Goal: Task Accomplishment & Management: Use online tool/utility

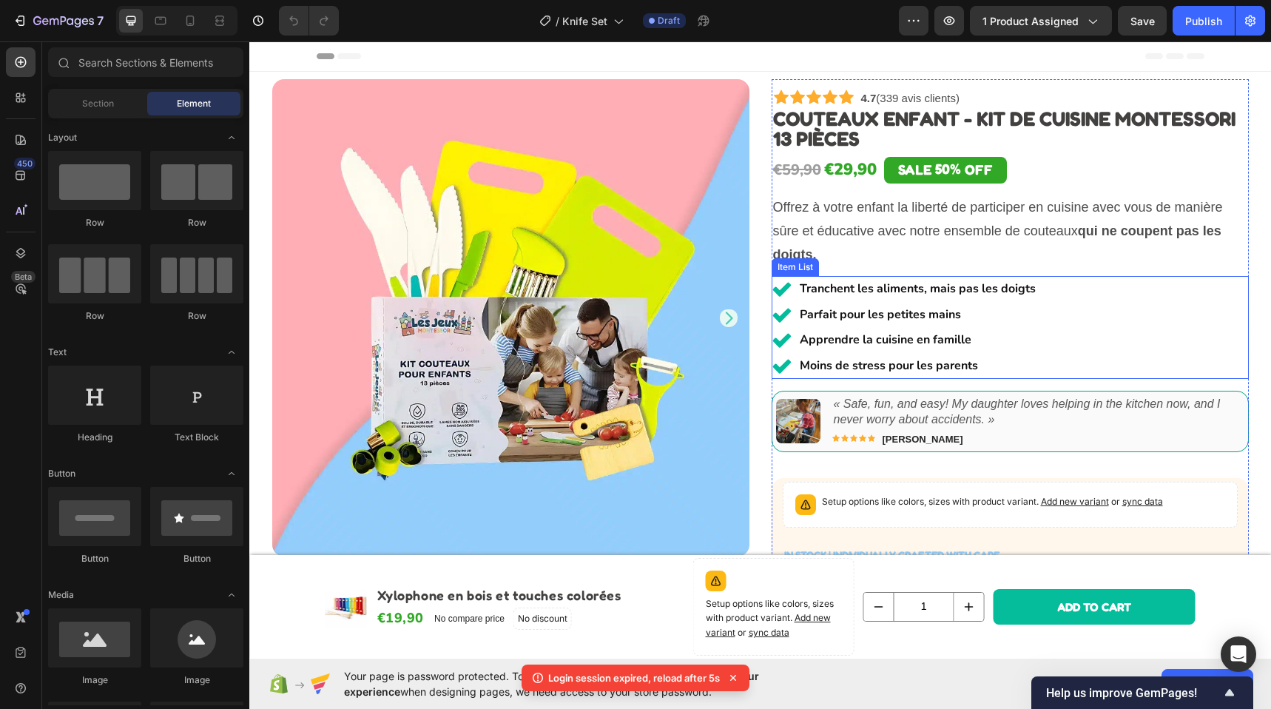
scroll to position [331, 0]
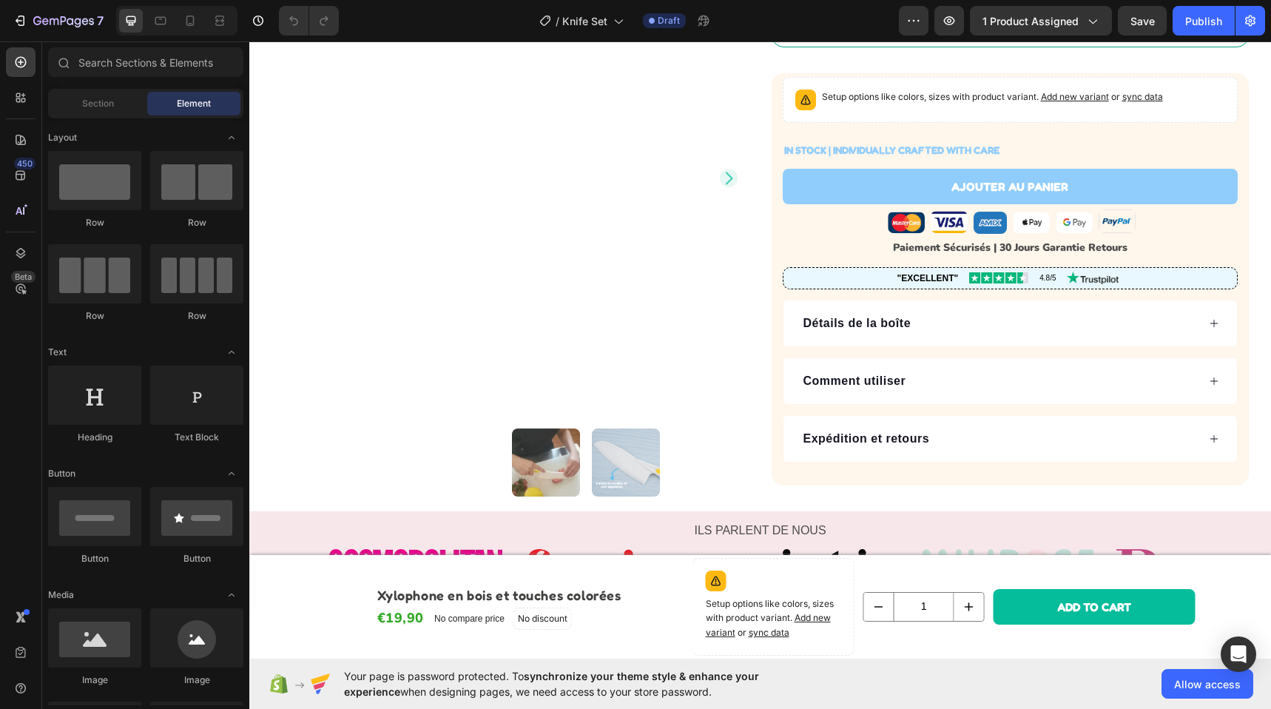
scroll to position [694, 0]
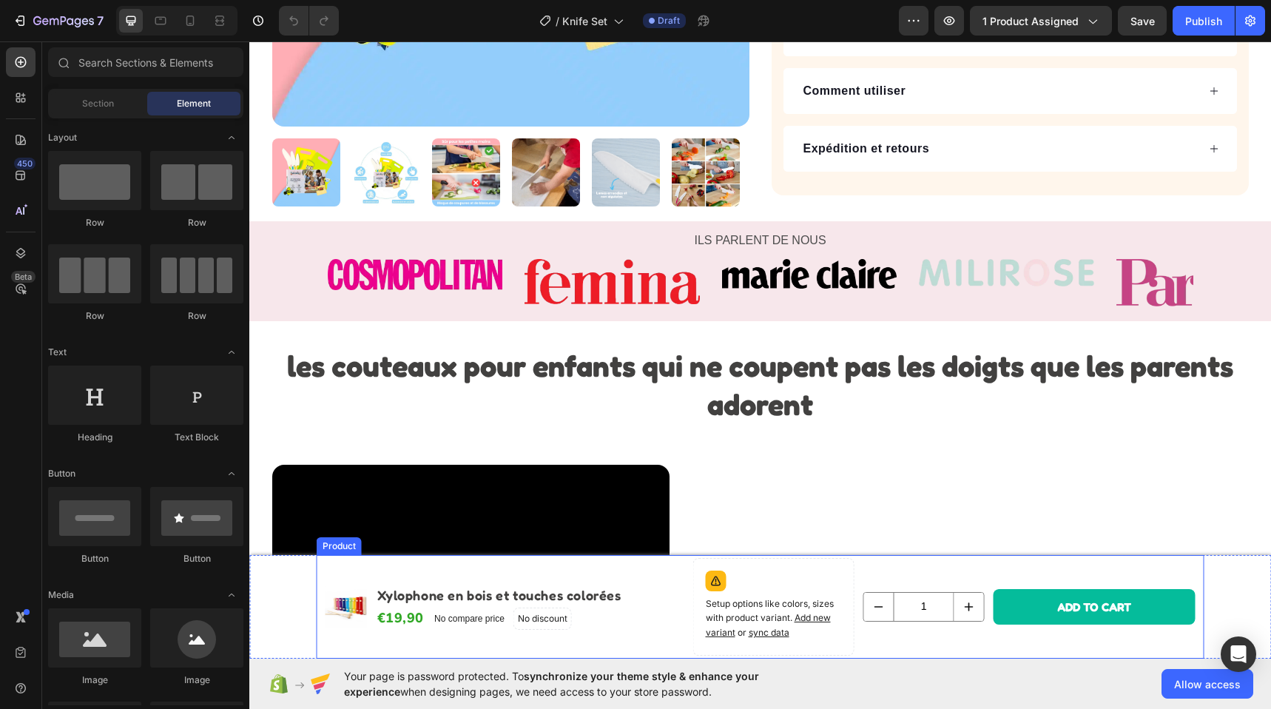
click at [443, 575] on div "Product Images Xylophone en bois et touches colorées Product Title €19,90 Produ…" at bounding box center [504, 607] width 359 height 98
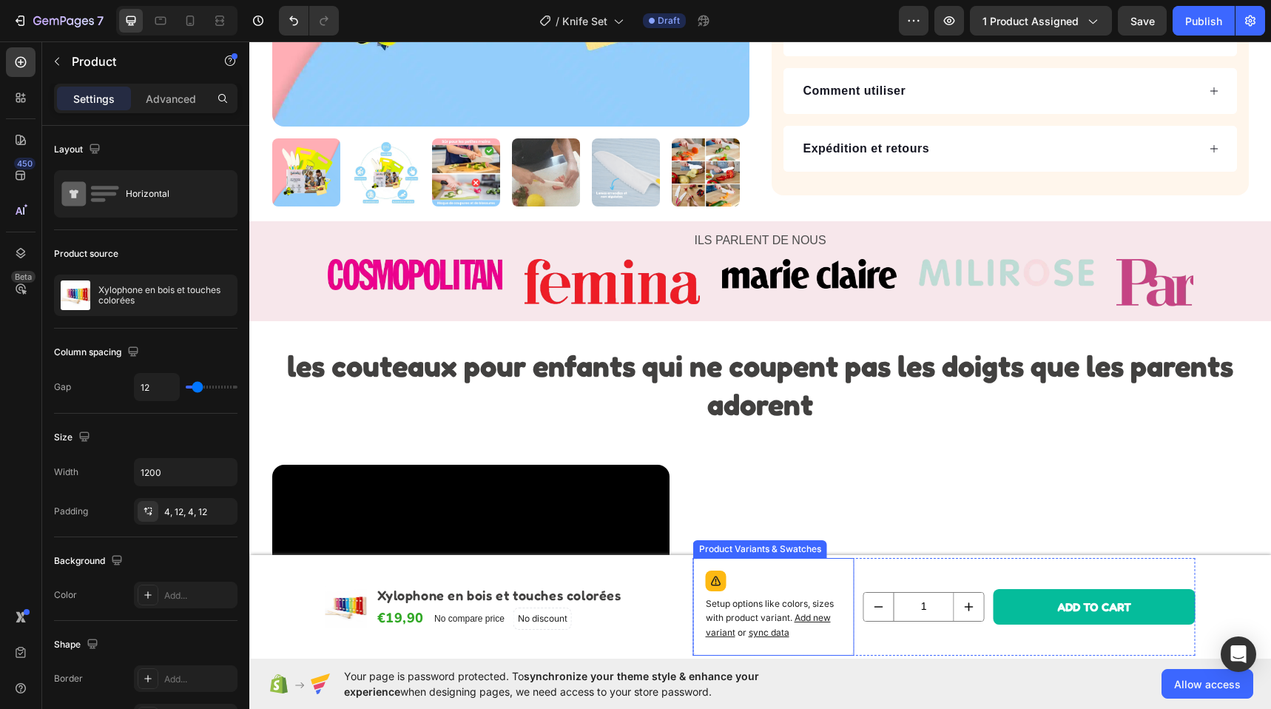
scroll to position [287, 0]
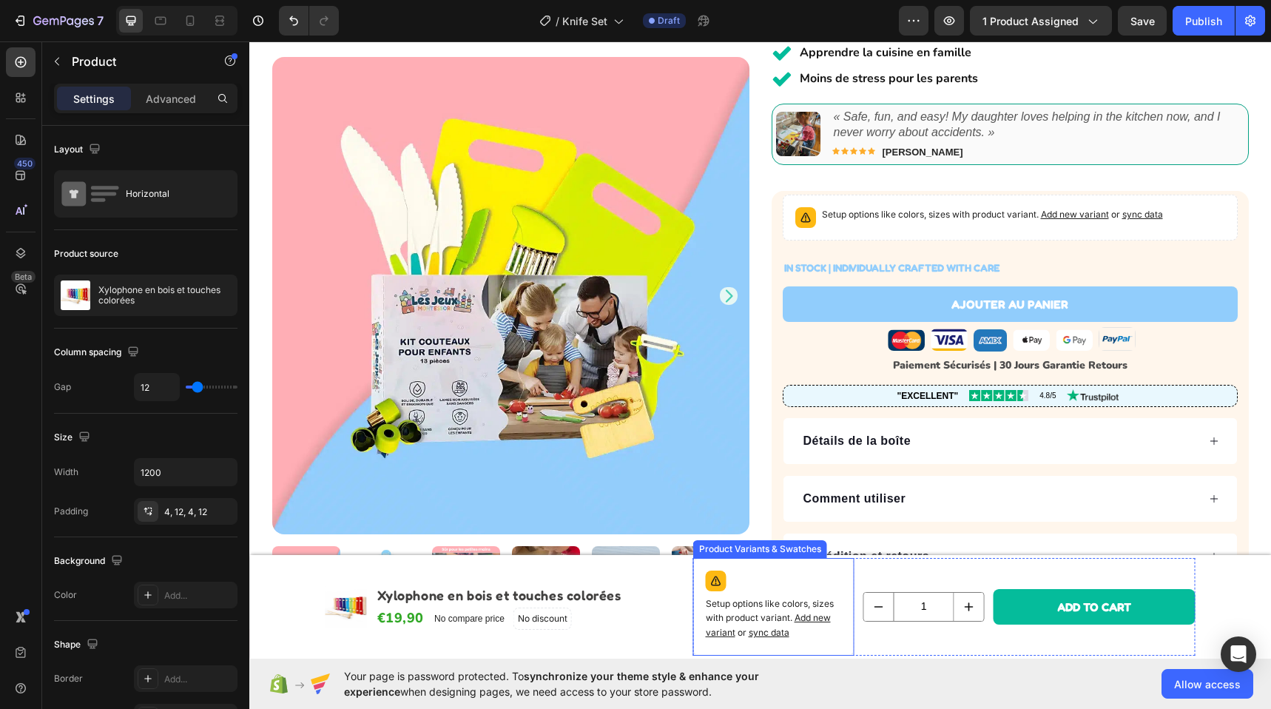
click at [765, 584] on div "Setup options like colors, sizes with product variant. Add new variant or sync …" at bounding box center [774, 606] width 148 height 84
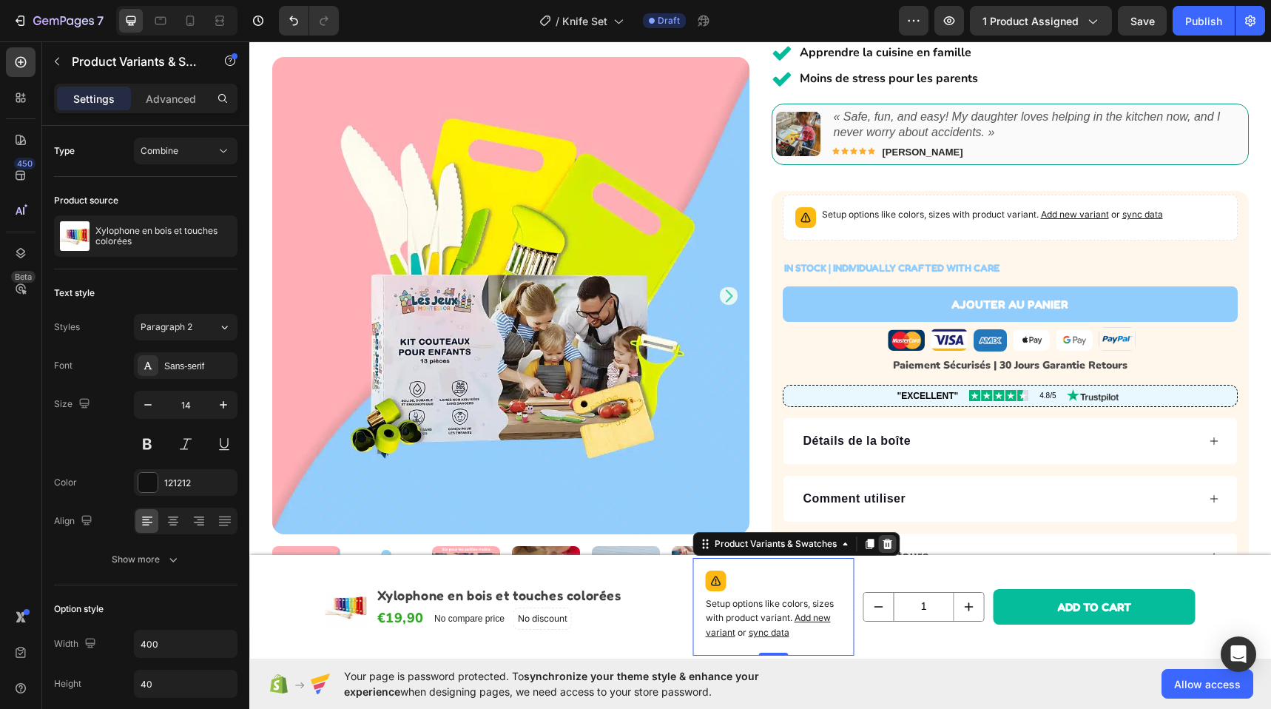
click at [885, 542] on icon at bounding box center [887, 543] width 10 height 10
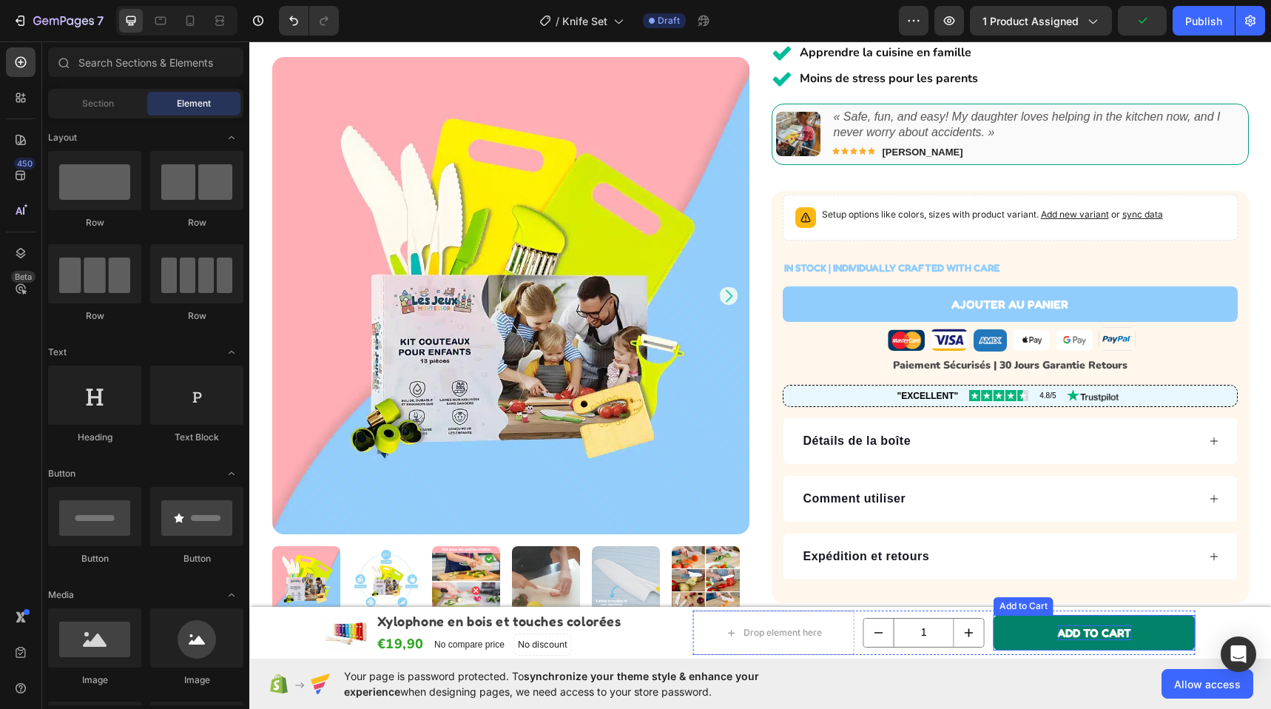
click at [1100, 630] on div "Add to cart" at bounding box center [1094, 633] width 74 height 16
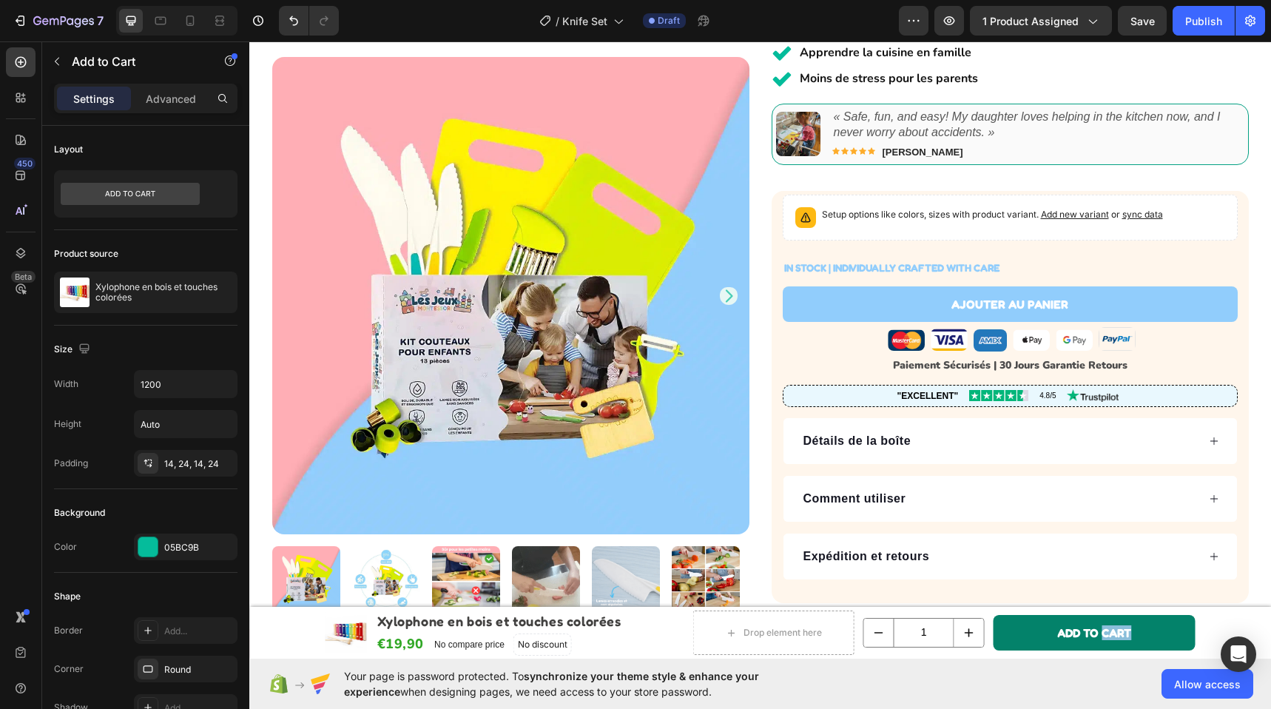
click at [1010, 623] on button "Add to cart" at bounding box center [1094, 633] width 202 height 36
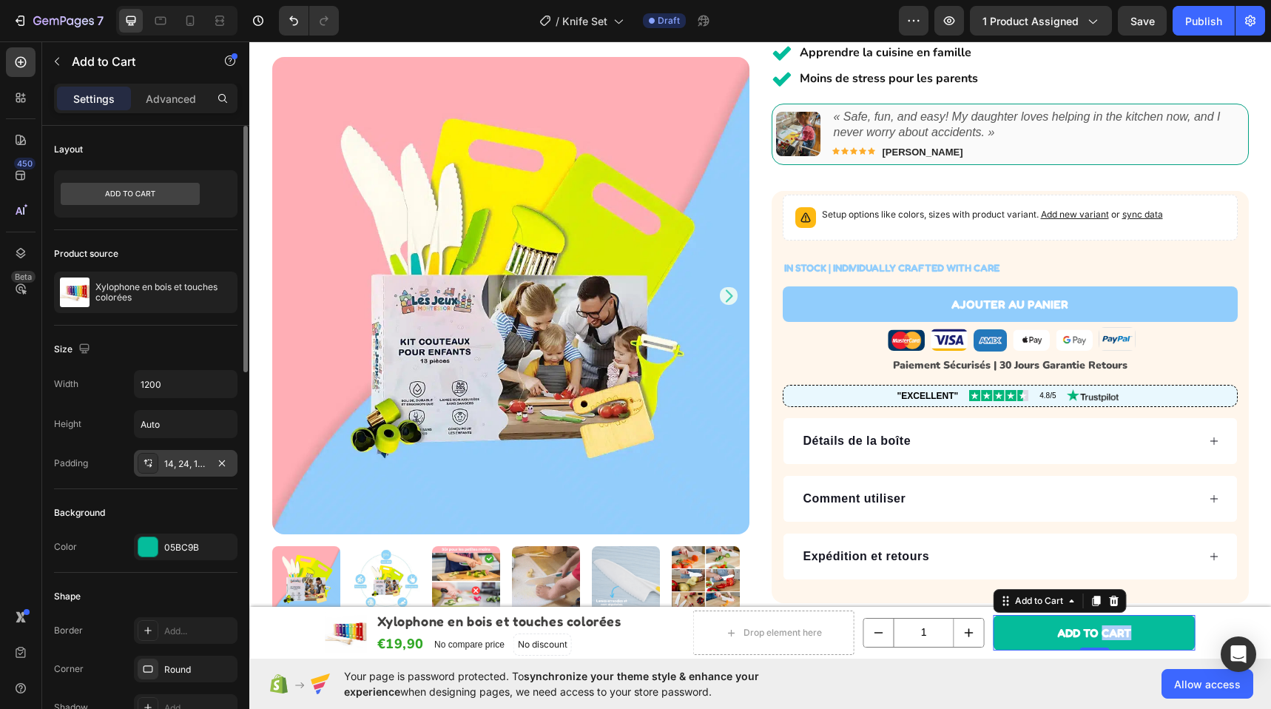
click at [188, 466] on div "14, 24, 14, 24" at bounding box center [185, 463] width 43 height 13
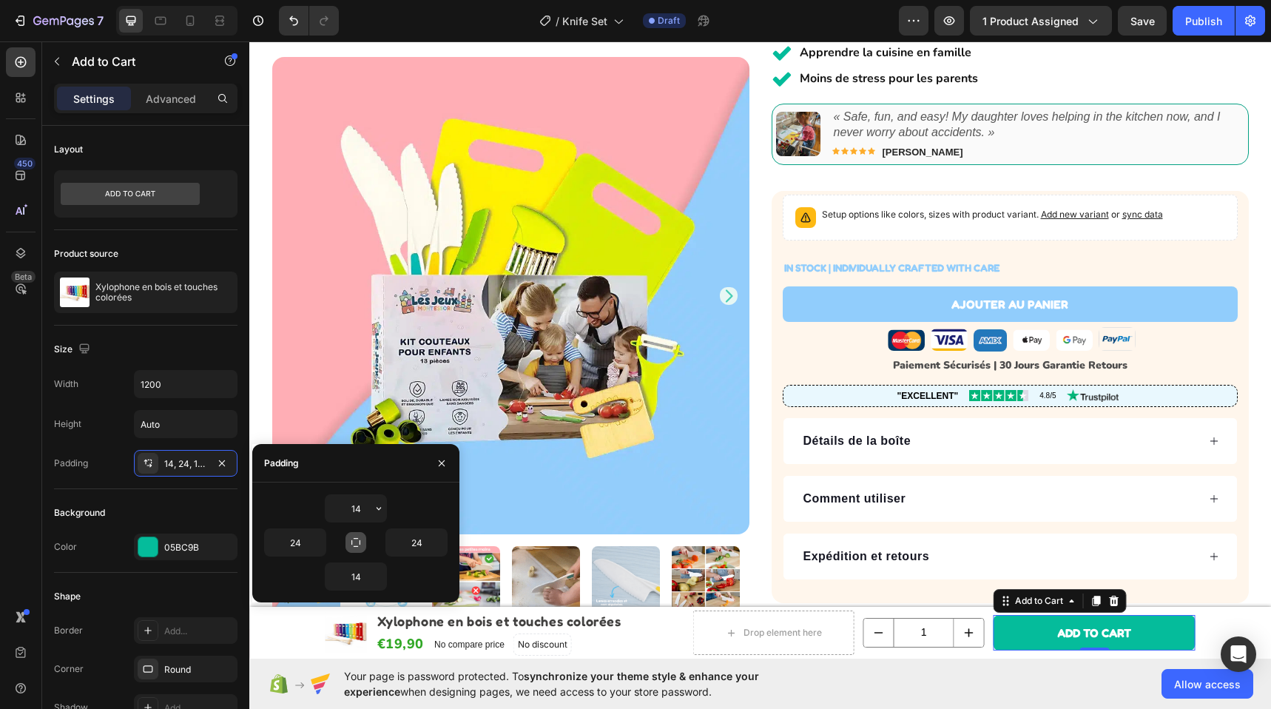
click at [360, 532] on button "button" at bounding box center [355, 542] width 21 height 21
type input "14"
click at [365, 510] on input "14" at bounding box center [355, 508] width 61 height 27
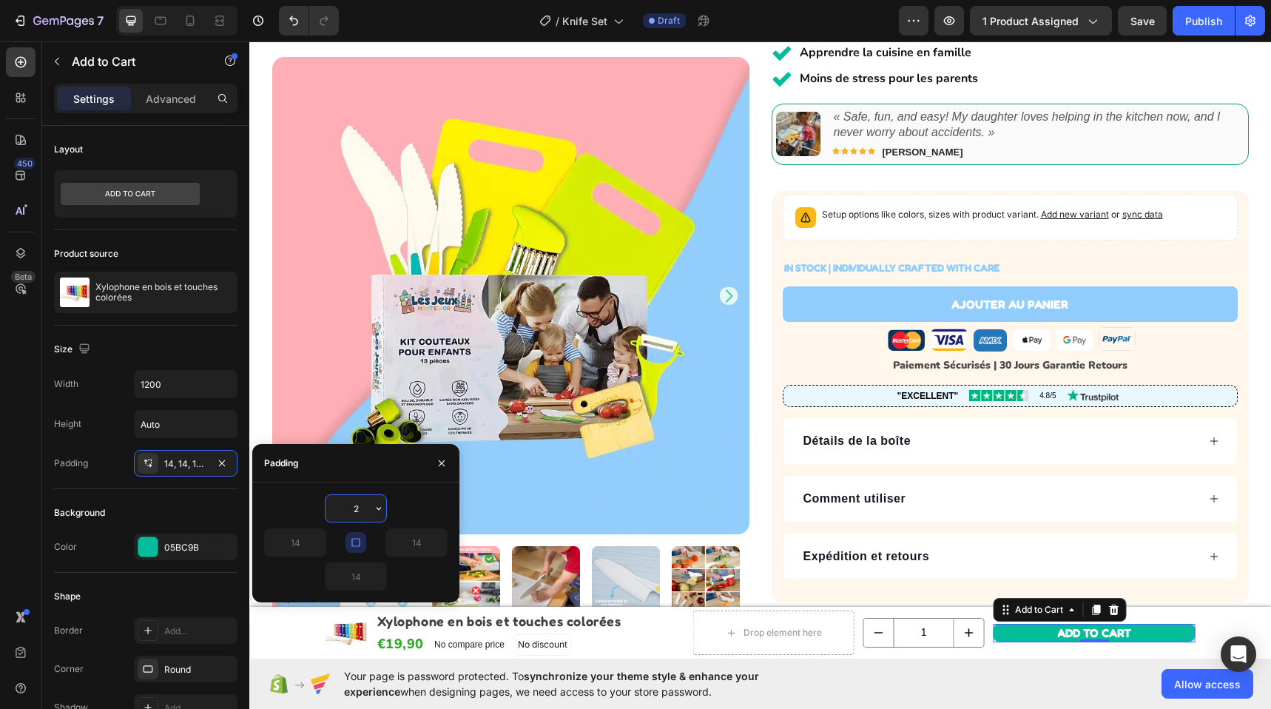
type input "22"
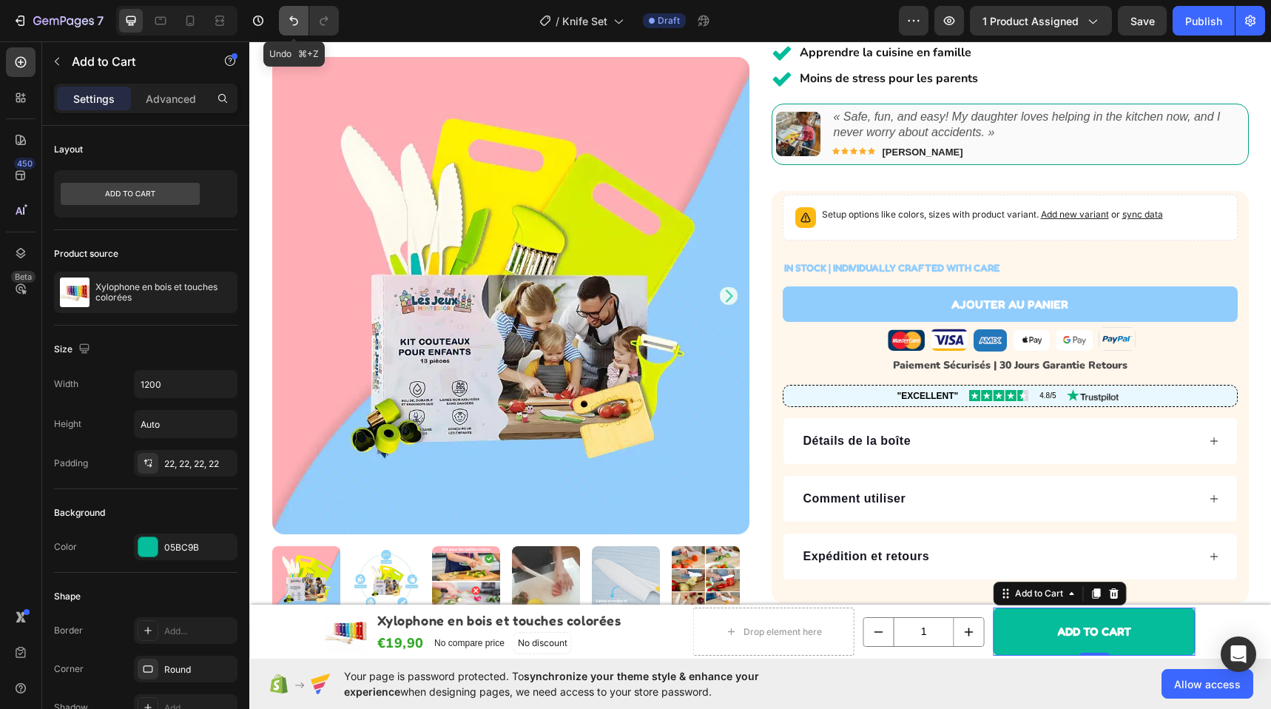
click at [290, 24] on icon "Undo/Redo" at bounding box center [293, 20] width 15 height 15
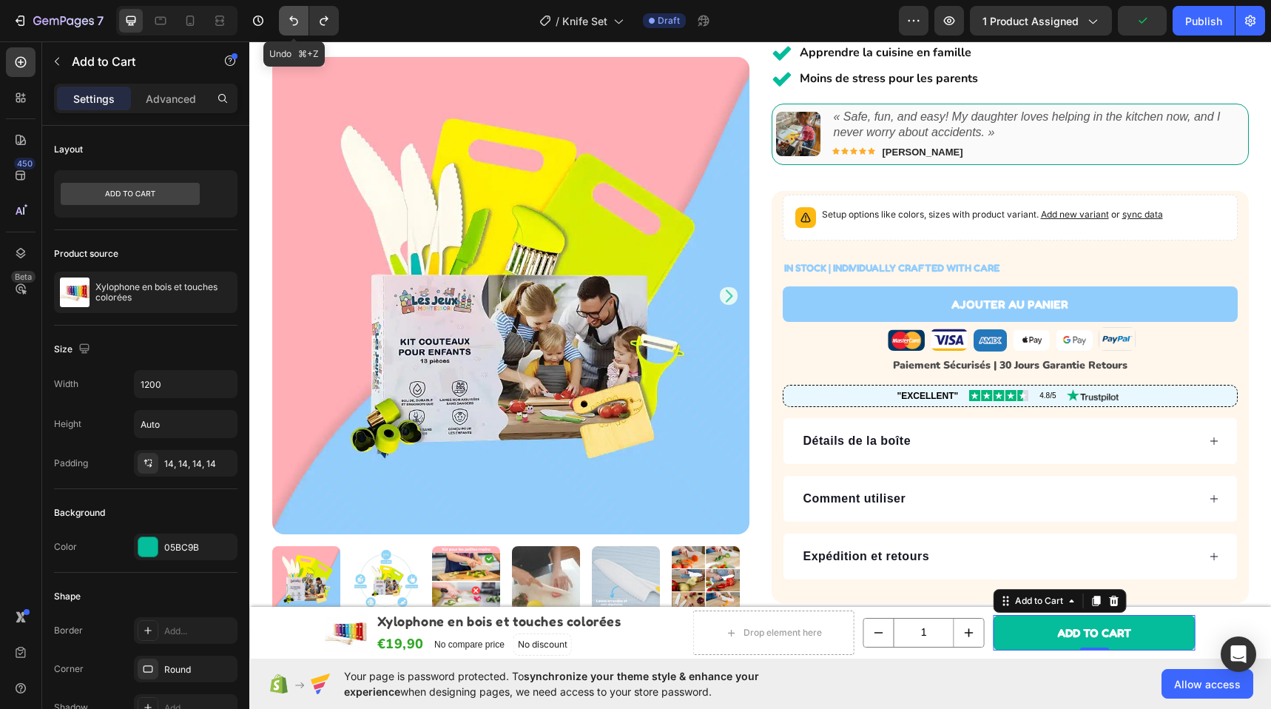
click at [289, 24] on icon "Undo/Redo" at bounding box center [293, 20] width 15 height 15
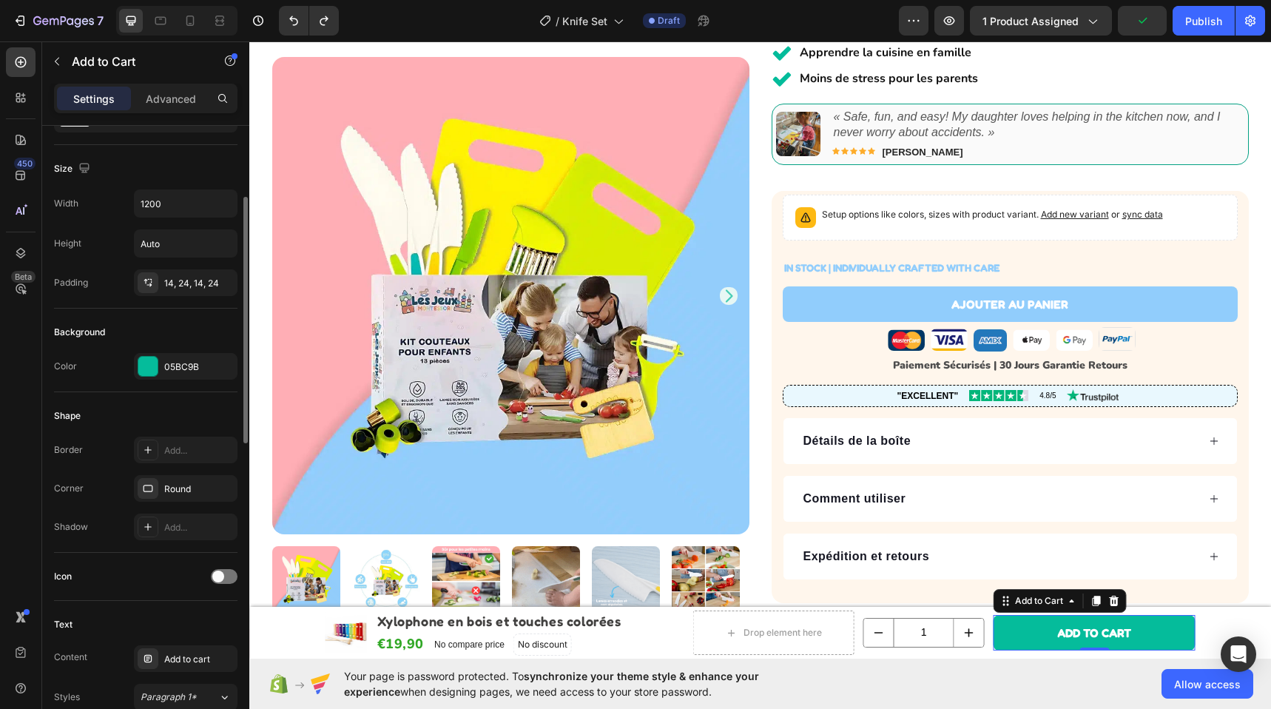
scroll to position [199, 0]
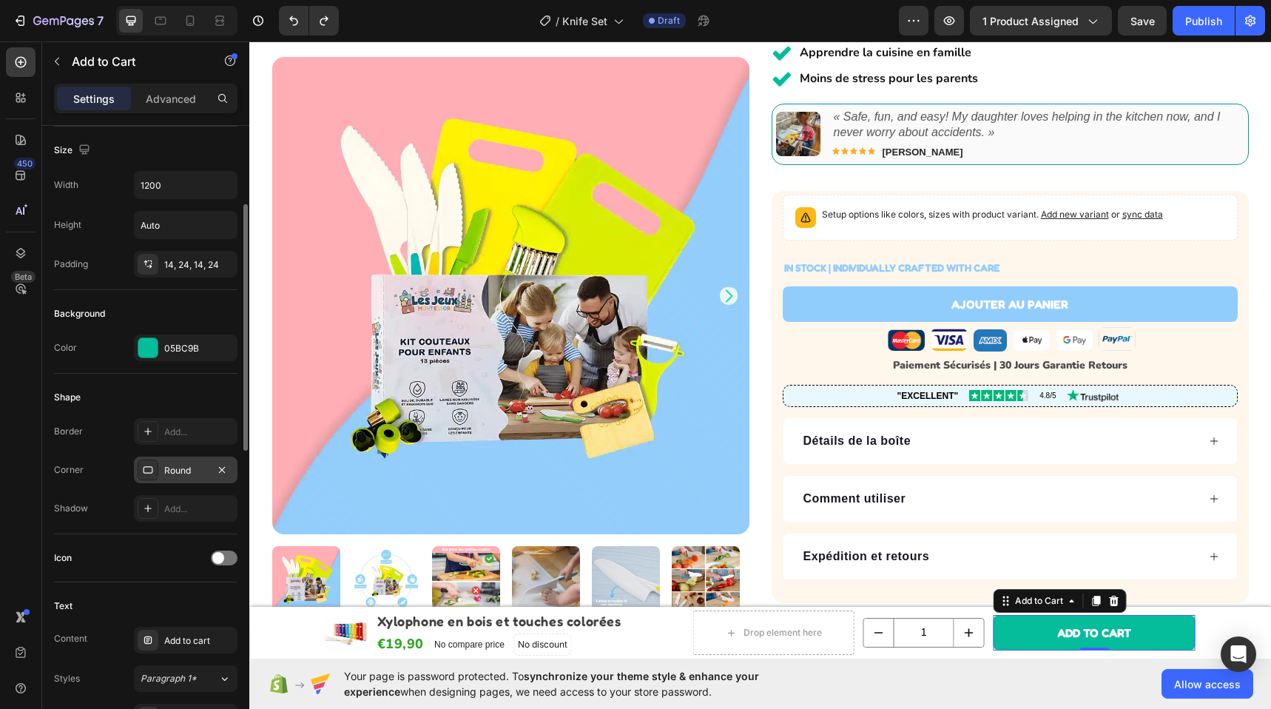
click at [182, 479] on div "Round" at bounding box center [186, 469] width 104 height 27
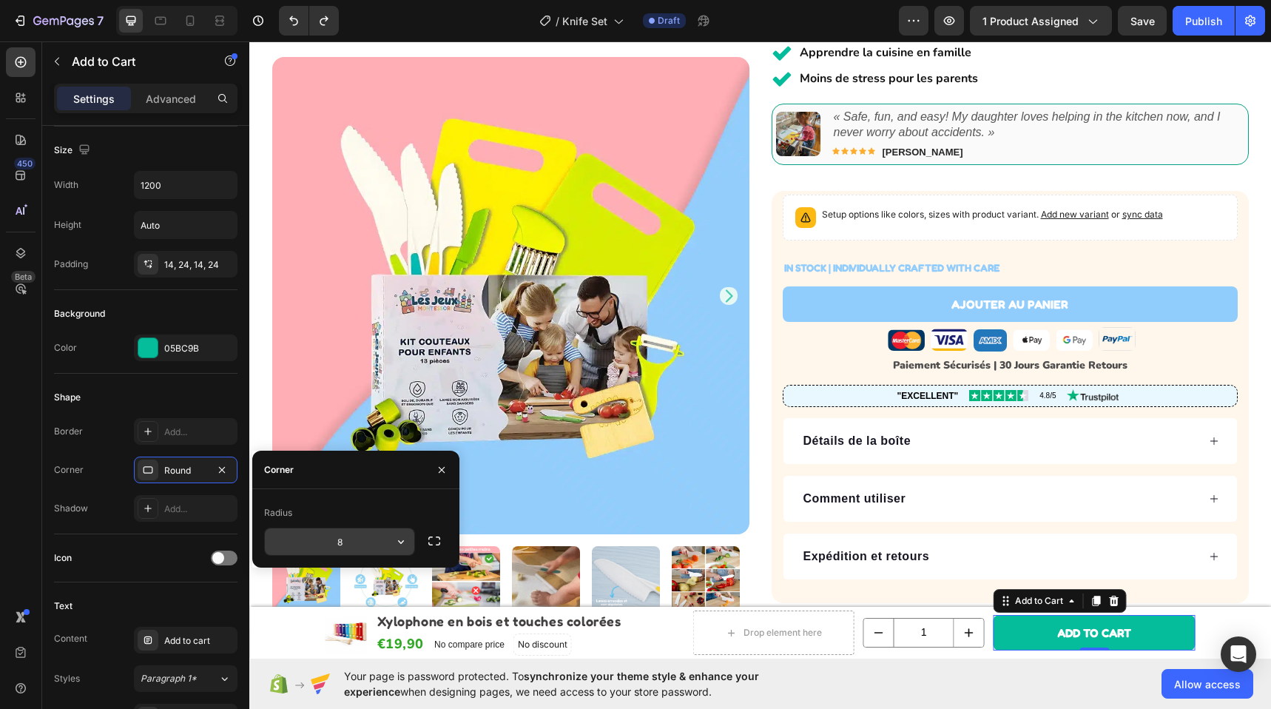
click at [348, 544] on input "8" at bounding box center [339, 541] width 149 height 27
type input "22"
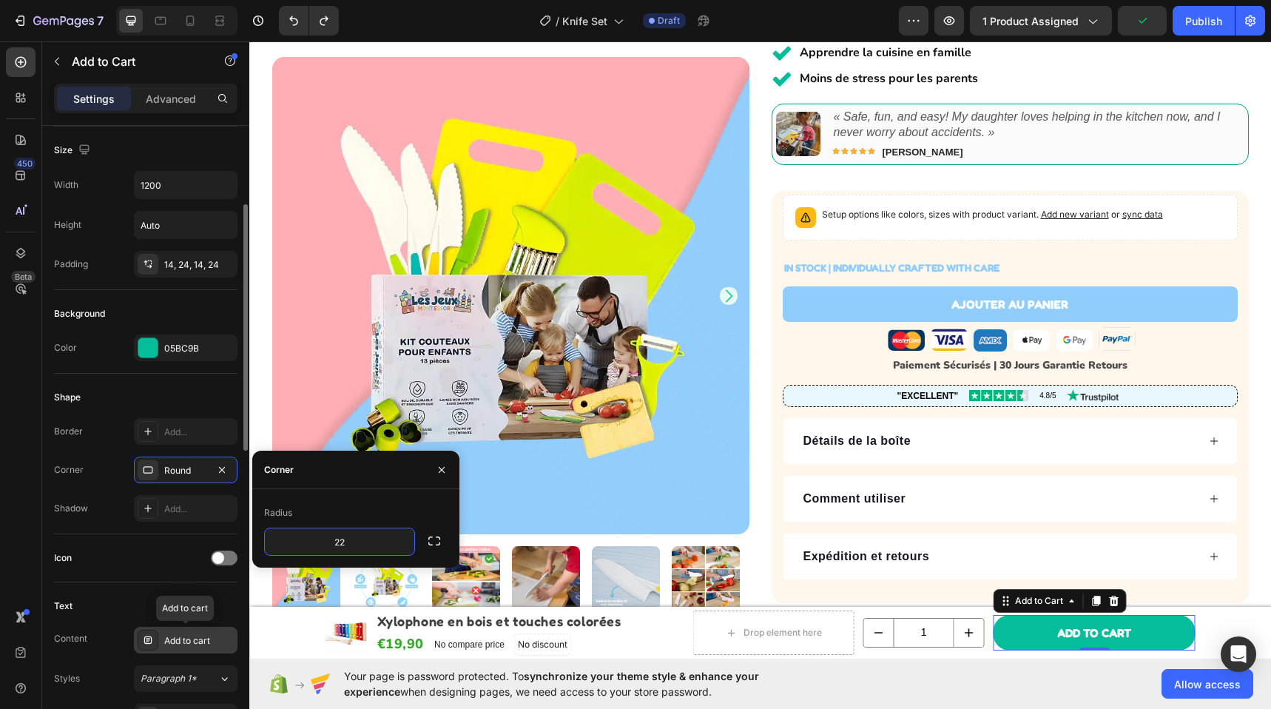
click at [214, 635] on div "Add to cart" at bounding box center [199, 640] width 70 height 13
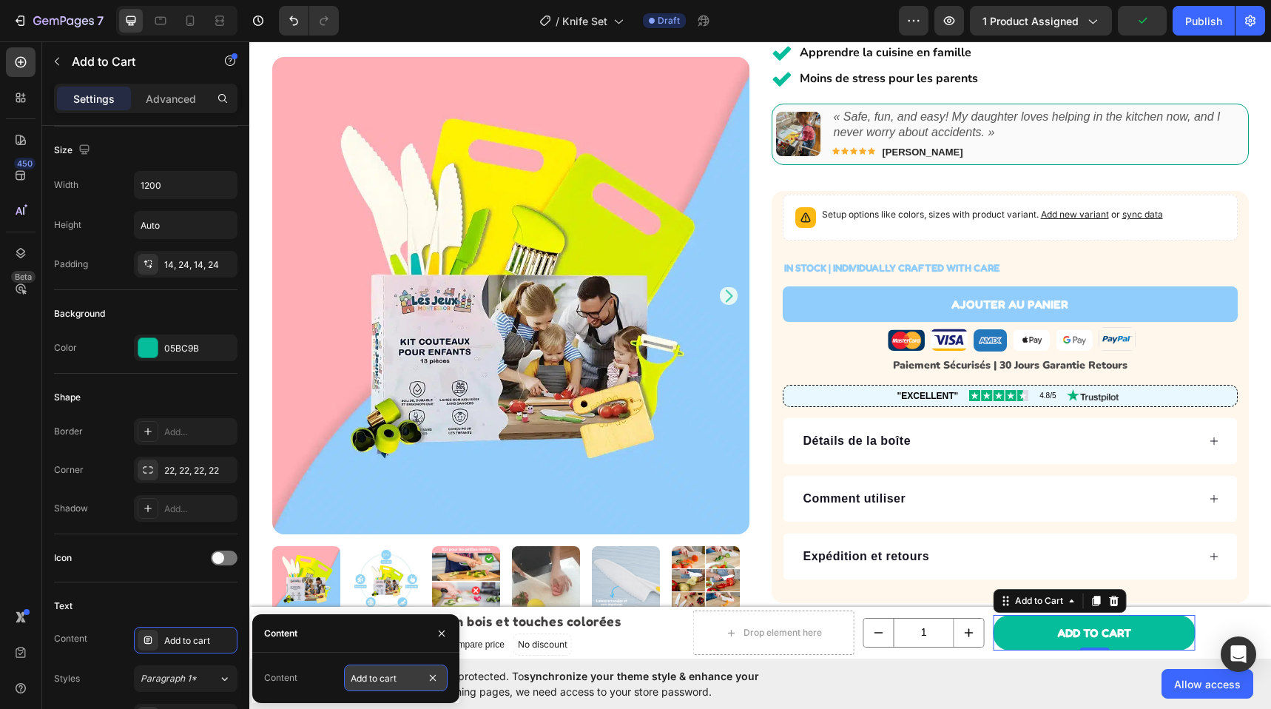
click at [394, 683] on input "Add to cart" at bounding box center [396, 677] width 104 height 27
type input "AJouter au panier"
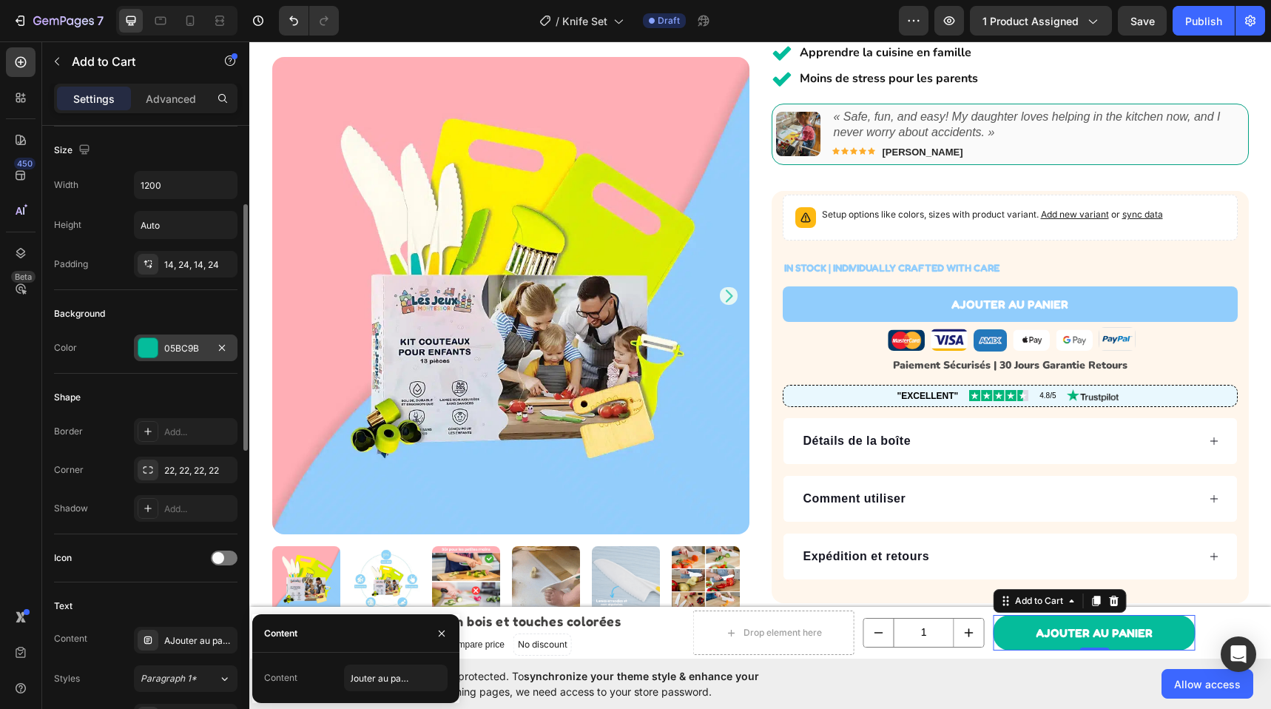
click at [171, 354] on div "05BC9B" at bounding box center [185, 348] width 43 height 13
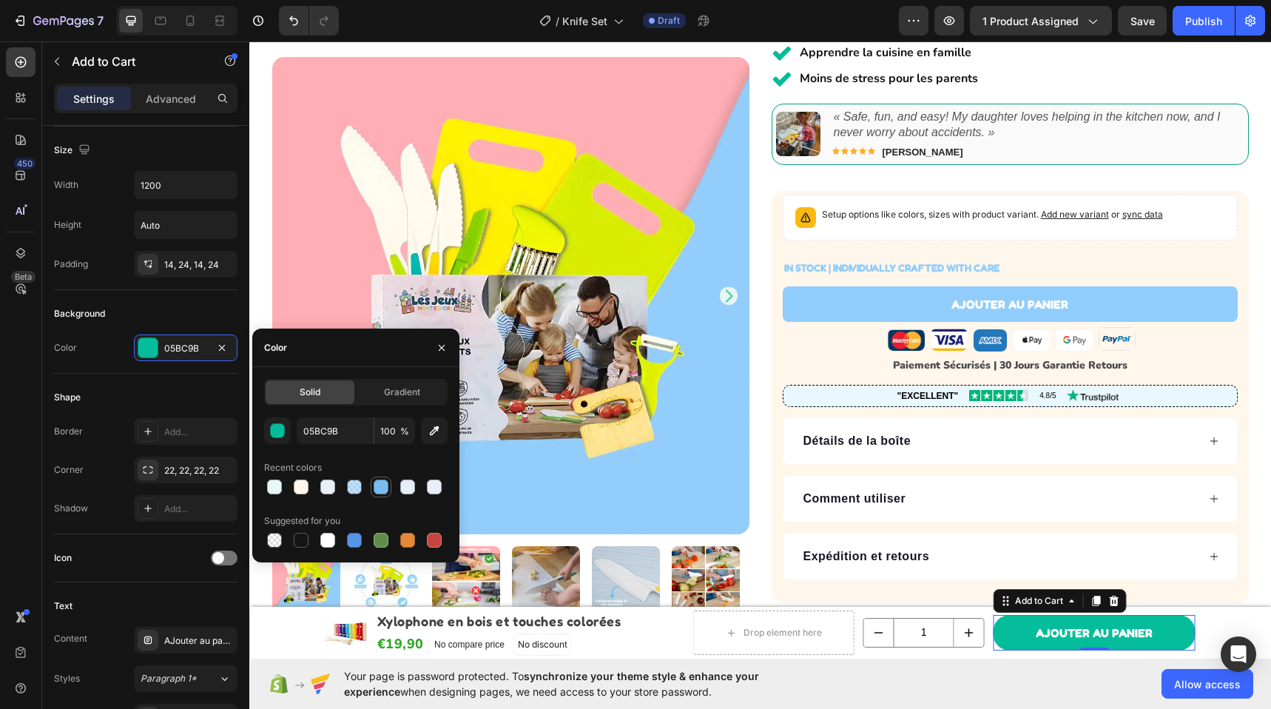
click at [379, 488] on div at bounding box center [380, 486] width 15 height 15
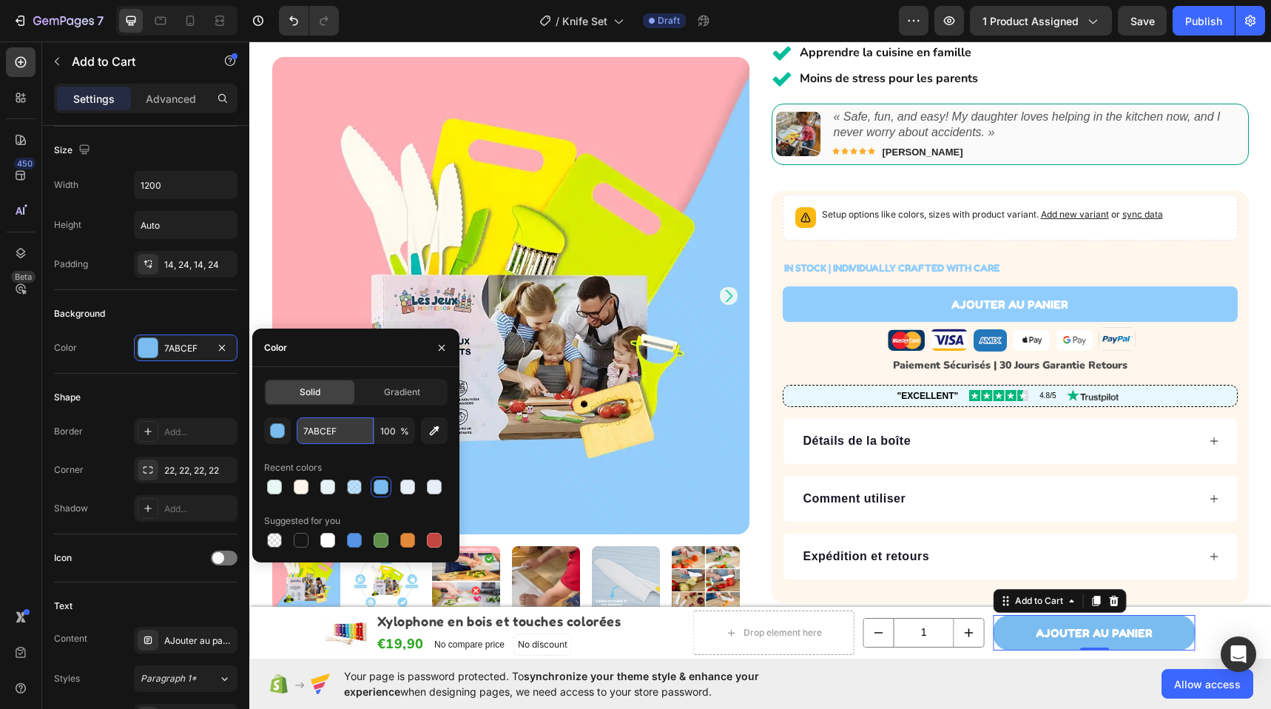
click at [342, 435] on input "7ABCEF" at bounding box center [335, 430] width 77 height 27
paste input "82C8F"
type input "82C8FF"
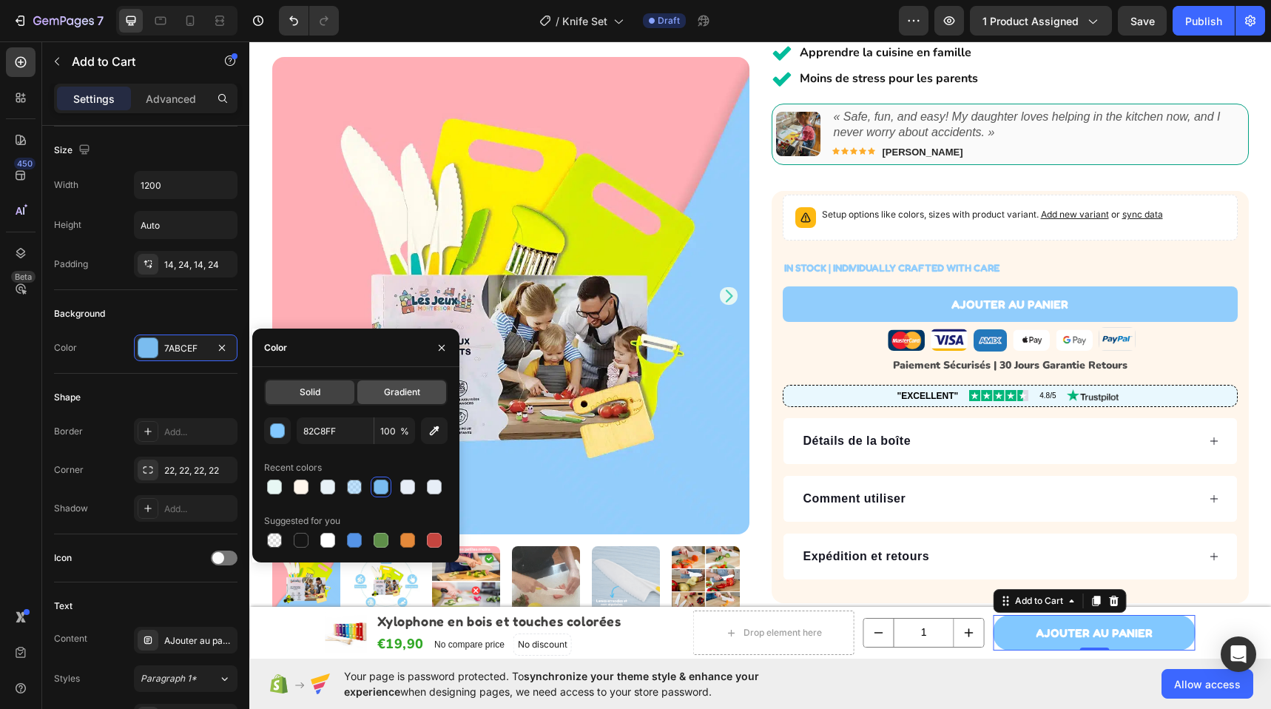
drag, startPoint x: 403, startPoint y: 390, endPoint x: 339, endPoint y: 391, distance: 63.6
click at [402, 390] on span "Gradient" at bounding box center [402, 391] width 36 height 13
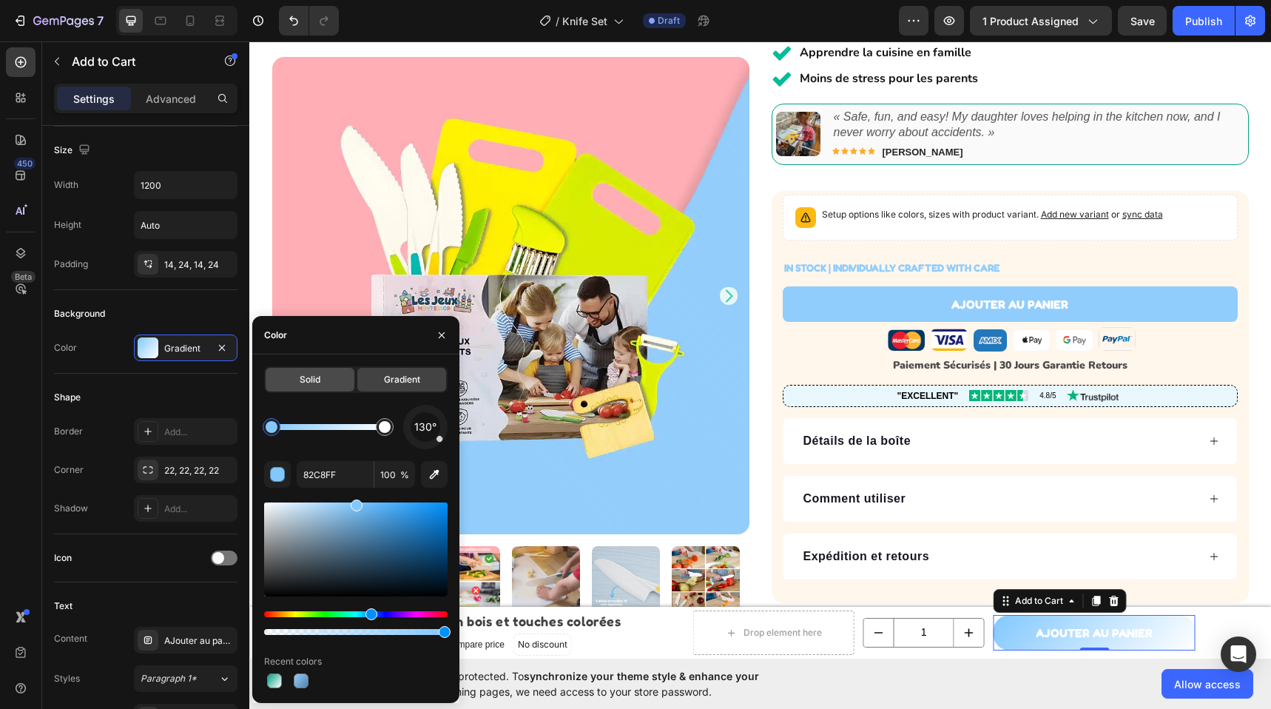
click at [314, 380] on span "Solid" at bounding box center [310, 379] width 21 height 13
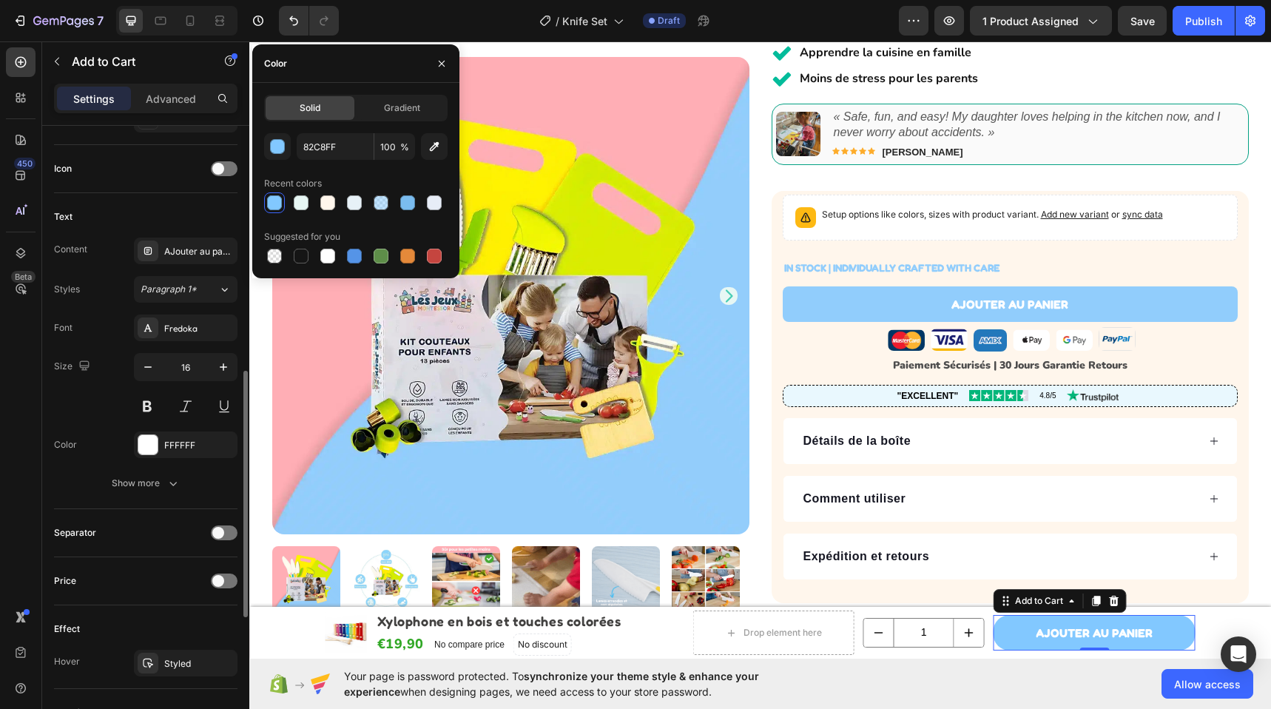
scroll to position [598, 0]
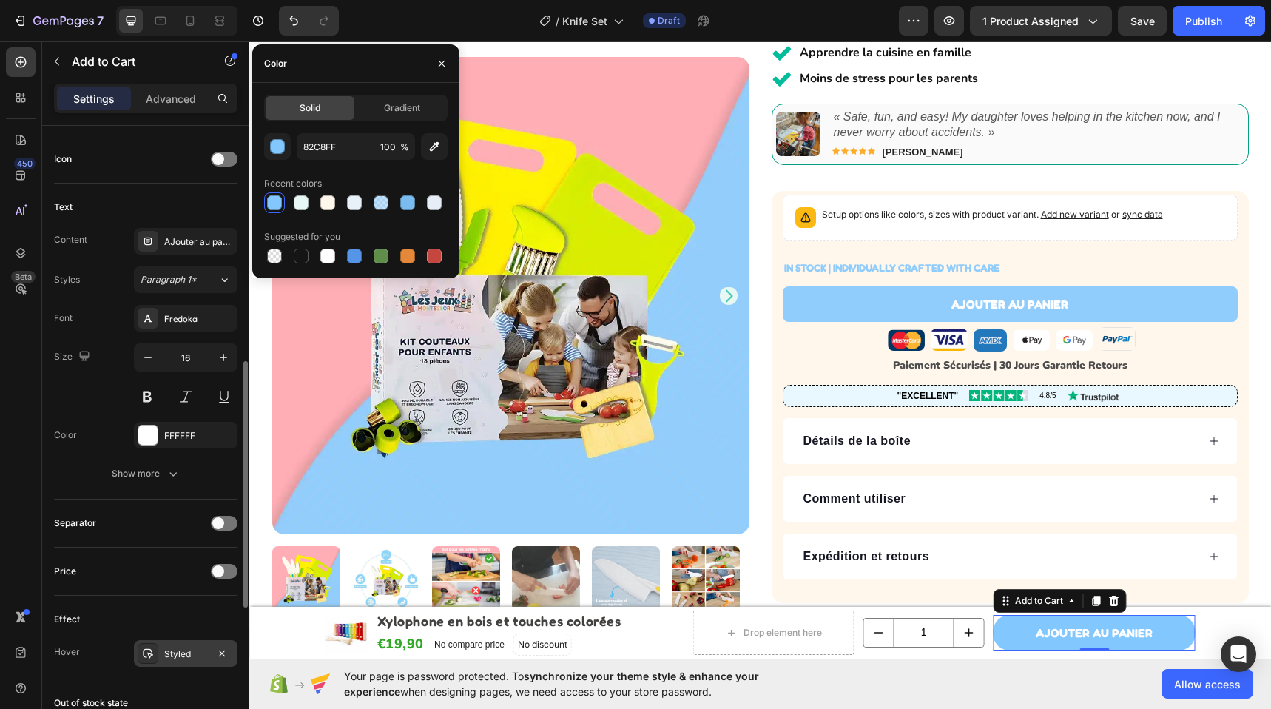
click at [188, 655] on div "Styled" at bounding box center [185, 653] width 43 height 13
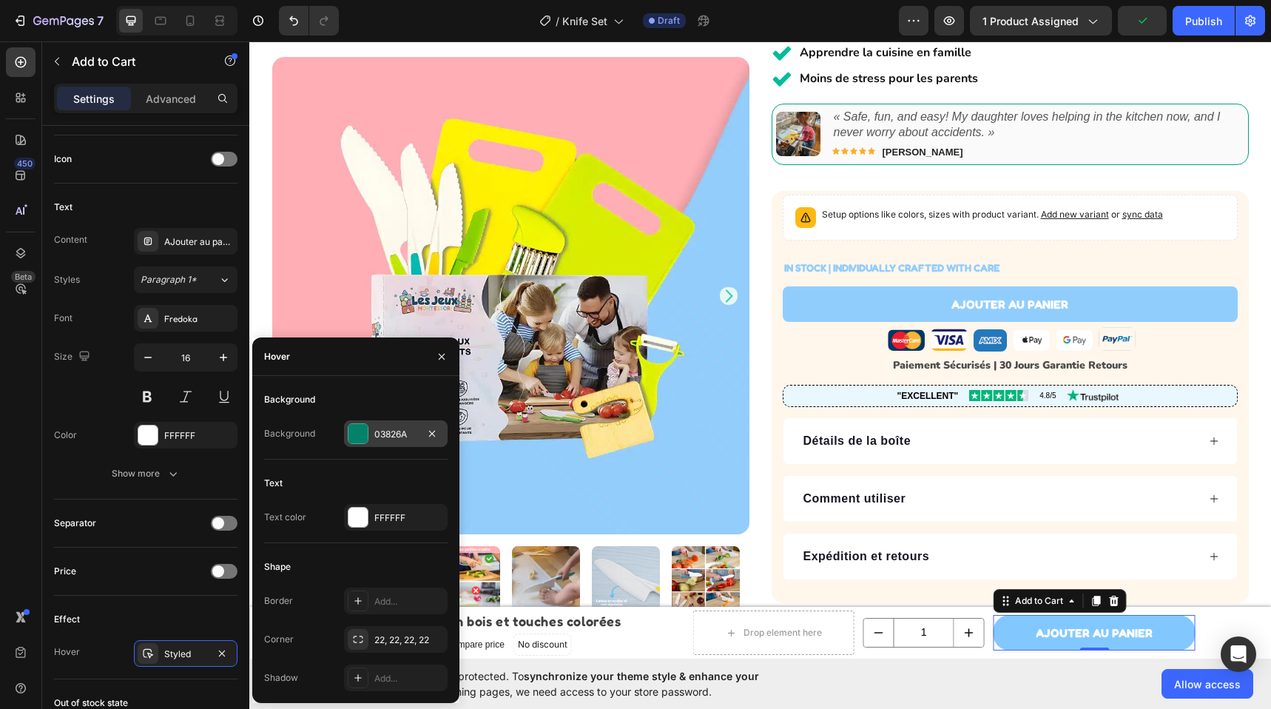
click at [395, 430] on div "03826A" at bounding box center [395, 433] width 43 height 13
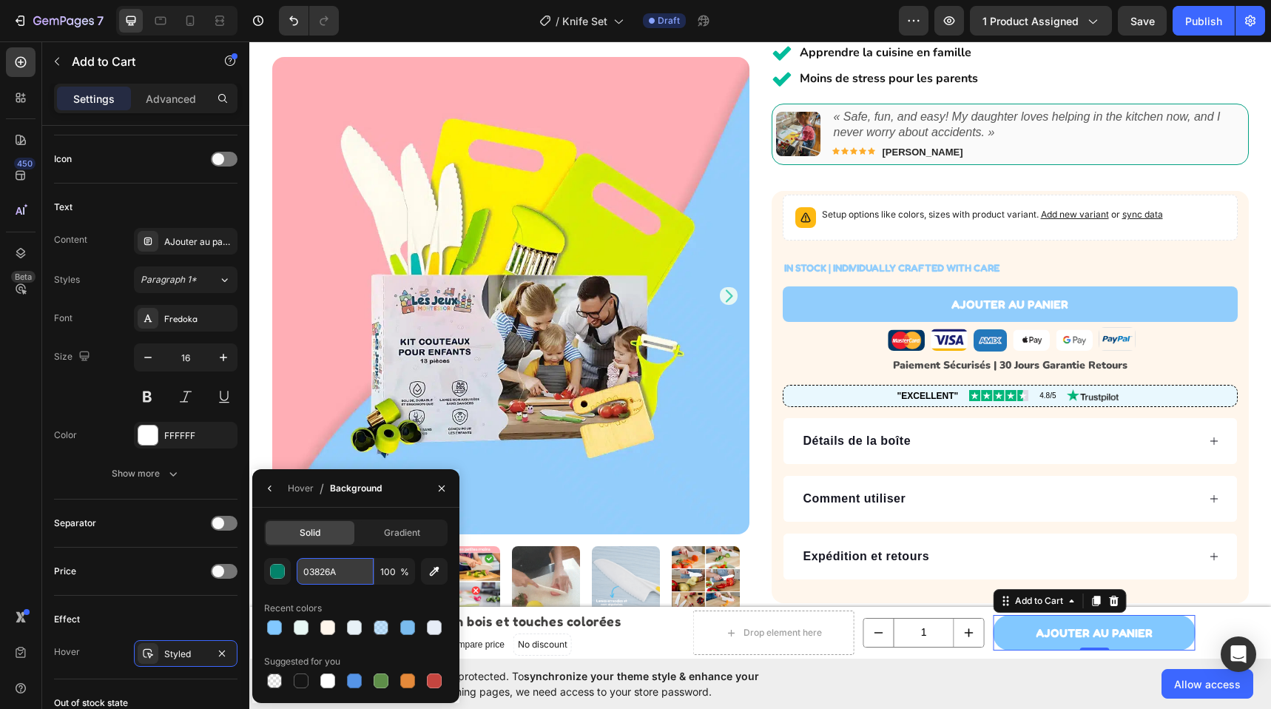
click at [324, 578] on input "03826A" at bounding box center [335, 571] width 77 height 27
paste input "7ABCEF"
type input "7ABCEF"
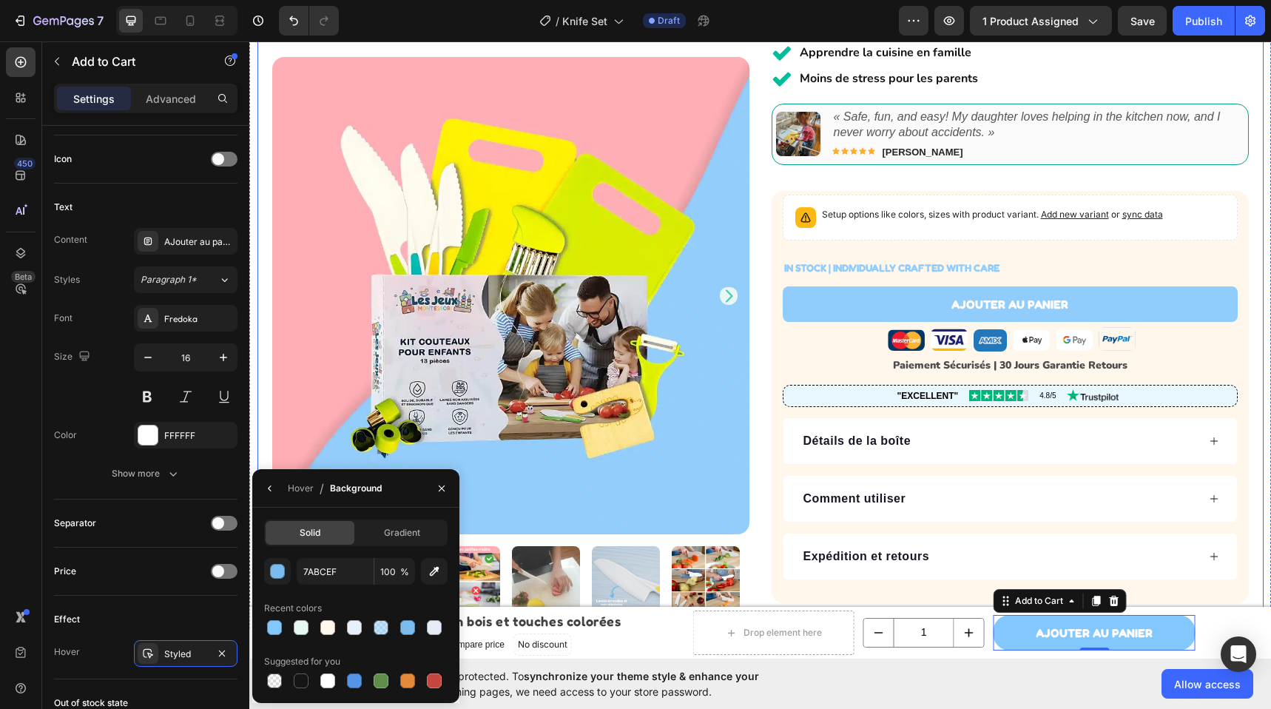
click at [849, 605] on div "Product Images Icon Icon Icon Icon Icon Icon List 4.7 (339 avis clients) Text B…" at bounding box center [760, 207] width 1006 height 844
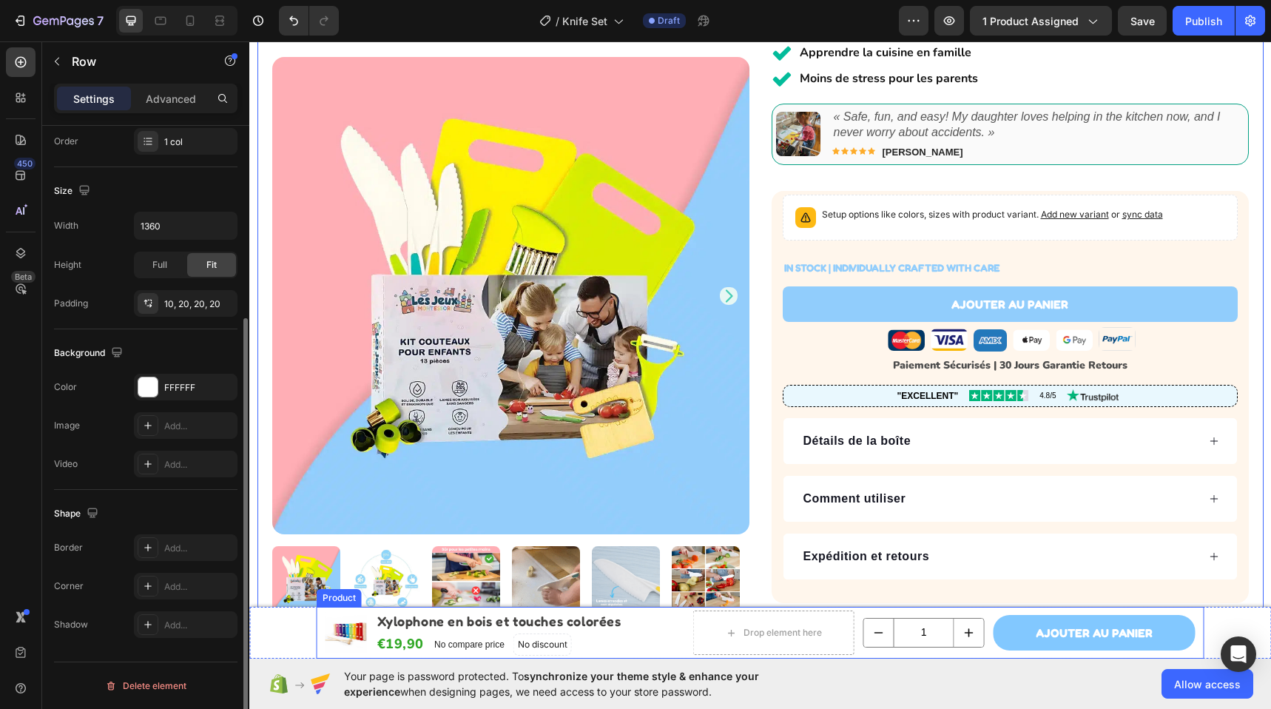
scroll to position [0, 0]
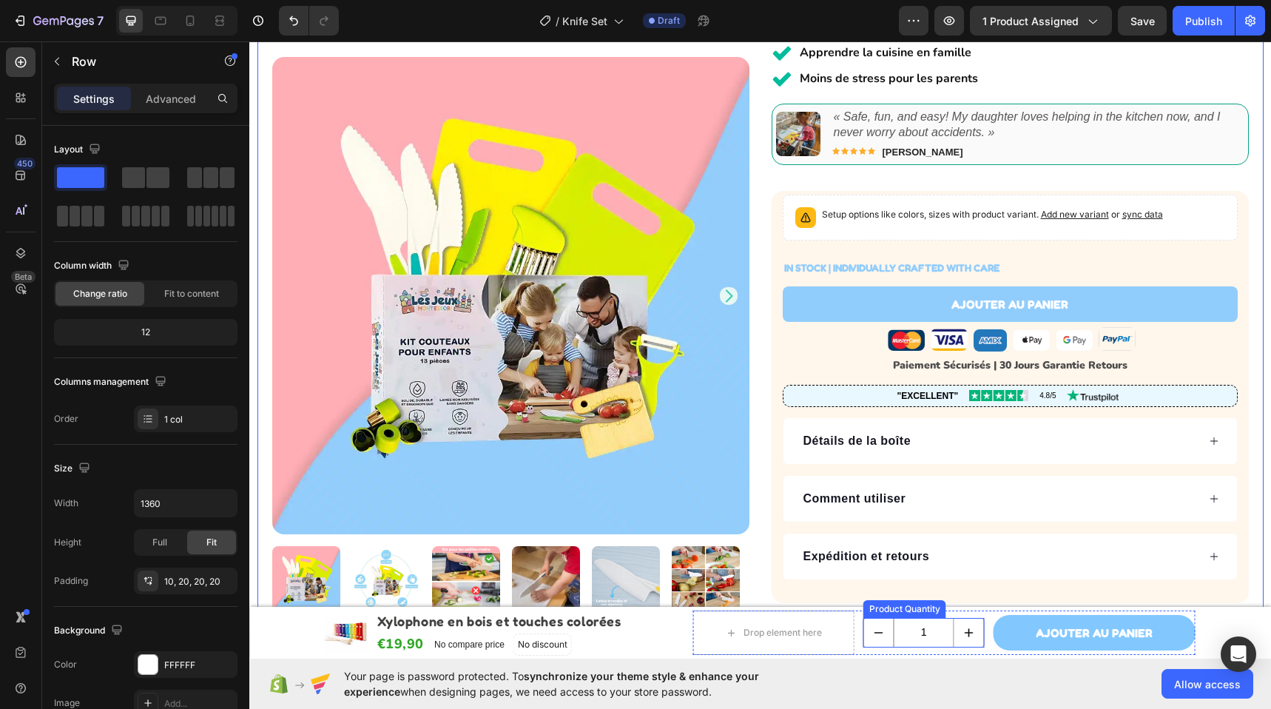
click at [910, 612] on div "Product Quantity" at bounding box center [904, 609] width 83 height 18
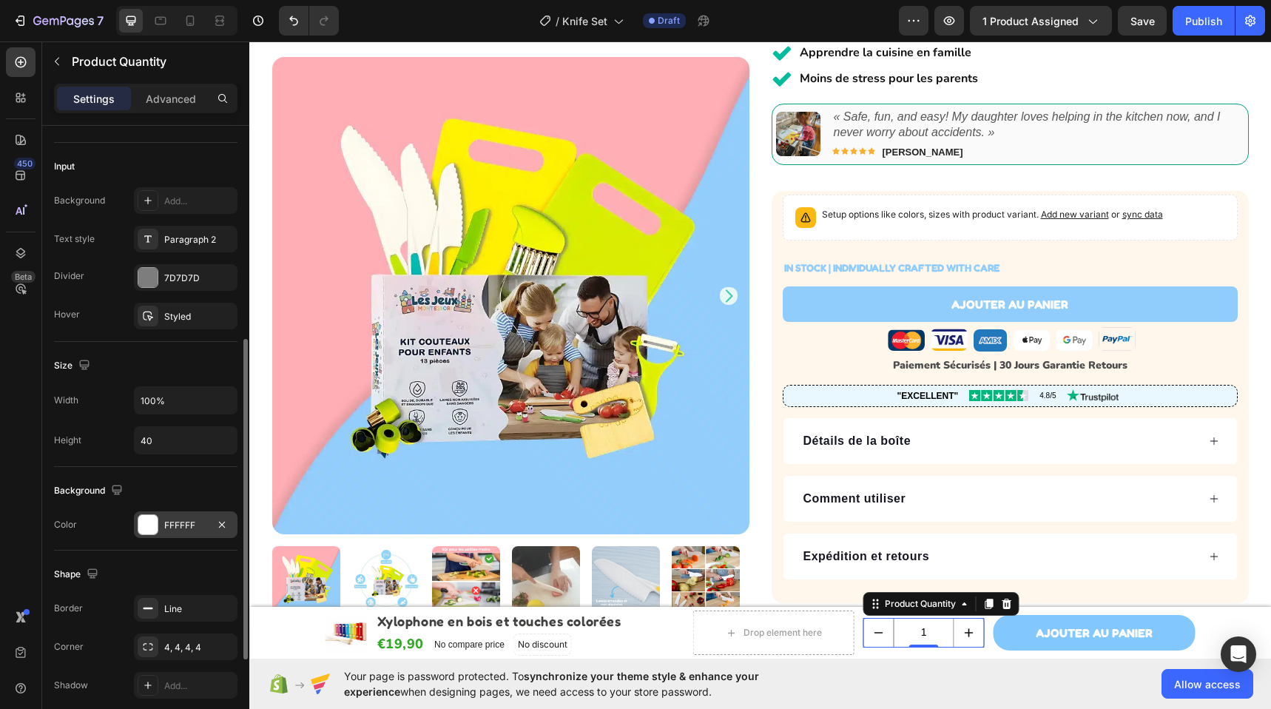
scroll to position [402, 0]
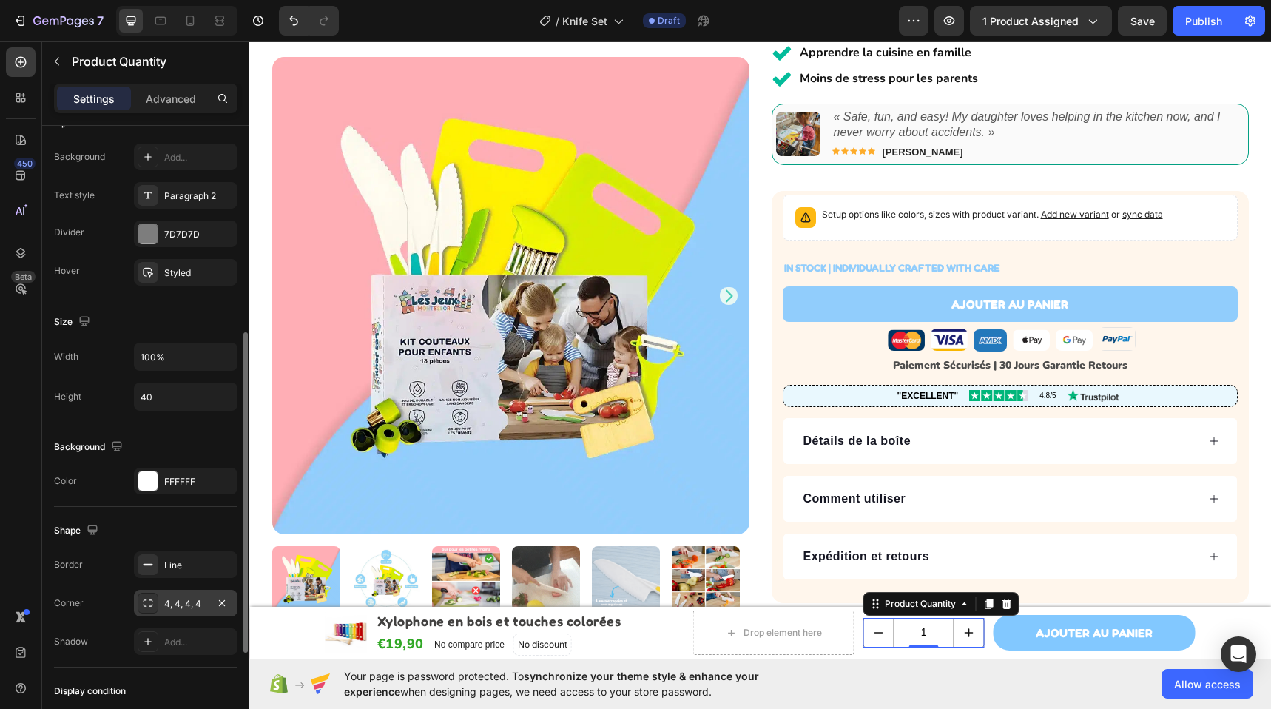
click at [183, 597] on div "4, 4, 4, 4" at bounding box center [185, 603] width 43 height 13
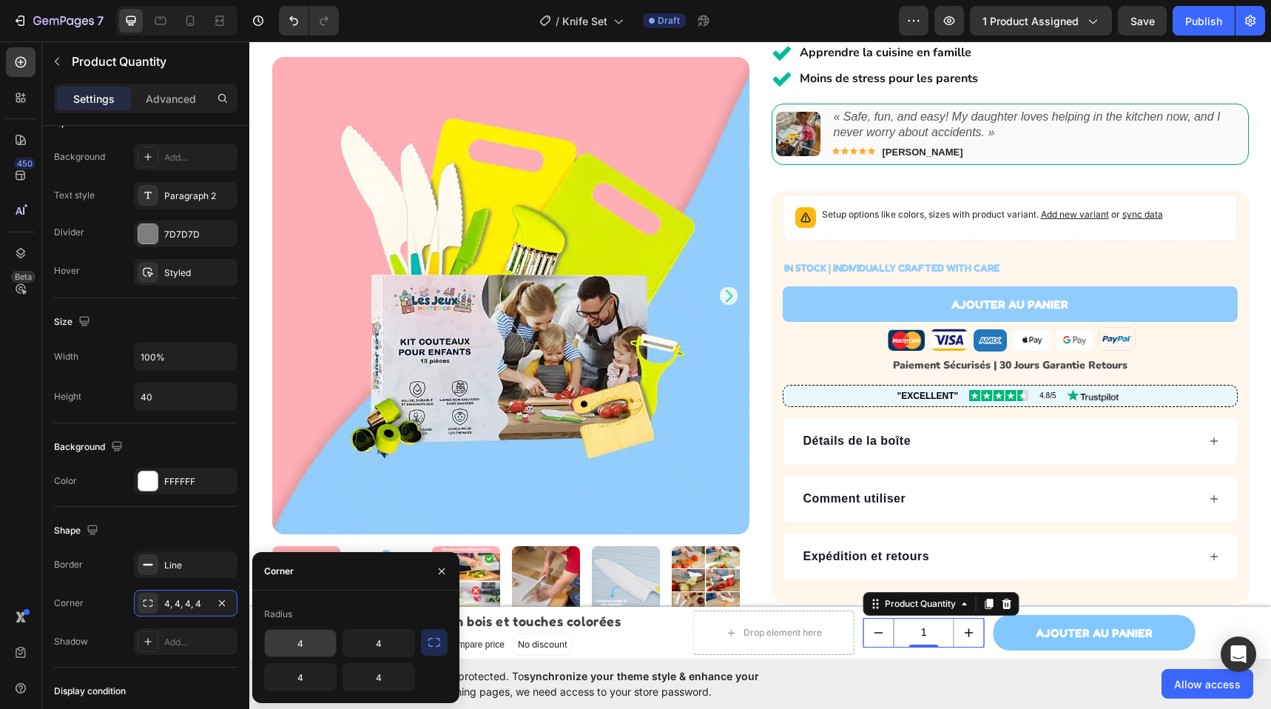
click at [319, 653] on input "4" at bounding box center [300, 642] width 71 height 27
type input "12"
click at [673, 646] on div "€19,90 Product Price Product Price No compare price Product Price No discount N…" at bounding box center [530, 643] width 308 height 23
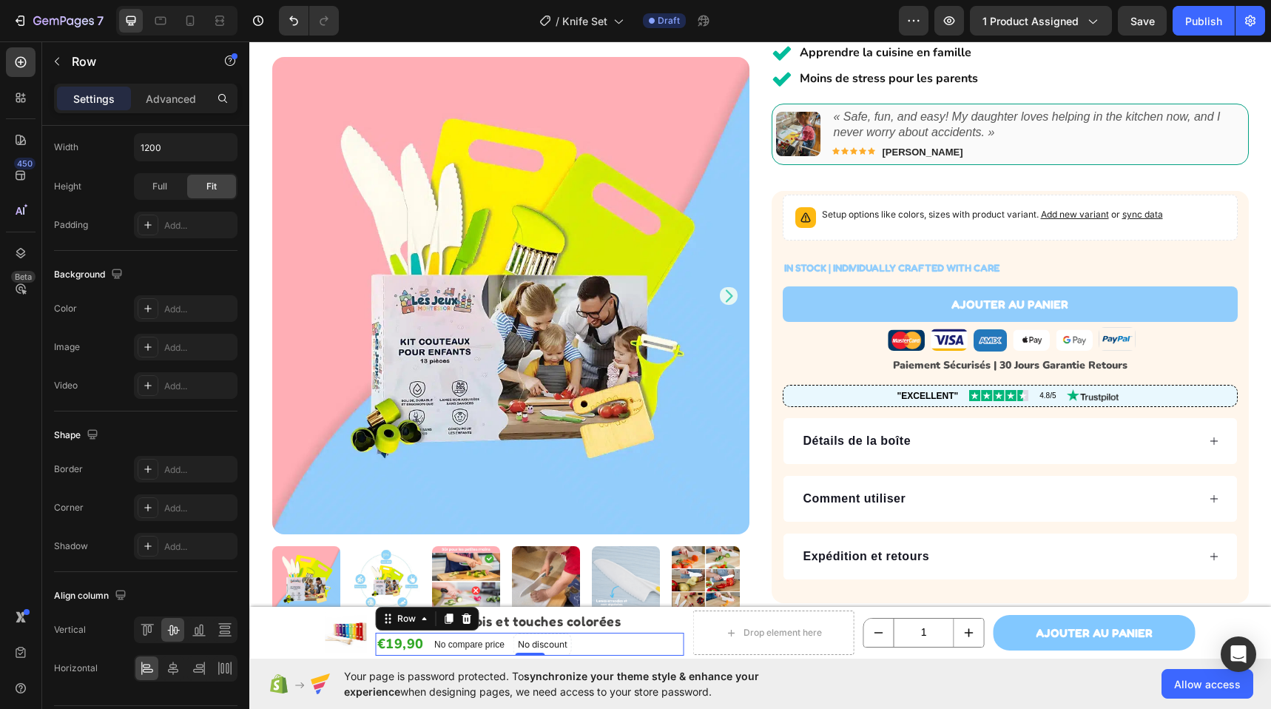
scroll to position [0, 0]
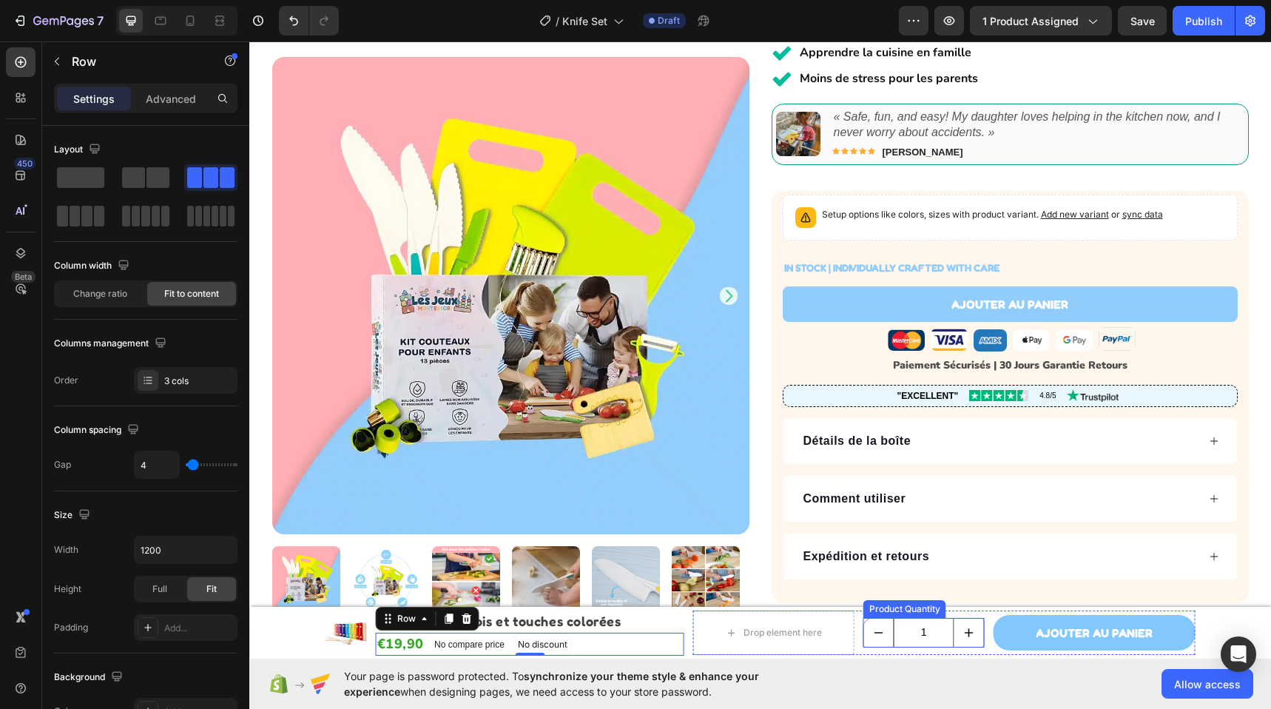
click at [929, 630] on input "1" at bounding box center [923, 632] width 61 height 28
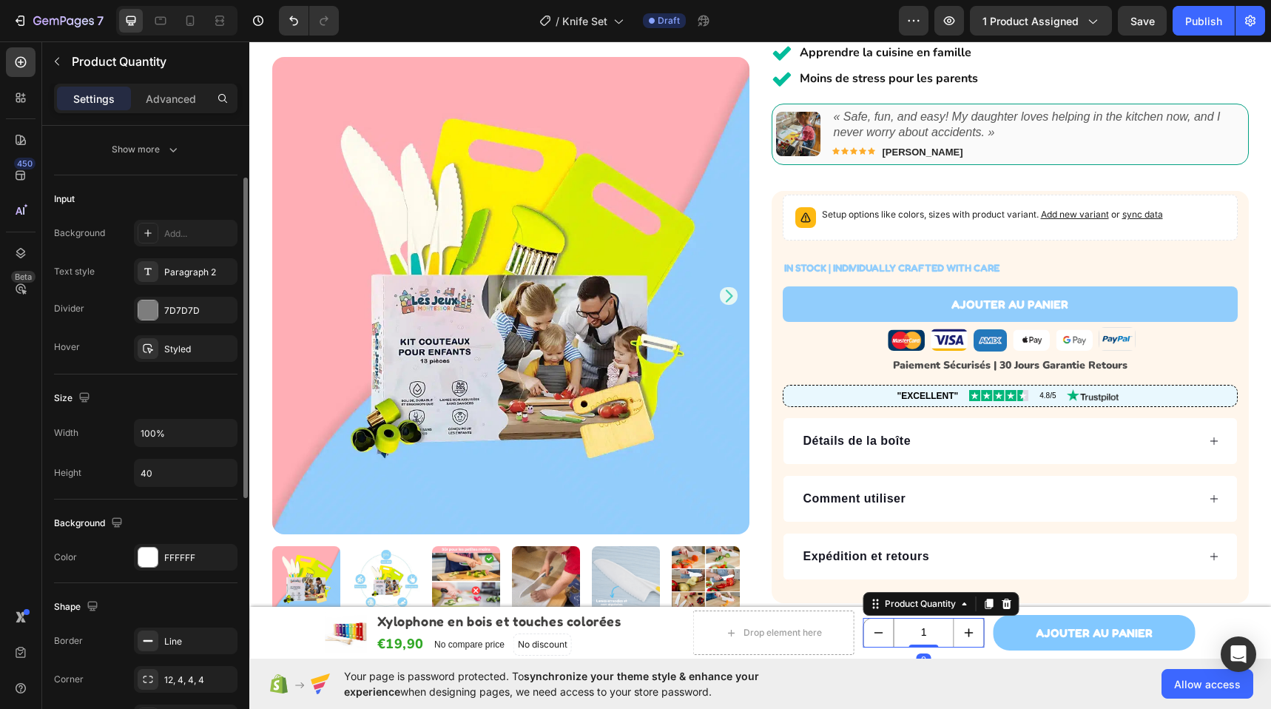
scroll to position [478, 0]
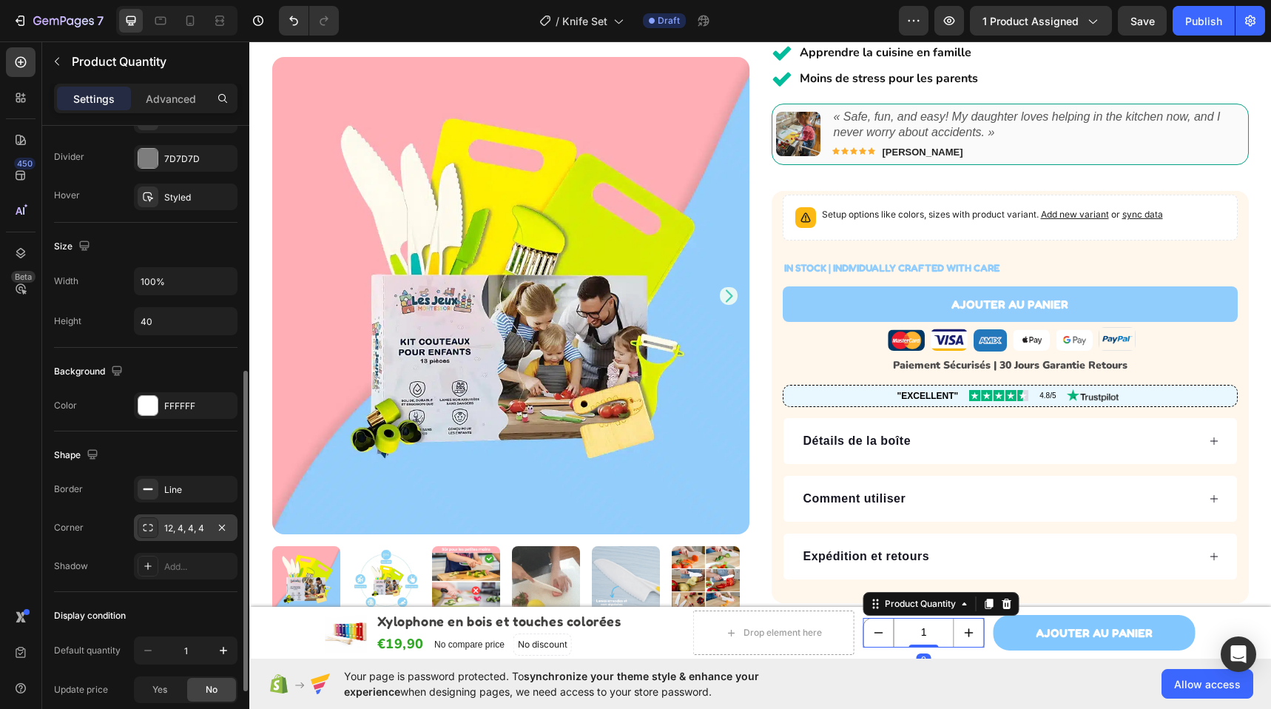
click at [183, 527] on div "12, 4, 4, 4" at bounding box center [185, 527] width 43 height 13
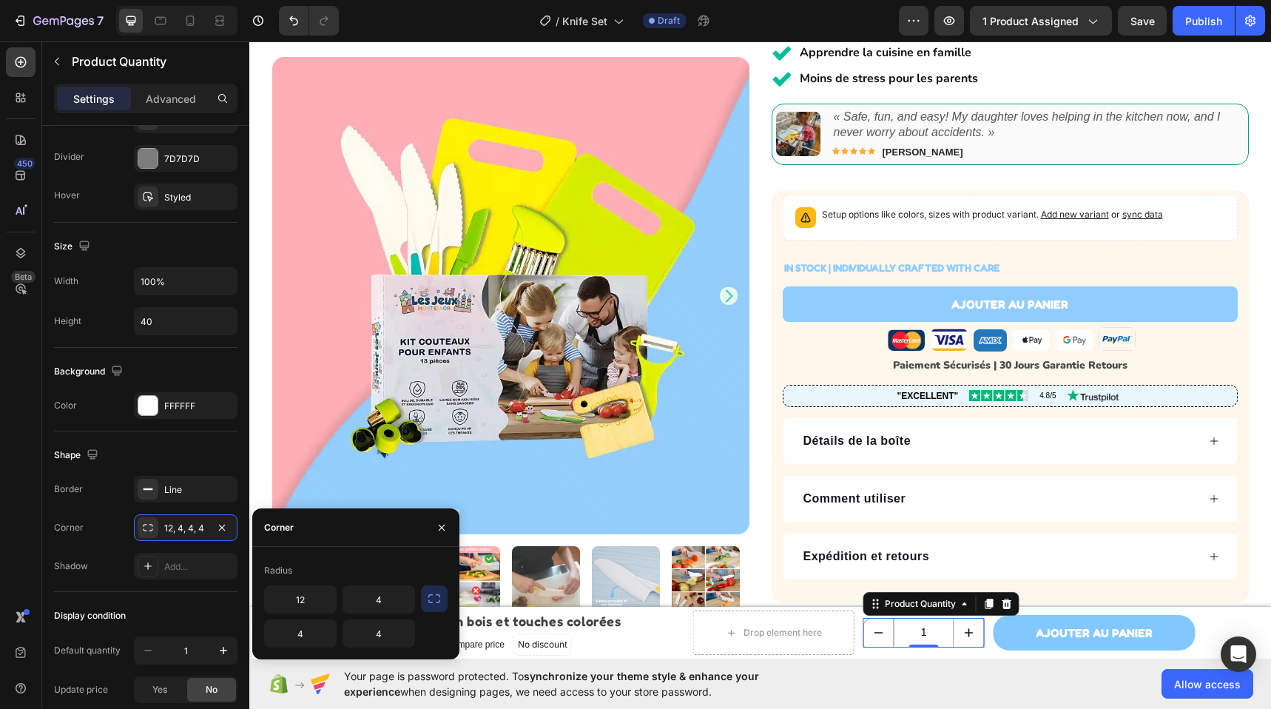
click at [431, 601] on icon "button" at bounding box center [434, 598] width 15 height 15
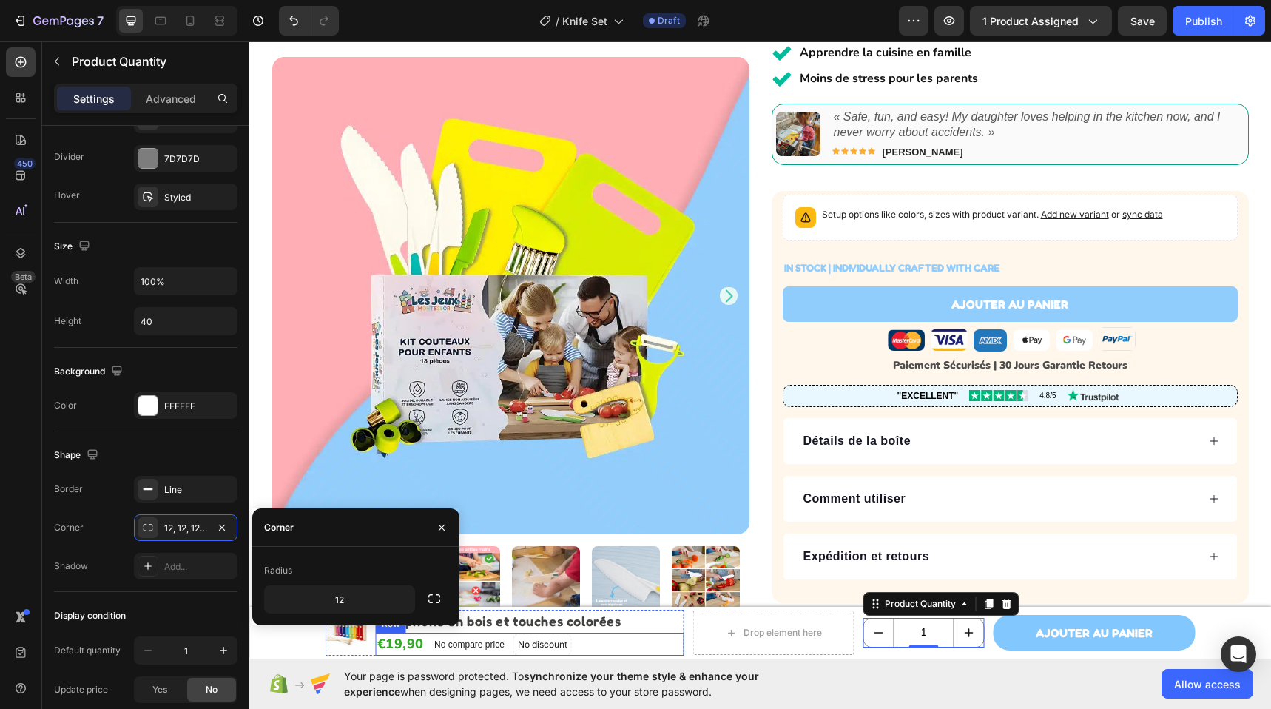
click at [676, 632] on div "€19,90 Product Price Product Price No compare price Product Price No discount N…" at bounding box center [530, 643] width 308 height 23
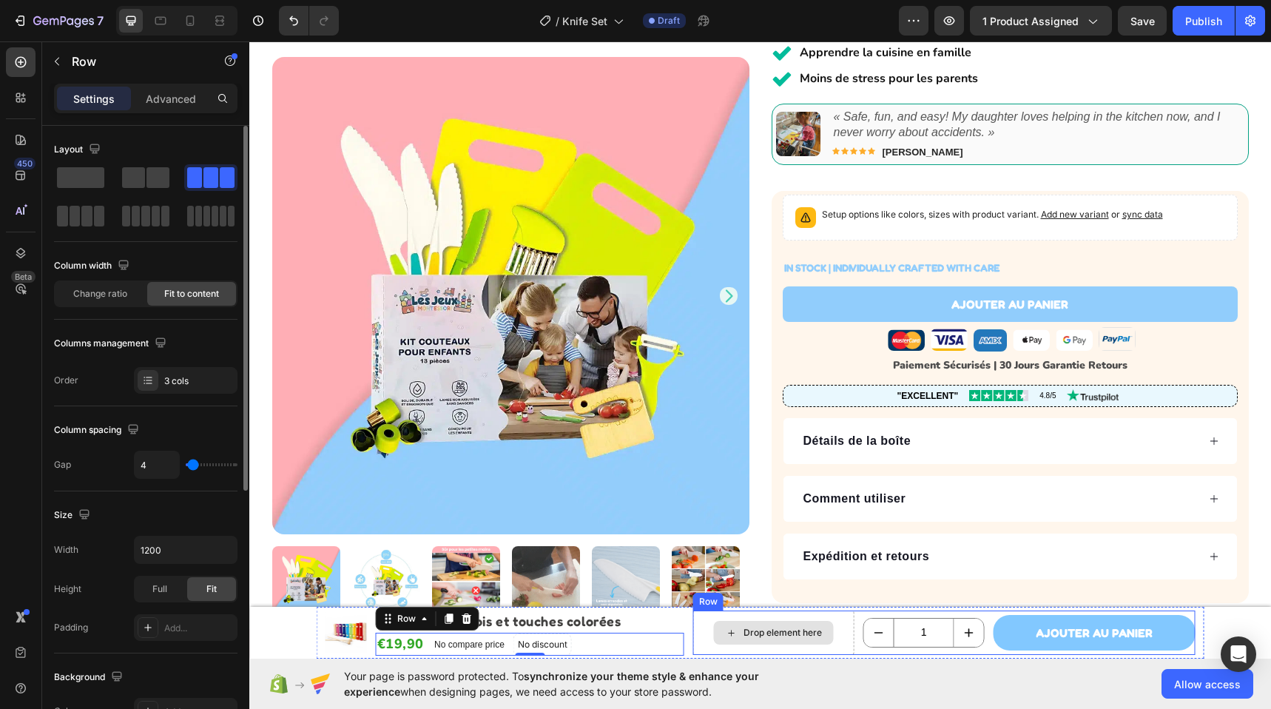
click at [750, 626] on div "Drop element here" at bounding box center [782, 632] width 78 height 12
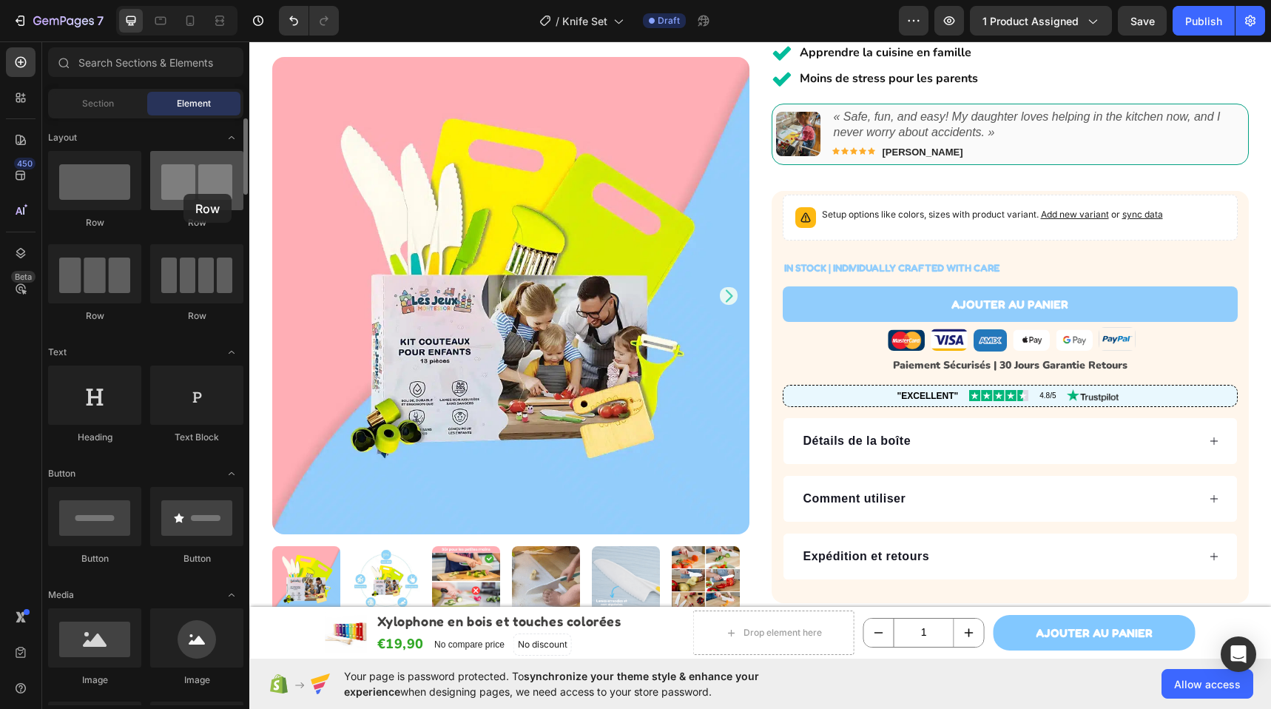
click at [183, 194] on div at bounding box center [196, 180] width 93 height 59
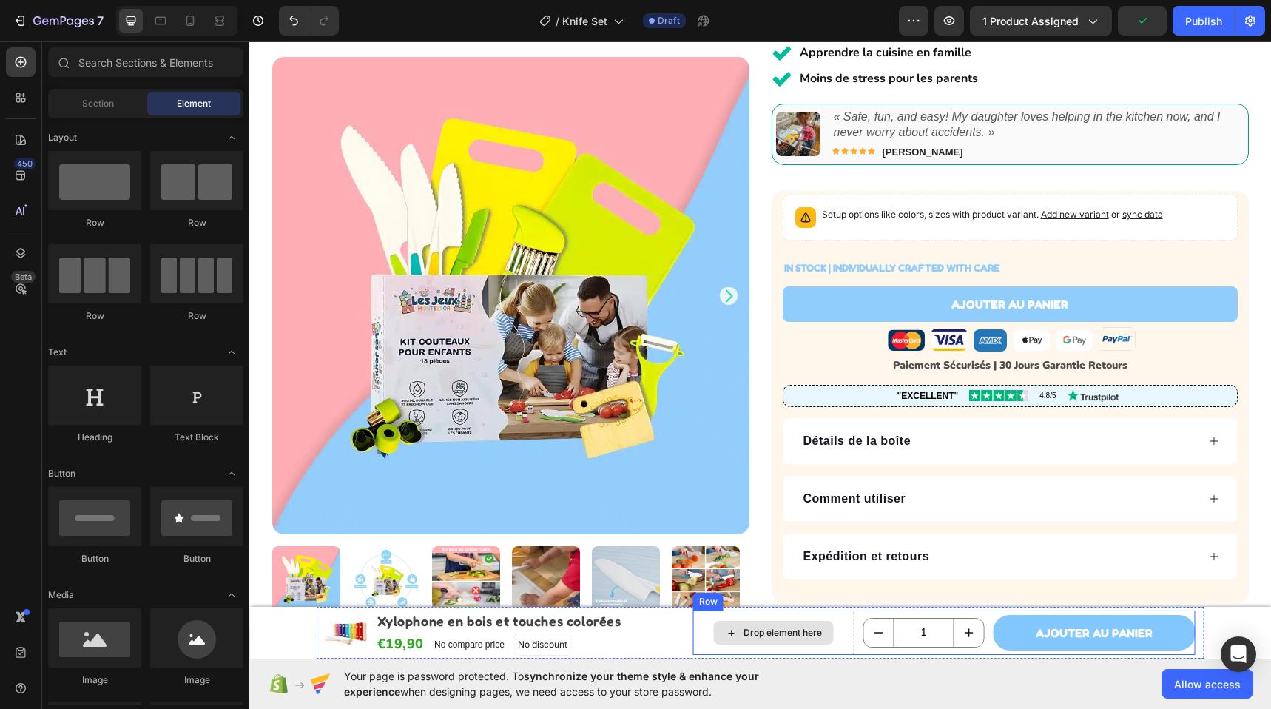
click at [755, 635] on div "Drop element here" at bounding box center [782, 632] width 78 height 12
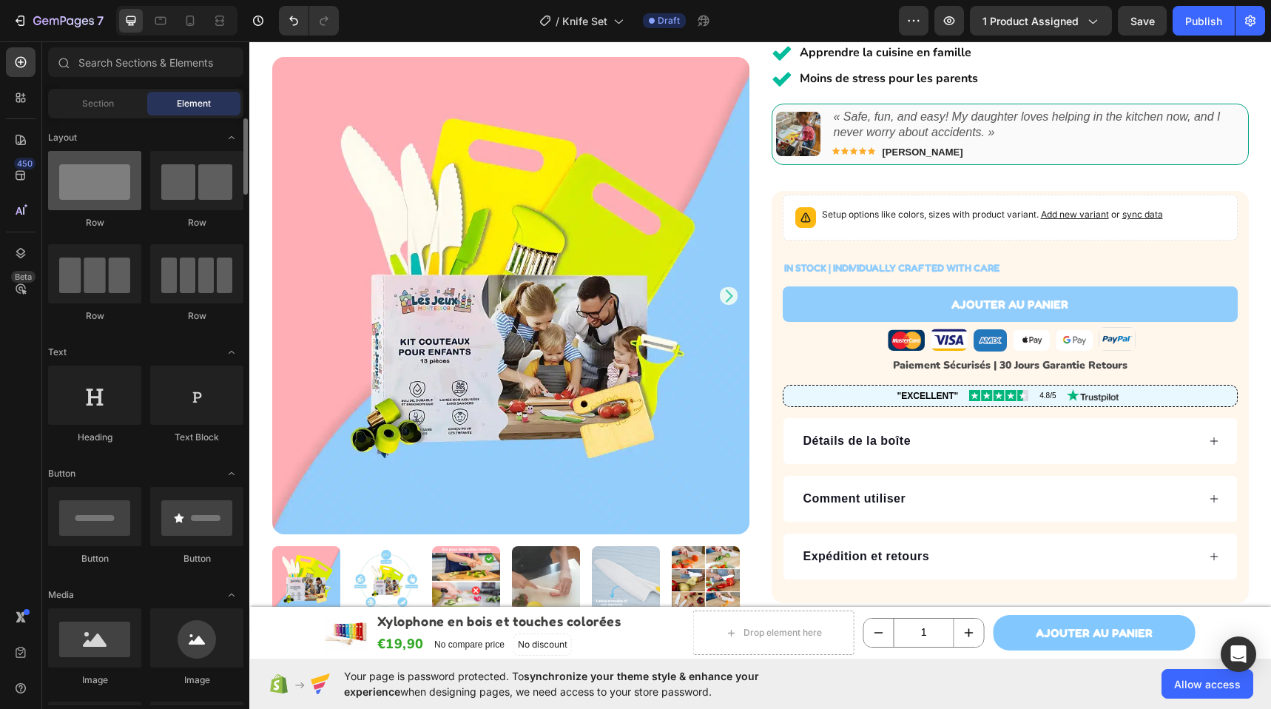
click at [109, 196] on div at bounding box center [94, 180] width 93 height 59
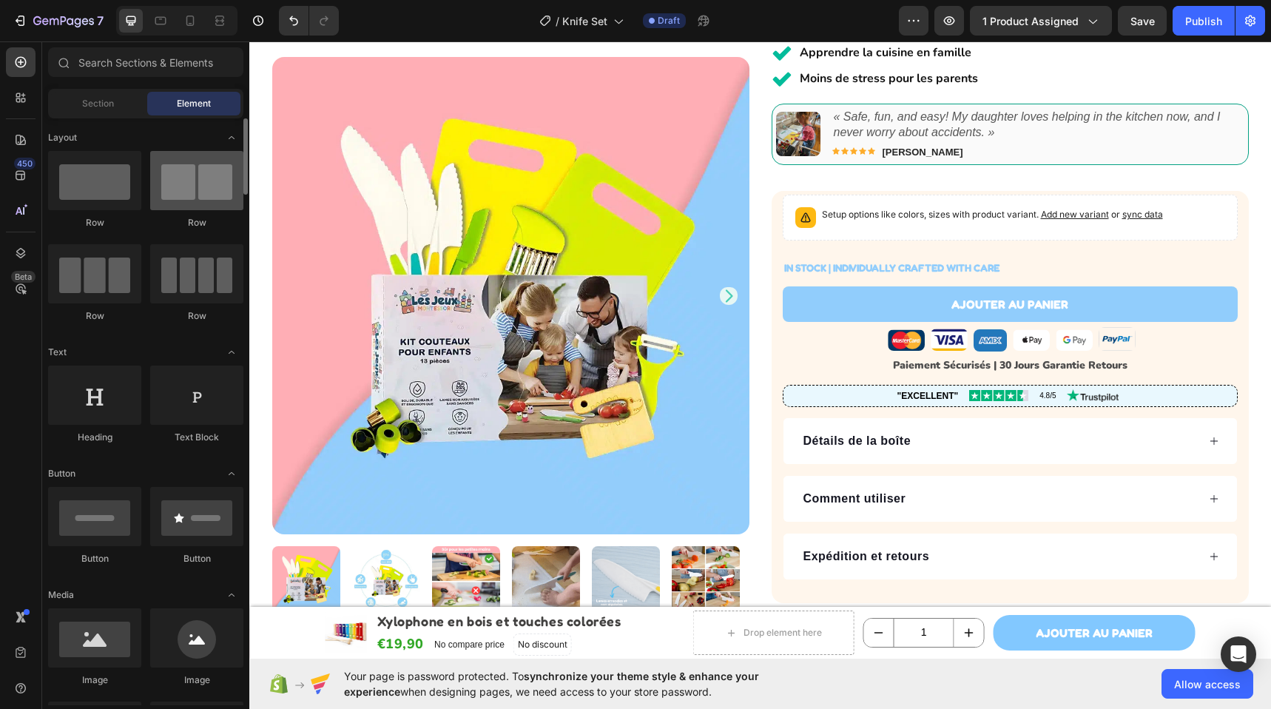
click at [164, 199] on div at bounding box center [196, 180] width 93 height 59
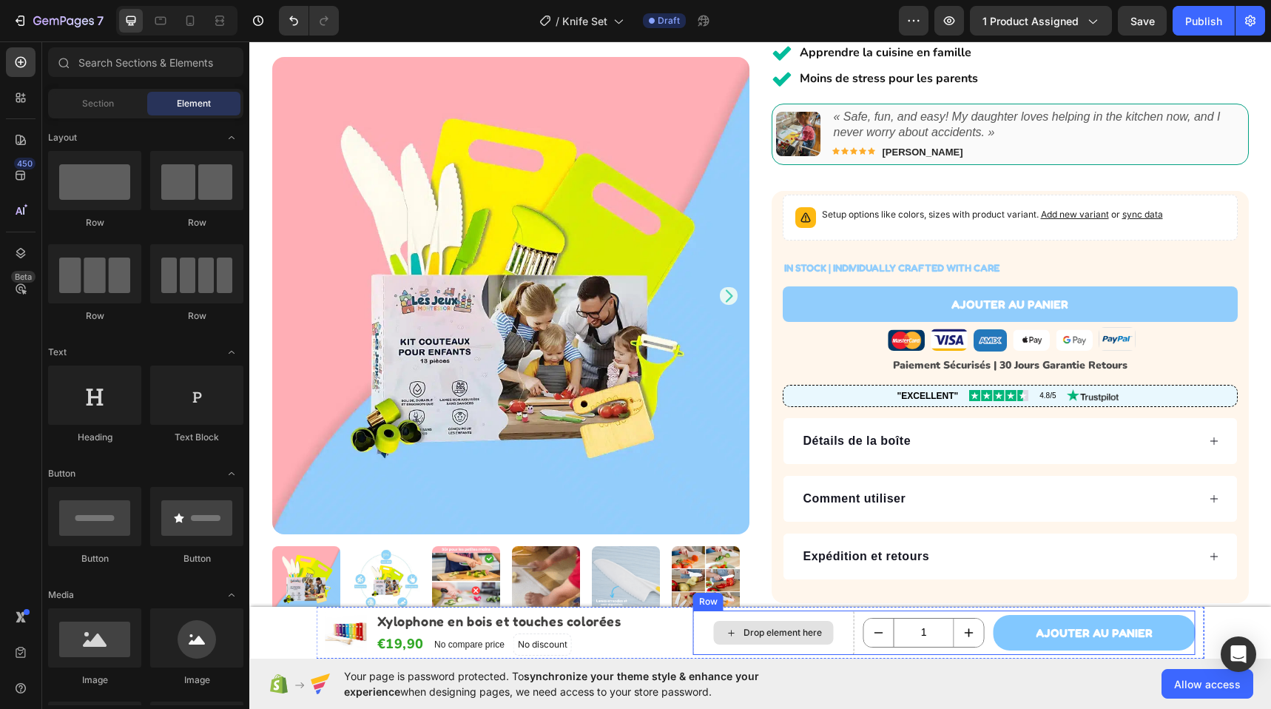
click at [842, 632] on div "Drop element here" at bounding box center [773, 632] width 161 height 44
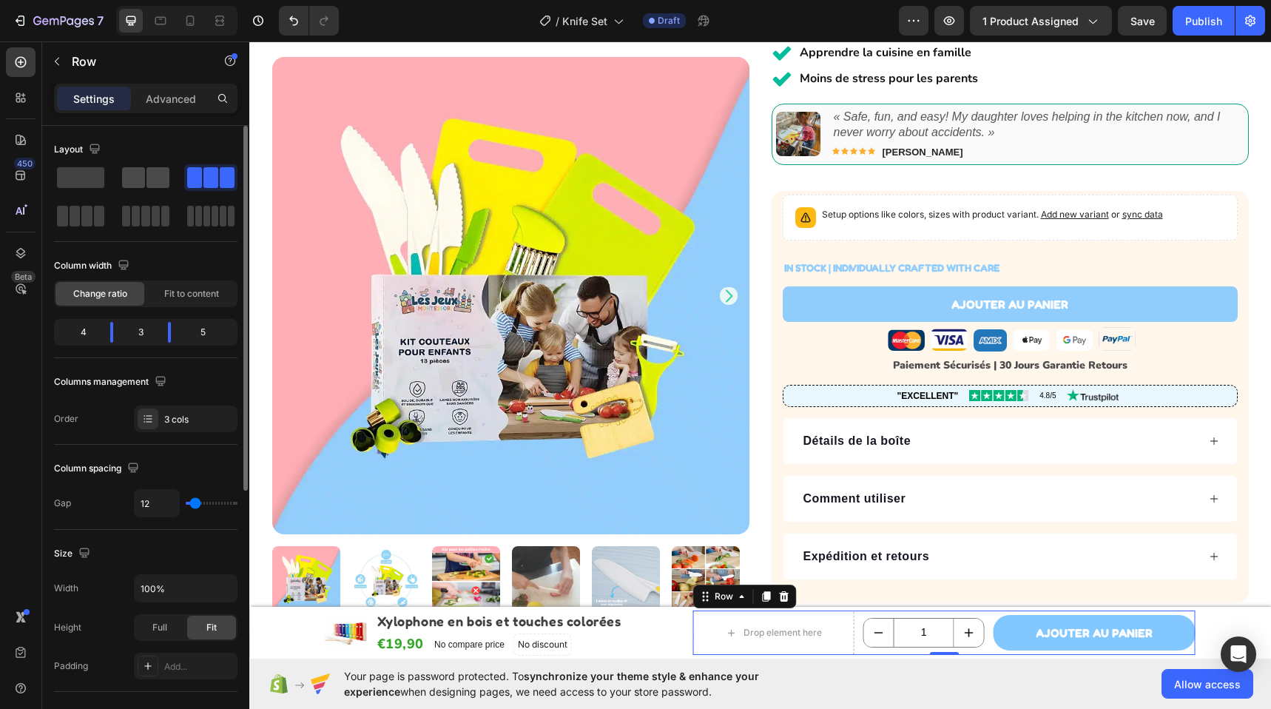
click at [152, 177] on span at bounding box center [157, 177] width 23 height 21
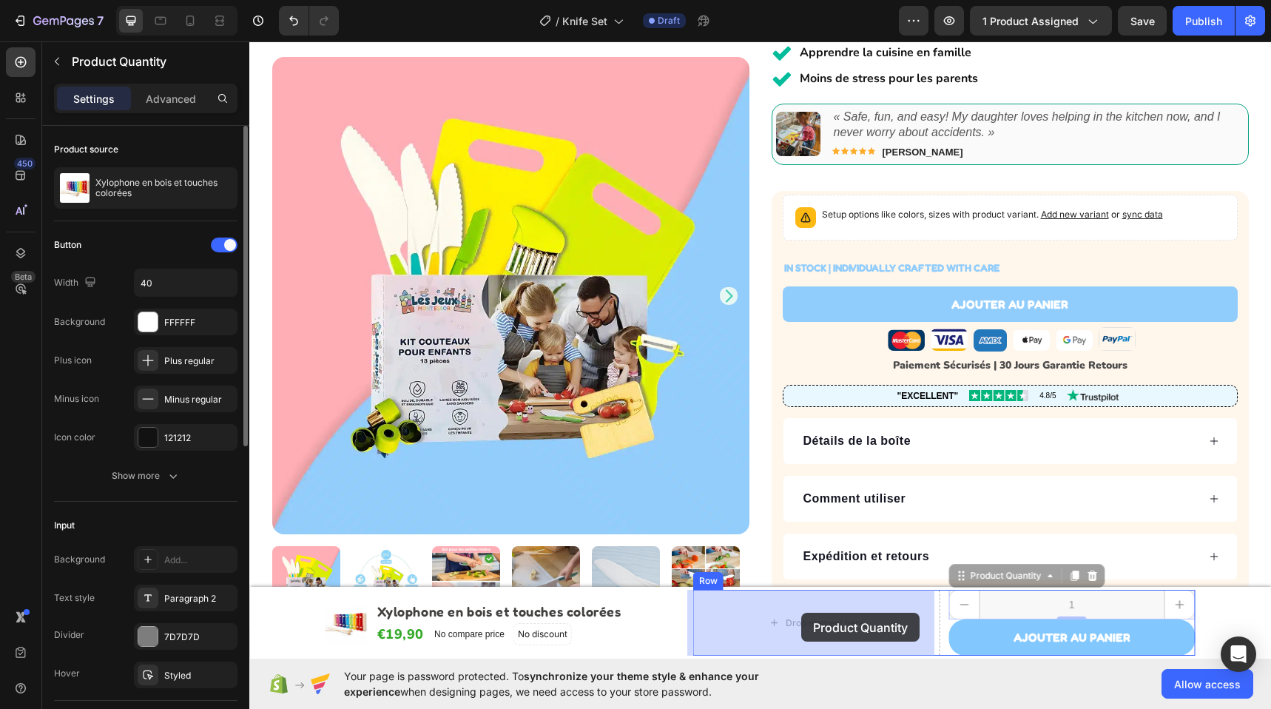
drag, startPoint x: 968, startPoint y: 579, endPoint x: 831, endPoint y: 598, distance: 138.1
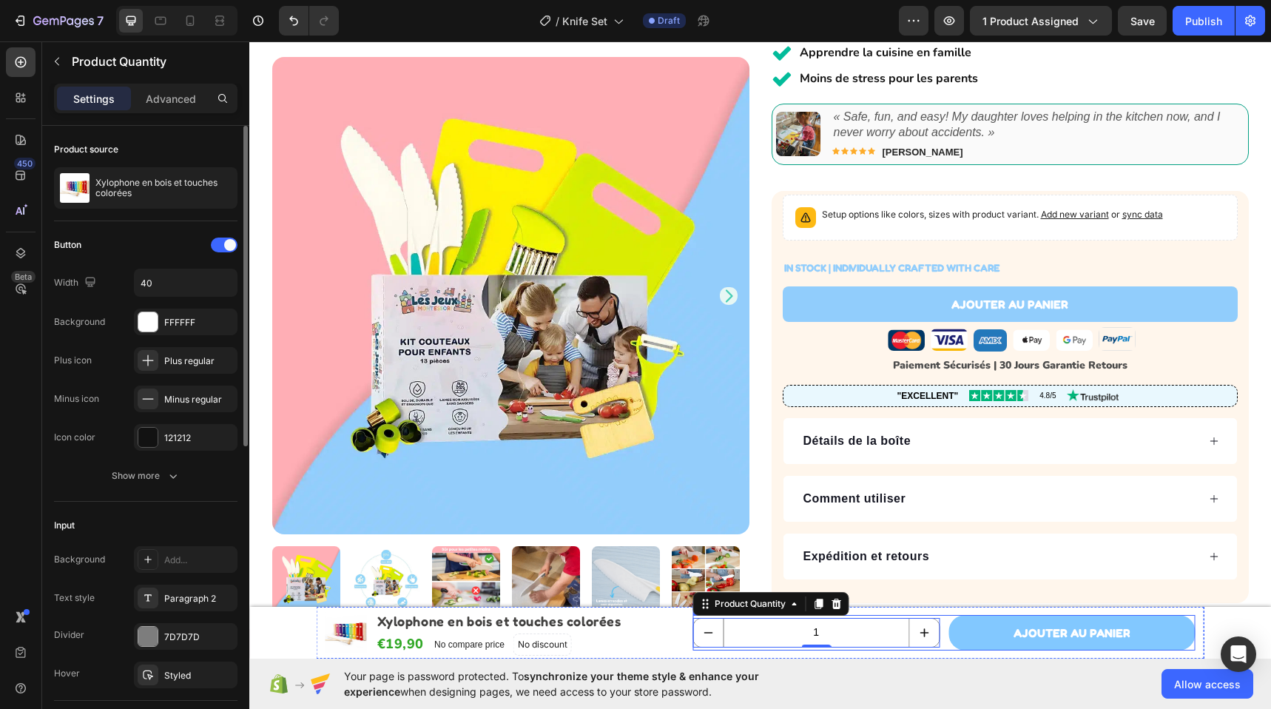
click at [937, 625] on div "1 Product Quantity 0 AJouter au panier Add to Cart Row" at bounding box center [944, 633] width 502 height 36
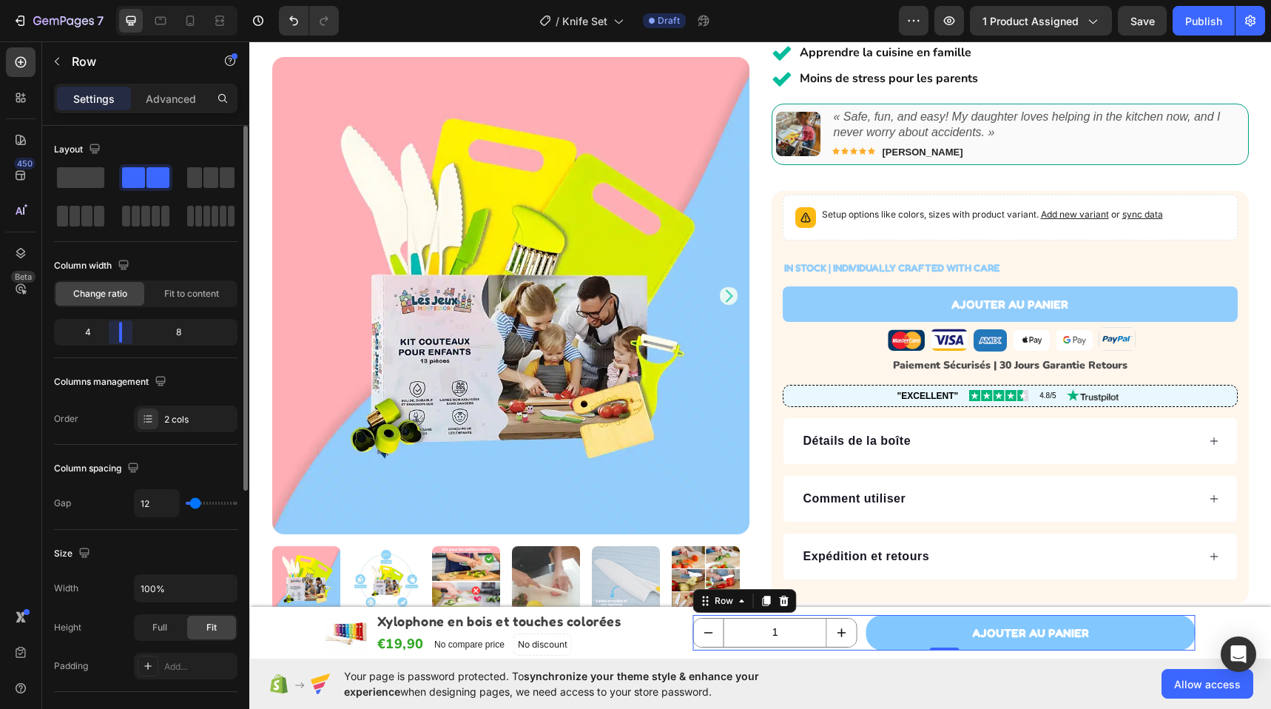
drag, startPoint x: 143, startPoint y: 336, endPoint x: 112, endPoint y: 335, distance: 30.3
click at [112, 0] on body "7 Version history / Knife Set Draft Preview 1 product assigned Save Publish 450…" at bounding box center [635, 0] width 1271 height 0
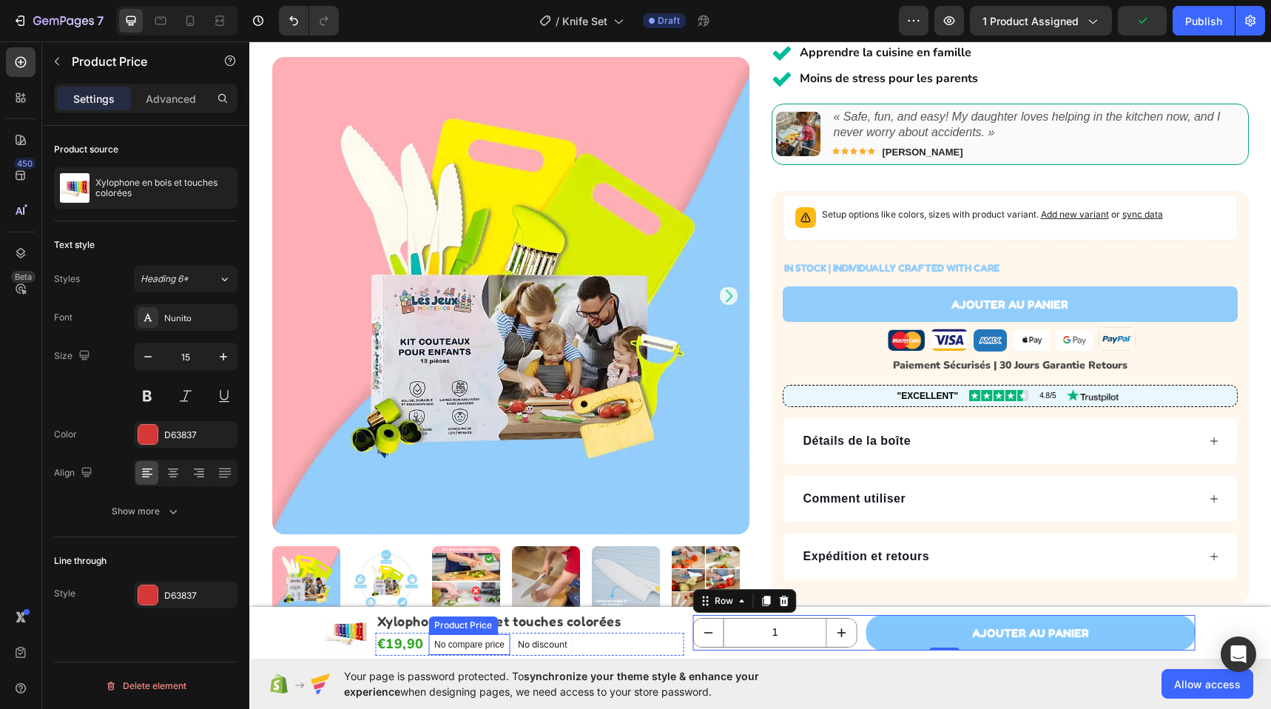
click at [428, 627] on div "Product Price" at bounding box center [463, 625] width 70 height 18
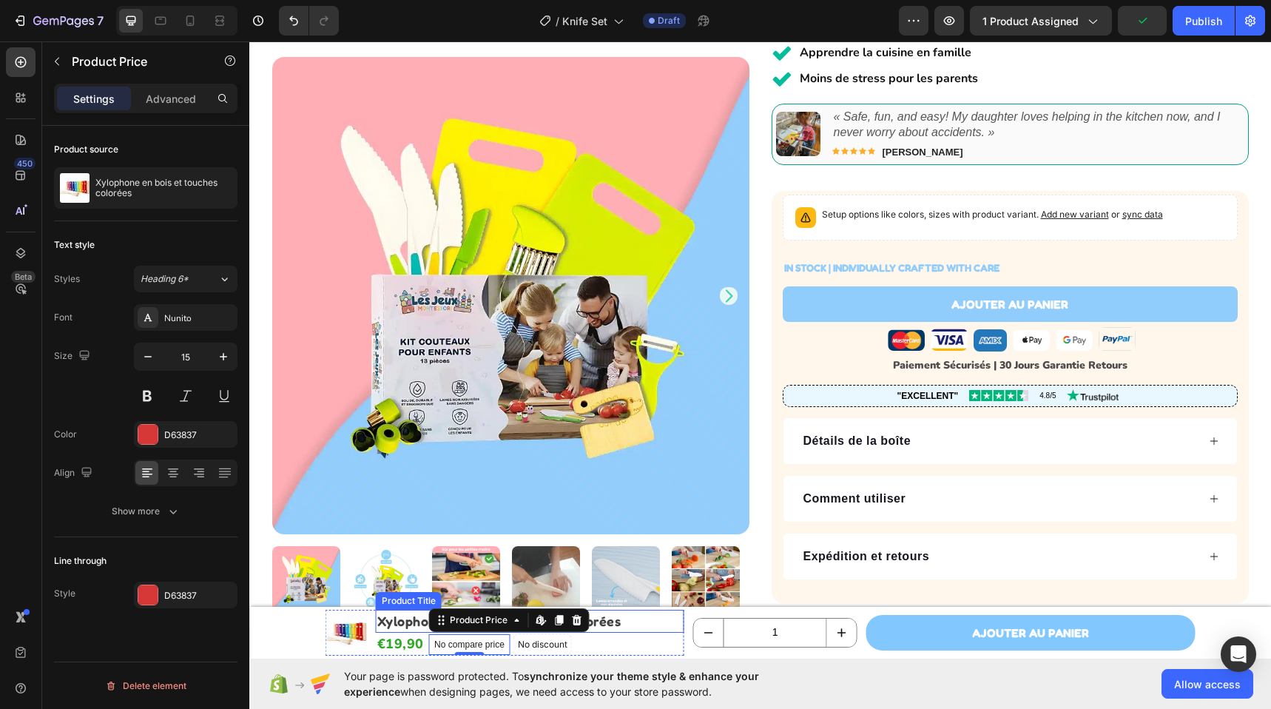
click at [343, 623] on img at bounding box center [345, 632] width 41 height 41
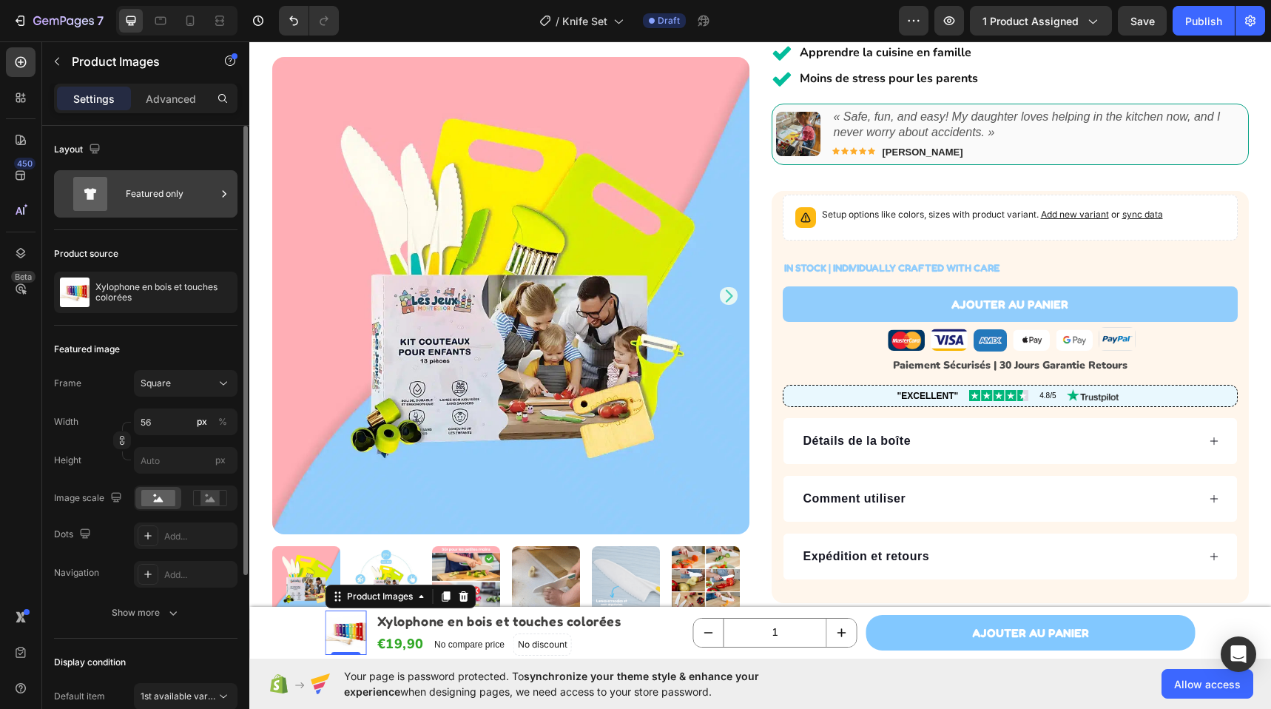
click at [208, 198] on div "Featured only" at bounding box center [171, 194] width 90 height 34
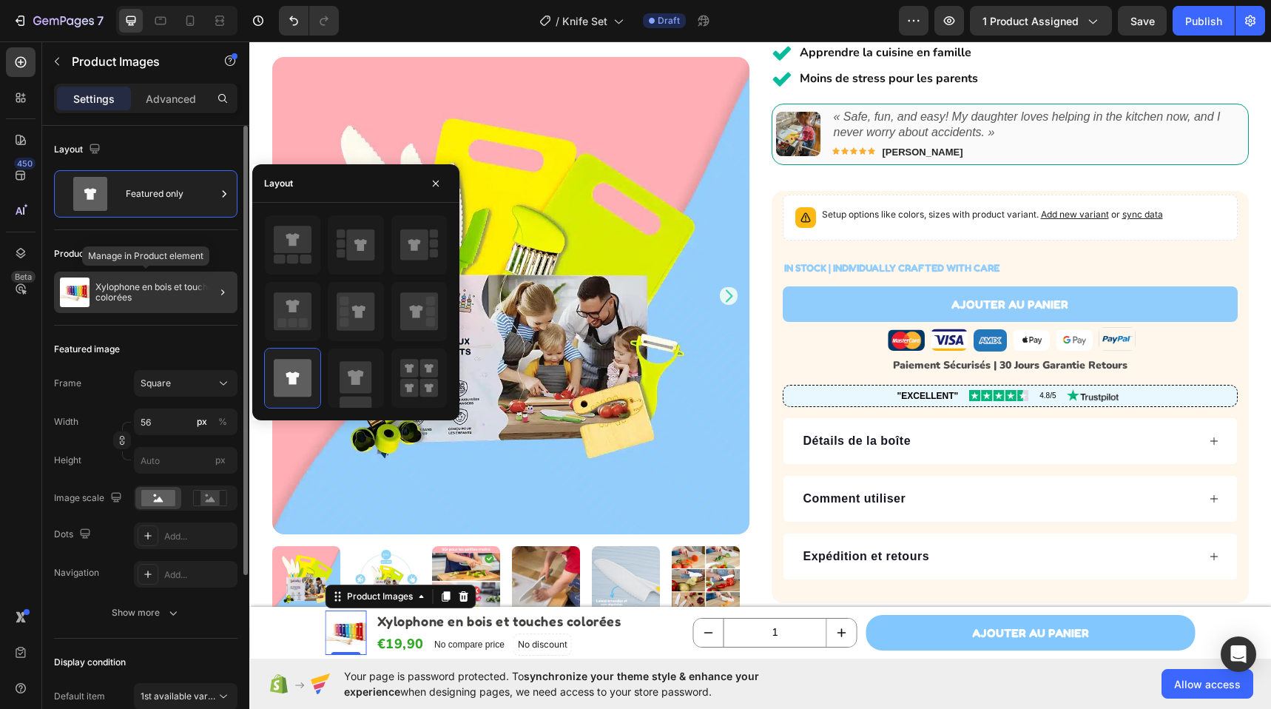
click at [163, 294] on p "Xylophone en bois et touches colorées" at bounding box center [163, 292] width 136 height 21
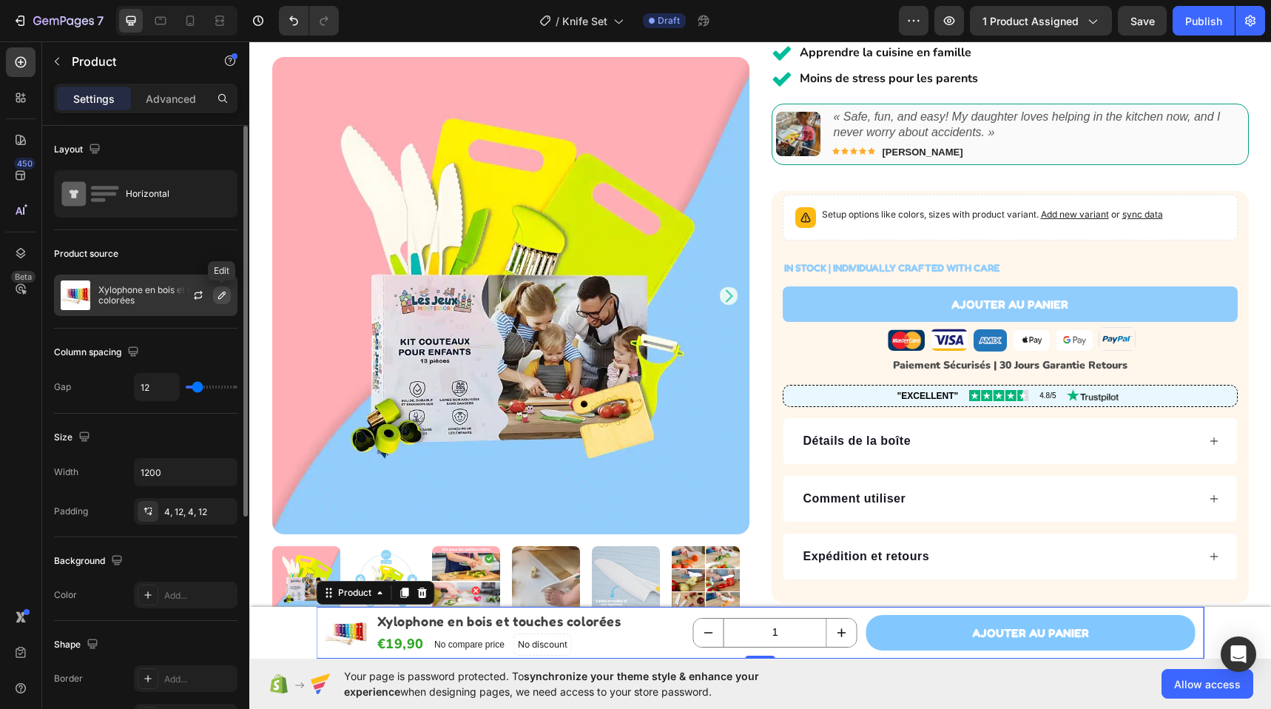
click at [223, 292] on icon "button" at bounding box center [221, 294] width 7 height 7
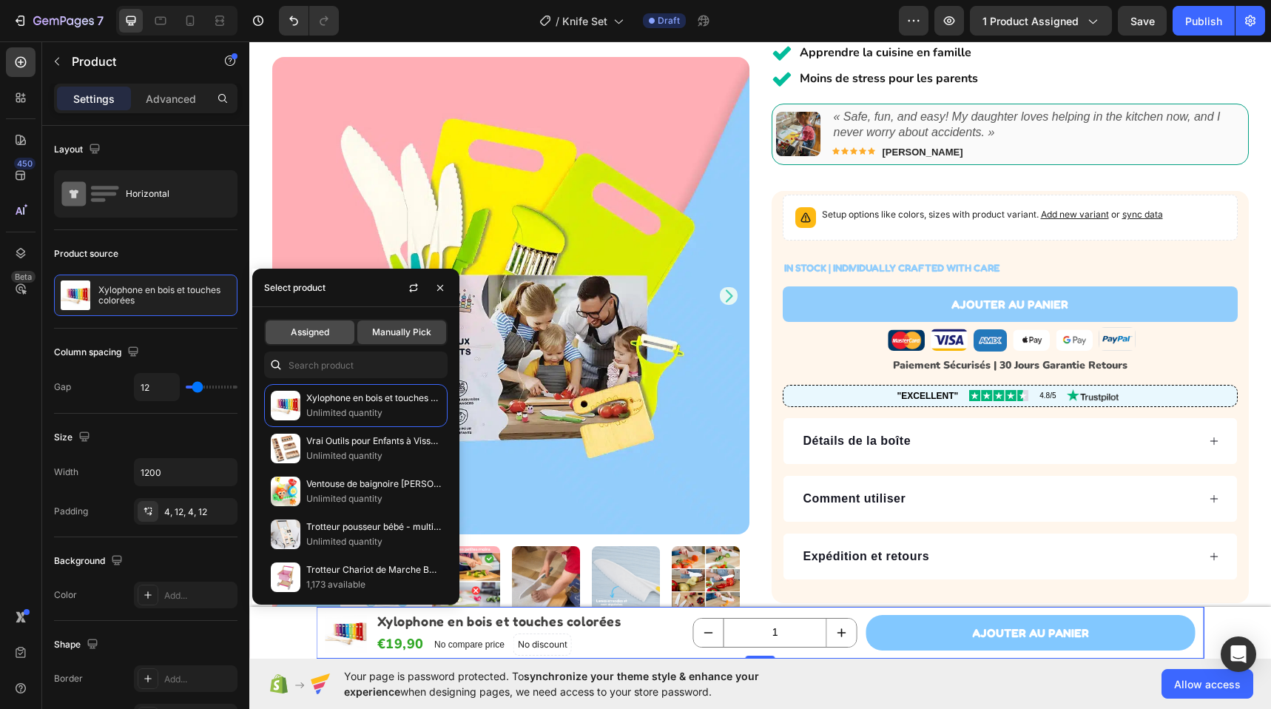
drag, startPoint x: 337, startPoint y: 333, endPoint x: 327, endPoint y: 331, distance: 9.7
click at [336, 333] on div "Assigned" at bounding box center [310, 332] width 89 height 24
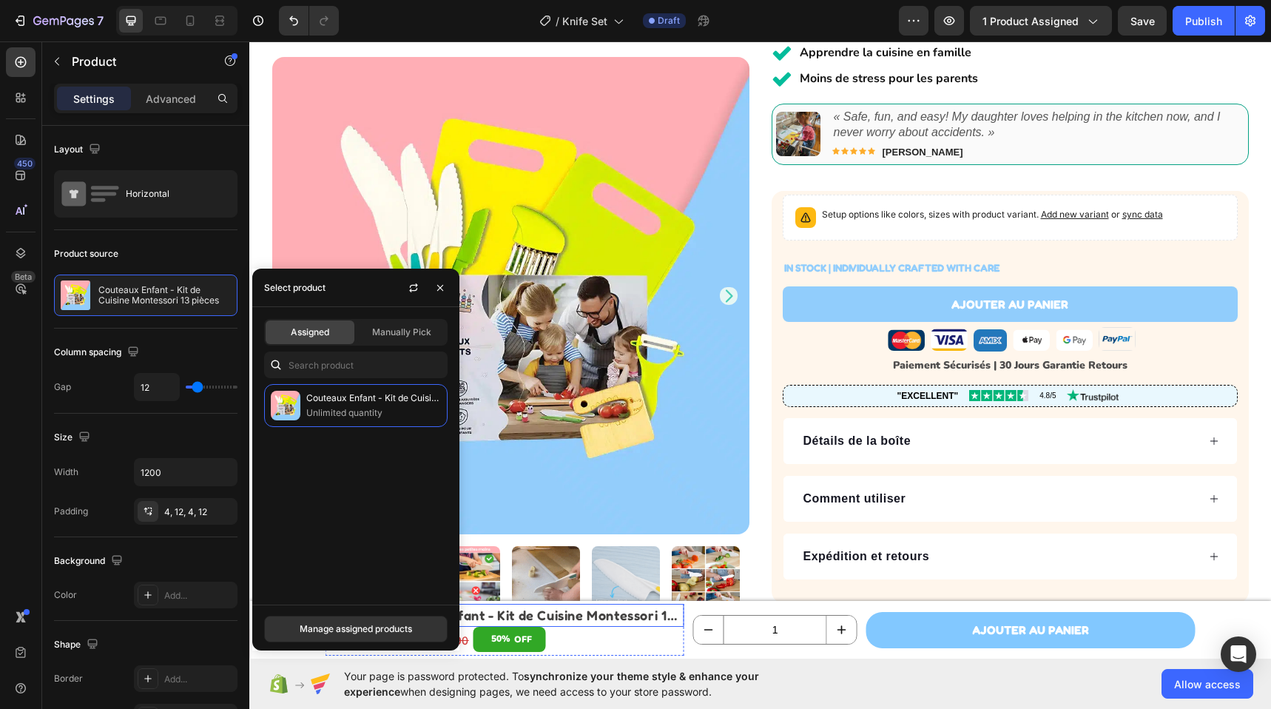
click at [657, 622] on h2 "Couteaux Enfant - Kit de Cuisine Montessori 13 pièces" at bounding box center [530, 614] width 308 height 23
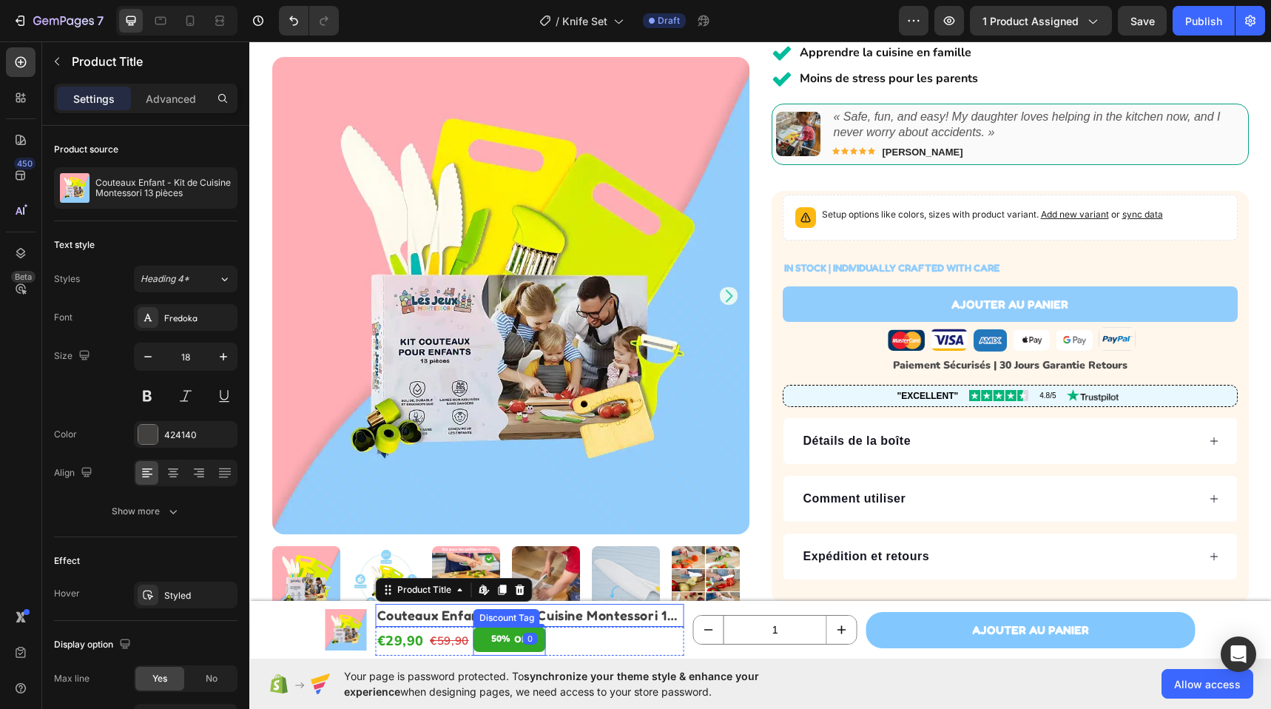
click at [501, 635] on div "50%" at bounding box center [501, 638] width 22 height 19
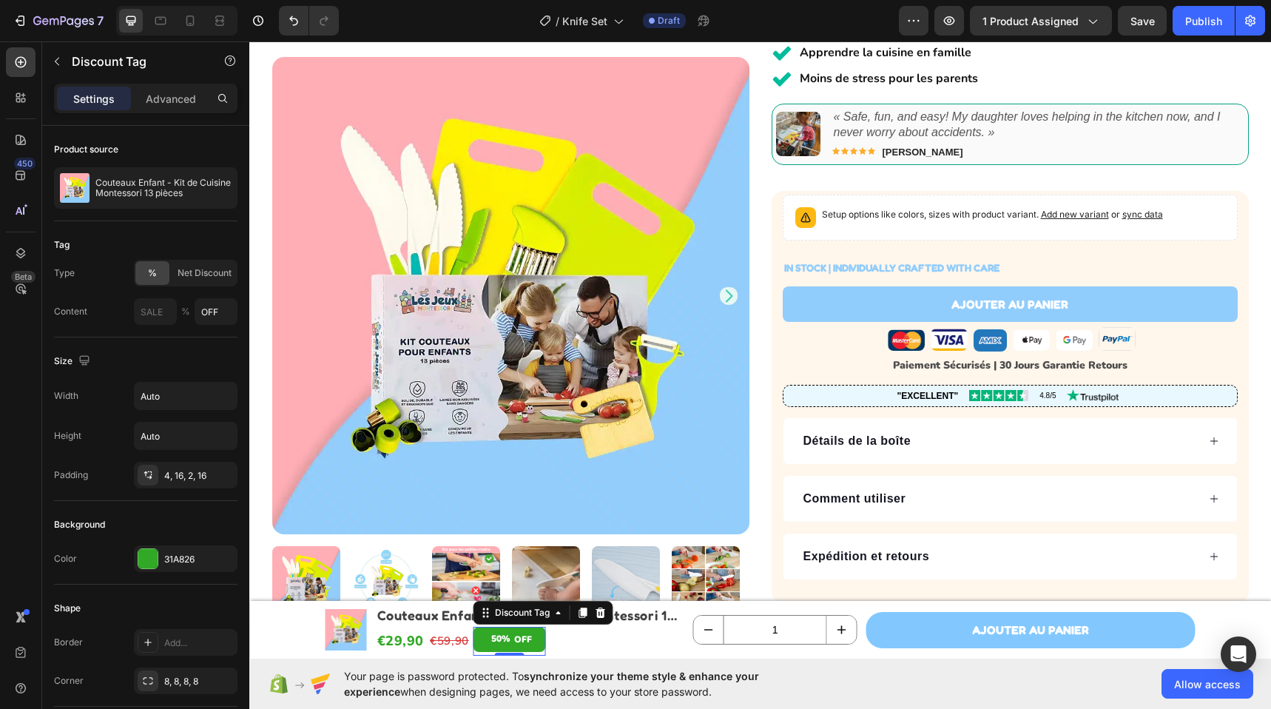
click at [514, 641] on div "OFF" at bounding box center [523, 639] width 22 height 21
click at [514, 640] on p "OFF" at bounding box center [523, 640] width 18 height 16
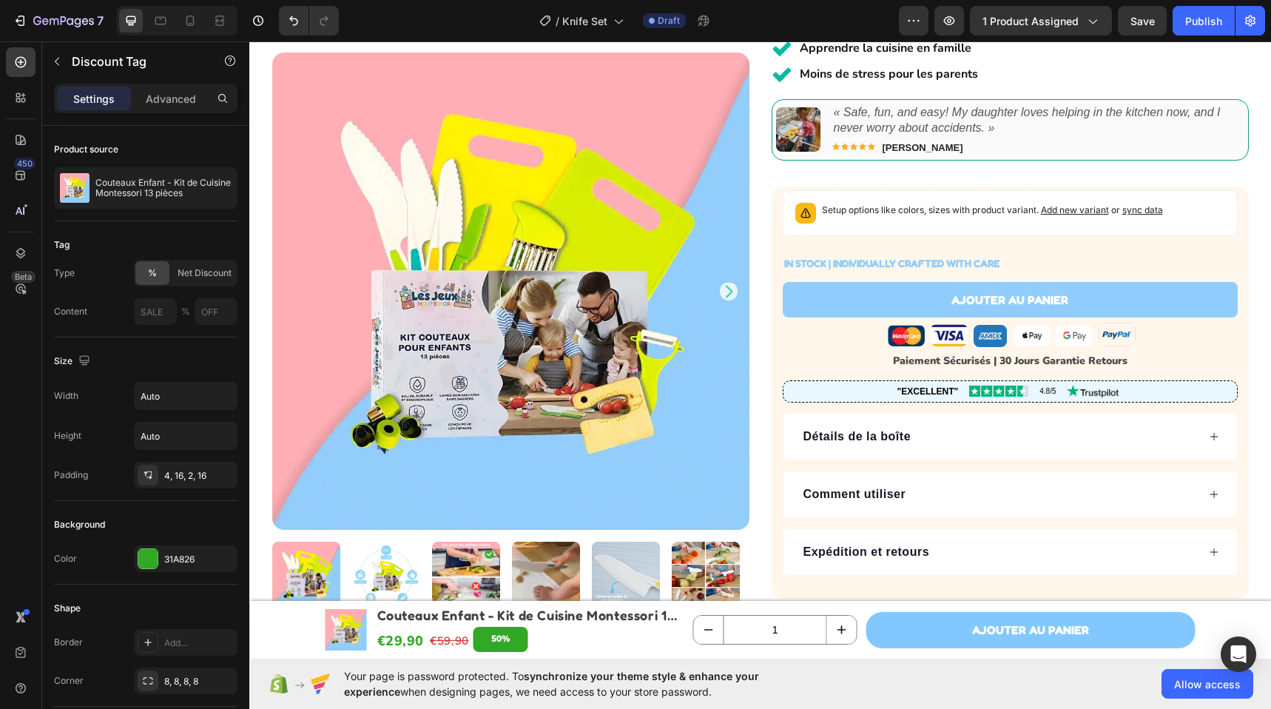
scroll to position [296, 0]
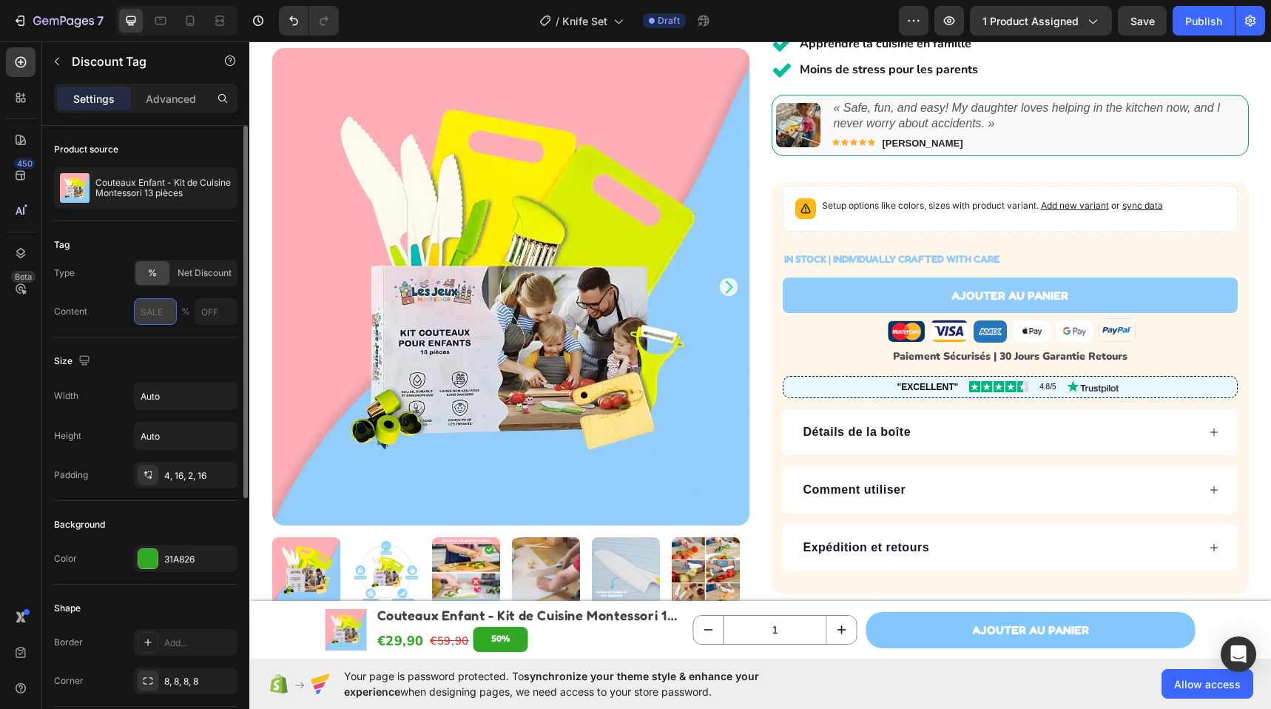
click at [158, 314] on input "text" at bounding box center [155, 311] width 43 height 27
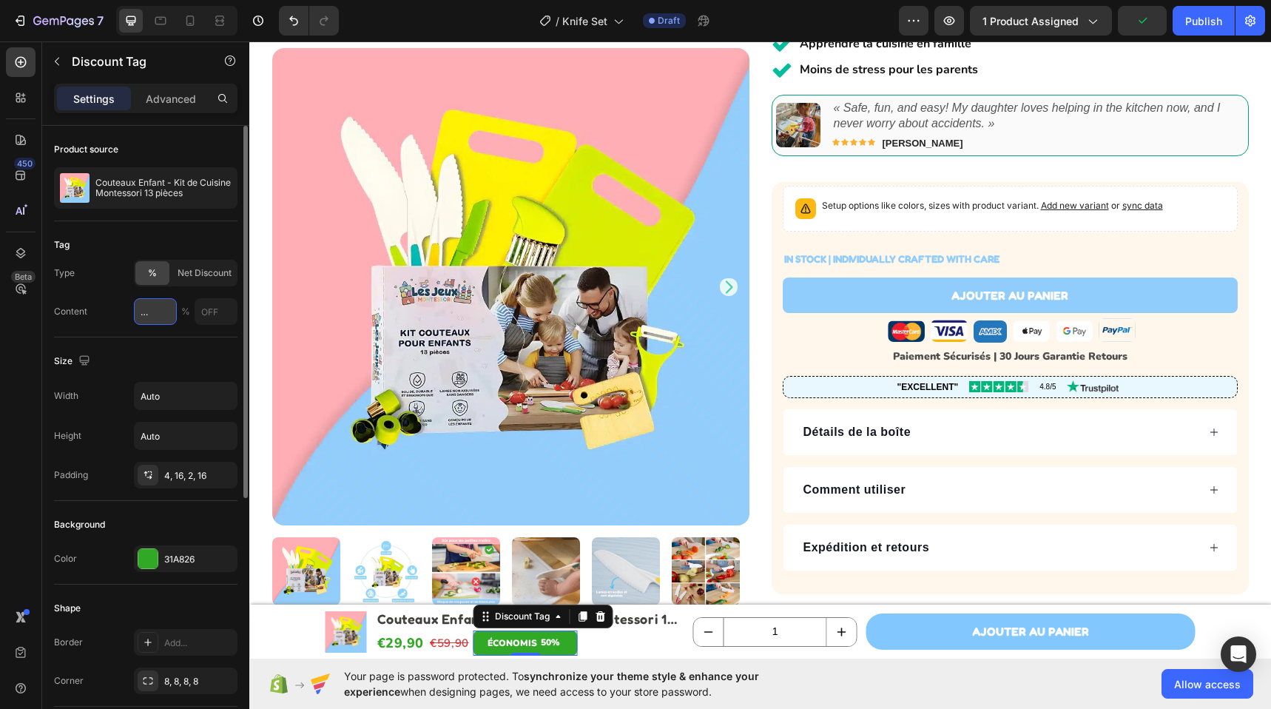
scroll to position [0, 29]
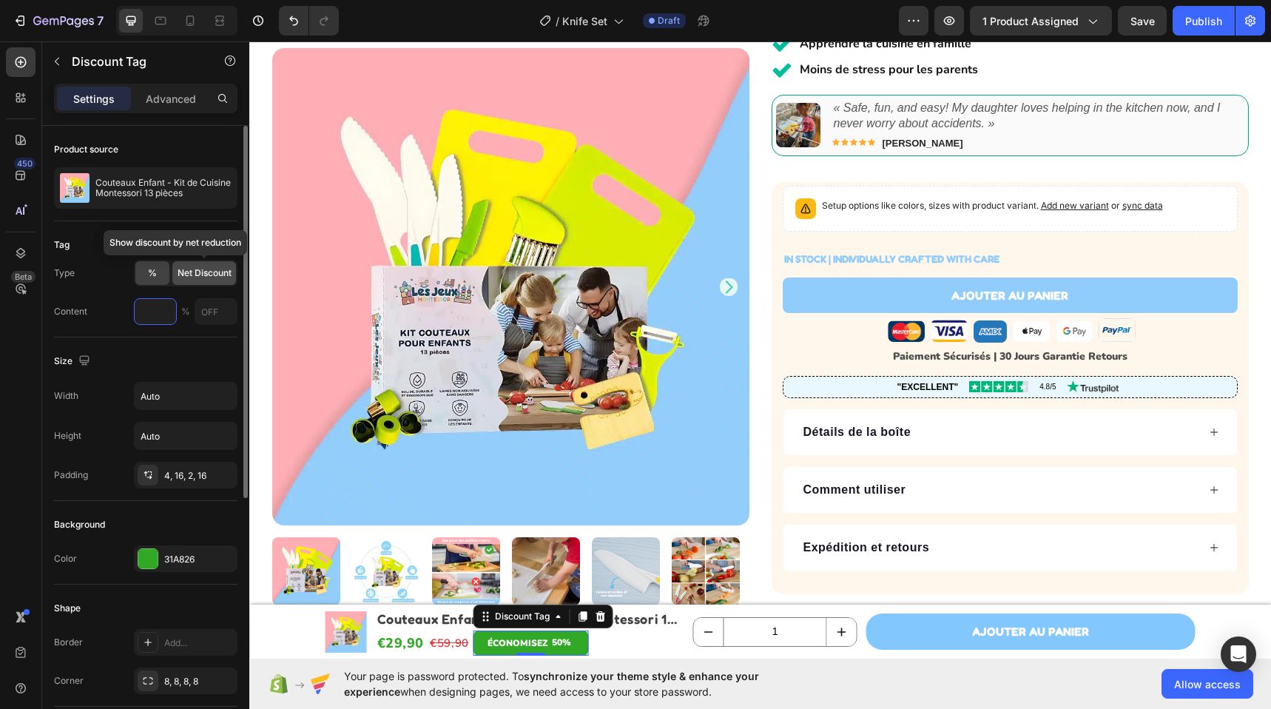
type input "ÉCONOMISEZ"
click at [186, 271] on span "Net Discount" at bounding box center [204, 272] width 54 height 13
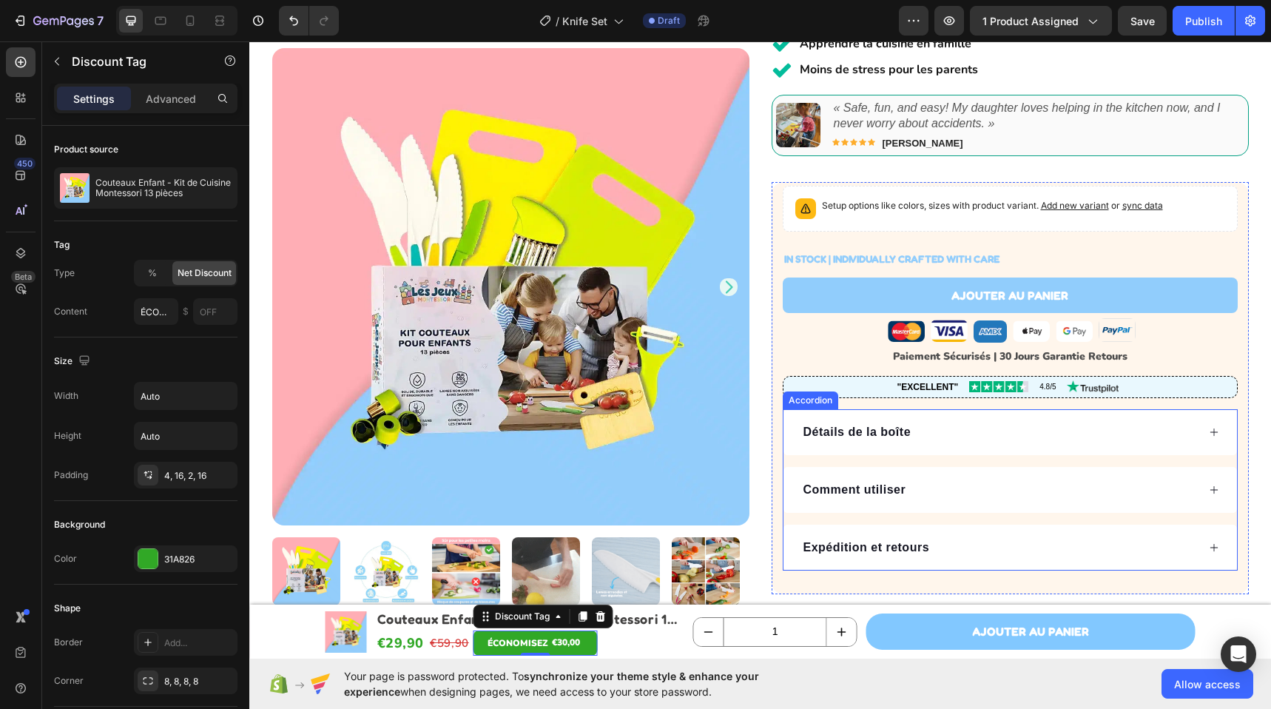
click at [1032, 422] on div "Détails de la boîte" at bounding box center [999, 432] width 396 height 22
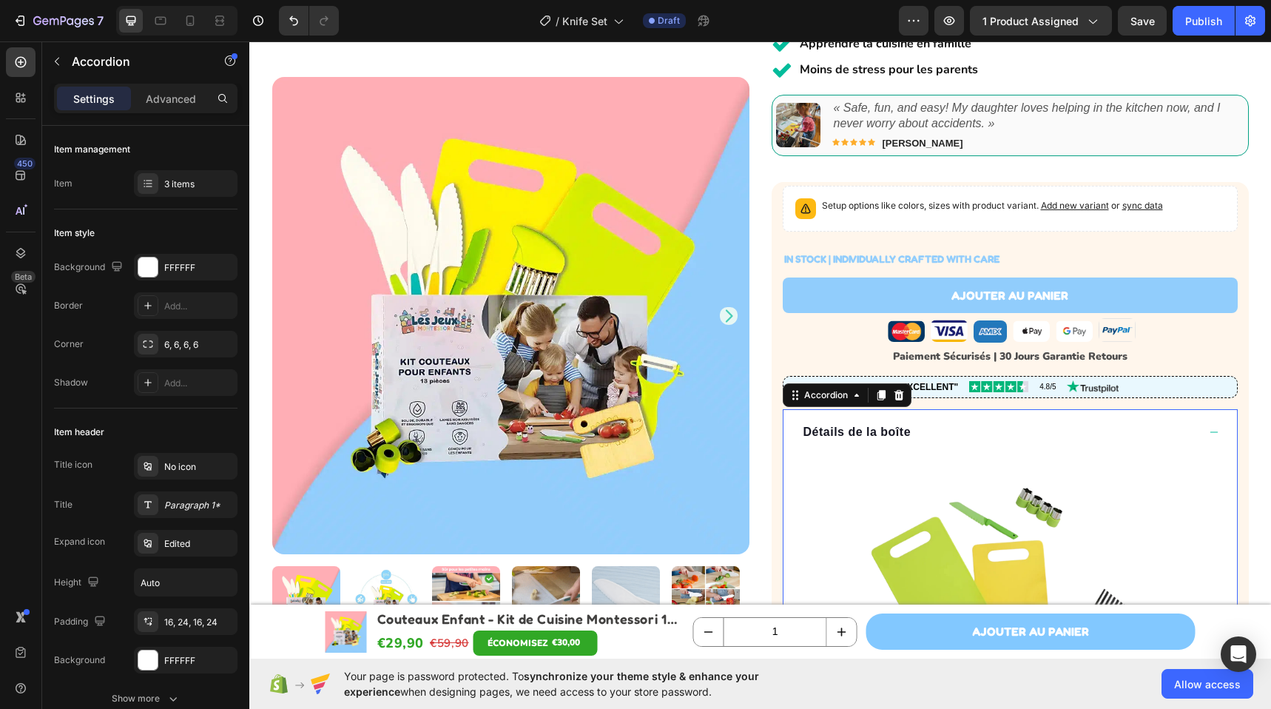
click at [1032, 422] on div "Détails de la boîte" at bounding box center [999, 432] width 396 height 22
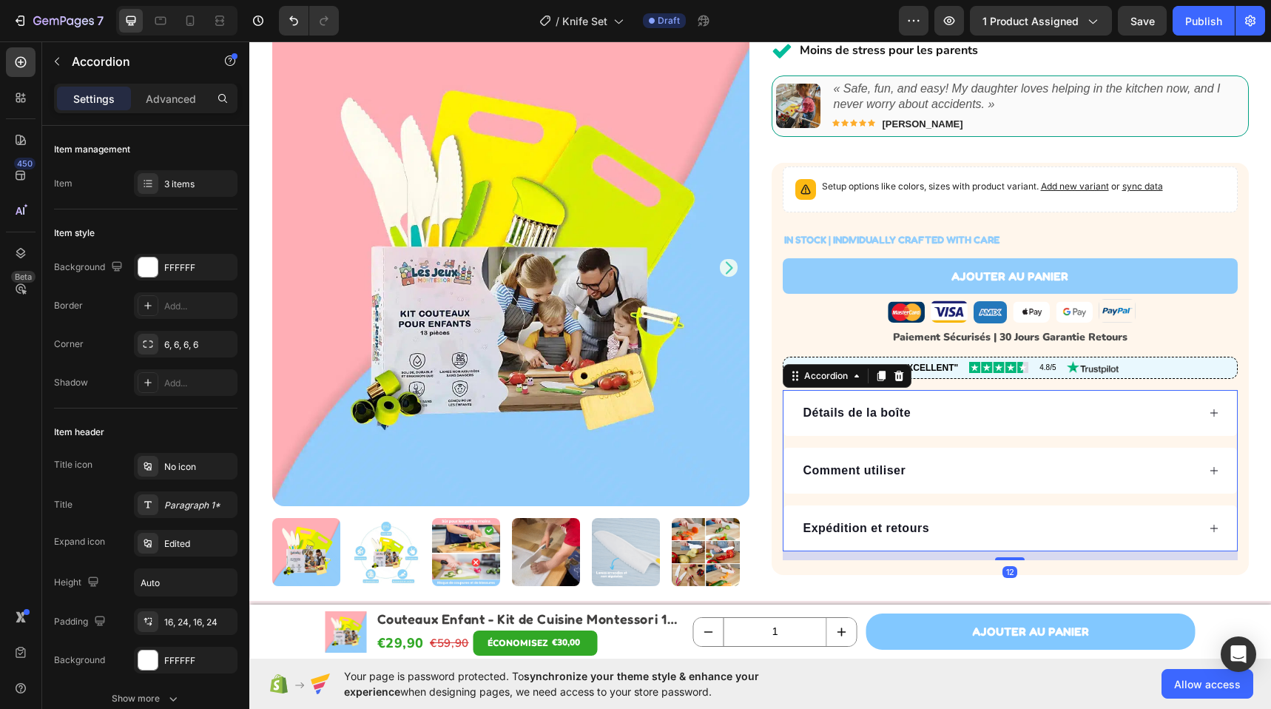
click at [1018, 402] on div "Détails de la boîte" at bounding box center [999, 413] width 396 height 22
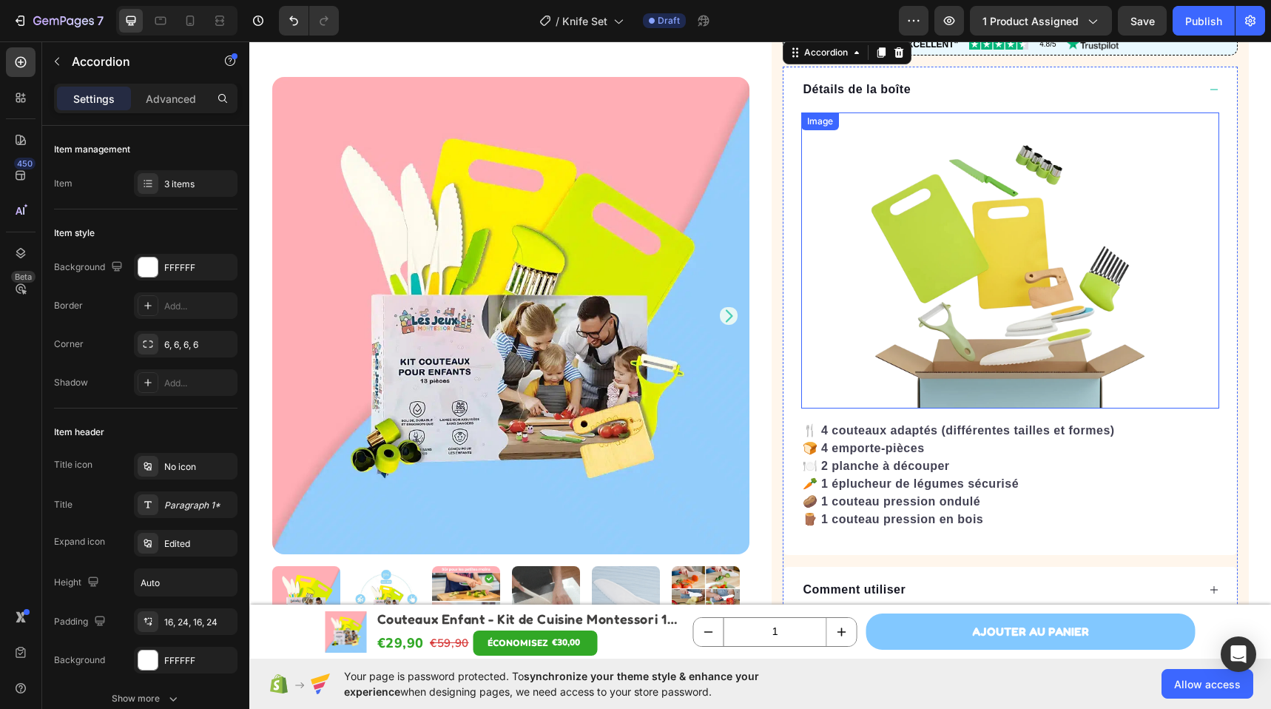
scroll to position [791, 0]
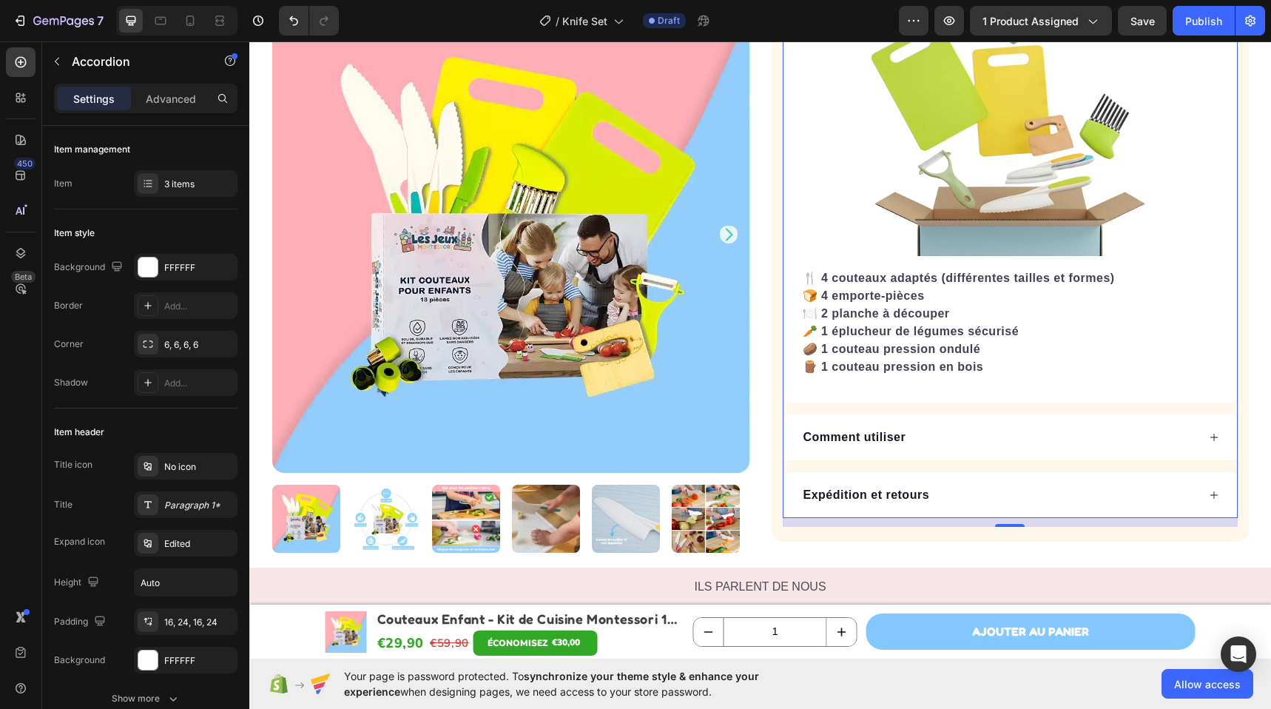
click at [1018, 414] on div "Comment utiliser" at bounding box center [1009, 437] width 453 height 46
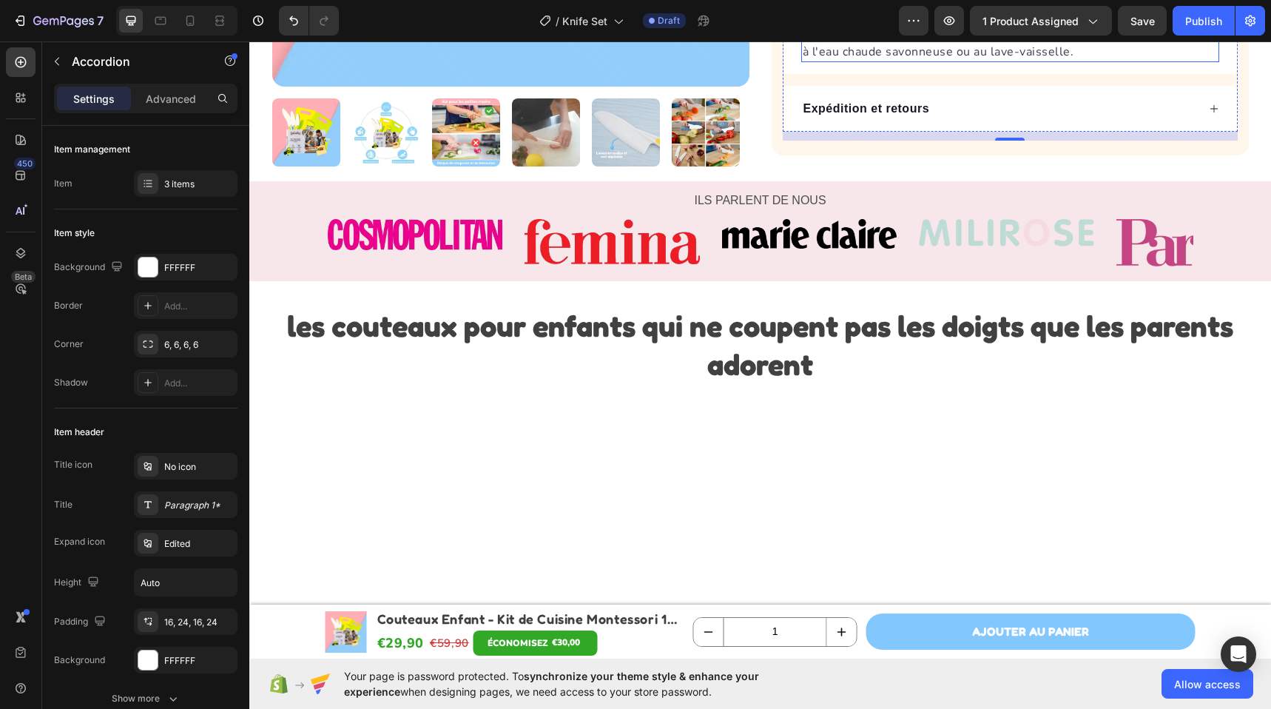
scroll to position [1176, 0]
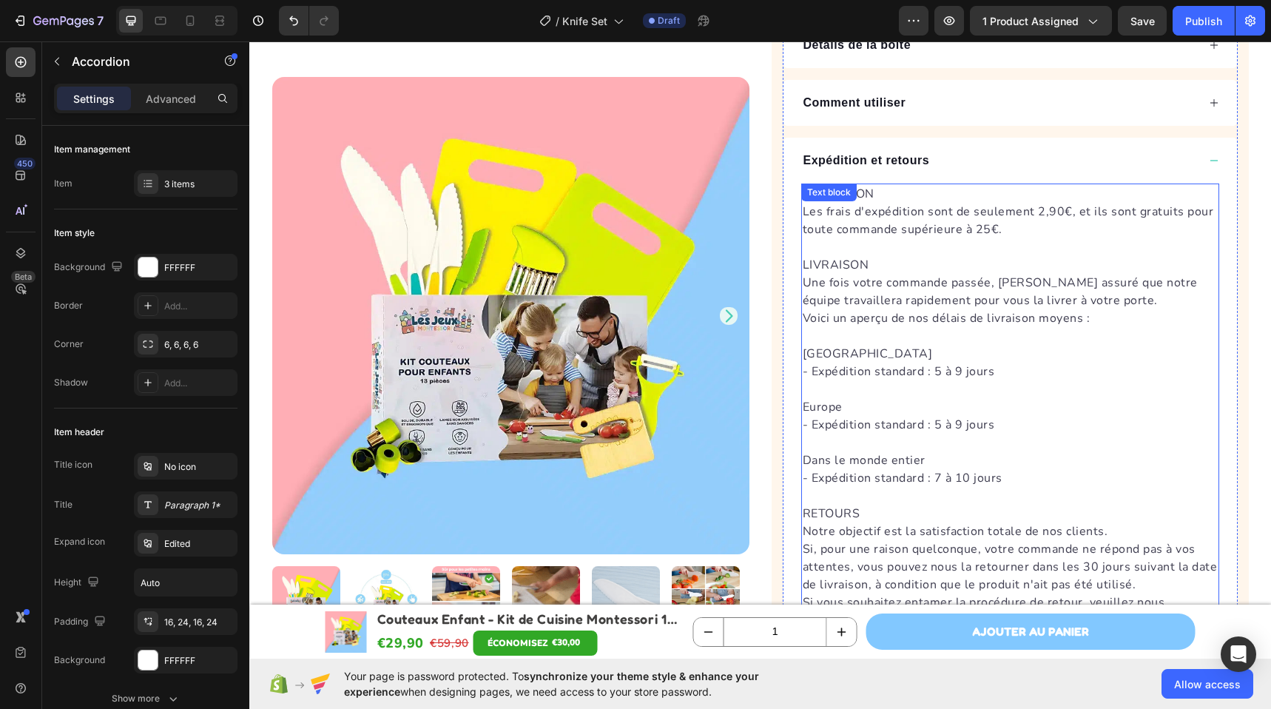
scroll to position [433, 0]
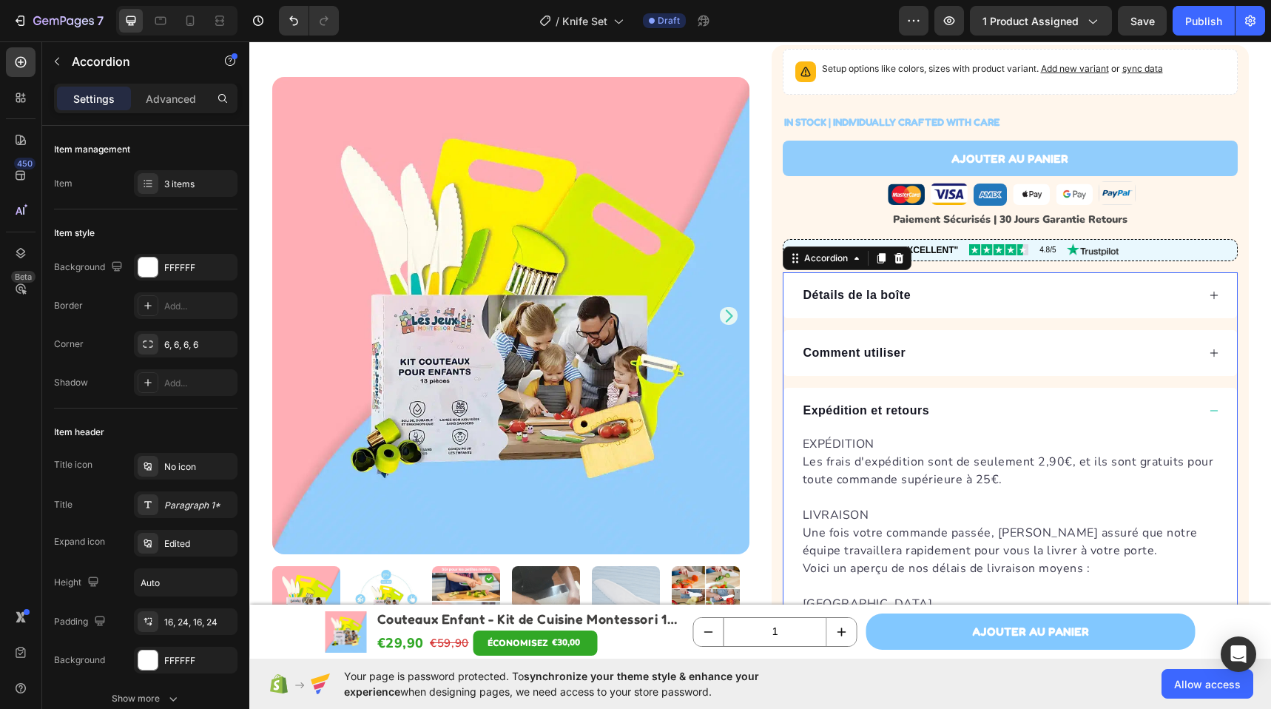
click at [1002, 399] on div "Expédition et retours" at bounding box center [999, 410] width 396 height 22
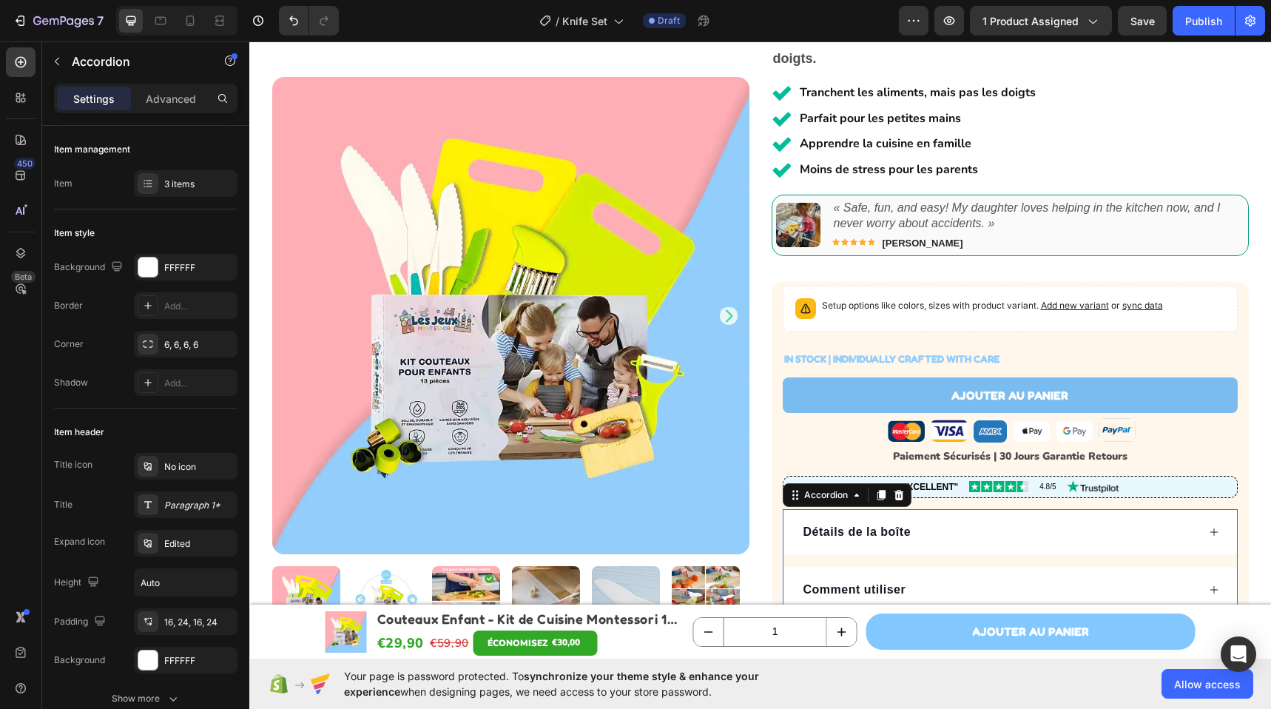
scroll to position [120, 0]
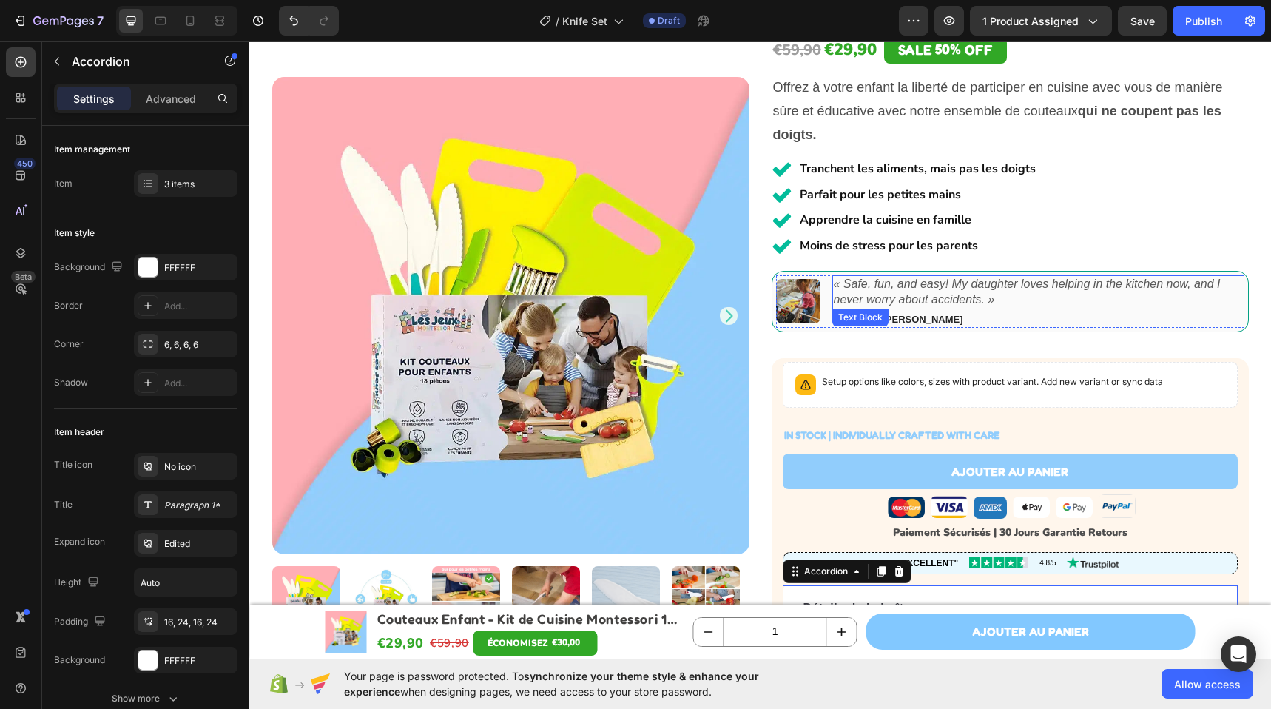
click at [898, 296] on icon "« Safe, fun, and easy! My daughter loves helping in the kitchen now, and I neve…" at bounding box center [1027, 291] width 387 height 28
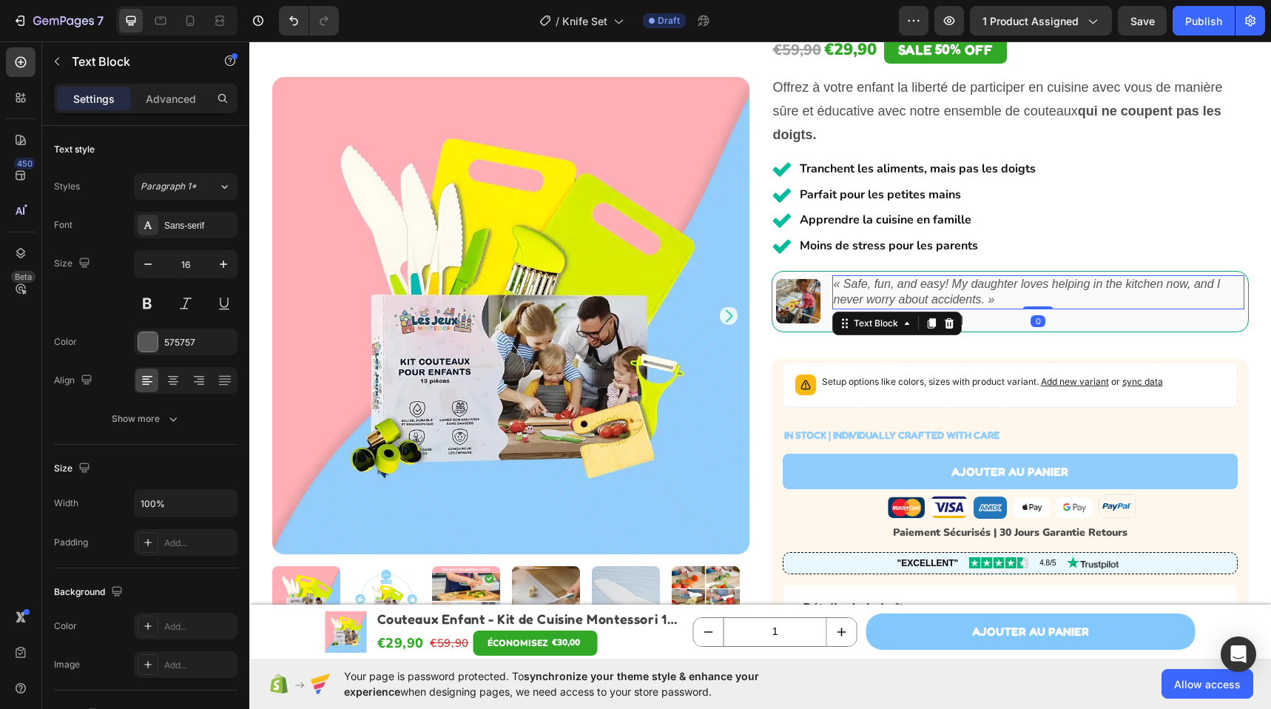
click at [898, 296] on icon "« Safe, fun, and easy! My daughter loves helping in the kitchen now, and I neve…" at bounding box center [1027, 291] width 387 height 28
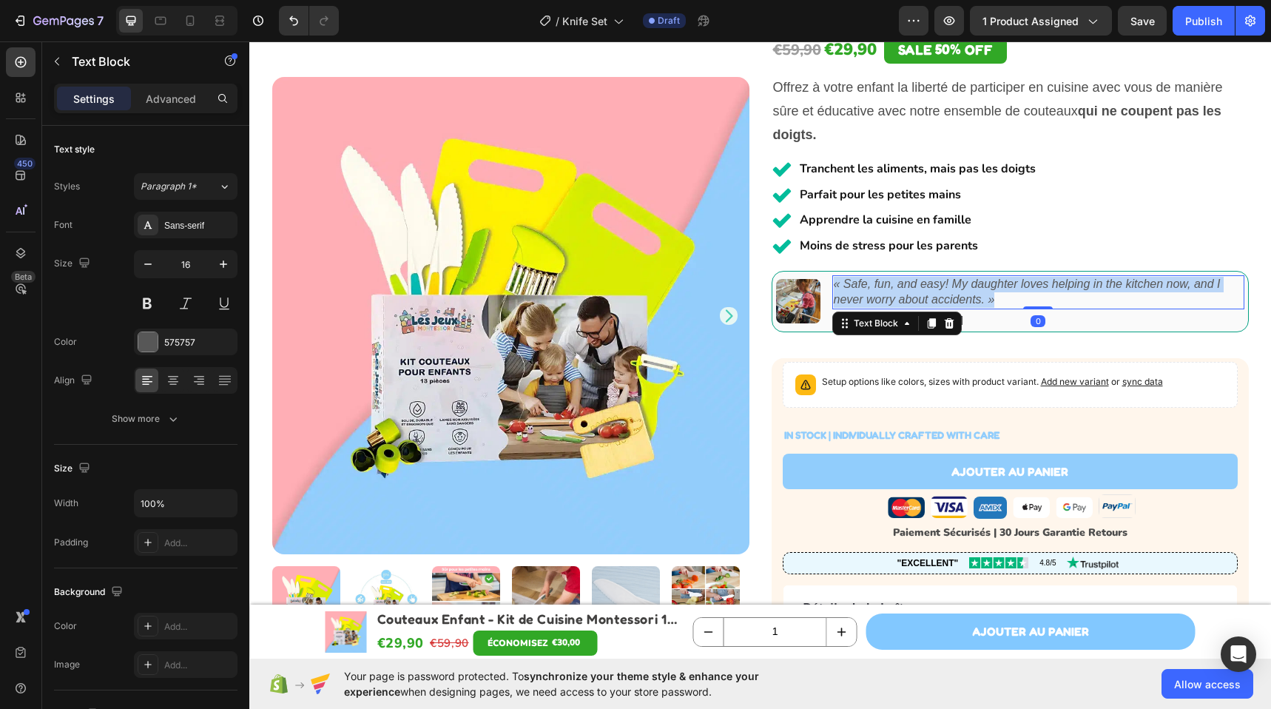
click at [898, 296] on icon "« Safe, fun, and easy! My daughter loves helping in the kitchen now, and I neve…" at bounding box center [1027, 291] width 387 height 28
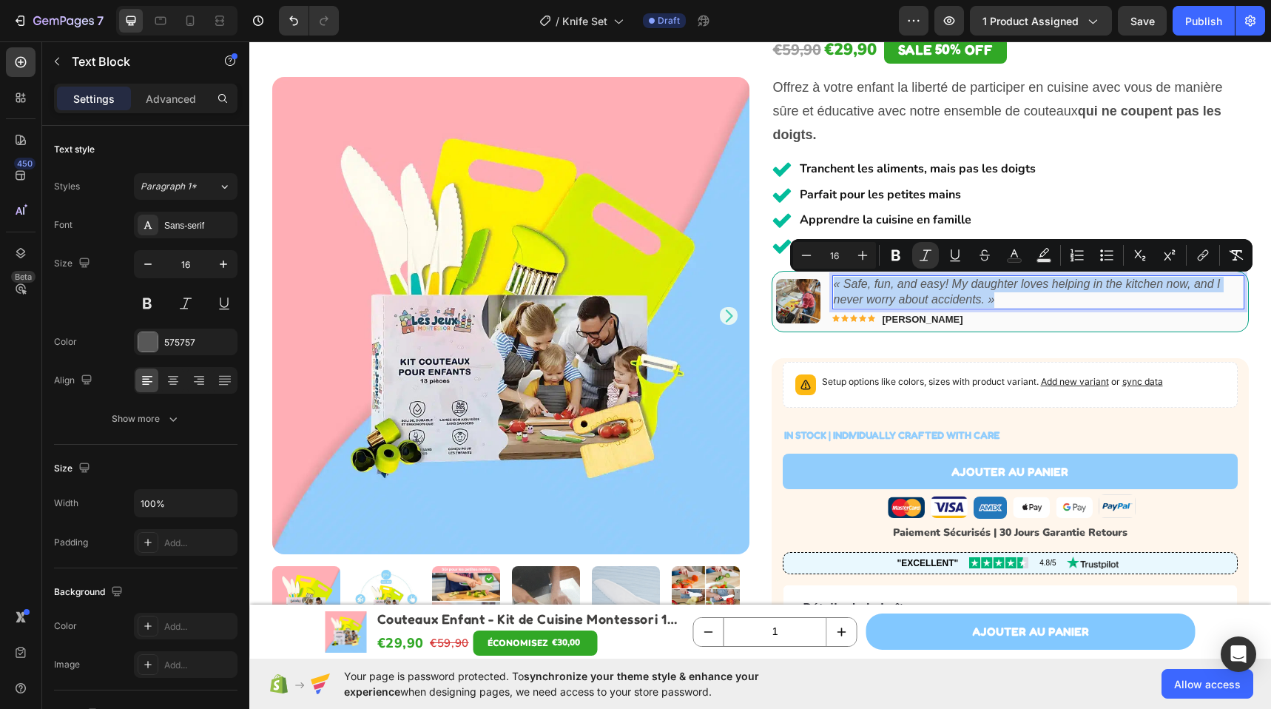
copy icon "« Safe, fun, and easy! My daughter loves helping in the kitchen now, and I neve…"
click at [925, 284] on icon "« Safe, fun, and easy! My daughter loves helping in the kitchen now, and I neve…" at bounding box center [1027, 291] width 387 height 28
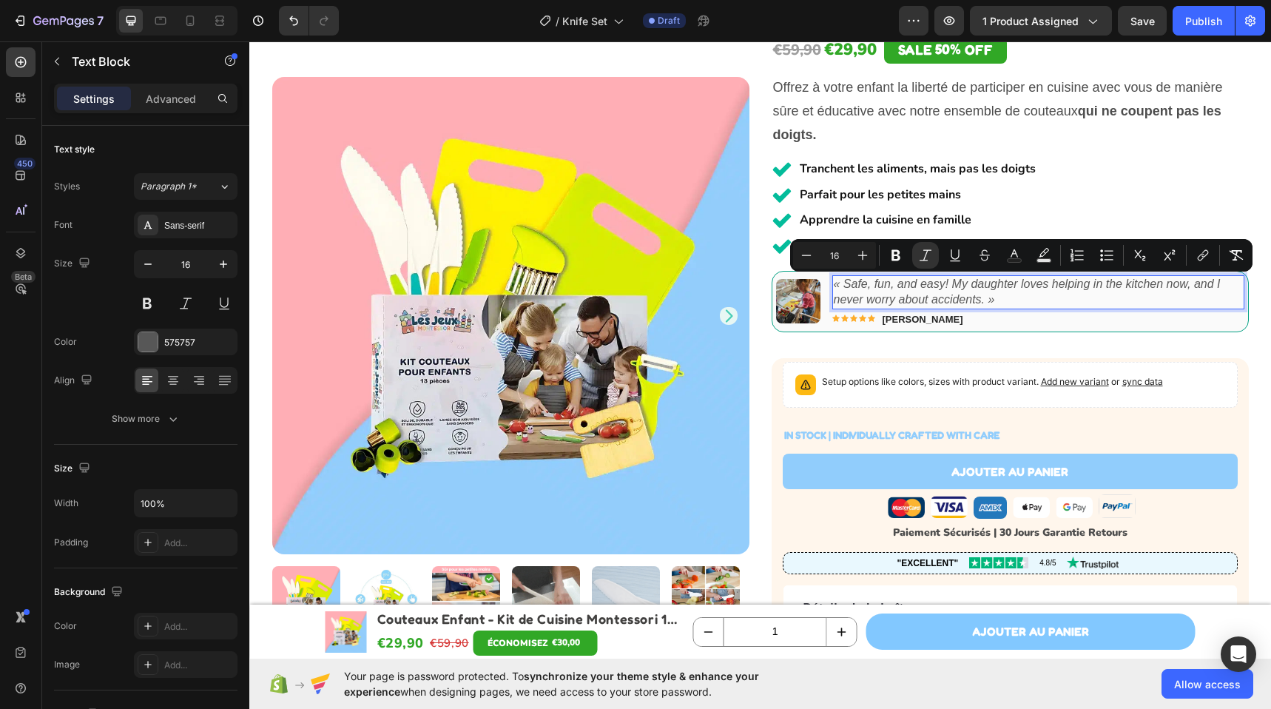
click at [925, 284] on icon "« Safe, fun, and easy! My daughter loves helping in the kitchen now, and I neve…" at bounding box center [1027, 291] width 387 height 28
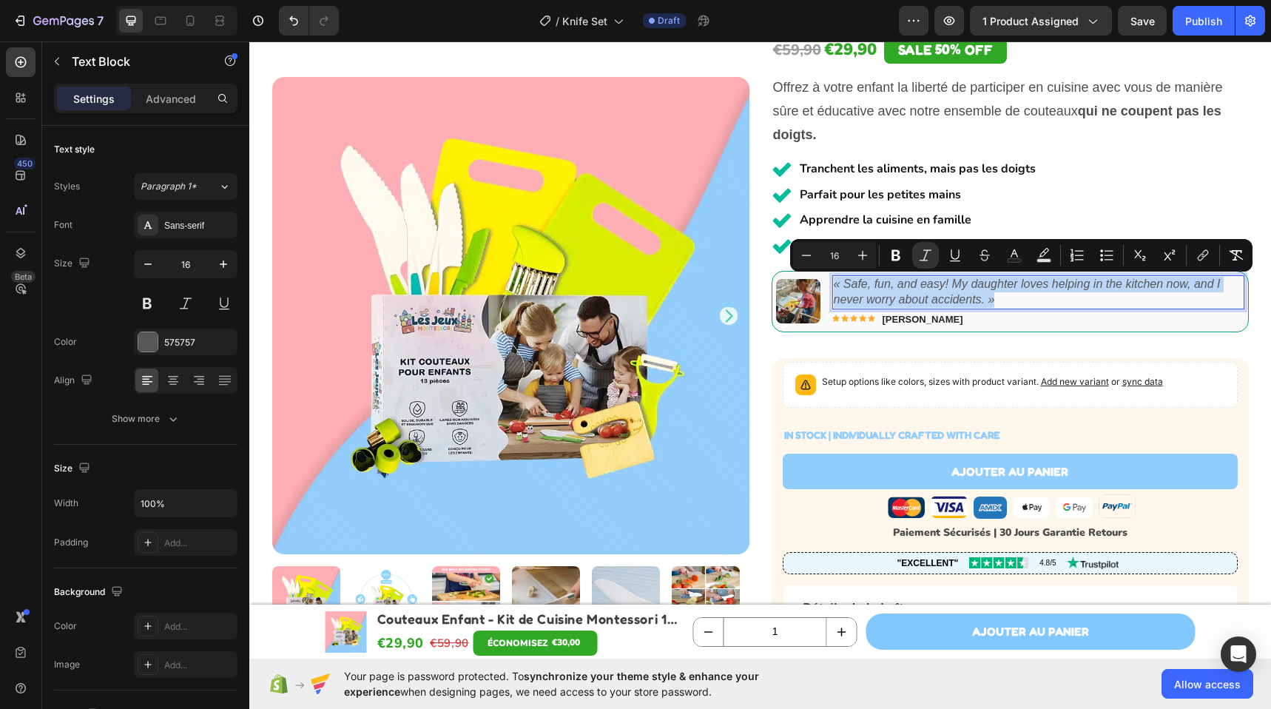
click at [925, 284] on icon "« Safe, fun, and easy! My daughter loves helping in the kitchen now, and I neve…" at bounding box center [1027, 291] width 387 height 28
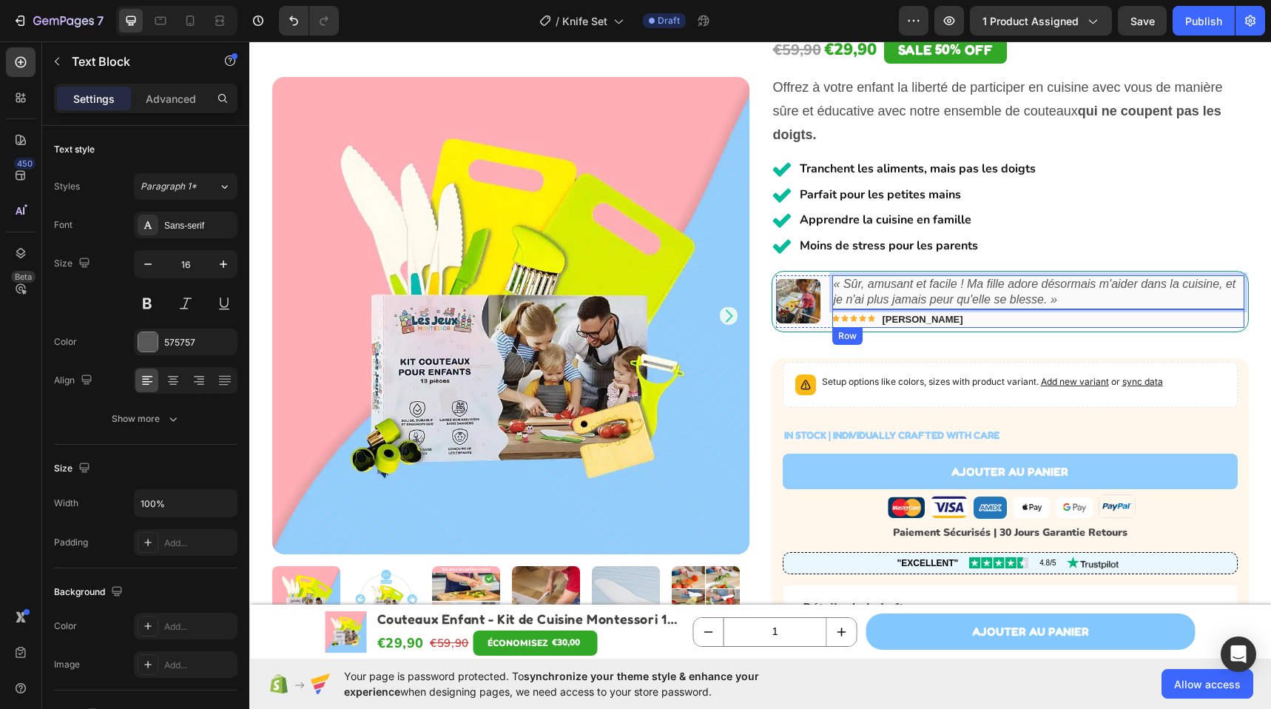
click at [940, 317] on div "Icon Icon Icon Icon Icon Icon List Emma R. Text Block Row" at bounding box center [1038, 318] width 412 height 18
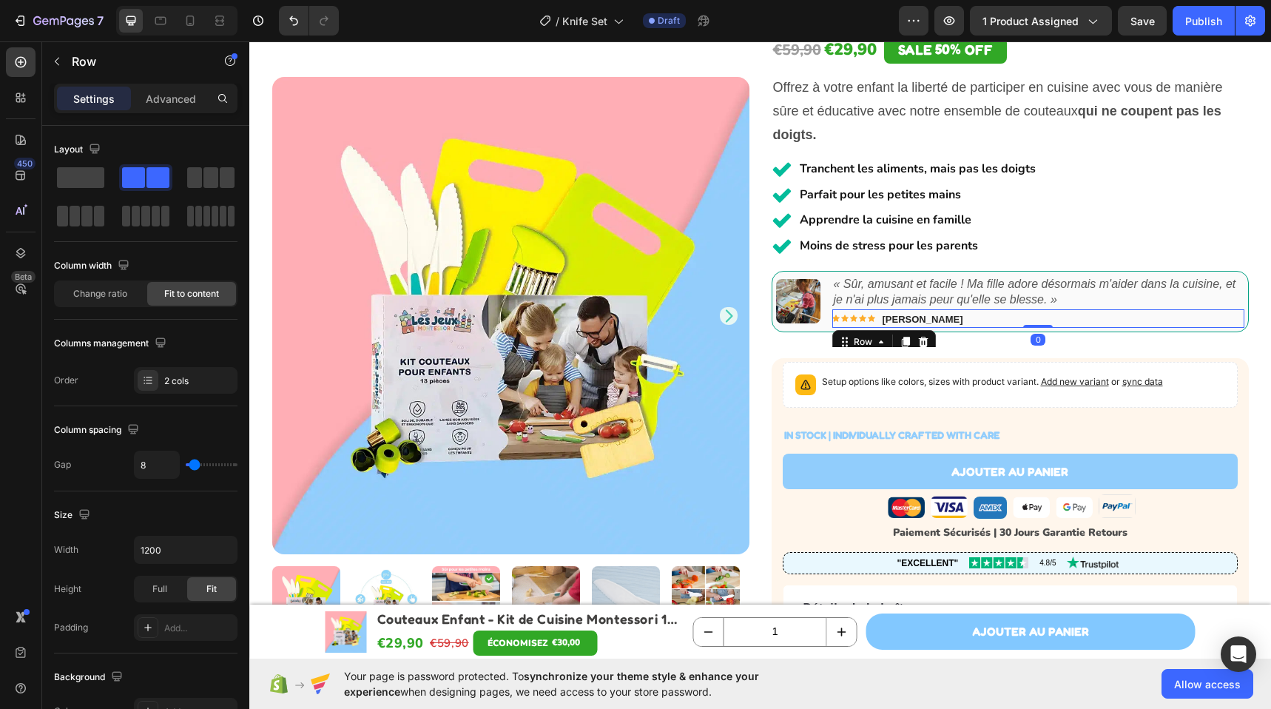
click at [940, 317] on div "Icon Icon Icon Icon Icon Icon List Emma R. Text Block Row 0" at bounding box center [1038, 318] width 412 height 18
click at [933, 319] on div "Icon Icon Icon Icon Icon Icon List Emma R. Text Block Row 0" at bounding box center [1038, 318] width 412 height 18
click at [913, 319] on strong "Emma R." at bounding box center [922, 319] width 81 height 11
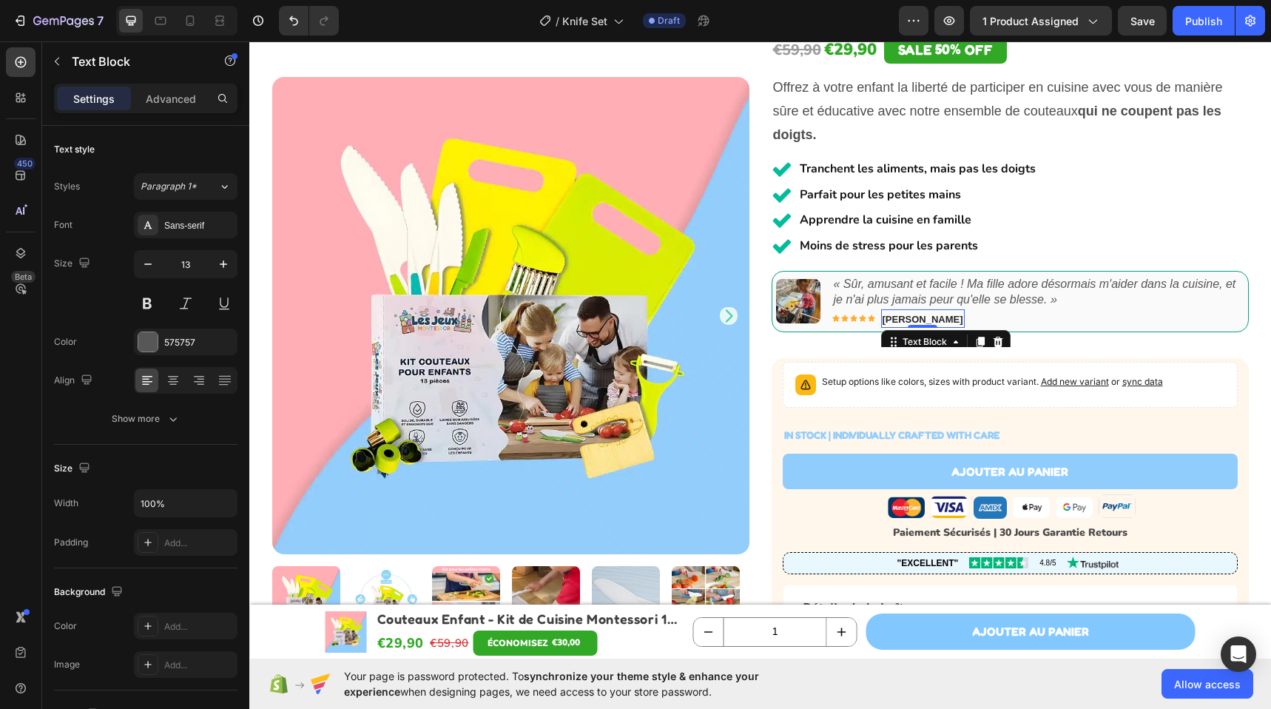
click at [913, 319] on strong "Emma R." at bounding box center [922, 319] width 81 height 11
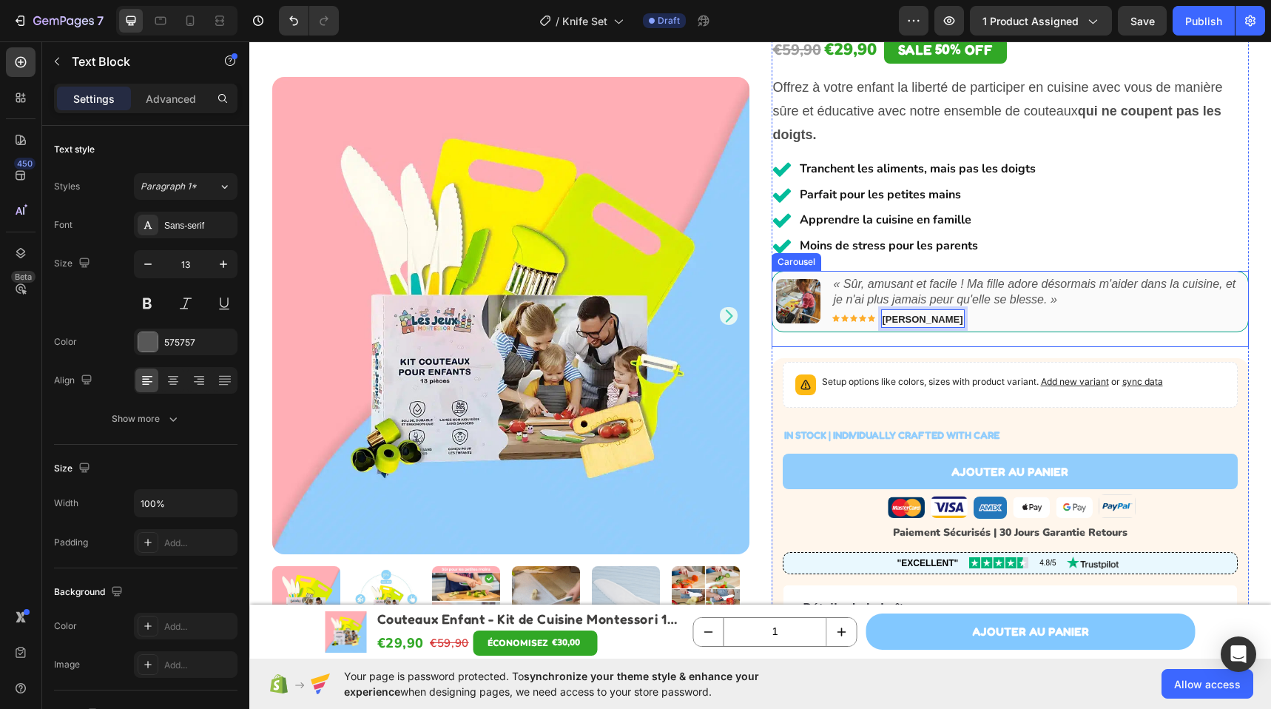
click at [1217, 301] on icon "Carousel Next Arrow" at bounding box center [1224, 308] width 15 height 15
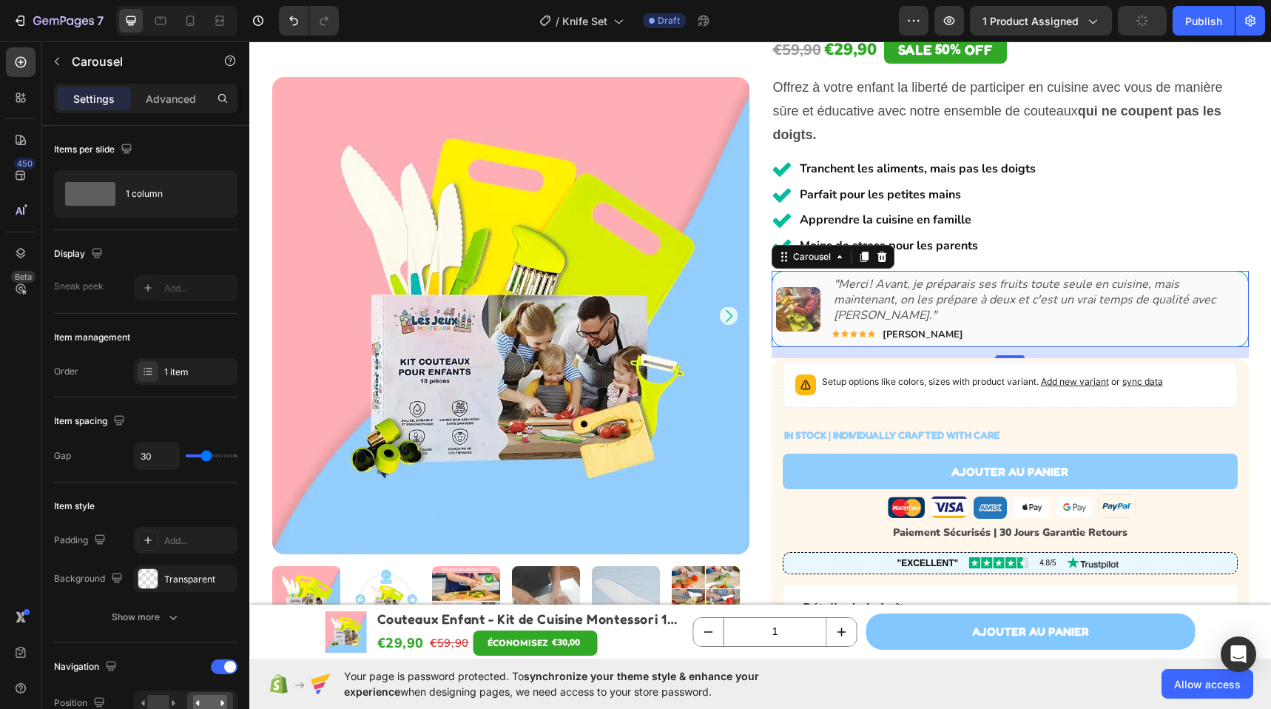
click at [1220, 304] on icon "Carousel Next Arrow" at bounding box center [1224, 308] width 15 height 15
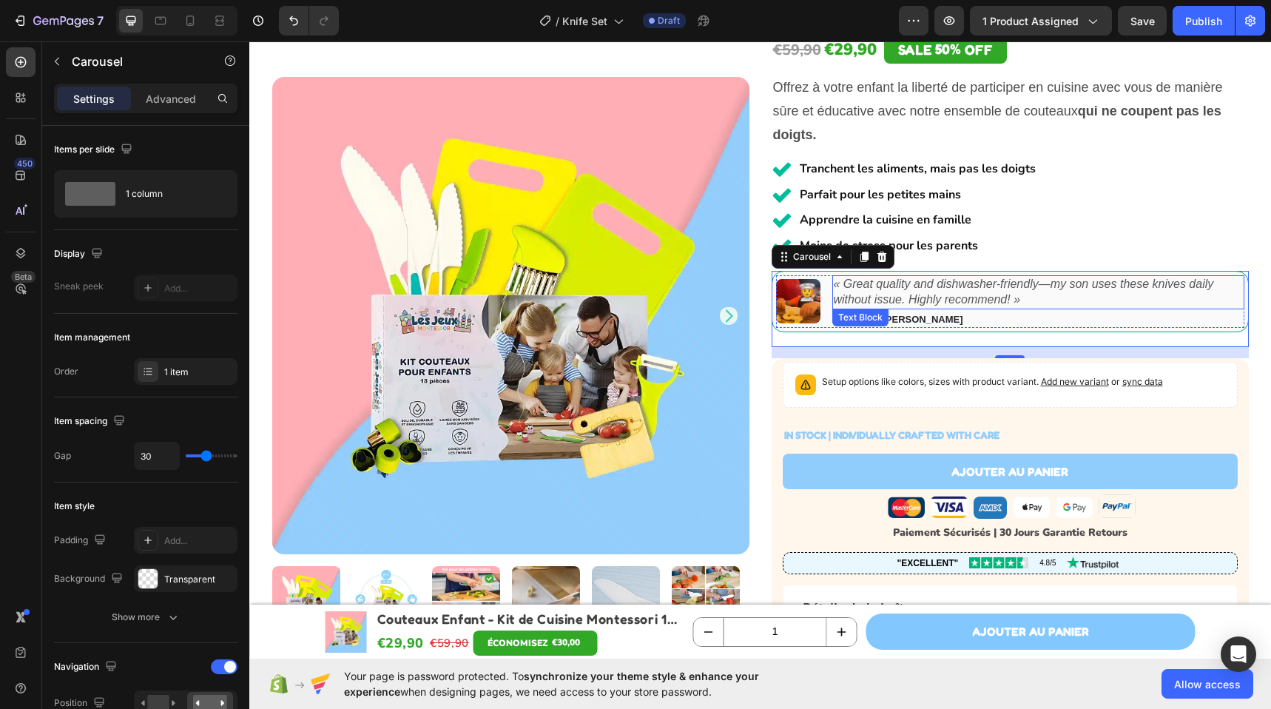
click at [950, 289] on icon "« Great quality and dishwasher-friendly—my son uses these knives daily without …" at bounding box center [1024, 291] width 380 height 28
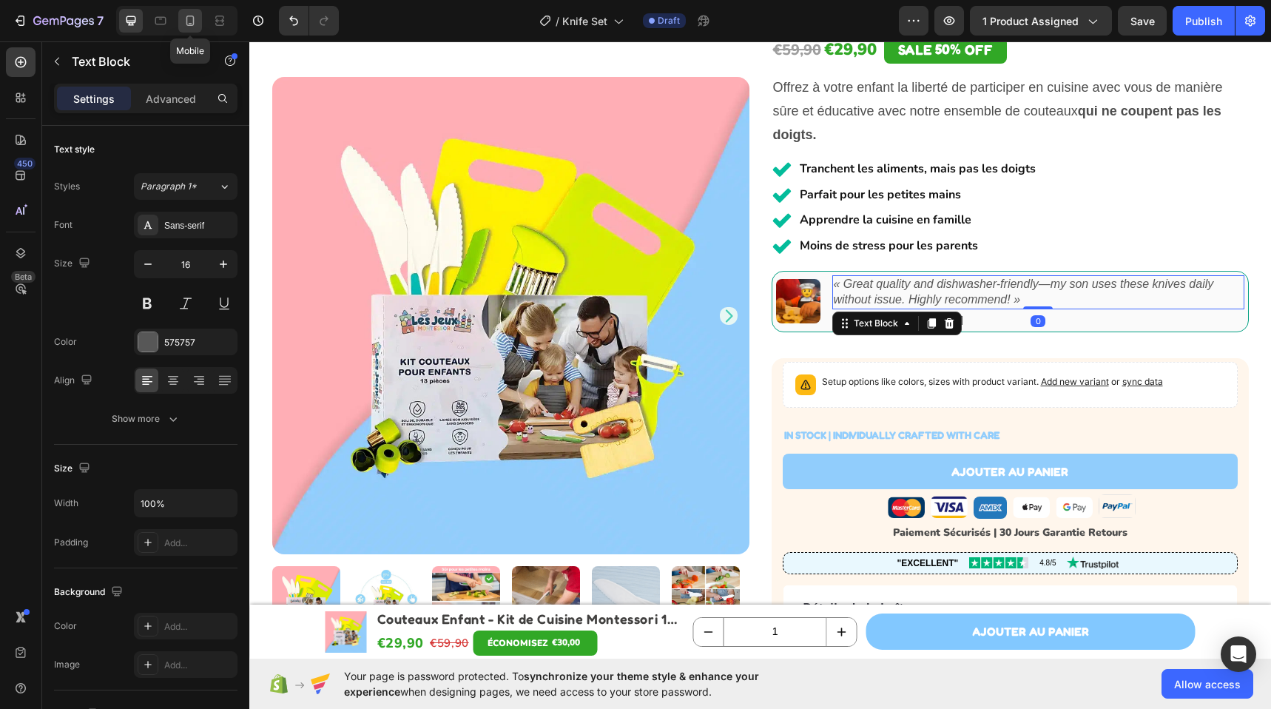
click at [181, 21] on div at bounding box center [190, 21] width 24 height 24
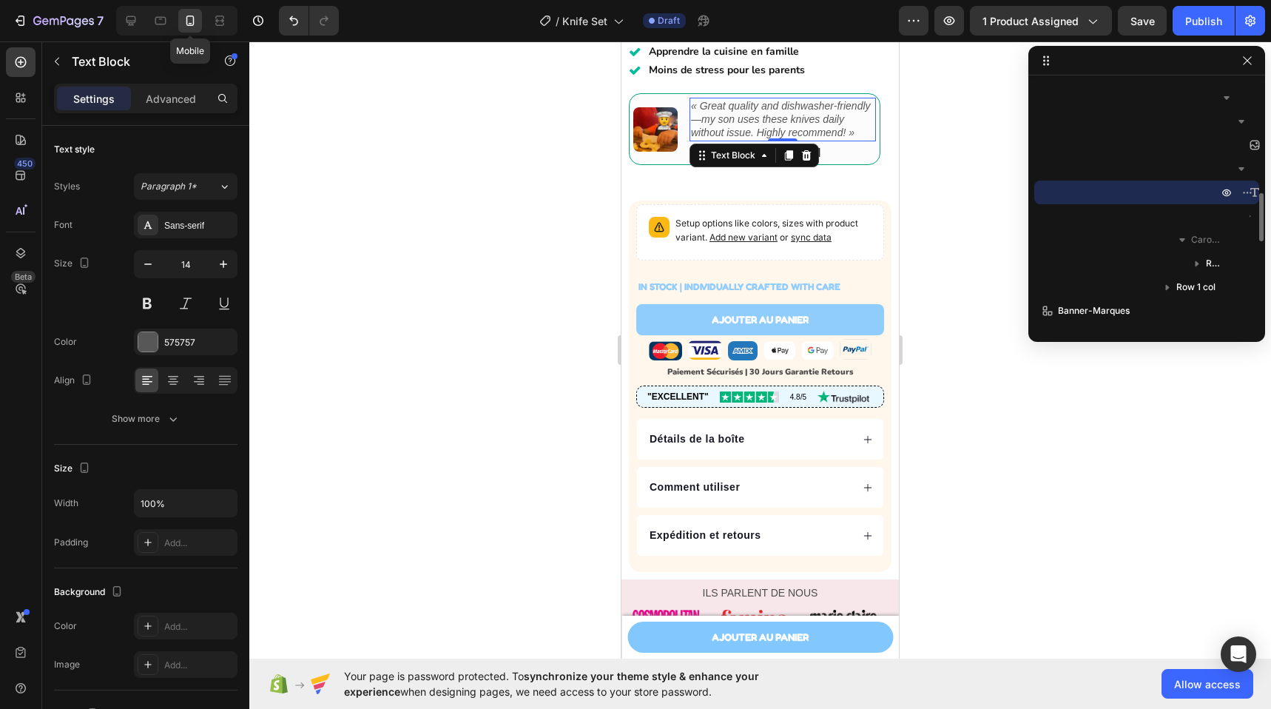
scroll to position [543, 0]
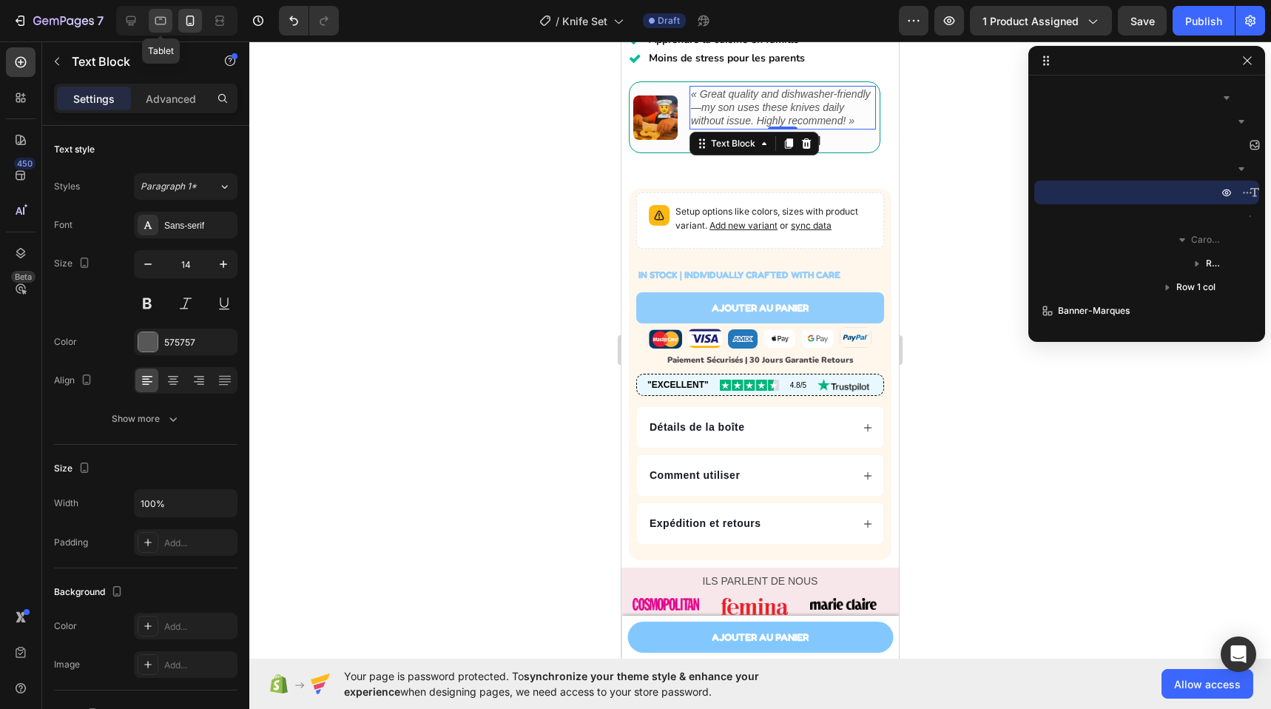
click at [155, 25] on icon at bounding box center [160, 20] width 15 height 15
type input "16"
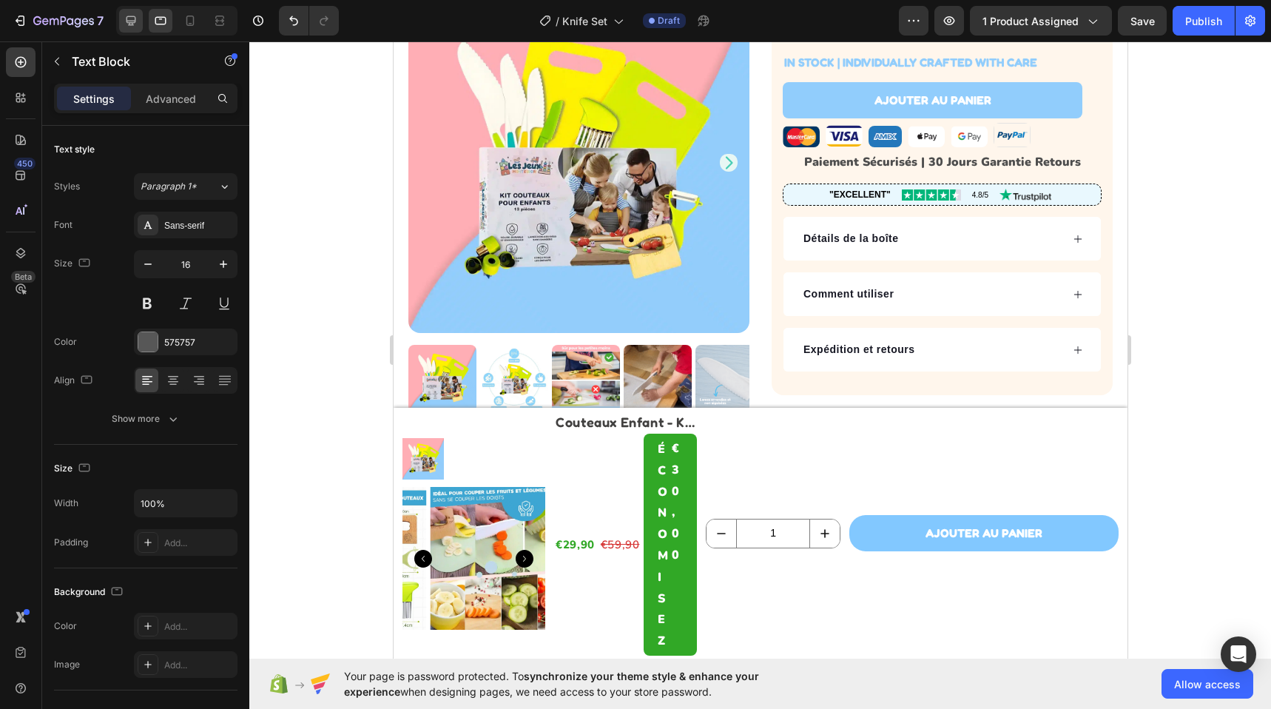
click at [140, 22] on div at bounding box center [131, 21] width 24 height 24
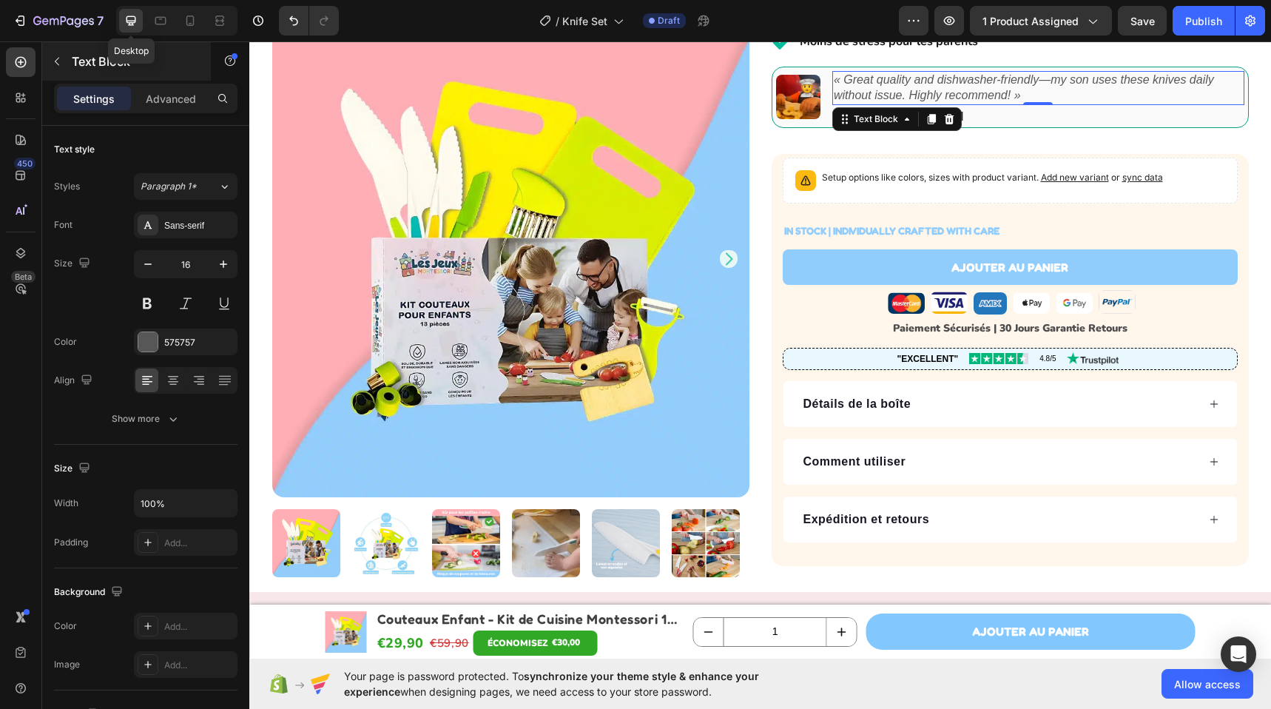
scroll to position [302, 0]
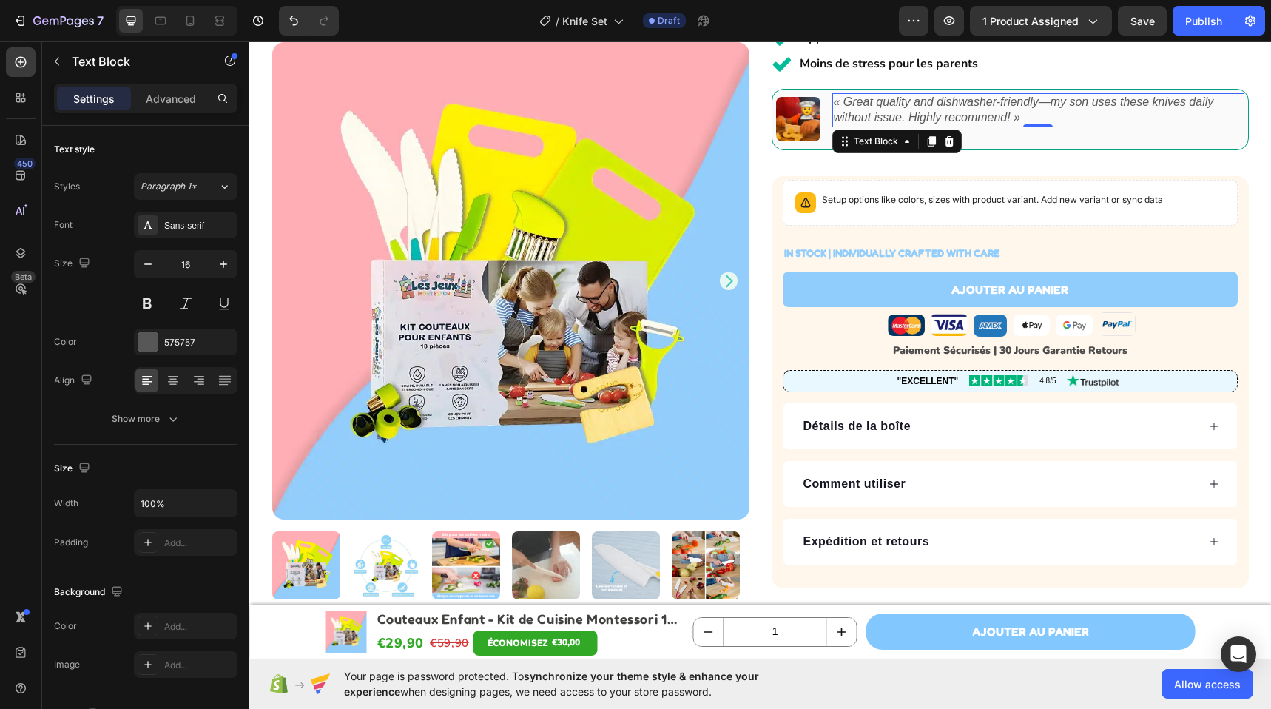
click at [908, 112] on icon "« Great quality and dishwasher-friendly—my son uses these knives daily without …" at bounding box center [1024, 109] width 380 height 28
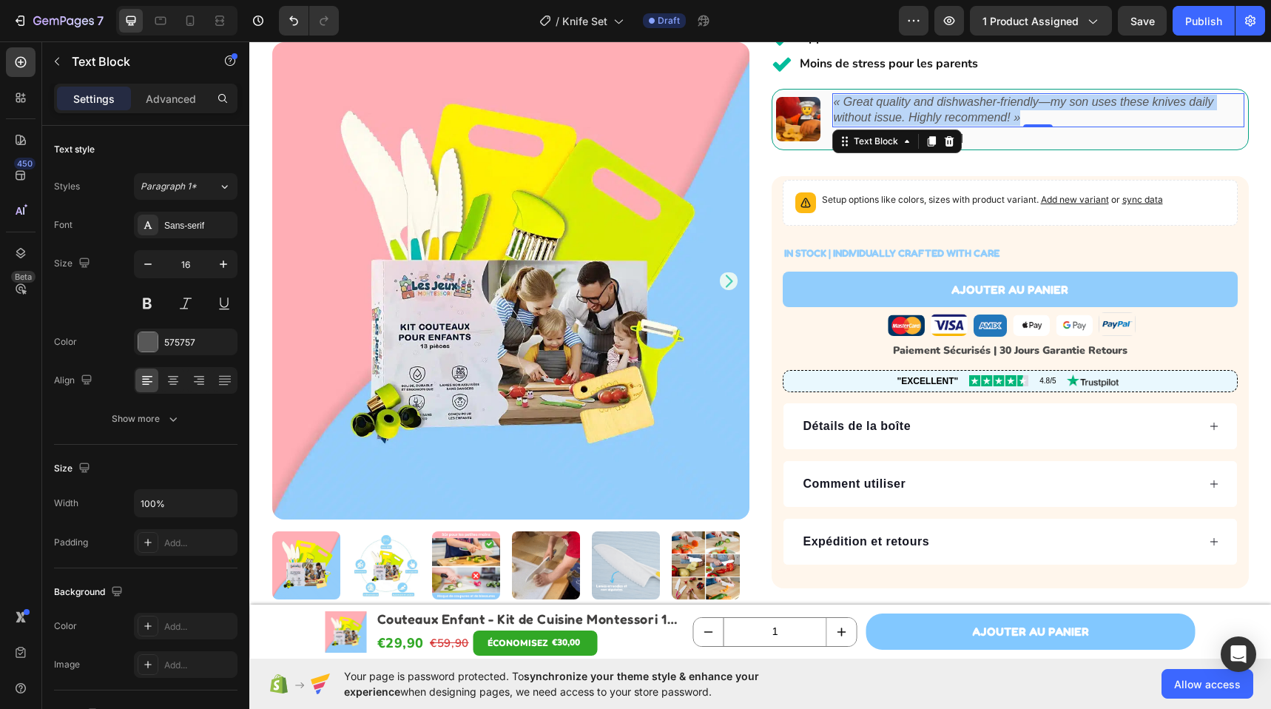
click at [908, 112] on icon "« Great quality and dishwasher-friendly—my son uses these knives daily without …" at bounding box center [1024, 109] width 380 height 28
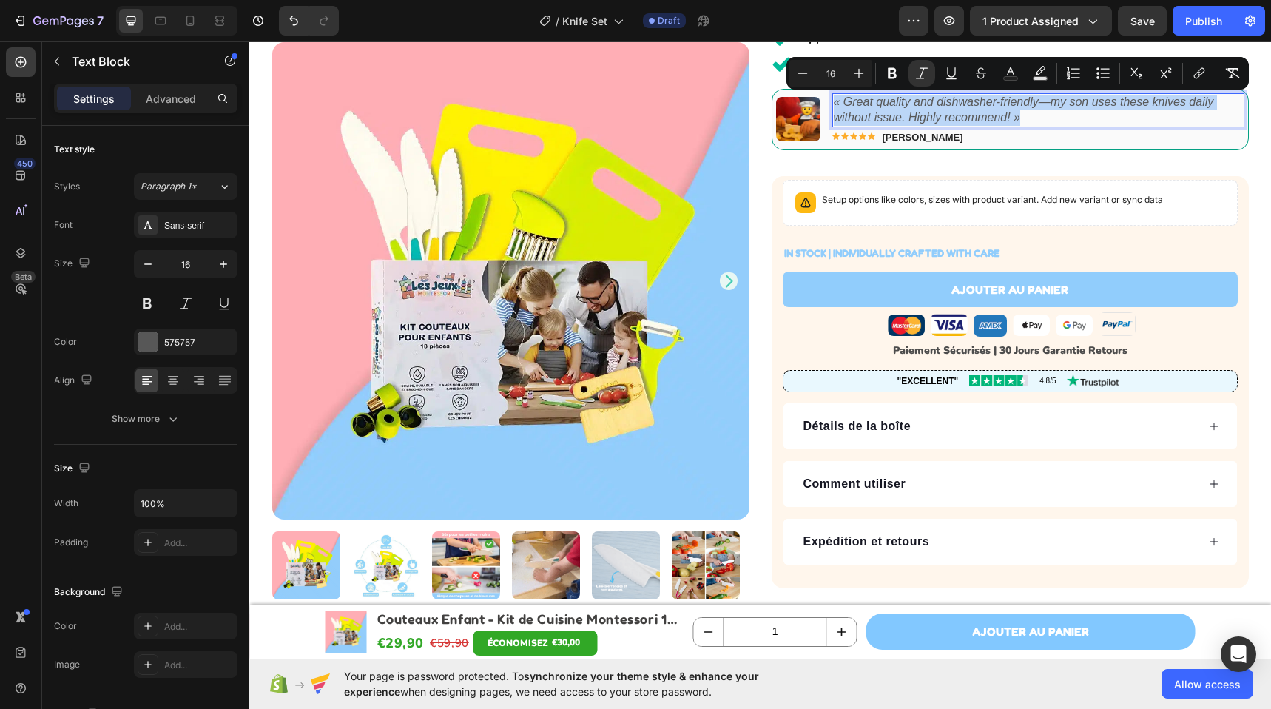
copy icon "« Great quality and dishwasher-friendly—my son uses these knives daily without …"
click at [897, 115] on icon "« Great quality and dishwasher-friendly—my son uses these knives daily without …" at bounding box center [1024, 109] width 380 height 28
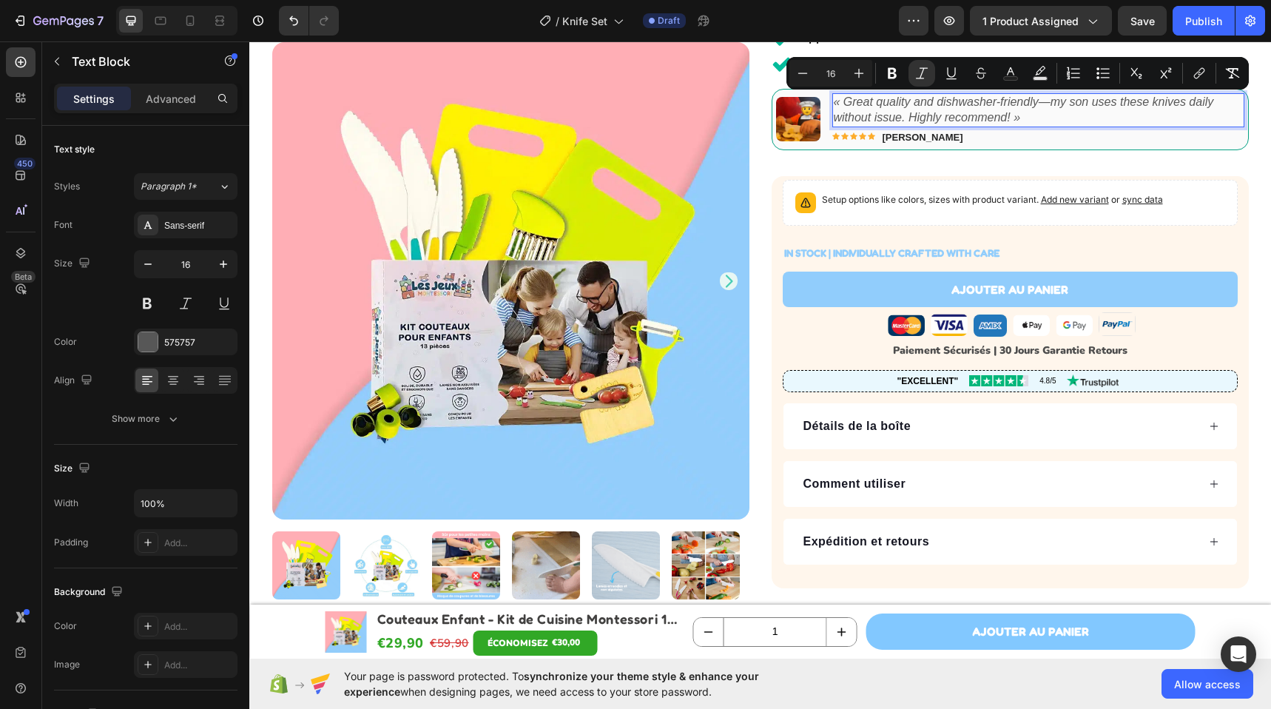
click at [897, 115] on icon "« Great quality and dishwasher-friendly—my son uses these knives daily without …" at bounding box center [1024, 109] width 380 height 28
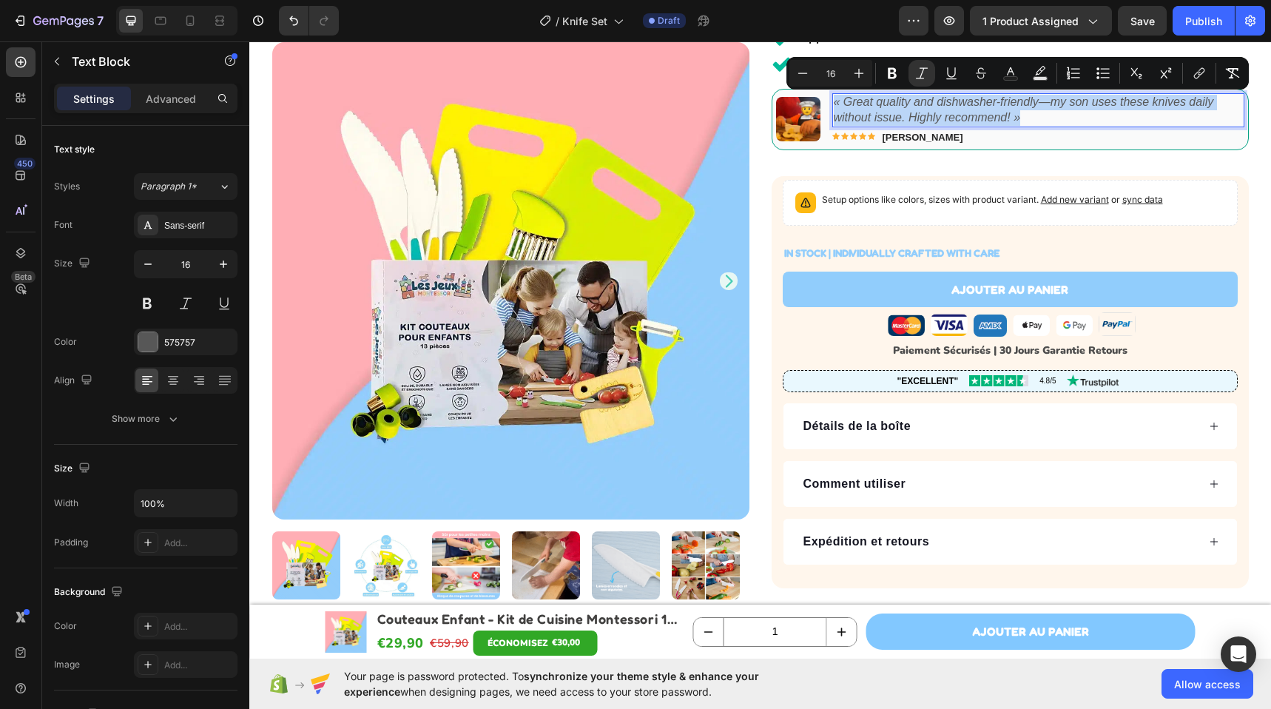
click at [897, 115] on icon "« Great quality and dishwasher-friendly—my son uses these knives daily without …" at bounding box center [1024, 109] width 380 height 28
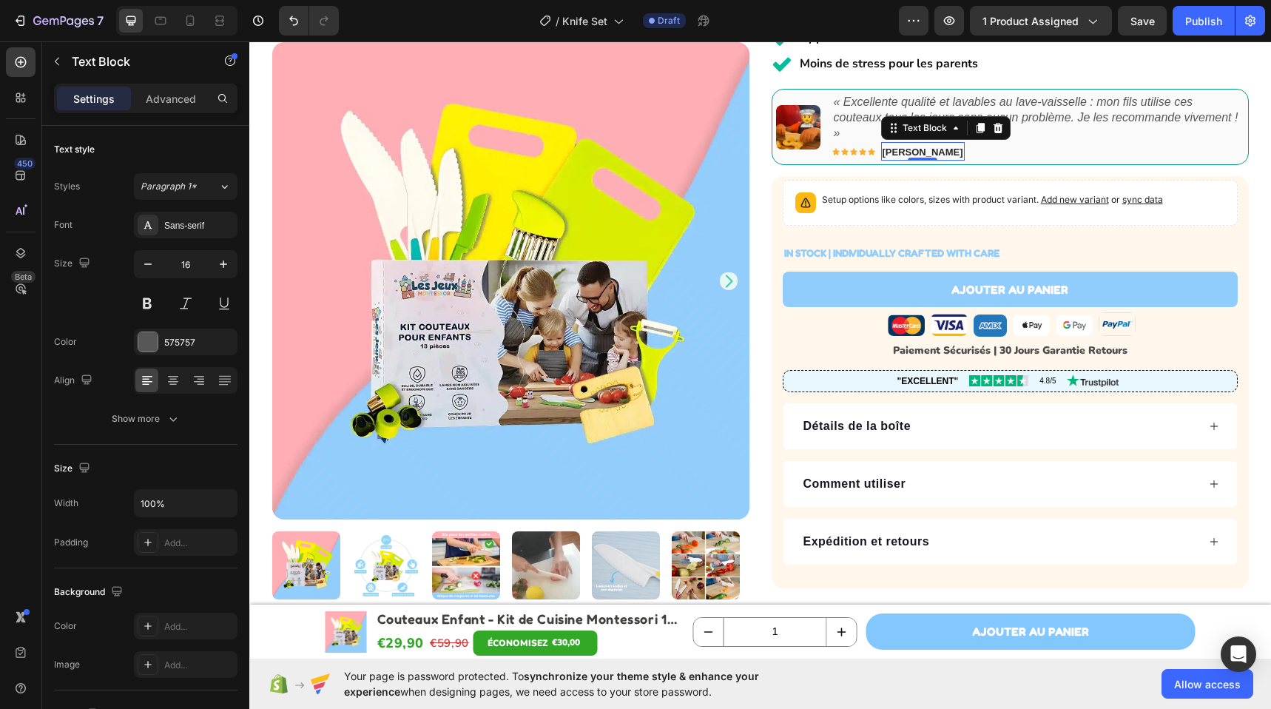
click at [899, 152] on strong "Eve D." at bounding box center [922, 151] width 81 height 11
click at [896, 154] on strong "Eve D." at bounding box center [922, 151] width 81 height 11
click at [787, 128] on icon "Carousel Back Arrow" at bounding box center [794, 126] width 15 height 15
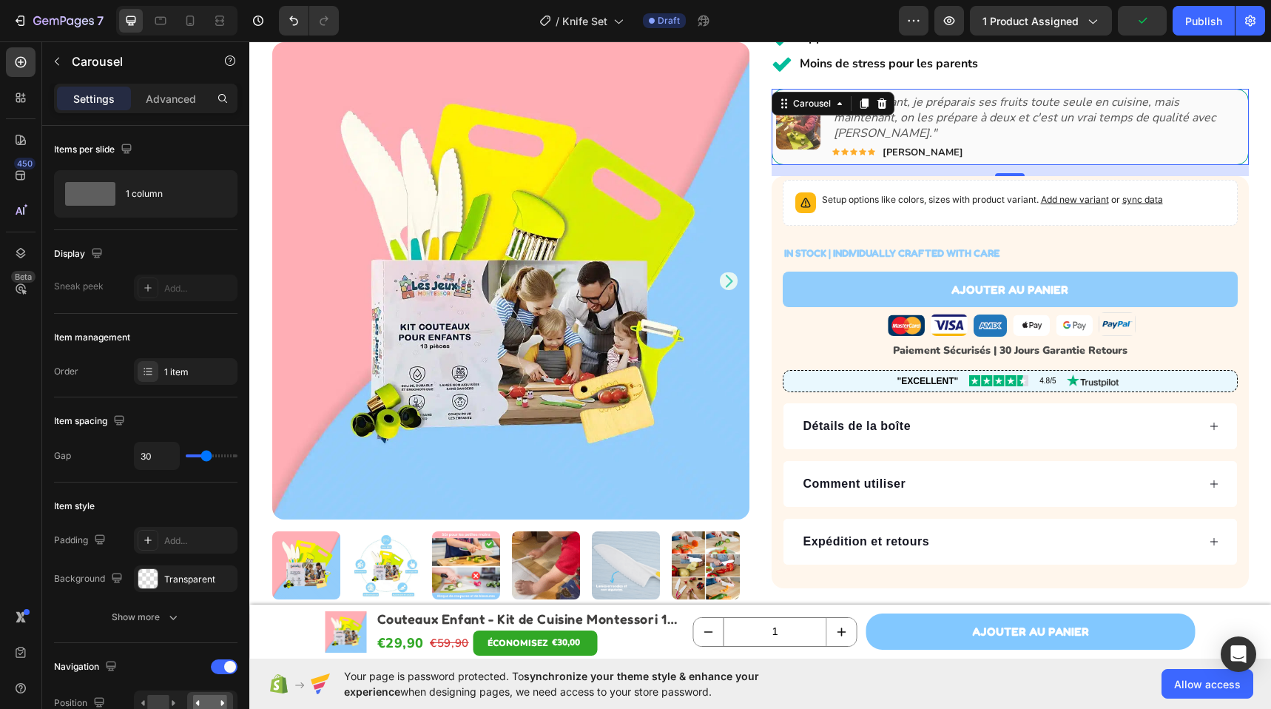
click at [1217, 126] on icon "Carousel Next Arrow" at bounding box center [1224, 126] width 15 height 15
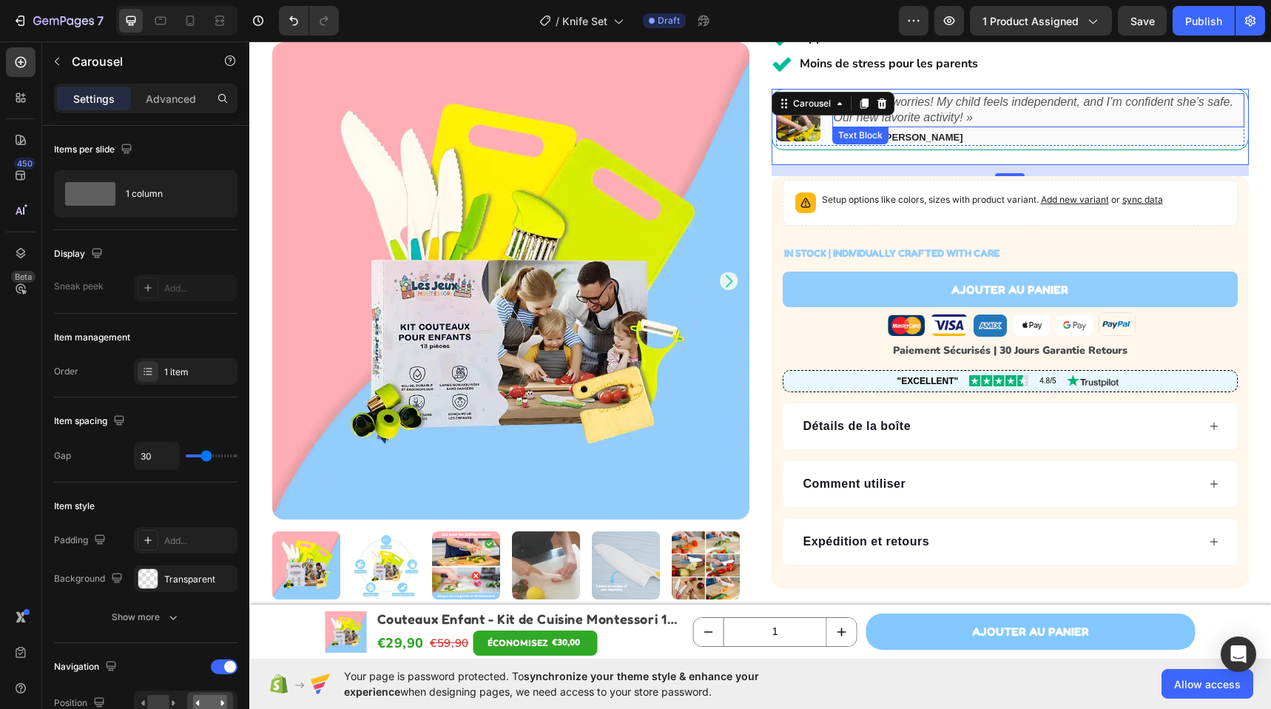
click at [976, 112] on p "« No more worries! My child feels independent, and I’m confident she’s safe. Ou…" at bounding box center [1038, 110] width 409 height 31
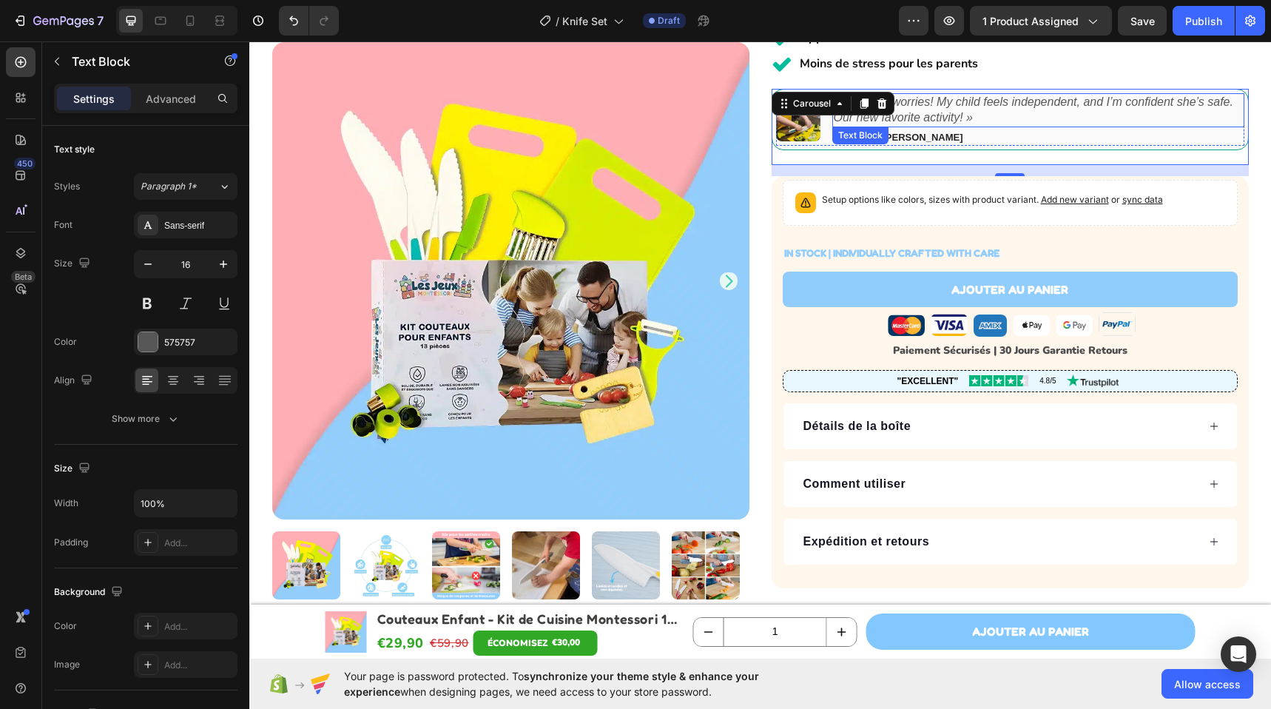
click at [976, 112] on p "« No more worries! My child feels independent, and I’m confident she’s safe. Ou…" at bounding box center [1038, 110] width 409 height 31
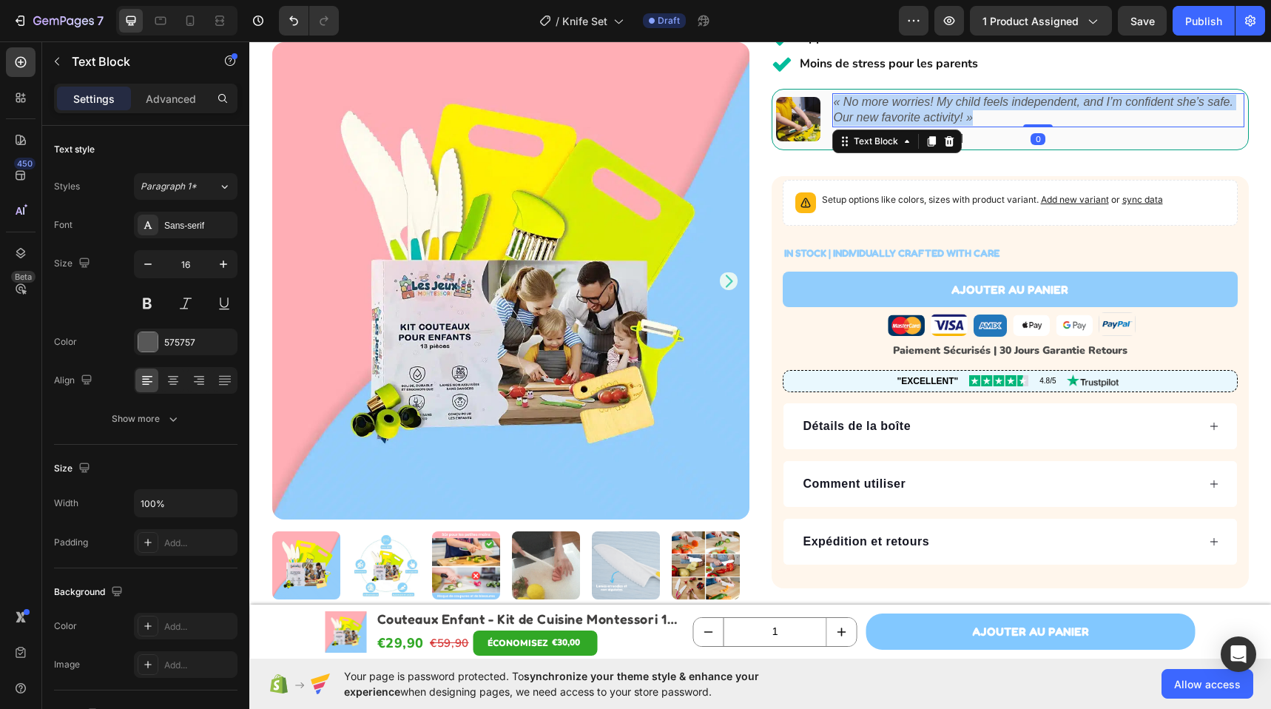
click at [976, 112] on p "« No more worries! My child feels independent, and I’m confident she’s safe. Ou…" at bounding box center [1038, 110] width 409 height 31
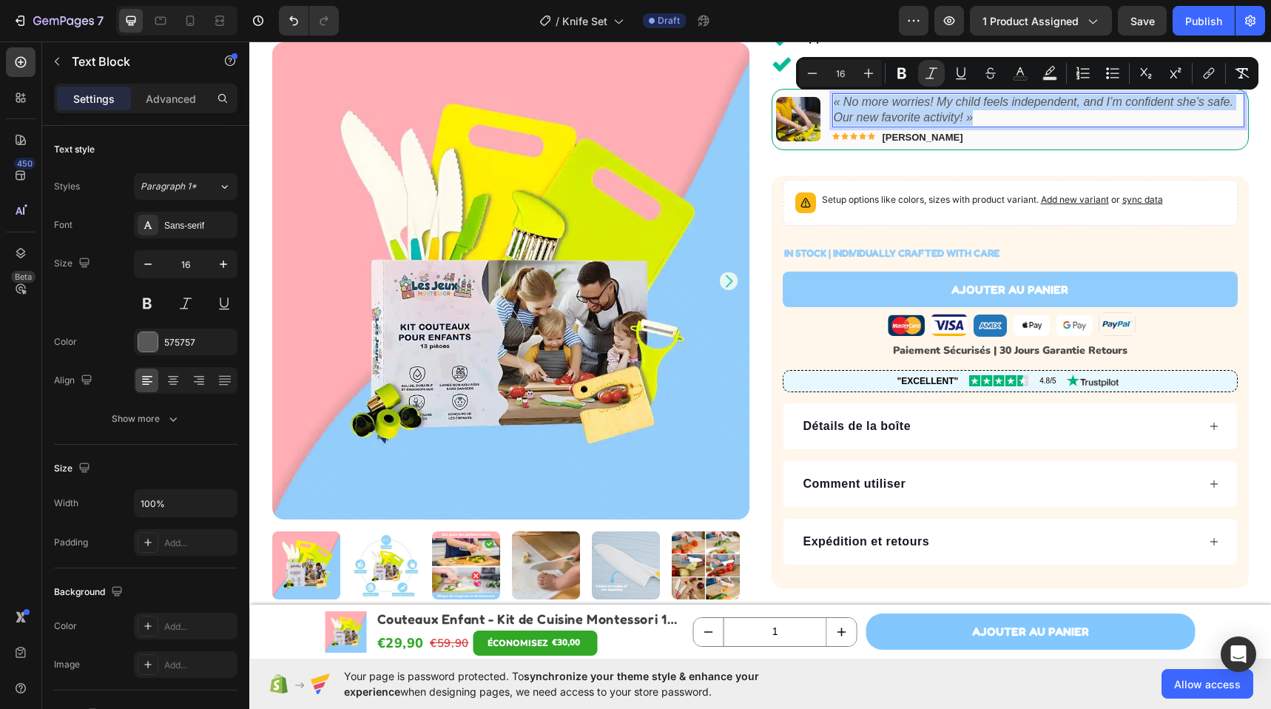
copy icon "« No more worries! My child feels independent, and I’m confident she’s safe. Ou…"
click at [909, 103] on icon "« No more worries! My child feels independent, and I’m confident she’s safe. Ou…" at bounding box center [1033, 109] width 399 height 28
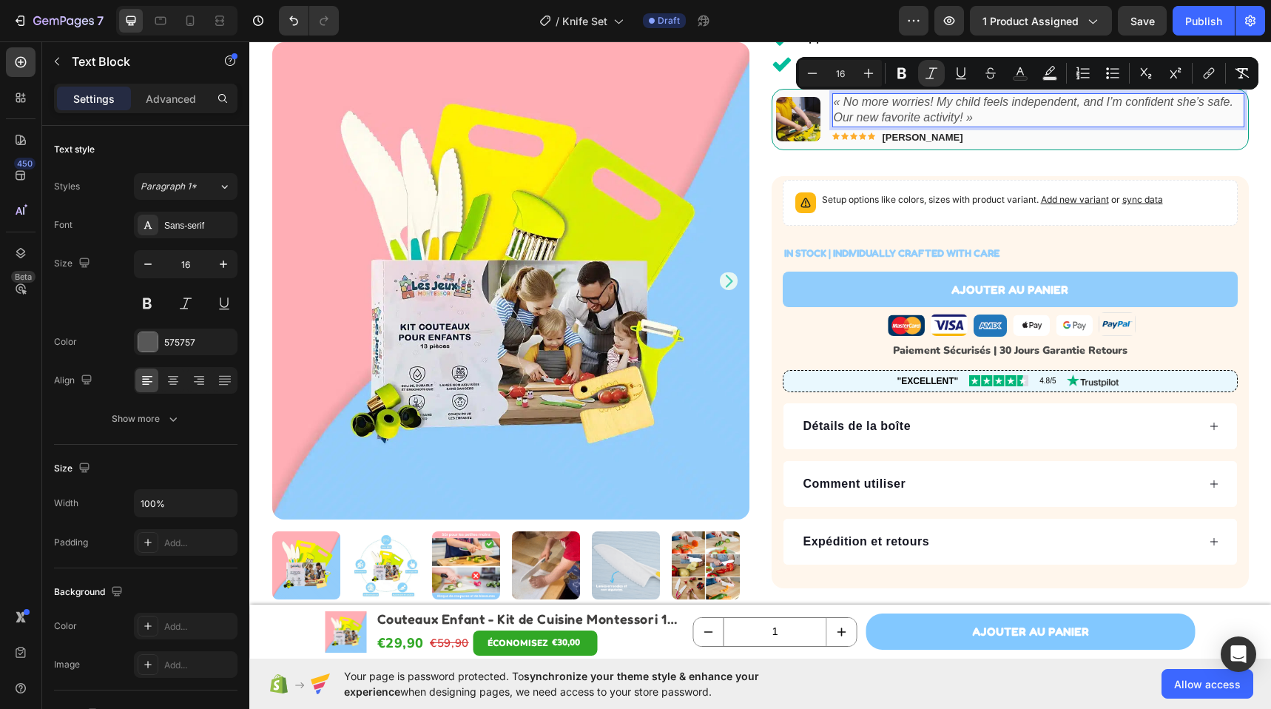
click at [909, 103] on icon "« No more worries! My child feels independent, and I’m confident she’s safe. Ou…" at bounding box center [1033, 109] width 399 height 28
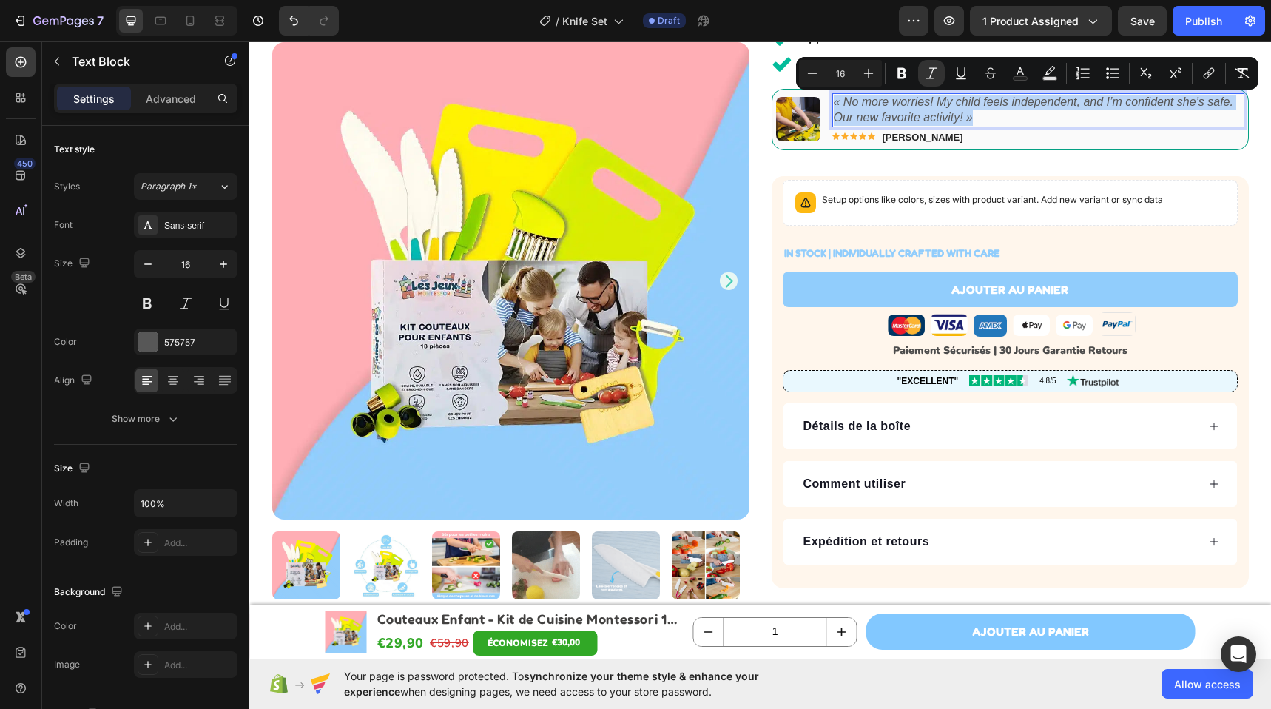
click at [909, 103] on icon "« No more worries! My child feels independent, and I’m confident she’s safe. Ou…" at bounding box center [1033, 109] width 399 height 28
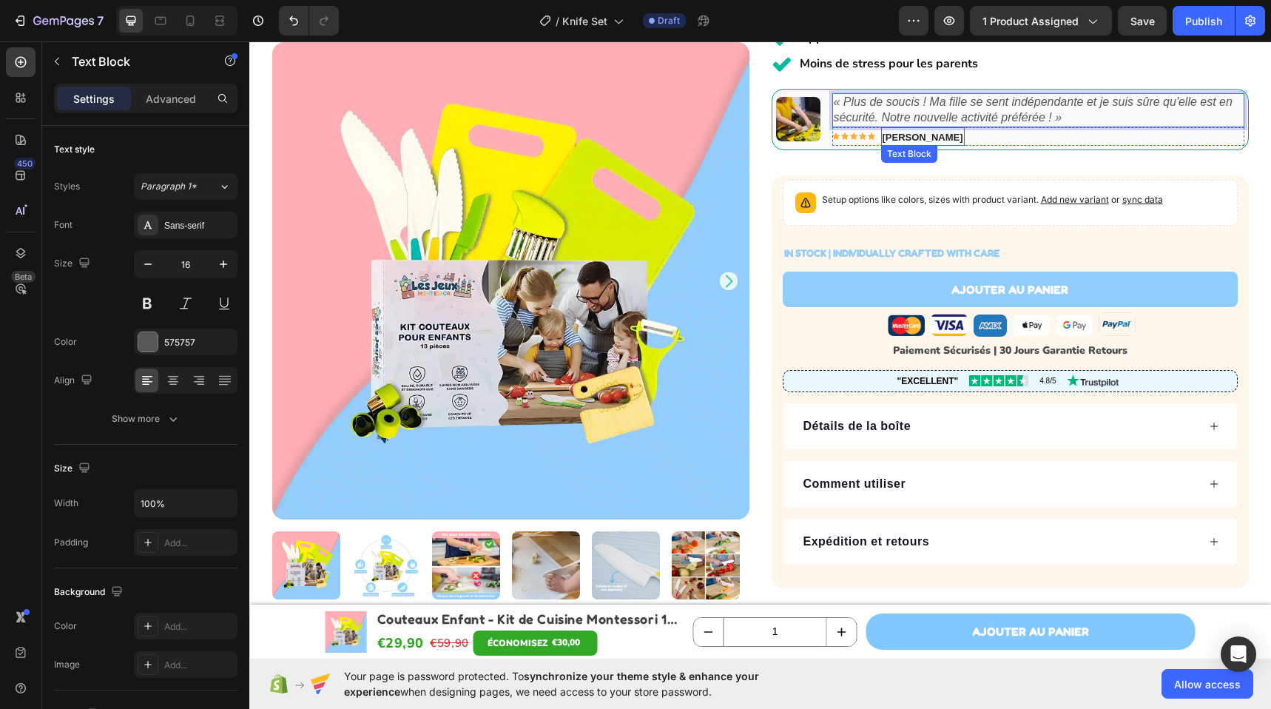
click at [902, 134] on strong "Olivia S." at bounding box center [922, 137] width 81 height 11
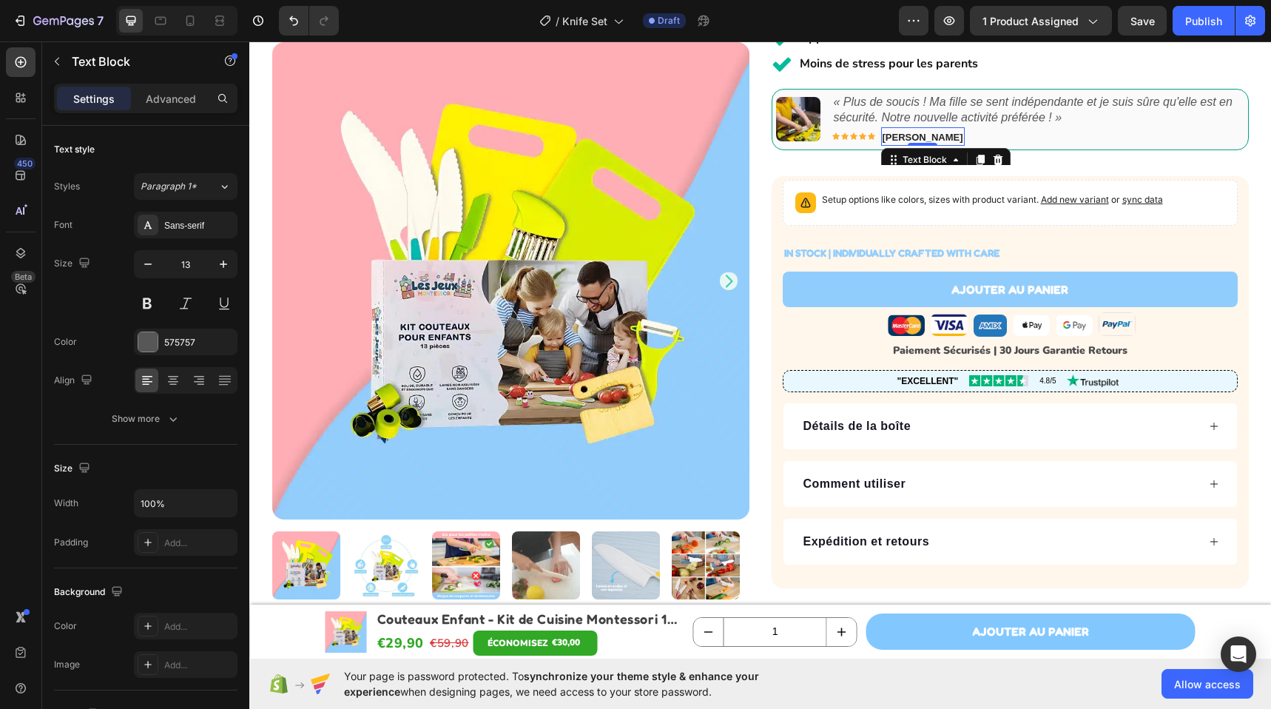
click at [902, 134] on strong "Olivia S." at bounding box center [922, 137] width 81 height 11
click at [889, 139] on strong "Olivia S" at bounding box center [922, 137] width 81 height 11
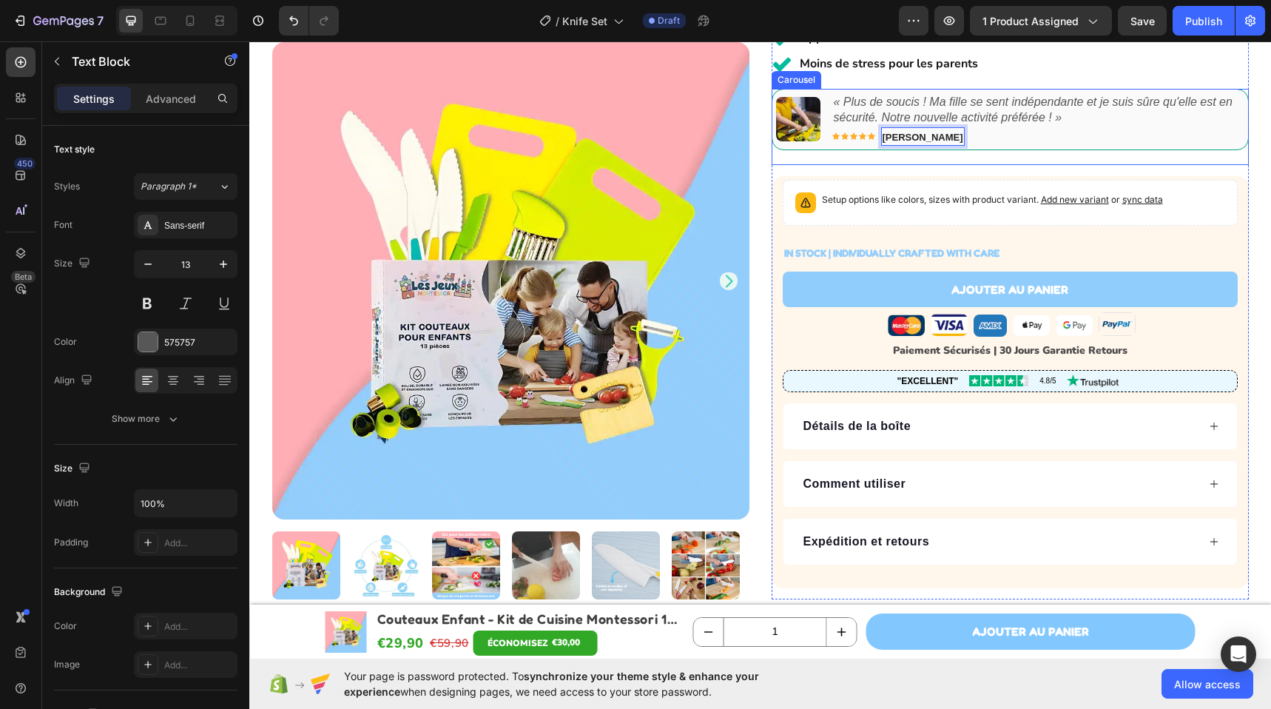
click at [1224, 127] on icon "Carousel Next Arrow" at bounding box center [1224, 126] width 15 height 15
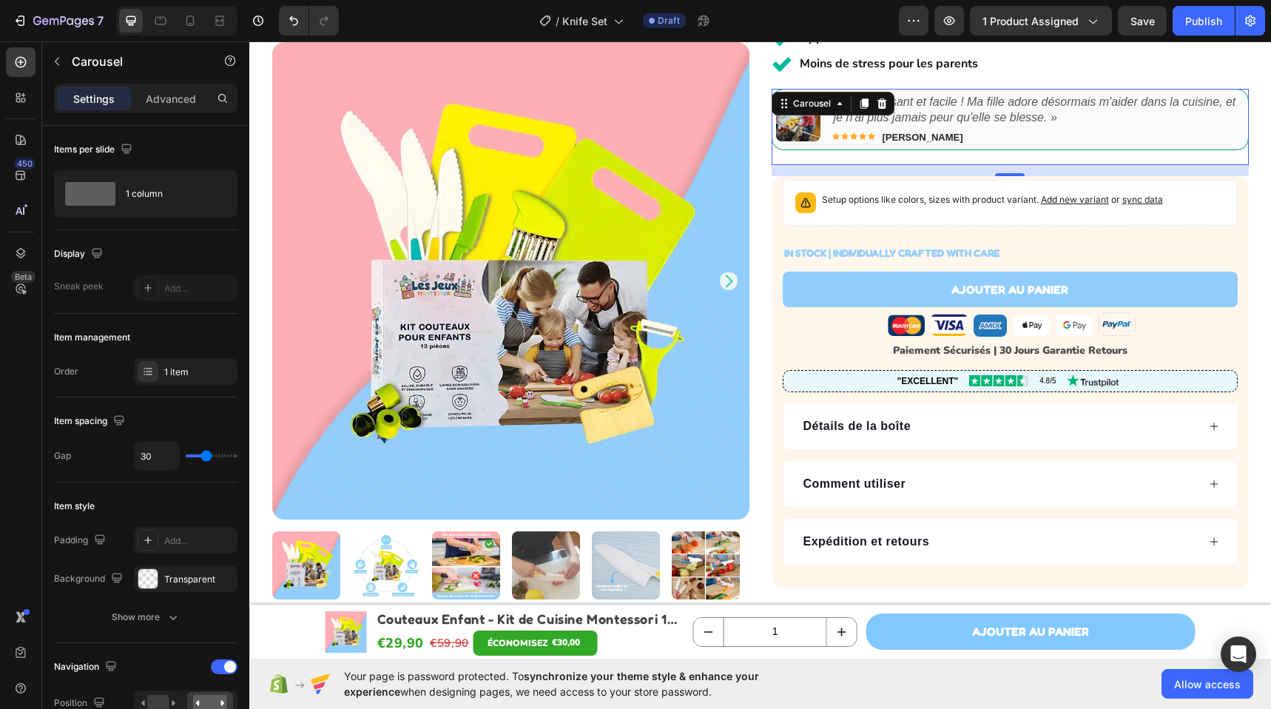
click at [1220, 128] on icon "Carousel Next Arrow" at bounding box center [1224, 126] width 15 height 15
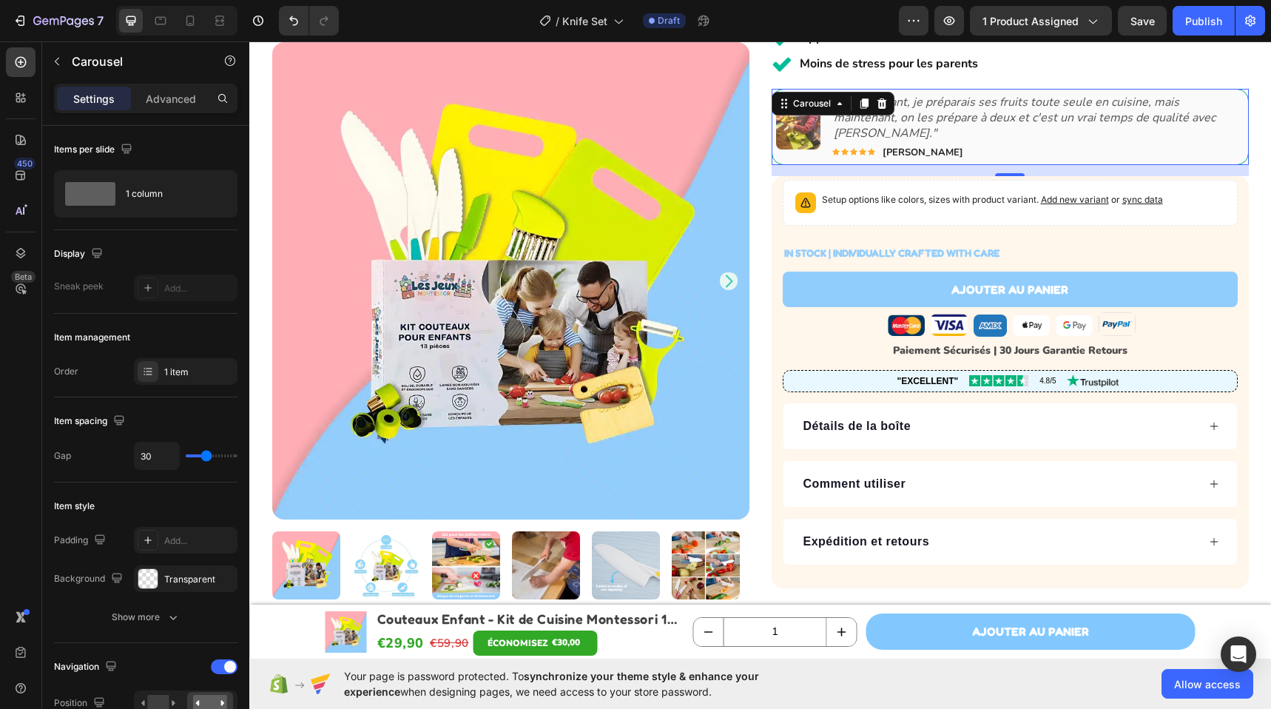
click at [1220, 128] on icon "Carousel Next Arrow" at bounding box center [1224, 126] width 15 height 15
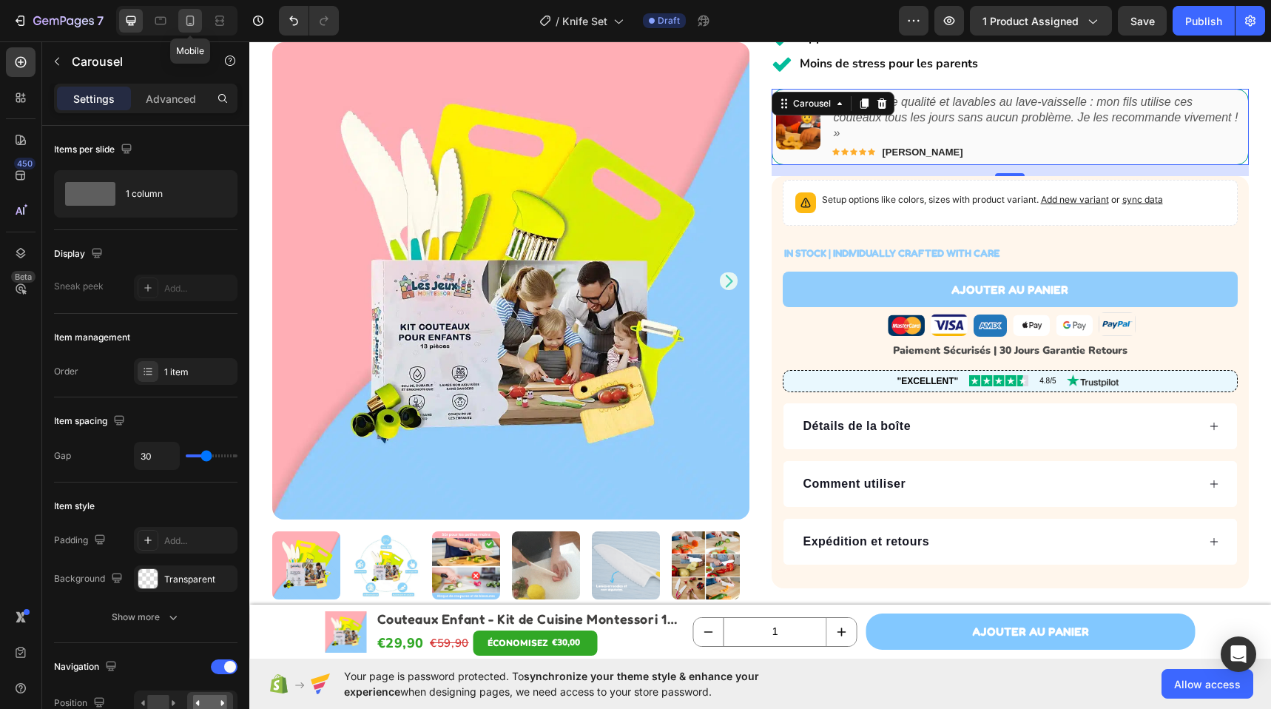
click at [194, 18] on icon at bounding box center [190, 21] width 8 height 10
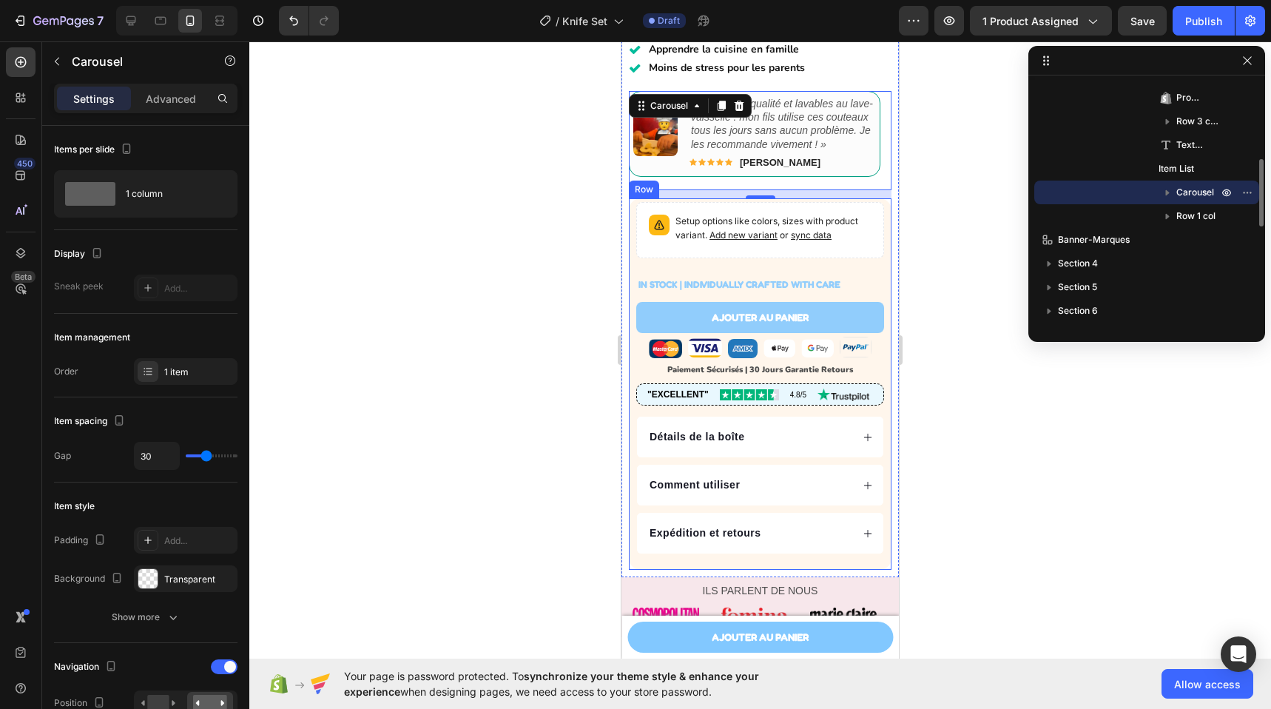
scroll to position [538, 0]
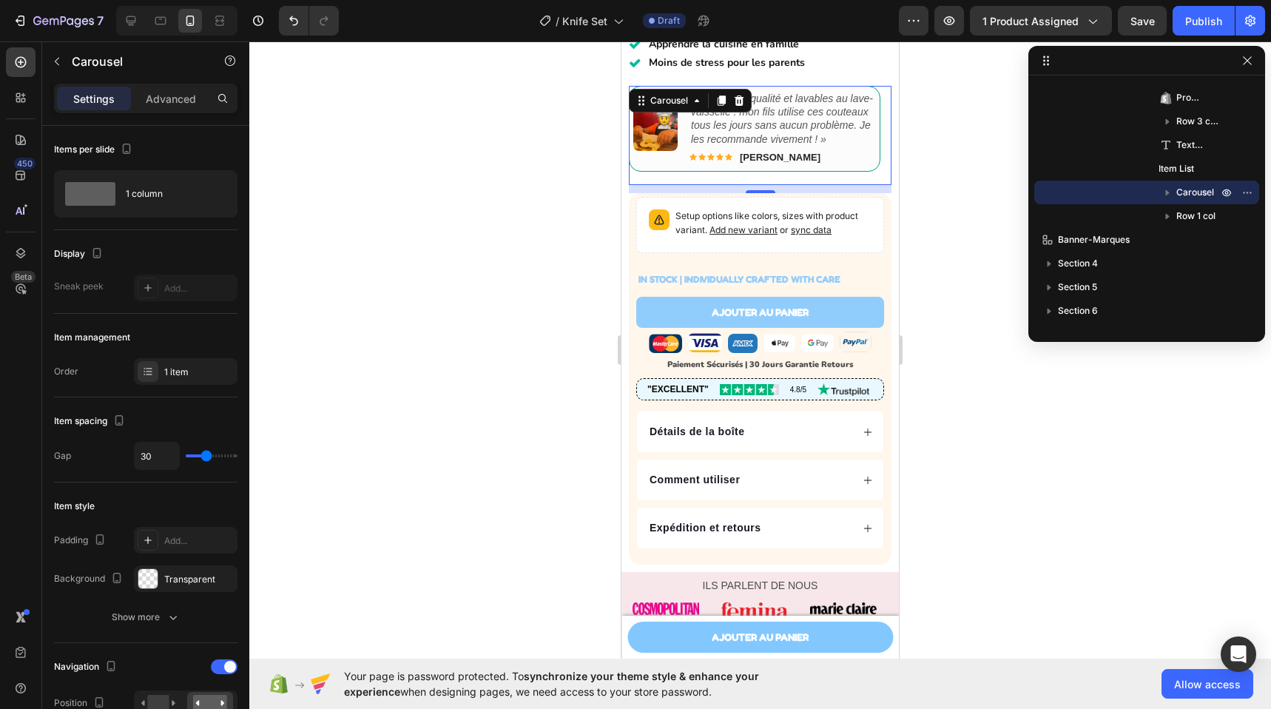
click at [862, 143] on icon "Carousel Next Arrow" at bounding box center [867, 135] width 15 height 15
click at [859, 142] on icon "Carousel Next Arrow" at bounding box center [868, 135] width 18 height 18
click at [125, 21] on icon at bounding box center [131, 20] width 15 height 15
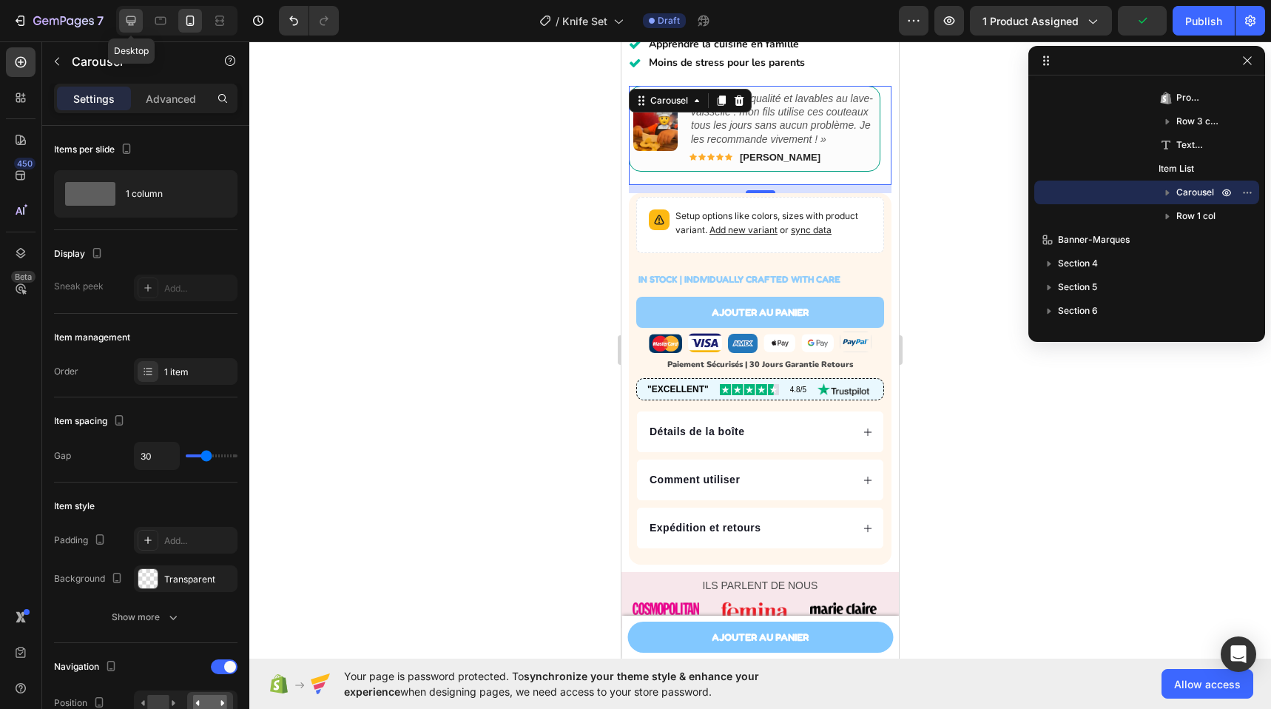
type input "1200"
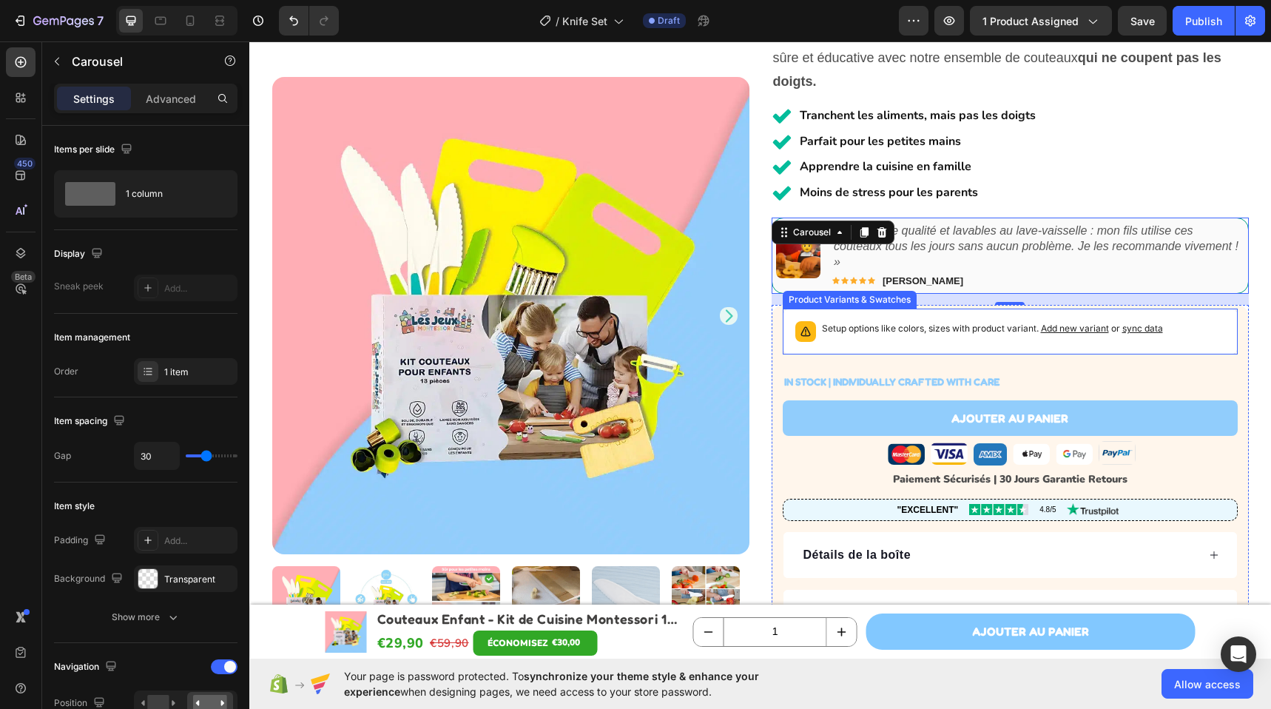
scroll to position [154, 0]
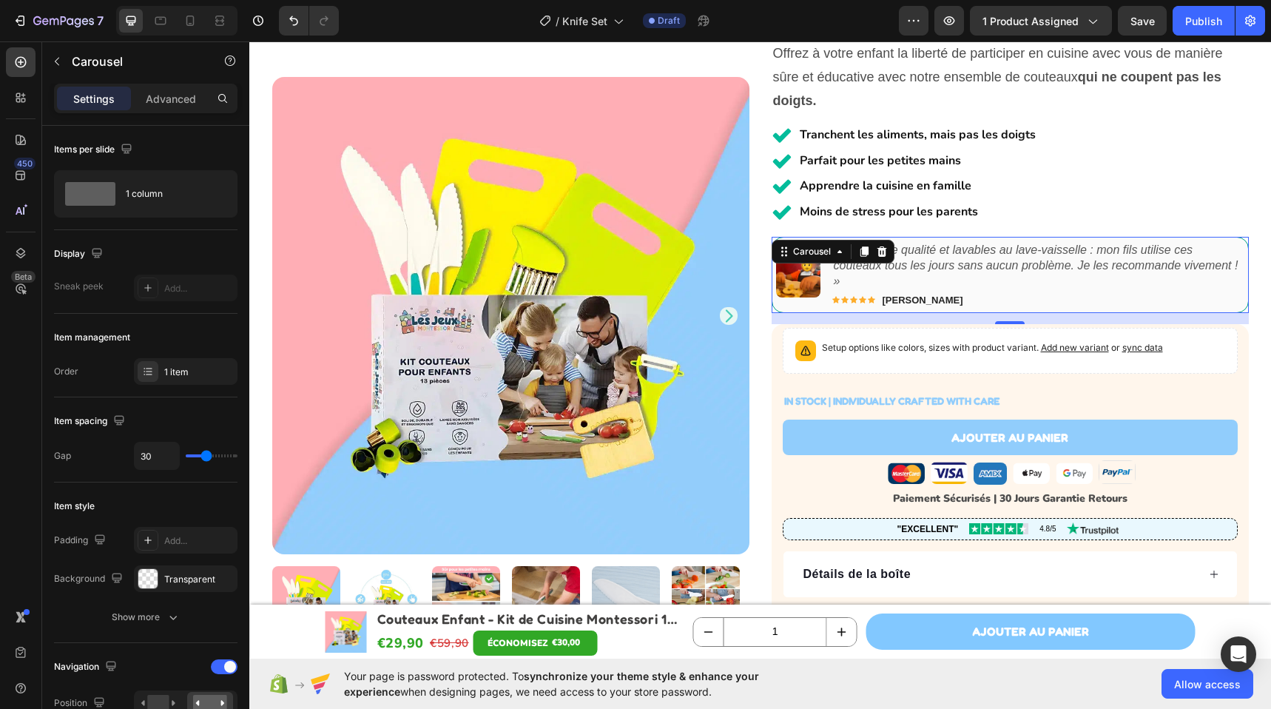
click at [928, 401] on p "IN STOCK | INDIVIDUALLY CRAFTED WITH CARE" at bounding box center [891, 400] width 215 height 18
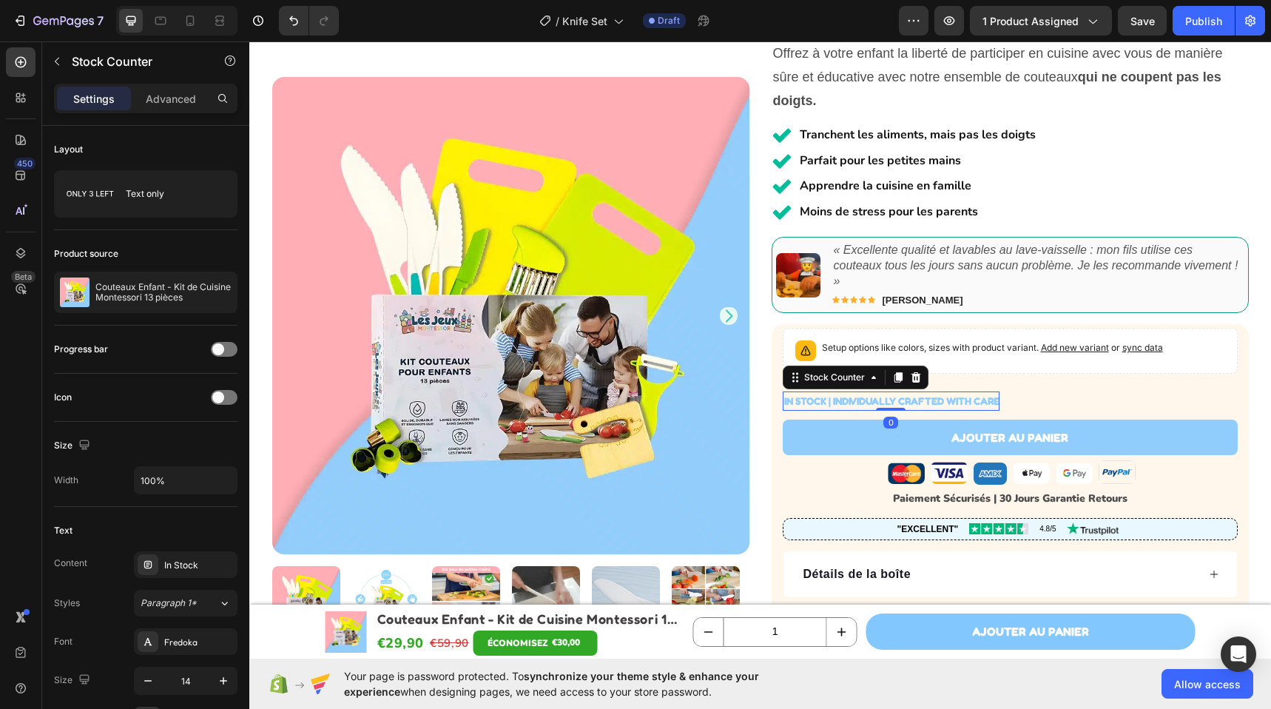
click at [928, 401] on p "IN STOCK | INDIVIDUALLY CRAFTED WITH CARE" at bounding box center [891, 400] width 215 height 18
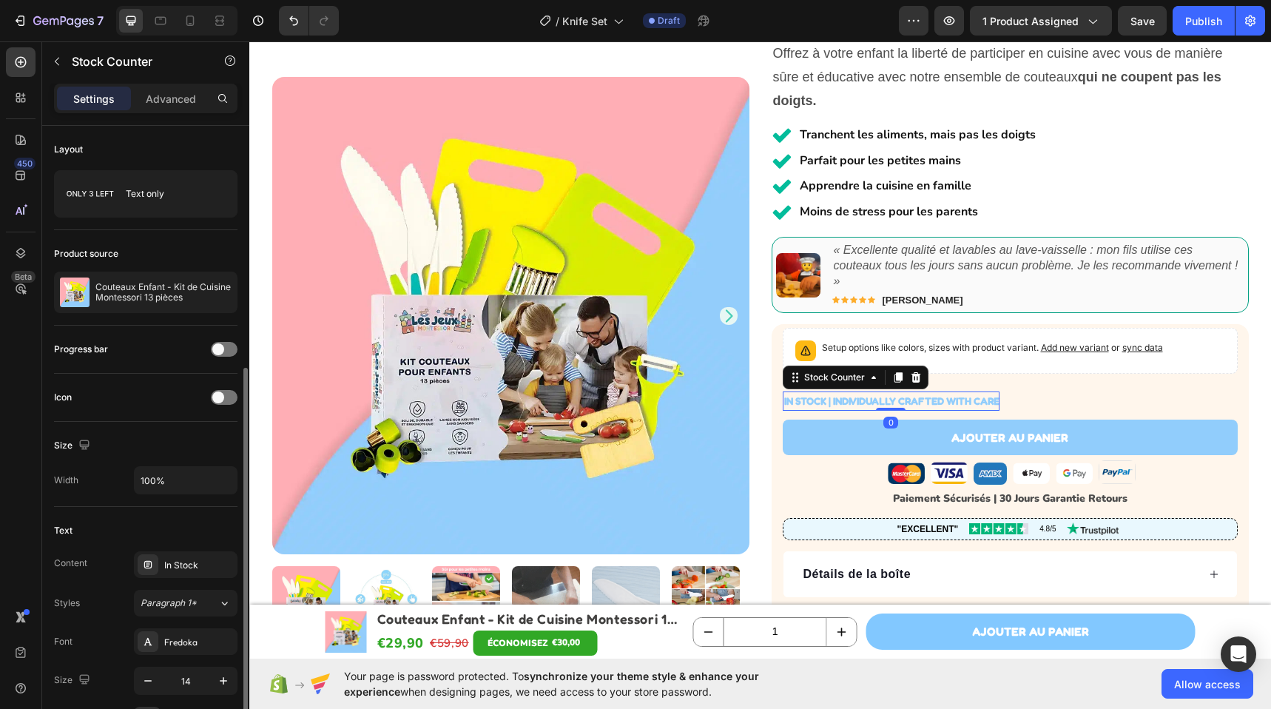
scroll to position [513, 0]
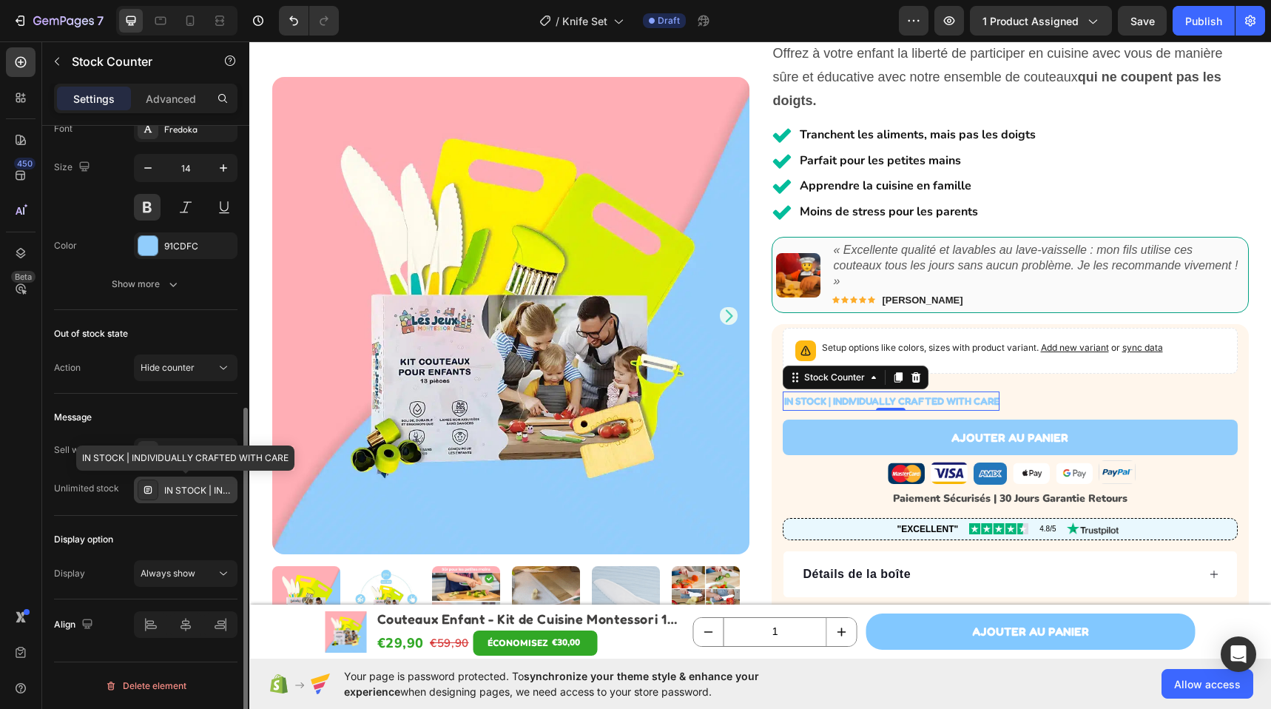
click at [175, 493] on div "IN STOCK | INDIVIDUALLY CRAFTED WITH CARE" at bounding box center [199, 490] width 70 height 13
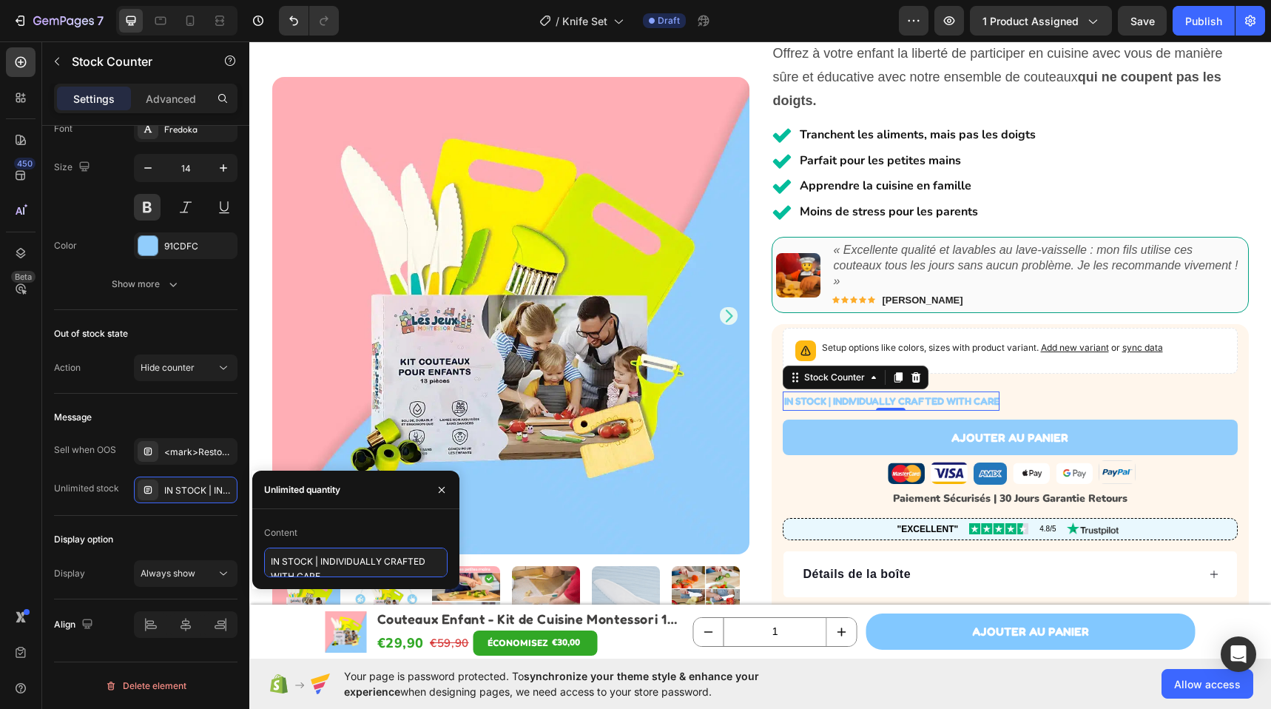
click at [356, 570] on textarea "IN STOCK | INDIVIDUALLY CRAFTED WITH CARE" at bounding box center [355, 562] width 183 height 30
type textarea "EN STOCK | Prêt à être expedié"
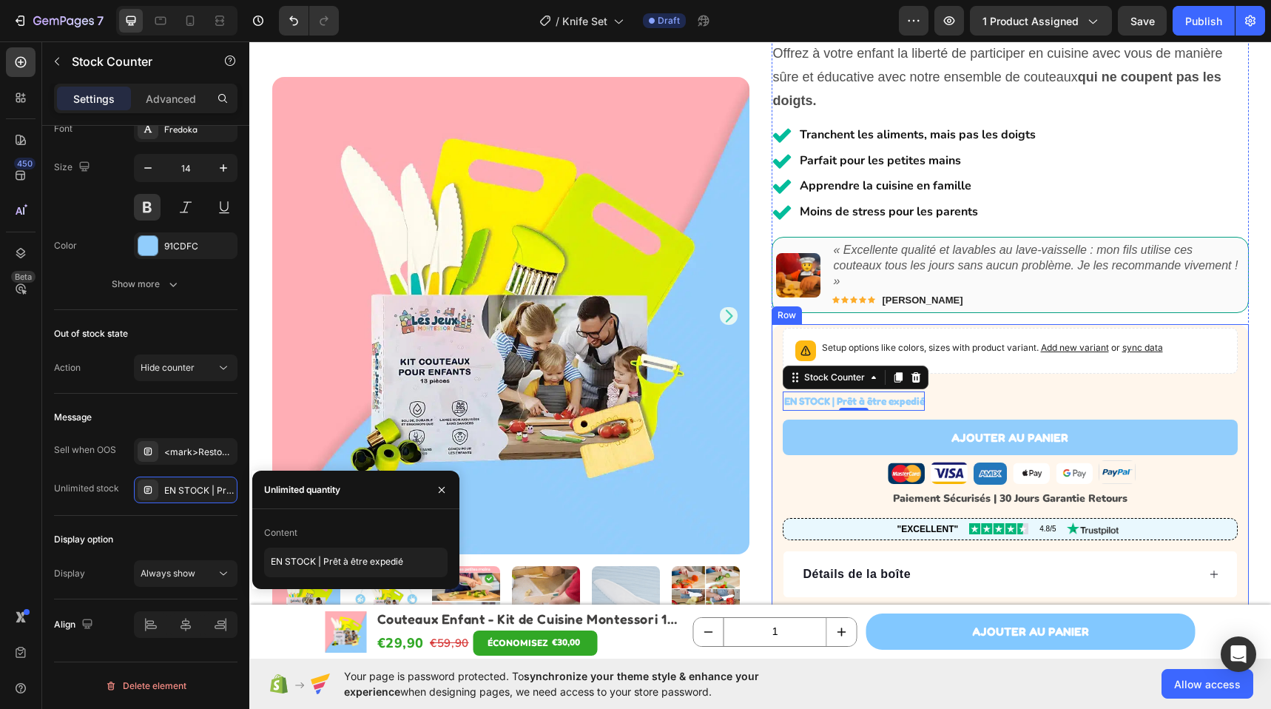
click at [992, 384] on div "Setup options like colors, sizes with product variant. Add new variant or sync …" at bounding box center [1009, 524] width 455 height 393
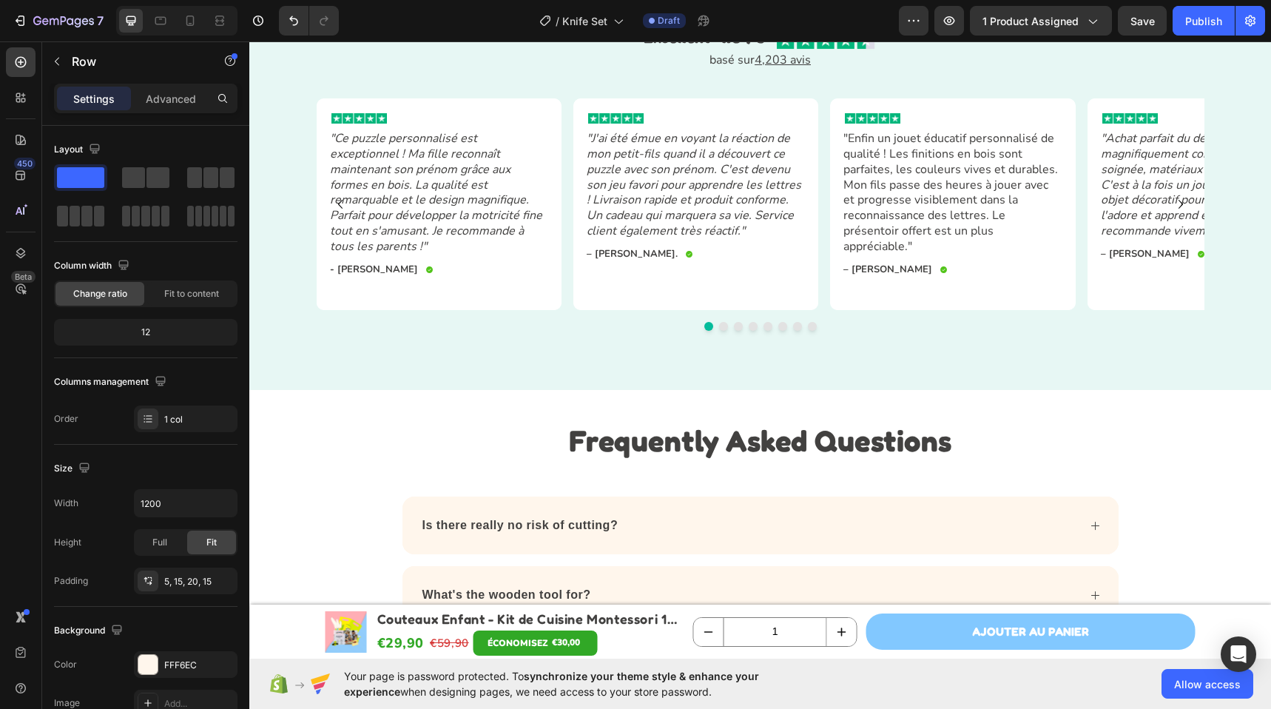
scroll to position [3600, 0]
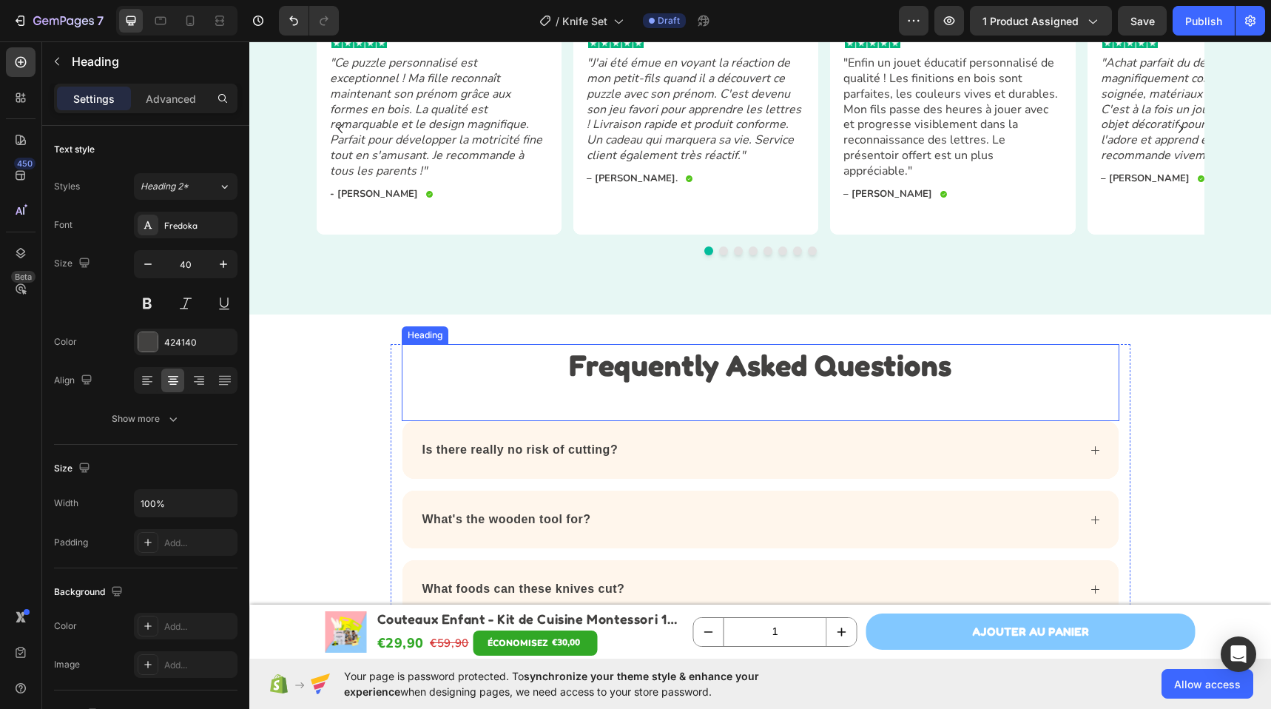
click at [704, 354] on p "Frequently Asked Questions" at bounding box center [760, 364] width 714 height 38
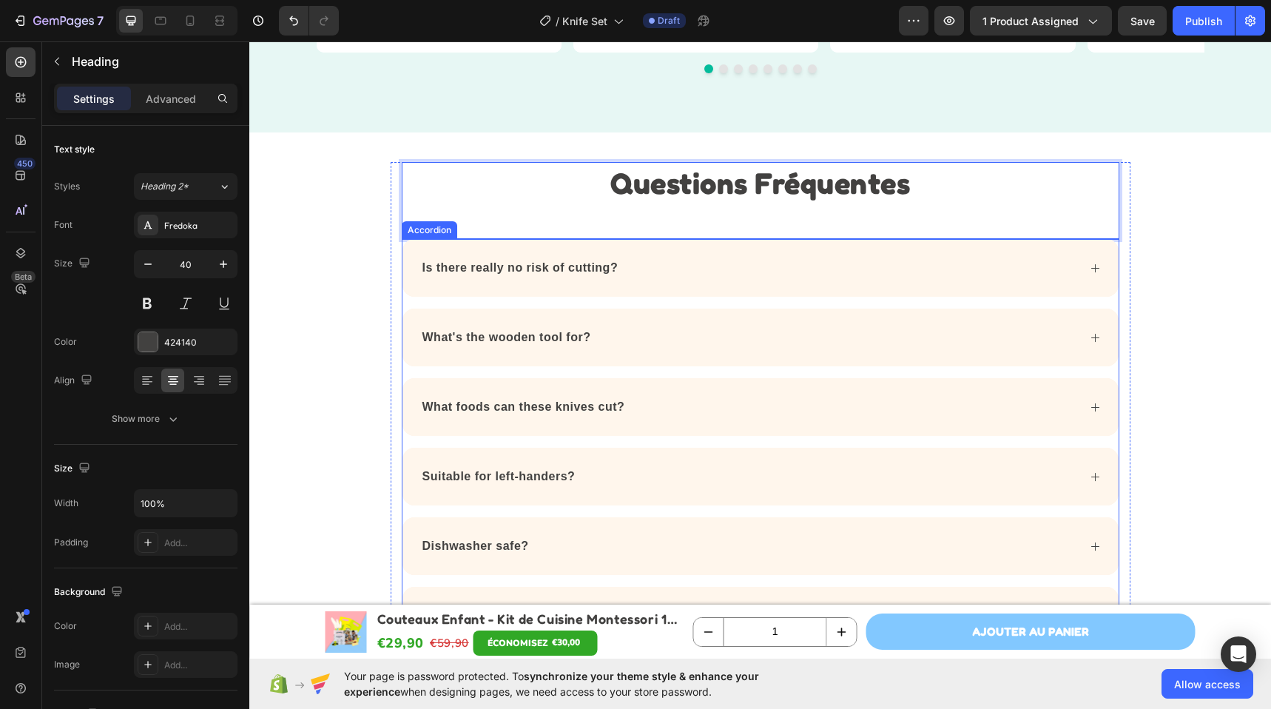
scroll to position [3858, 0]
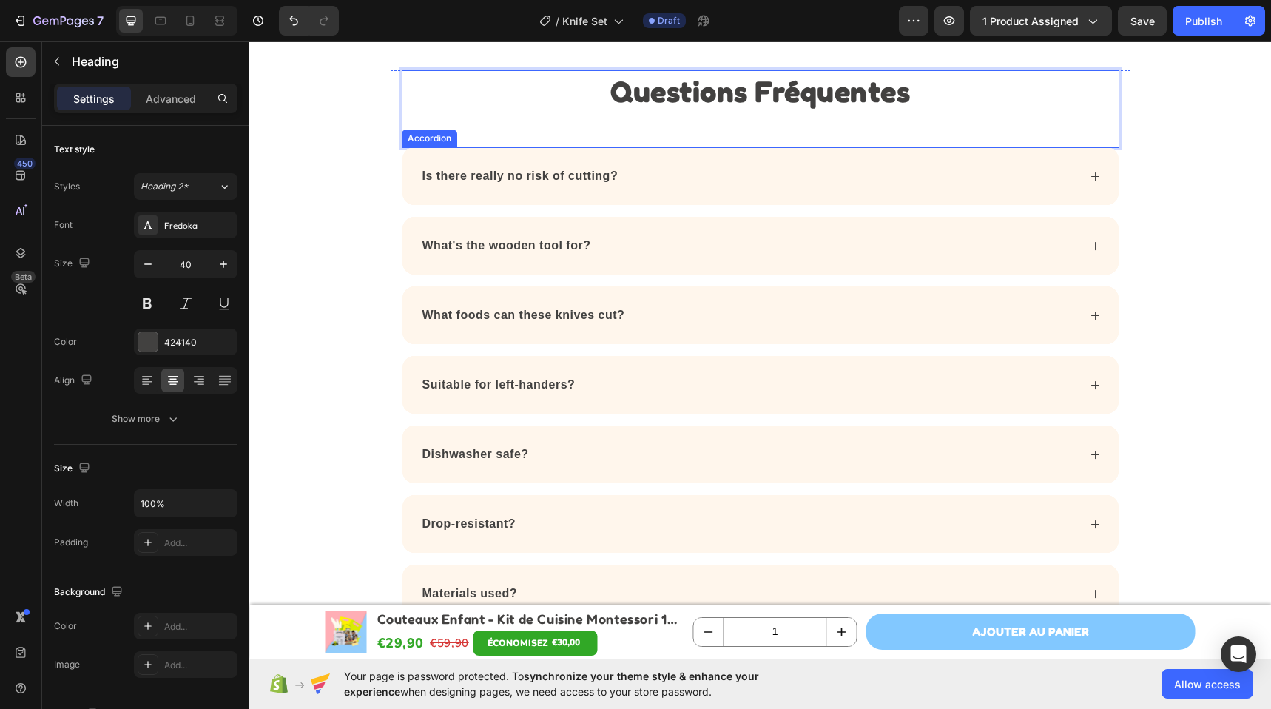
click at [530, 173] on strong "Is there really no risk of cutting?" at bounding box center [520, 175] width 196 height 13
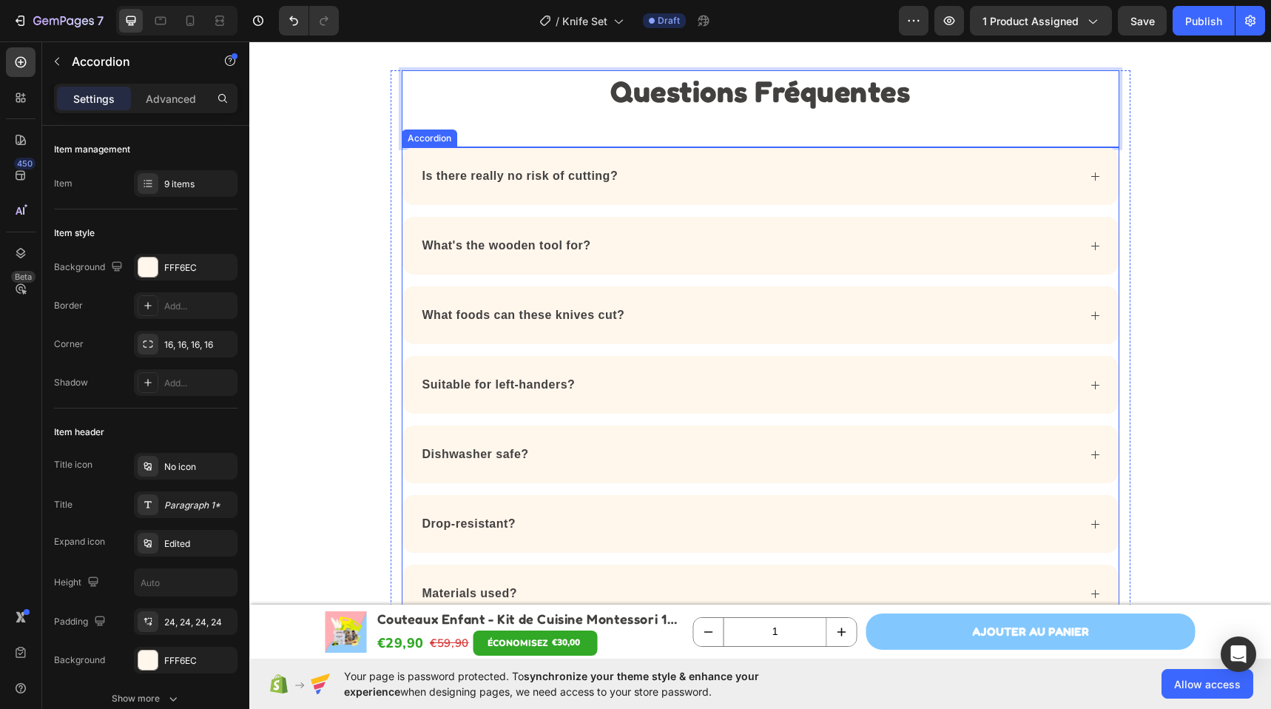
click at [530, 173] on strong "Is there really no risk of cutting?" at bounding box center [520, 175] width 196 height 13
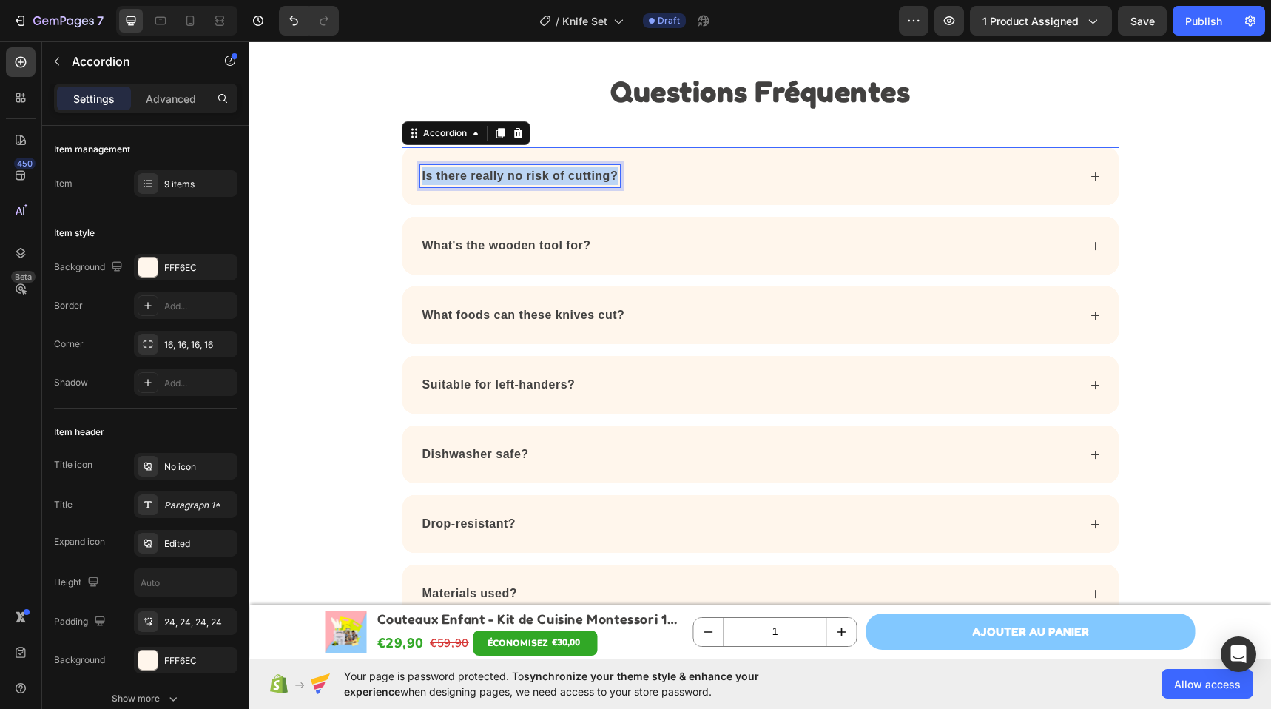
click at [530, 173] on strong "Is there really no risk of cutting?" at bounding box center [520, 175] width 196 height 13
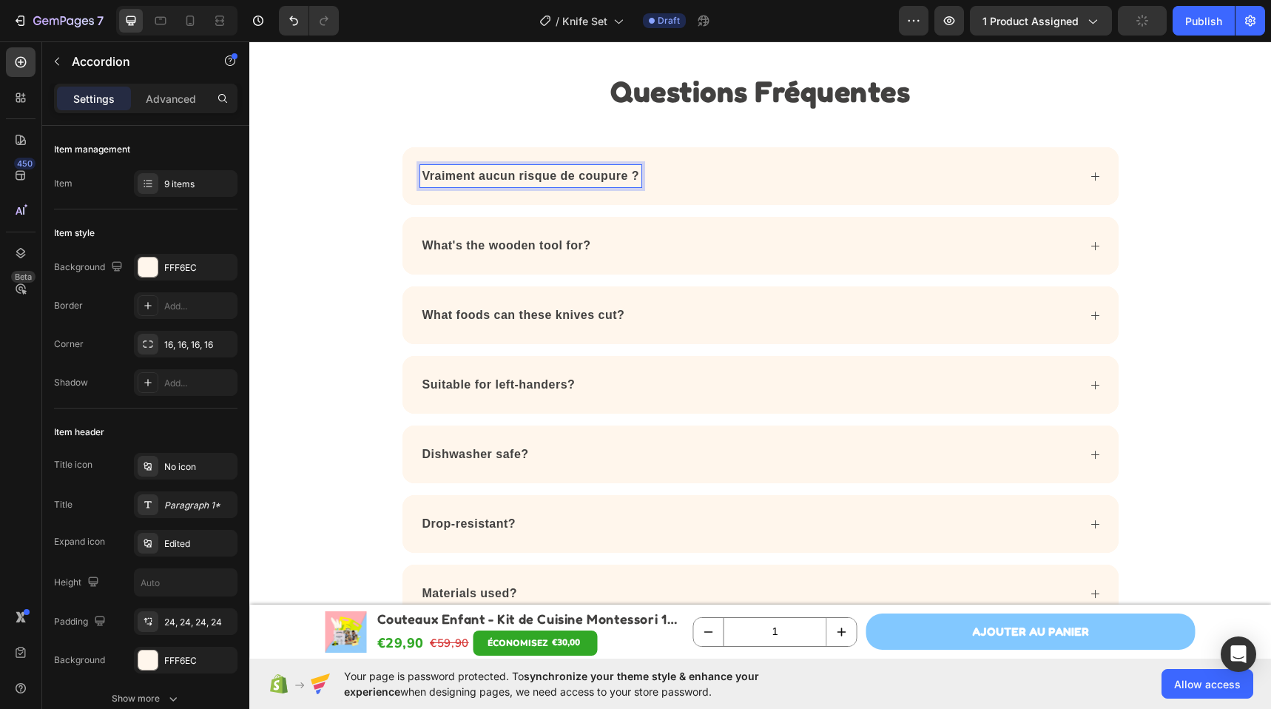
click at [785, 176] on div "Vraiment aucun risque de coupure ?" at bounding box center [748, 176] width 657 height 22
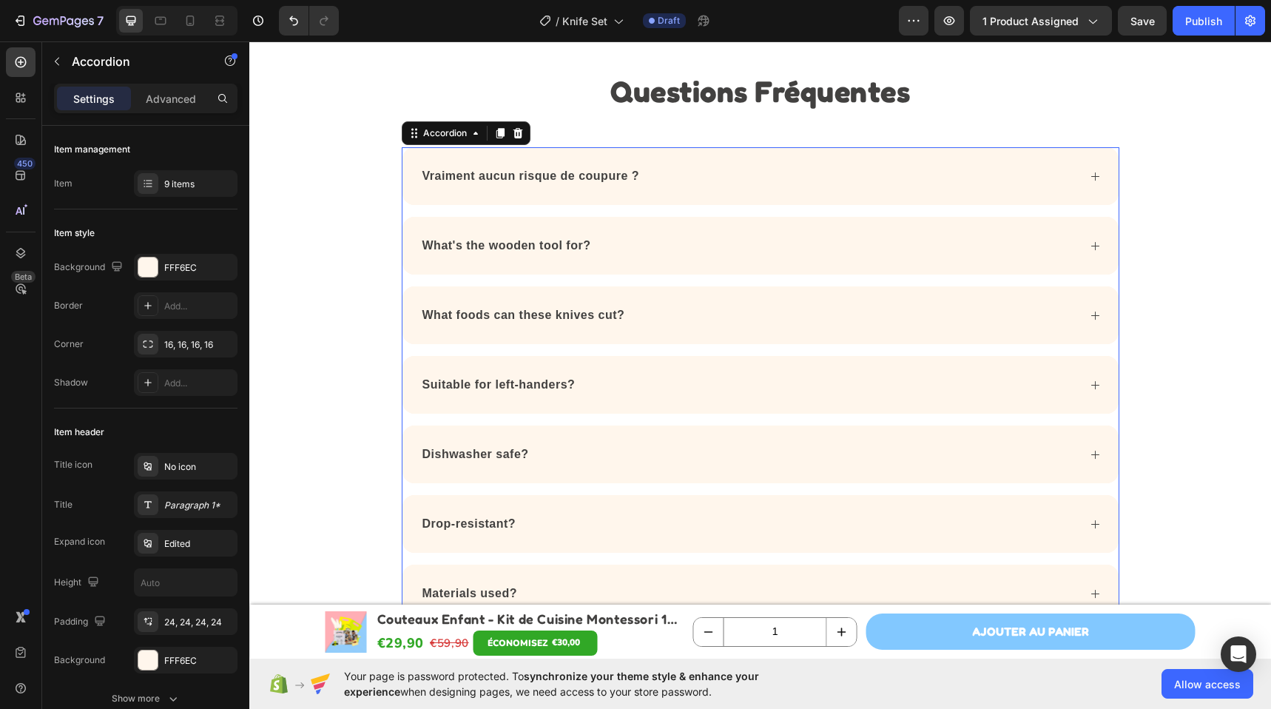
click at [725, 177] on div "Vraiment aucun risque de coupure ?" at bounding box center [748, 176] width 657 height 22
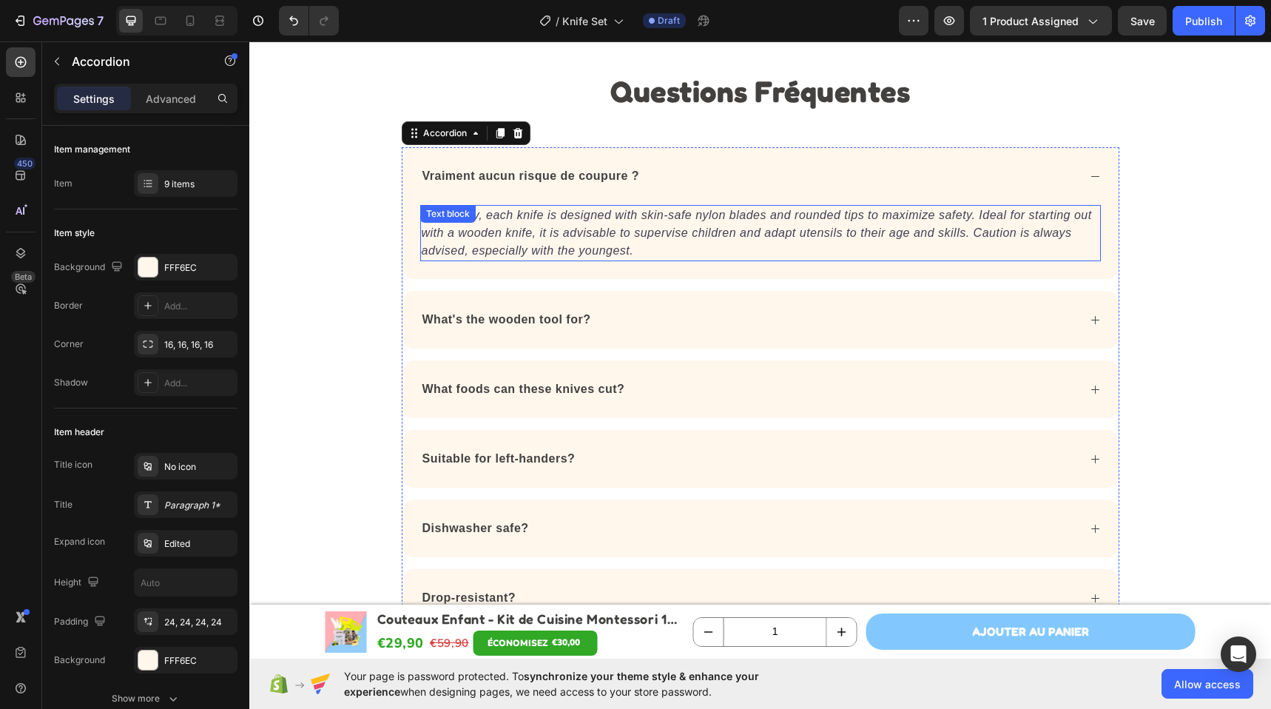
click at [587, 215] on icon "Absolutely, each knife is designed with skin-safe nylon blades and rounded tips…" at bounding box center [757, 233] width 670 height 48
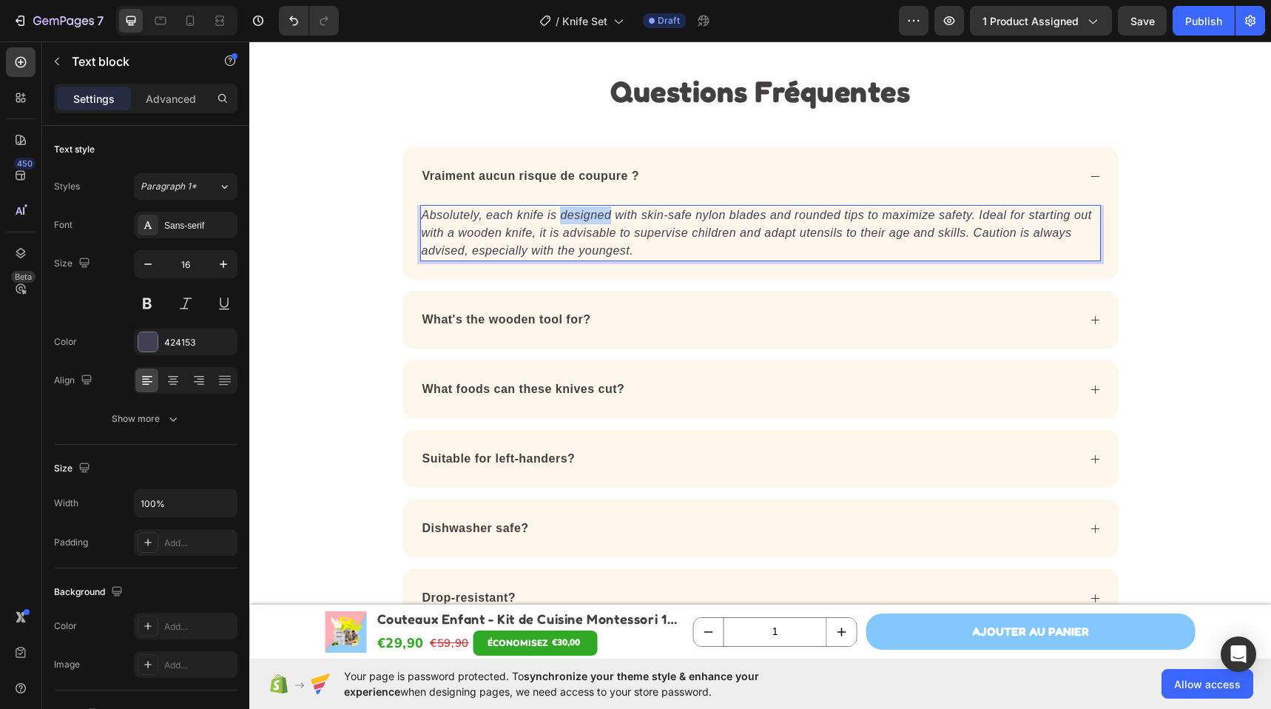
click at [587, 215] on icon "Absolutely, each knife is designed with skin-safe nylon blades and rounded tips…" at bounding box center [757, 233] width 670 height 48
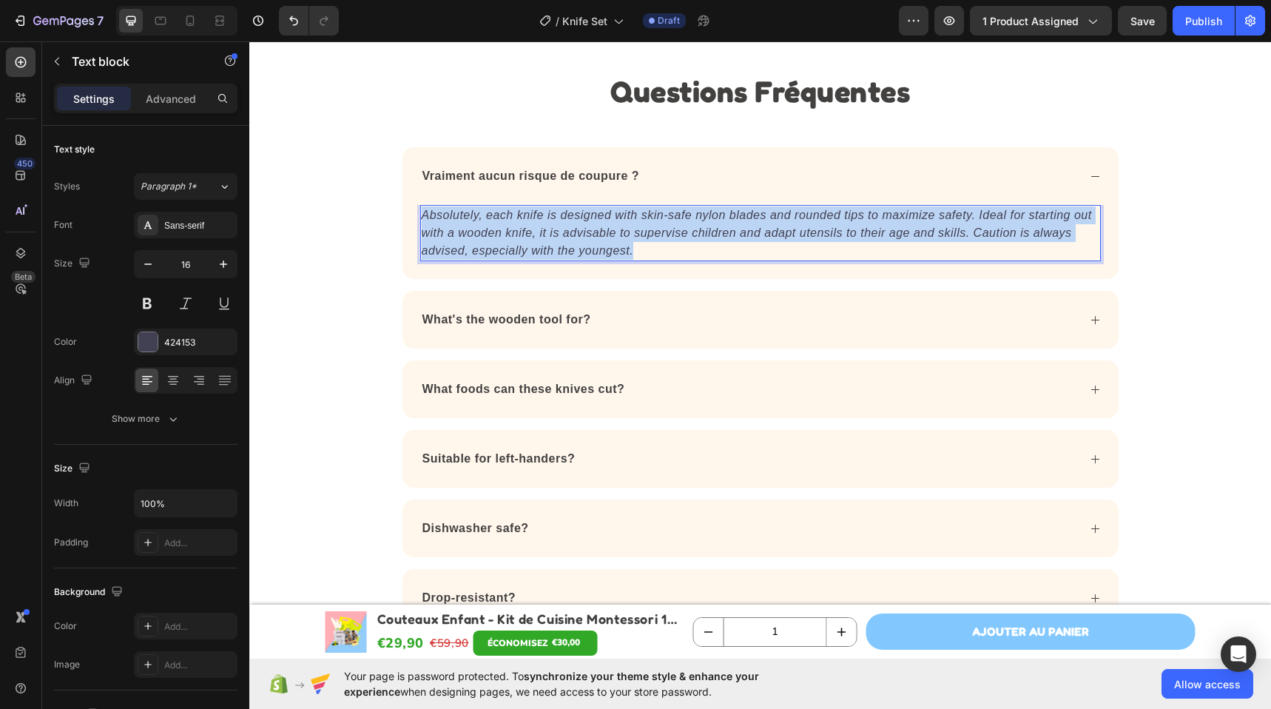
click at [587, 215] on icon "Absolutely, each knife is designed with skin-safe nylon blades and rounded tips…" at bounding box center [757, 233] width 670 height 48
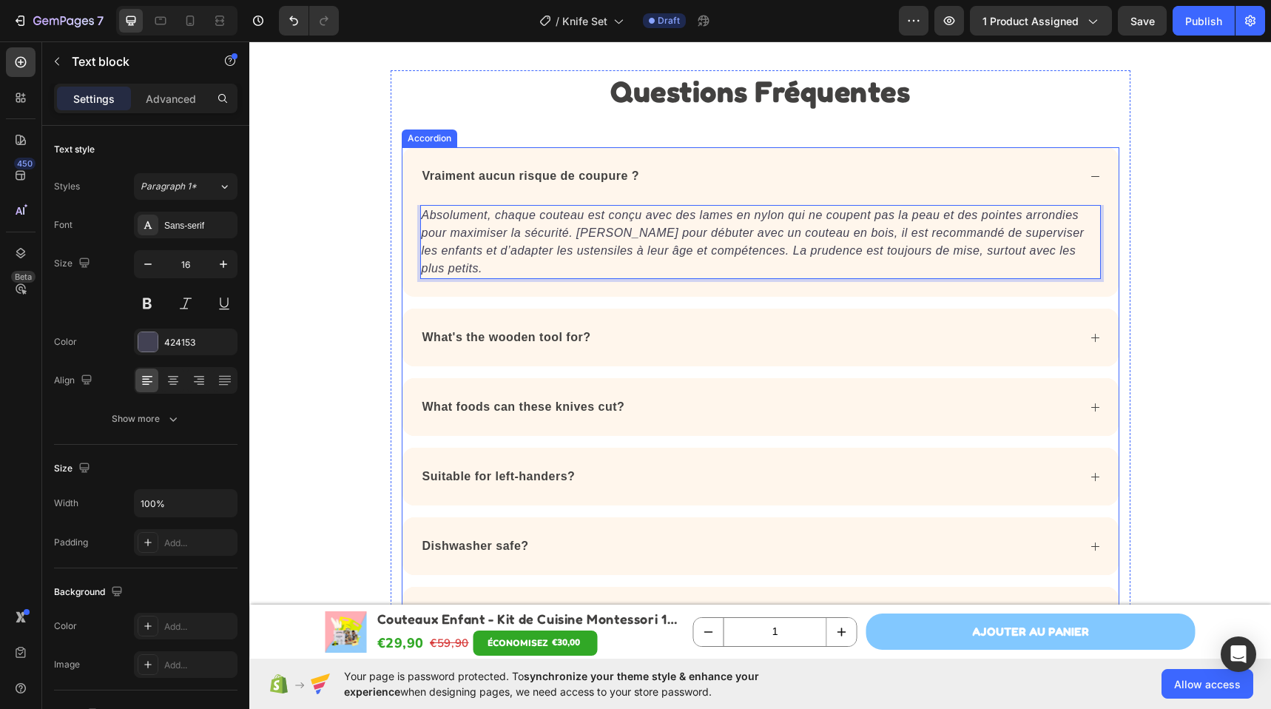
click at [670, 331] on div "What's the wooden tool for?" at bounding box center [760, 337] width 716 height 58
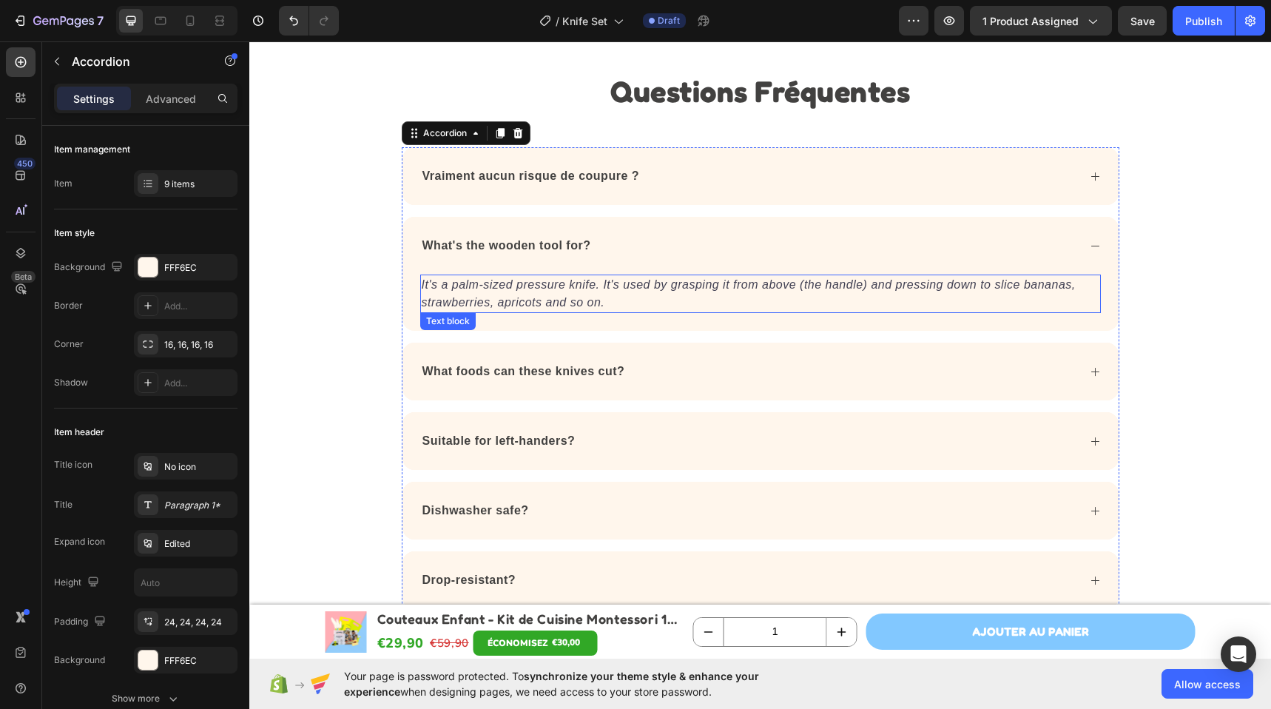
click at [605, 300] on p "It's a palm-sized pressure knife. It's used by grasping it from above (the hand…" at bounding box center [760, 293] width 677 height 35
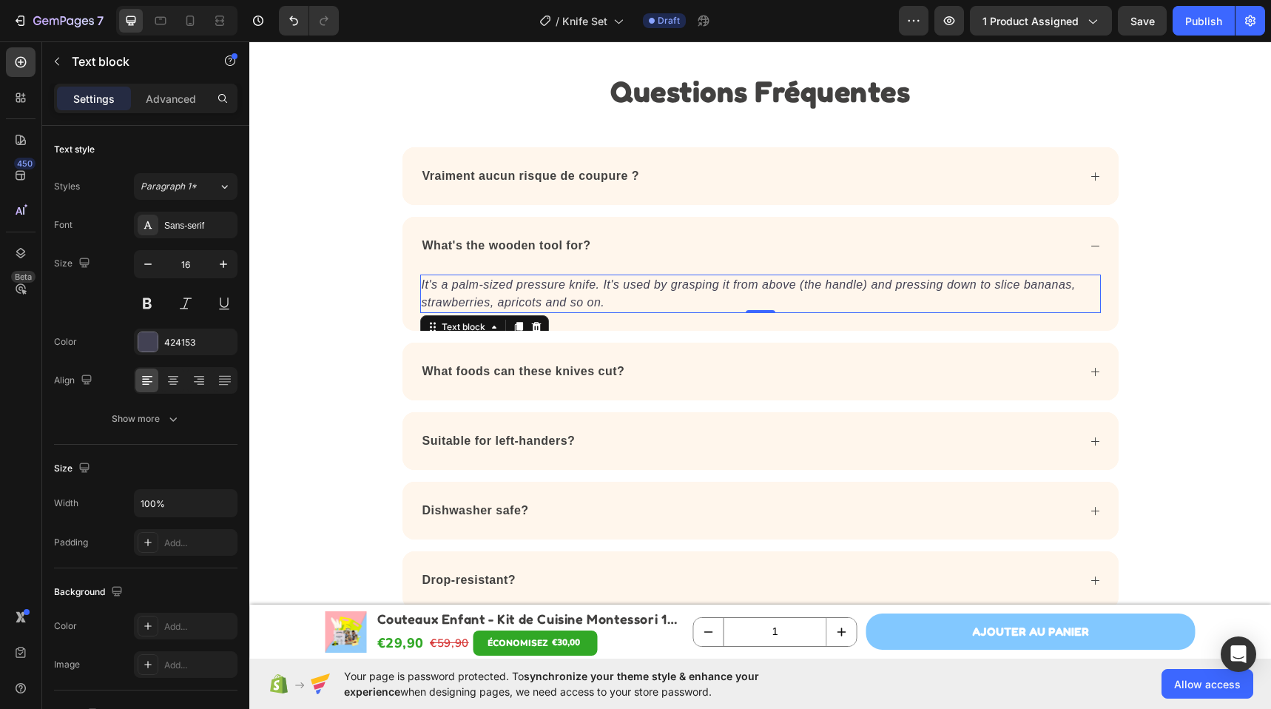
click at [605, 300] on p "It's a palm-sized pressure knife. It's used by grasping it from above (the hand…" at bounding box center [760, 293] width 677 height 35
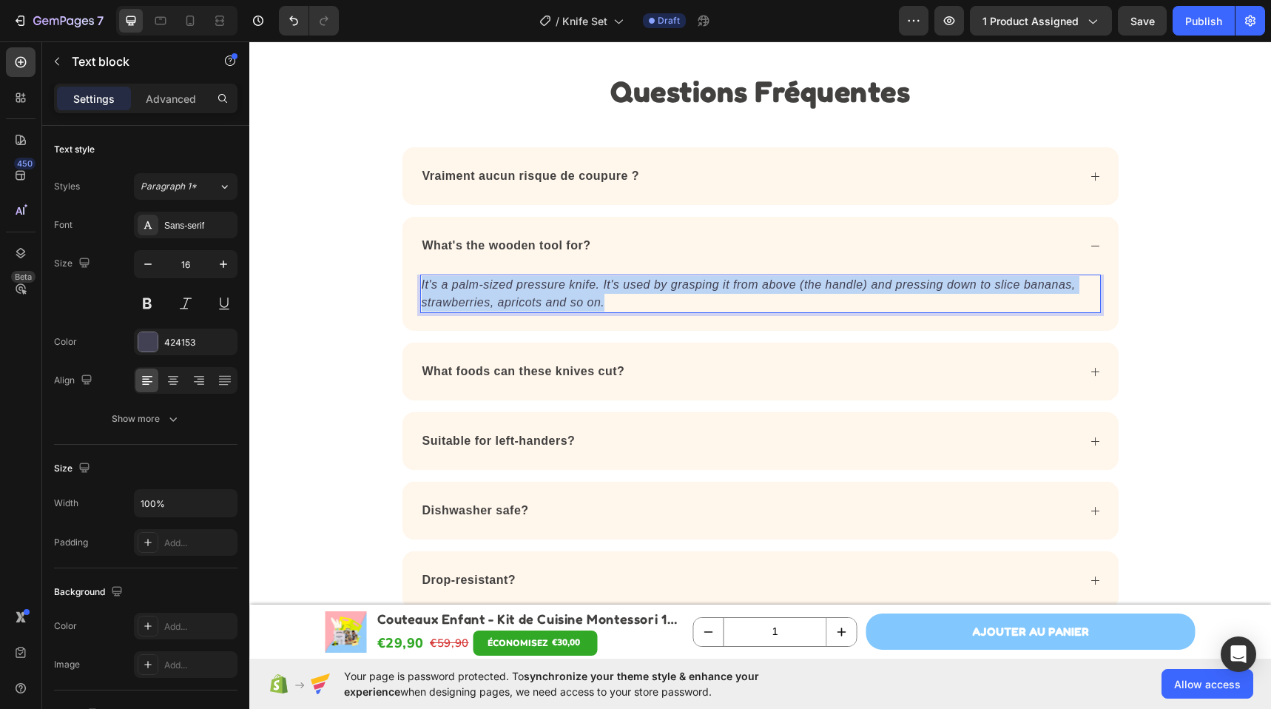
click at [605, 300] on p "It's a palm-sized pressure knife. It's used by grasping it from above (the hand…" at bounding box center [760, 293] width 677 height 35
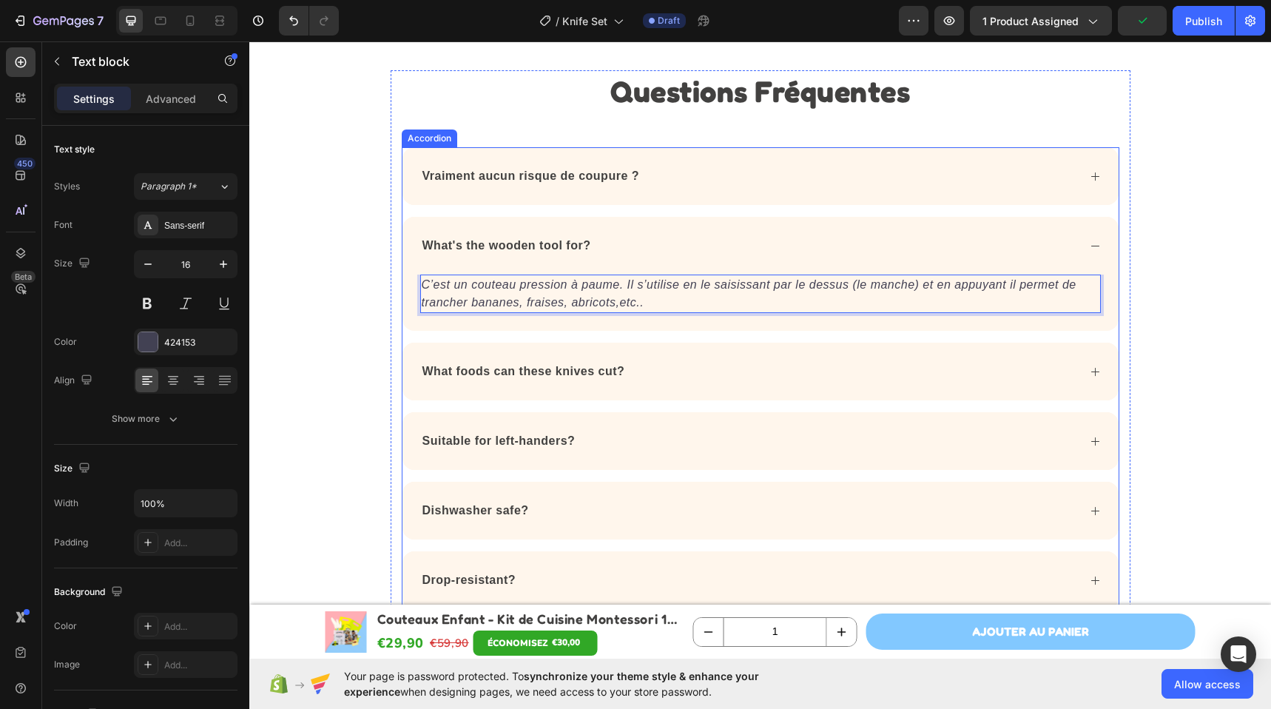
click at [527, 240] on strong "What's the wooden tool for?" at bounding box center [506, 245] width 169 height 13
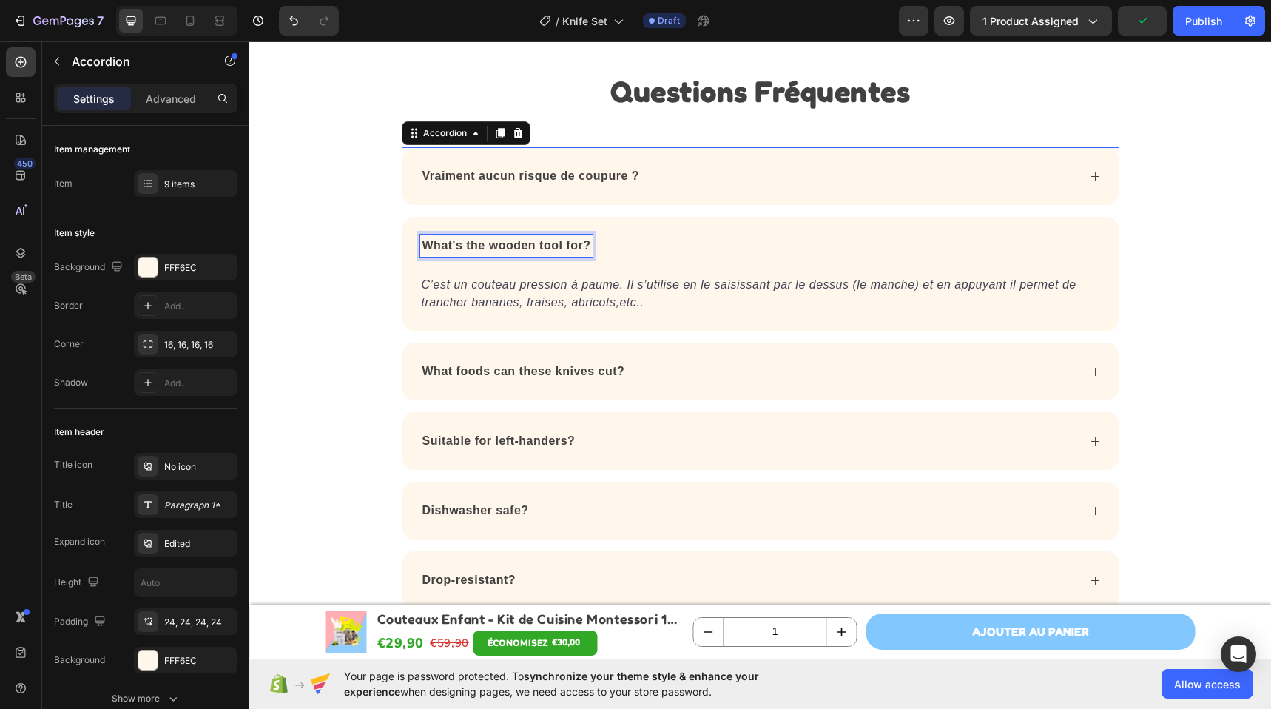
click at [527, 240] on strong "What's the wooden tool for?" at bounding box center [506, 245] width 169 height 13
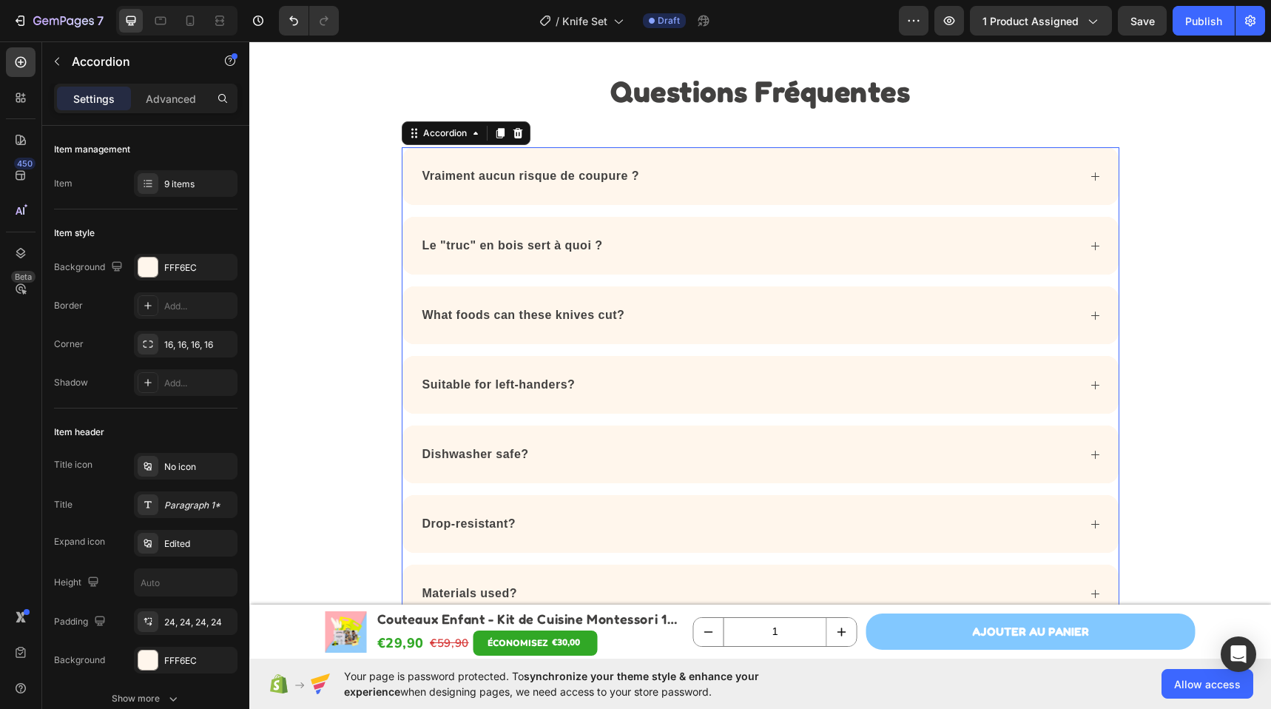
click at [540, 315] on strong "What foods can these knives cut?" at bounding box center [523, 314] width 203 height 13
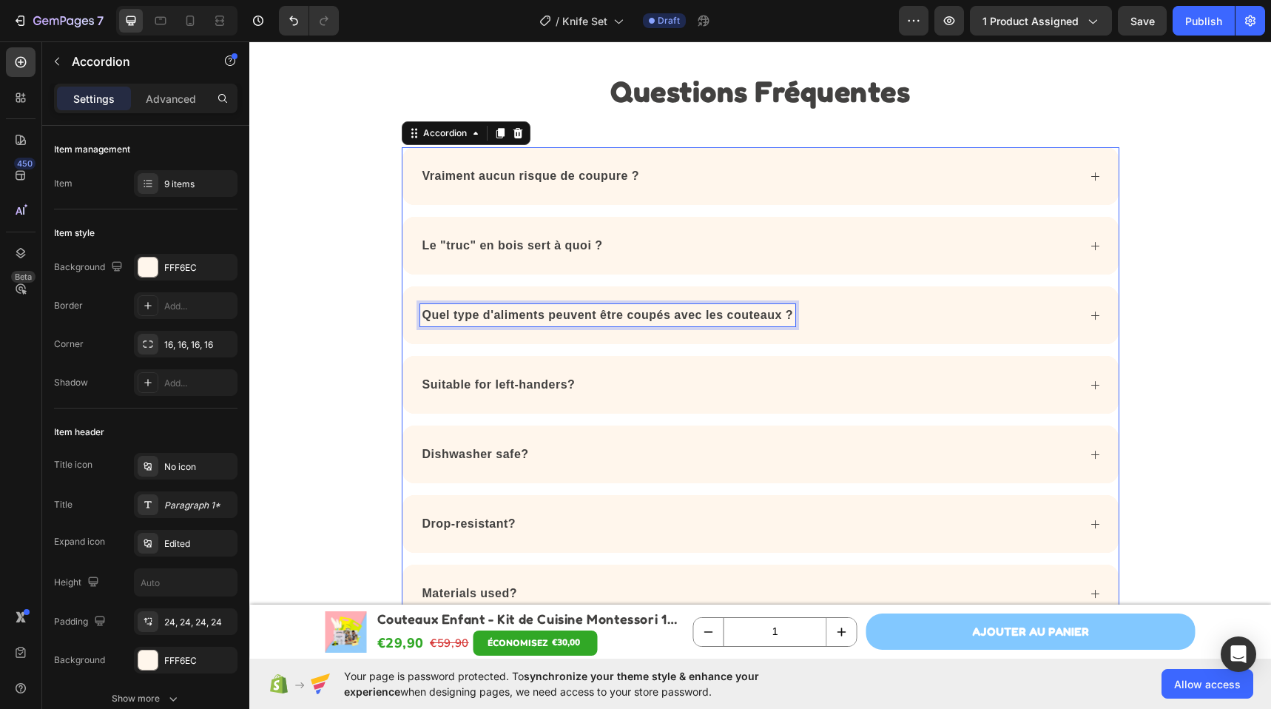
click at [850, 315] on div "Quel type d'aliments peuvent être coupés avec les couteaux ?" at bounding box center [748, 315] width 657 height 22
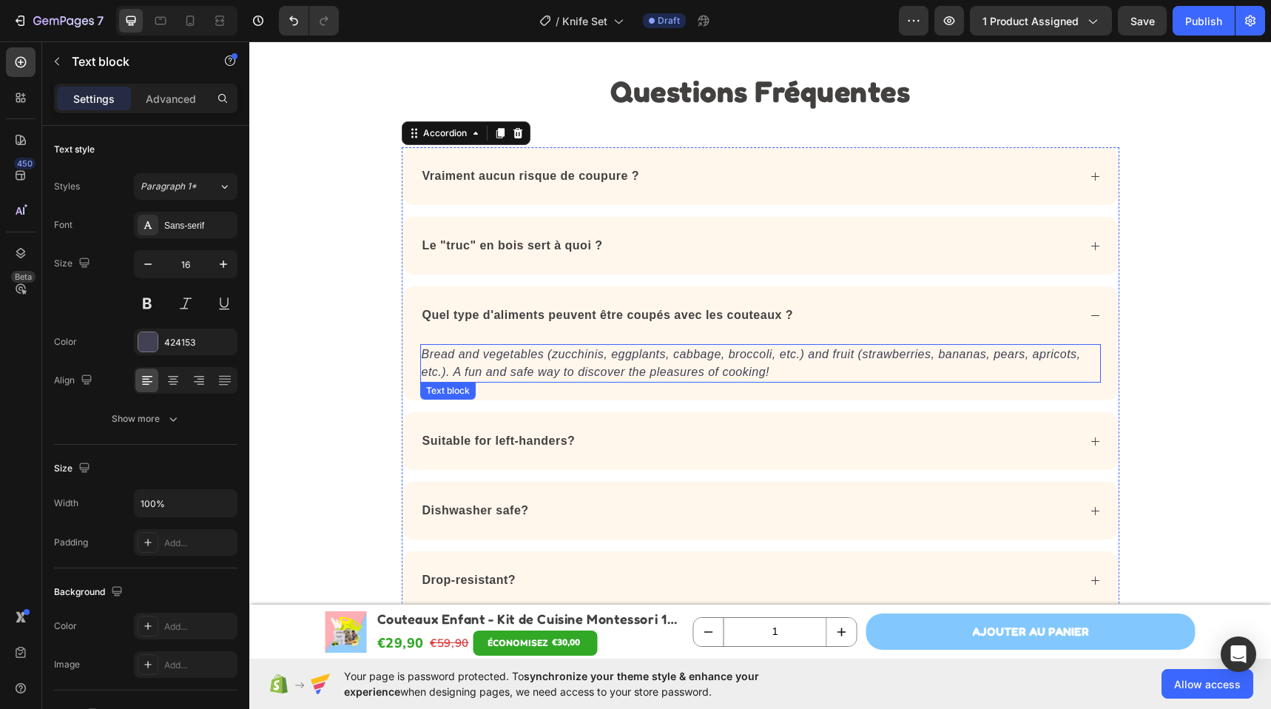
click at [659, 362] on p "Bread and vegetables (zucchinis, eggplants, cabbage, broccoli, etc.) and fruit …" at bounding box center [760, 362] width 677 height 35
click at [659, 361] on p "Bread and vegetables (zucchinis, eggplants, cabbage, broccoli, etc.) and fruit …" at bounding box center [760, 362] width 677 height 35
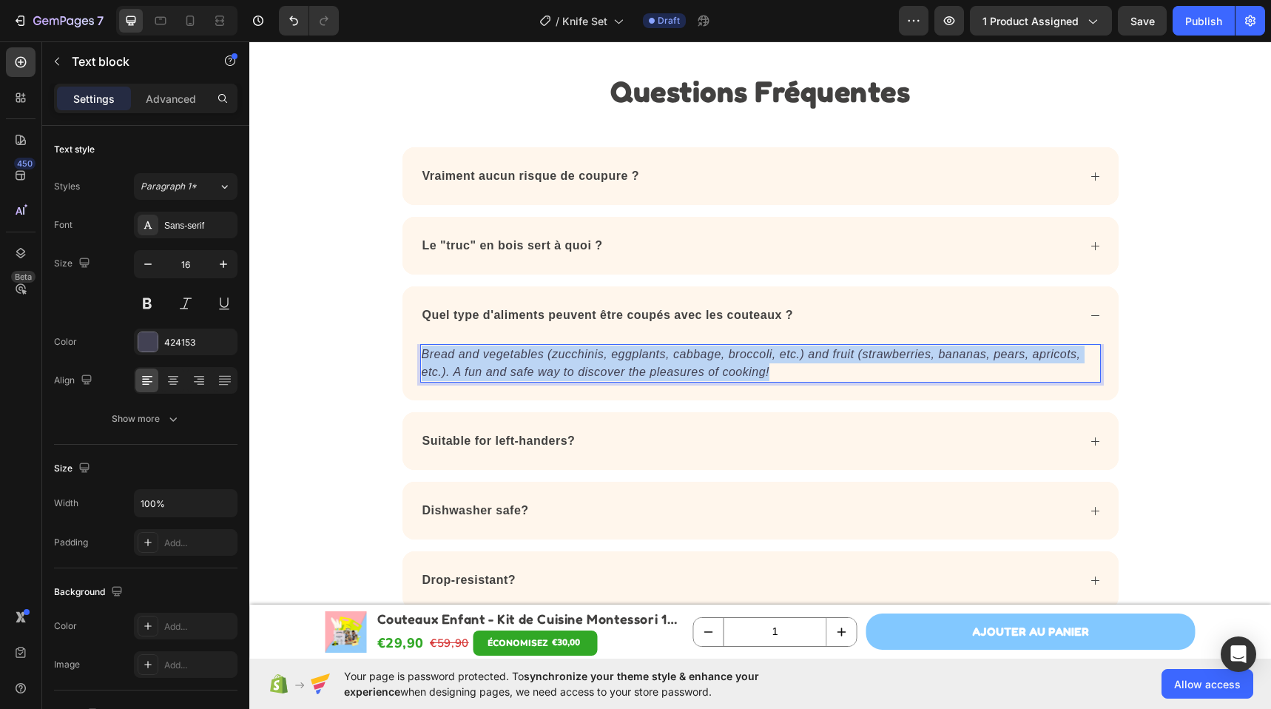
click at [659, 361] on p "Bread and vegetables (zucchinis, eggplants, cabbage, broccoli, etc.) and fruit …" at bounding box center [760, 362] width 677 height 35
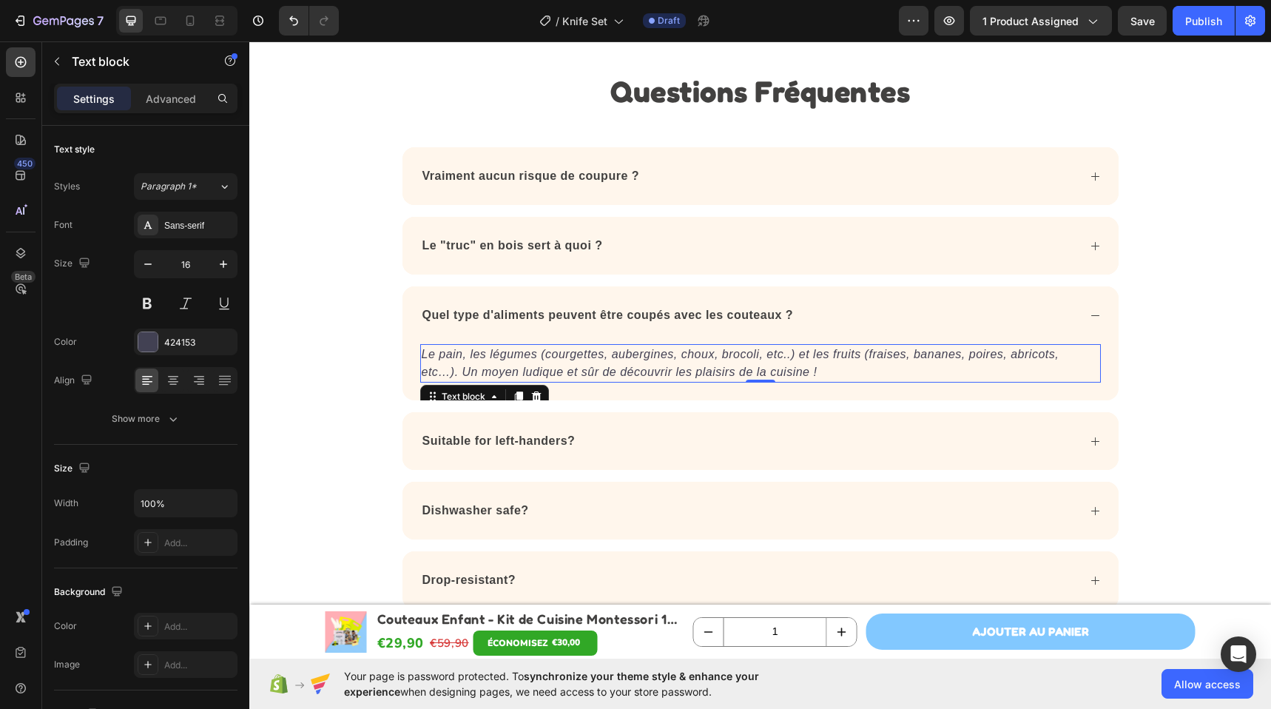
click at [479, 440] on strong "Suitable for left-handers?" at bounding box center [498, 440] width 153 height 13
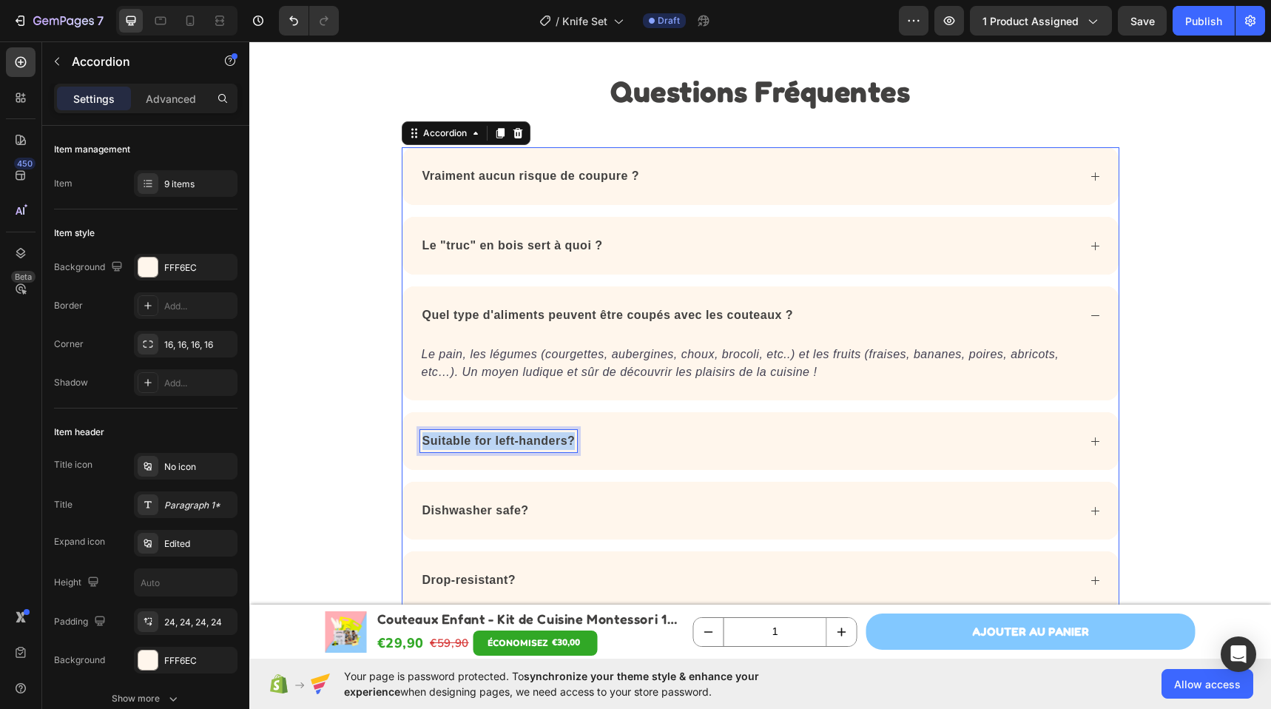
click at [479, 440] on strong "Suitable for left-handers?" at bounding box center [498, 440] width 153 height 13
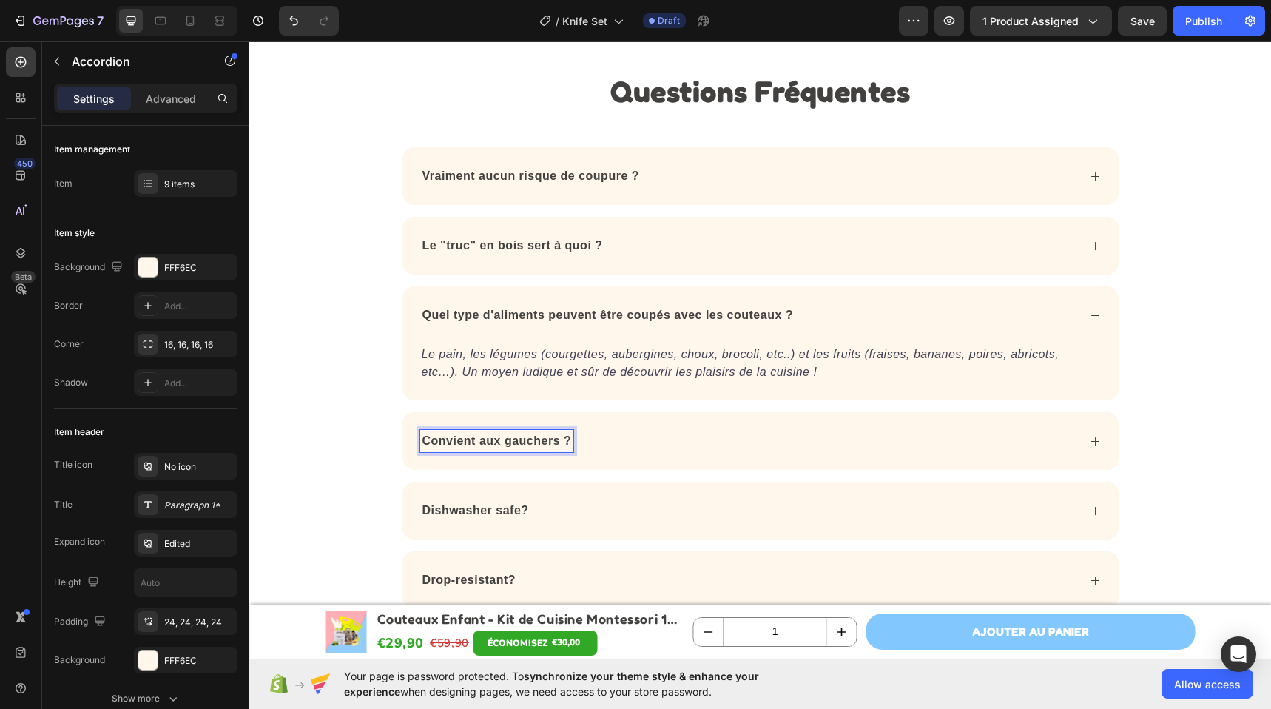
drag, startPoint x: 714, startPoint y: 444, endPoint x: 296, endPoint y: 748, distance: 516.7
click at [714, 444] on div "Convient aux gauchers ?" at bounding box center [748, 441] width 657 height 22
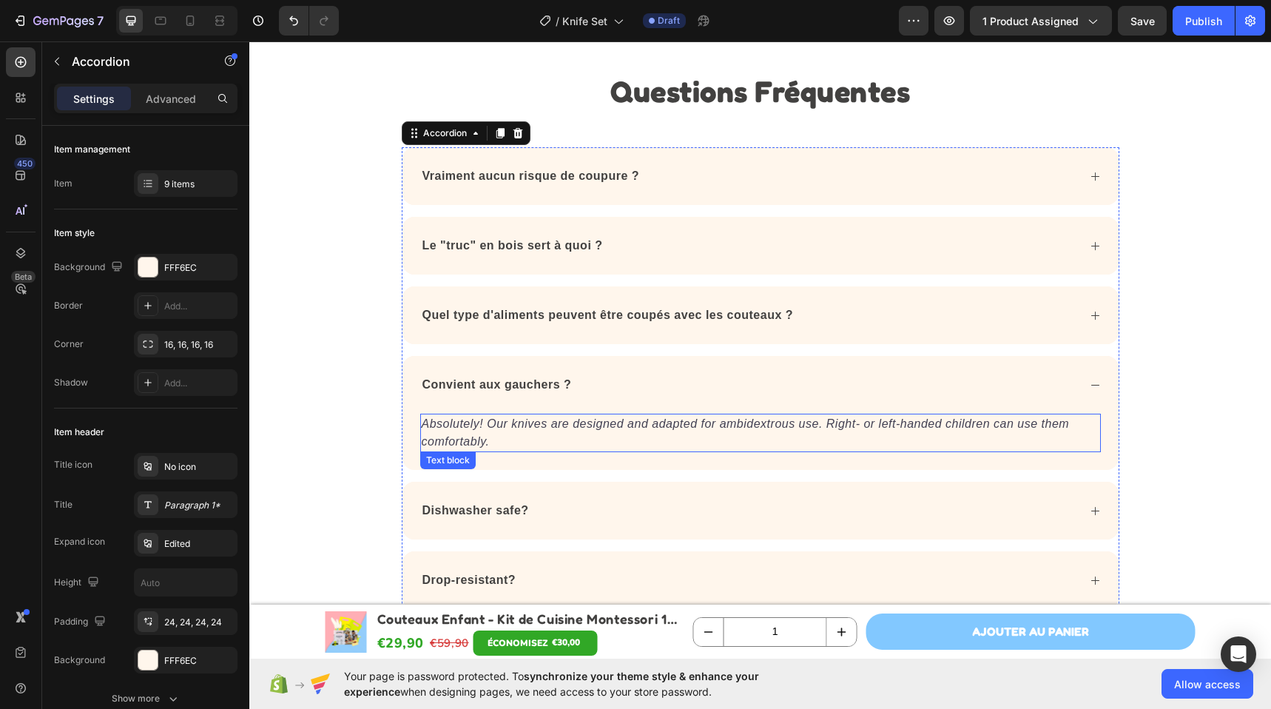
click at [474, 424] on icon "Absolutely! Our knives are designed and adapted for ambidextrous use. Right- or…" at bounding box center [746, 432] width 648 height 30
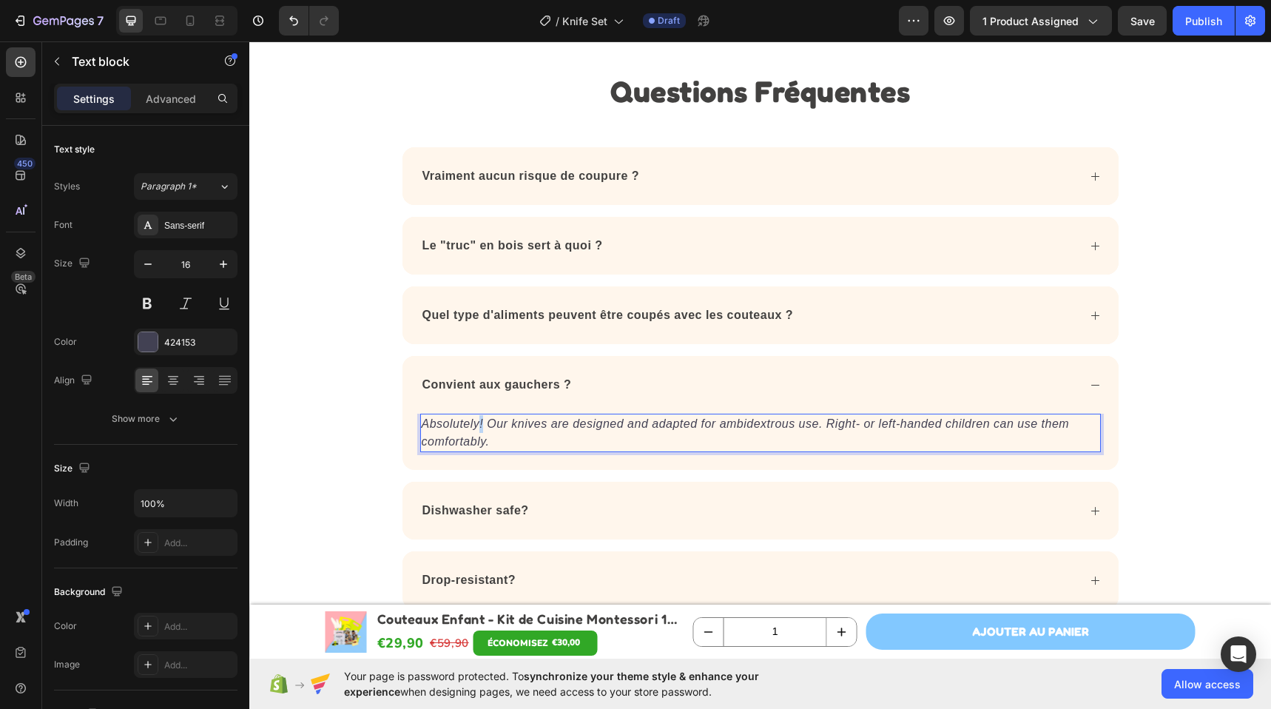
click at [474, 424] on icon "Absolutely! Our knives are designed and adapted for ambidextrous use. Right- or…" at bounding box center [746, 432] width 648 height 30
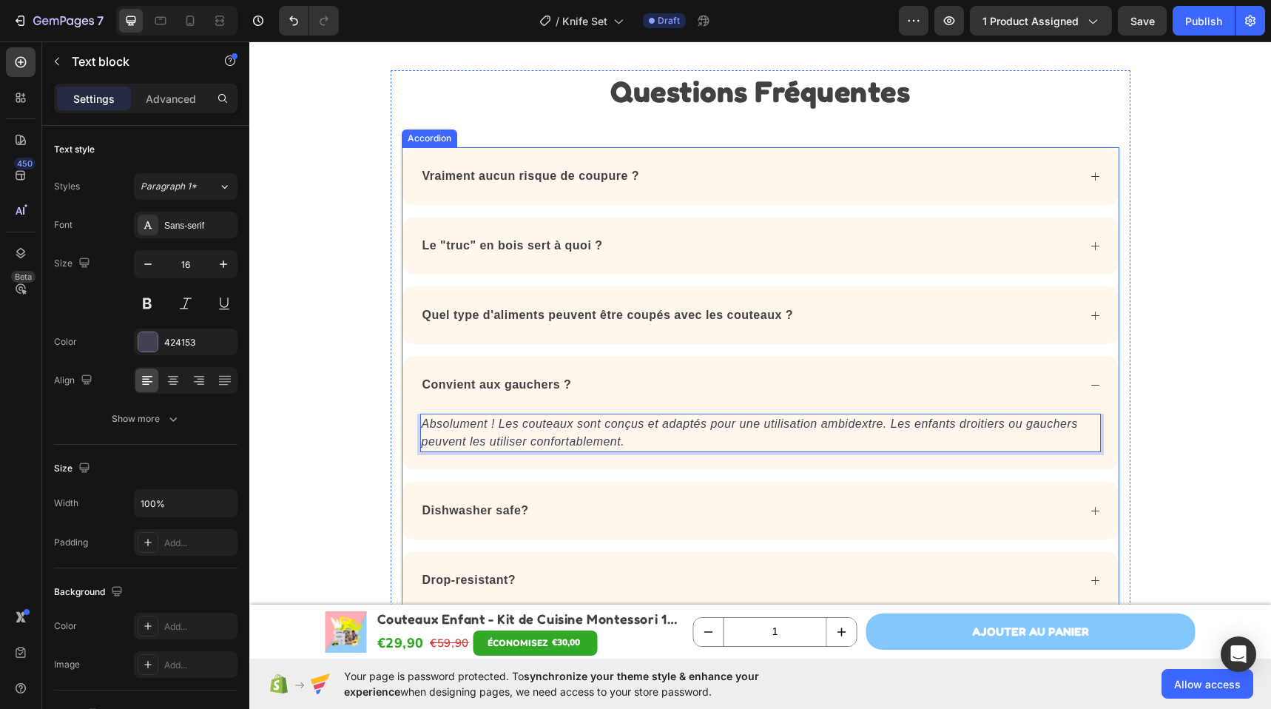
click at [609, 384] on div "Convient aux gauchers ?" at bounding box center [748, 384] width 657 height 22
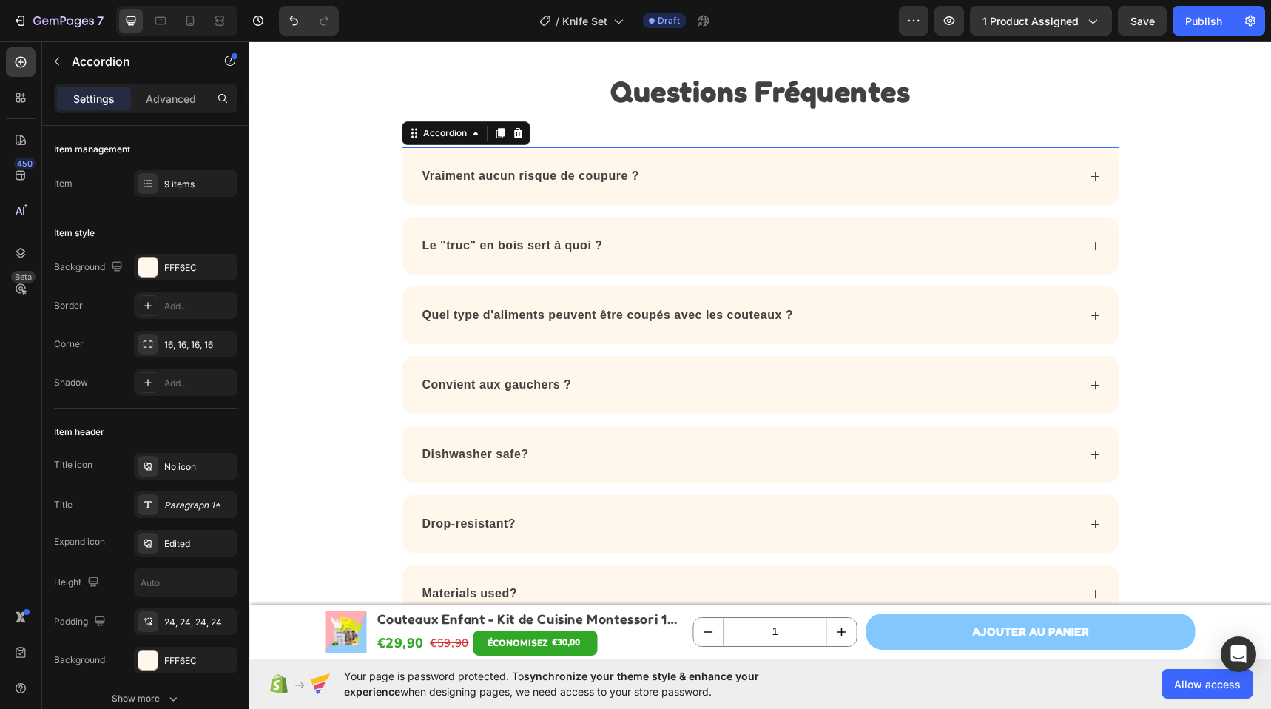
click at [559, 450] on div "Dishwasher safe?" at bounding box center [748, 454] width 657 height 22
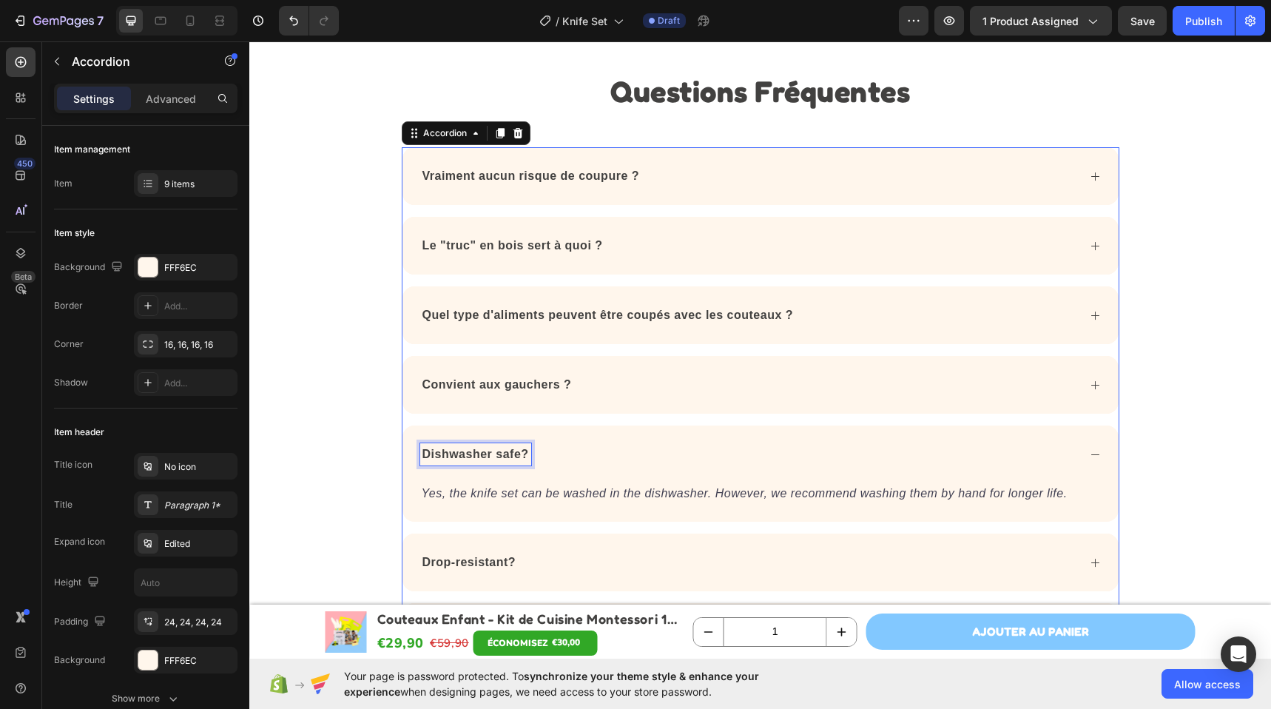
click at [509, 459] on strong "Dishwasher safe?" at bounding box center [475, 453] width 106 height 13
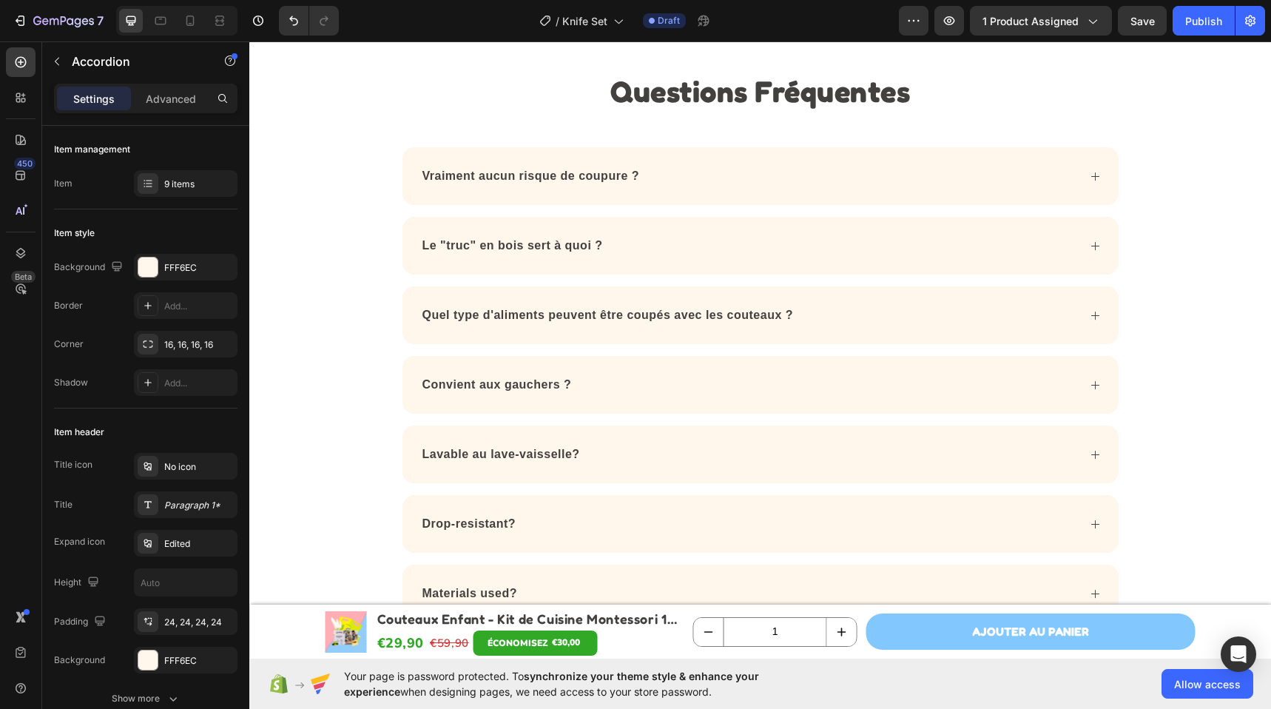
click at [679, 465] on div "Lavable au lave-vaisselle?" at bounding box center [748, 454] width 657 height 22
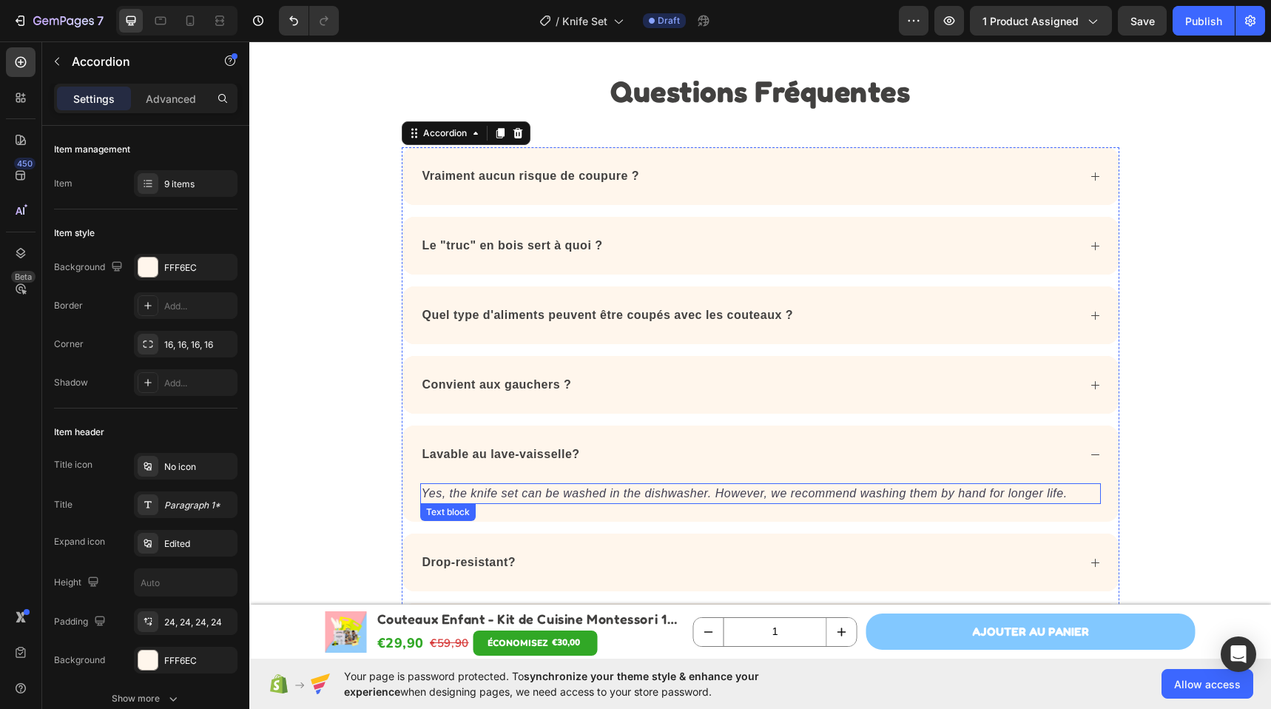
click at [535, 493] on icon "Yes, the knife set can be washed in the dishwasher. However, we recommend washi…" at bounding box center [745, 493] width 646 height 13
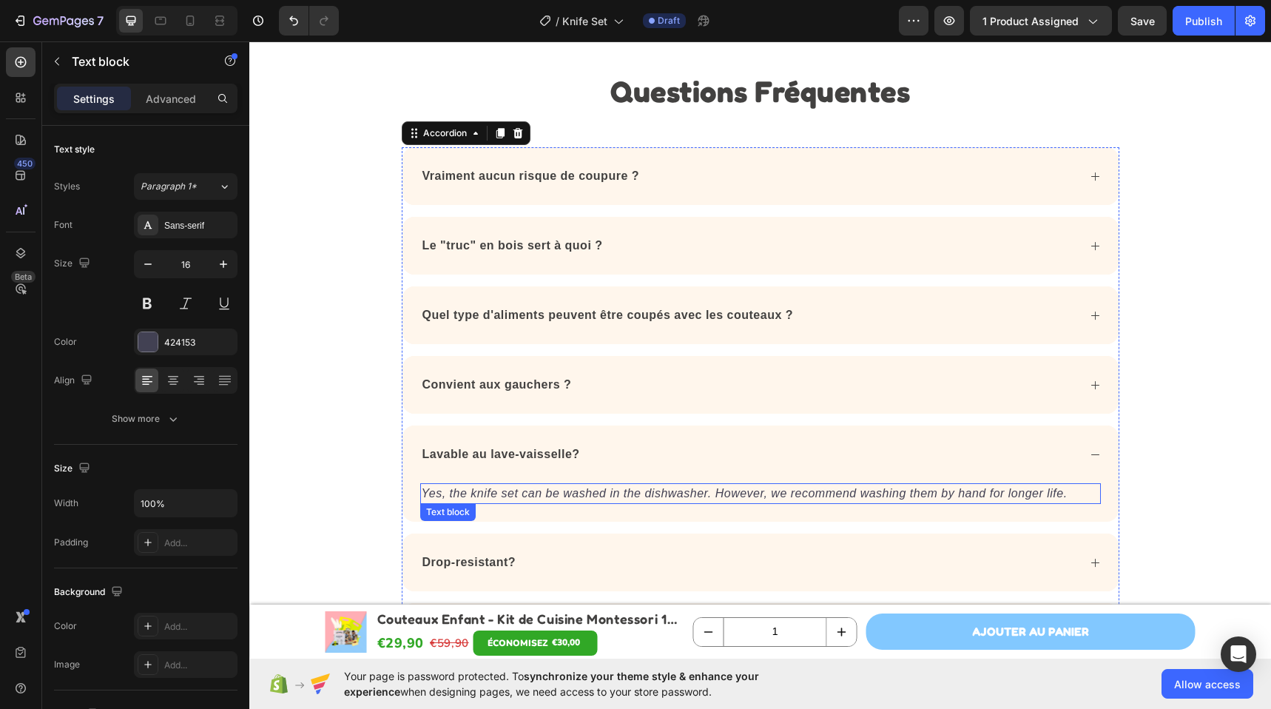
click at [535, 493] on icon "Yes, the knife set can be washed in the dishwasher. However, we recommend washi…" at bounding box center [745, 493] width 646 height 13
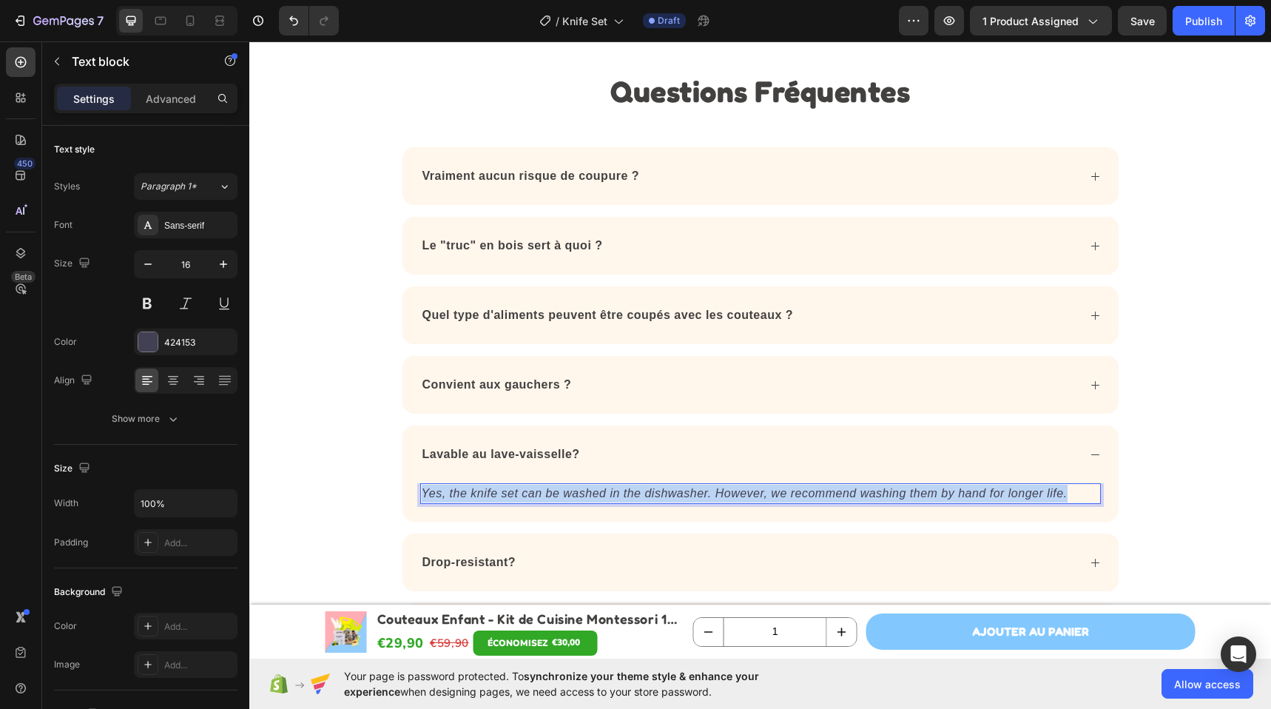
click at [535, 493] on icon "Yes, the knife set can be washed in the dishwasher. However, we recommend washi…" at bounding box center [745, 493] width 646 height 13
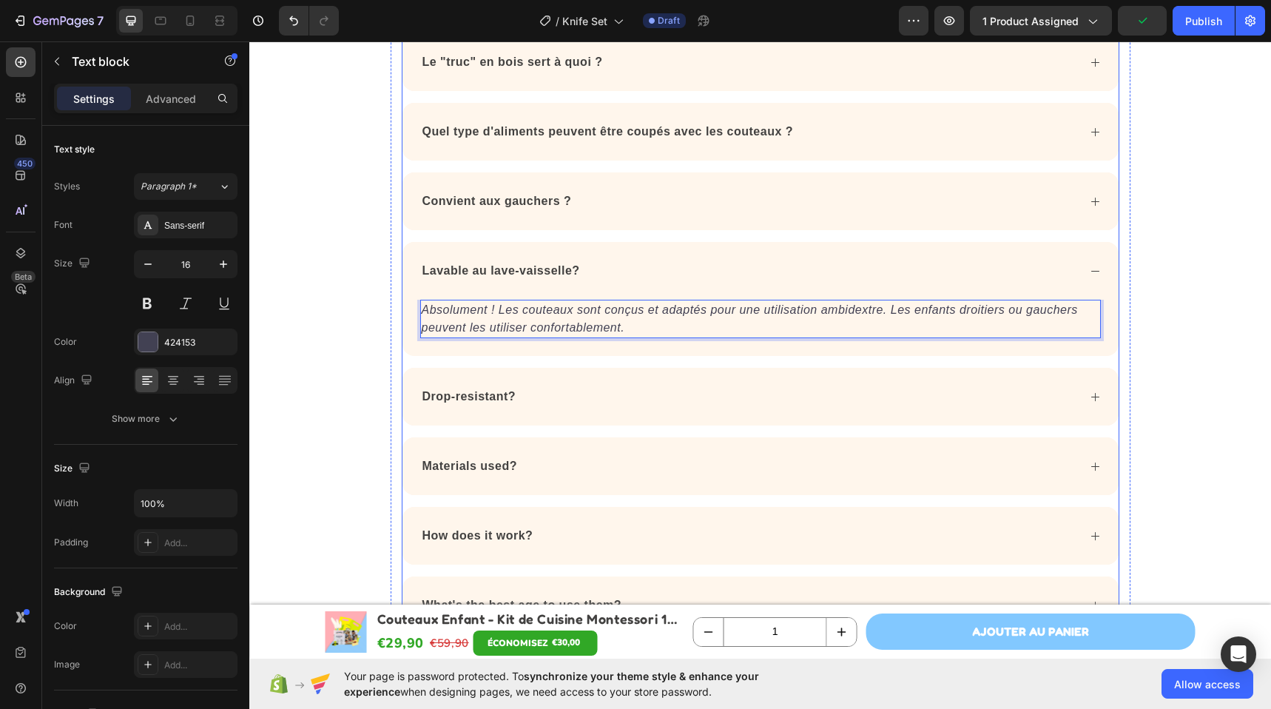
scroll to position [4068, 0]
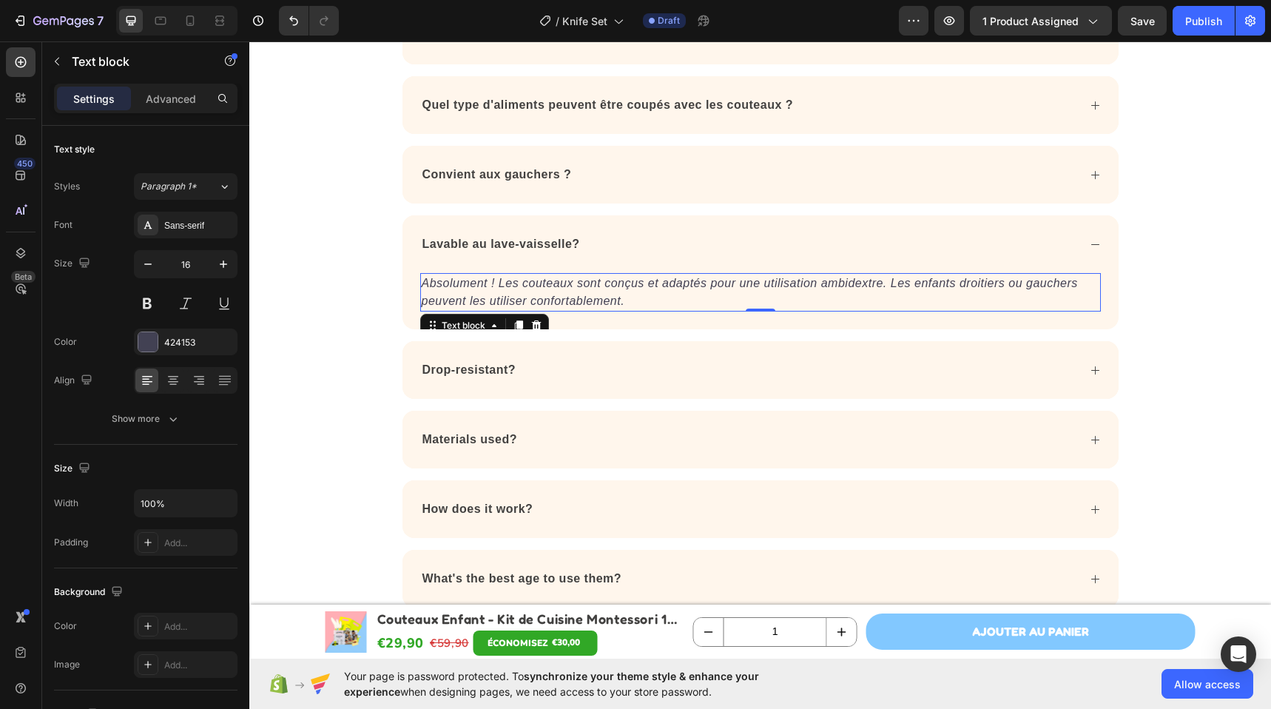
click at [505, 373] on strong "Drop-resistant?" at bounding box center [469, 369] width 94 height 13
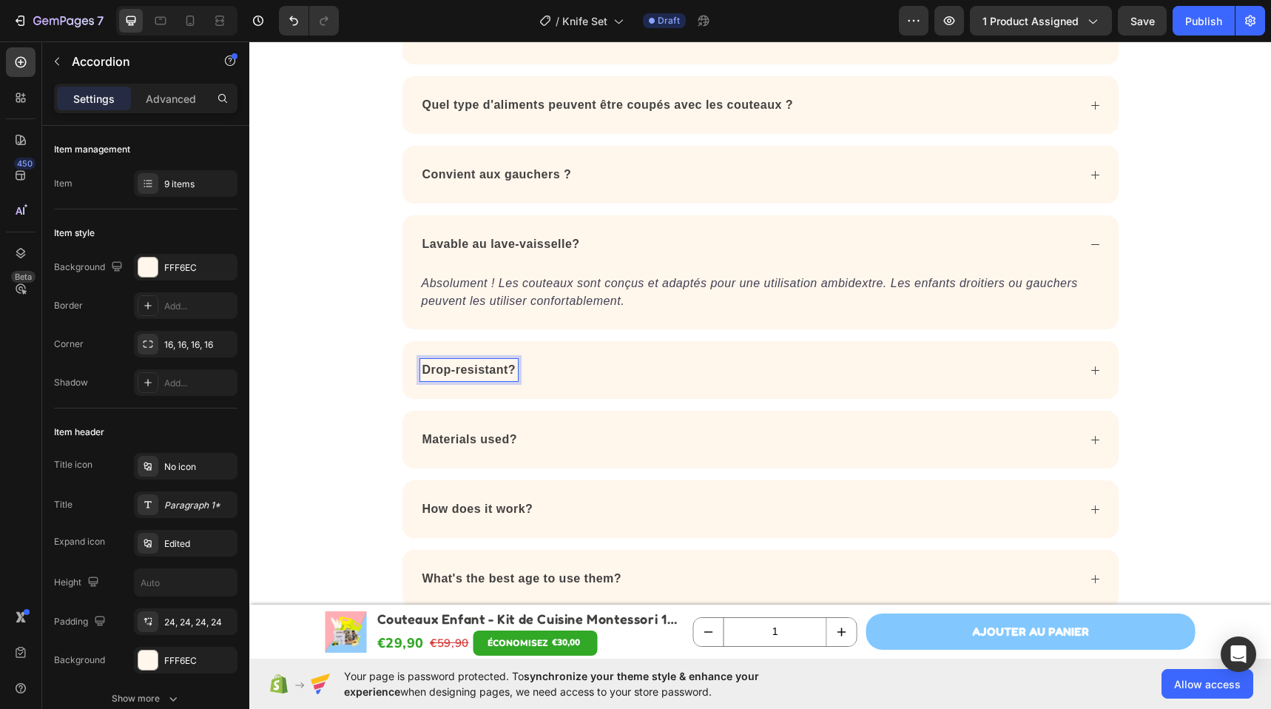
click at [496, 371] on strong "Drop-resistant?" at bounding box center [469, 369] width 94 height 13
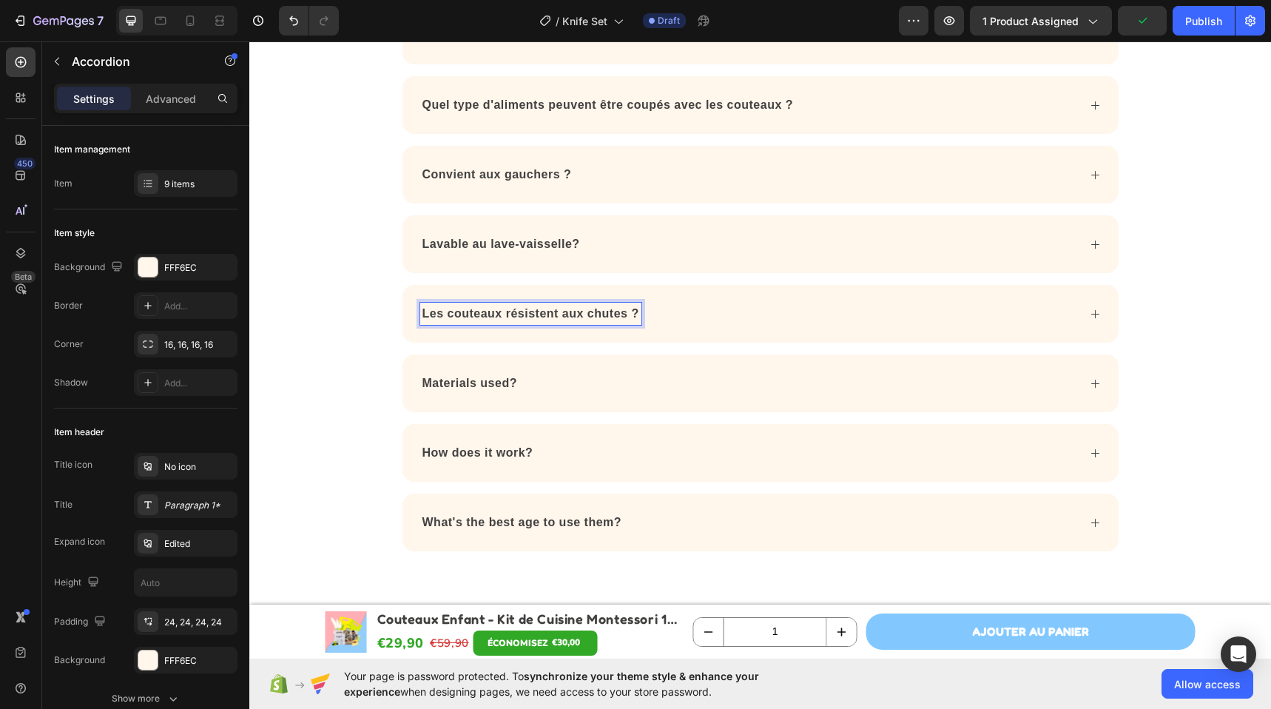
click at [736, 308] on div "Les couteaux résistent aux chutes ?" at bounding box center [748, 313] width 657 height 22
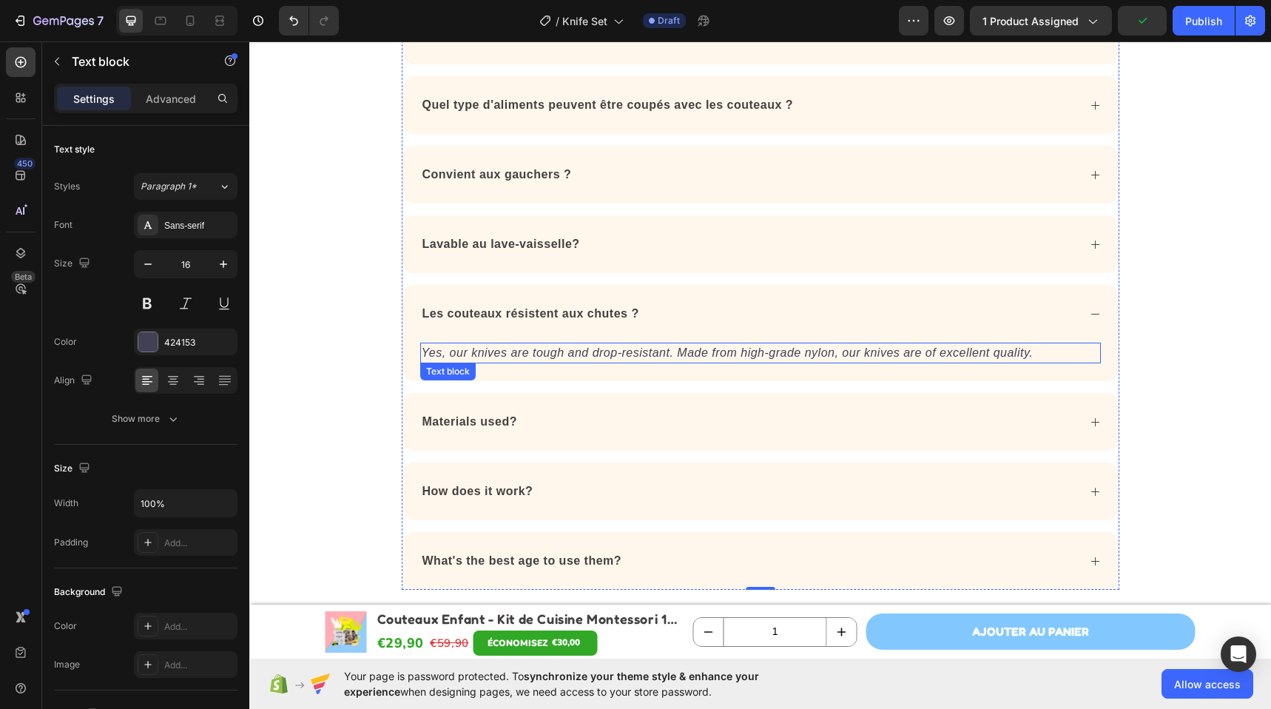
click at [599, 354] on icon "Yes, our knives are tough and drop-resistant. Made from high-grade nylon, our k…" at bounding box center [728, 352] width 612 height 13
click at [600, 353] on icon "Yes, our knives are tough and drop-resistant. Made from high-grade nylon, our k…" at bounding box center [728, 352] width 612 height 13
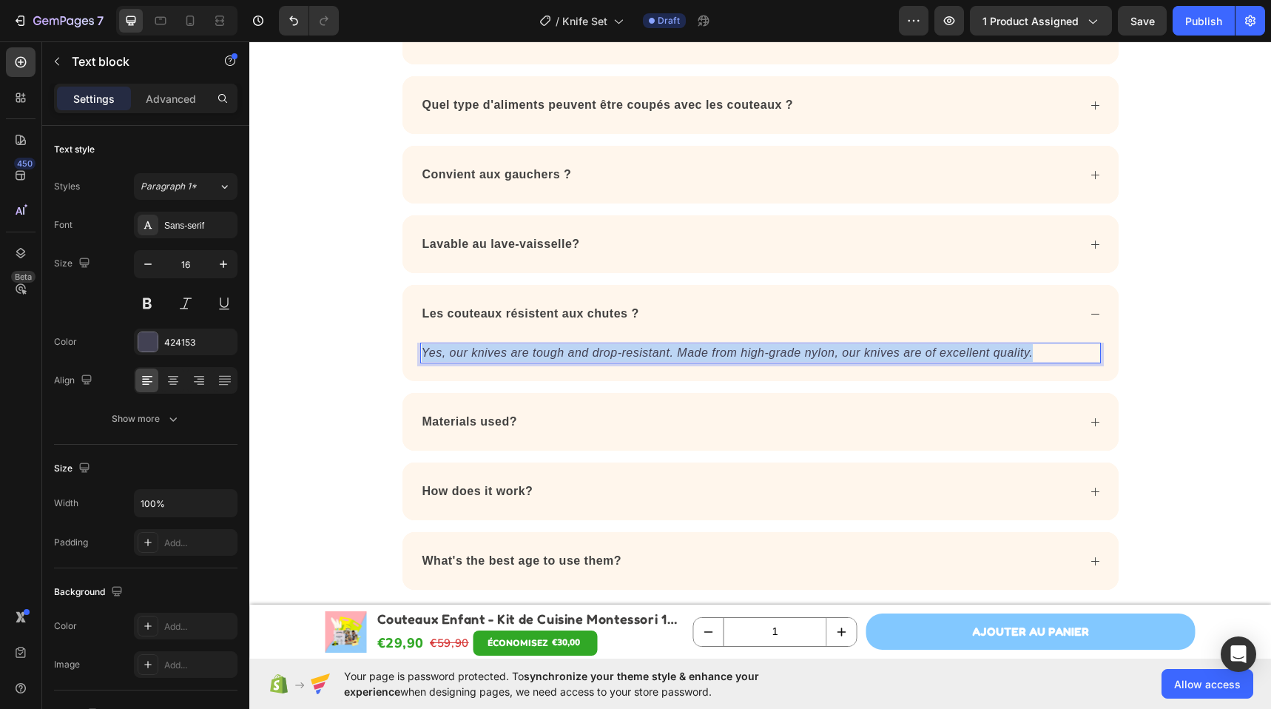
click at [600, 353] on icon "Yes, our knives are tough and drop-resistant. Made from high-grade nylon, our k…" at bounding box center [728, 352] width 612 height 13
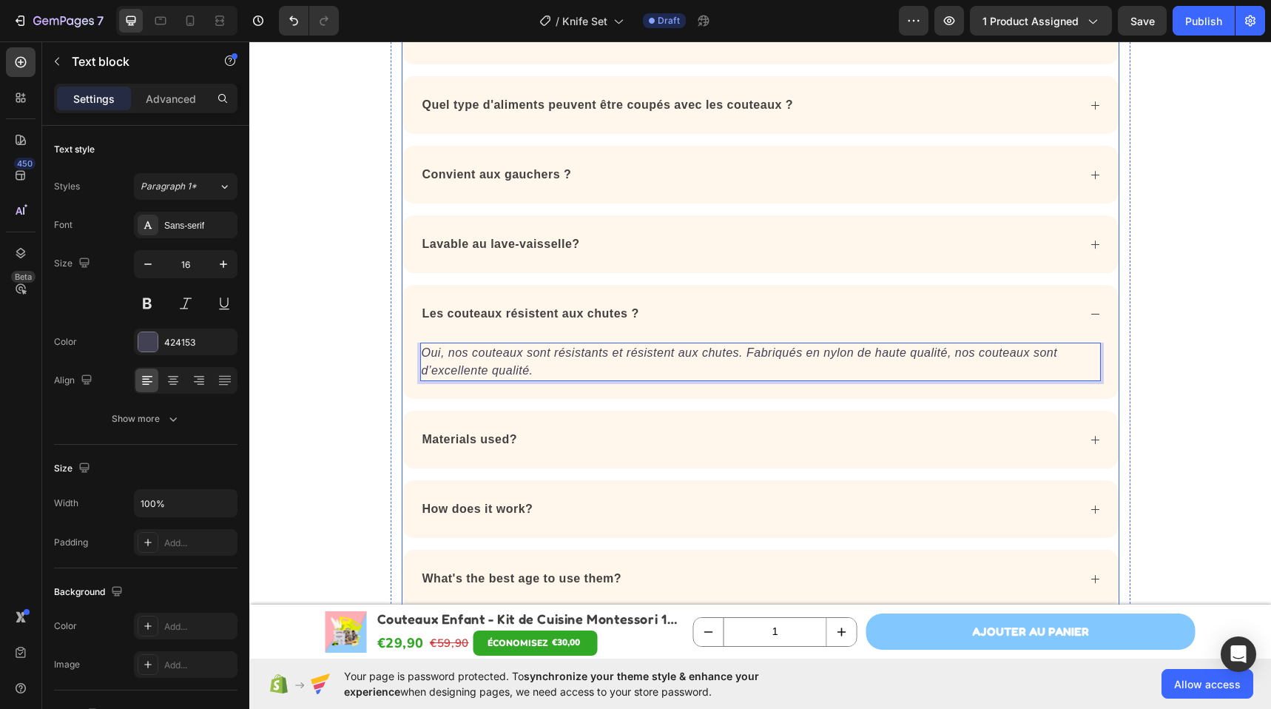
click at [423, 444] on strong "Materials used?" at bounding box center [469, 439] width 95 height 13
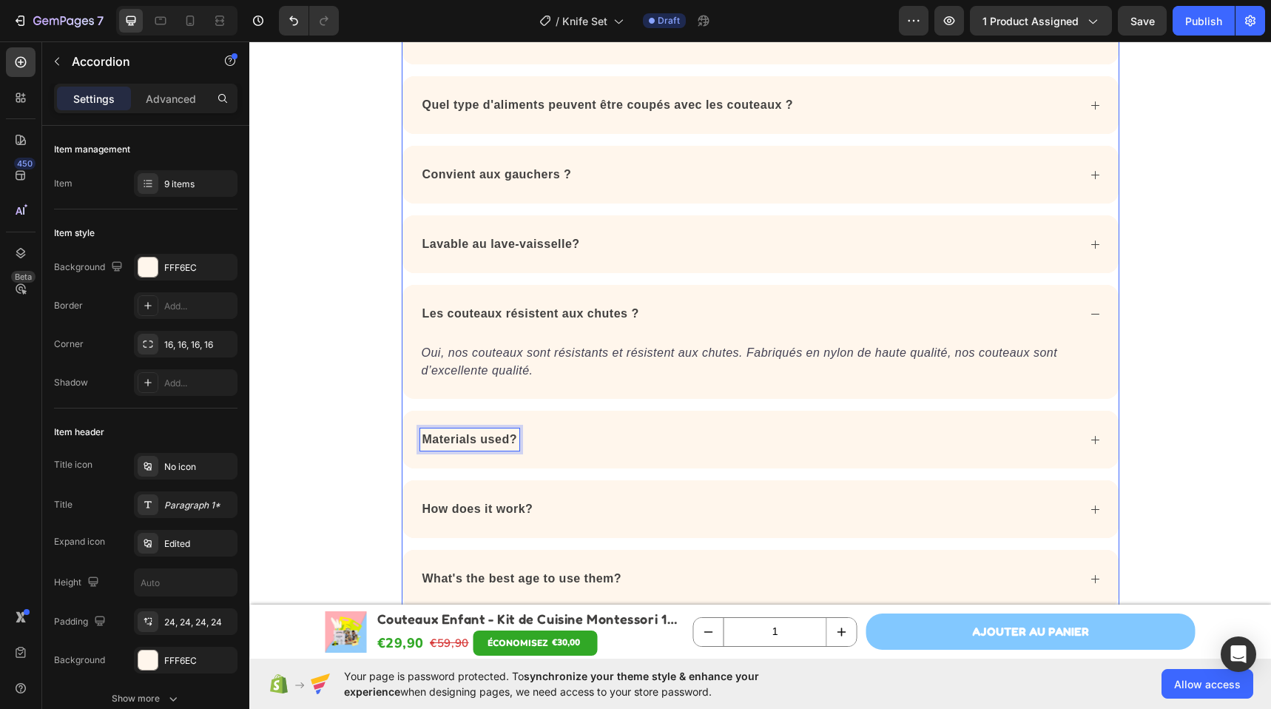
click at [423, 444] on strong "Materials used?" at bounding box center [469, 439] width 95 height 13
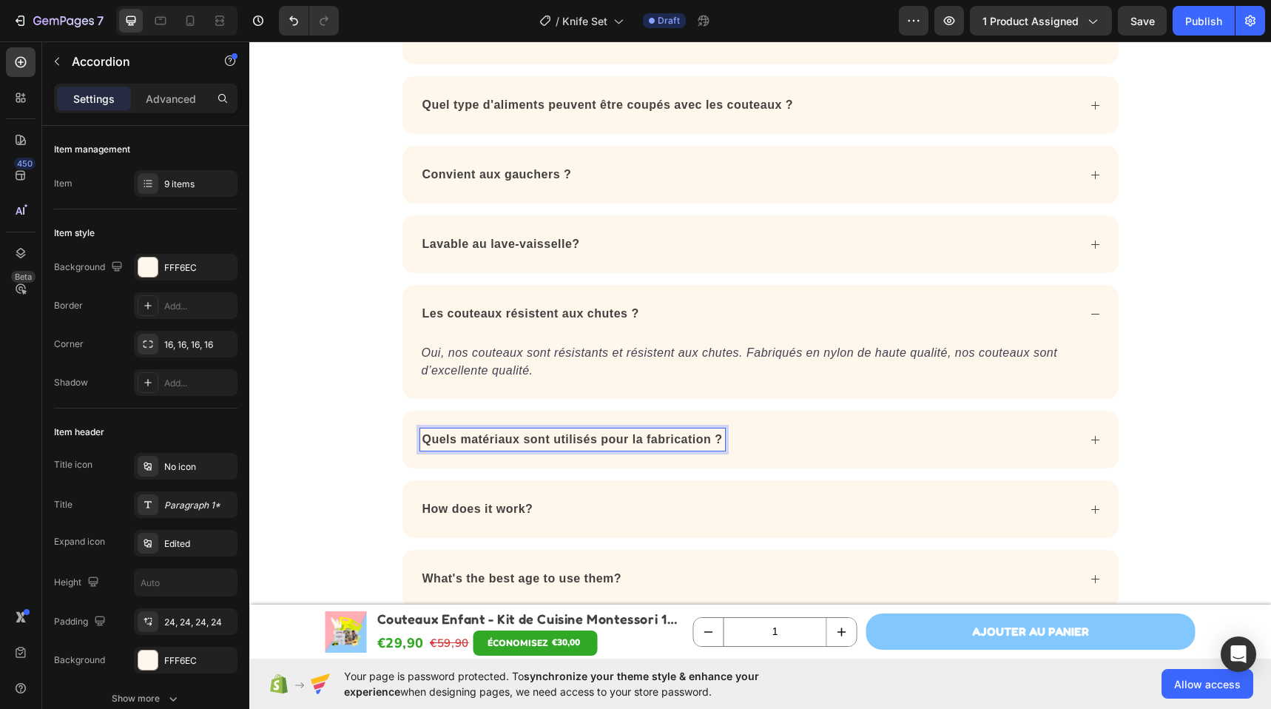
click at [789, 443] on div "Quels matériaux sont utilisés pour la fabrication ?" at bounding box center [748, 439] width 657 height 22
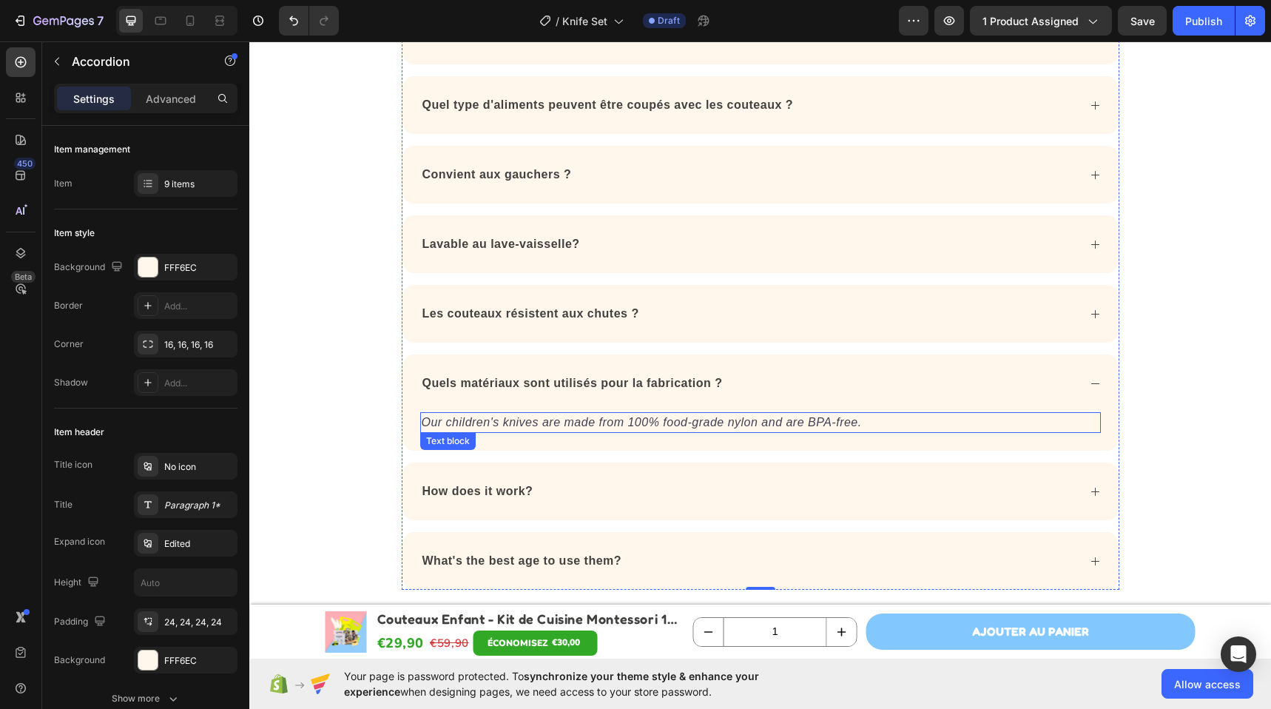
click at [517, 419] on icon "Our children's knives are made from 100% food-grade nylon and are BPA-free." at bounding box center [642, 422] width 440 height 13
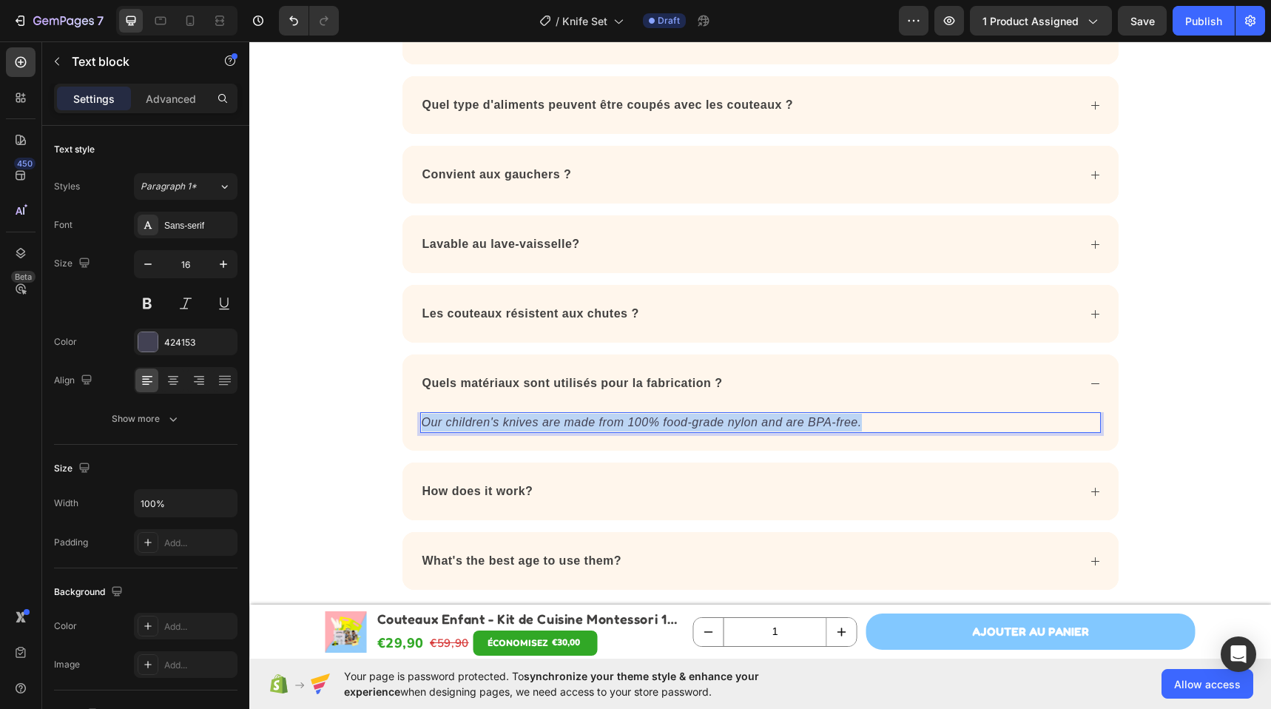
click at [517, 419] on icon "Our children's knives are made from 100% food-grade nylon and are BPA-free." at bounding box center [642, 422] width 440 height 13
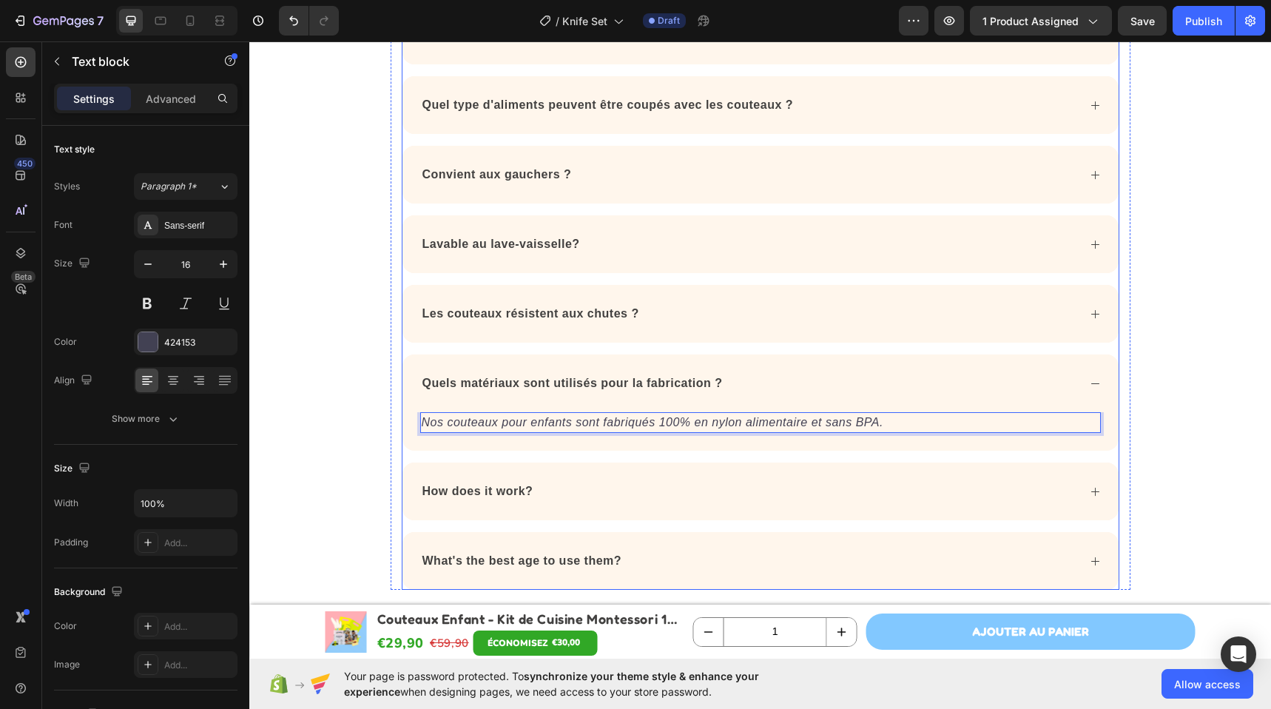
click at [490, 496] on strong "How does it work?" at bounding box center [477, 490] width 111 height 13
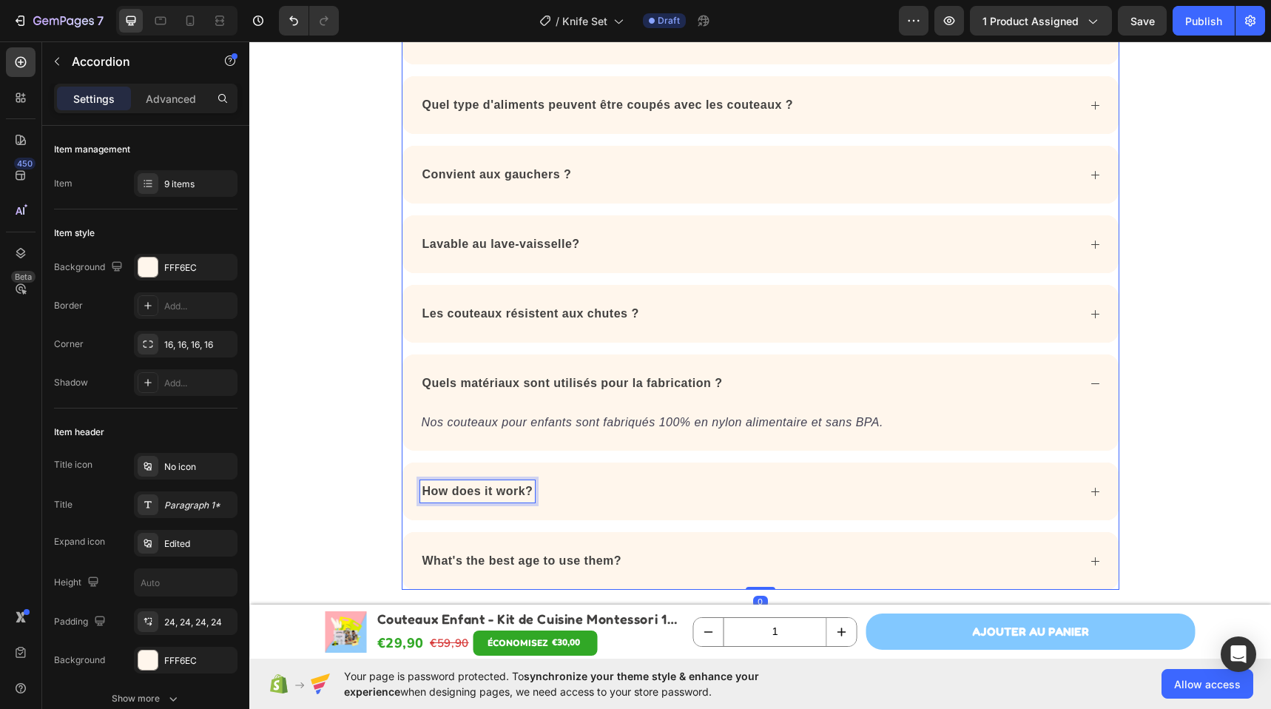
click at [490, 496] on strong "How does it work?" at bounding box center [477, 490] width 111 height 13
click at [639, 495] on div "Comment ça fonctionne ?" at bounding box center [748, 491] width 657 height 22
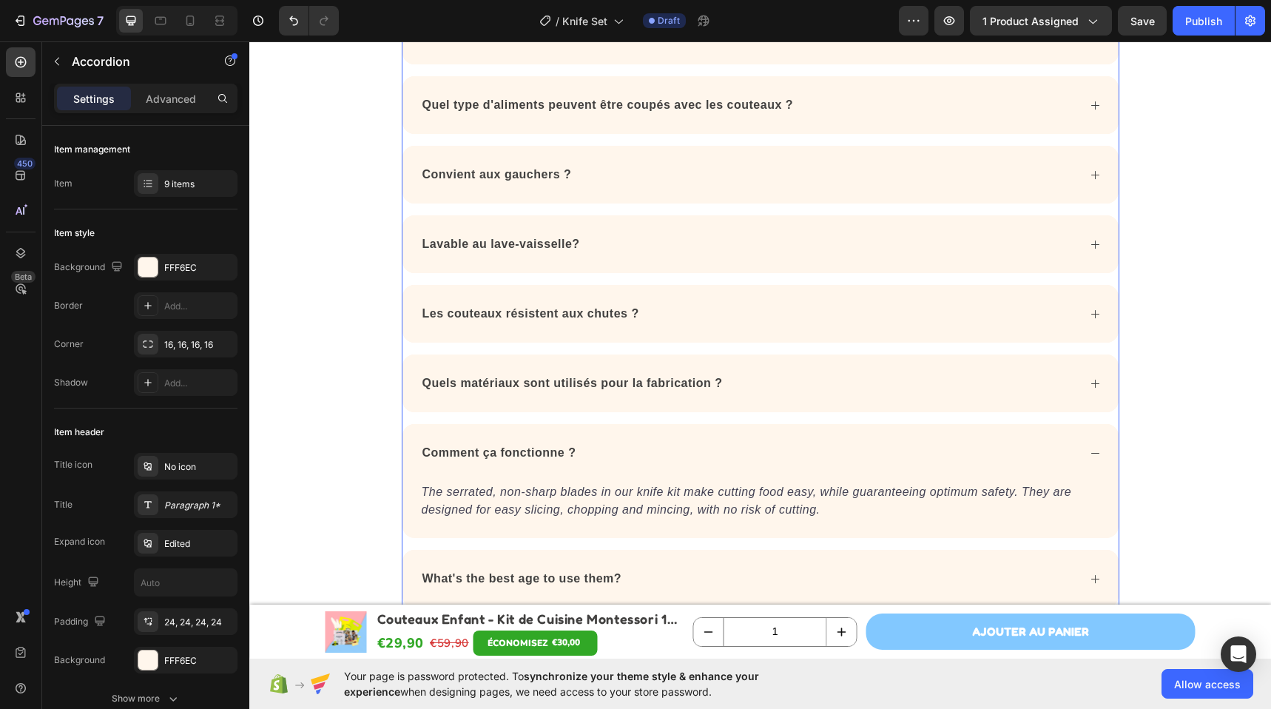
click at [637, 493] on div "Comment ça fonctionne ? The serrated, non-sharp blades in our knife kit make cu…" at bounding box center [760, 481] width 716 height 114
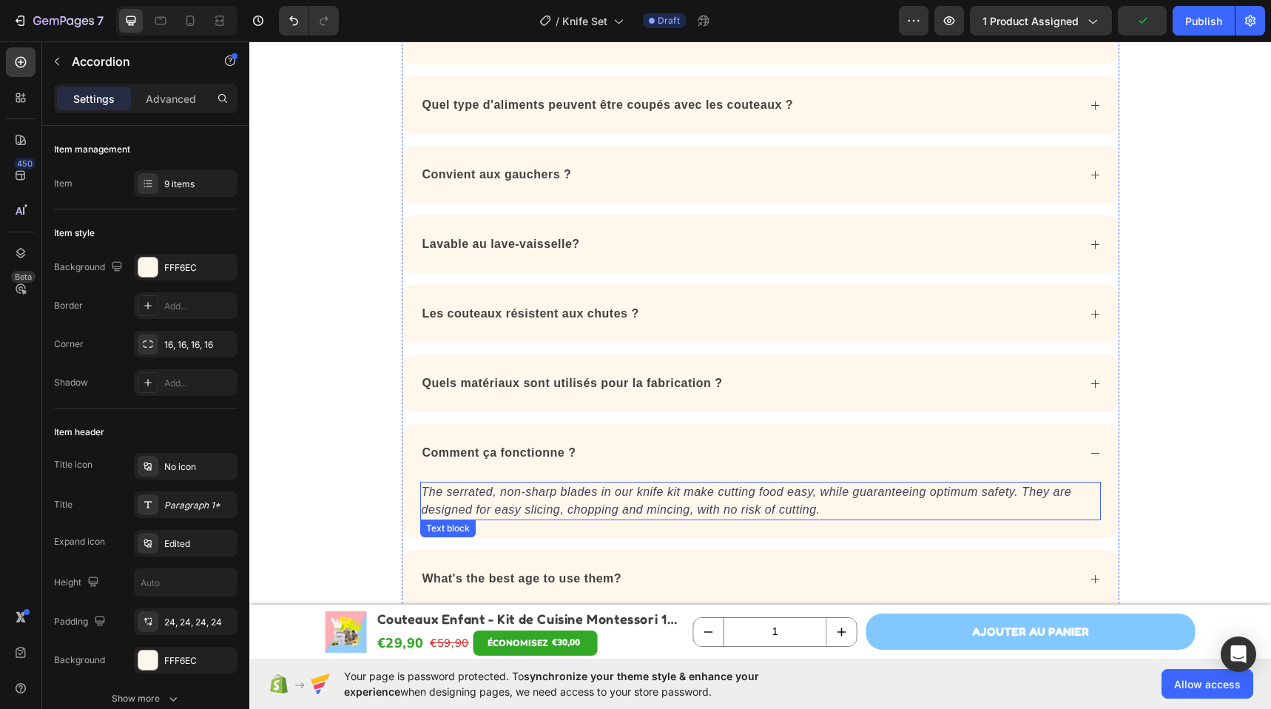
click at [502, 500] on p "The serrated, non-sharp blades in our knife kit make cutting food easy, while g…" at bounding box center [760, 500] width 677 height 35
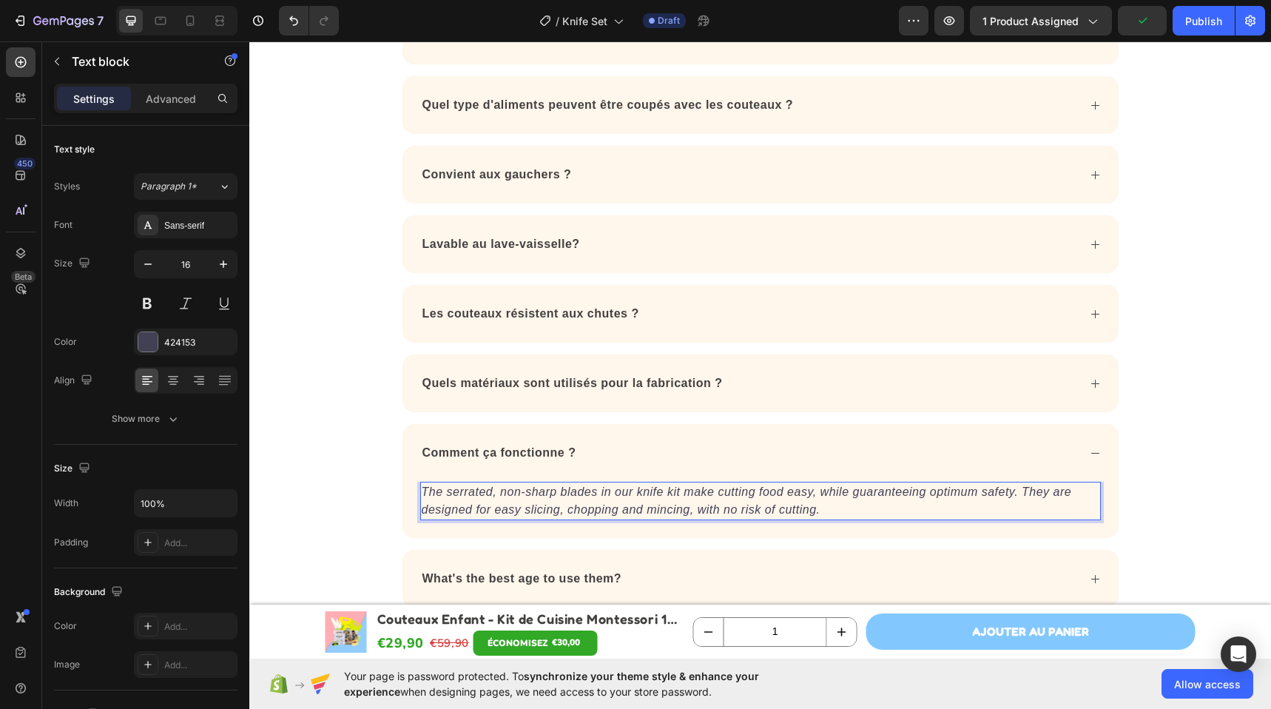
click at [502, 500] on p "The serrated, non-sharp blades in our knife kit make cutting food easy, while g…" at bounding box center [760, 500] width 677 height 35
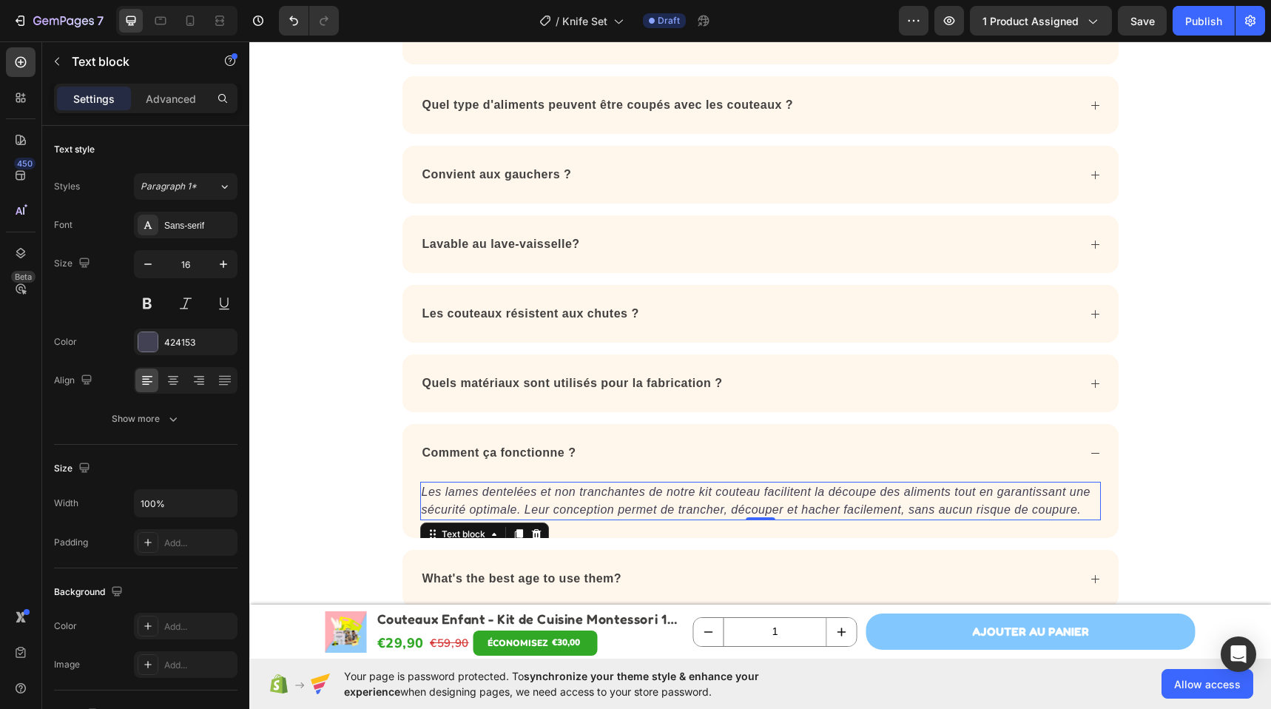
click at [535, 589] on div "What's the best age to use them?" at bounding box center [522, 578] width 204 height 22
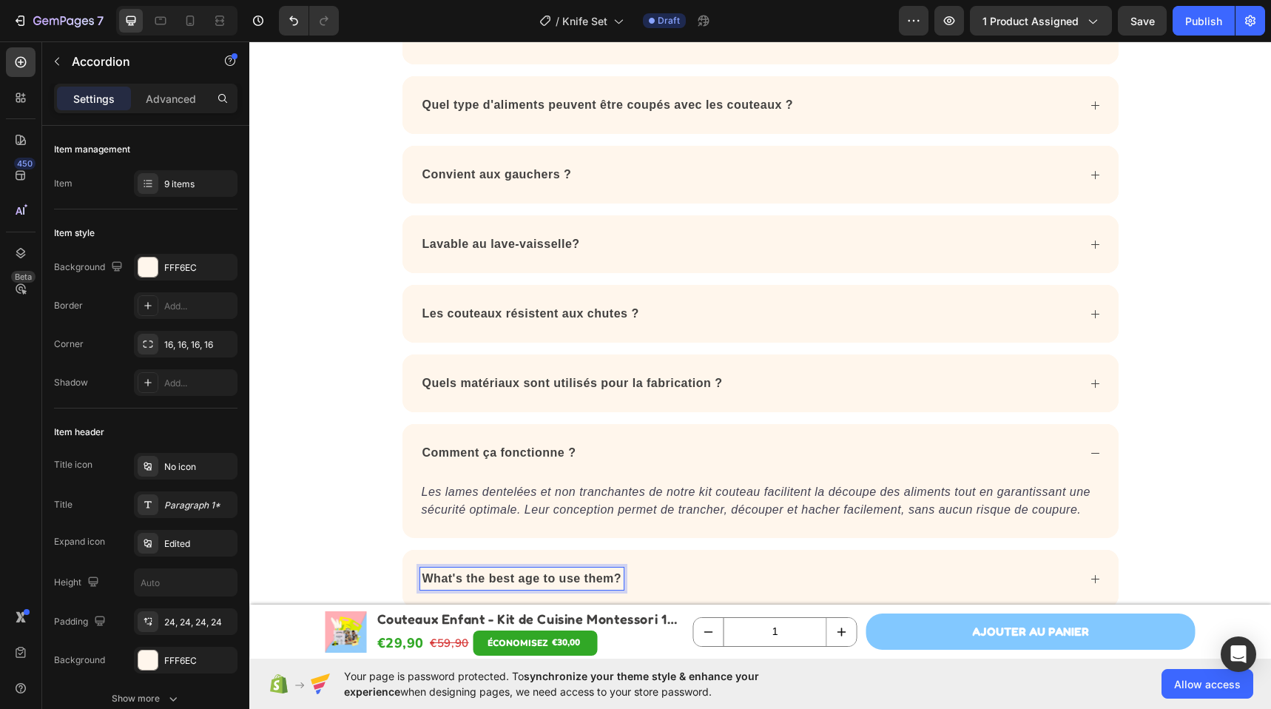
click at [536, 575] on strong "What's the best age to use them?" at bounding box center [522, 578] width 200 height 13
click at [537, 575] on strong "What's the best age to use them?" at bounding box center [522, 578] width 200 height 13
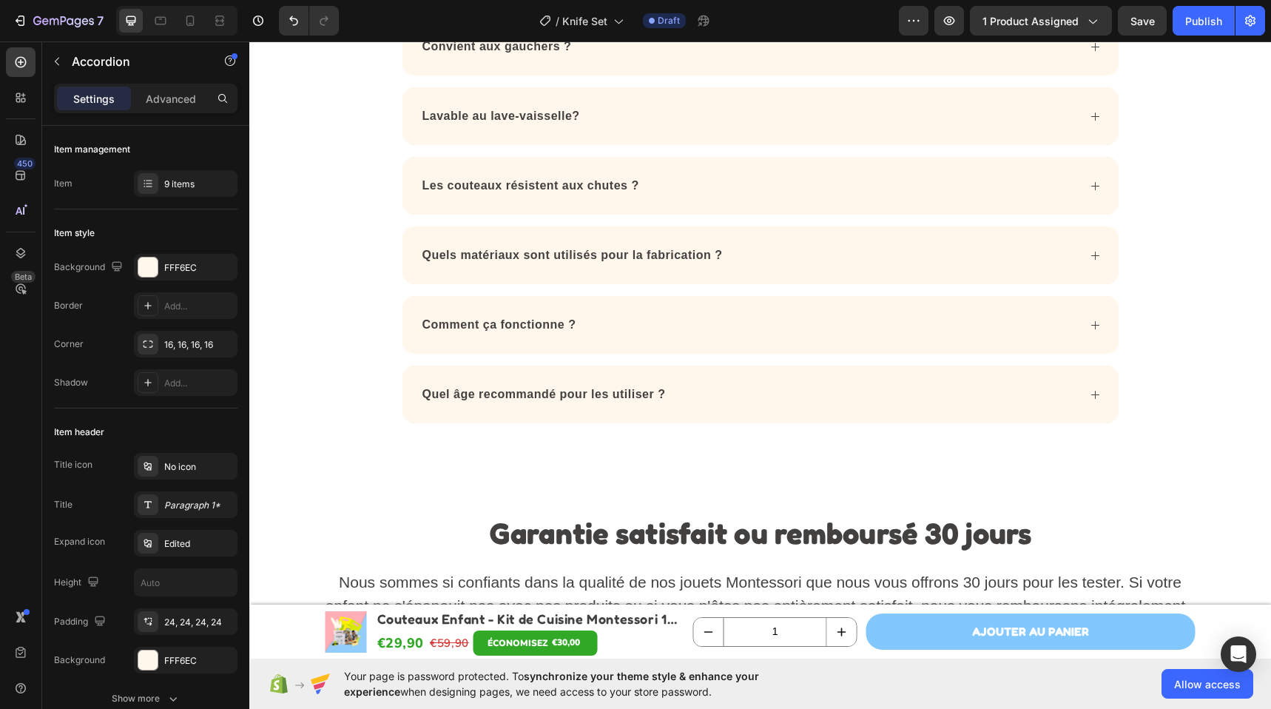
click at [714, 410] on div "Quel âge recommandé pour les utiliser ?" at bounding box center [760, 394] width 716 height 58
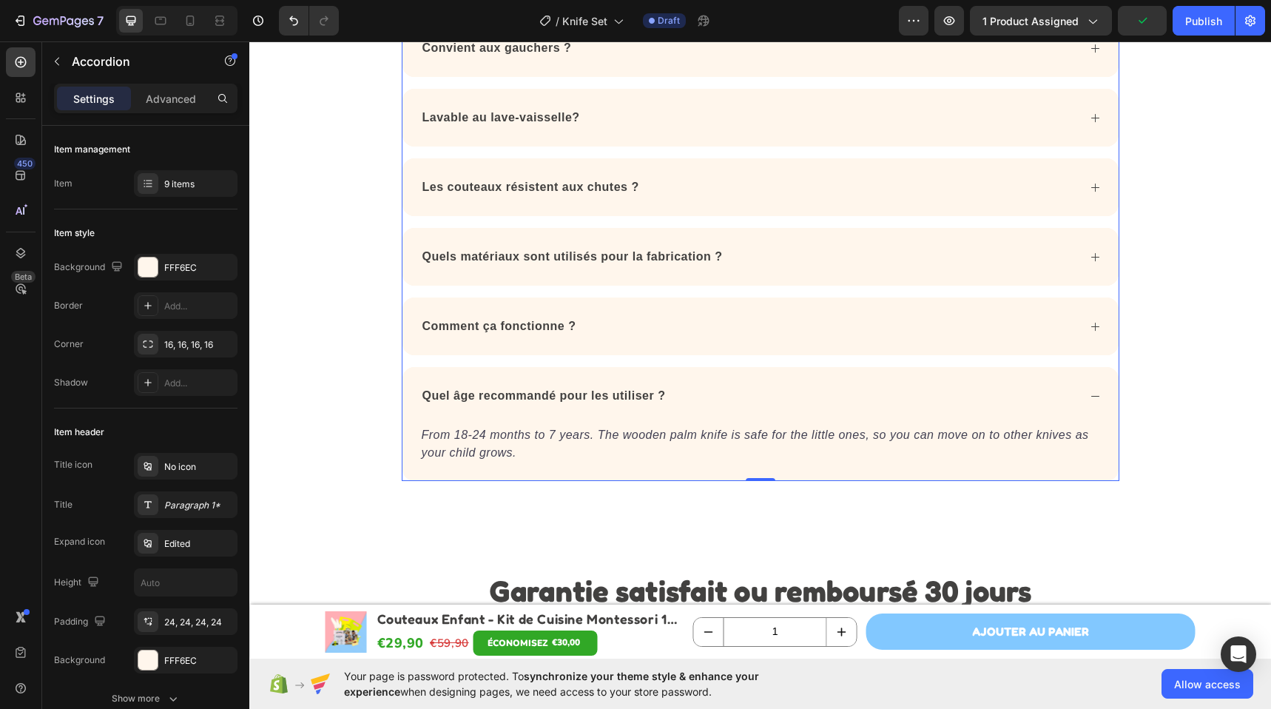
click at [436, 437] on icon "From 18-24 months to 7 years. The wooden palm knife is safe for the little ones…" at bounding box center [755, 443] width 667 height 30
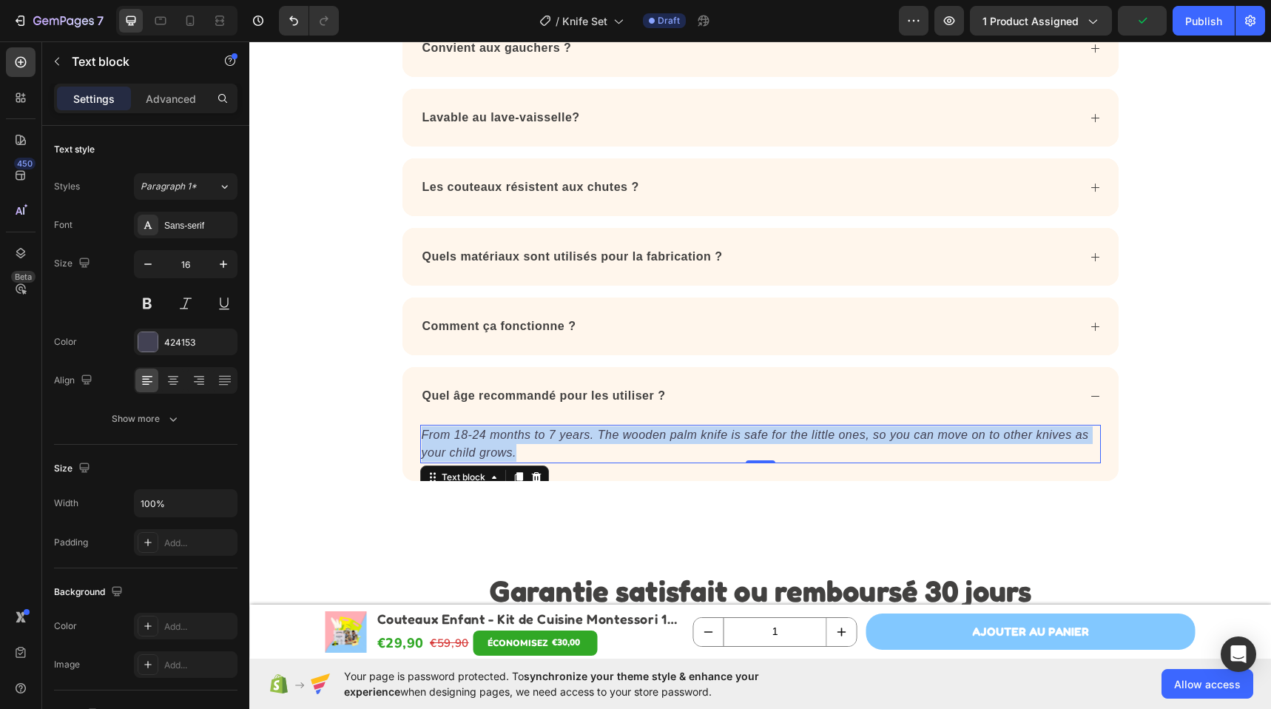
click at [436, 437] on icon "From 18-24 months to 7 years. The wooden palm knife is safe for the little ones…" at bounding box center [755, 443] width 667 height 30
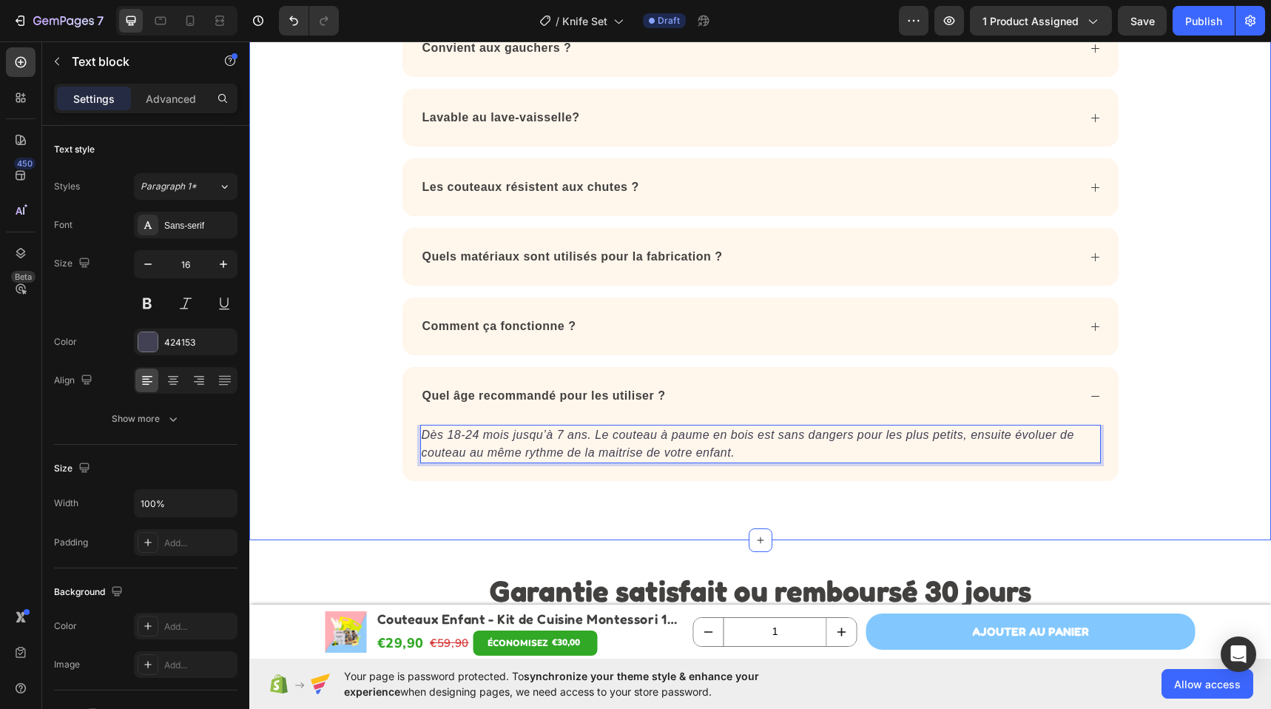
click at [358, 524] on div "Questions Fréquentes Heading Vraiment aucun risque de coupure ? Le "truc" en bo…" at bounding box center [759, 122] width 1021 height 836
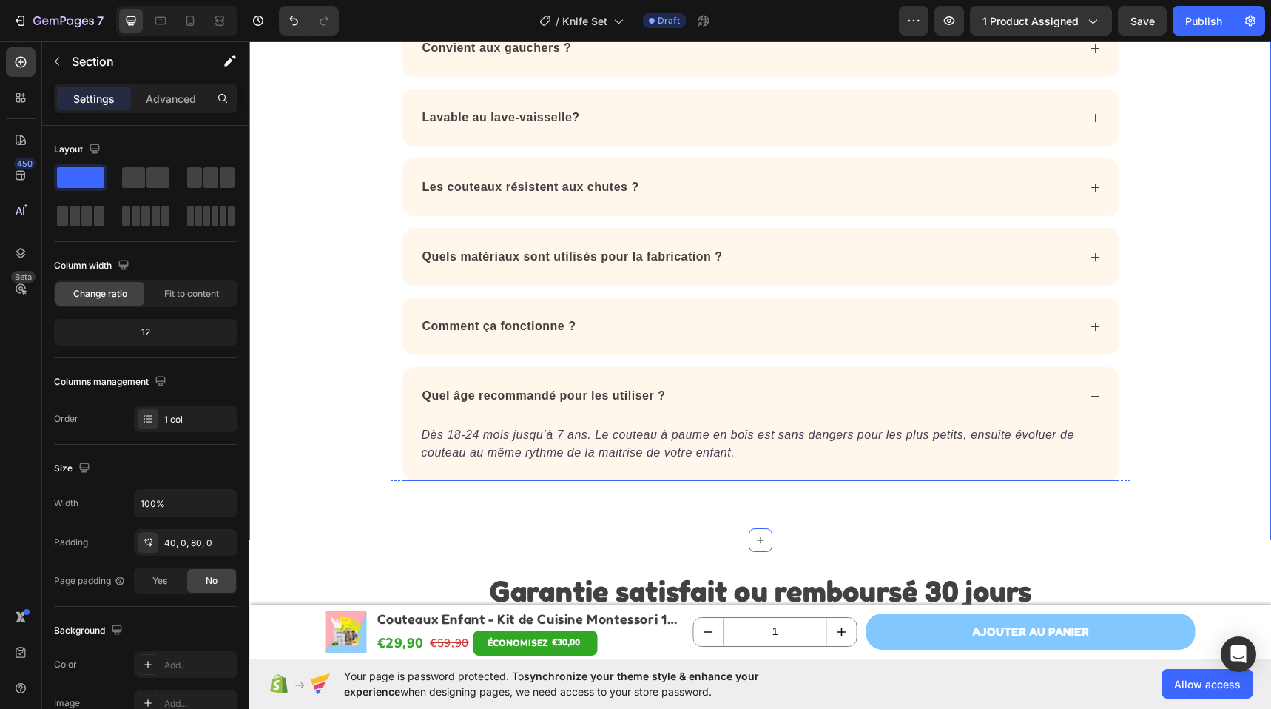
click at [689, 393] on div "Quel âge recommandé pour les utiliser ?" at bounding box center [748, 396] width 657 height 22
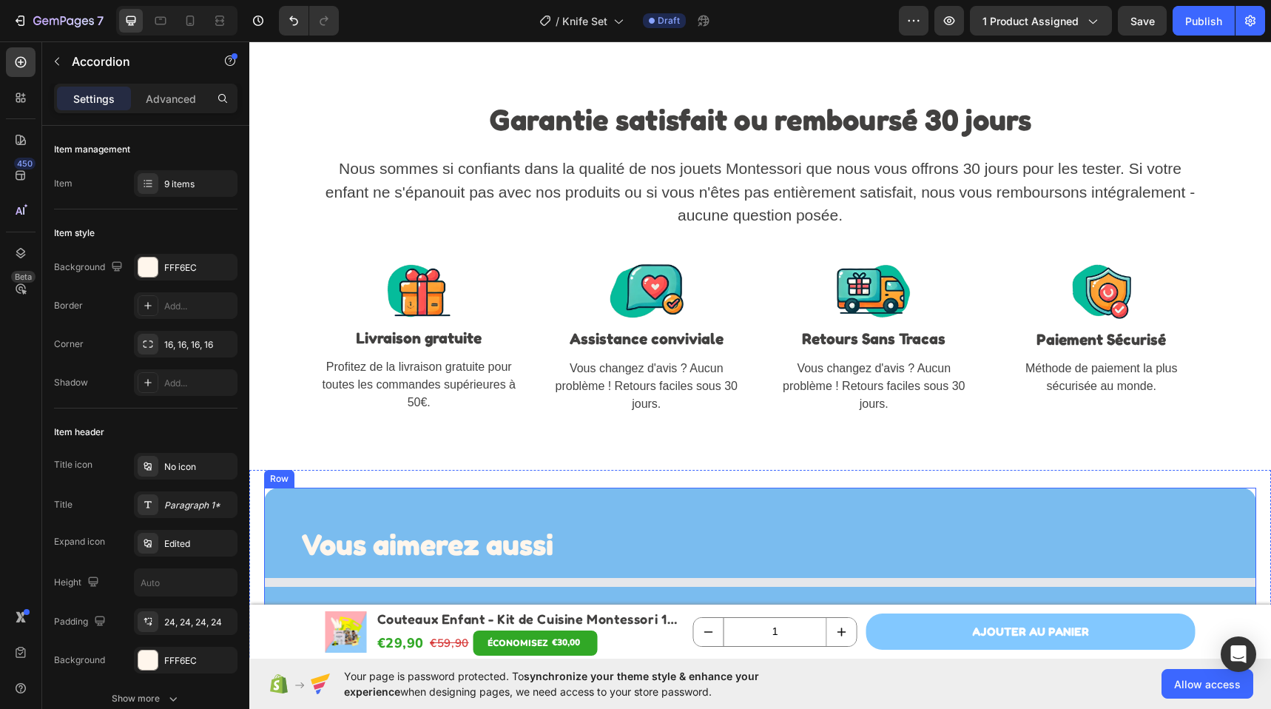
scroll to position [4704, 0]
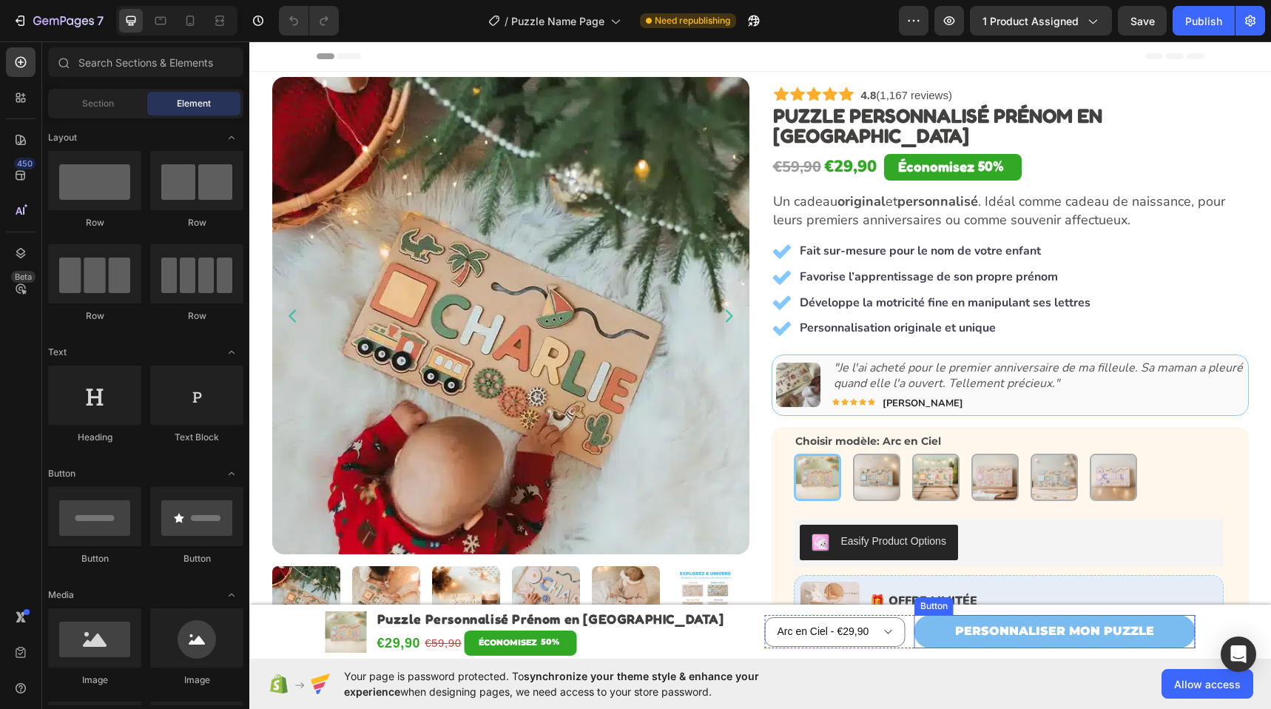
click at [1165, 625] on link "PERSONNALISER MON PUZZLE" at bounding box center [1054, 631] width 281 height 33
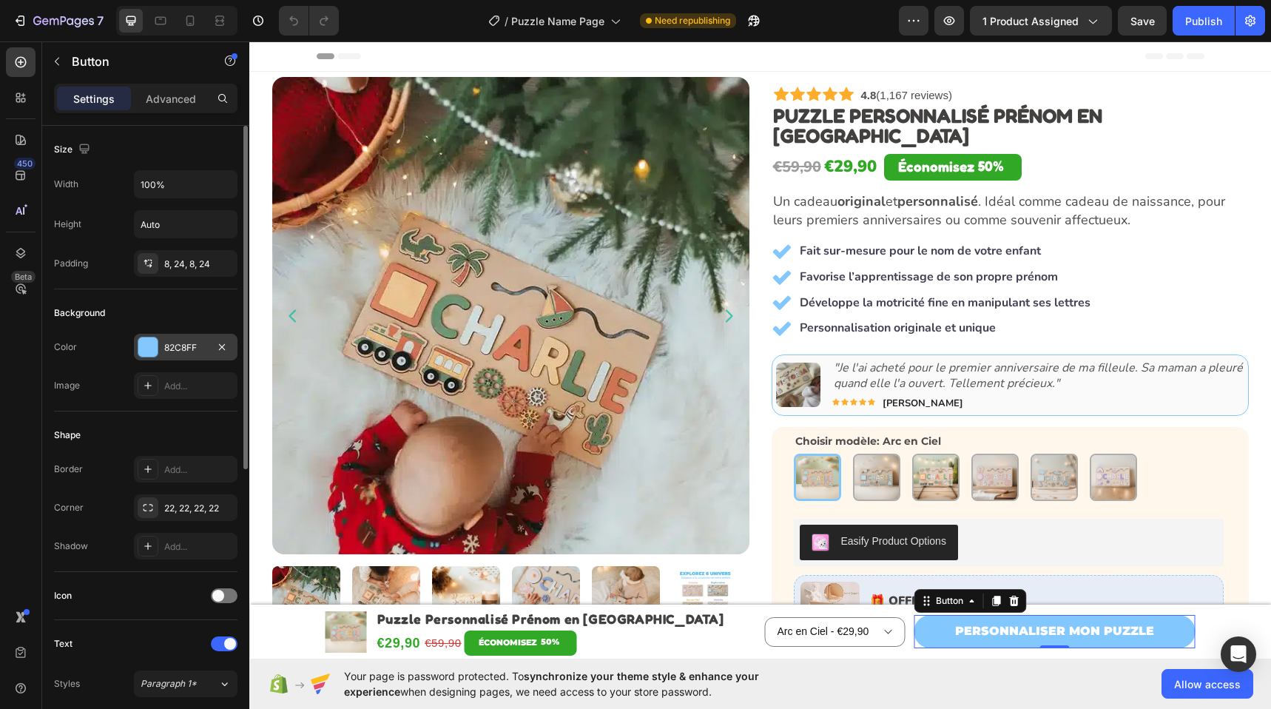
click at [177, 342] on div "82C8FF" at bounding box center [185, 347] width 43 height 13
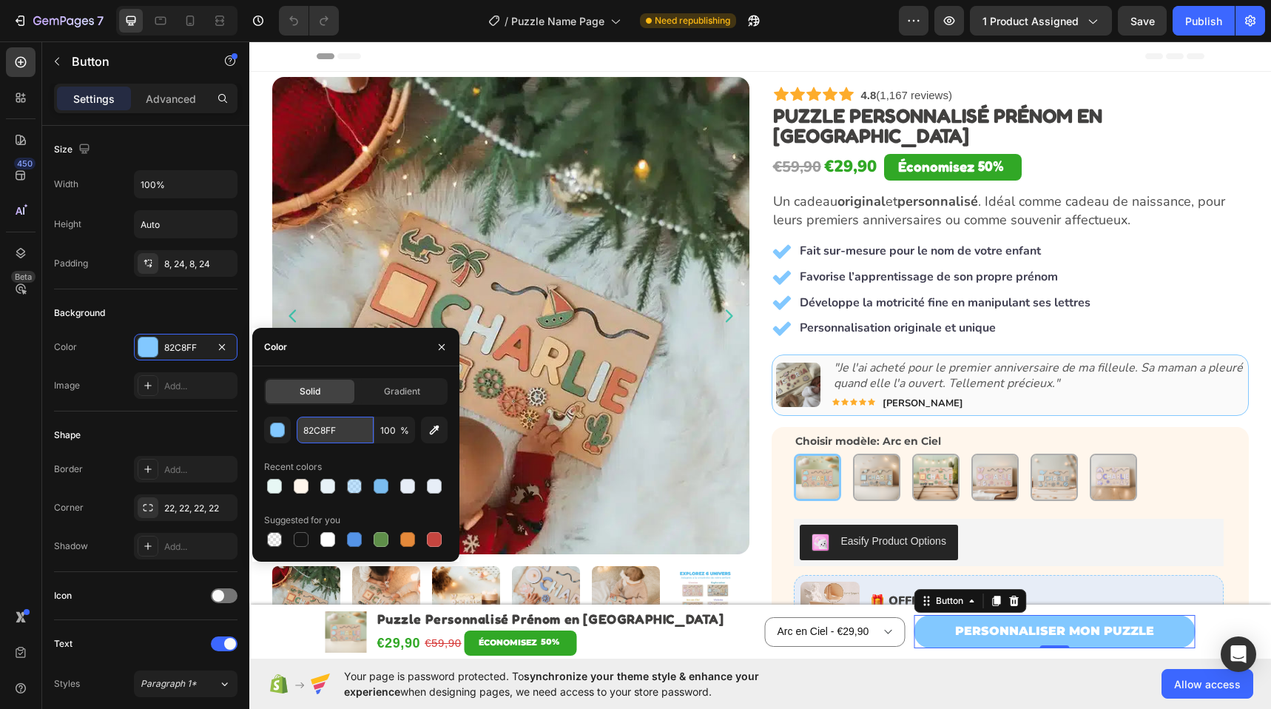
click at [331, 429] on input "82C8FF" at bounding box center [335, 429] width 77 height 27
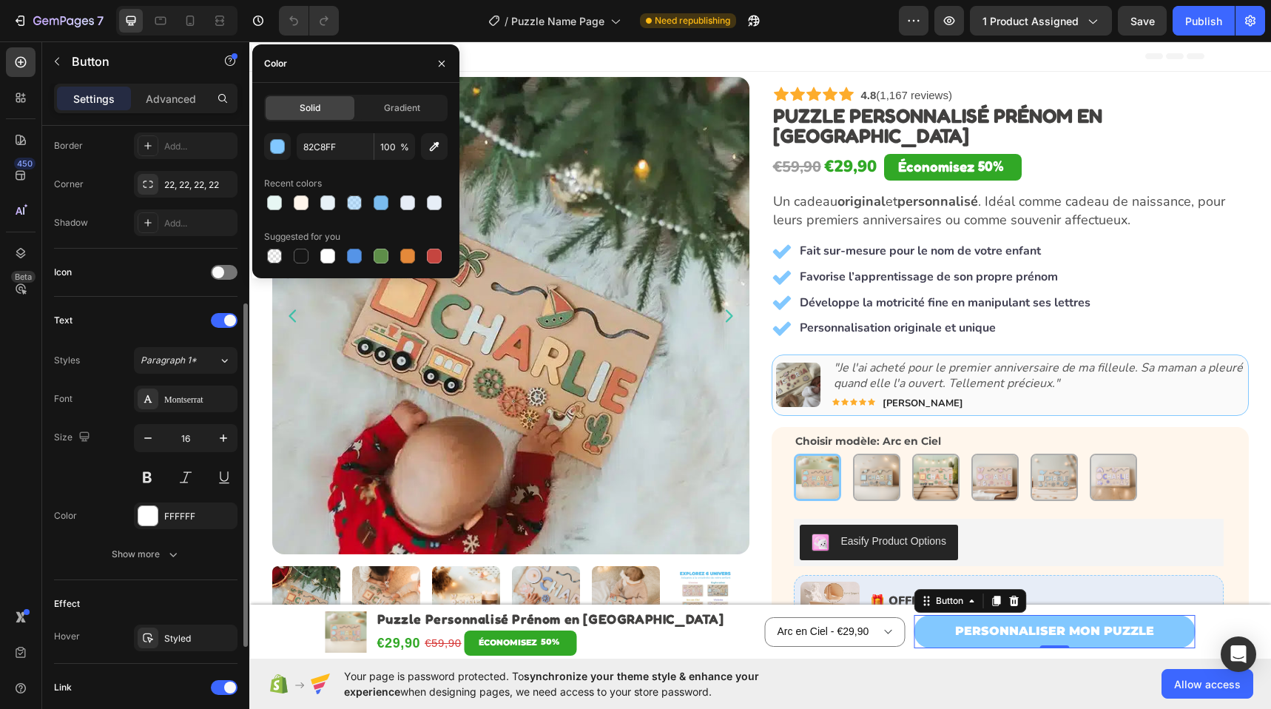
scroll to position [399, 0]
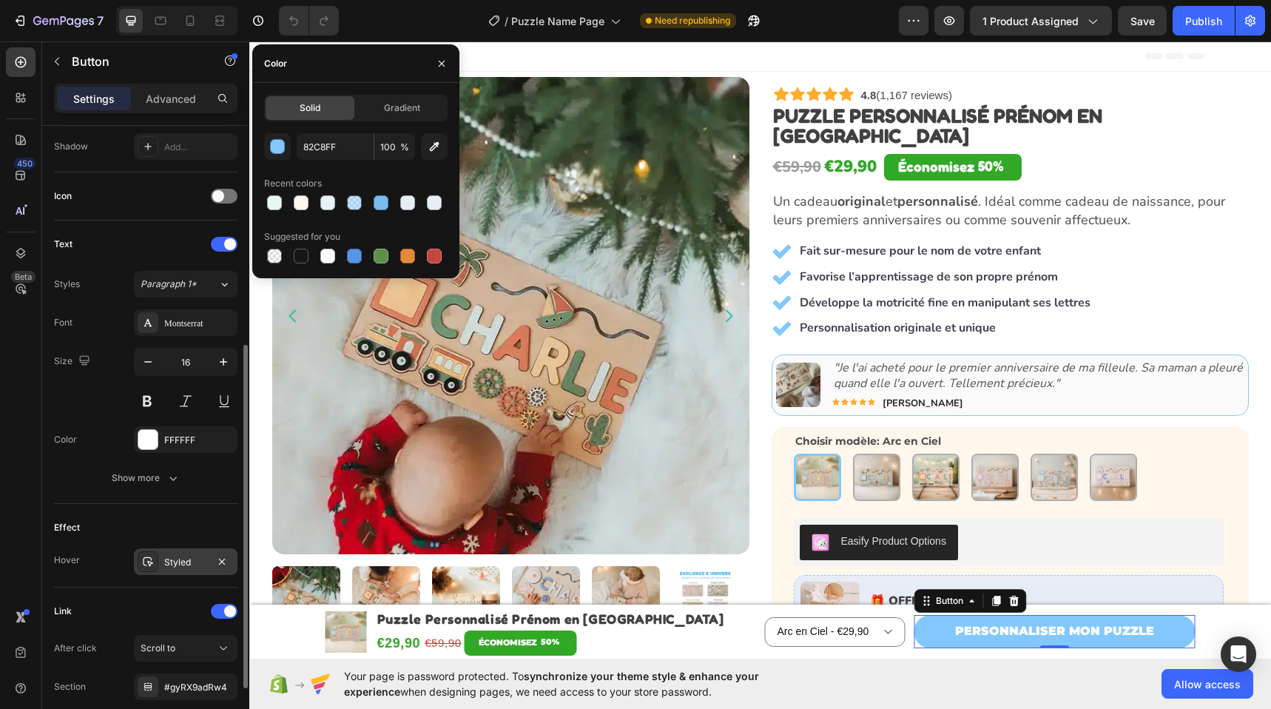
click at [193, 564] on div "Styled" at bounding box center [185, 561] width 43 height 13
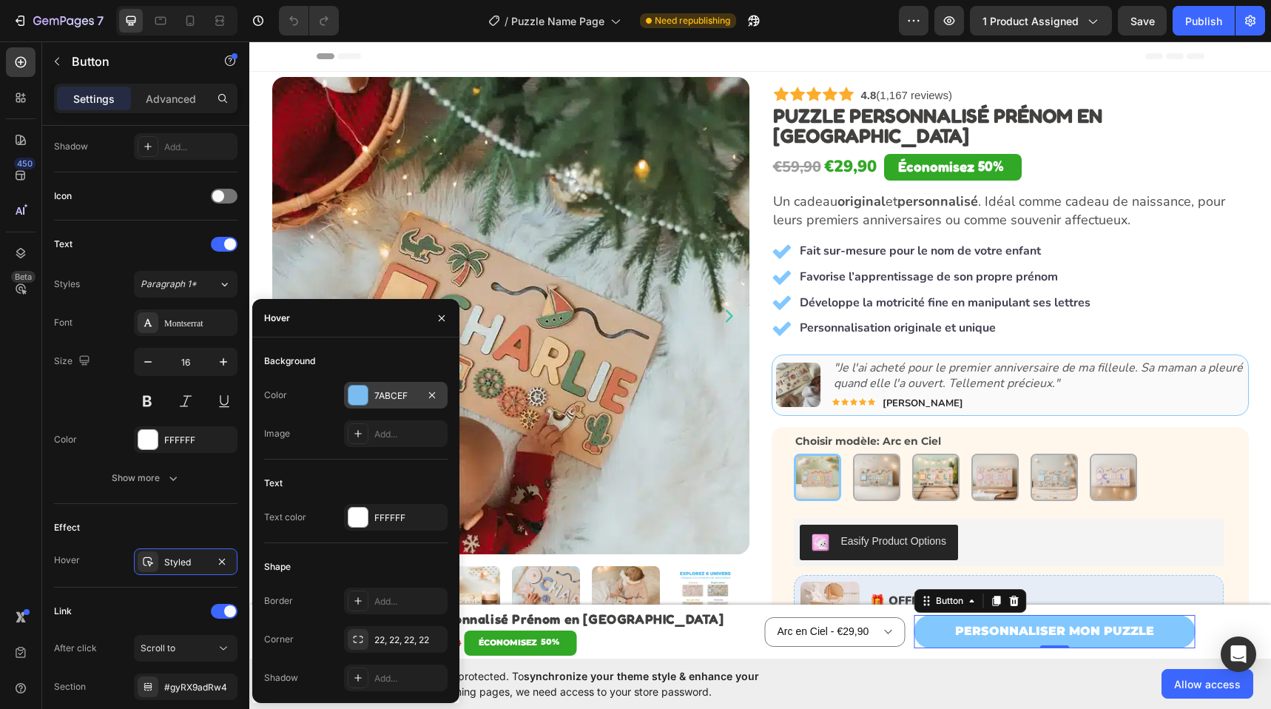
click at [382, 386] on div "7ABCEF" at bounding box center [396, 395] width 104 height 27
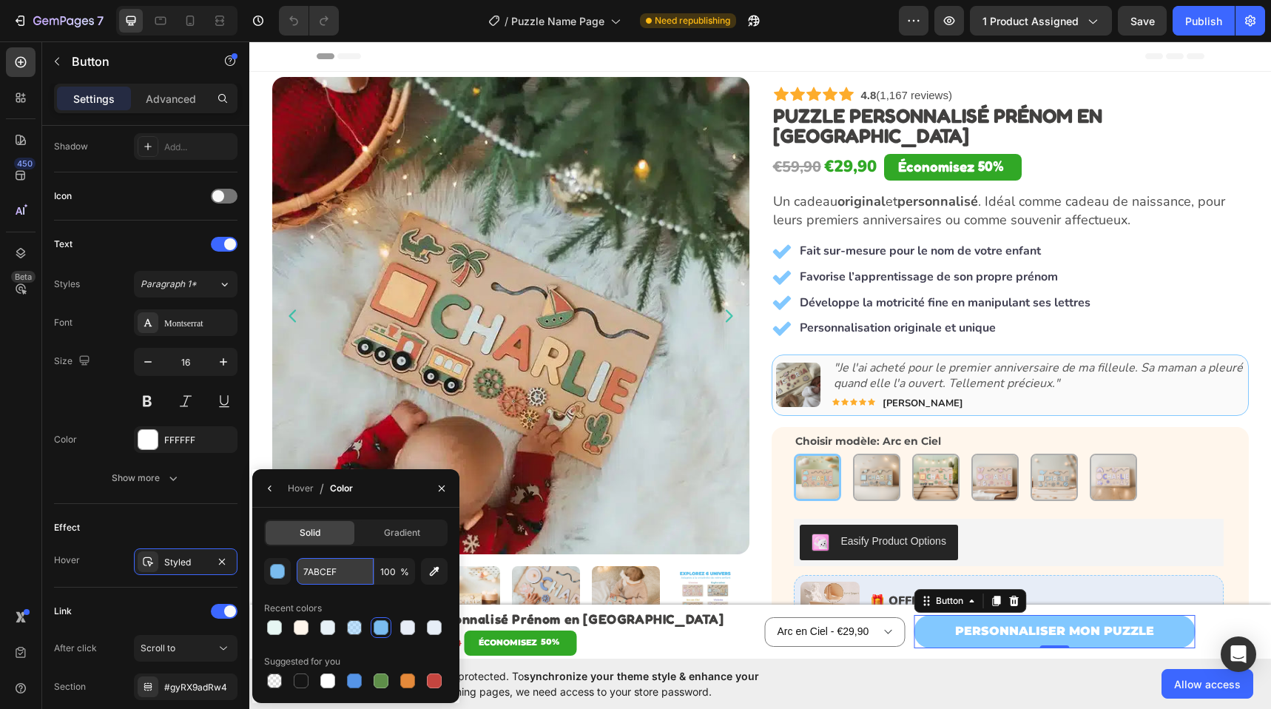
click at [333, 576] on input "7ABCEF" at bounding box center [335, 571] width 77 height 27
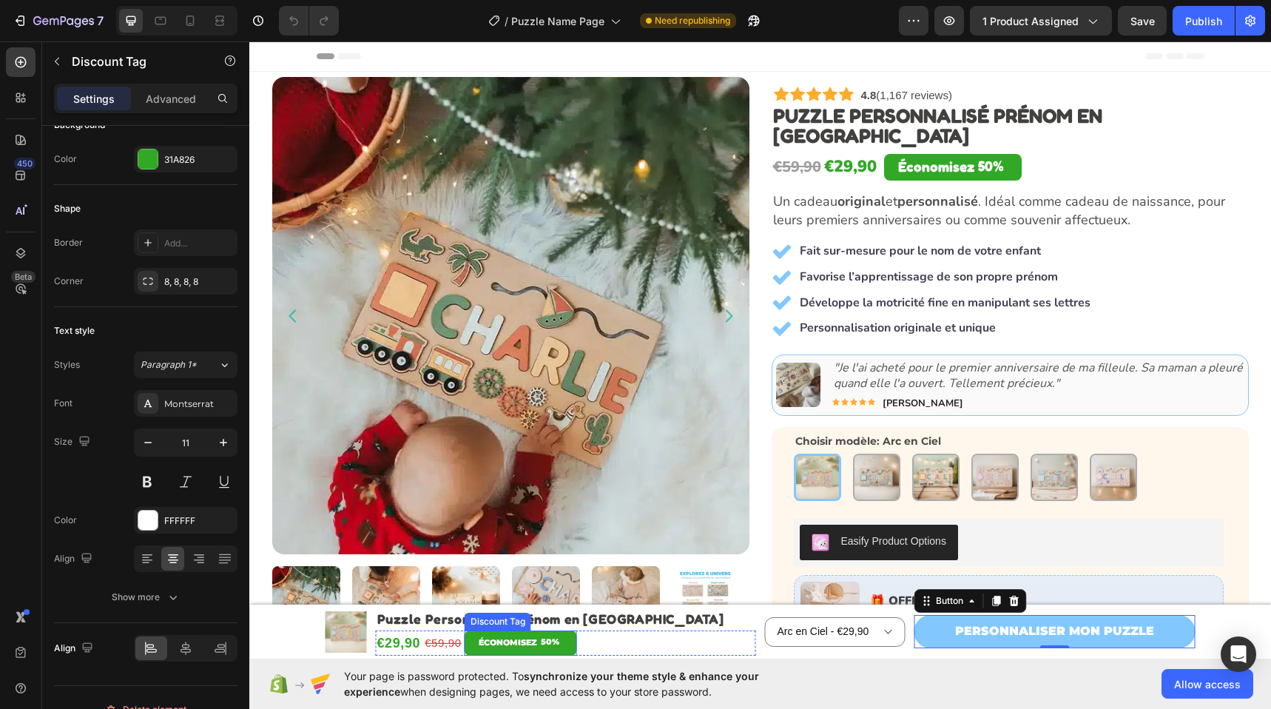
click at [544, 642] on div "50%" at bounding box center [549, 642] width 21 height 18
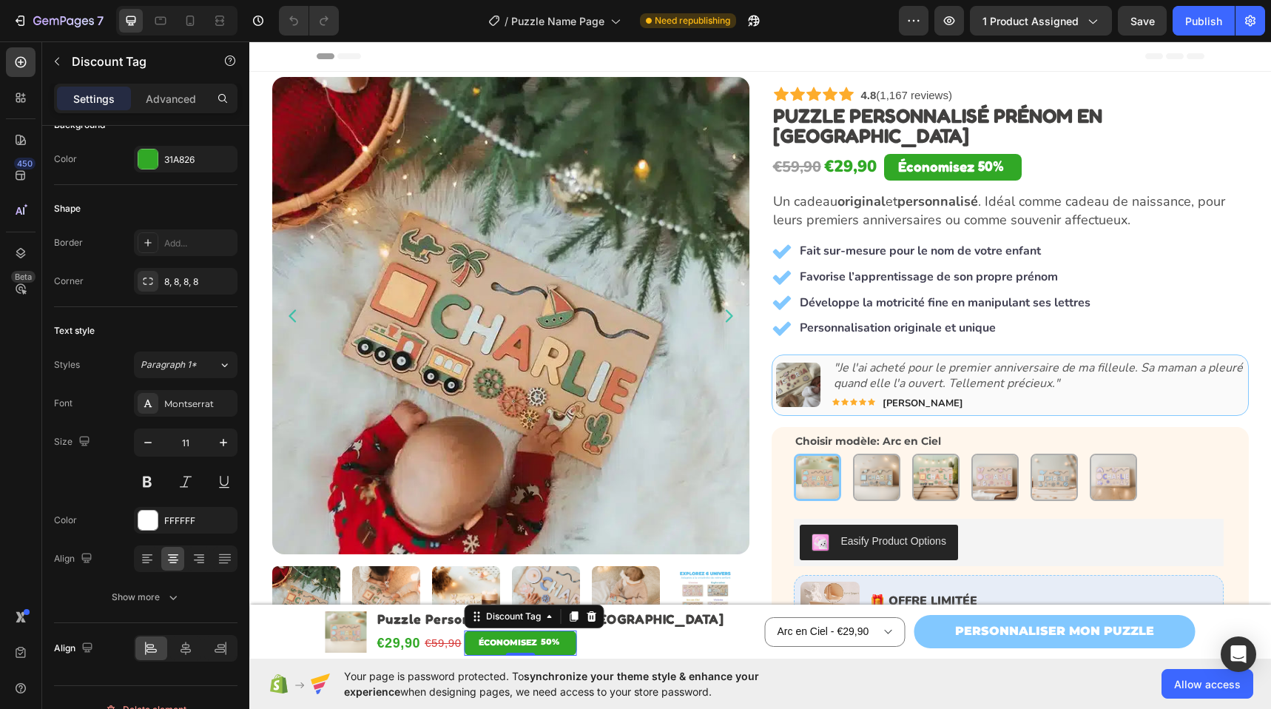
scroll to position [0, 0]
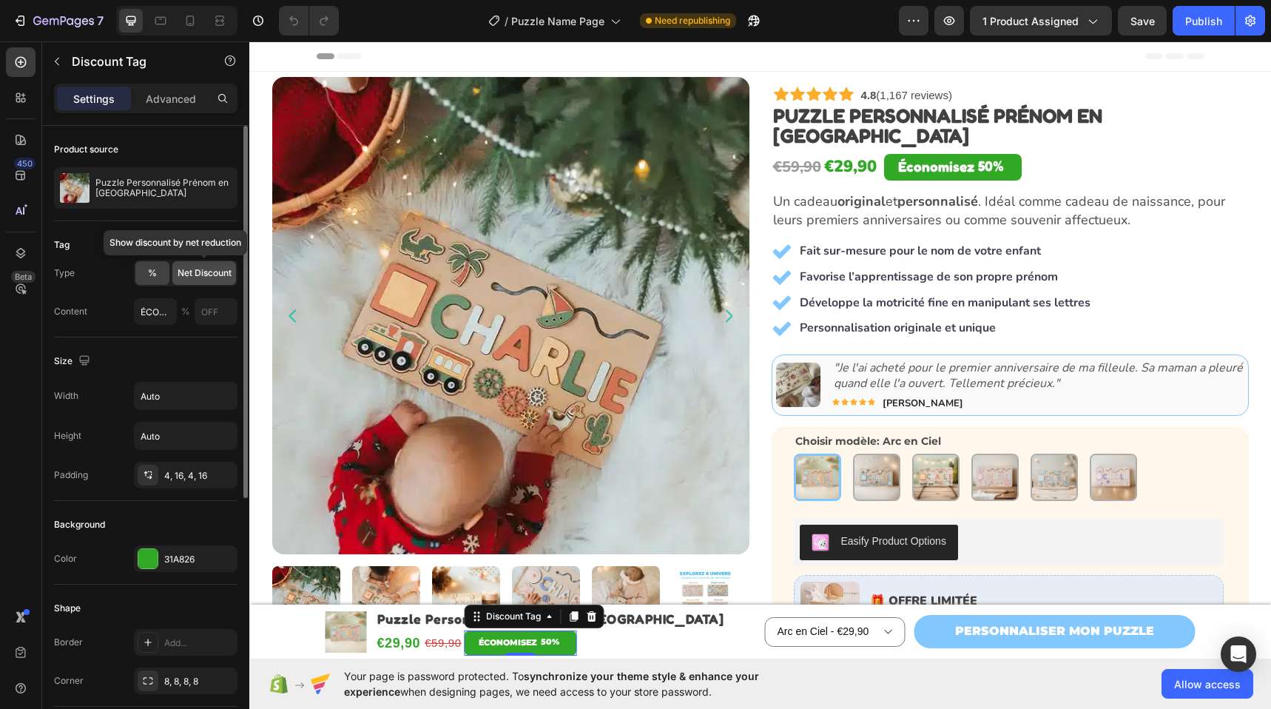
click at [199, 277] on span "Net Discount" at bounding box center [204, 272] width 54 height 13
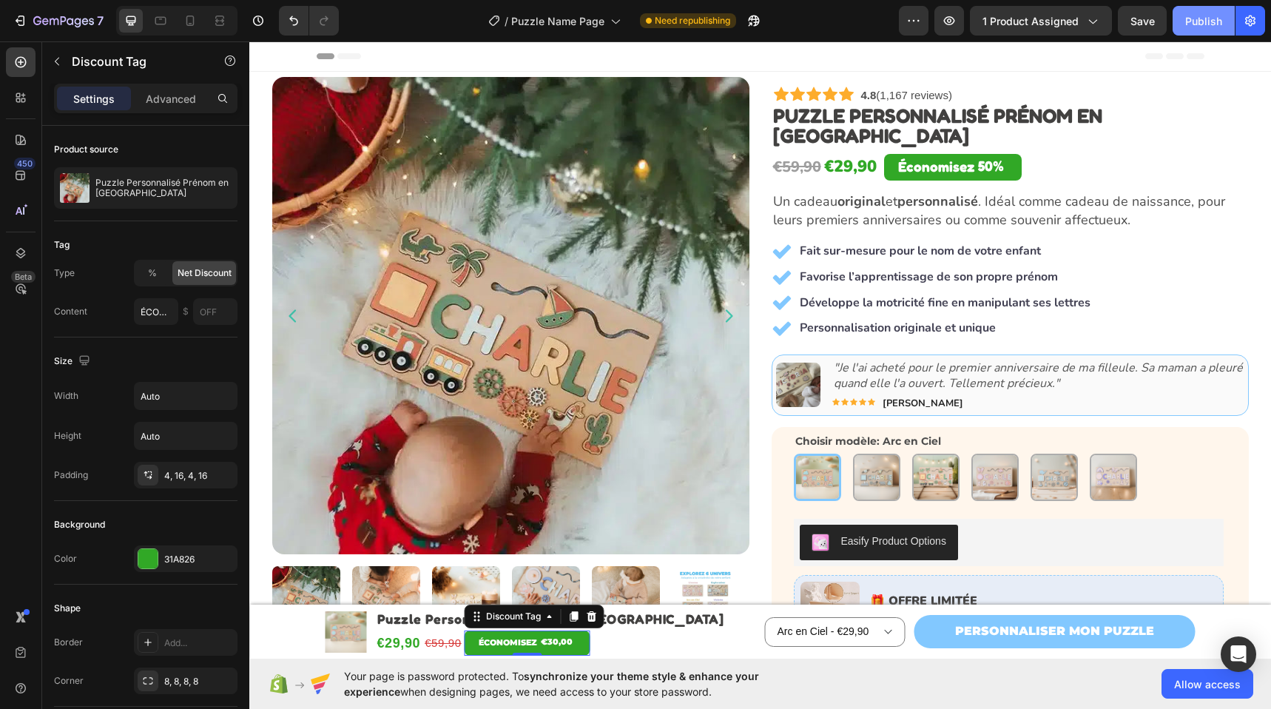
click at [1211, 29] on button "Publish" at bounding box center [1203, 21] width 62 height 30
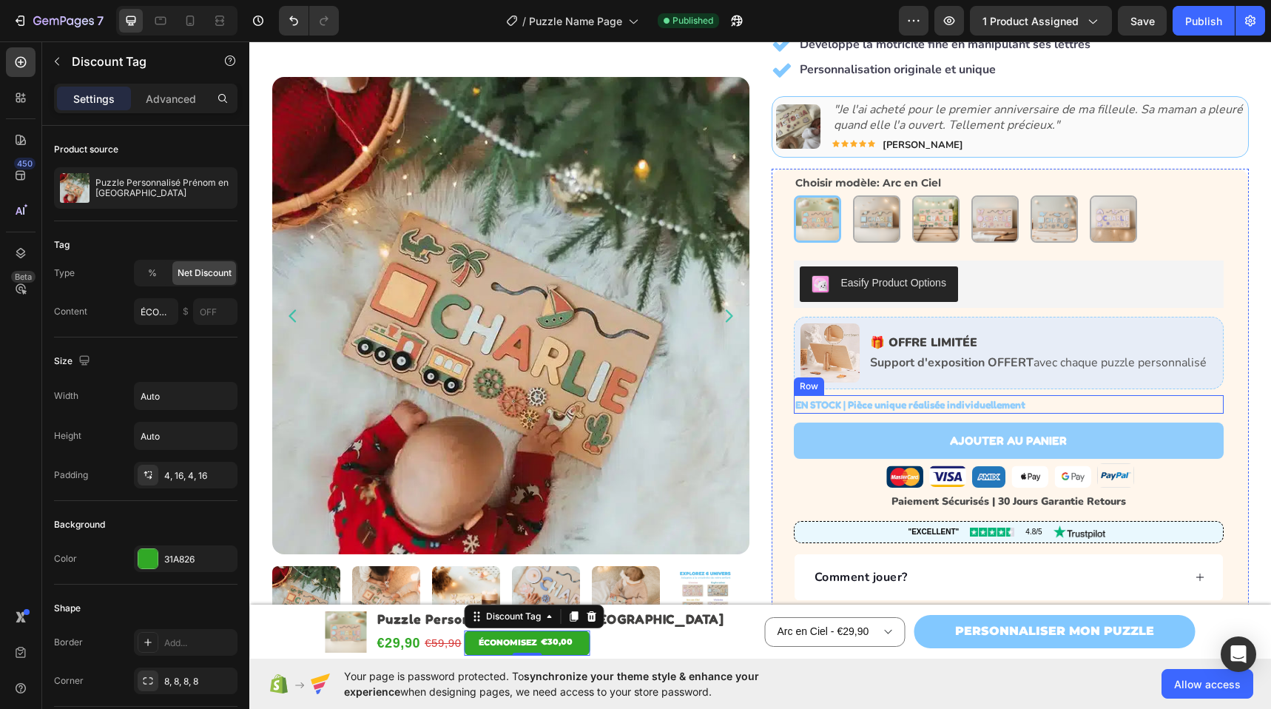
click at [1055, 395] on div "EN STOCK | Pièce unique réalisée individuellement Stock Counter Row" at bounding box center [1009, 404] width 430 height 18
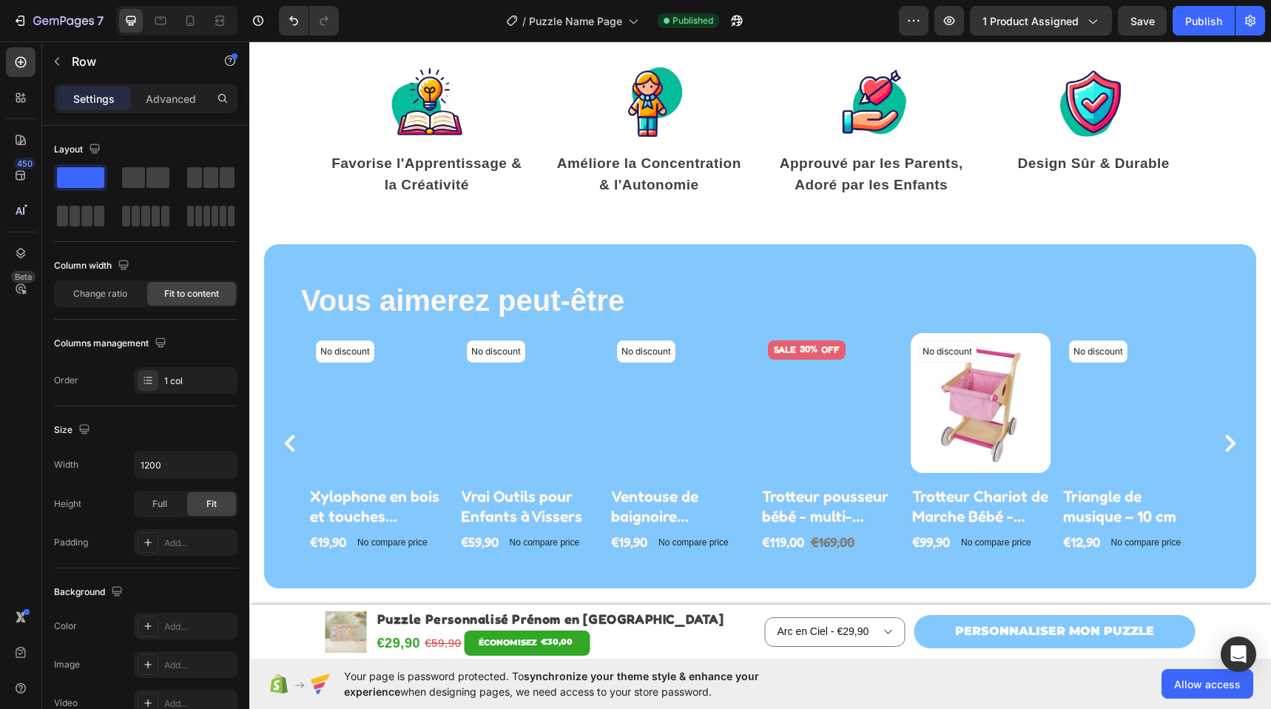
scroll to position [4835, 0]
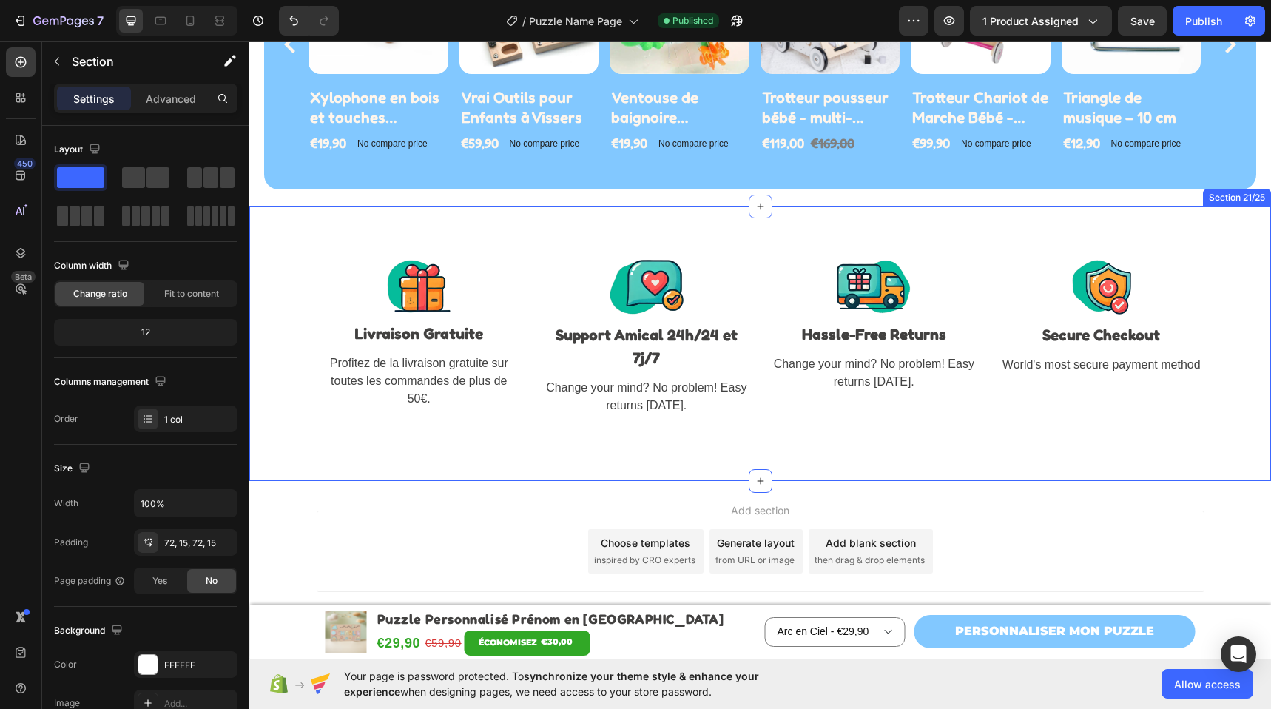
click at [311, 220] on div "Image Livraison Gratuite Text block Profitez de la livraison gratuite sur toute…" at bounding box center [759, 343] width 1021 height 274
click at [748, 482] on div at bounding box center [760, 481] width 24 height 24
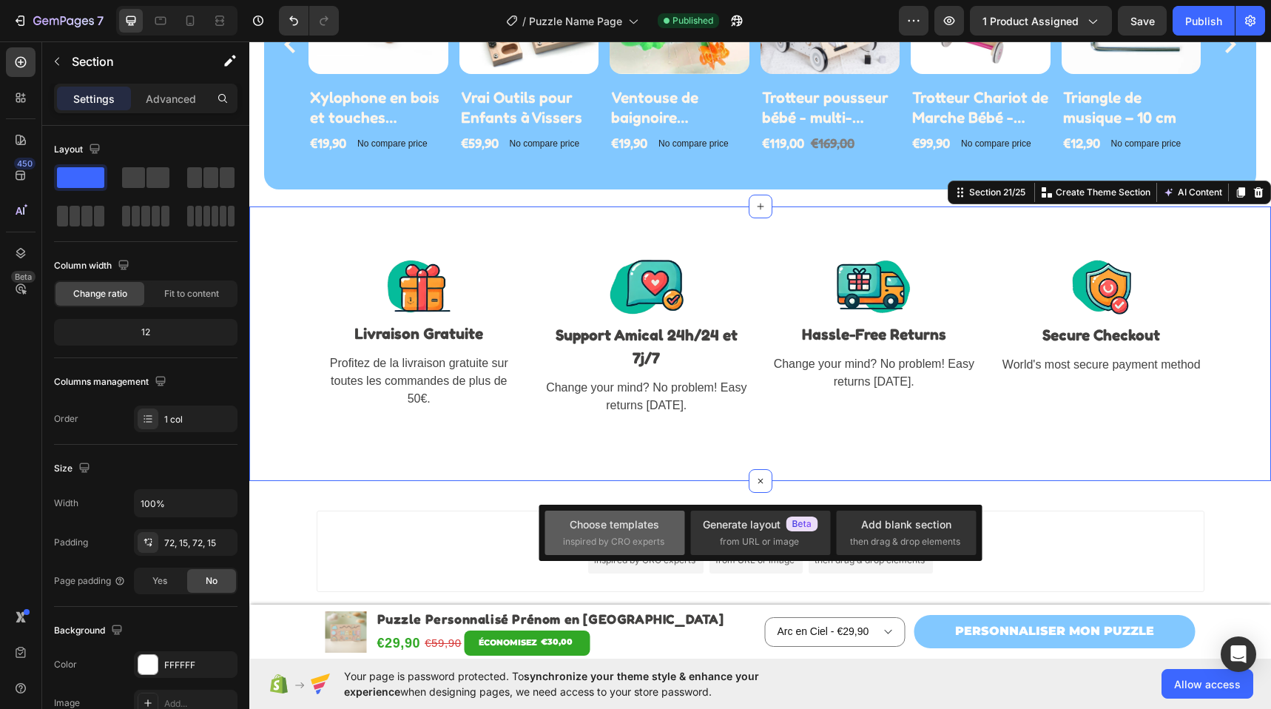
click at [647, 530] on div "Choose templates" at bounding box center [613, 524] width 89 height 16
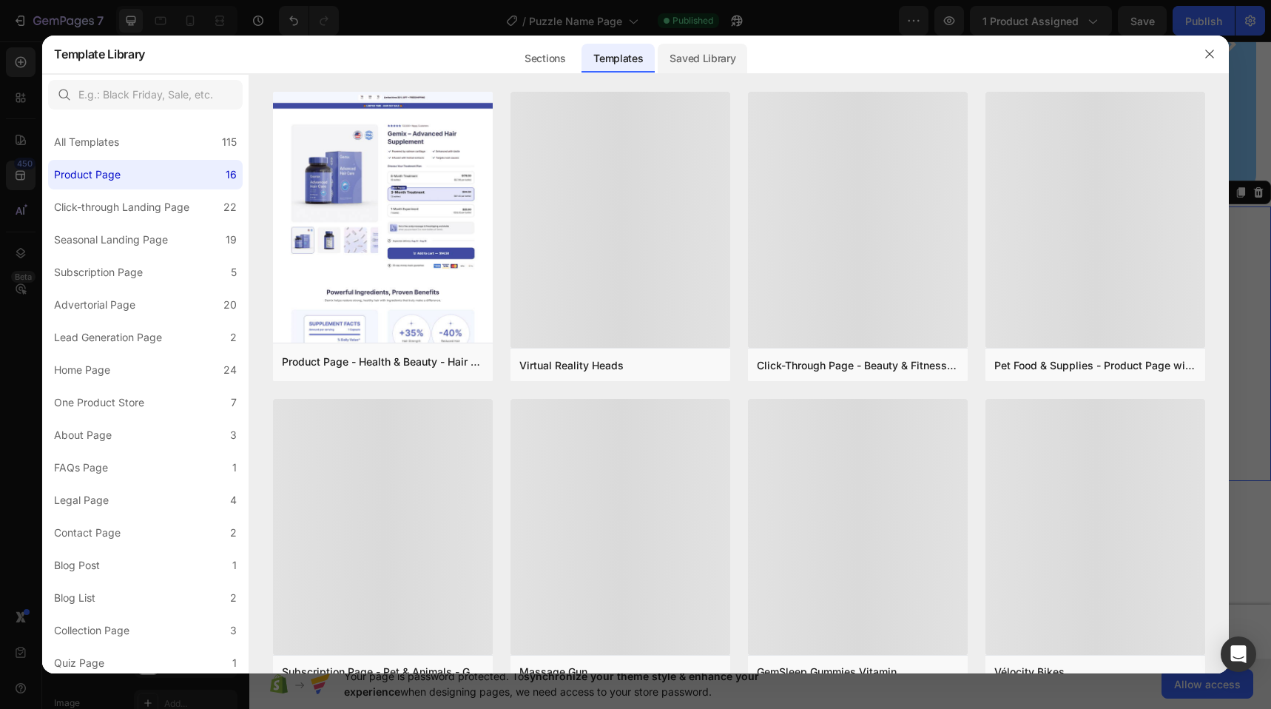
click at [708, 56] on div "Saved Library" at bounding box center [701, 59] width 89 height 30
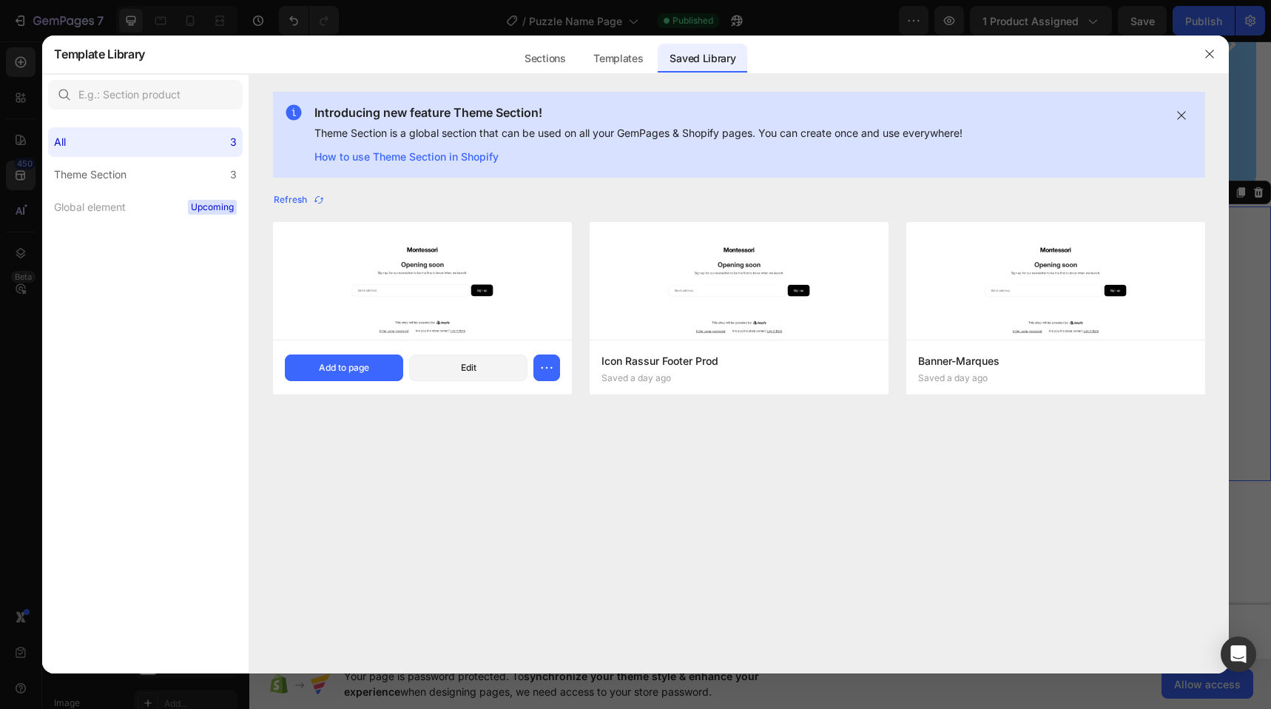
click at [433, 264] on img at bounding box center [422, 281] width 299 height 118
click at [369, 361] on div "Add to page" at bounding box center [344, 367] width 50 height 13
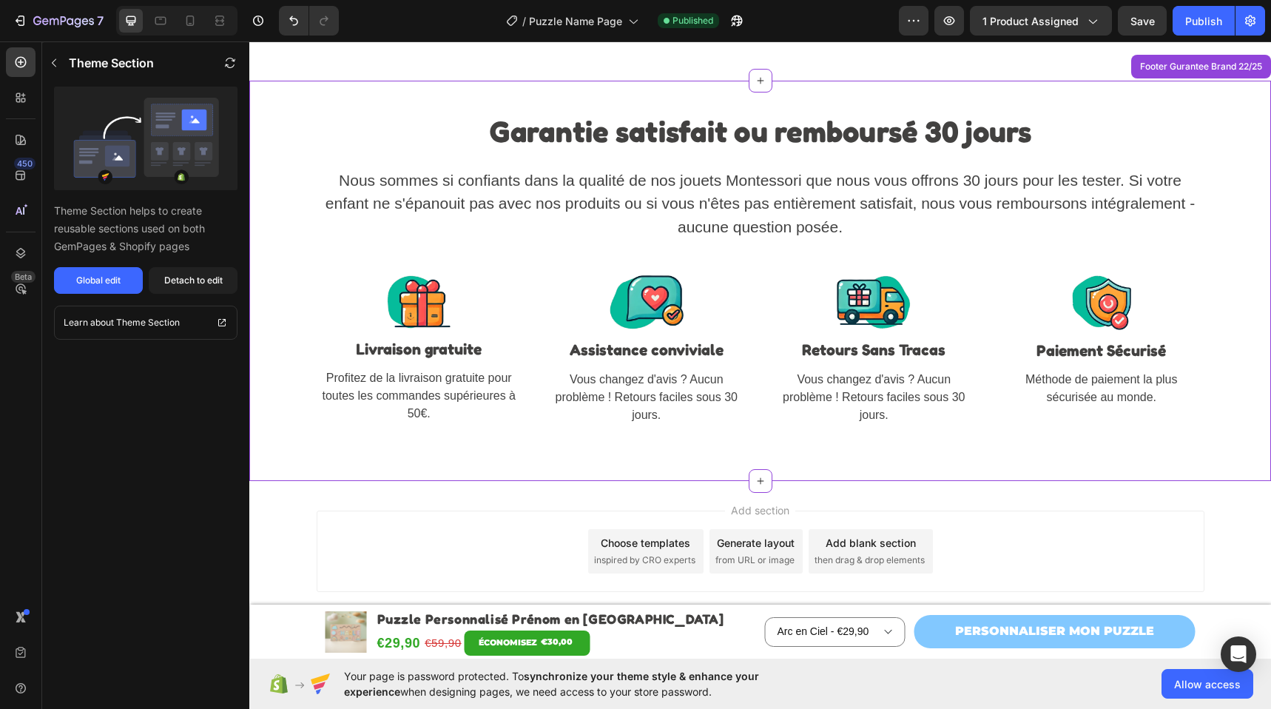
scroll to position [4952, 0]
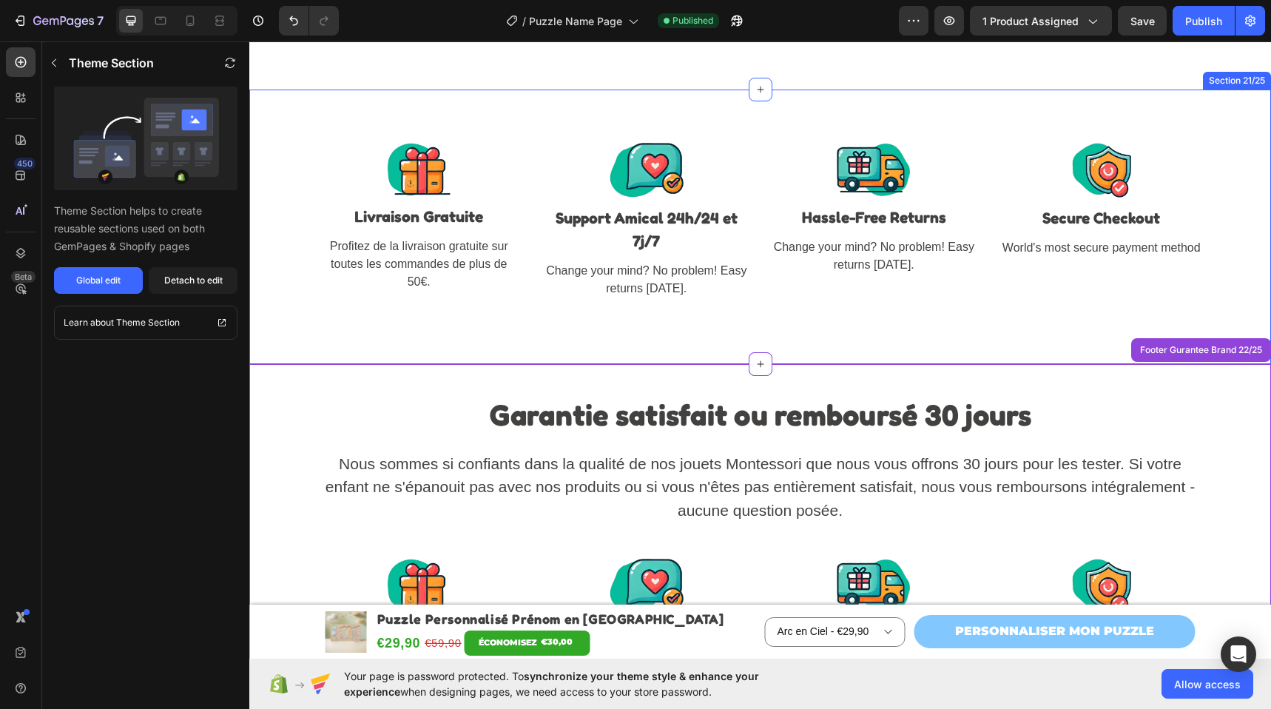
click at [650, 111] on div "Image Livraison Gratuite Text block Profitez de la livraison gratuite sur toute…" at bounding box center [759, 226] width 1021 height 274
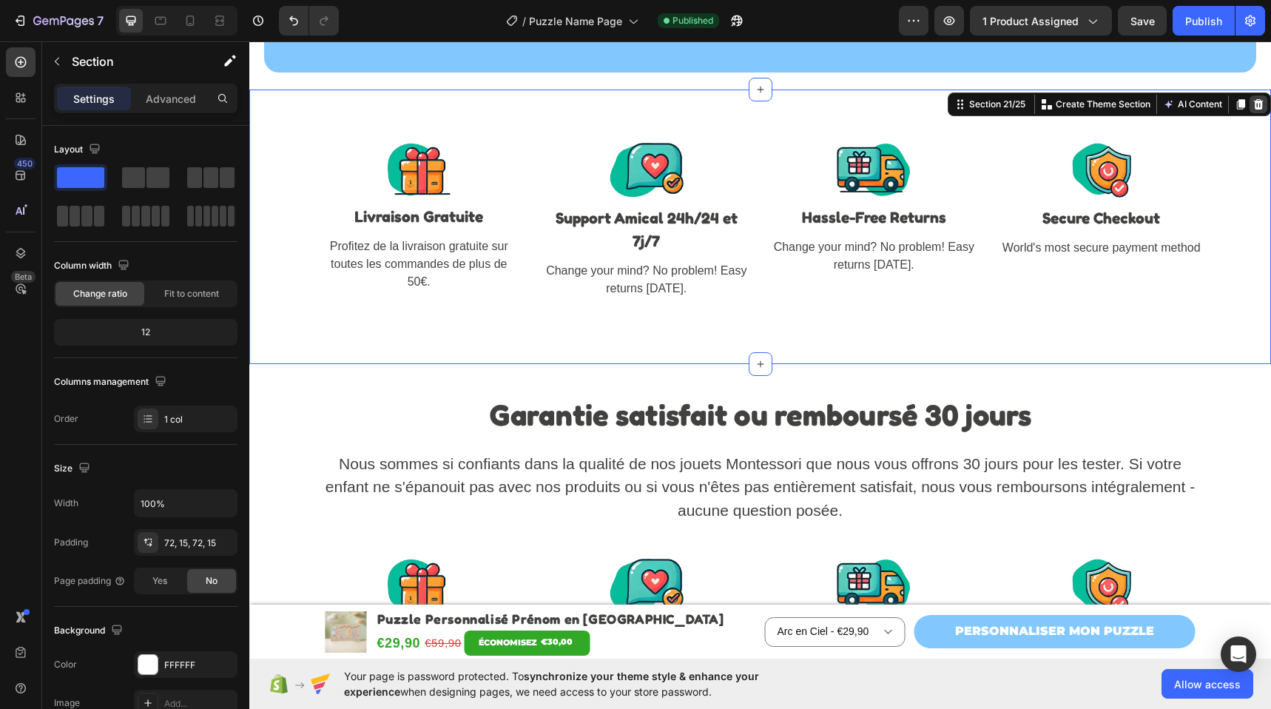
click at [1252, 103] on icon at bounding box center [1258, 104] width 12 height 12
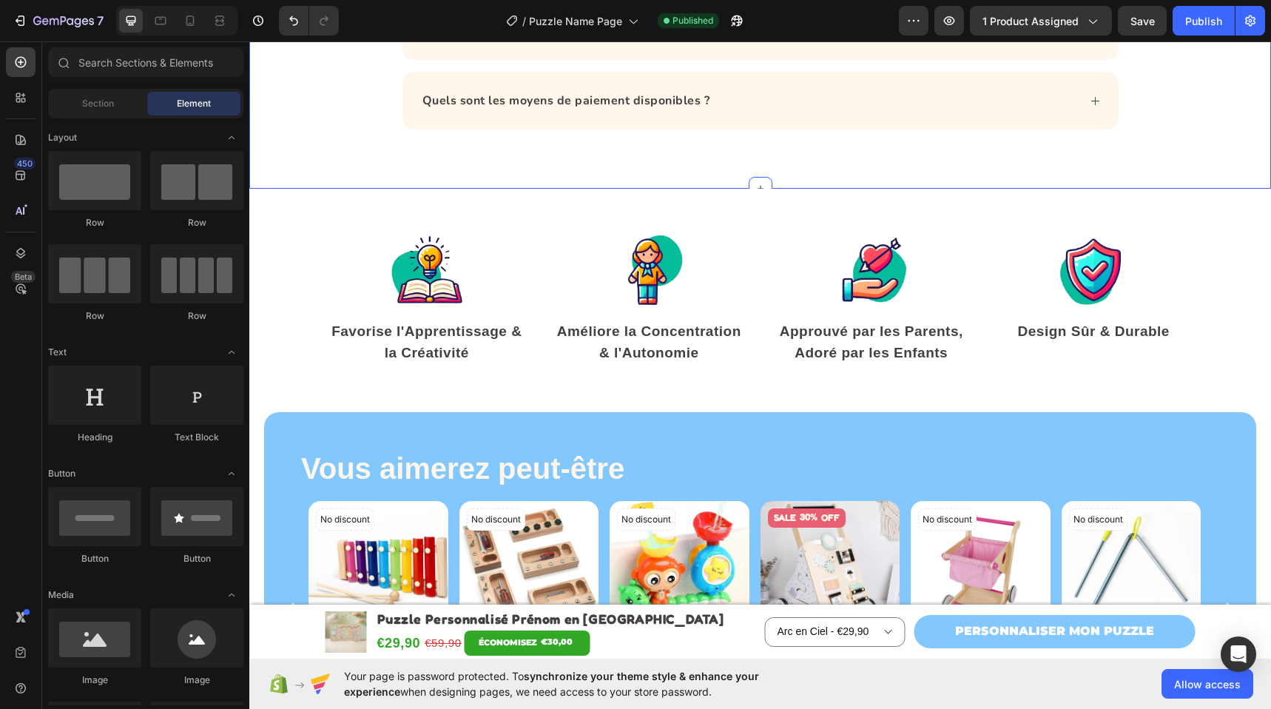
scroll to position [4117, 0]
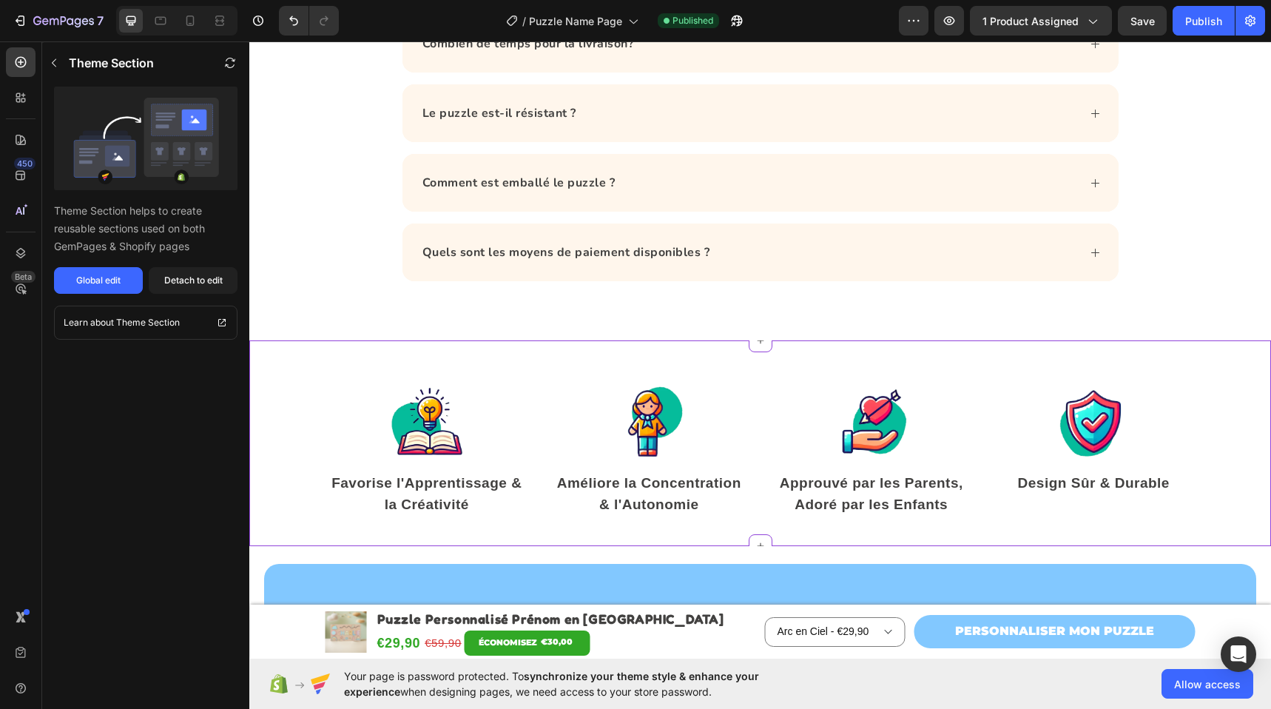
click at [879, 350] on div "Image Favorise l'Apprentissage & la Créativité Text block Image Améliore la Con…" at bounding box center [759, 443] width 1021 height 206
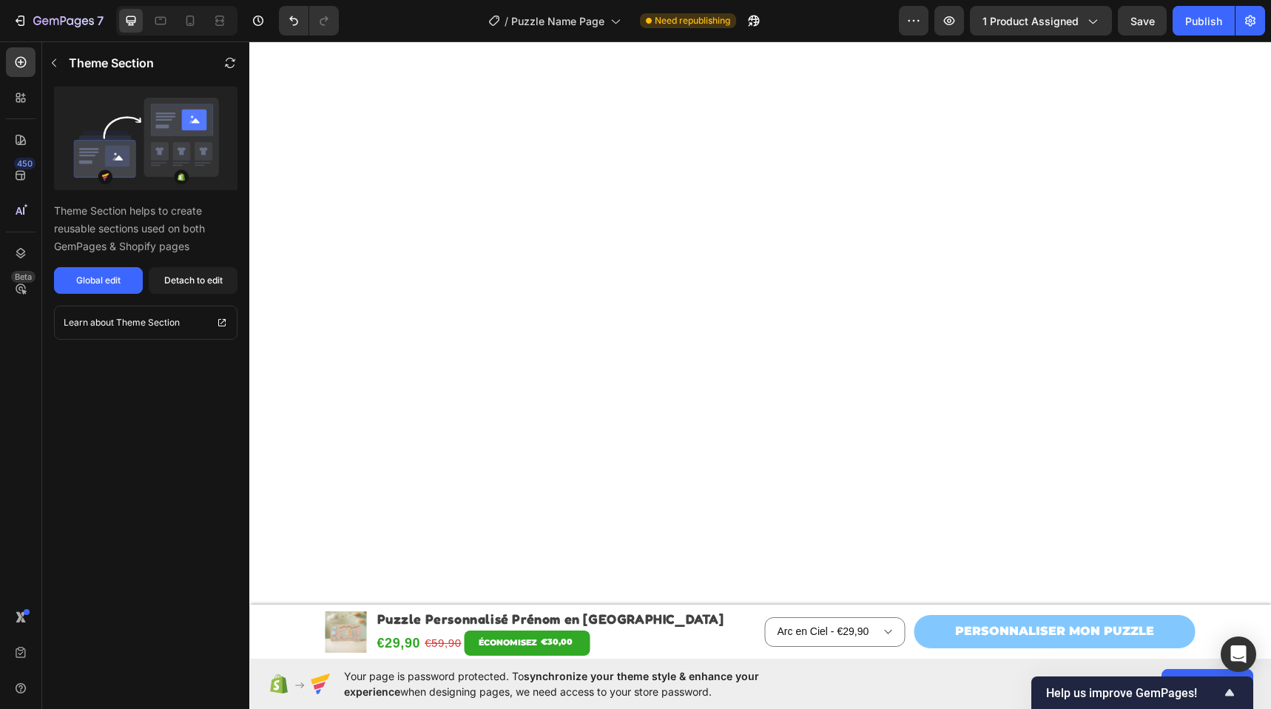
scroll to position [0, 0]
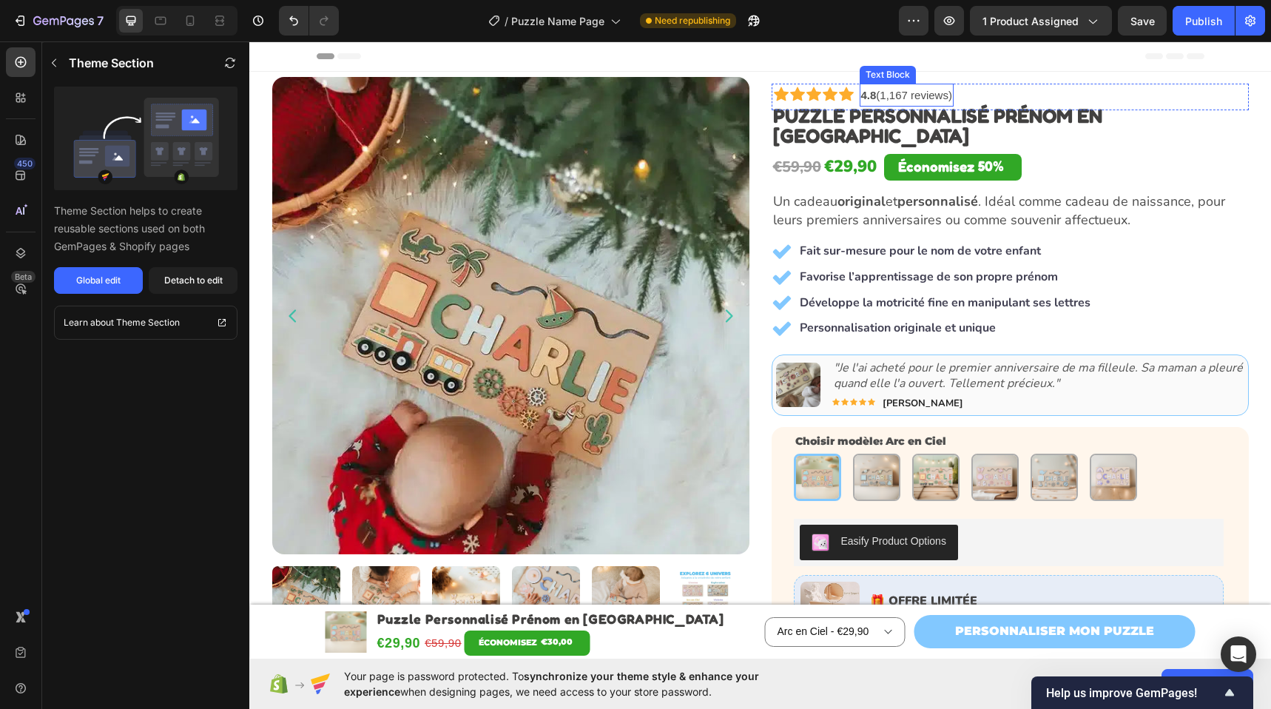
click at [906, 95] on link "4.8 (1,167 reviews)" at bounding box center [906, 95] width 91 height 13
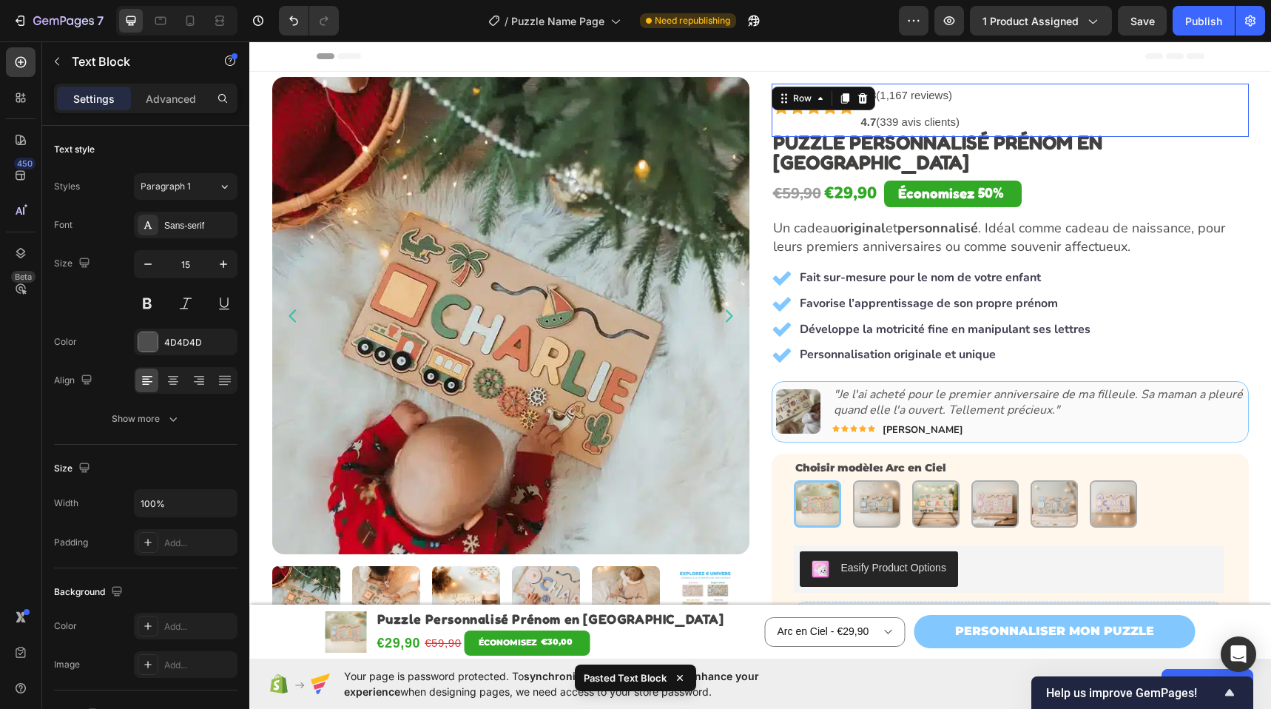
click at [1047, 97] on div "Icon Icon Icon Icon Icon Icon List 4.8 (1,167 reviews) Text Block 4.7 (339 avis…" at bounding box center [1009, 110] width 477 height 53
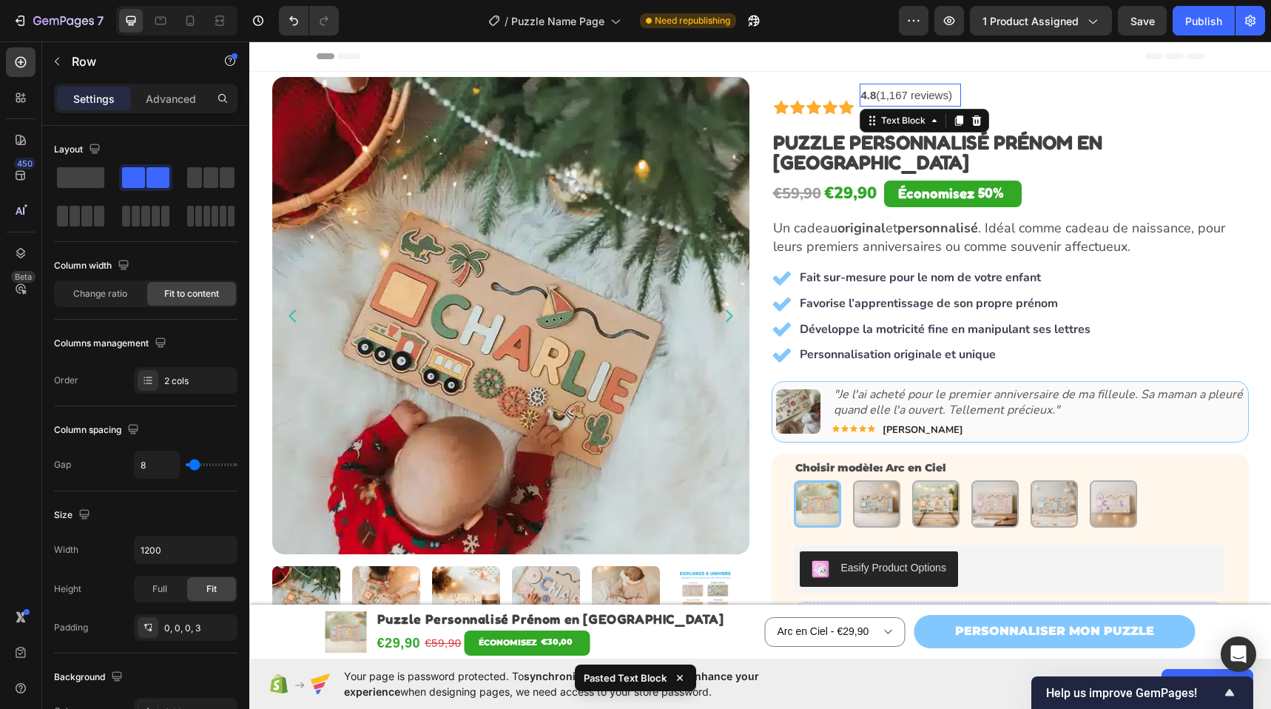
click at [919, 92] on link "4.8 (1,167 reviews)" at bounding box center [906, 95] width 91 height 13
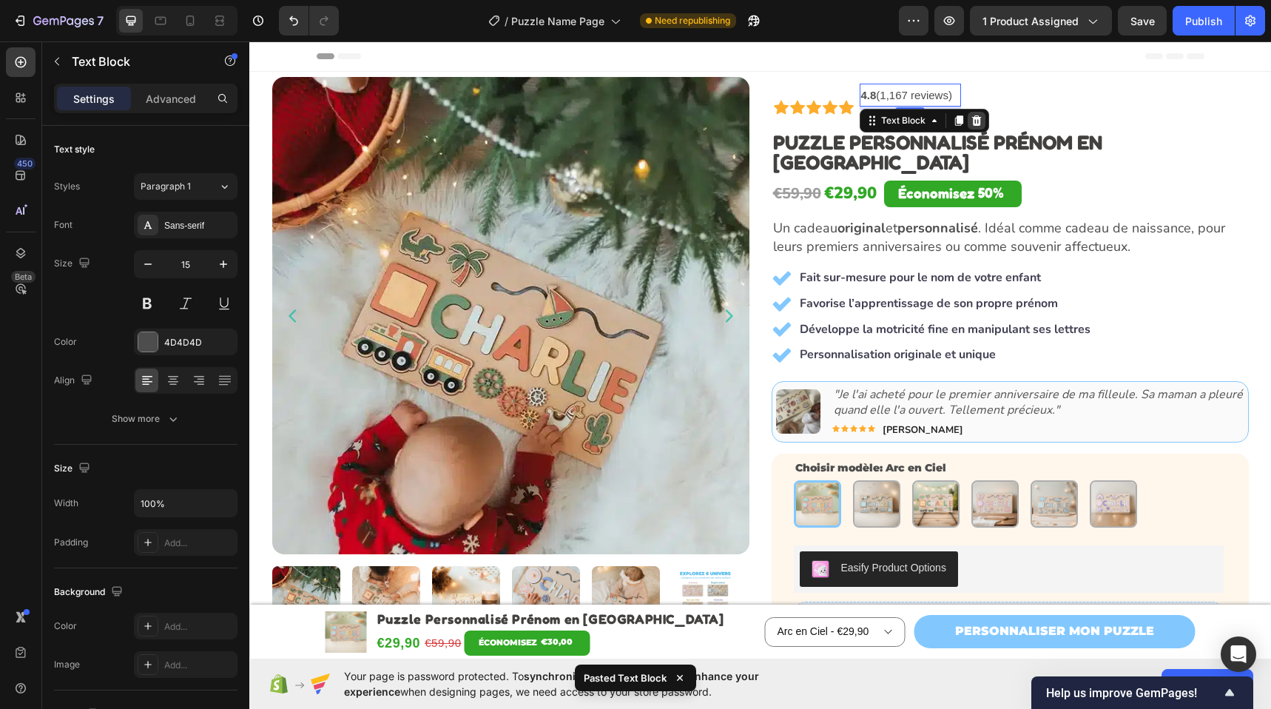
click at [970, 116] on icon at bounding box center [976, 121] width 12 height 12
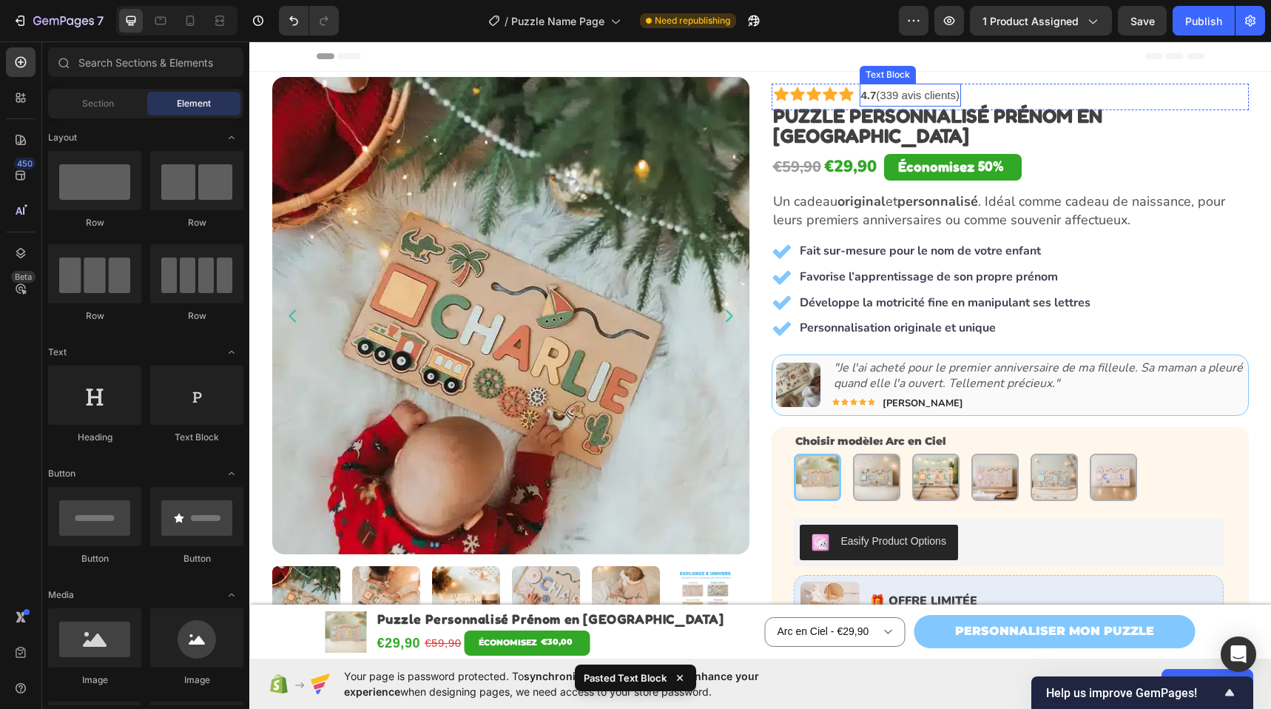
click at [882, 96] on link "4.7 (339 avis clients)" at bounding box center [910, 95] width 98 height 13
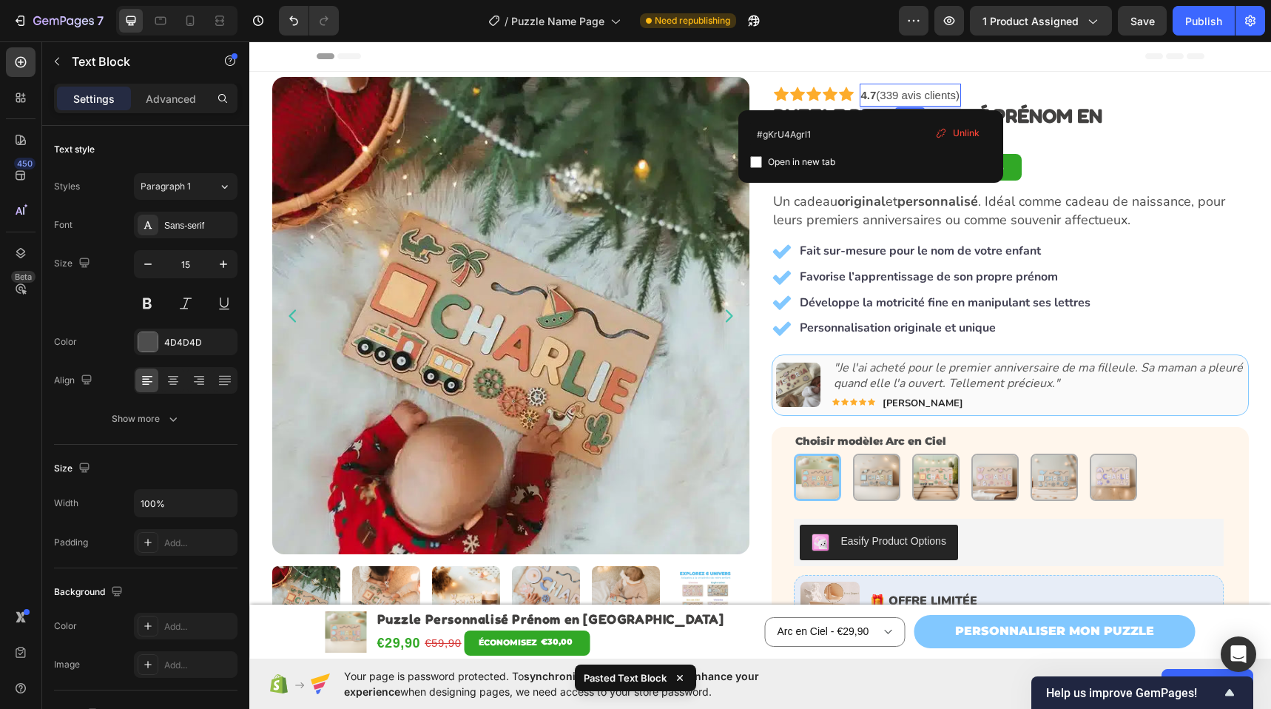
click at [868, 96] on strong "4.7" at bounding box center [869, 95] width 16 height 13
click at [885, 92] on link "4.8 (339 avis clients)" at bounding box center [910, 95] width 98 height 13
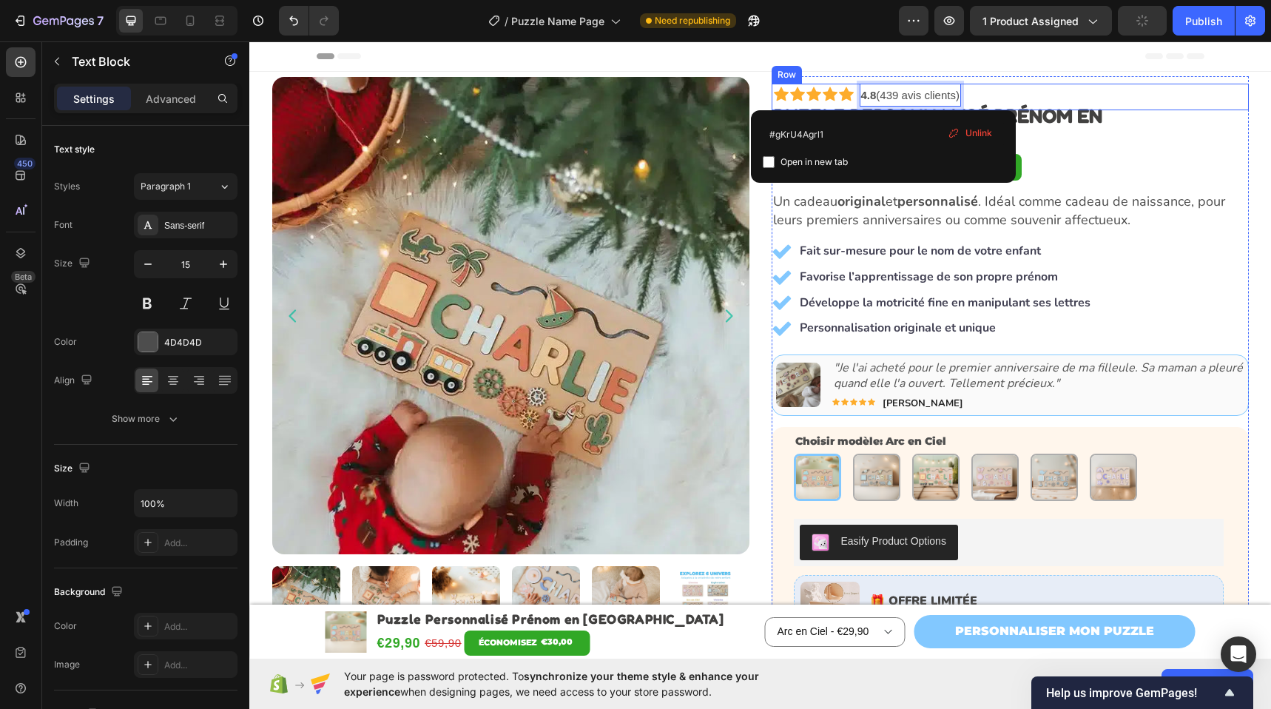
click at [1012, 101] on div "Icon Icon Icon Icon Icon Icon List 4.8 (439 avis clients) Text Block 5 4.7 base…" at bounding box center [1009, 97] width 477 height 27
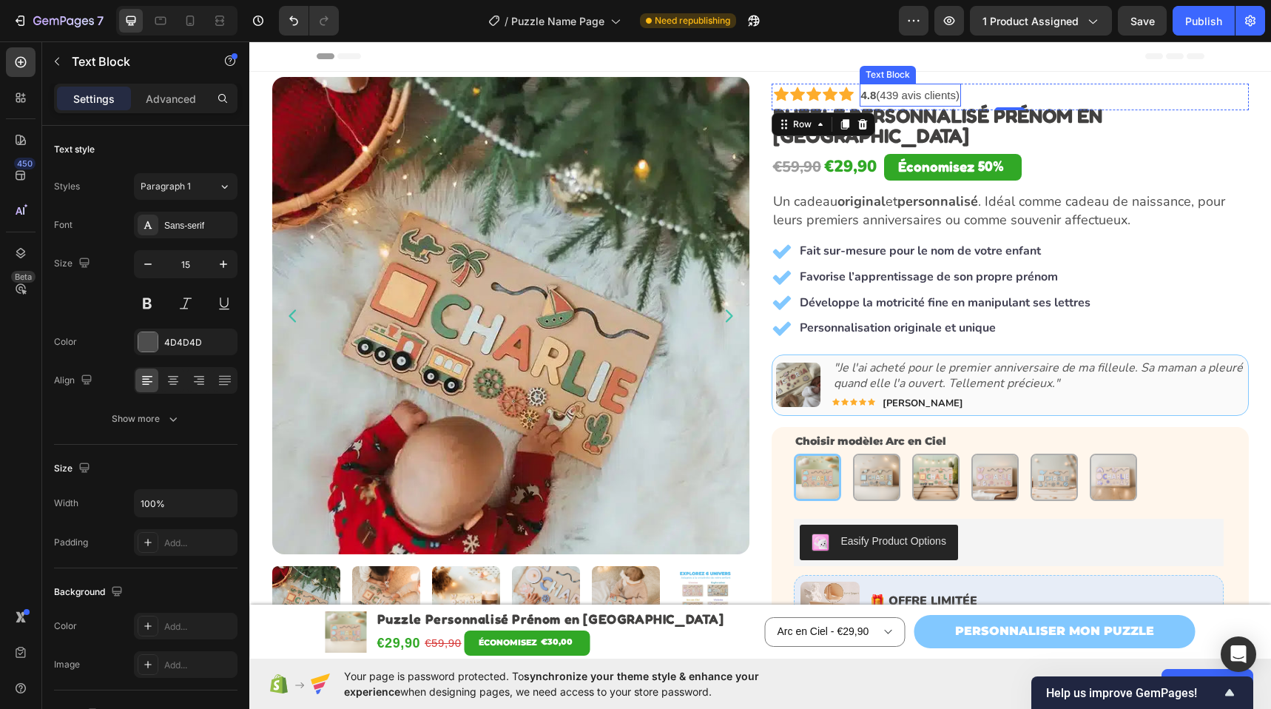
click at [890, 93] on link "4.8 (439 avis clients)" at bounding box center [910, 95] width 98 height 13
click at [890, 95] on link "4.8 (439 avis clients)" at bounding box center [910, 95] width 98 height 13
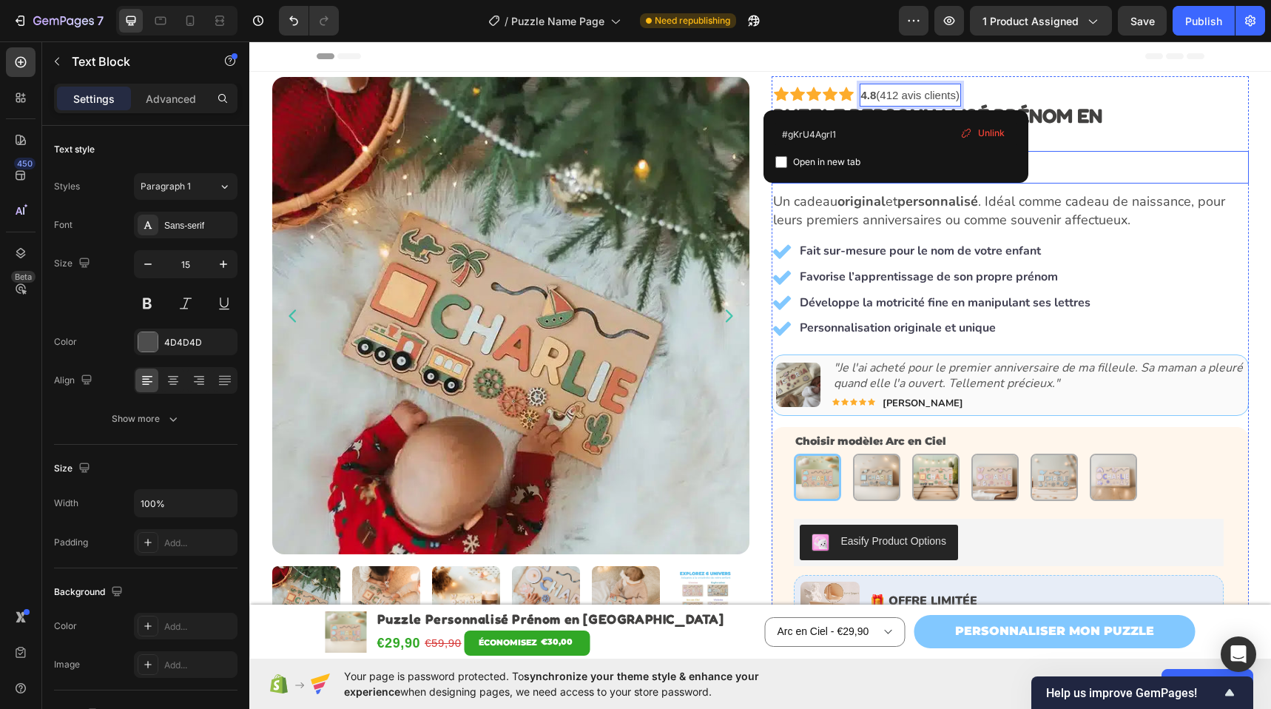
click at [1092, 151] on div "€59,90 Product Price Product Price €29,90 Product Price Product Price Économise…" at bounding box center [1009, 167] width 477 height 33
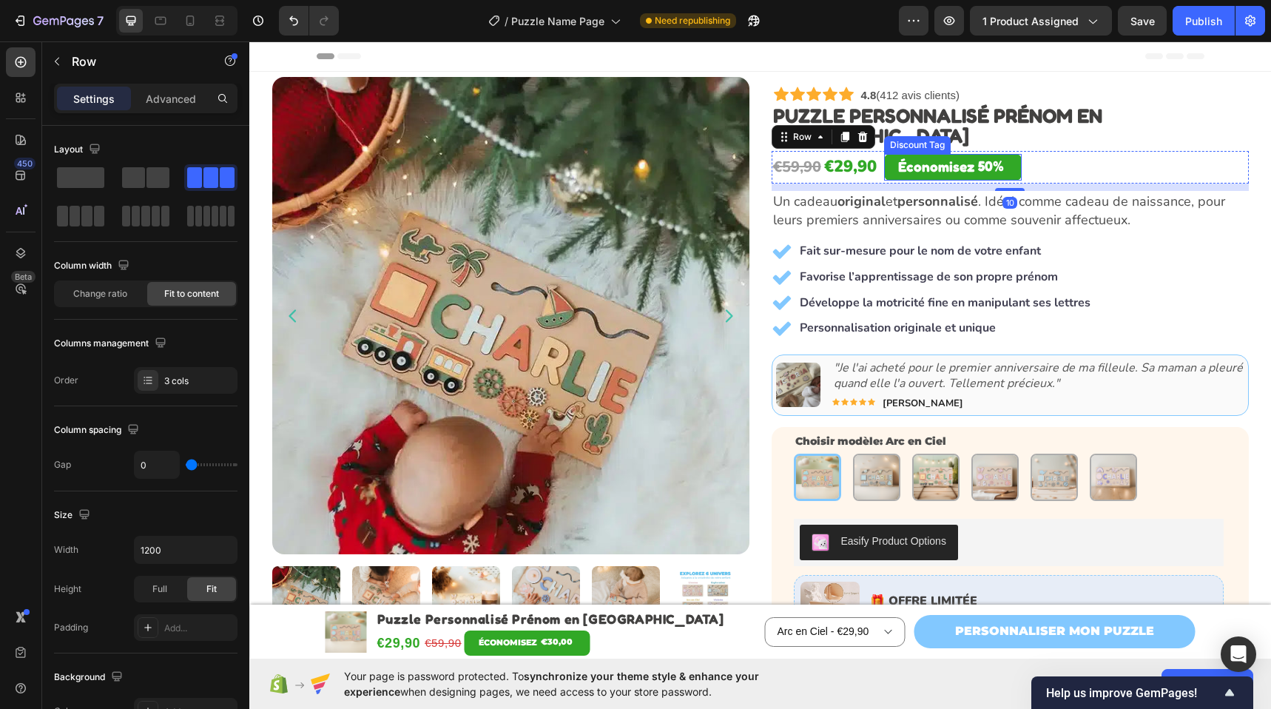
click at [967, 157] on div "Économisez" at bounding box center [936, 166] width 81 height 18
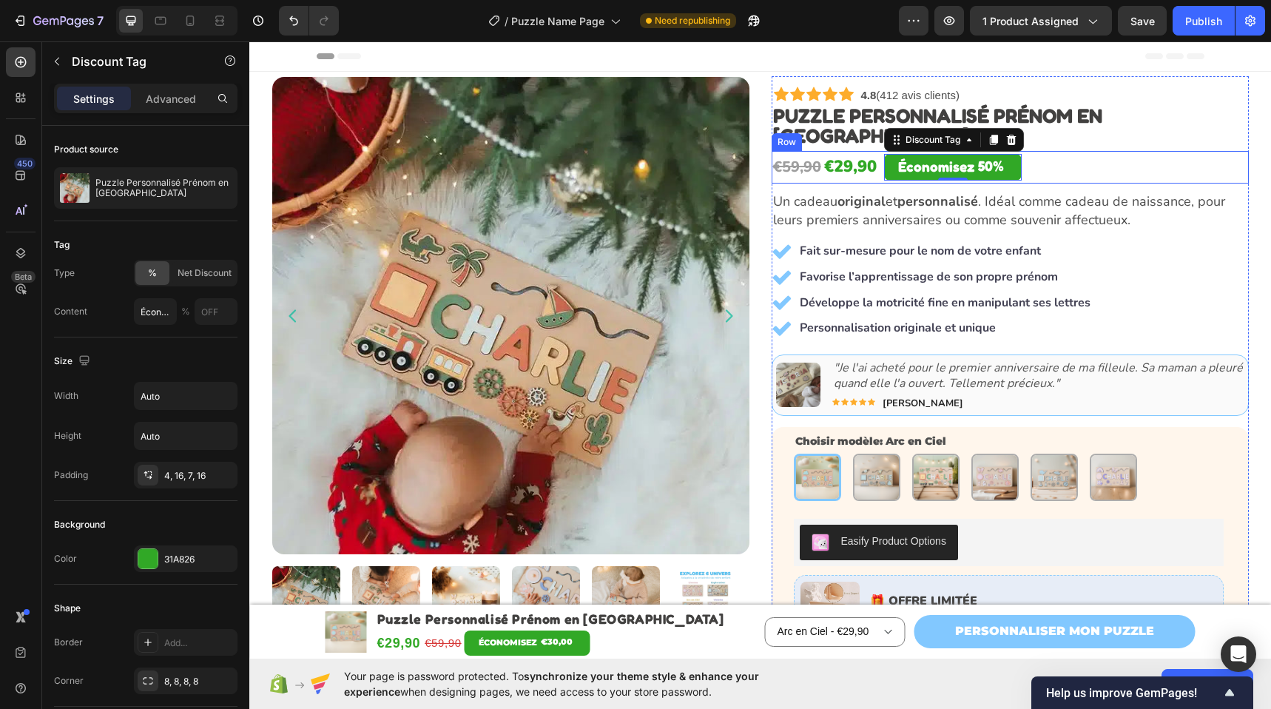
click at [1047, 151] on div "€59,90 Product Price Product Price €29,90 Product Price Product Price Économise…" at bounding box center [1009, 167] width 477 height 33
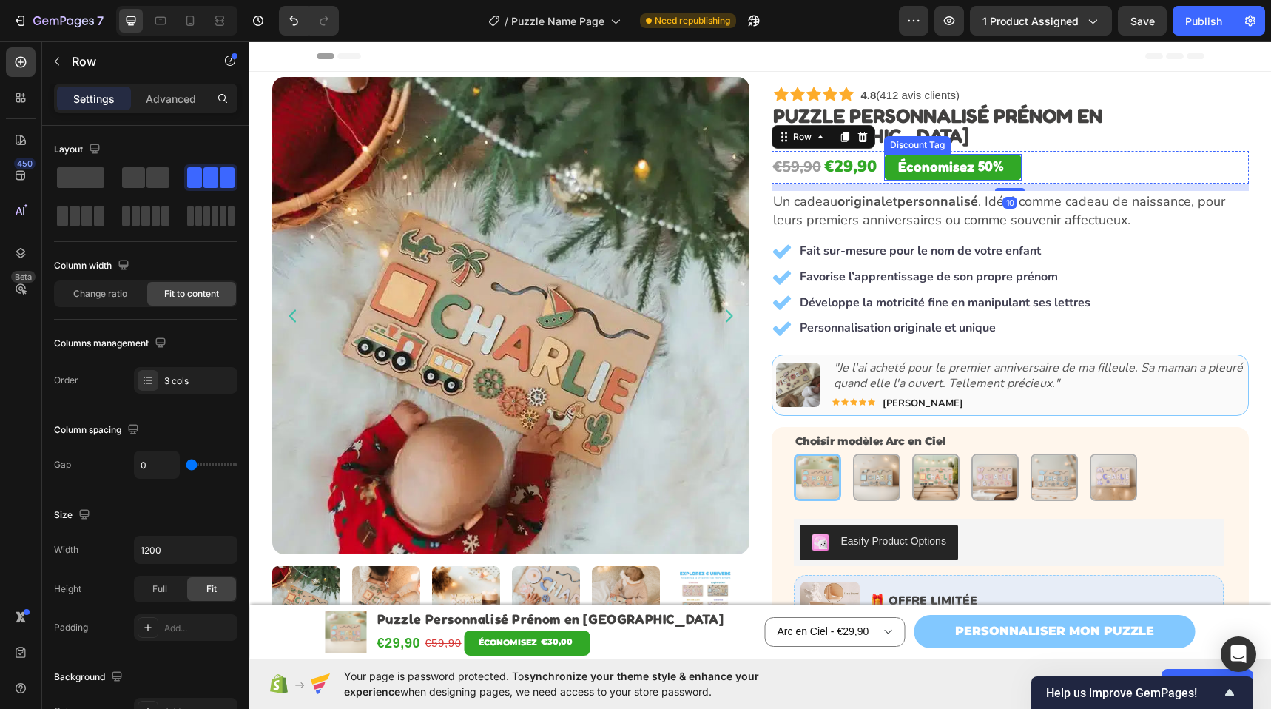
click at [981, 157] on div "50%" at bounding box center [990, 165] width 29 height 17
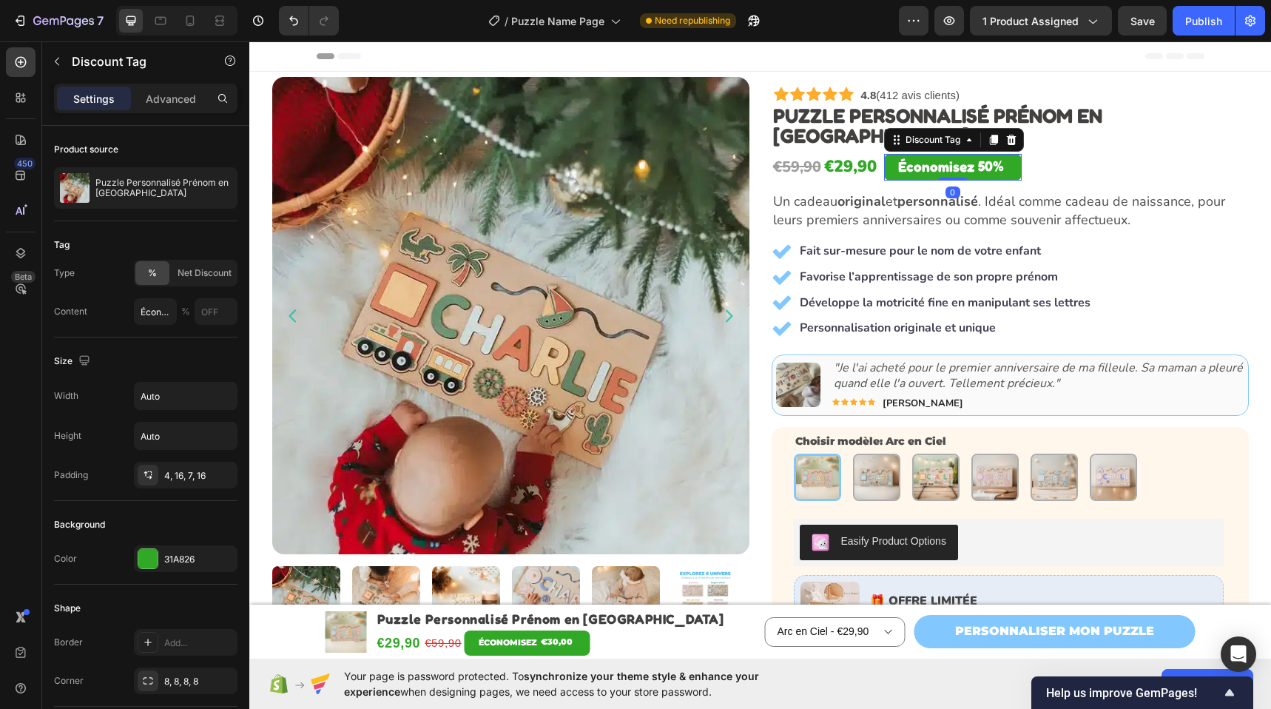
click at [1011, 154] on div "Économisez 50%" at bounding box center [953, 167] width 138 height 27
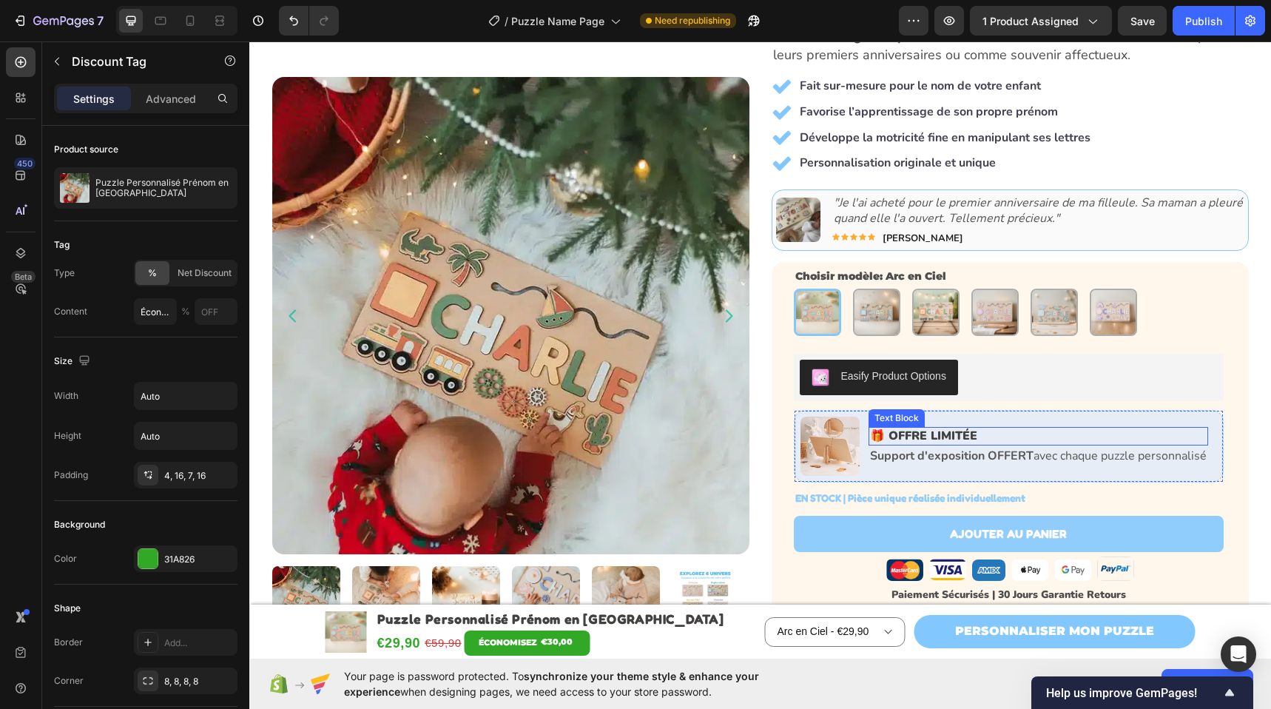
scroll to position [175, 0]
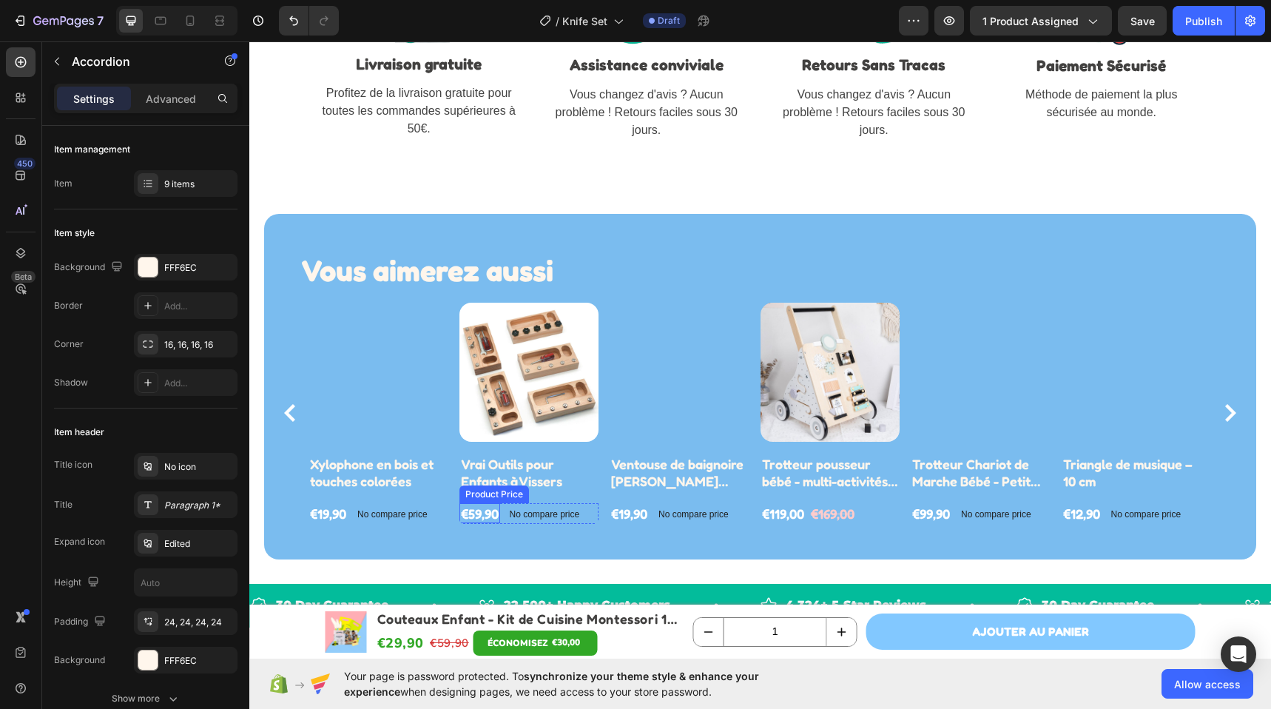
scroll to position [5062, 0]
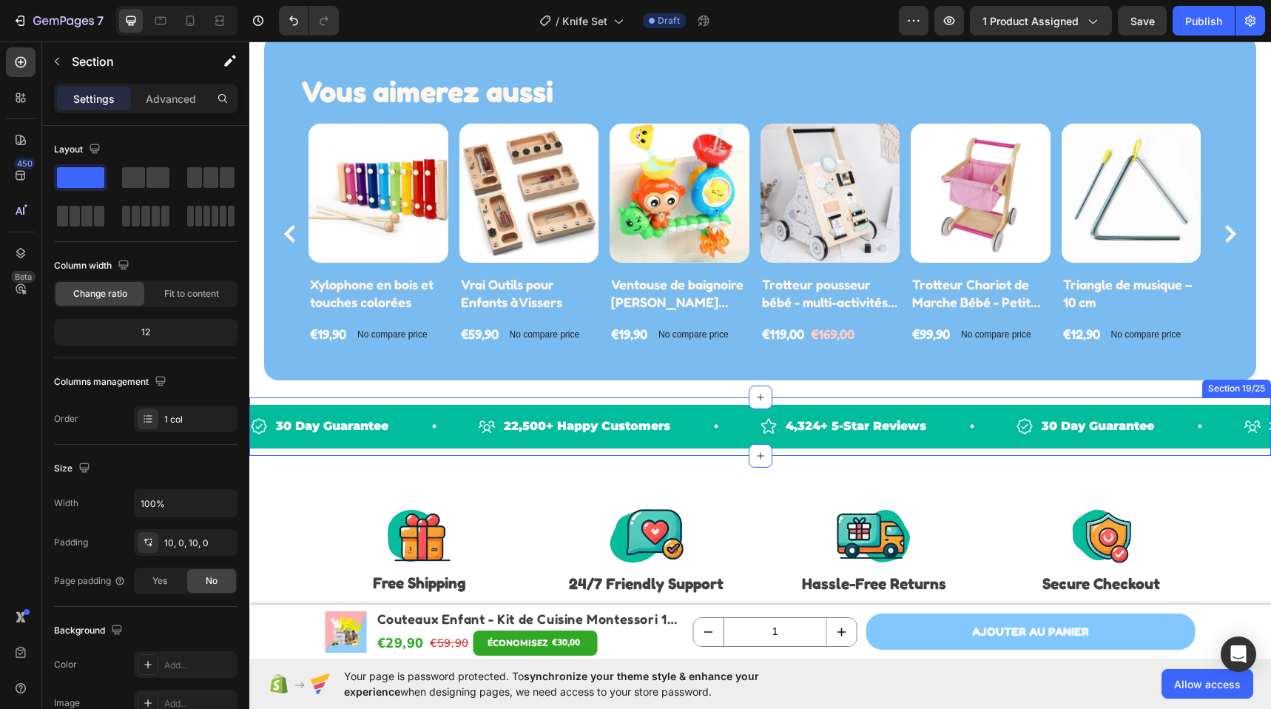
click at [316, 402] on div "30 Day Guarantee Item List 22,500+ Happy Customers Item List 4,324+ 5-Star Revi…" at bounding box center [759, 426] width 1021 height 58
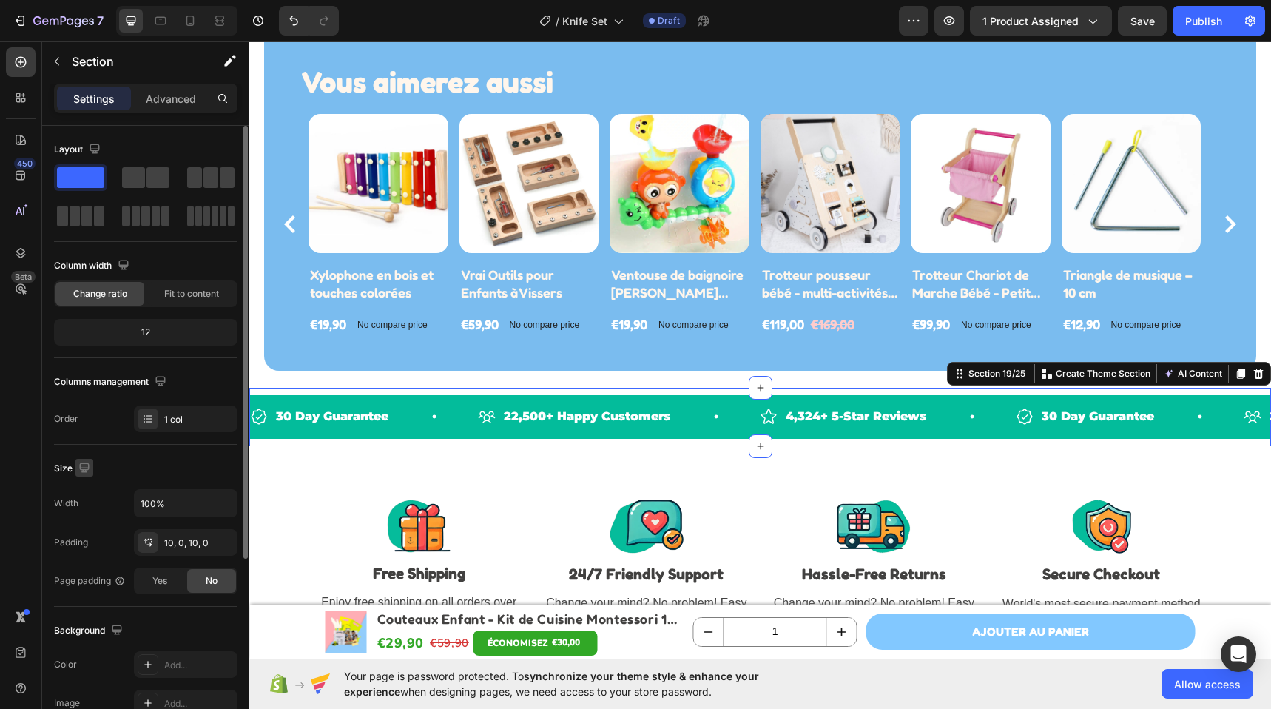
scroll to position [5328, 0]
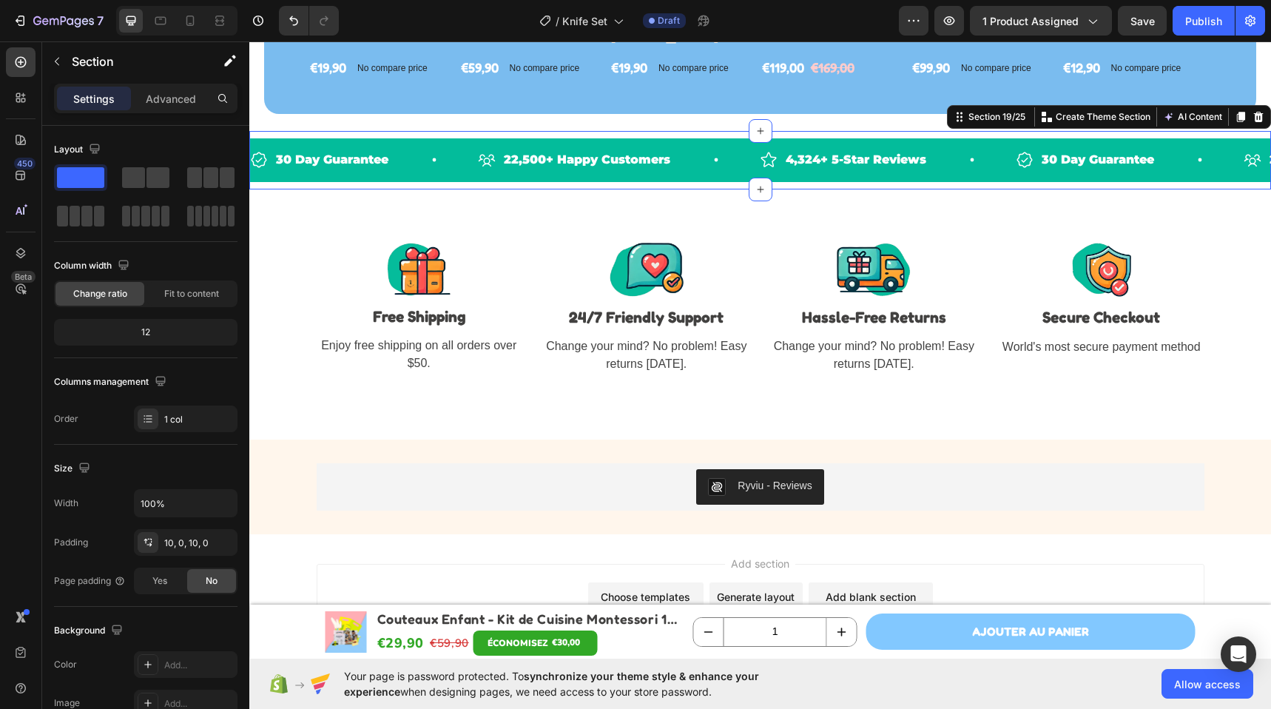
drag, startPoint x: 1248, startPoint y: 118, endPoint x: 1238, endPoint y: 121, distance: 10.8
click at [1252, 118] on icon at bounding box center [1258, 117] width 12 height 12
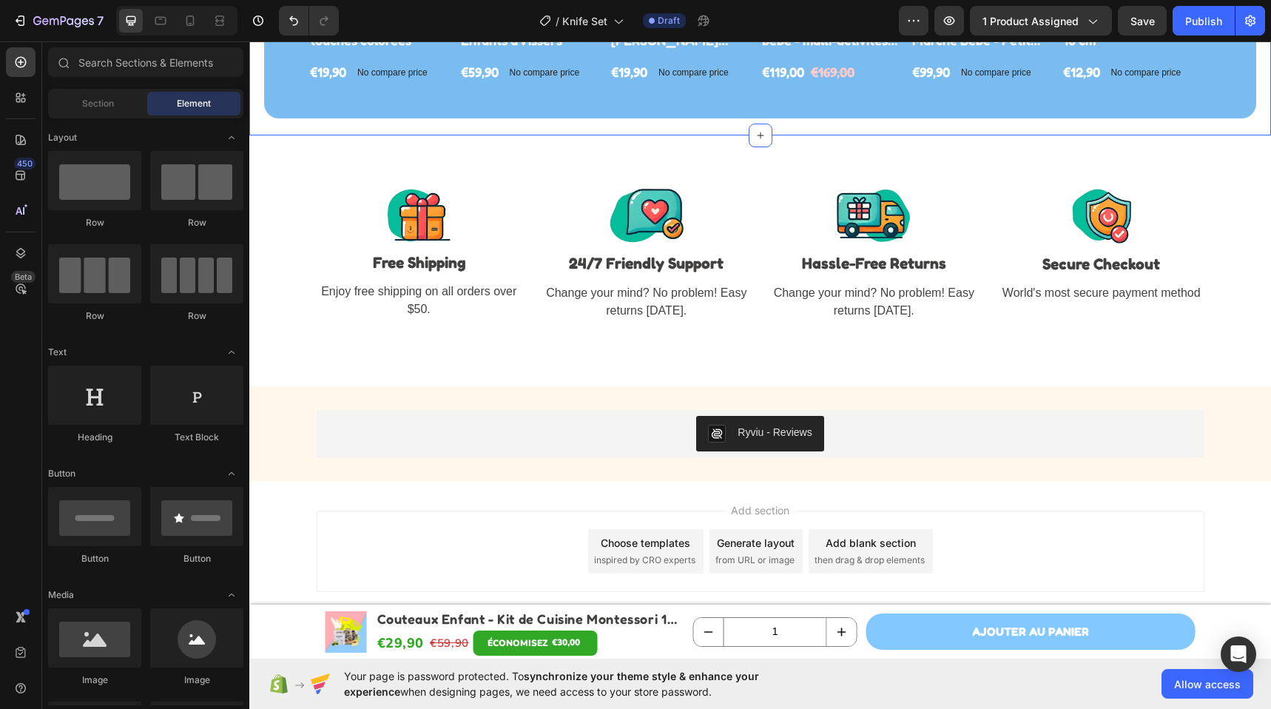
scroll to position [5323, 0]
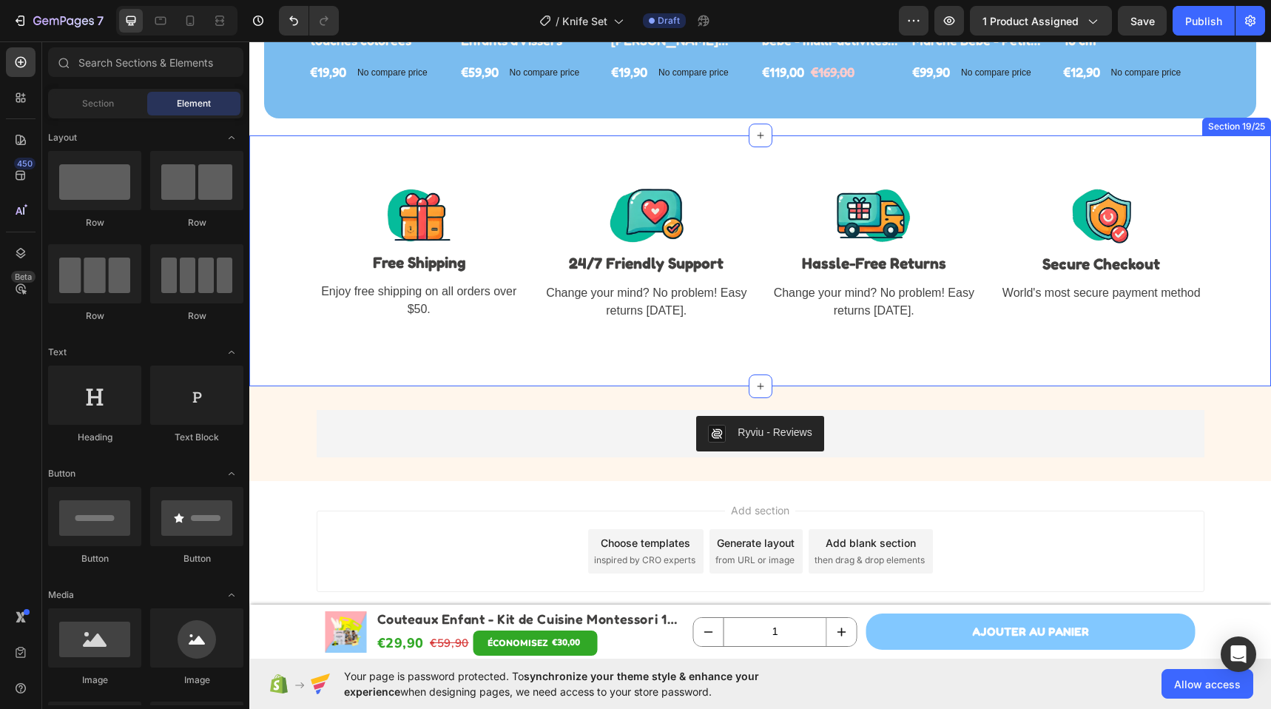
click at [522, 184] on div "Image Free Shipping Text block Enjoy free shipping on all orders over $50. Text…" at bounding box center [759, 260] width 1021 height 251
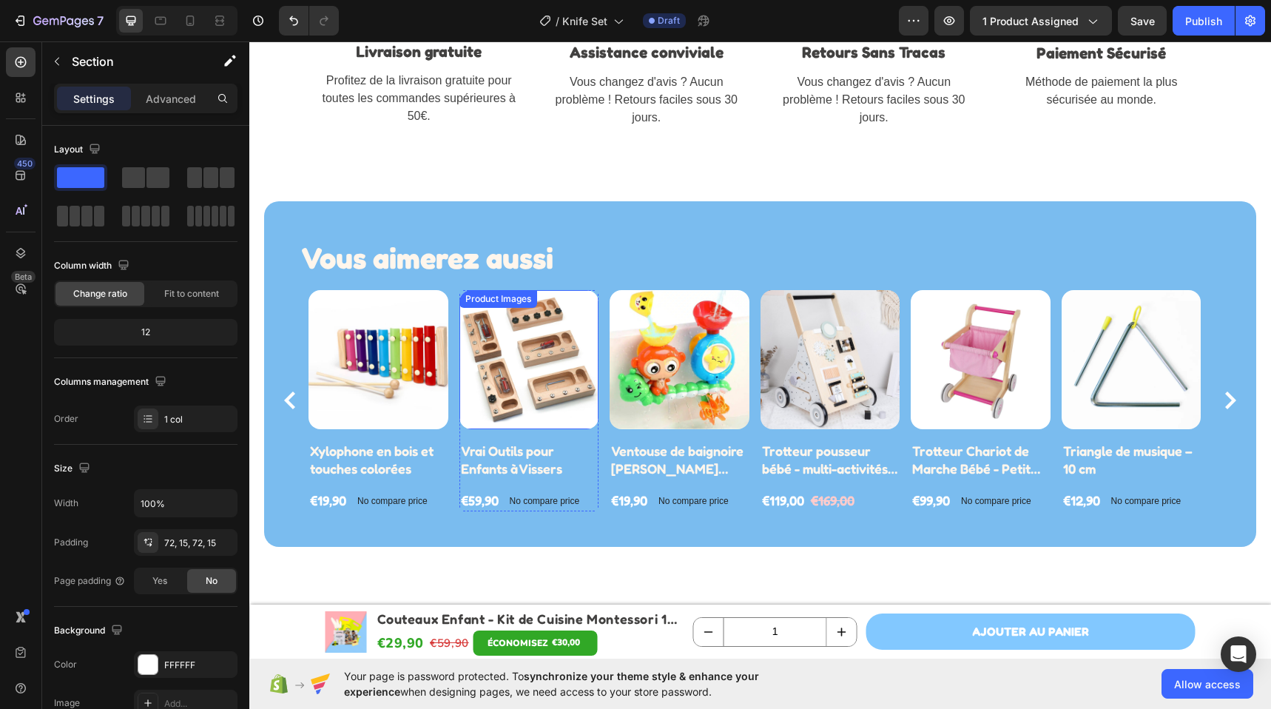
scroll to position [5223, 0]
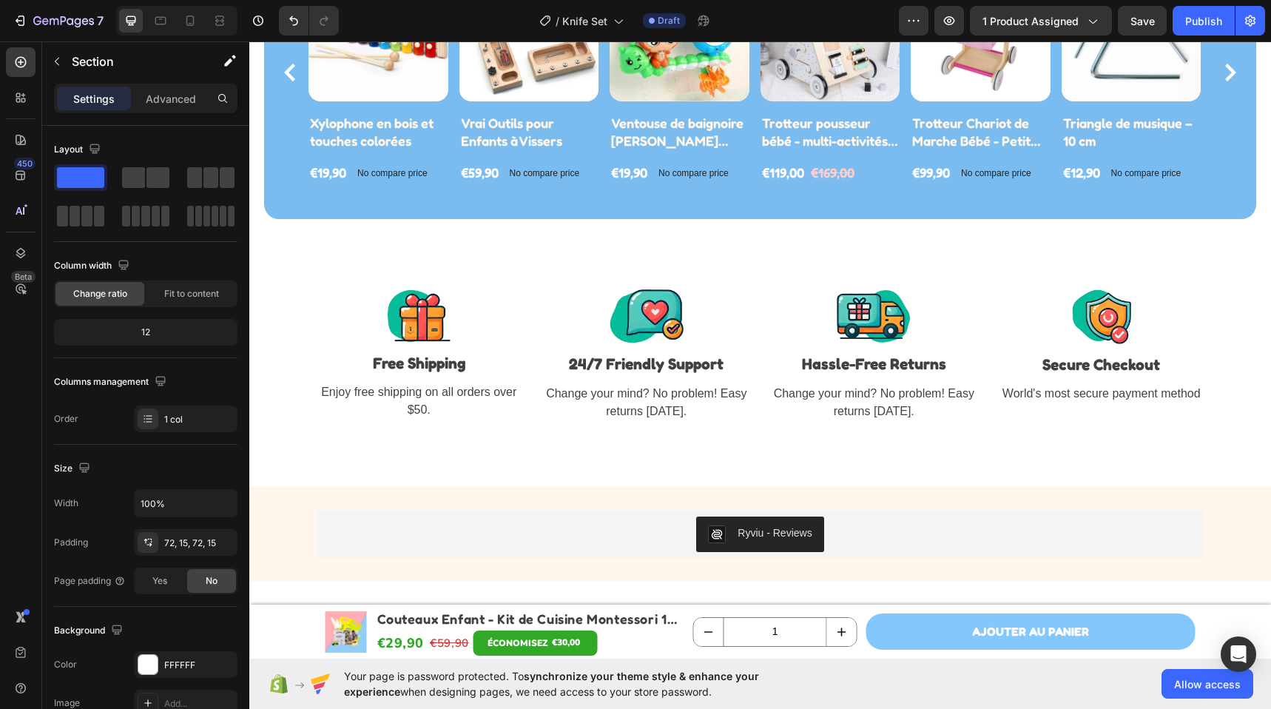
click at [271, 264] on div "Image Free Shipping Text block Enjoy free shipping on all orders over $50. Text…" at bounding box center [759, 361] width 1021 height 251
click at [343, 273] on div "Image Free Shipping Text block Enjoy free shipping on all orders over $50. Text…" at bounding box center [759, 361] width 1021 height 251
click at [496, 287] on div "Image Free Shipping Text block Enjoy free shipping on all orders over $50. Text…" at bounding box center [759, 361] width 1021 height 251
click at [439, 314] on img at bounding box center [419, 315] width 64 height 53
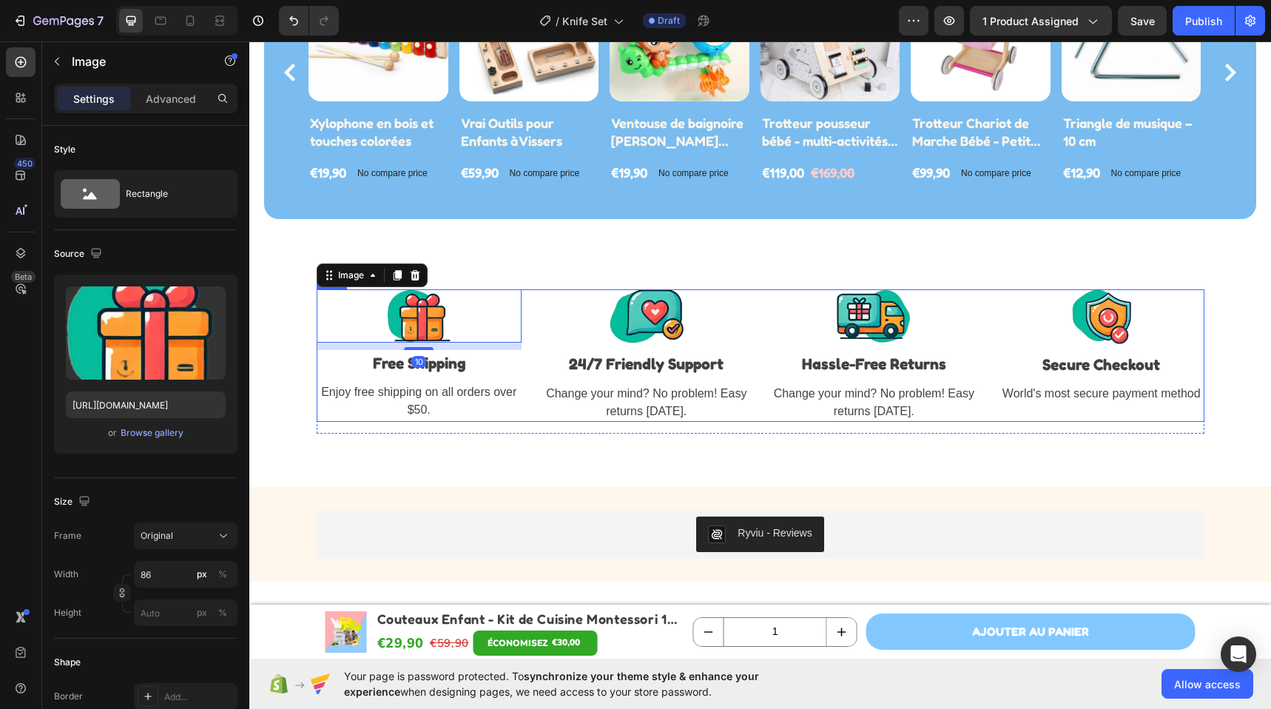
click at [518, 294] on div "Image 10 Free Shipping Text block Enjoy free shipping on all orders over $50. T…" at bounding box center [760, 355] width 887 height 132
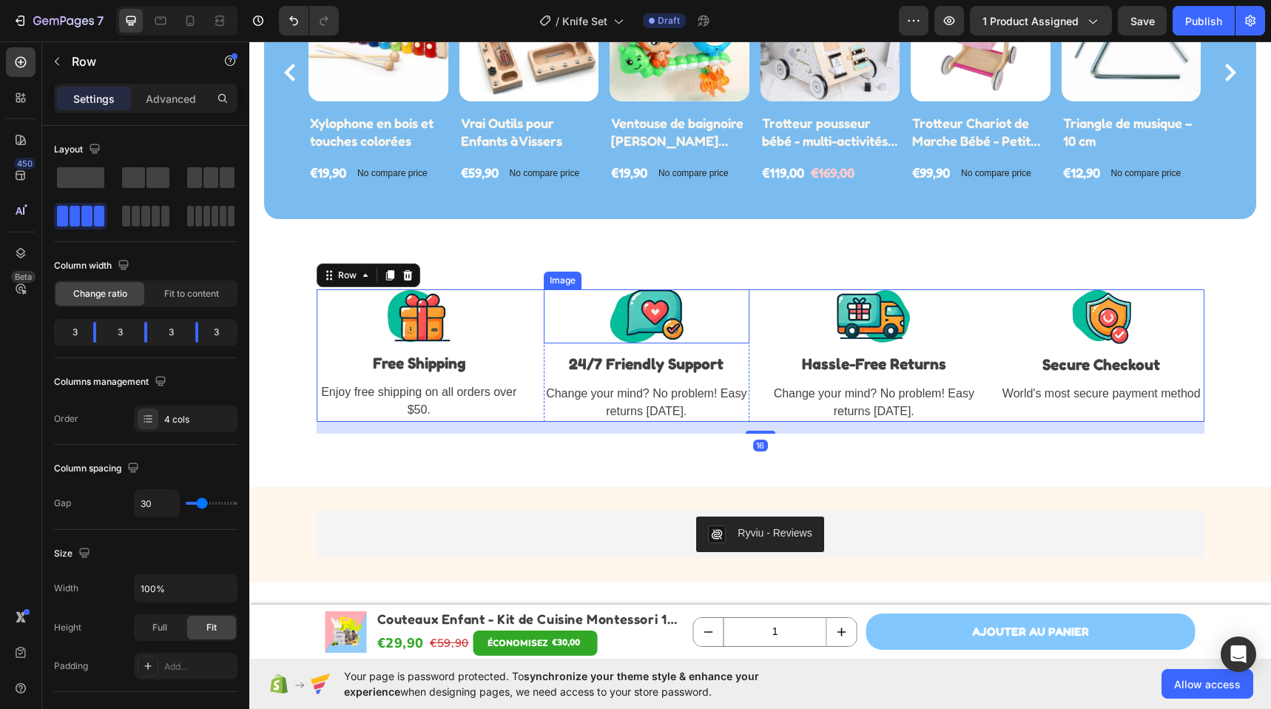
click at [544, 296] on div at bounding box center [647, 316] width 206 height 54
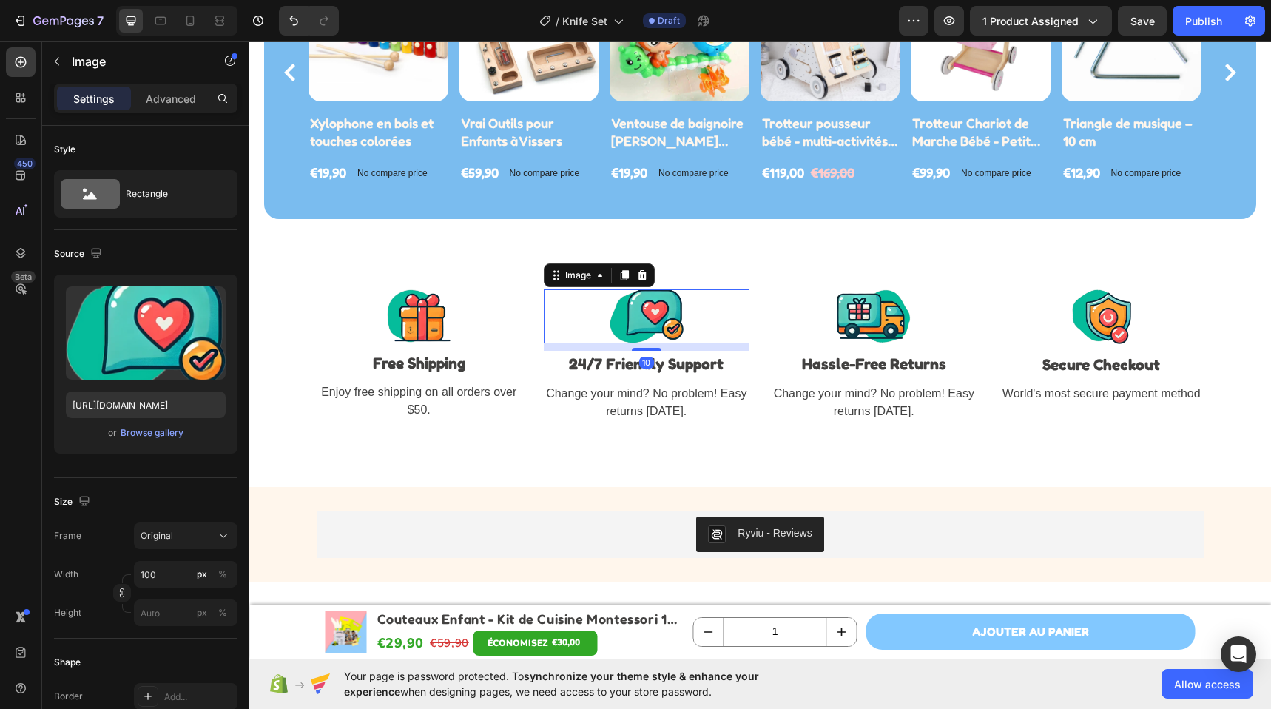
click at [544, 283] on div "Image" at bounding box center [599, 275] width 111 height 24
click at [521, 280] on div "Image Free Shipping Text block Enjoy free shipping on all orders over $50. Text…" at bounding box center [759, 361] width 1021 height 251
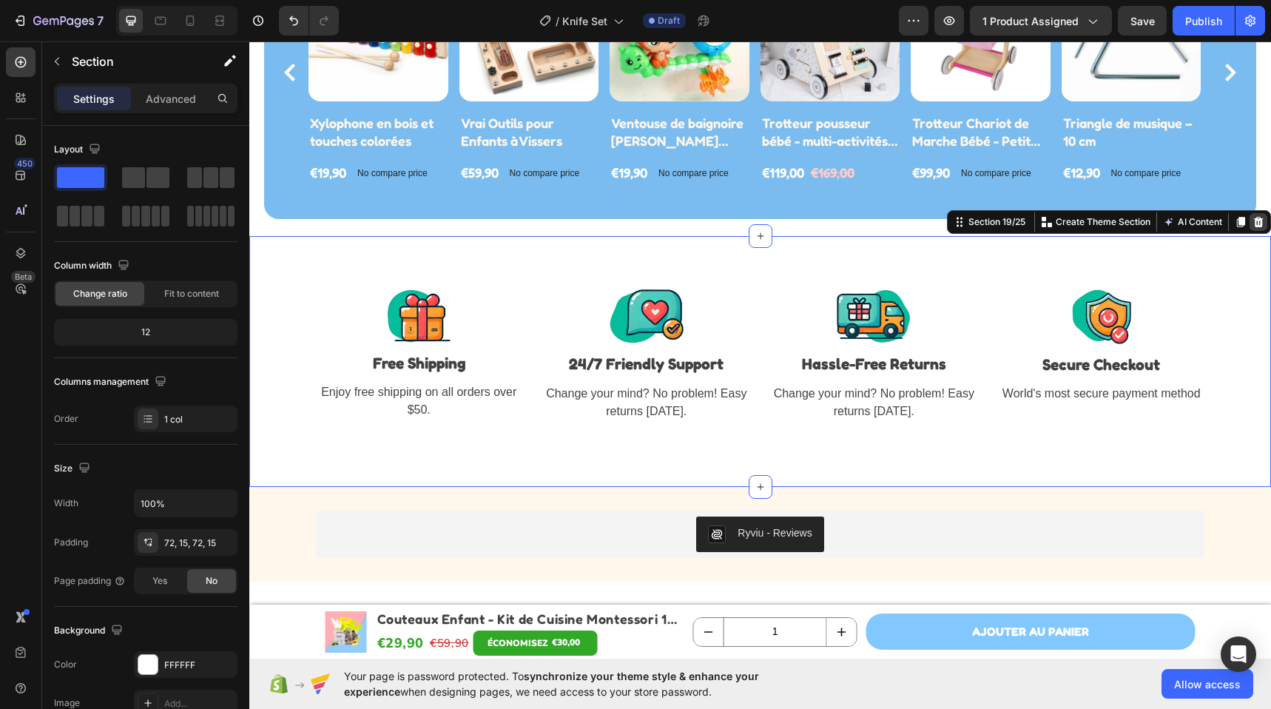
click at [1254, 222] on icon at bounding box center [1259, 222] width 10 height 10
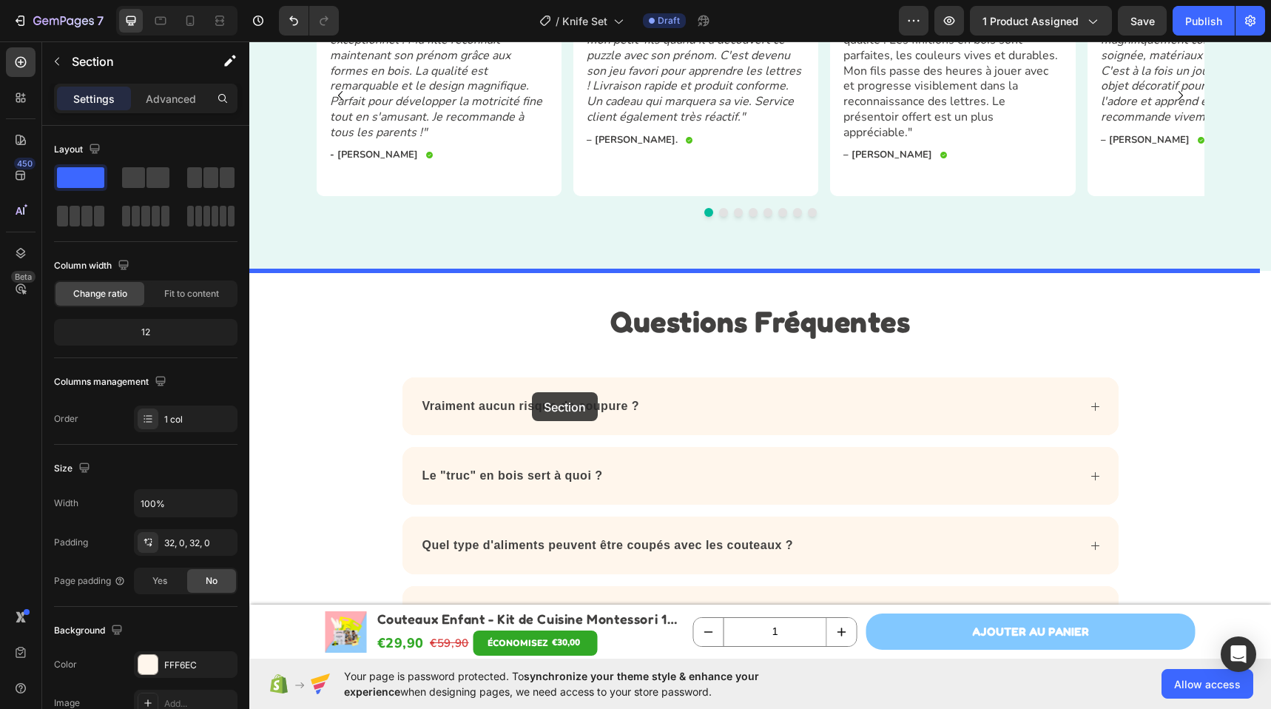
scroll to position [3618, 0]
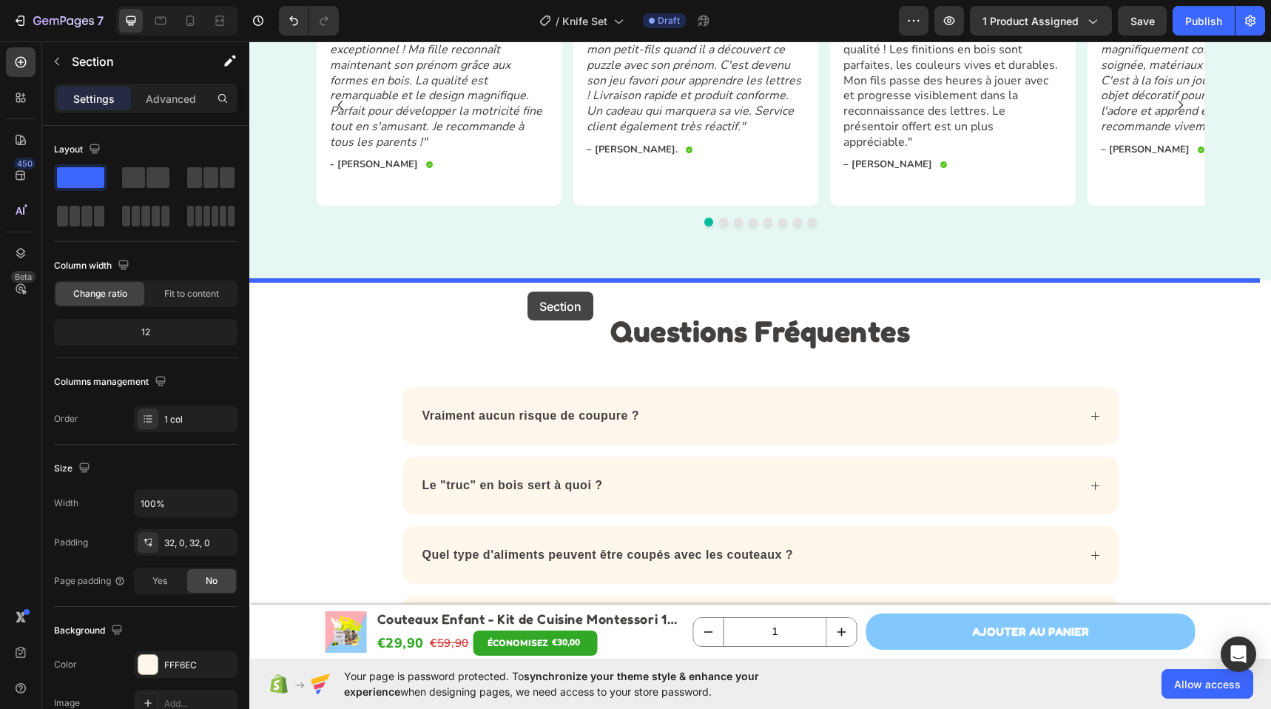
drag, startPoint x: 327, startPoint y: 392, endPoint x: 527, endPoint y: 291, distance: 224.2
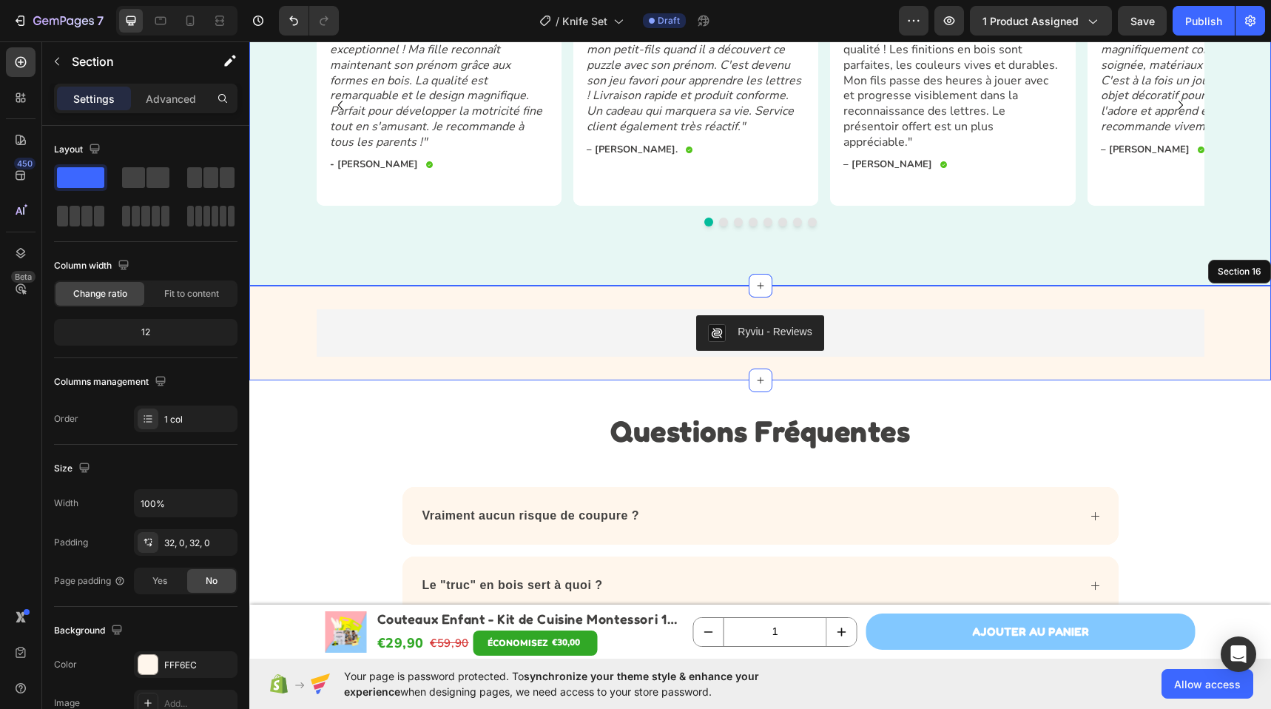
click at [291, 250] on div "Ce que les parents disent Heading Excellent 4.8 /5 Text Block Image Row basé su…" at bounding box center [759, 65] width 1021 height 441
click at [283, 257] on div "Ce que les parents disent Heading Excellent 4.8 /5 Text Block Image Row basé su…" at bounding box center [759, 65] width 1021 height 441
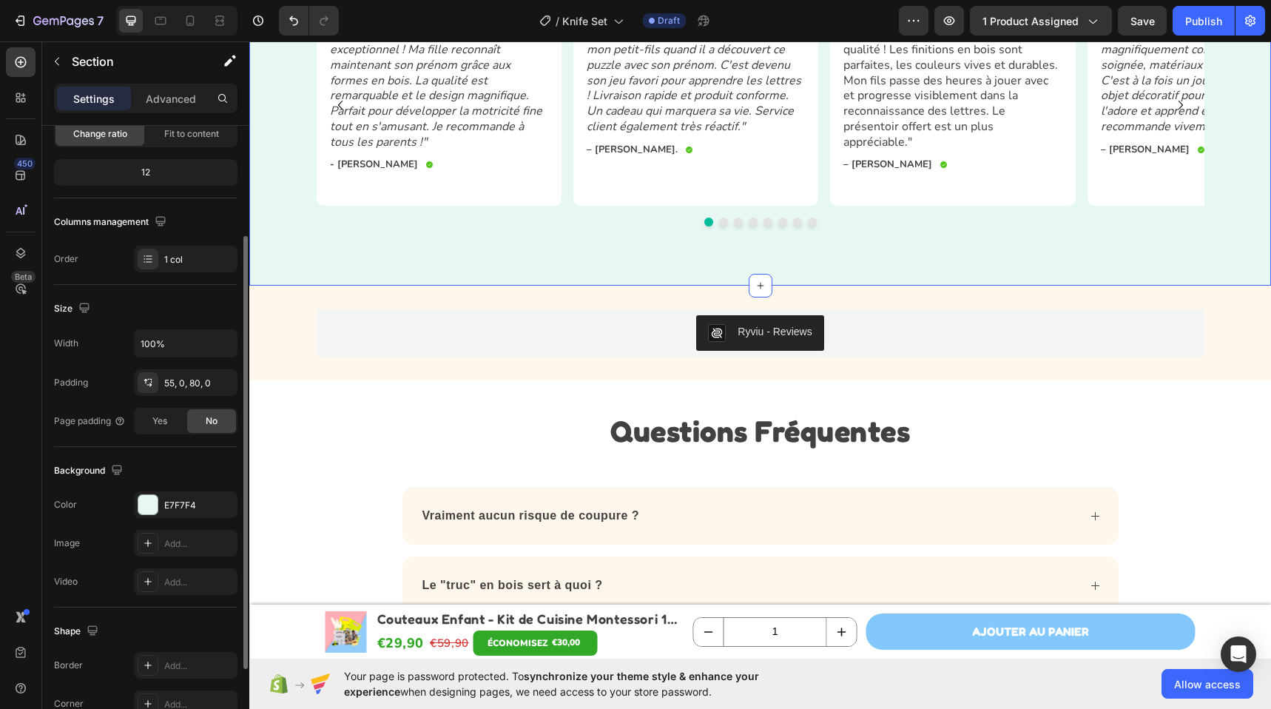
scroll to position [169, 0]
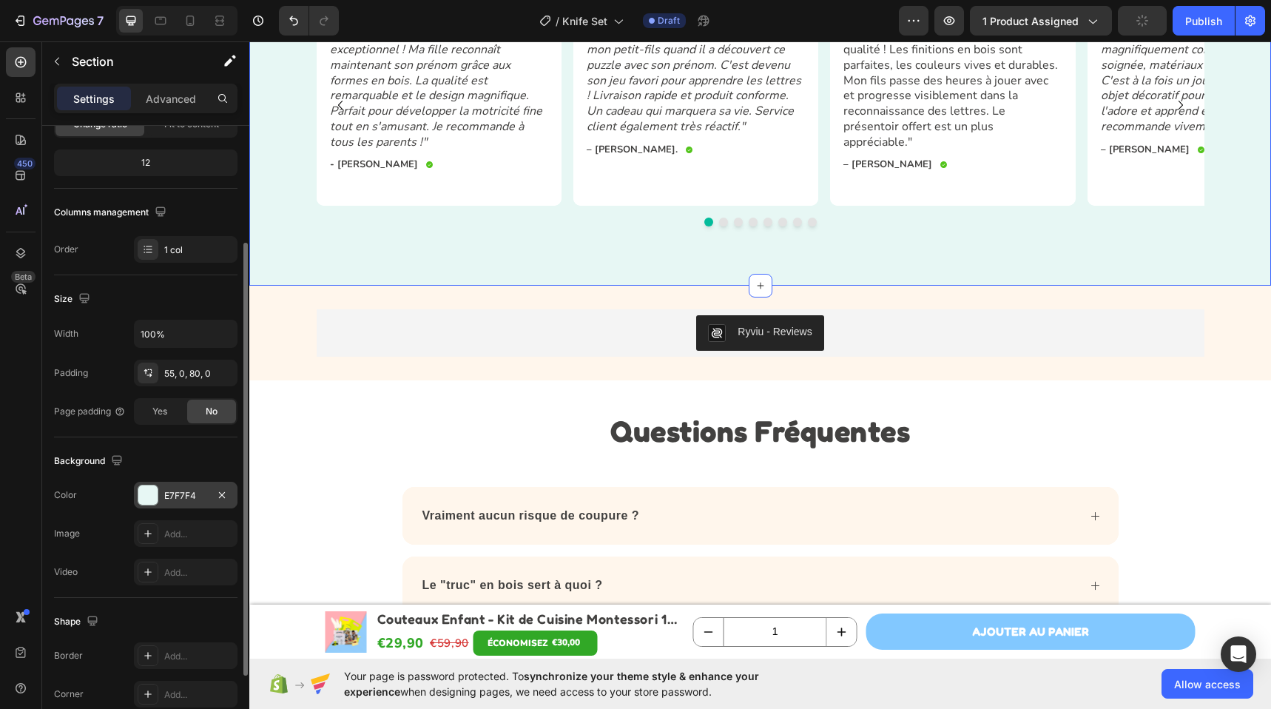
click at [175, 490] on div "E7F7F4" at bounding box center [185, 495] width 43 height 13
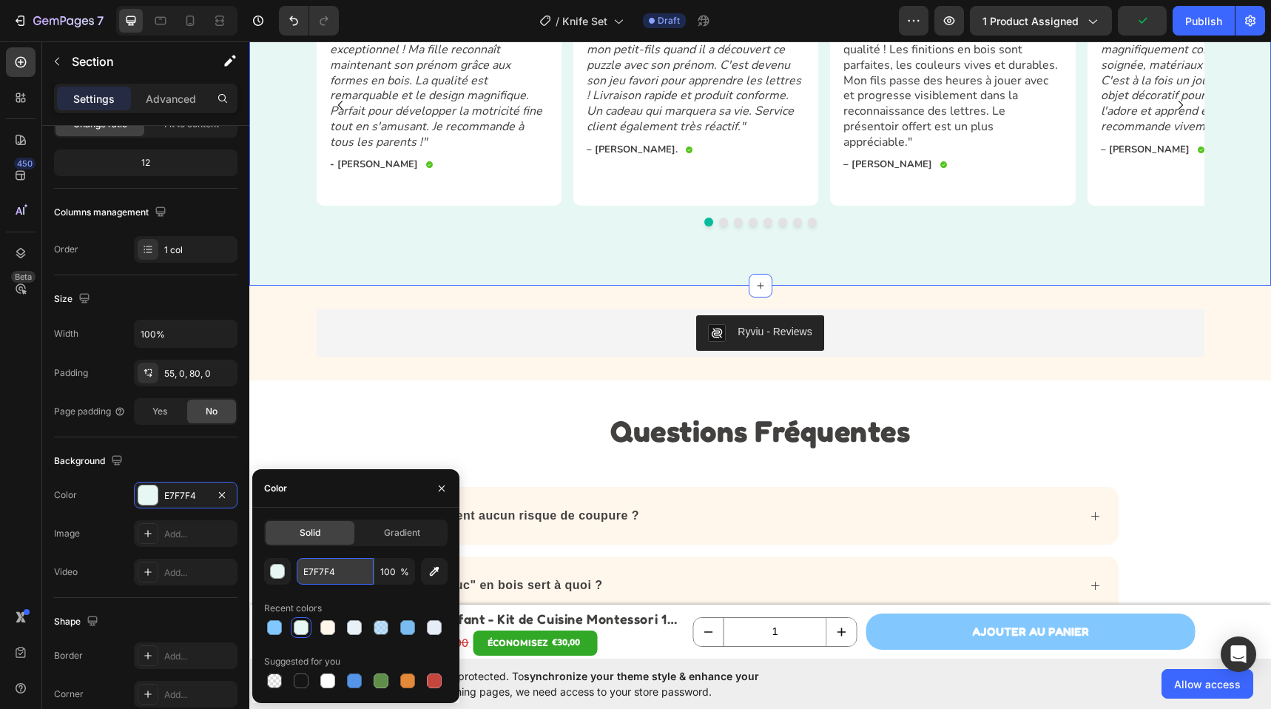
click at [326, 574] on input "E7F7F4" at bounding box center [335, 571] width 77 height 27
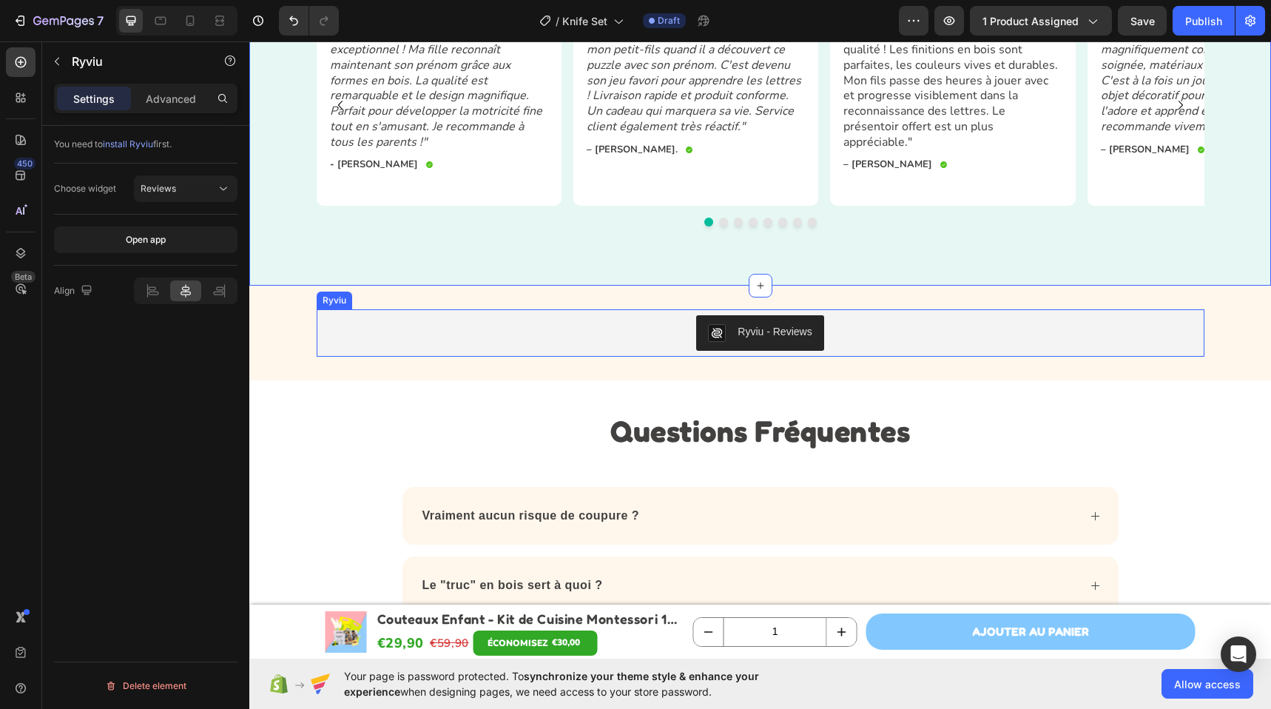
click at [445, 315] on div "Ryviu - Reviews" at bounding box center [760, 332] width 876 height 35
click at [389, 289] on icon at bounding box center [395, 295] width 12 height 12
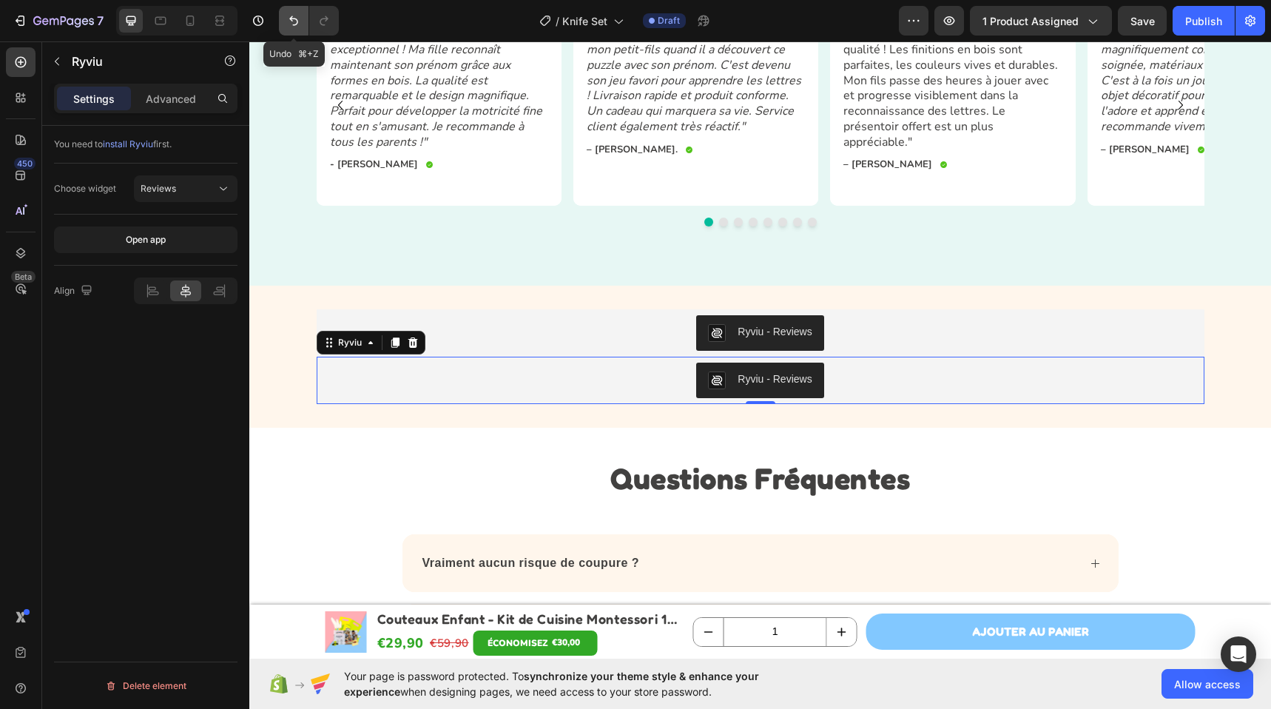
click at [297, 22] on icon "Undo/Redo" at bounding box center [293, 21] width 9 height 10
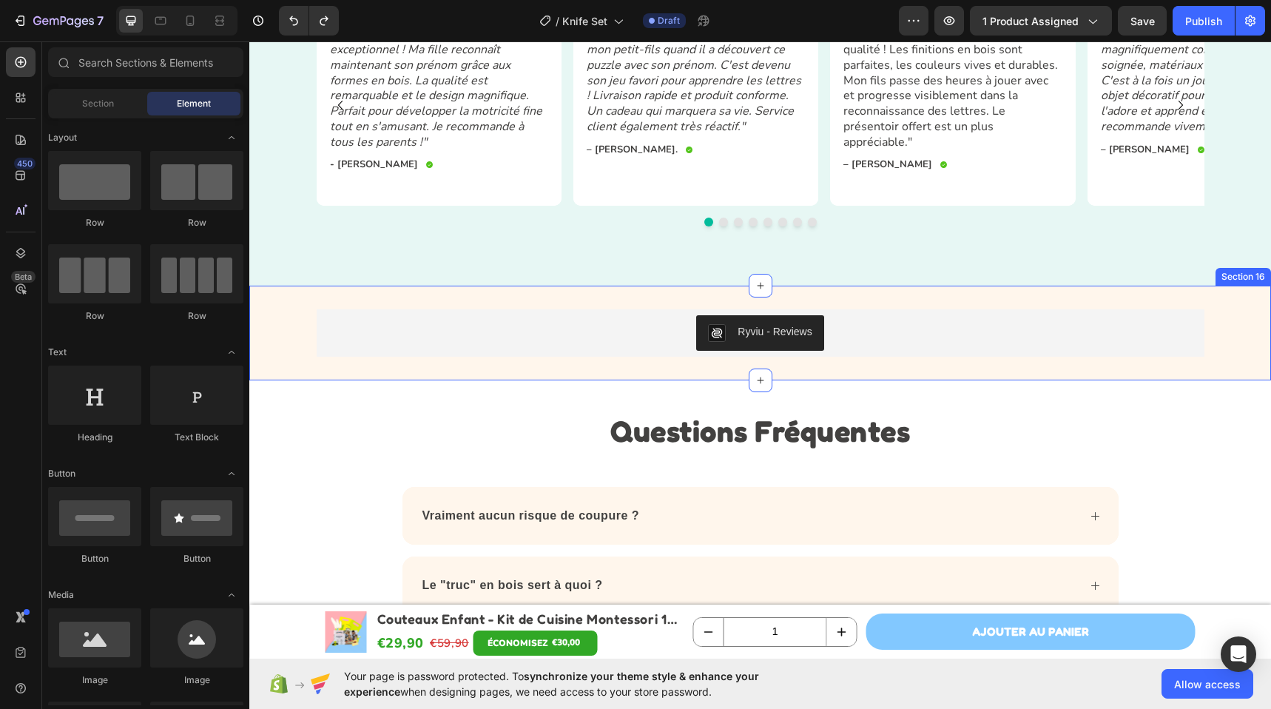
click at [298, 298] on div "Ryviu - Reviews Ryviu Row Section 16" at bounding box center [759, 332] width 1021 height 95
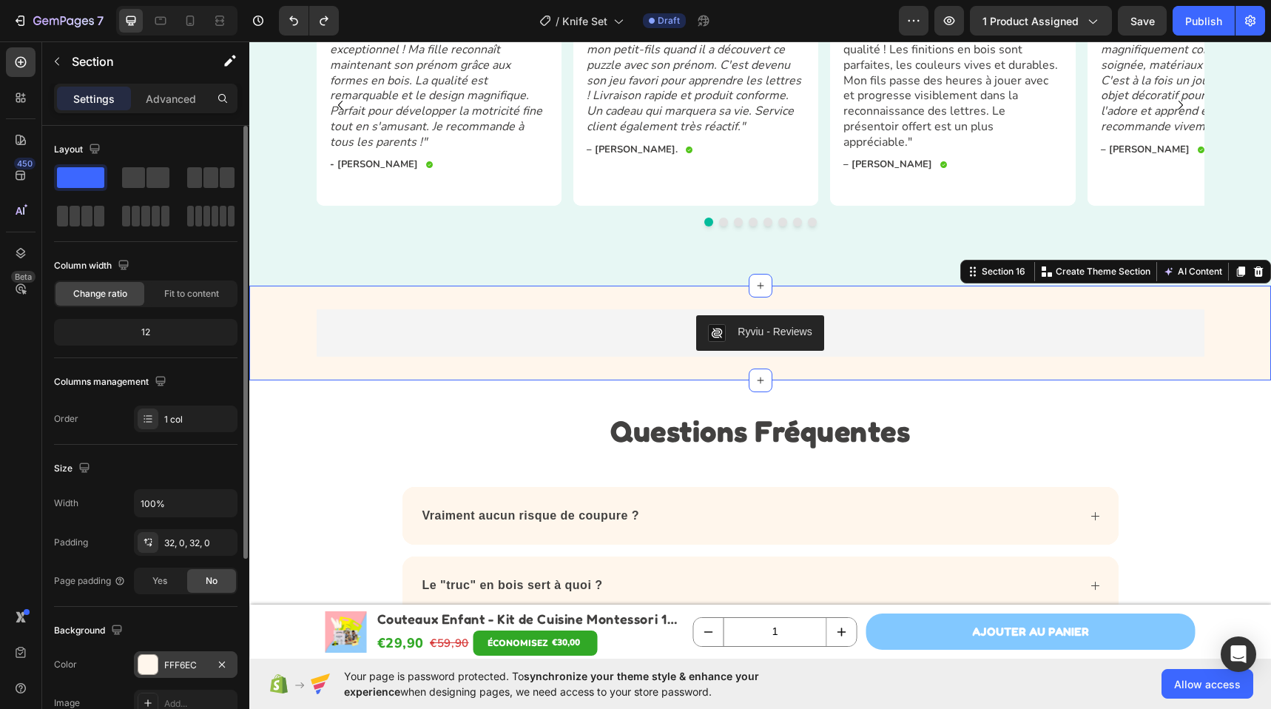
click at [188, 667] on div "FFF6EC" at bounding box center [185, 664] width 43 height 13
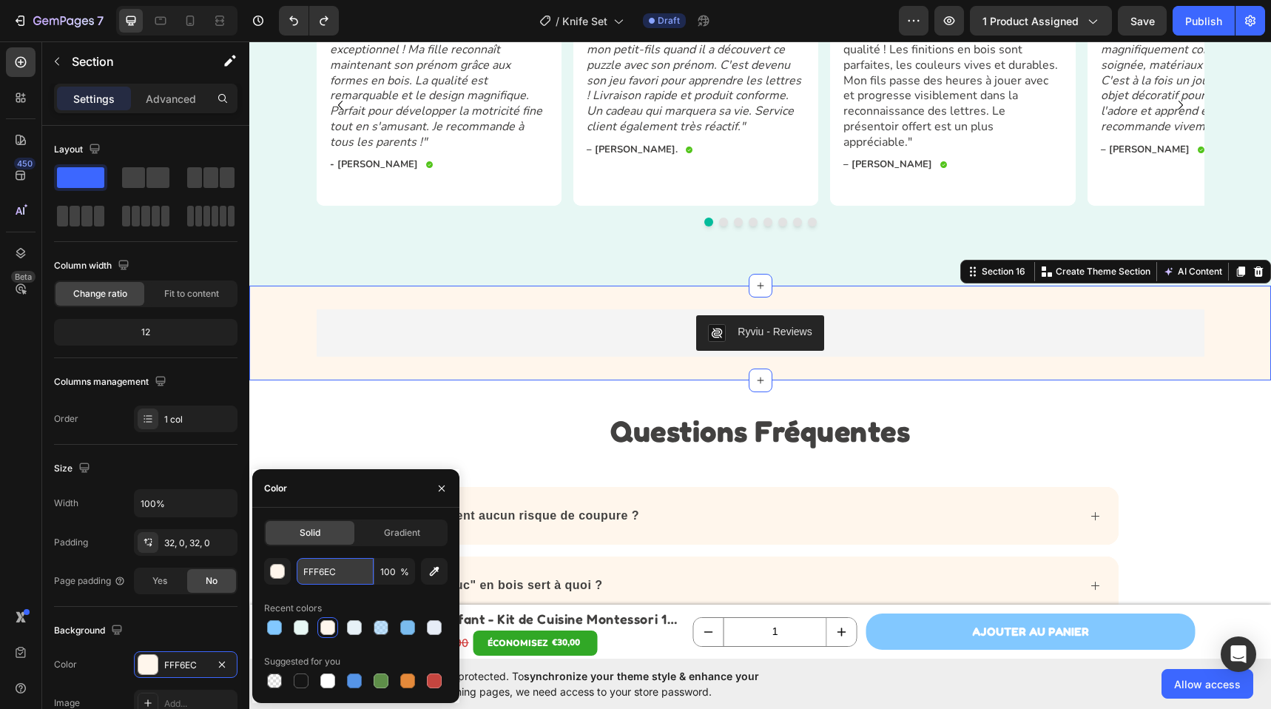
click at [346, 575] on input "FFF6EC" at bounding box center [335, 571] width 77 height 27
paste input "E7F7F4"
type input "E7F7F4"
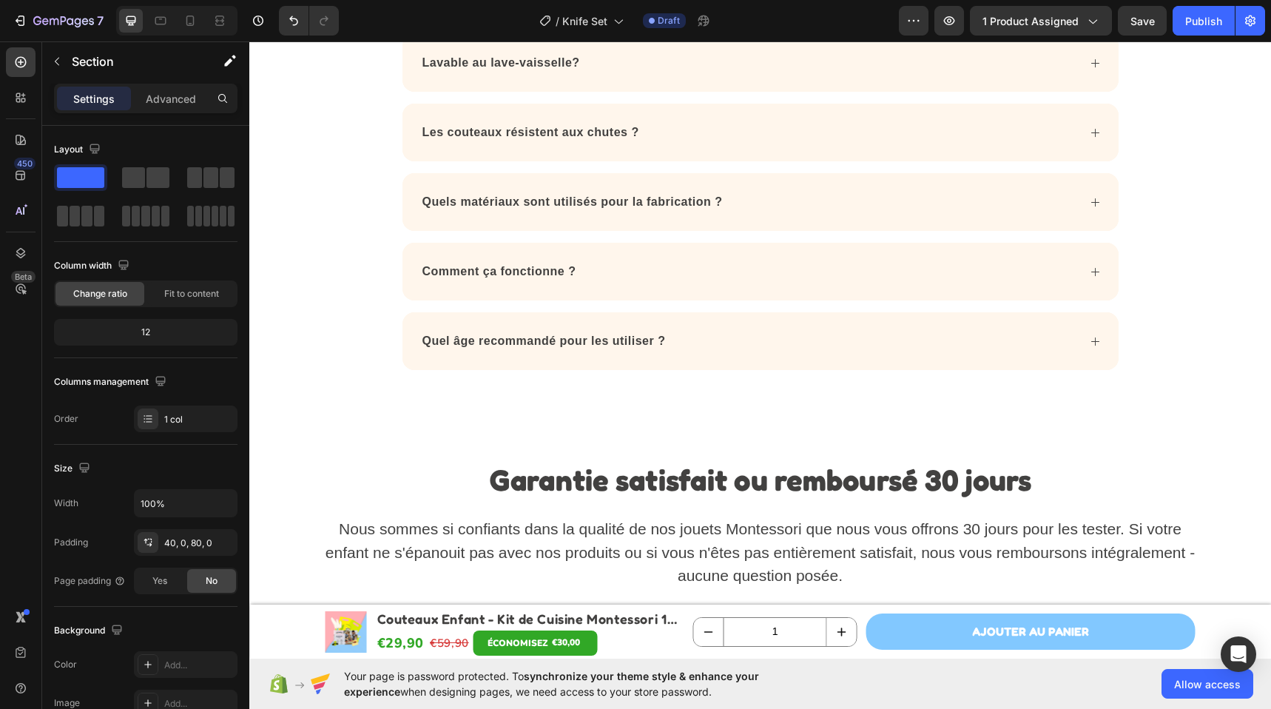
scroll to position [4352, 0]
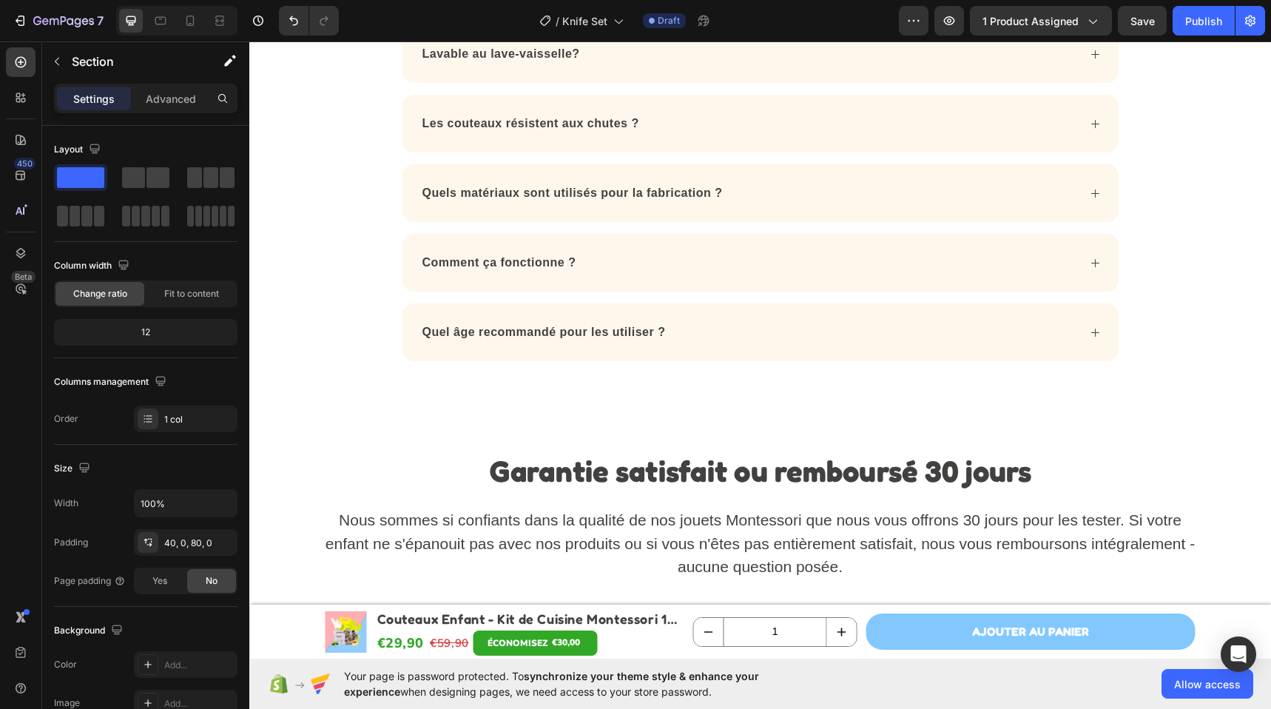
click at [348, 339] on div "Questions Fréquentes Heading Vraiment aucun risque de coupure ? Le "truc" en bo…" at bounding box center [759, 15] width 1021 height 691
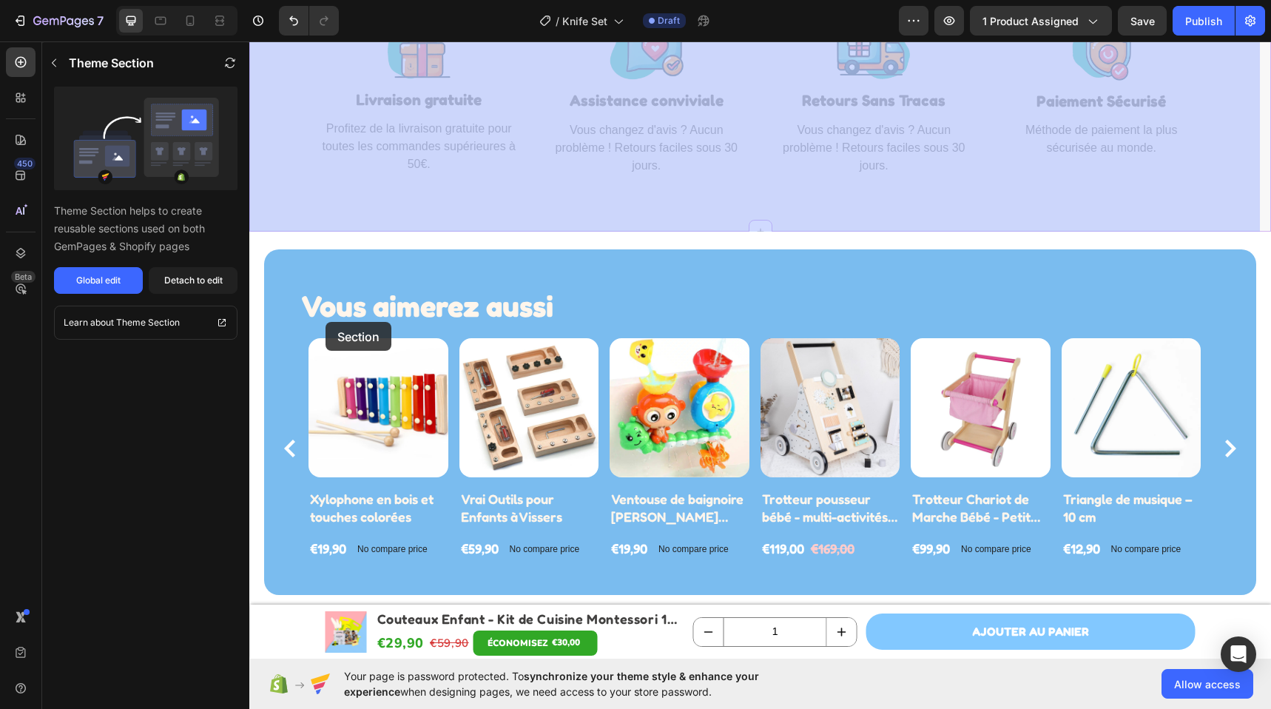
scroll to position [5017, 0]
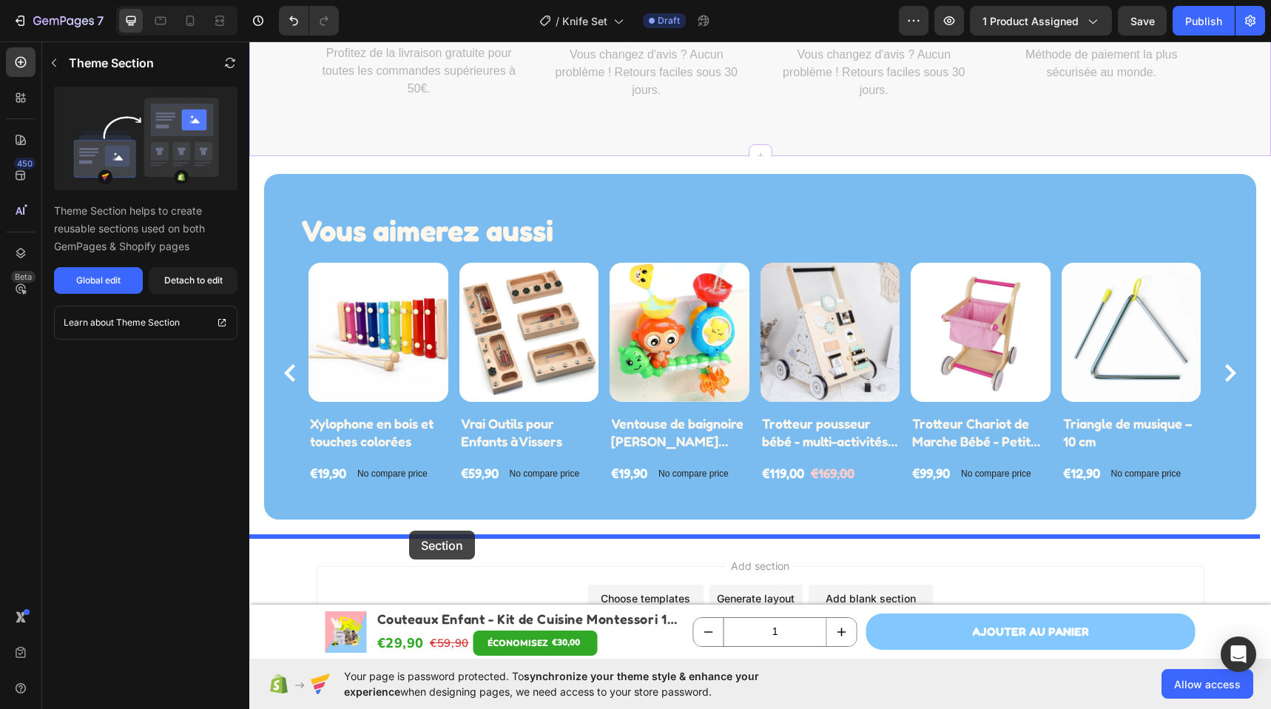
drag, startPoint x: 314, startPoint y: 186, endPoint x: 409, endPoint y: 530, distance: 356.7
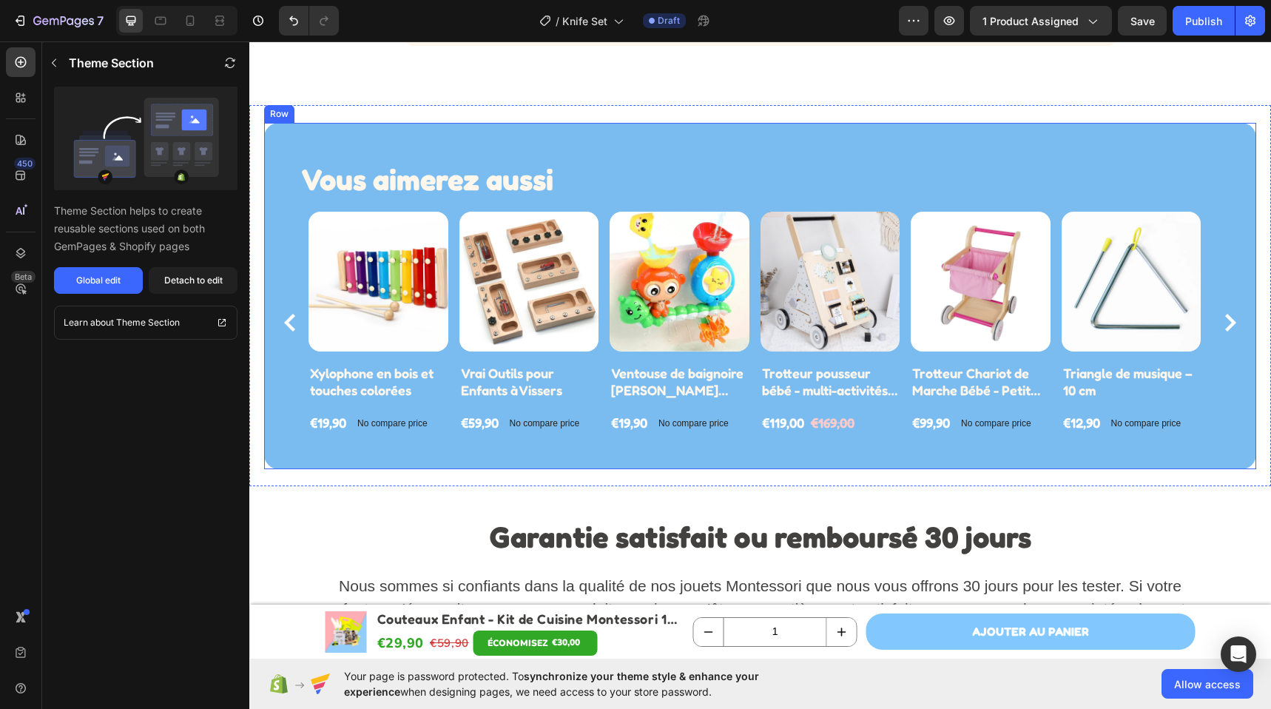
scroll to position [4592, 0]
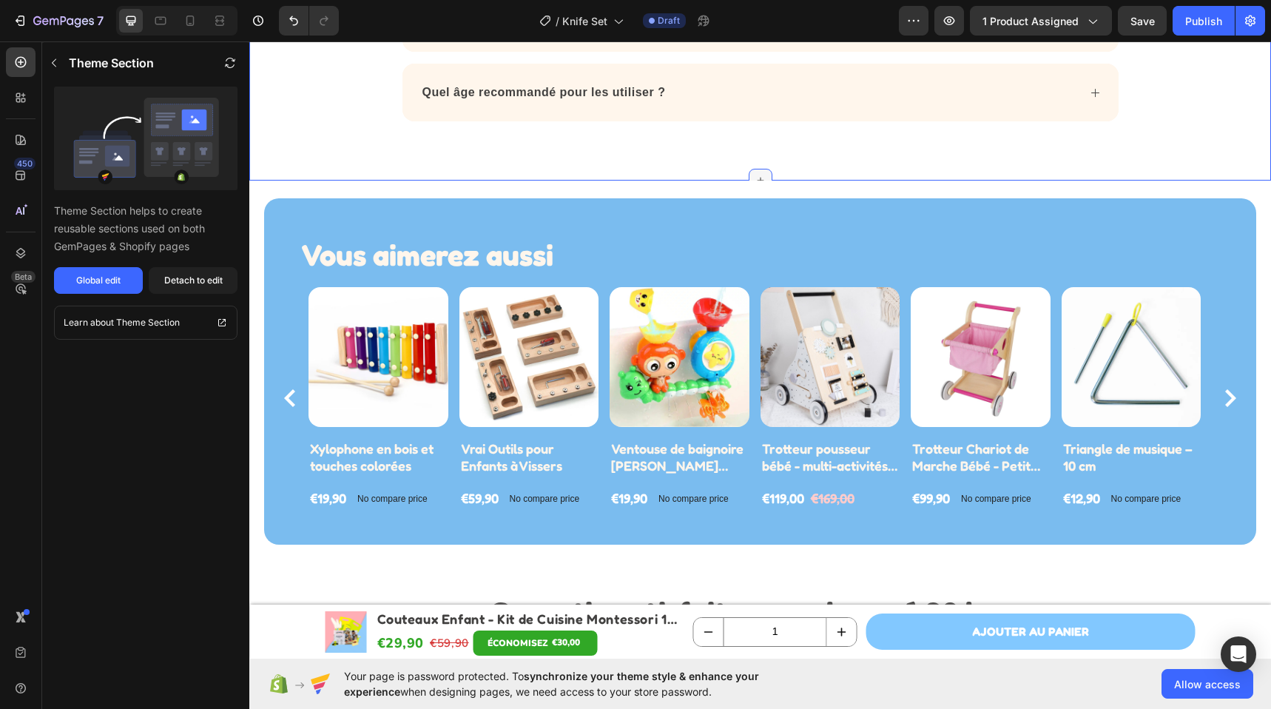
click at [754, 175] on icon at bounding box center [760, 181] width 12 height 12
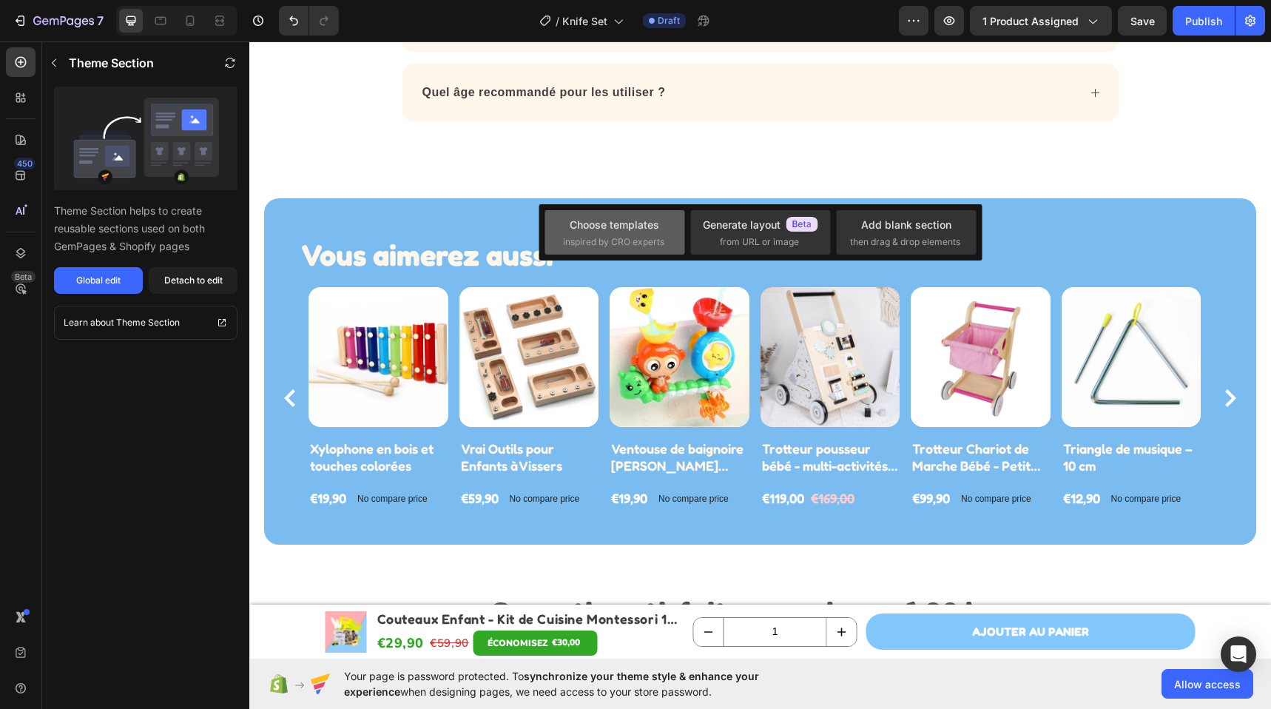
click at [646, 227] on div "Choose templates" at bounding box center [613, 225] width 89 height 16
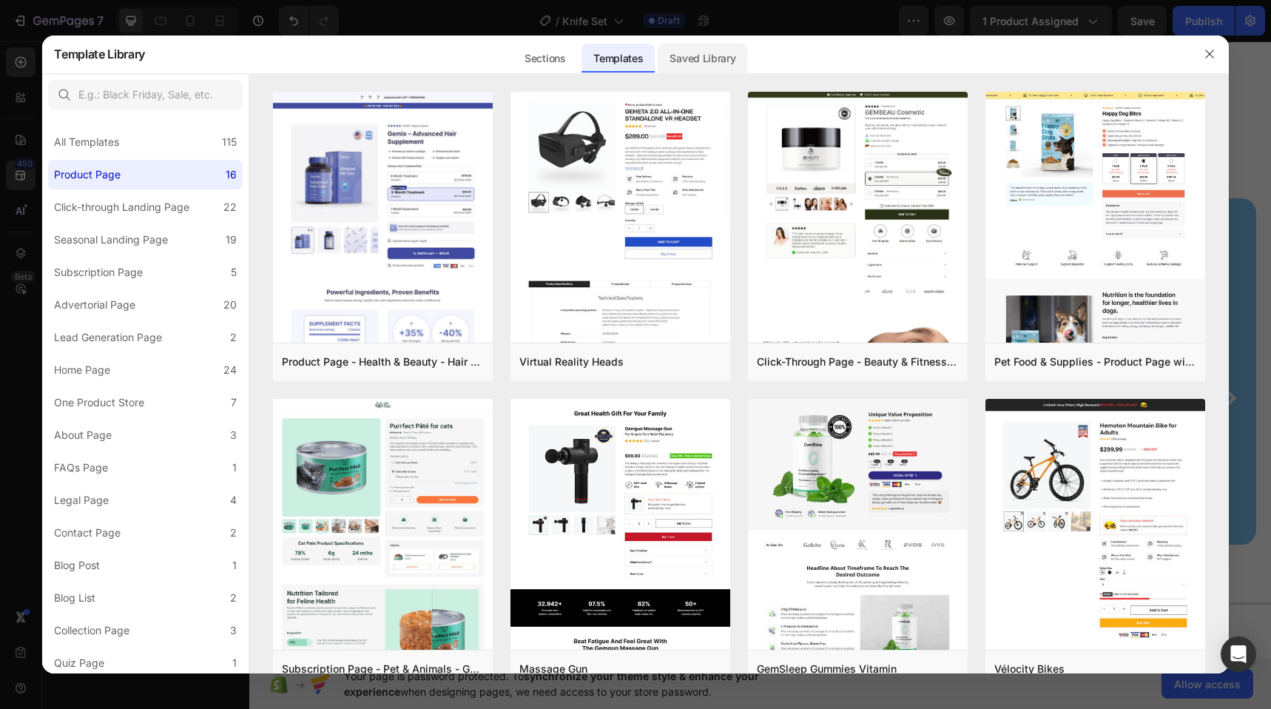
click at [694, 56] on div "Saved Library" at bounding box center [701, 59] width 89 height 30
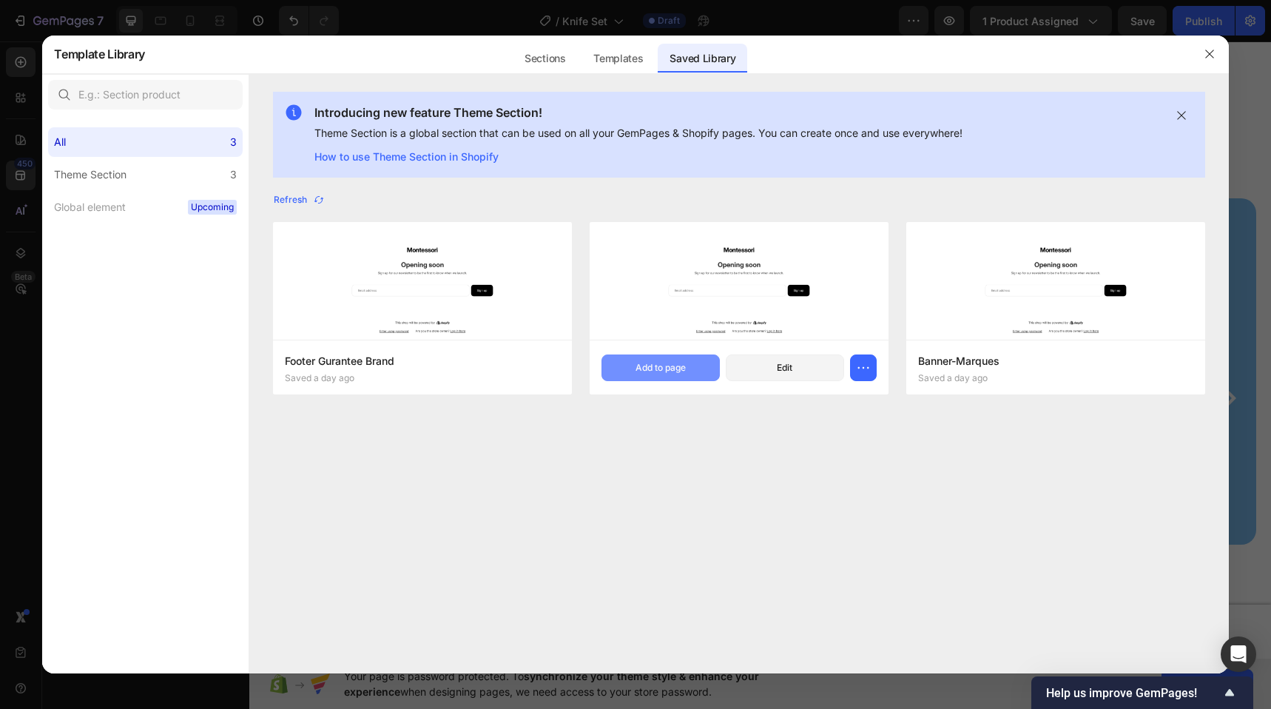
click at [671, 376] on button "Add to page" at bounding box center [660, 367] width 118 height 27
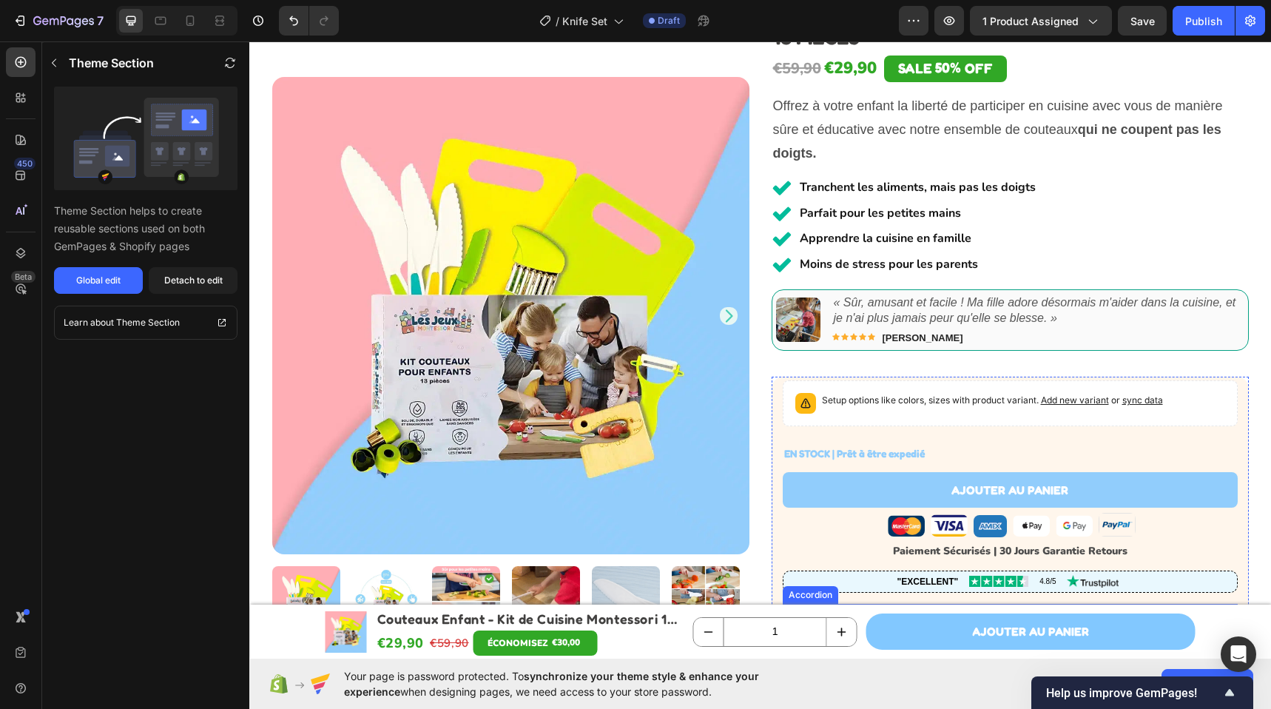
scroll to position [0, 0]
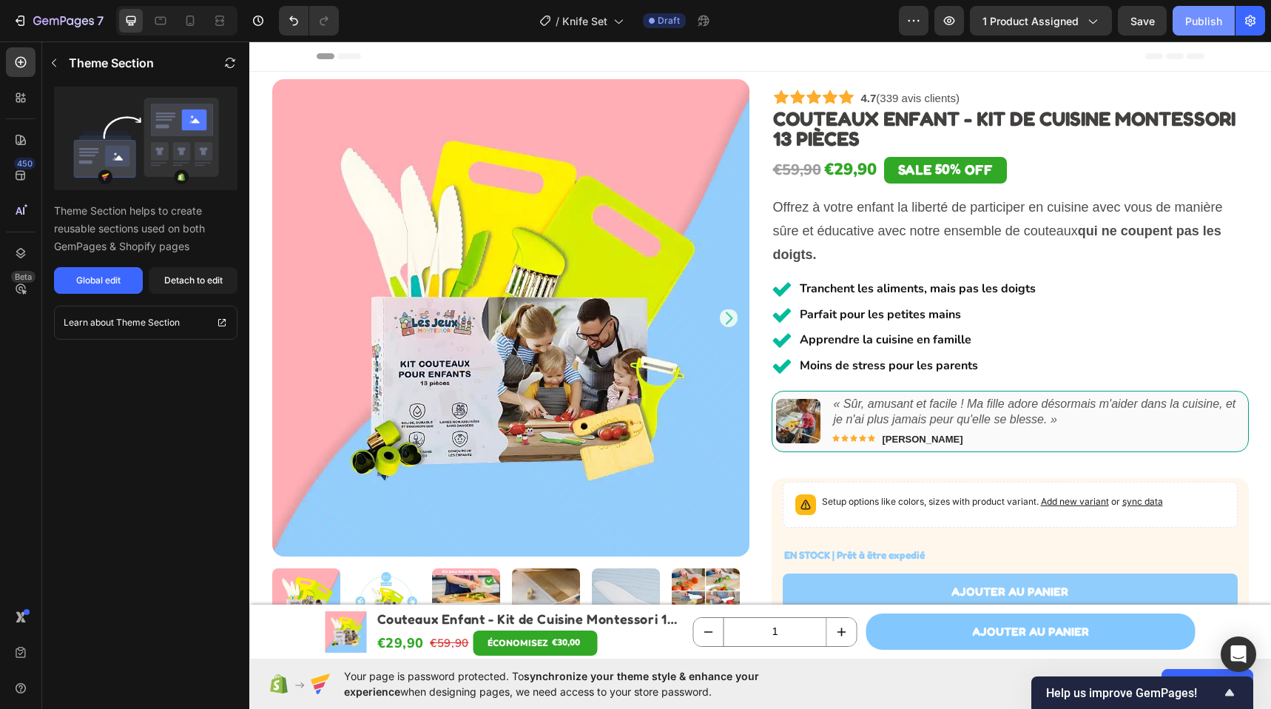
click at [1189, 16] on div "Publish" at bounding box center [1203, 21] width 37 height 16
click at [966, 95] on div "Icon Icon Icon Icon Icon Icon List 4.7 (339 avis clients) Text Block 4.7 based …" at bounding box center [1009, 100] width 477 height 27
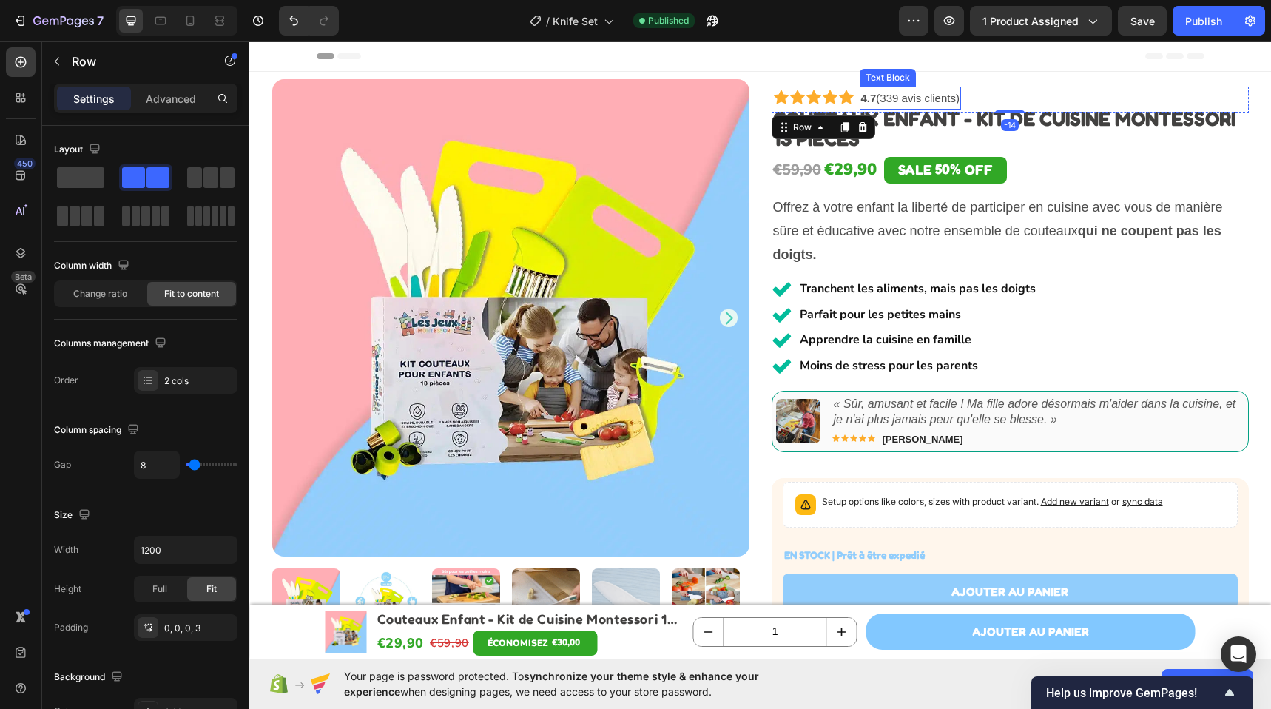
click at [919, 95] on link "4.7 (339 avis clients)" at bounding box center [910, 98] width 98 height 13
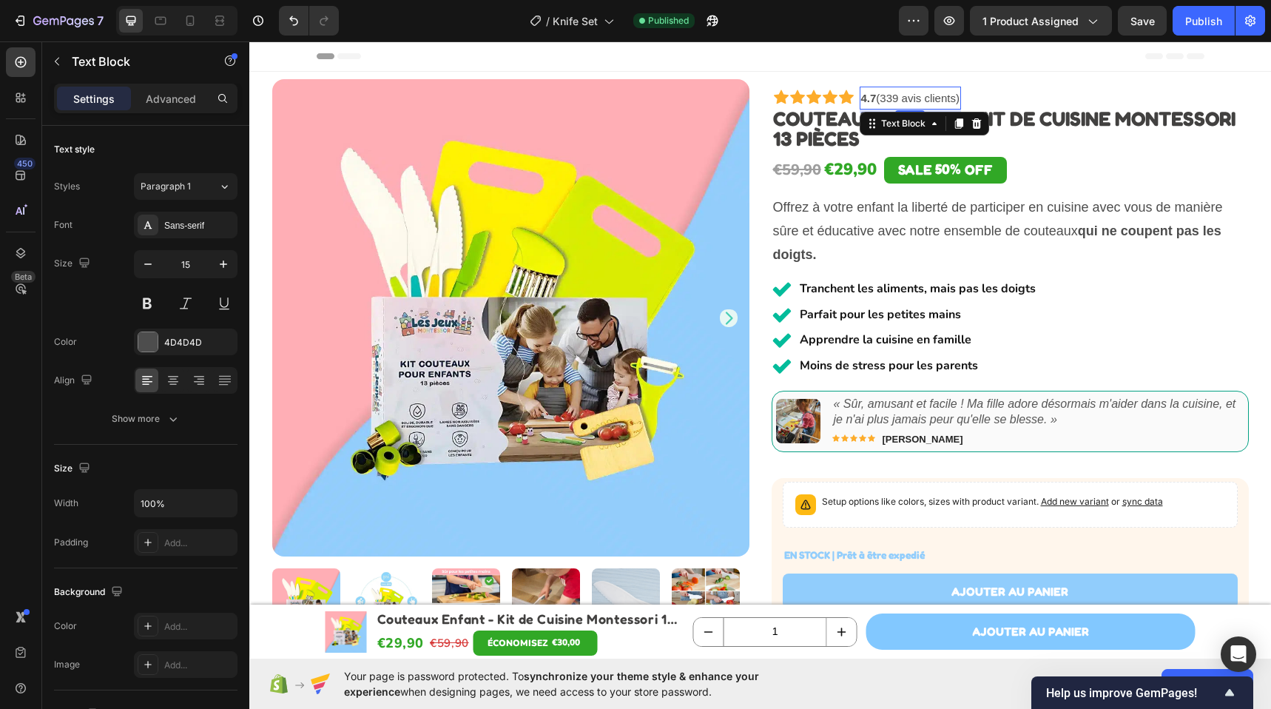
click at [885, 100] on link "4.7 (339 avis clients)" at bounding box center [910, 98] width 98 height 13
click at [885, 99] on link "4.7 (339 avis clients)" at bounding box center [910, 98] width 98 height 13
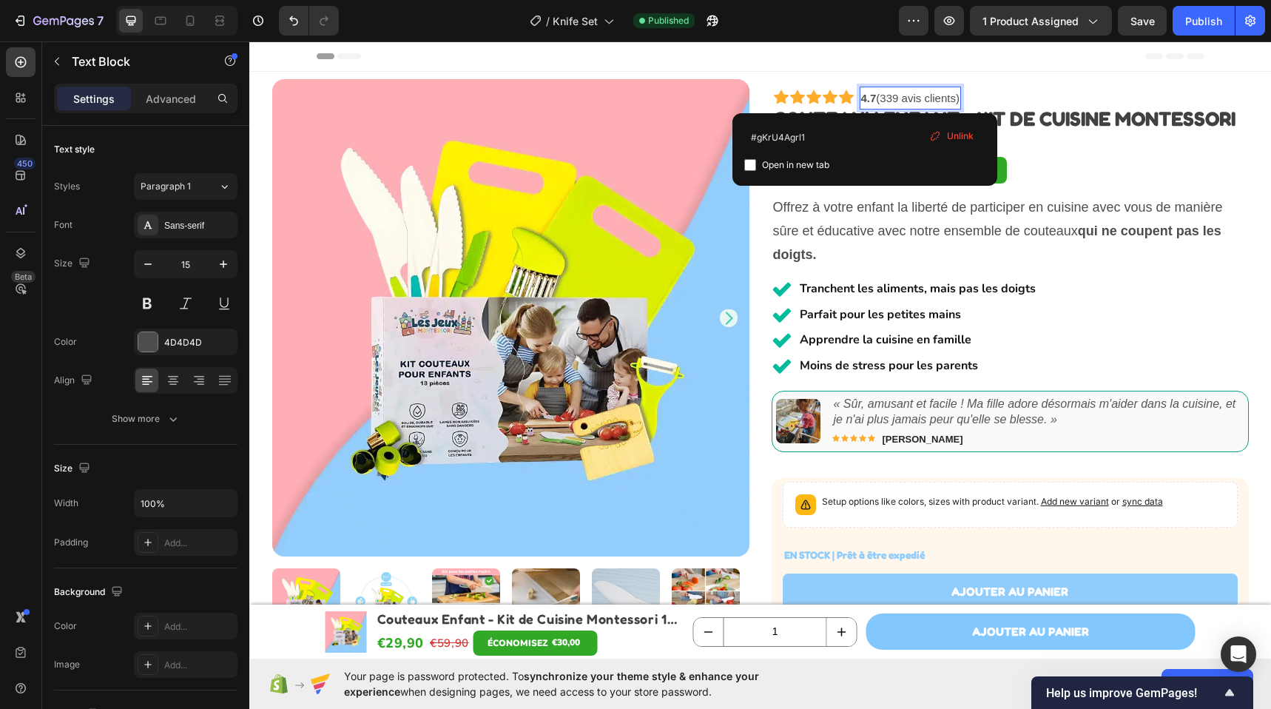
click at [863, 97] on strong "4.7" at bounding box center [869, 98] width 16 height 13
click at [870, 98] on link "4.7 (339 avis clients)" at bounding box center [910, 98] width 98 height 13
click at [975, 91] on div "Icon Icon Icon Icon Icon Icon List 4.8 (339 avis clients) Text Block 5 4.7 base…" at bounding box center [1009, 100] width 477 height 27
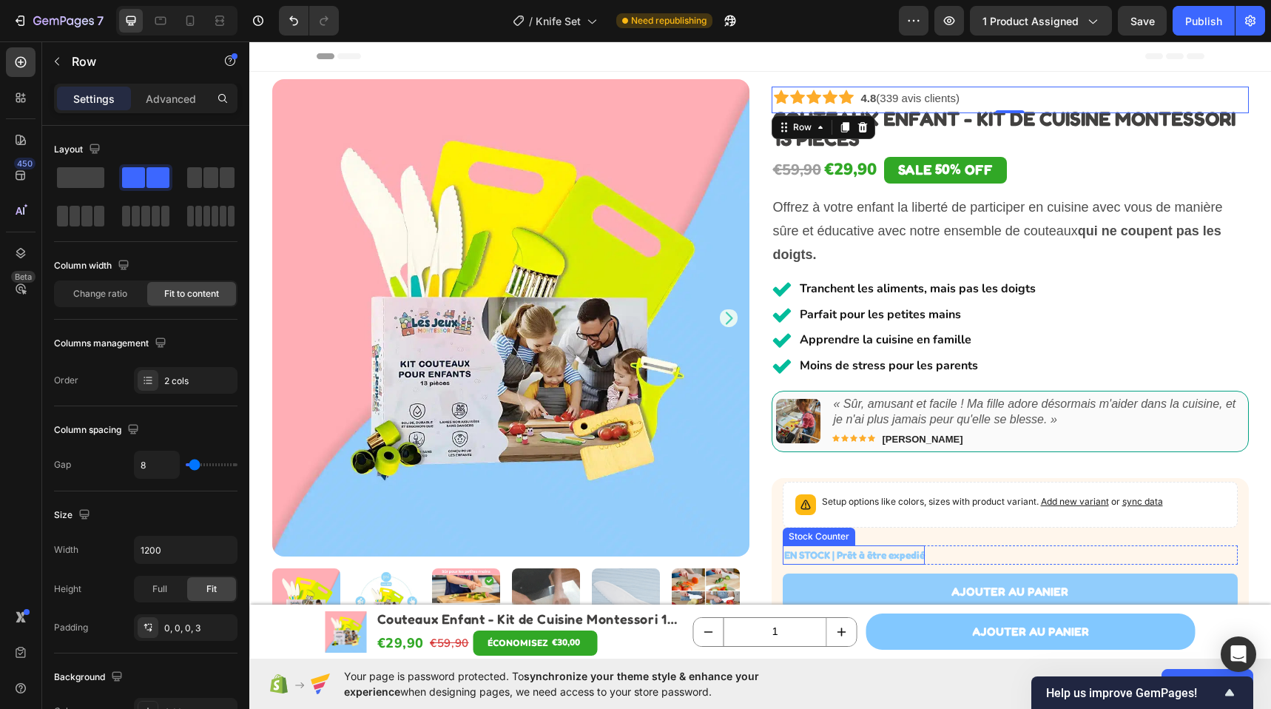
click at [899, 555] on p "EN STOCK | Prêt à être expedié" at bounding box center [854, 554] width 141 height 18
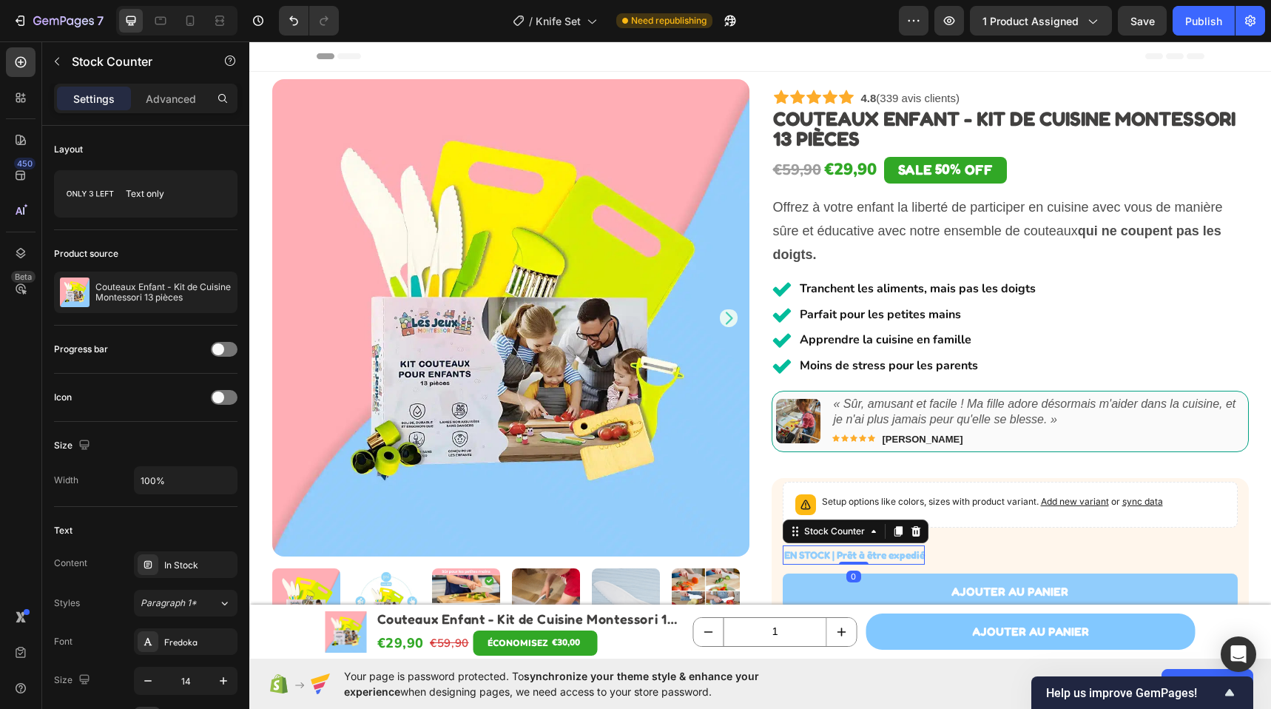
click at [899, 555] on p "EN STOCK | Prêt à être expedié" at bounding box center [854, 554] width 141 height 18
click at [851, 558] on p "EN STOCK | Prêt à être expedié" at bounding box center [854, 554] width 141 height 18
click at [901, 556] on p "EN STOCK | Prêt à être expedié" at bounding box center [854, 554] width 141 height 18
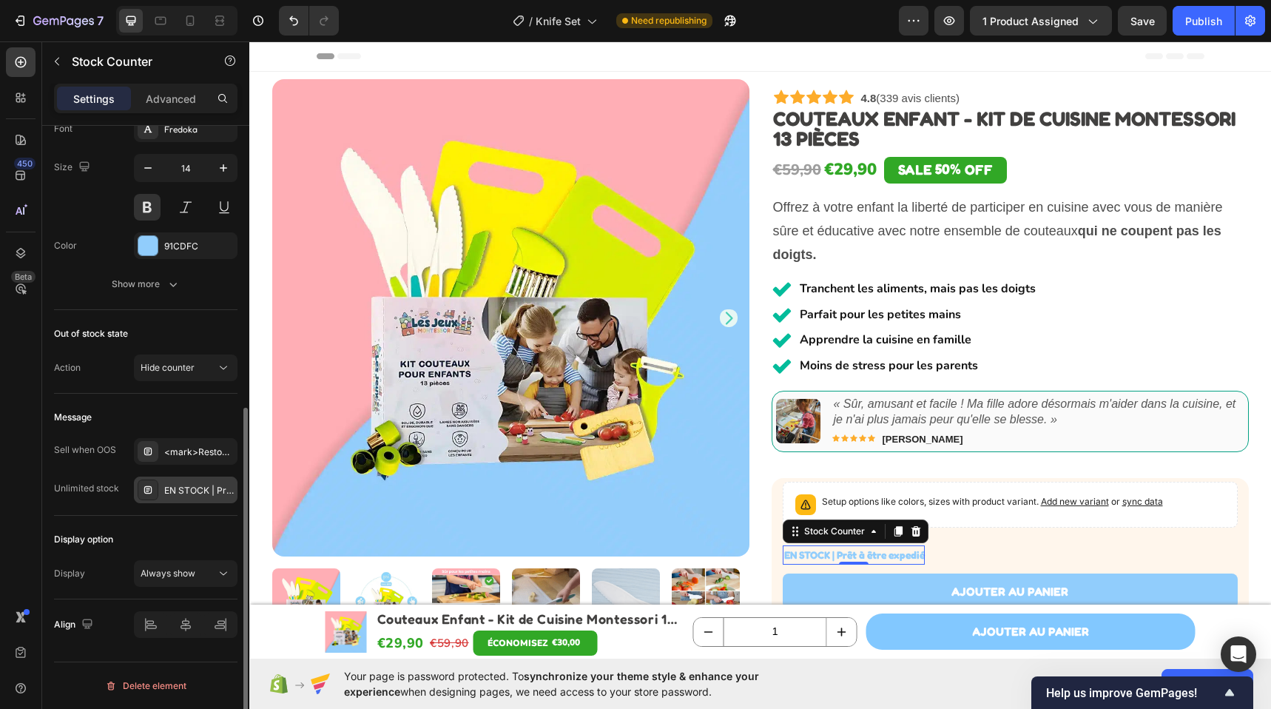
click at [202, 488] on div "EN STOCK | Prêt à être expedié" at bounding box center [199, 490] width 70 height 13
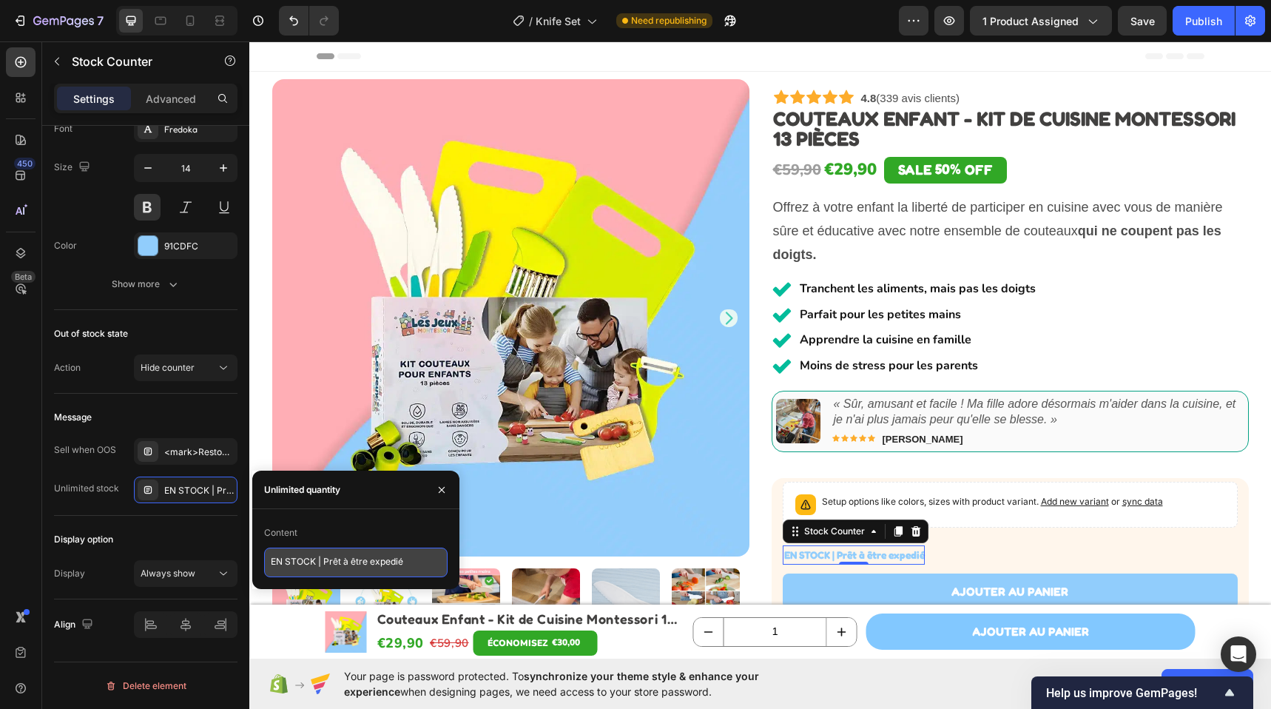
click at [382, 565] on textarea "EN STOCK | Prêt à être expedié" at bounding box center [355, 562] width 183 height 30
click at [905, 554] on p "EN STOCK | Prêt à être expedié" at bounding box center [854, 554] width 141 height 18
click at [905, 555] on p "EN STOCK | Prêt à être expedié" at bounding box center [854, 554] width 141 height 18
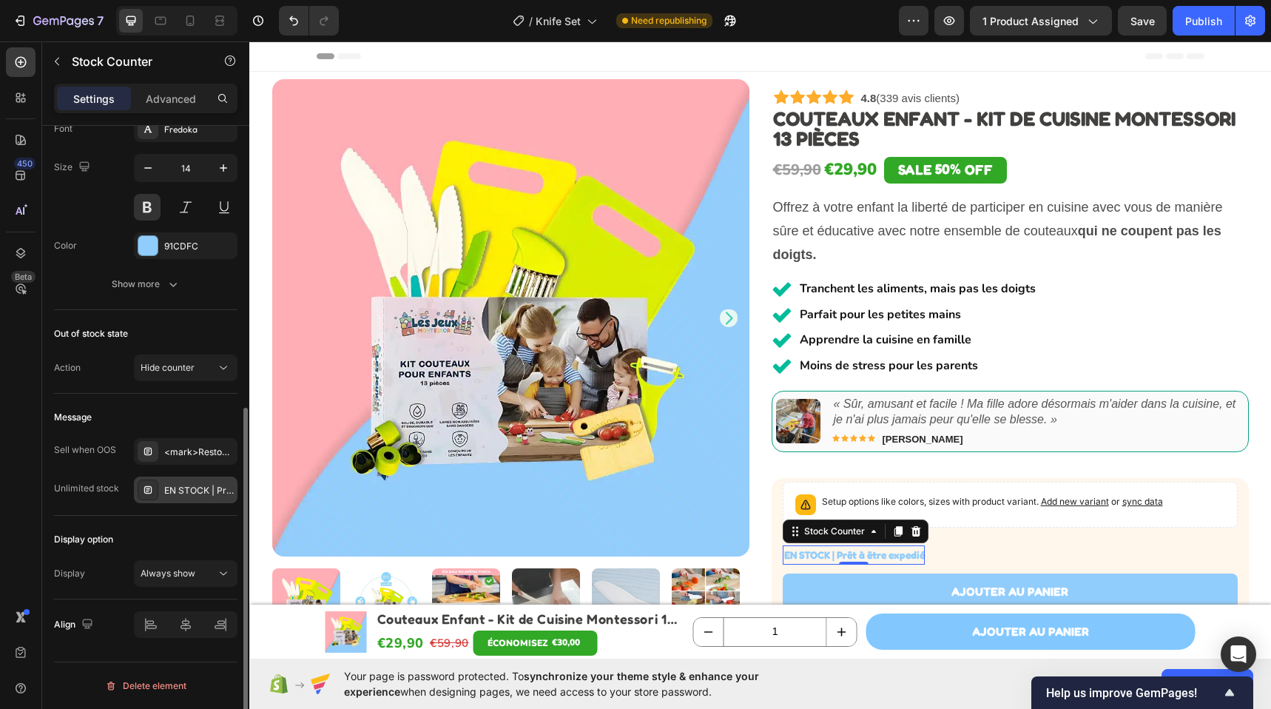
click at [193, 489] on div "EN STOCK | Prêt à être expedié" at bounding box center [199, 490] width 70 height 13
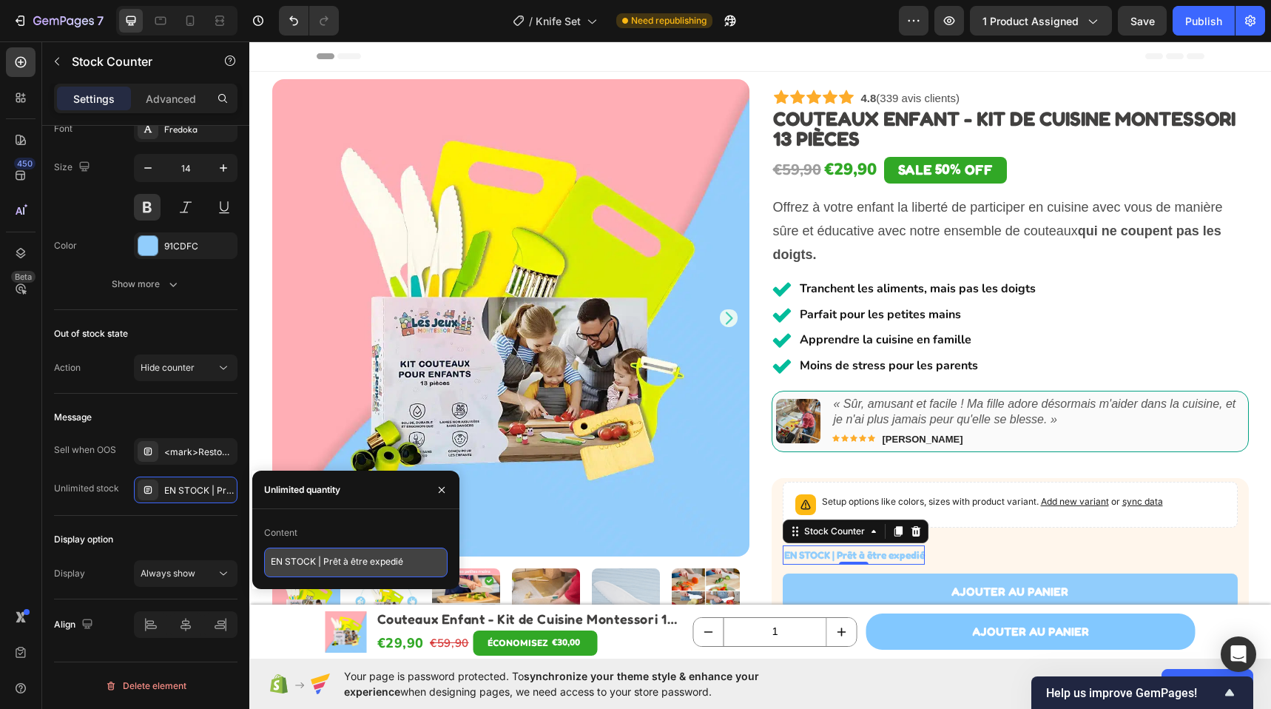
drag, startPoint x: 388, startPoint y: 563, endPoint x: 410, endPoint y: 567, distance: 22.5
click at [388, 563] on textarea "EN STOCK | Prêt à être expedié" at bounding box center [355, 562] width 183 height 30
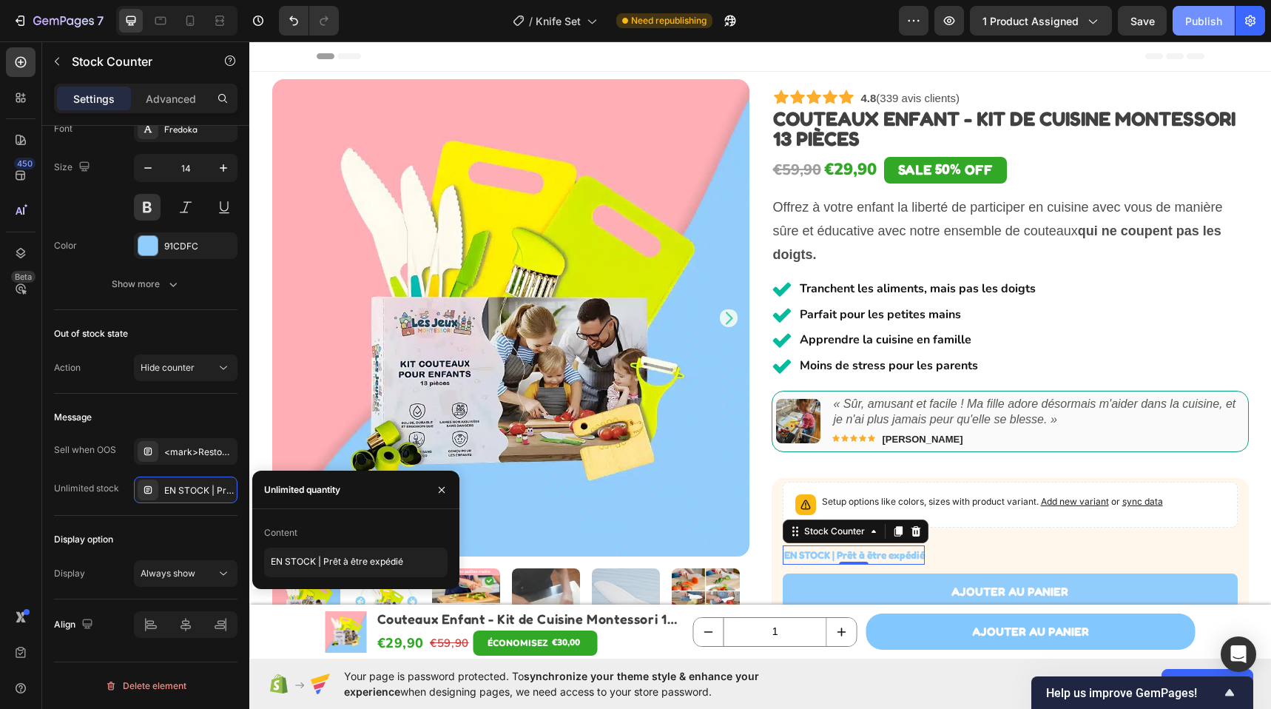
click at [1219, 30] on button "Publish" at bounding box center [1203, 21] width 62 height 30
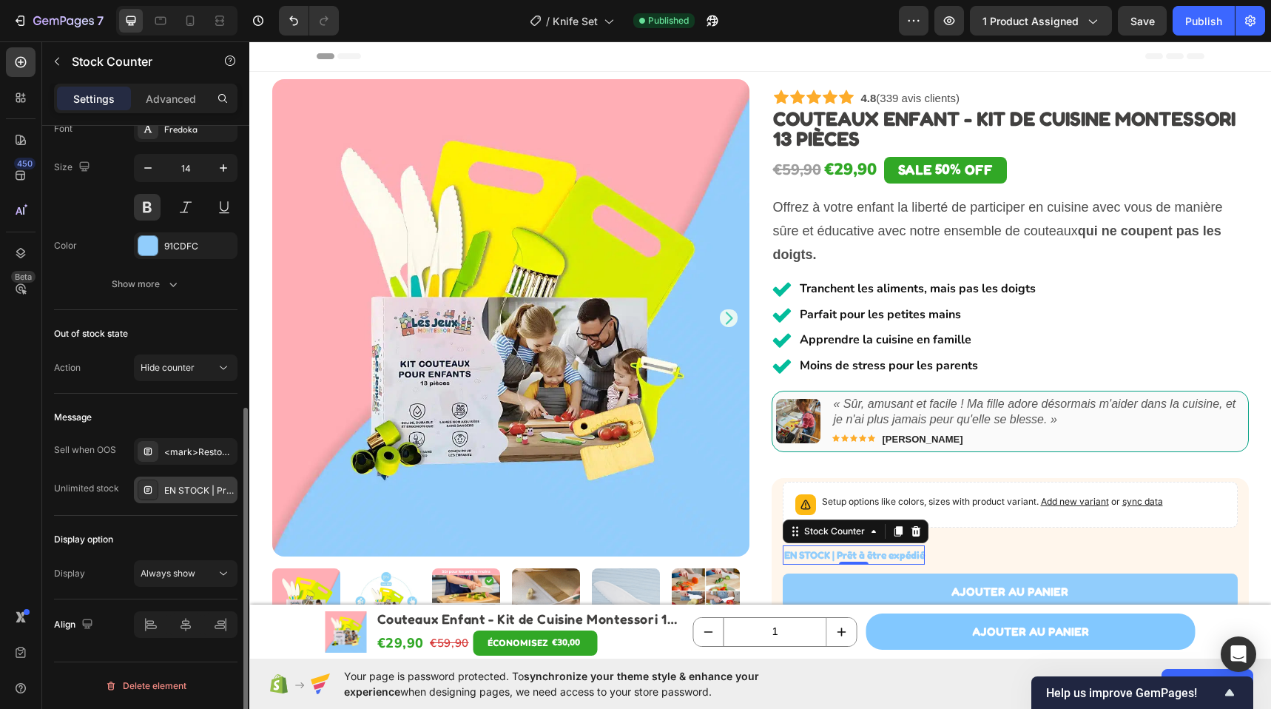
click at [193, 498] on div "EN STOCK | Prêt à être expédié" at bounding box center [186, 489] width 104 height 27
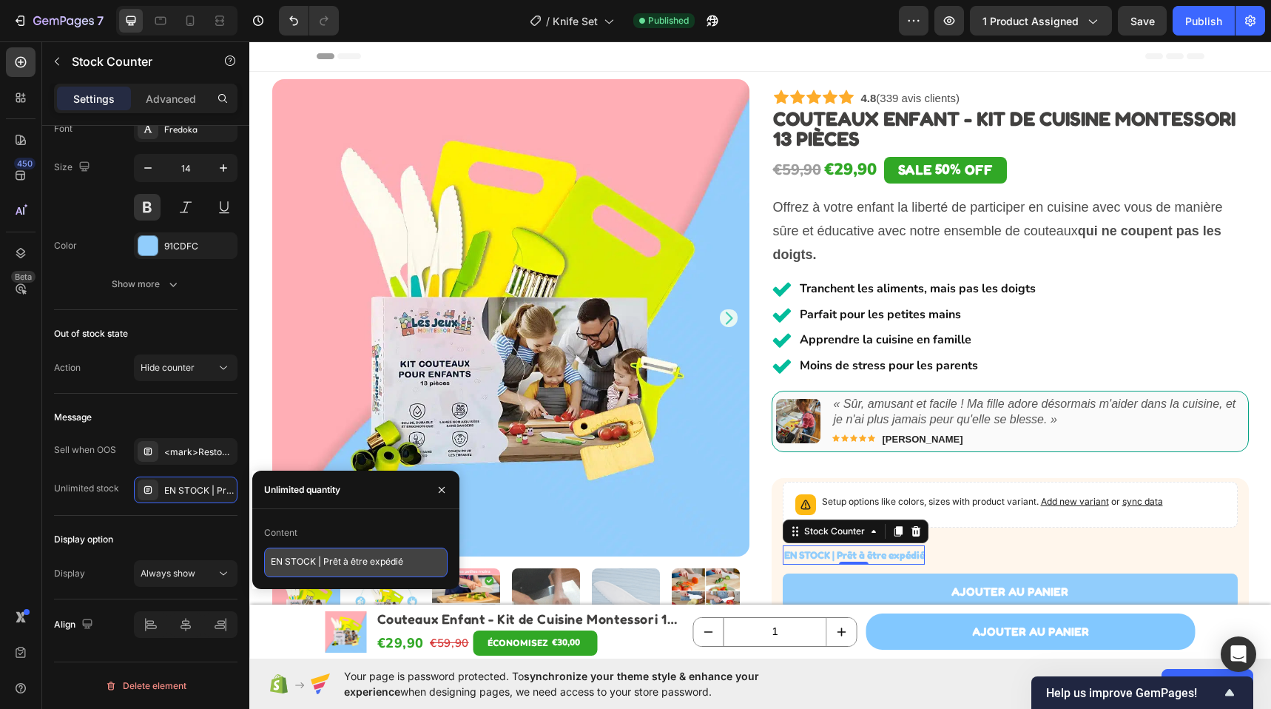
click at [335, 561] on textarea "EN STOCK | Prêt à être expédié" at bounding box center [355, 562] width 183 height 30
paste textarea "Expédiée en 24h"
type textarea "EN STOCK | Expédiée en 24h"
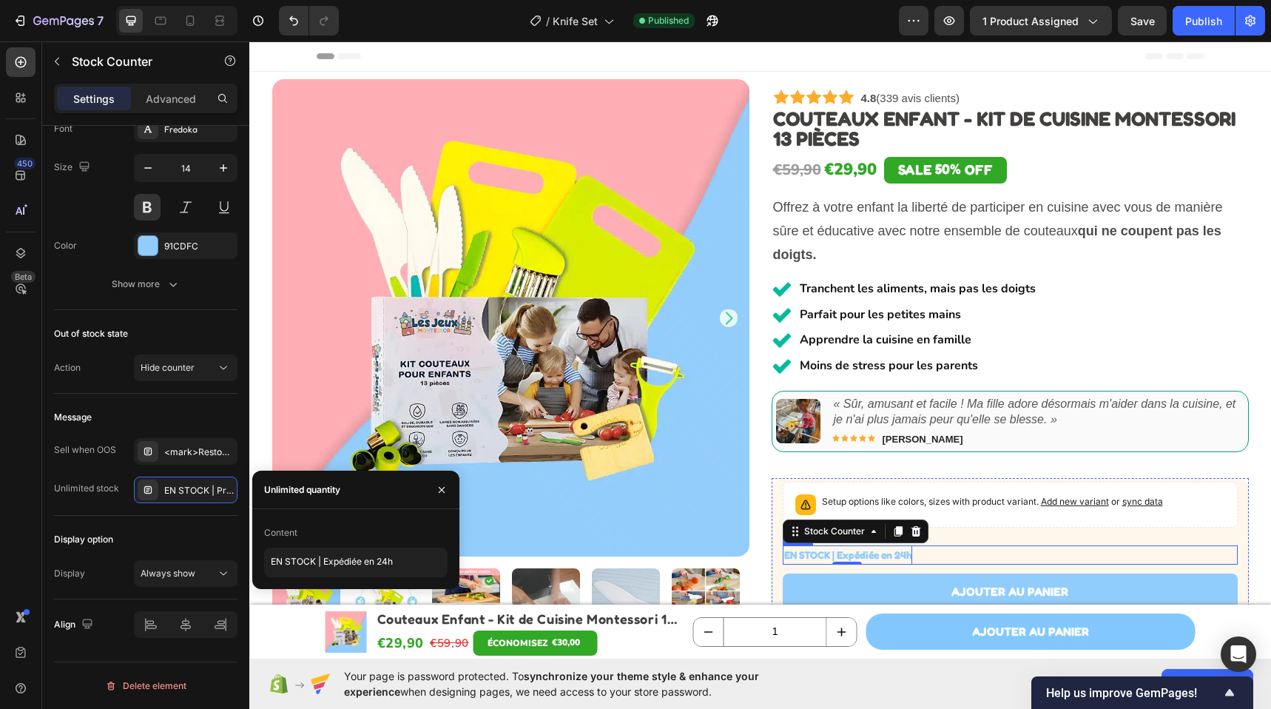
click at [969, 548] on div "EN STOCK | Expédiée en 24h Stock Counter 0 Row" at bounding box center [1009, 554] width 455 height 18
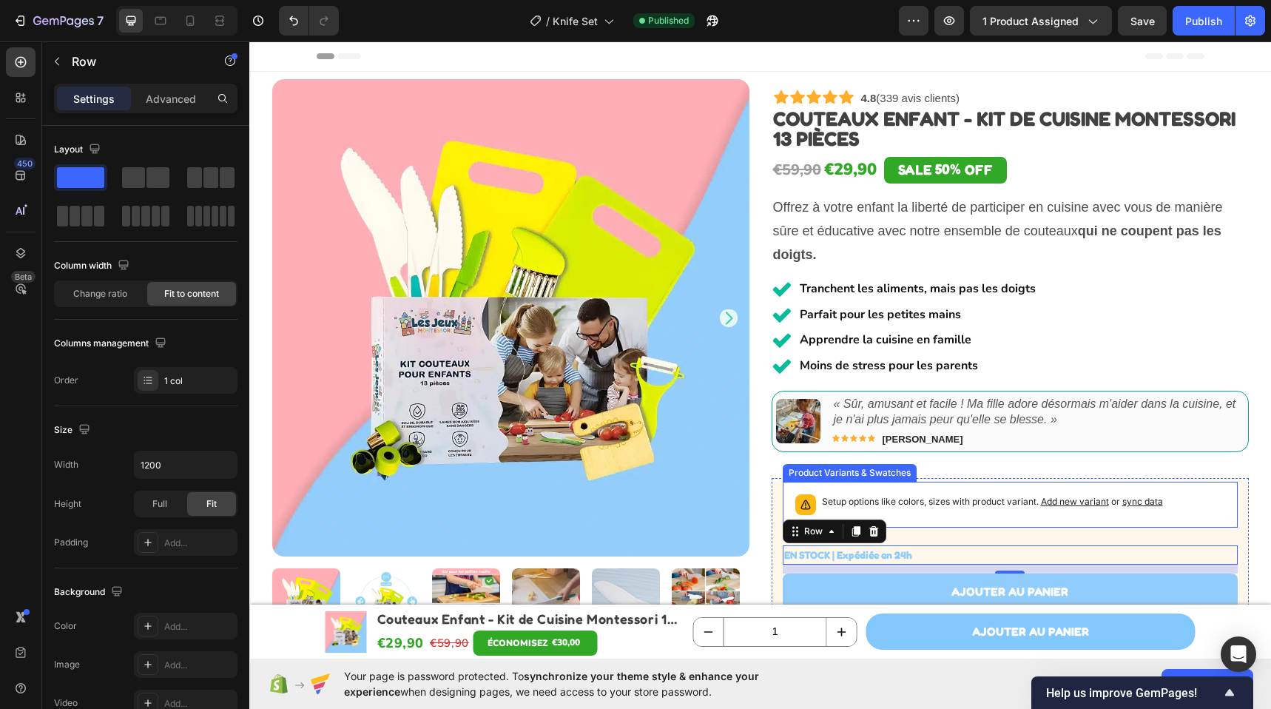
scroll to position [218, 0]
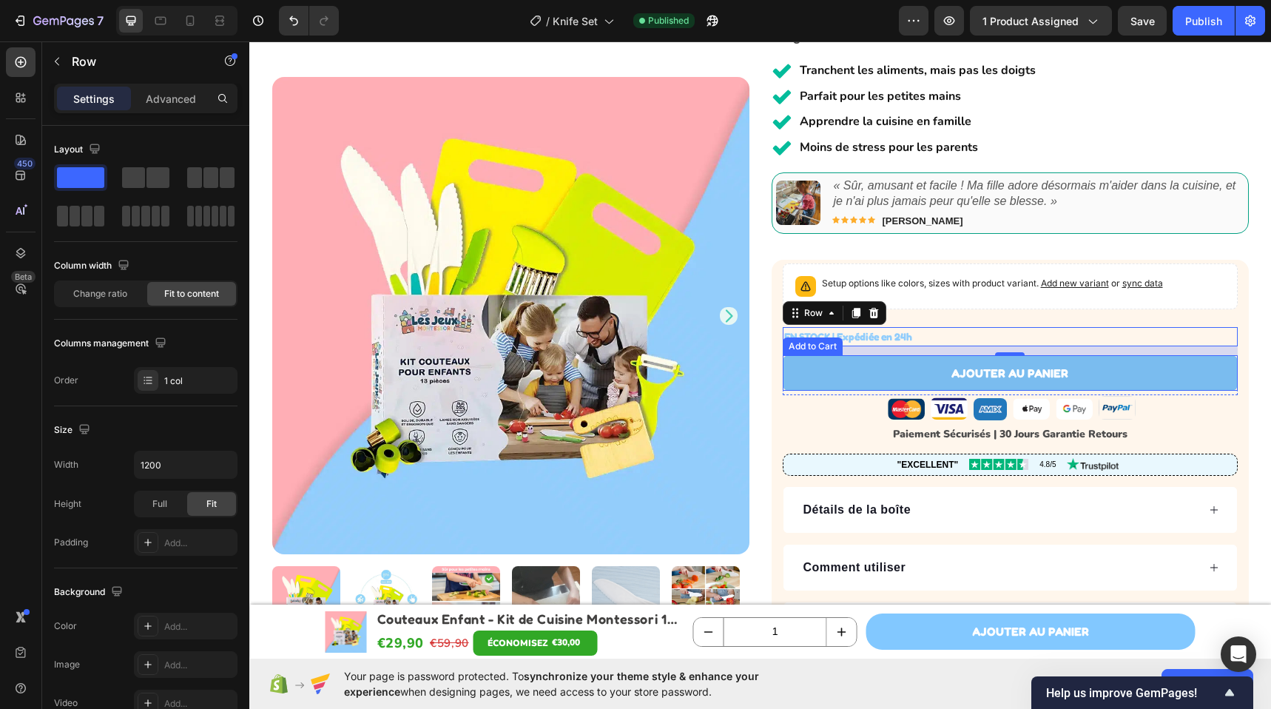
click at [1208, 368] on button "Ajouter au panier" at bounding box center [1009, 373] width 455 height 36
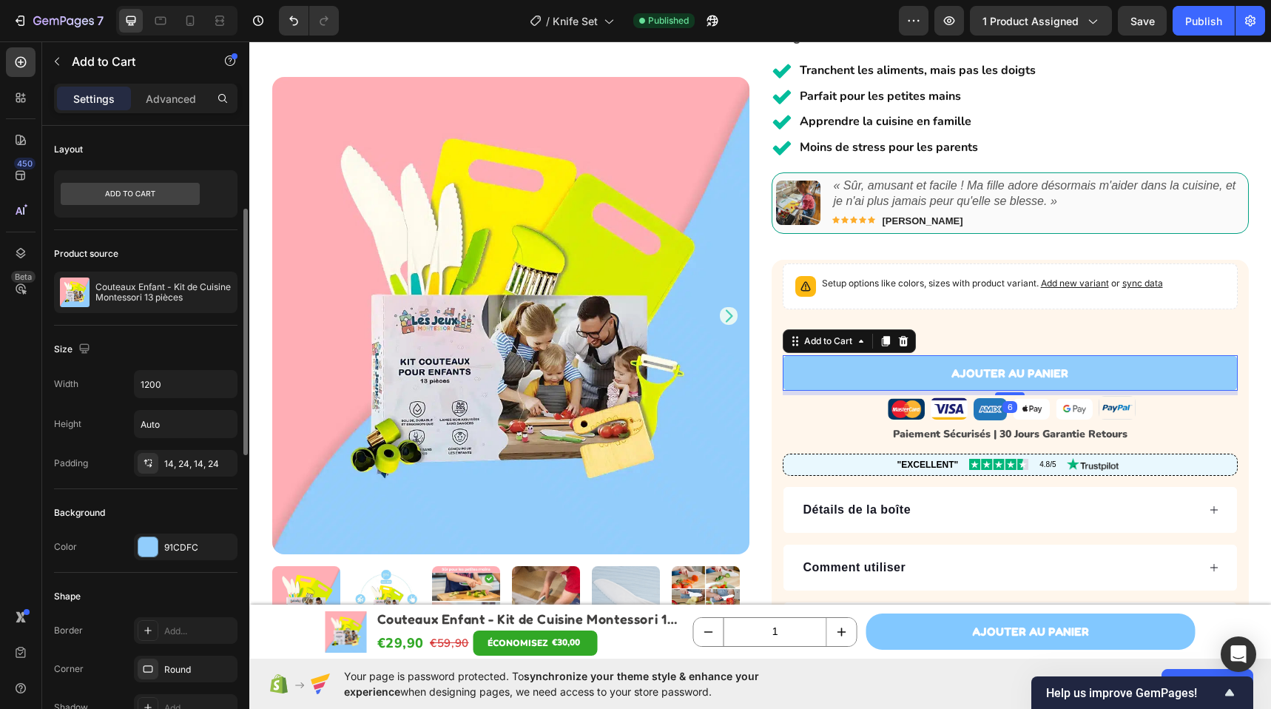
scroll to position [126, 0]
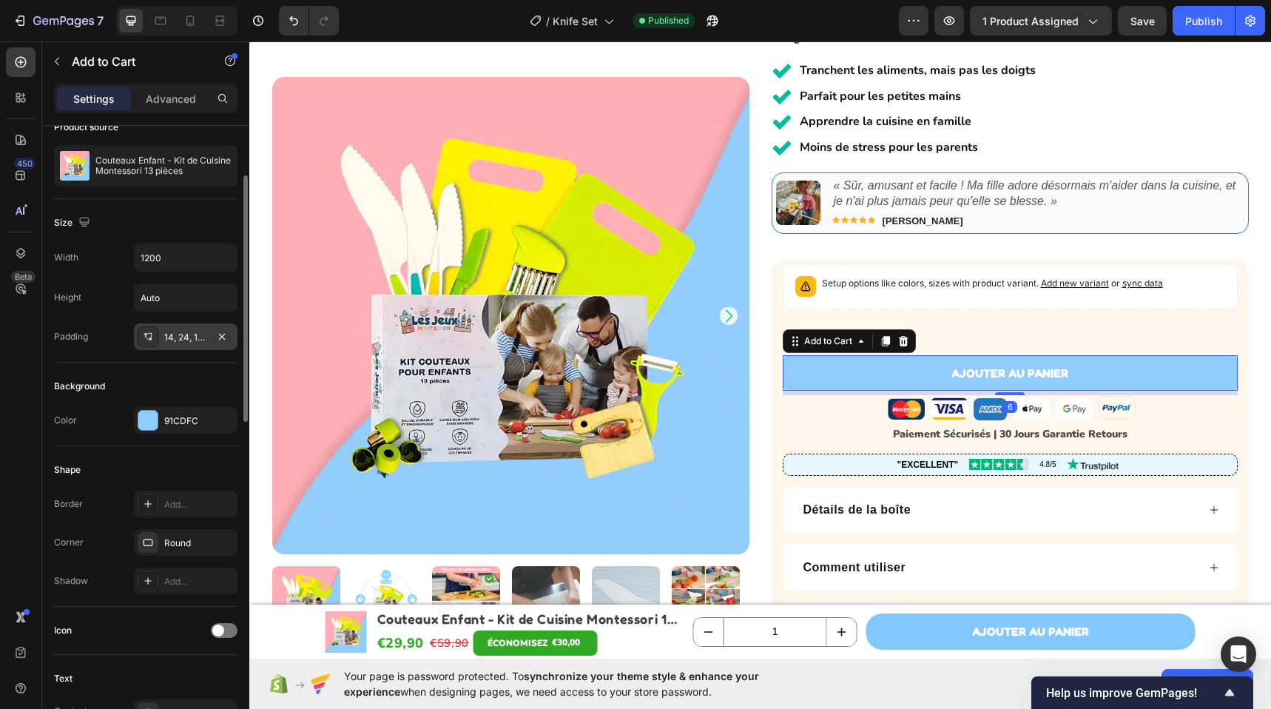
click at [185, 331] on div "14, 24, 14, 24" at bounding box center [185, 337] width 43 height 13
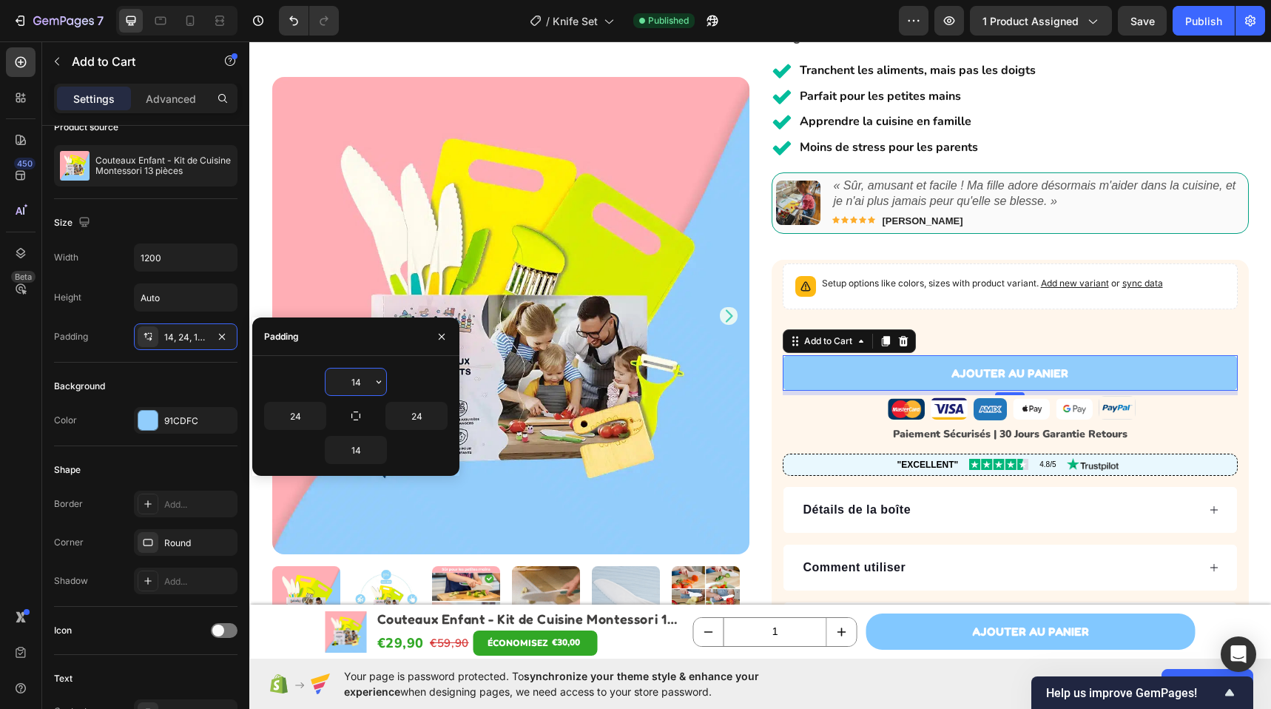
click at [346, 379] on input "14" at bounding box center [355, 381] width 61 height 27
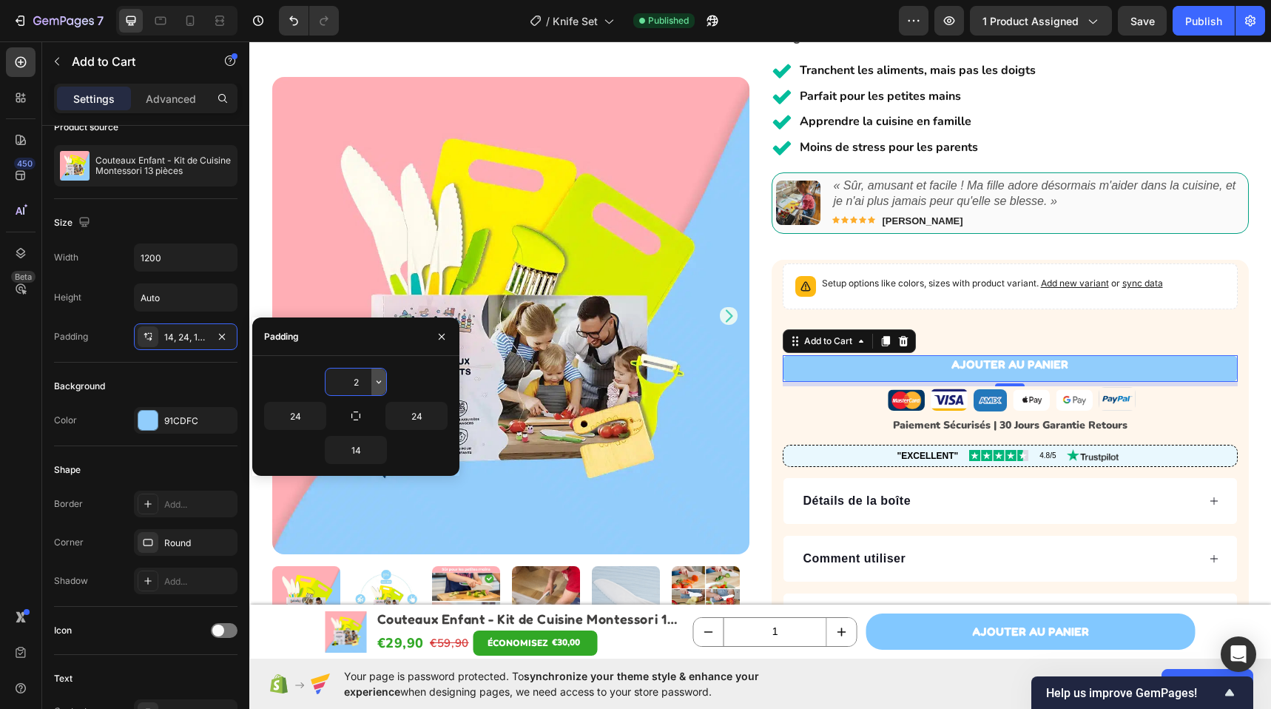
type input "22"
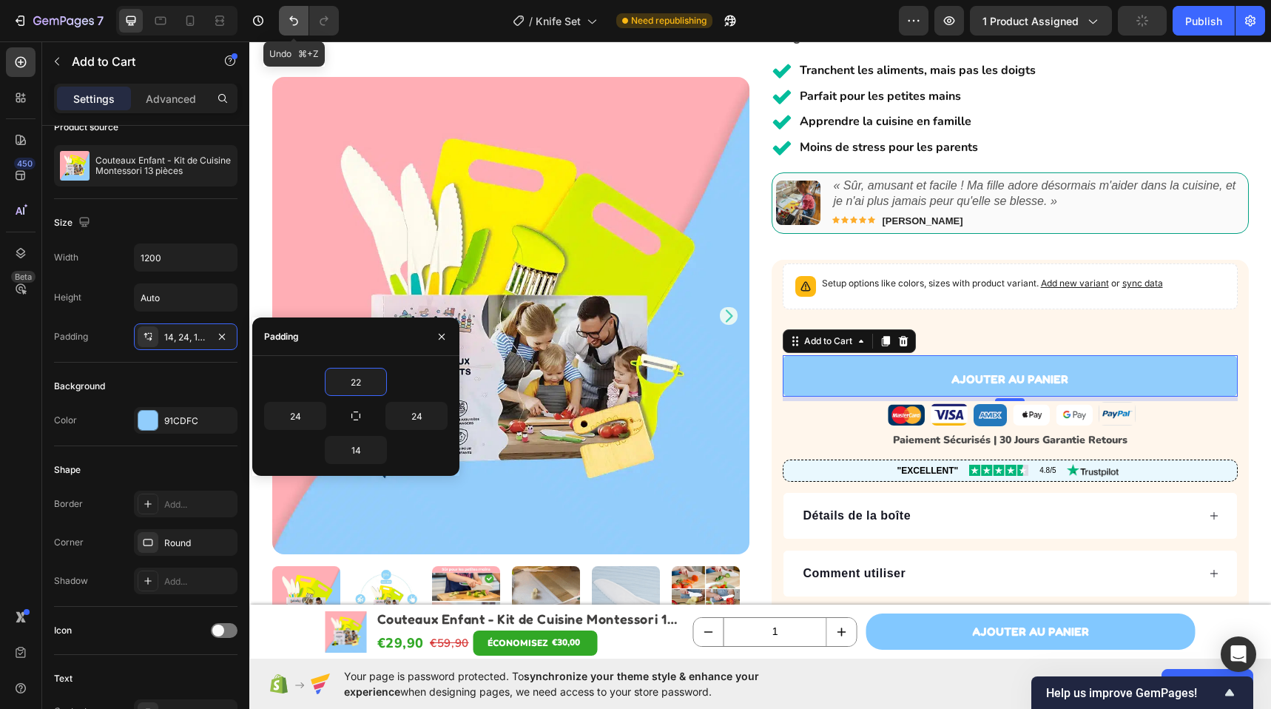
click at [301, 13] on button "Undo/Redo" at bounding box center [294, 21] width 30 height 30
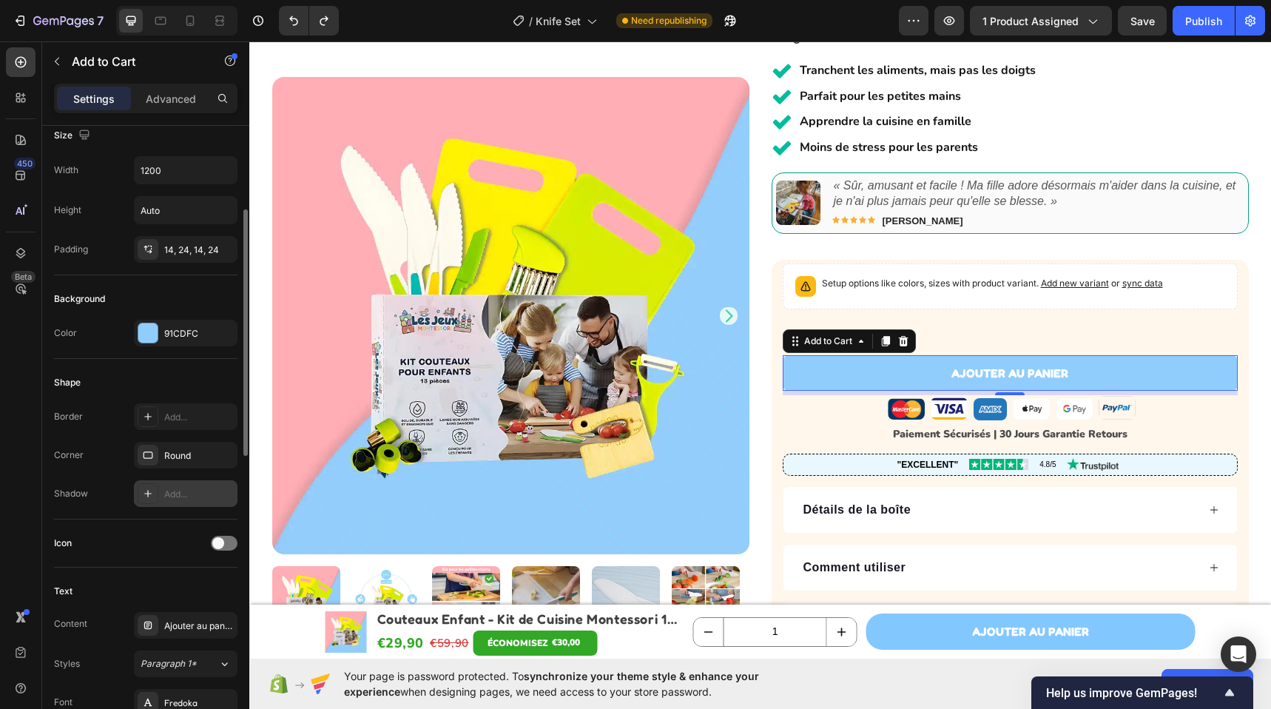
scroll to position [265, 0]
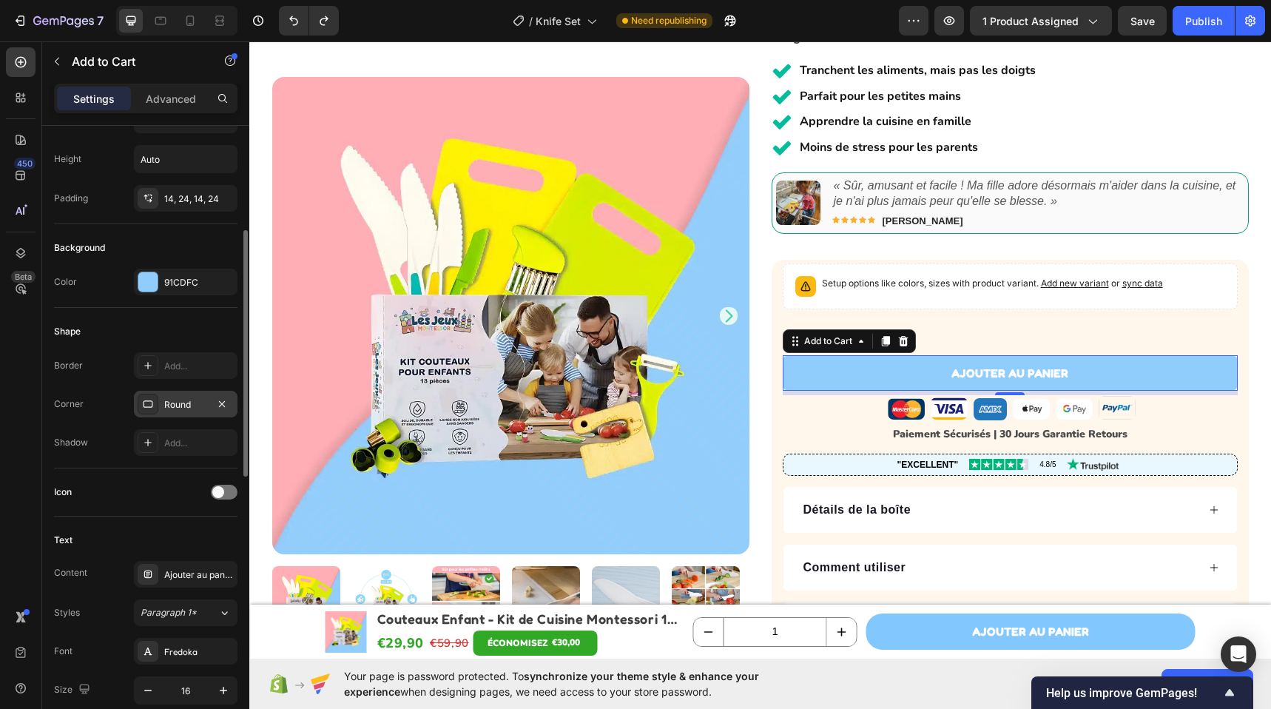
click at [181, 398] on div "Round" at bounding box center [185, 404] width 43 height 13
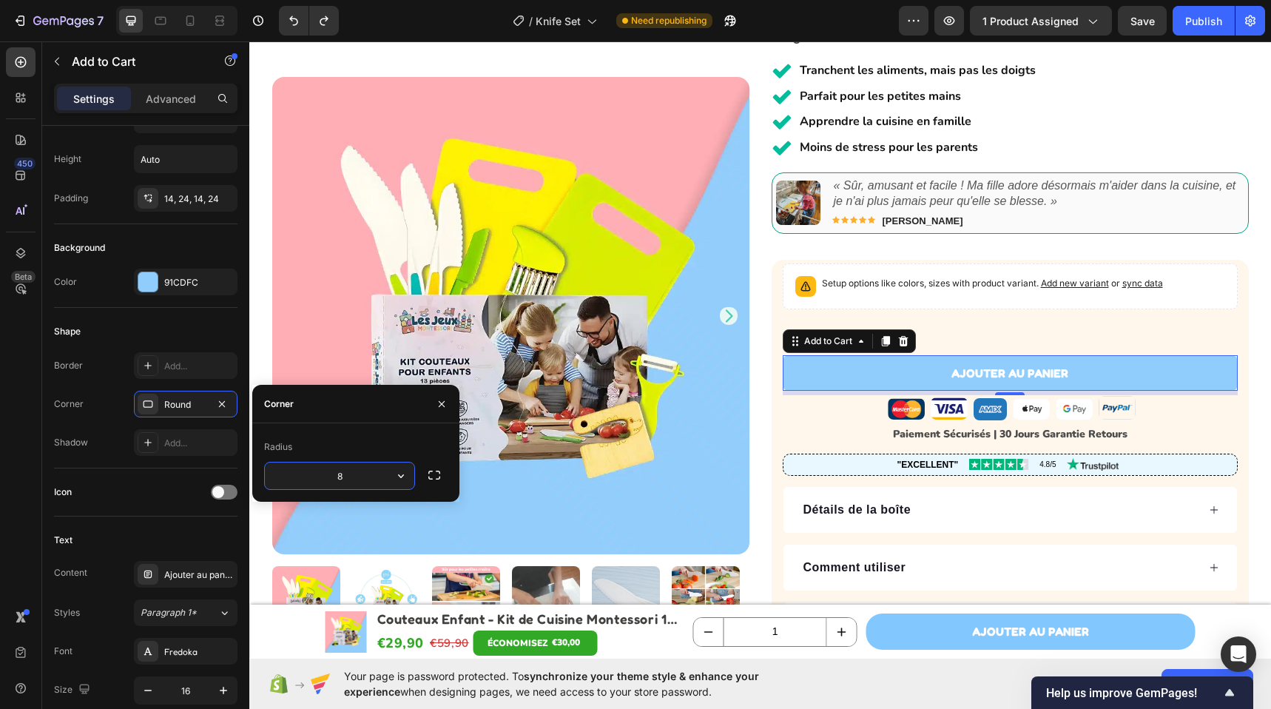
click at [359, 474] on input "8" at bounding box center [339, 475] width 149 height 27
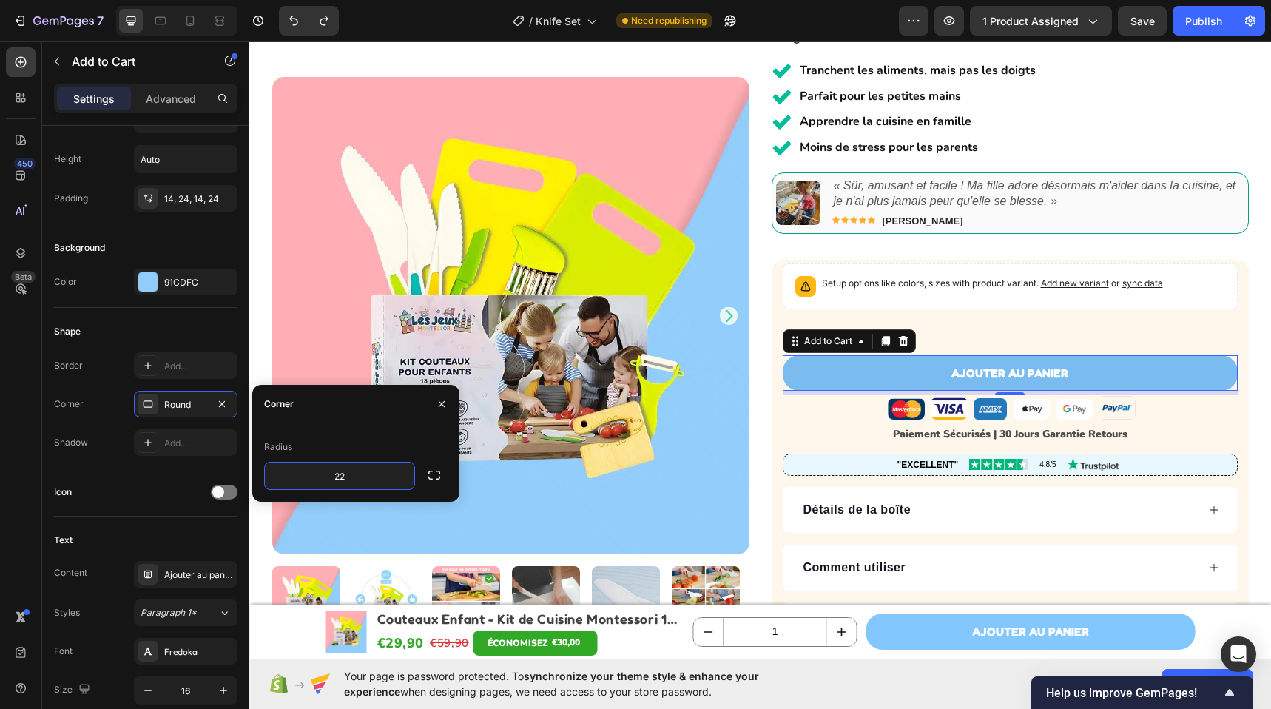
type input "22"
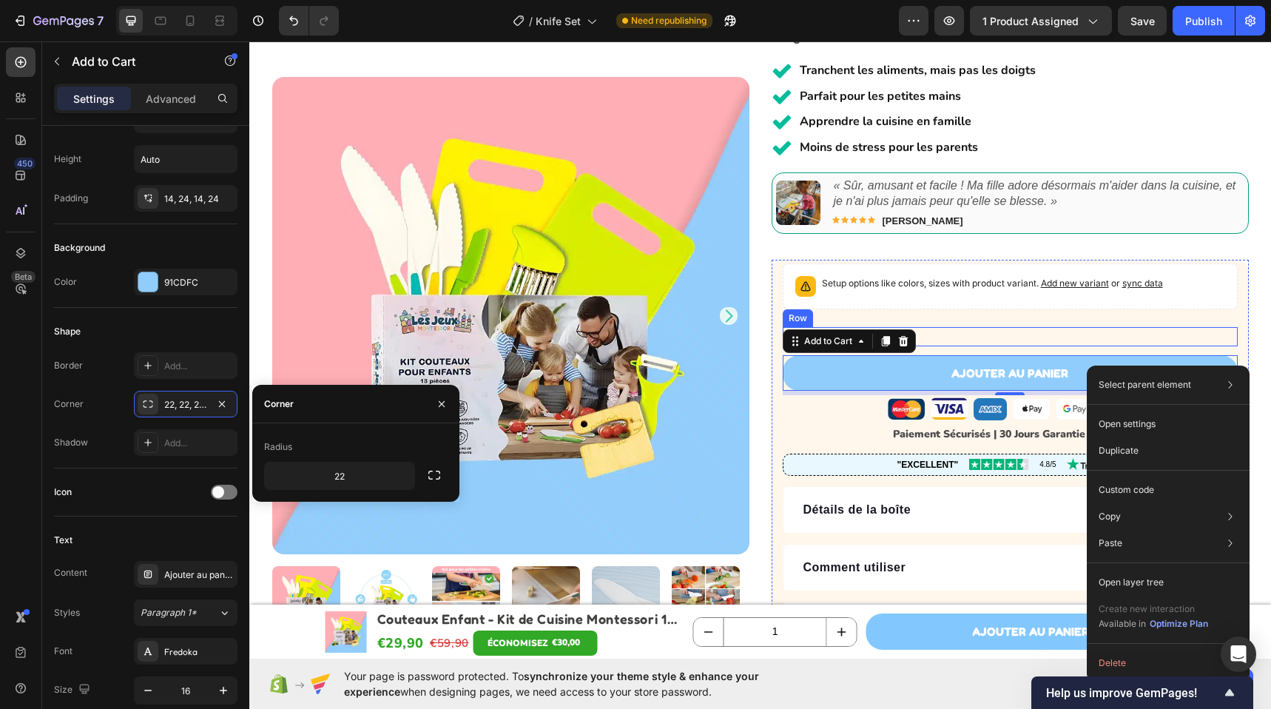
click at [1083, 331] on div "EN STOCK | Expédiée en 24h Stock Counter Row" at bounding box center [1009, 336] width 455 height 18
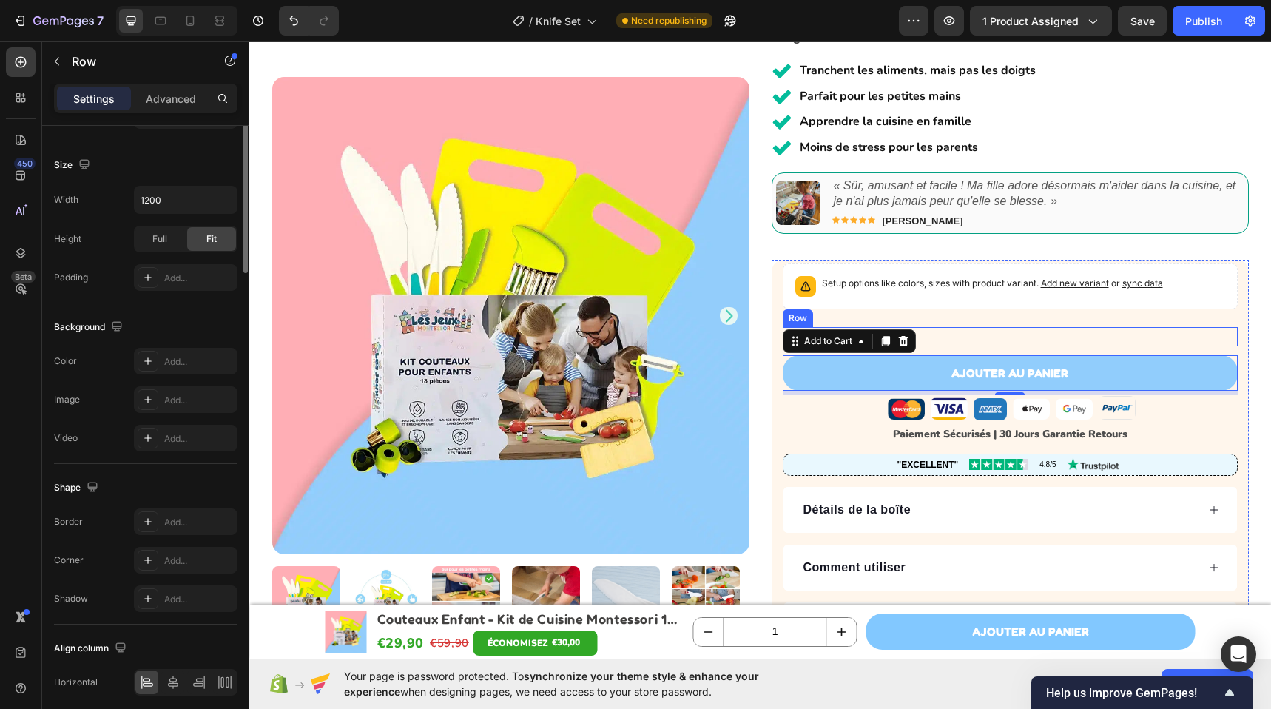
scroll to position [0, 0]
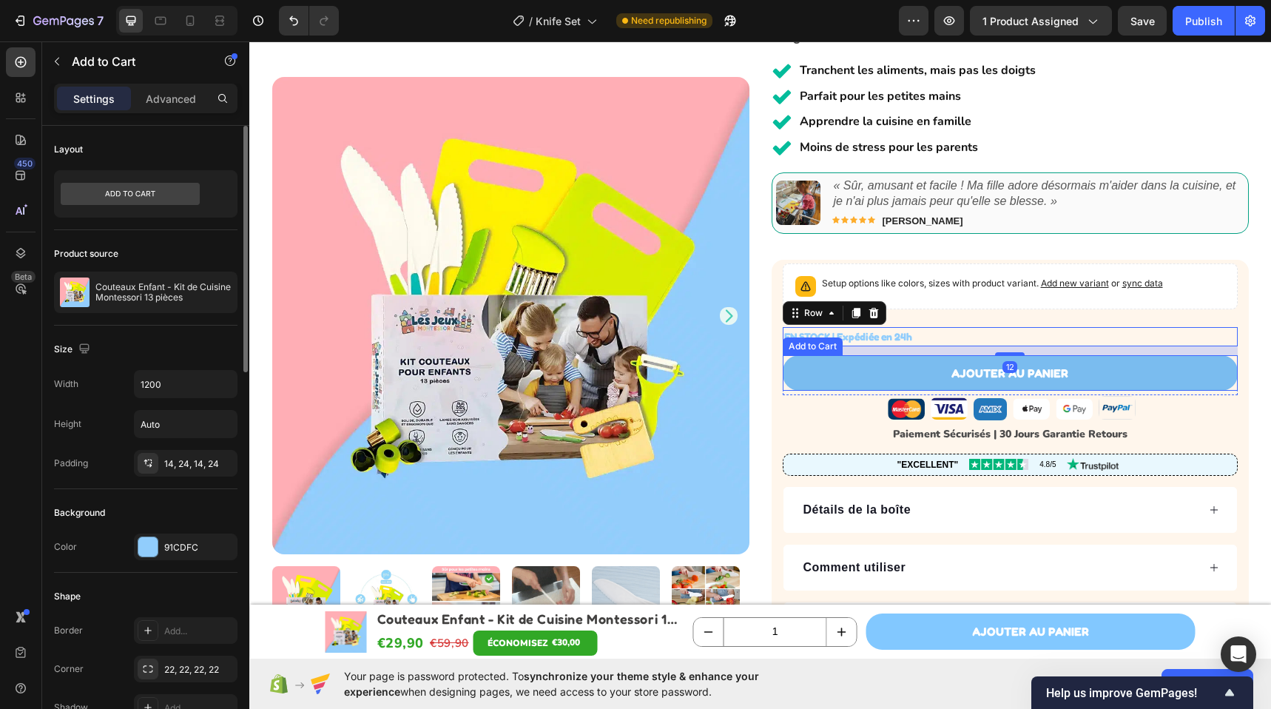
click at [1092, 366] on button "Ajouter au panier" at bounding box center [1009, 373] width 455 height 36
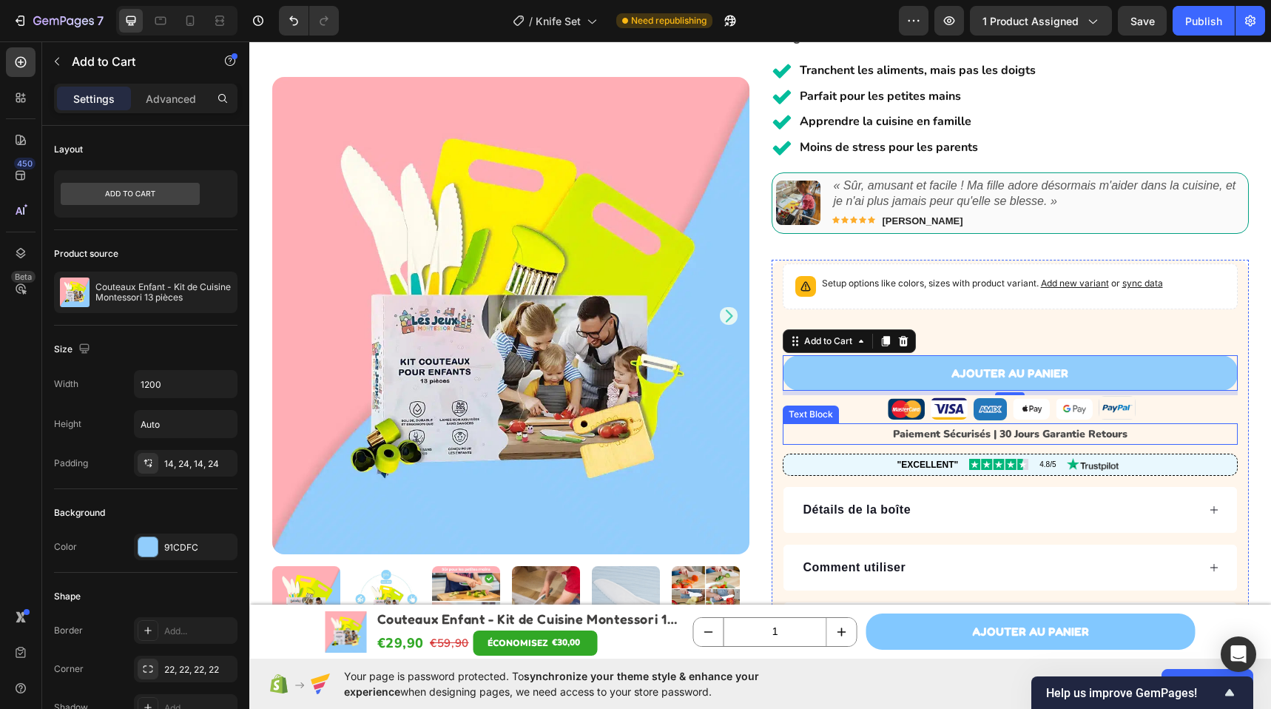
click at [1164, 433] on p "Paiement Sécurisés | 30 Jours Garantie Retours" at bounding box center [1010, 434] width 452 height 18
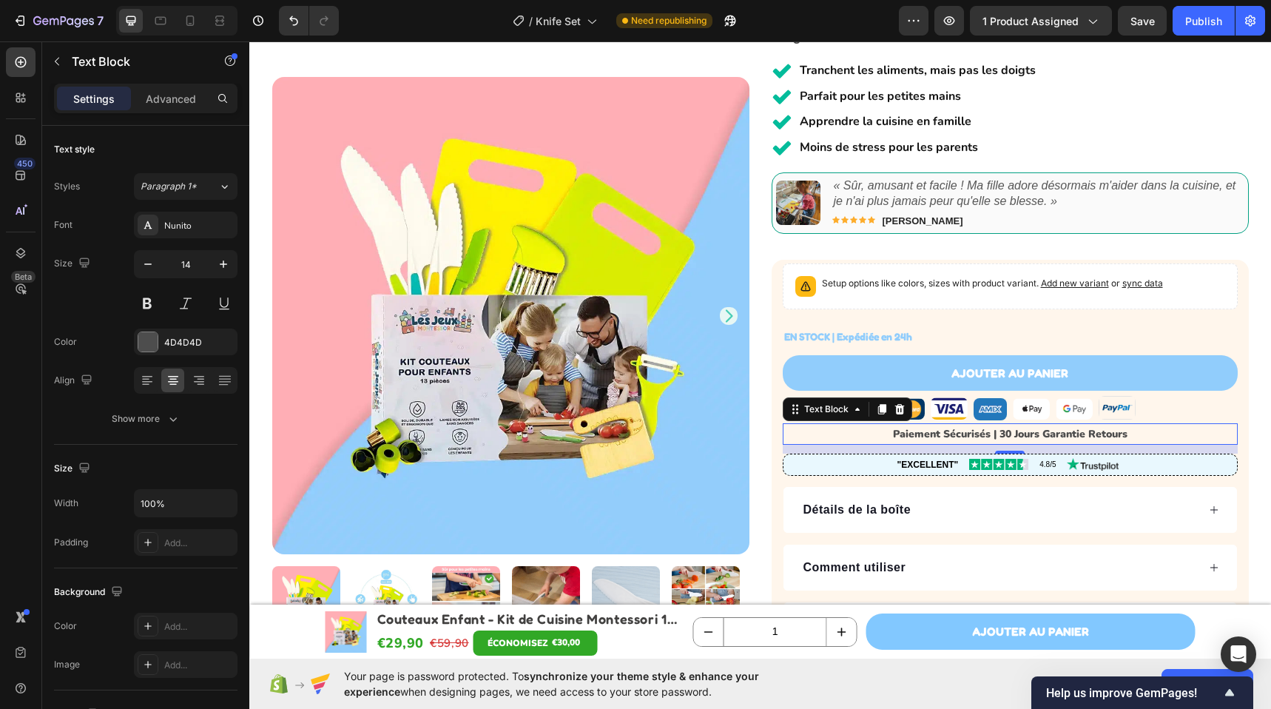
scroll to position [474, 0]
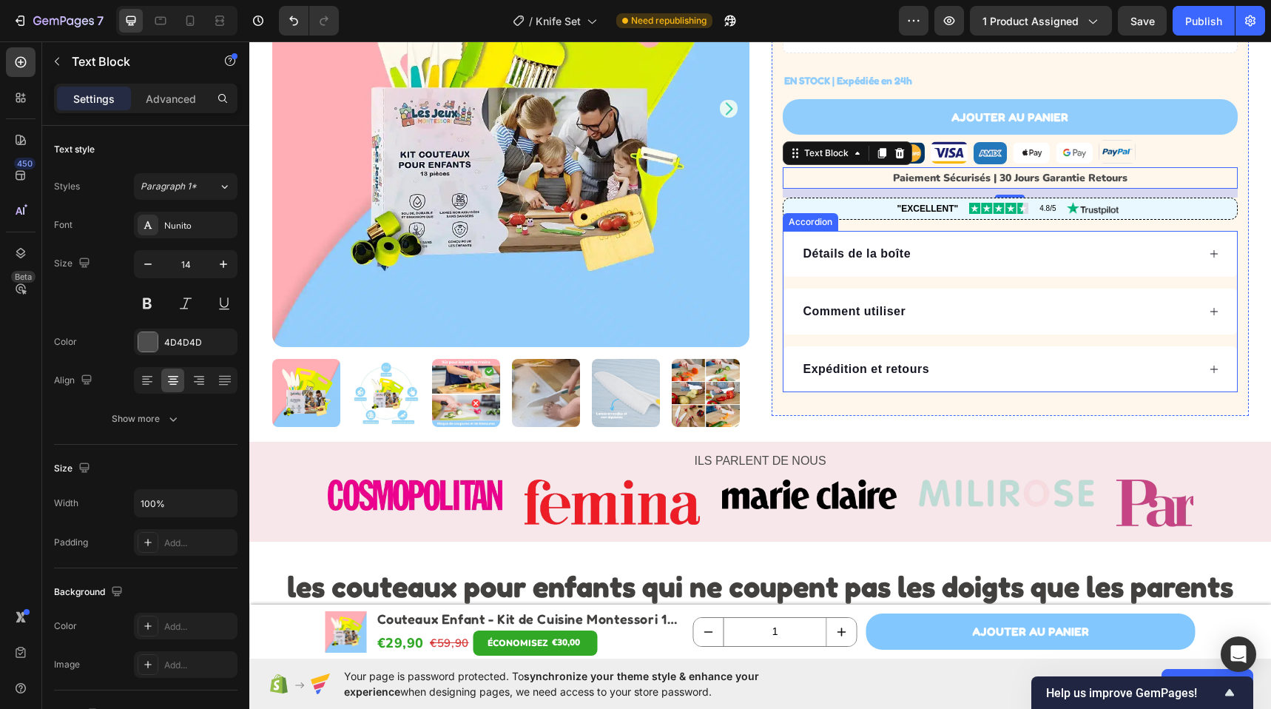
click at [1060, 385] on div "Expédition et retours" at bounding box center [1009, 369] width 453 height 46
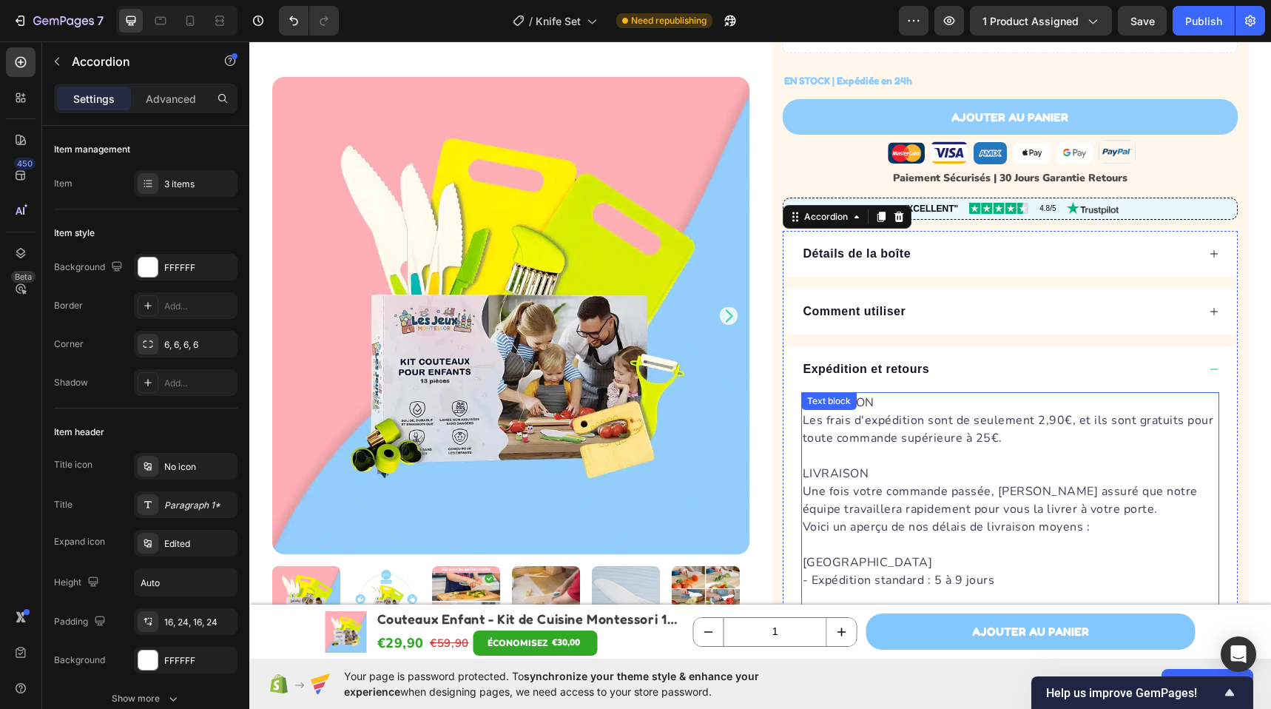
click at [903, 444] on p "EXPÉDITION Les frais d'expédition sont de seulement 2,90€, et ils sont gratuits…" at bounding box center [1009, 419] width 415 height 53
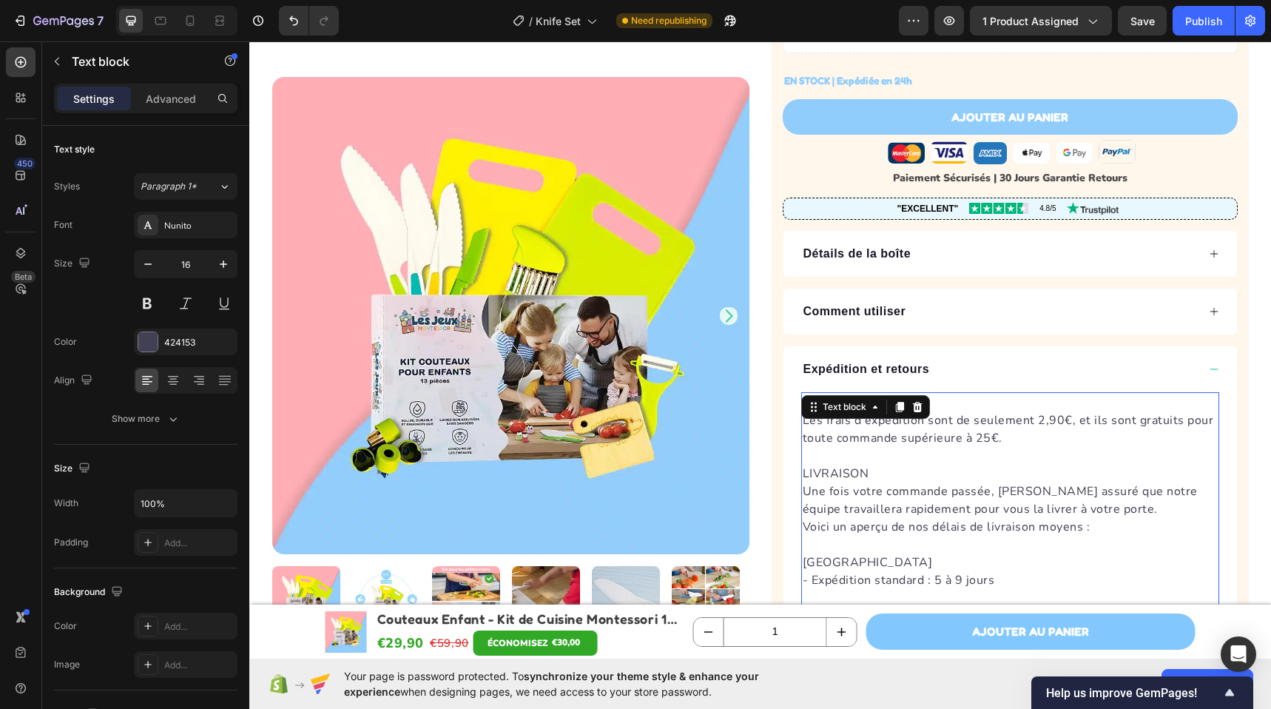
click at [903, 444] on p "EXPÉDITION Les frais d'expédition sont de seulement 2,90€, et ils sont gratuits…" at bounding box center [1009, 419] width 415 height 53
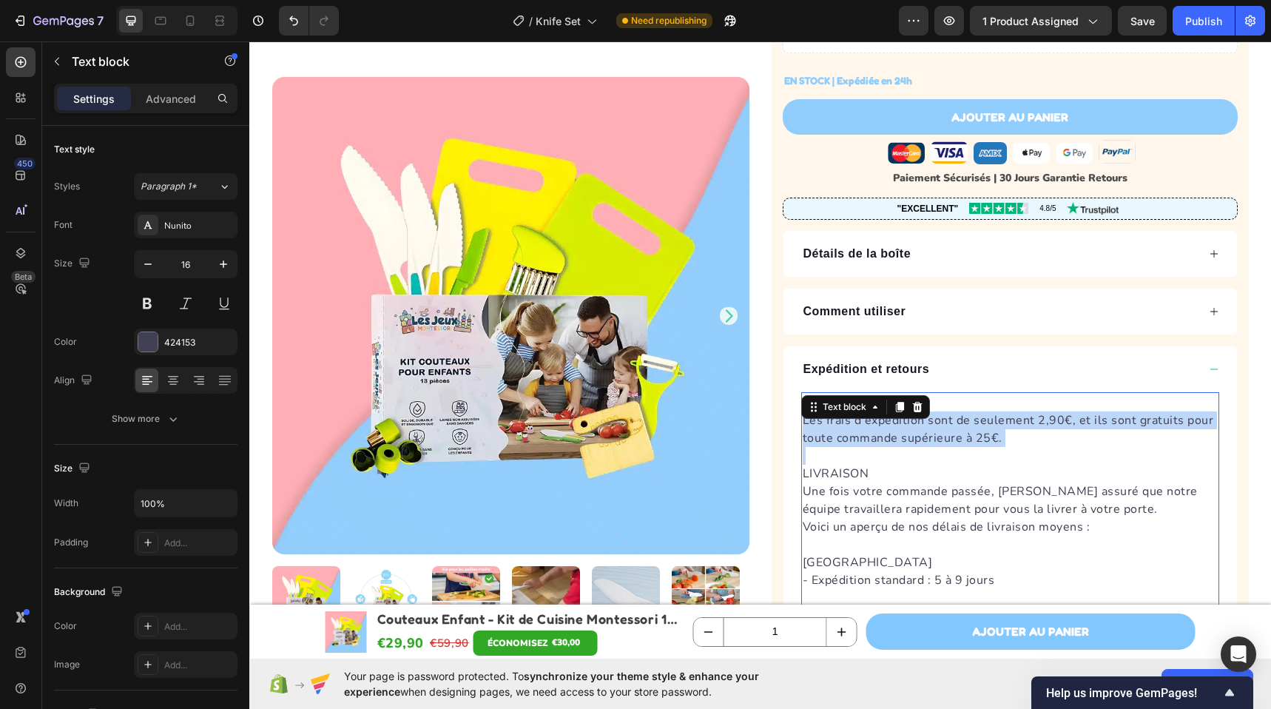
click at [903, 444] on p "EXPÉDITION Les frais d'expédition sont de seulement 2,90€, et ils sont gratuits…" at bounding box center [1009, 419] width 415 height 53
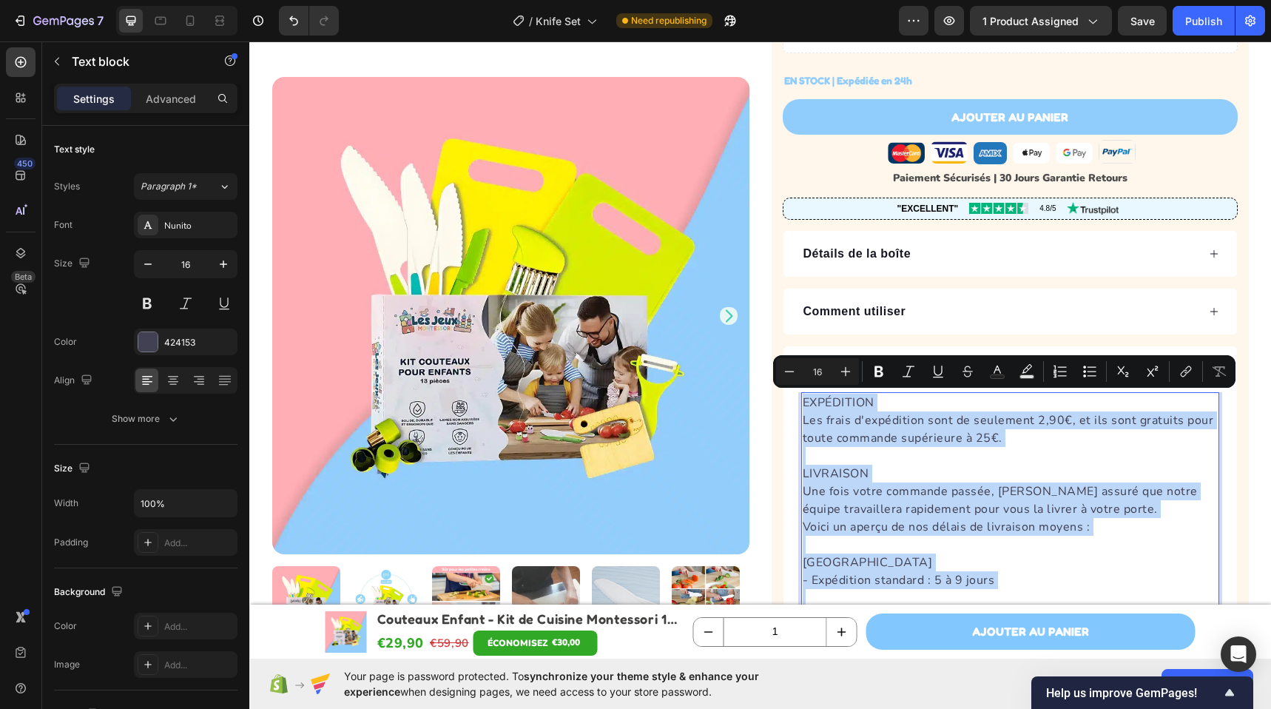
copy div "EXPÉDITION Les frais d'expédition sont de seulement 2,90€, et ils sont gratuits…"
click at [860, 327] on div "Comment utiliser" at bounding box center [1009, 311] width 453 height 46
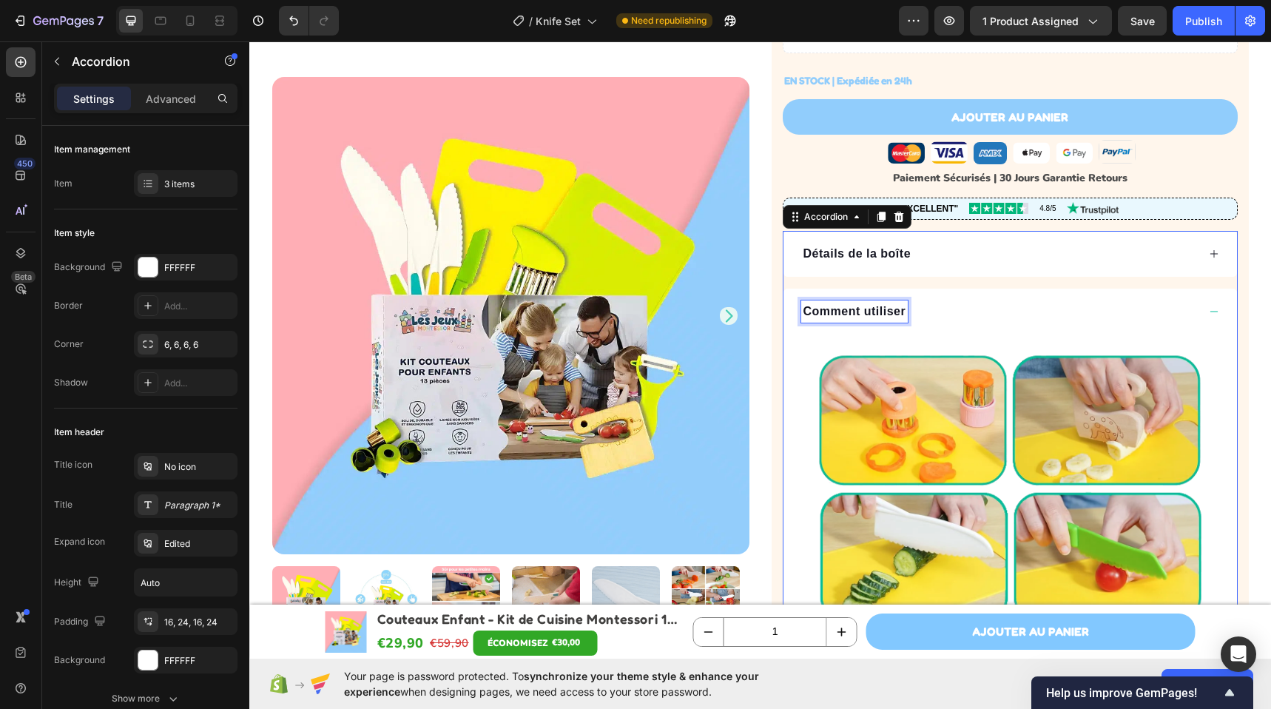
click at [868, 311] on p "Comment utiliser" at bounding box center [854, 311] width 103 height 18
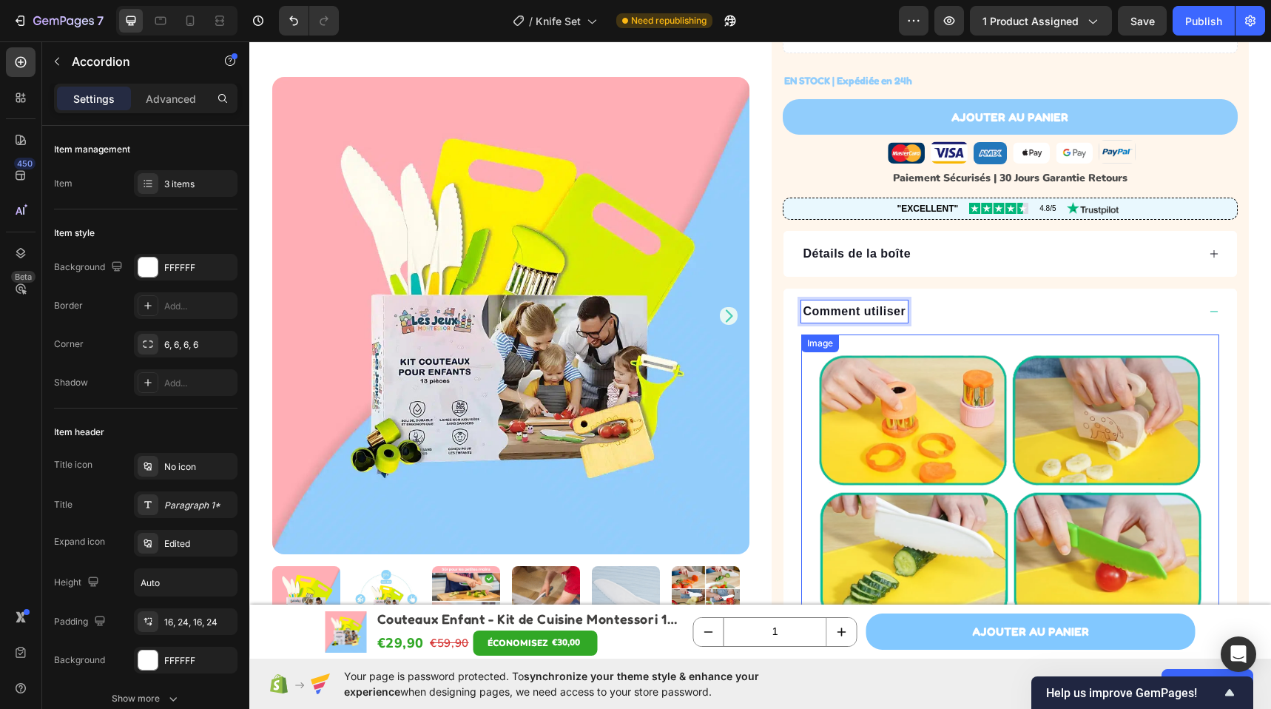
click at [977, 317] on div "Comment utiliser" at bounding box center [999, 311] width 396 height 22
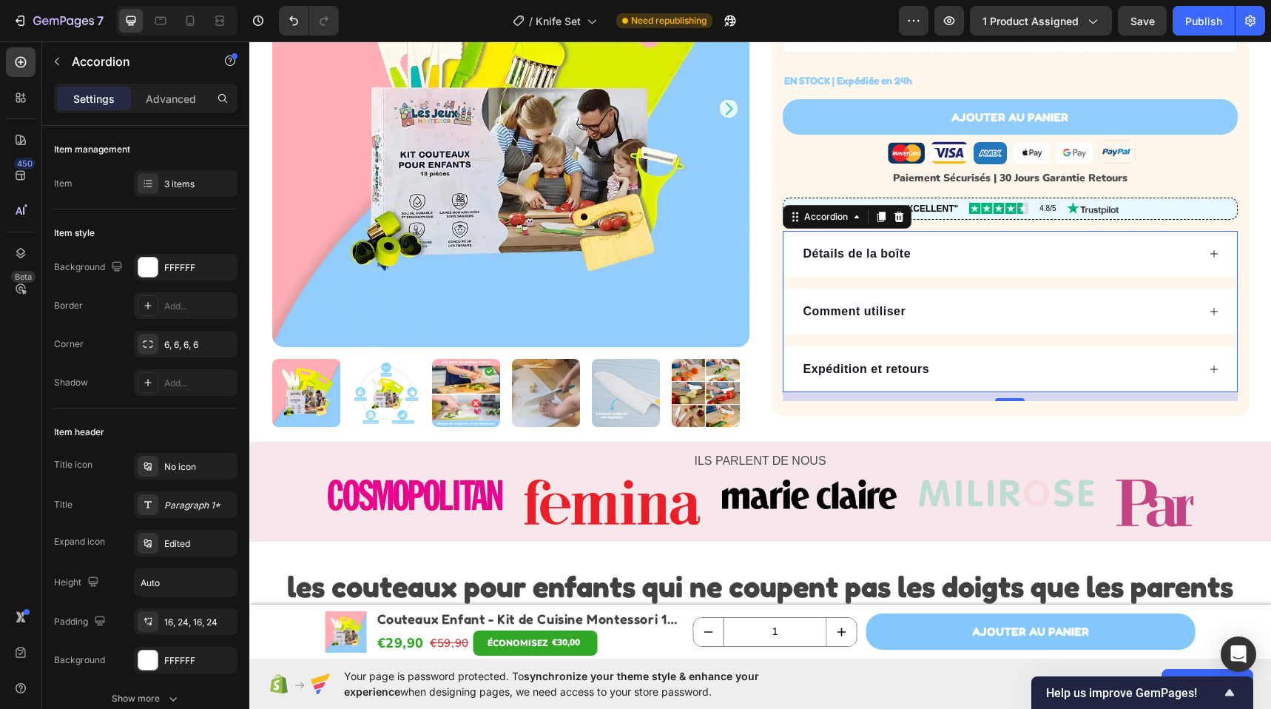
click at [894, 372] on p "Expédition et retours" at bounding box center [866, 369] width 126 height 18
click at [894, 371] on p "Expédition et retours" at bounding box center [866, 369] width 126 height 18
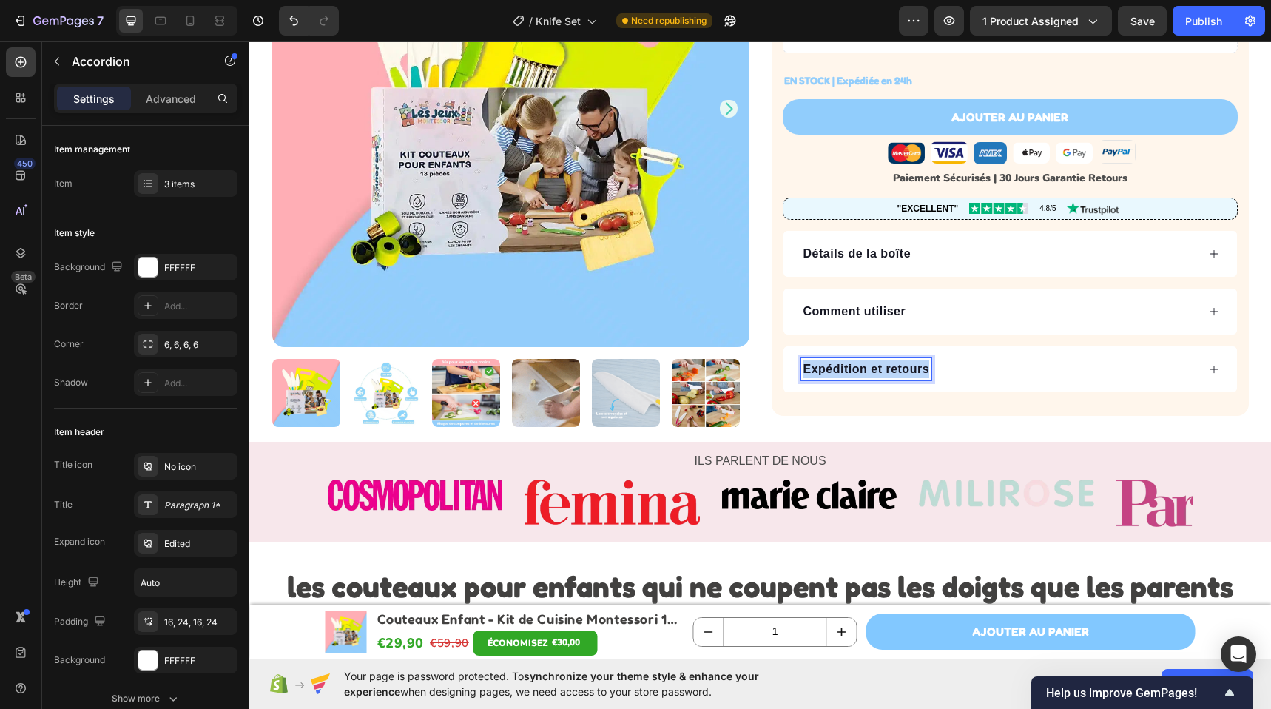
click at [894, 371] on p "Expédition et retours" at bounding box center [866, 369] width 126 height 18
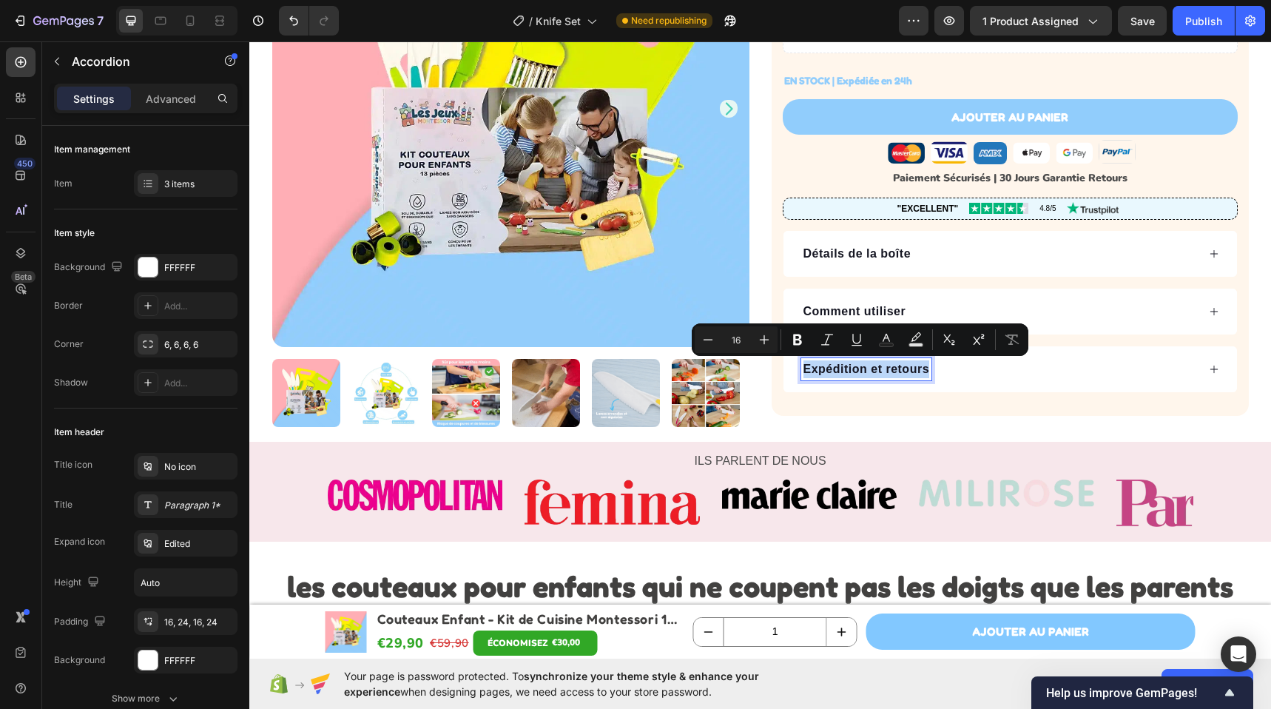
copy p "Expédition et retours"
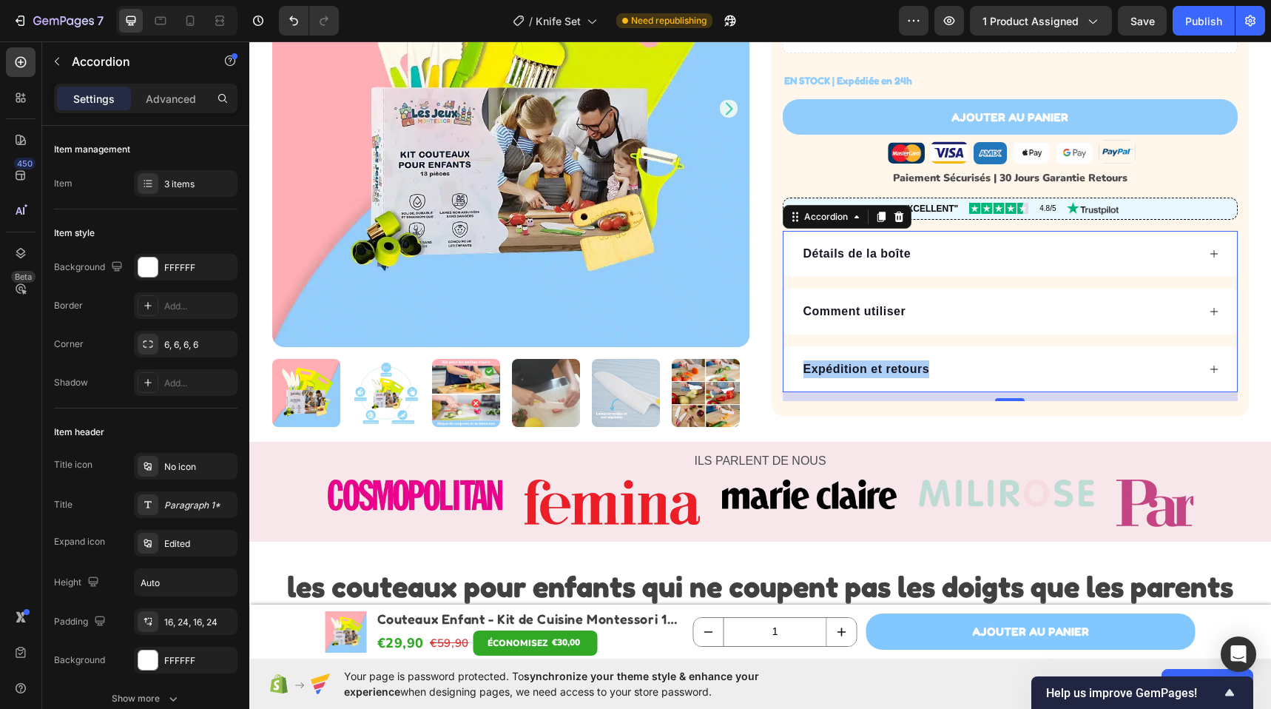
scroll to position [493, 0]
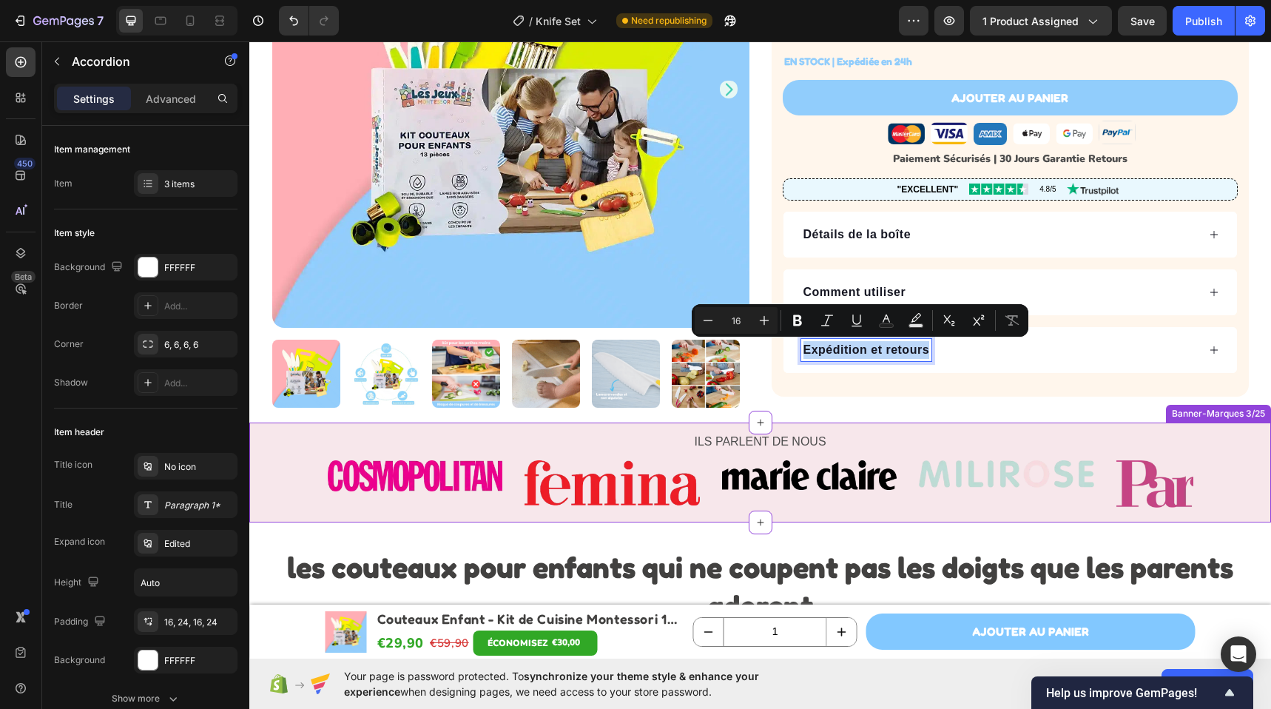
click at [424, 425] on div "ILS PARLENT DE NOUS Text Block Image Image Image Image Image Image Carousel Row…" at bounding box center [759, 472] width 1021 height 100
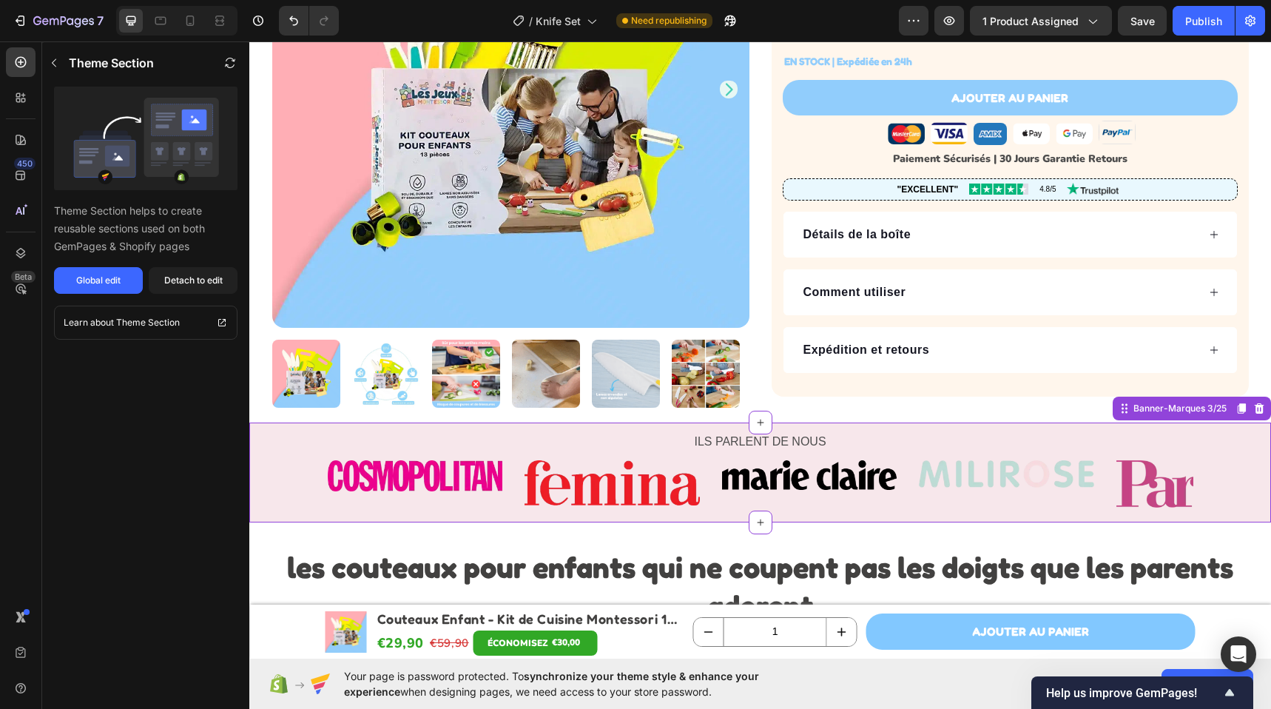
copy p "Expédition et retours"
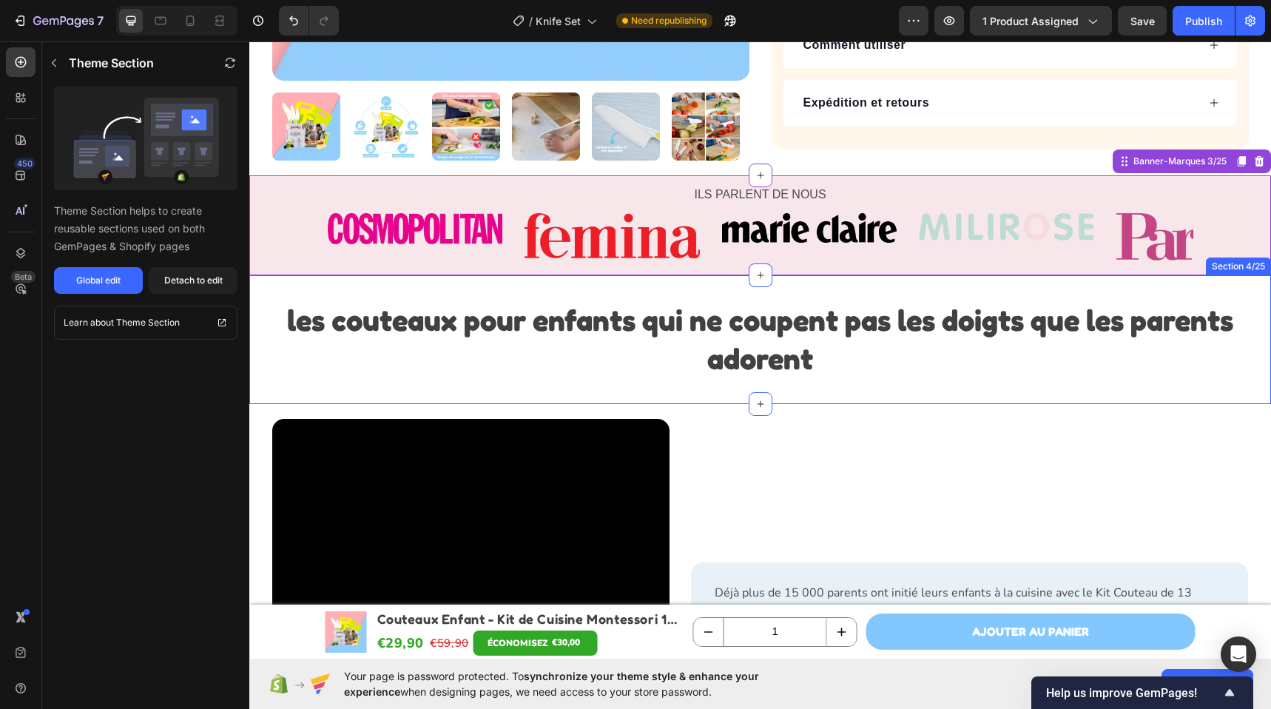
click at [826, 289] on div "les couteaux pour enfants qui ne coupent pas les doigts que les parents adorent…" at bounding box center [759, 339] width 1021 height 129
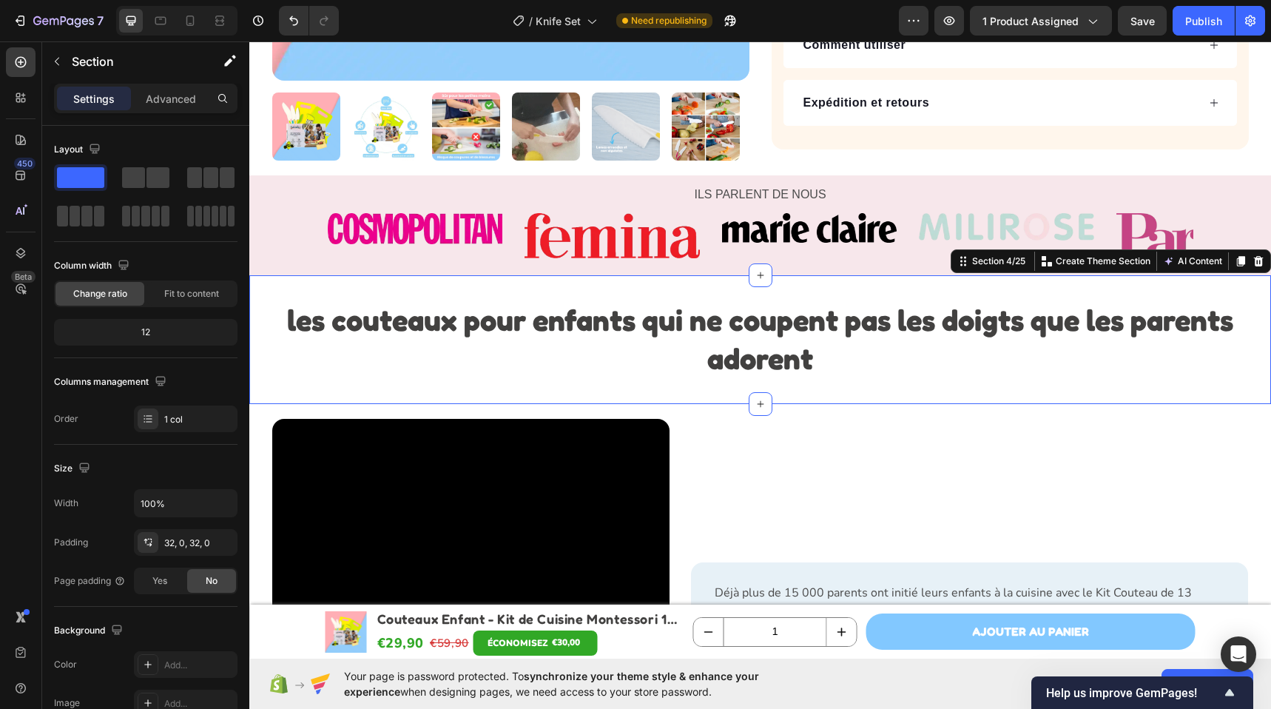
copy p "Expédition et retours"
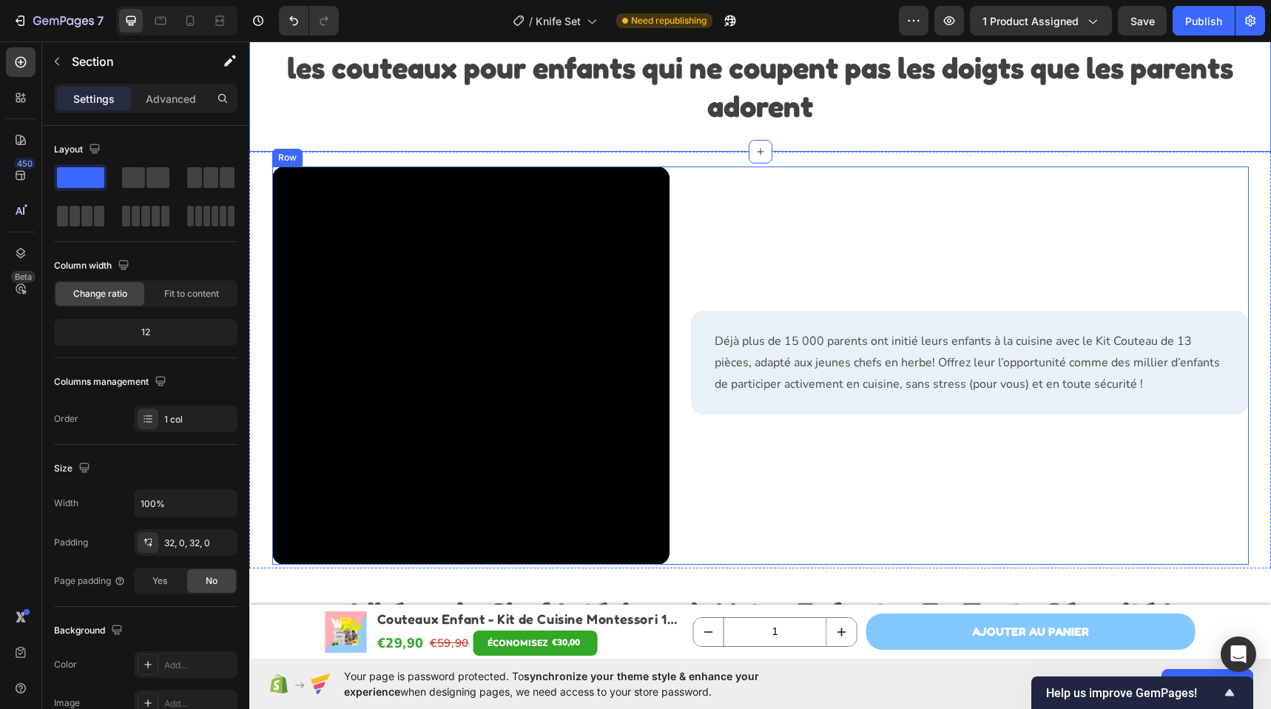
copy p "Expédition et retours"
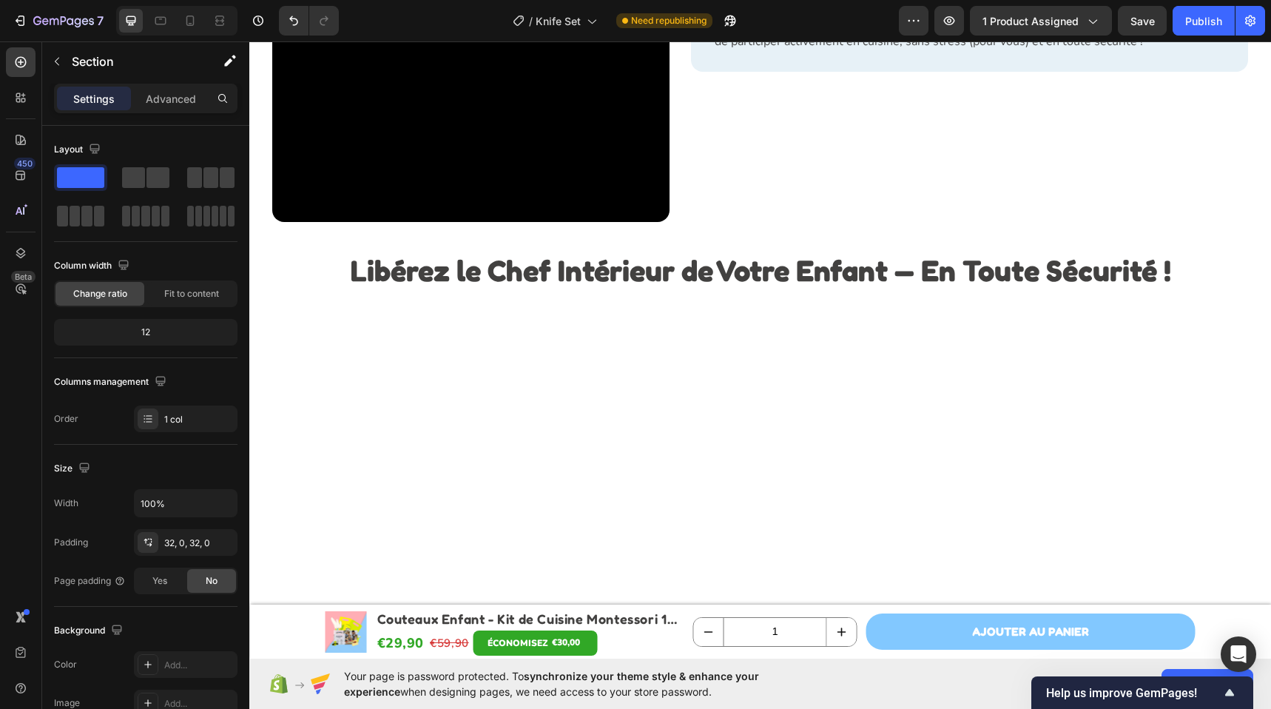
scroll to position [816, 0]
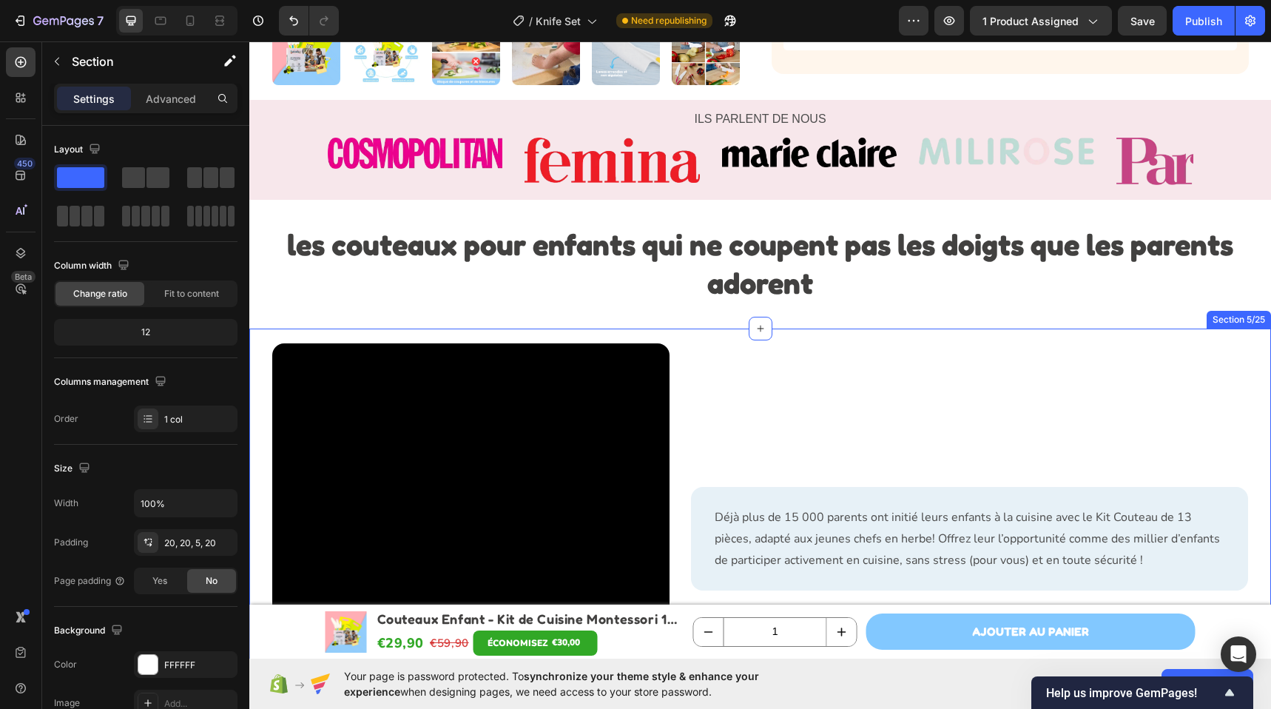
click at [762, 340] on div "Déjà plus de 15 000 parents ont initié leurs enfants à la cuisine avec le Kit C…" at bounding box center [759, 536] width 1021 height 416
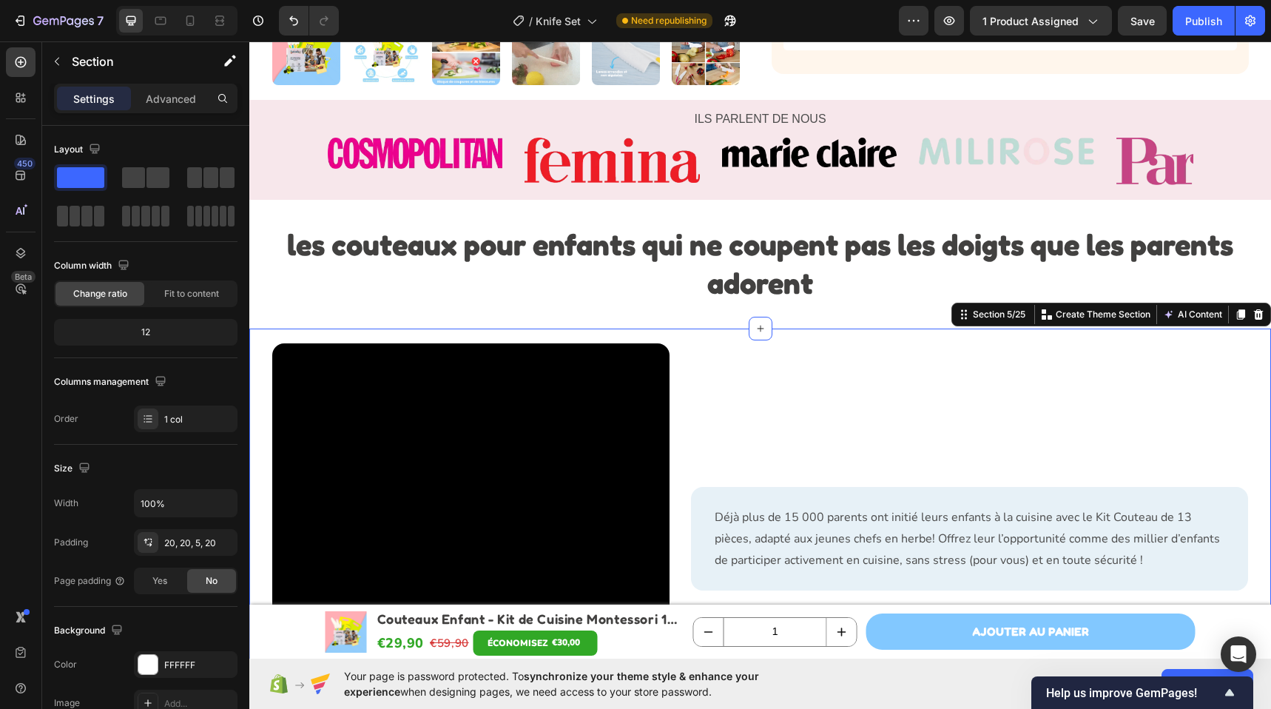
copy p "Expédition et retours"
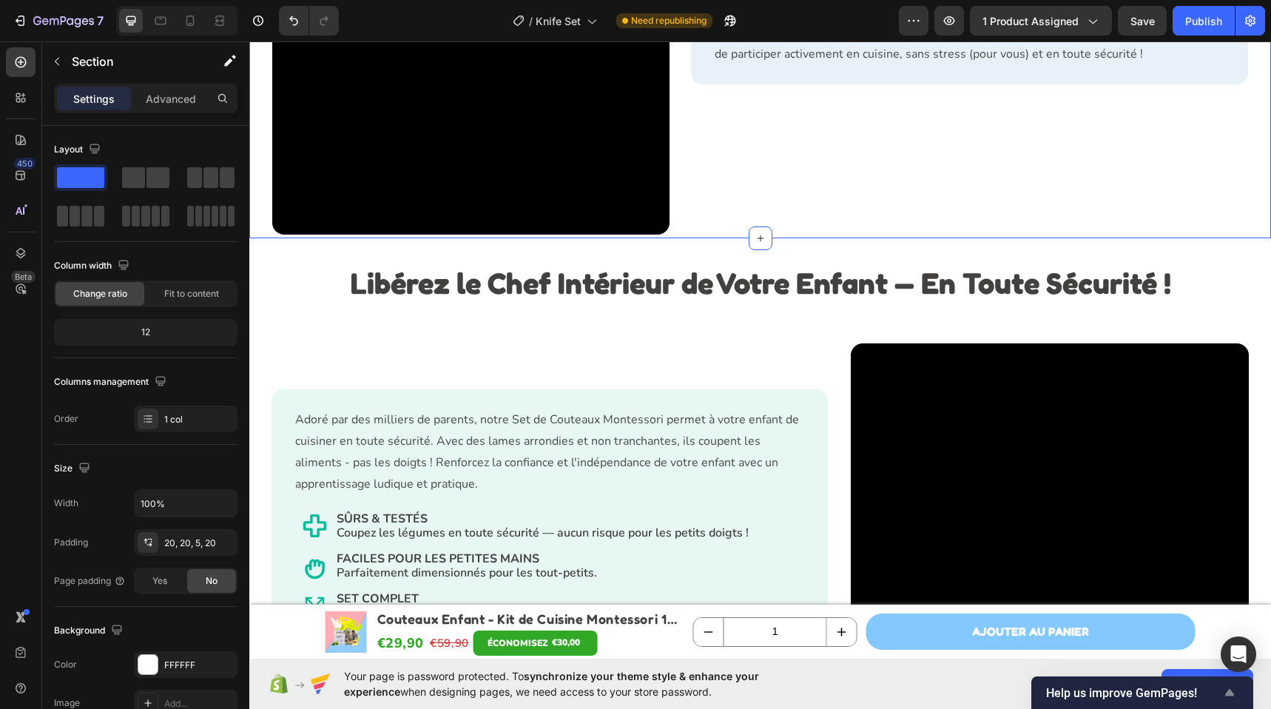
scroll to position [1398, 0]
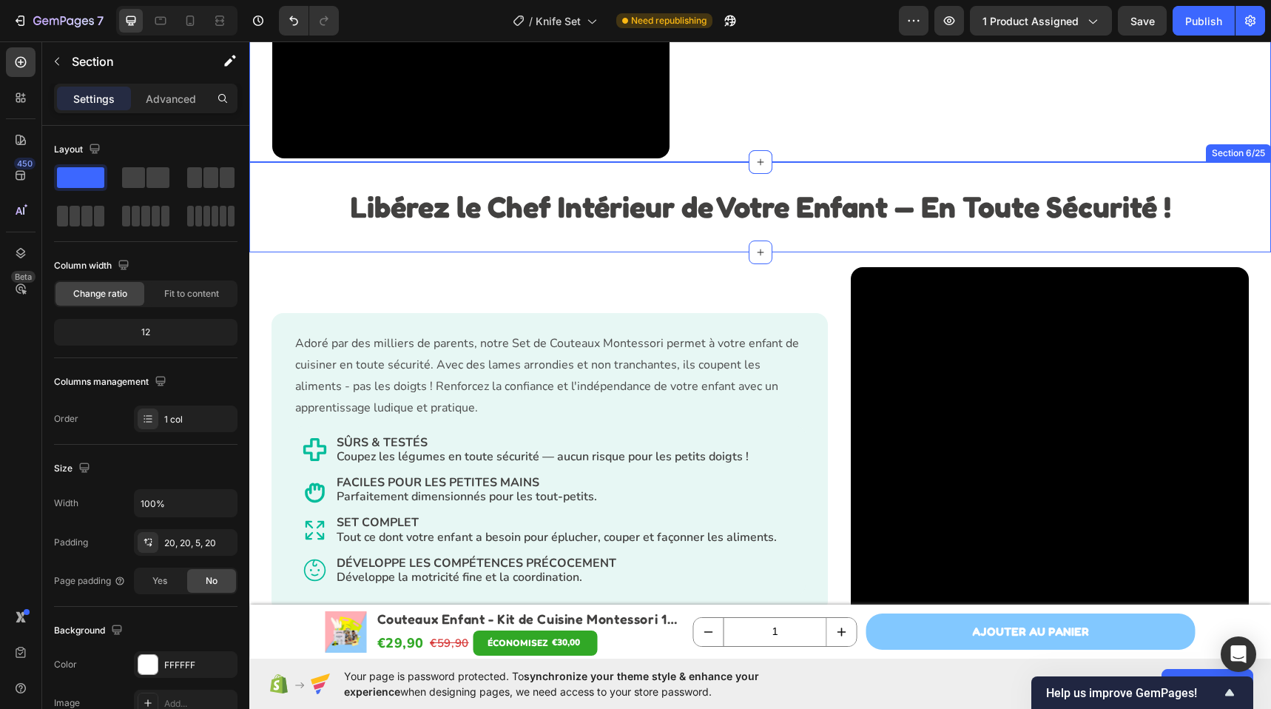
copy p "Expédition et retours"
click at [650, 251] on div "Libérez le Chef Intérieur de Votre Enfant — En Toute Sécurité ! Heading Section…" at bounding box center [759, 207] width 1021 height 90
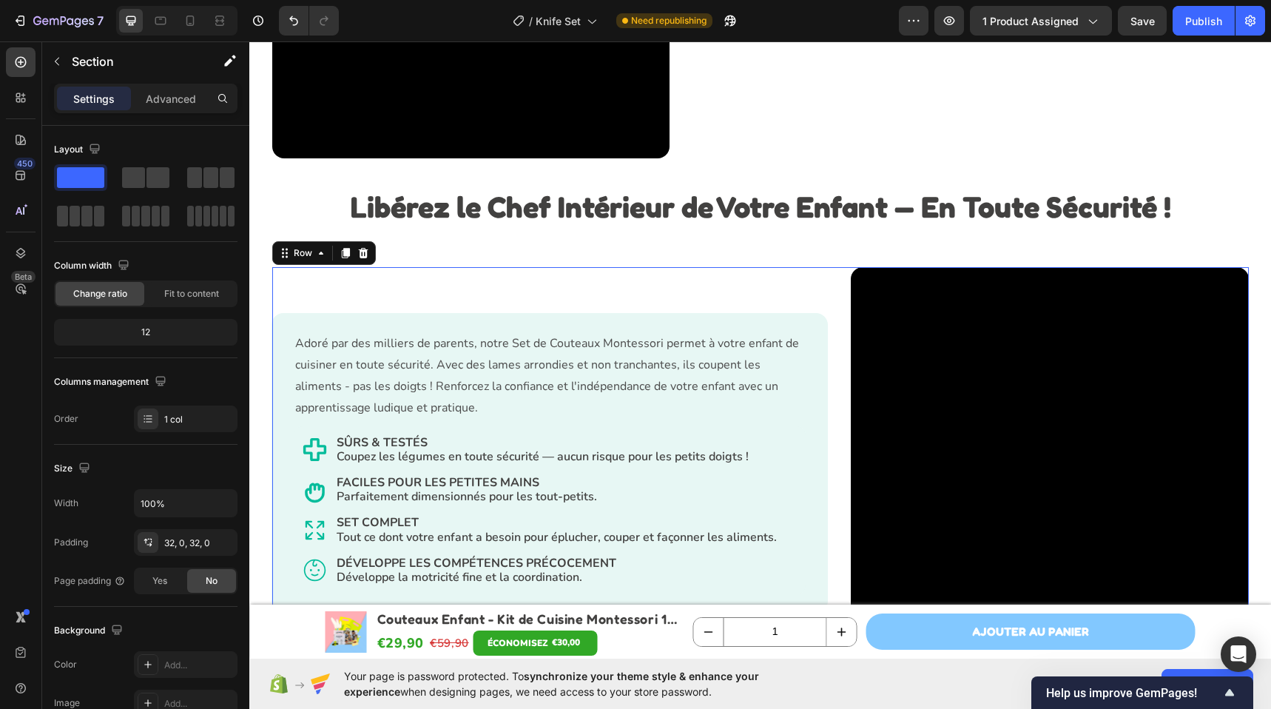
click at [622, 284] on div "Adoré par des milliers de parents, notre Set de Couteaux Montessori permet à vo…" at bounding box center [550, 466] width 557 height 398
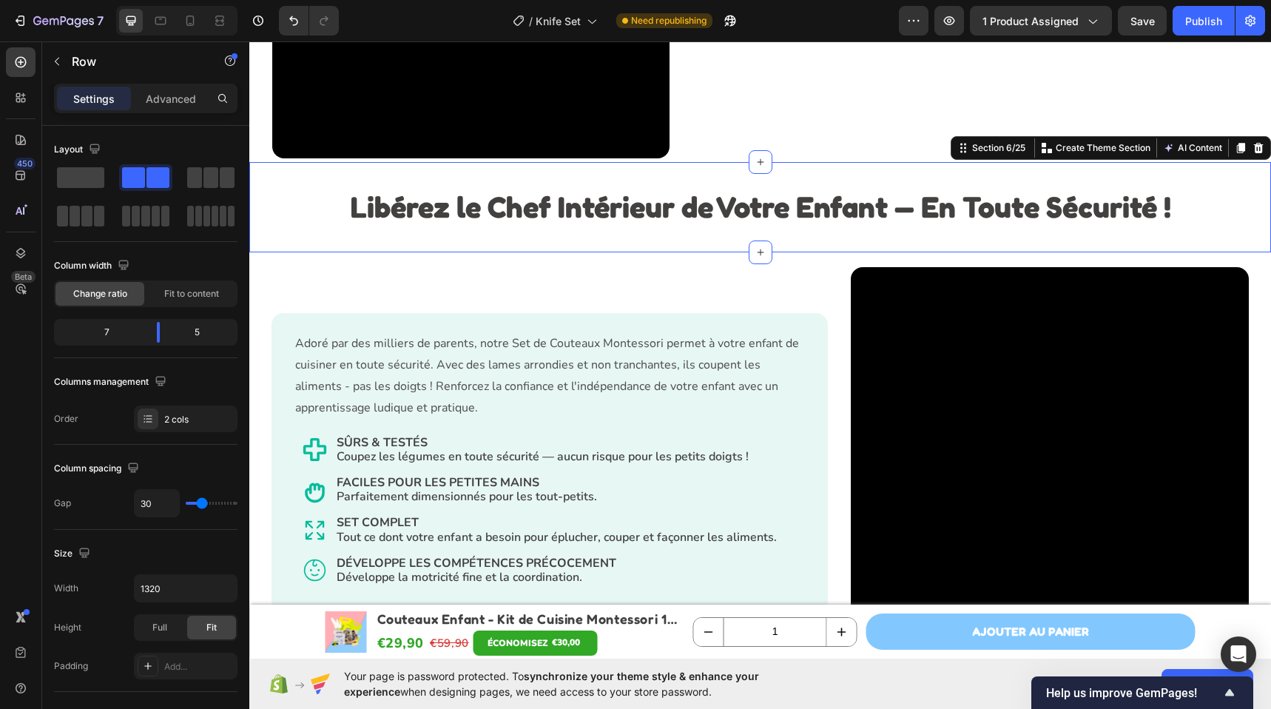
click at [663, 178] on div "Libérez le Chef Intérieur de Votre Enfant — En Toute Sécurité ! Heading Section…" at bounding box center [759, 207] width 1021 height 90
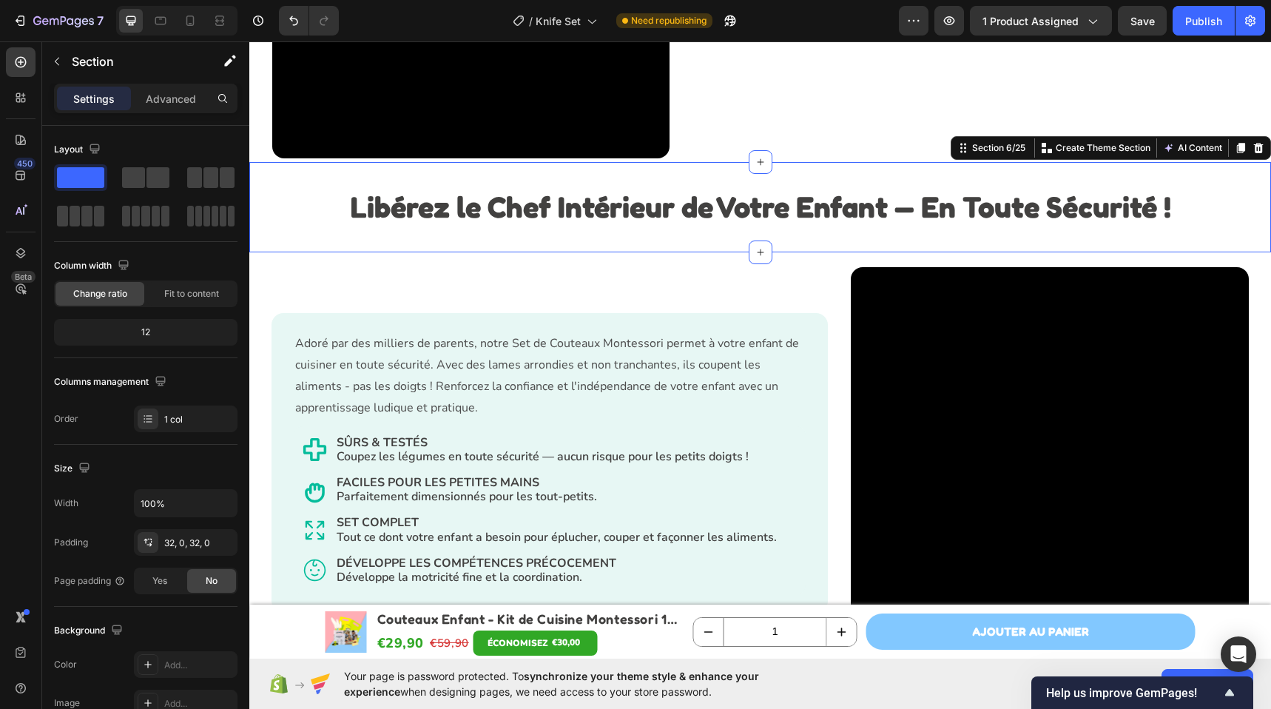
copy p "Expédition et retours"
click at [718, 164] on div "Libérez le Chef Intérieur de Votre Enfant — En Toute Sécurité ! Heading Section…" at bounding box center [759, 207] width 1021 height 90
click at [717, 169] on div "Libérez le Chef Intérieur de Votre Enfant — En Toute Sécurité ! Heading Section…" at bounding box center [759, 207] width 1021 height 90
click at [723, 171] on div "Libérez le Chef Intérieur de Votre Enfant — En Toute Sécurité ! Heading Section…" at bounding box center [759, 207] width 1021 height 90
copy p "Expédition et retours"
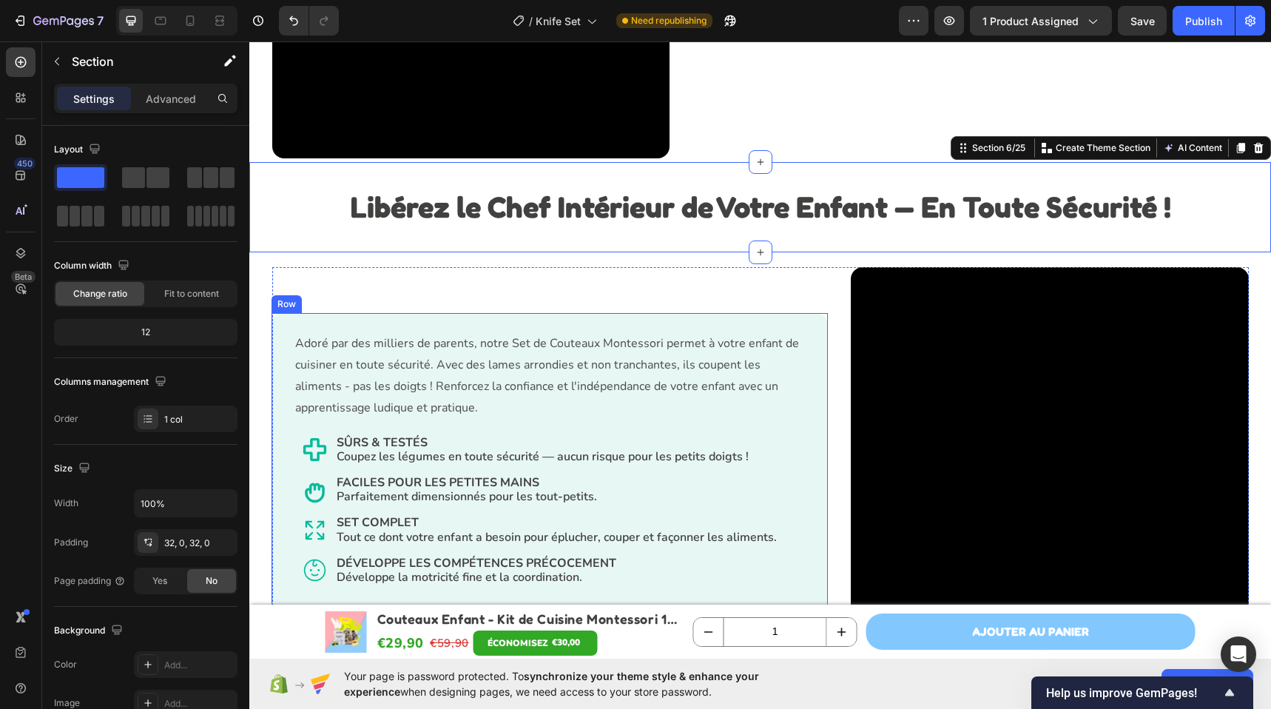
click at [649, 279] on div "Adoré par des milliers de parents, notre Set de Couteaux Montessori permet à vo…" at bounding box center [550, 466] width 557 height 398
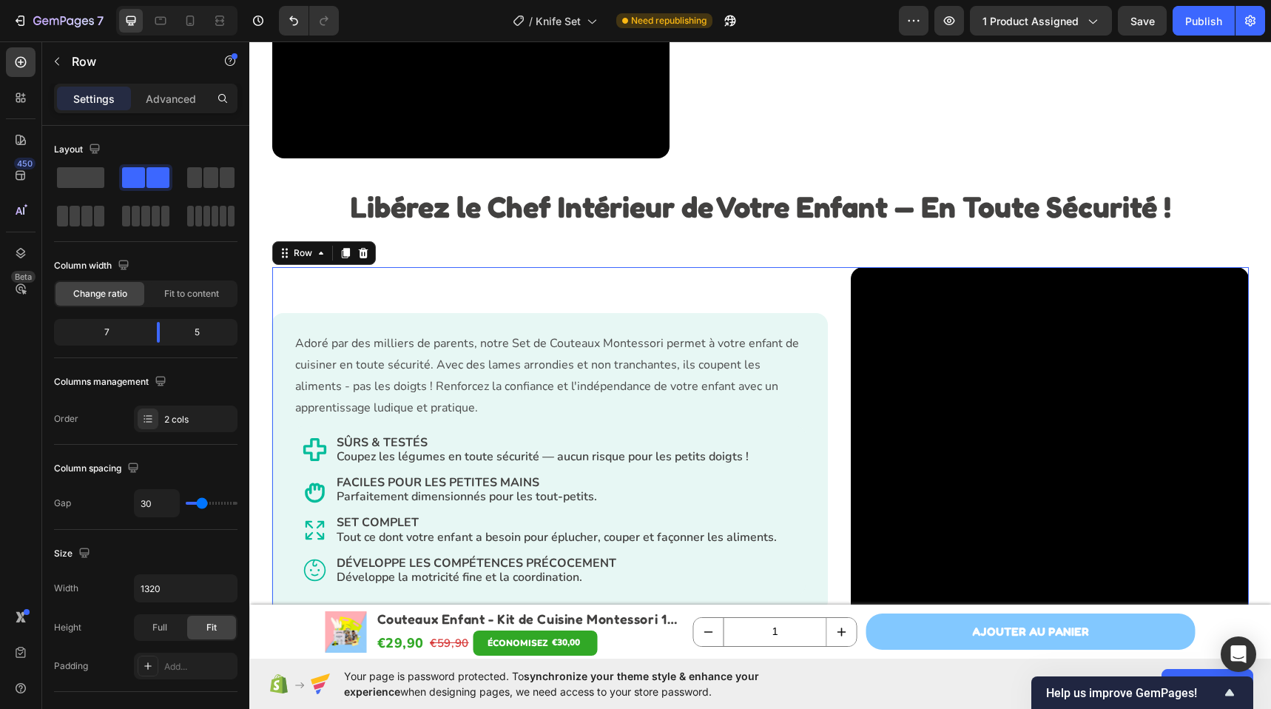
scroll to position [1819, 0]
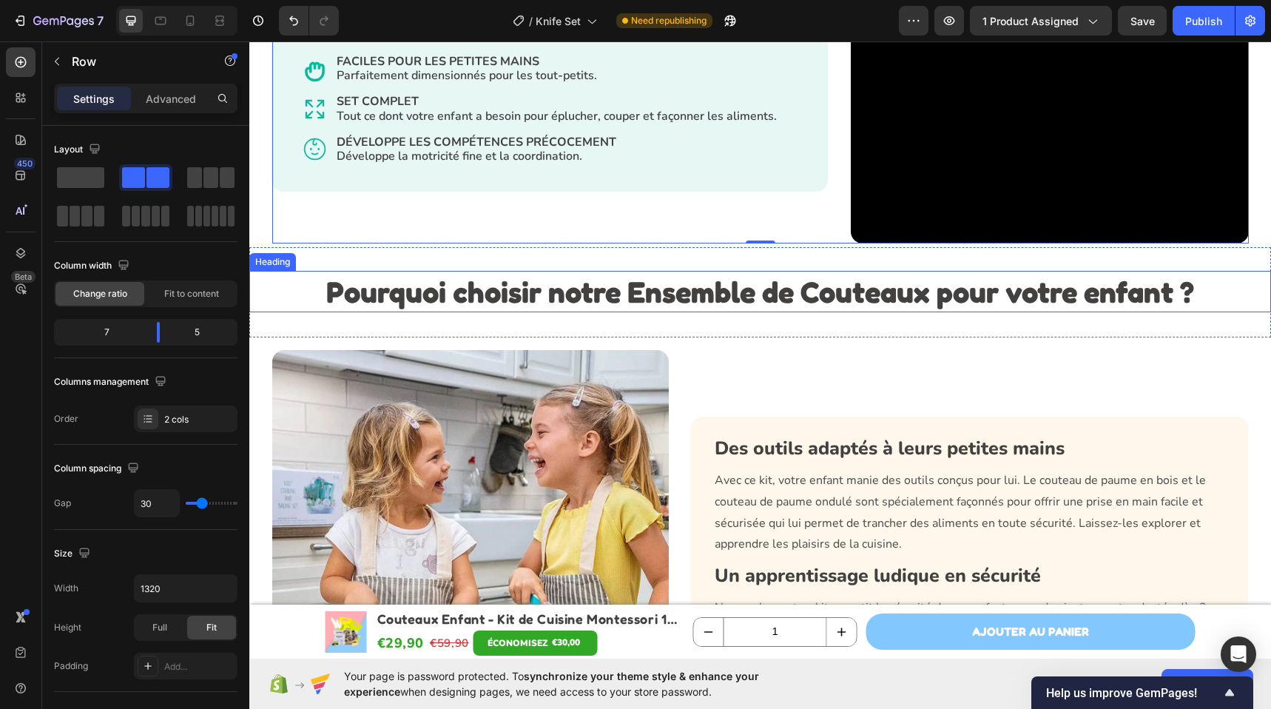
click at [720, 286] on strong "Pourquoi choisir notre Ensemble de Couteaux pour votre enfant ?" at bounding box center [760, 291] width 868 height 35
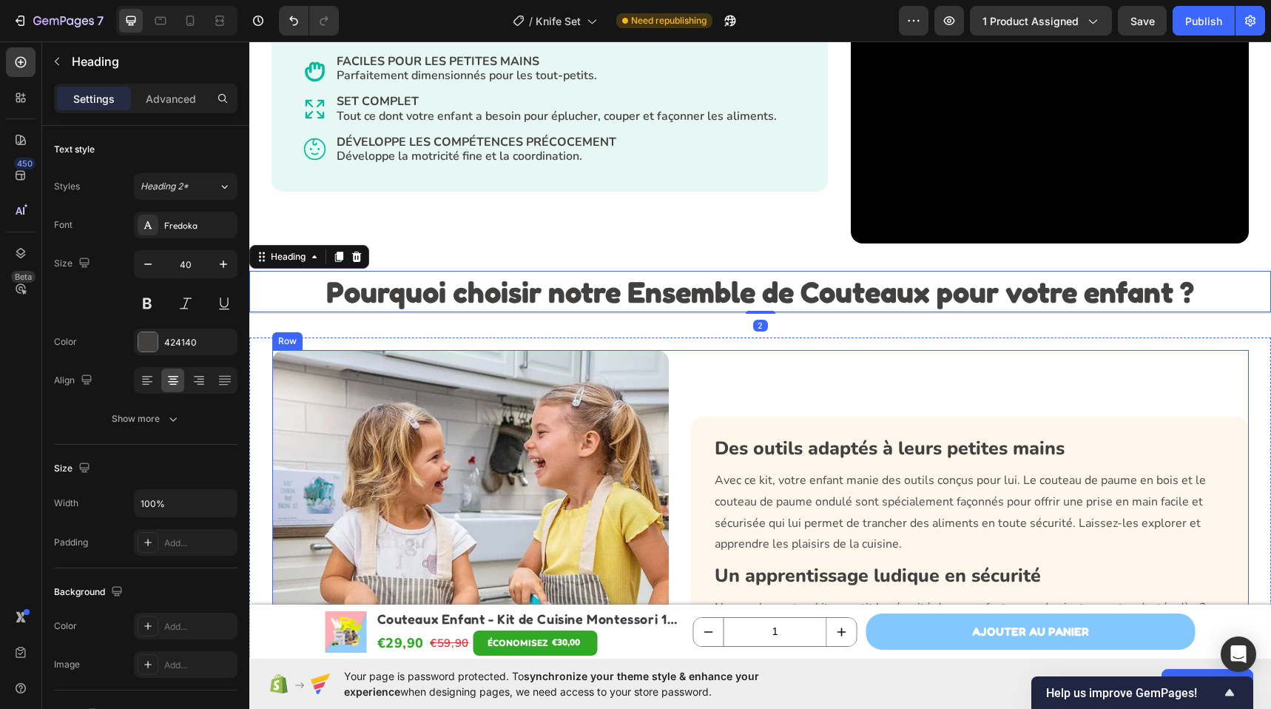
click at [777, 376] on div "Des outils adaptés à leurs petites mains Heading Avec ce kit, votre enfant mani…" at bounding box center [970, 551] width 557 height 403
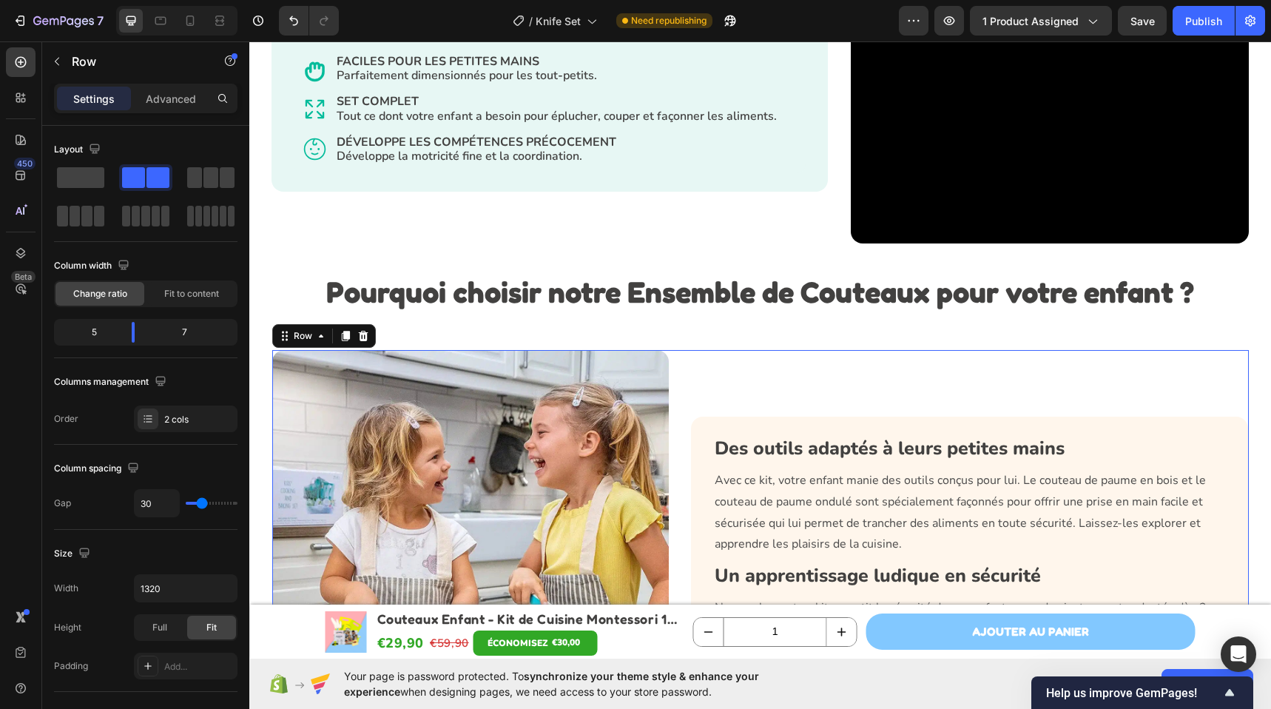
copy p "Expédition et retours"
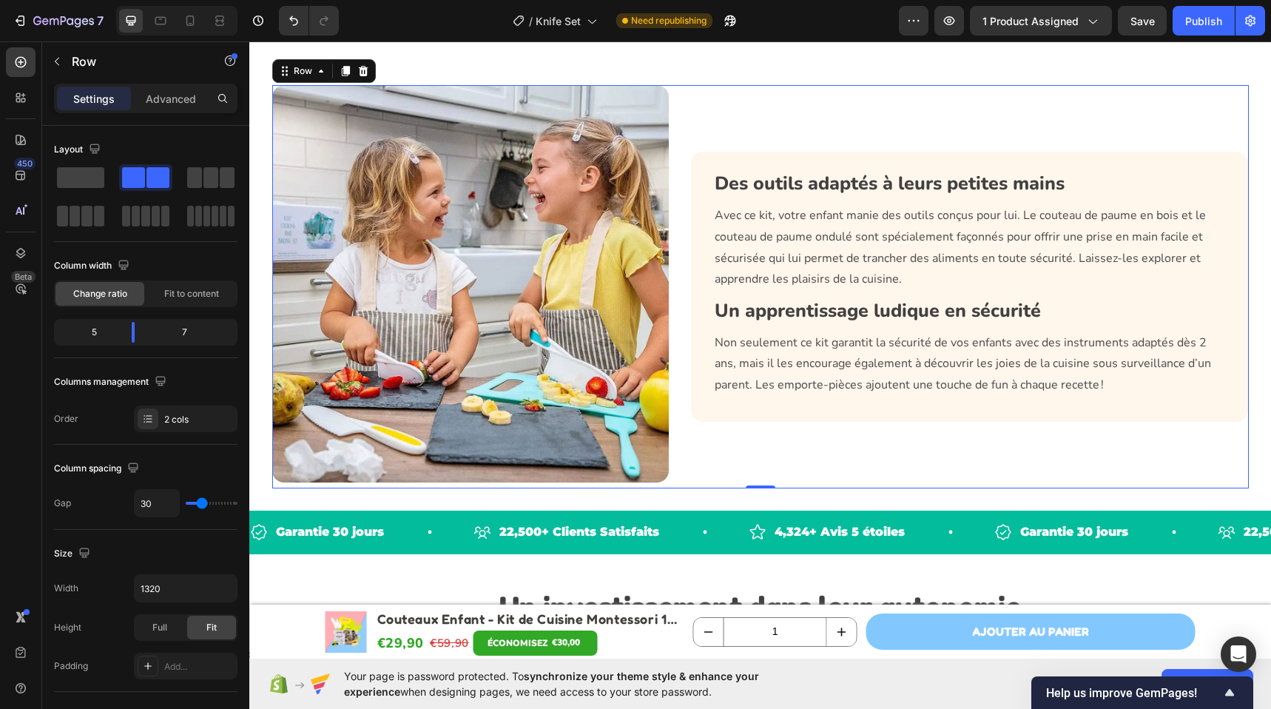
scroll to position [2007, 0]
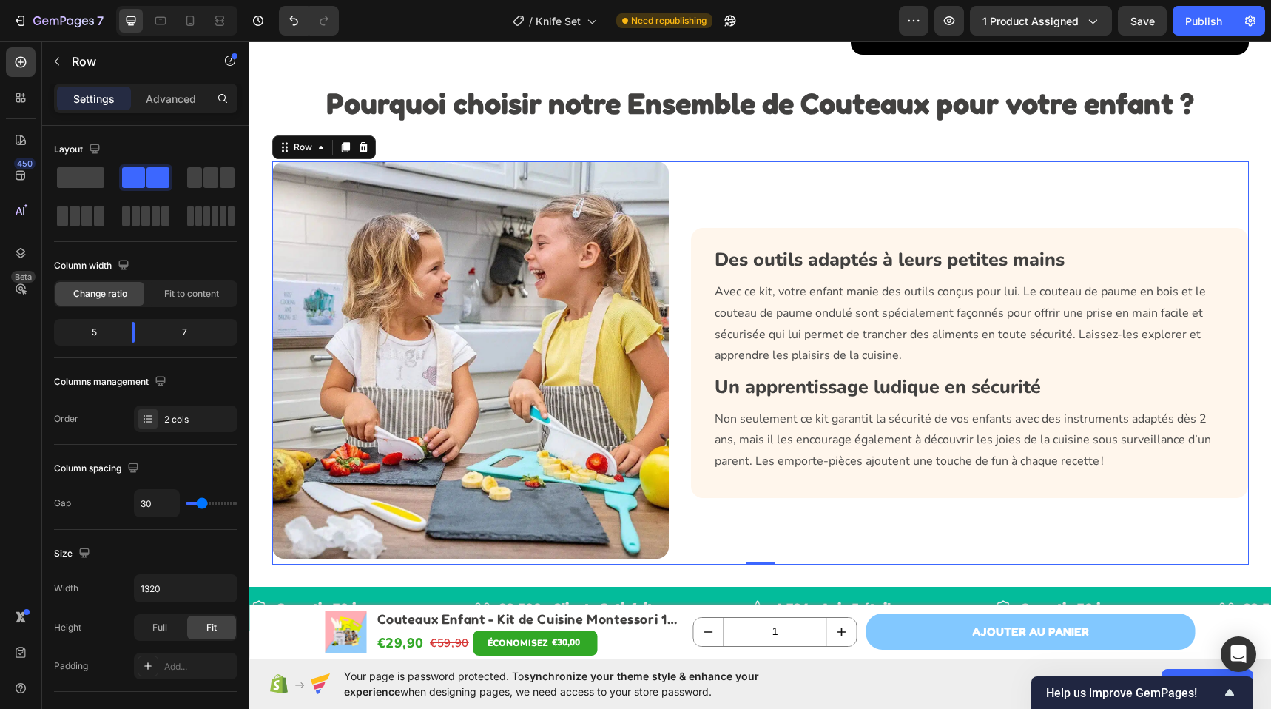
click at [798, 191] on div "Des outils adaptés à leurs petites mains Heading Avec ce kit, votre enfant mani…" at bounding box center [970, 362] width 557 height 403
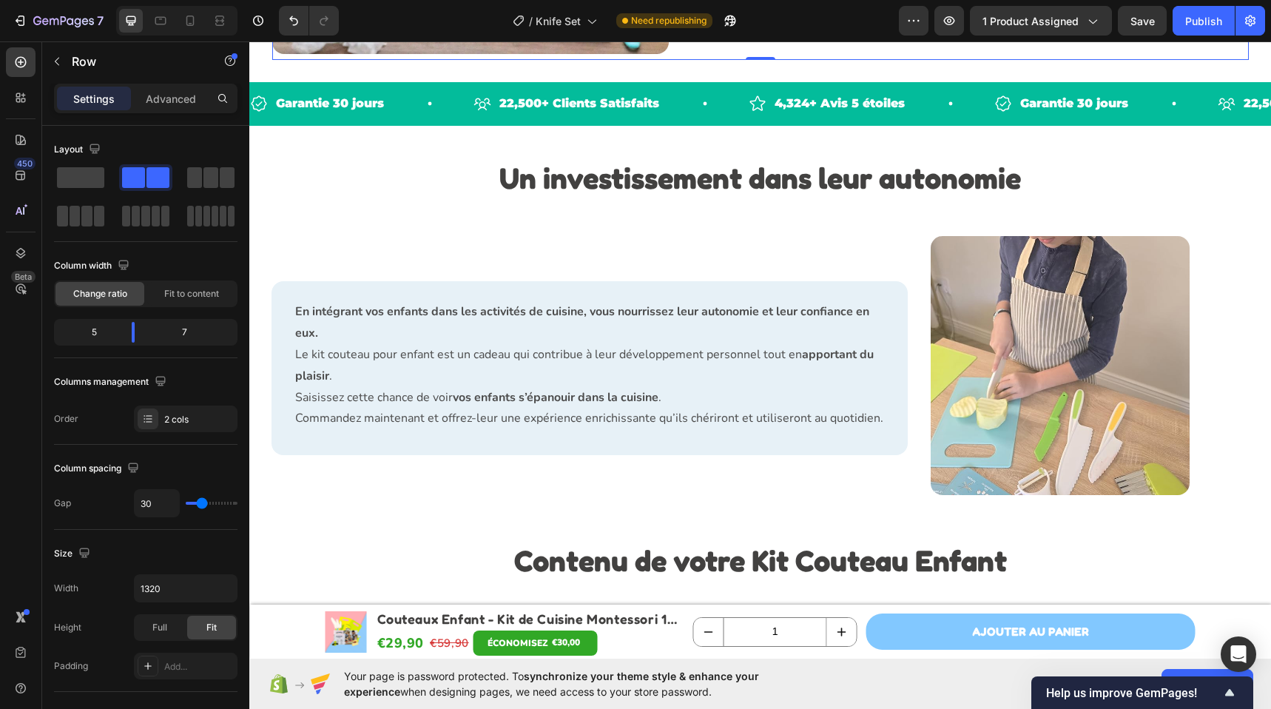
scroll to position [2588, 0]
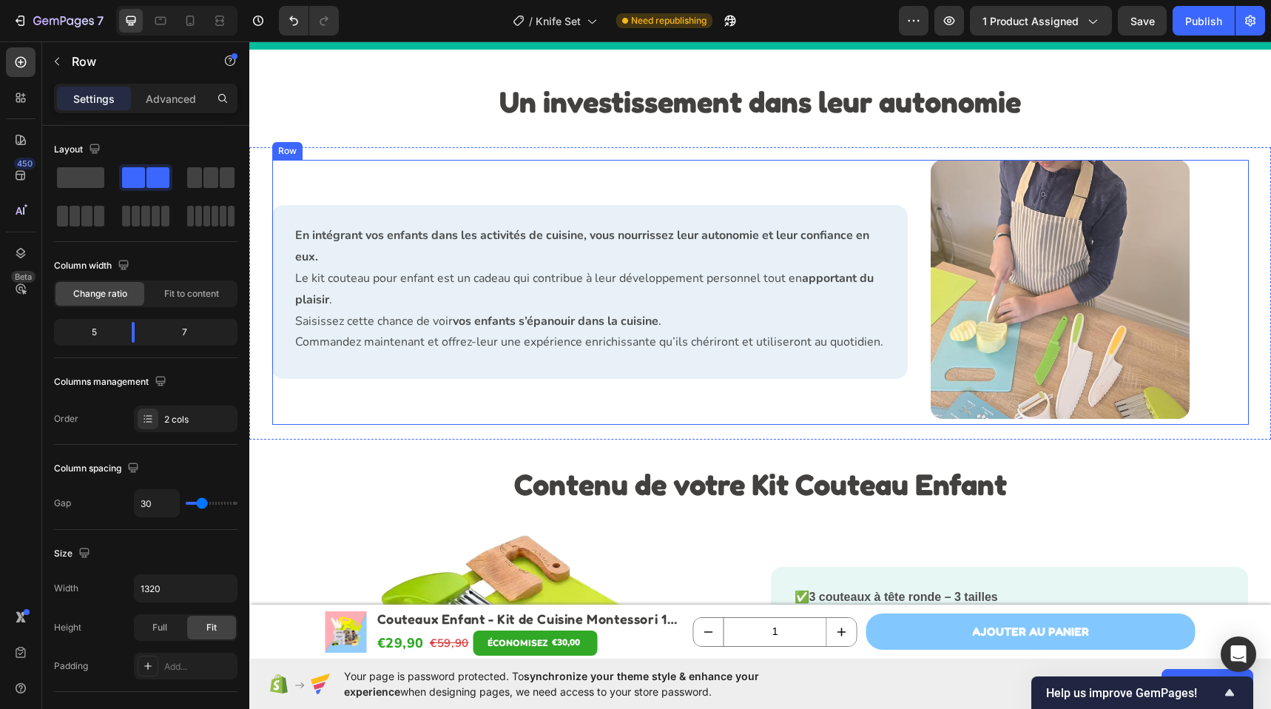
click at [808, 178] on div "En intégrant vos enfants dans les activités de cuisine, vous nourrissez leur au…" at bounding box center [590, 292] width 636 height 265
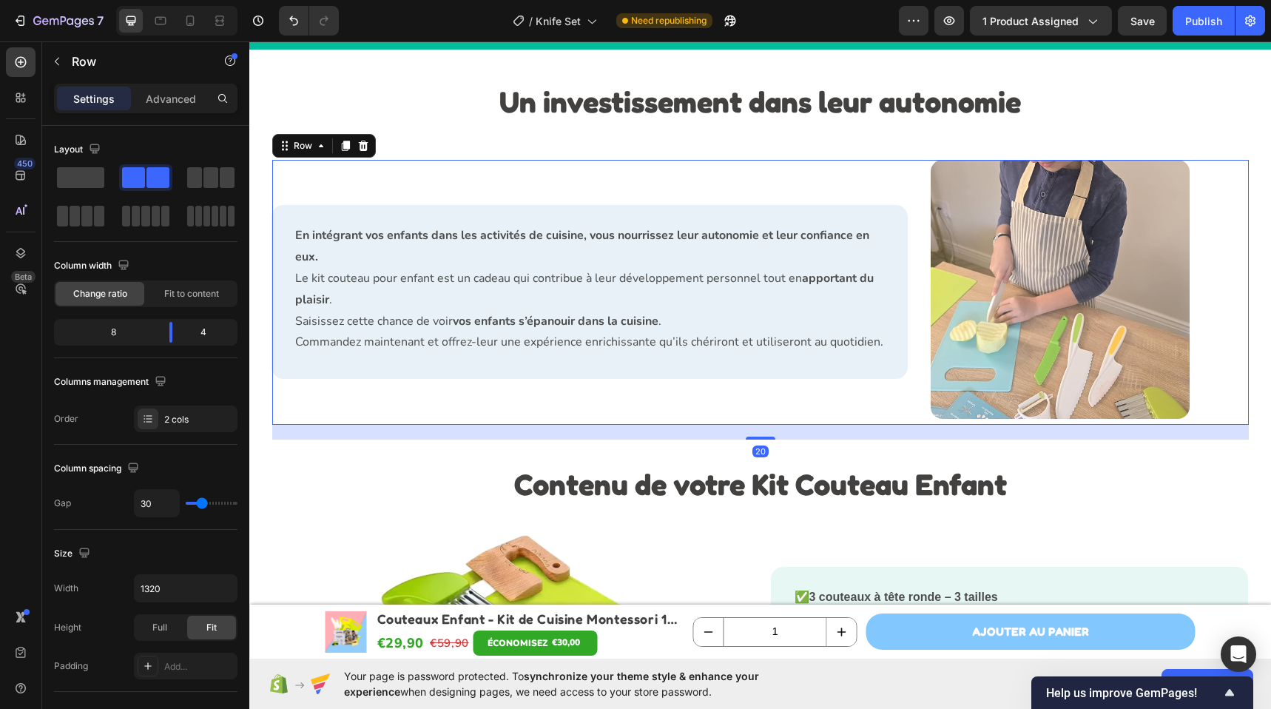
click at [811, 166] on div "En intégrant vos enfants dans les activités de cuisine, vous nourrissez leur au…" at bounding box center [590, 292] width 636 height 265
click at [816, 152] on div "En intégrant vos enfants dans les activités de cuisine, vous nourrissez leur au…" at bounding box center [759, 293] width 1021 height 292
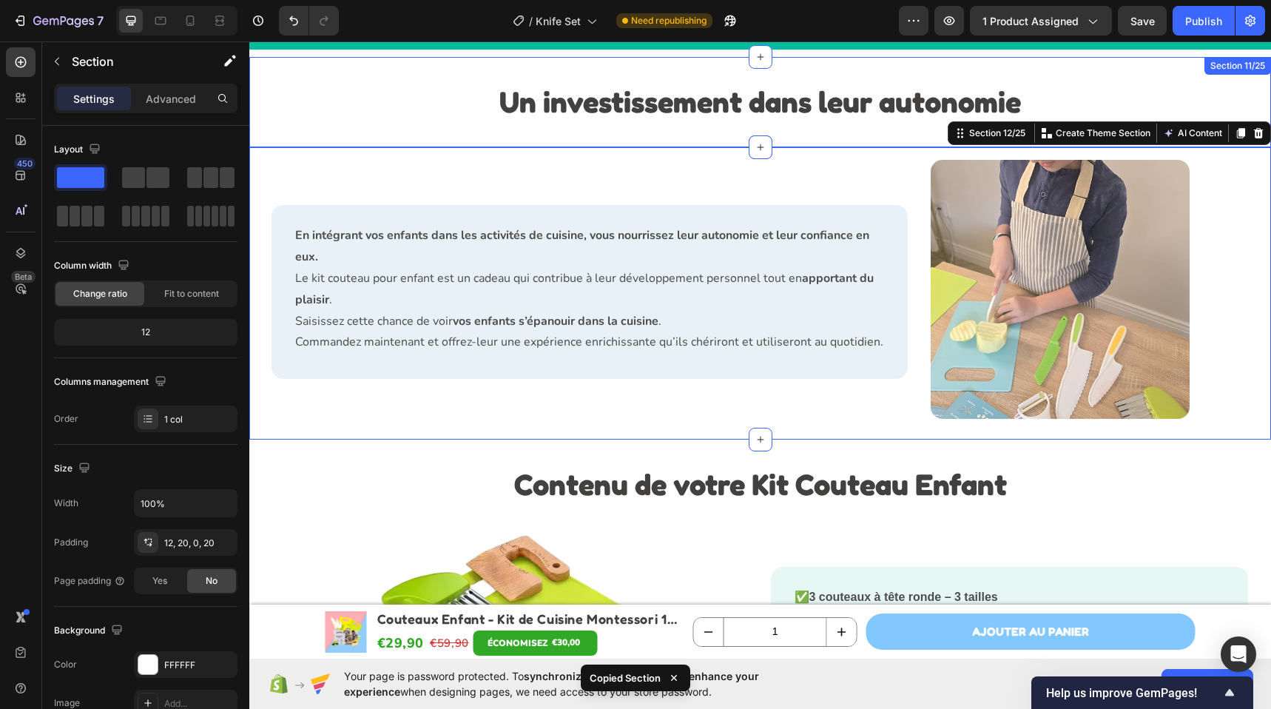
click at [415, 61] on div "Un investissement dans leur autonomie Heading Section 11/25" at bounding box center [759, 102] width 1021 height 90
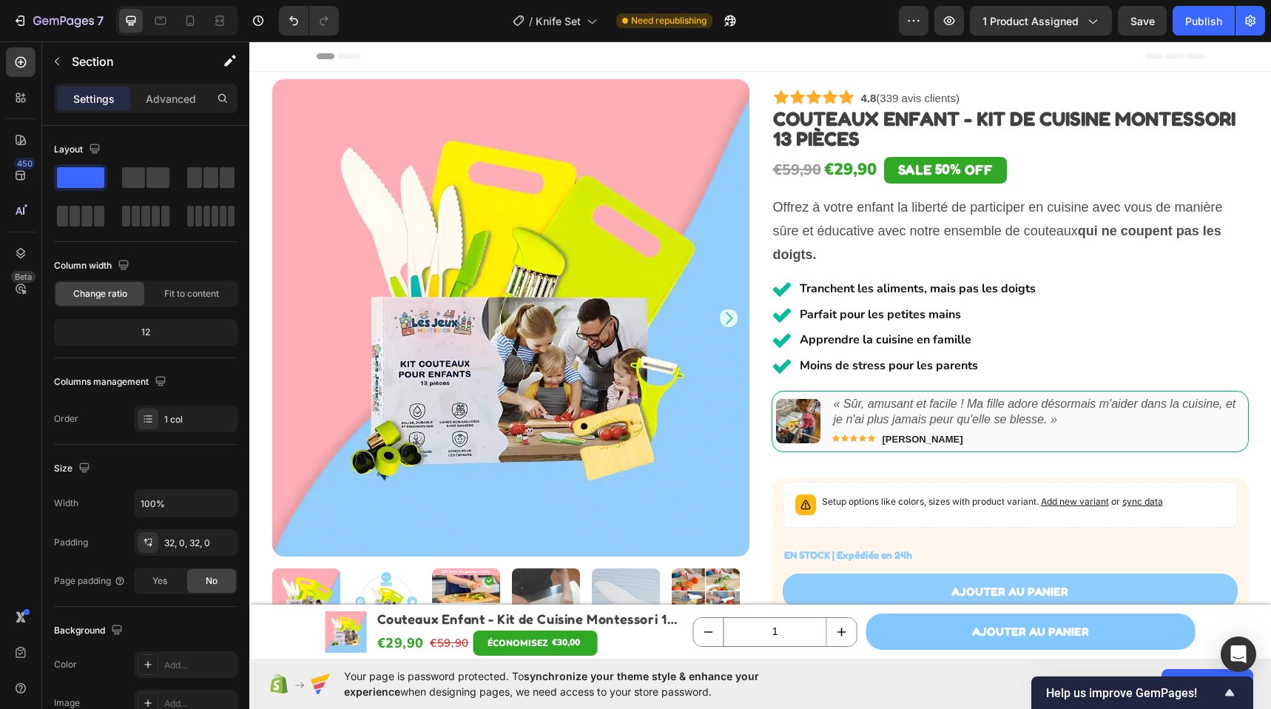
scroll to position [291, 0]
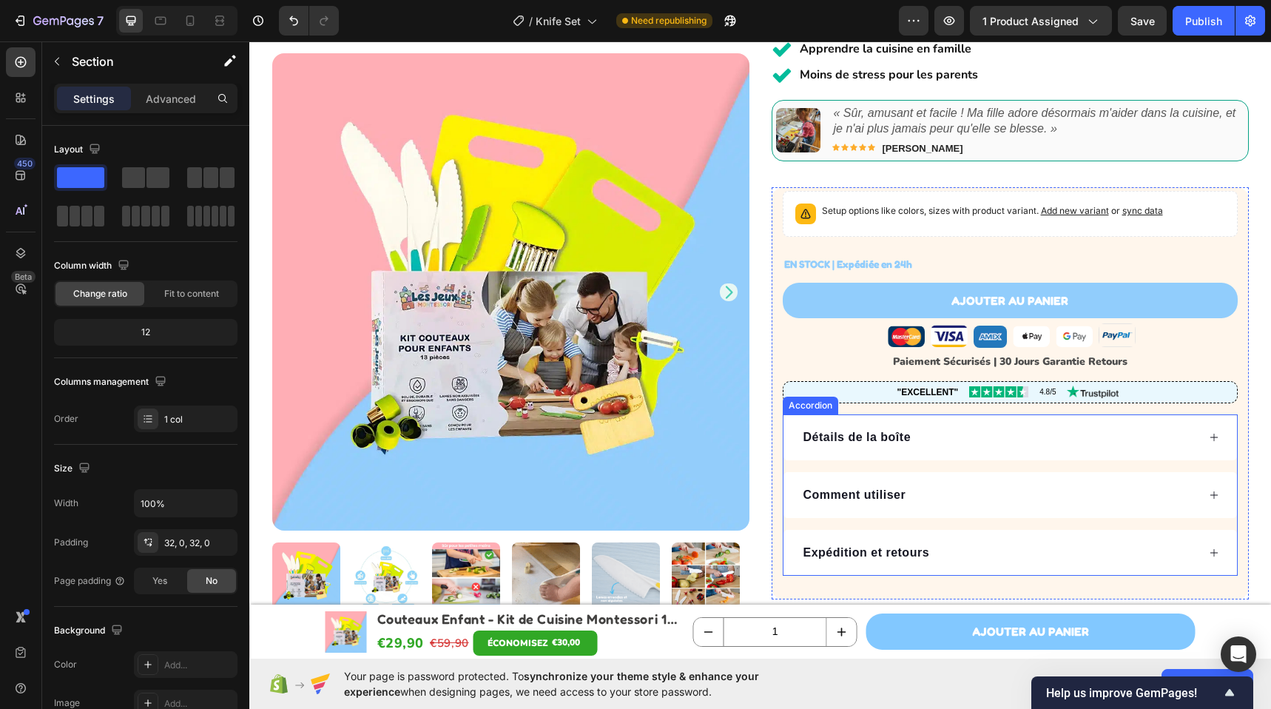
click at [977, 461] on div "Détails de la boîte Comment utiliser Expédition et retours" at bounding box center [1009, 494] width 455 height 161
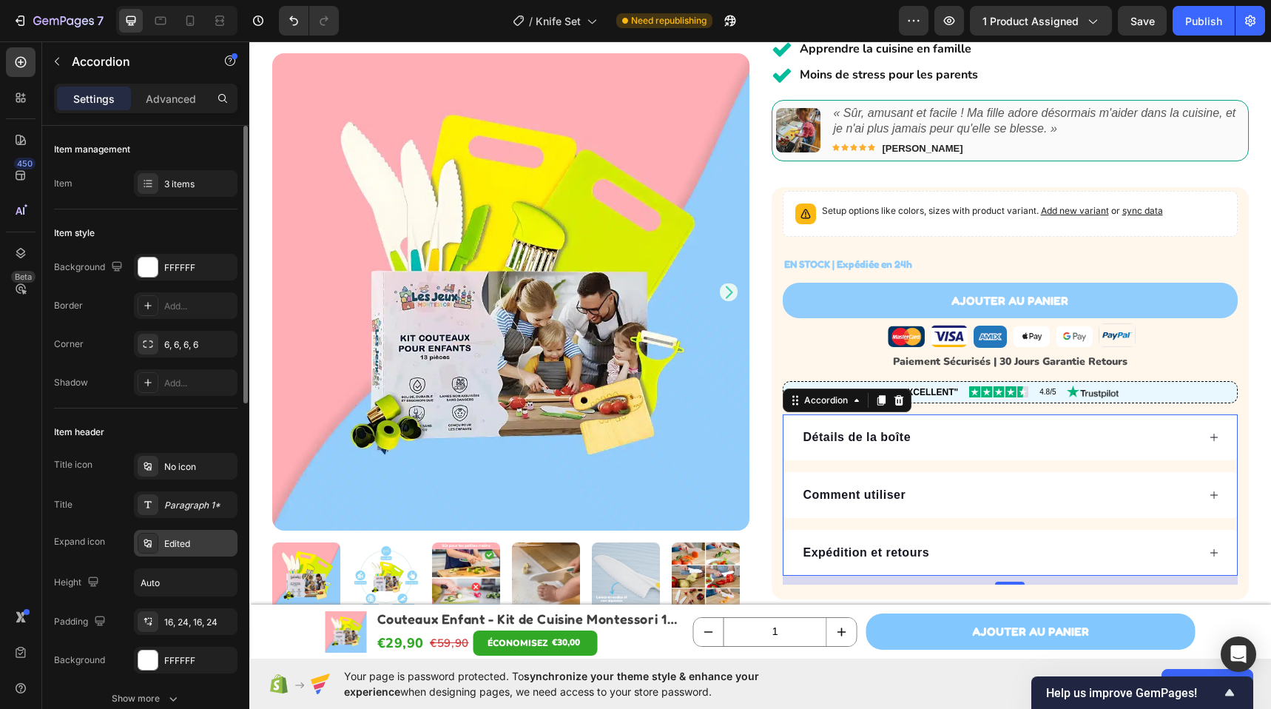
click at [192, 548] on div "Edited" at bounding box center [199, 543] width 70 height 13
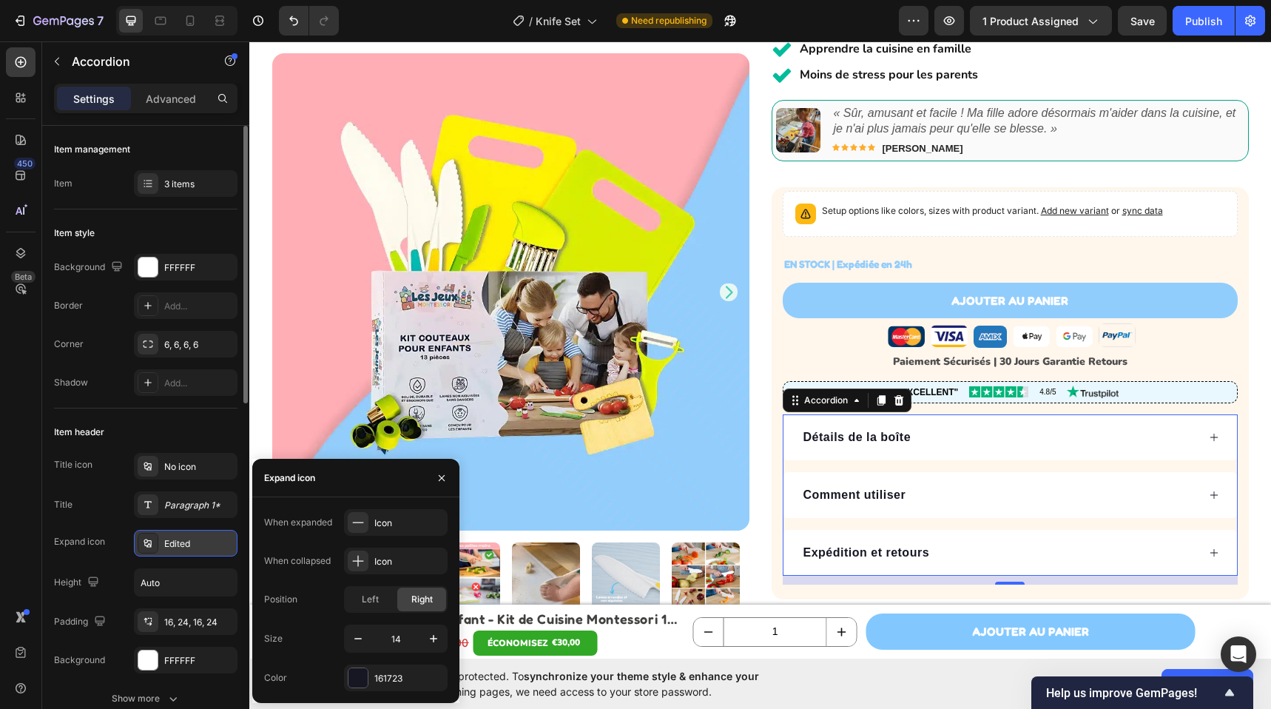
click at [192, 548] on div "Edited" at bounding box center [199, 543] width 70 height 13
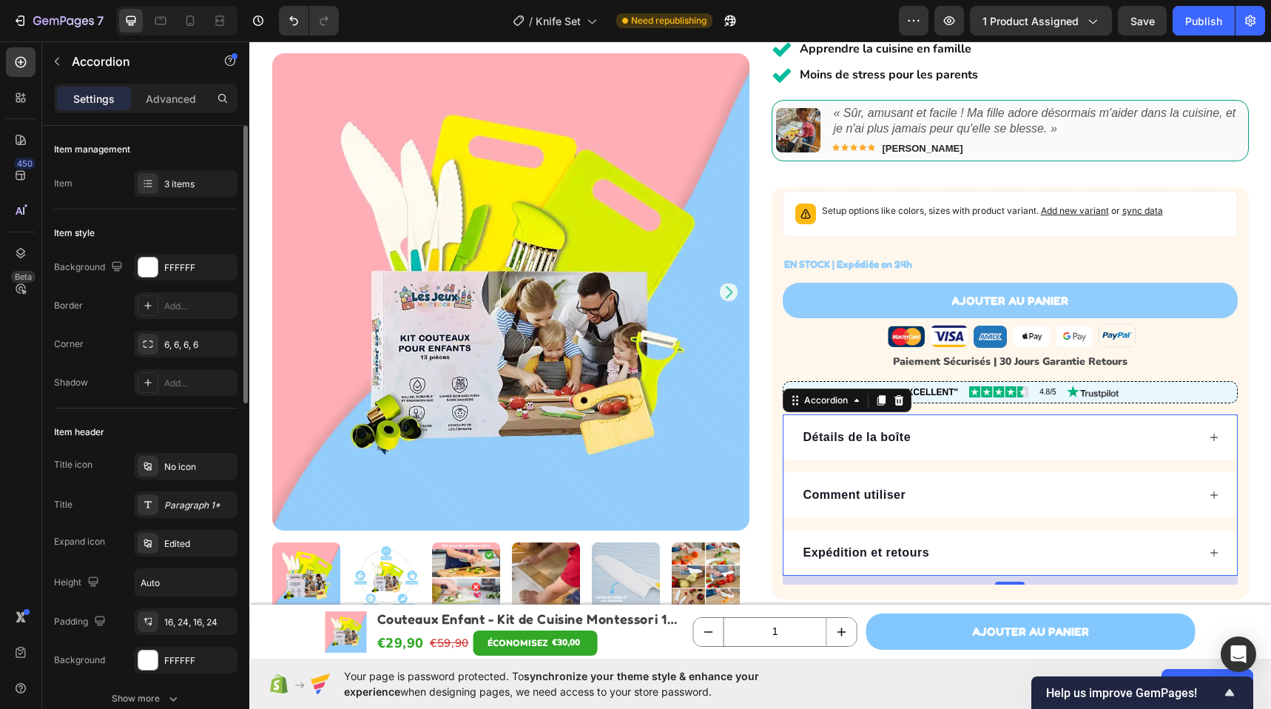
click at [194, 521] on div "Title icon No icon Title Paragraph 1* Expand icon Edited Height Auto Padding 16…" at bounding box center [145, 563] width 183 height 220
click at [195, 512] on div "Paragraph 1*" at bounding box center [186, 504] width 104 height 27
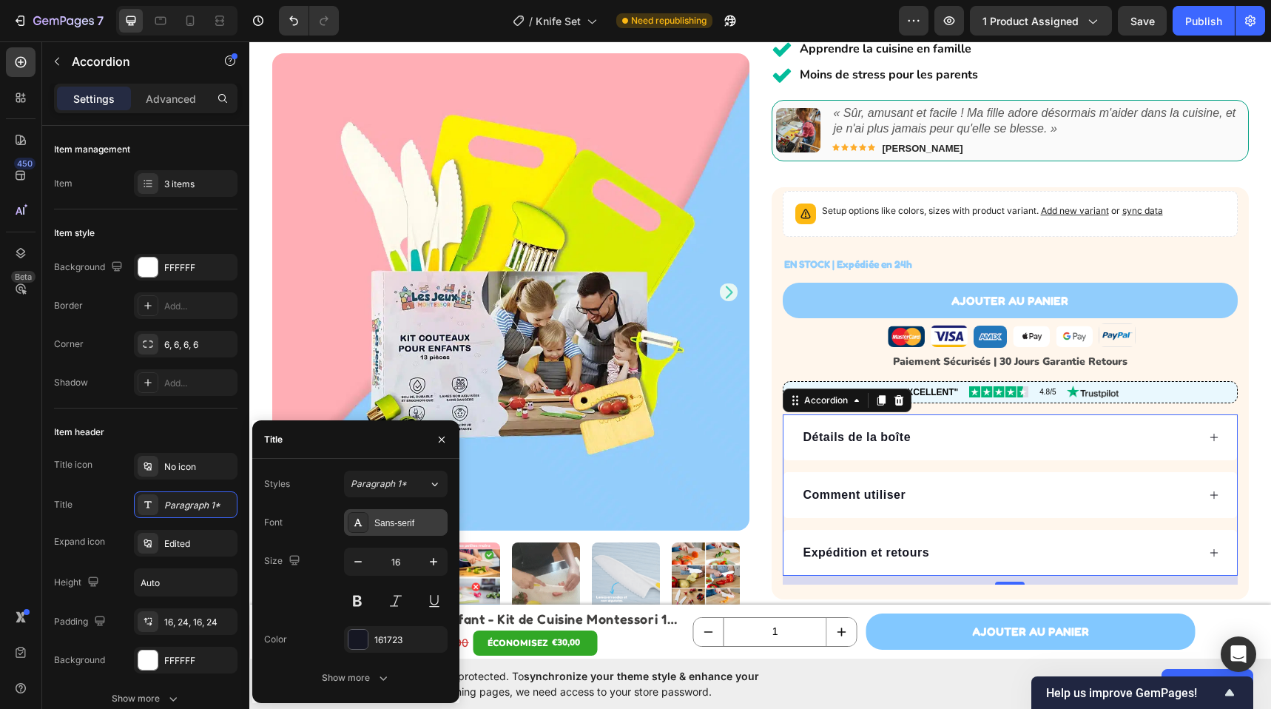
click at [402, 513] on div "Sans-serif" at bounding box center [396, 522] width 104 height 27
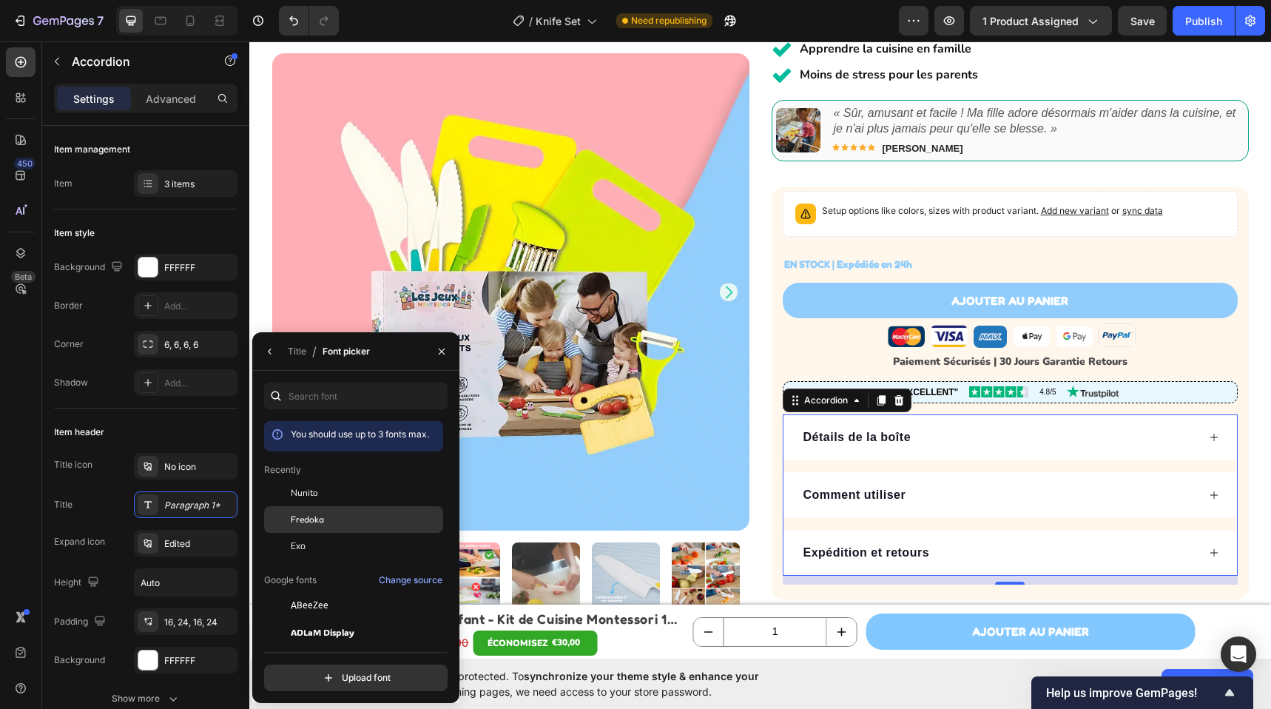
click at [338, 522] on div "Fredoka" at bounding box center [365, 519] width 149 height 13
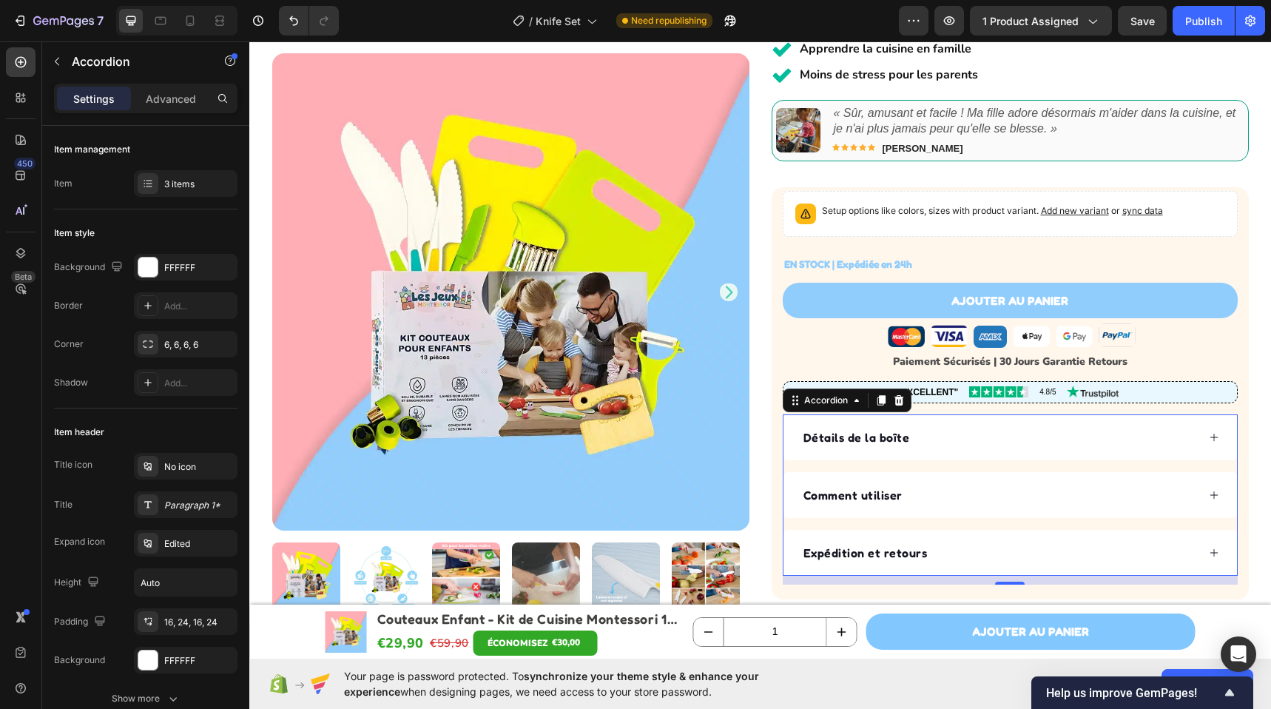
click at [861, 436] on p "Détails de la boîte" at bounding box center [856, 437] width 106 height 18
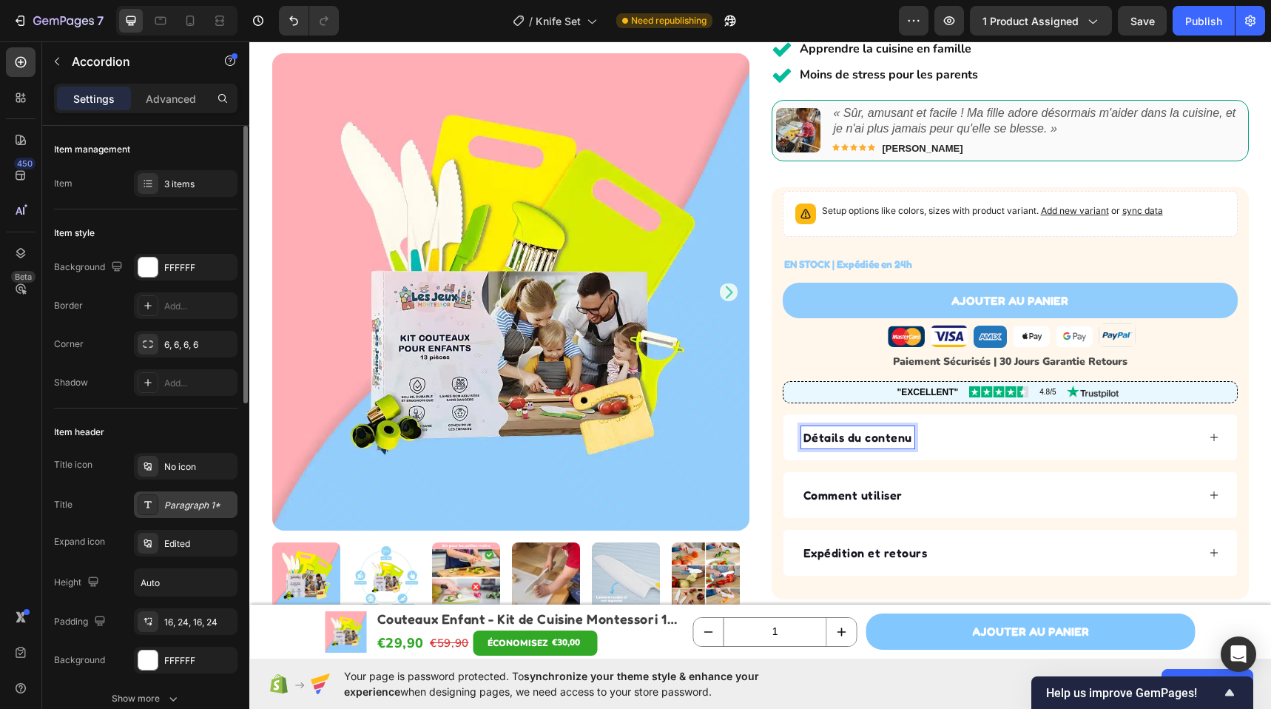
click at [172, 516] on div "Paragraph 1*" at bounding box center [186, 504] width 104 height 27
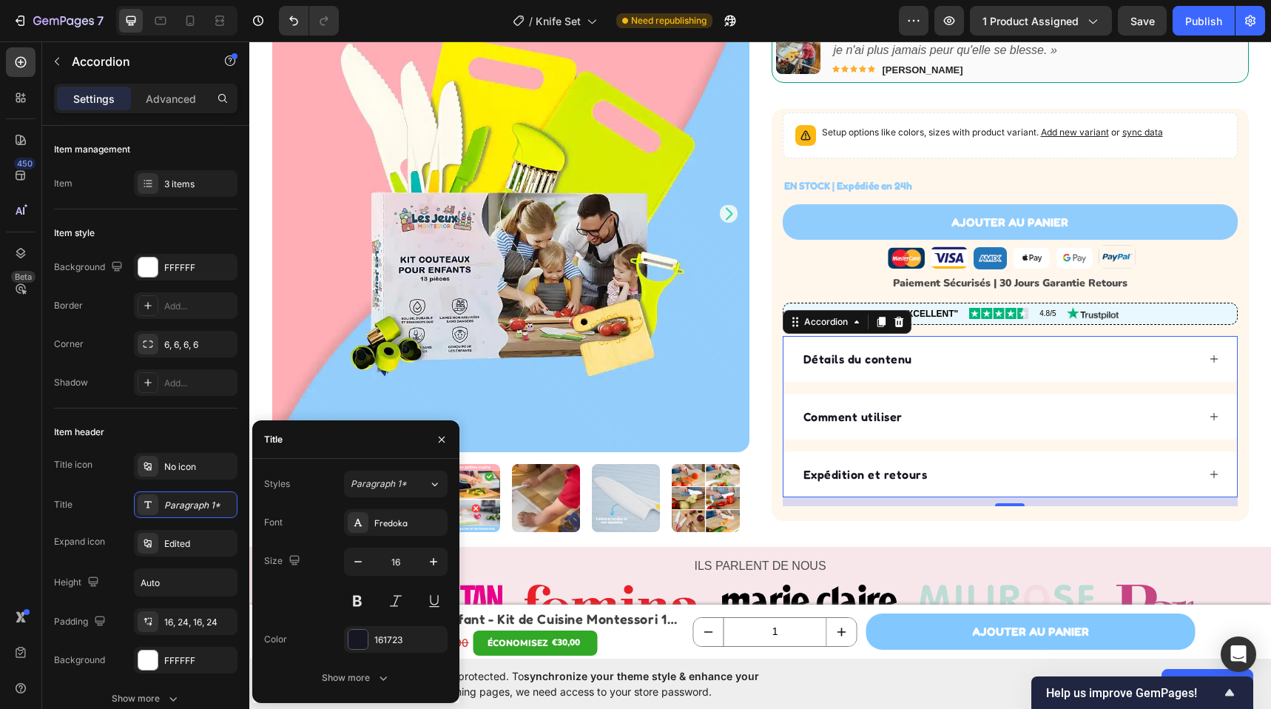
scroll to position [683, 0]
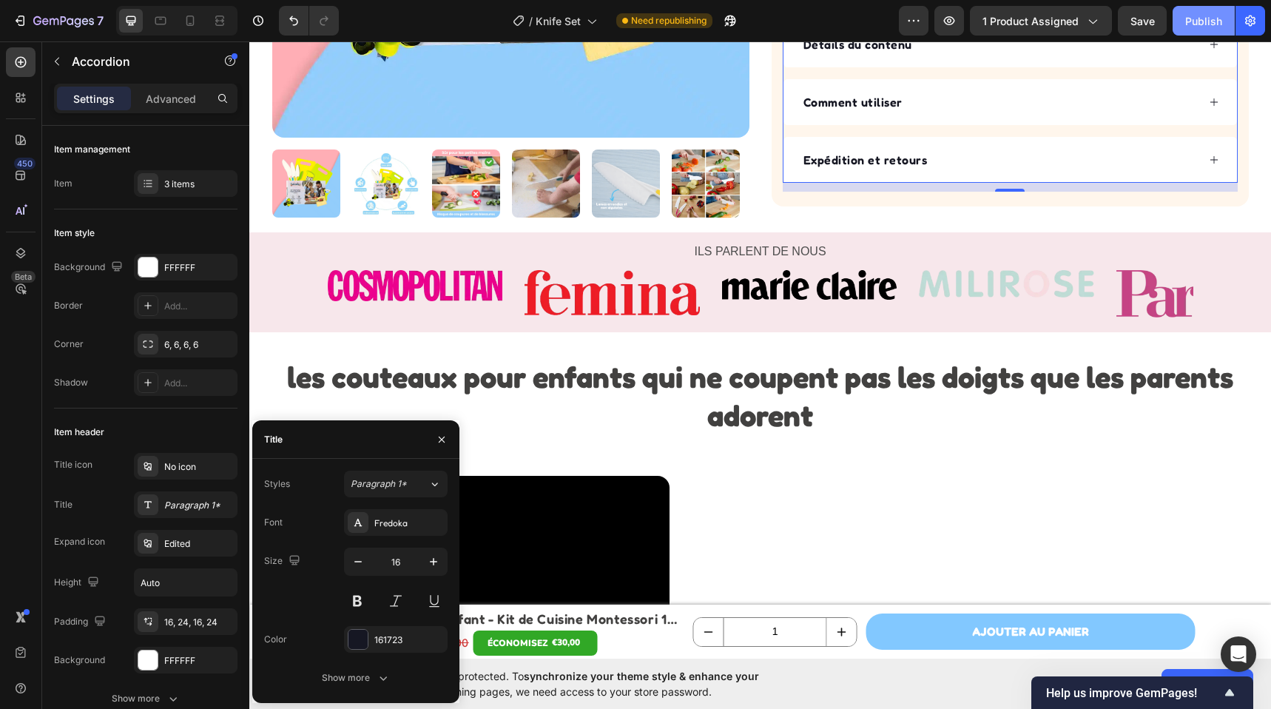
click at [1198, 31] on button "Publish" at bounding box center [1203, 21] width 62 height 30
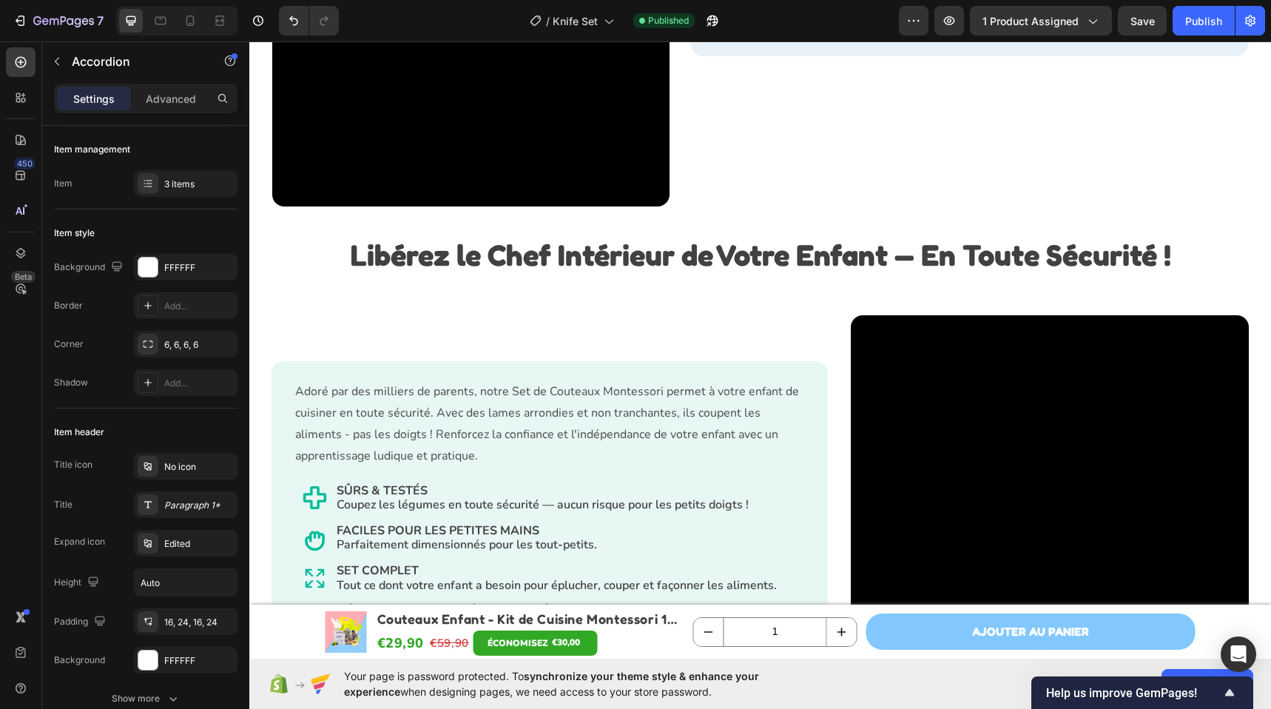
scroll to position [1426, 0]
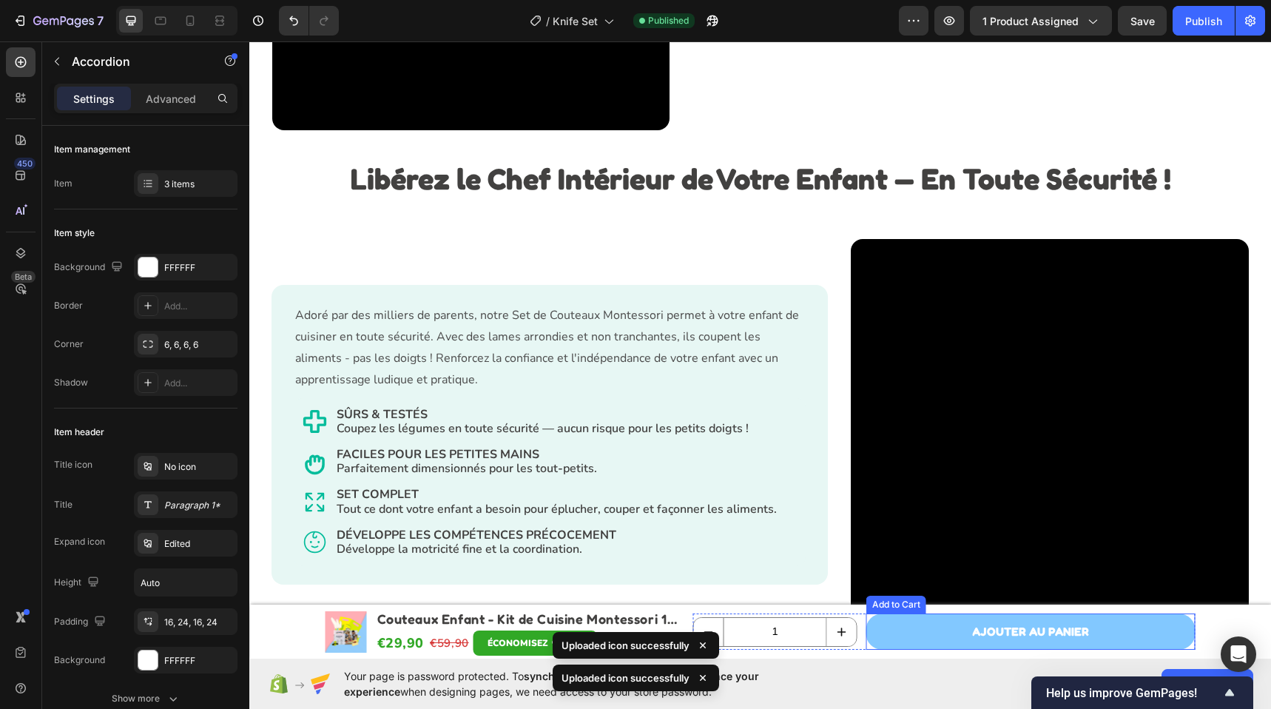
click at [1181, 613] on div "AJouter au panier Add to Cart" at bounding box center [1030, 631] width 329 height 36
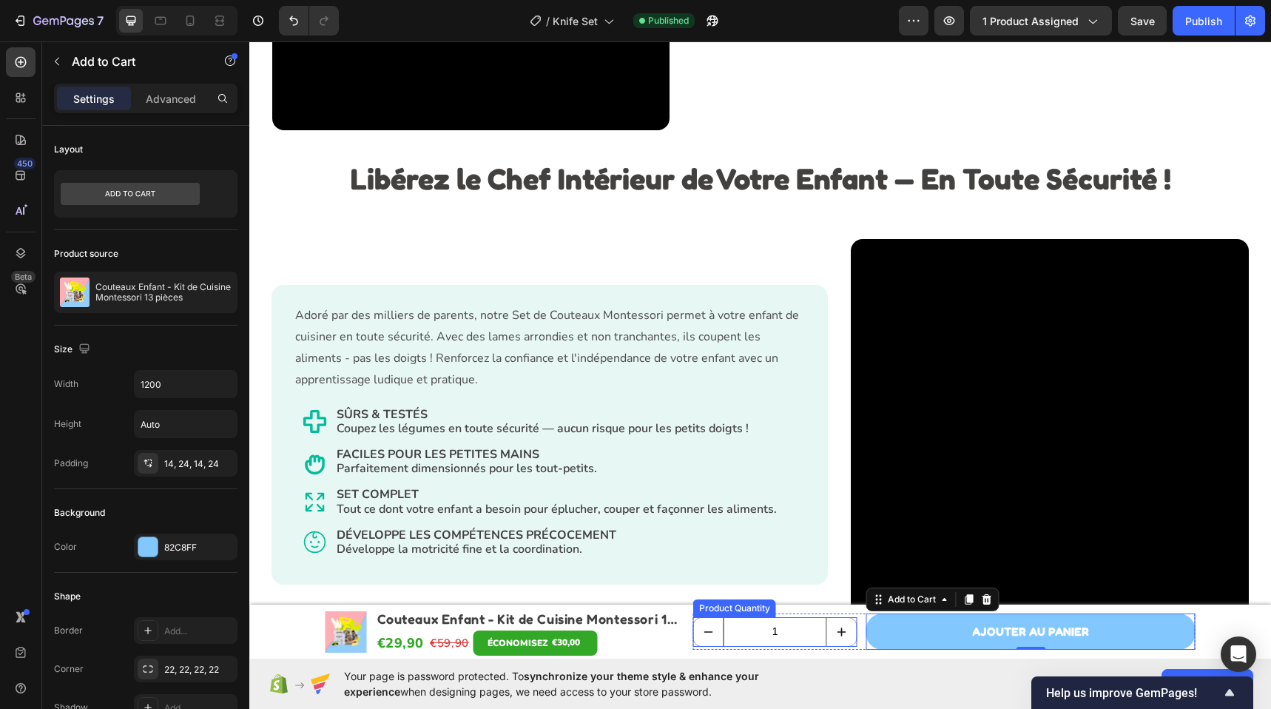
click at [788, 632] on input "1" at bounding box center [775, 632] width 104 height 28
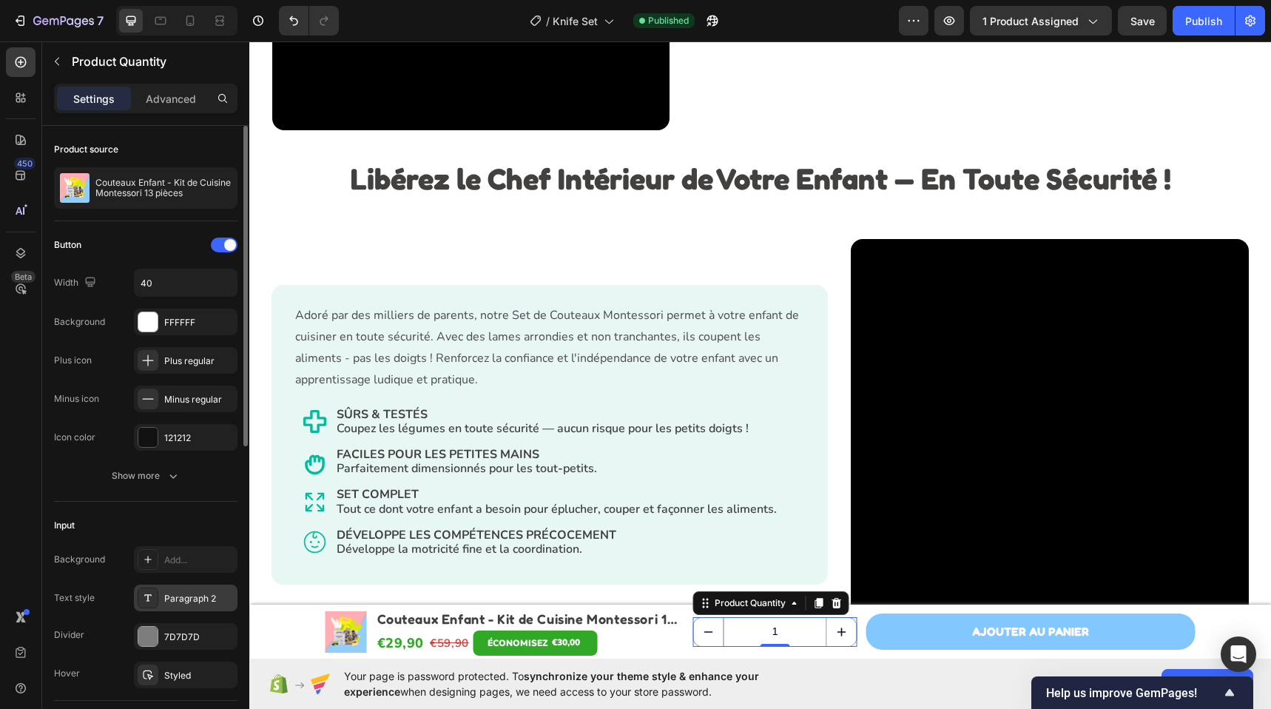
click at [192, 605] on div "Paragraph 2" at bounding box center [186, 597] width 104 height 27
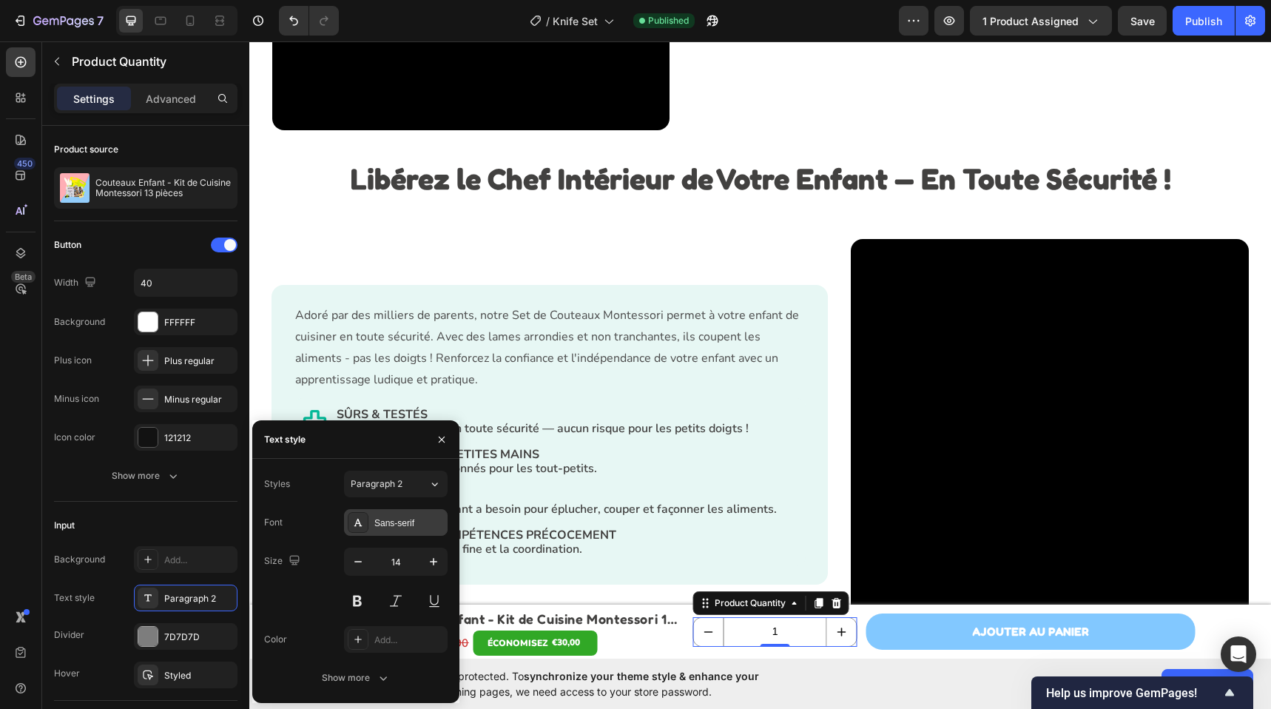
click at [402, 524] on div "Sans-serif" at bounding box center [409, 522] width 70 height 13
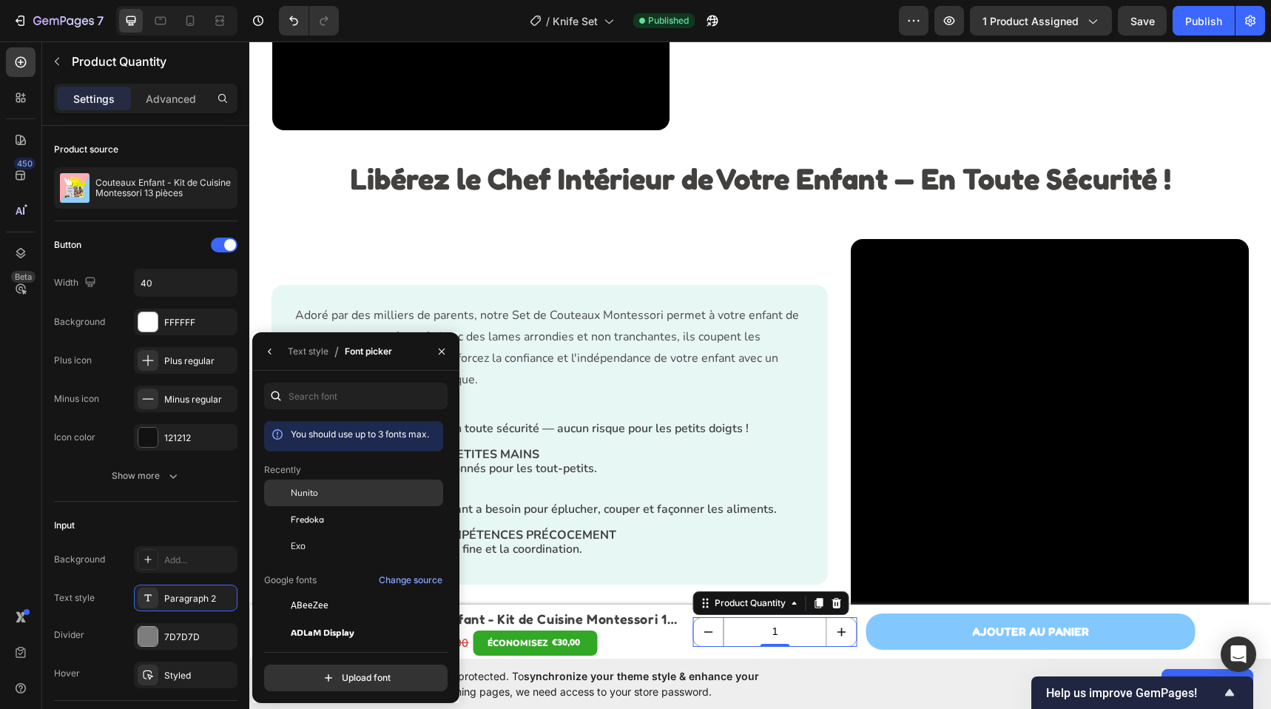
click at [336, 484] on div "Nunito" at bounding box center [353, 492] width 179 height 27
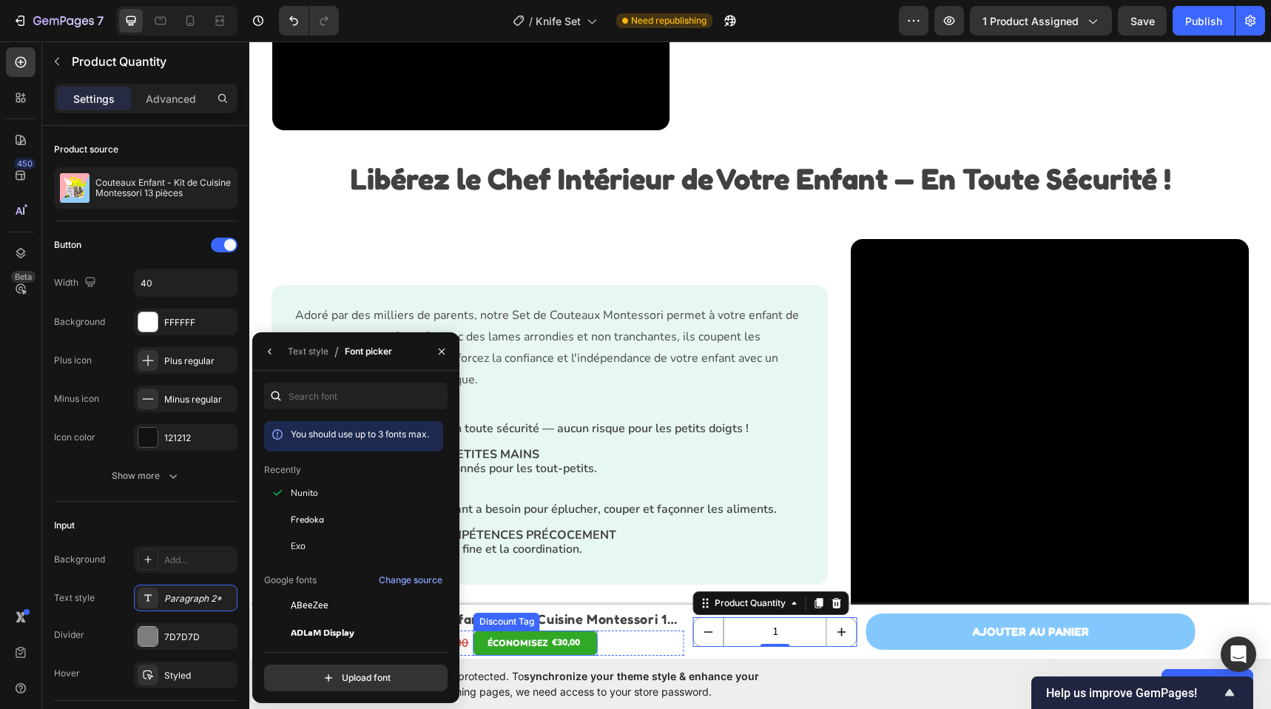
click at [475, 639] on div "ÉCONOMISEZ €30,00" at bounding box center [535, 642] width 124 height 25
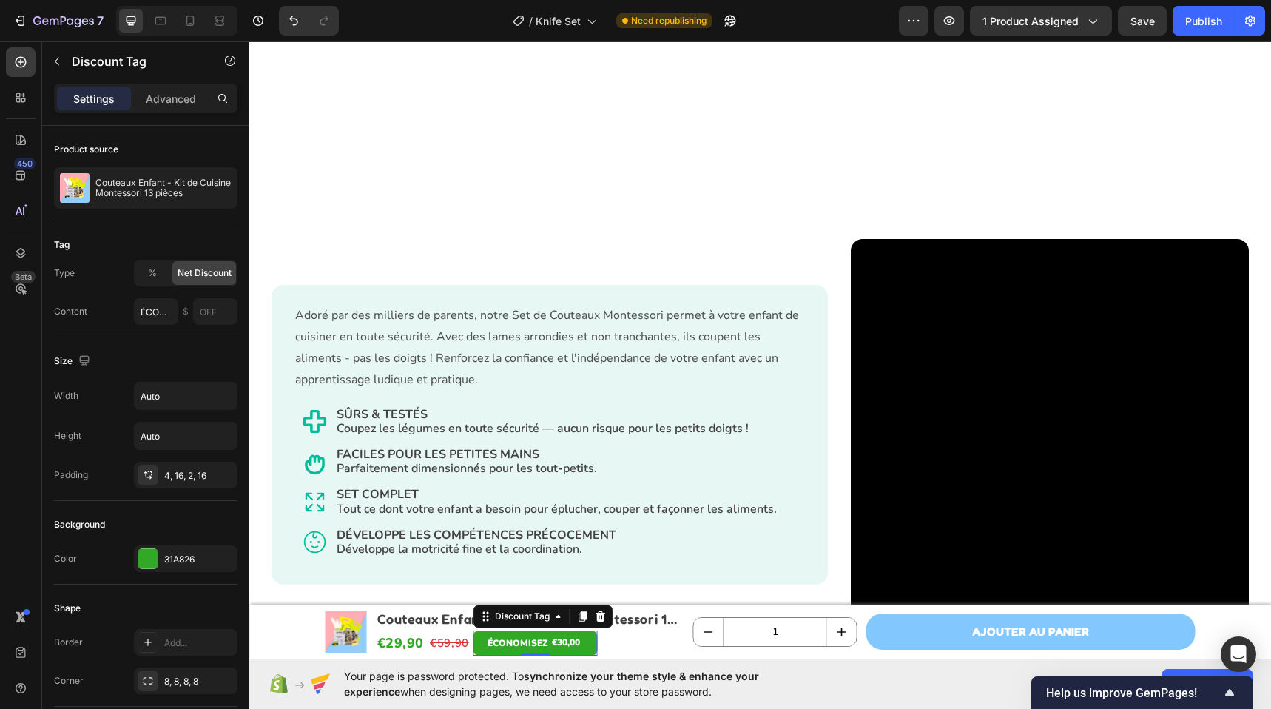
scroll to position [1901, 0]
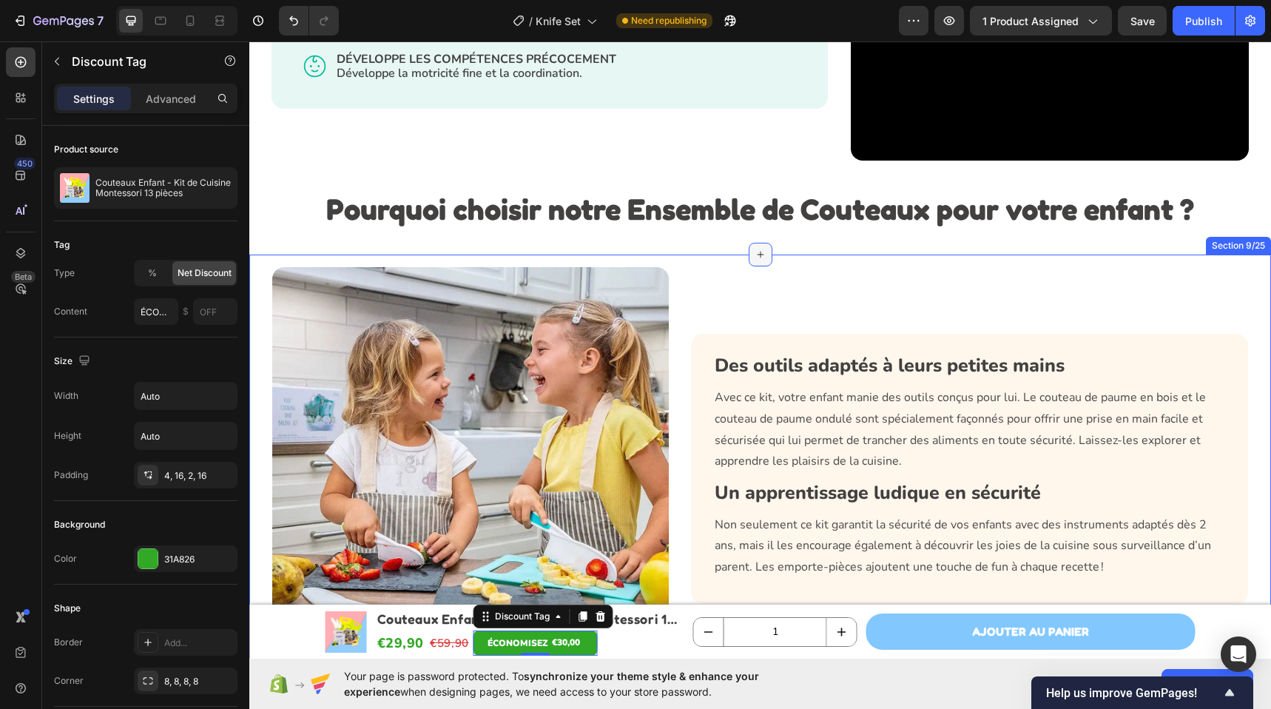
click at [751, 264] on div at bounding box center [760, 255] width 24 height 24
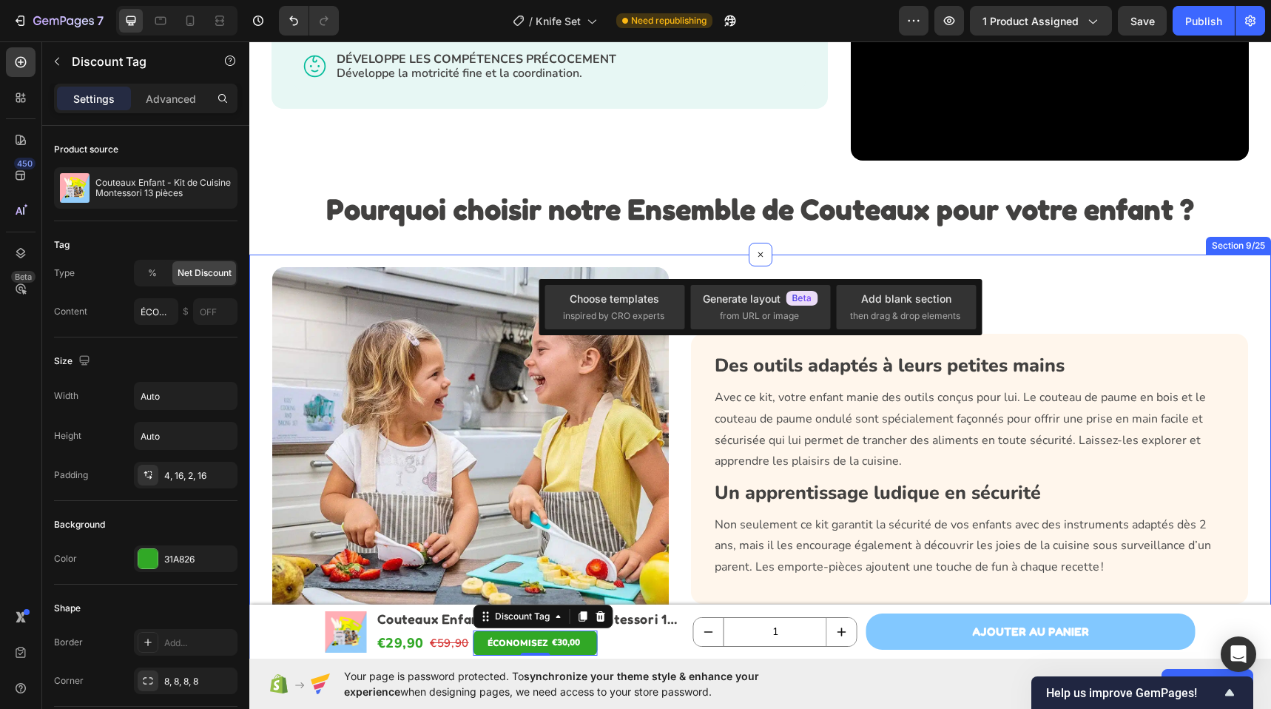
click at [813, 266] on div "Image Row Des outils adaptés à leurs petites mains Heading Avec ce kit, votre e…" at bounding box center [760, 466] width 992 height 407
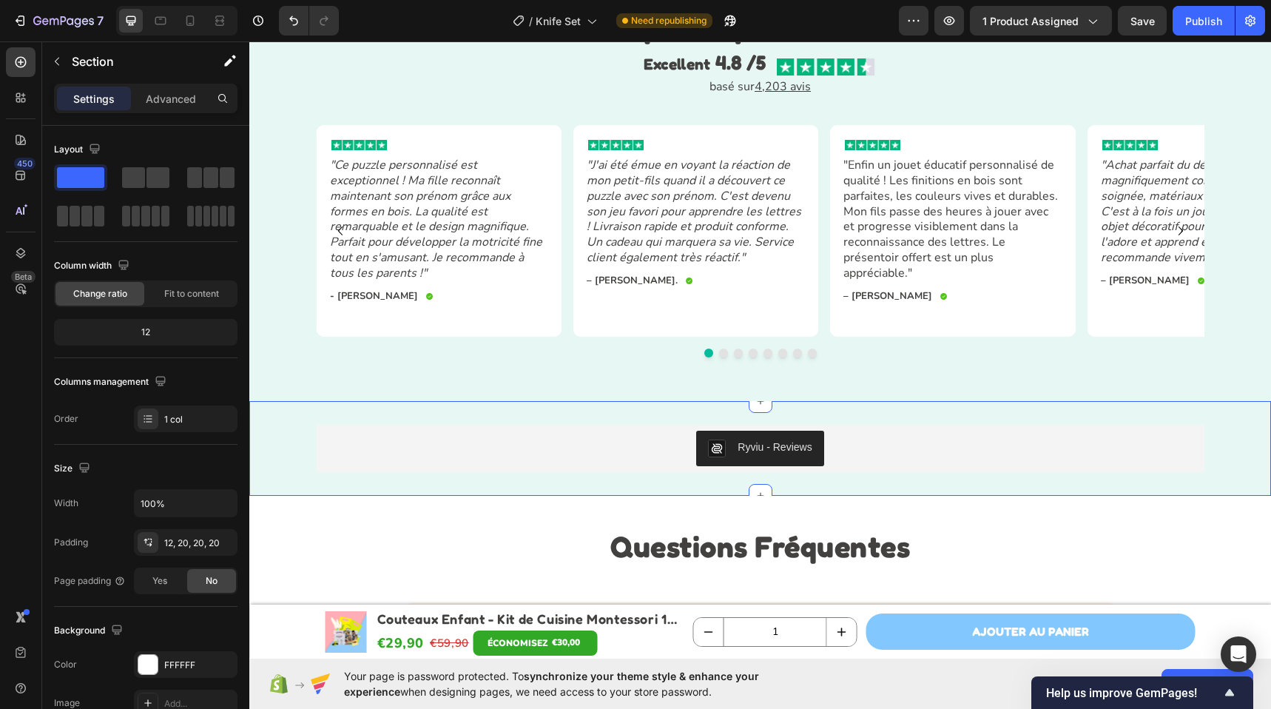
scroll to position [3395, 0]
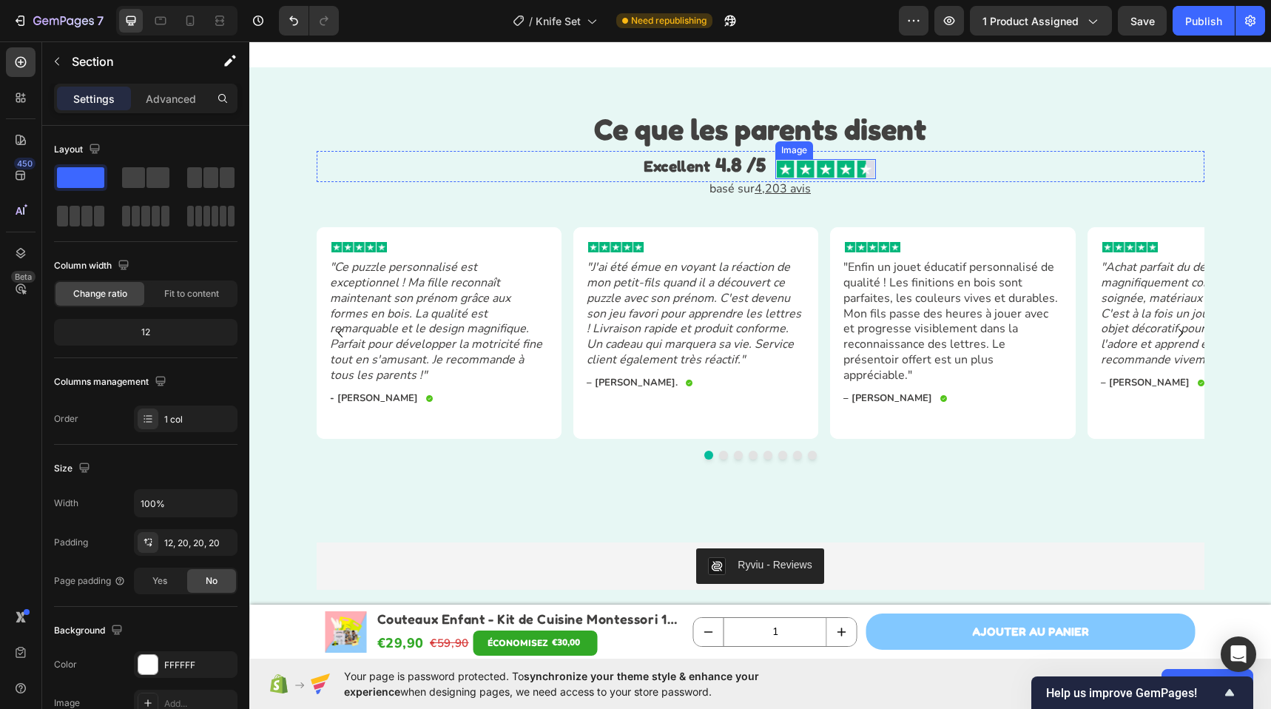
click at [913, 169] on div "Excellent 4.8 /5 Text Block Image Row" at bounding box center [760, 166] width 887 height 31
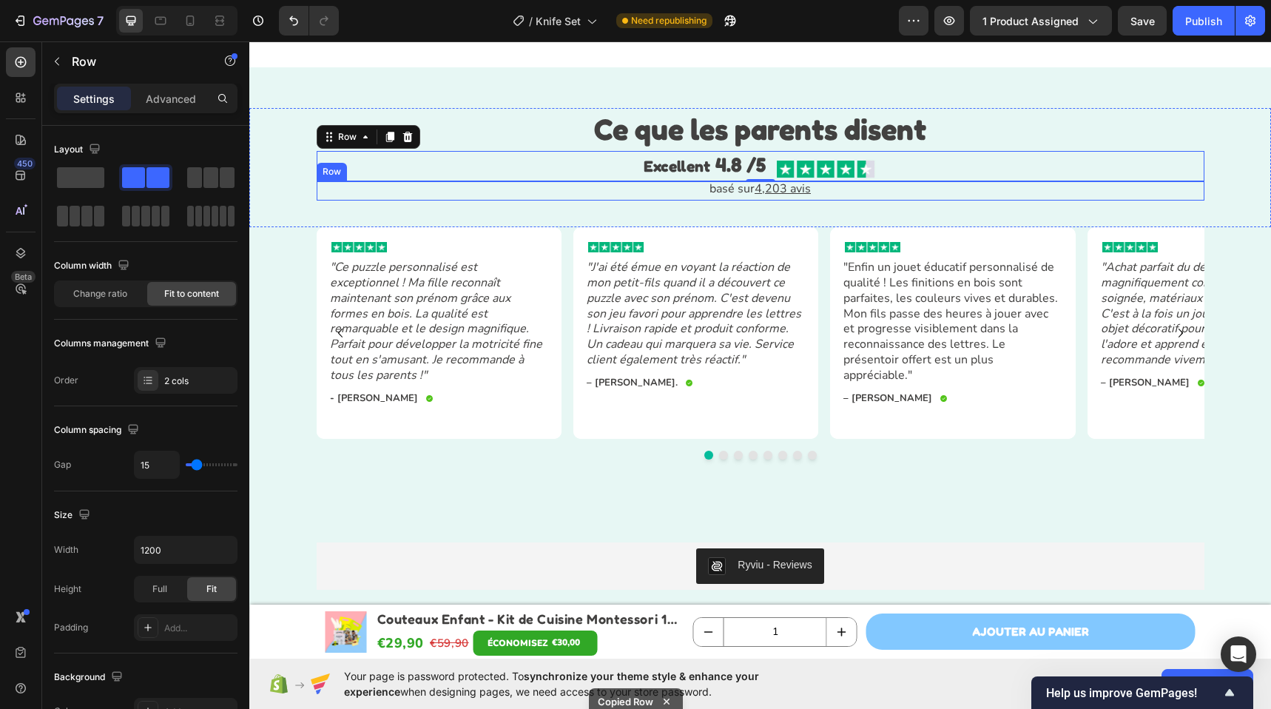
click at [874, 189] on div "basé sur 4,203 avis Text Block Row" at bounding box center [760, 190] width 887 height 20
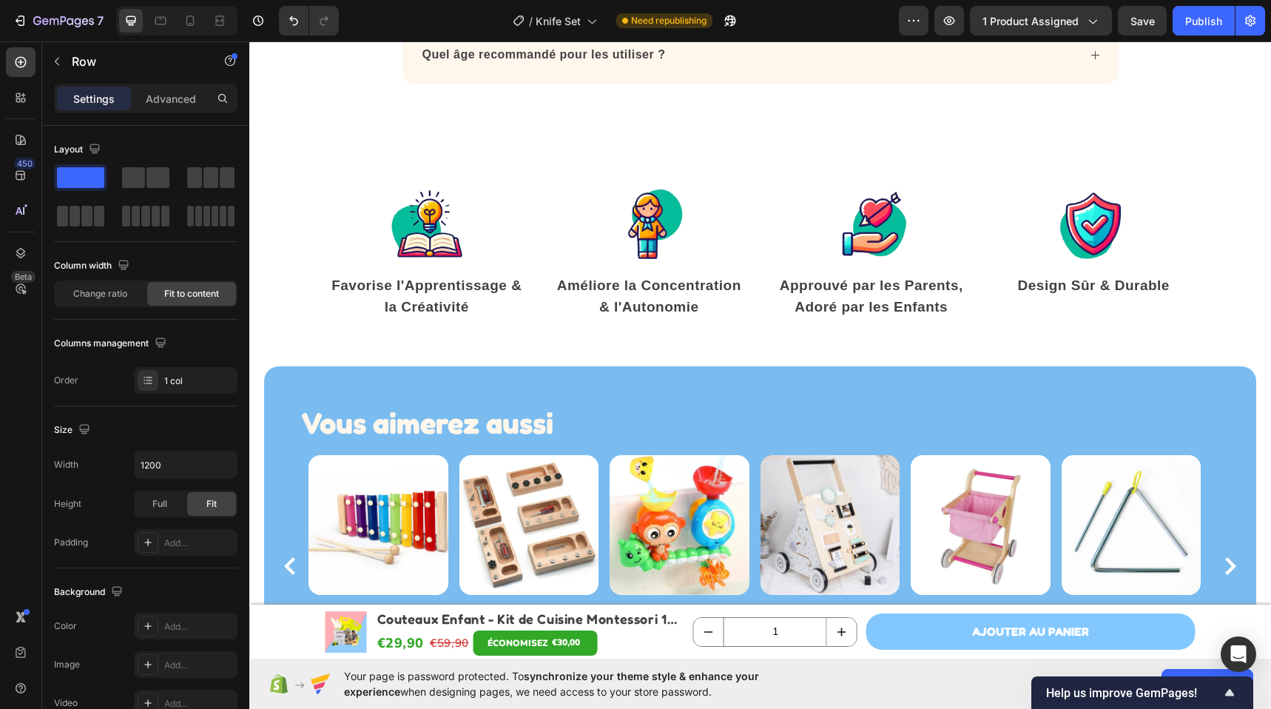
scroll to position [4554, 0]
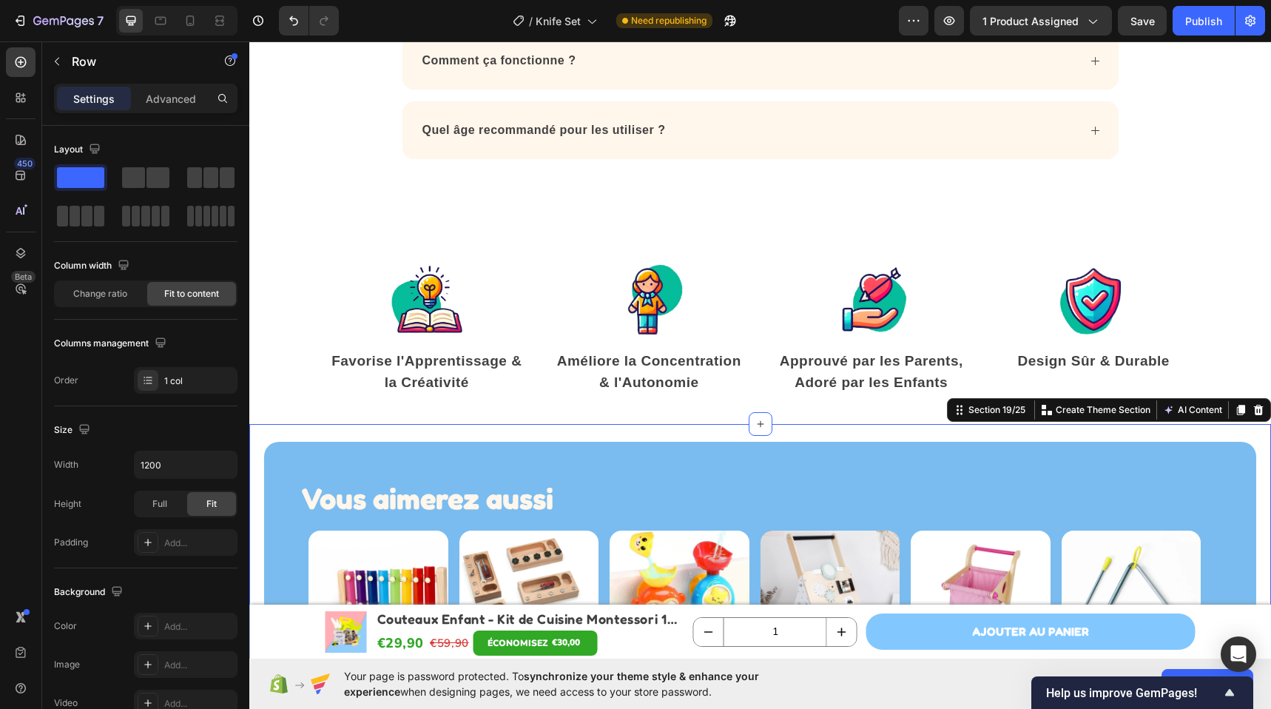
click at [318, 427] on div "Vous aimerez aussi Heading Row Product Images Xylophone en bois et touches colo…" at bounding box center [759, 614] width 1021 height 380
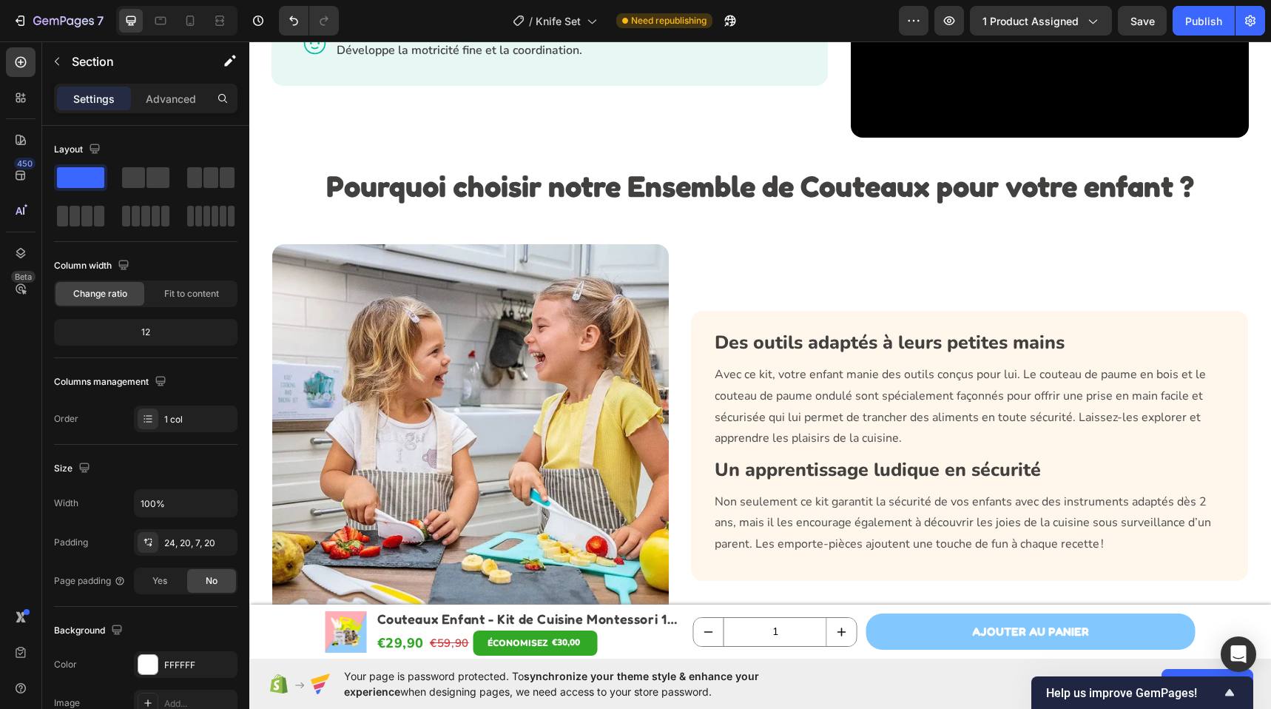
scroll to position [2237, 0]
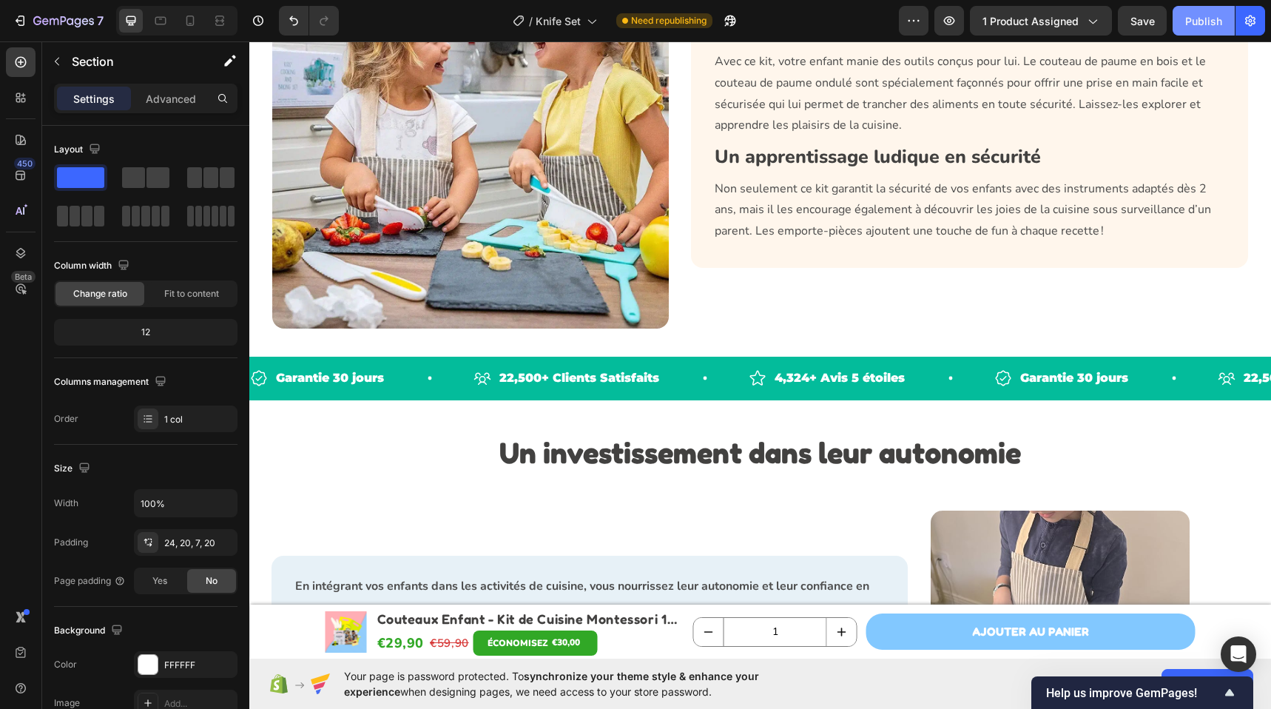
click at [1208, 15] on div "Publish" at bounding box center [1203, 21] width 37 height 16
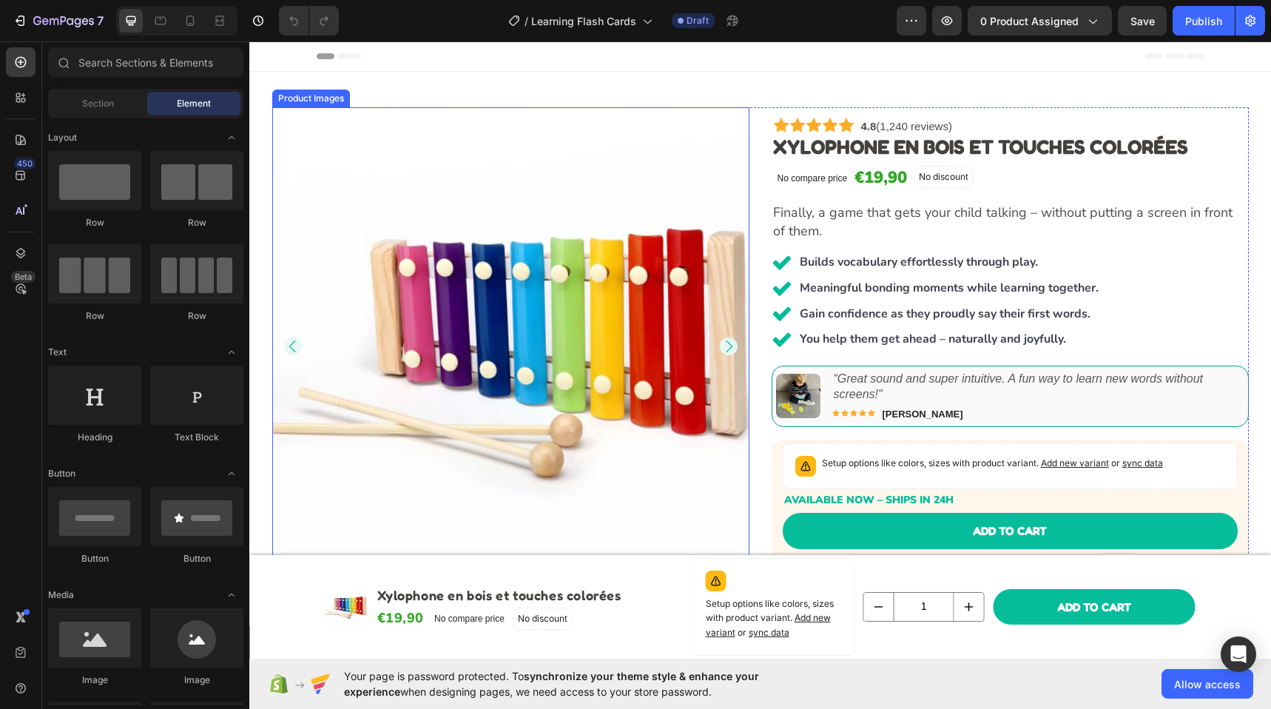
click at [564, 176] on img at bounding box center [510, 345] width 477 height 477
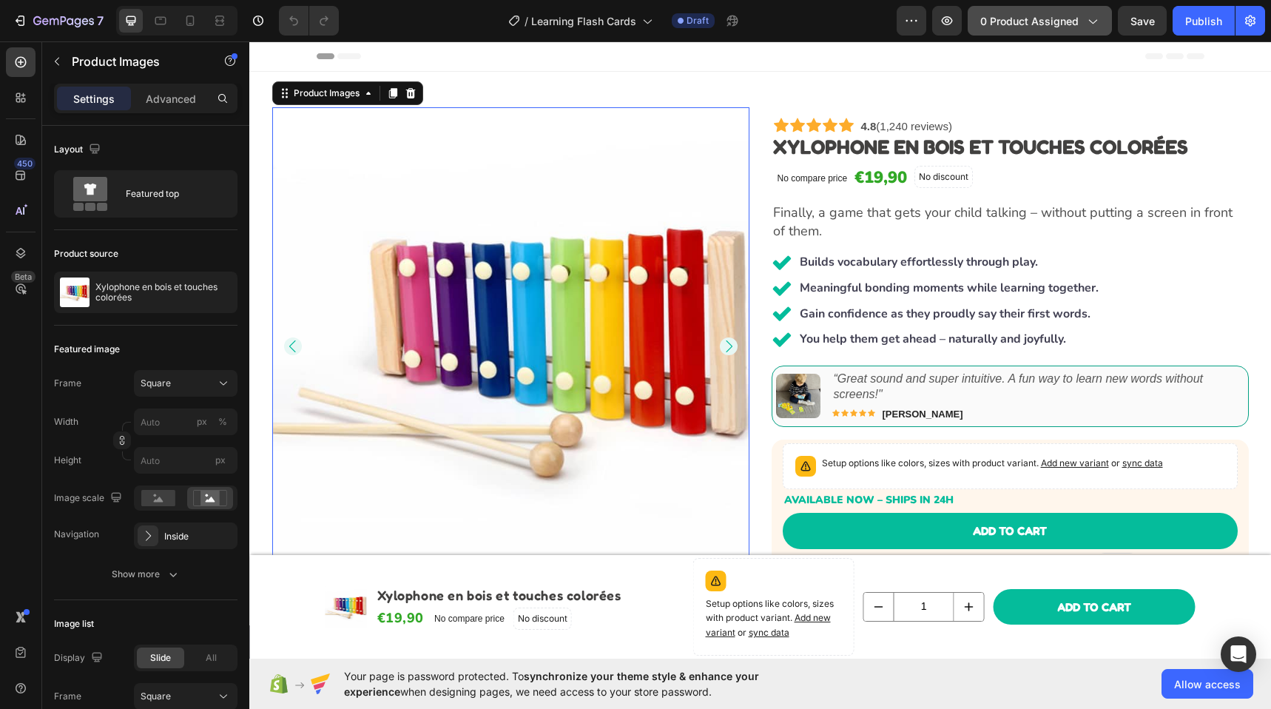
click at [1089, 27] on icon "button" at bounding box center [1091, 20] width 15 height 15
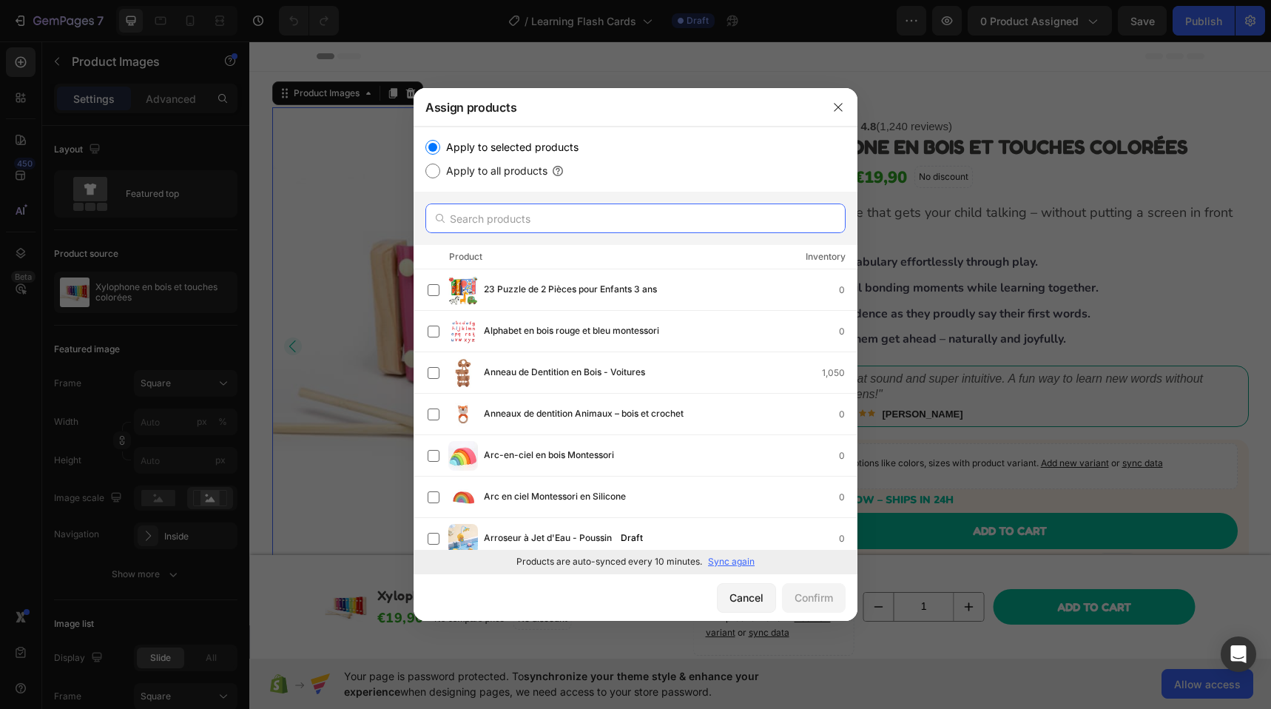
click at [486, 215] on input "text" at bounding box center [635, 218] width 420 height 30
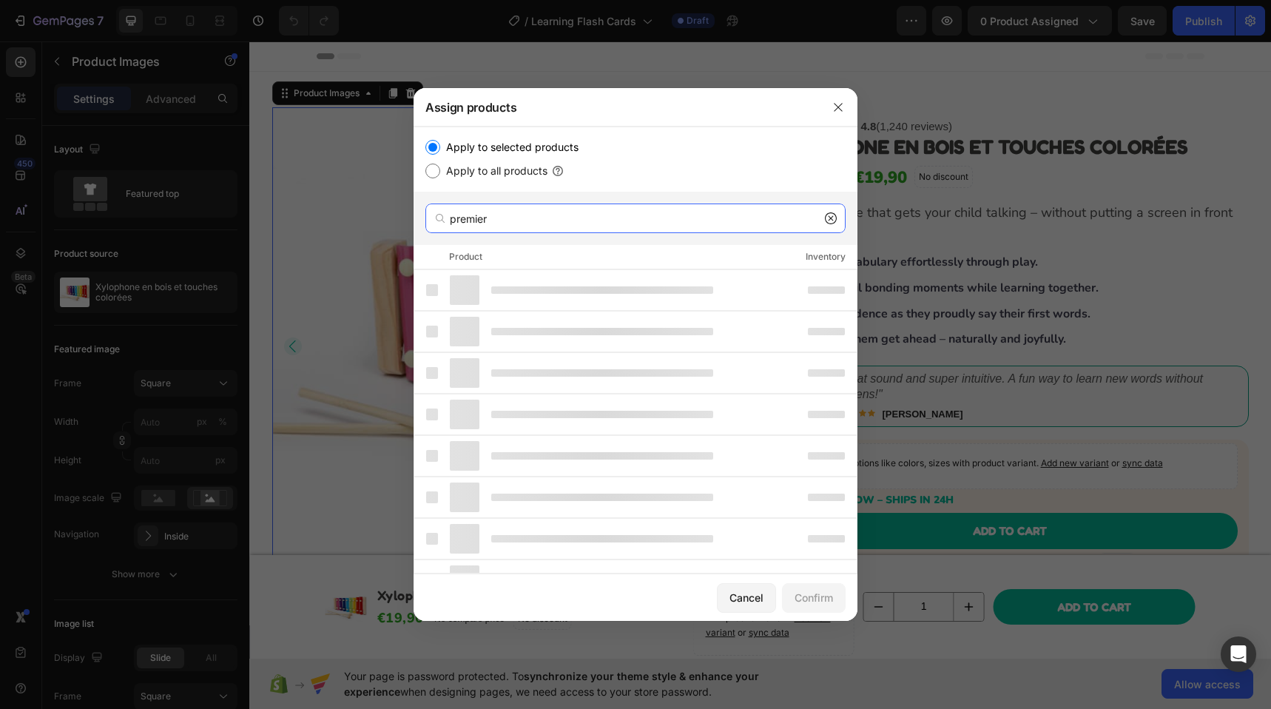
type input "premier"
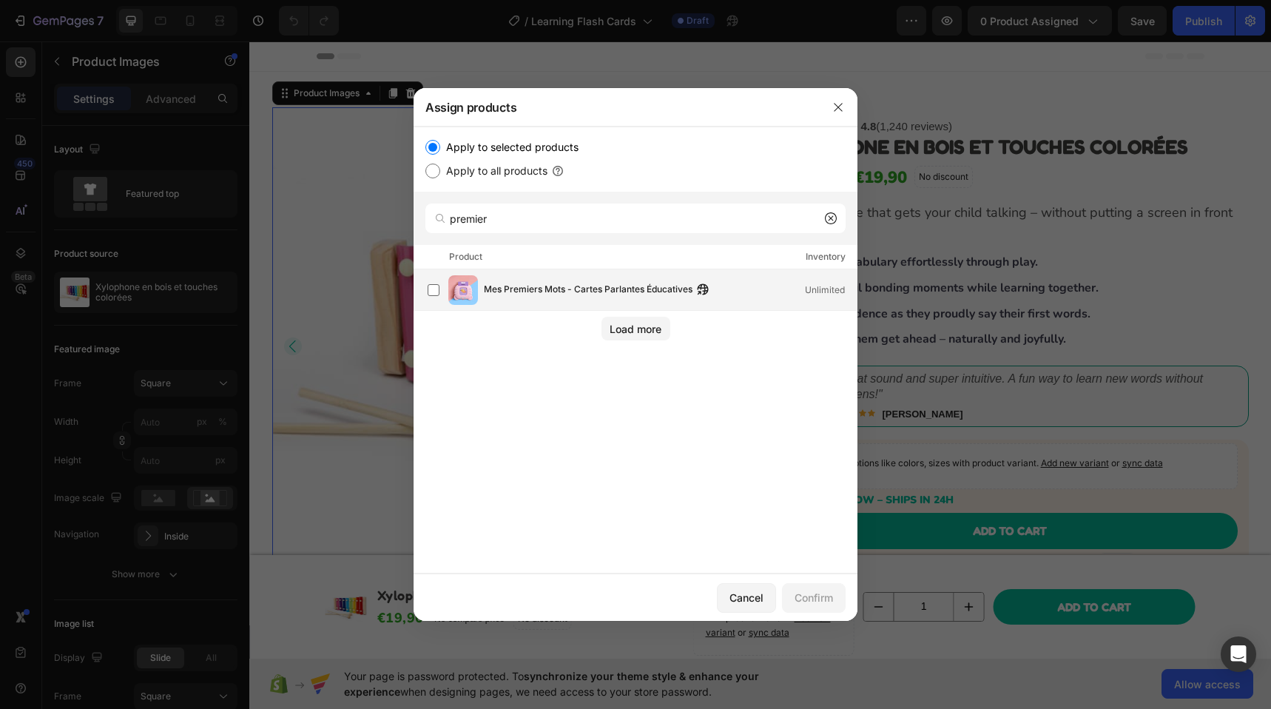
click at [548, 280] on div "Mes Premiers Mots - Cartes Parlantes Éducatives Unlimited" at bounding box center [641, 290] width 429 height 30
click at [829, 592] on div "Confirm" at bounding box center [813, 597] width 38 height 16
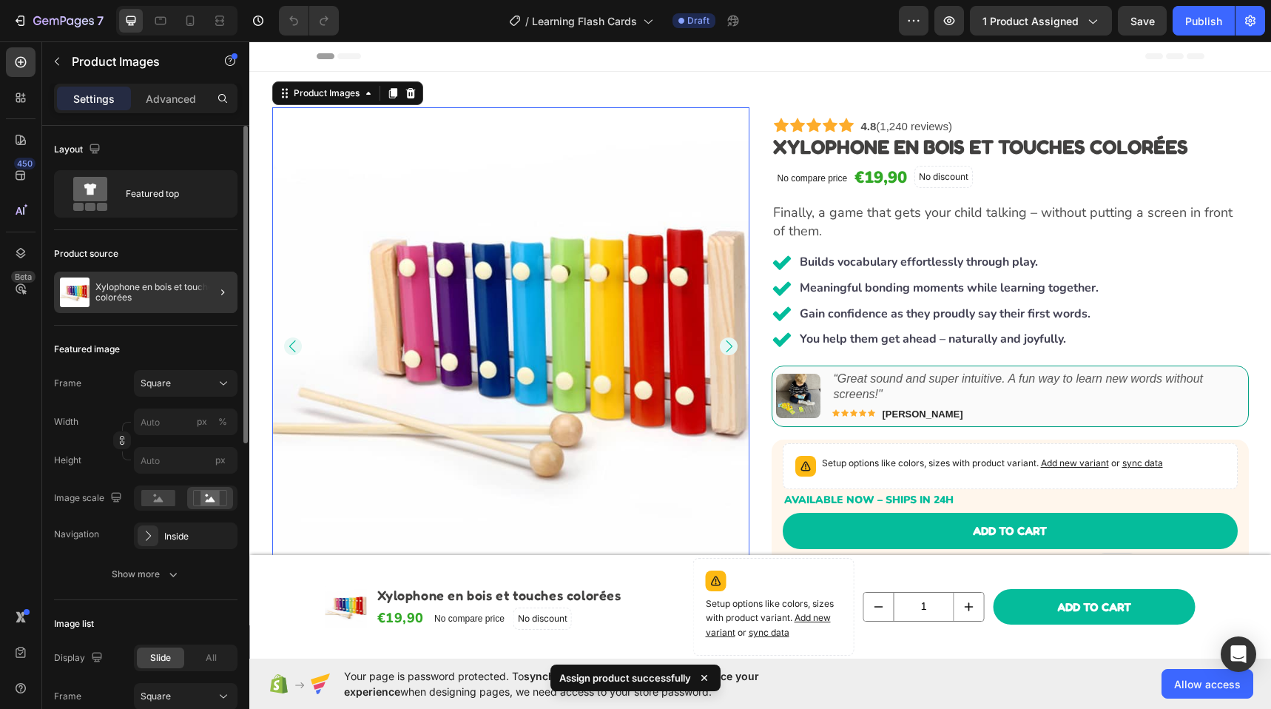
click at [204, 291] on div at bounding box center [216, 291] width 41 height 41
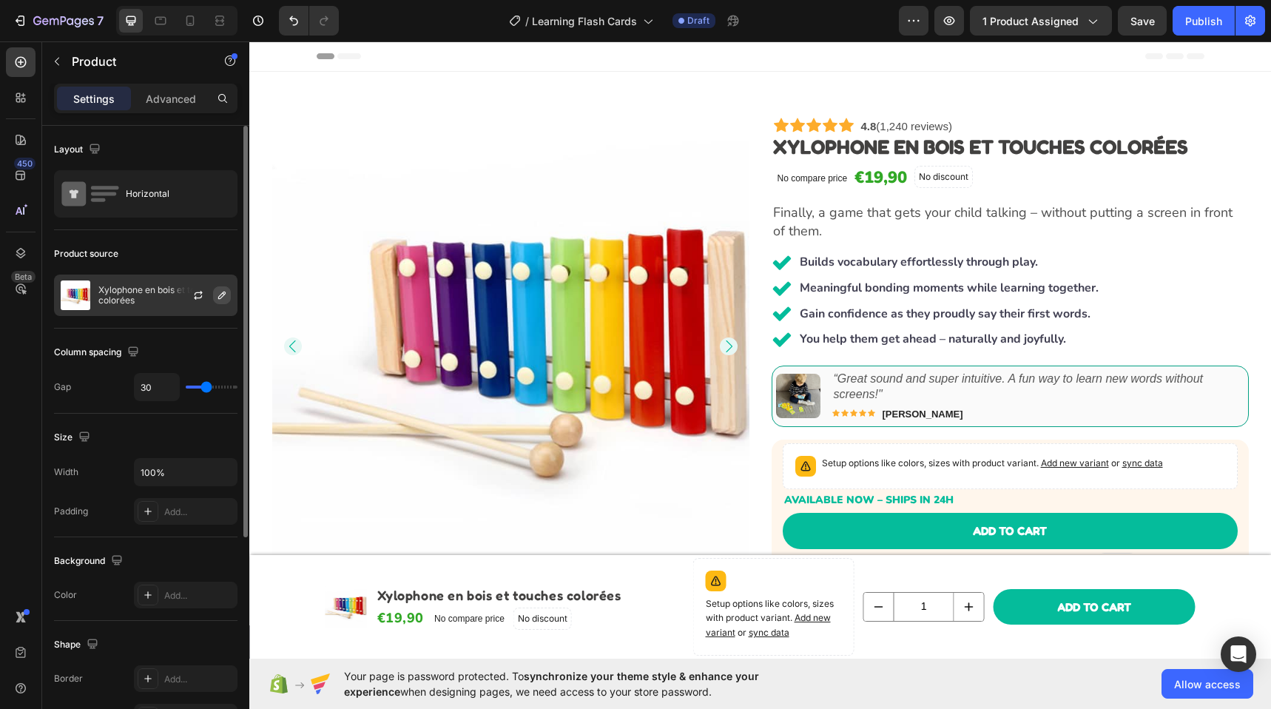
click at [221, 288] on button "button" at bounding box center [222, 295] width 18 height 18
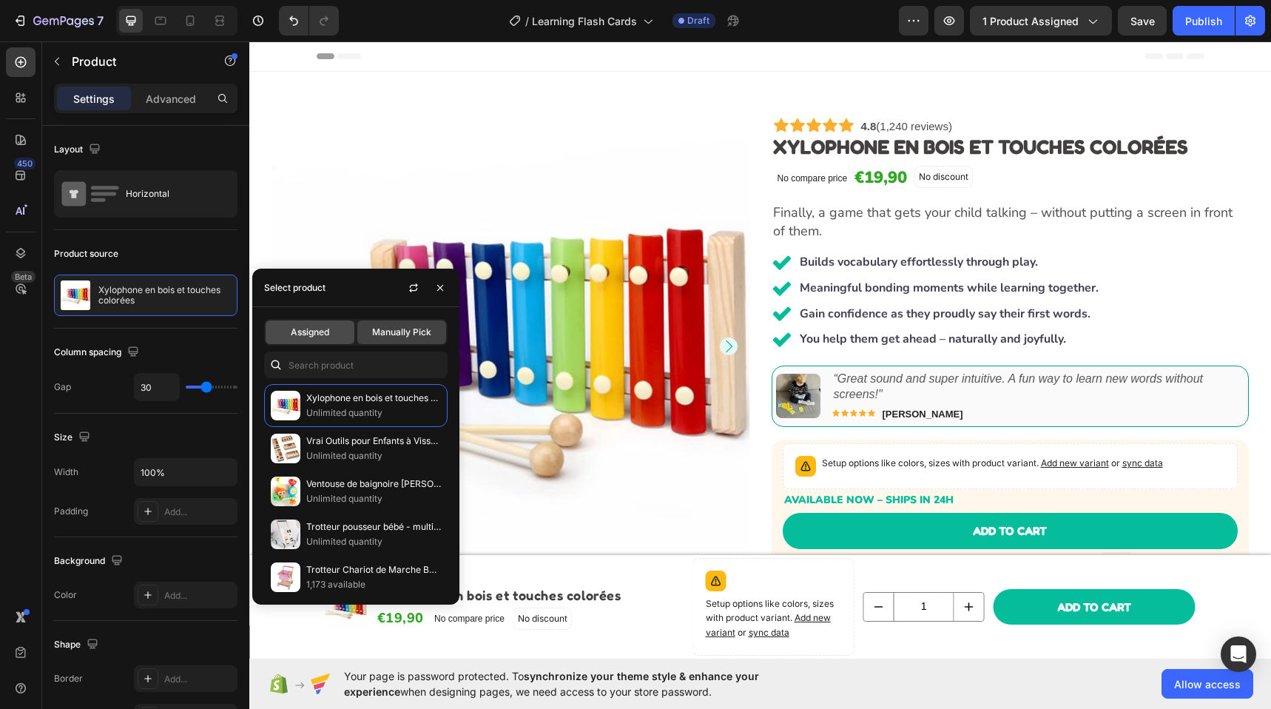
click at [320, 337] on span "Assigned" at bounding box center [310, 331] width 38 height 13
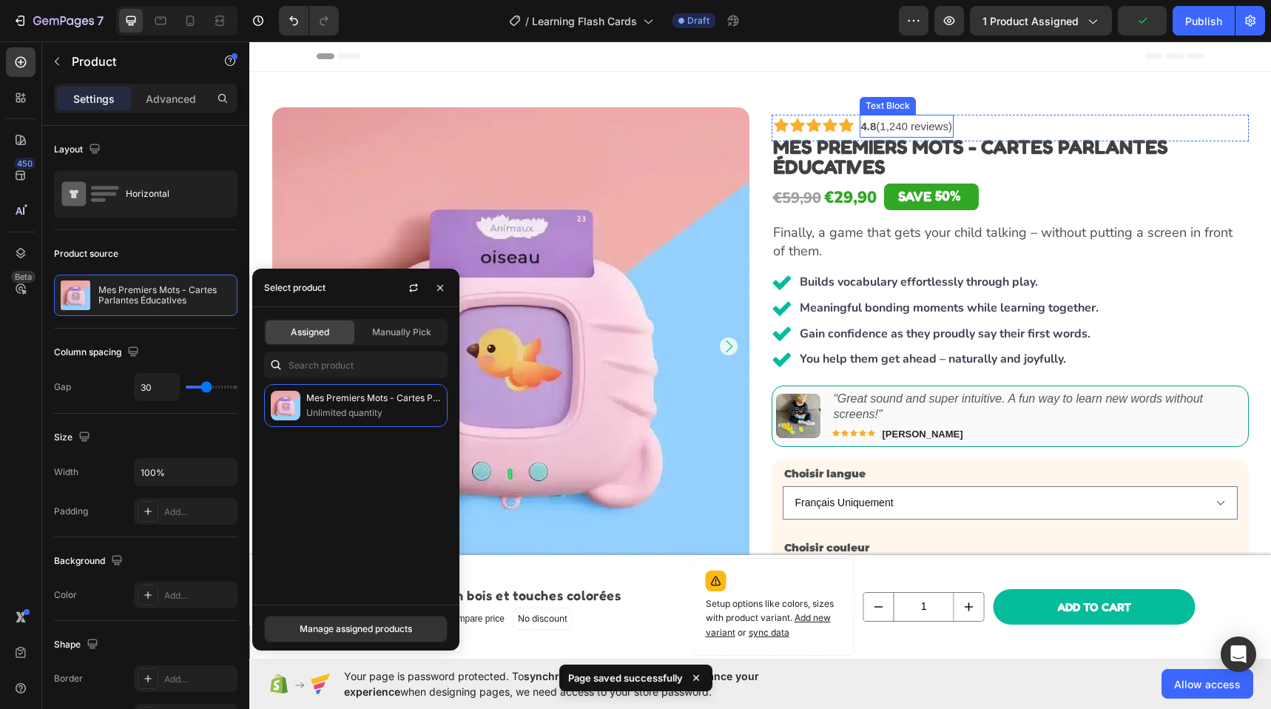
click at [904, 123] on link "4.8 (1,240 reviews)" at bounding box center [906, 126] width 91 height 13
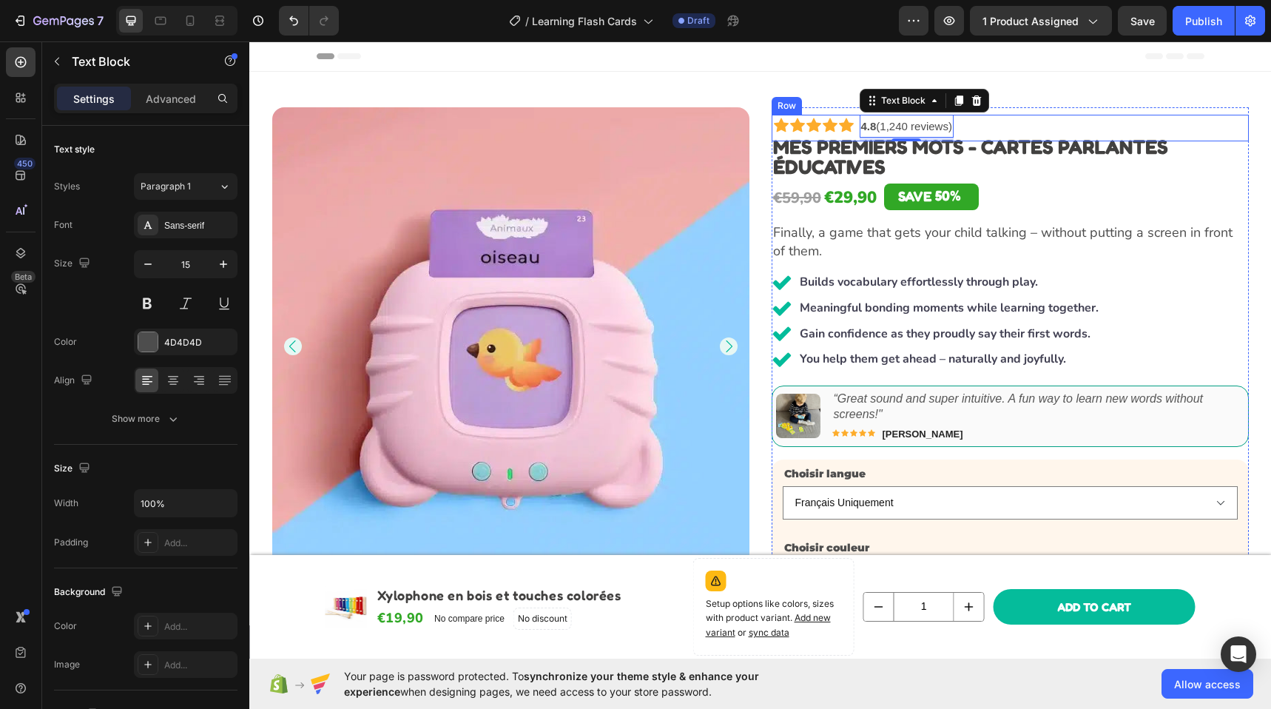
click at [971, 124] on div "Icon Icon Icon Icon Icon Icon List 4.8 (1,240 reviews) Text Block 5 4.7 based o…" at bounding box center [1009, 128] width 477 height 27
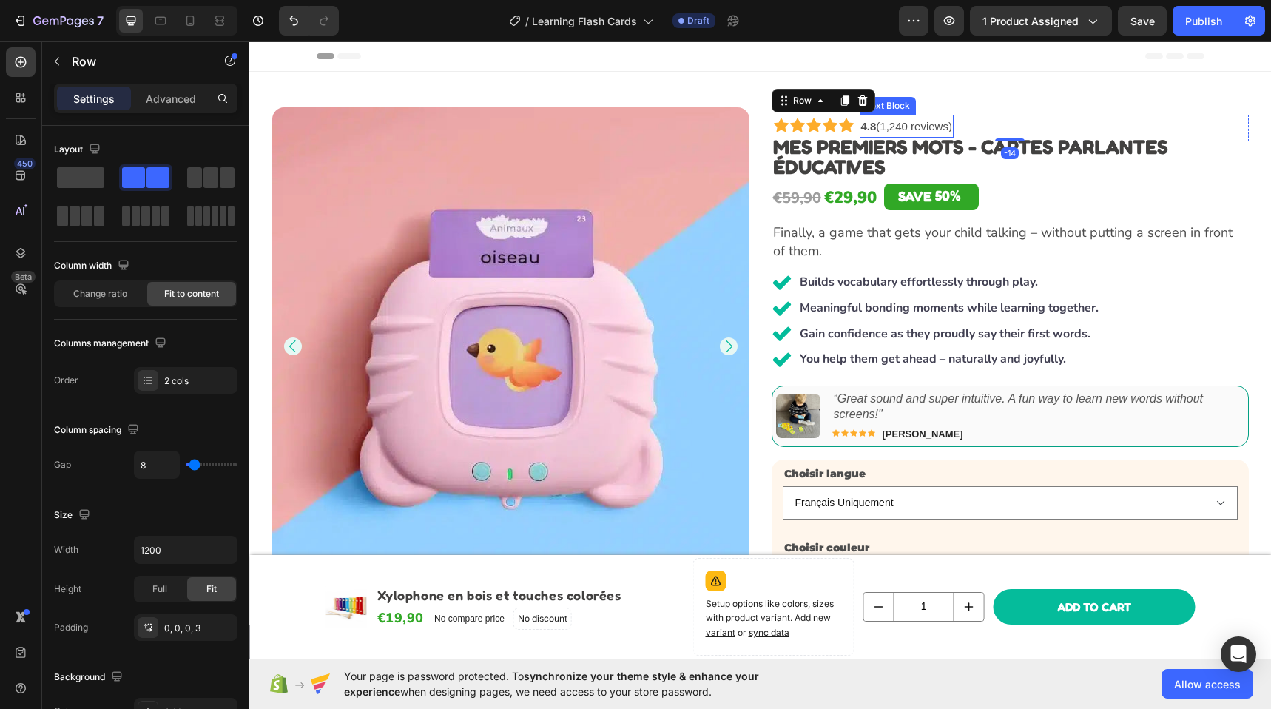
click at [926, 125] on link "4.8 (1,240 reviews)" at bounding box center [906, 126] width 91 height 13
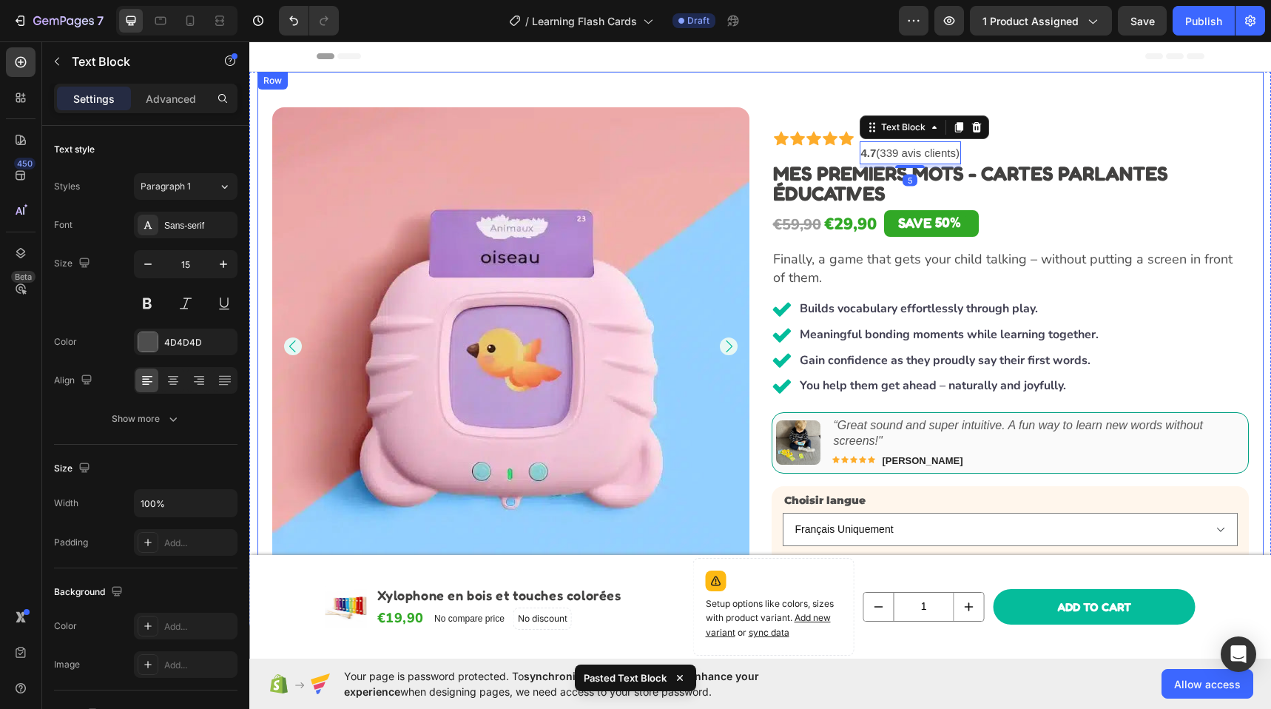
click at [1005, 99] on div "Product Images Icon Icon Icon Icon Icon Icon List 4.8 (1,240 reviews) Text Bloc…" at bounding box center [760, 528] width 1006 height 913
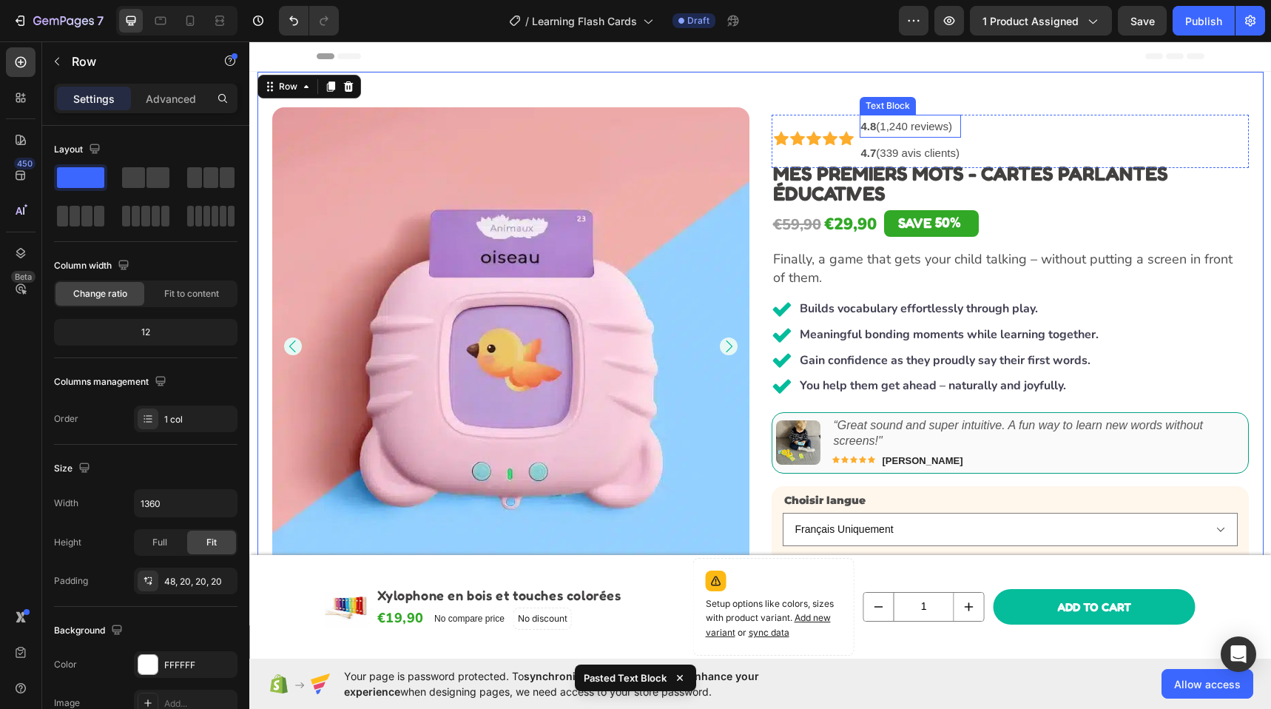
click at [936, 124] on link "4.8 (1,240 reviews)" at bounding box center [906, 126] width 91 height 13
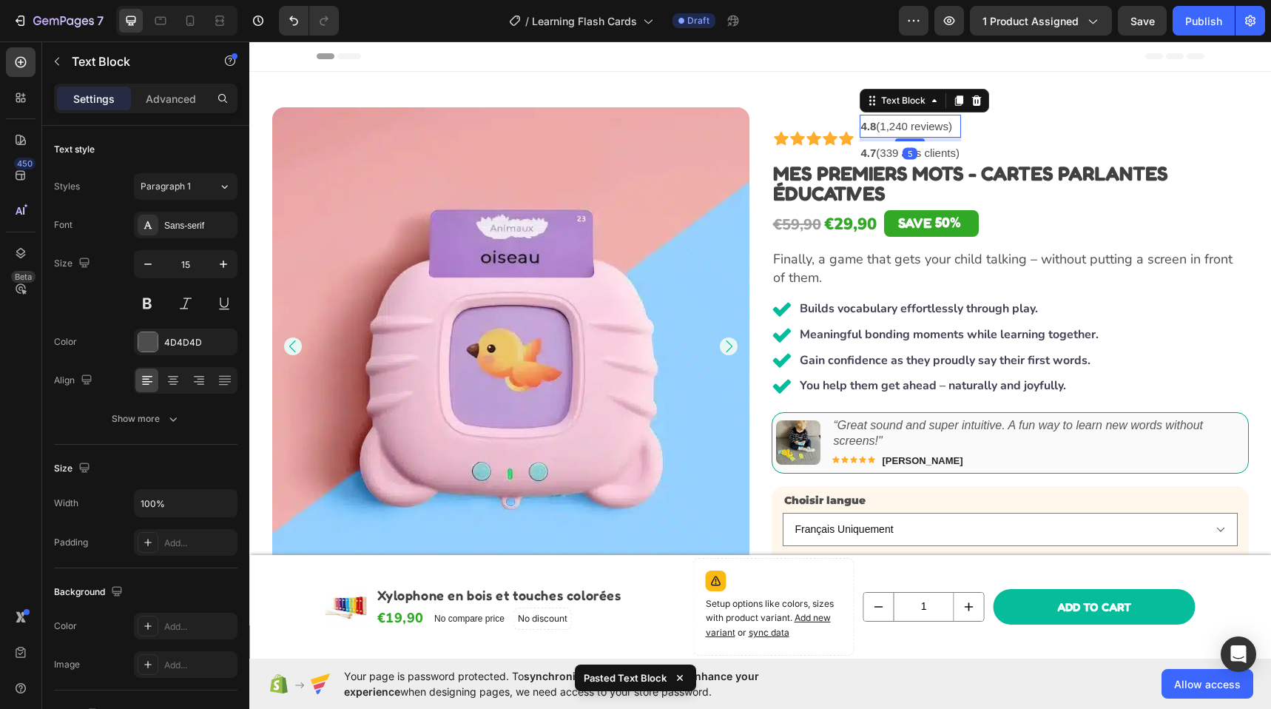
click at [970, 102] on icon at bounding box center [976, 101] width 12 height 12
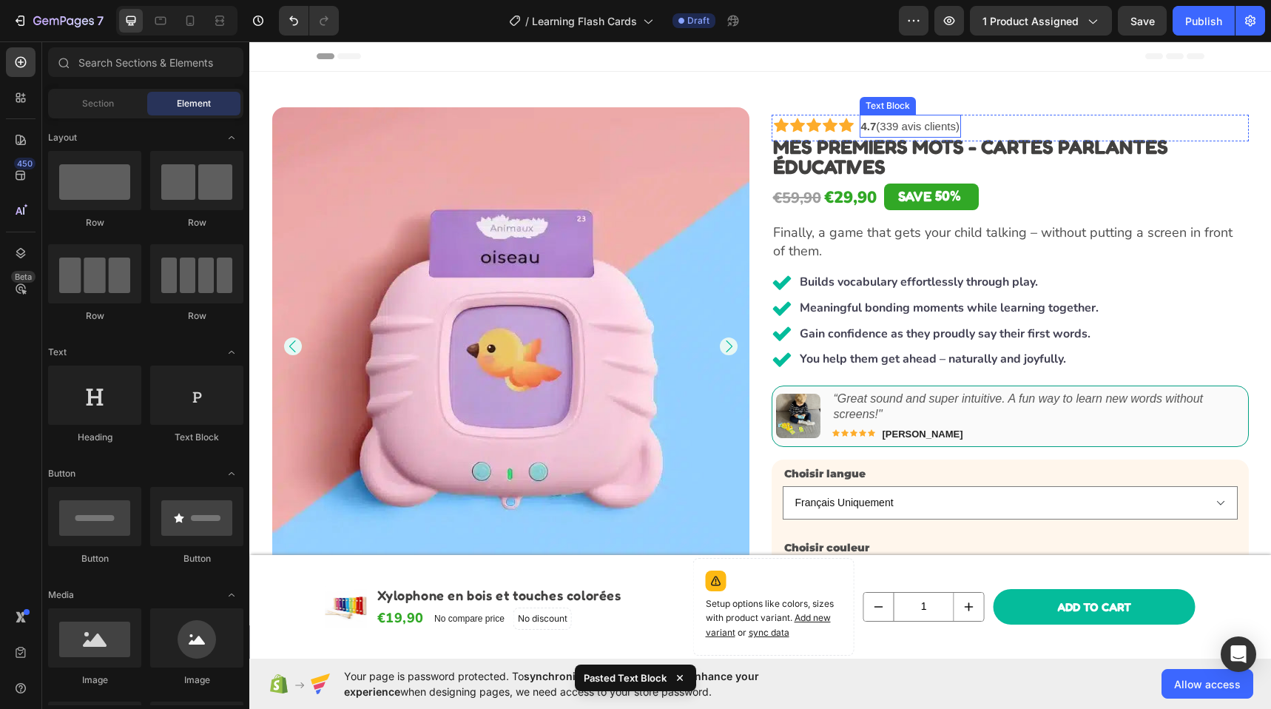
click at [873, 126] on link "4.7 (339 avis clients)" at bounding box center [910, 126] width 98 height 13
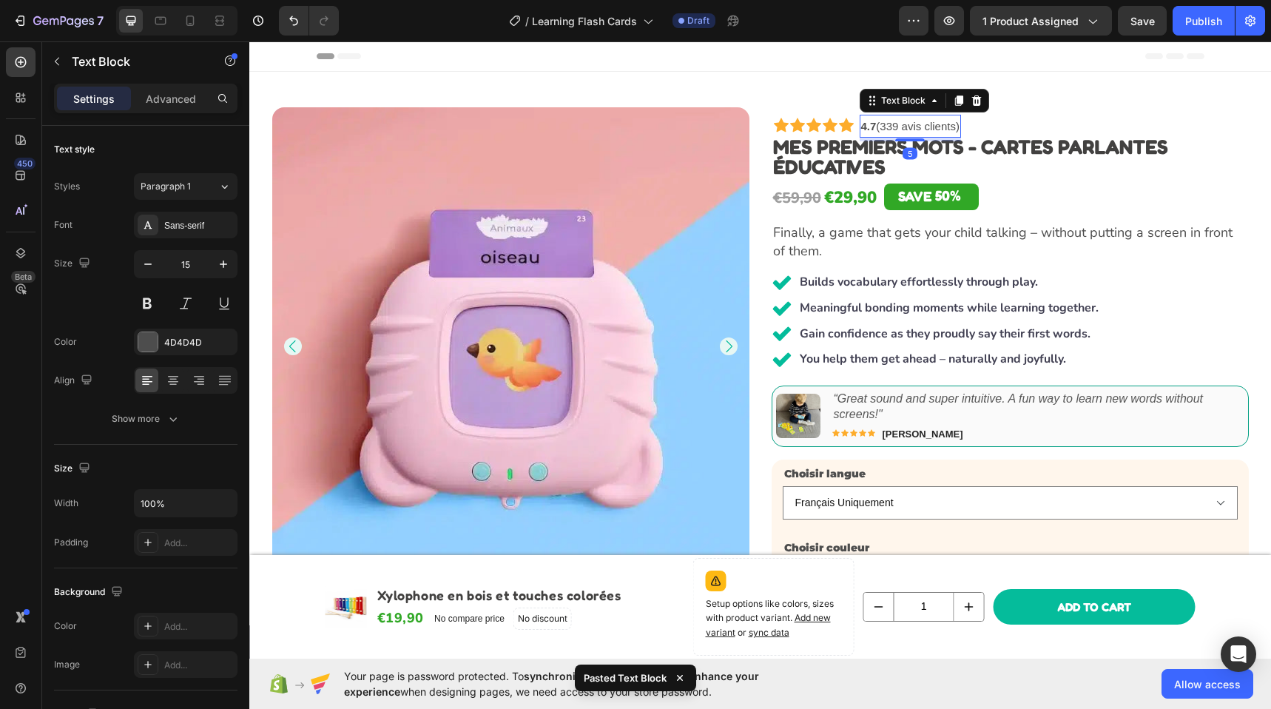
click at [873, 126] on link "4.7 (339 avis clients)" at bounding box center [910, 126] width 98 height 13
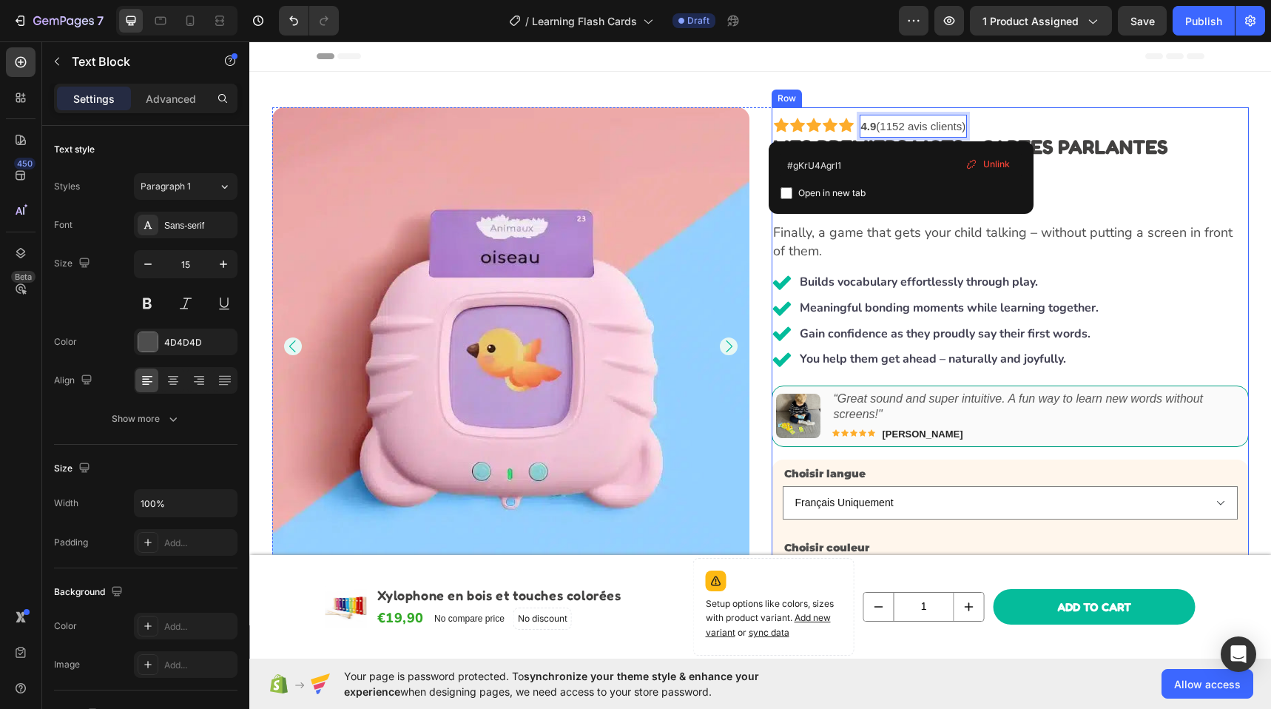
click at [1016, 111] on div "Icon Icon Icon Icon Icon Icon List 4.9 (1152 avis clients) Text Block 5 4.7 bas…" at bounding box center [1009, 525] width 477 height 836
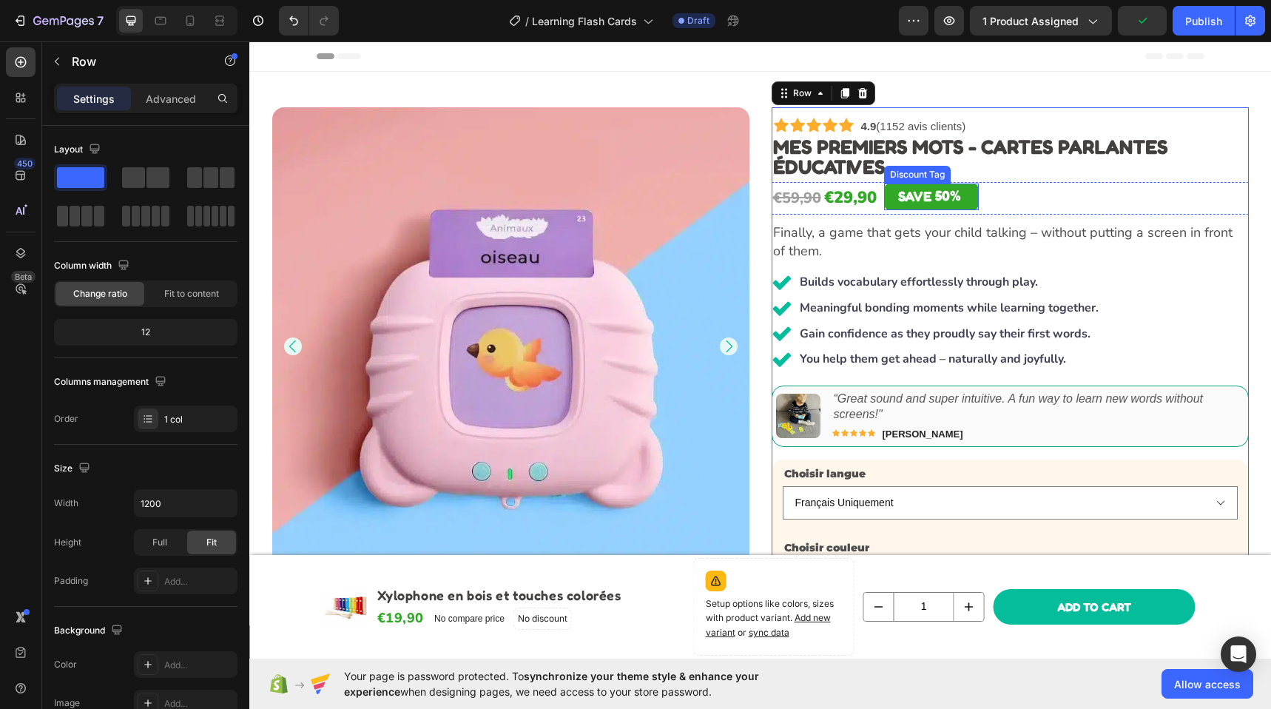
click at [907, 194] on div "SAVE" at bounding box center [915, 195] width 38 height 18
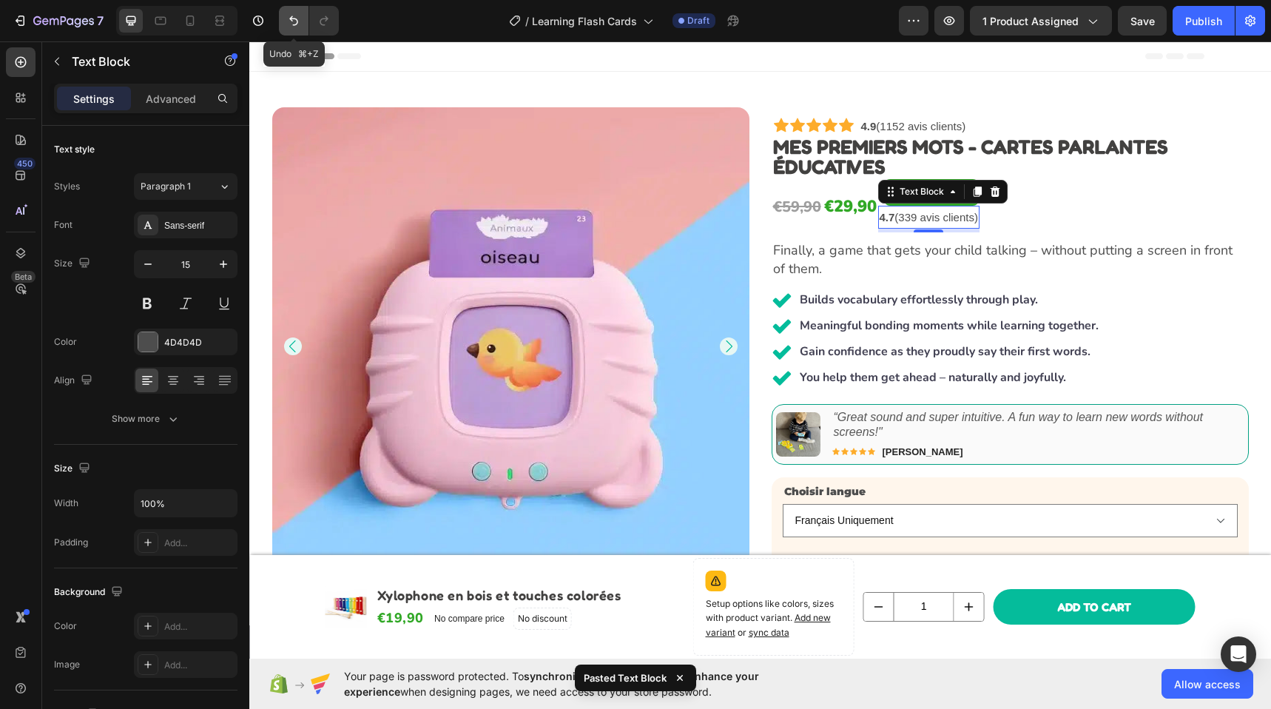
click at [297, 23] on icon "Undo/Redo" at bounding box center [293, 20] width 15 height 15
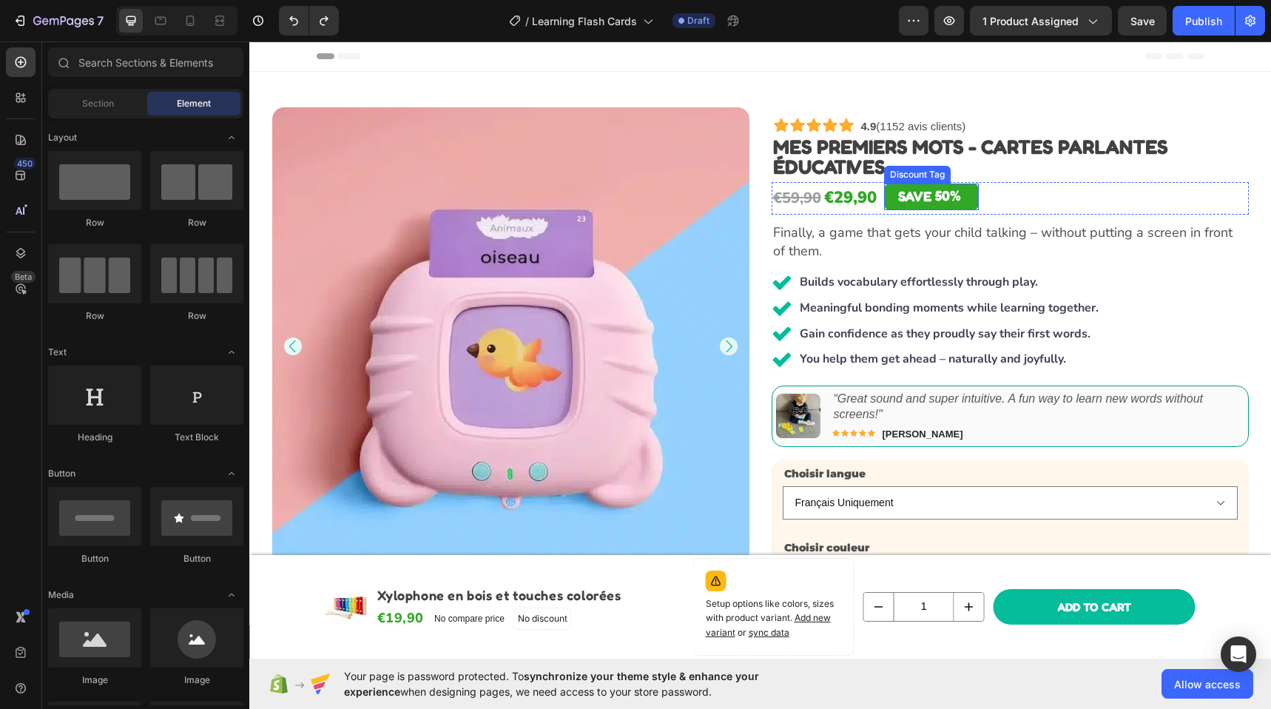
click at [970, 196] on div "SAVE 50%" at bounding box center [931, 196] width 95 height 27
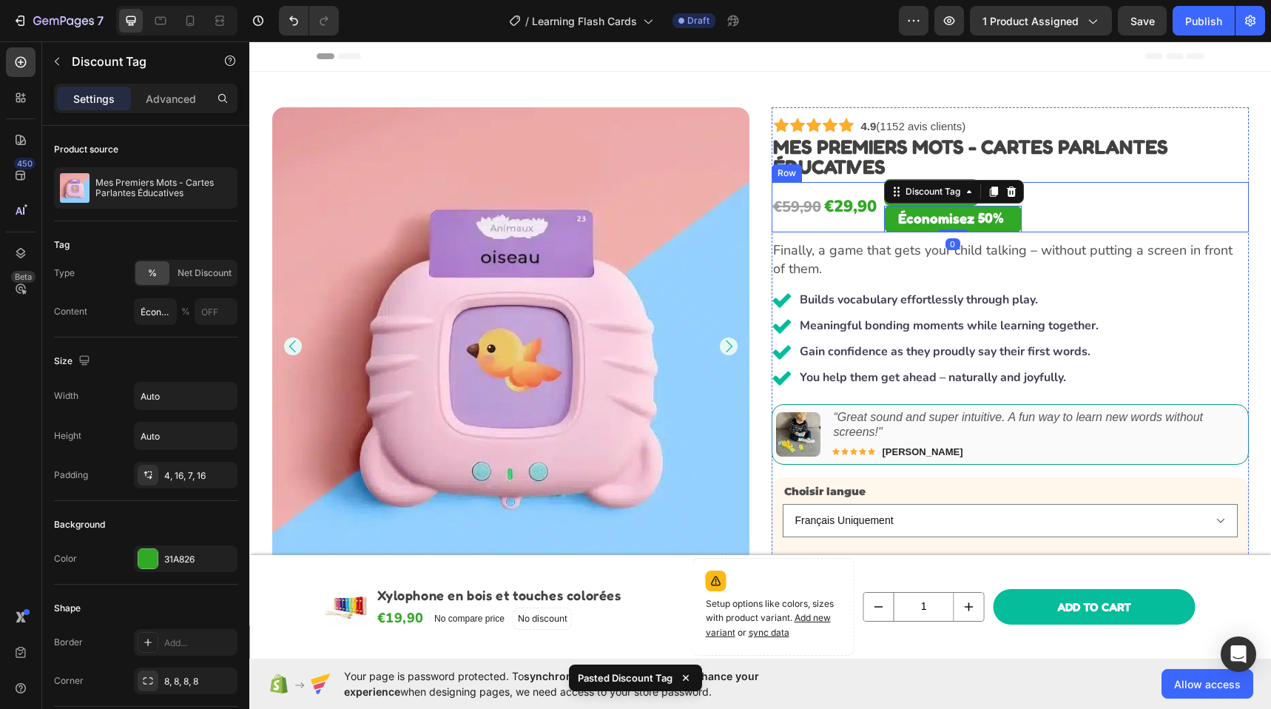
click at [1083, 182] on div "€59,90 Product Price Product Price €29,90 Product Price Product Price SAVE 50% …" at bounding box center [1009, 207] width 477 height 50
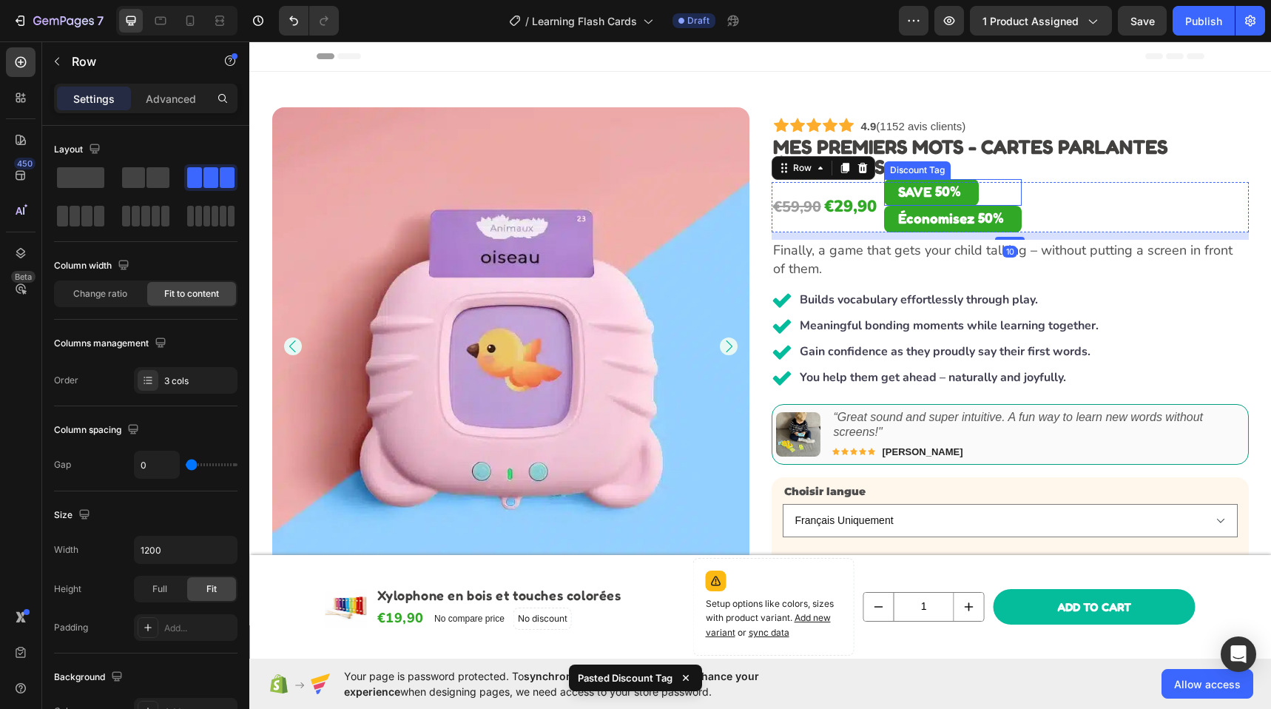
click at [949, 192] on div "50%" at bounding box center [947, 190] width 29 height 17
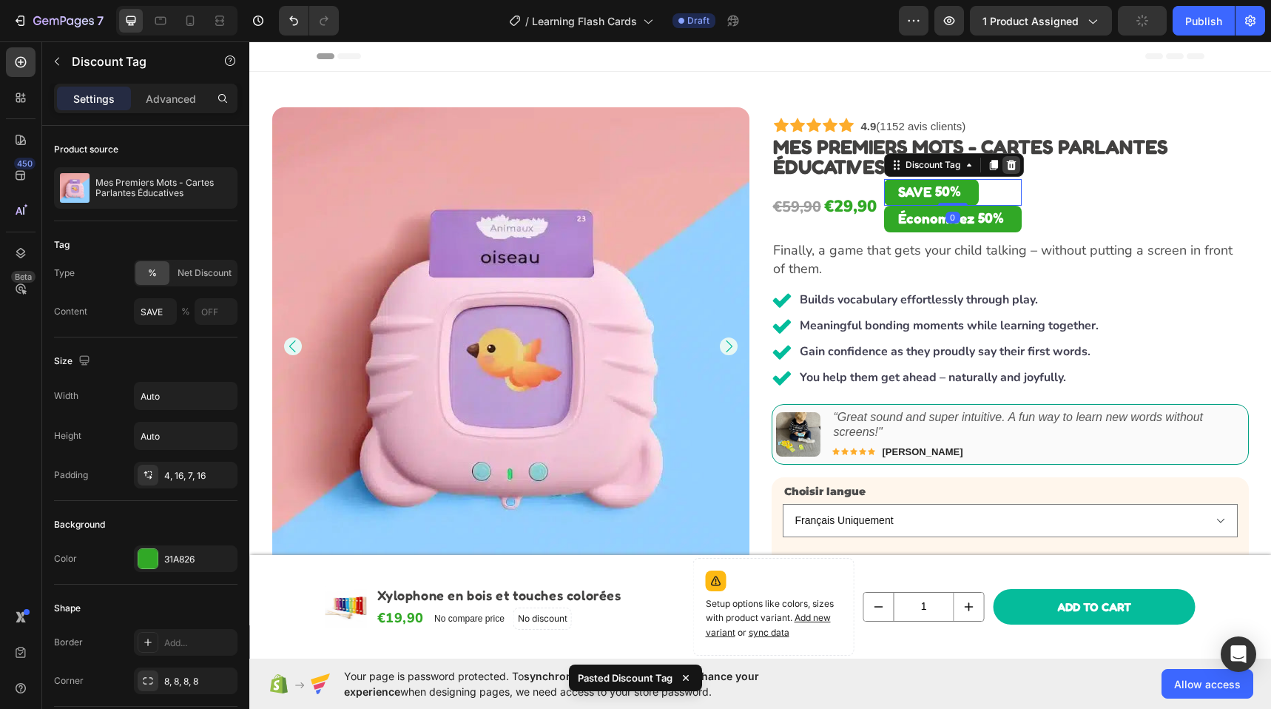
click at [1006, 163] on icon at bounding box center [1011, 165] width 12 height 12
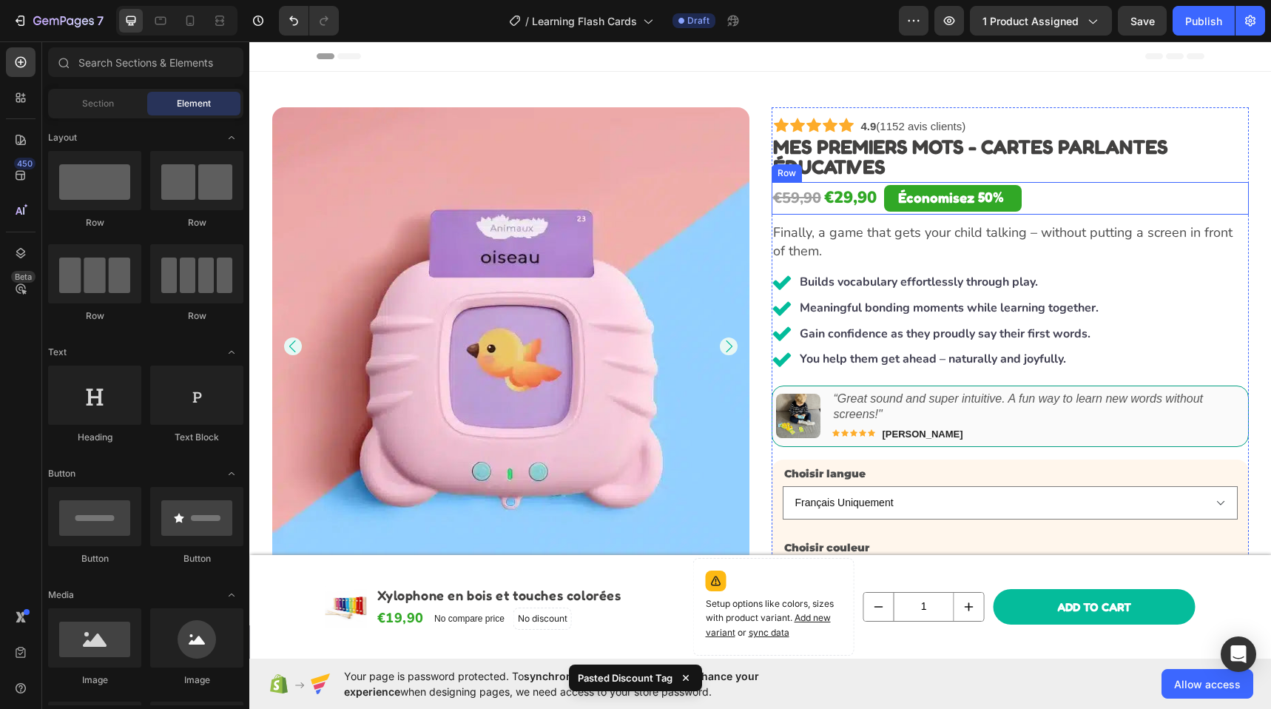
click at [1034, 199] on div "€59,90 Product Price Product Price €29,90 Product Price Product Price Économise…" at bounding box center [1009, 198] width 477 height 33
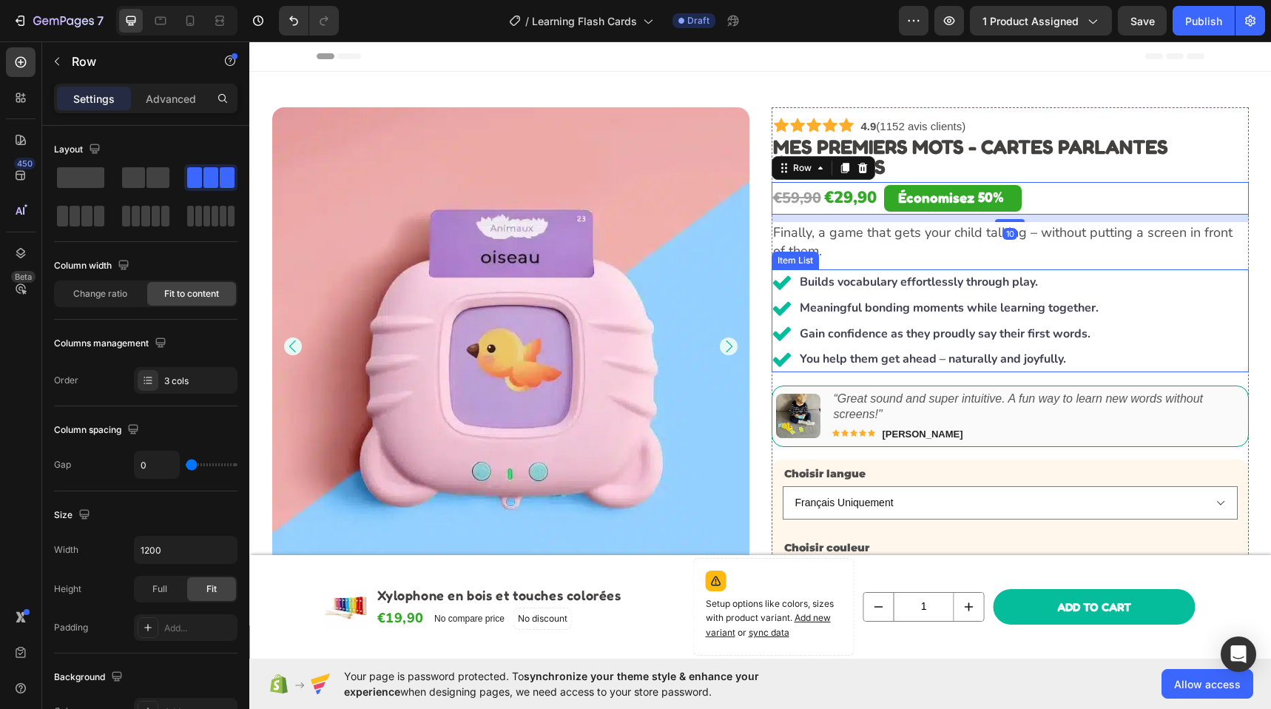
scroll to position [18, 0]
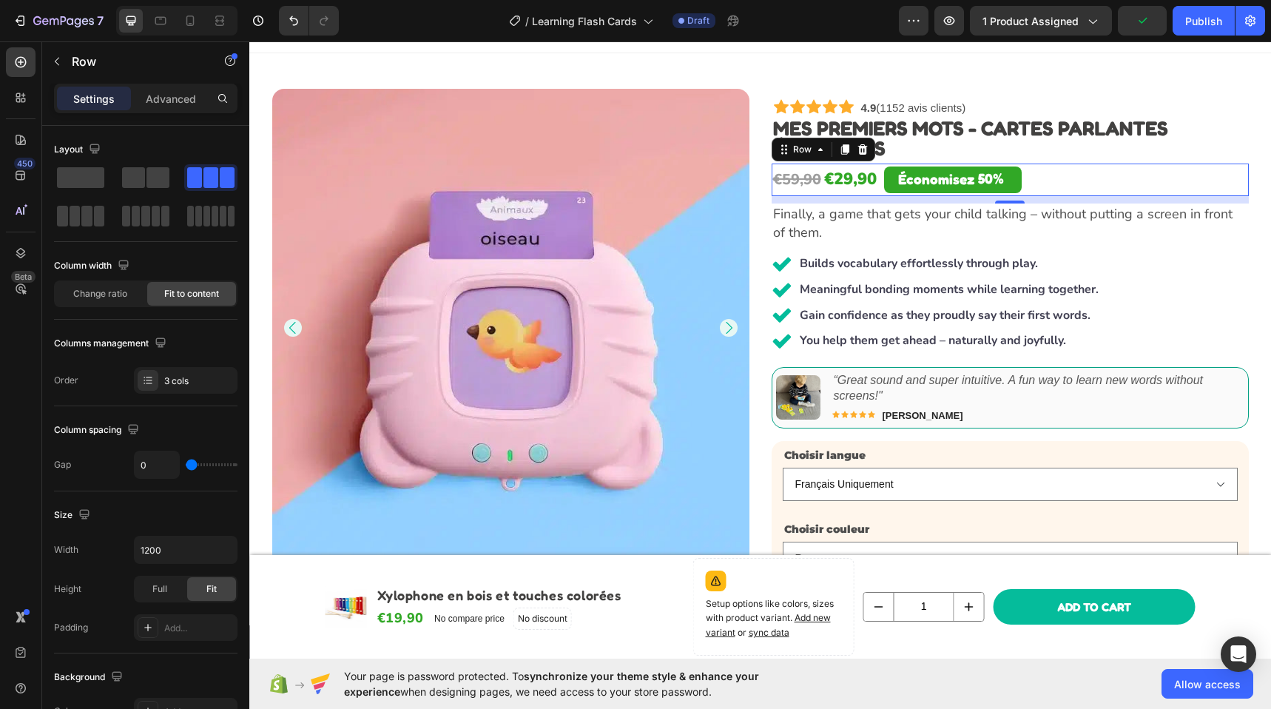
click at [802, 227] on p "Finally, a game that gets your child talking – without putting a screen in fron…" at bounding box center [1010, 223] width 474 height 37
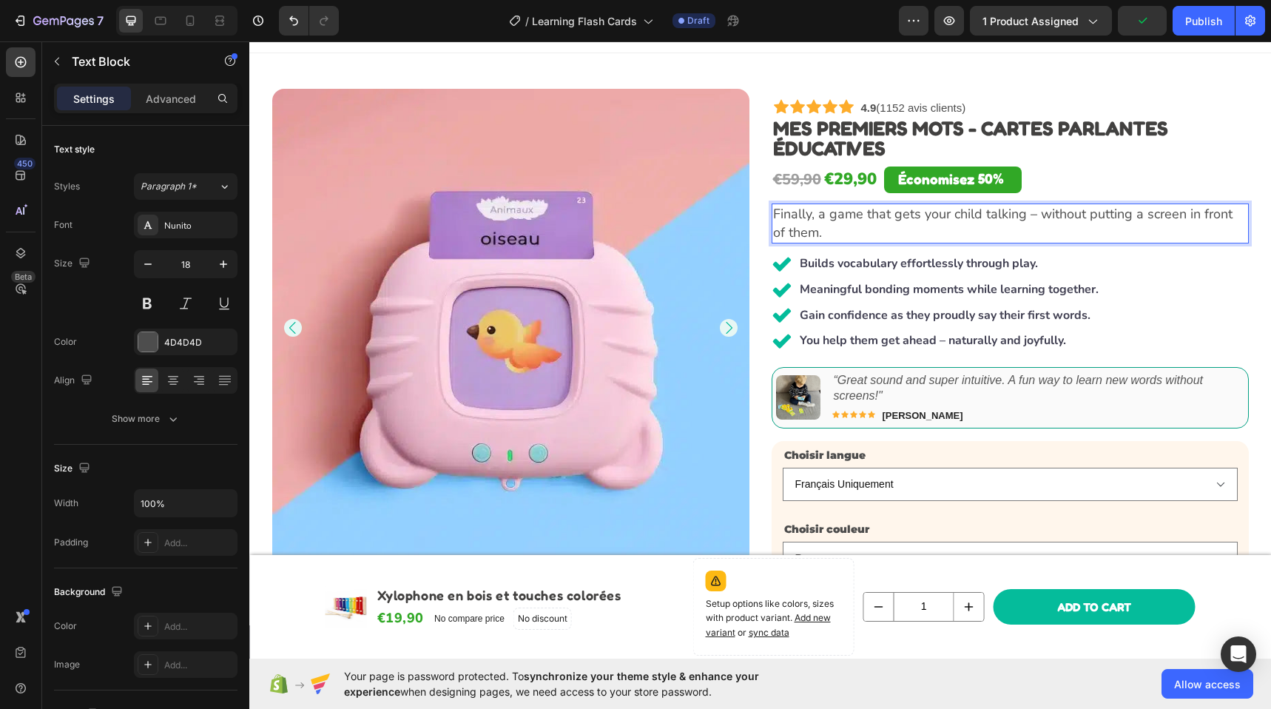
click at [802, 227] on p "Finally, a game that gets your child talking – without putting a screen in fron…" at bounding box center [1010, 223] width 474 height 37
click at [815, 234] on p "Le compagnon idéal pour améliorer le vocabulaire de votre tout-petit et apprend…" at bounding box center [1010, 223] width 474 height 37
drag, startPoint x: 922, startPoint y: 214, endPoint x: 1062, endPoint y: 216, distance: 139.8
click at [1062, 216] on p "Le compagnon idéal pour améliorer le vocabulaire de votre tout-petit et apprend…" at bounding box center [1010, 223] width 474 height 37
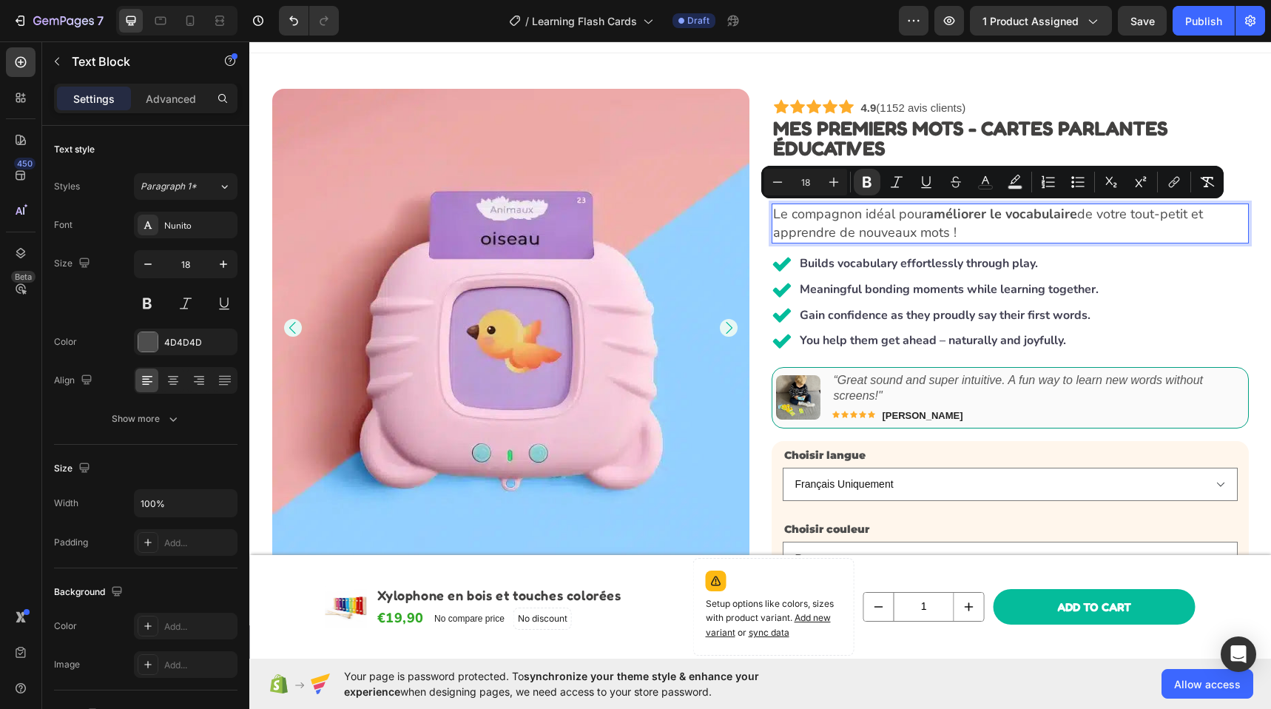
click at [984, 234] on p "Le compagnon idéal pour améliorer le vocabulaire de votre tout-petit et apprend…" at bounding box center [1010, 223] width 474 height 37
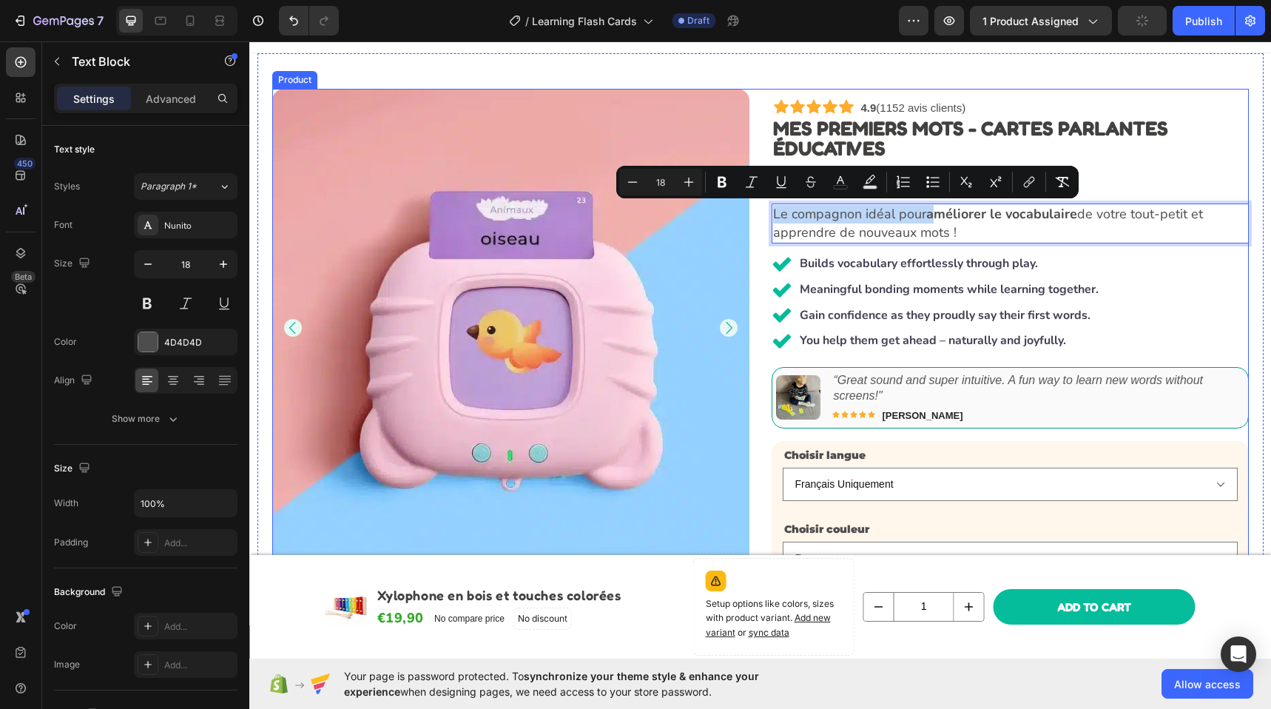
drag, startPoint x: 926, startPoint y: 216, endPoint x: 760, endPoint y: 217, distance: 166.4
click at [760, 217] on div "Product Images Icon Icon Icon Icon Icon Icon List 4.9 (1152 avis clients) Text …" at bounding box center [760, 507] width 976 height 836
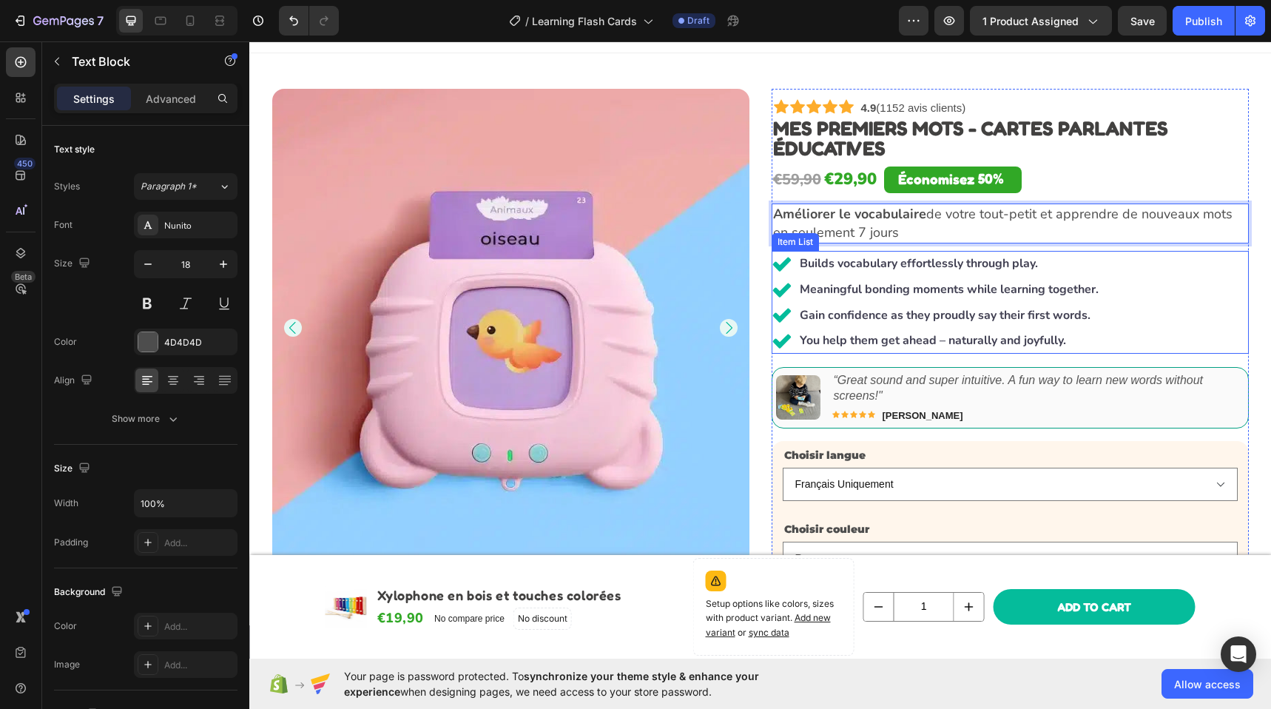
click at [1126, 291] on div "Builds vocabulary effortlessly through play. Meaningful bonding moments while l…" at bounding box center [1009, 302] width 477 height 103
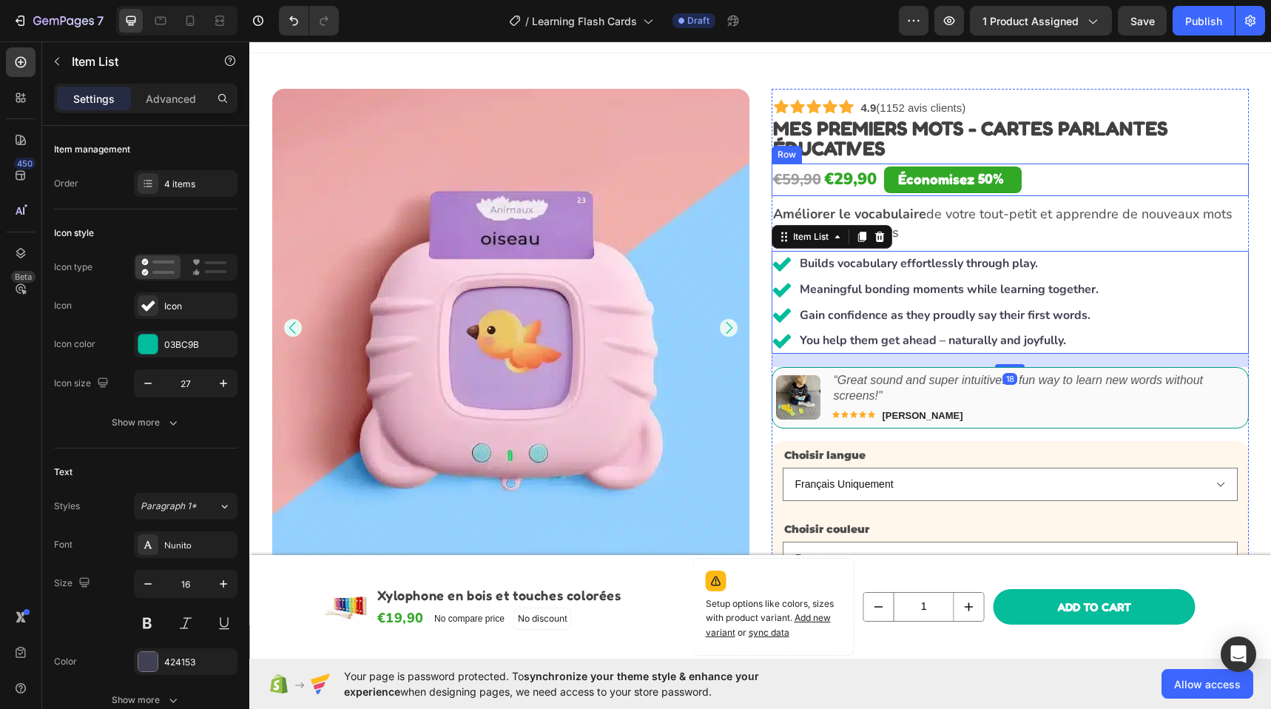
click at [1174, 179] on div "€59,90 Product Price Product Price €29,90 Product Price Product Price Économise…" at bounding box center [1009, 179] width 477 height 33
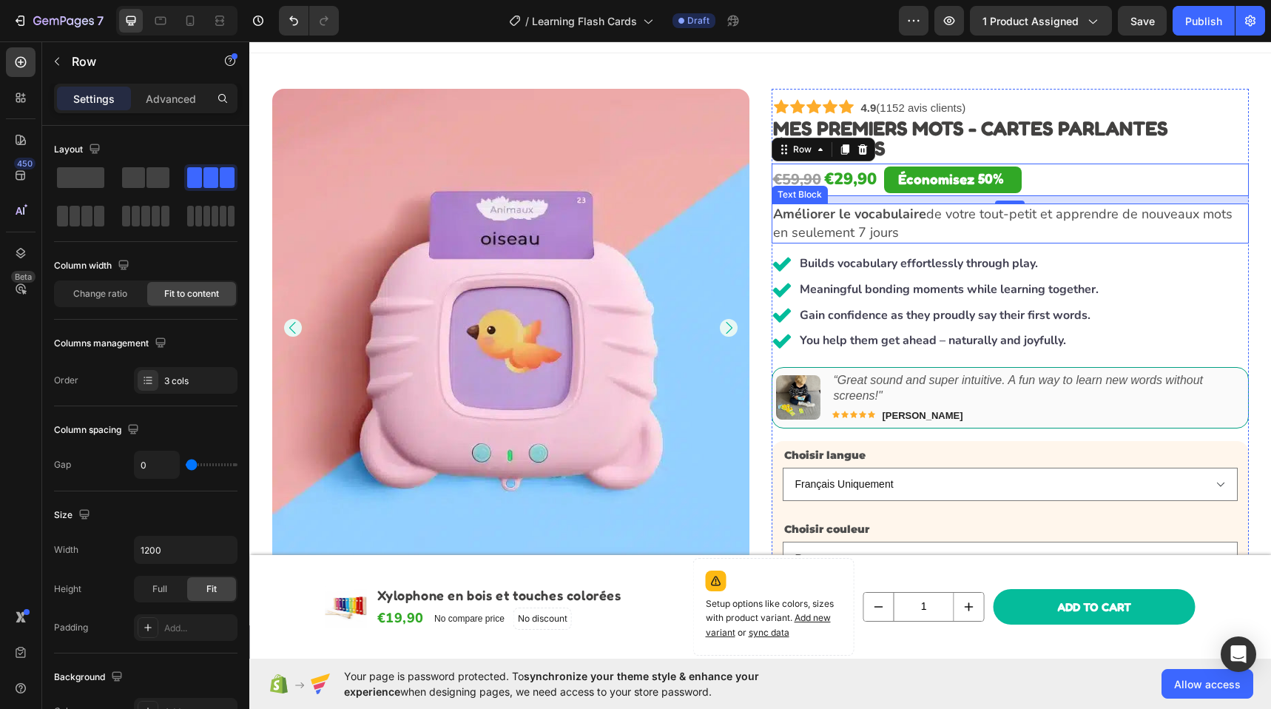
click at [950, 229] on p "Améliorer le vocabulaire de votre tout-petit et apprendre de nouveaux mots en s…" at bounding box center [1010, 223] width 474 height 37
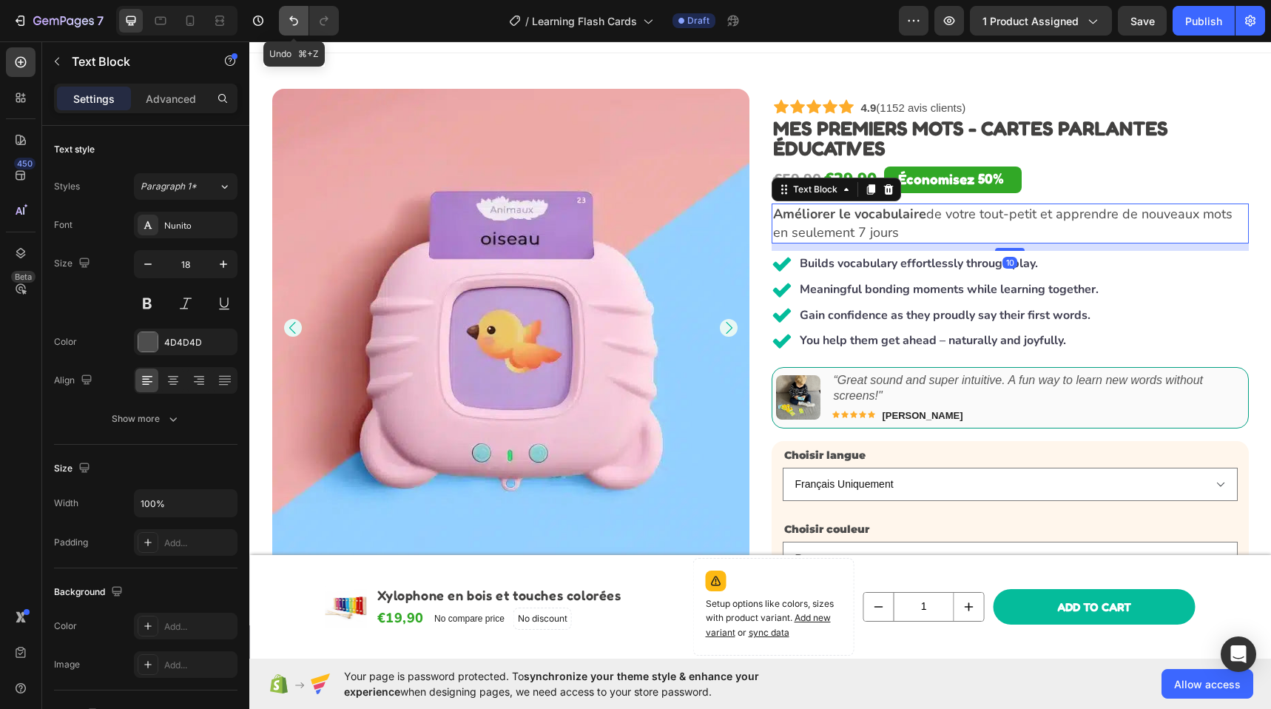
click at [286, 16] on icon "Undo/Redo" at bounding box center [293, 20] width 15 height 15
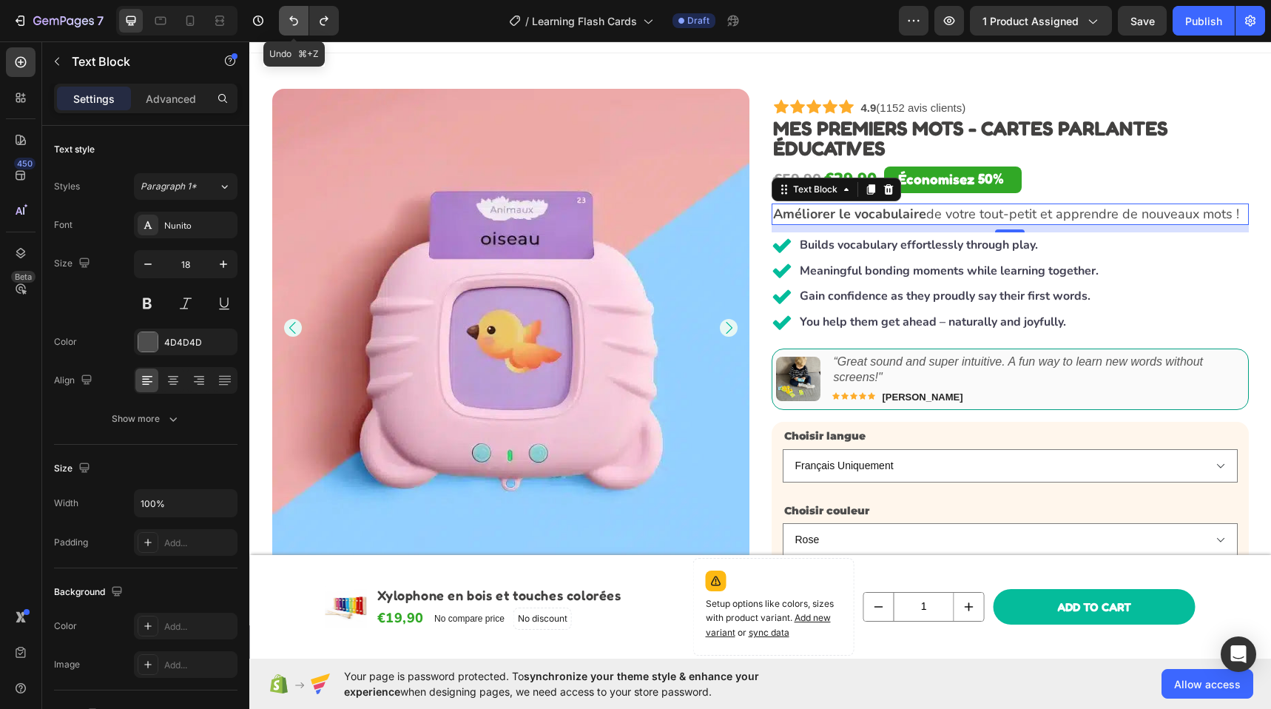
click at [286, 16] on icon "Undo/Redo" at bounding box center [293, 20] width 15 height 15
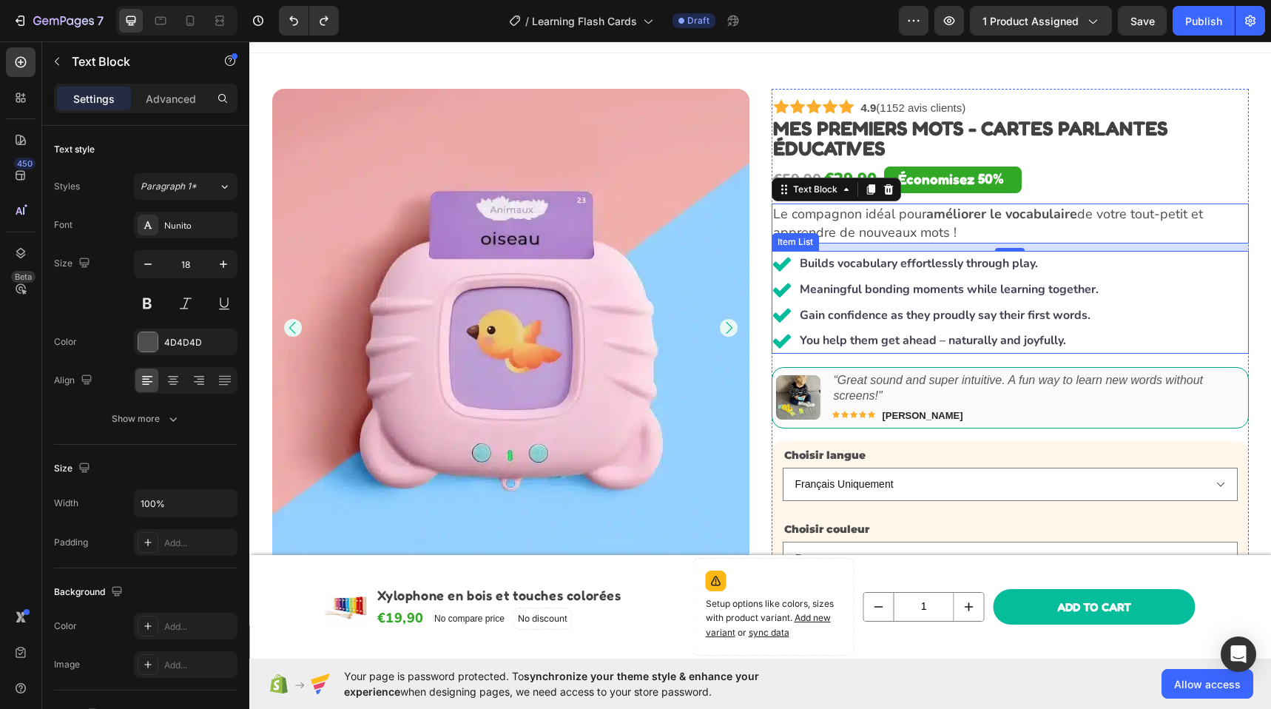
click at [1138, 277] on div "Builds vocabulary effortlessly through play. Meaningful bonding moments while l…" at bounding box center [1009, 302] width 477 height 103
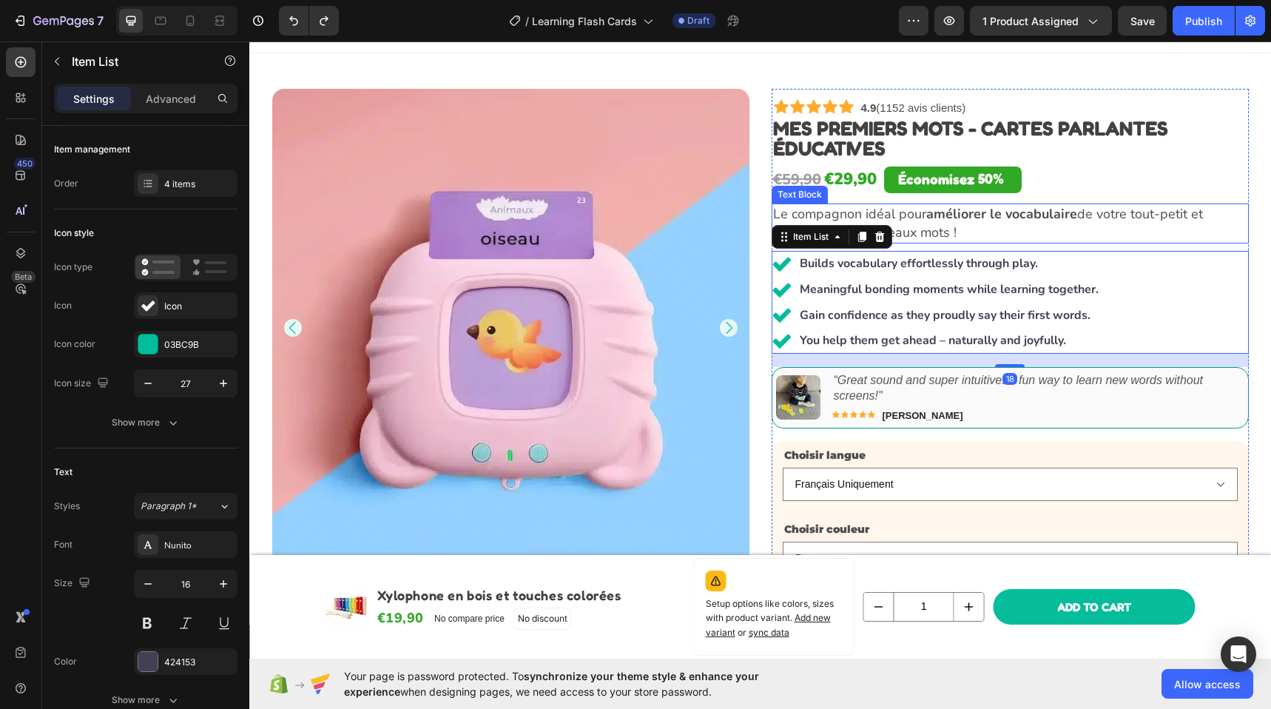
click at [1100, 223] on p "Le compagnon idéal pour améliorer le vocabulaire de votre tout-petit et apprend…" at bounding box center [1010, 223] width 474 height 37
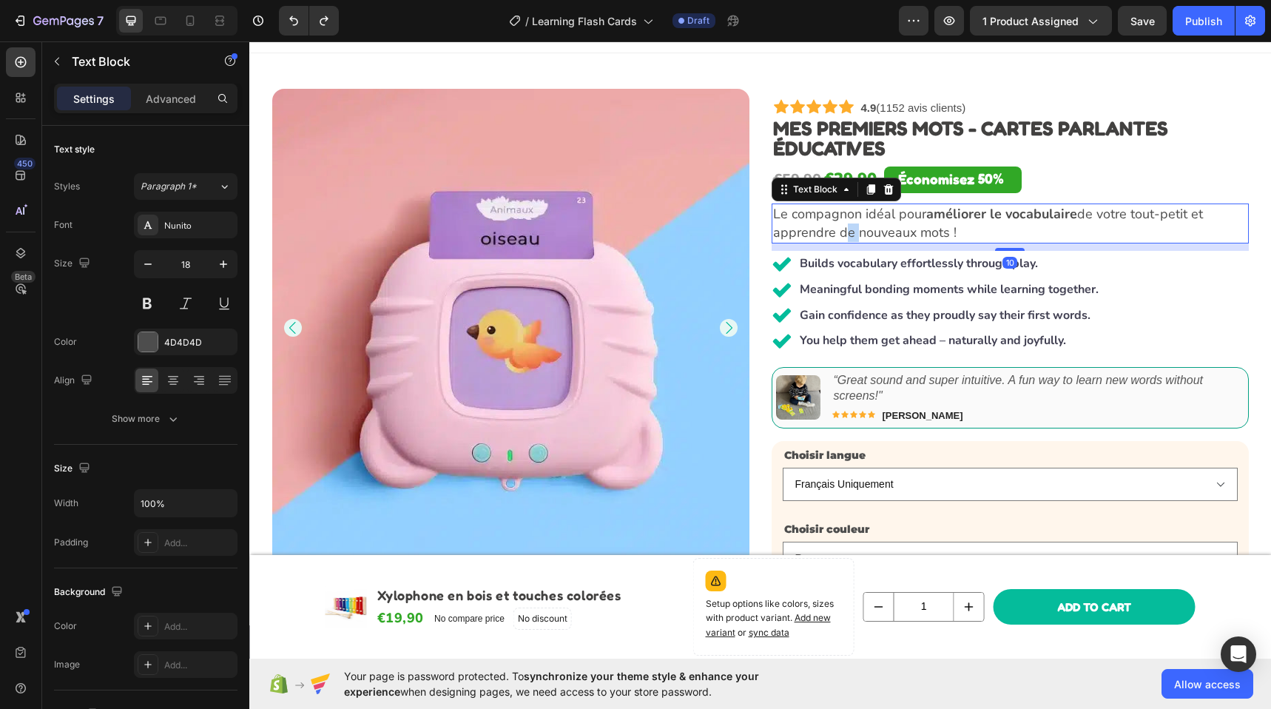
click at [842, 224] on p "Le compagnon idéal pour améliorer le vocabulaire de votre tout-petit et apprend…" at bounding box center [1010, 223] width 474 height 37
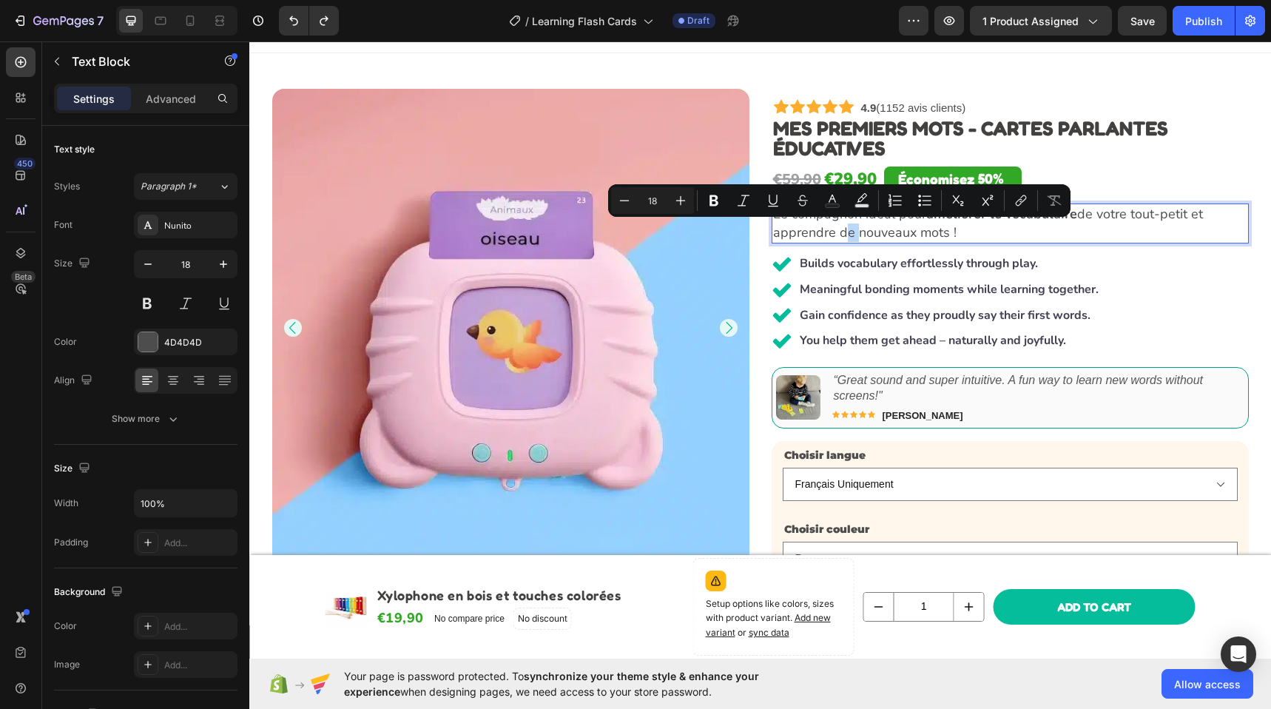
click at [812, 233] on p "Le compagnon idéal pour améliorer le vocabulaire de votre tout-petit et apprend…" at bounding box center [1010, 223] width 474 height 37
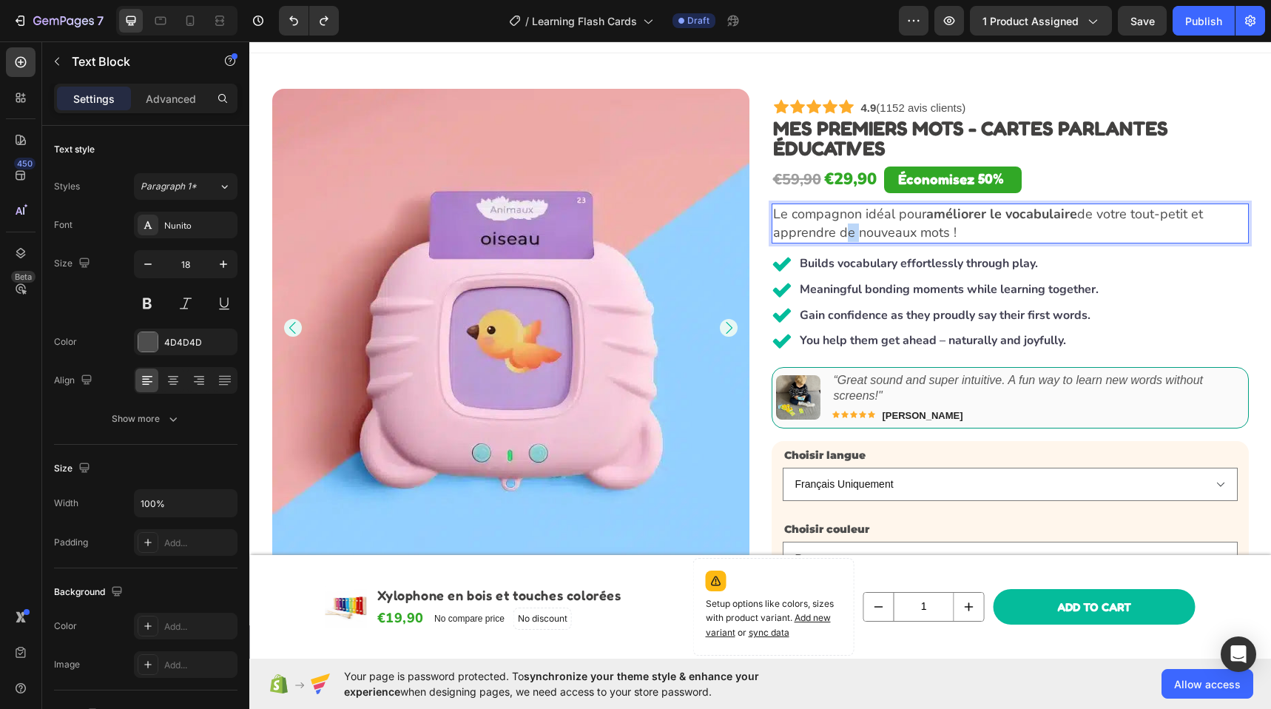
drag, startPoint x: 941, startPoint y: 230, endPoint x: 834, endPoint y: 226, distance: 107.3
click at [822, 228] on p "Le compagnon idéal pour améliorer le vocabulaire de votre tout-petit et apprend…" at bounding box center [1010, 223] width 474 height 37
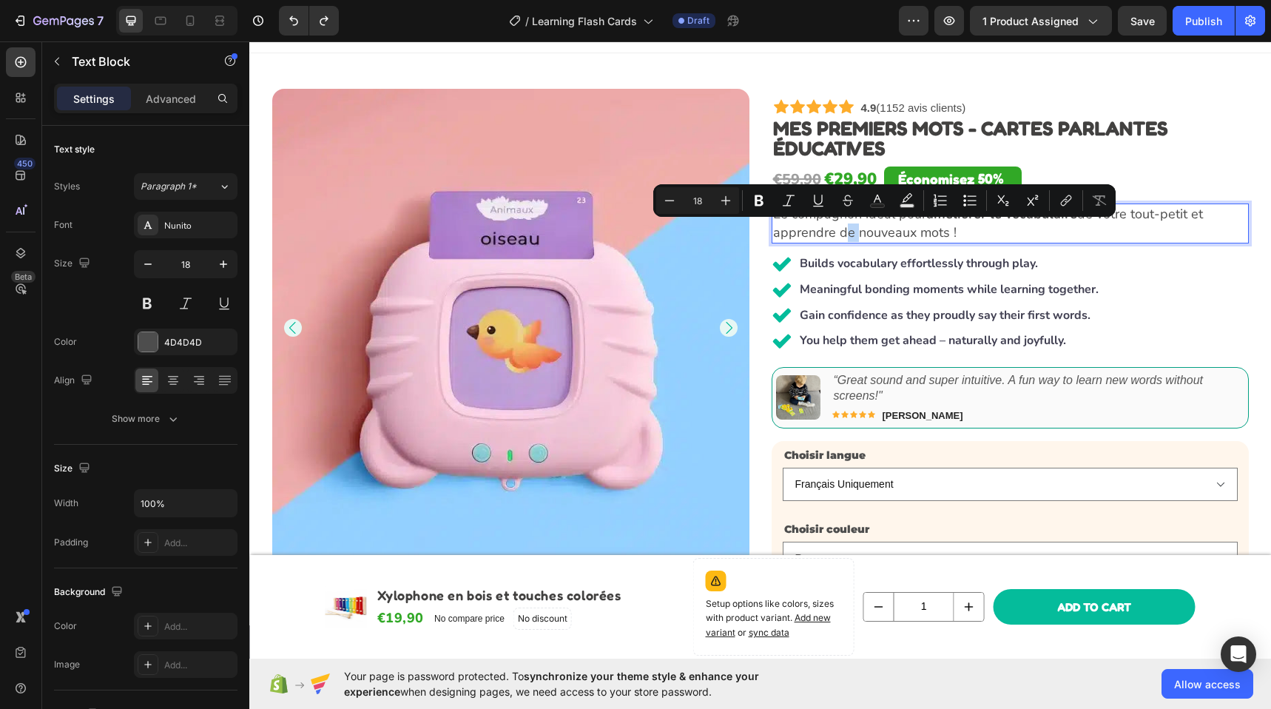
click at [978, 229] on p "Le compagnon idéal pour améliorer le vocabulaire de votre tout-petit et apprend…" at bounding box center [1010, 223] width 474 height 37
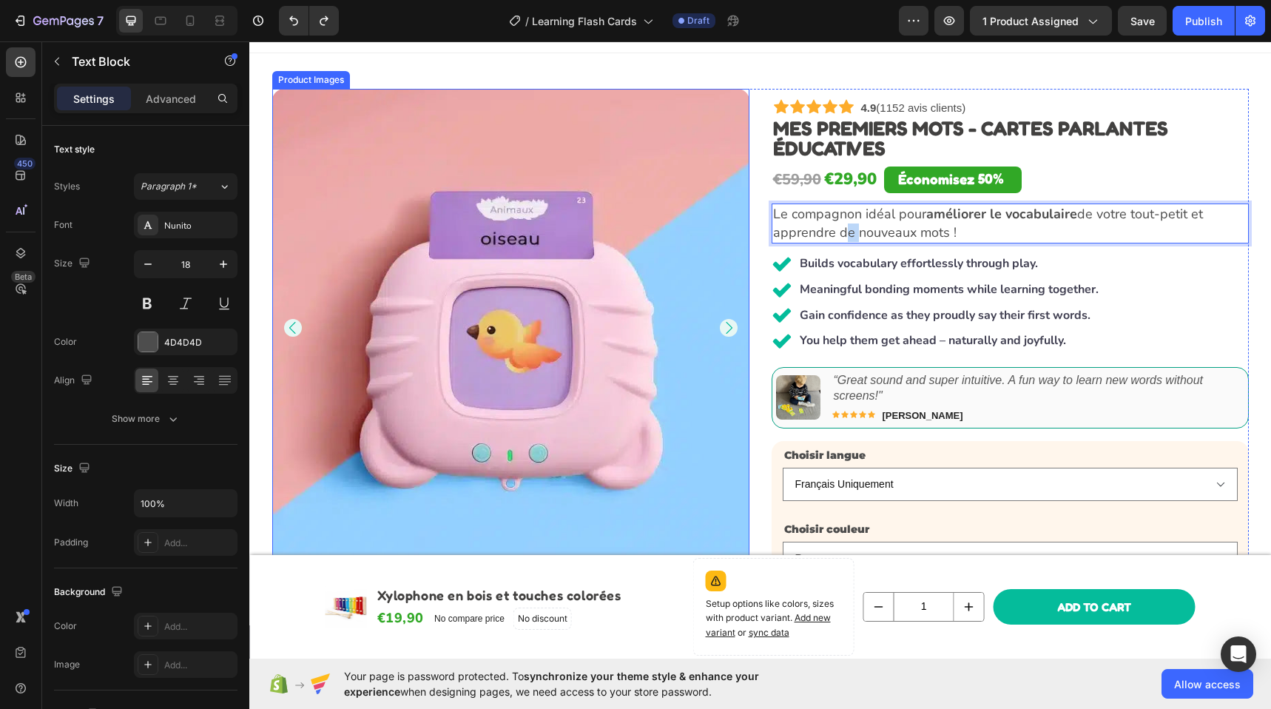
drag, startPoint x: 828, startPoint y: 231, endPoint x: 718, endPoint y: 225, distance: 109.6
click at [718, 225] on div "Product Images Icon Icon Icon Icon Icon Icon List 4.9 (1152 avis clients) Text …" at bounding box center [760, 507] width 976 height 836
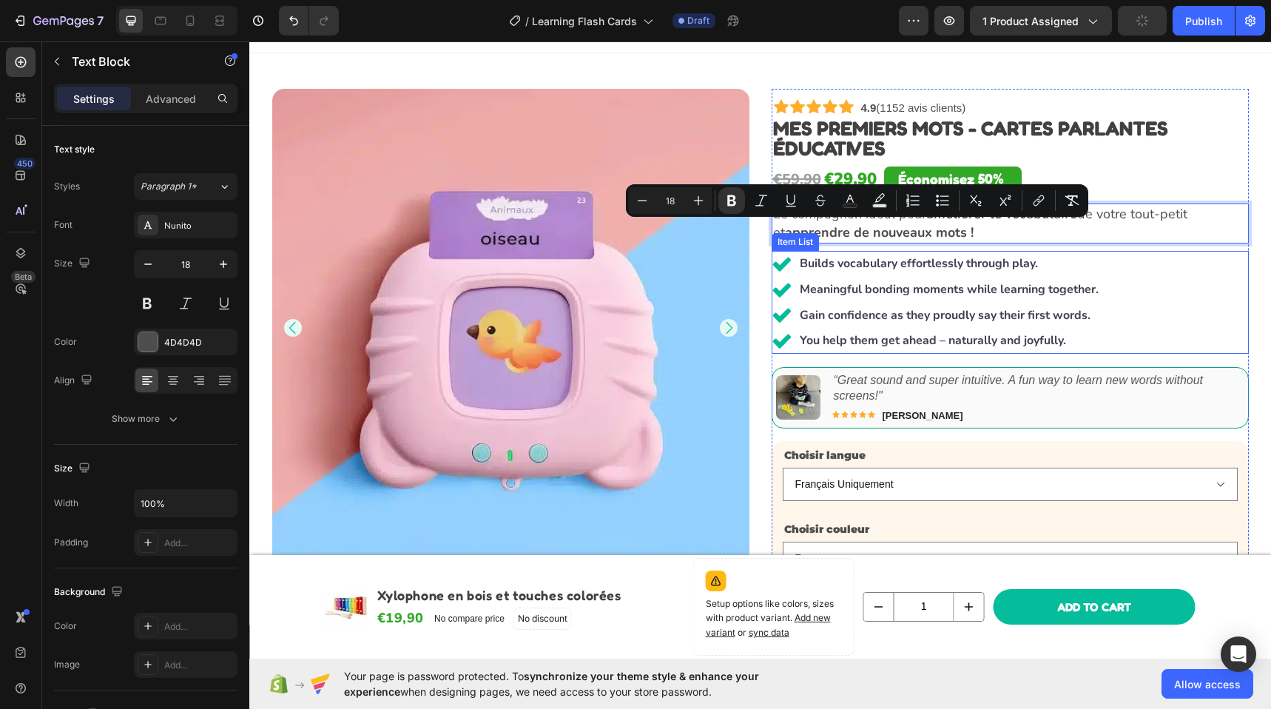
click at [1145, 312] on div "Builds vocabulary effortlessly through play. Meaningful bonding moments while l…" at bounding box center [1009, 302] width 477 height 103
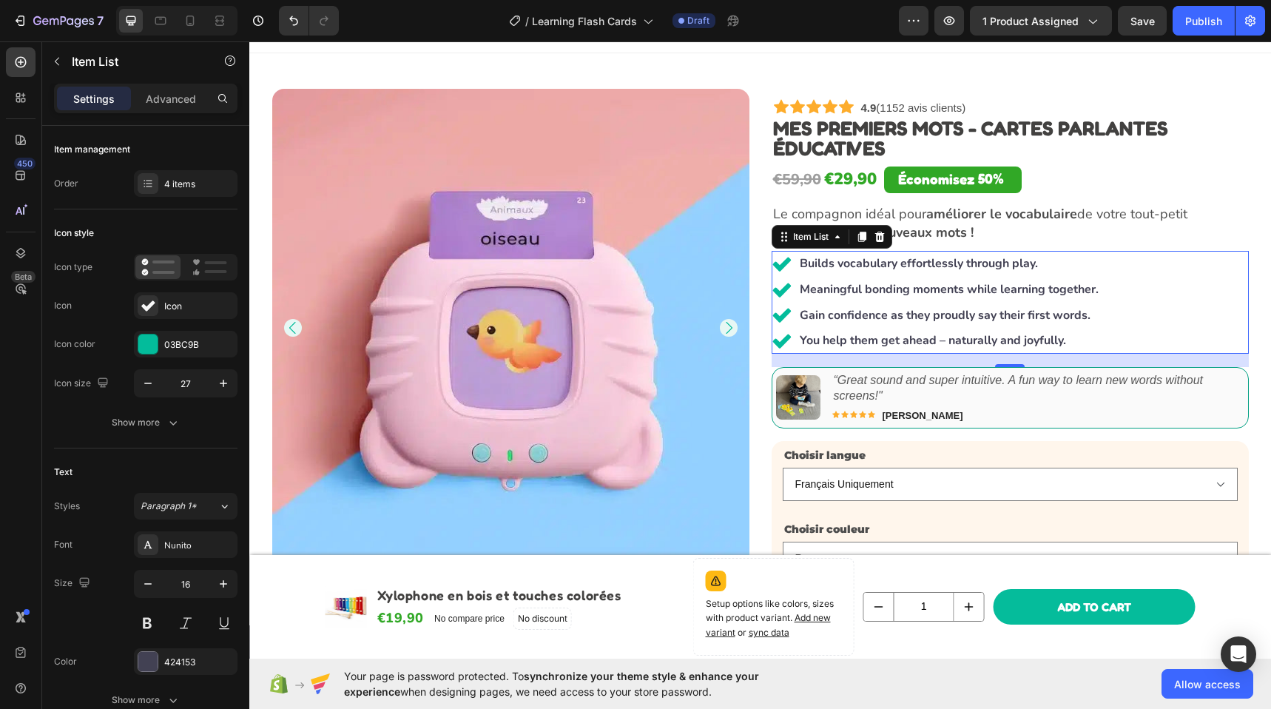
click at [874, 267] on strong "Builds vocabulary effortlessly through play." at bounding box center [918, 263] width 238 height 16
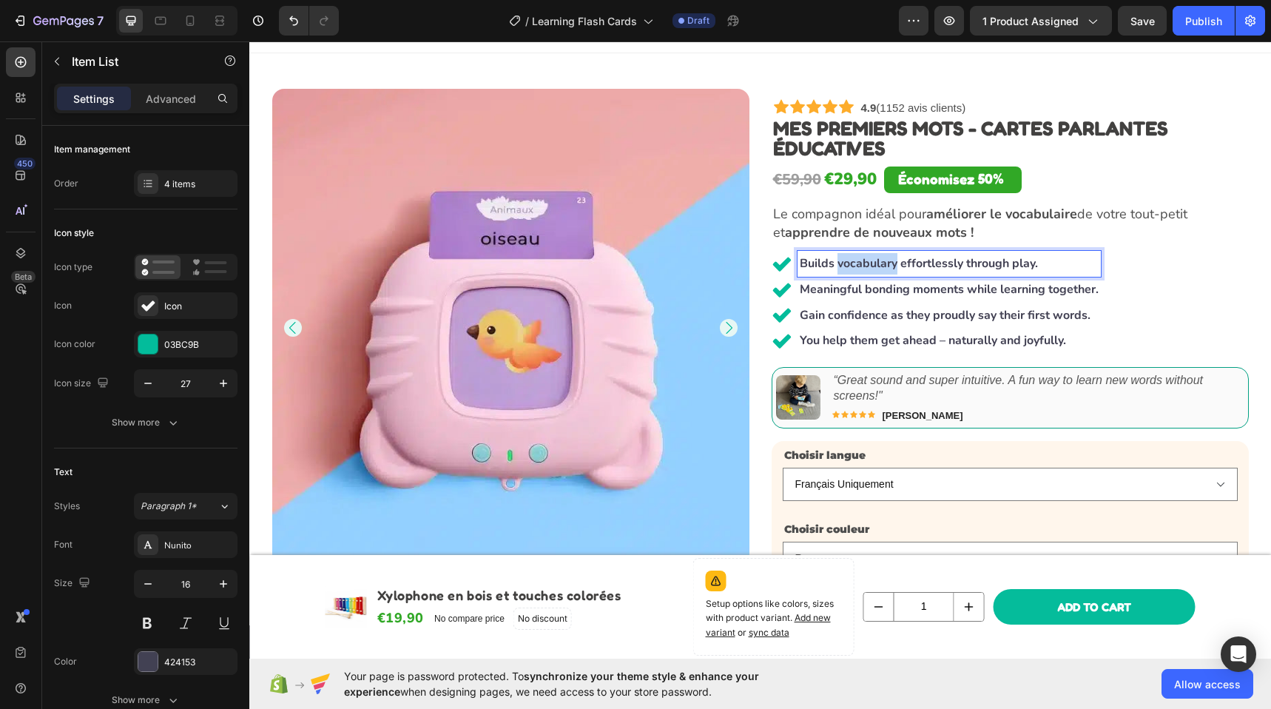
click at [874, 267] on strong "Builds vocabulary effortlessly through play." at bounding box center [918, 263] width 238 height 16
click at [897, 262] on strong "Renforce la complicité parent-enfant" at bounding box center [900, 263] width 203 height 16
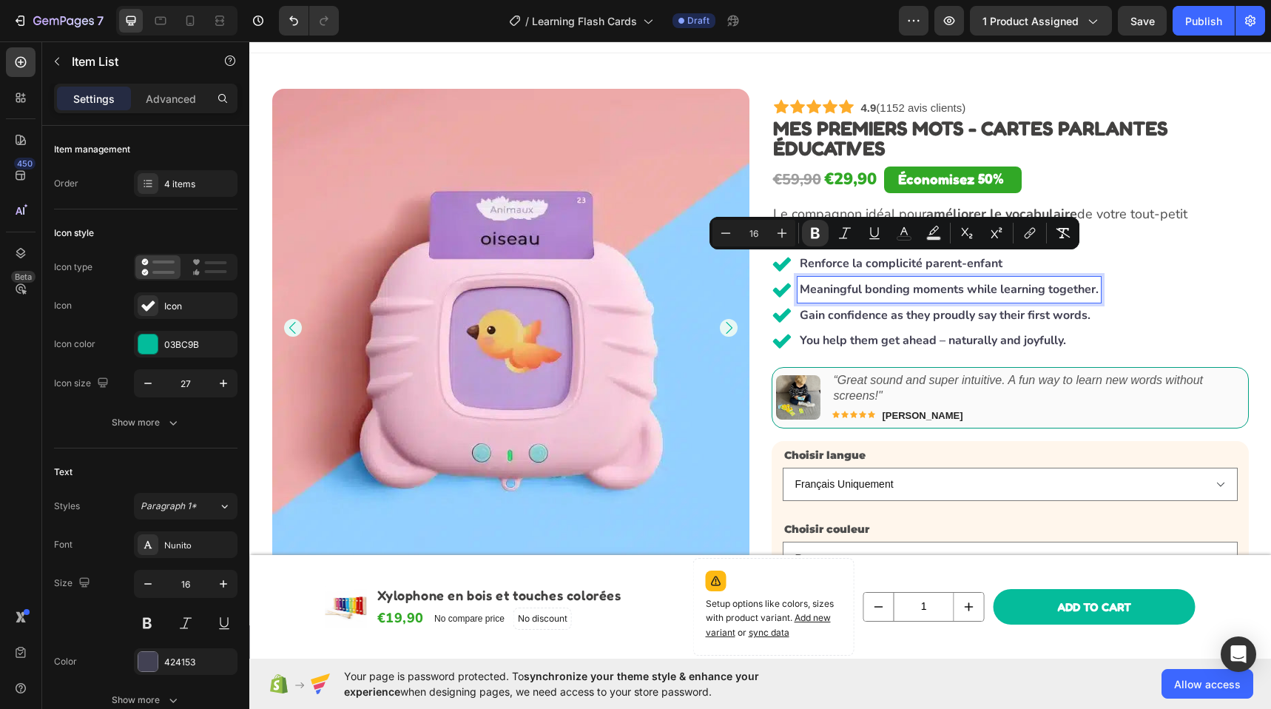
click at [899, 284] on strong "Meaningful bonding moments while learning together." at bounding box center [948, 289] width 299 height 16
click at [898, 285] on strong "Meaningful bonding moments while learning together." at bounding box center [948, 289] width 299 height 16
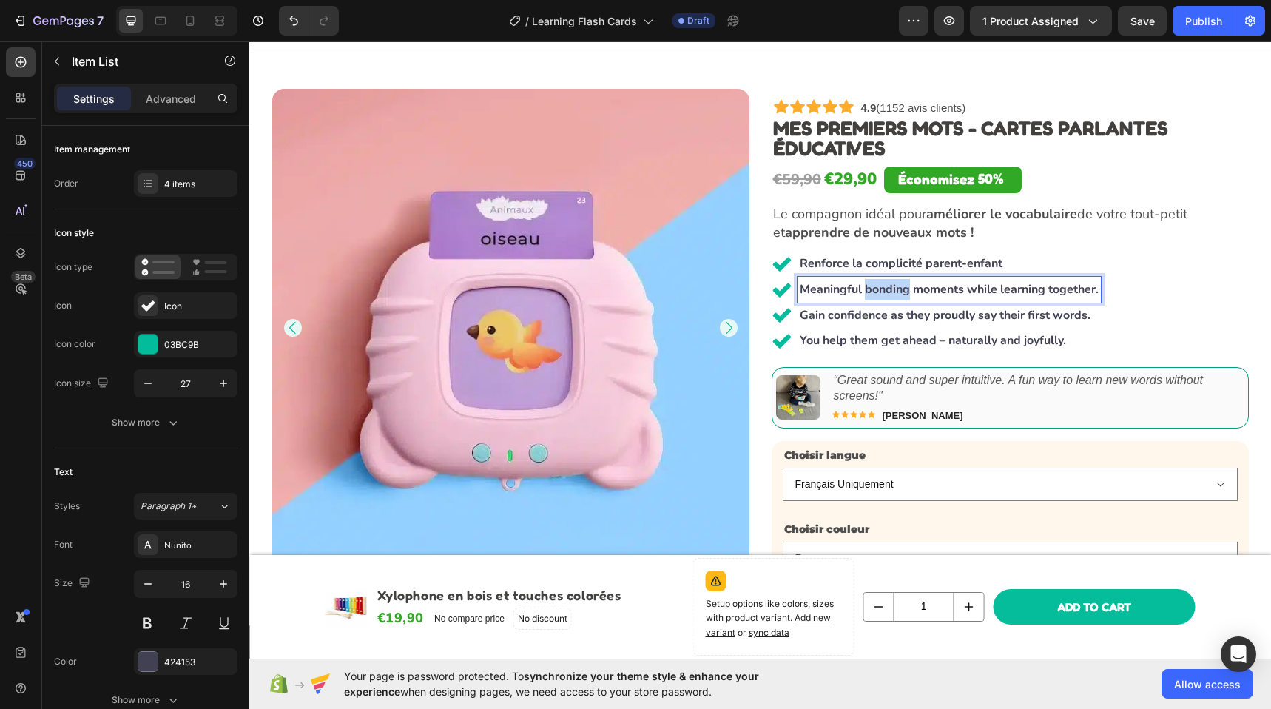
click at [898, 285] on strong "Meaningful bonding moments while learning together." at bounding box center [948, 289] width 299 height 16
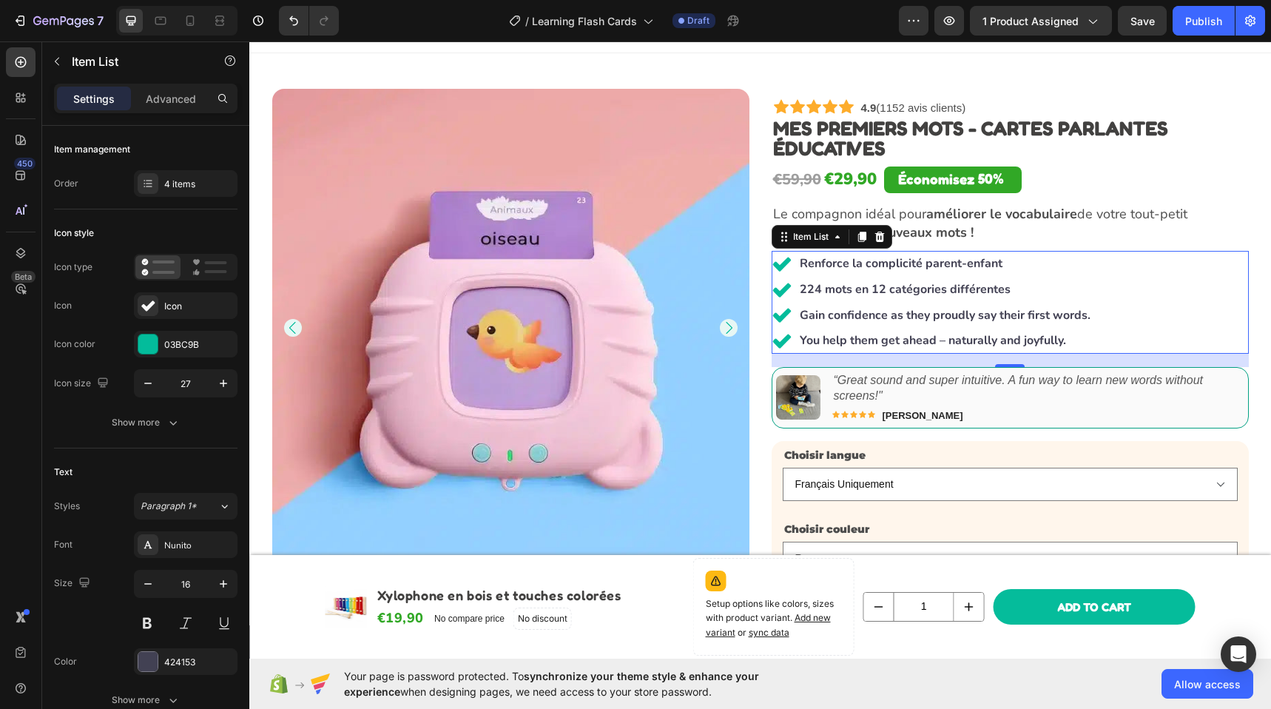
click at [913, 320] on strong "Gain confidence as they proudly say their first words." at bounding box center [944, 315] width 291 height 16
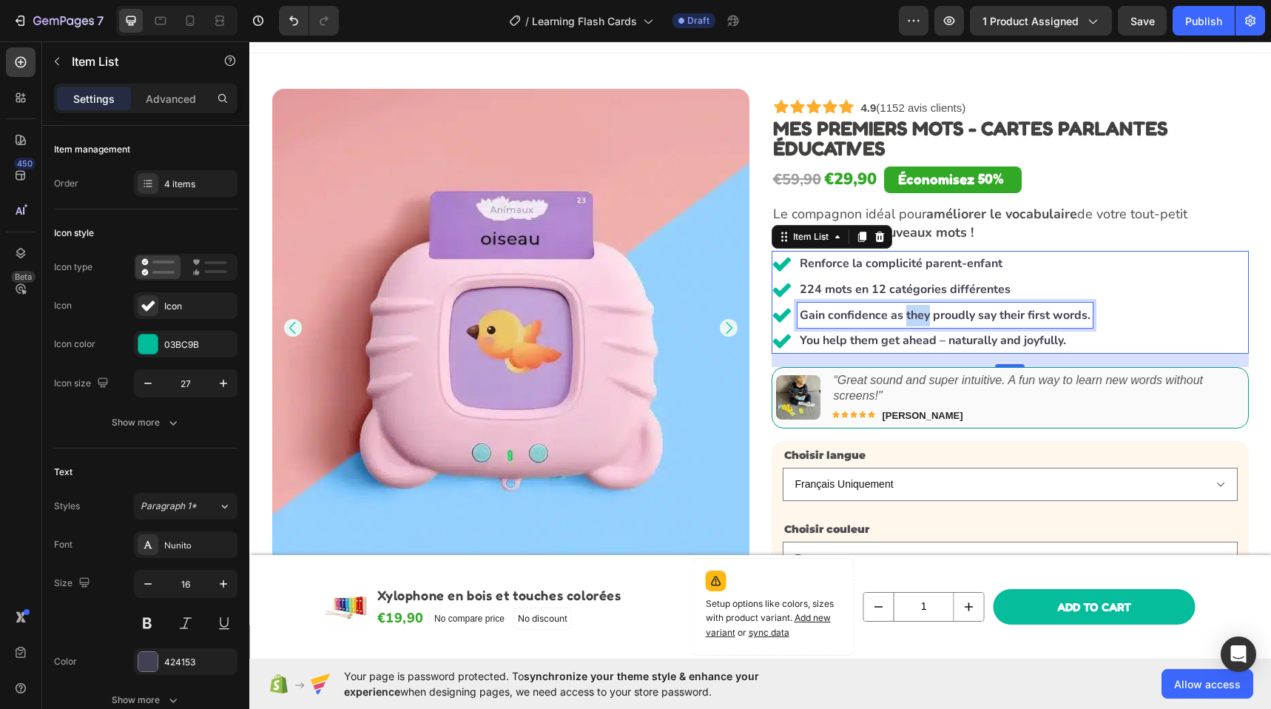
click at [913, 320] on strong "Gain confidence as they proudly say their first words." at bounding box center [944, 315] width 291 height 16
click at [943, 293] on strong "224 mots en 12 catégories différentes" at bounding box center [904, 289] width 211 height 16
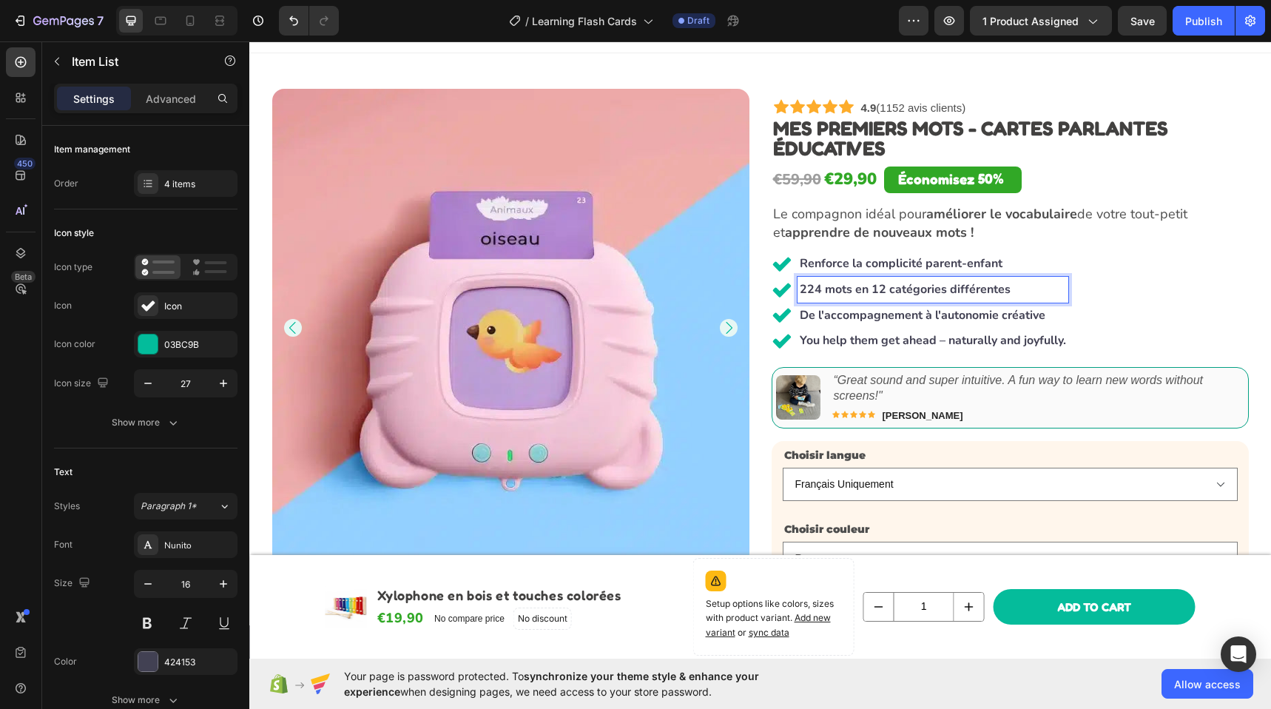
click at [853, 289] on strong "224 mots en 12 catégories différentes" at bounding box center [904, 289] width 211 height 16
click at [859, 291] on strong "224 mots en 12 catégories différentes" at bounding box center [904, 289] width 211 height 16
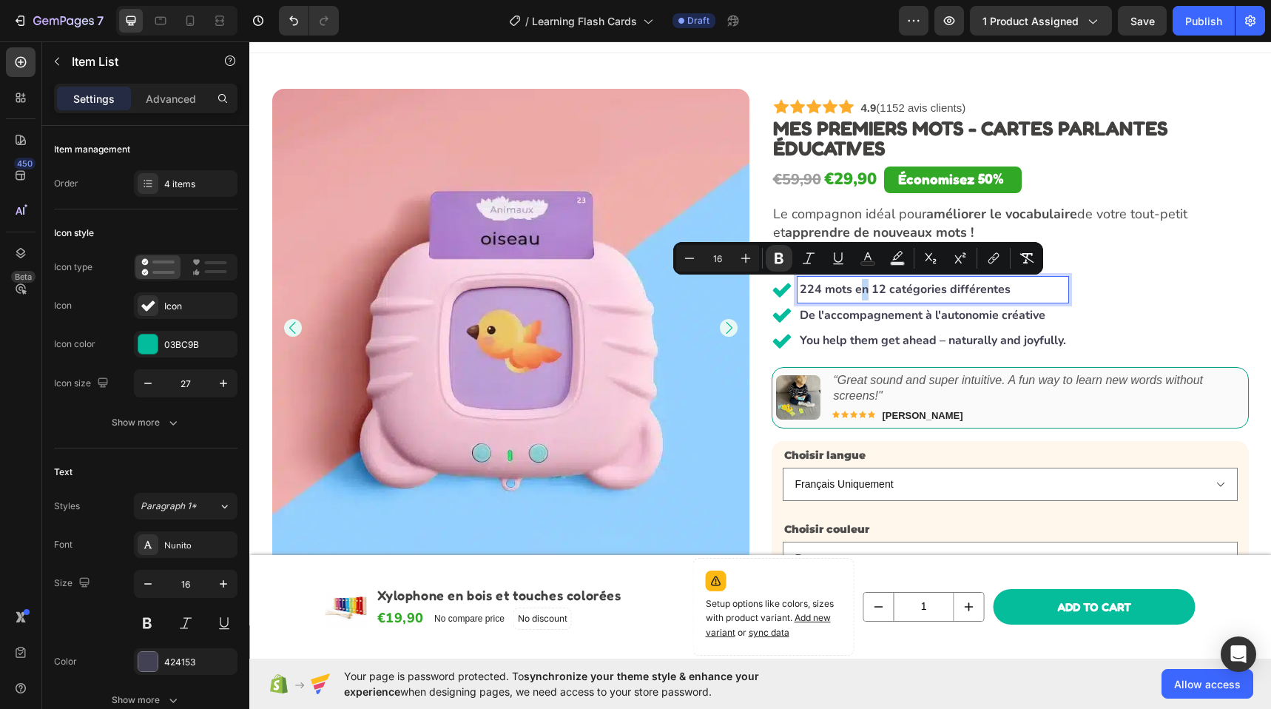
click at [861, 291] on strong "224 mots en 12 catégories différentes" at bounding box center [904, 289] width 211 height 16
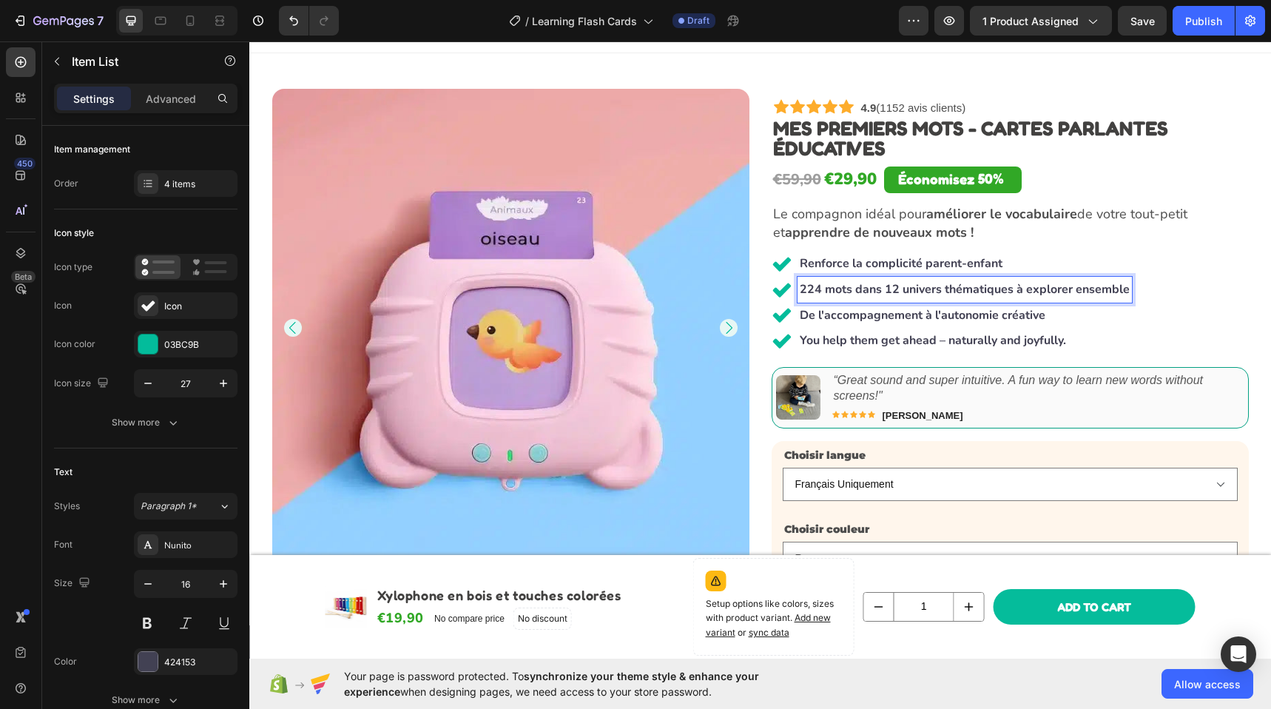
click at [903, 290] on strong "224 mots dans 12 univers thématiques à explorer ensemble" at bounding box center [964, 289] width 330 height 16
click at [1133, 285] on div "Renforce la complicité parent-enfant 224 mots dans 12 thématiques à explorer en…" at bounding box center [1009, 302] width 477 height 103
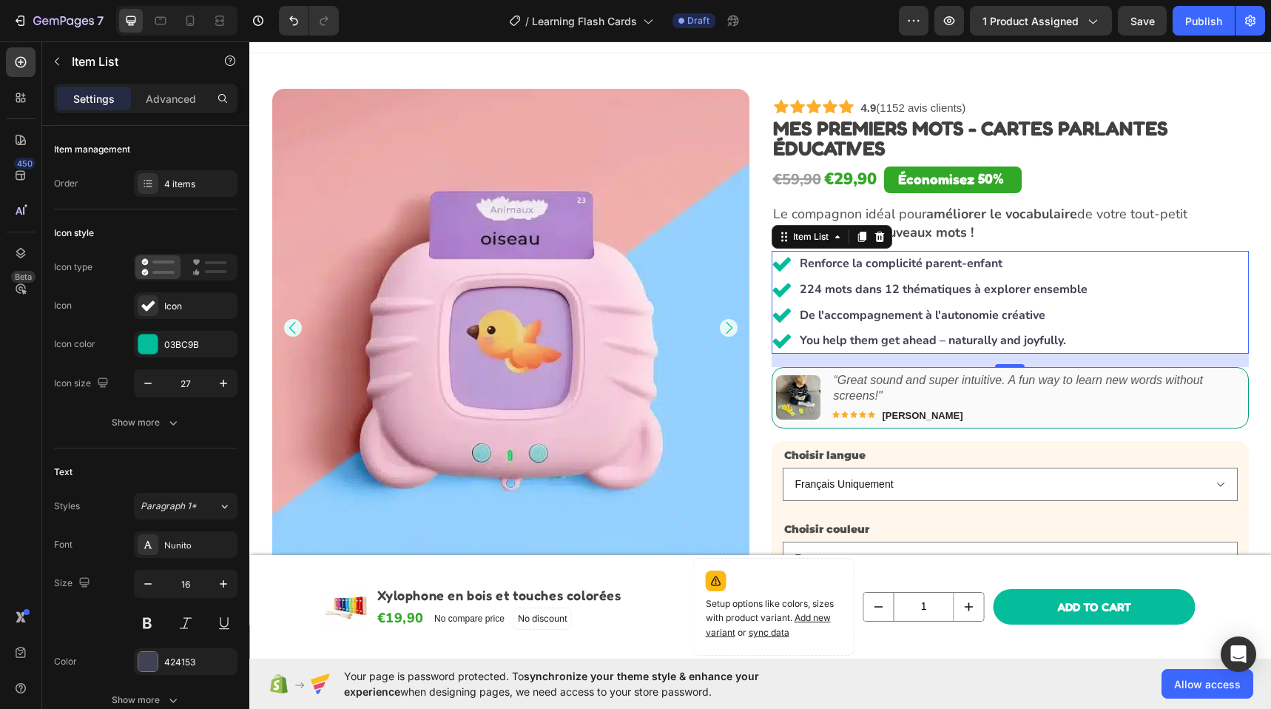
click at [926, 264] on strong "Renforce la complicité parent-enfant" at bounding box center [900, 263] width 203 height 16
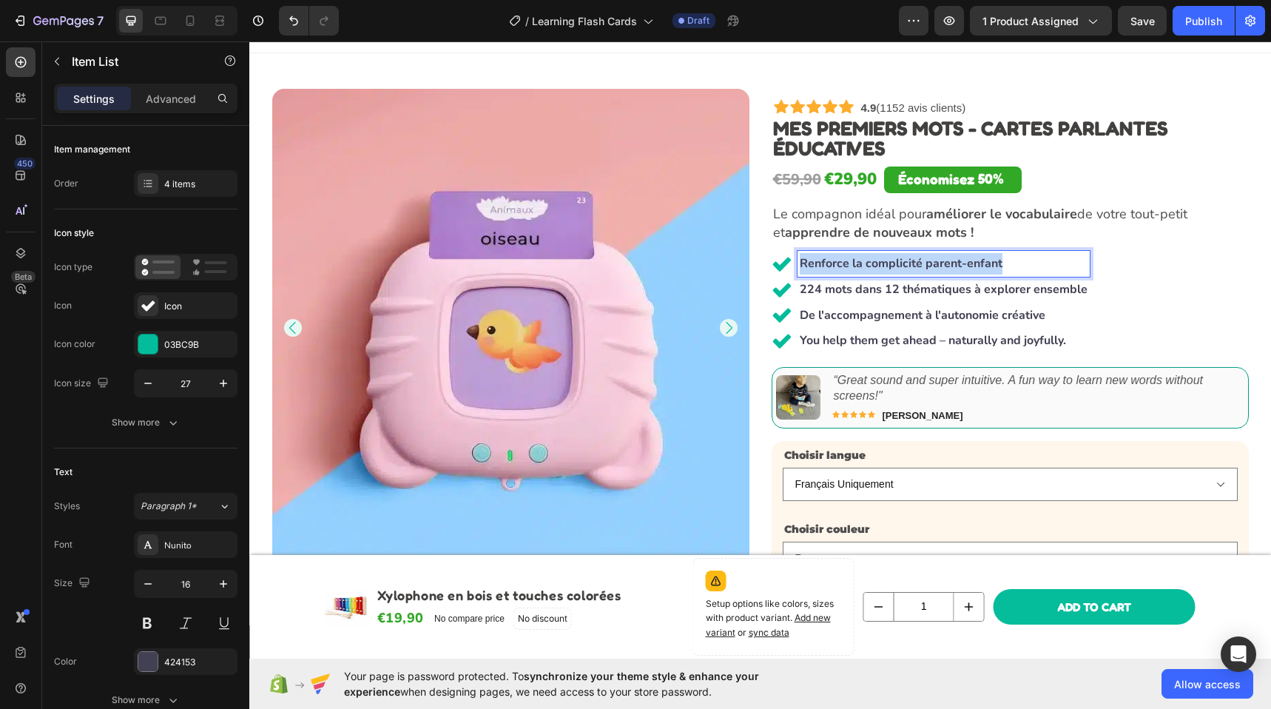
click at [926, 264] on strong "Renforce la complicité parent-enfant" at bounding box center [900, 263] width 203 height 16
click at [1158, 272] on div "Transforme l'apprentissage en moment de jeu 224 mots dans 12 thématiques à expl…" at bounding box center [1009, 302] width 477 height 103
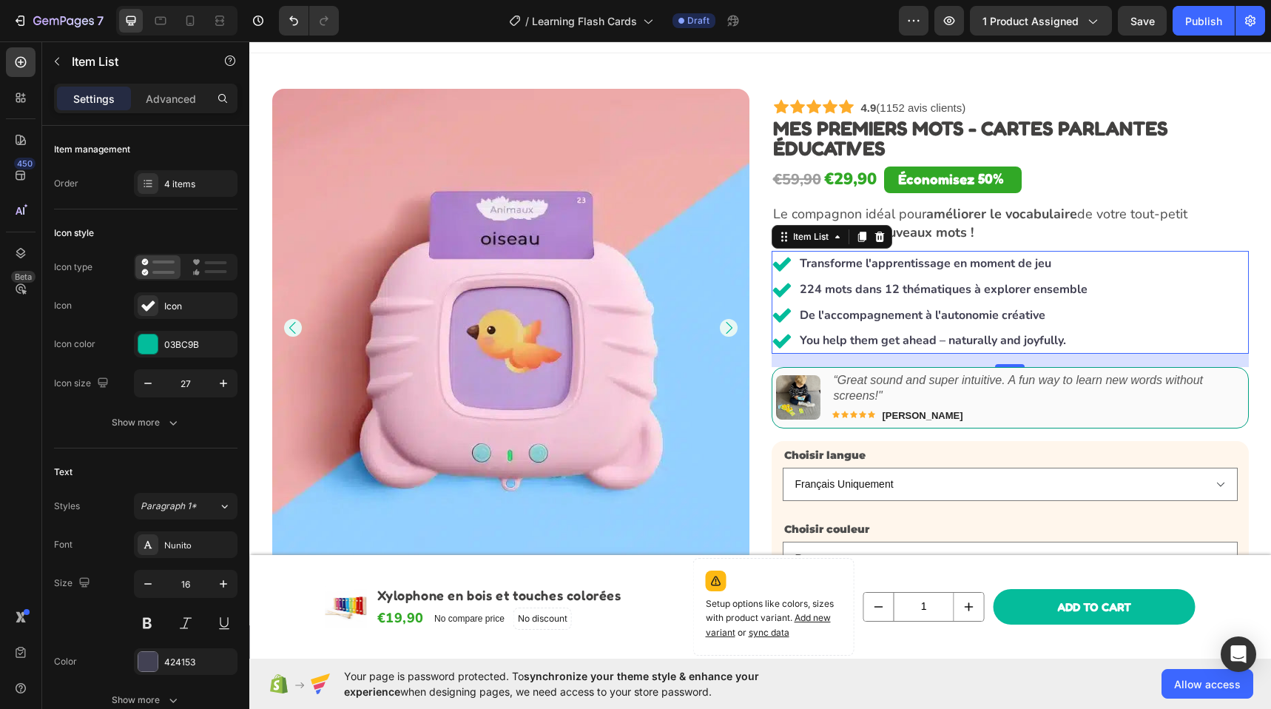
click at [923, 285] on strong "224 mots dans 12 thématiques à explorer ensemble" at bounding box center [943, 289] width 288 height 16
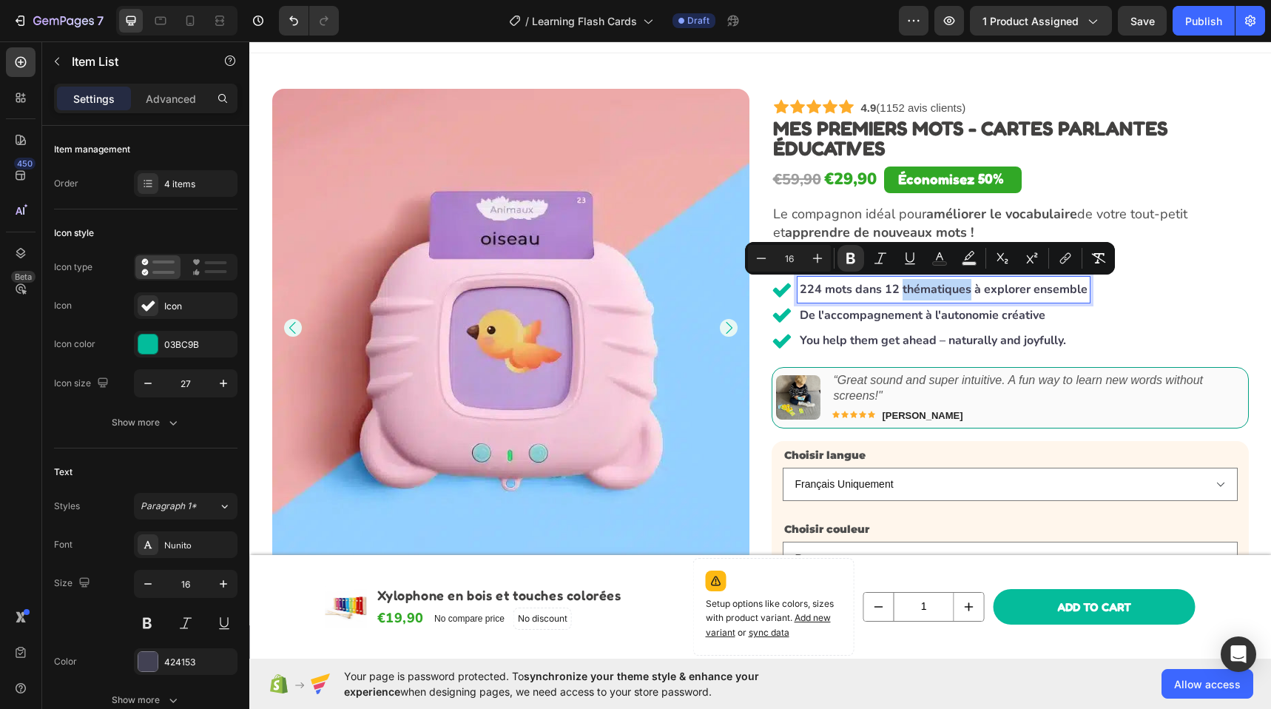
click at [944, 288] on strong "224 mots dans 12 thématiques à explorer ensemble" at bounding box center [943, 289] width 288 height 16
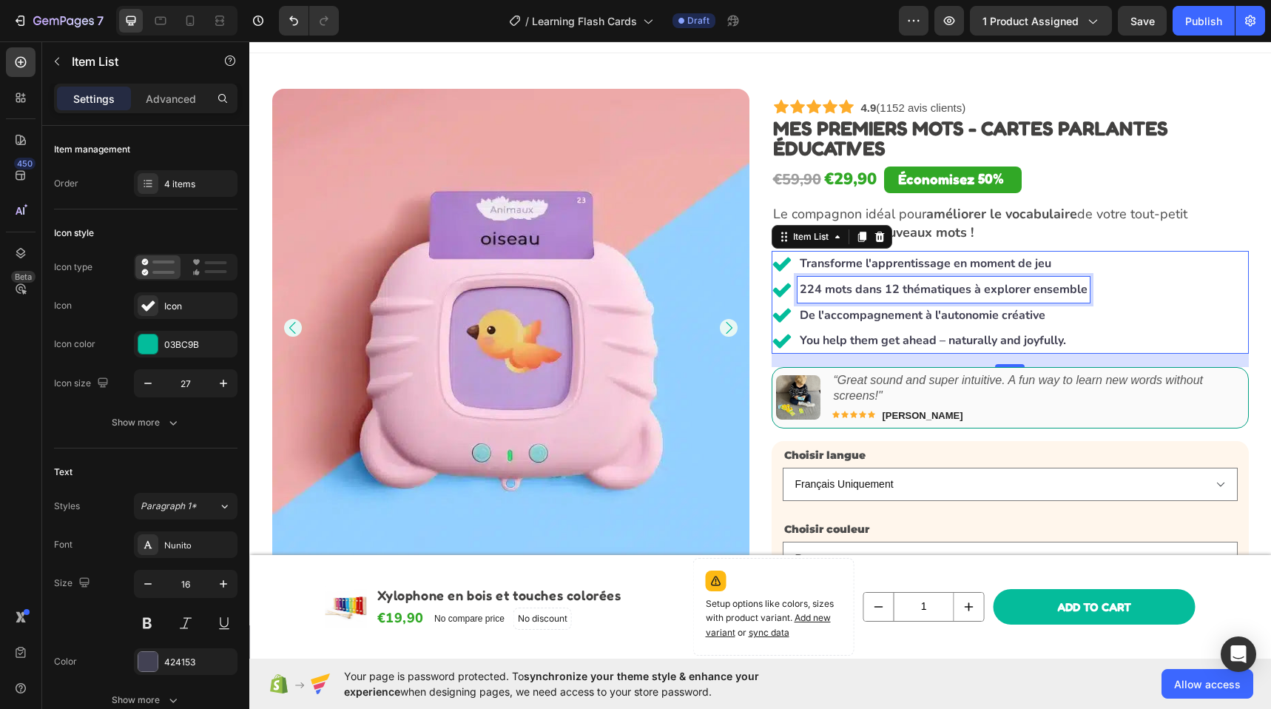
click at [915, 267] on strong "Transforme l'apprentissage en moment de jeu" at bounding box center [924, 263] width 251 height 16
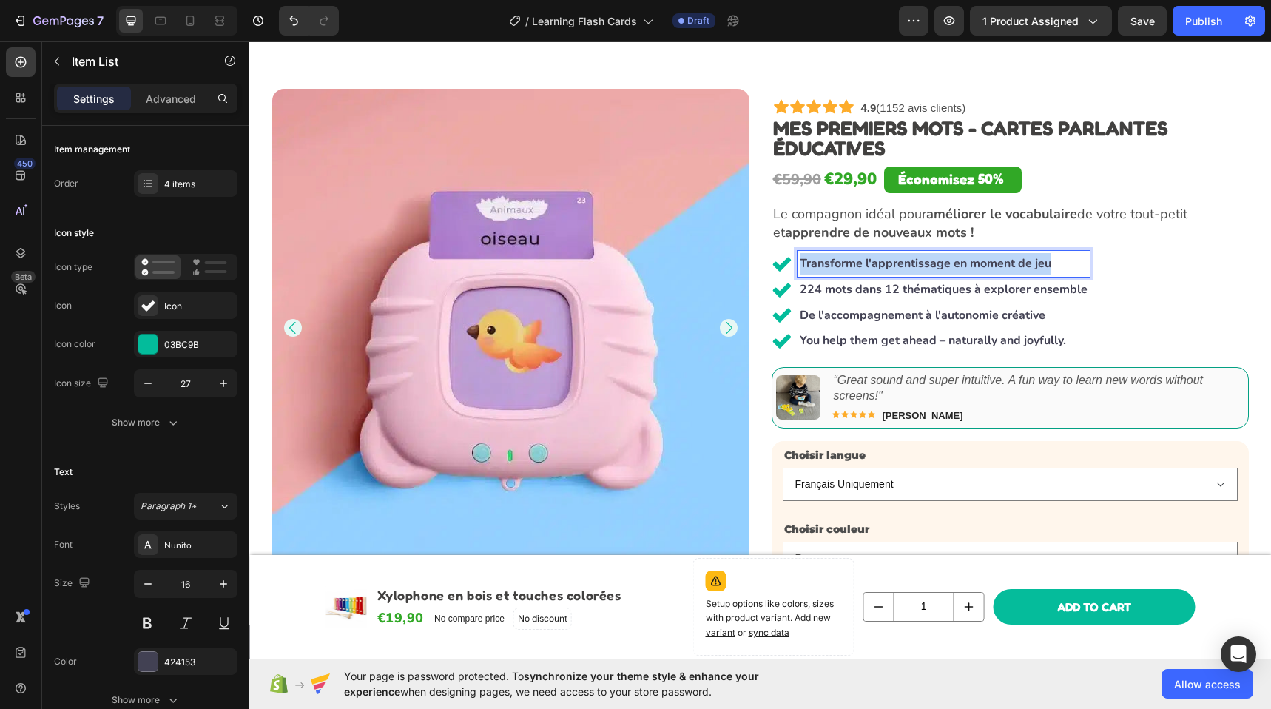
click at [915, 267] on strong "Transforme l'apprentissage en moment de jeu" at bounding box center [924, 263] width 251 height 16
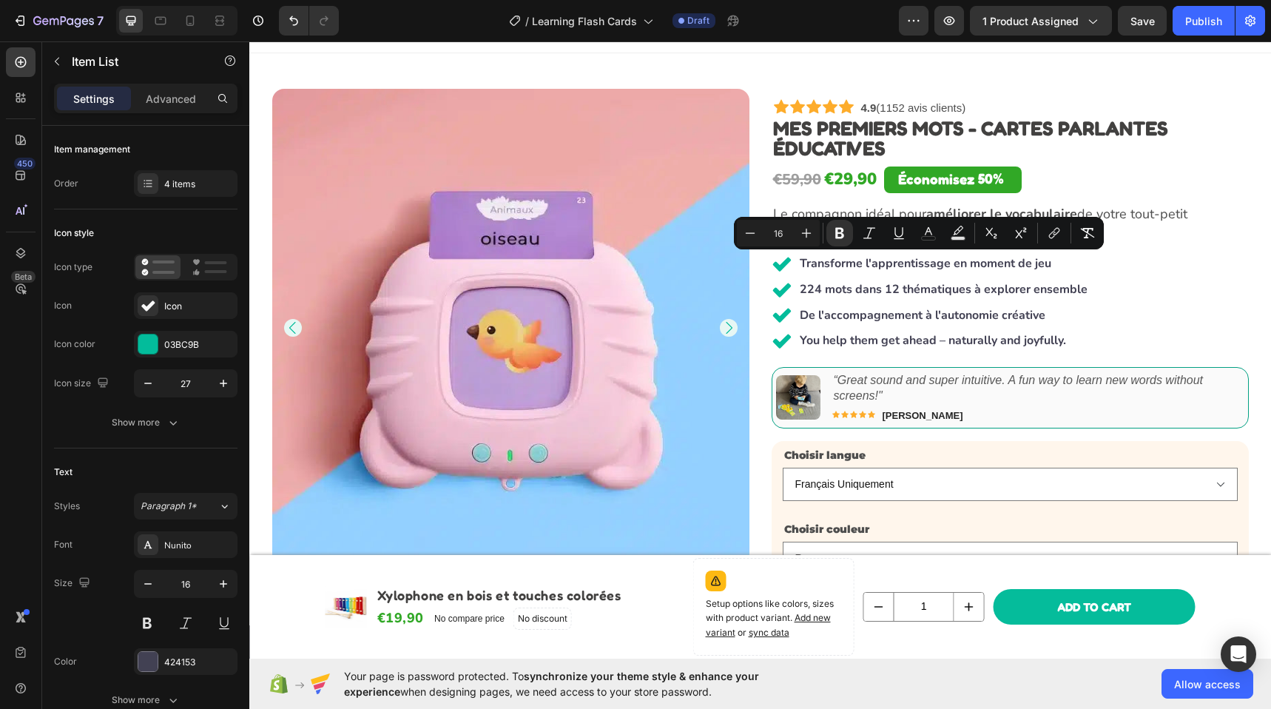
click at [1132, 283] on div "Transforme l'apprentissage en moment de jeu 224 mots dans 12 thématiques à expl…" at bounding box center [1009, 302] width 477 height 103
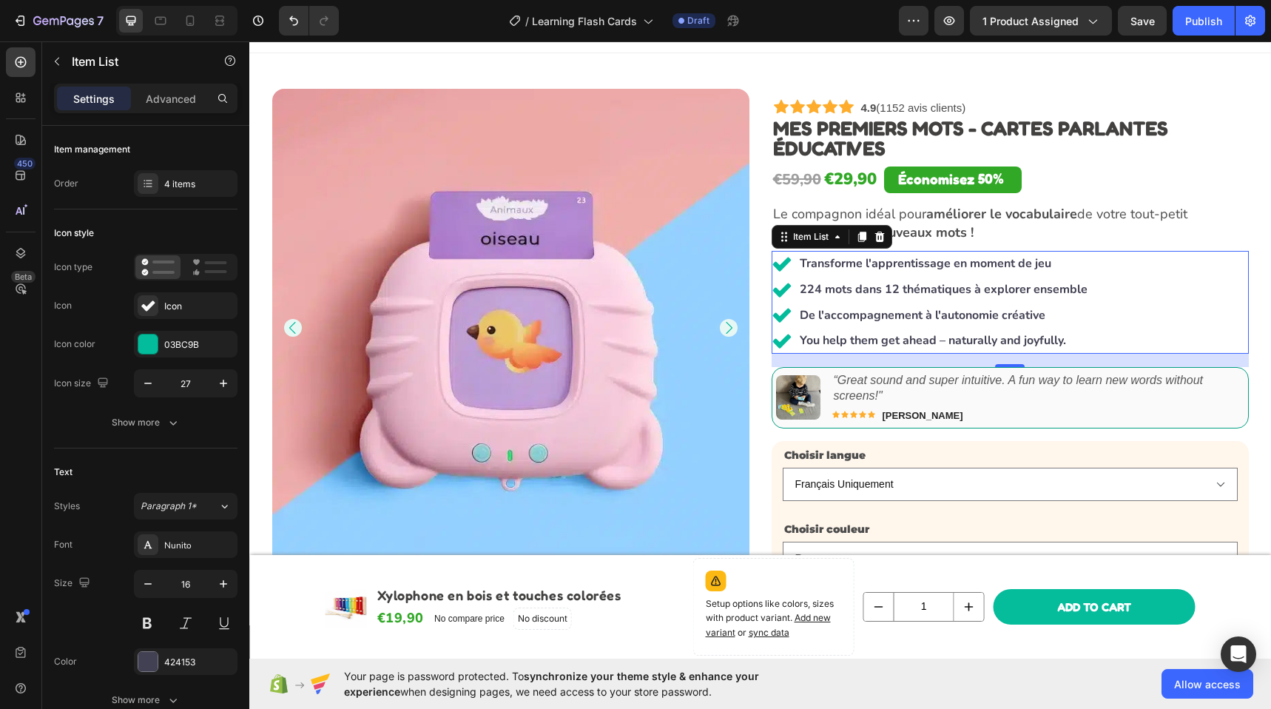
click at [835, 341] on strong "You help them get ahead – naturally and joyfully." at bounding box center [932, 340] width 266 height 16
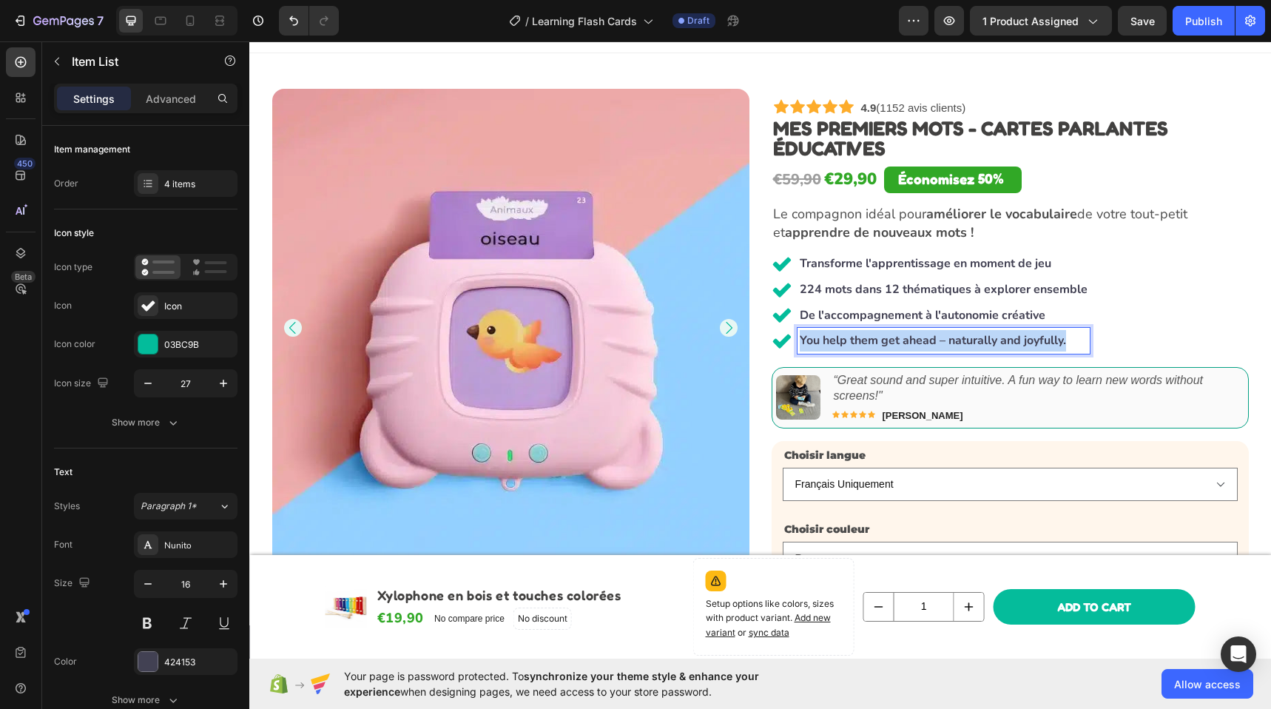
click at [835, 341] on strong "You help them get ahead – naturally and joyfully." at bounding box center [932, 340] width 266 height 16
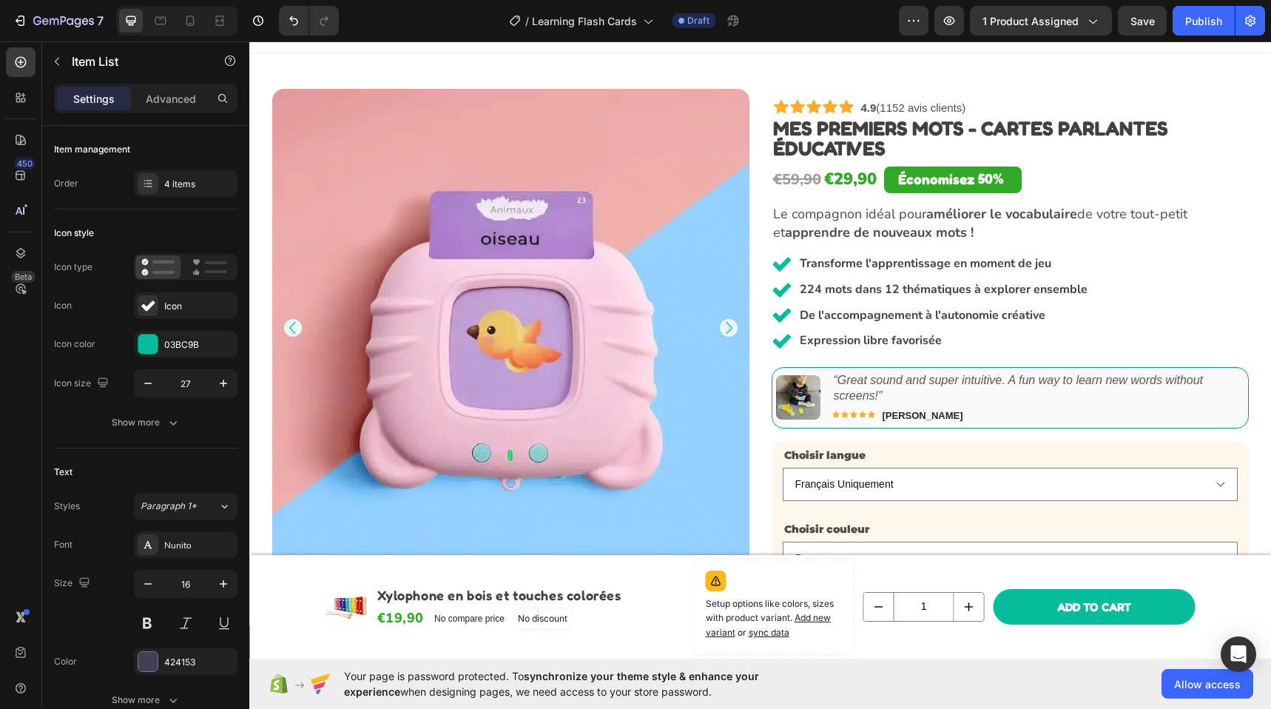
click at [1140, 306] on div "Transforme l'apprentissage en moment de jeu 224 mots dans 12 thématiques à expl…" at bounding box center [1009, 302] width 477 height 103
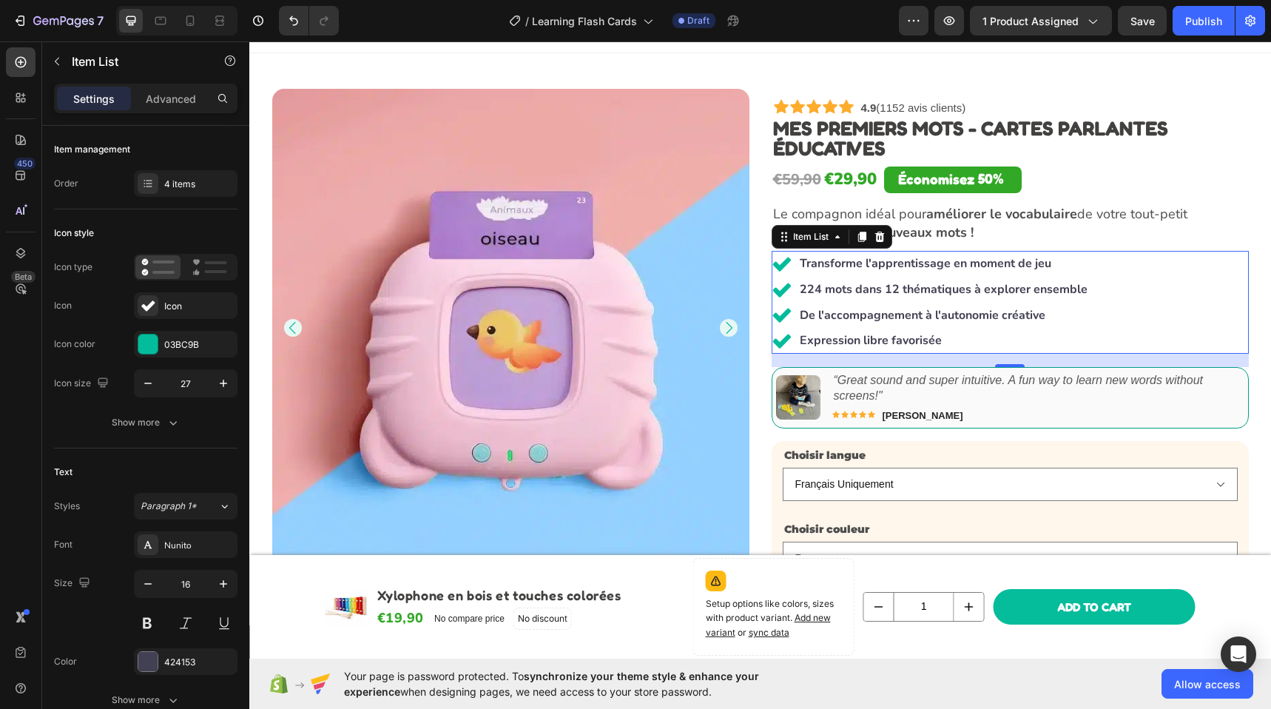
scroll to position [36, 0]
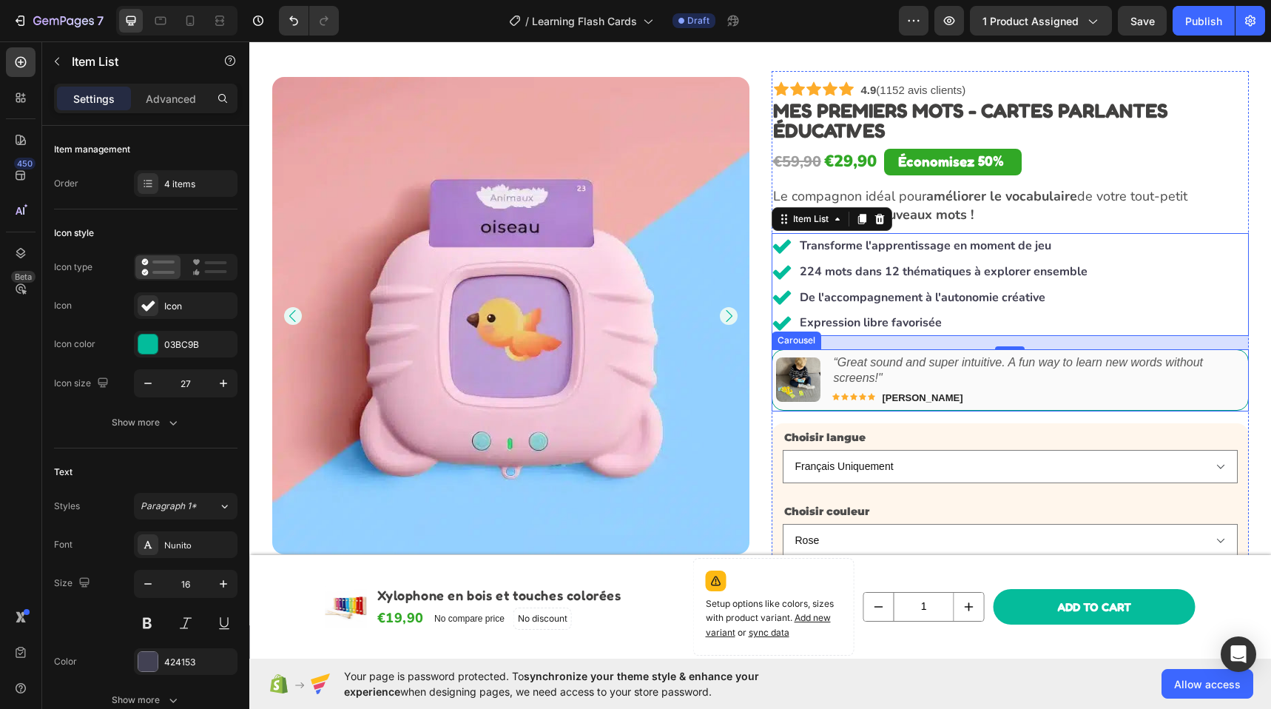
click at [1217, 383] on icon "Carousel Next Arrow" at bounding box center [1224, 380] width 15 height 15
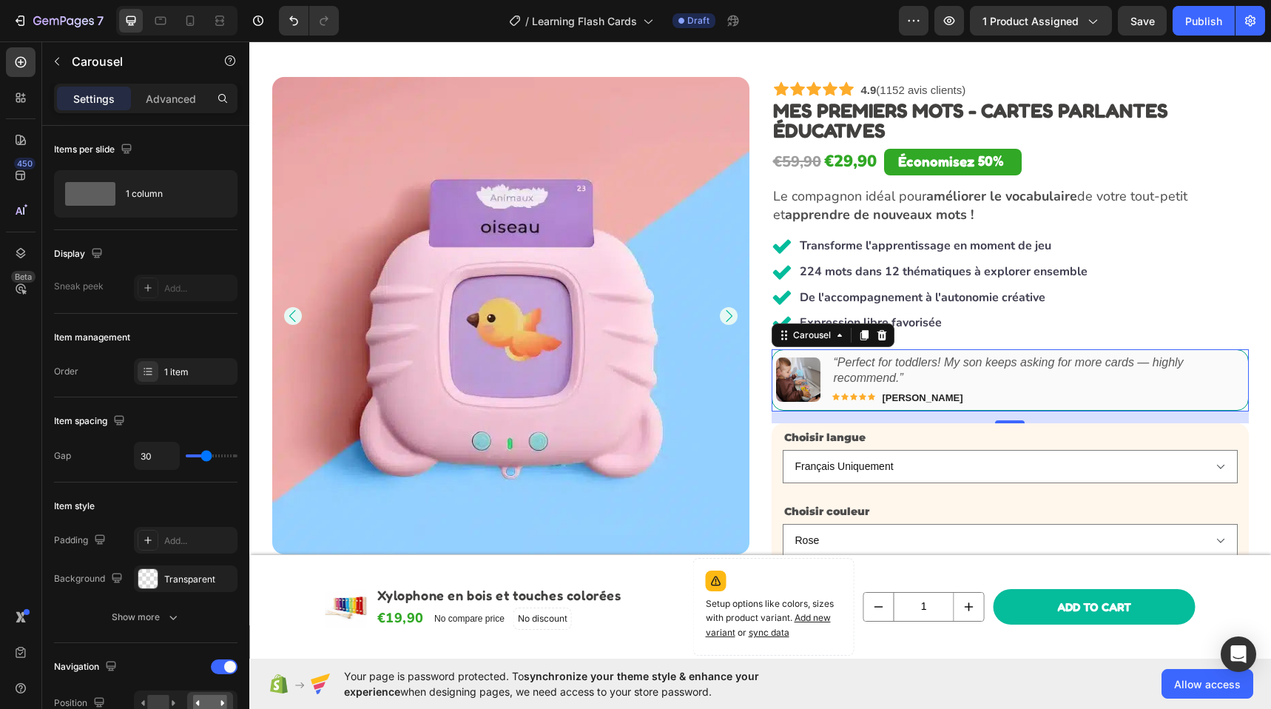
click at [1217, 379] on icon "Carousel Next Arrow" at bounding box center [1224, 380] width 15 height 15
click at [1223, 379] on icon "Carousel Next Arrow" at bounding box center [1224, 380] width 15 height 15
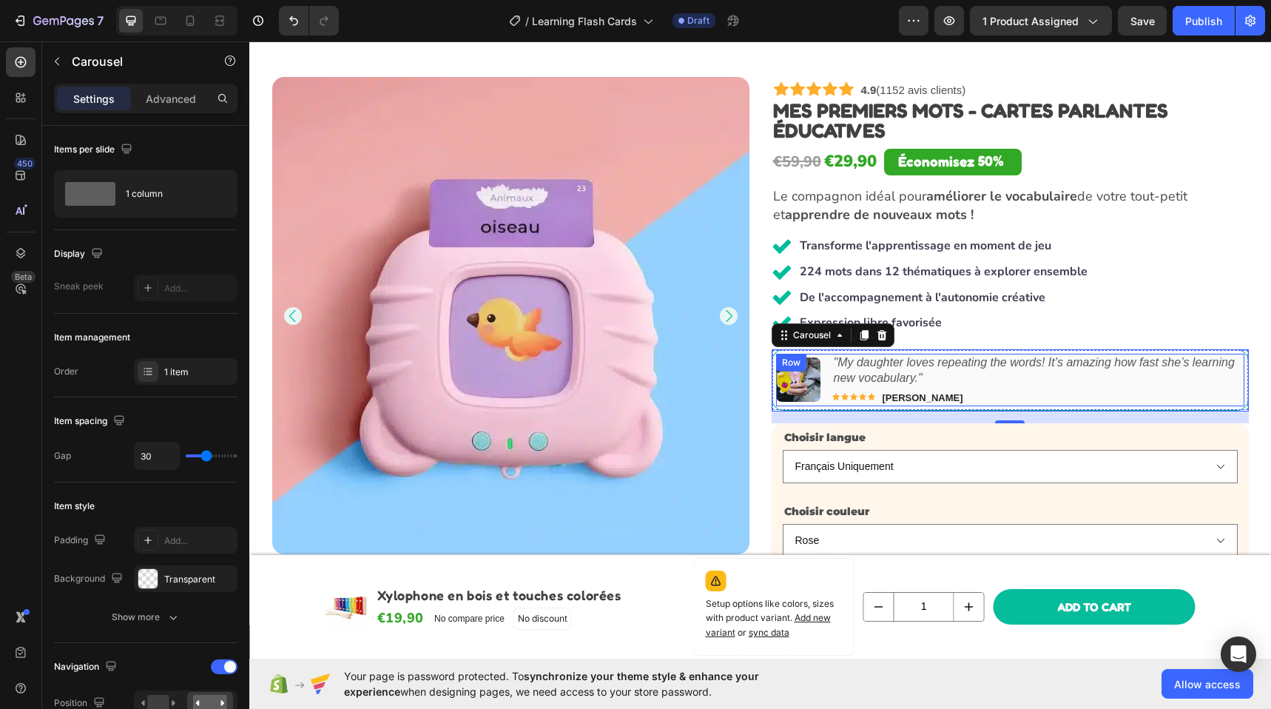
click at [819, 372] on div "Image "My daughter loves repeating the words! It’s amazing how fast she’s learn…" at bounding box center [1010, 380] width 468 height 53
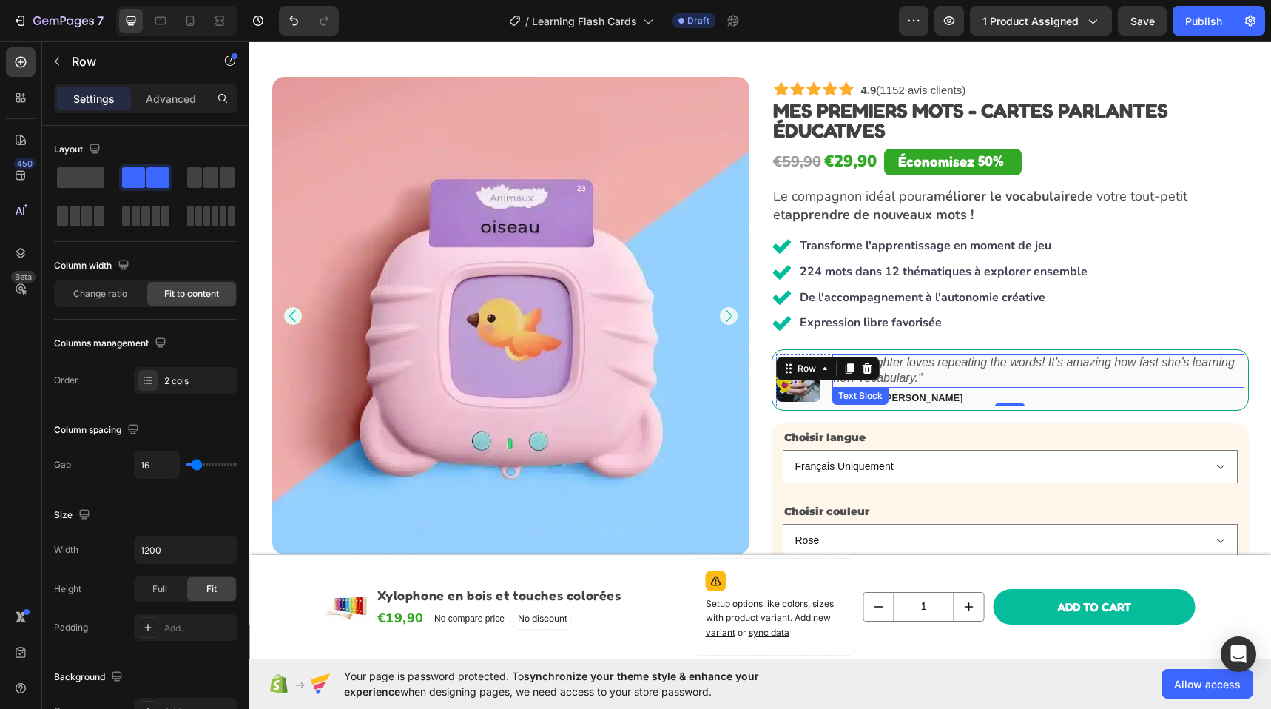
click at [1108, 379] on p ""My daughter loves repeating the words! It’s amazing how fast she’s learning ne…" at bounding box center [1038, 370] width 409 height 31
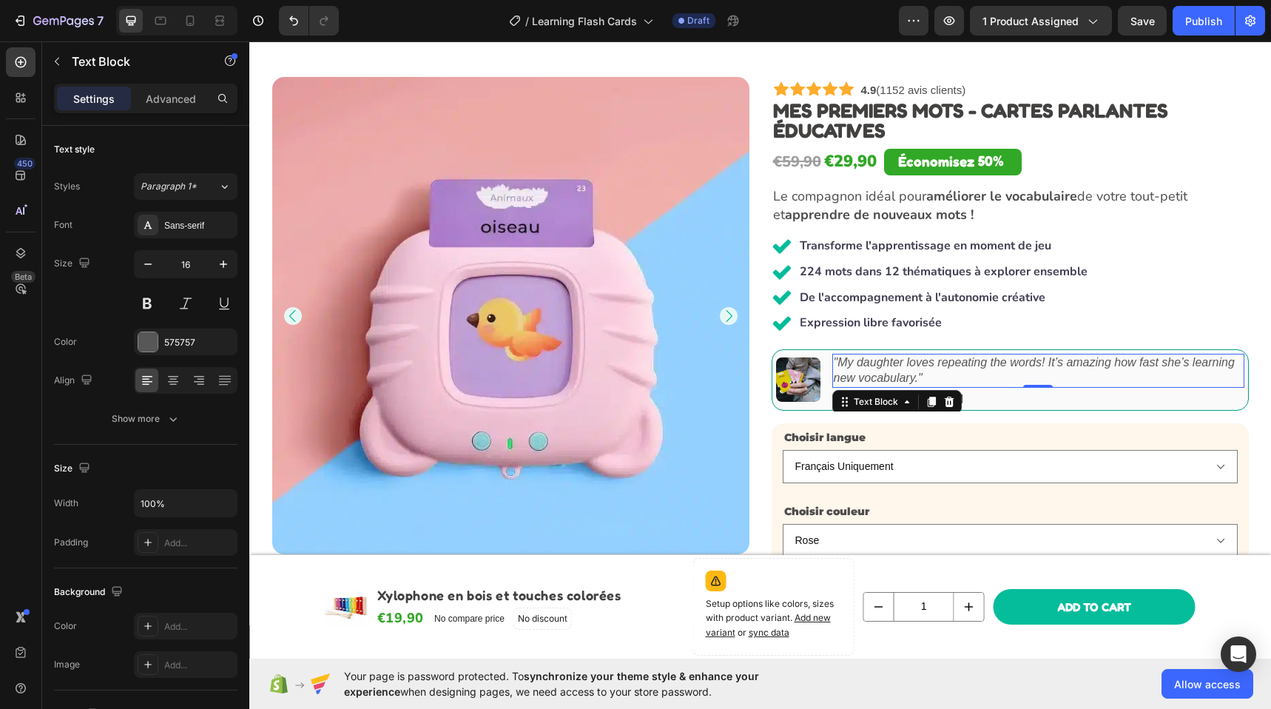
click at [886, 379] on icon ""My daughter loves repeating the words! It’s amazing how fast she’s learning ne…" at bounding box center [1034, 370] width 401 height 28
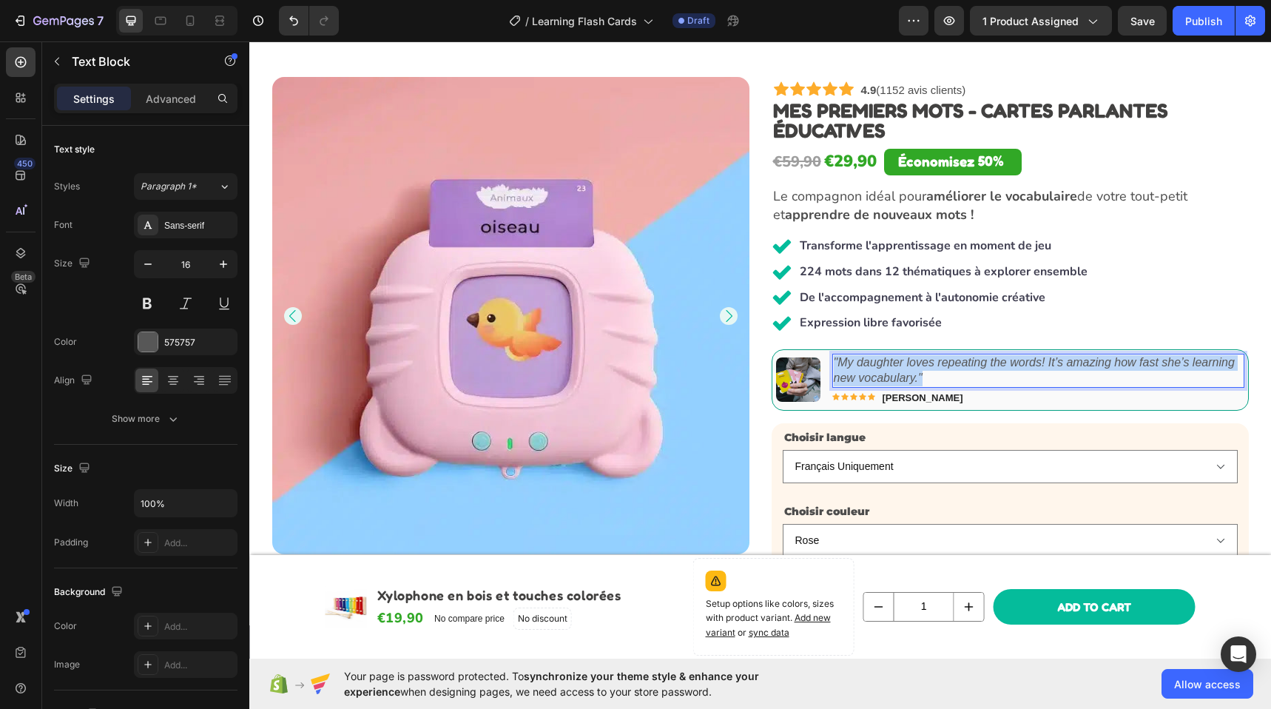
click at [886, 379] on icon ""My daughter loves repeating the words! It’s amazing how fast she’s learning ne…" at bounding box center [1034, 370] width 401 height 28
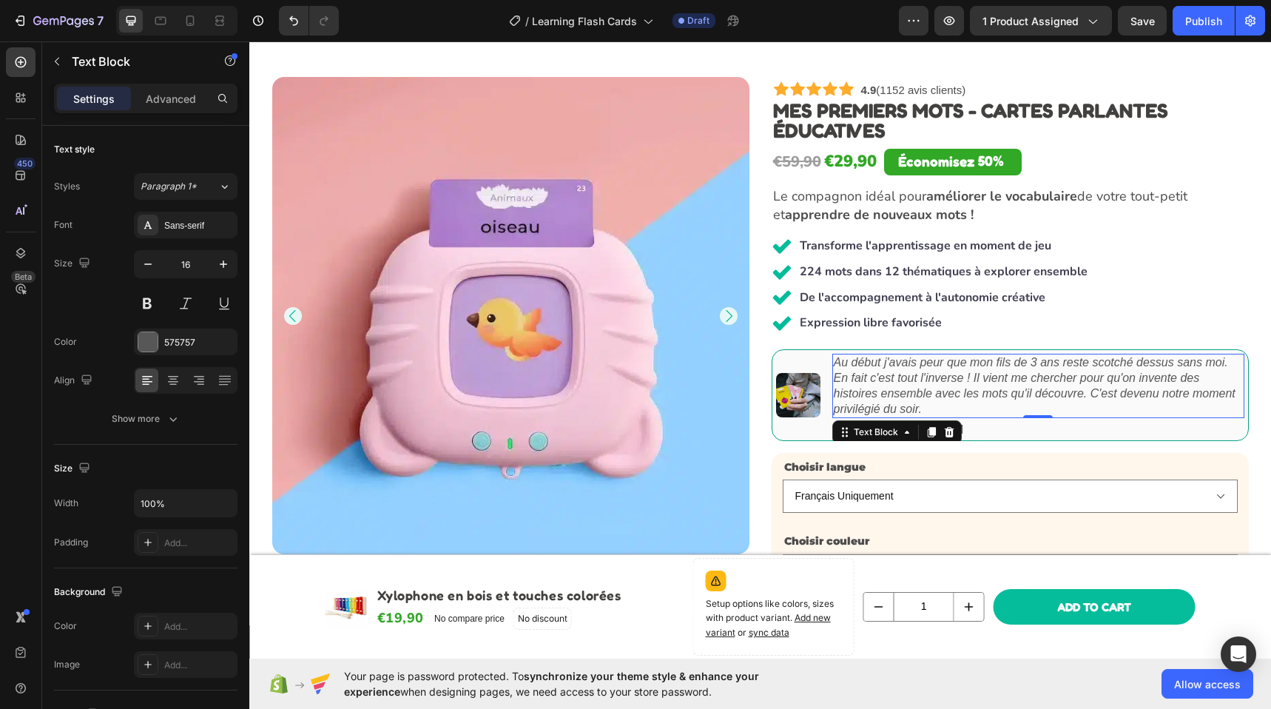
click at [967, 397] on icon "Au début j'avais peur que mon fils de 3 ans reste scotché dessus sans moi. En f…" at bounding box center [1035, 385] width 402 height 58
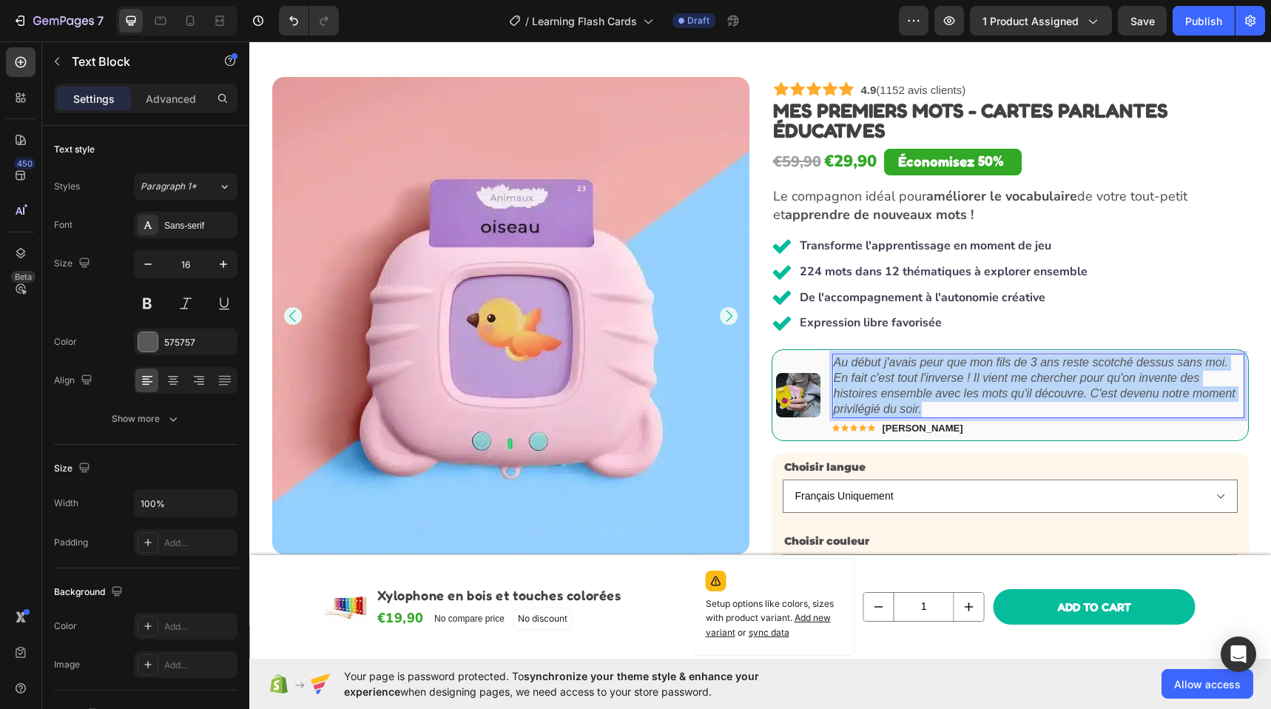
click at [967, 397] on icon "Au début j'avais peur que mon fils de 3 ans reste scotché dessus sans moi. En f…" at bounding box center [1035, 385] width 402 height 58
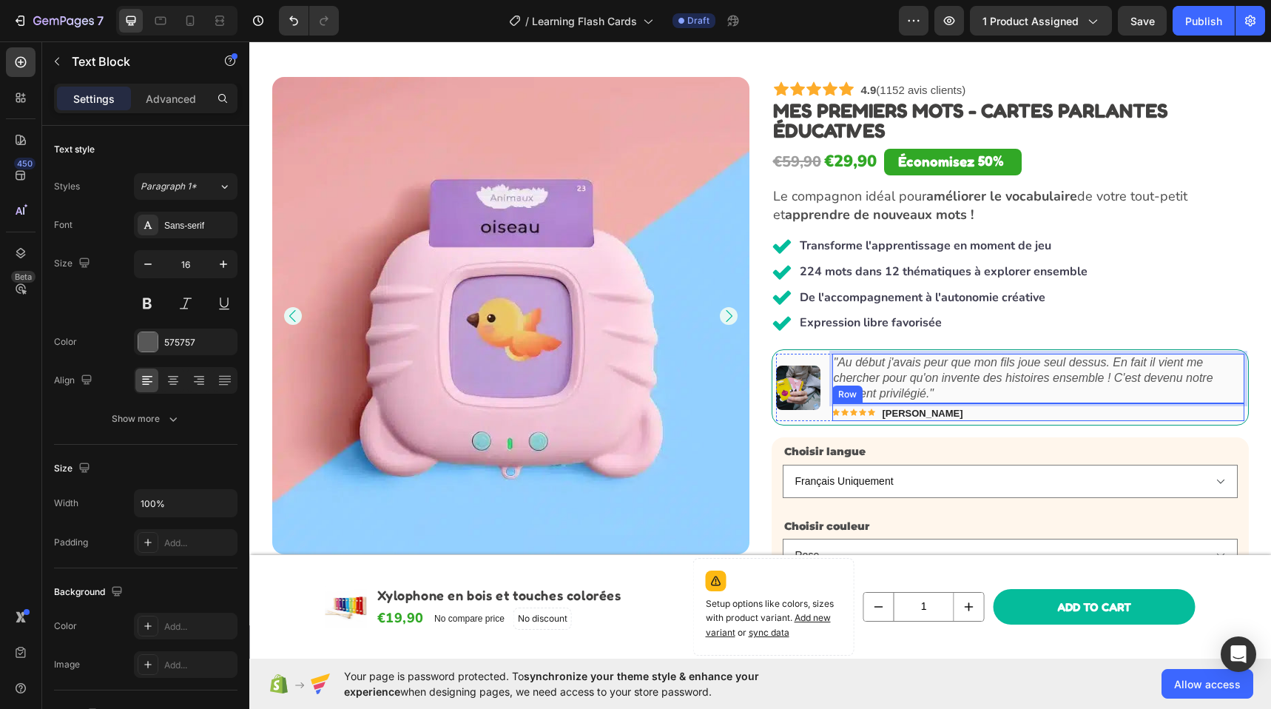
click at [1018, 408] on div "Icon Icon Icon Icon Icon Icon List Emma J. Text Block Row" at bounding box center [1038, 412] width 412 height 18
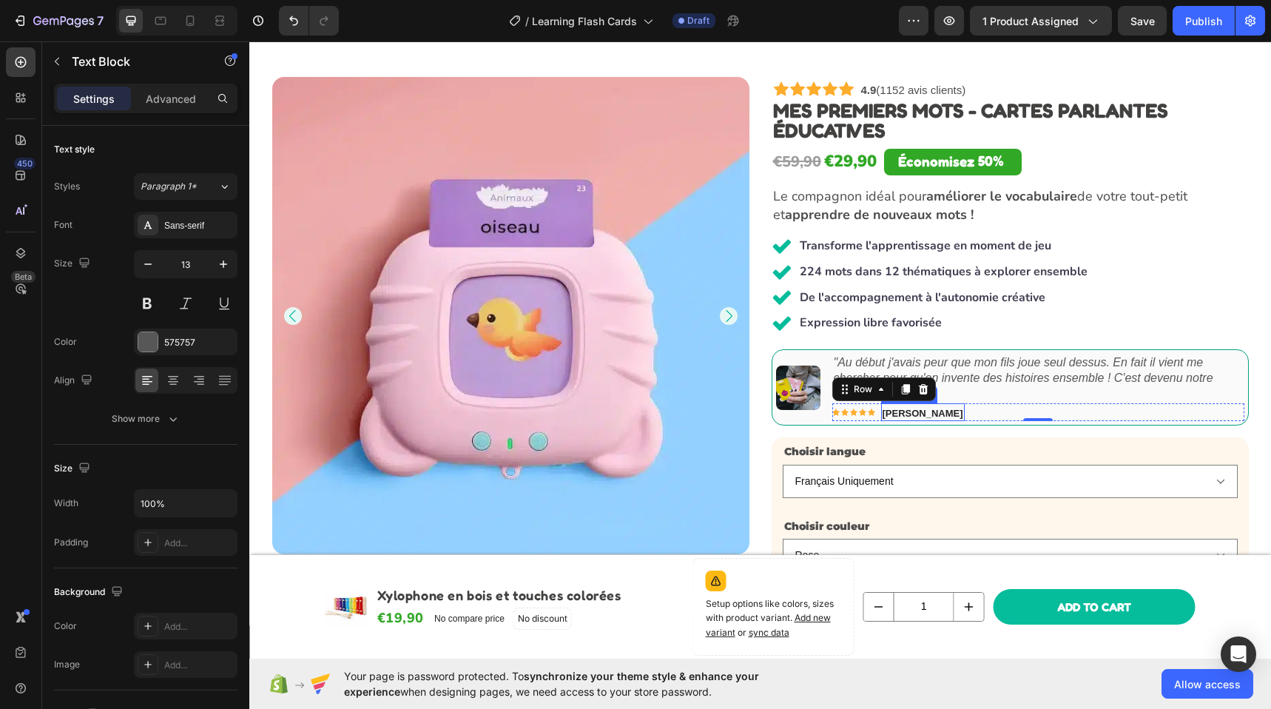
click at [901, 415] on strong "Emma J." at bounding box center [922, 413] width 81 height 11
click at [1103, 378] on icon ""Au début j'avais peur que mon fils joue seul dessus. En fait il vient me cherc…" at bounding box center [1023, 378] width 379 height 44
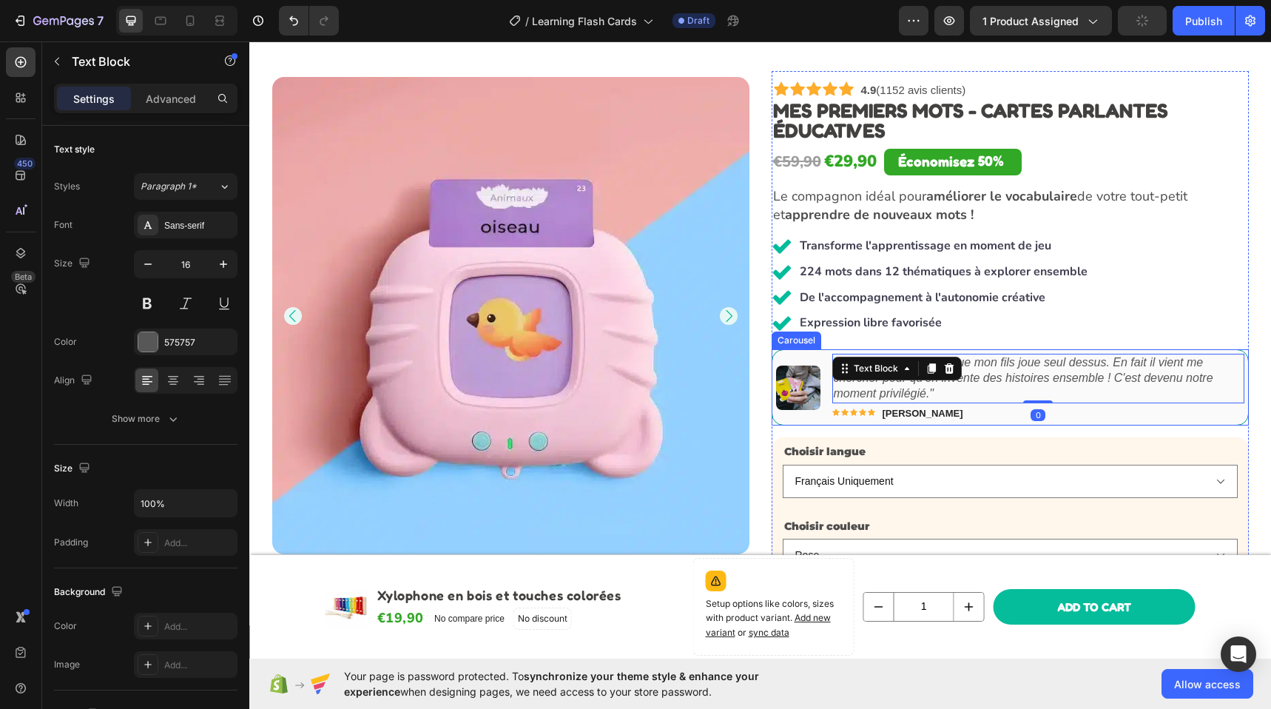
click at [1223, 385] on icon "Carousel Next Arrow" at bounding box center [1224, 387] width 15 height 15
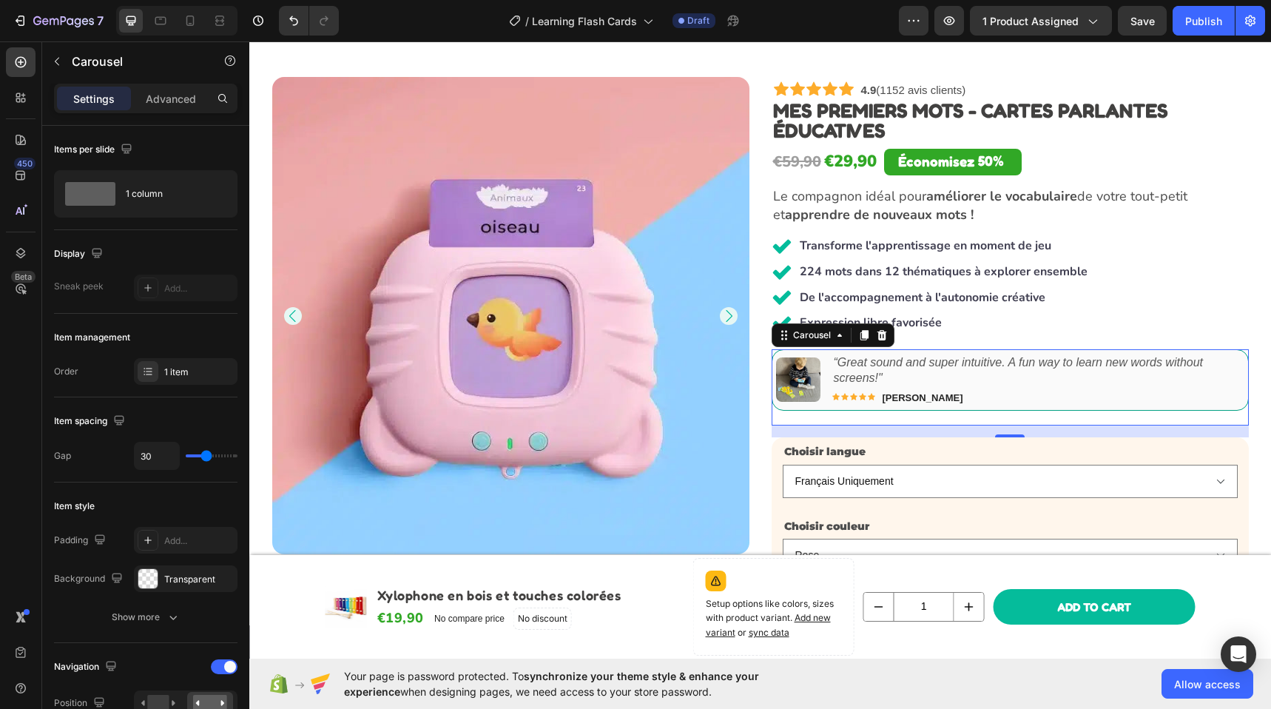
click at [866, 377] on icon "“Great sound and super intuitive. A fun way to learn new words without screens!"" at bounding box center [1019, 370] width 370 height 28
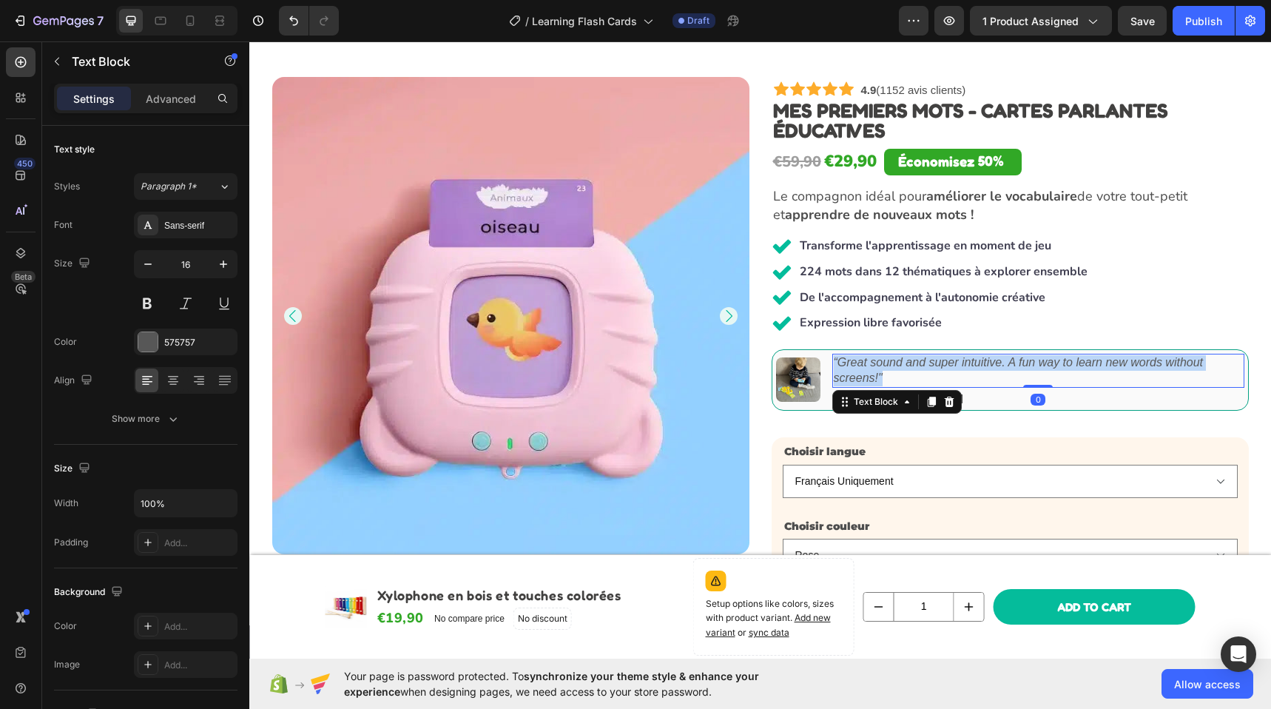
click at [866, 377] on icon "“Great sound and super intuitive. A fun way to learn new words without screens!"" at bounding box center [1019, 370] width 370 height 28
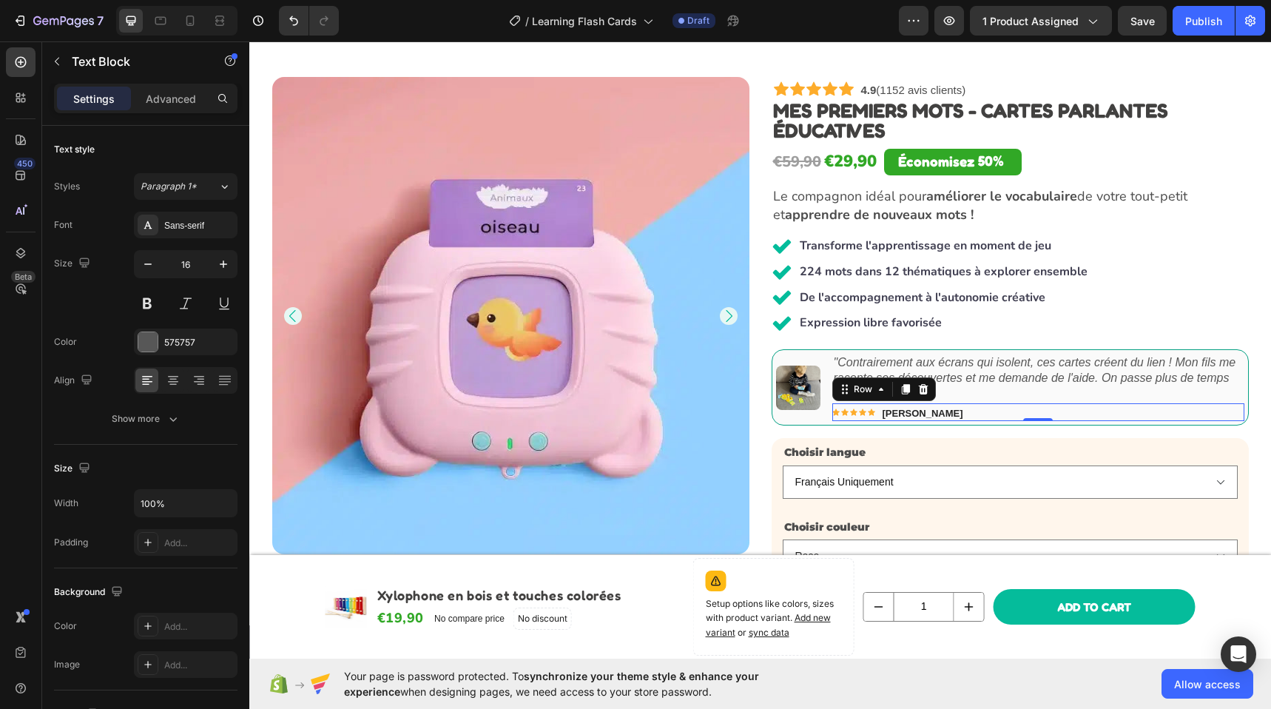
click at [1014, 408] on div "Icon Icon Icon Icon Icon Icon List Dani M. Text Block Row 0" at bounding box center [1038, 412] width 412 height 18
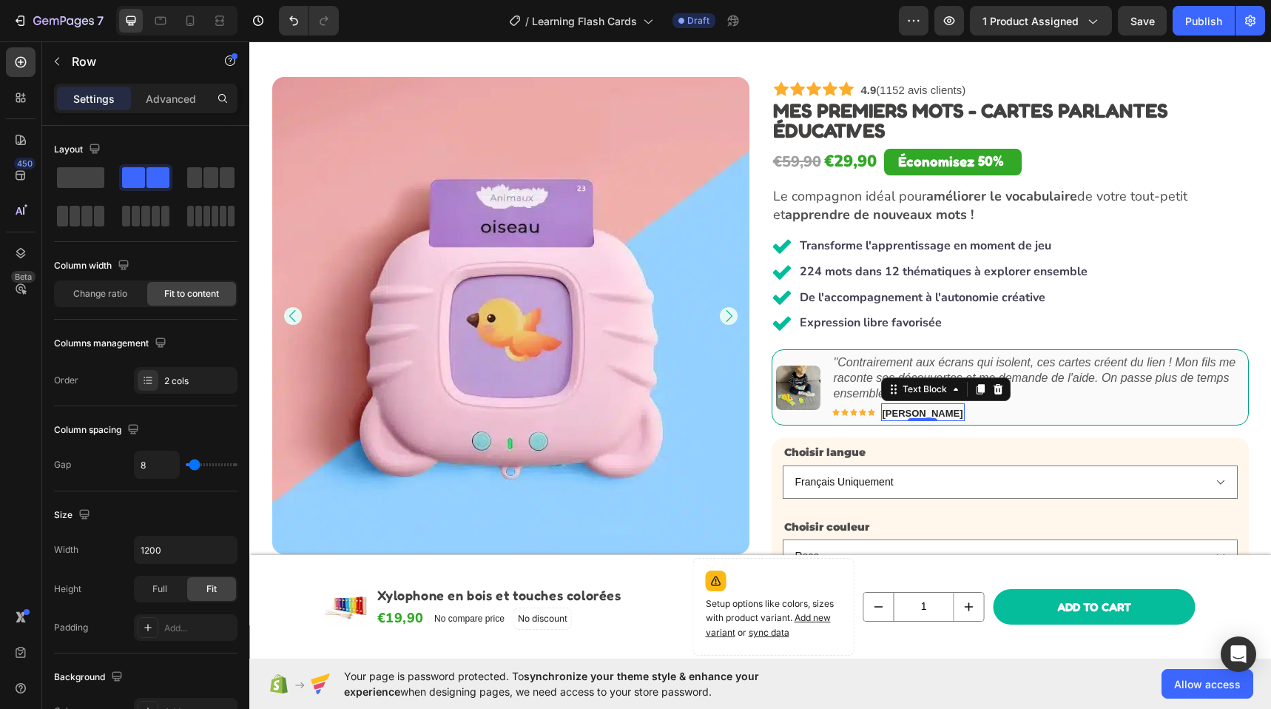
click at [894, 413] on strong "Dani M." at bounding box center [922, 413] width 81 height 11
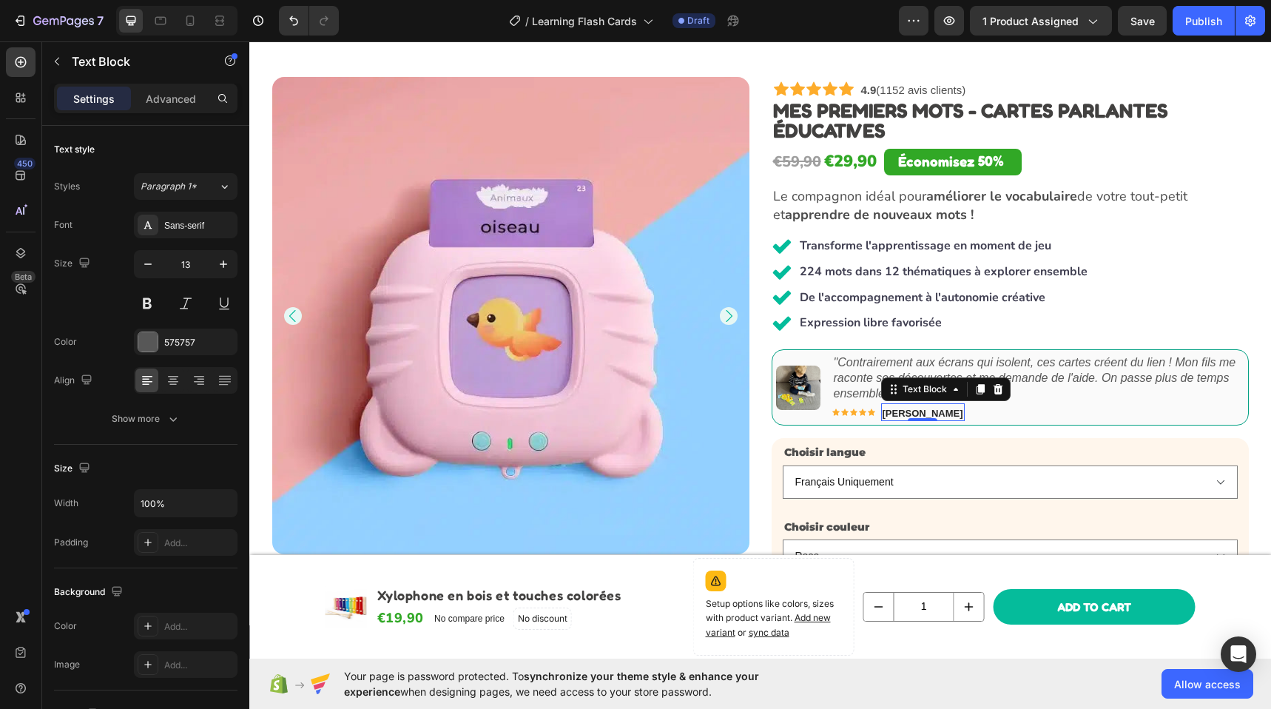
click at [894, 413] on strong "Dani M." at bounding box center [922, 413] width 81 height 11
click at [1008, 406] on div "Icon Icon Icon Icon Icon Icon List Sophie Martin Text Block Row 0" at bounding box center [1038, 412] width 412 height 18
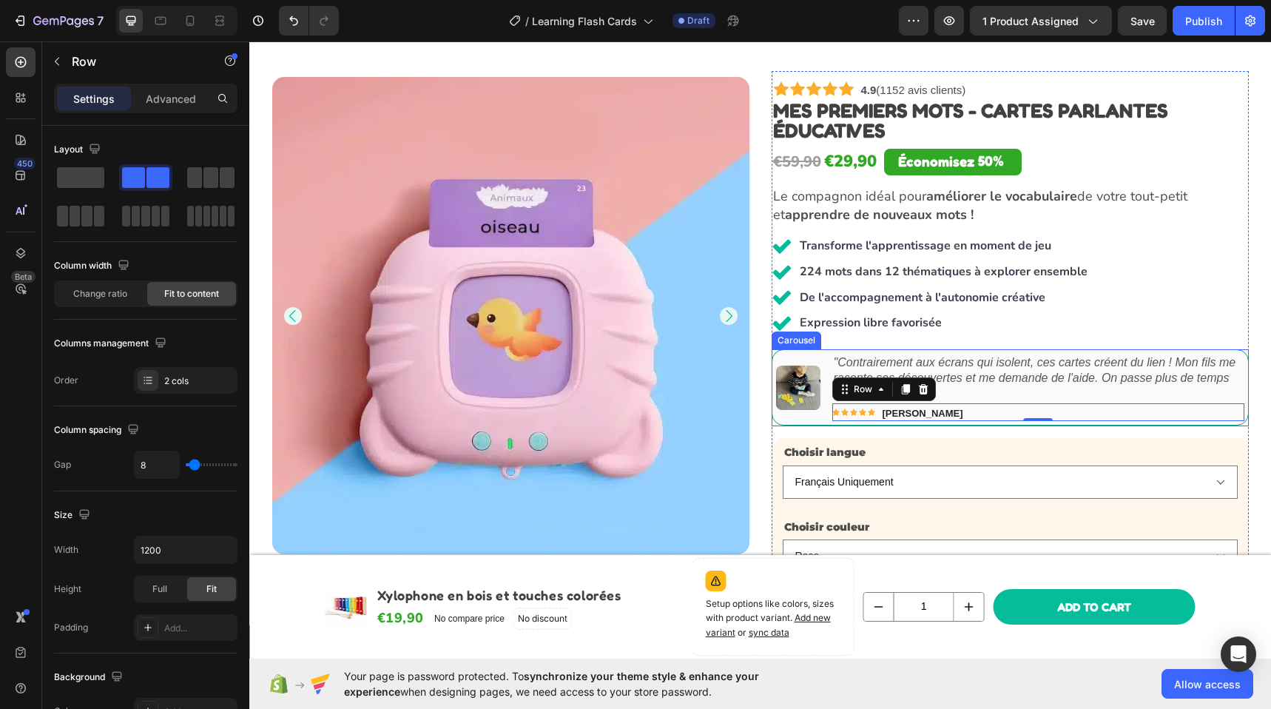
click at [1218, 389] on icon "Carousel Next Arrow" at bounding box center [1224, 388] width 18 height 18
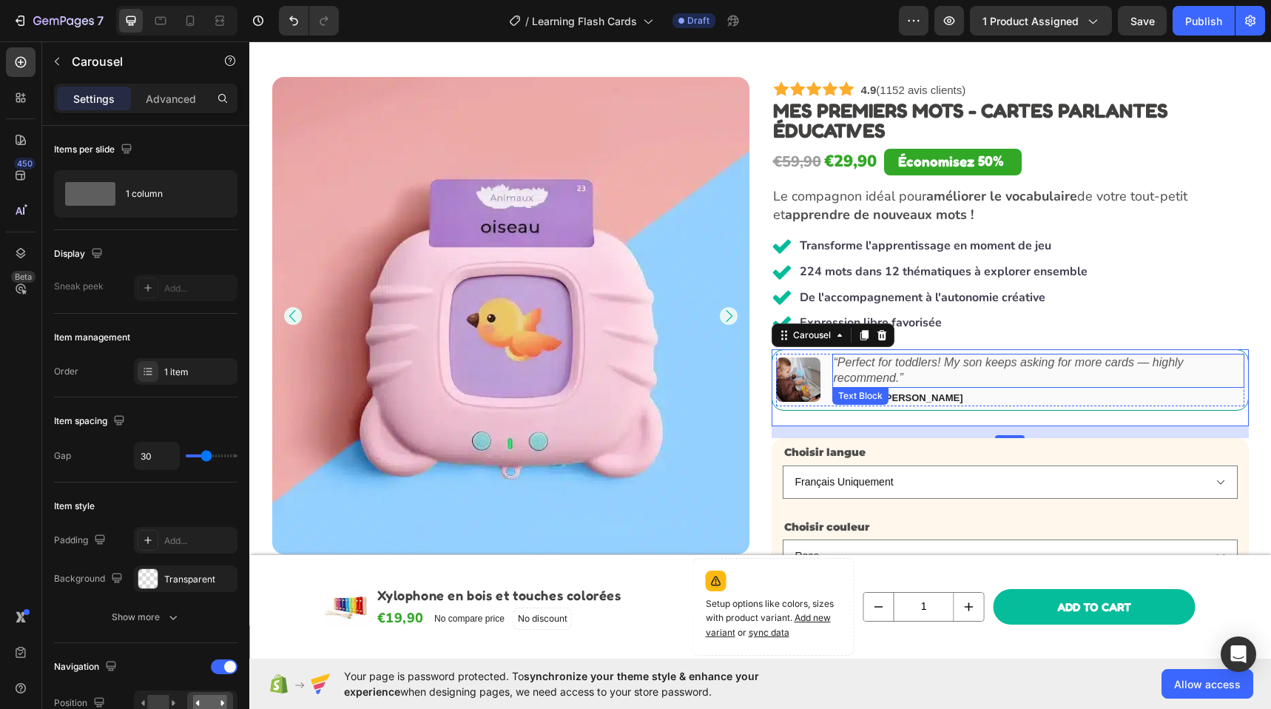
click at [891, 368] on icon "“Perfect for toddlers! My son keeps asking for more cards — highly recommend.”" at bounding box center [1009, 370] width 350 height 28
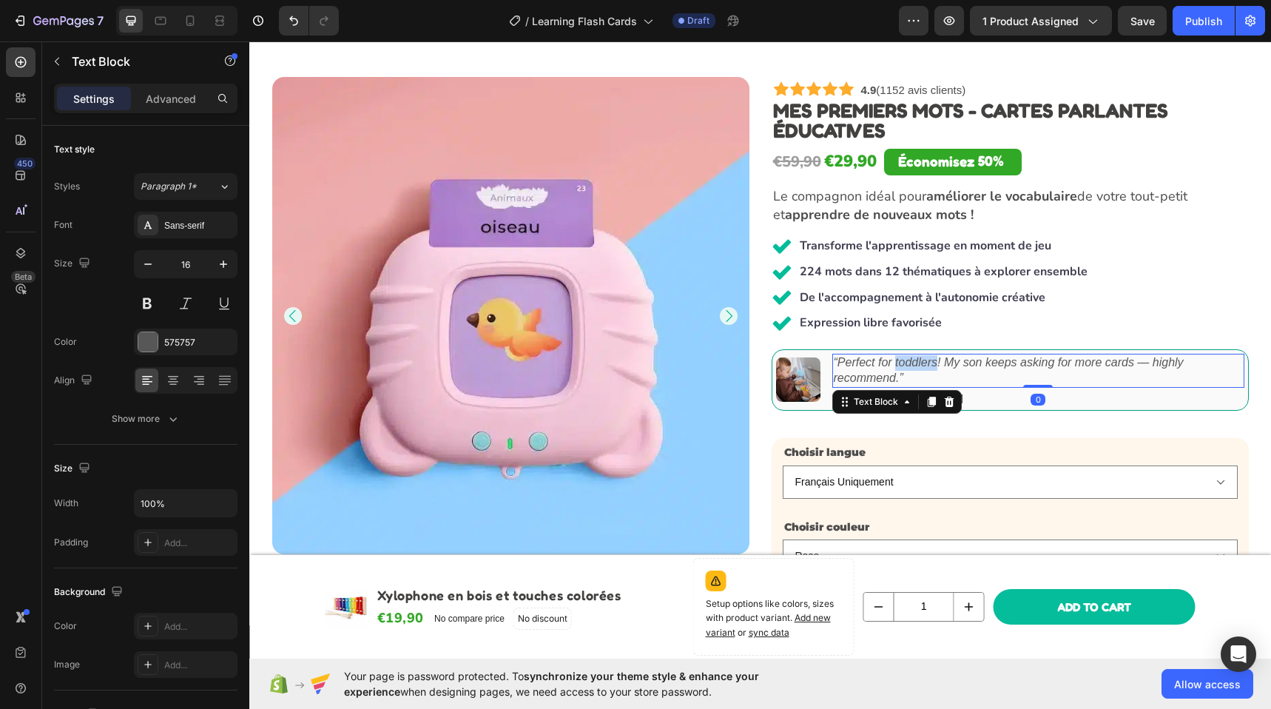
click at [891, 368] on icon "“Perfect for toddlers! My son keeps asking for more cards — highly recommend.”" at bounding box center [1009, 370] width 350 height 28
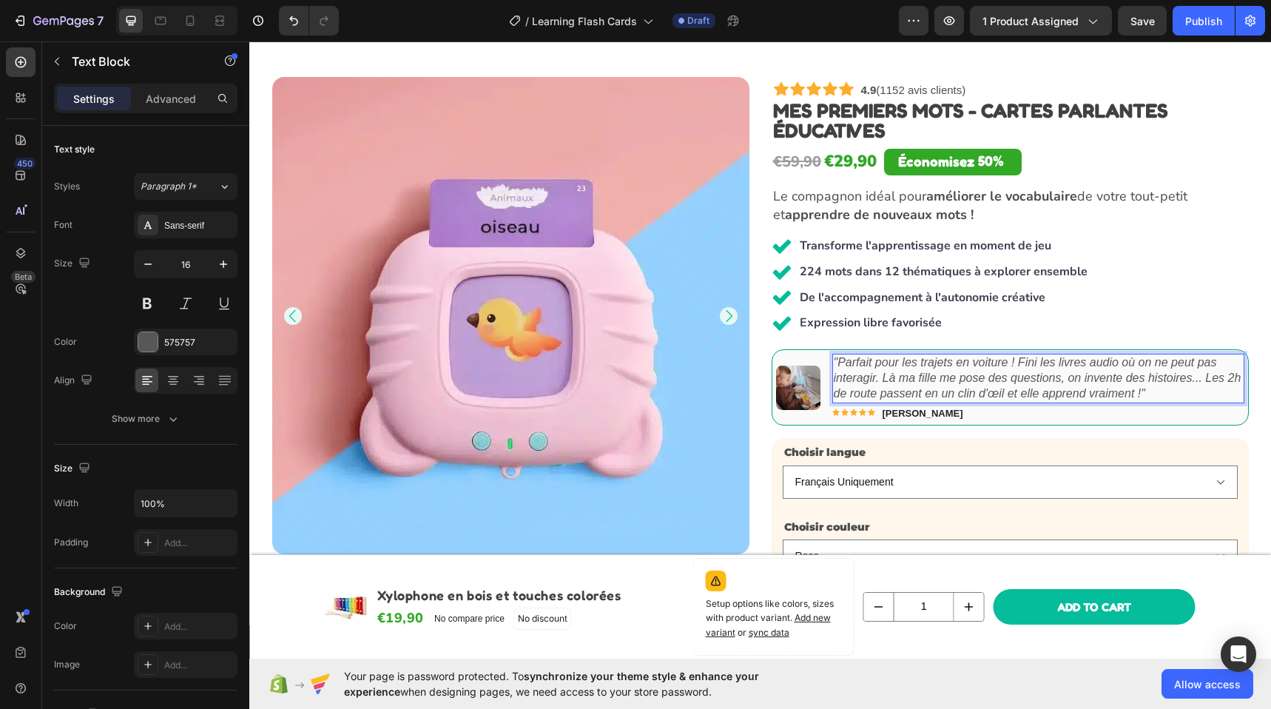
click at [993, 364] on icon ""Parfait pour les trajets en voiture ! Fini les livres audio où on ne peut pas …" at bounding box center [1038, 378] width 408 height 44
click at [1069, 386] on icon ""Parfait pour les trajets en avion ! Fini les livres audio où on ne peut pas in…" at bounding box center [1038, 378] width 408 height 44
click at [862, 394] on icon ""Parfait pour les trajets en avion ! Fini les livres audio où on ne peut pas in…" at bounding box center [1038, 378] width 408 height 44
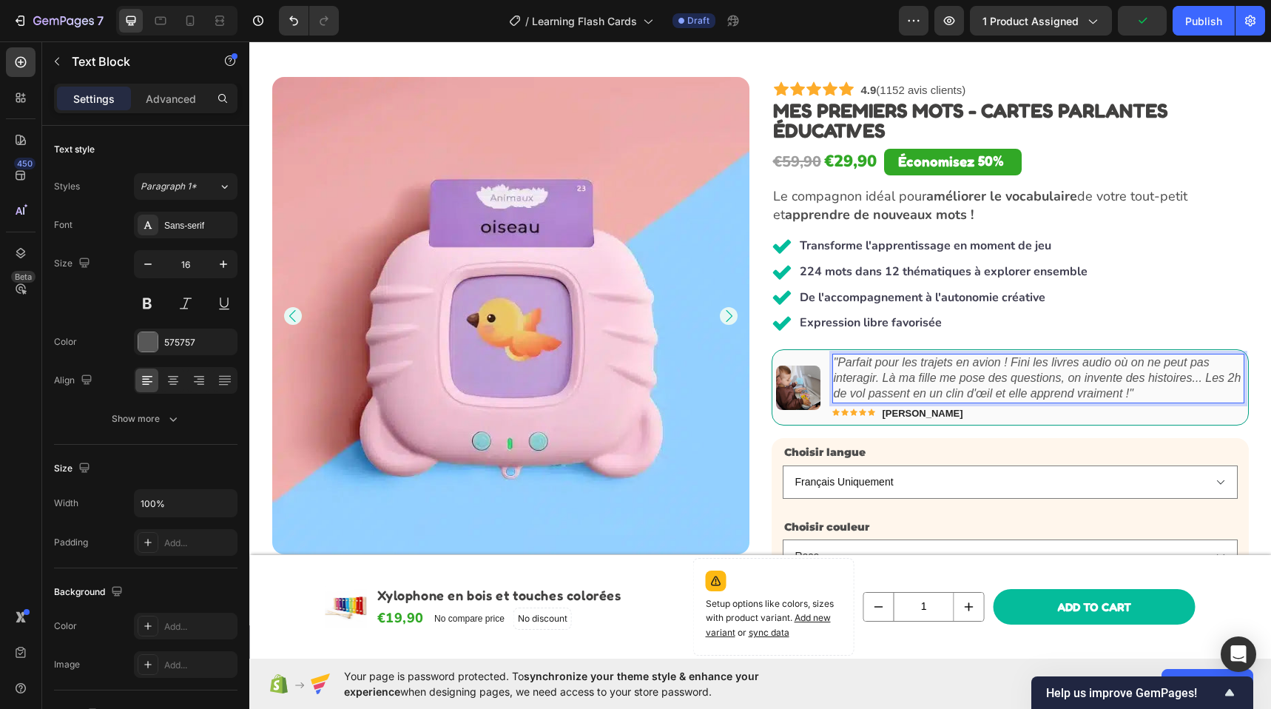
click at [962, 384] on icon ""Parfait pour les trajets en avion ! Fini les livres audio où on ne peut pas in…" at bounding box center [1038, 378] width 408 height 44
click at [1015, 394] on icon ""Parfait pour les trajets en avion ! Fini les livres audio où on ne peut pas in…" at bounding box center [1038, 378] width 408 height 44
click at [925, 380] on icon ""Parfait pour les trajets en avion ! Fini les livres audio où on ne peut pas in…" at bounding box center [1038, 378] width 408 height 44
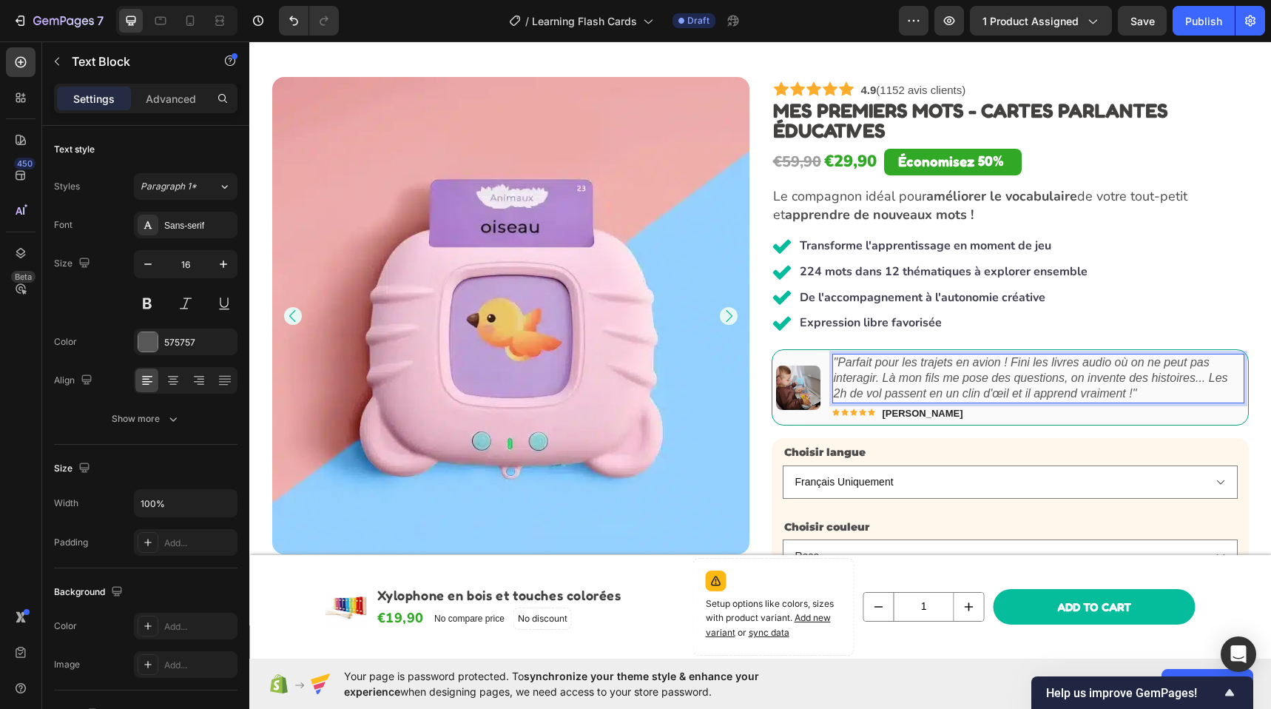
click at [907, 383] on icon ""Parfait pour les trajets en avion ! Fini les livres audio où on ne peut pas in…" at bounding box center [1031, 378] width 394 height 44
click at [1082, 419] on div "Icon Icon Icon Icon Icon Icon List Victoria T. Text Block Row" at bounding box center [1038, 412] width 412 height 18
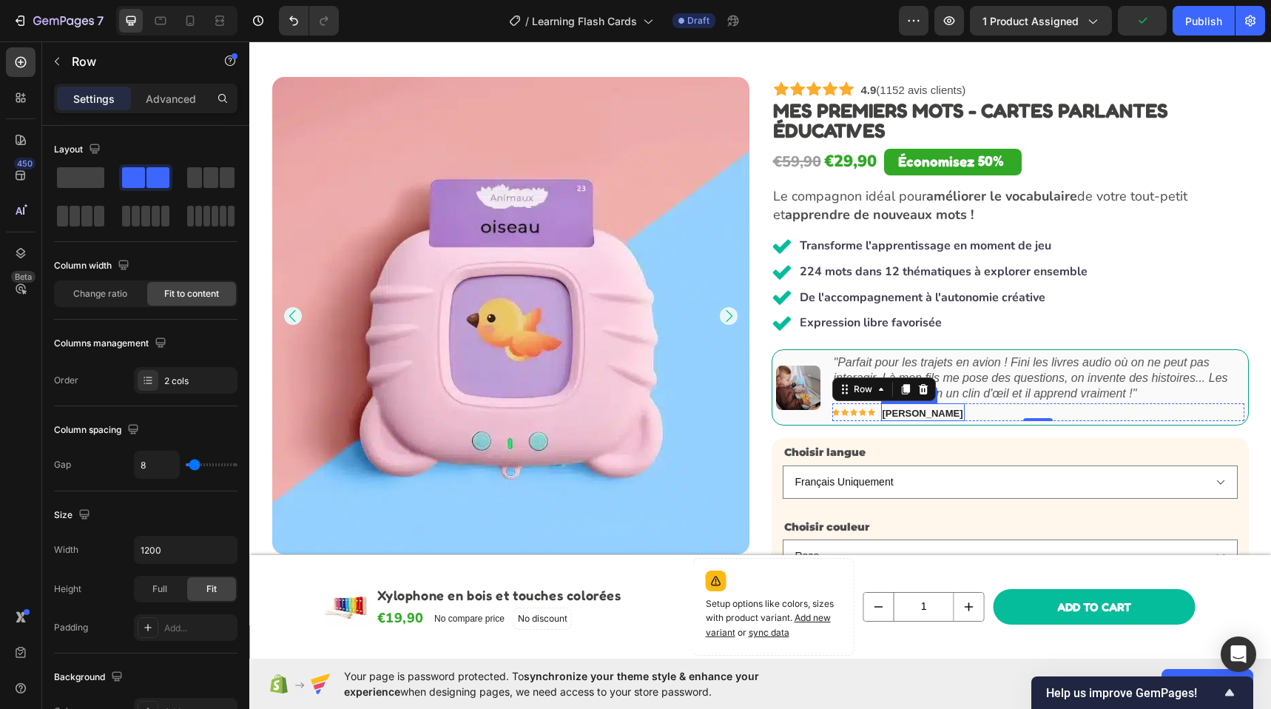
click at [889, 411] on strong "Victoria T." at bounding box center [922, 413] width 81 height 11
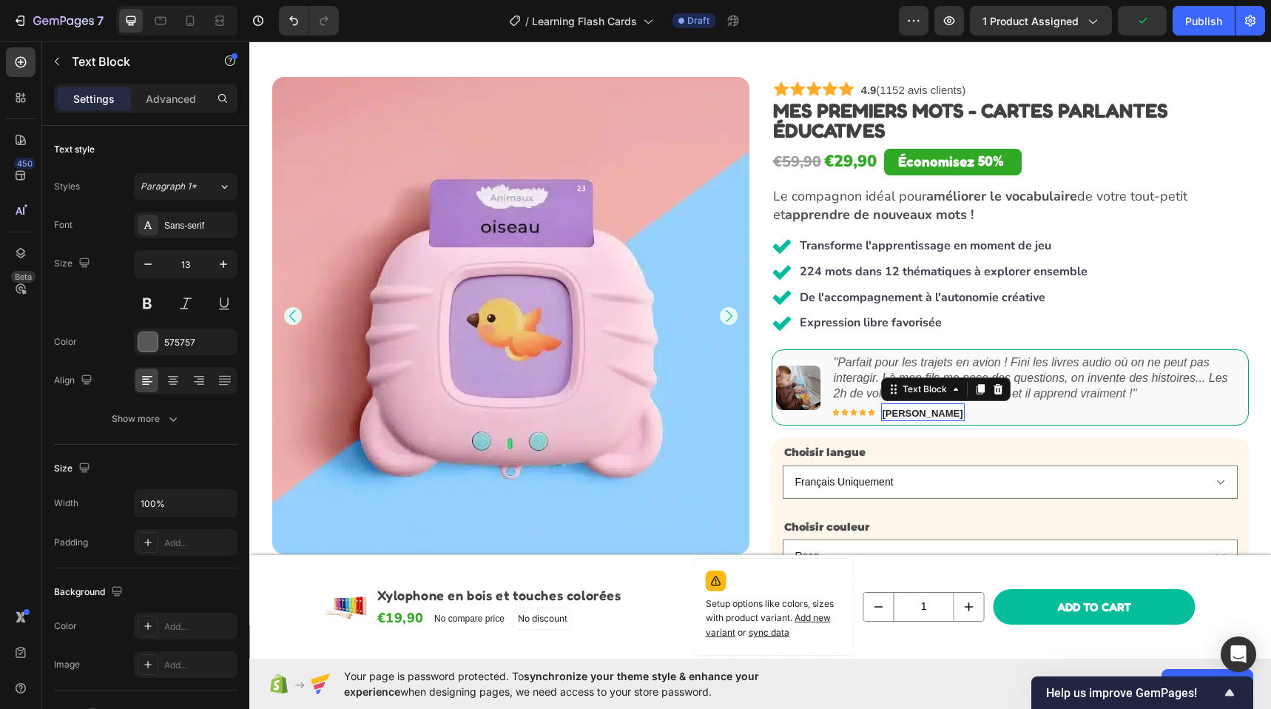
click at [889, 411] on strong "Victoria T." at bounding box center [922, 413] width 81 height 11
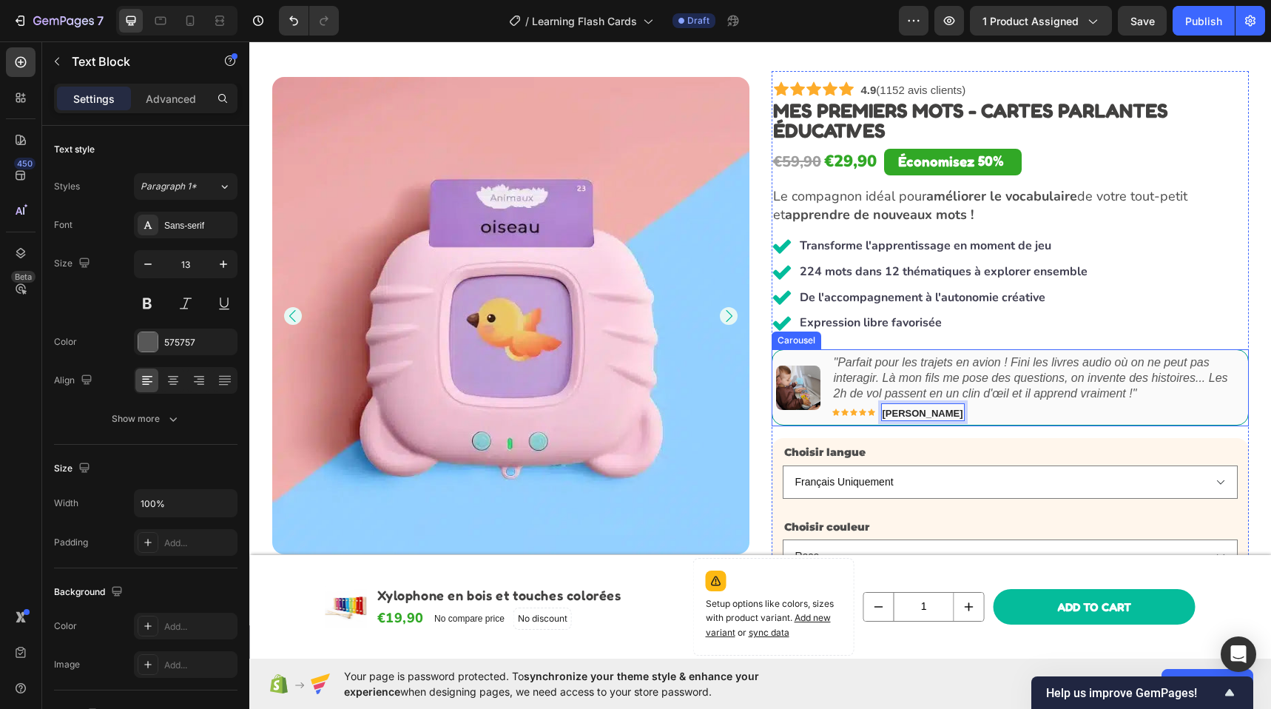
click at [1223, 386] on icon "Carousel Next Arrow" at bounding box center [1224, 387] width 15 height 15
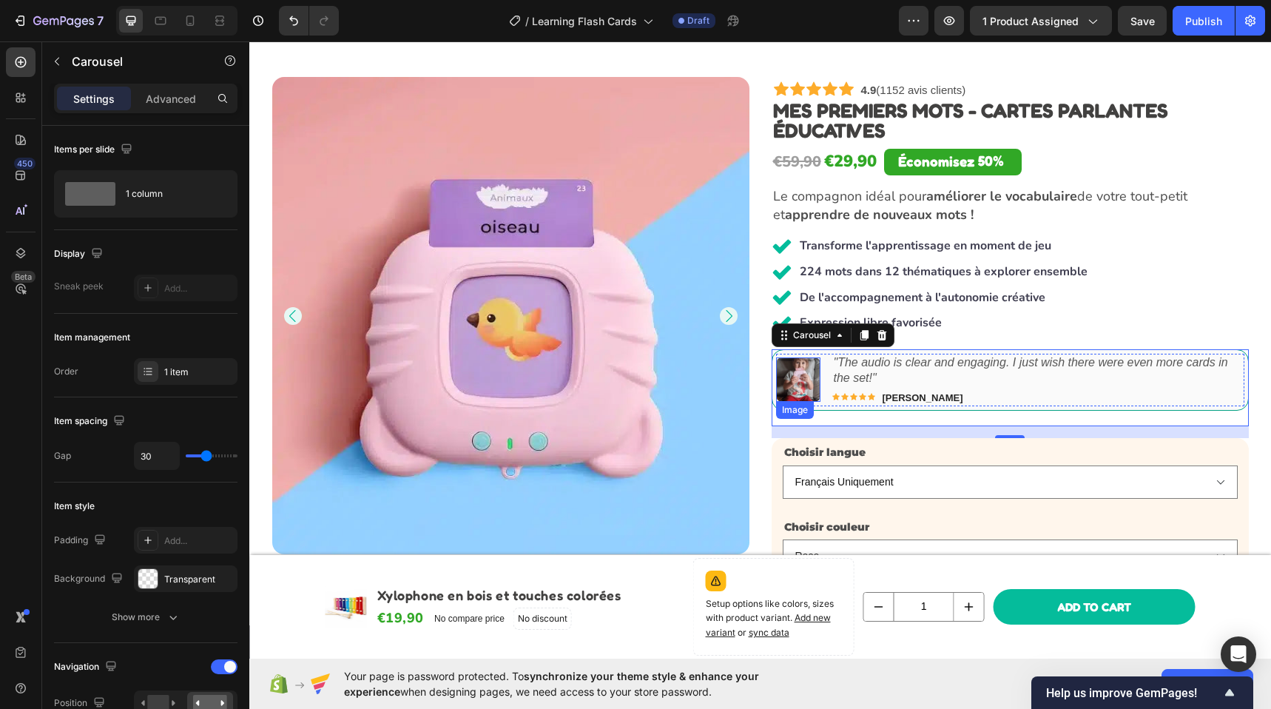
click at [806, 376] on img at bounding box center [798, 379] width 44 height 44
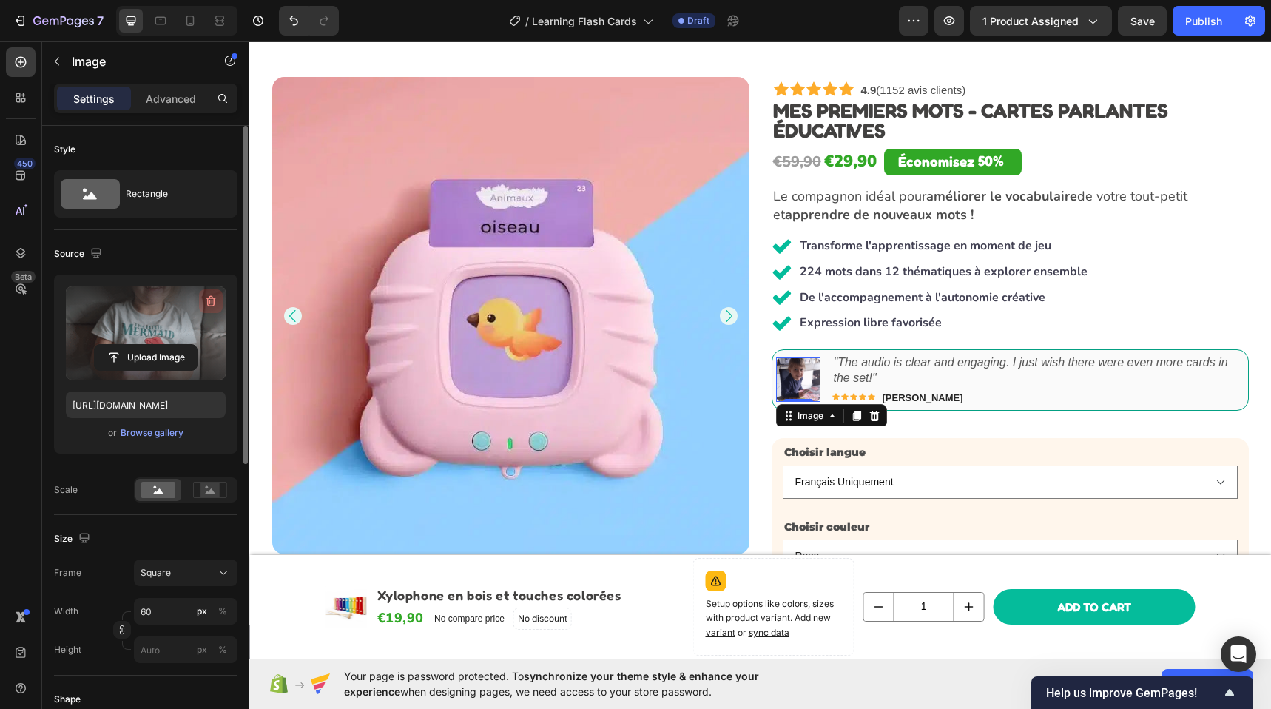
click at [210, 304] on icon "button" at bounding box center [210, 301] width 15 height 15
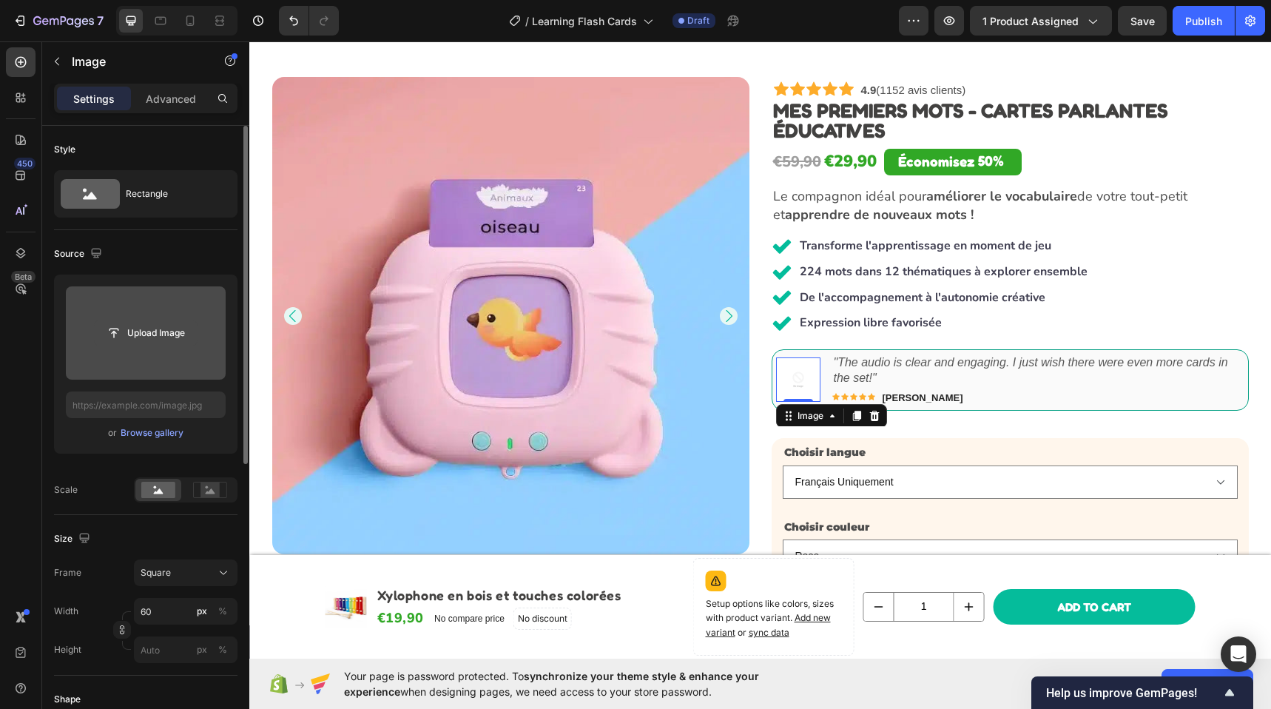
click at [175, 332] on input "file" at bounding box center [146, 332] width 102 height 25
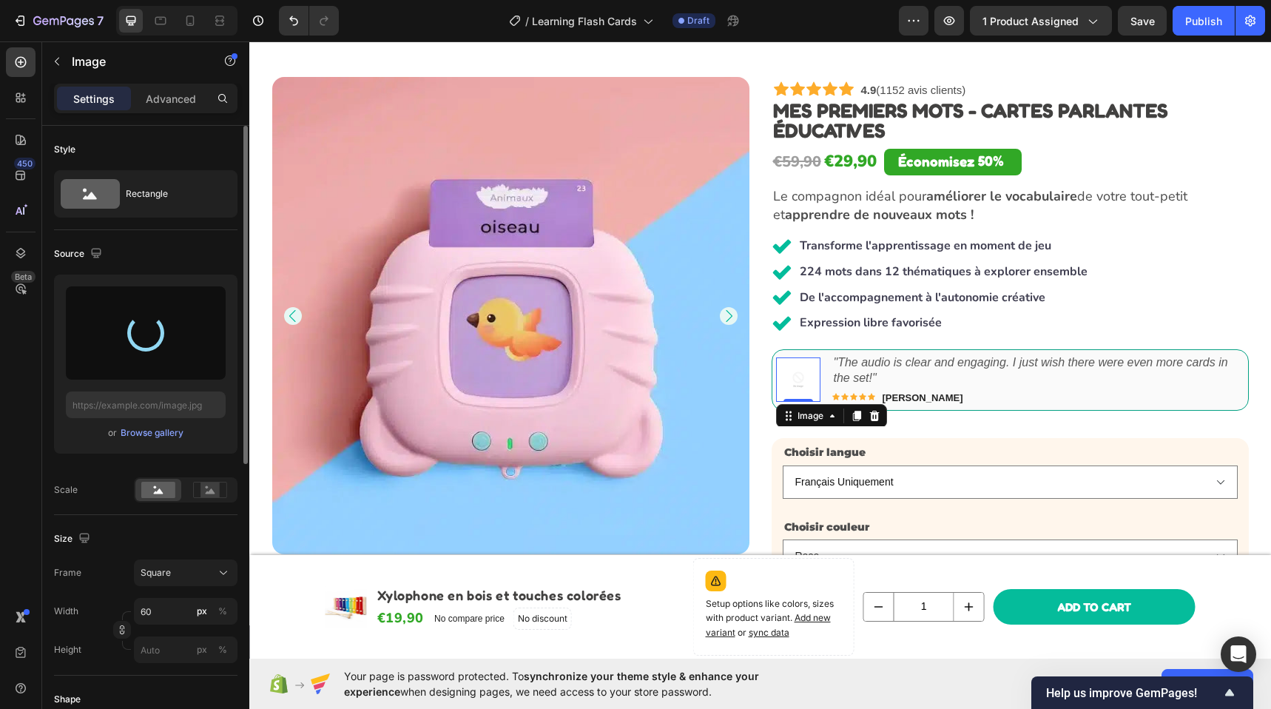
type input "https://cdn.shopify.com/s/files/1/0947/6207/4436/files/gempages_585840560439296…"
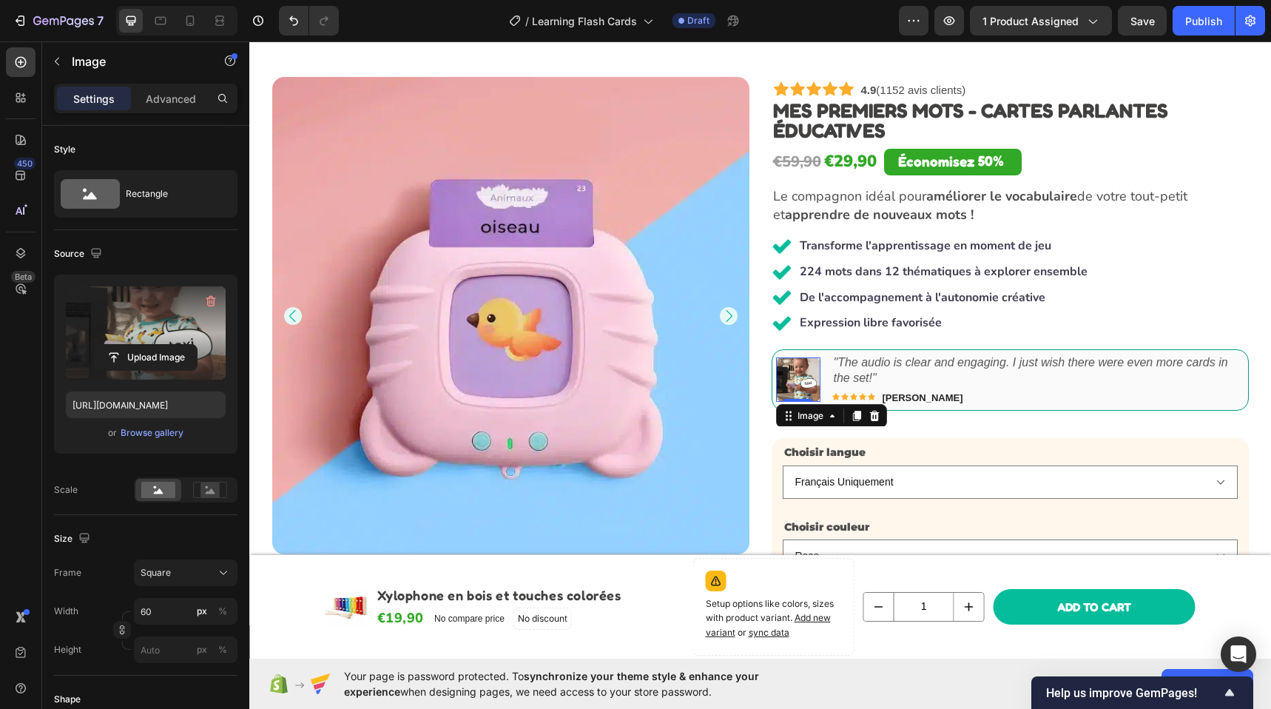
click at [852, 374] on icon ""The audio is clear and engaging. I just wish there were even more cards in the…" at bounding box center [1031, 370] width 394 height 28
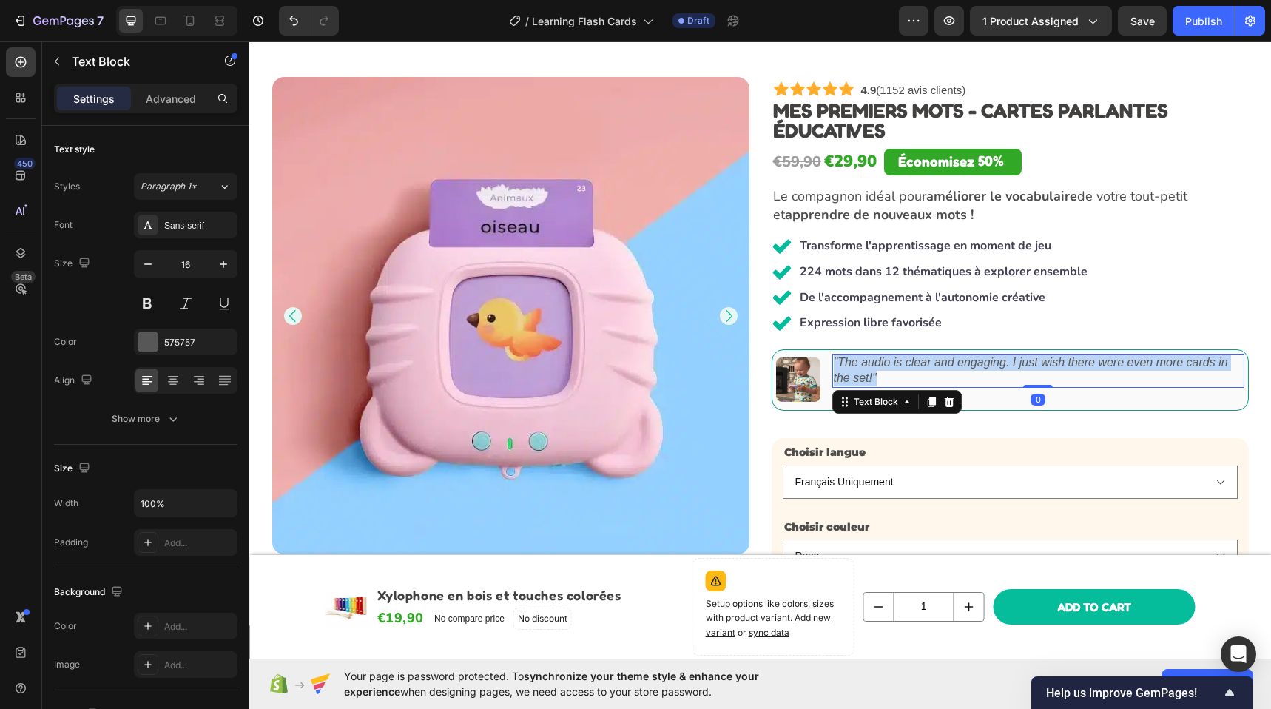
click at [852, 374] on icon ""The audio is clear and engaging. I just wish there were even more cards in the…" at bounding box center [1031, 370] width 394 height 28
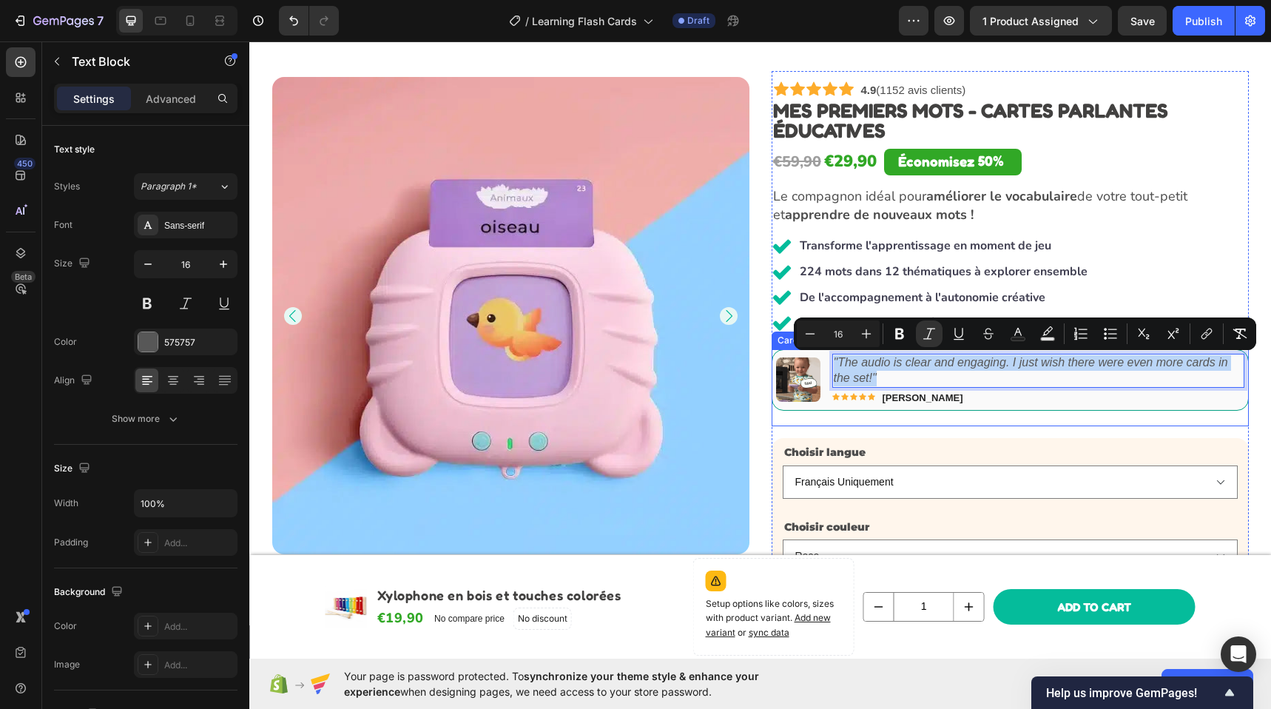
click at [797, 376] on button "Carousel Back Arrow" at bounding box center [795, 388] width 24 height 24
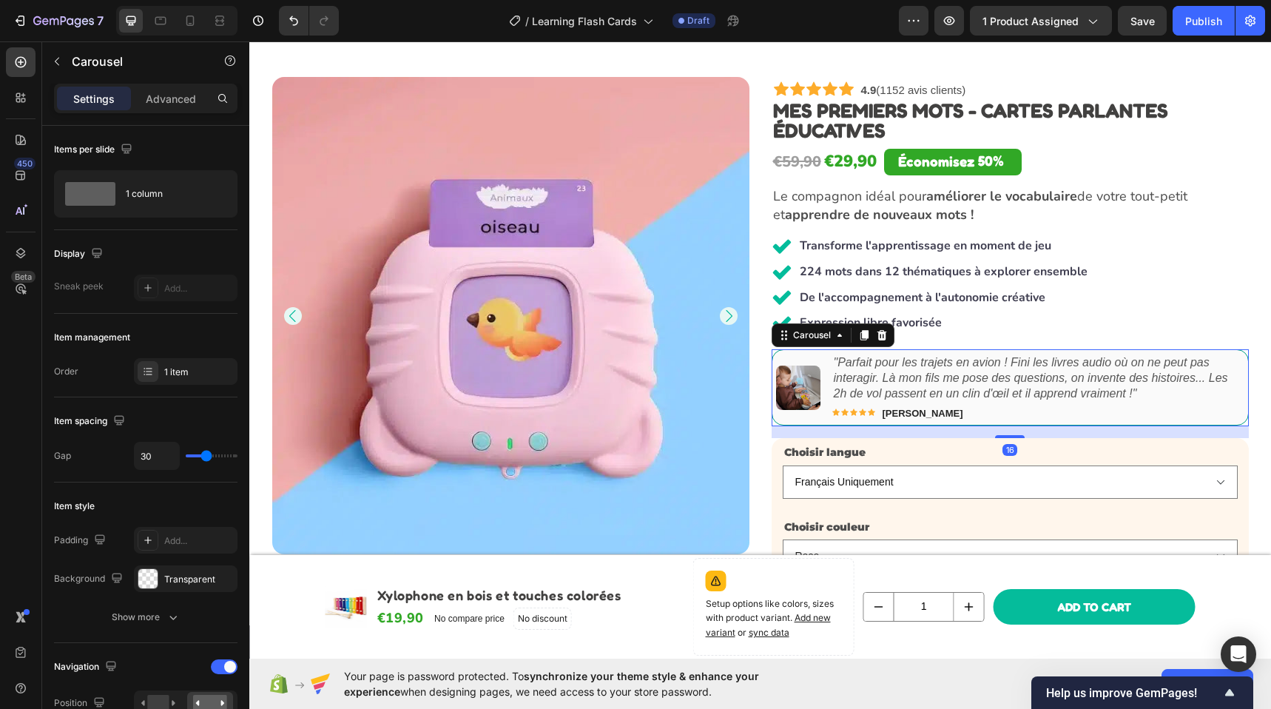
click at [1217, 388] on icon "Carousel Next Arrow" at bounding box center [1224, 387] width 15 height 15
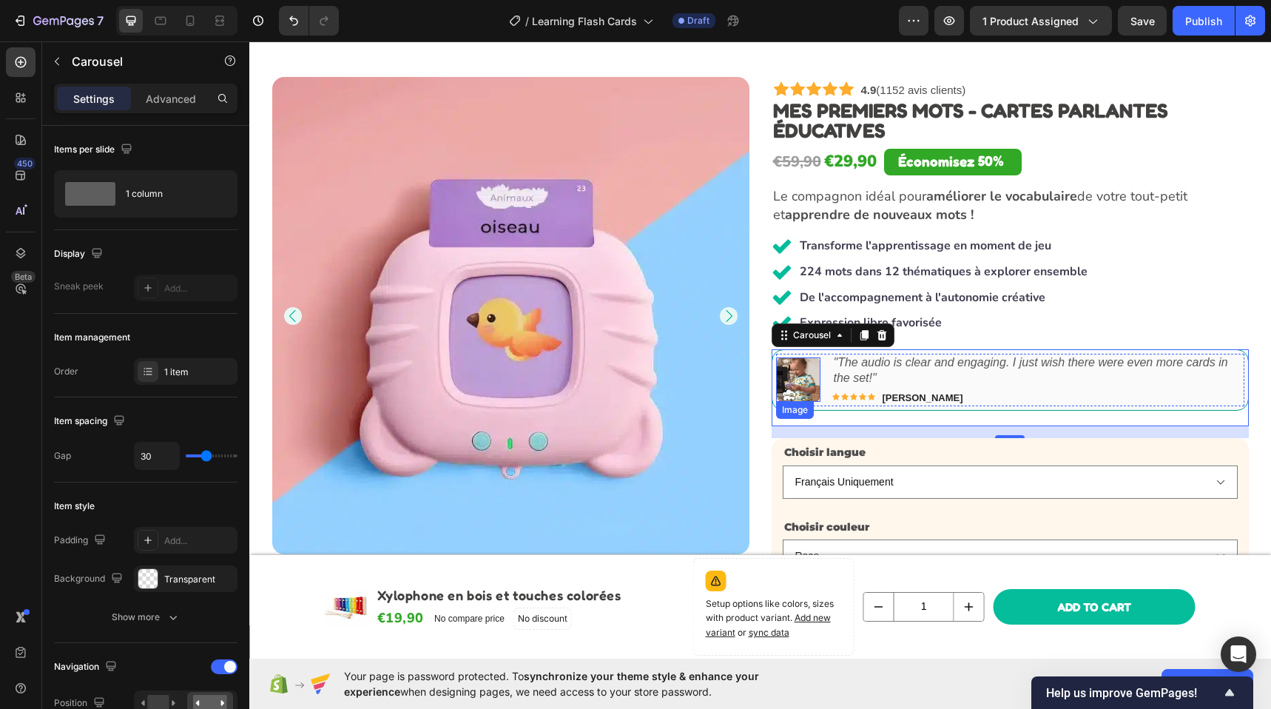
click at [808, 370] on img at bounding box center [798, 379] width 44 height 44
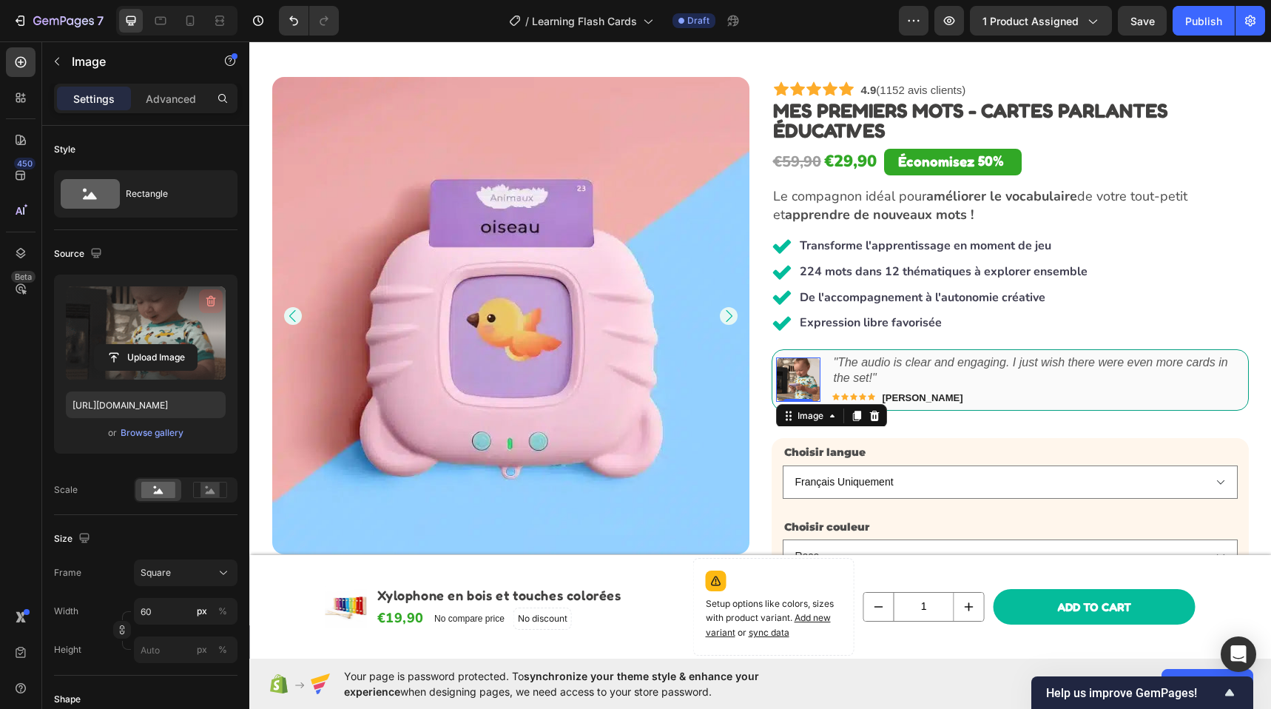
click at [210, 303] on icon "button" at bounding box center [210, 301] width 15 height 15
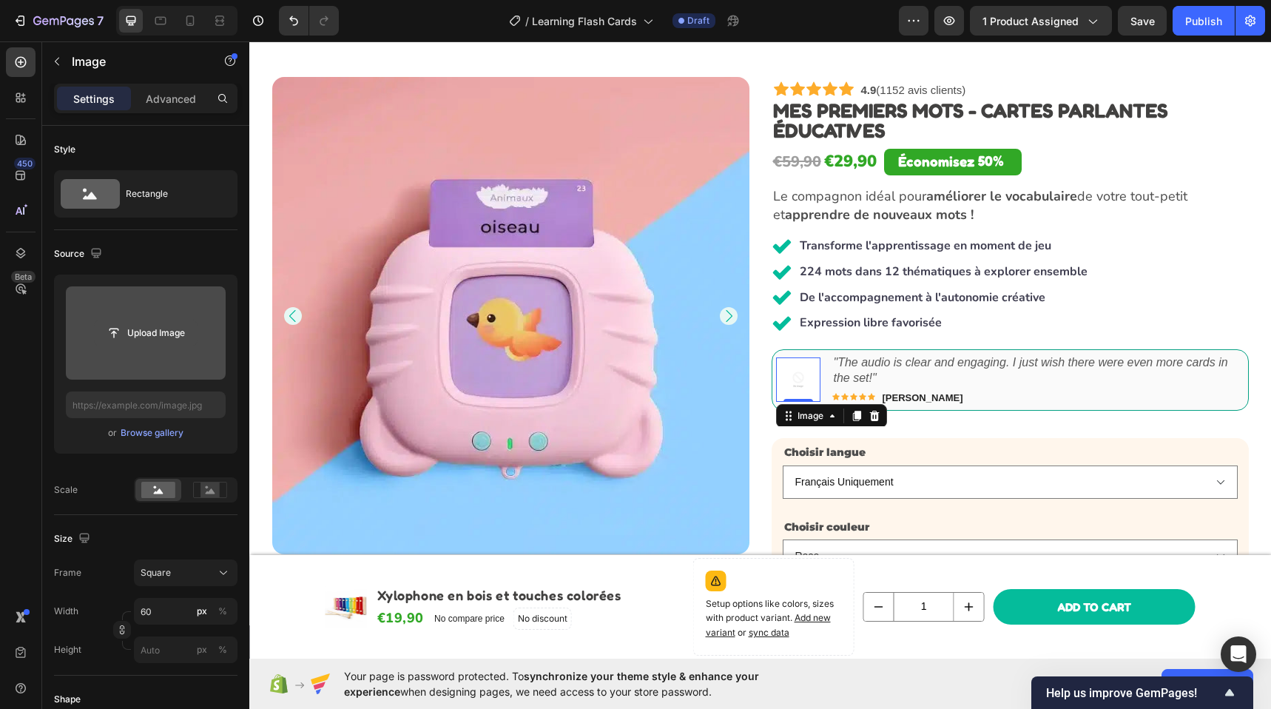
click at [132, 333] on input "file" at bounding box center [146, 332] width 102 height 25
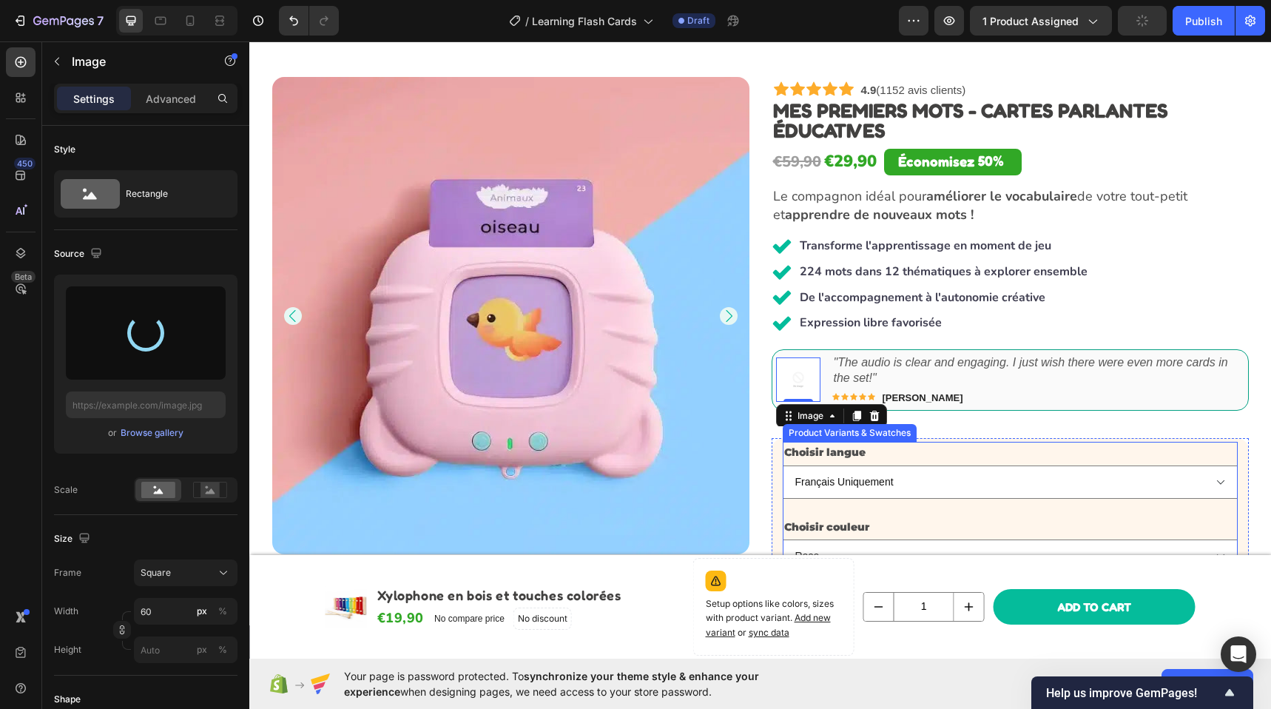
type input "https://cdn.shopify.com/s/files/1/0947/6207/4436/files/gempages_585840560439296…"
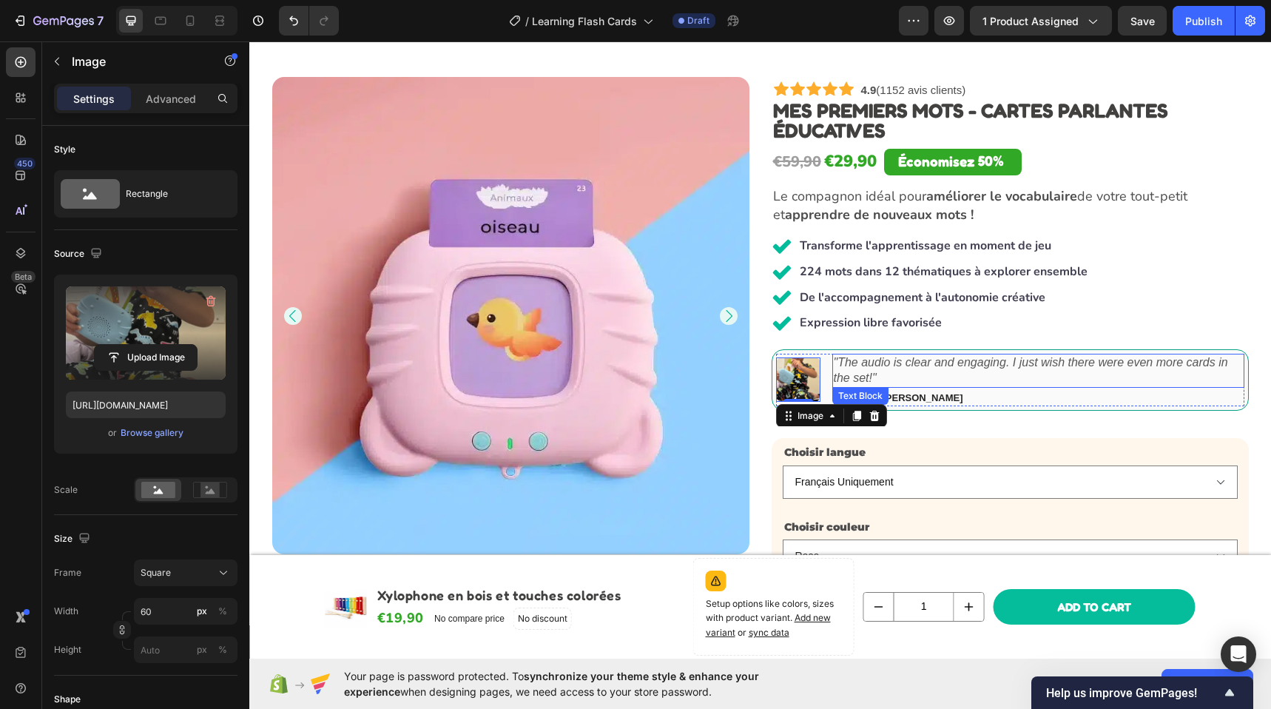
click at [856, 363] on icon ""The audio is clear and engaging. I just wish there were even more cards in the…" at bounding box center [1031, 370] width 394 height 28
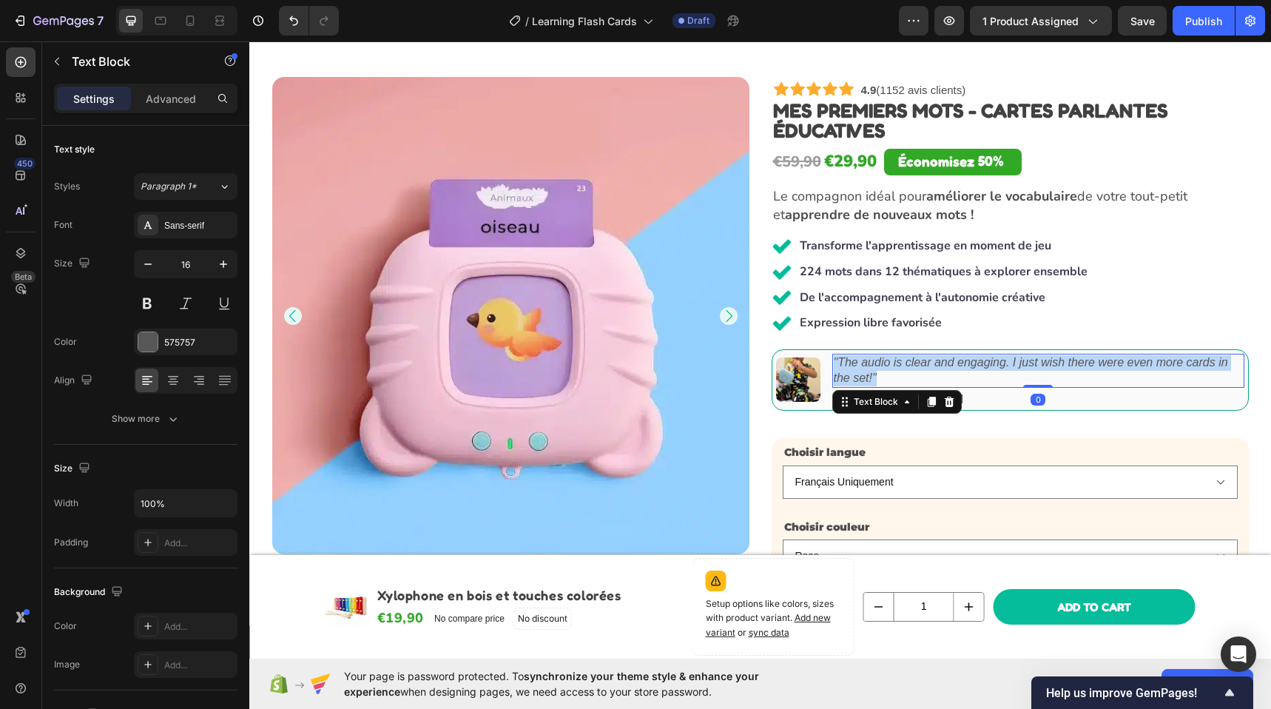
click at [856, 363] on icon ""The audio is clear and engaging. I just wish there were even more cards in the…" at bounding box center [1031, 370] width 394 height 28
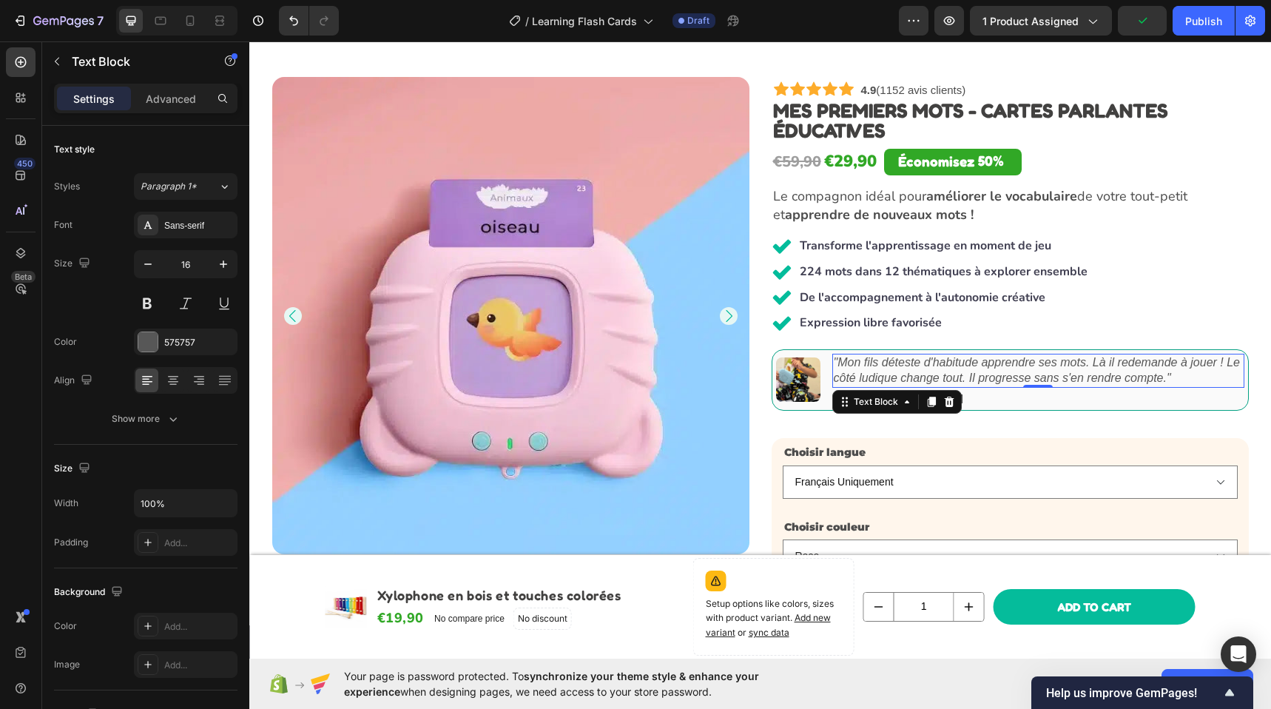
click at [1023, 396] on div "Icon Icon Icon Icon Icon Icon List Katy D. Text Block Row" at bounding box center [1038, 397] width 412 height 18
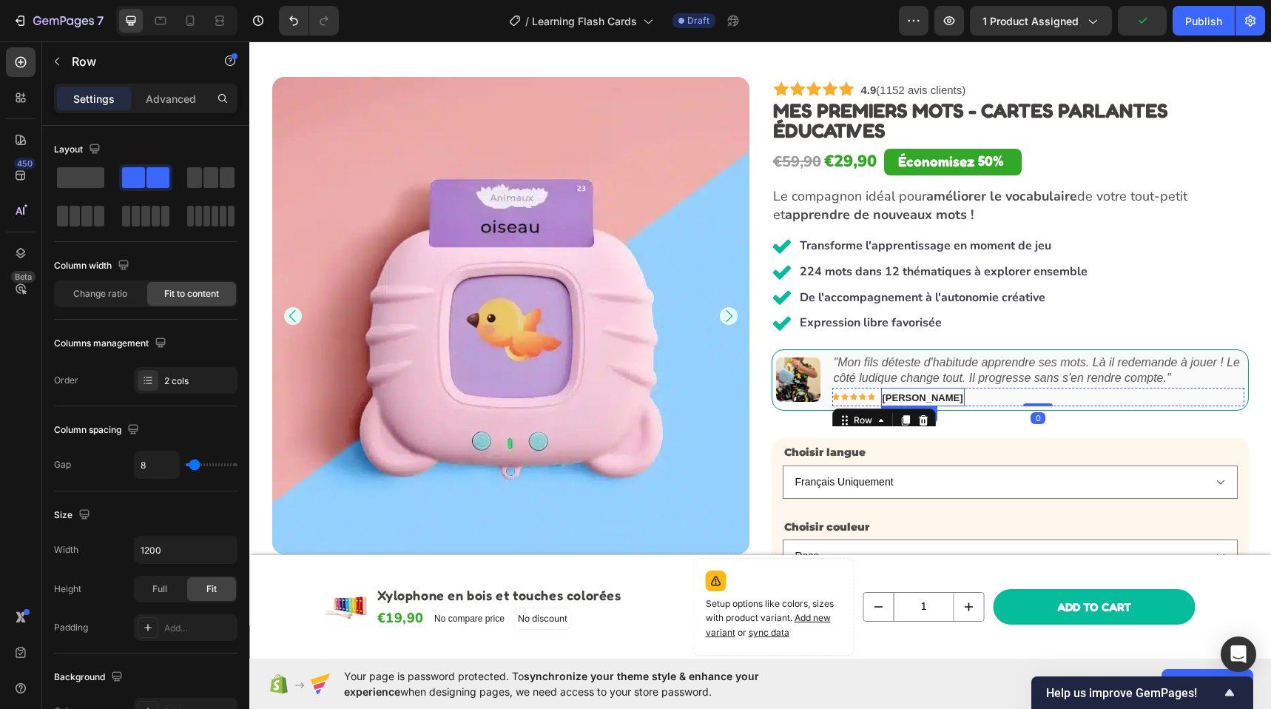
click at [900, 395] on strong "Katy D." at bounding box center [922, 397] width 81 height 11
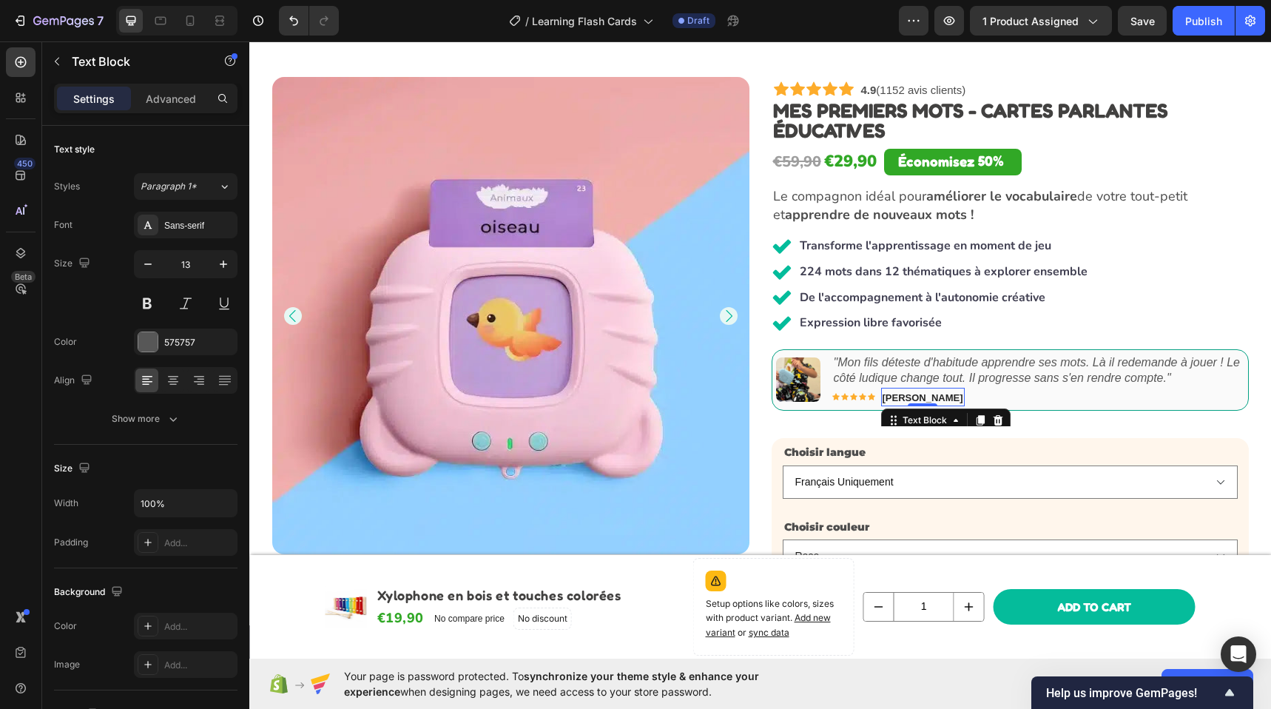
click at [900, 395] on strong "Katy D." at bounding box center [922, 397] width 81 height 11
click at [924, 399] on strong "Amélie Dubois" at bounding box center [922, 397] width 81 height 11
click at [1226, 388] on icon "Carousel Next Arrow" at bounding box center [1224, 388] width 18 height 18
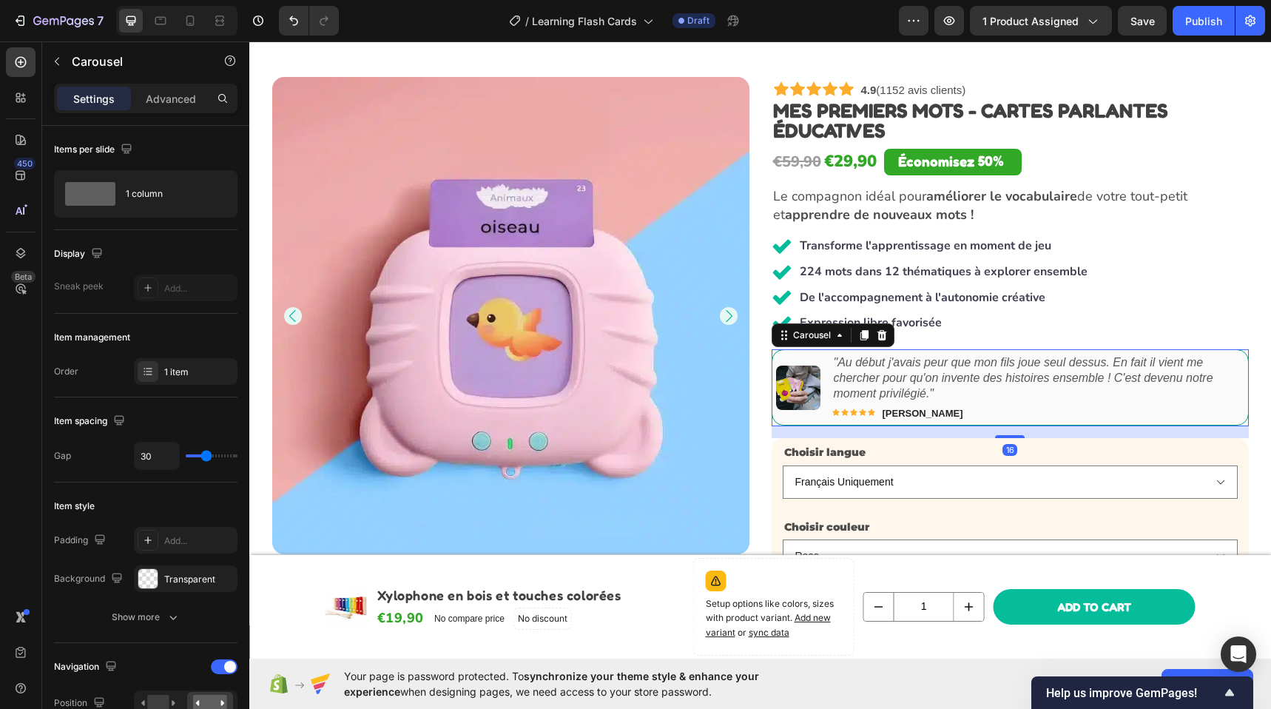
click at [1226, 388] on icon "Carousel Next Arrow" at bounding box center [1224, 388] width 18 height 18
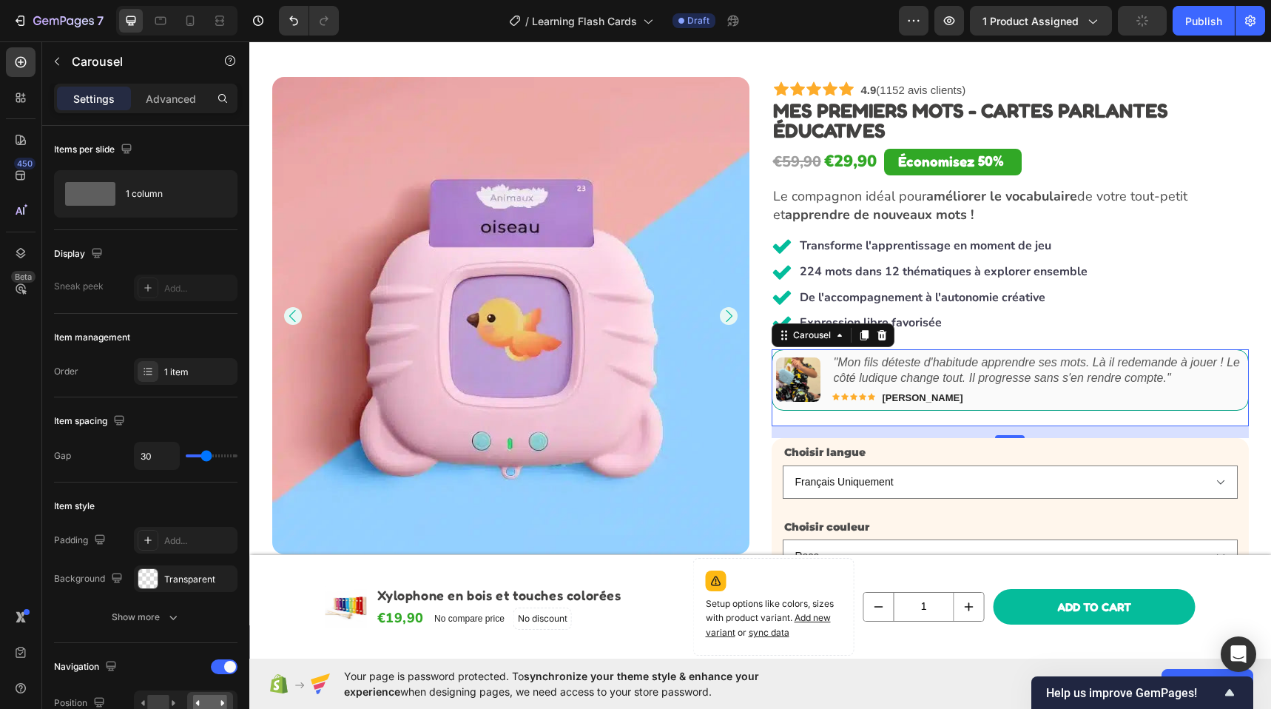
click at [1226, 388] on icon "Carousel Next Arrow" at bounding box center [1224, 388] width 18 height 18
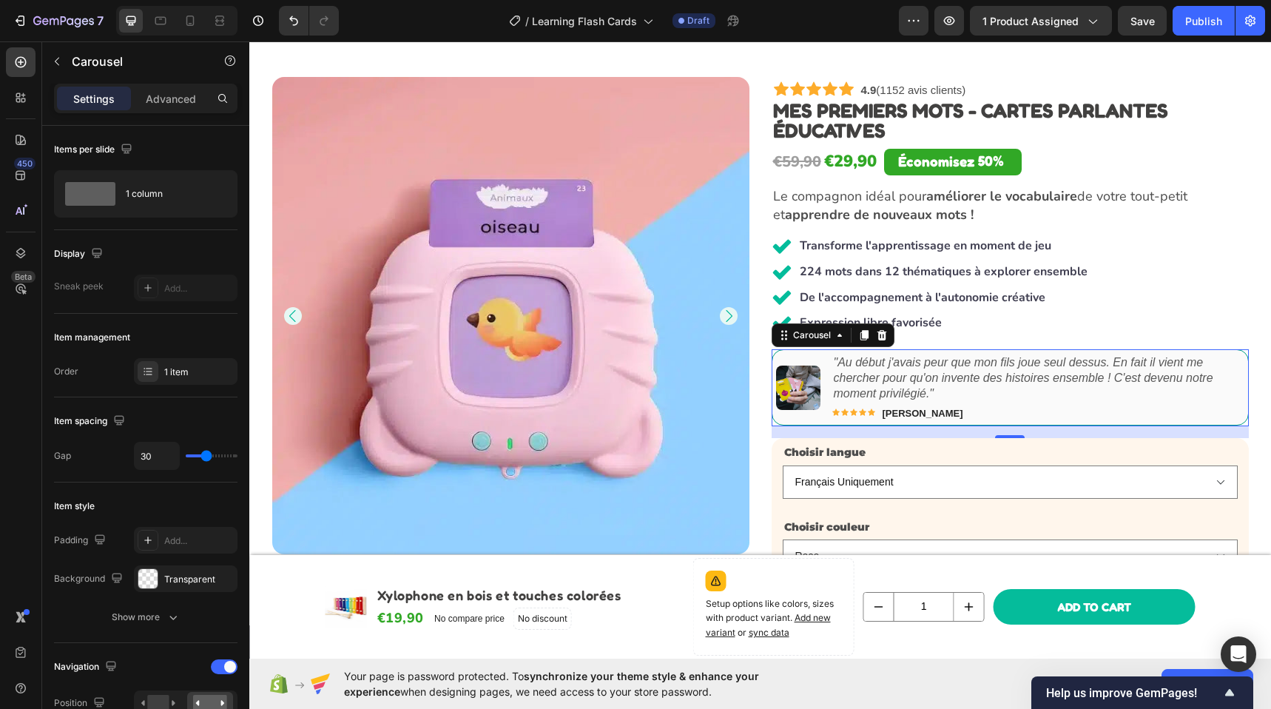
click at [787, 387] on icon "Carousel Back Arrow" at bounding box center [794, 387] width 15 height 15
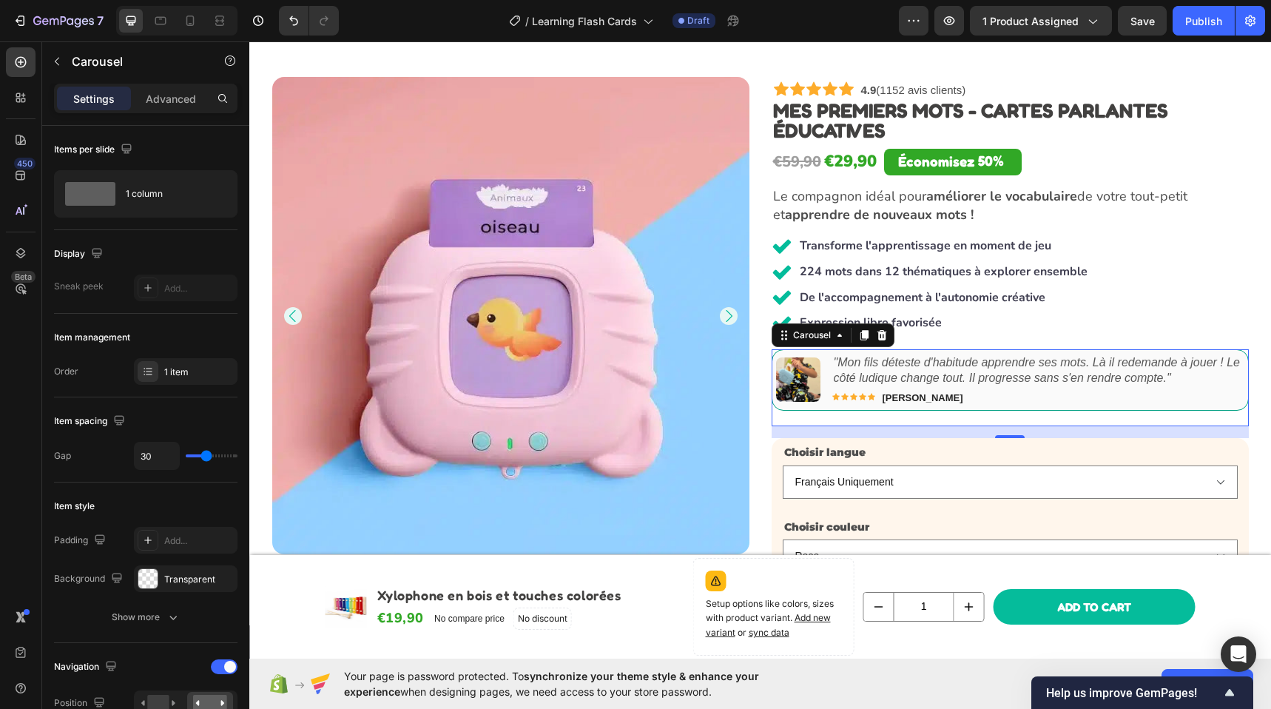
click at [787, 387] on icon "Carousel Back Arrow" at bounding box center [794, 387] width 15 height 15
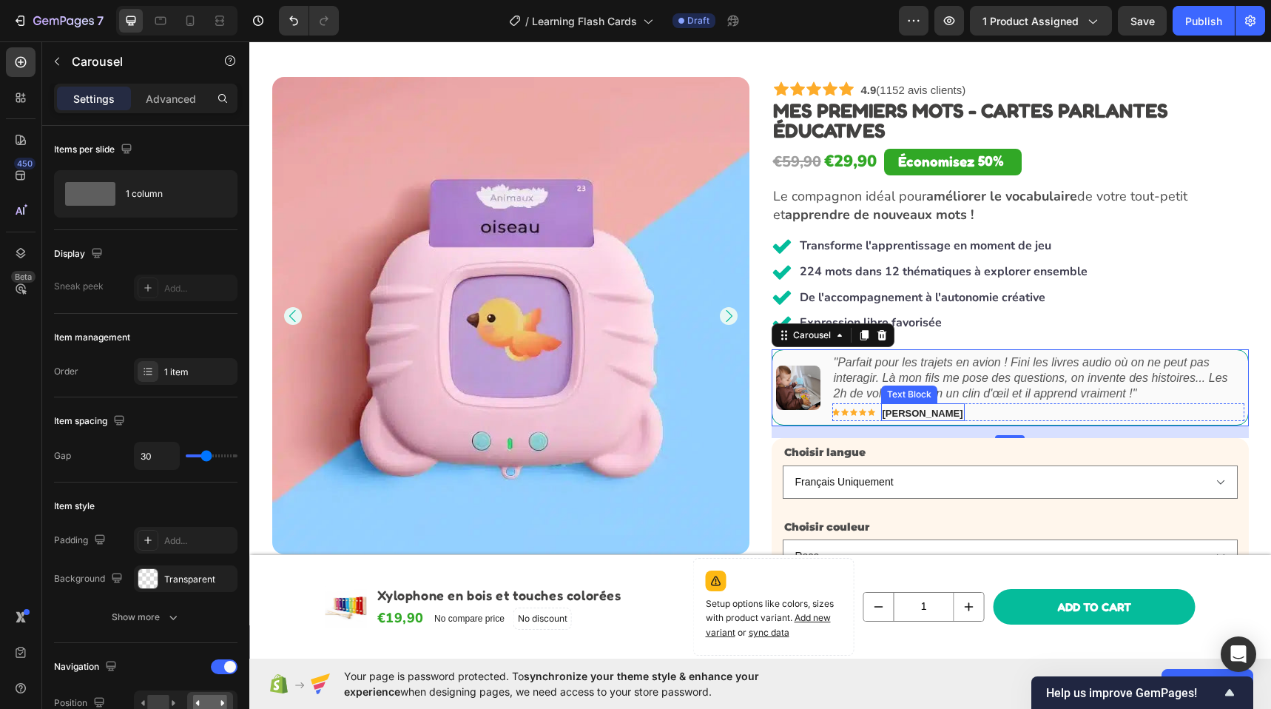
click at [899, 413] on strong "Amélie Dubois" at bounding box center [922, 413] width 81 height 11
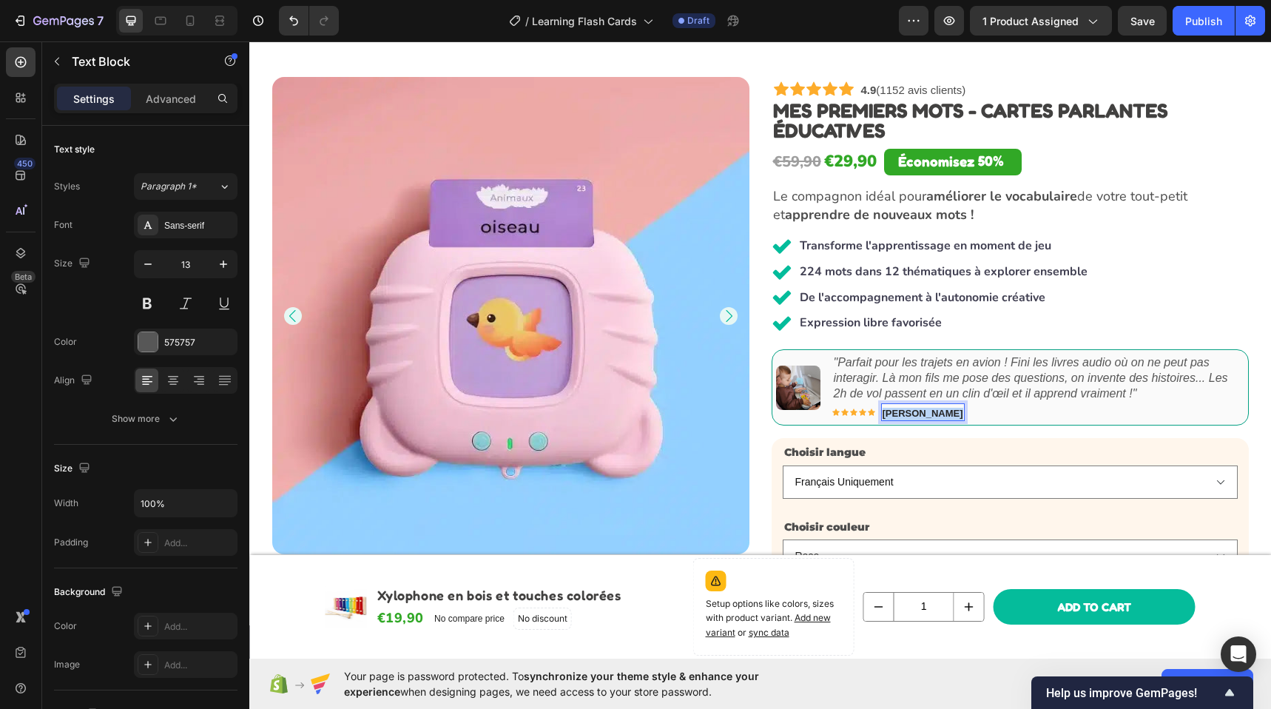
click at [899, 413] on strong "Amélie Dubois" at bounding box center [922, 413] width 81 height 11
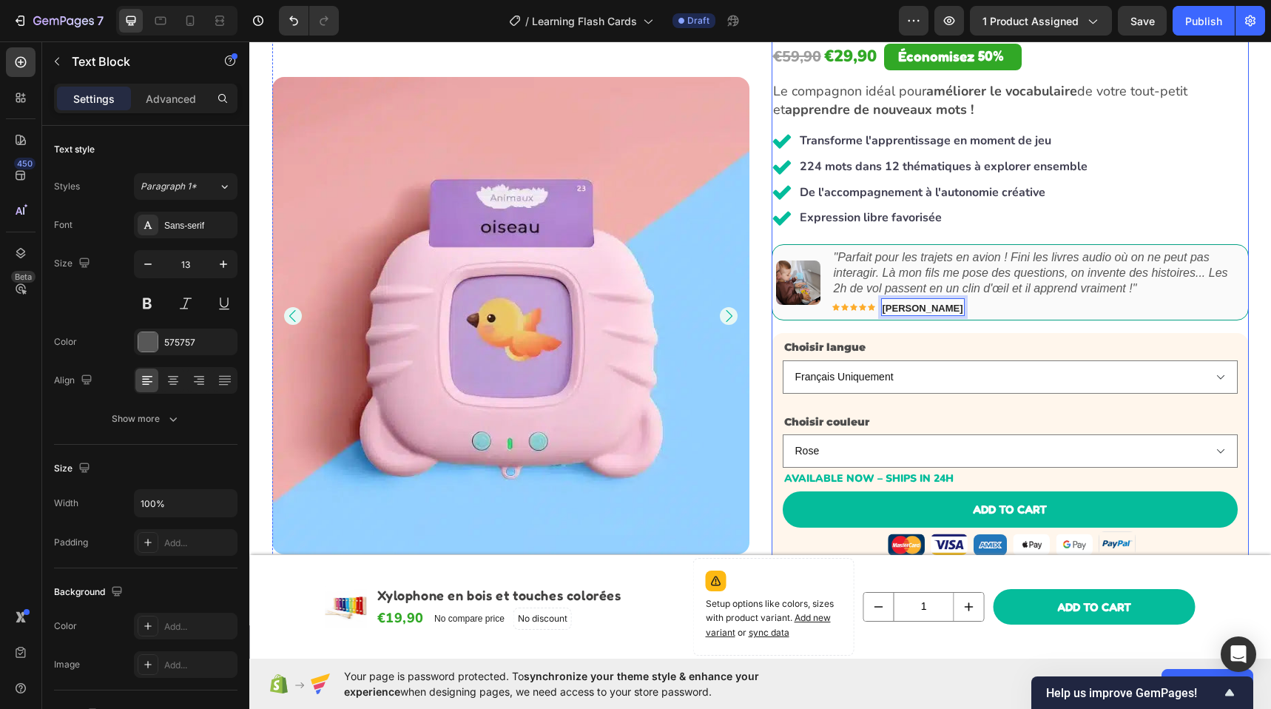
scroll to position [217, 0]
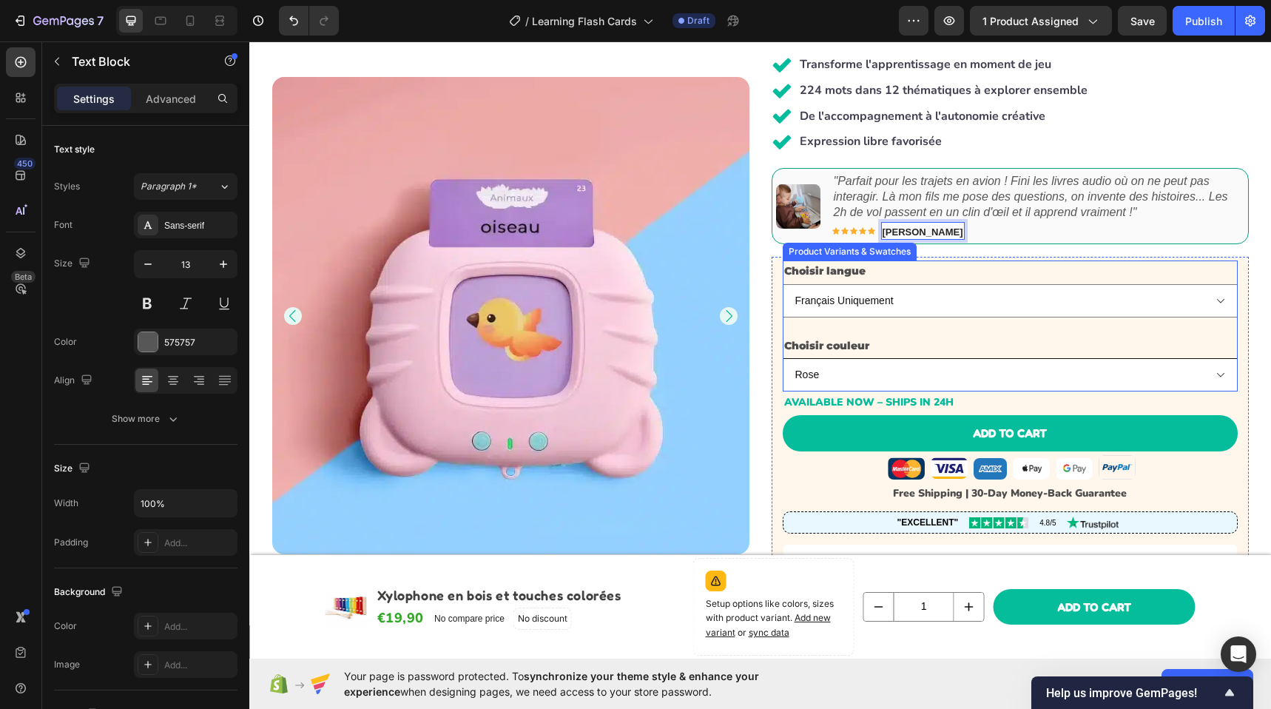
click at [977, 381] on select "Rose Bleu" at bounding box center [1009, 374] width 455 height 33
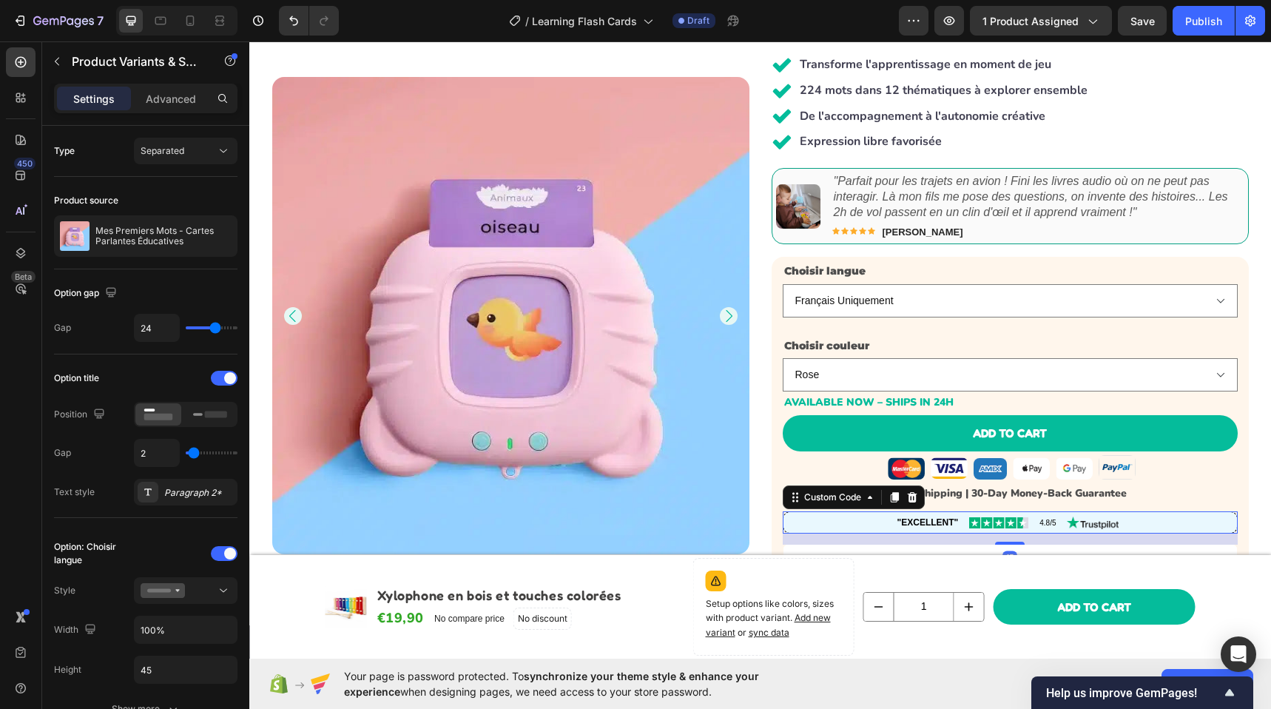
click at [887, 515] on div ""EXCELLENT" 4.8/5" at bounding box center [1009, 522] width 455 height 22
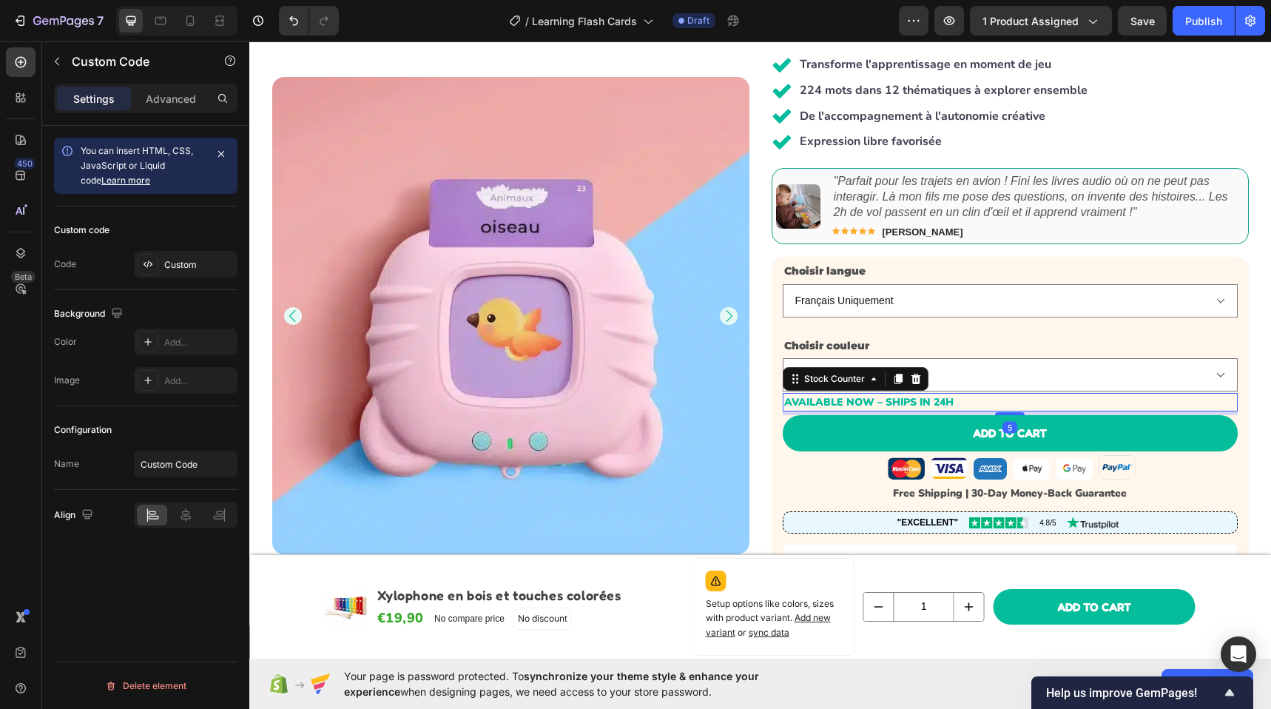
click at [961, 403] on div "Available Now – Ships in 24h" at bounding box center [1010, 402] width 453 height 18
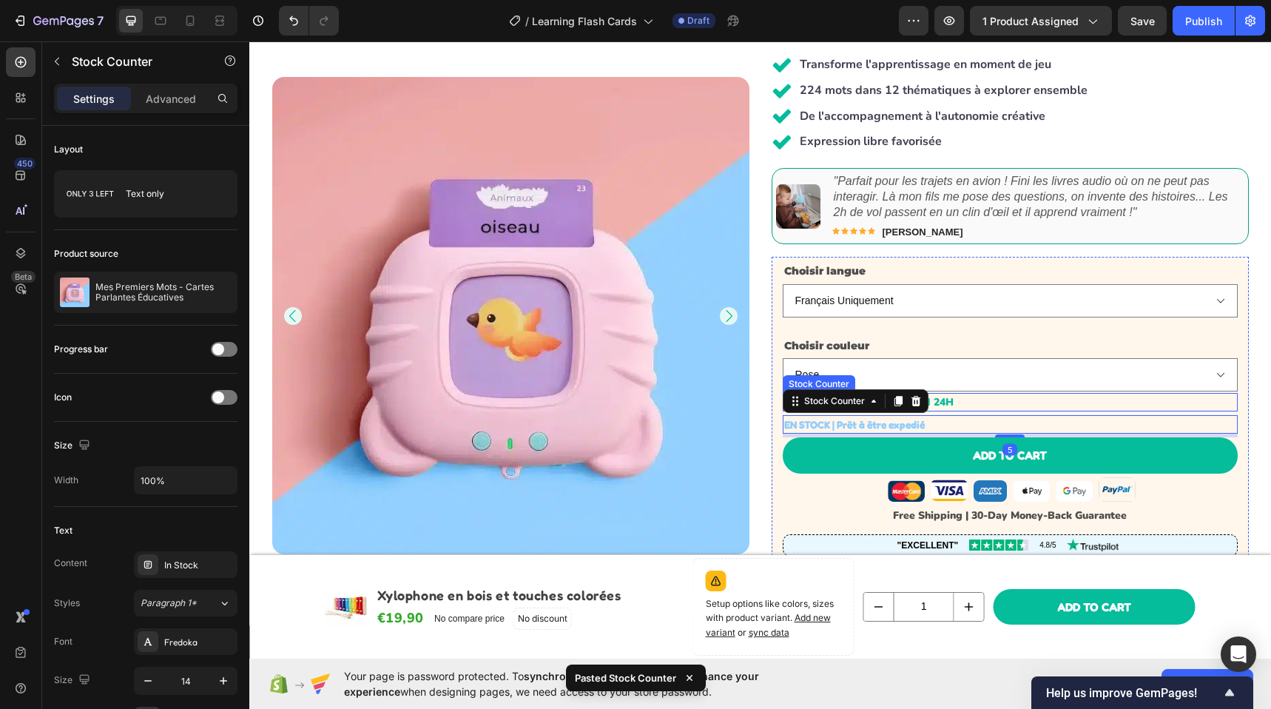
click at [974, 399] on div "Available Now – Ships in 24h" at bounding box center [1010, 402] width 453 height 18
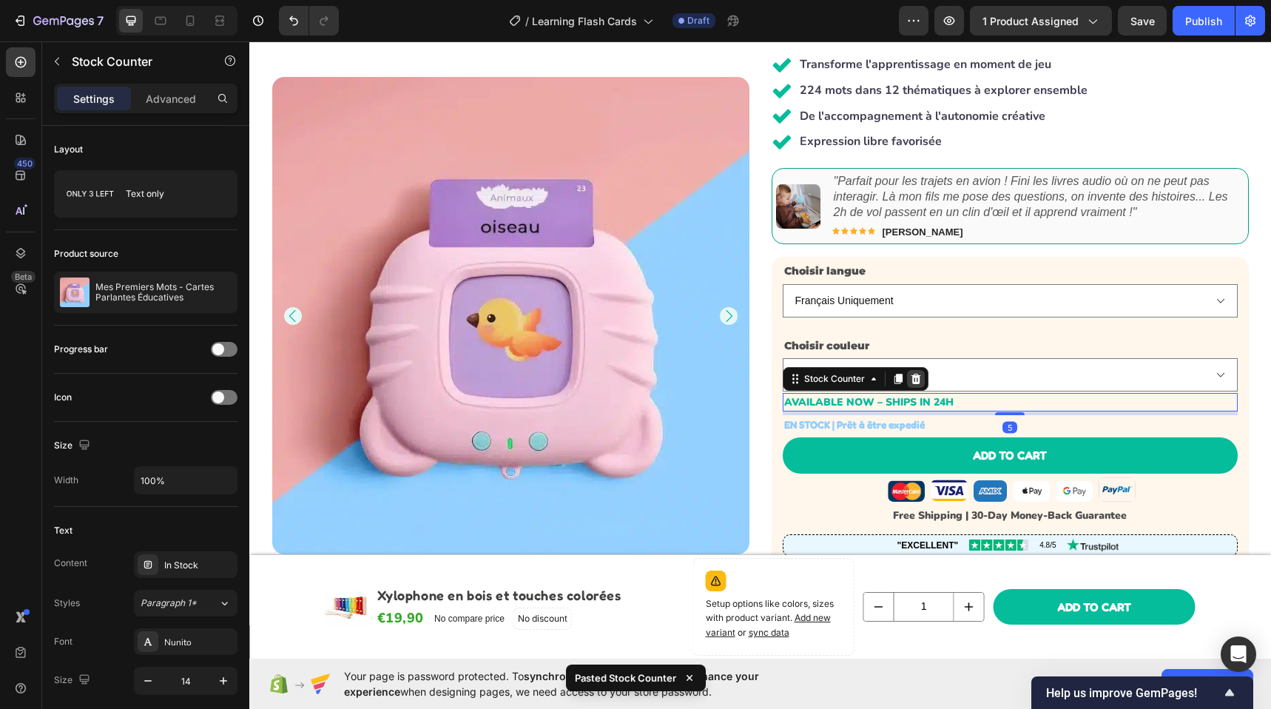
click at [910, 381] on icon at bounding box center [915, 378] width 10 height 10
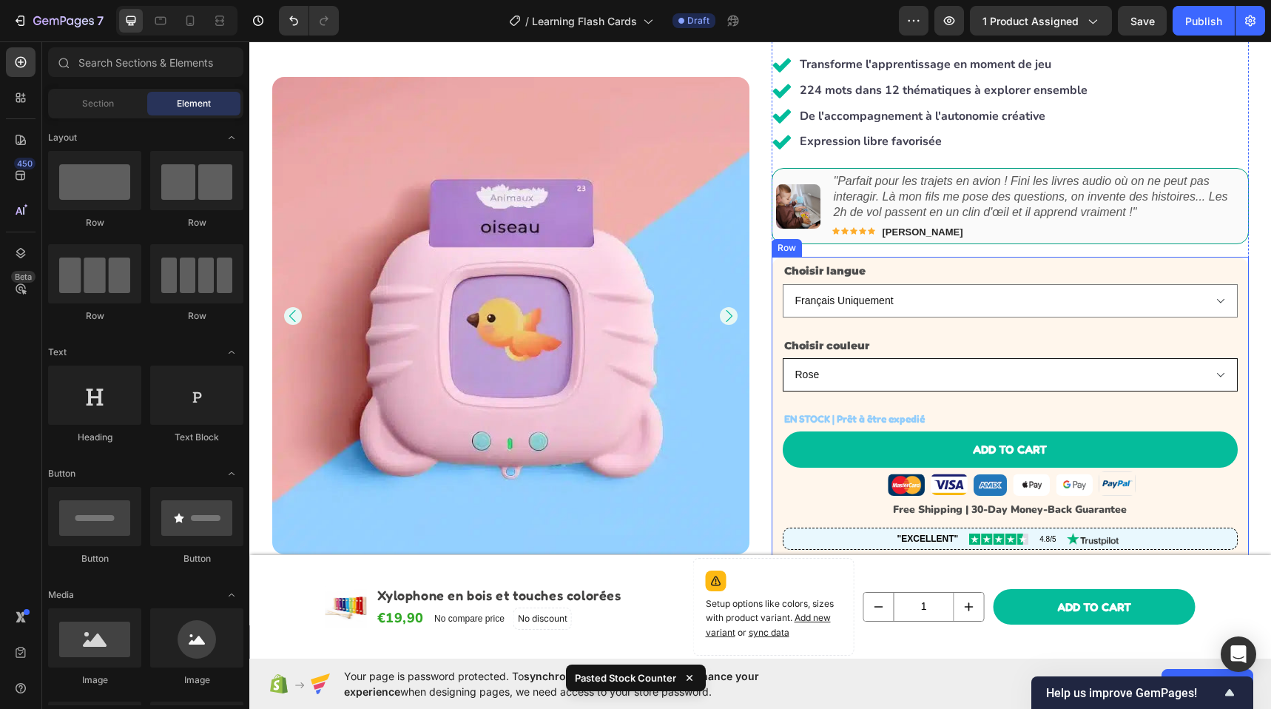
click at [905, 389] on select "Rose Bleu" at bounding box center [1009, 374] width 455 height 33
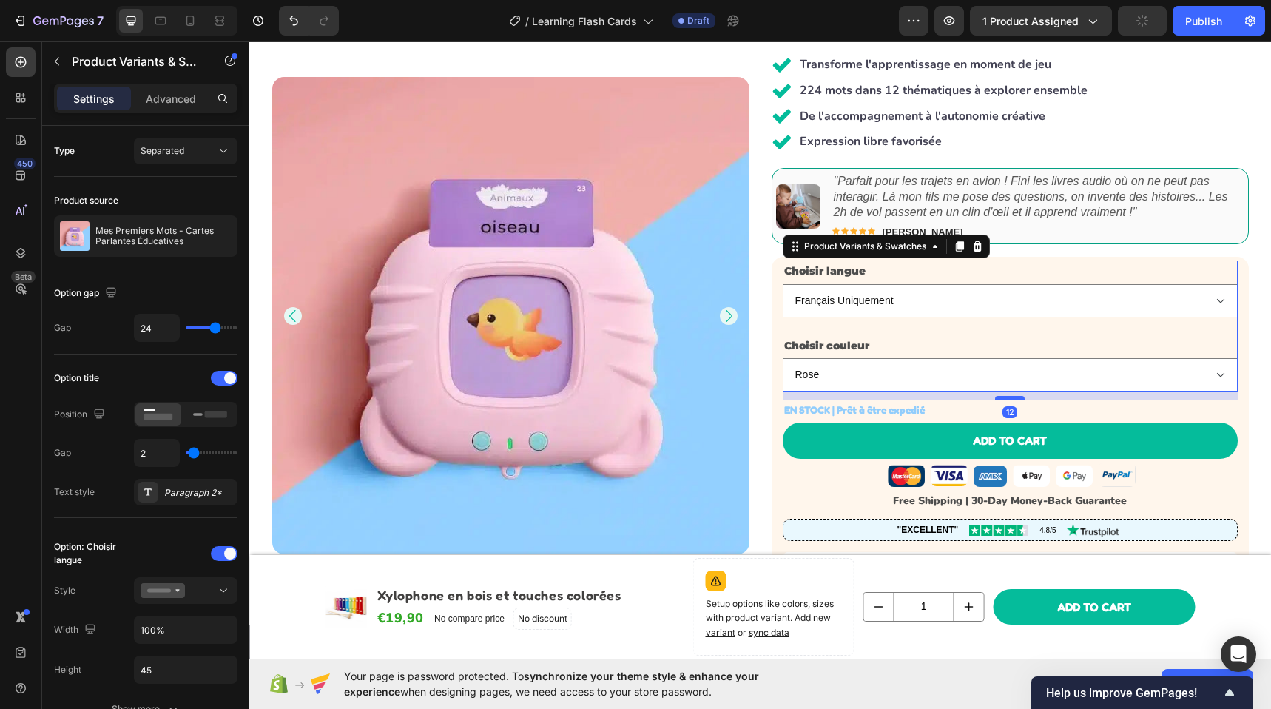
drag, startPoint x: 1014, startPoint y: 408, endPoint x: 1012, endPoint y: 399, distance: 9.0
click at [1012, 399] on div at bounding box center [1010, 398] width 30 height 4
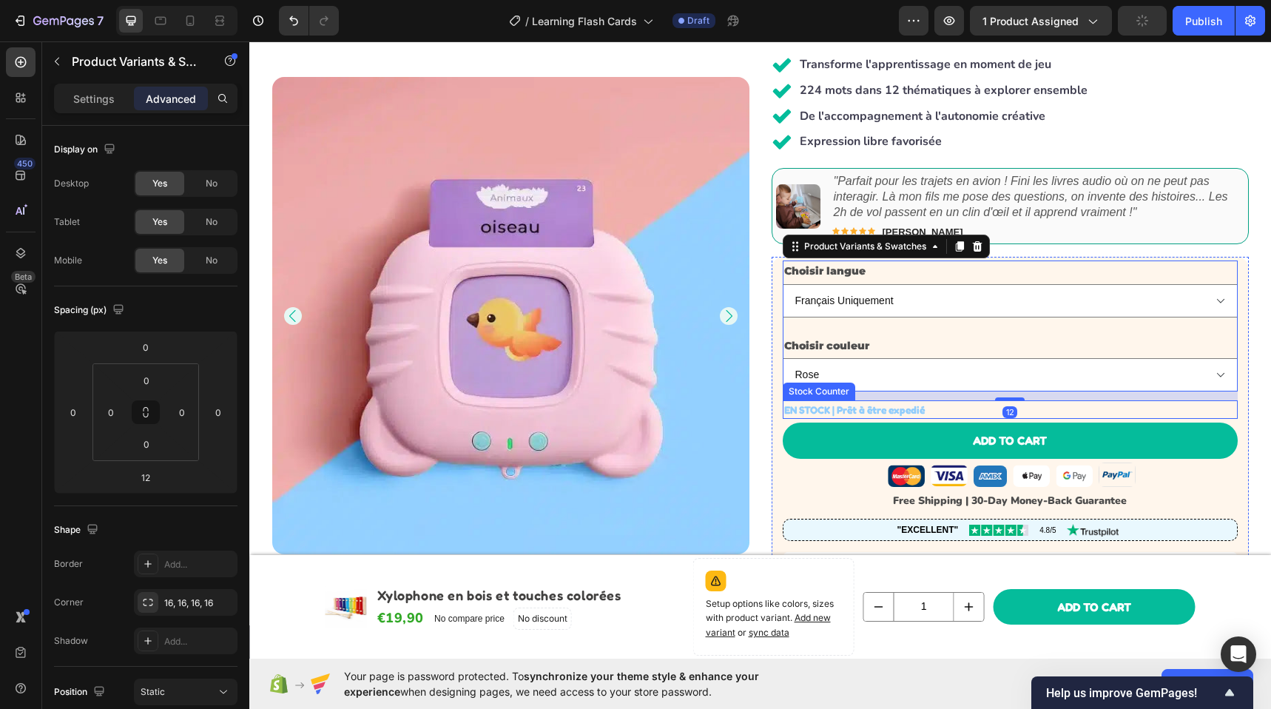
click at [950, 407] on div "EN STOCK | Prêt à être expedié" at bounding box center [1010, 409] width 453 height 18
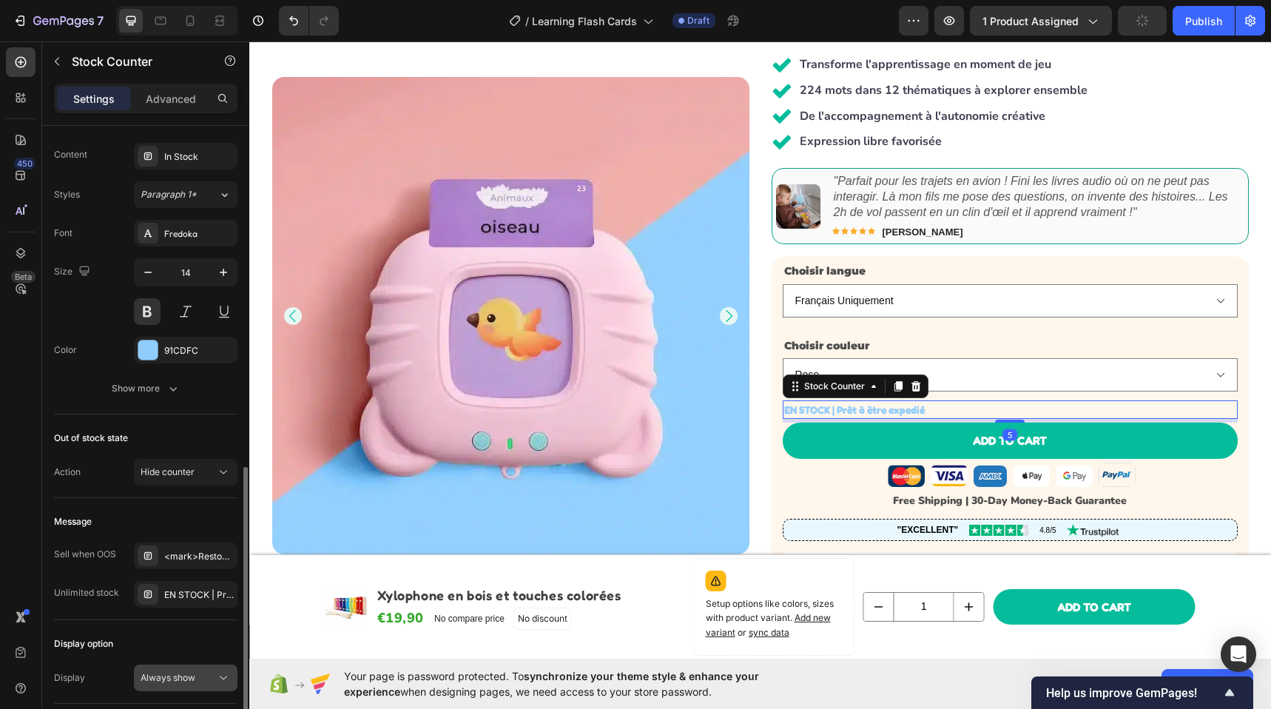
scroll to position [484, 0]
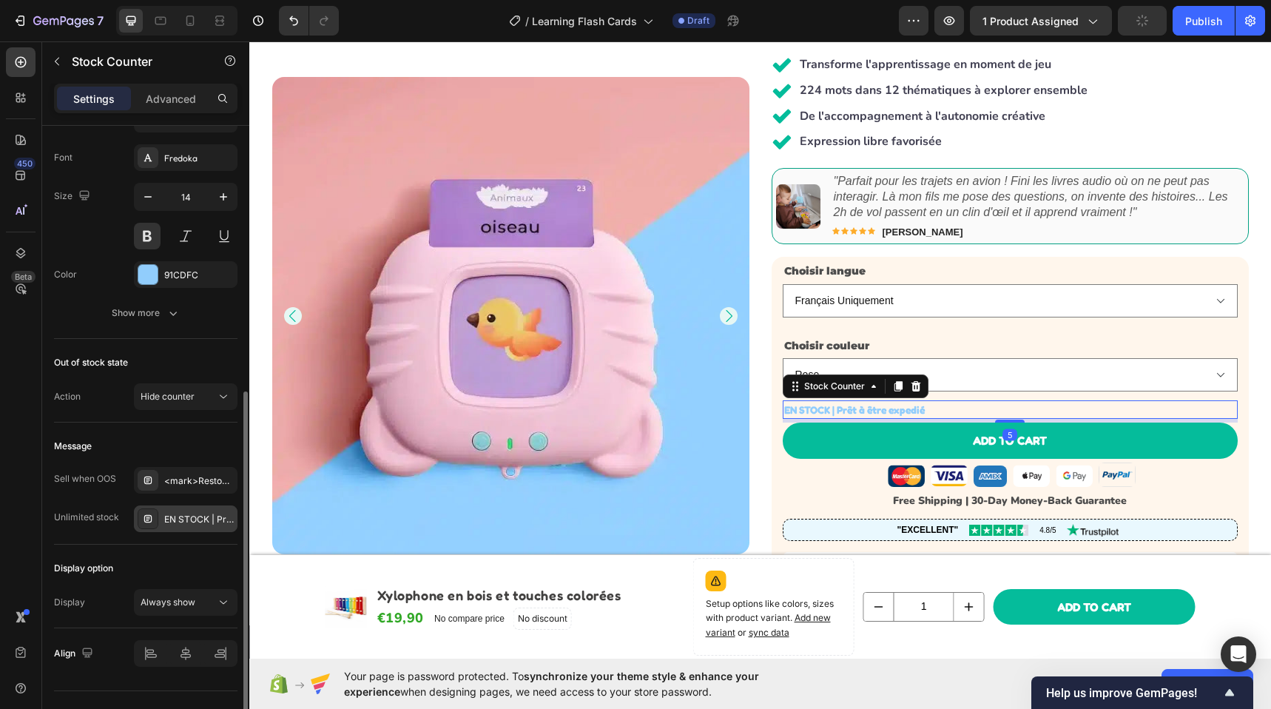
drag, startPoint x: 188, startPoint y: 535, endPoint x: 185, endPoint y: 527, distance: 8.0
click at [188, 535] on div "Message Sell when OOS <mark>Restock soon!</mark> PREORDER NOW Unlimited stock E…" at bounding box center [145, 483] width 183 height 122
click at [185, 526] on div "EN STOCK | Prêt à être expedié" at bounding box center [186, 518] width 104 height 27
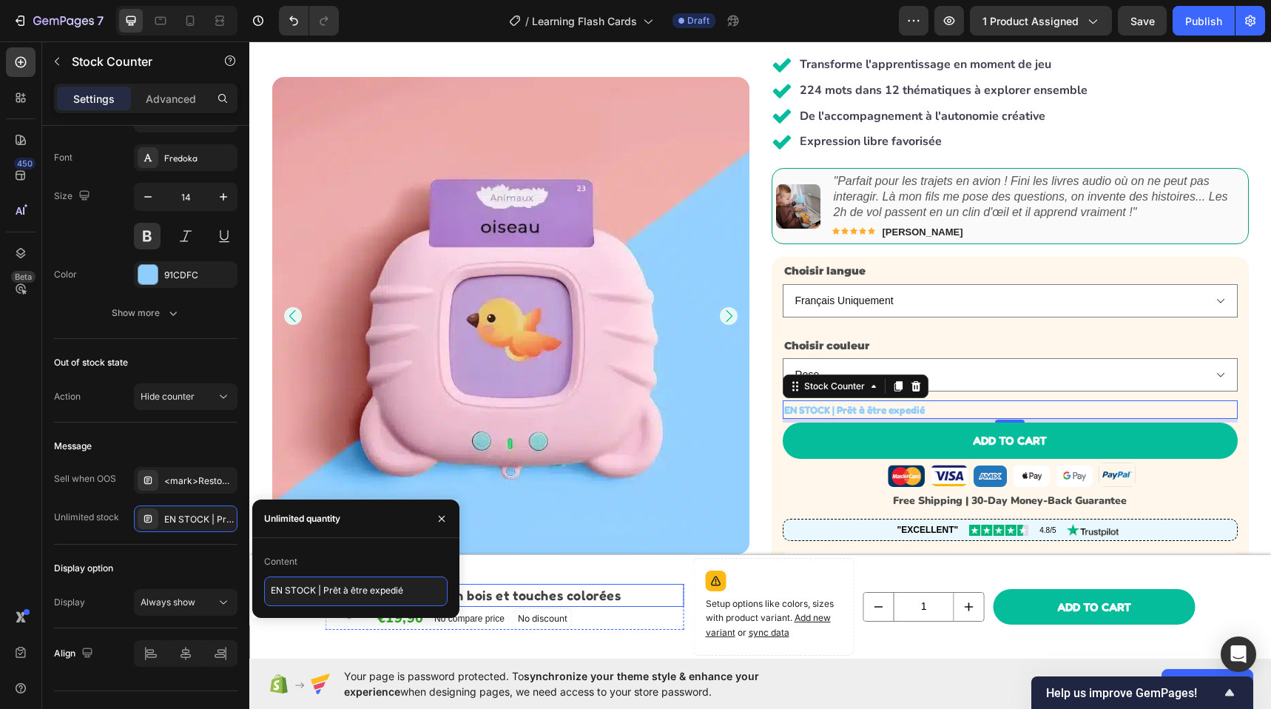
drag, startPoint x: 573, startPoint y: 631, endPoint x: 471, endPoint y: 597, distance: 107.6
click at [354, 591] on textarea "EN STOCK | éxpedié" at bounding box center [355, 591] width 183 height 30
click at [380, 595] on textarea "EN STOCK | éxpedié" at bounding box center [355, 591] width 183 height 30
drag, startPoint x: 344, startPoint y: 591, endPoint x: 323, endPoint y: 592, distance: 20.7
click at [323, 592] on textarea "EN STOCK | éxpedié" at bounding box center [355, 591] width 183 height 30
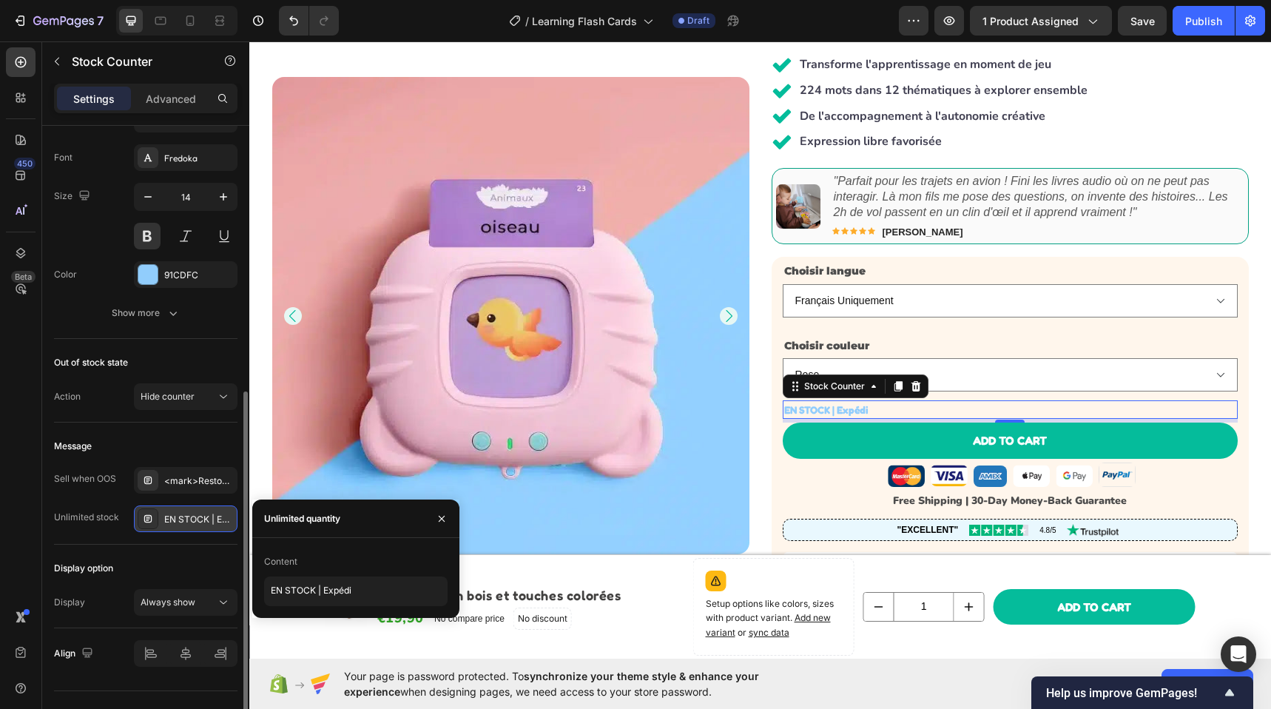
click at [205, 514] on div "EN STOCK | Expédi" at bounding box center [199, 519] width 70 height 13
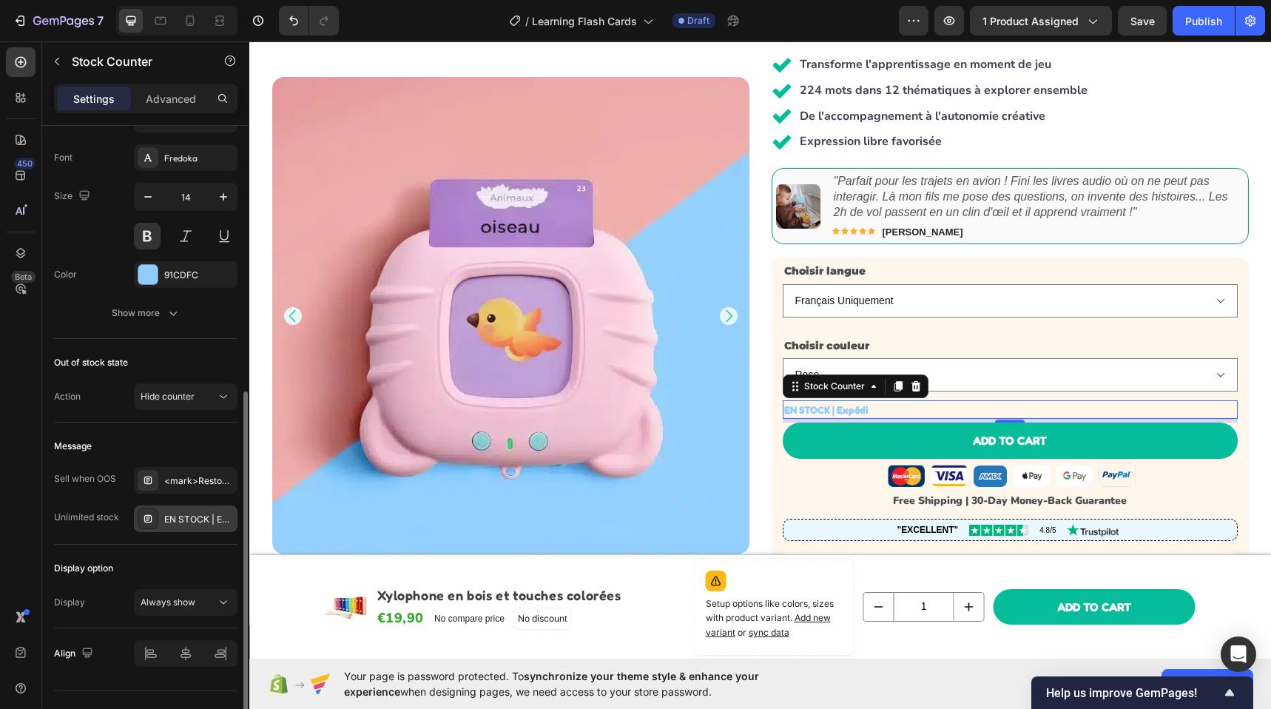
click at [207, 515] on div "EN STOCK | Expédi" at bounding box center [199, 519] width 70 height 13
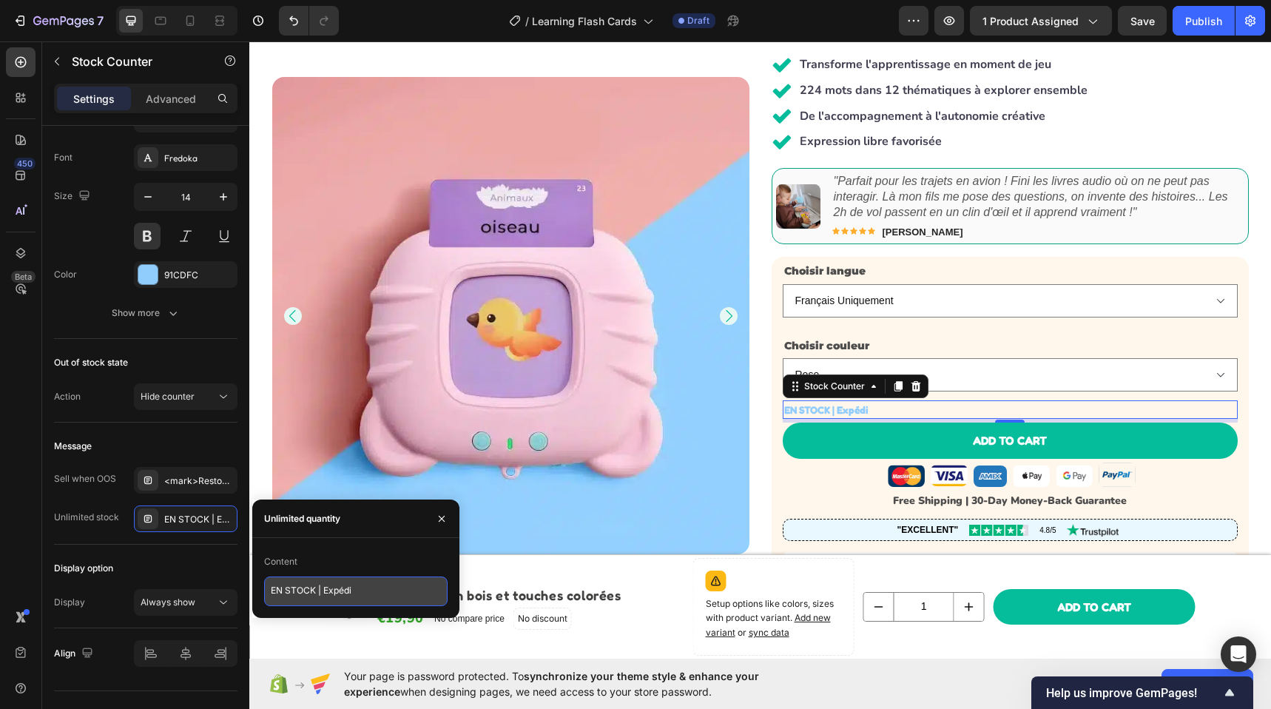
click at [357, 592] on textarea "EN STOCK | Expédi" at bounding box center [355, 591] width 183 height 30
click at [380, 592] on textarea "EN STOCK | Expédiée demain" at bounding box center [355, 591] width 183 height 30
type textarea "EN STOCK | Expédiée en 24h"
click at [1073, 406] on div "EN STOCK | Expédiée en 24h" at bounding box center [1010, 409] width 453 height 18
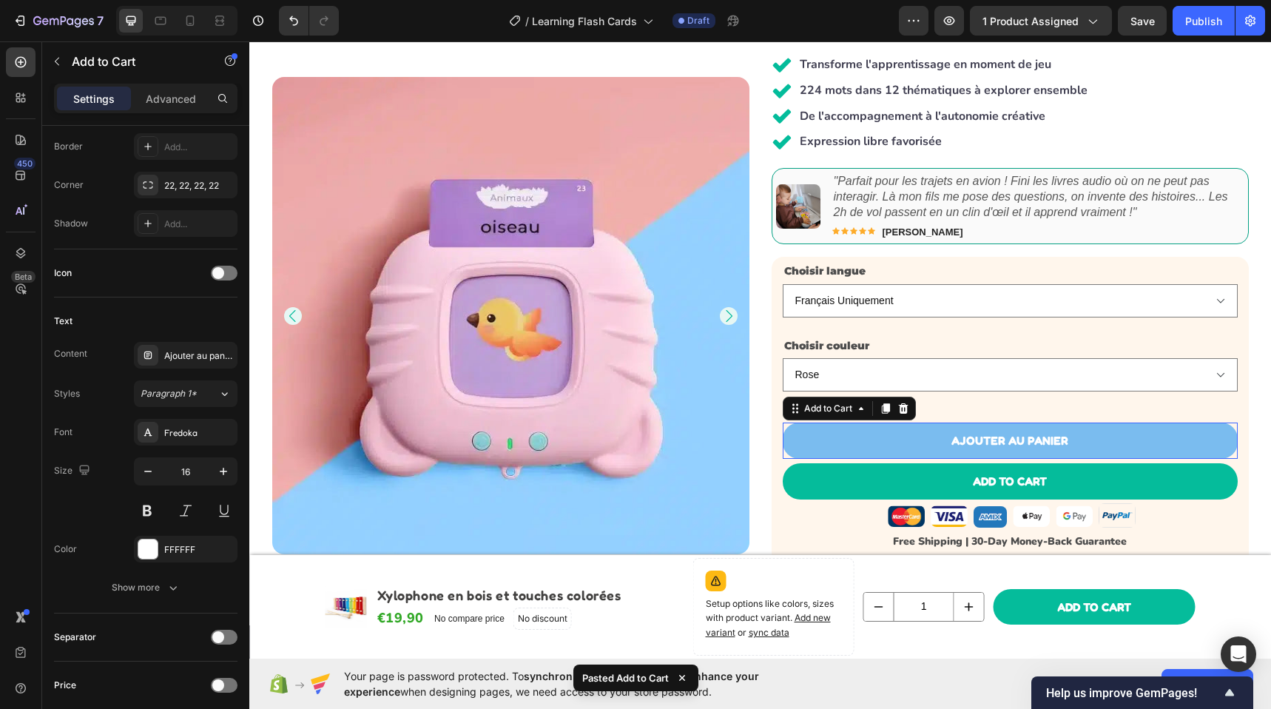
scroll to position [0, 0]
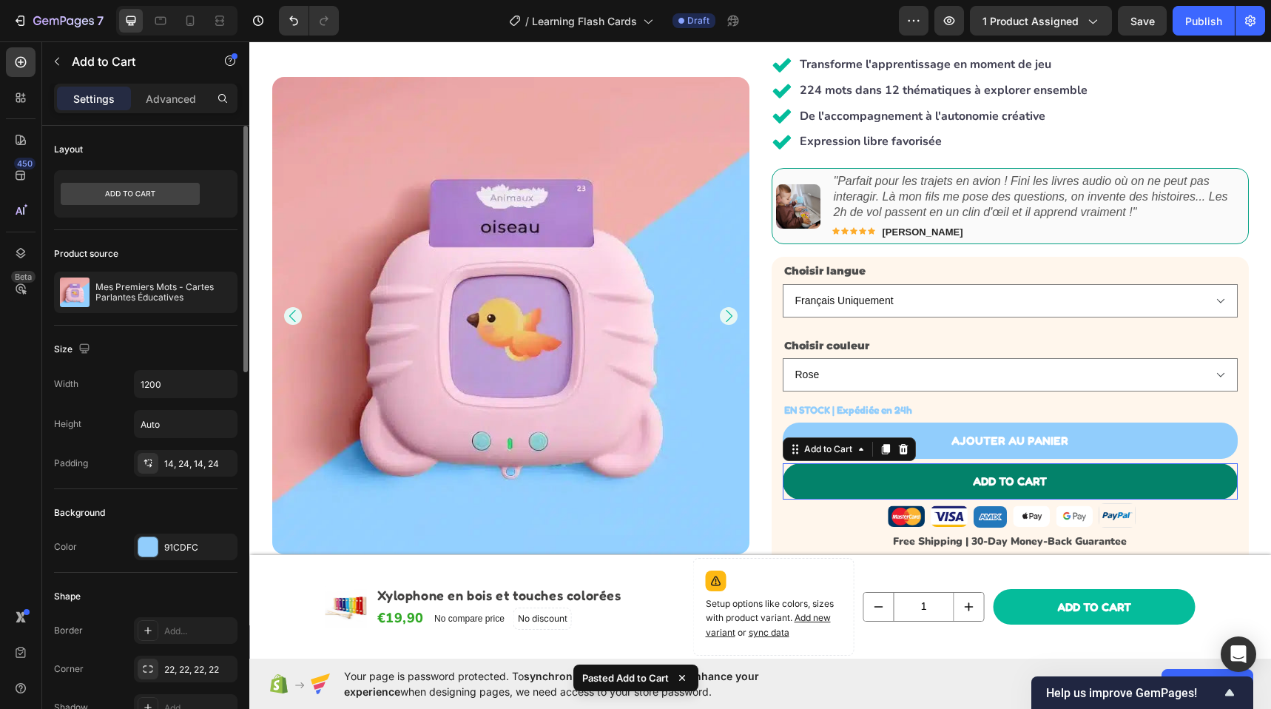
click at [1111, 490] on button "Add to cart" at bounding box center [1009, 481] width 455 height 36
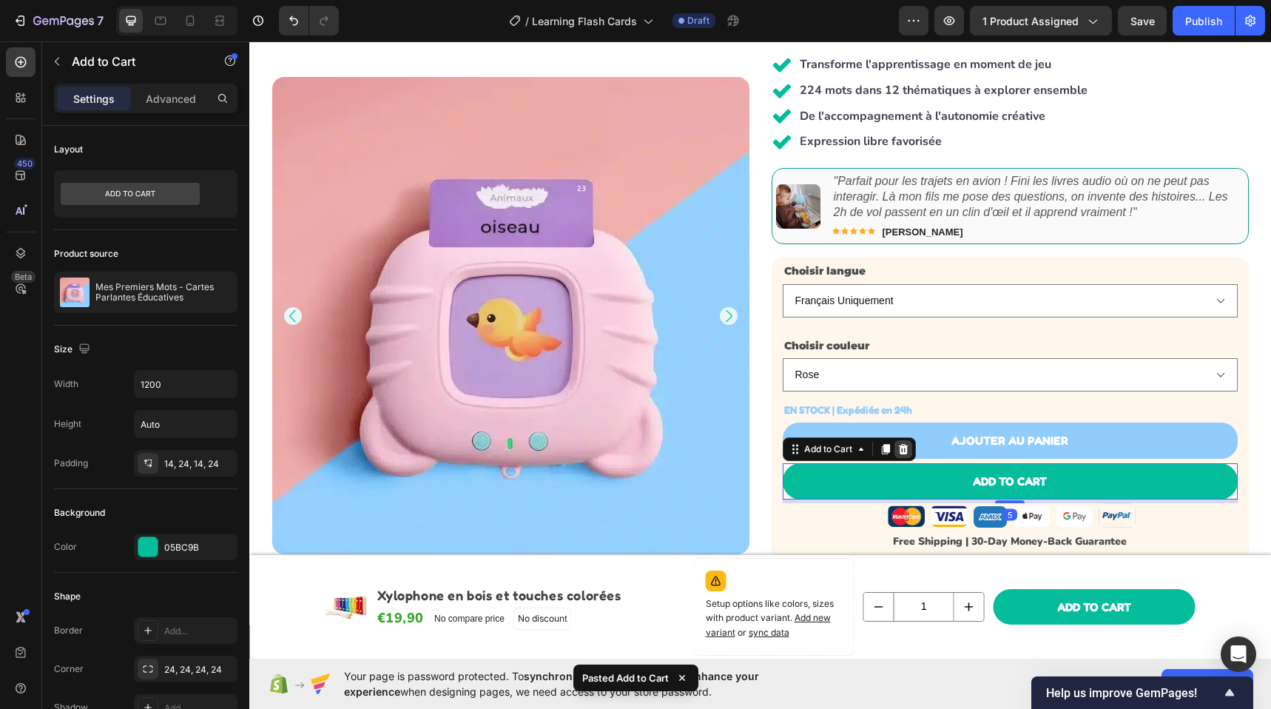
click at [902, 448] on icon at bounding box center [903, 449] width 12 height 12
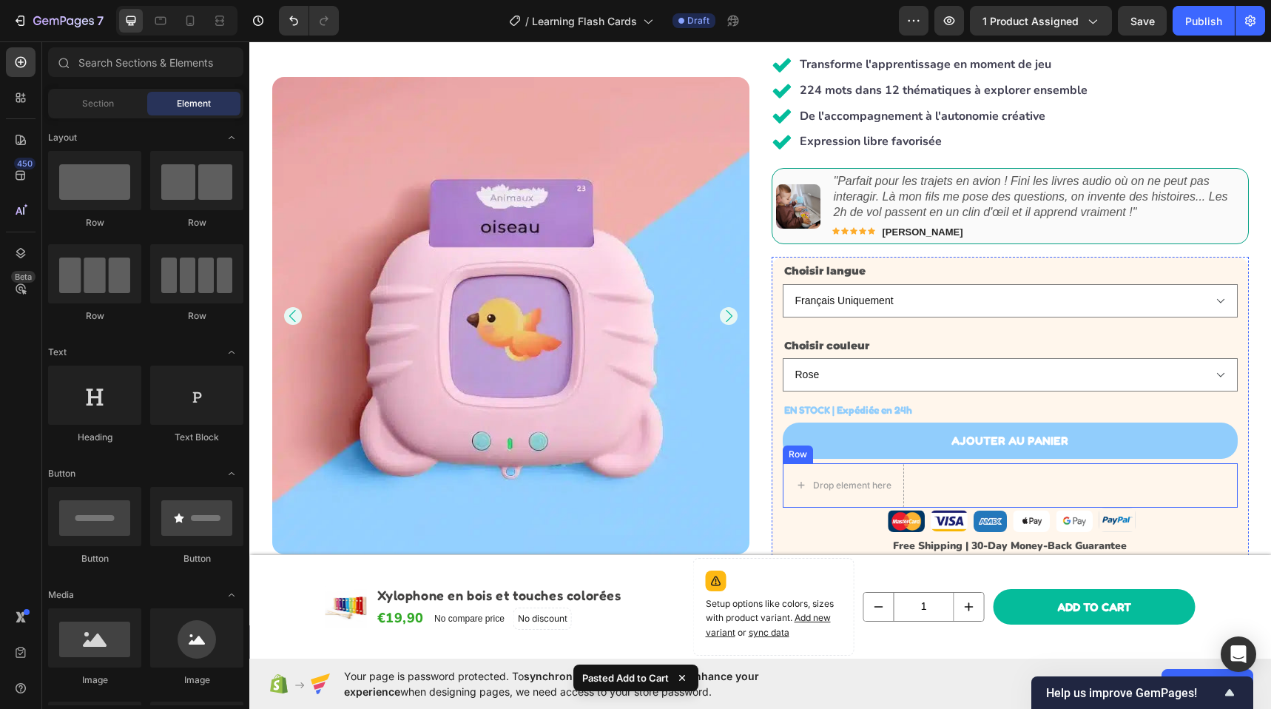
click at [924, 475] on div "Drop element here Row" at bounding box center [1009, 485] width 455 height 44
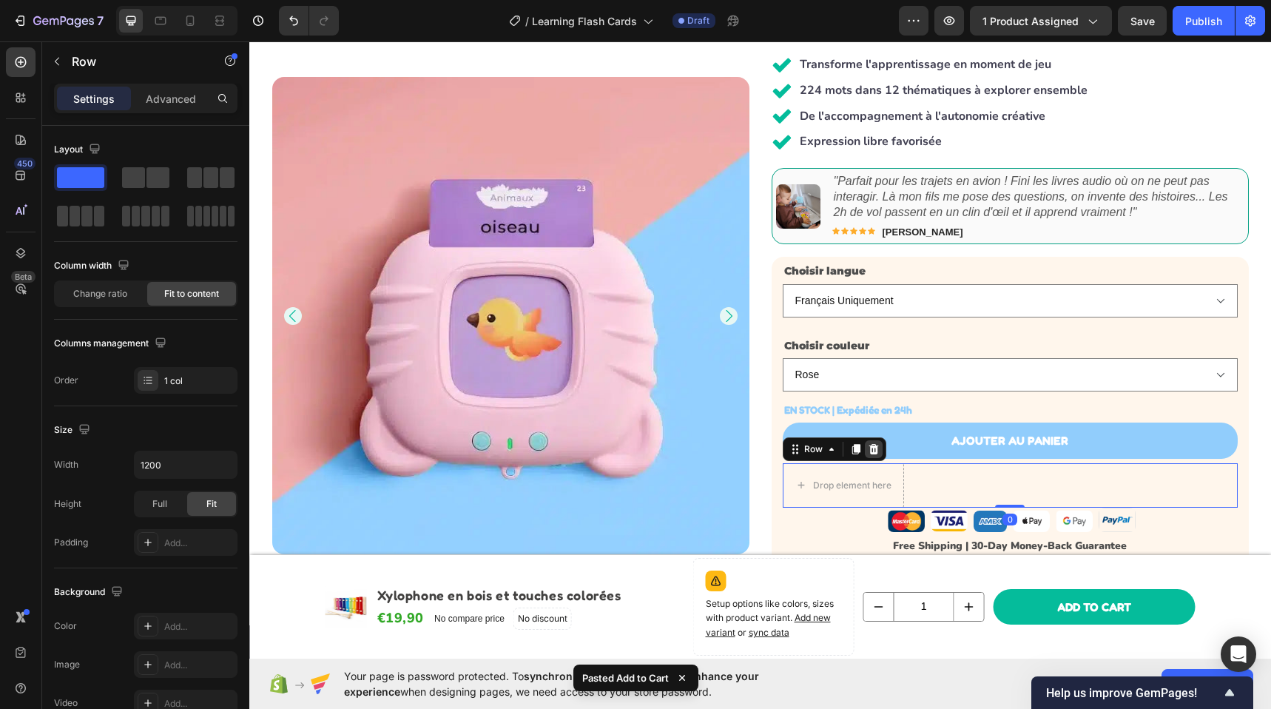
click at [868, 445] on icon at bounding box center [873, 449] width 10 height 10
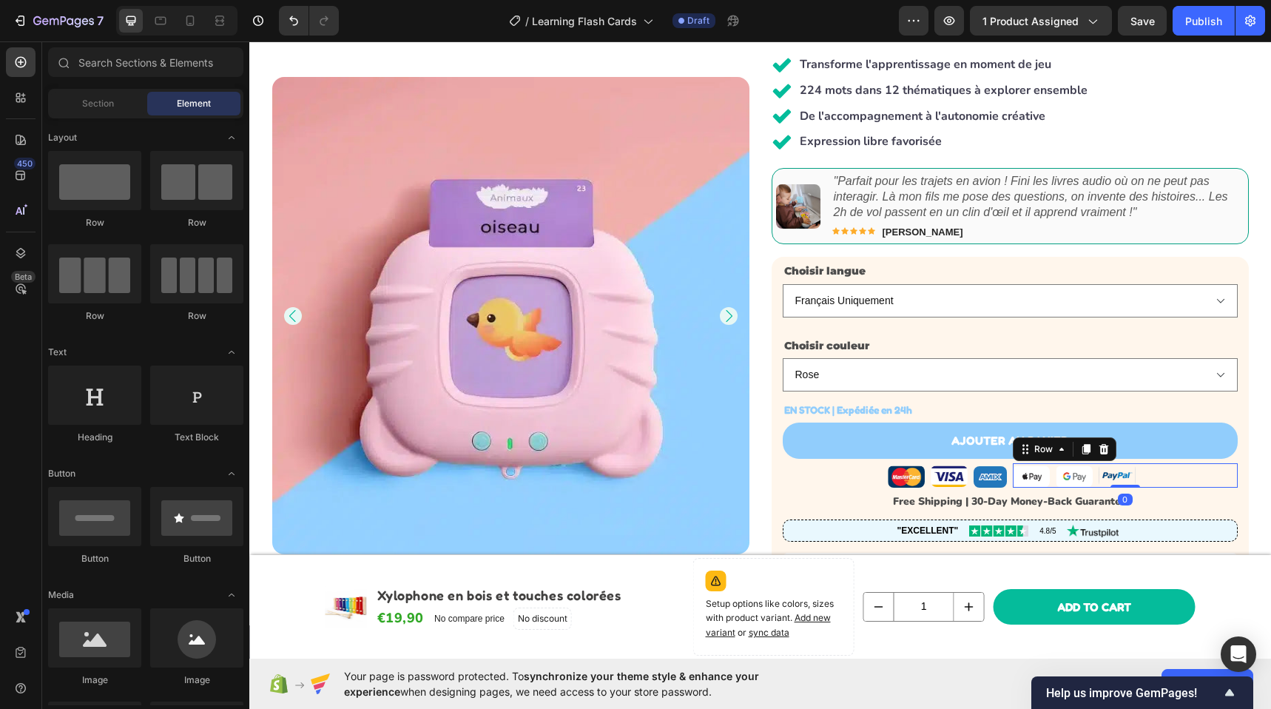
click at [1156, 478] on div "Image Image Image Row 0" at bounding box center [1124, 475] width 225 height 24
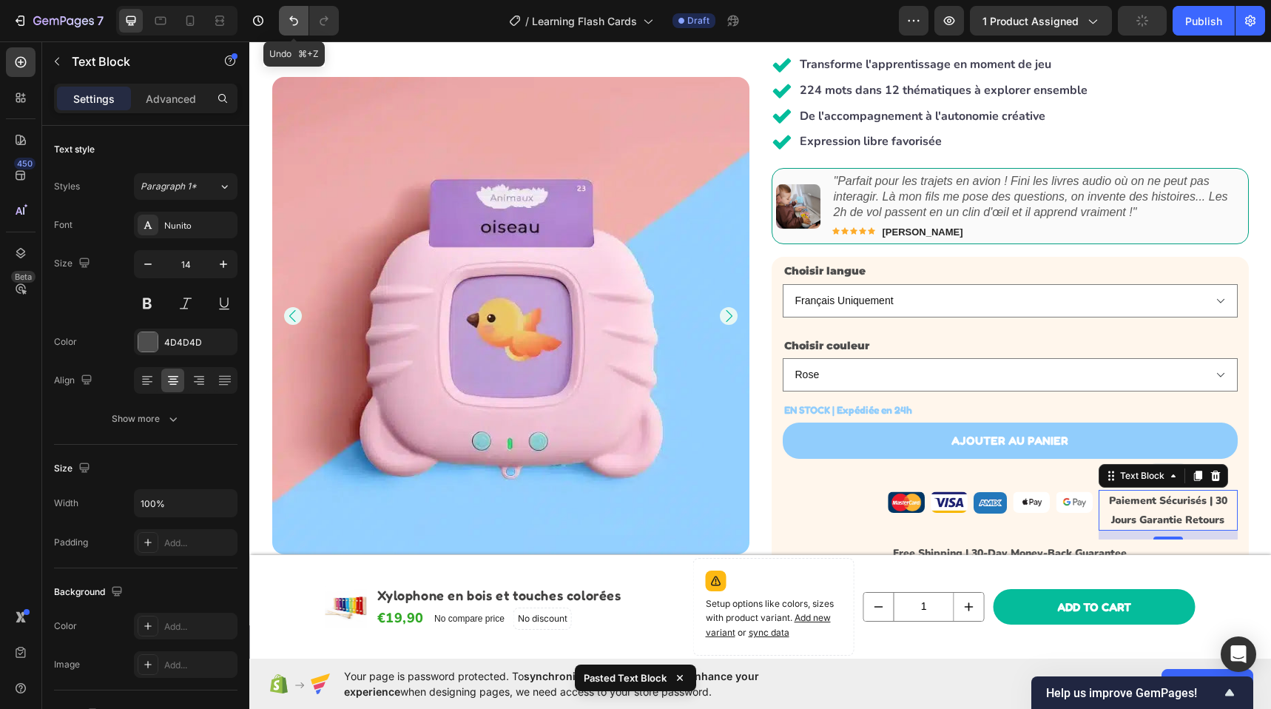
click at [289, 23] on icon "Undo/Redo" at bounding box center [293, 20] width 15 height 15
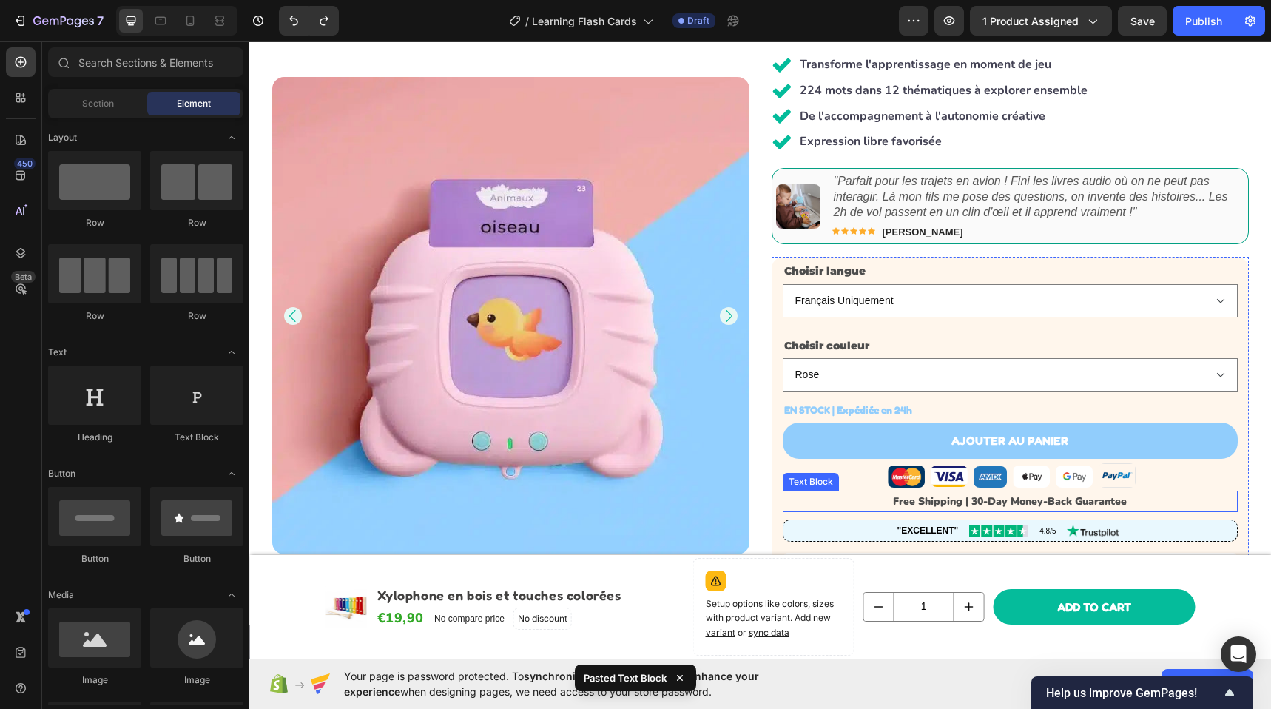
click at [1142, 504] on p "Free Shipping | 30-Day Money-Back Guarantee" at bounding box center [1010, 501] width 452 height 18
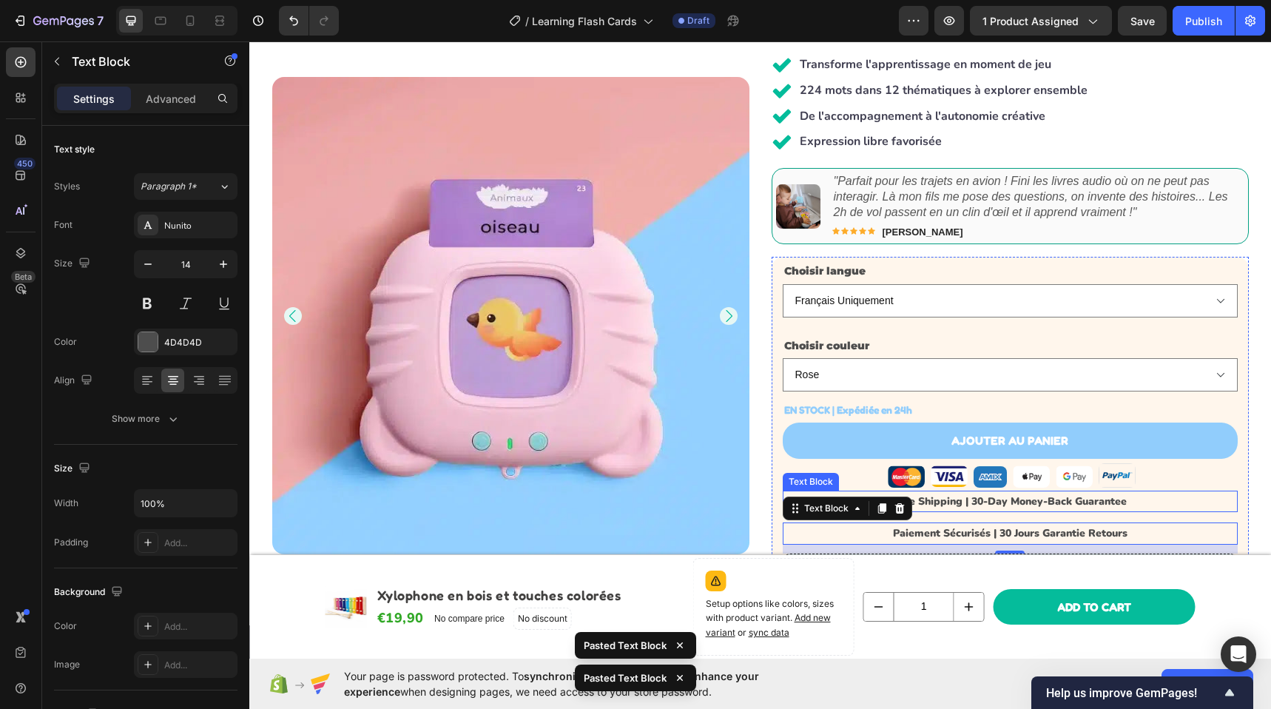
click at [1151, 499] on p "Free Shipping | 30-Day Money-Back Guarantee" at bounding box center [1010, 501] width 452 height 18
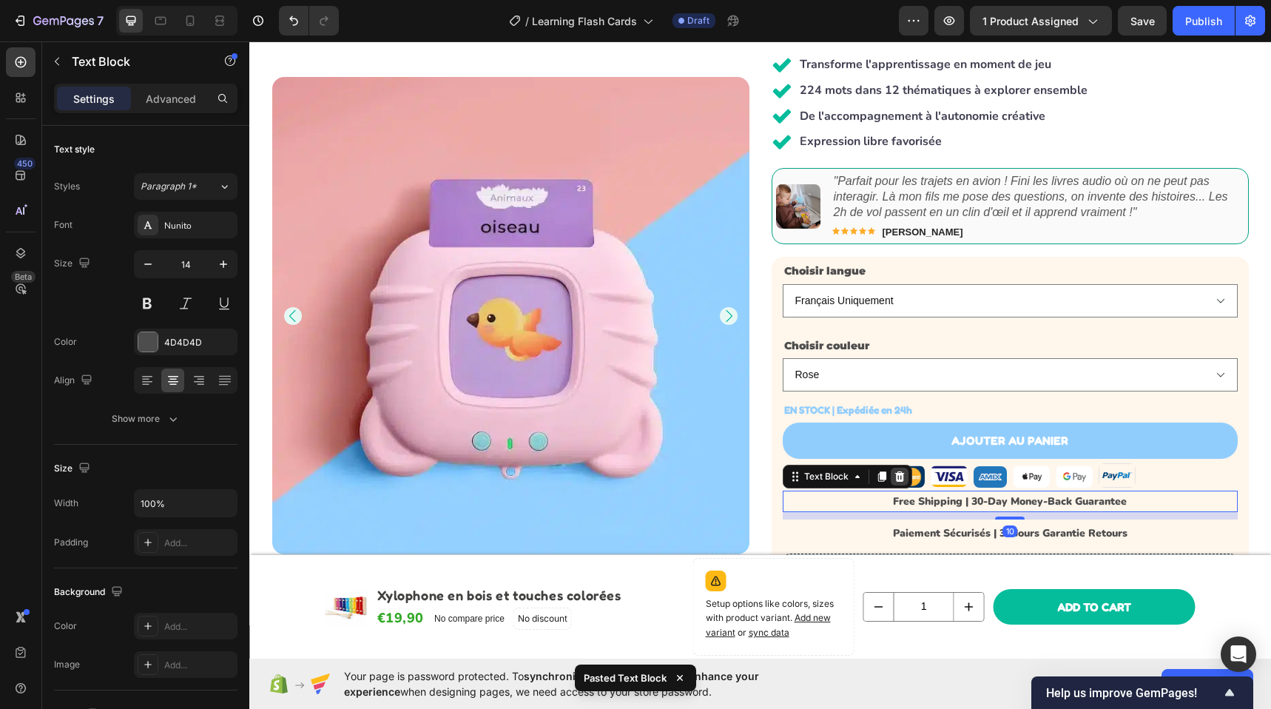
click at [899, 477] on div at bounding box center [899, 476] width 18 height 18
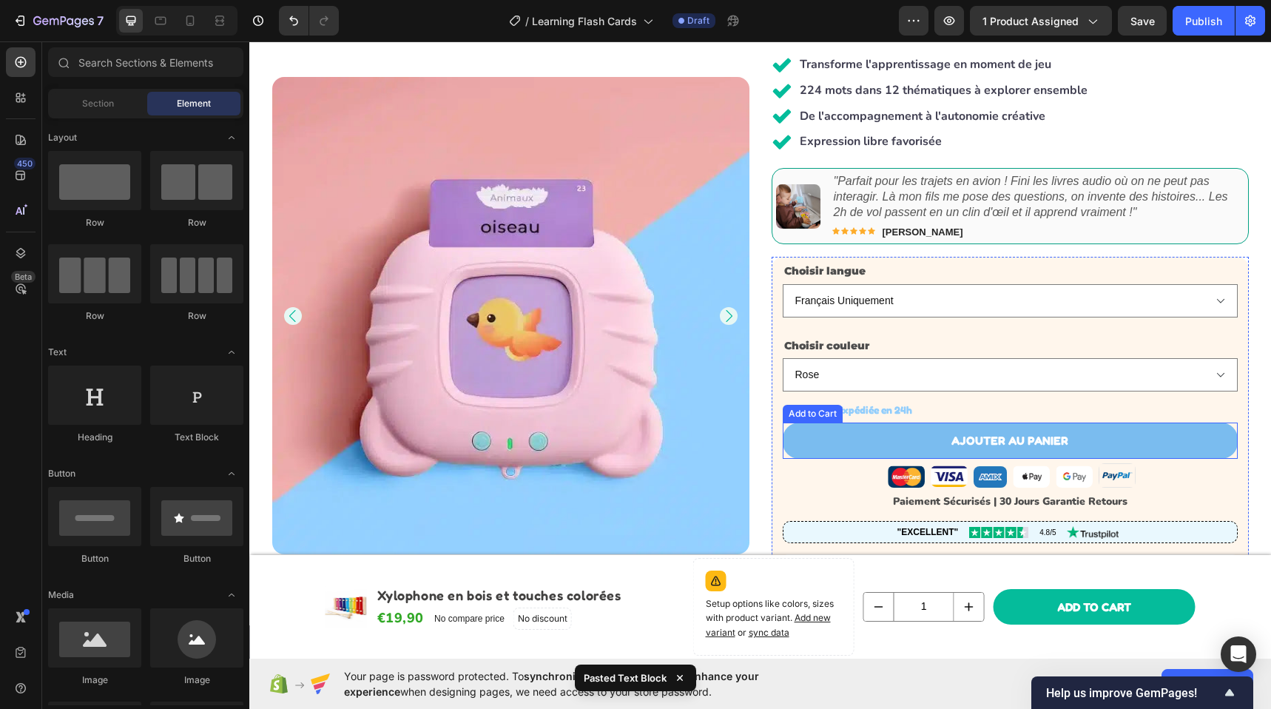
scroll to position [472, 0]
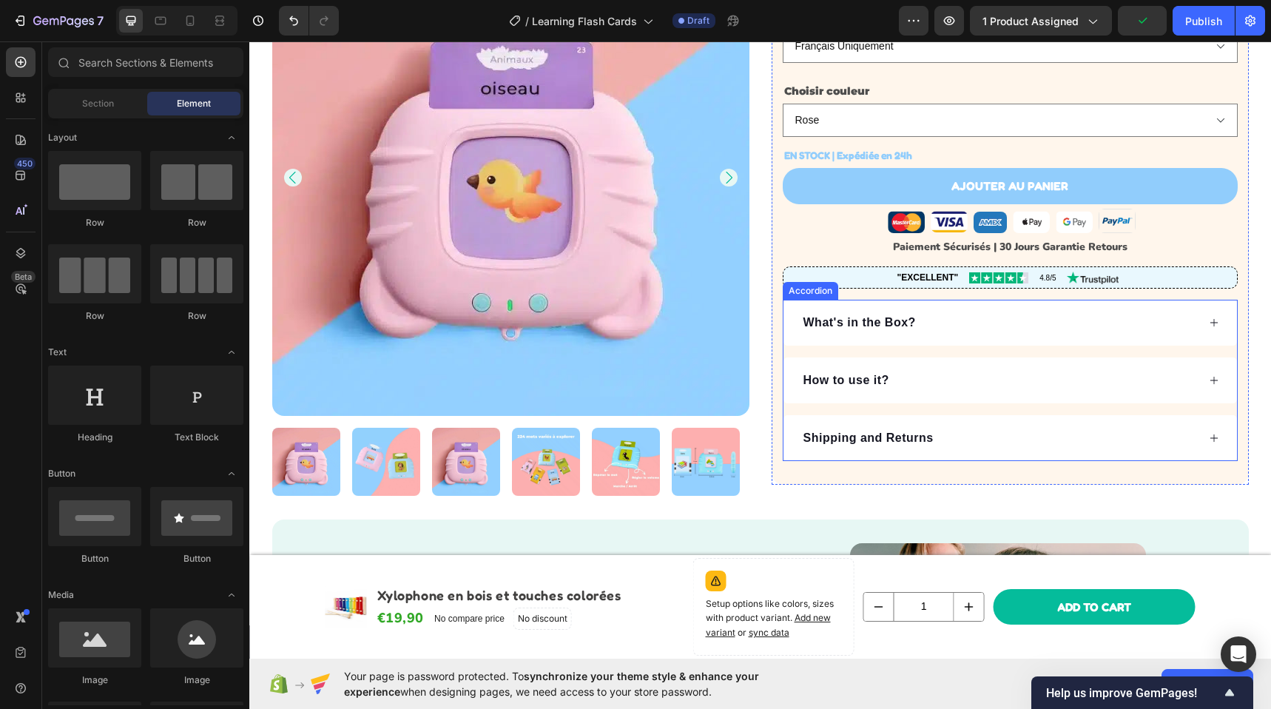
click at [933, 337] on div "What's in the Box?" at bounding box center [1009, 323] width 453 height 46
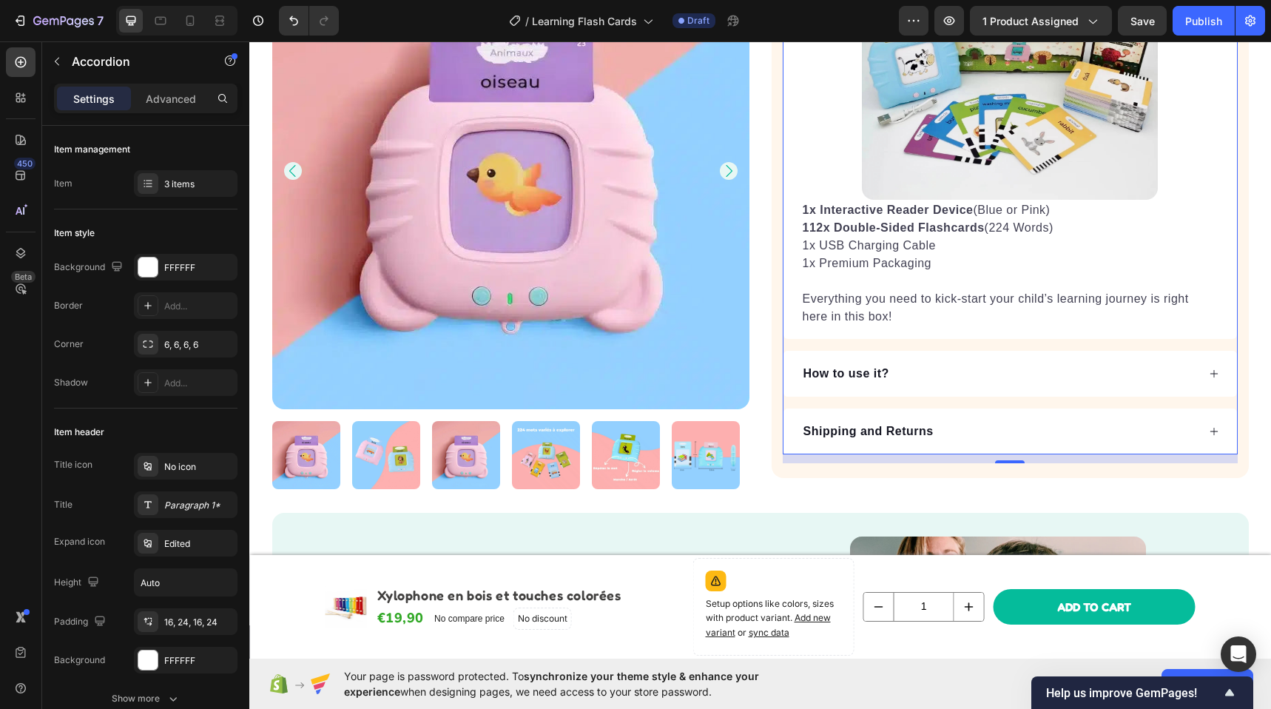
scroll to position [752, 0]
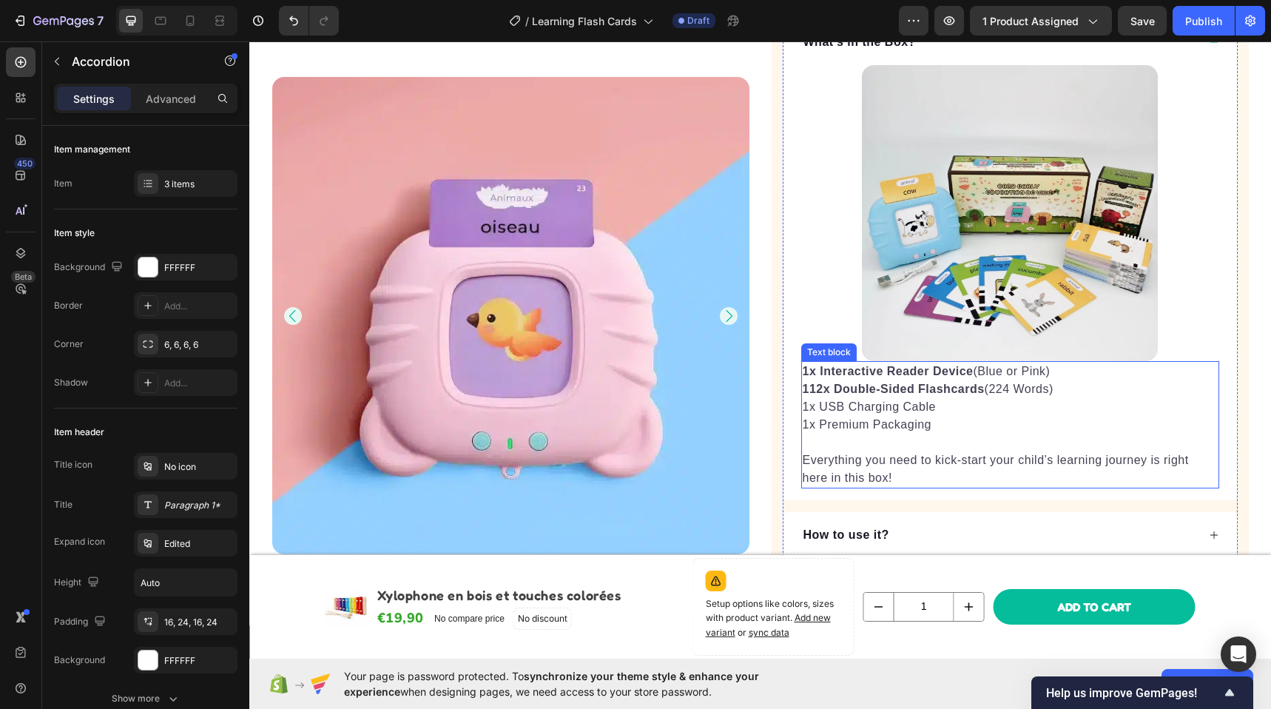
click at [884, 416] on p "1x Premium Packaging" at bounding box center [1009, 425] width 415 height 18
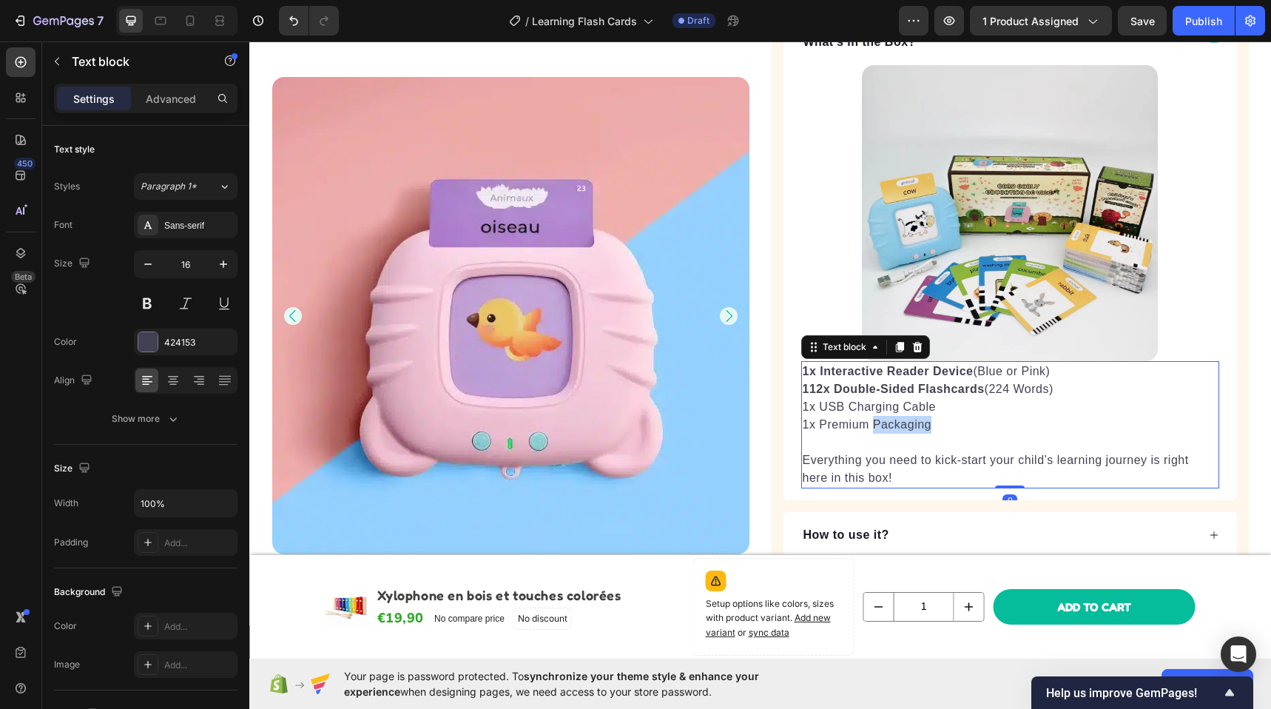
click at [884, 416] on p "1x Premium Packaging" at bounding box center [1009, 425] width 415 height 18
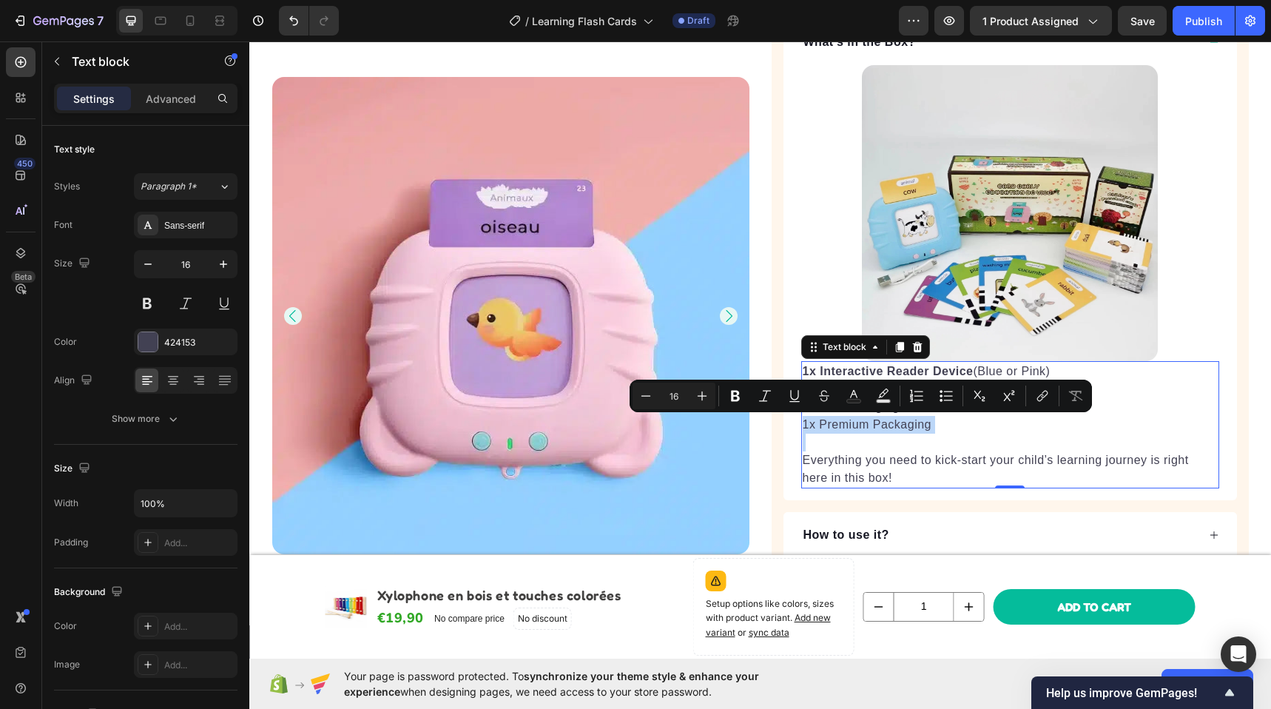
click at [862, 419] on p "1x Premium Packaging" at bounding box center [1009, 425] width 415 height 18
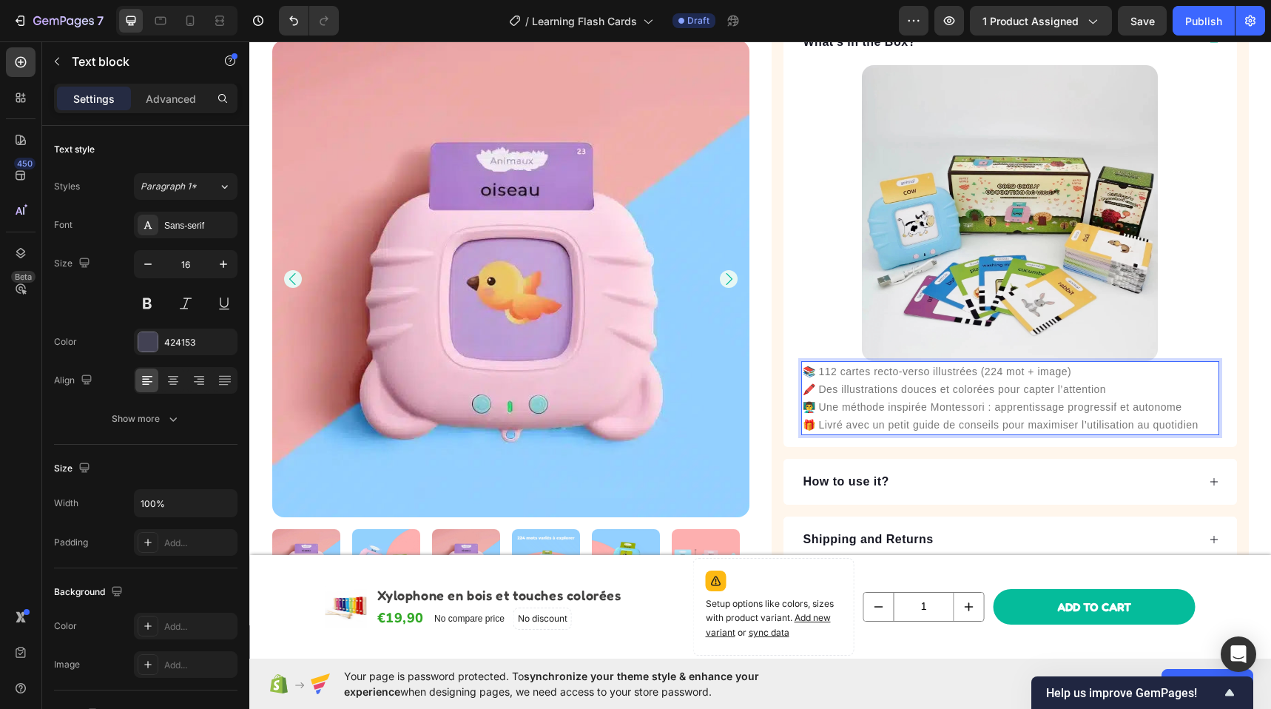
click at [874, 419] on span "🎁 Livré avec un petit guide de conseils pour maximiser l’utilisation au quotidi…" at bounding box center [1000, 425] width 396 height 12
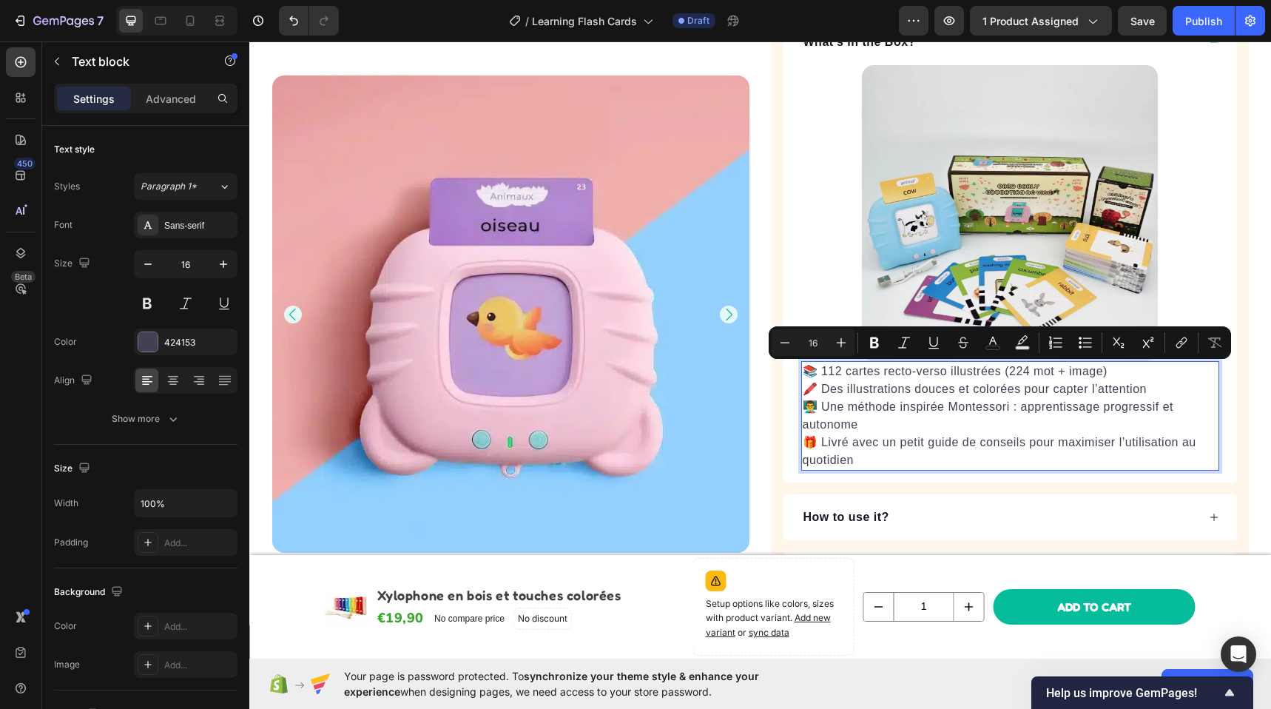
click at [907, 427] on p "📚 112 cartes recto-verso illustrées (224 mot + image) 🖍️ Des illustrations douc…" at bounding box center [1009, 415] width 415 height 106
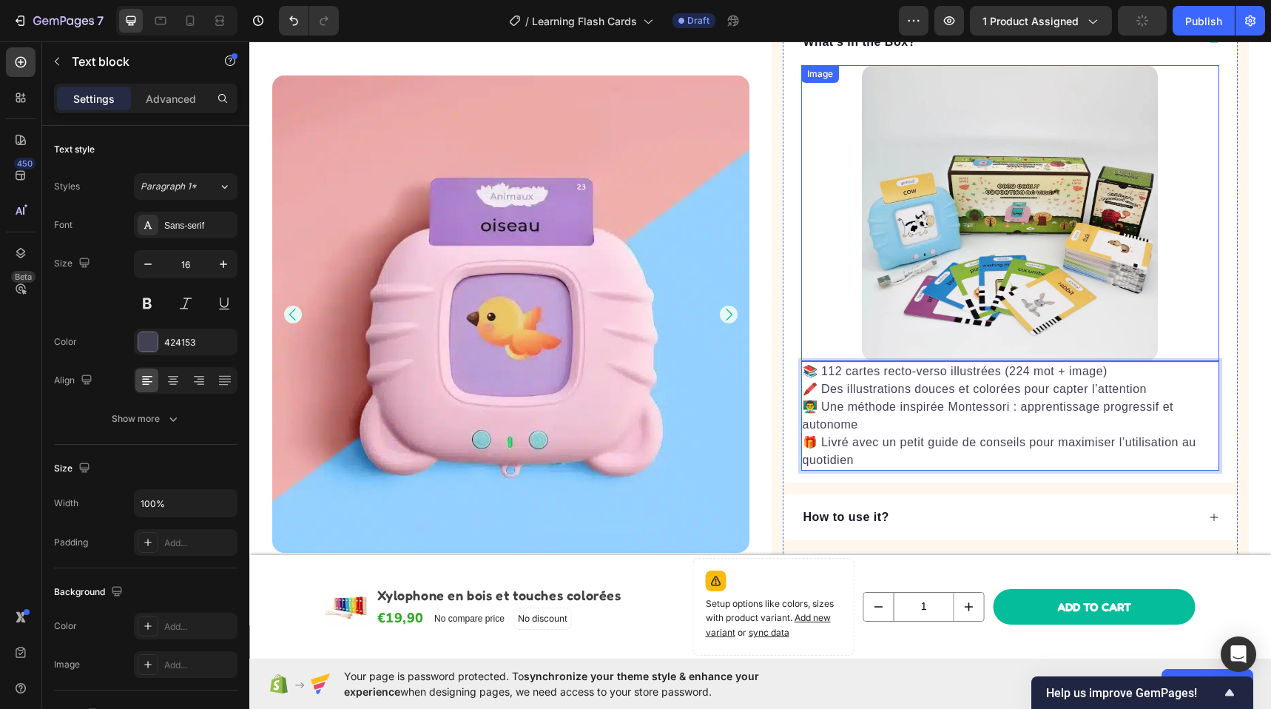
click at [825, 289] on div at bounding box center [1010, 213] width 418 height 296
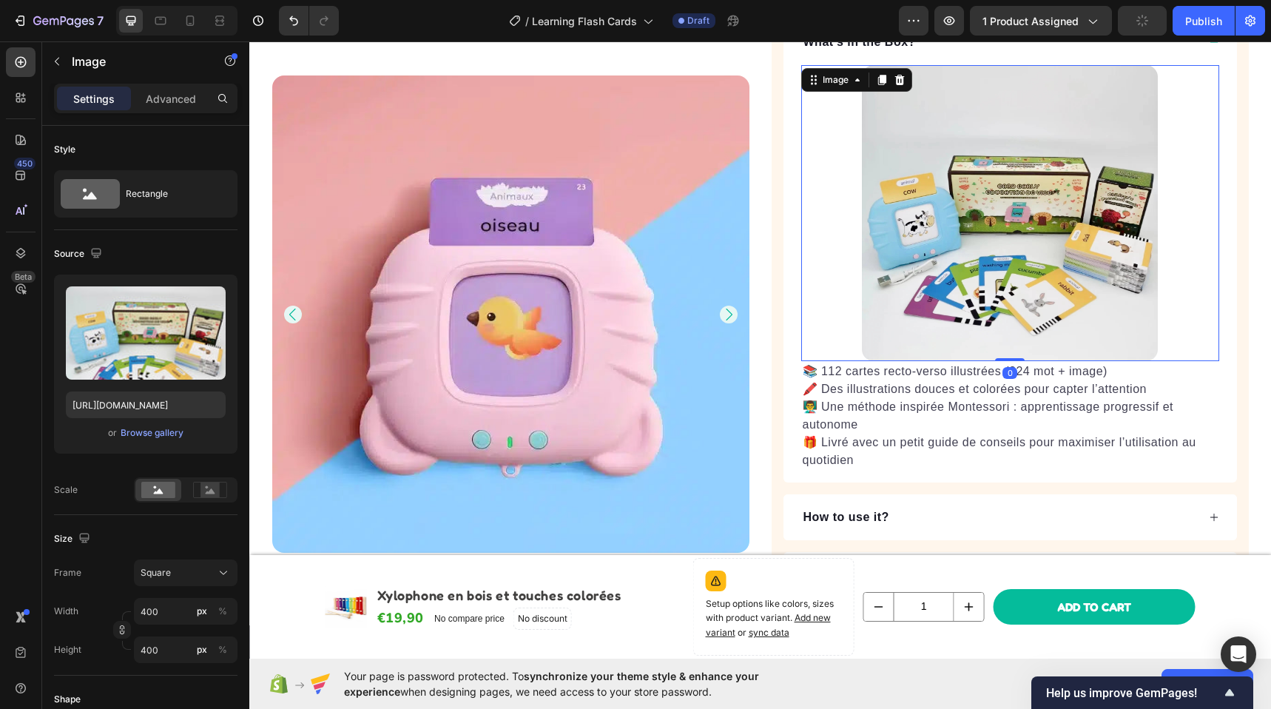
click at [966, 287] on img at bounding box center [1010, 213] width 296 height 296
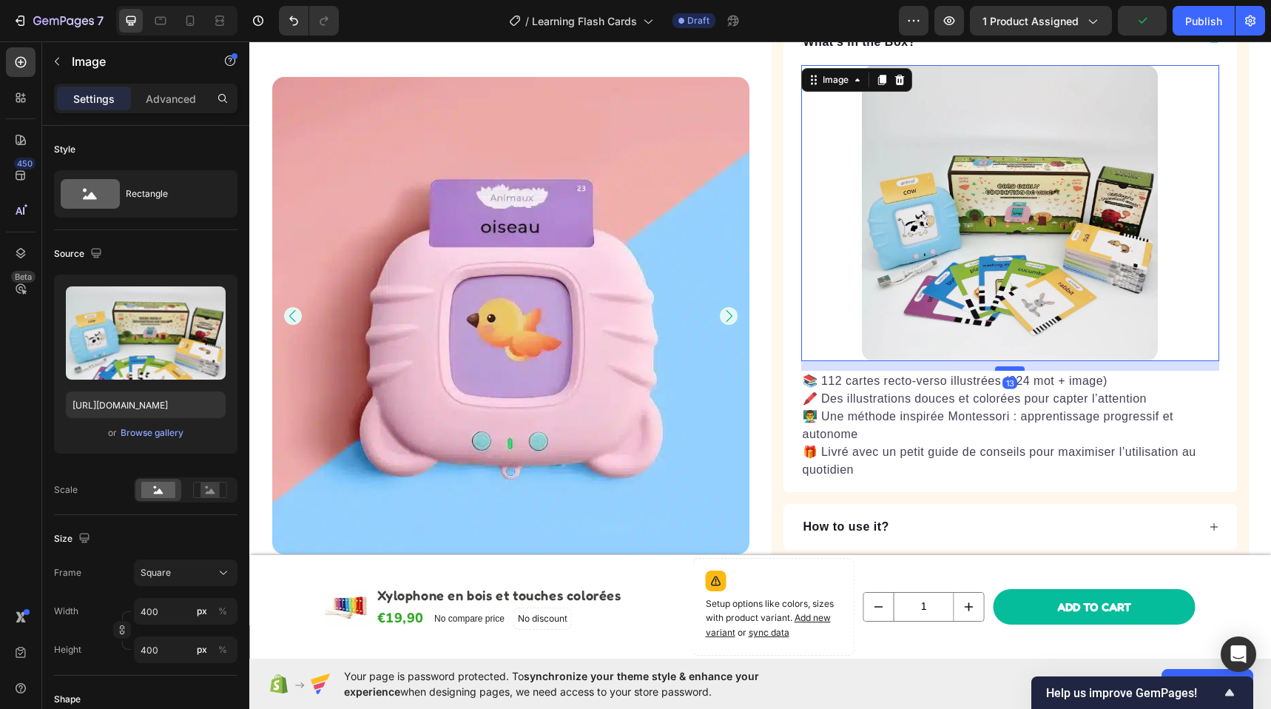
drag, startPoint x: 1014, startPoint y: 359, endPoint x: 1014, endPoint y: 368, distance: 9.6
click at [1014, 368] on div at bounding box center [1010, 368] width 30 height 4
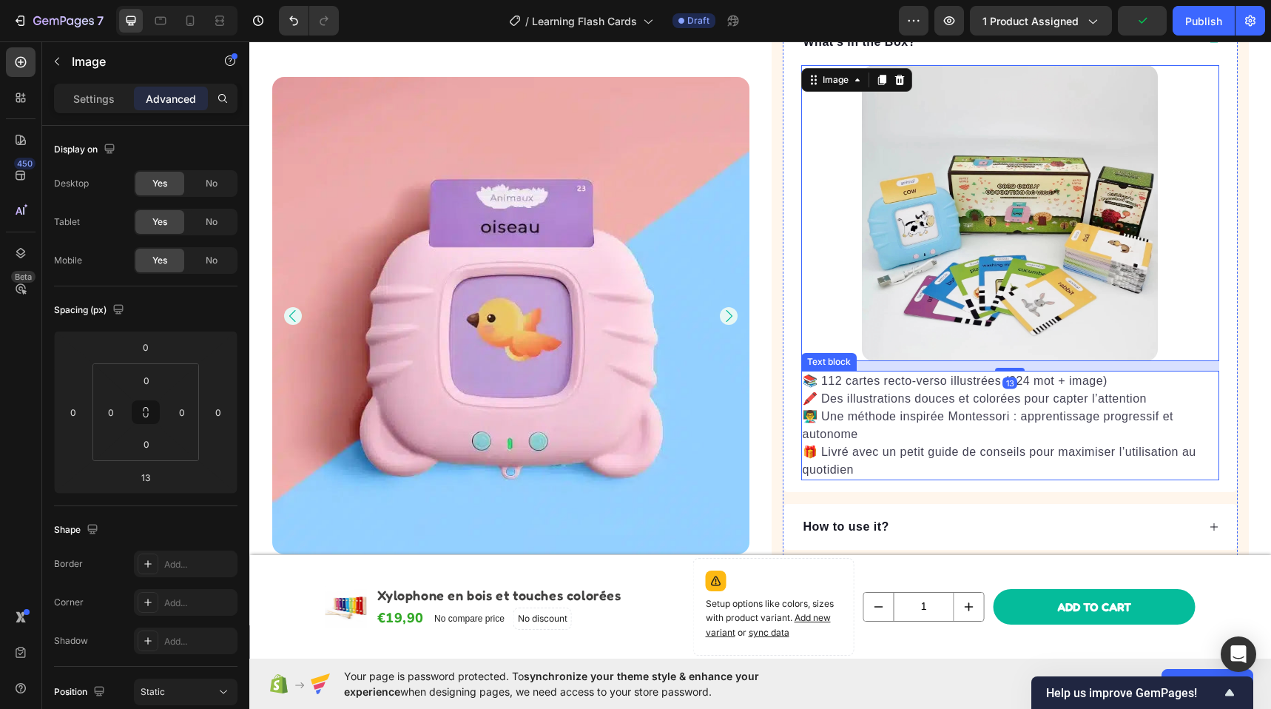
click at [1206, 387] on p "📚 112 cartes recto-verso illustrées (224 mot + image) 🖍️ Des illustrations douc…" at bounding box center [1009, 425] width 415 height 106
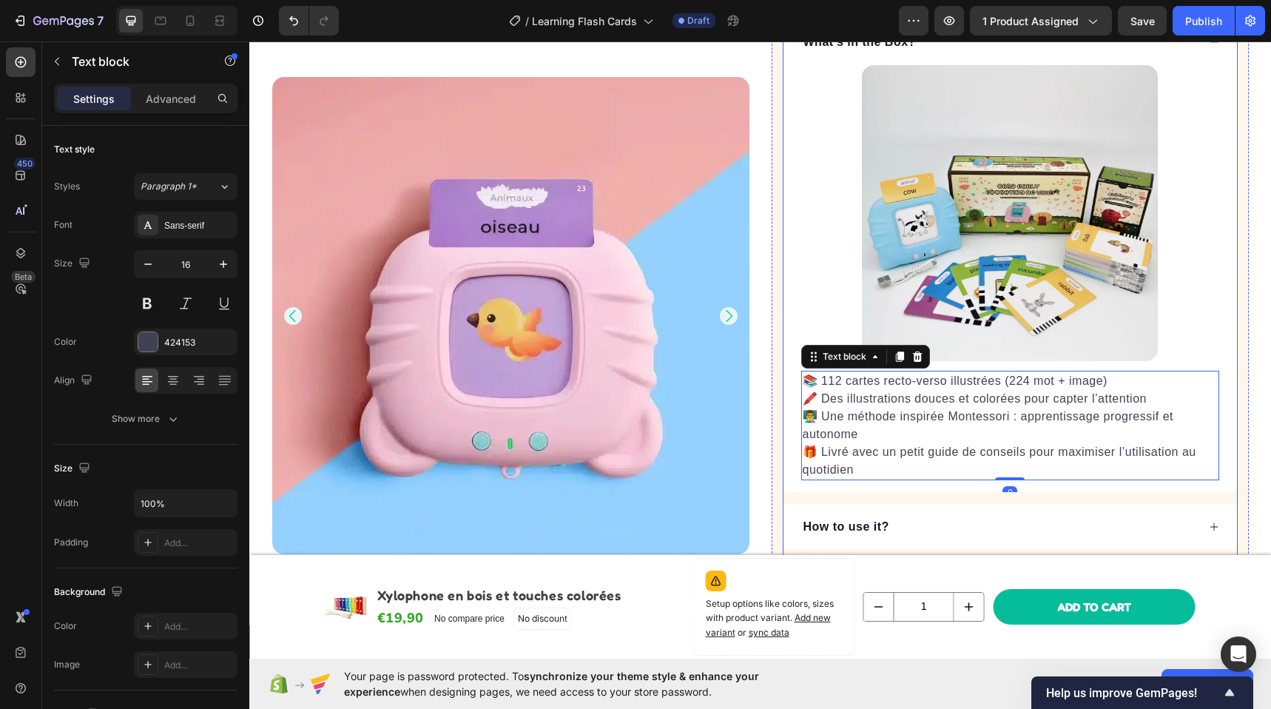
click at [1232, 386] on div "Choisir langue Français Uniquement Anglais uniquement Allemand uniquement Itali…" at bounding box center [1009, 176] width 477 height 909
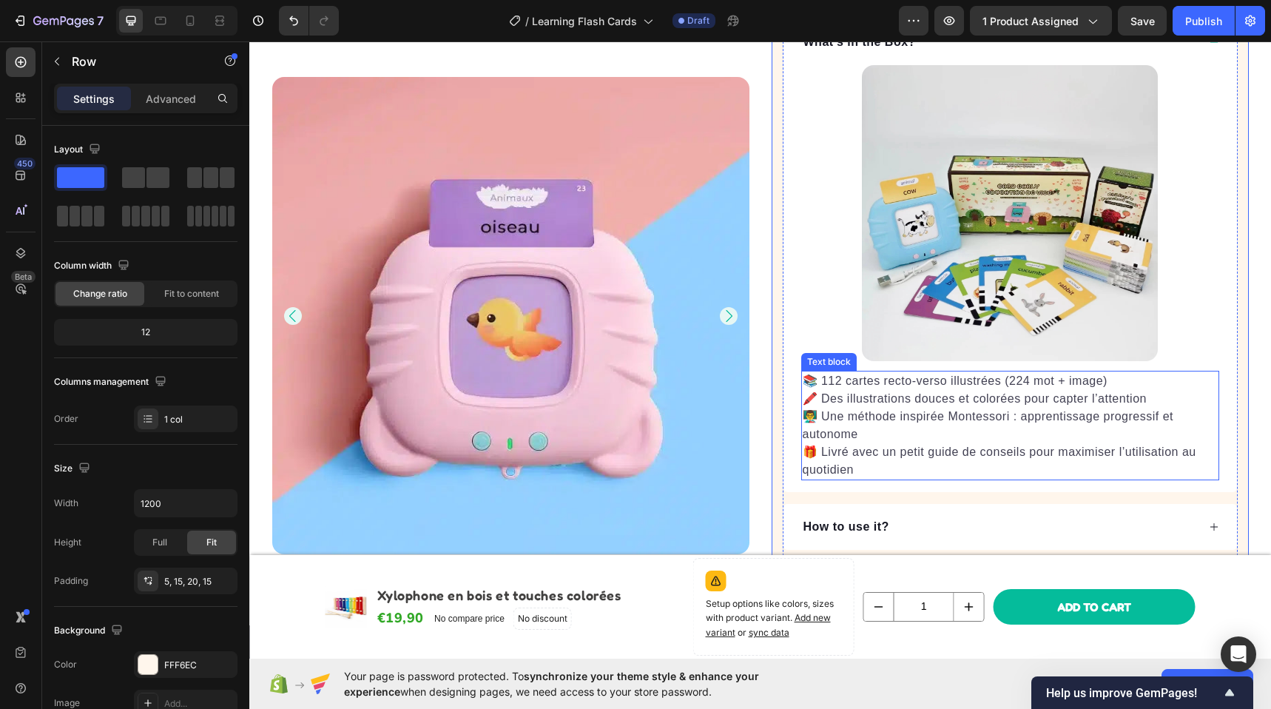
scroll to position [575, 0]
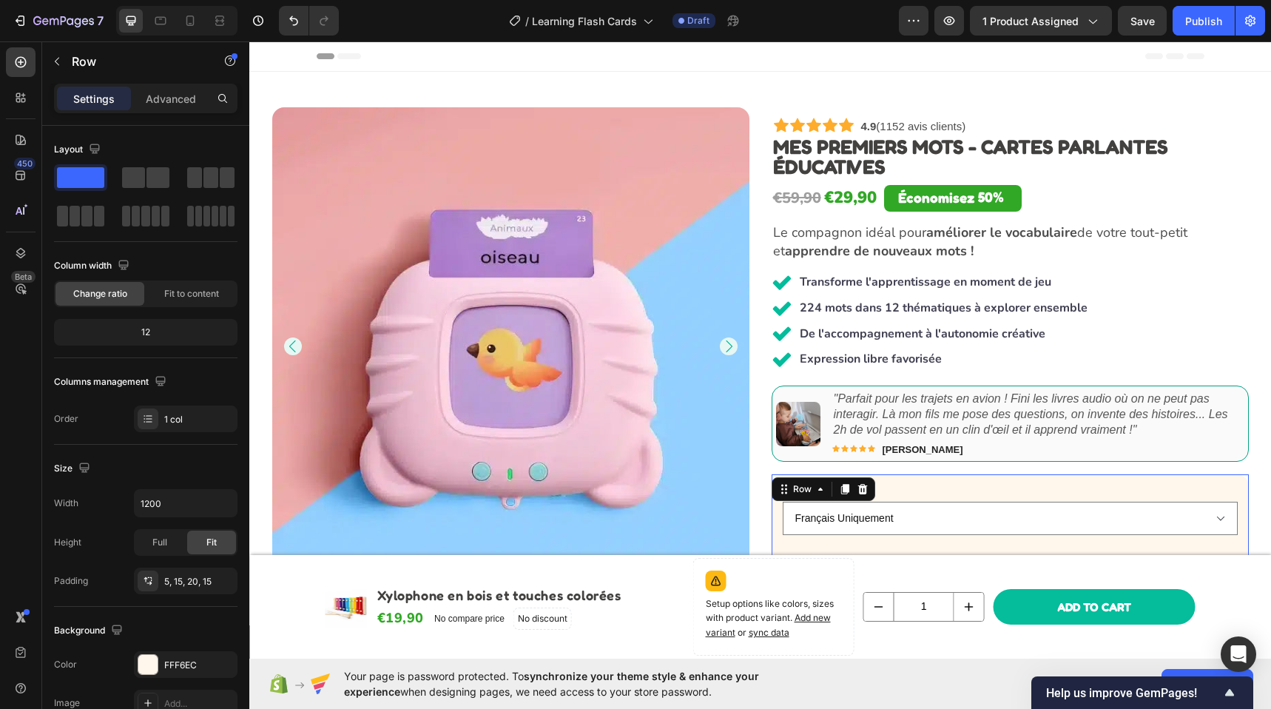
scroll to position [575, 0]
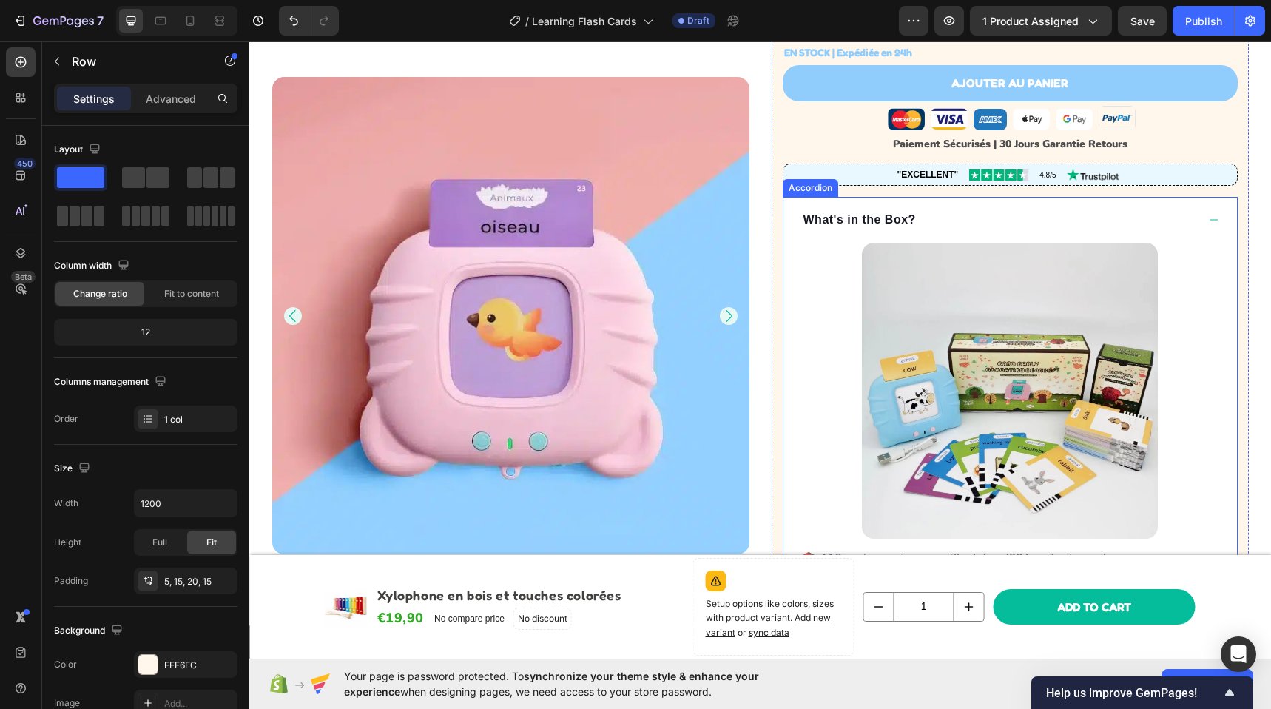
click at [859, 225] on p "What's in the Box?" at bounding box center [859, 220] width 112 height 18
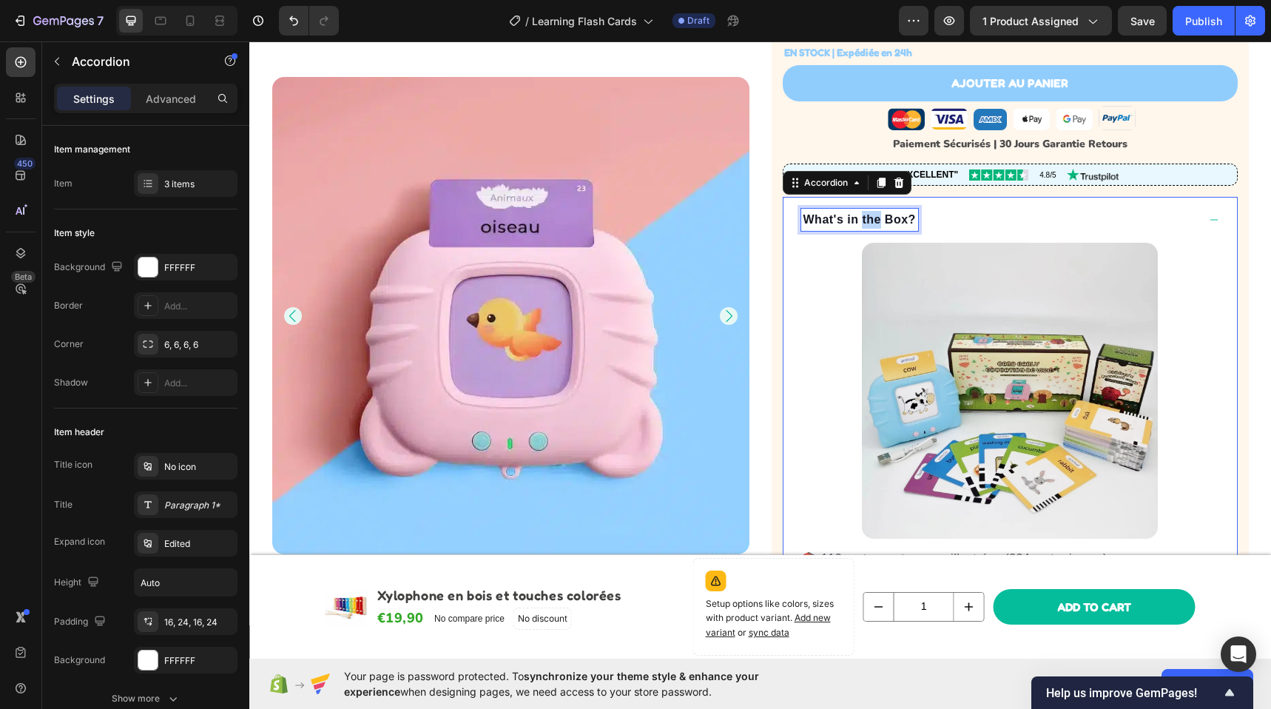
click at [859, 225] on p "What's in the Box?" at bounding box center [859, 220] width 112 height 18
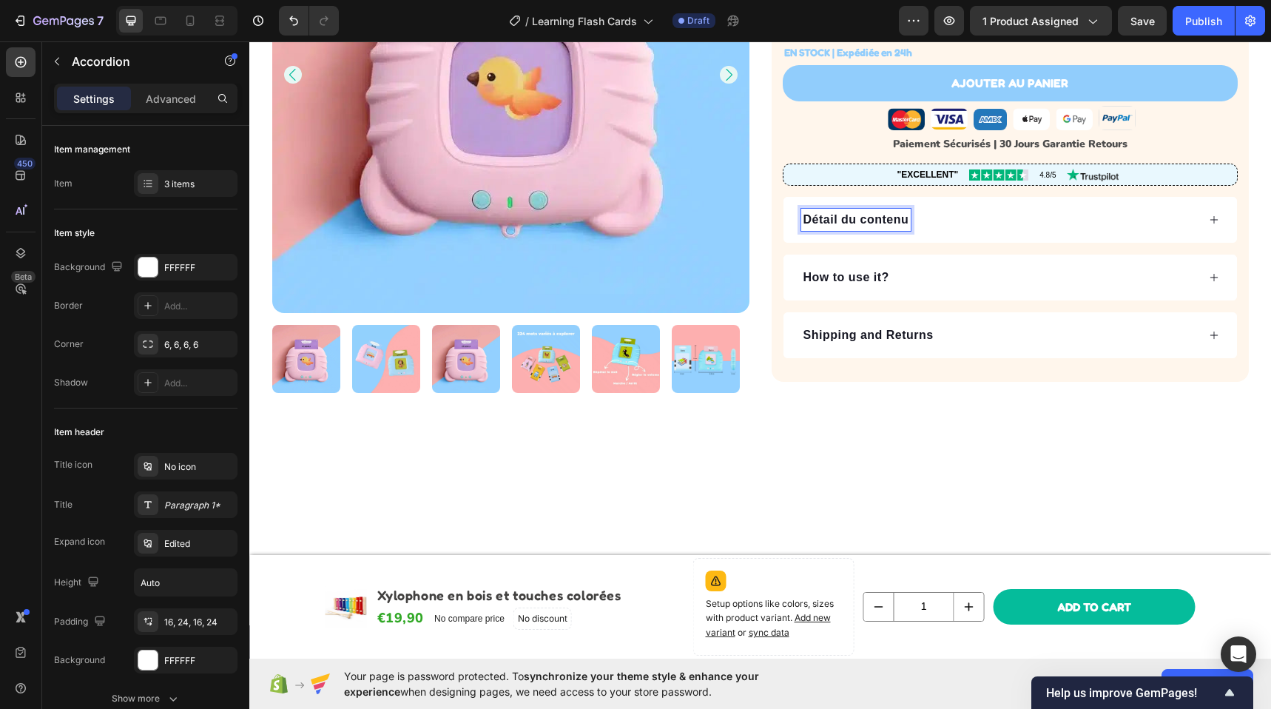
click at [842, 276] on p "How to use it?" at bounding box center [846, 277] width 86 height 18
click at [973, 277] on div "Comment utiliser" at bounding box center [999, 277] width 396 height 22
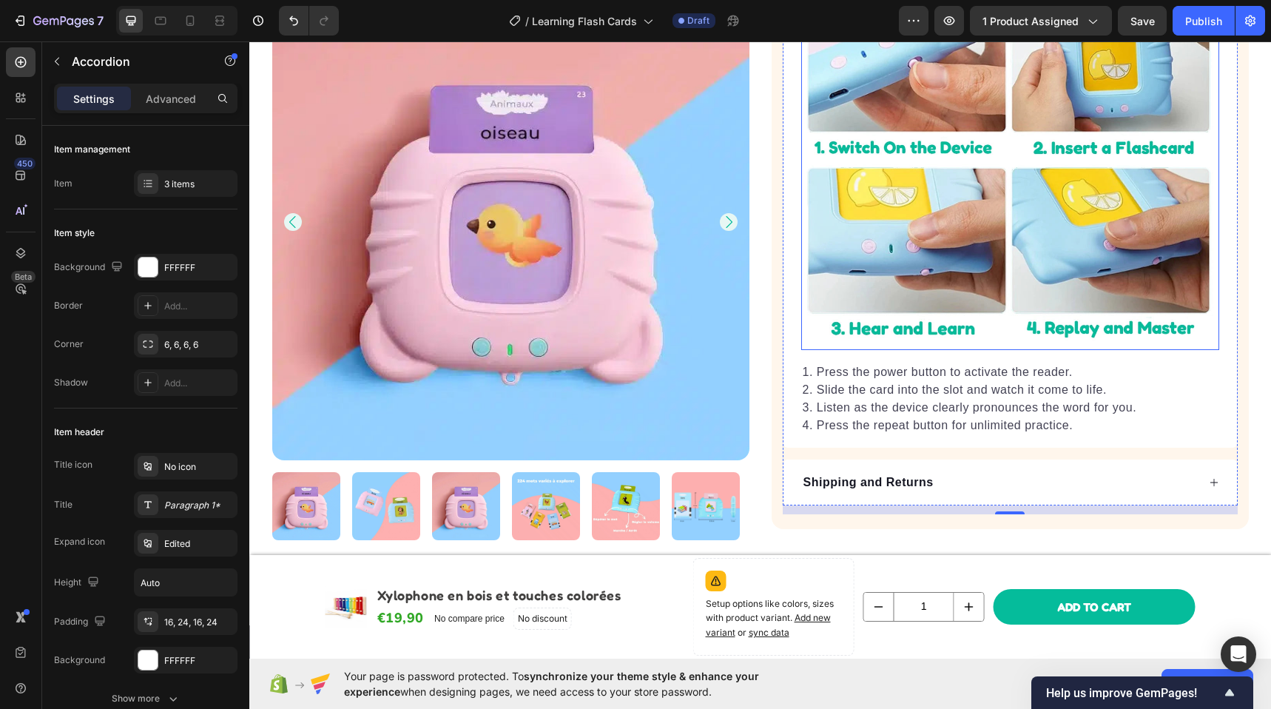
scroll to position [1018, 0]
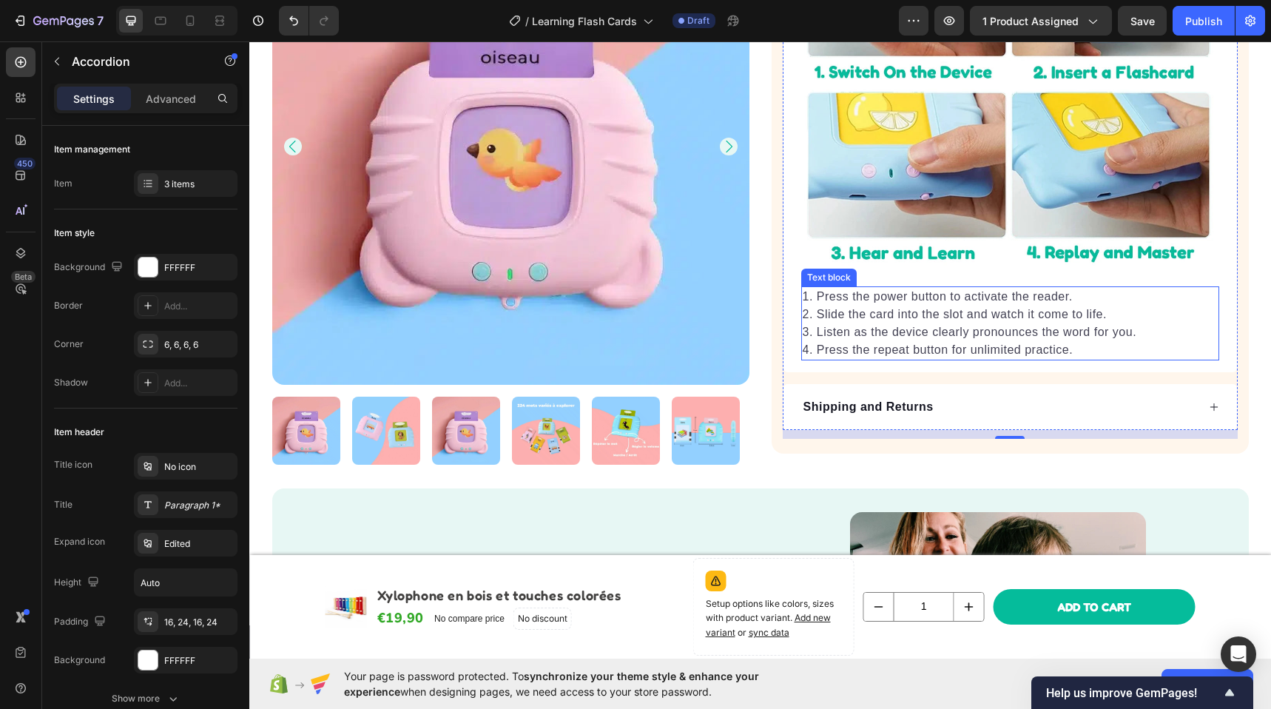
click at [922, 303] on p "1. Press the power button to activate the reader. 2. Slide the card into the sl…" at bounding box center [1009, 323] width 415 height 71
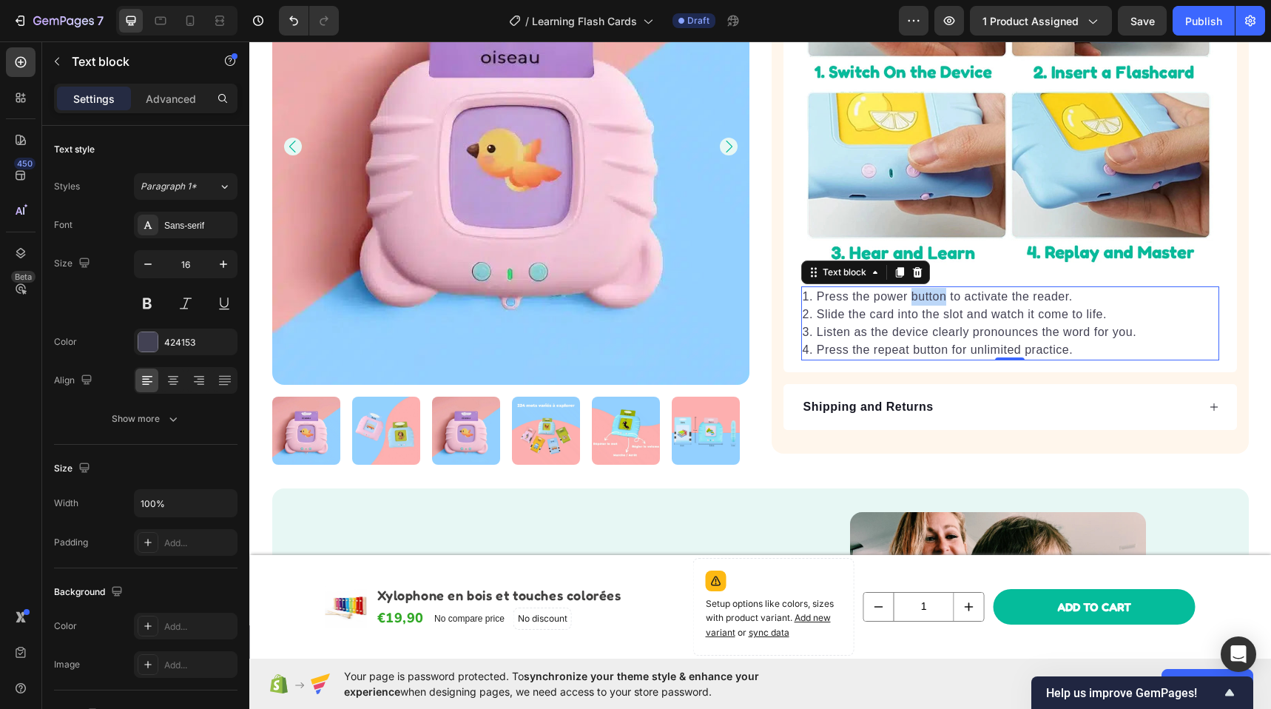
click at [922, 303] on p "1. Press the power button to activate the reader. 2. Slide the card into the sl…" at bounding box center [1009, 323] width 415 height 71
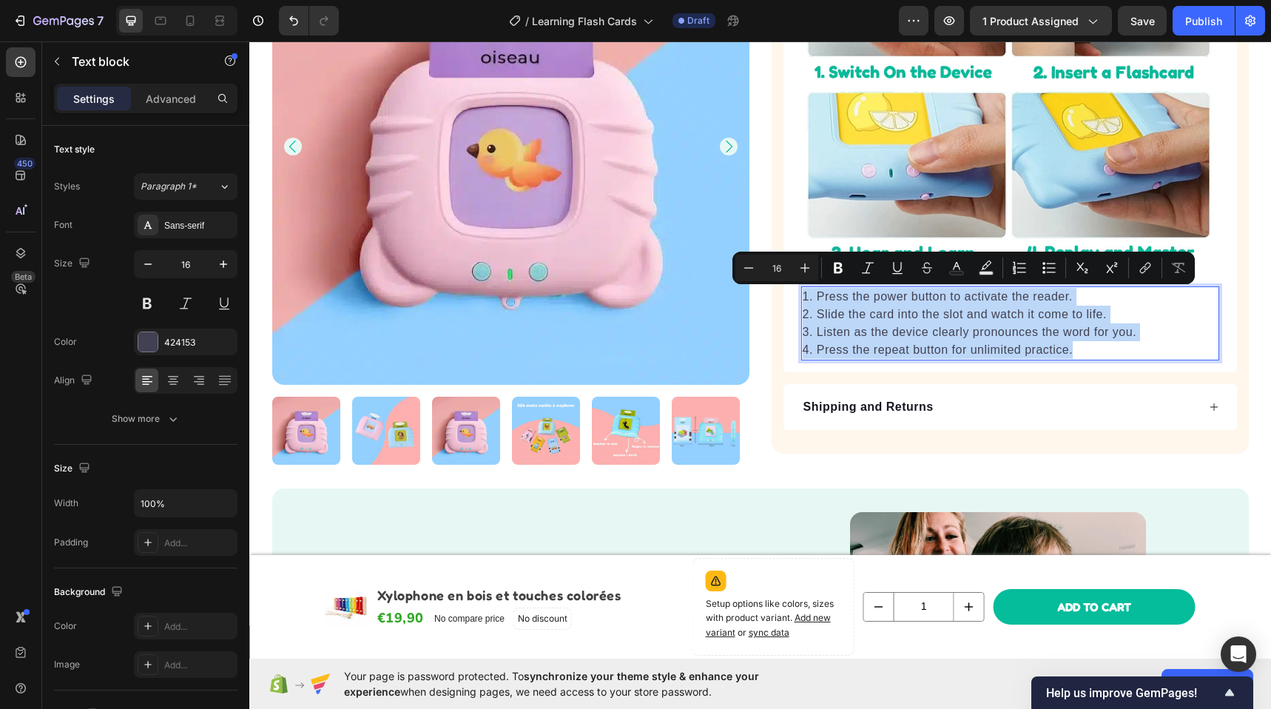
copy p "1. Press the power button to activate the reader. 2. Slide the card into the sl…"
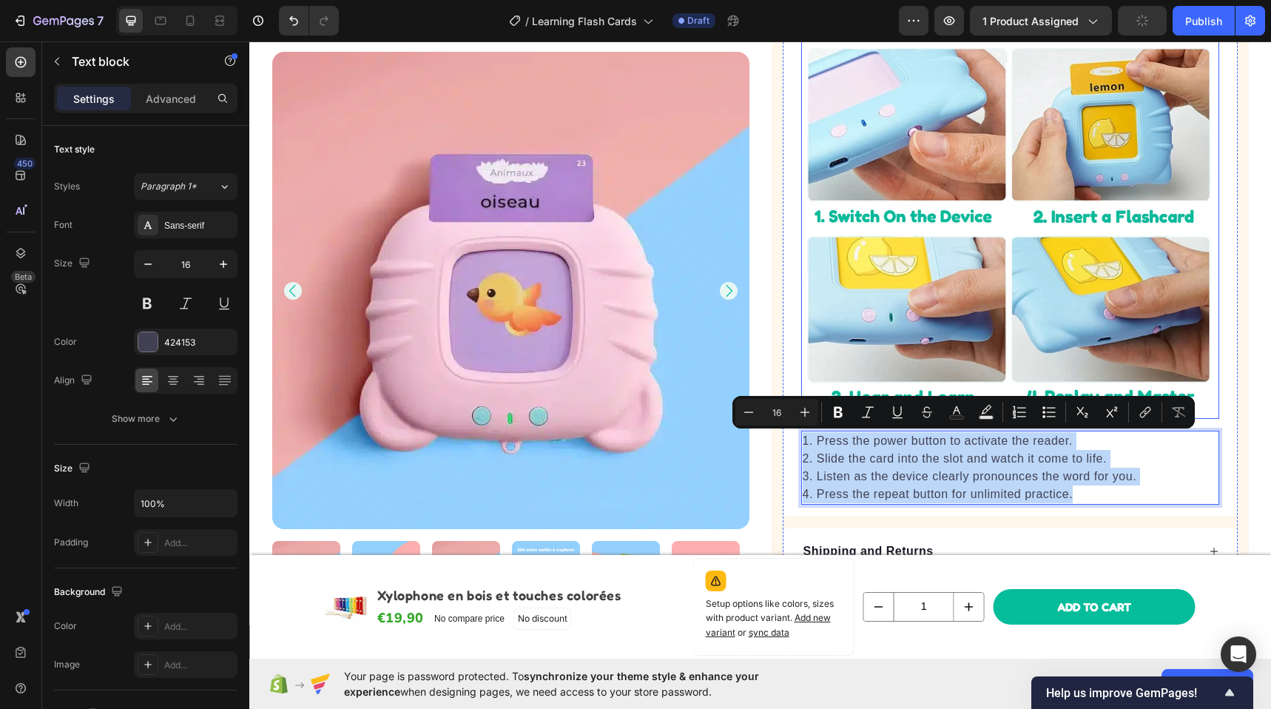
click at [947, 251] on img at bounding box center [1010, 210] width 418 height 418
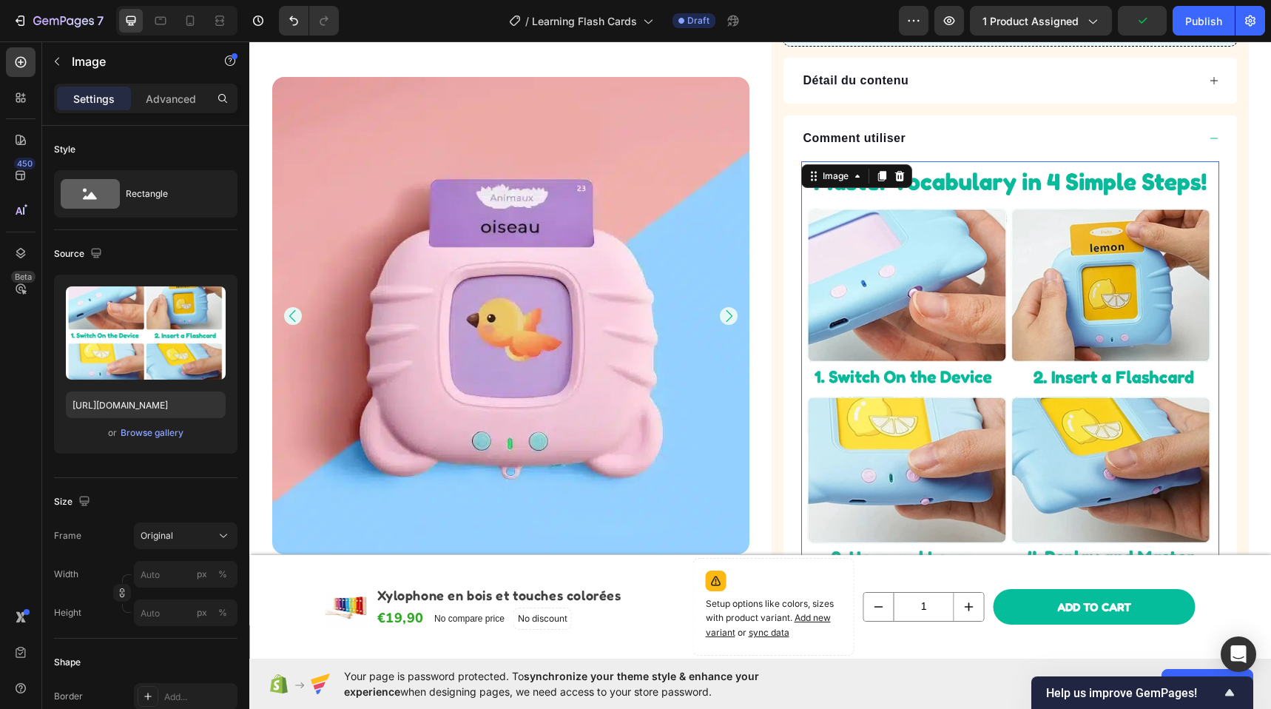
scroll to position [761, 0]
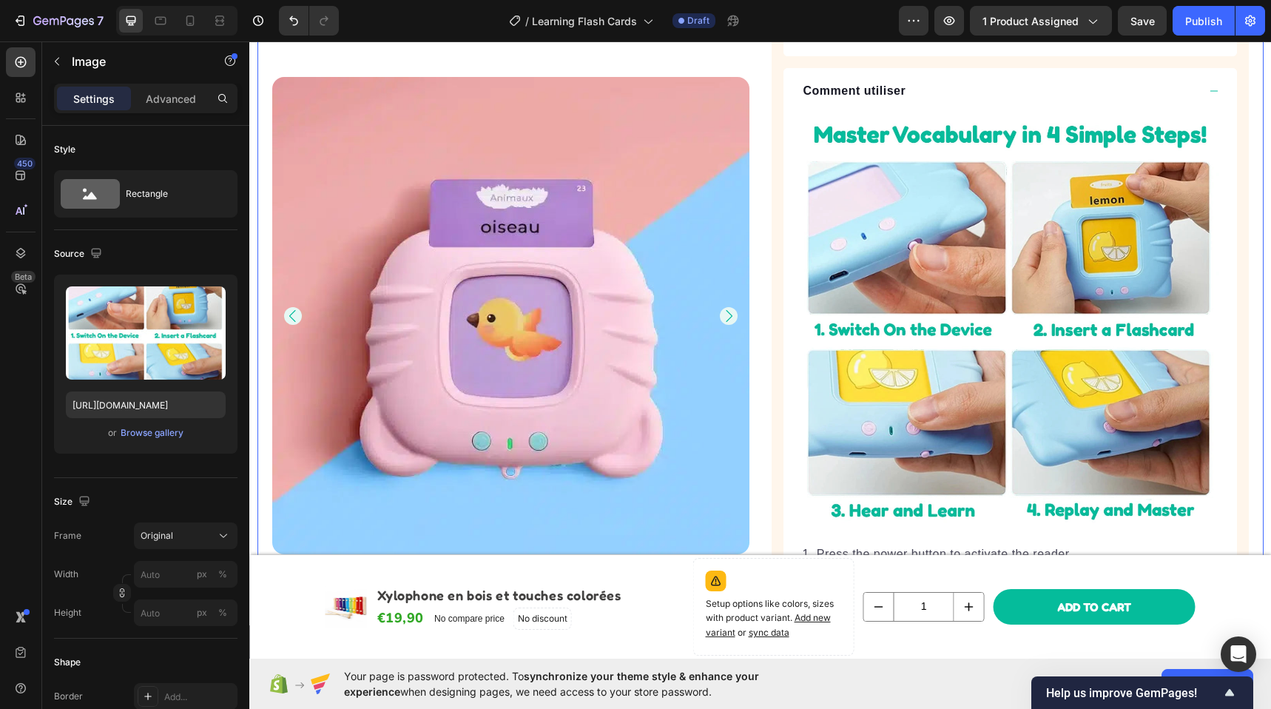
click at [1246, 346] on div "Product Images Icon Icon Icon Icon Icon Icon List 4.9 (1152 avis clients) Text …" at bounding box center [760, 24] width 1006 height 1426
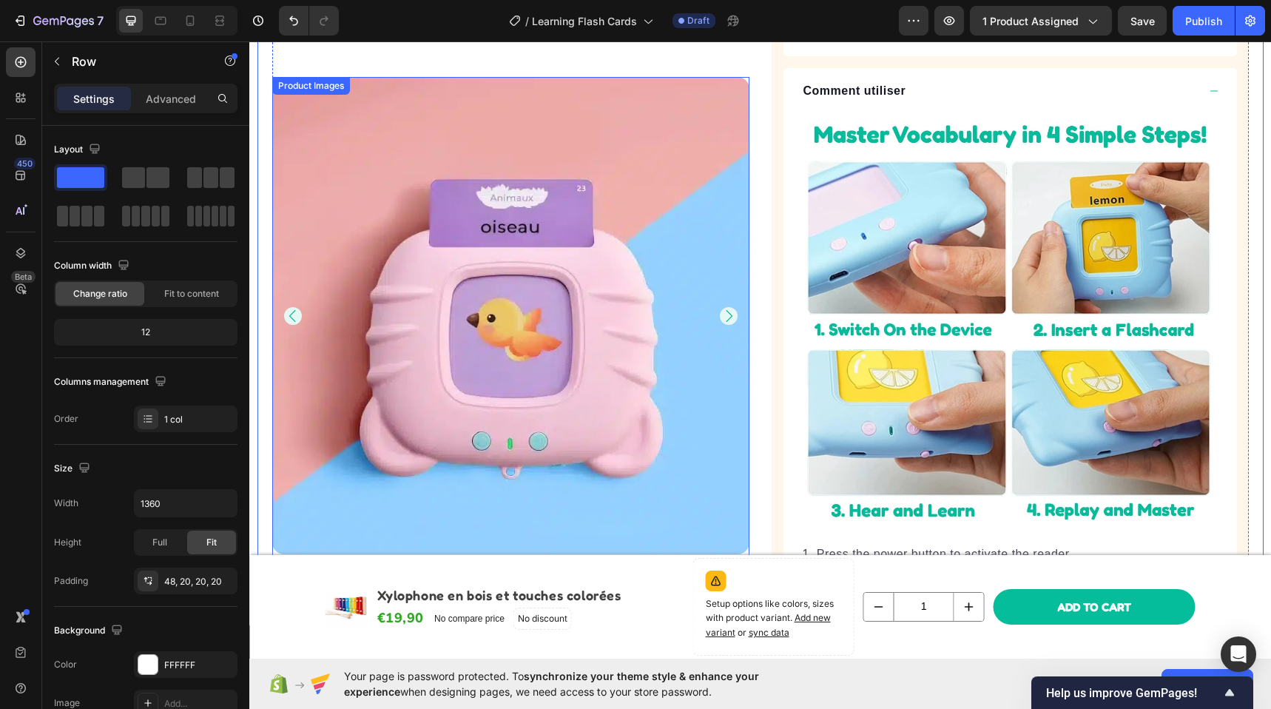
scroll to position [1127, 0]
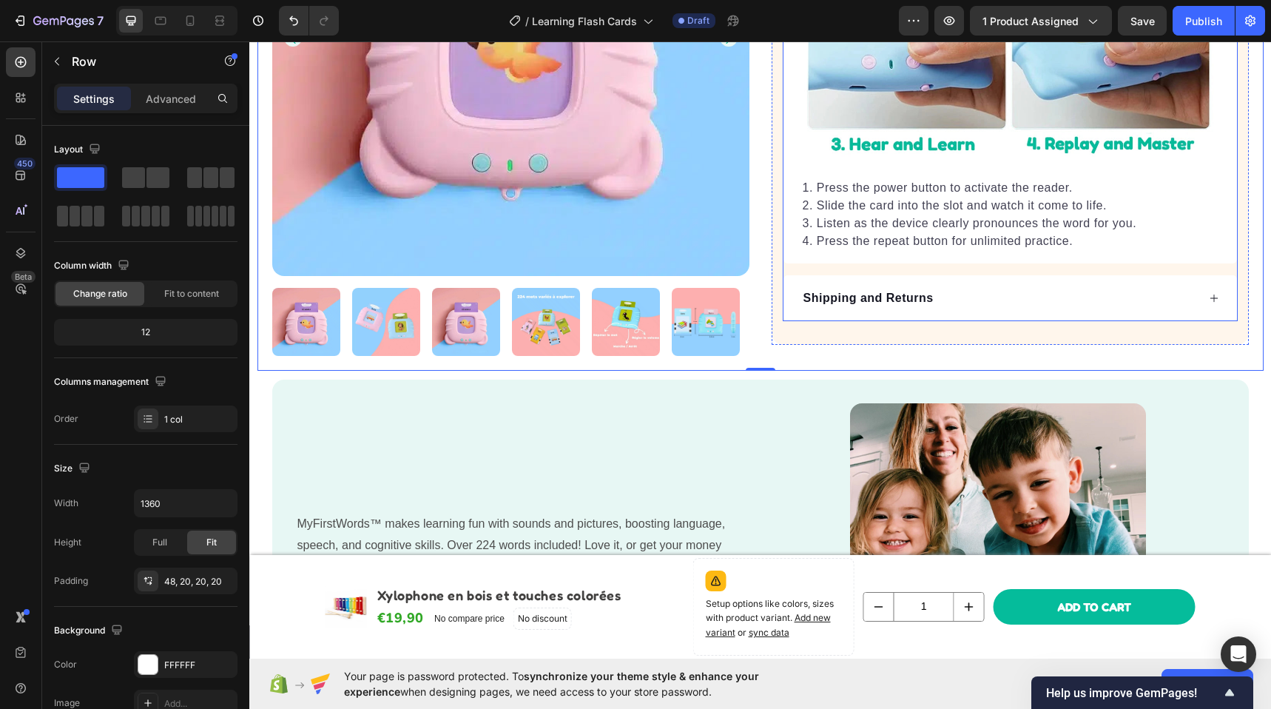
click at [924, 212] on p "1. Press the power button to activate the reader. 2. Slide the card into the sl…" at bounding box center [1009, 214] width 415 height 71
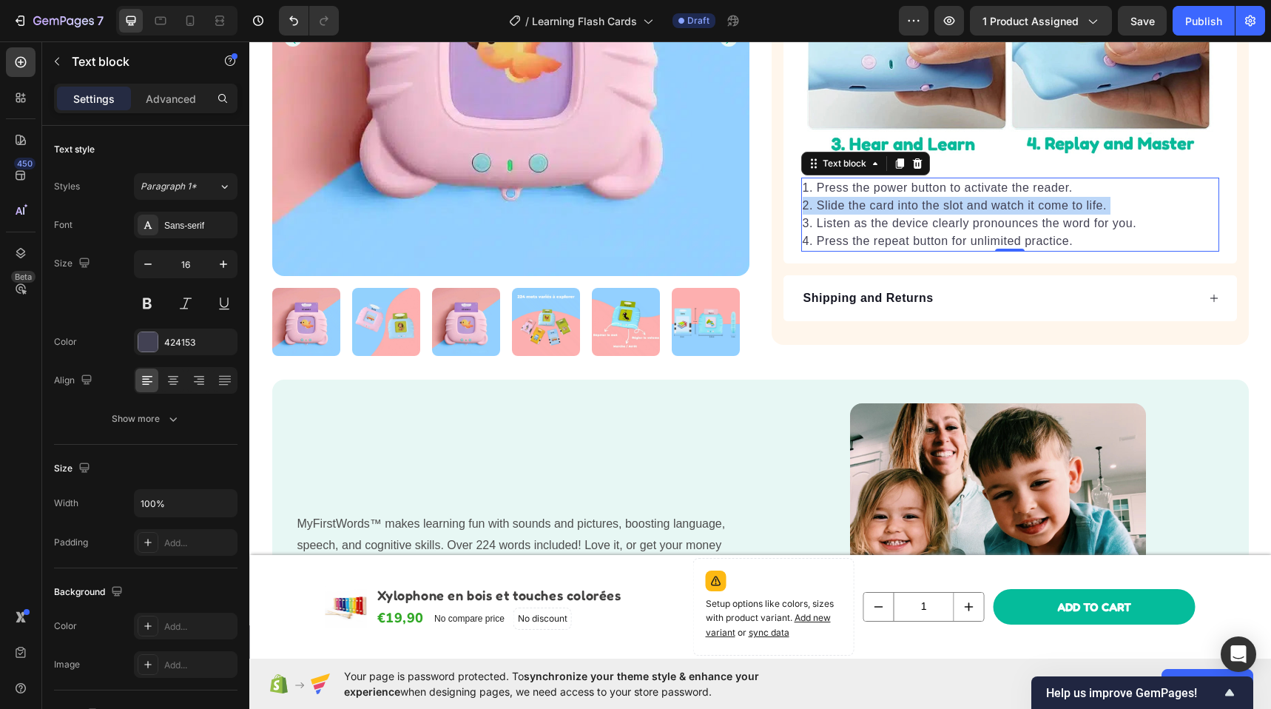
click at [924, 212] on p "1. Press the power button to activate the reader. 2. Slide the card into the sl…" at bounding box center [1009, 214] width 415 height 71
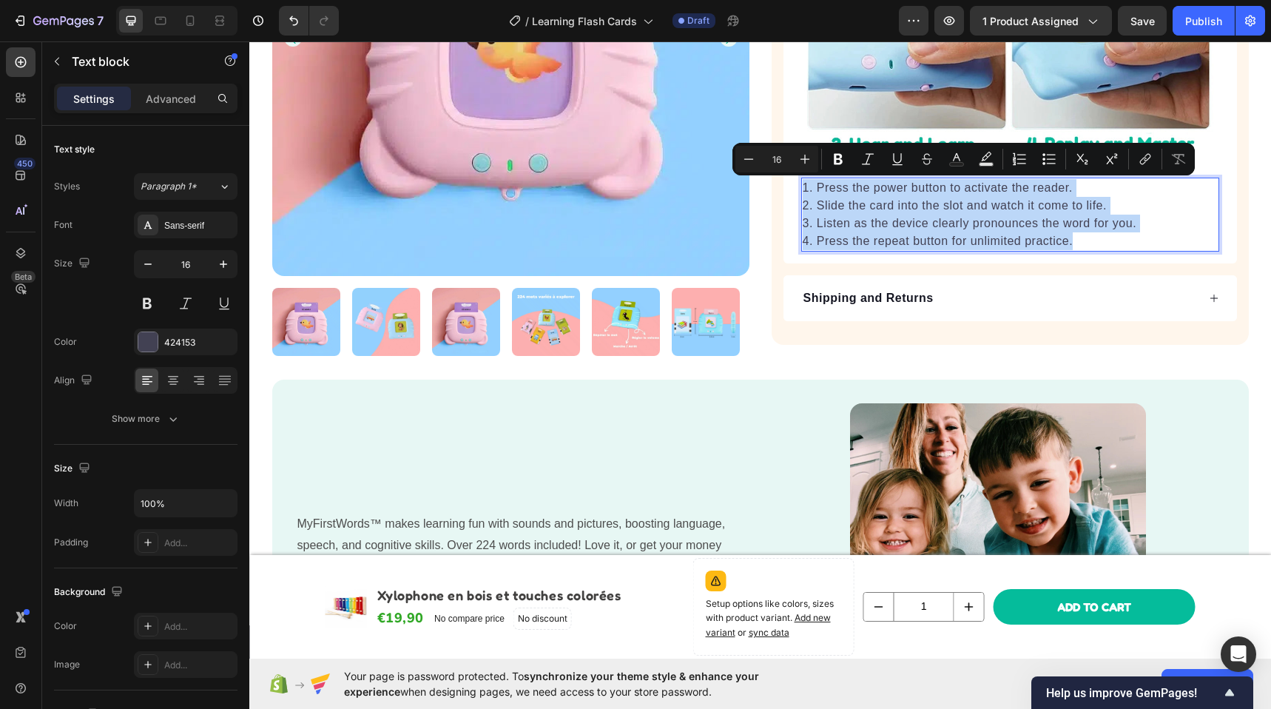
copy p "1. Press the power button to activate the reader. 2. Slide the card into the sl…"
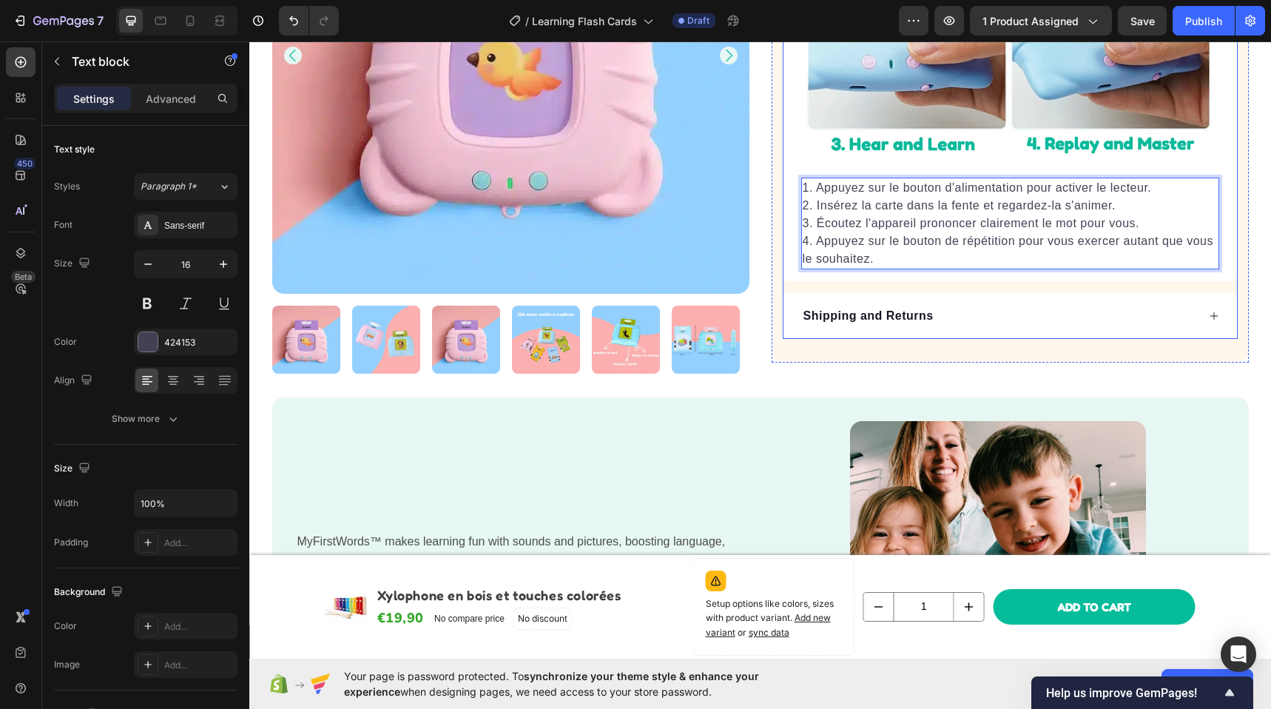
click at [949, 311] on div "Shipping and Returns" at bounding box center [999, 316] width 396 height 22
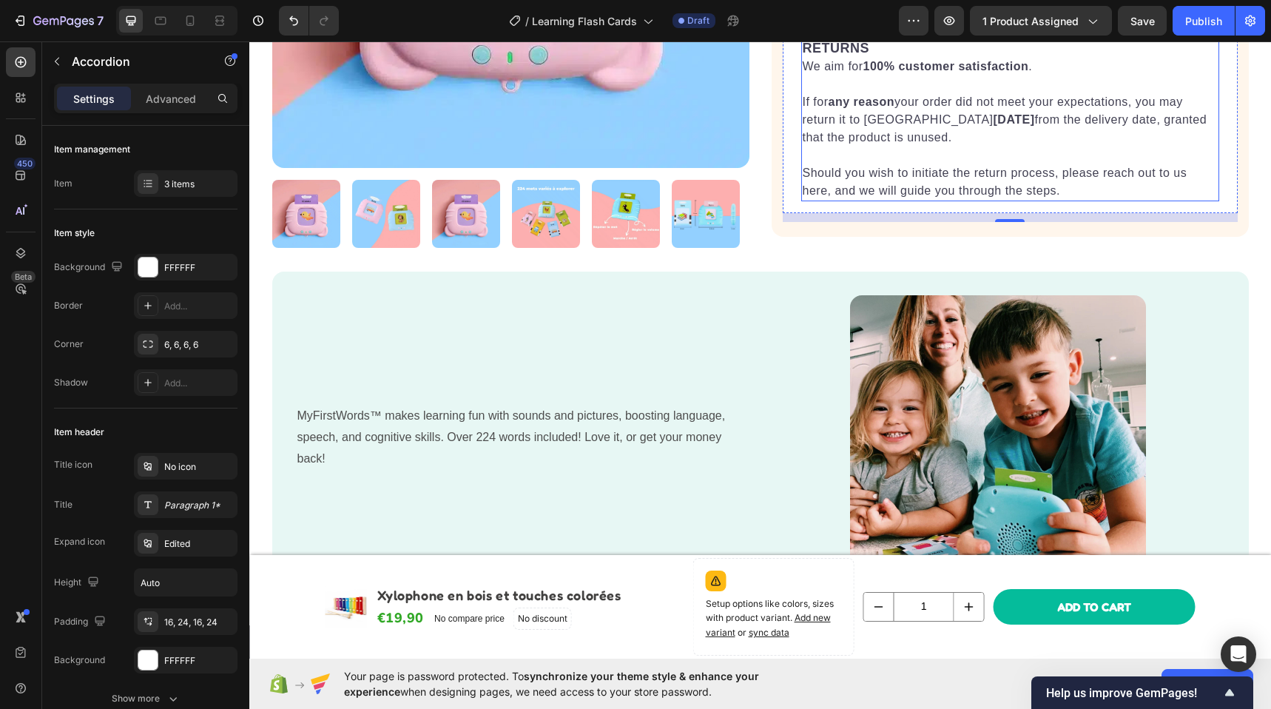
click at [925, 150] on p at bounding box center [1009, 155] width 415 height 18
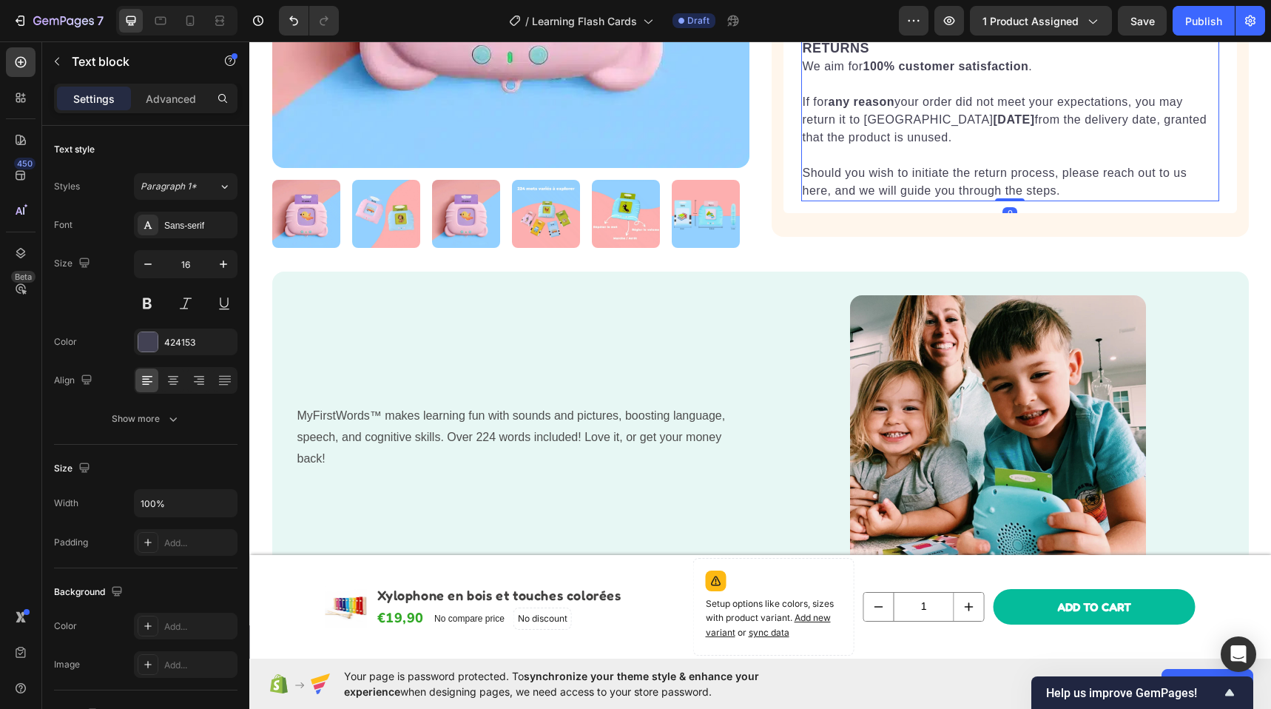
click at [925, 150] on p at bounding box center [1009, 155] width 415 height 18
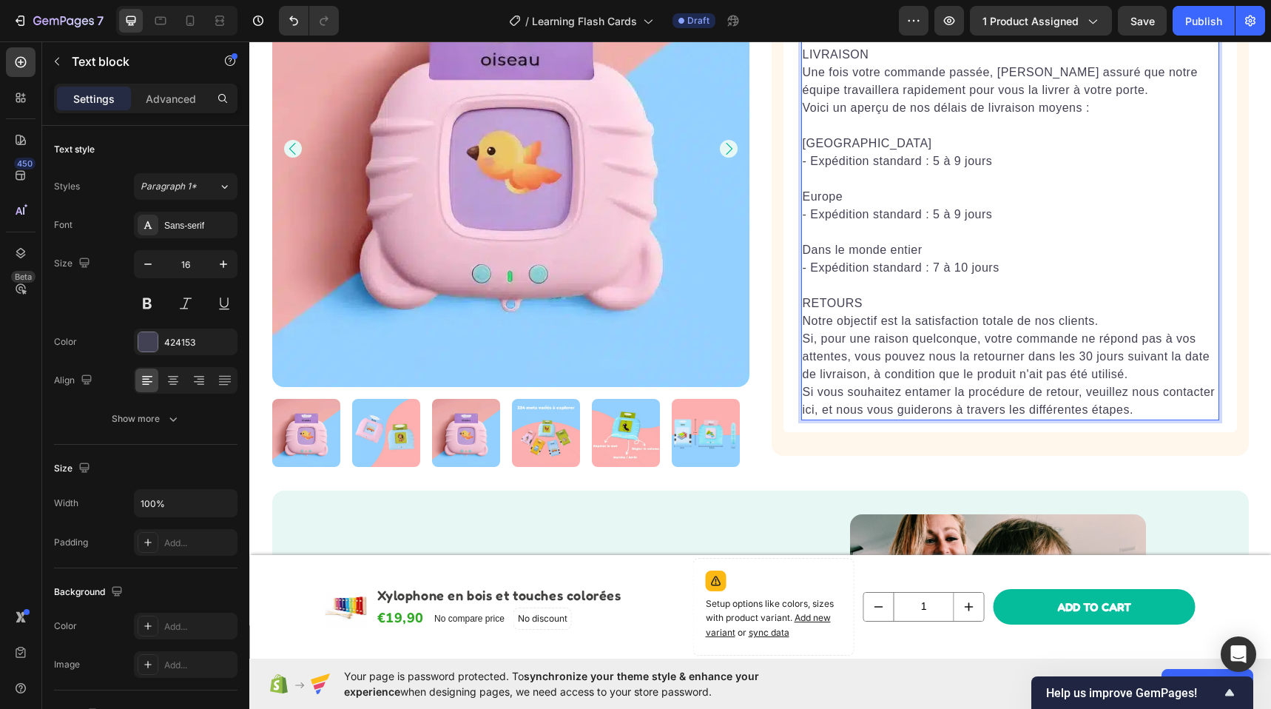
scroll to position [731, 0]
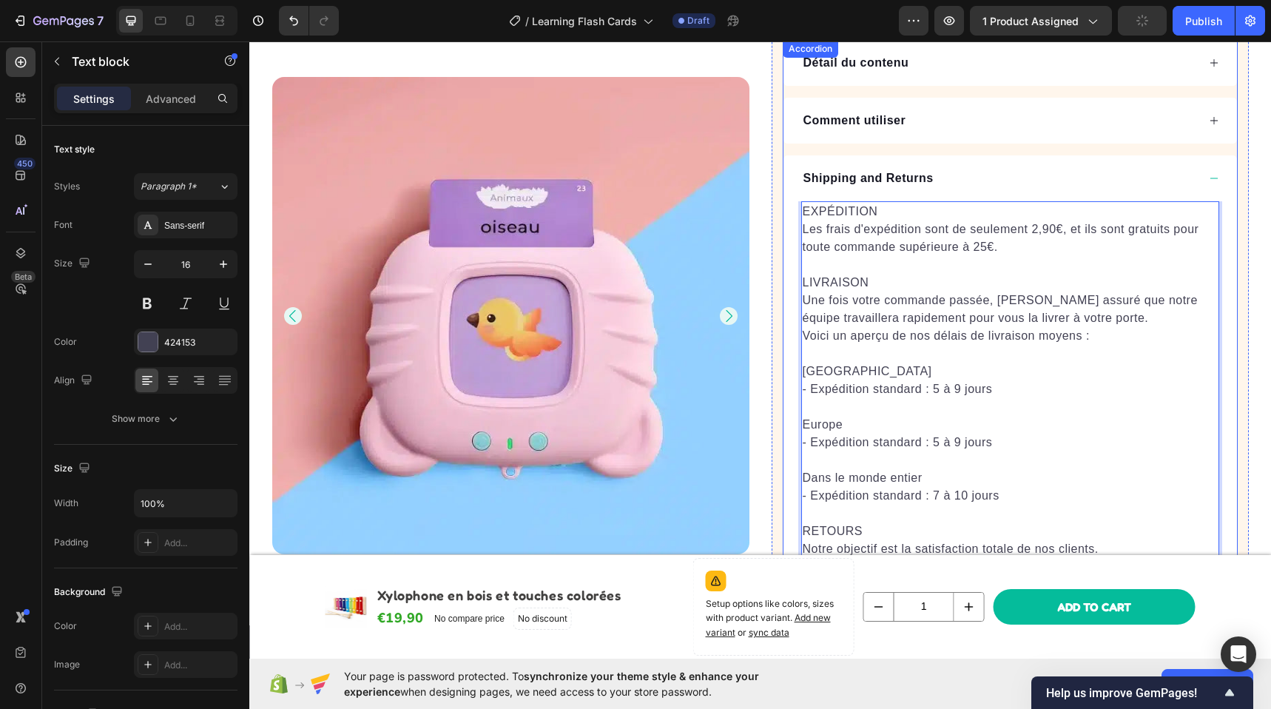
click at [939, 176] on div "Shipping and Returns" at bounding box center [999, 178] width 396 height 22
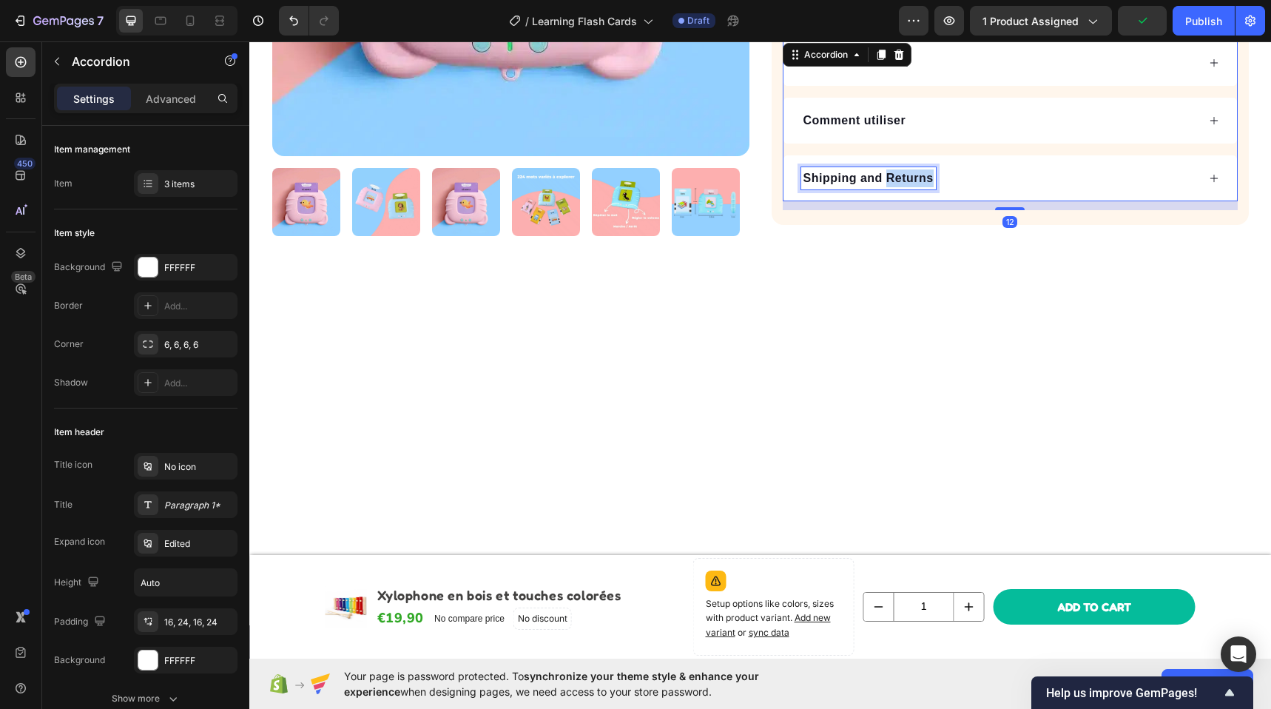
click at [893, 174] on p "Shipping and Returns" at bounding box center [868, 178] width 130 height 18
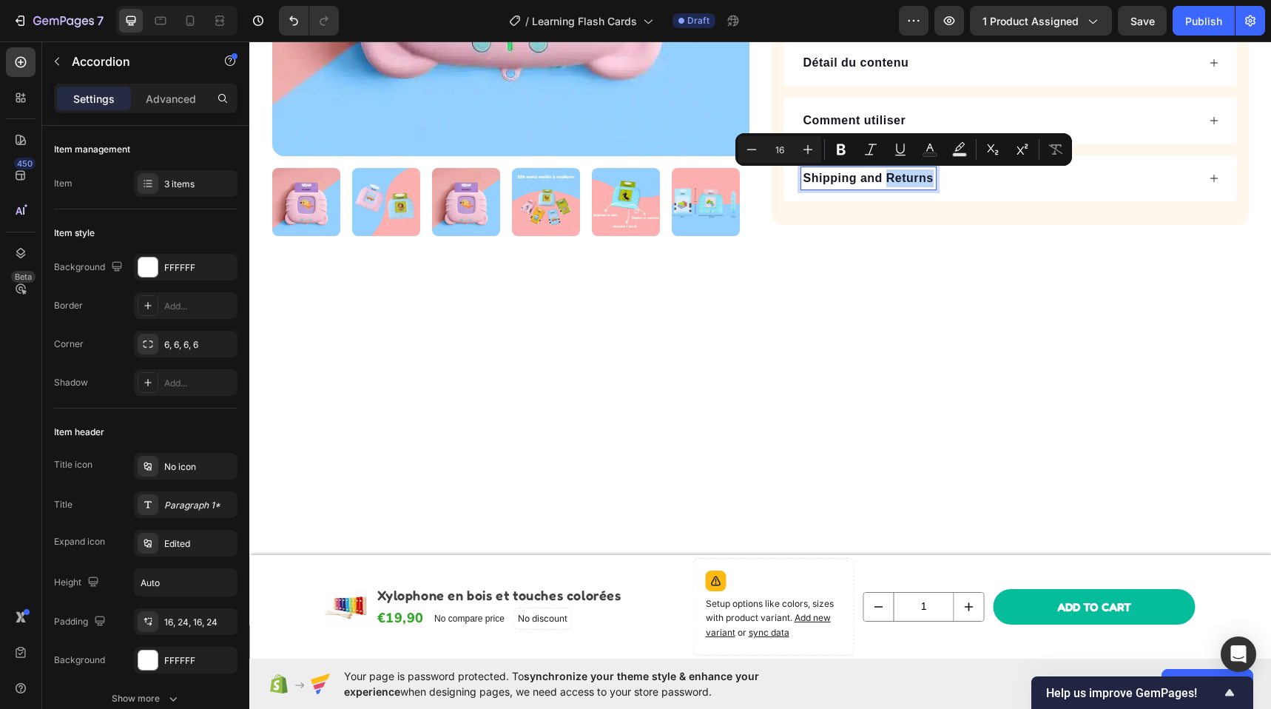
click at [840, 180] on p "Shipping and Returns" at bounding box center [868, 178] width 130 height 18
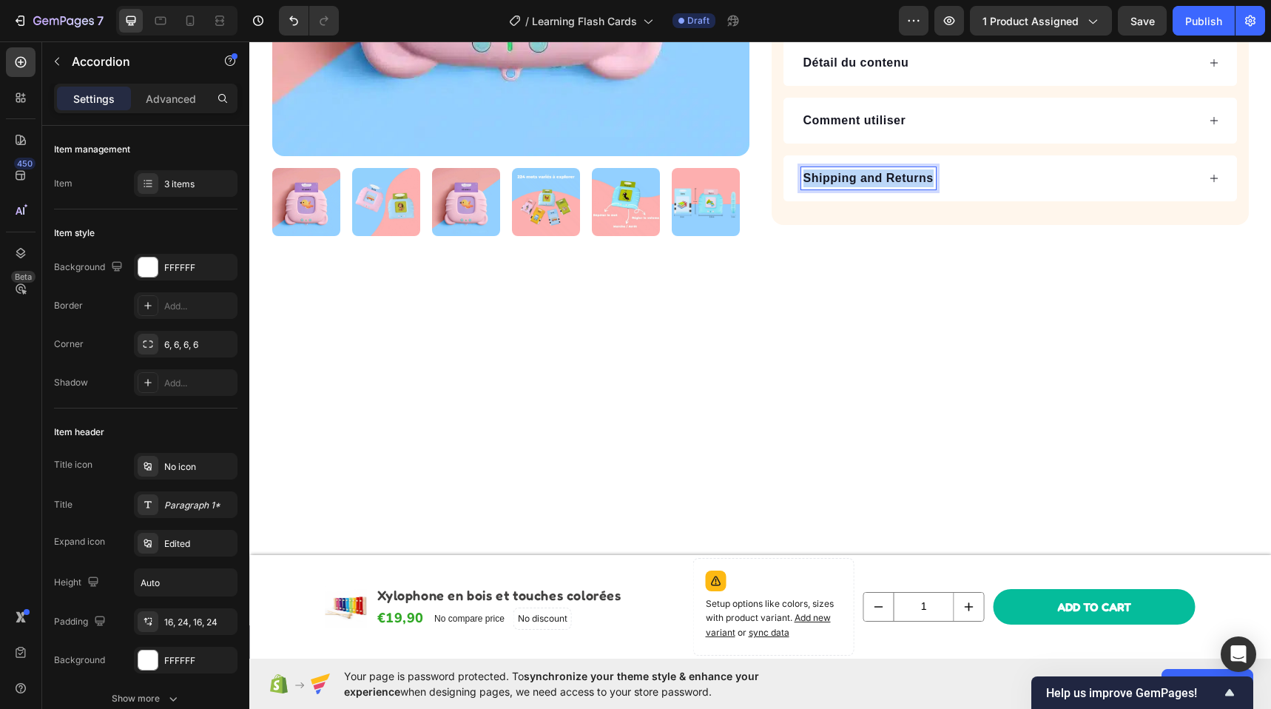
click at [840, 180] on p "Shipping and Returns" at bounding box center [868, 178] width 130 height 18
click at [864, 267] on div at bounding box center [759, 431] width 1021 height 361
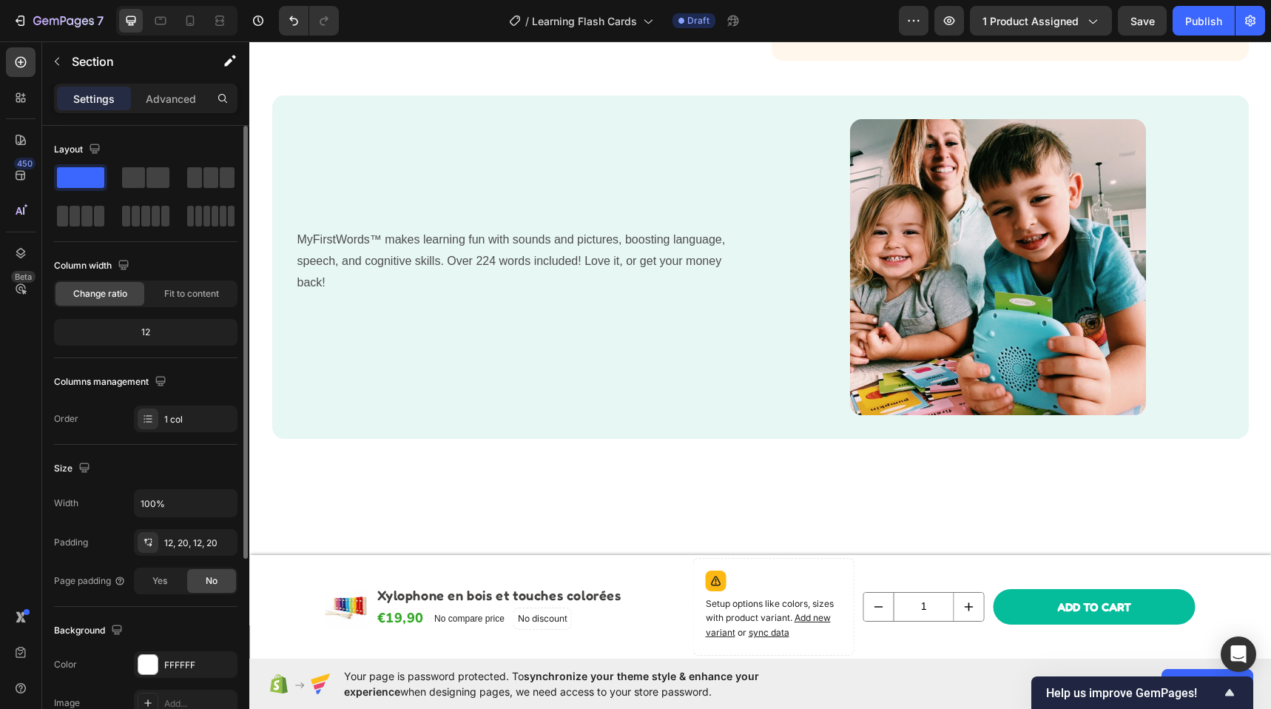
scroll to position [592, 0]
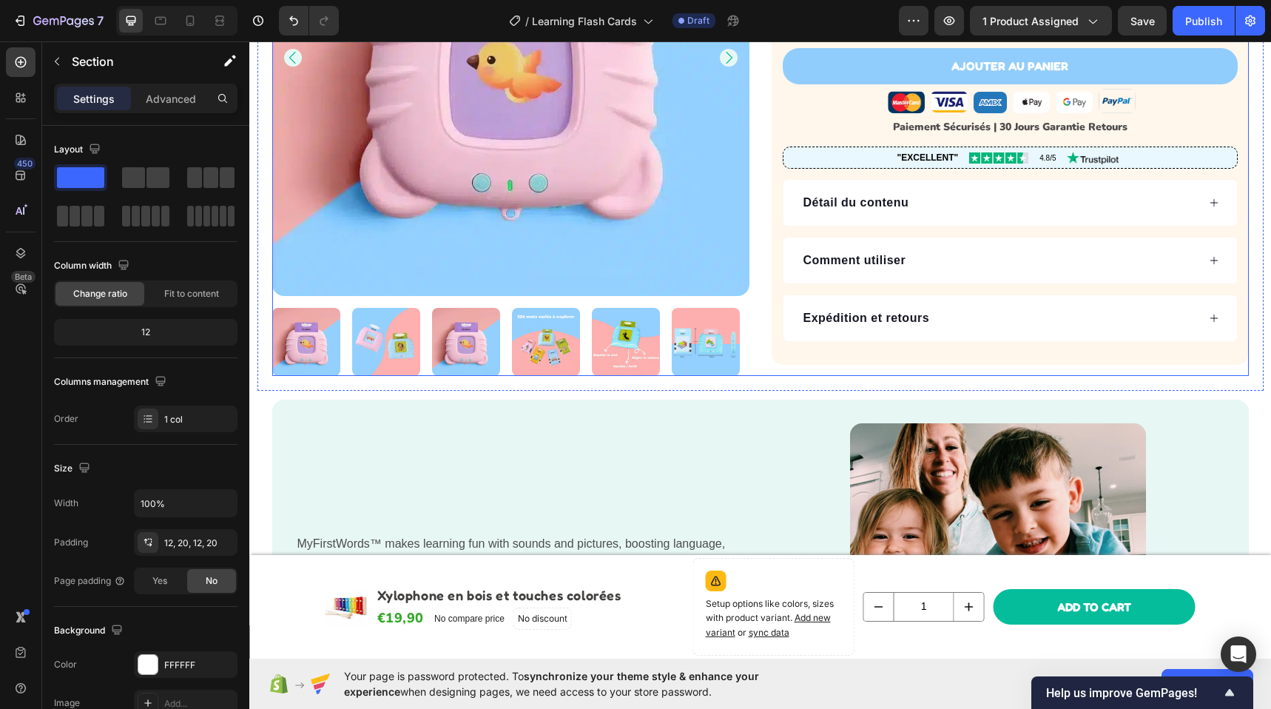
click at [721, 363] on img at bounding box center [706, 342] width 68 height 68
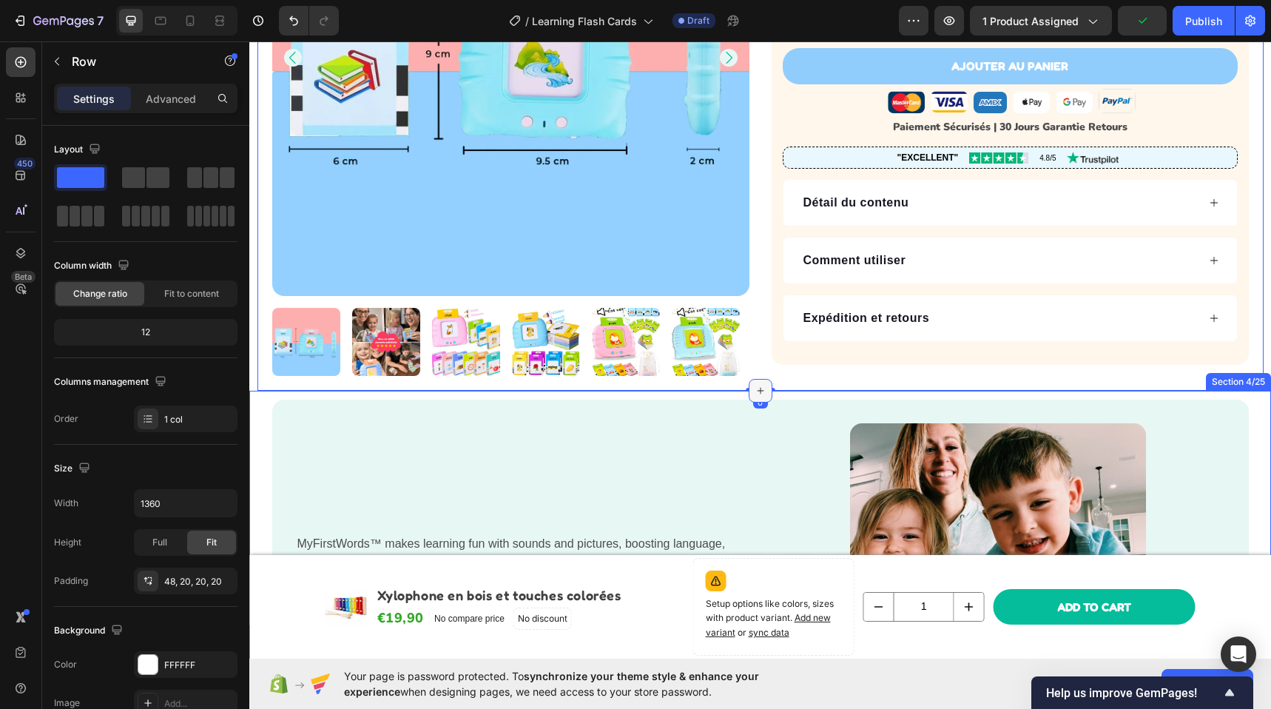
click at [757, 391] on icon at bounding box center [760, 391] width 12 height 12
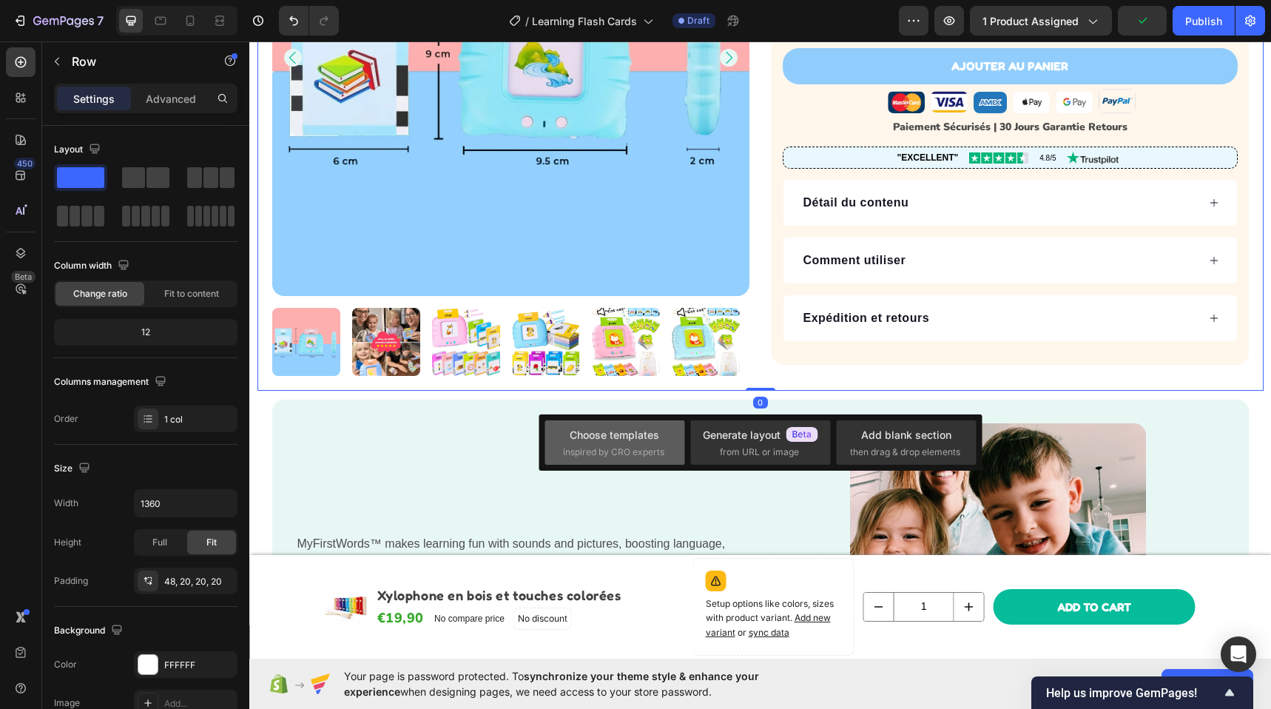
click at [640, 442] on div "Choose templates inspired by CRO experts" at bounding box center [615, 443] width 104 height 32
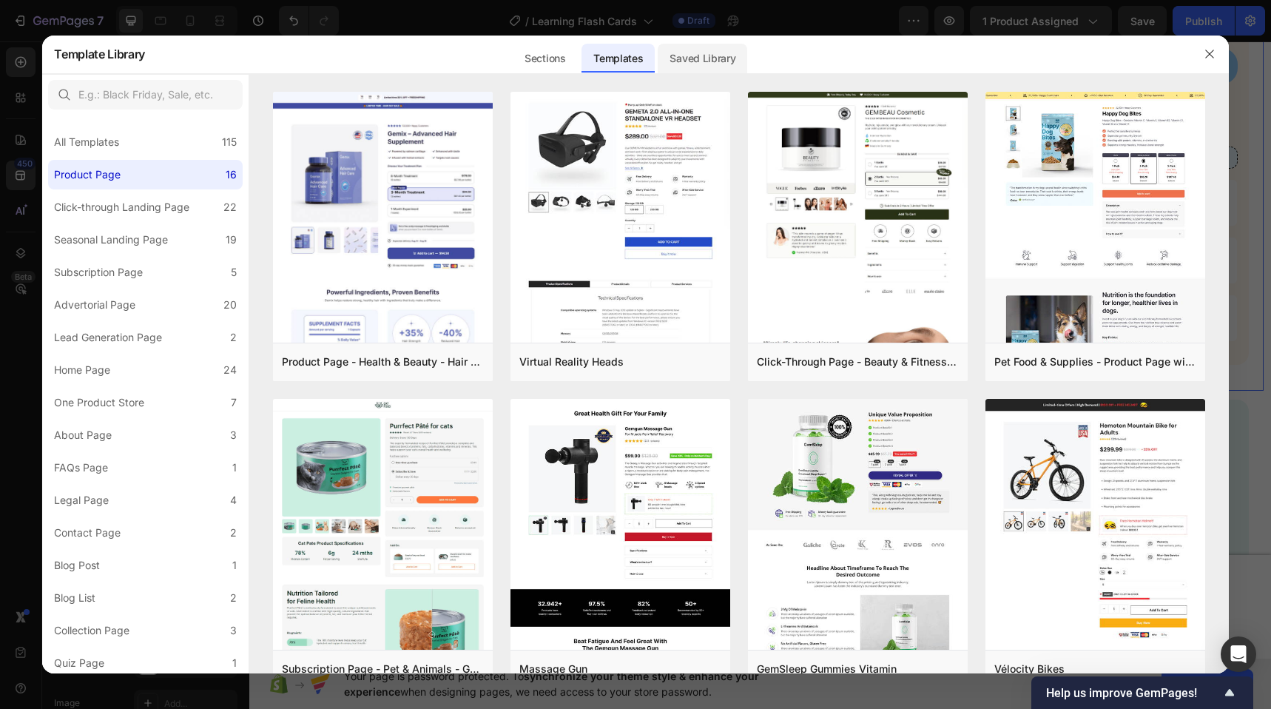
click at [705, 53] on div "Saved Library" at bounding box center [701, 59] width 89 height 30
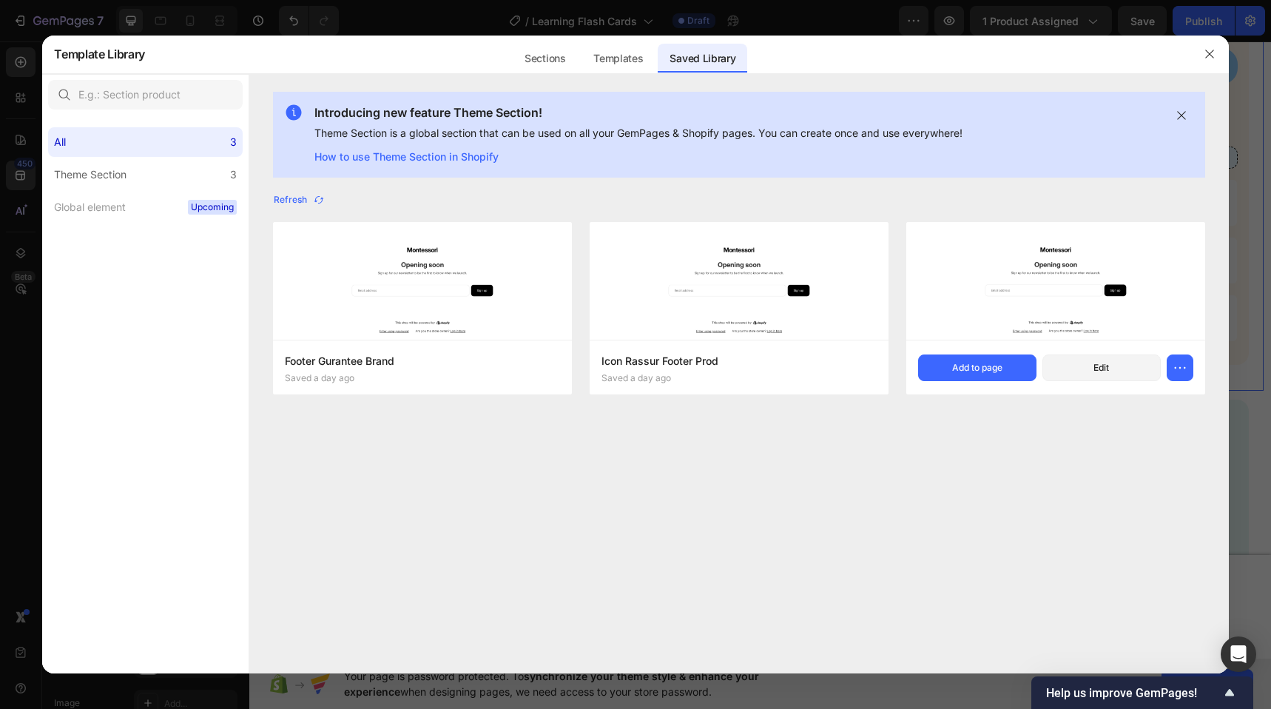
click at [977, 260] on img at bounding box center [1055, 281] width 299 height 118
click at [963, 372] on div "Add to page" at bounding box center [977, 367] width 50 height 13
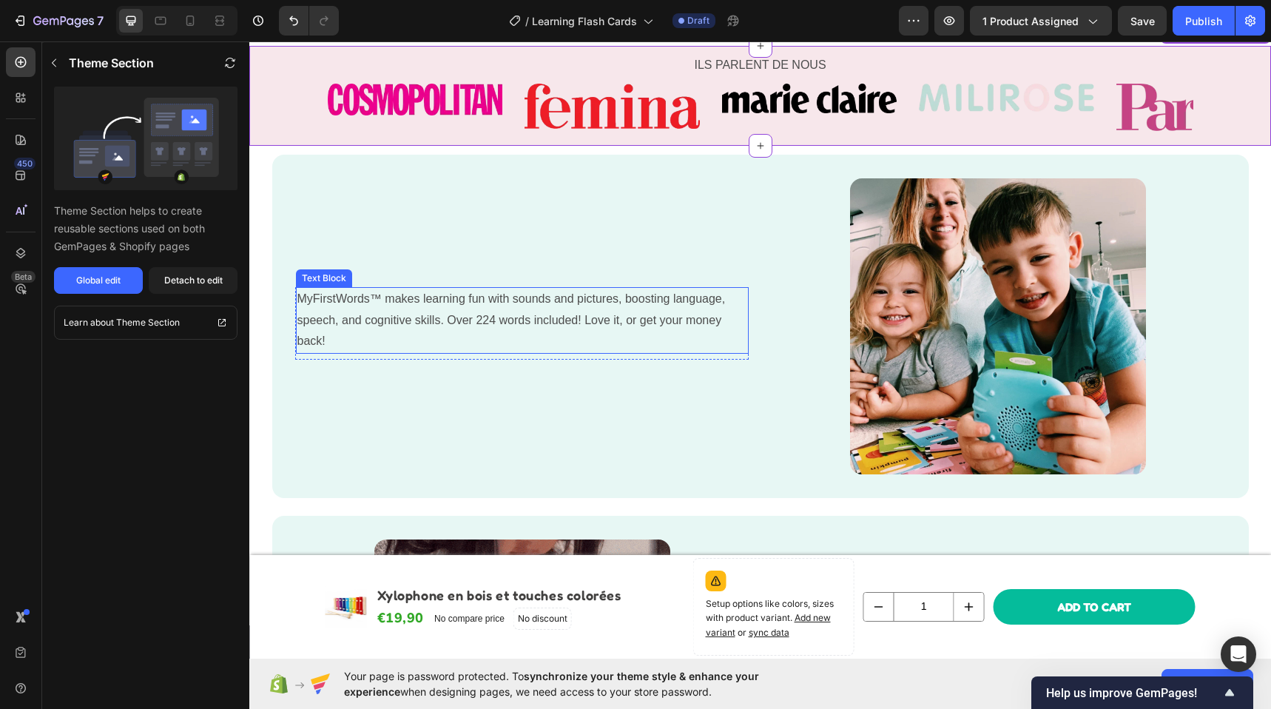
scroll to position [941, 0]
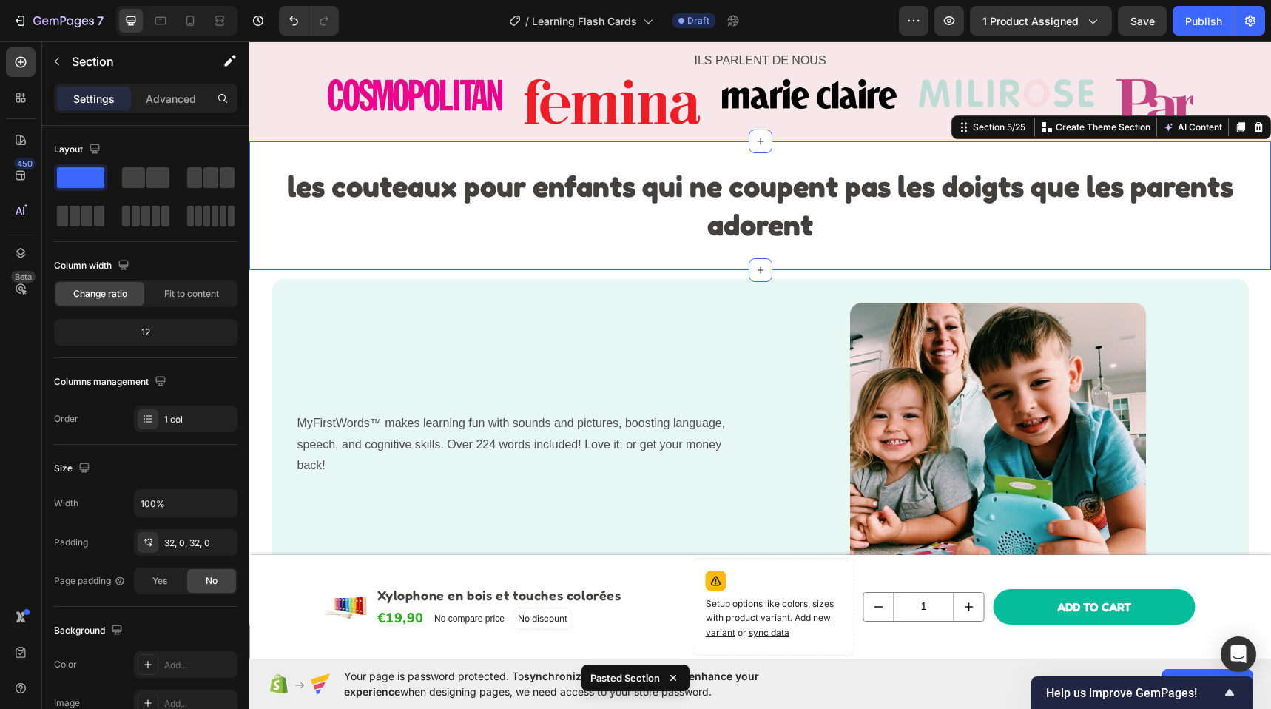
click at [735, 180] on strong "les couteaux pour enfants qui ne coupent pas les doigts que les parents adorent" at bounding box center [760, 205] width 946 height 74
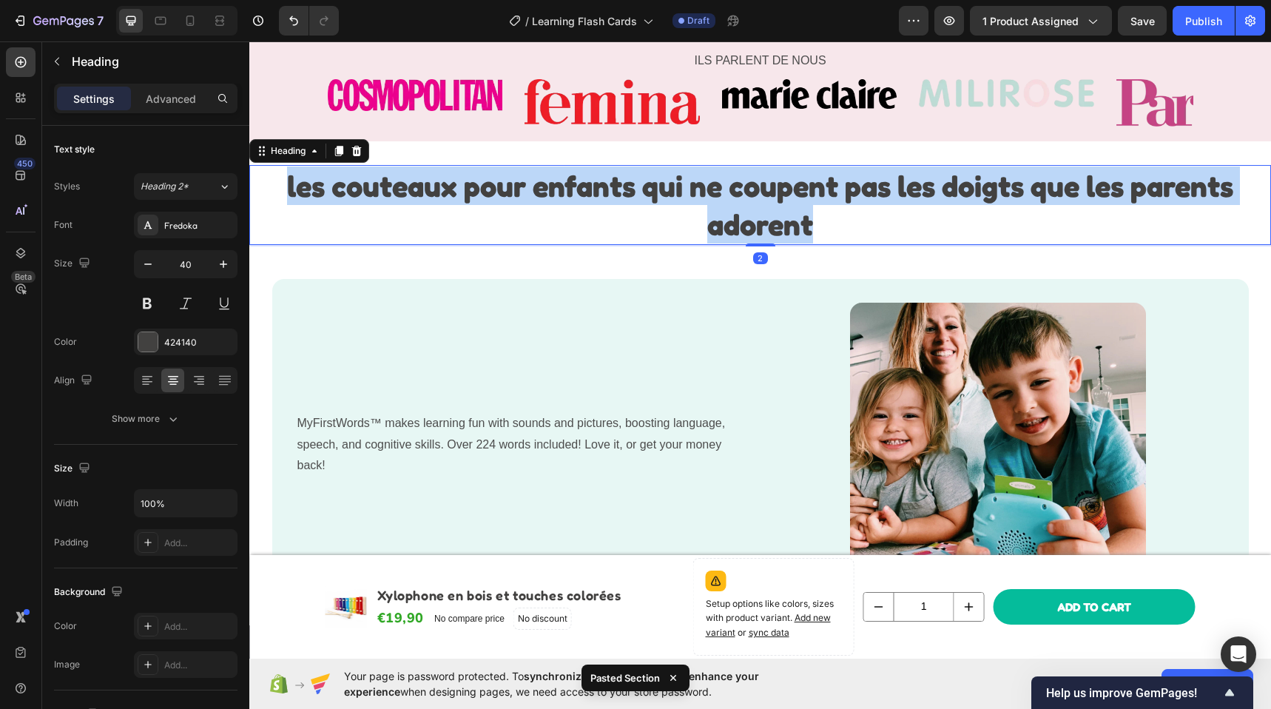
click at [735, 180] on strong "les couteaux pour enfants qui ne coupent pas les doigts que les parents adorent" at bounding box center [760, 205] width 946 height 74
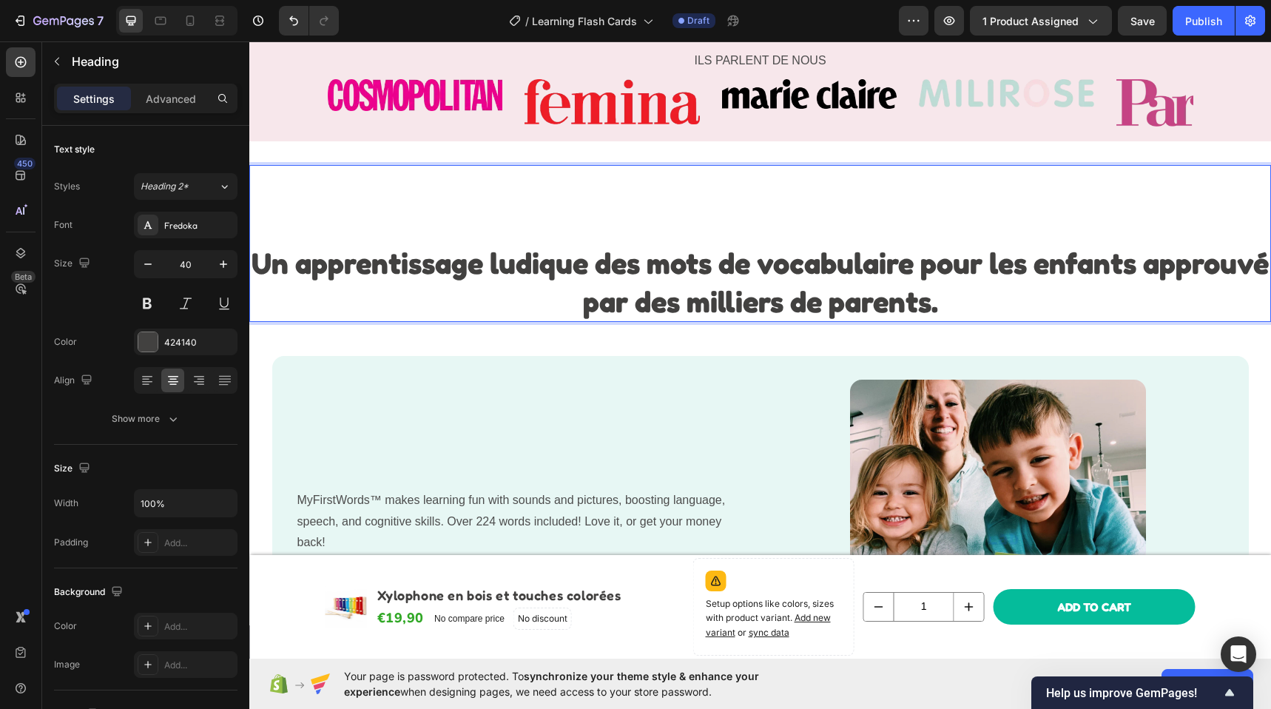
click at [717, 240] on p "Rich Text Editor. Editing area: main" at bounding box center [760, 204] width 1018 height 77
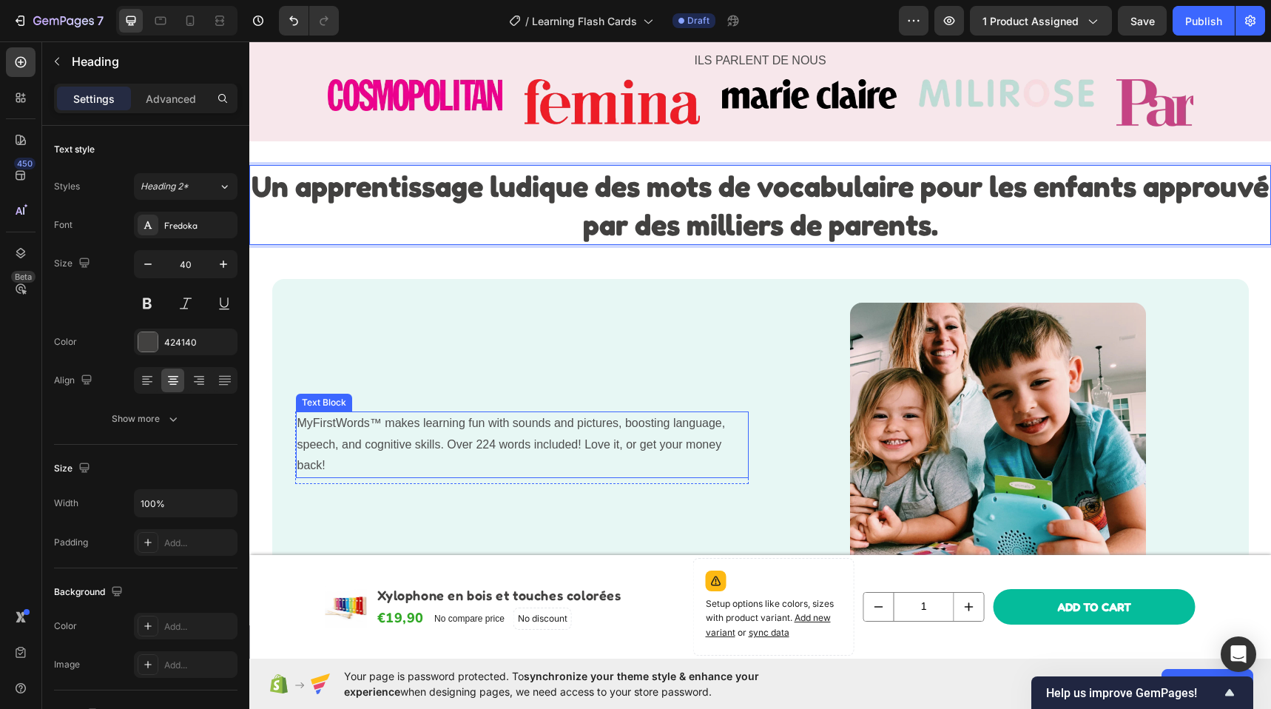
click at [478, 442] on p "MyFirstWords™ makes learning fun with sounds and pictures, boosting language, s…" at bounding box center [522, 445] width 450 height 64
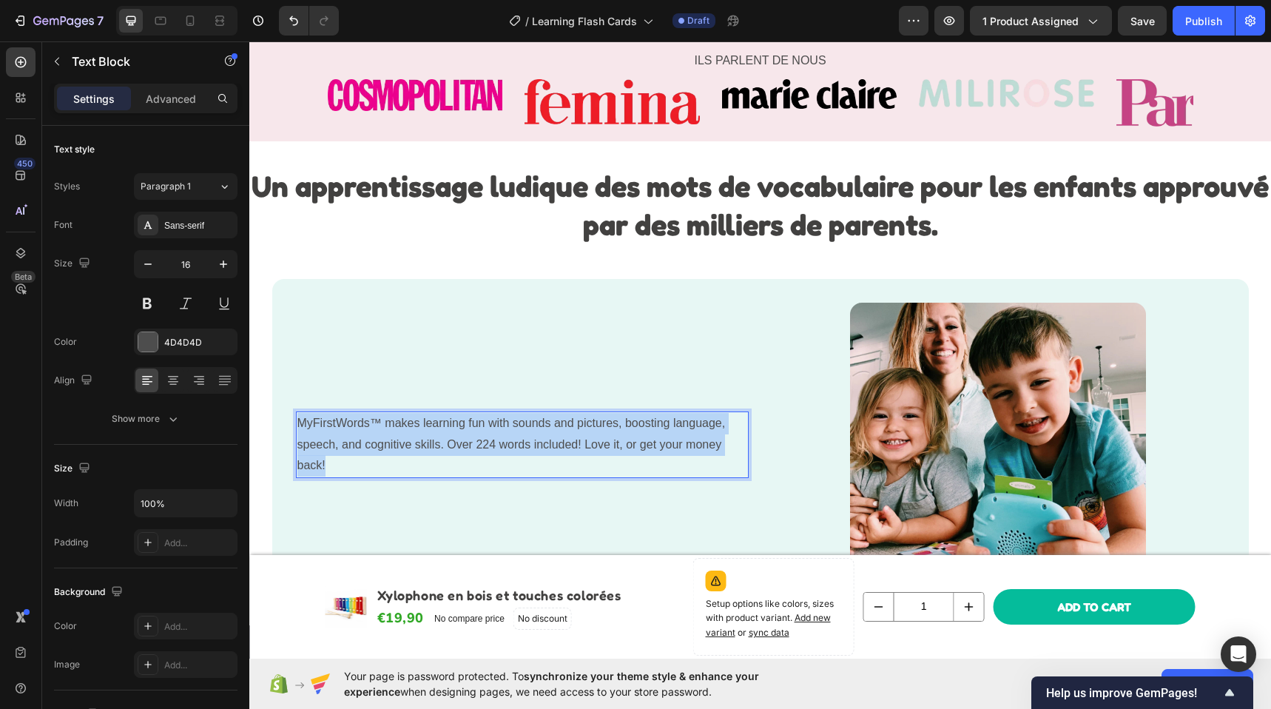
click at [478, 442] on p "MyFirstWords™ makes learning fun with sounds and pictures, boosting language, s…" at bounding box center [522, 445] width 450 height 64
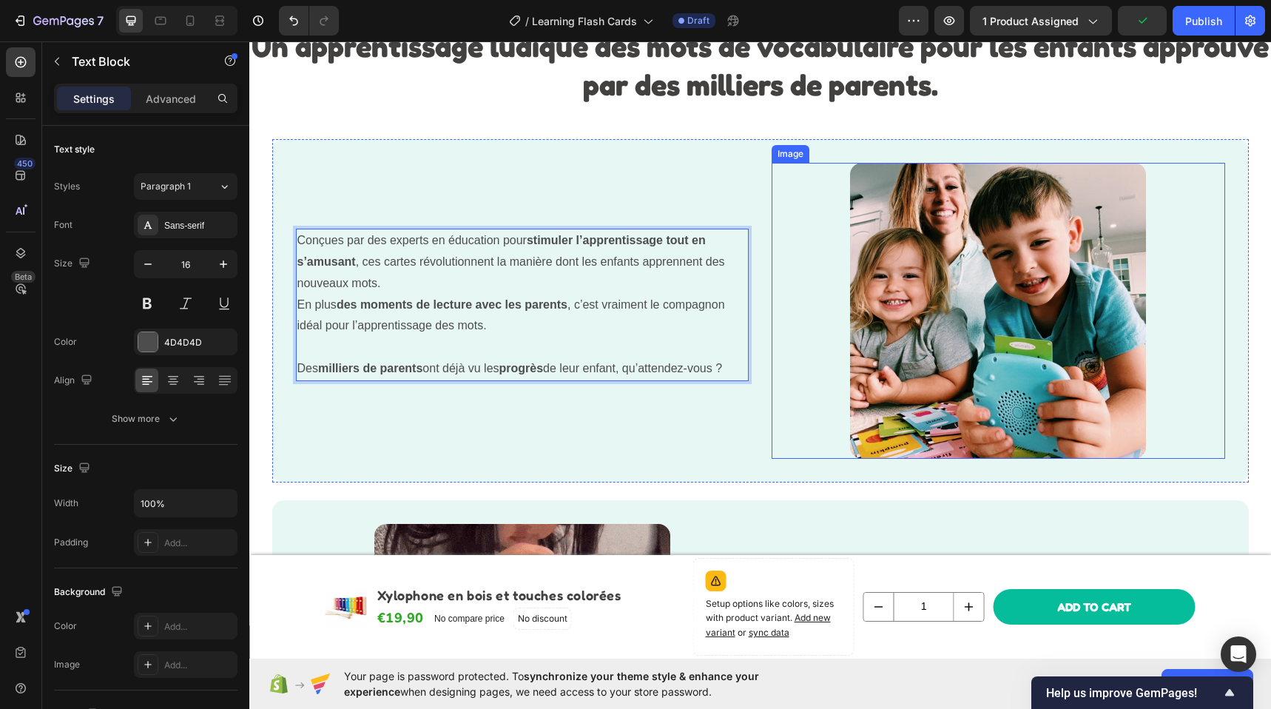
click at [902, 334] on img at bounding box center [998, 311] width 296 height 296
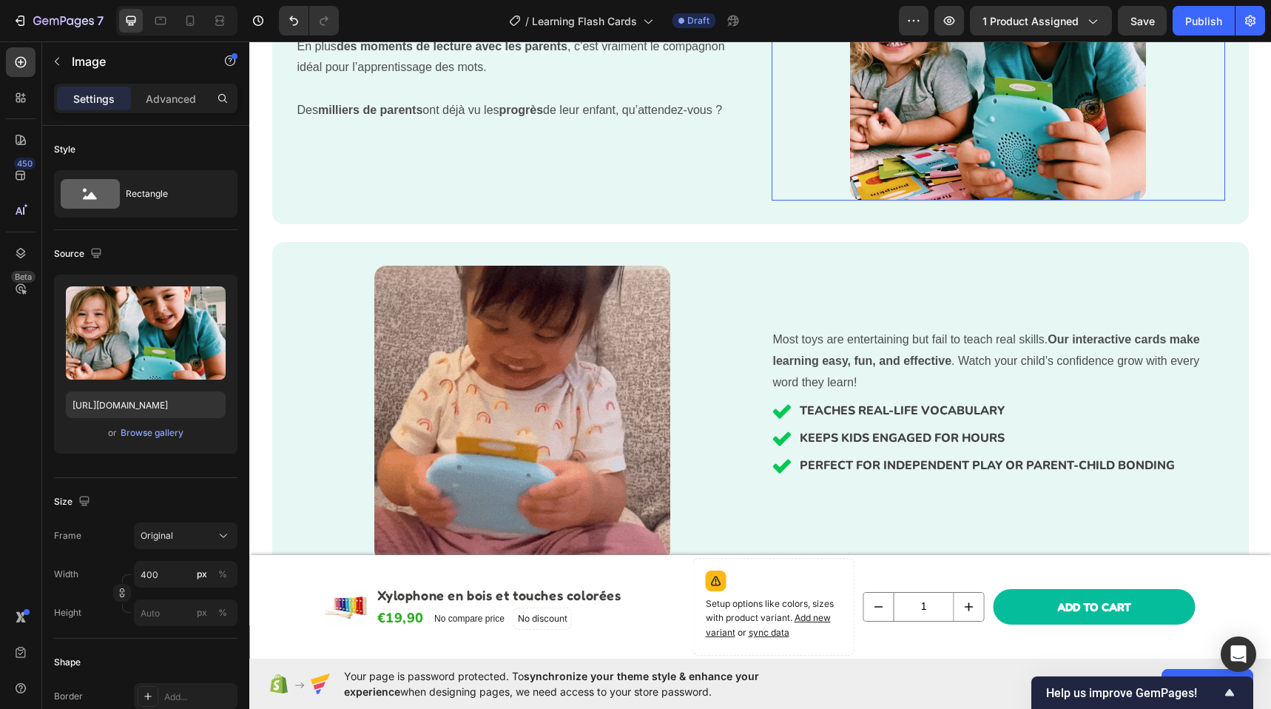
scroll to position [1005, 0]
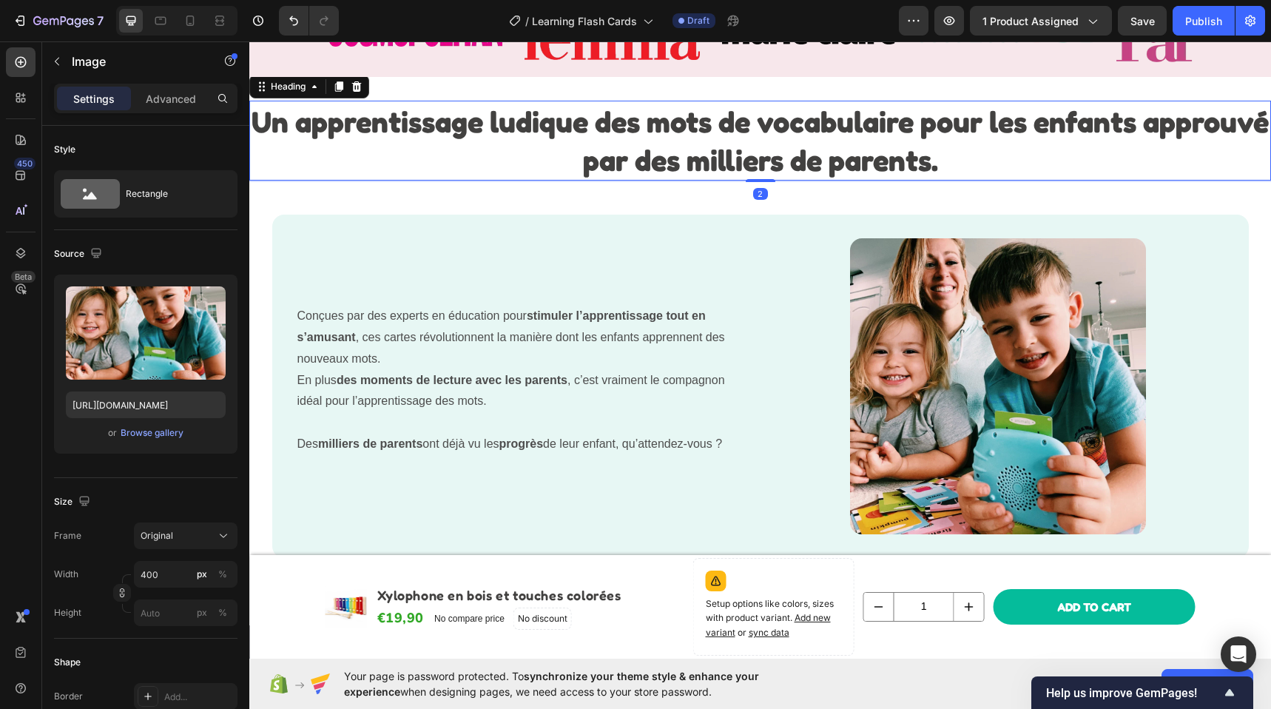
click at [725, 158] on strong "Un apprentissage ludique des mots de vocabulaire pour les enfants approuvé par …" at bounding box center [759, 141] width 1017 height 74
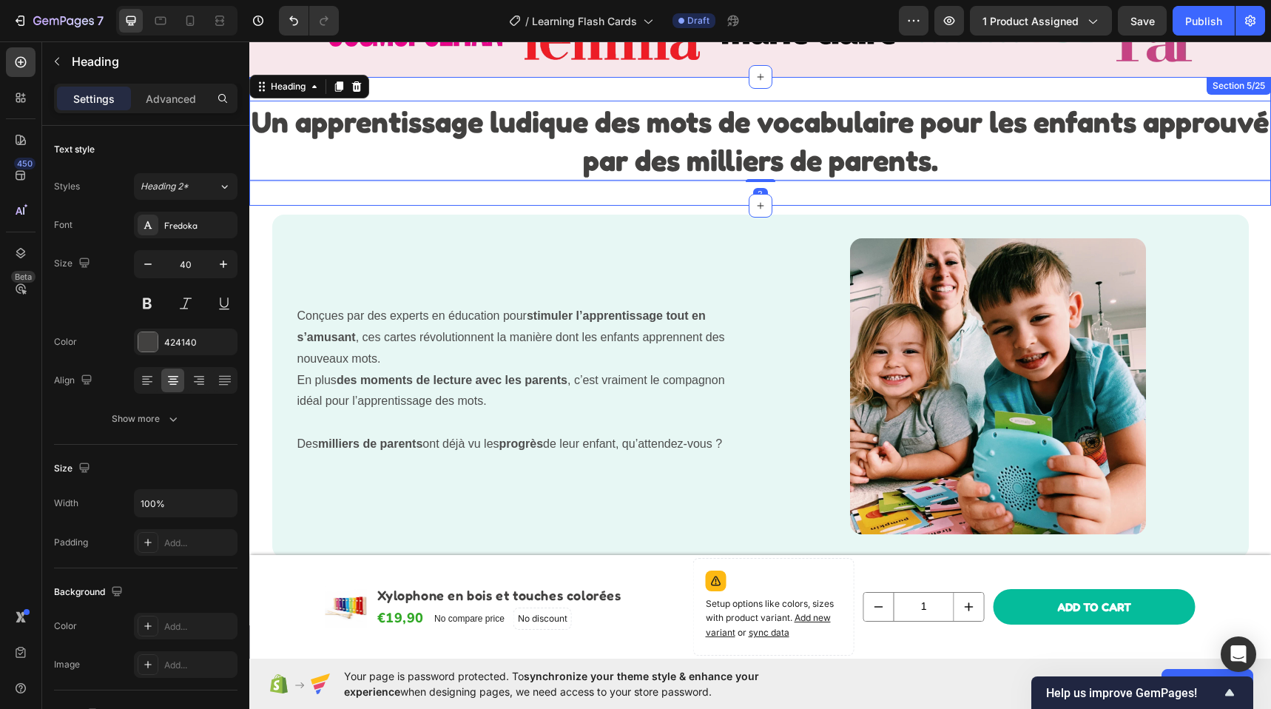
click at [723, 189] on div "Un apprentissage ludique des mots de vocabulaire pour les enfants approuvé par …" at bounding box center [759, 141] width 1021 height 129
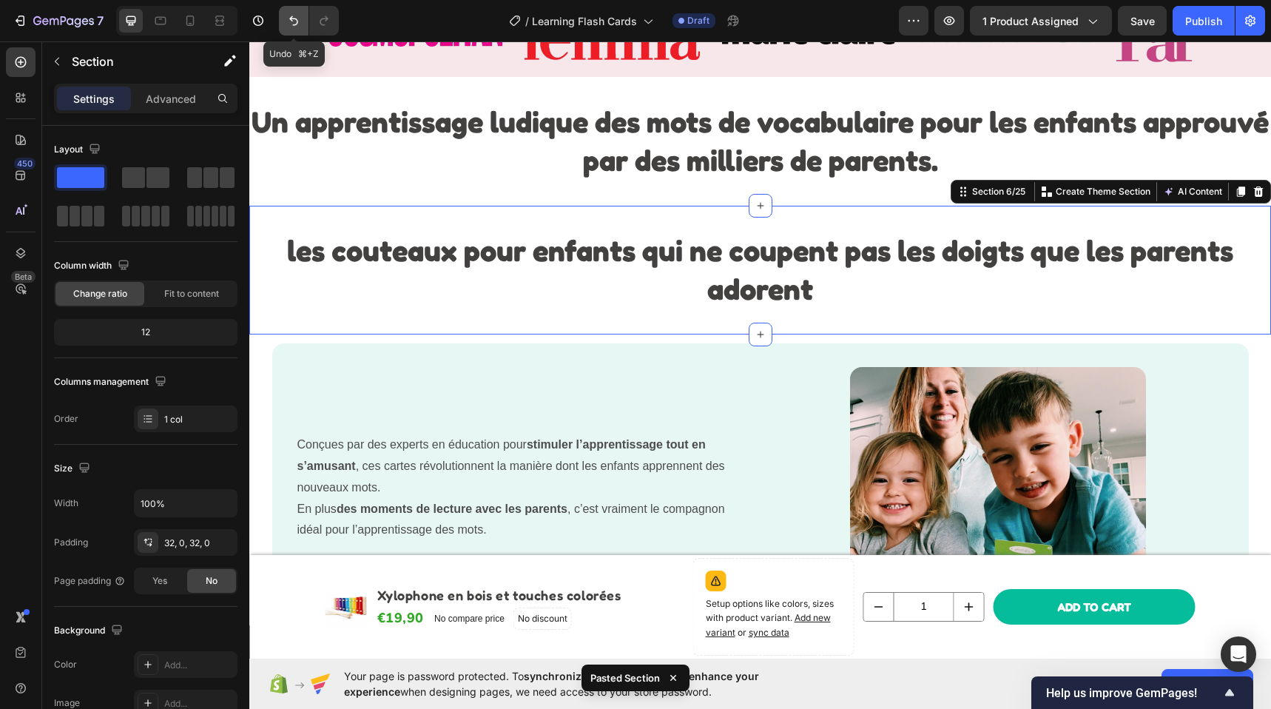
click at [282, 20] on button "Undo/Redo" at bounding box center [294, 21] width 30 height 30
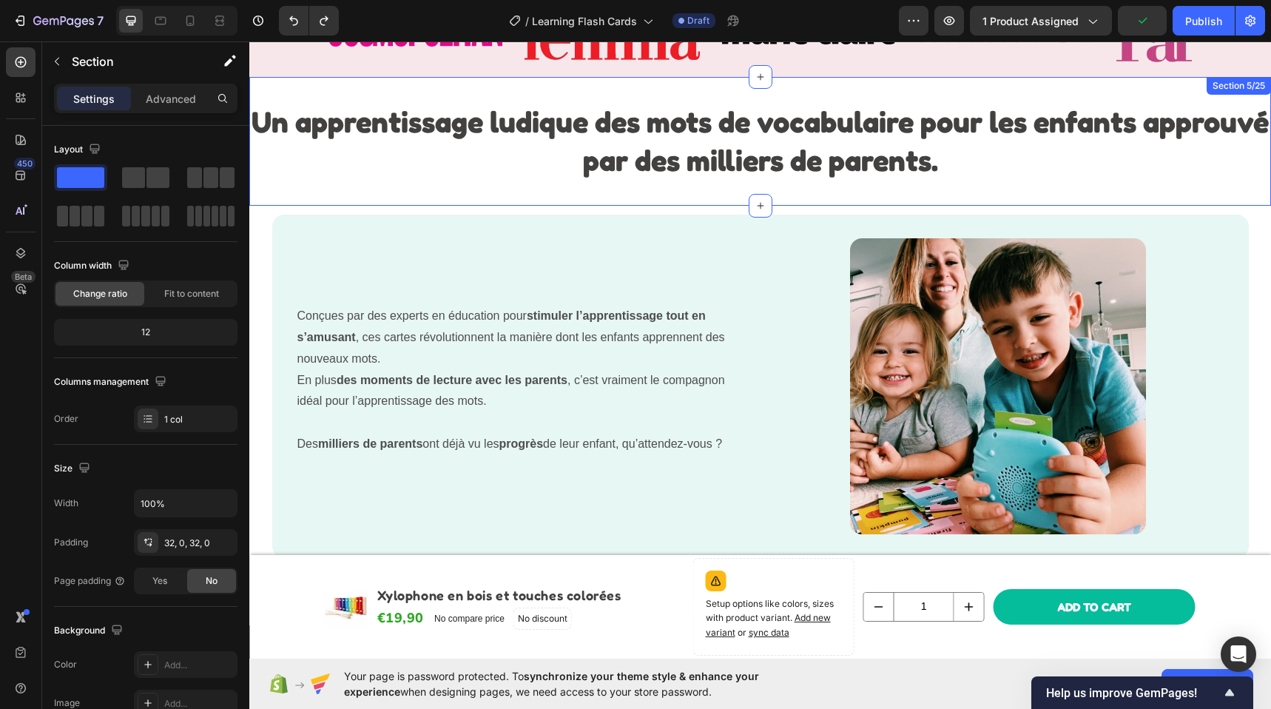
click at [778, 184] on div "Un apprentissage ludique des mots de vocabulaire pour les enfants approuvé par …" at bounding box center [759, 141] width 1021 height 129
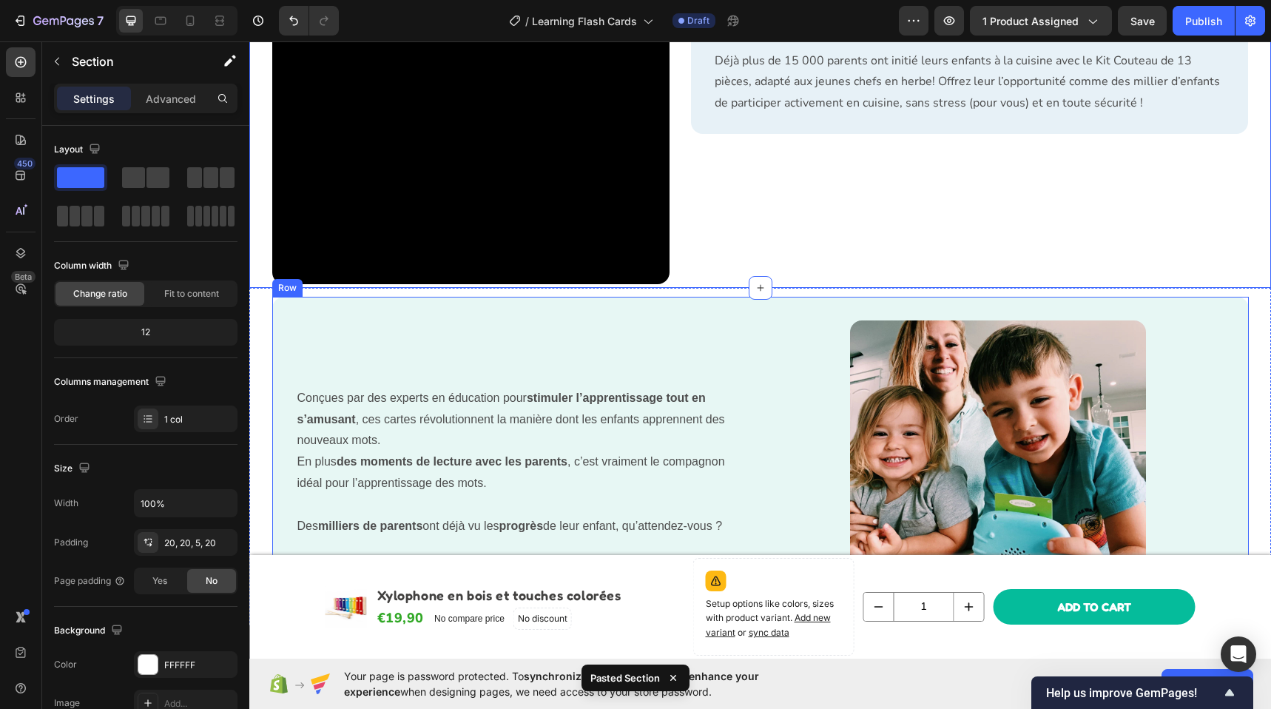
scroll to position [1416, 0]
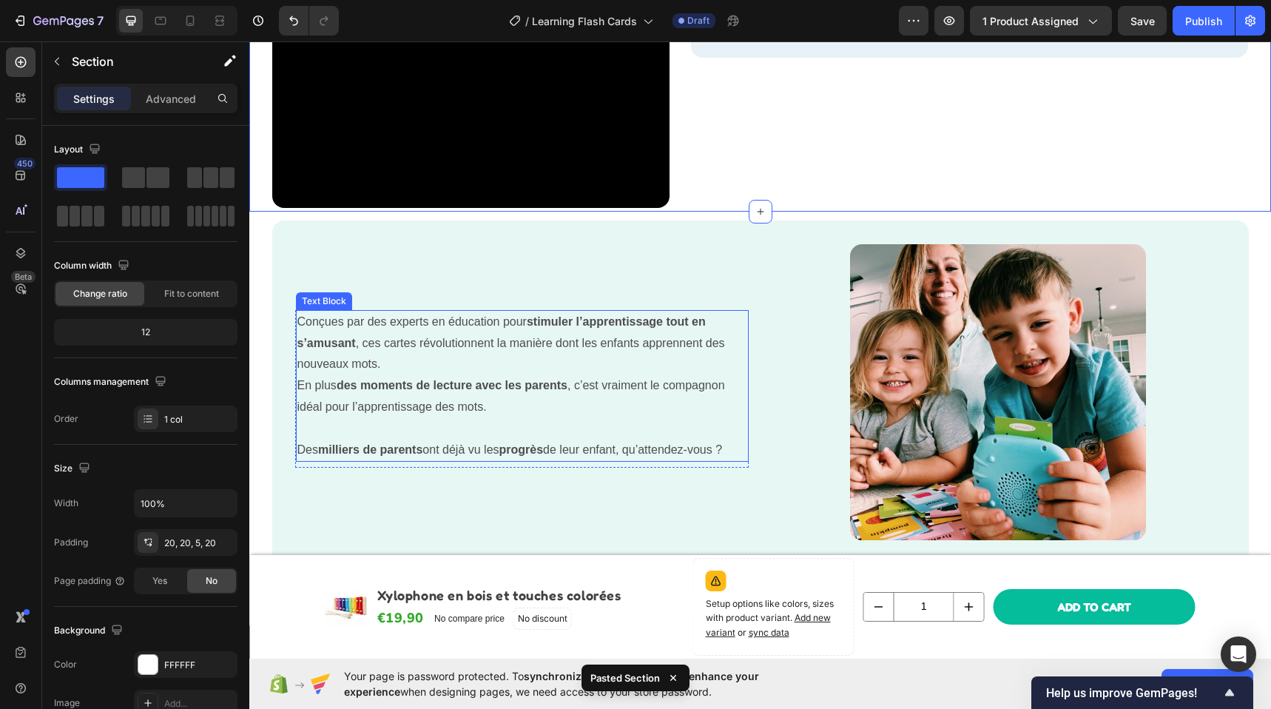
click at [527, 414] on p "En plus des moments de lecture avec les parents , c’est vraiment le compagnon i…" at bounding box center [522, 417] width 450 height 85
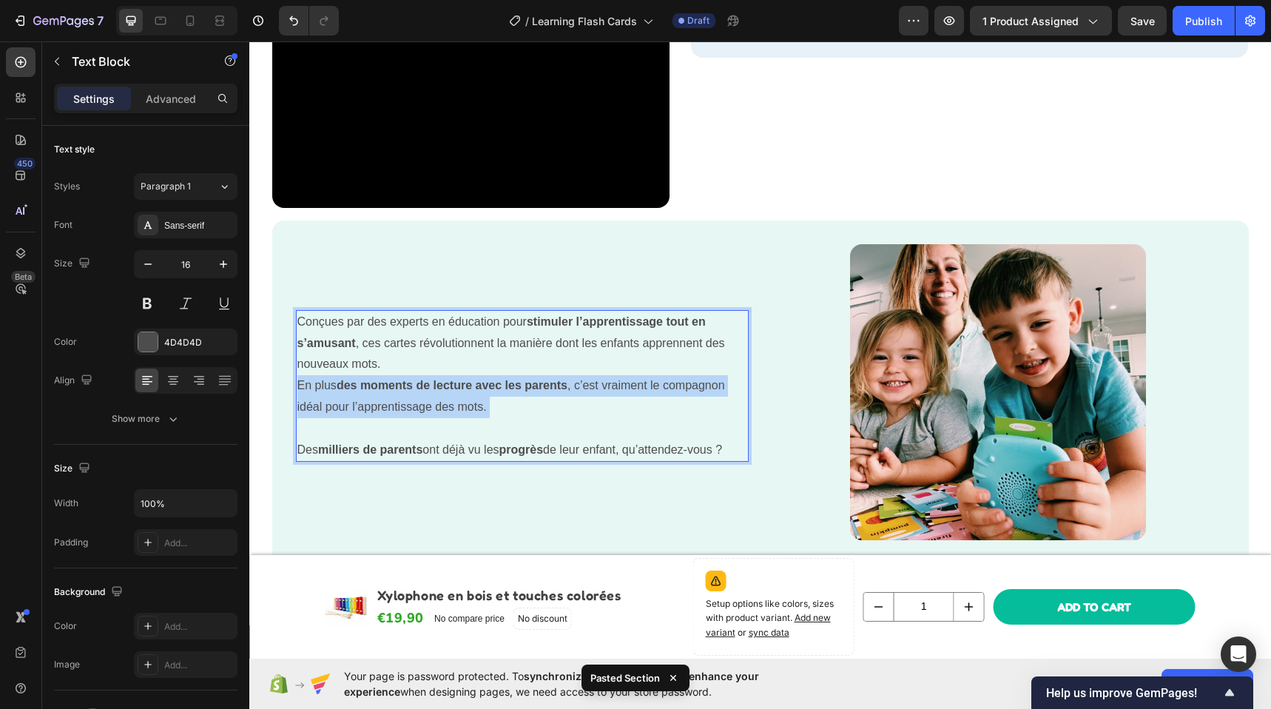
click at [527, 414] on p "En plus des moments de lecture avec les parents , c’est vraiment le compagnon i…" at bounding box center [522, 417] width 450 height 85
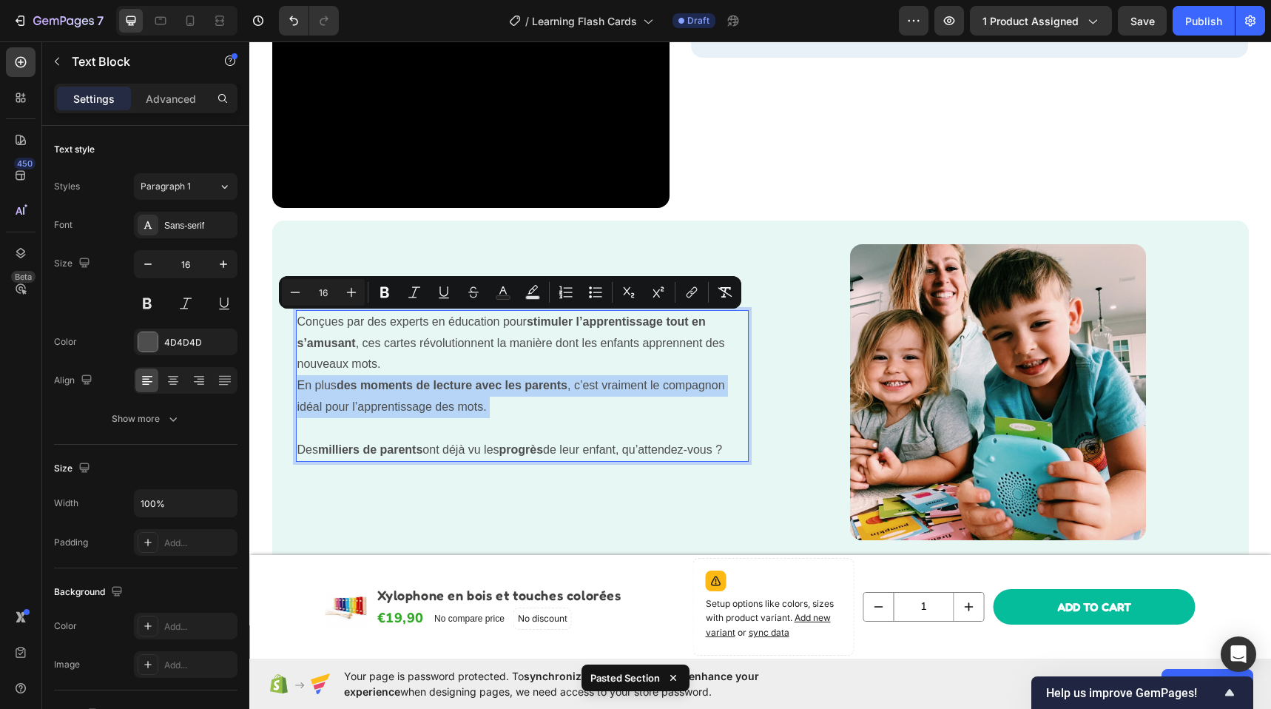
copy div "Conçues par des experts en éducation pour stimuler l’apprentissage tout en s’am…"
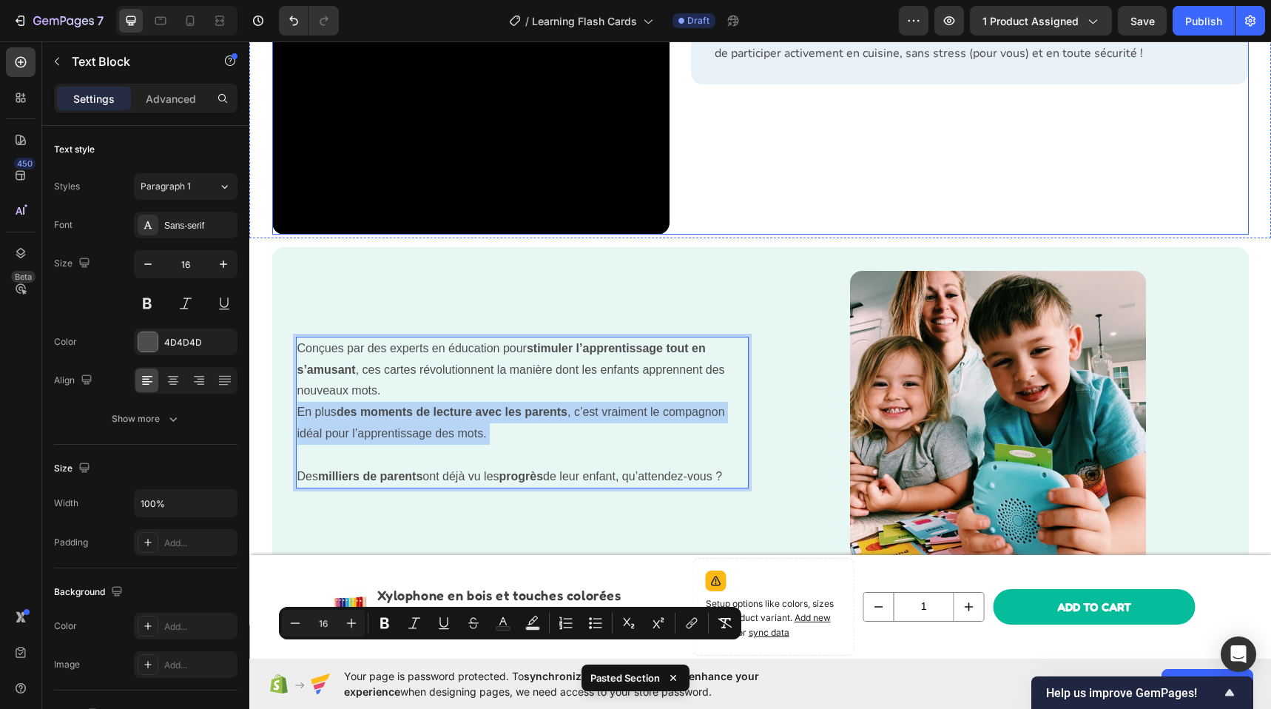
scroll to position [1085, 0]
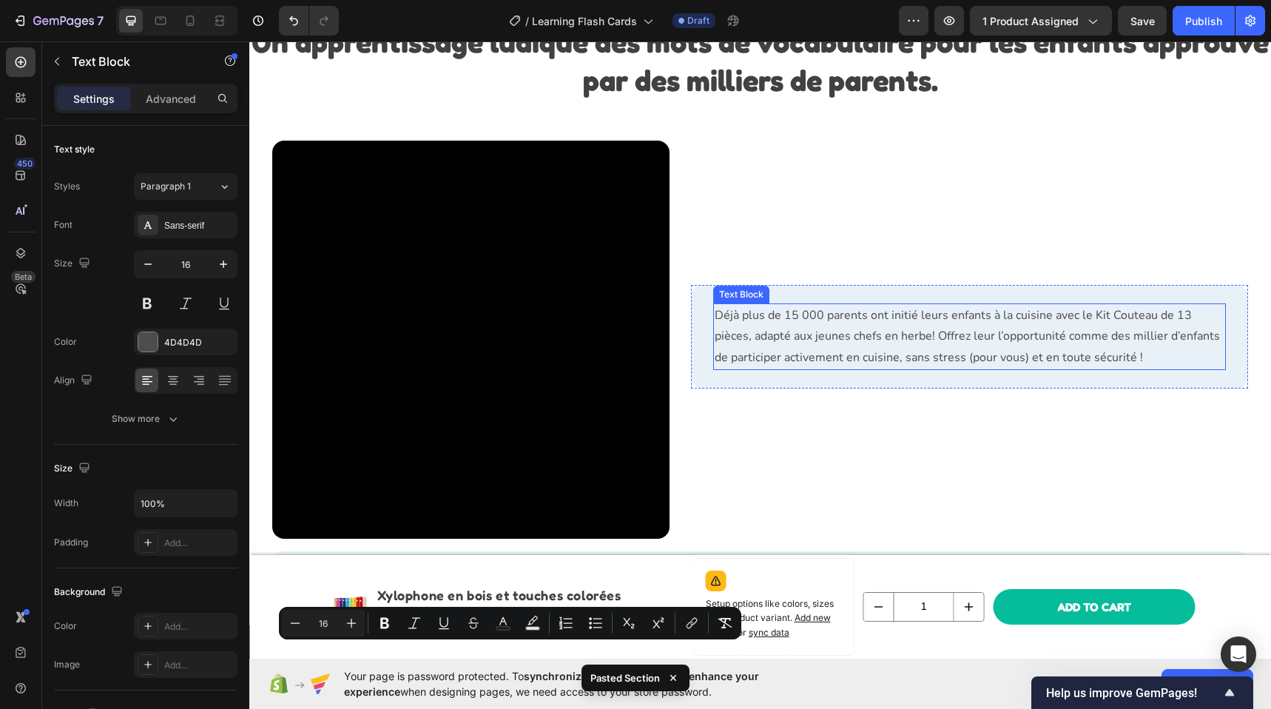
click at [800, 319] on p "Déjà plus de 15 000 parents ont initié leurs enfants à la cuisine avec le Kit C…" at bounding box center [969, 337] width 510 height 64
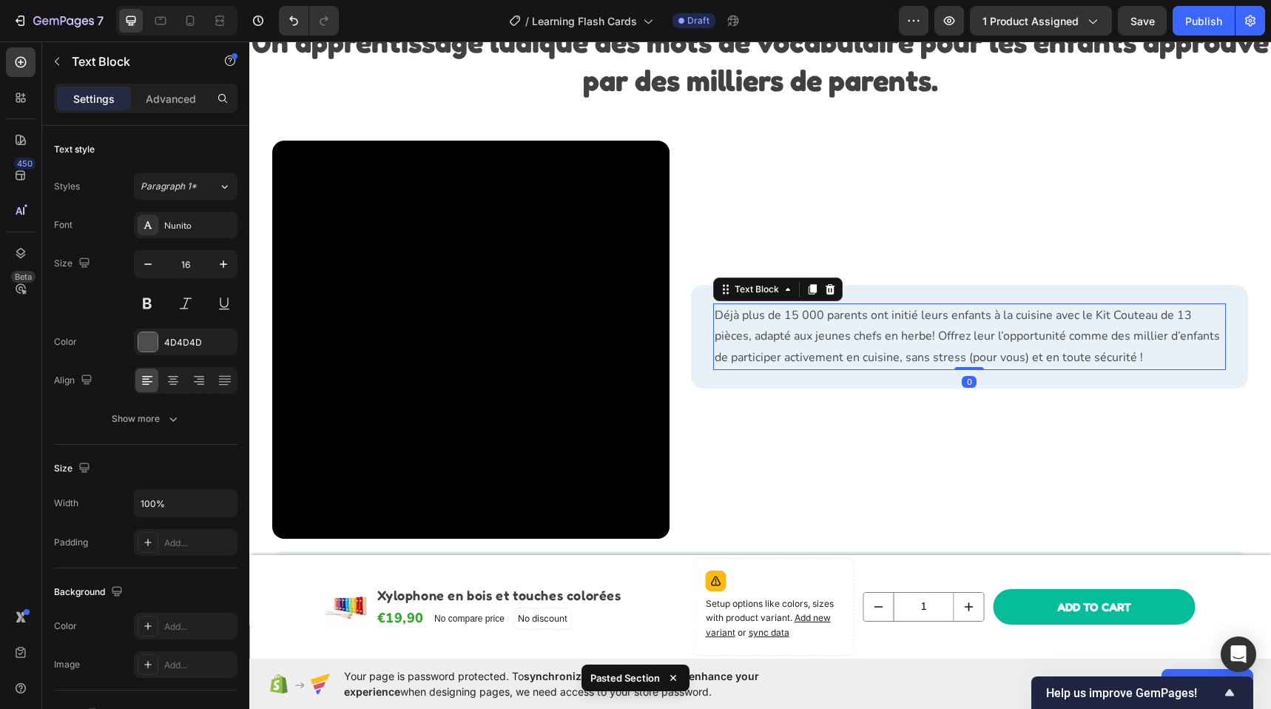
click at [800, 319] on p "Déjà plus de 15 000 parents ont initié leurs enfants à la cuisine avec le Kit C…" at bounding box center [969, 337] width 510 height 64
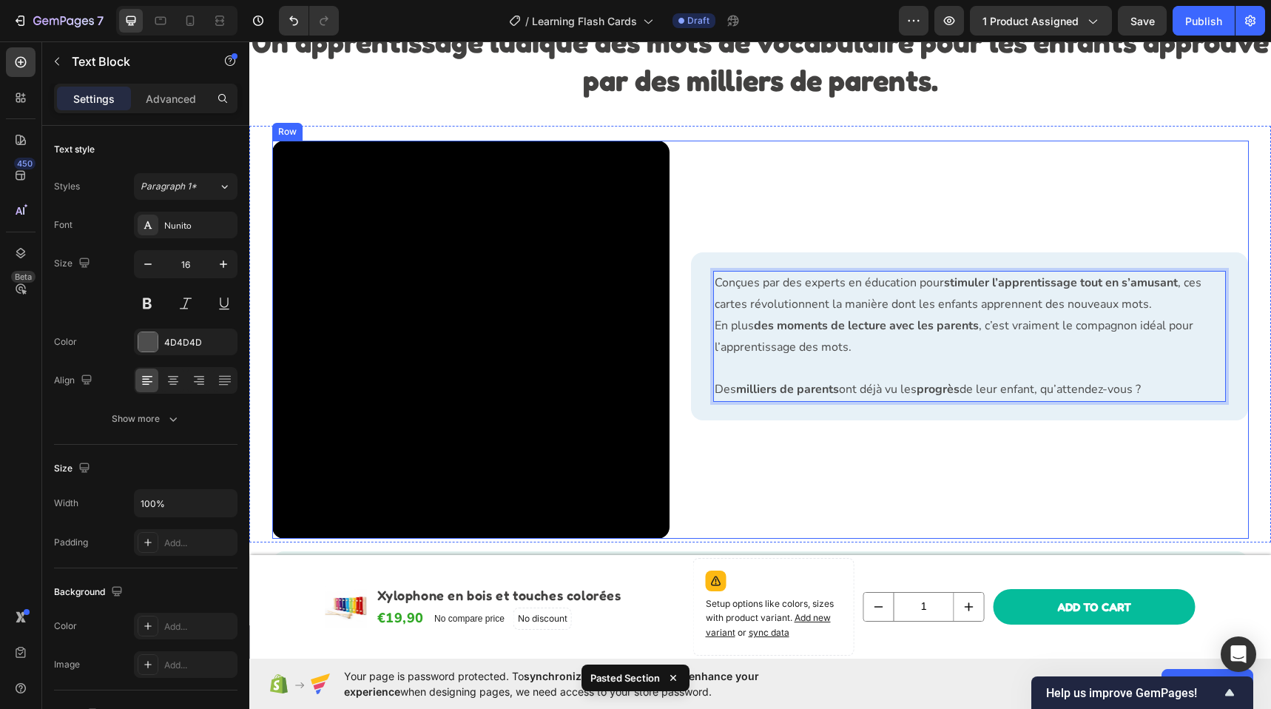
click at [737, 201] on div "Conçues par des experts en éducation pour stimuler l’apprentissage tout en s’am…" at bounding box center [970, 340] width 557 height 398
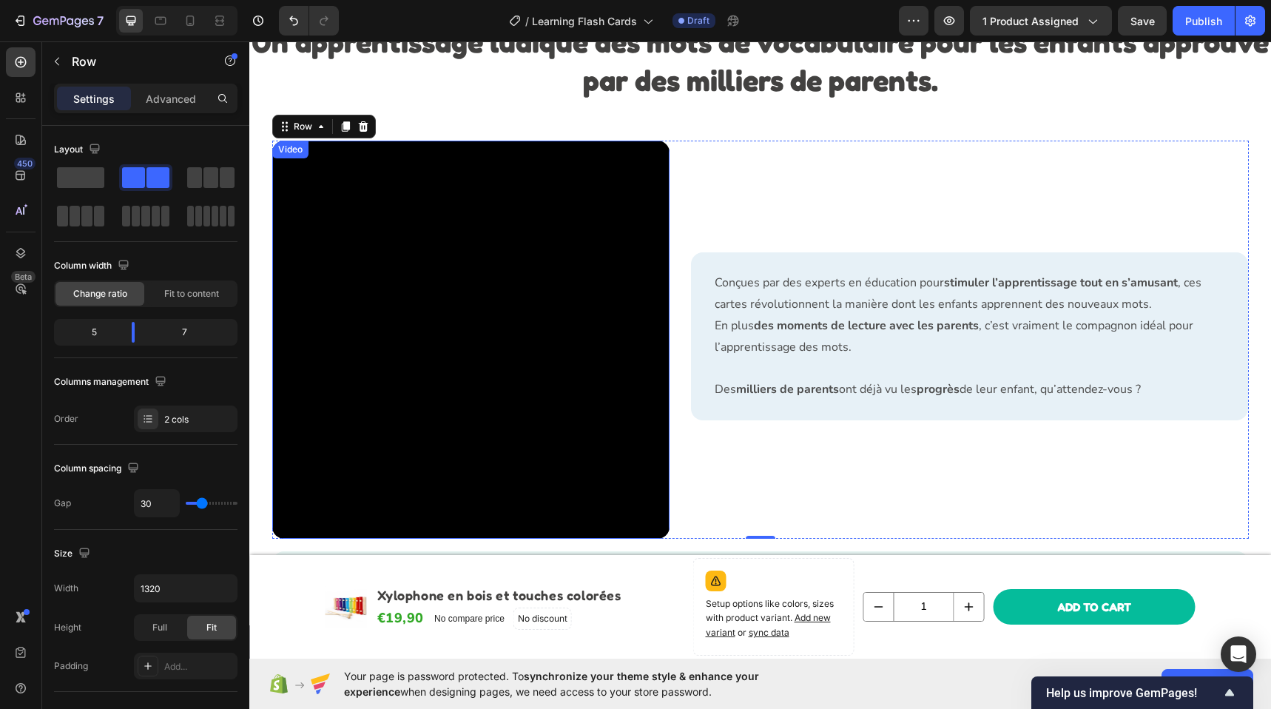
click at [442, 313] on video at bounding box center [471, 340] width 398 height 398
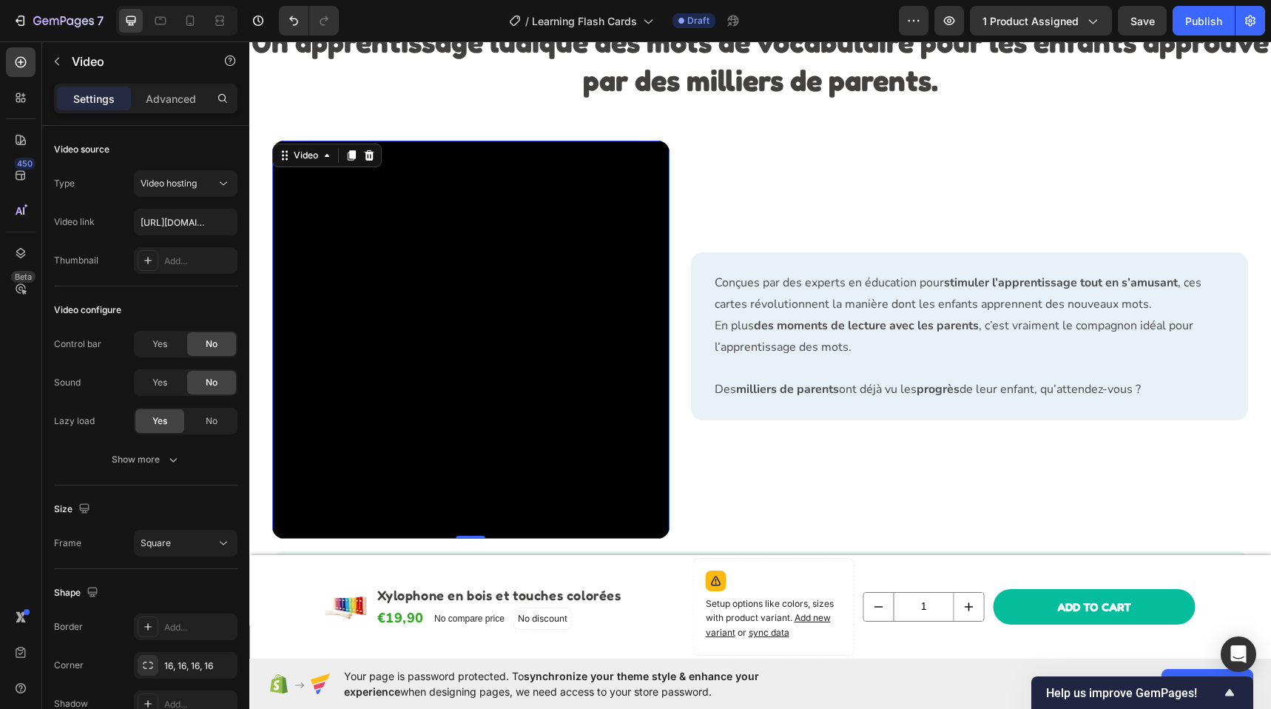
click at [540, 303] on video at bounding box center [471, 340] width 398 height 398
click at [190, 223] on input "[URL][DOMAIN_NAME]" at bounding box center [186, 222] width 104 height 27
paste input "16989f6a819e4ac5867101cd31ab4299"
type input "[URL][DOMAIN_NAME]"
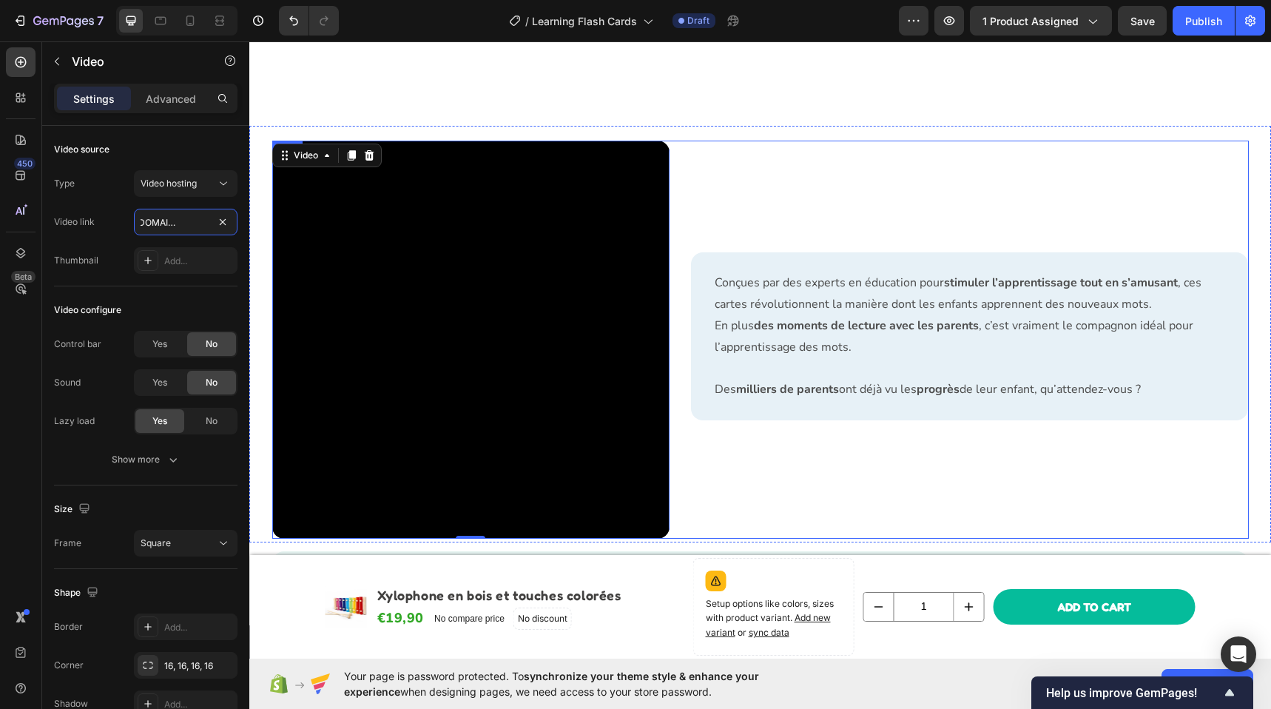
scroll to position [1331, 0]
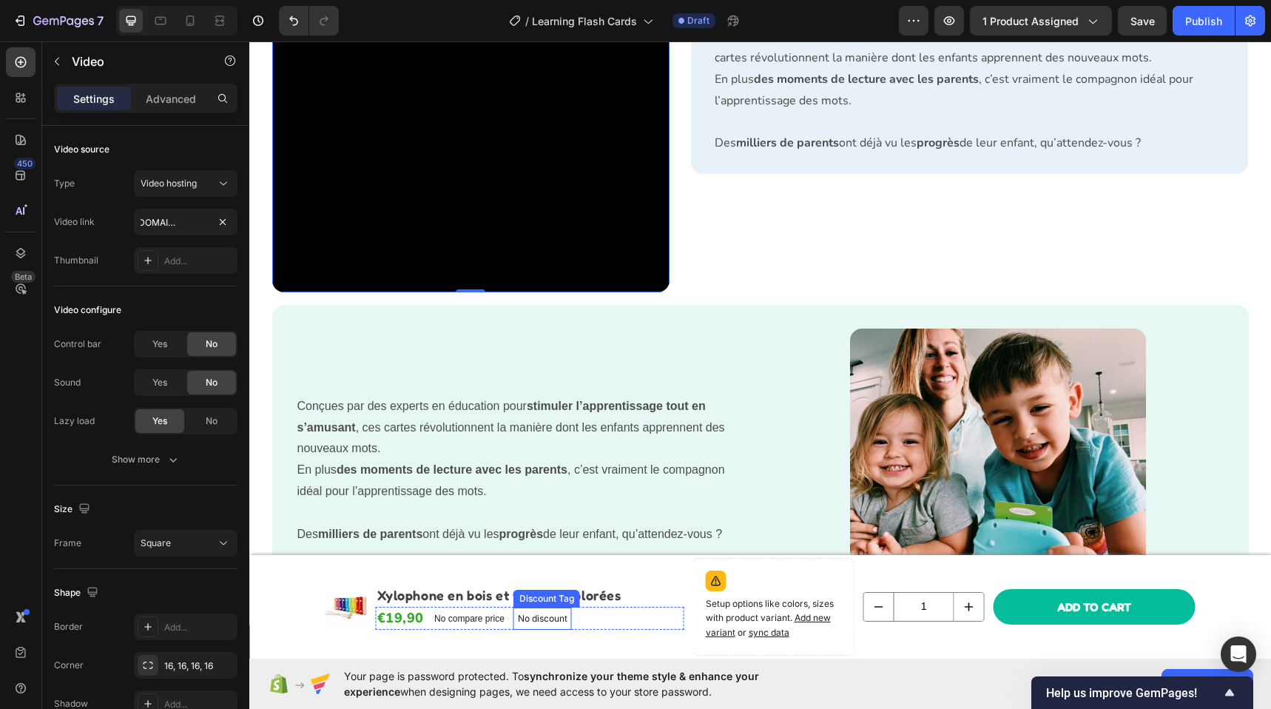
click at [501, 626] on div "No compare price" at bounding box center [469, 618] width 82 height 21
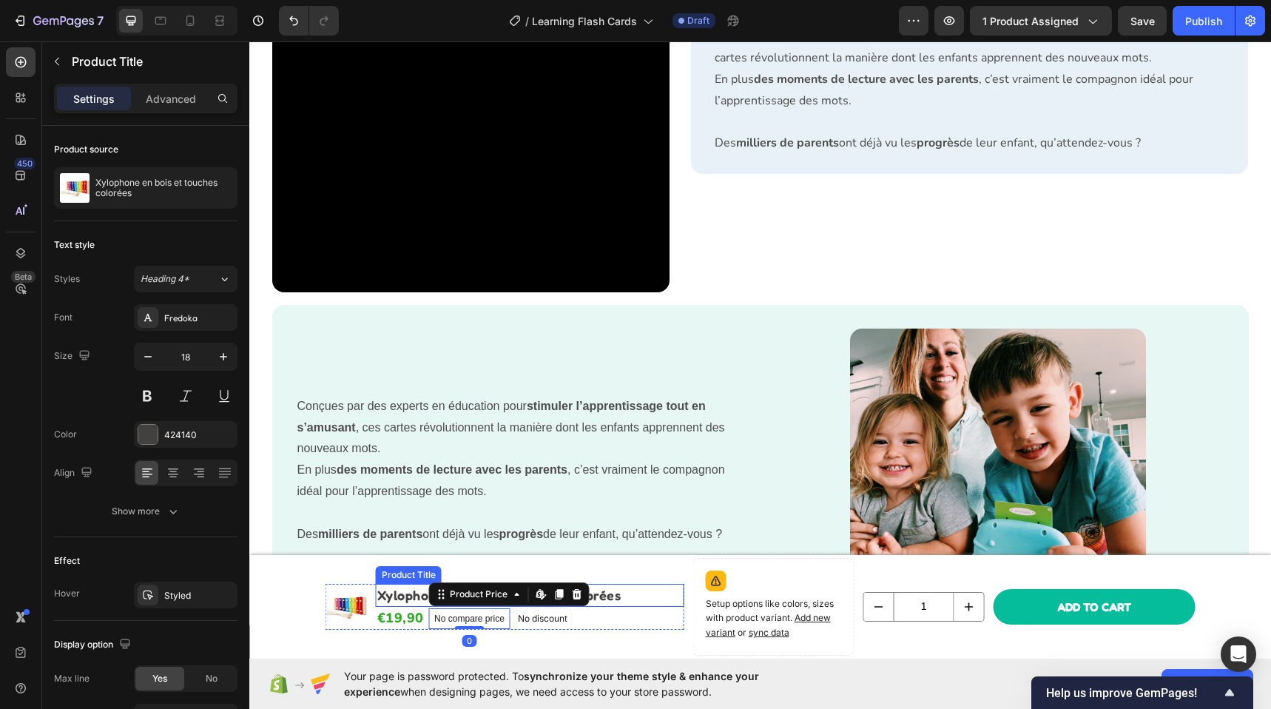
click at [394, 598] on h2 "Xylophone en bois et touches colorées" at bounding box center [530, 595] width 308 height 23
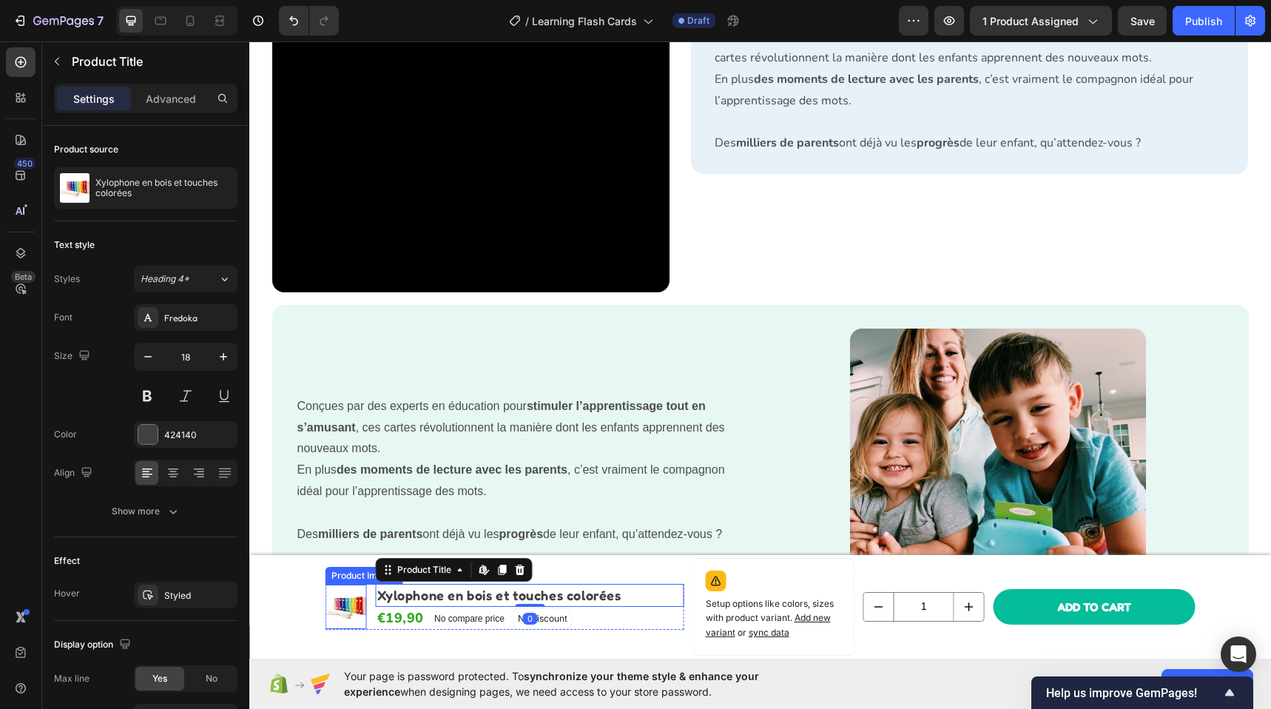
click at [336, 584] on div "Product Images" at bounding box center [345, 607] width 41 height 46
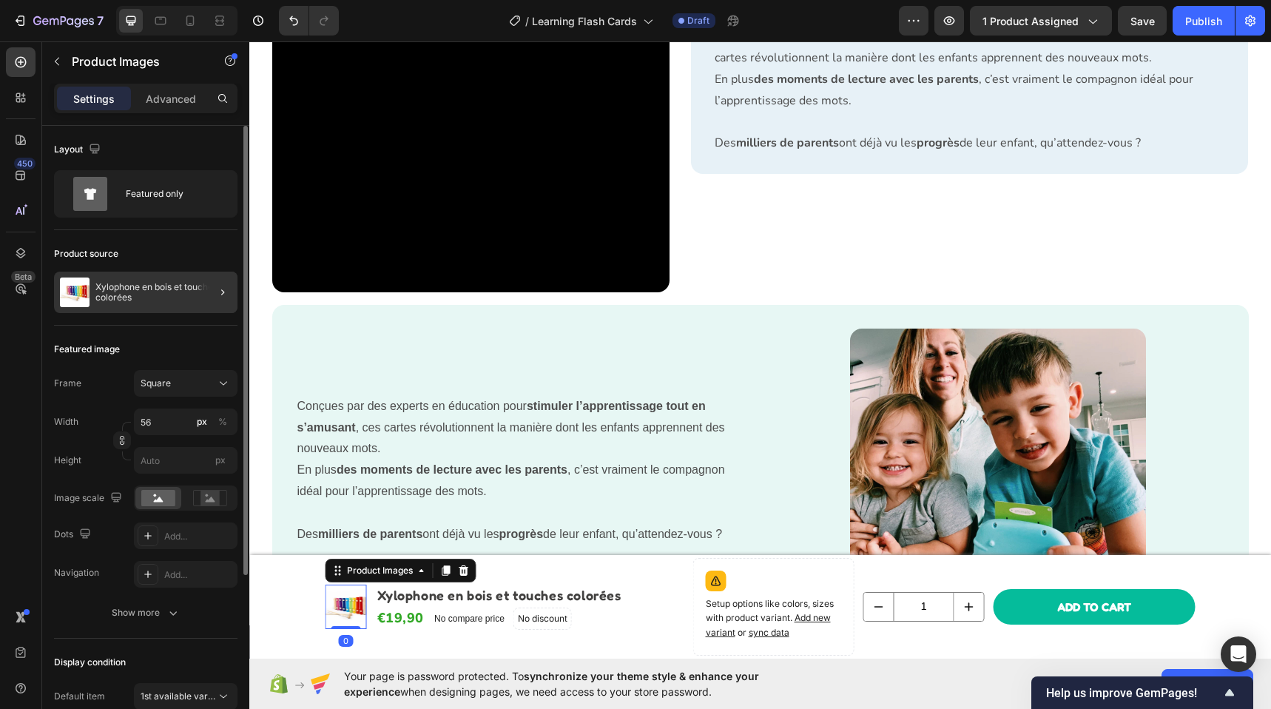
click at [205, 283] on div at bounding box center [216, 291] width 41 height 41
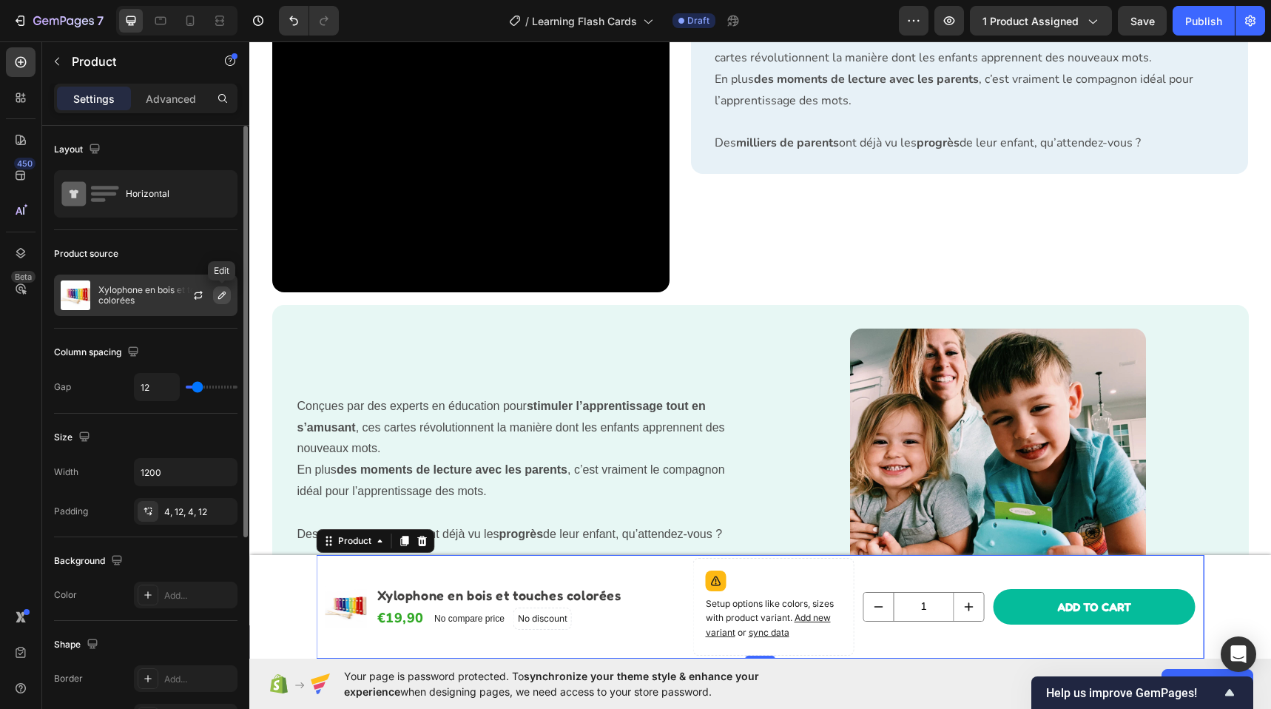
click at [220, 294] on icon "button" at bounding box center [221, 294] width 7 height 7
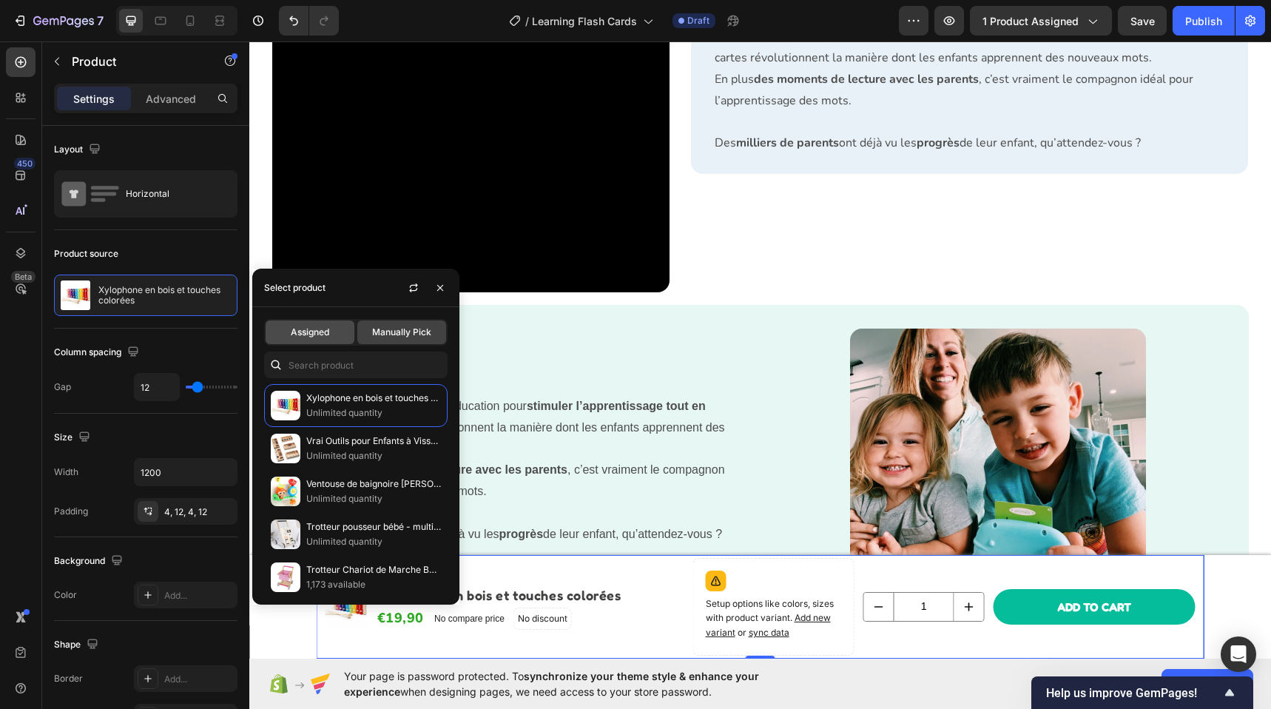
click at [319, 334] on span "Assigned" at bounding box center [310, 331] width 38 height 13
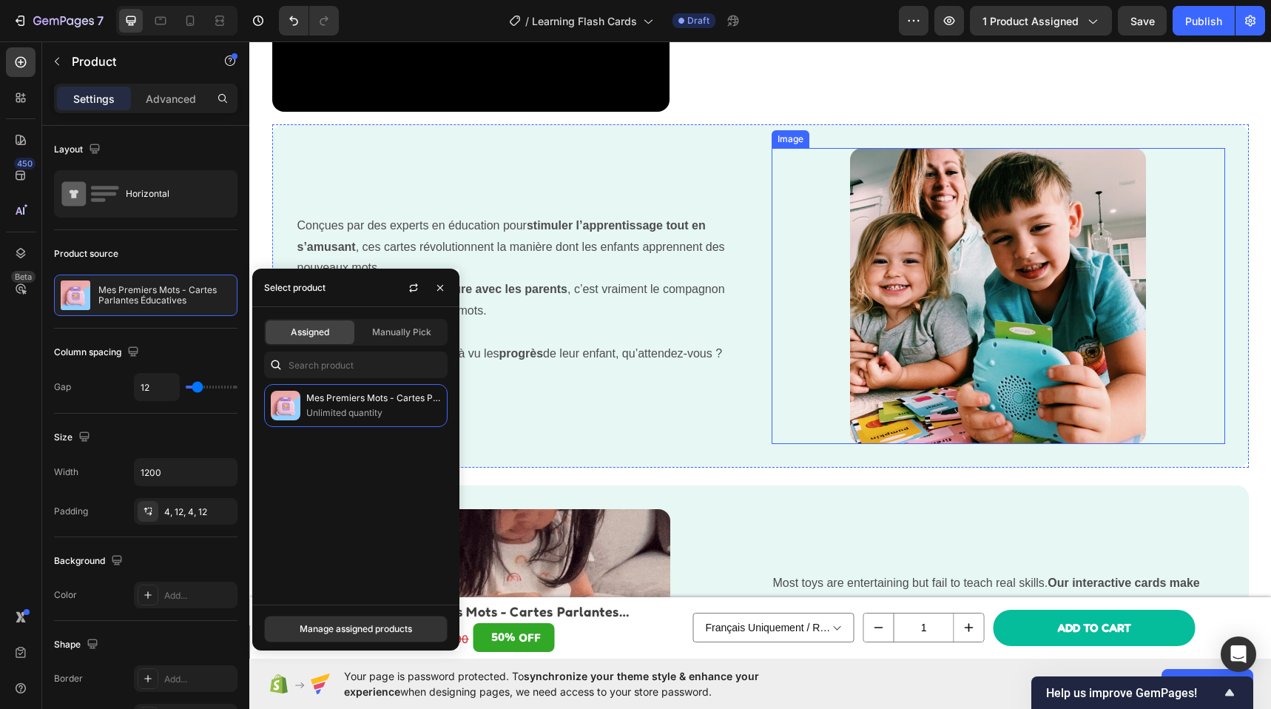
scroll to position [1588, 0]
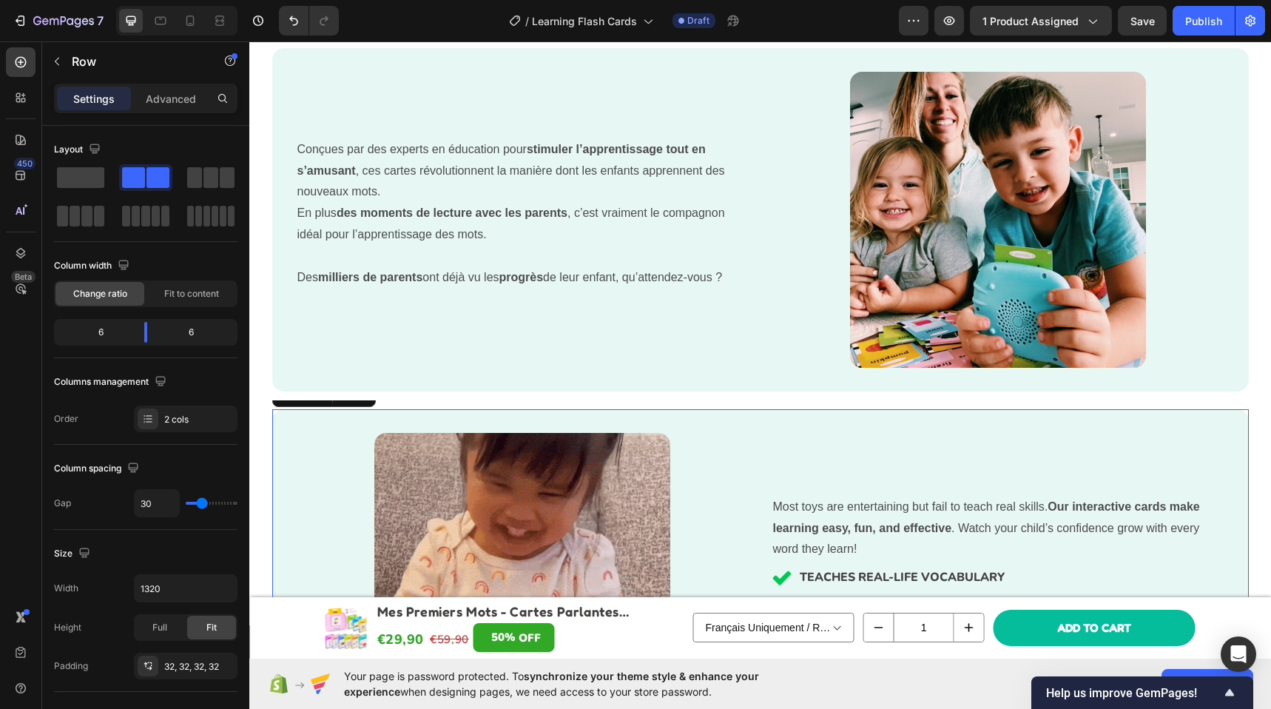
click at [789, 427] on div "Most toys are entertaining but fail to teach real skills. Our interactive cards…" at bounding box center [760, 580] width 976 height 343
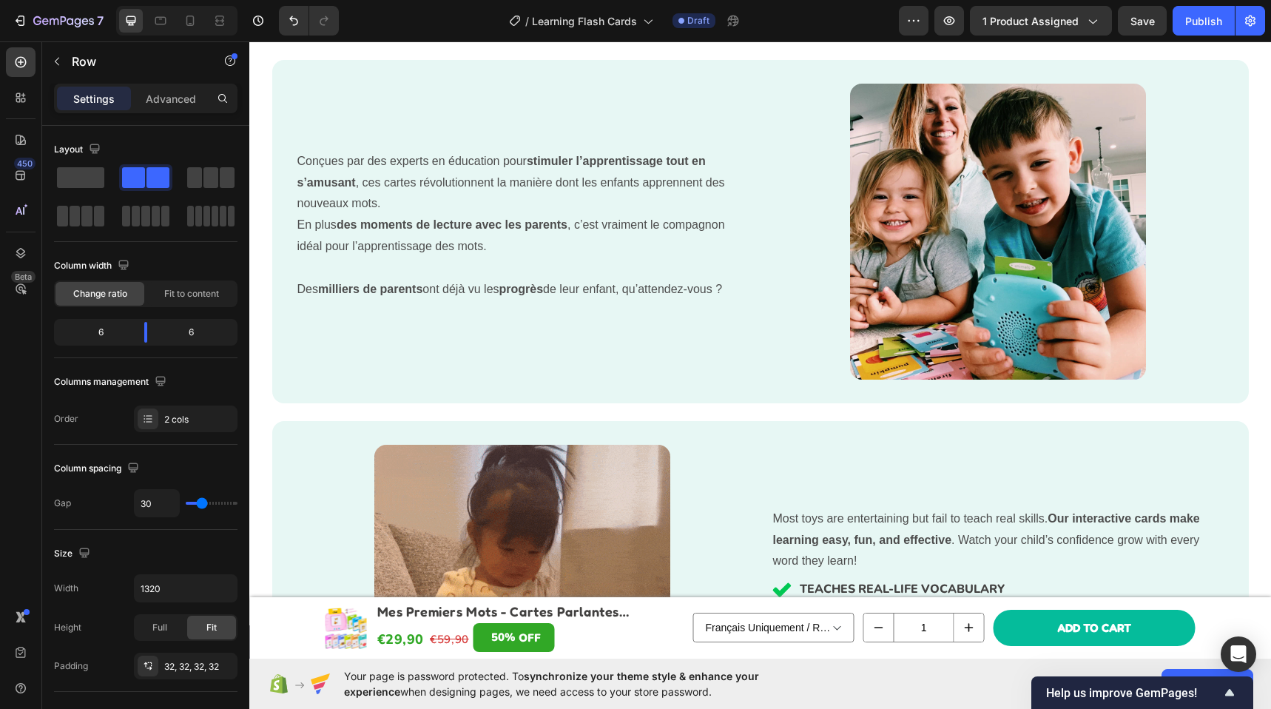
scroll to position [1757, 0]
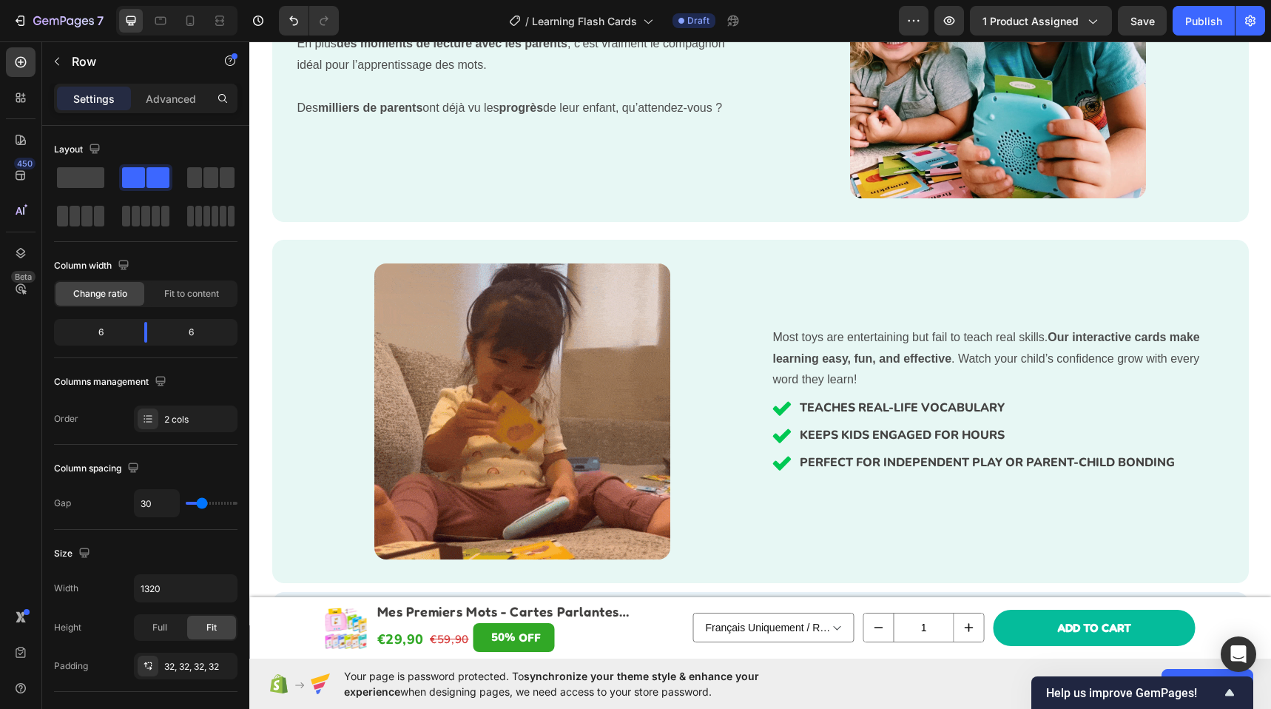
click at [738, 249] on div "Most toys are entertaining but fail to teach real skills. Our interactive cards…" at bounding box center [760, 411] width 976 height 343
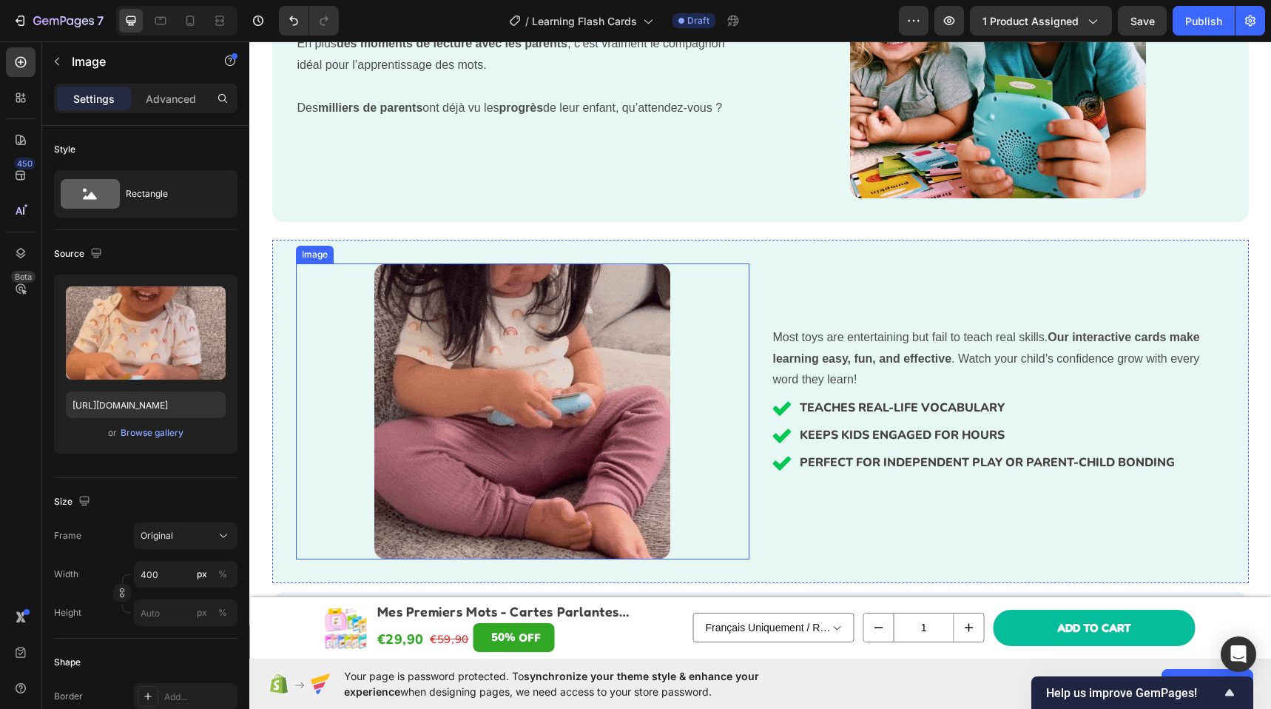
click at [732, 339] on div at bounding box center [522, 411] width 453 height 296
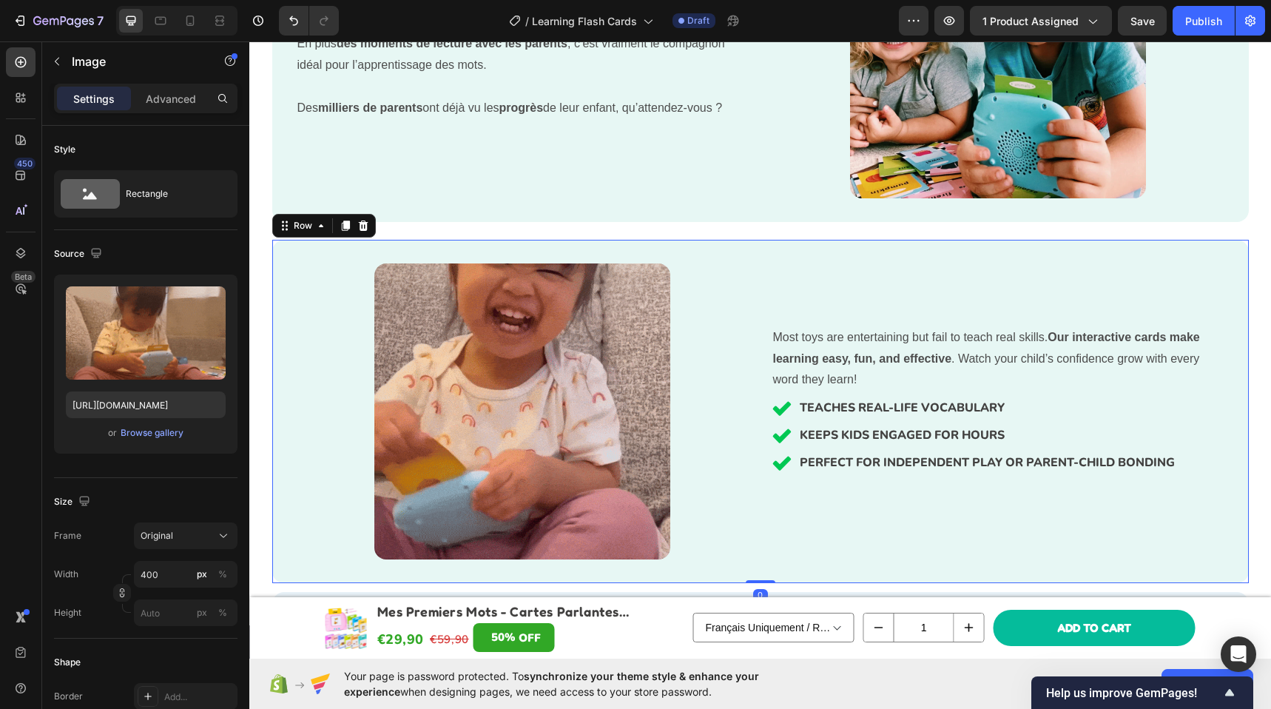
click at [785, 255] on div "Most toys are entertaining but fail to teach real skills. Our interactive cards…" at bounding box center [760, 411] width 976 height 343
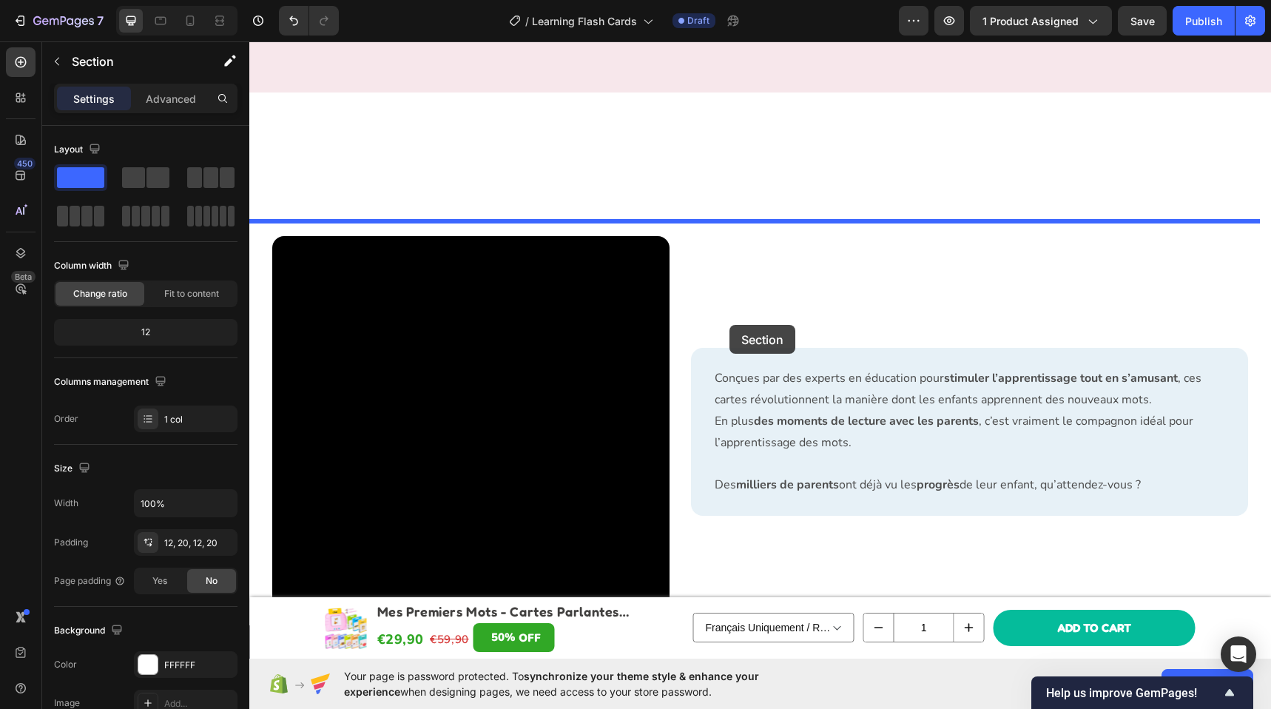
scroll to position [1226, 0]
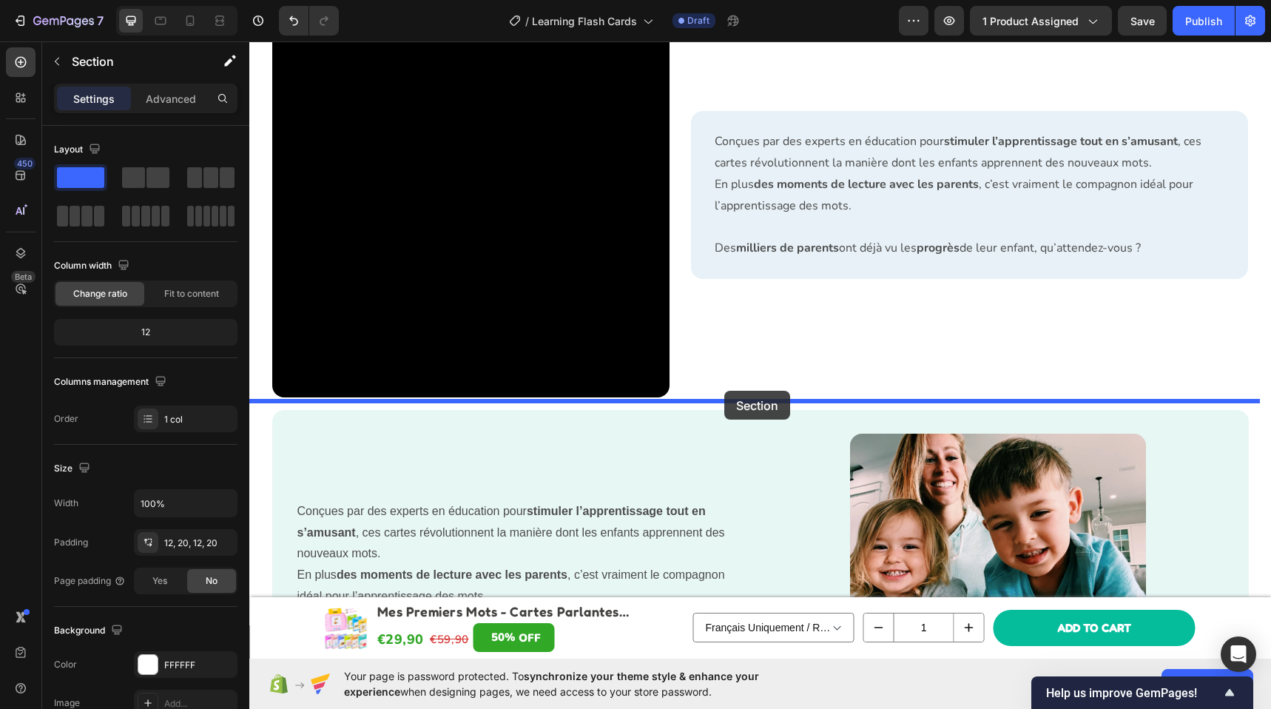
drag, startPoint x: 735, startPoint y: 232, endPoint x: 724, endPoint y: 390, distance: 158.7
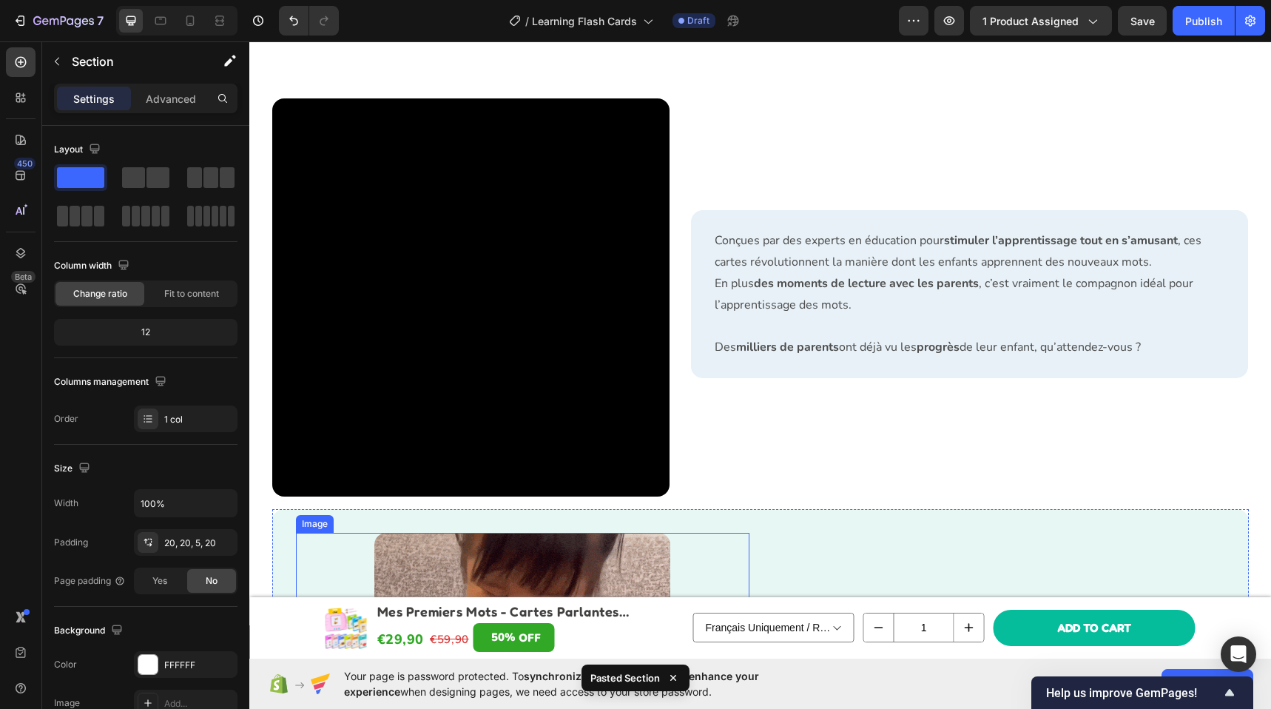
scroll to position [1578, 0]
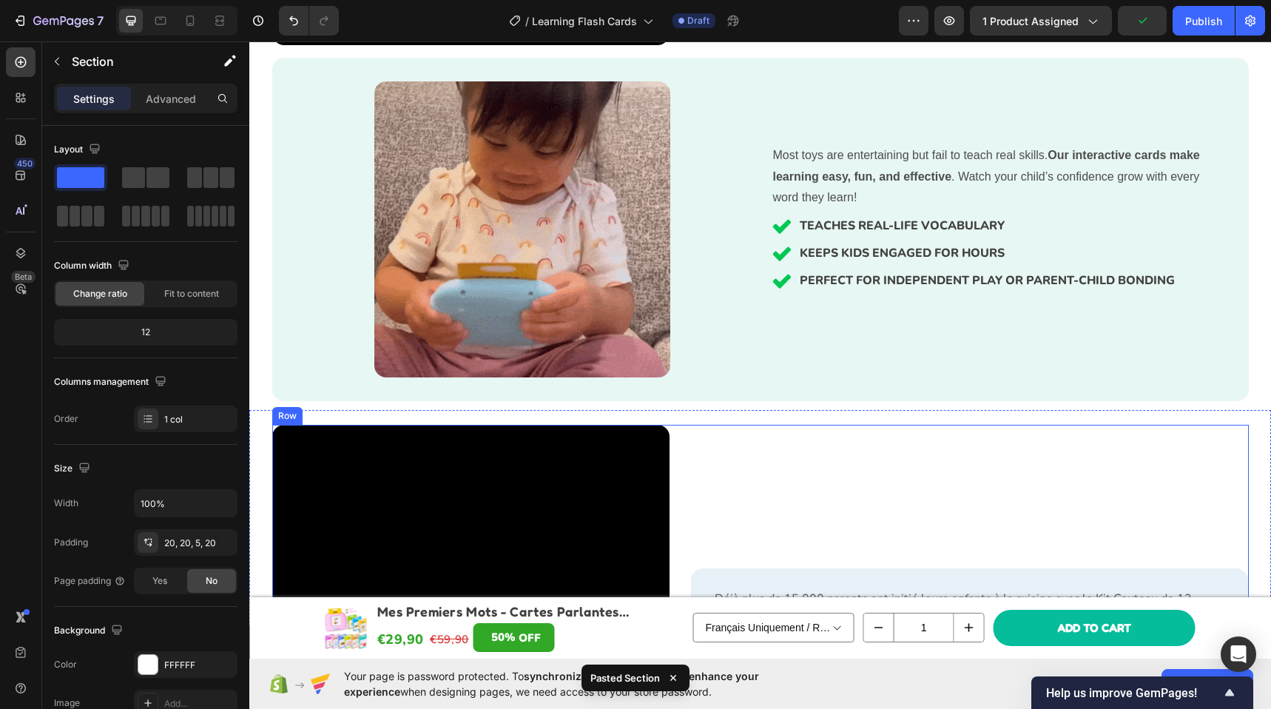
click at [754, 433] on div "Déjà plus de 15 000 parents ont initié leurs enfants à la cuisine avec le Kit C…" at bounding box center [970, 624] width 557 height 398
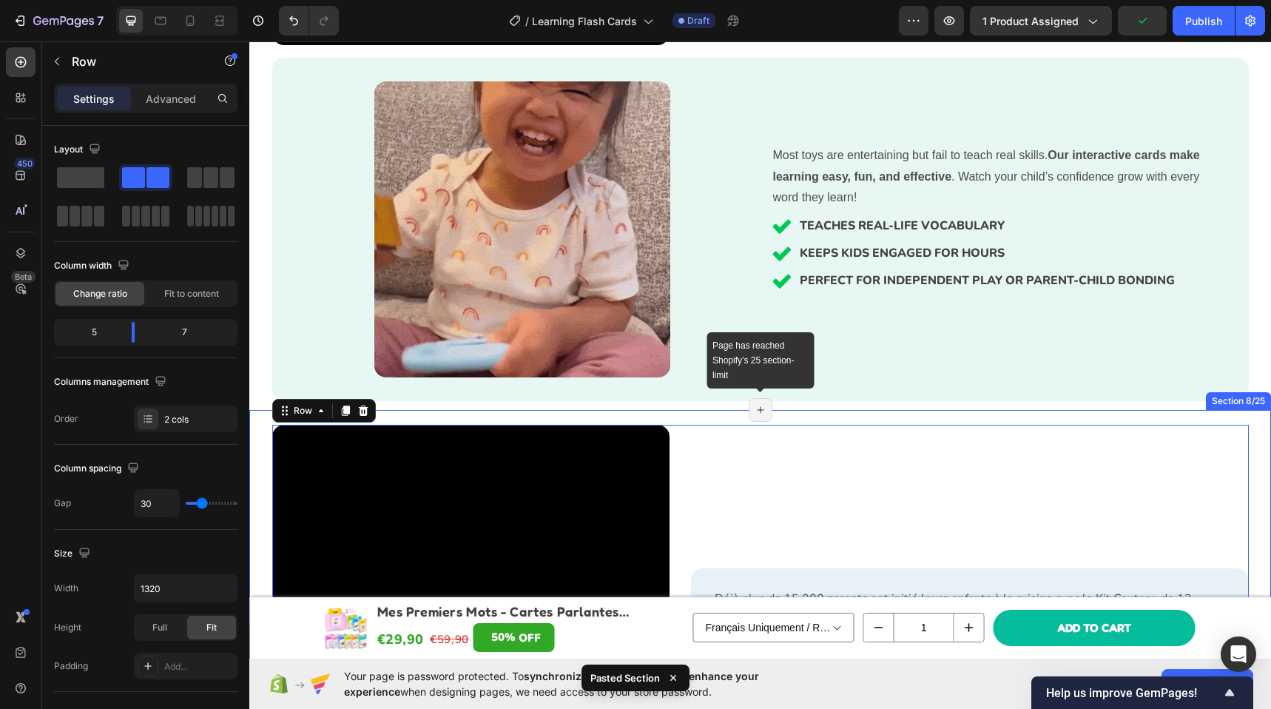
click at [748, 414] on div "Page has reached Shopify’s 25 section-limit" at bounding box center [760, 410] width 24 height 24
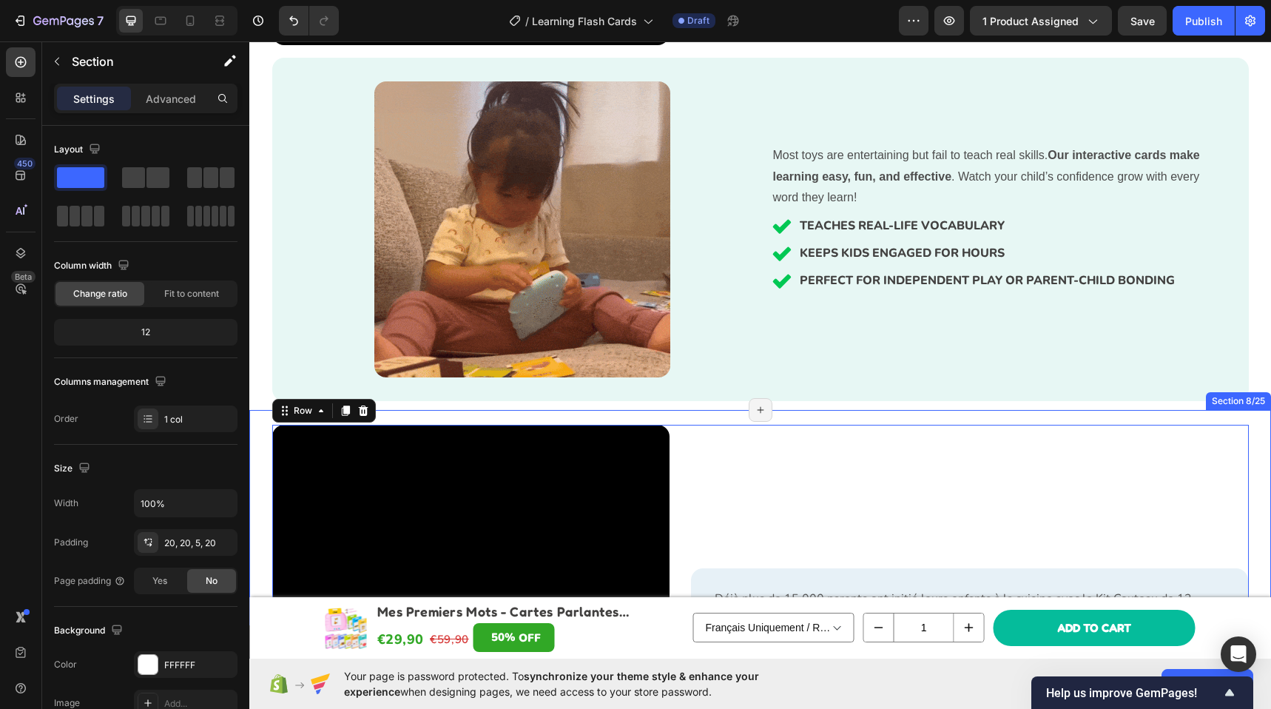
click at [706, 416] on div "Déjà plus de 15 000 parents ont initié leurs enfants à la cuisine avec le Kit C…" at bounding box center [759, 618] width 1021 height 416
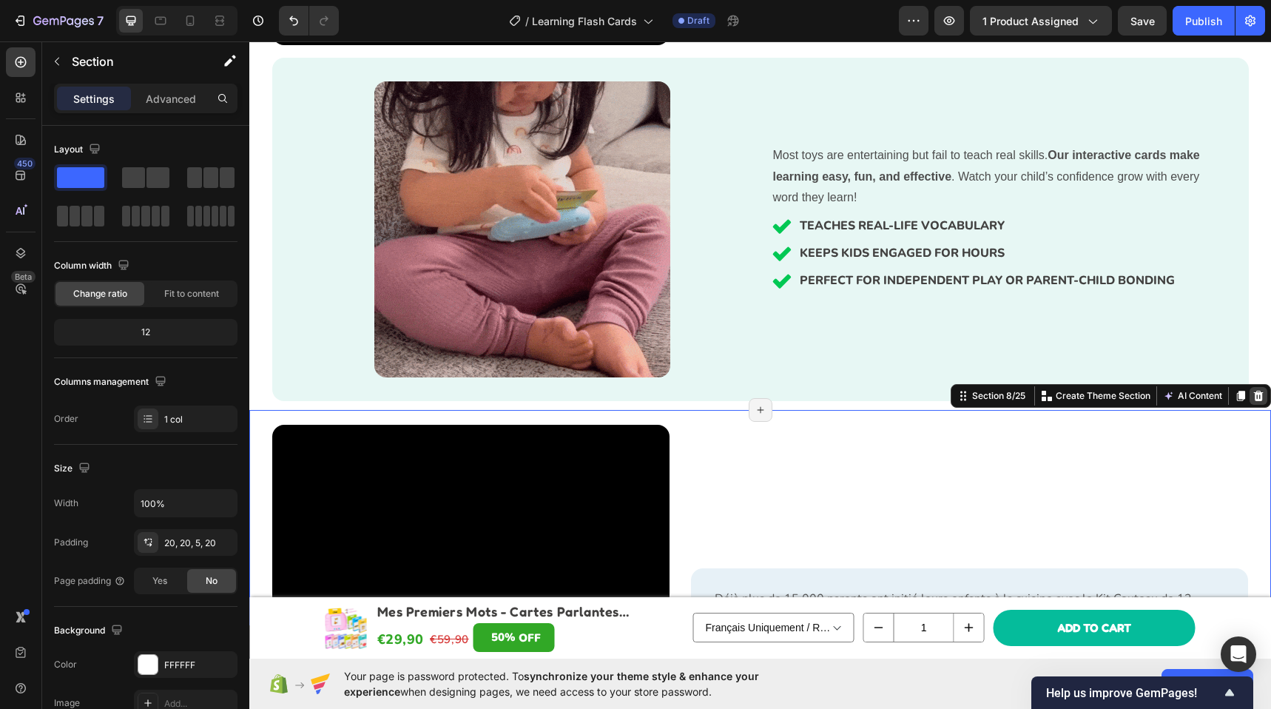
click at [1254, 399] on icon at bounding box center [1259, 395] width 10 height 10
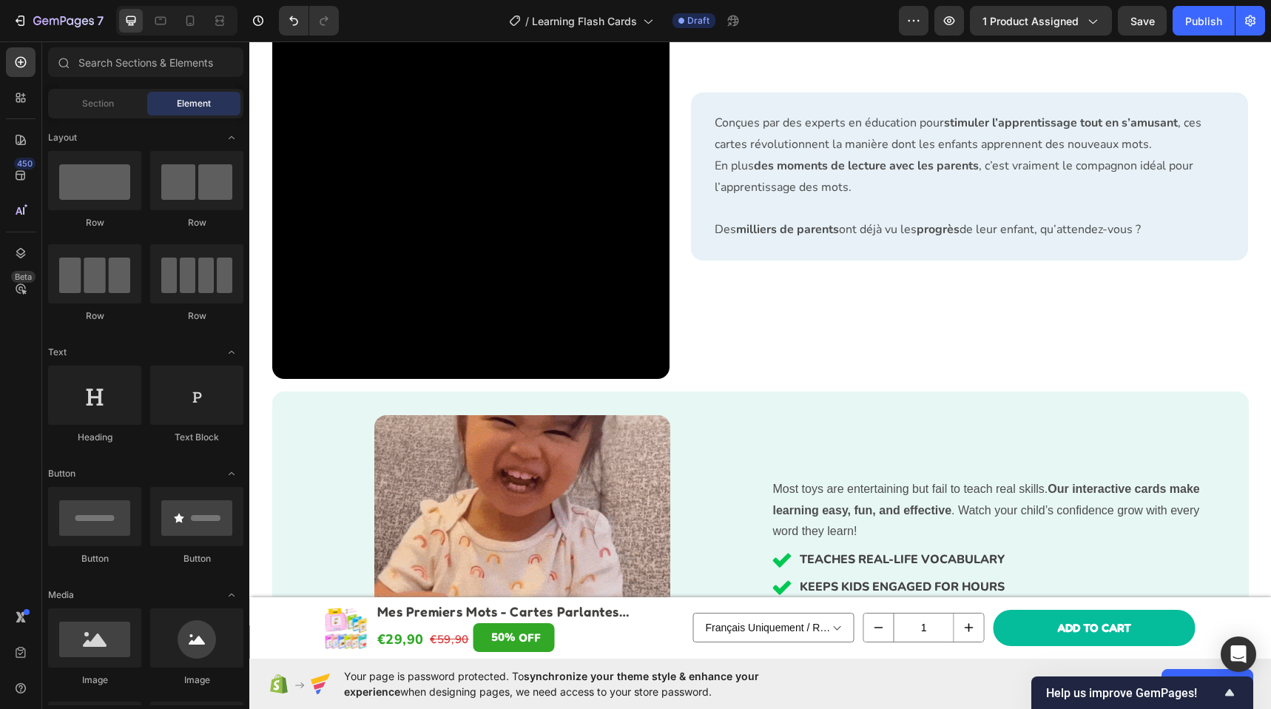
scroll to position [1169, 0]
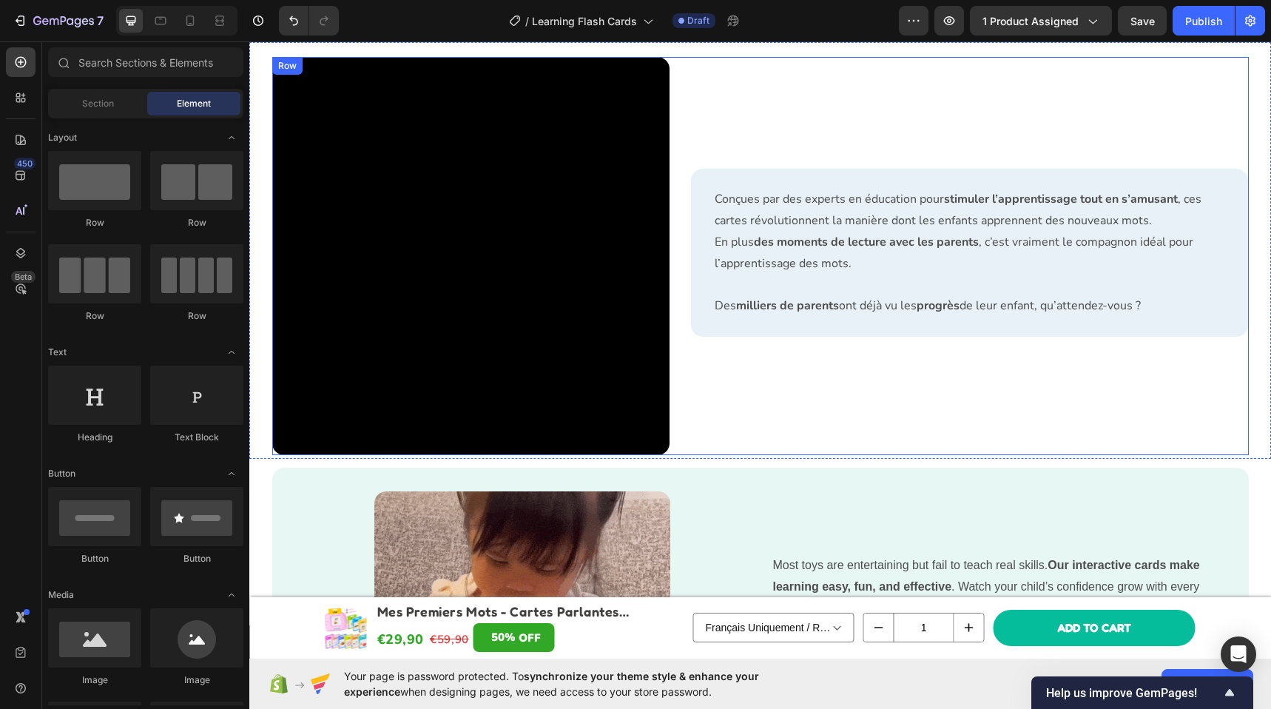
click at [740, 426] on div "Conçues par des experts en éducation pour stimuler l’apprentissage tout en s’am…" at bounding box center [970, 256] width 557 height 398
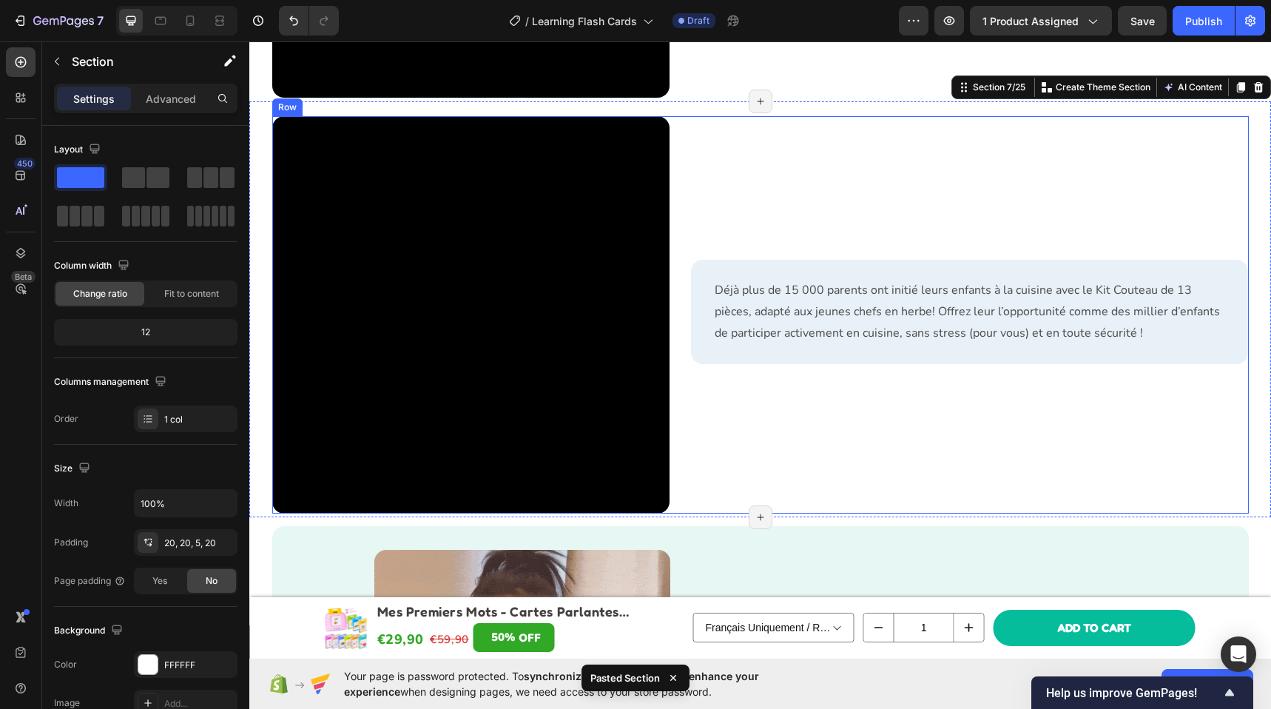
scroll to position [1533, 0]
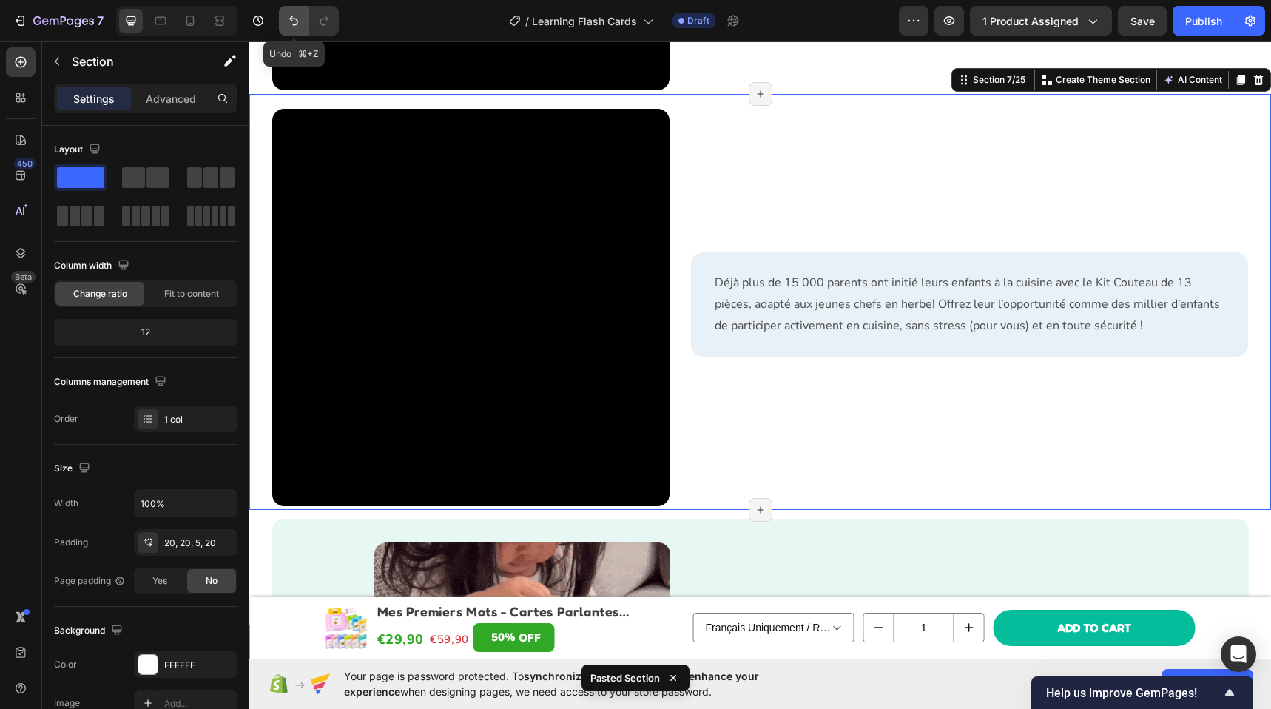
click at [290, 31] on button "Undo/Redo" at bounding box center [294, 21] width 30 height 30
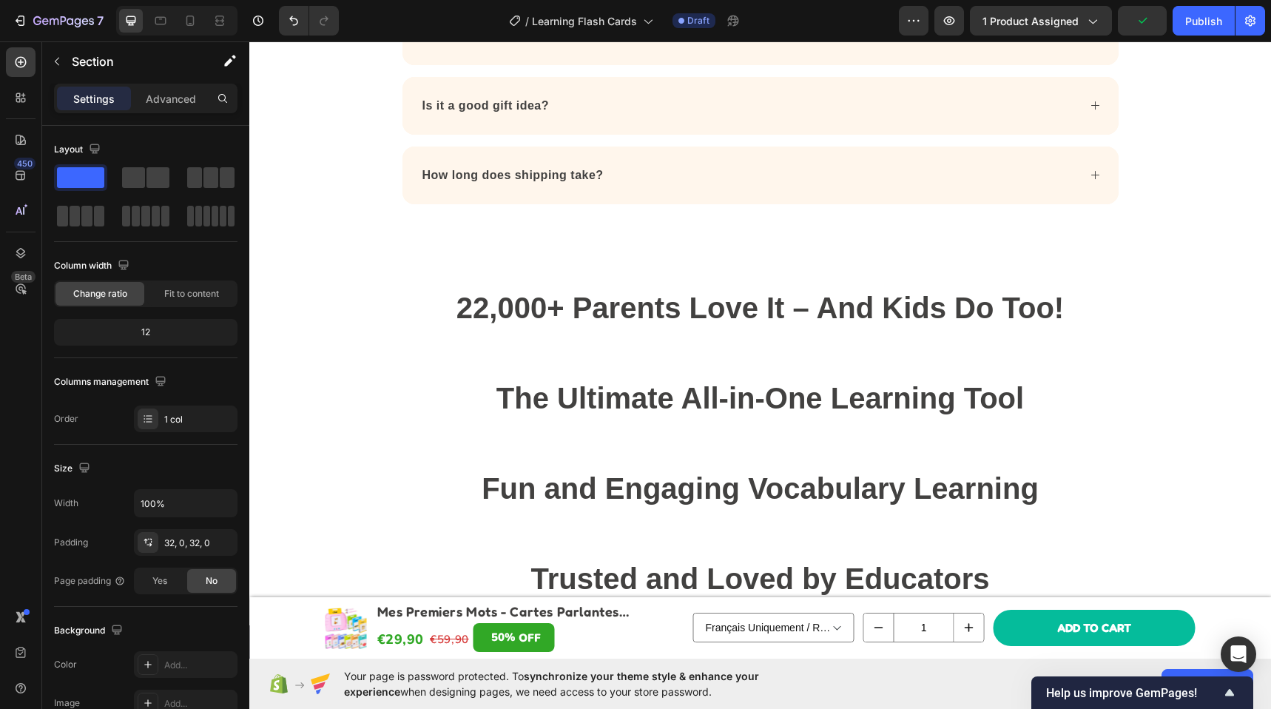
scroll to position [4915, 0]
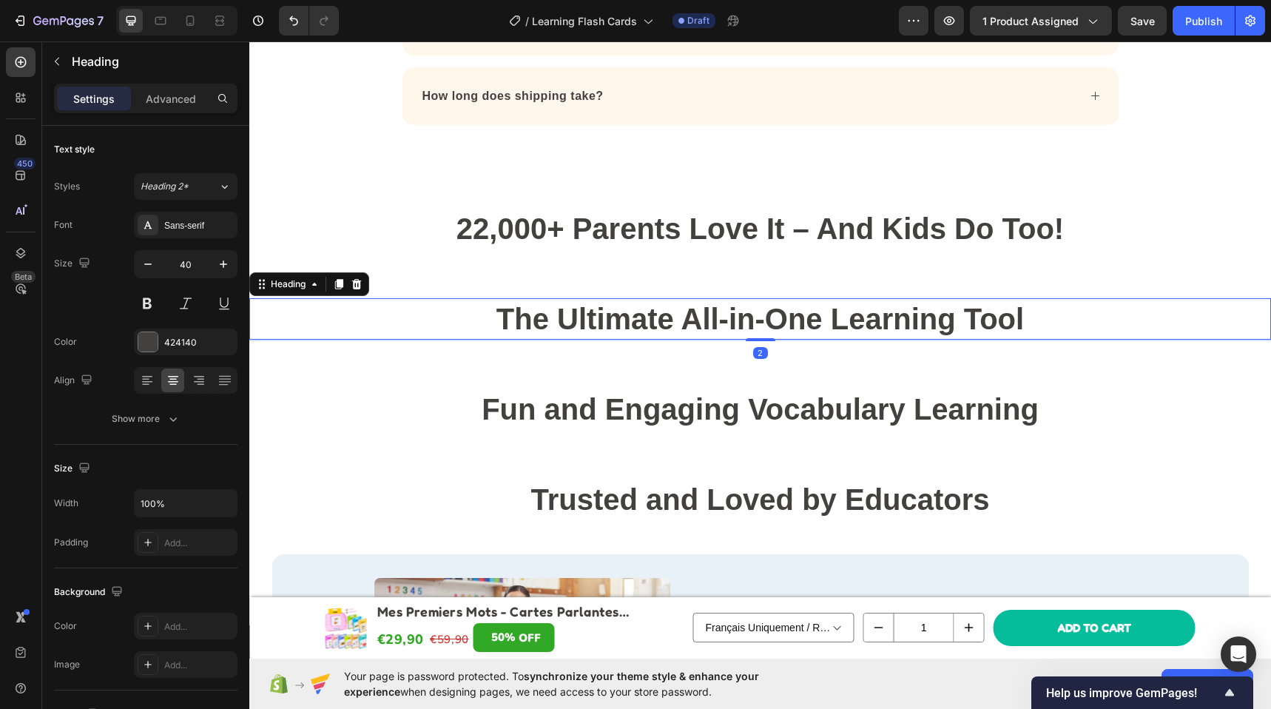
click at [631, 310] on strong "The Ultimate All-in-One Learning Tool" at bounding box center [759, 318] width 527 height 33
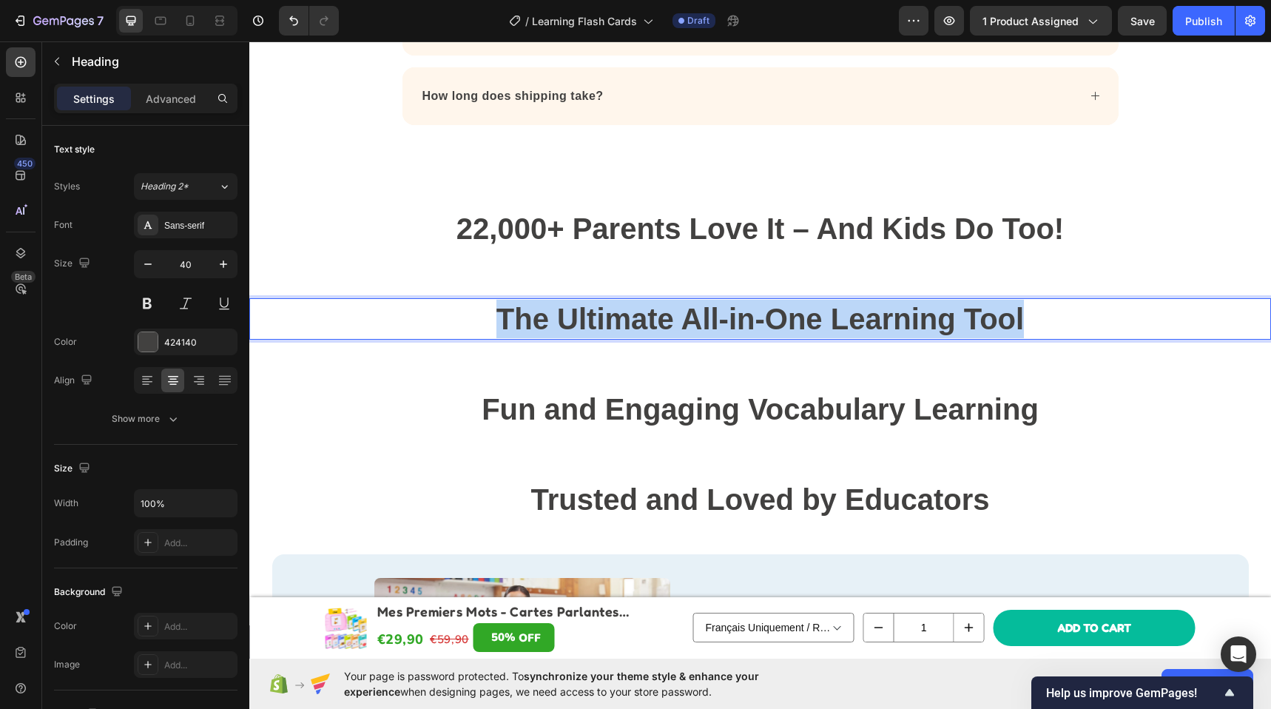
click at [631, 310] on strong "The Ultimate All-in-One Learning Tool" at bounding box center [759, 318] width 527 height 33
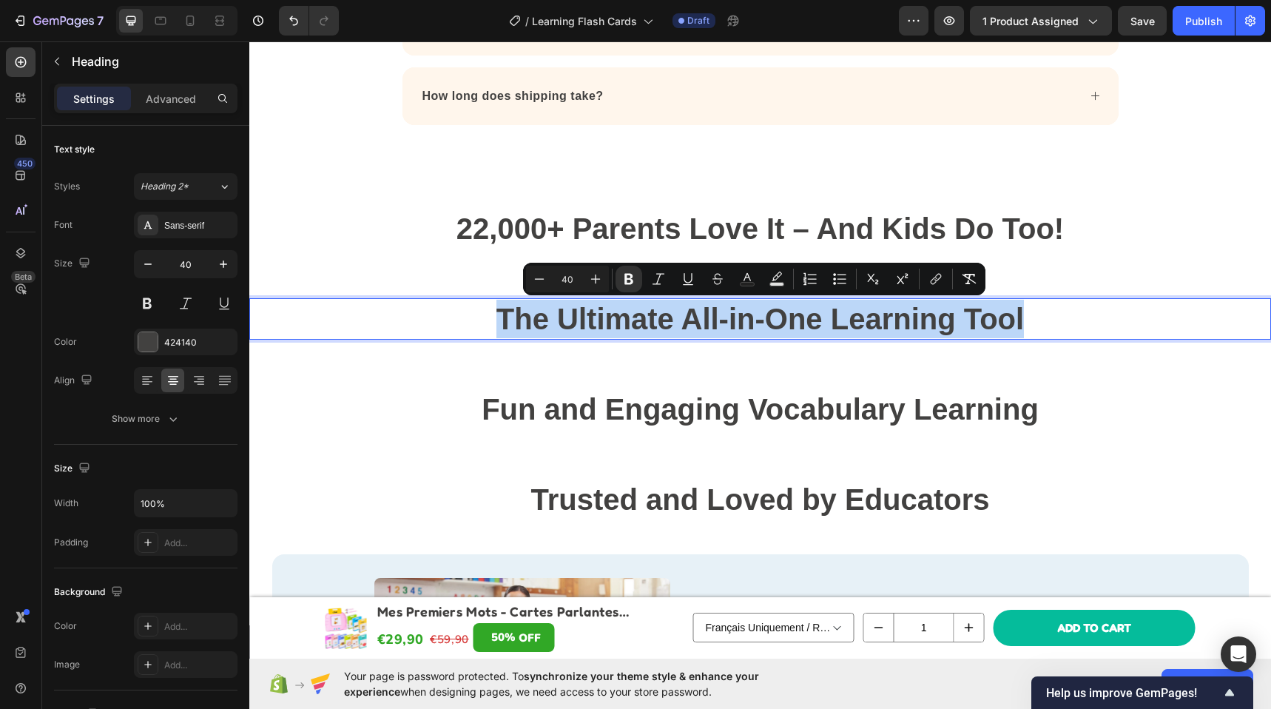
copy strong "The Ultimate All-in-One Learning Tool"
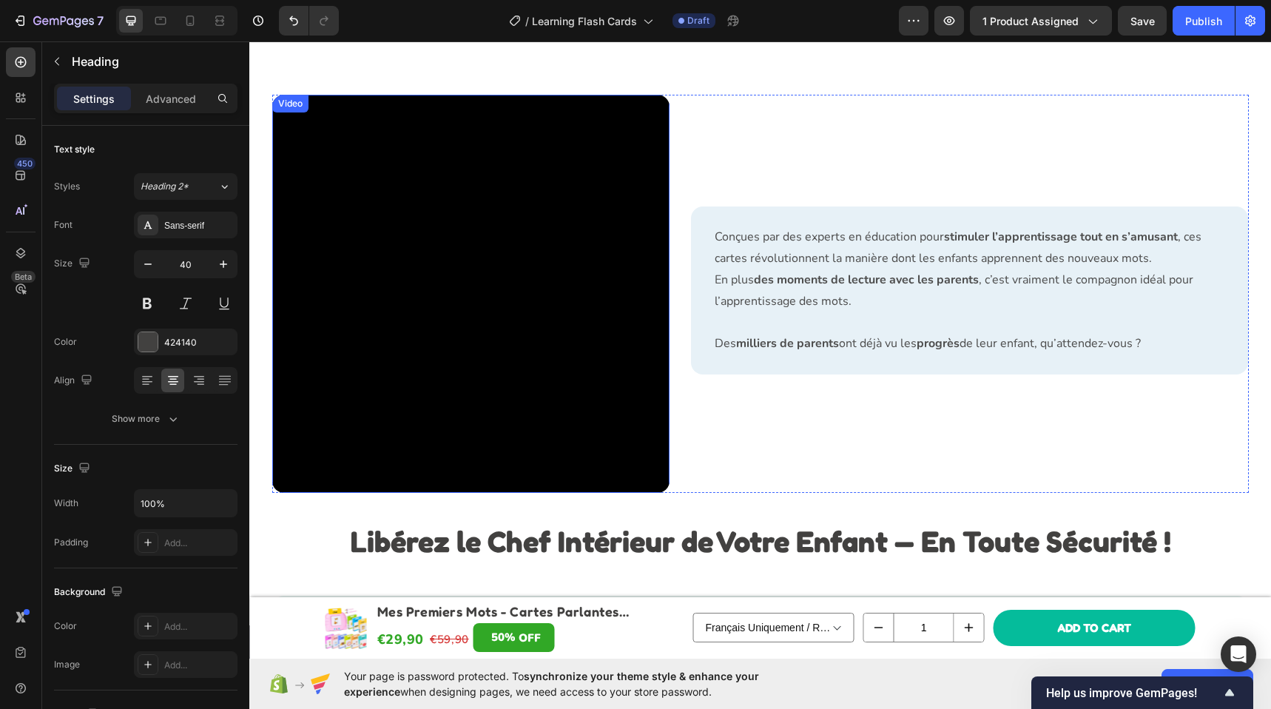
scroll to position [1386, 0]
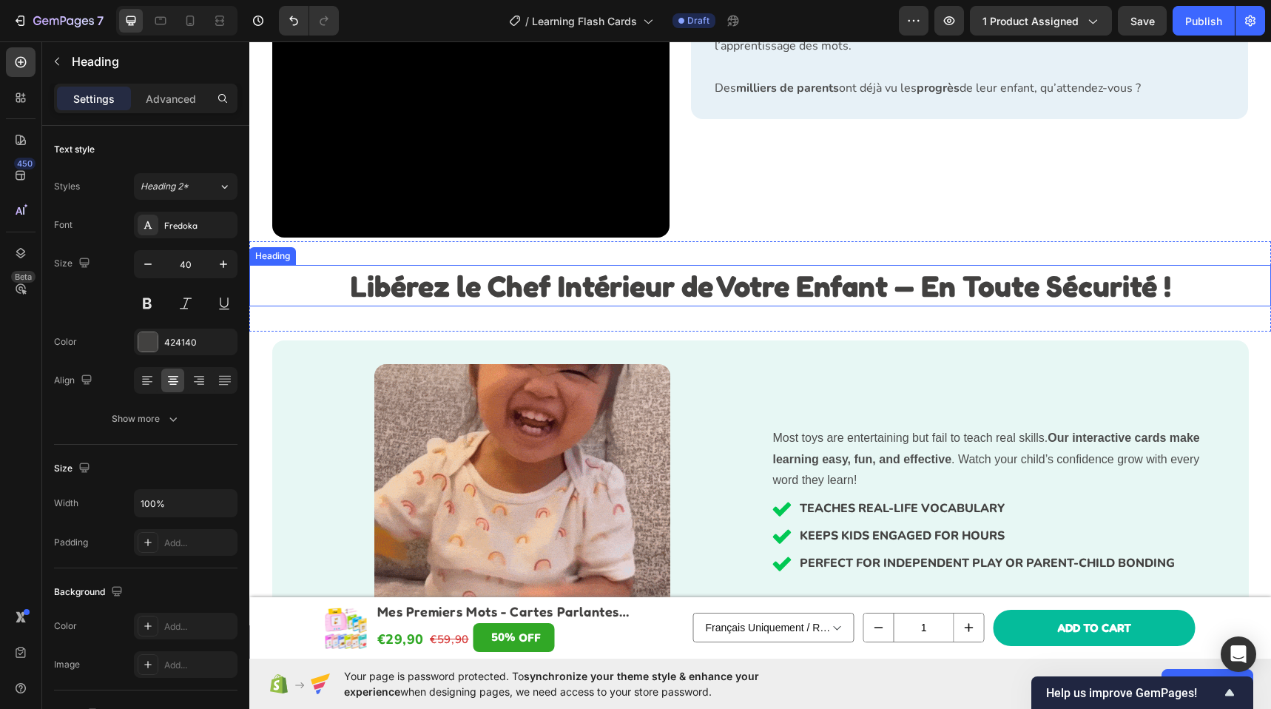
click at [552, 295] on strong "Libérez le Chef Intérieur de Votre Enfant — En Toute Sécurité !" at bounding box center [760, 285] width 821 height 35
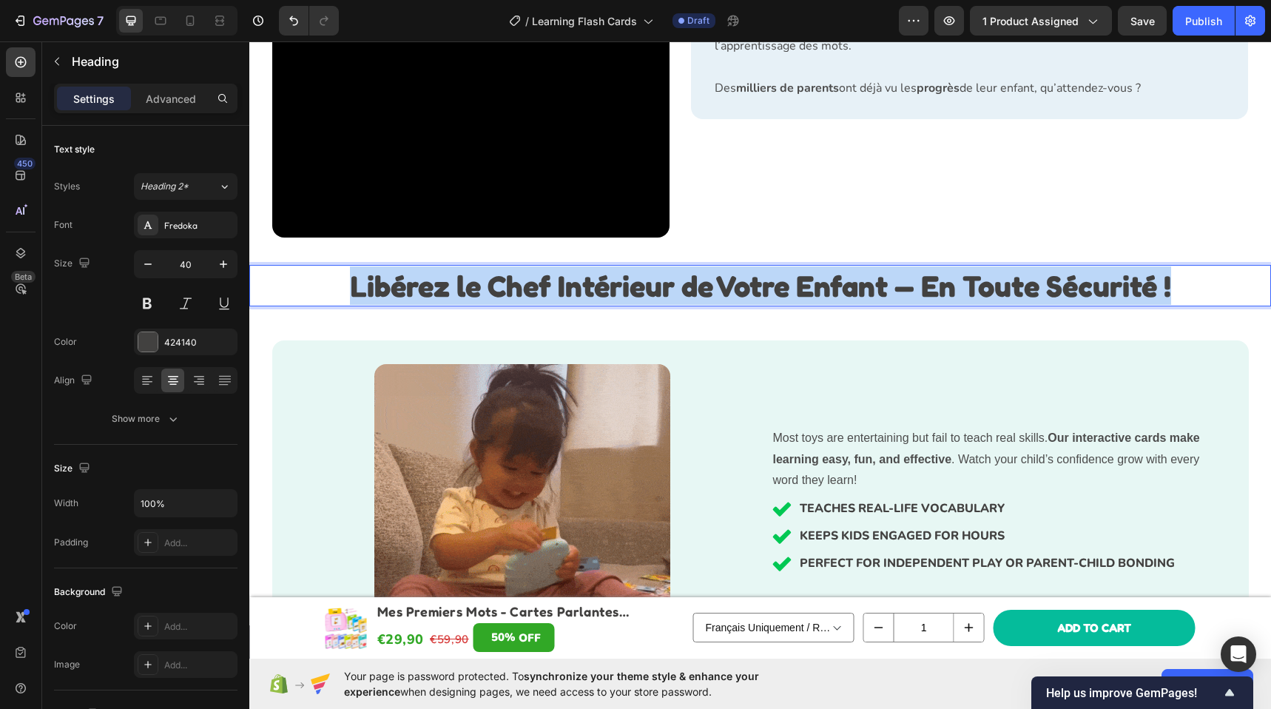
click at [552, 294] on strong "Libérez le Chef Intérieur de Votre Enfant — En Toute Sécurité !" at bounding box center [760, 285] width 821 height 35
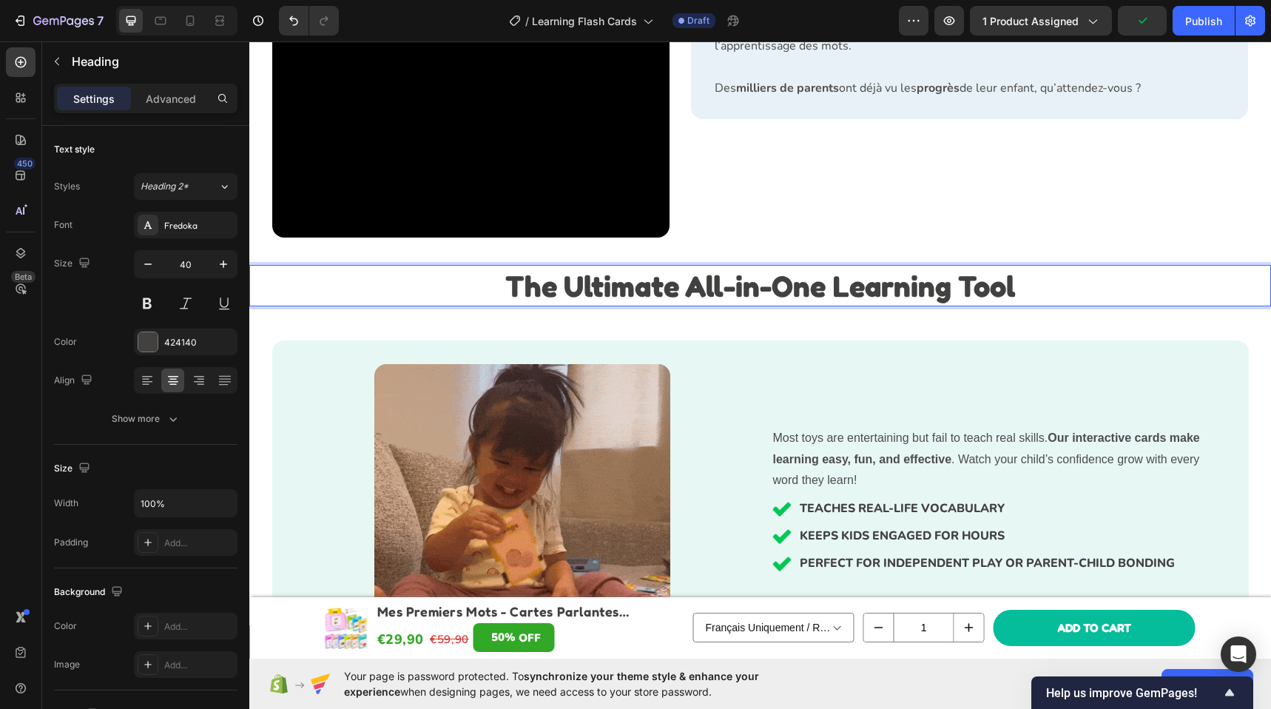
click at [716, 300] on strong "The Ultimate All-in-One Learning Tool" at bounding box center [760, 285] width 510 height 35
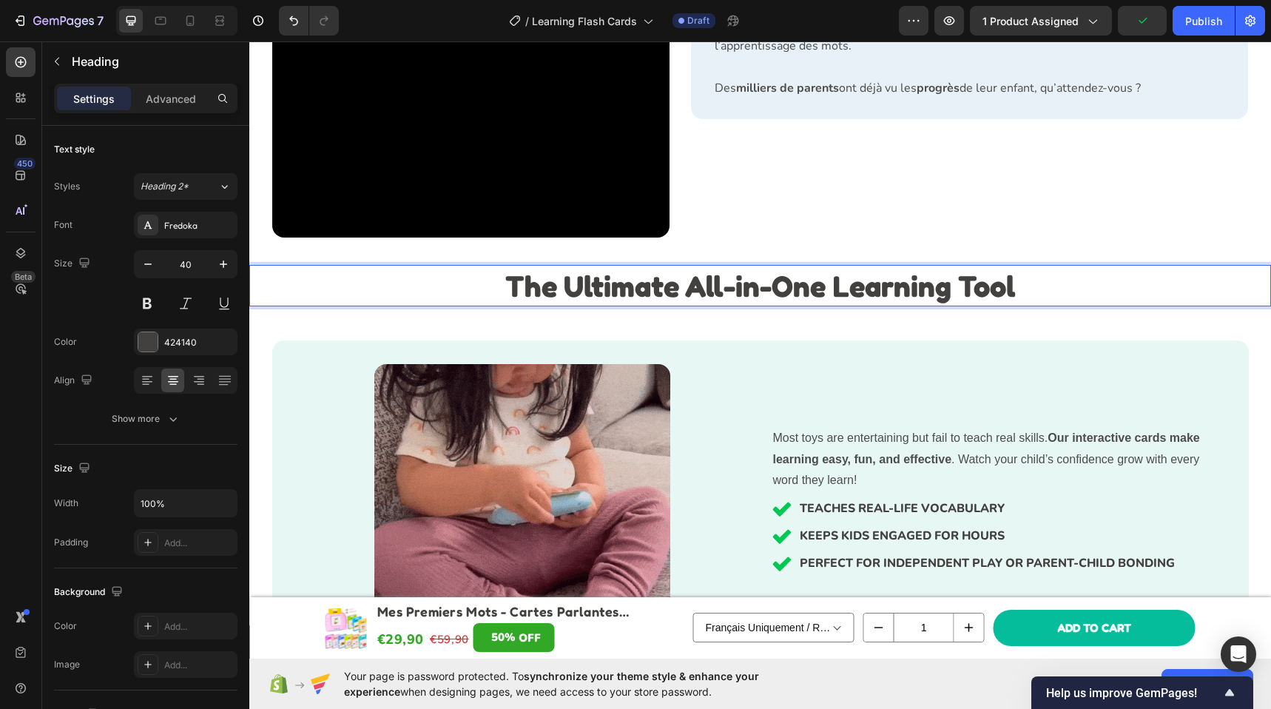
click at [717, 294] on strong "The Ultimate All-in-One Learning Tool" at bounding box center [760, 285] width 510 height 35
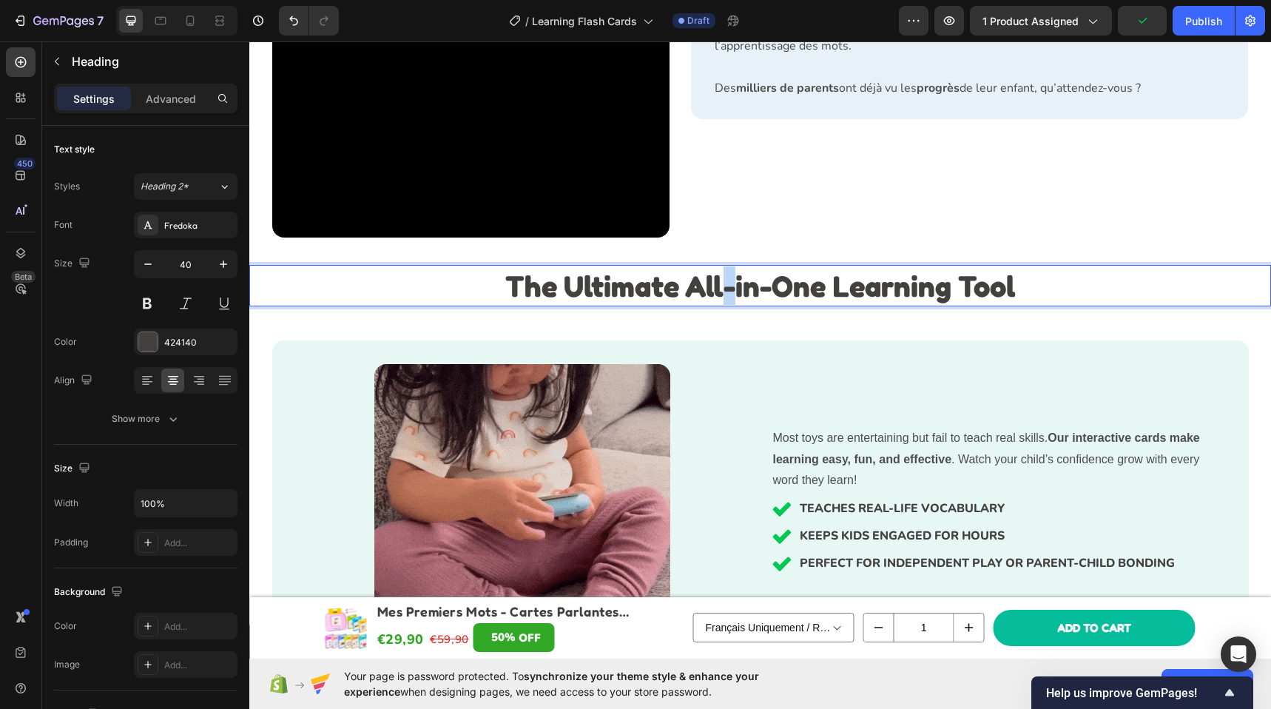
click at [717, 294] on strong "The Ultimate All-in-One Learning Tool" at bounding box center [760, 285] width 510 height 35
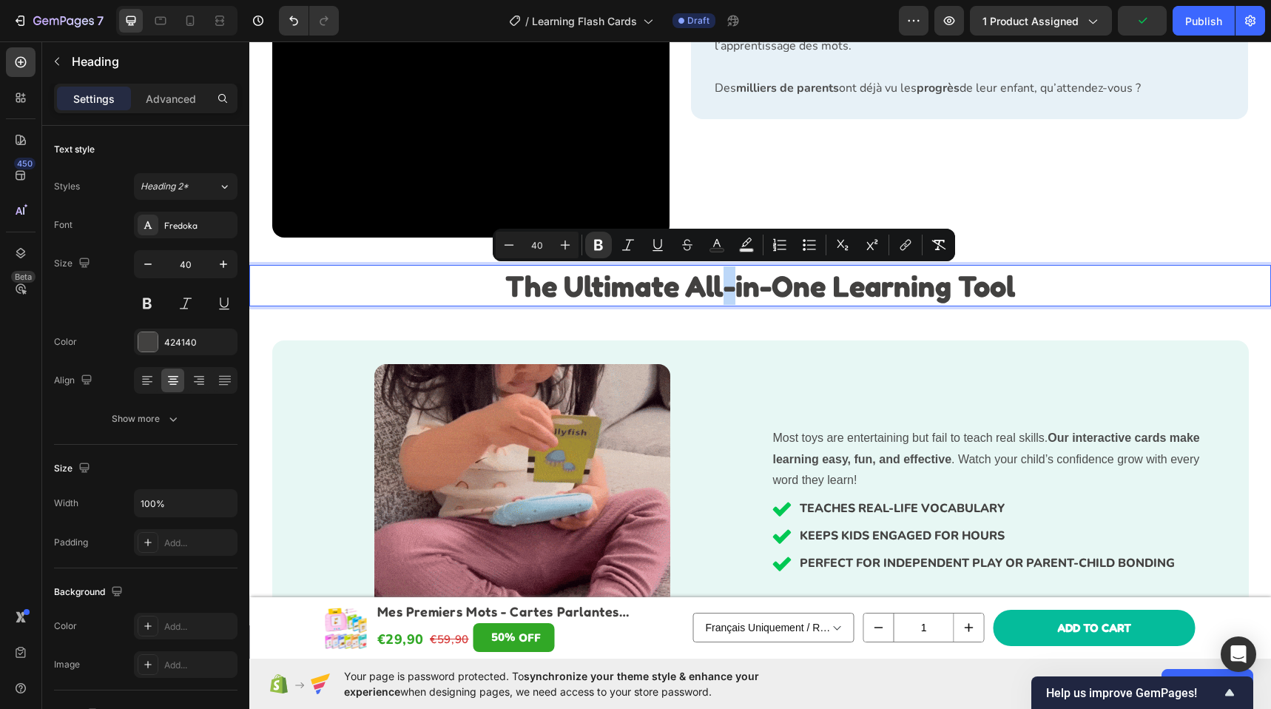
click at [718, 293] on strong "The Ultimate All-in-One Learning Tool" at bounding box center [760, 285] width 510 height 35
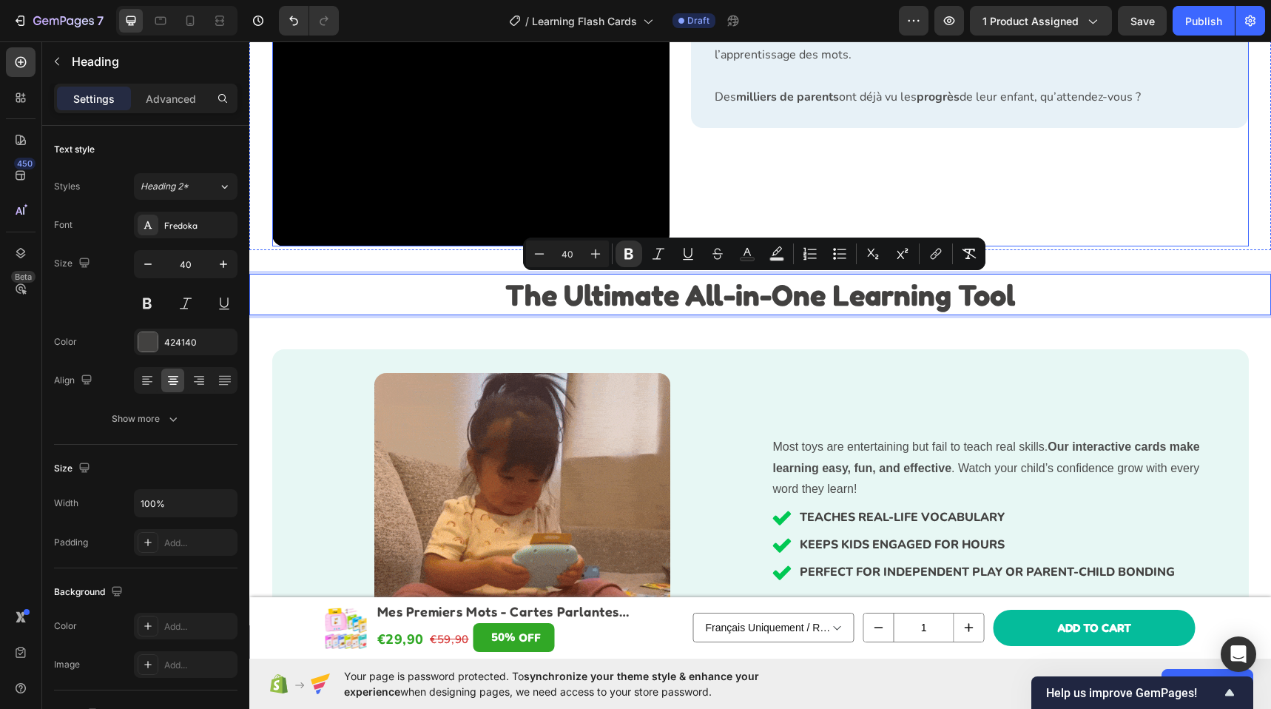
scroll to position [1358, 0]
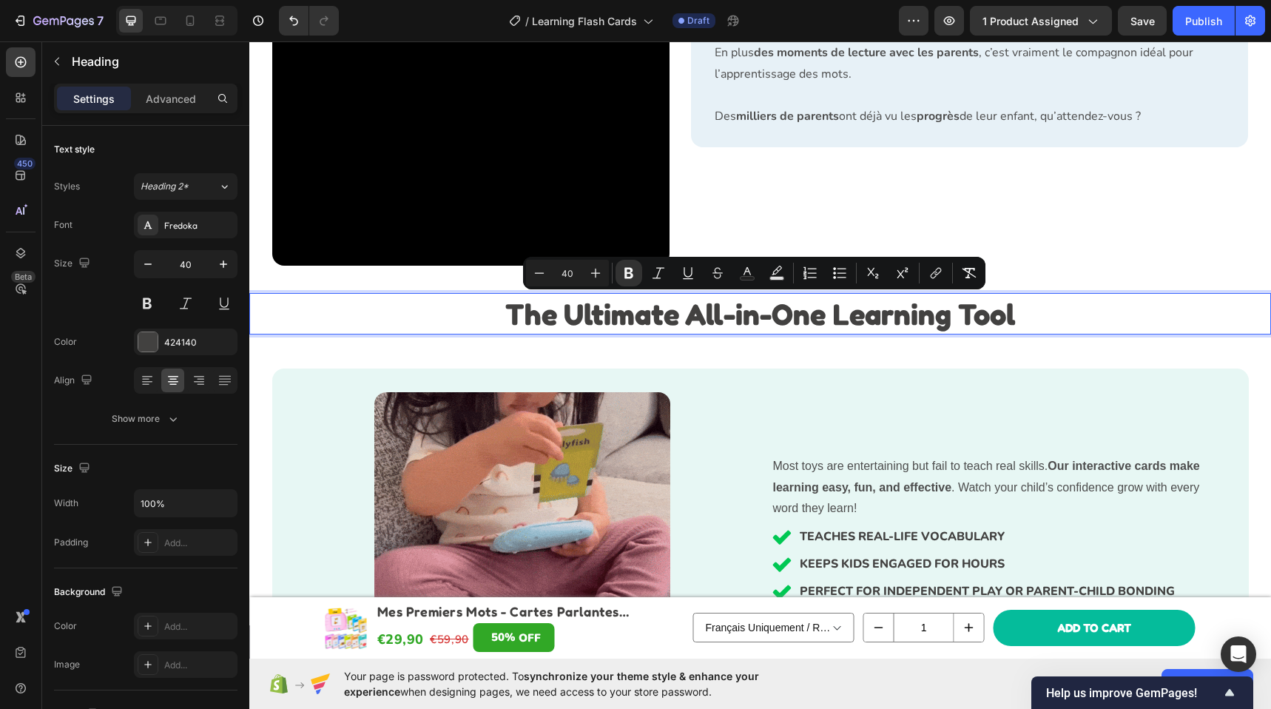
click at [1092, 318] on p "The Ultimate All-in-One Learning Tool" at bounding box center [760, 313] width 1018 height 38
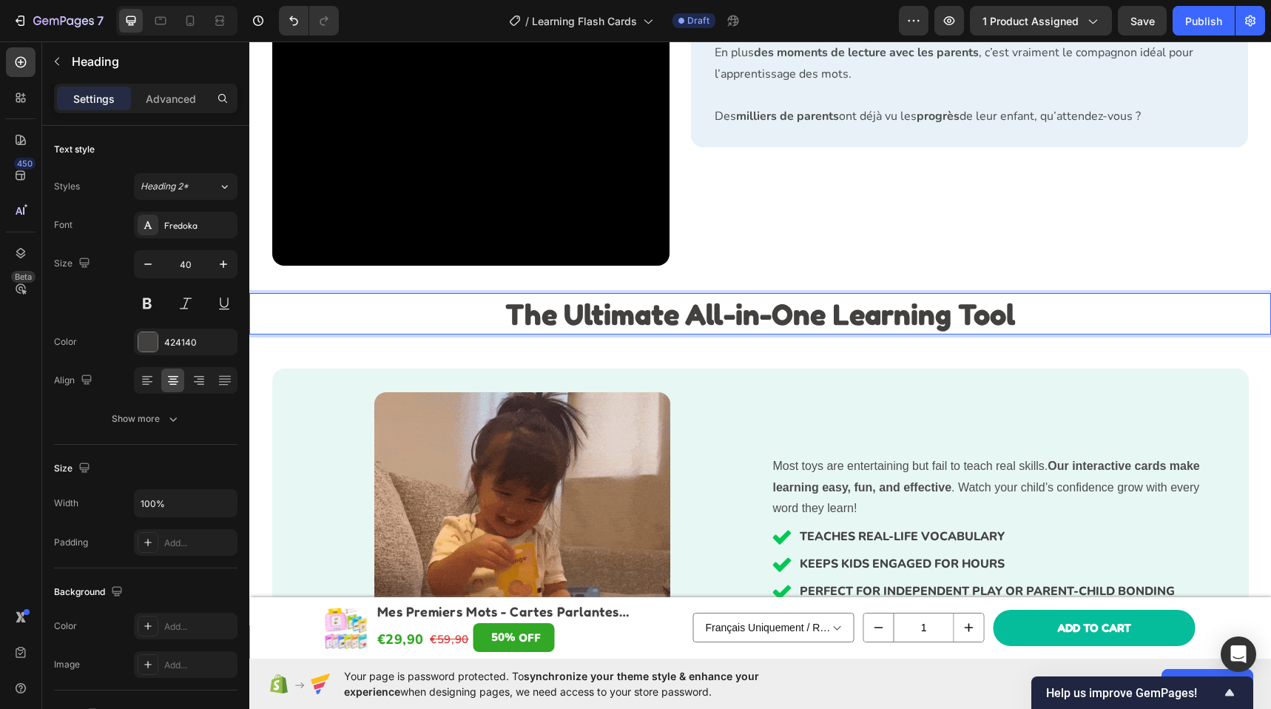
click at [1080, 311] on p "The Ultimate All-in-One Learning Tool" at bounding box center [760, 313] width 1018 height 38
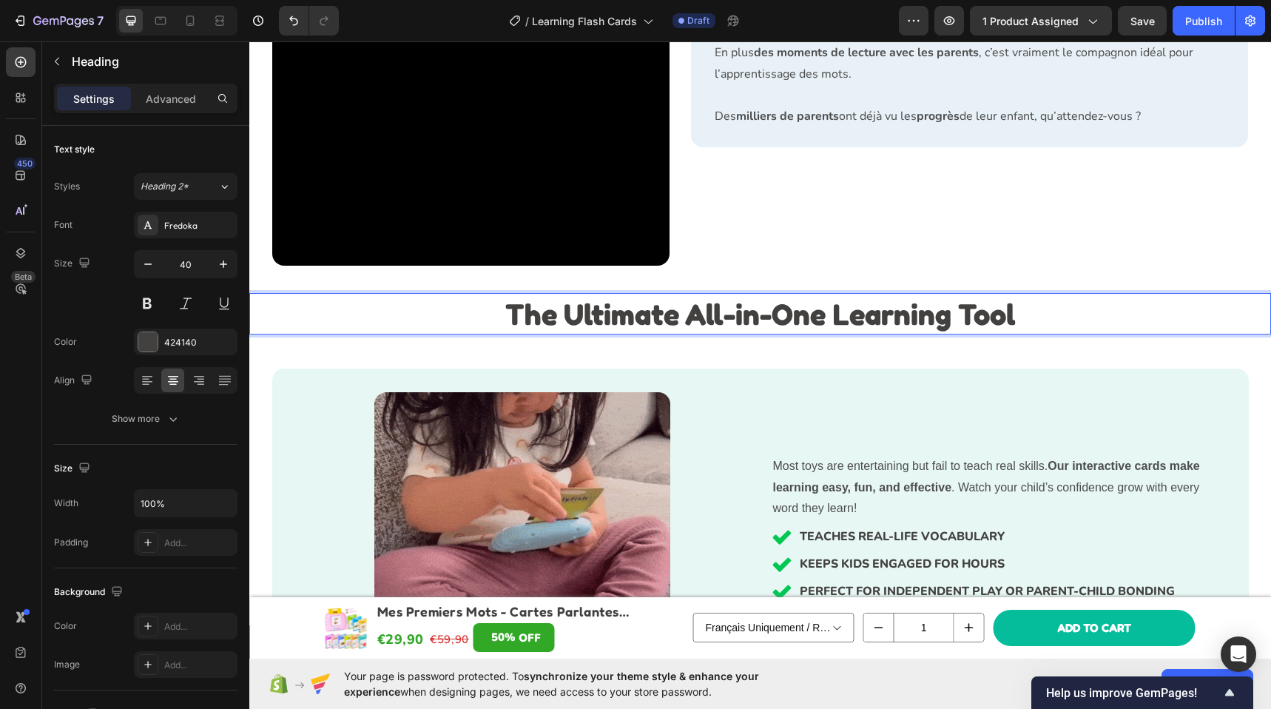
click at [986, 265] on div "Conçues par des experts en éducation pour stimuler l’apprentissage tout en s’am…" at bounding box center [970, 67] width 557 height 398
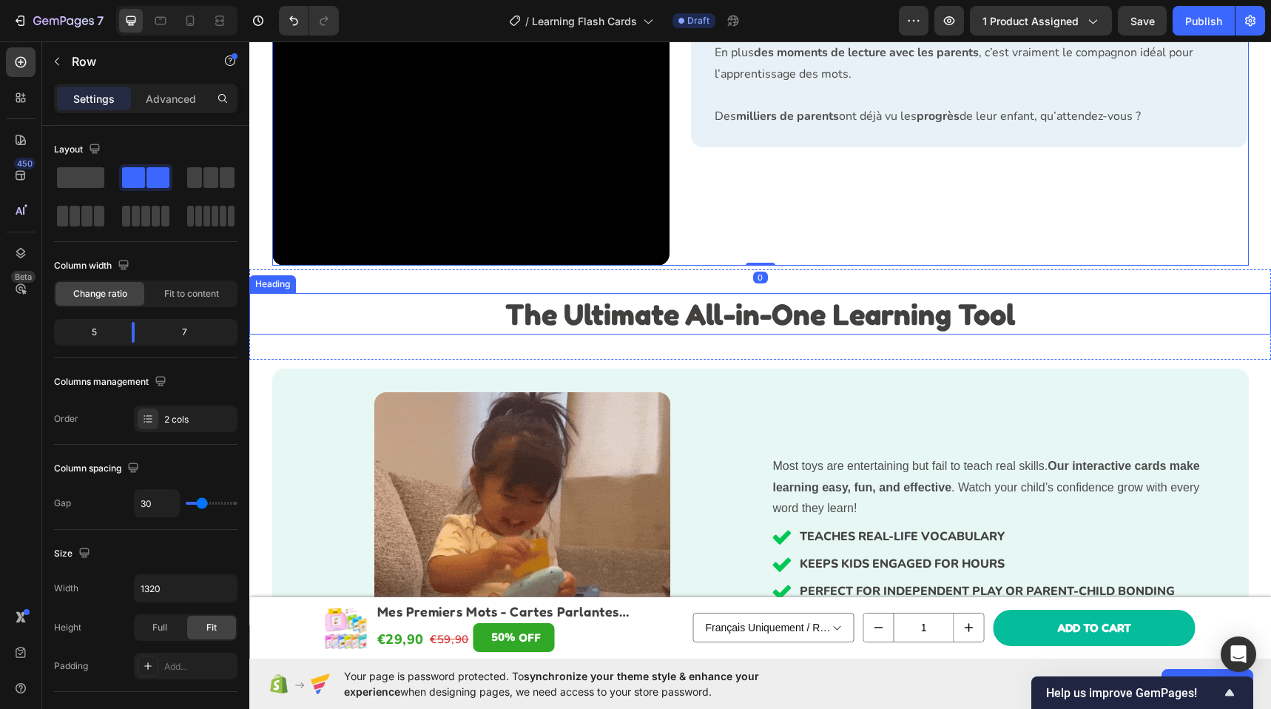
click at [1086, 306] on p "⁠⁠⁠⁠⁠⁠⁠ The Ultimate All-in-One Learning Tool" at bounding box center [760, 313] width 1018 height 38
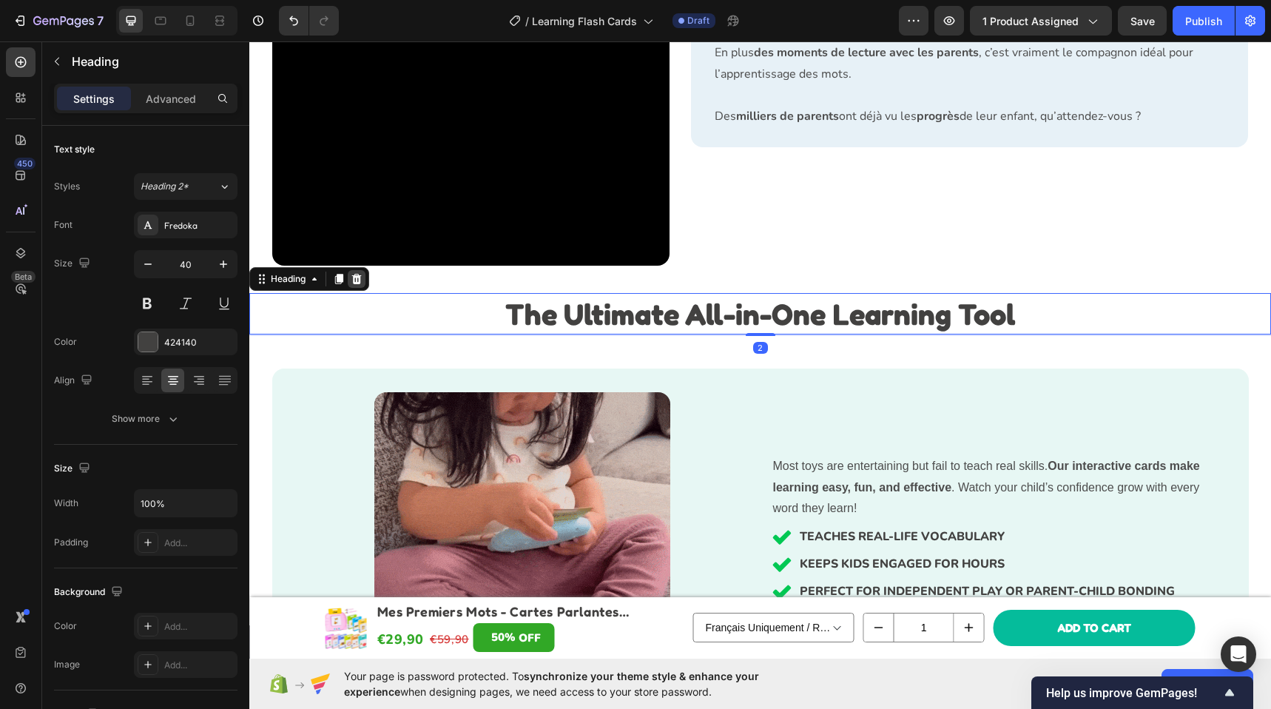
click at [365, 277] on div at bounding box center [357, 279] width 18 height 18
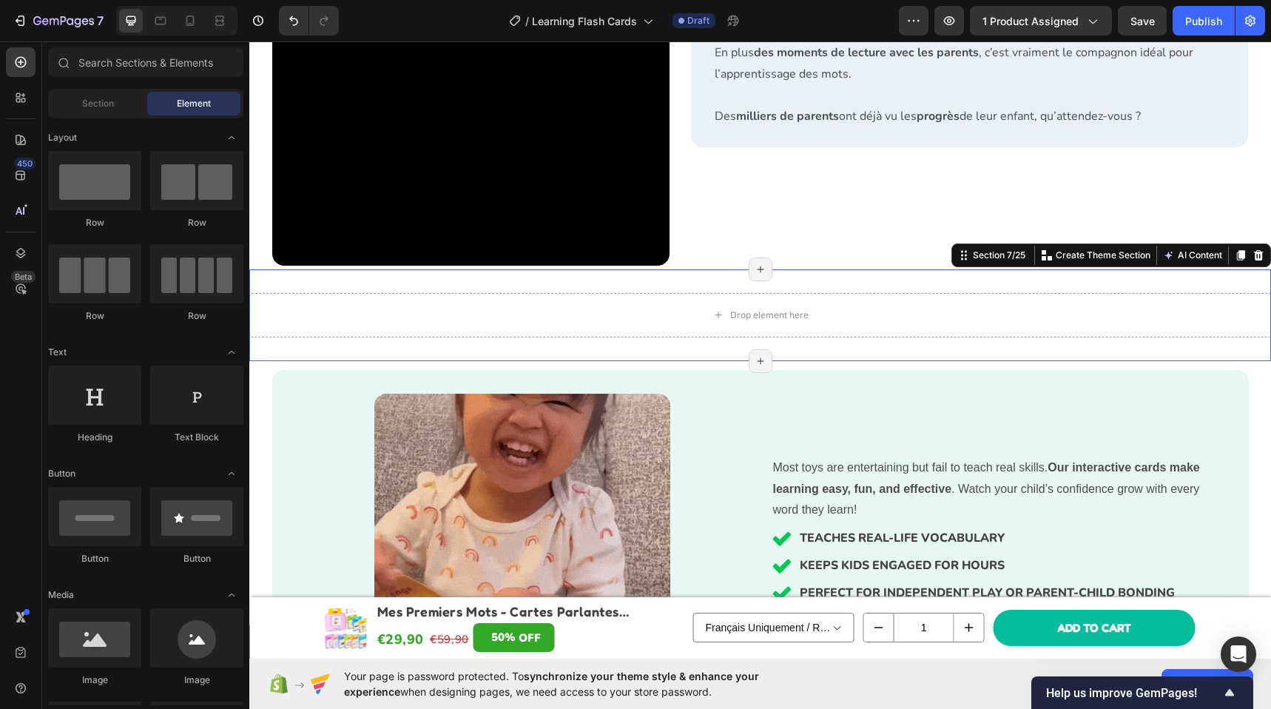
click at [611, 284] on div "Drop element here Section 7/25 Create Theme Section AI Content Write with GemAI…" at bounding box center [759, 315] width 1021 height 92
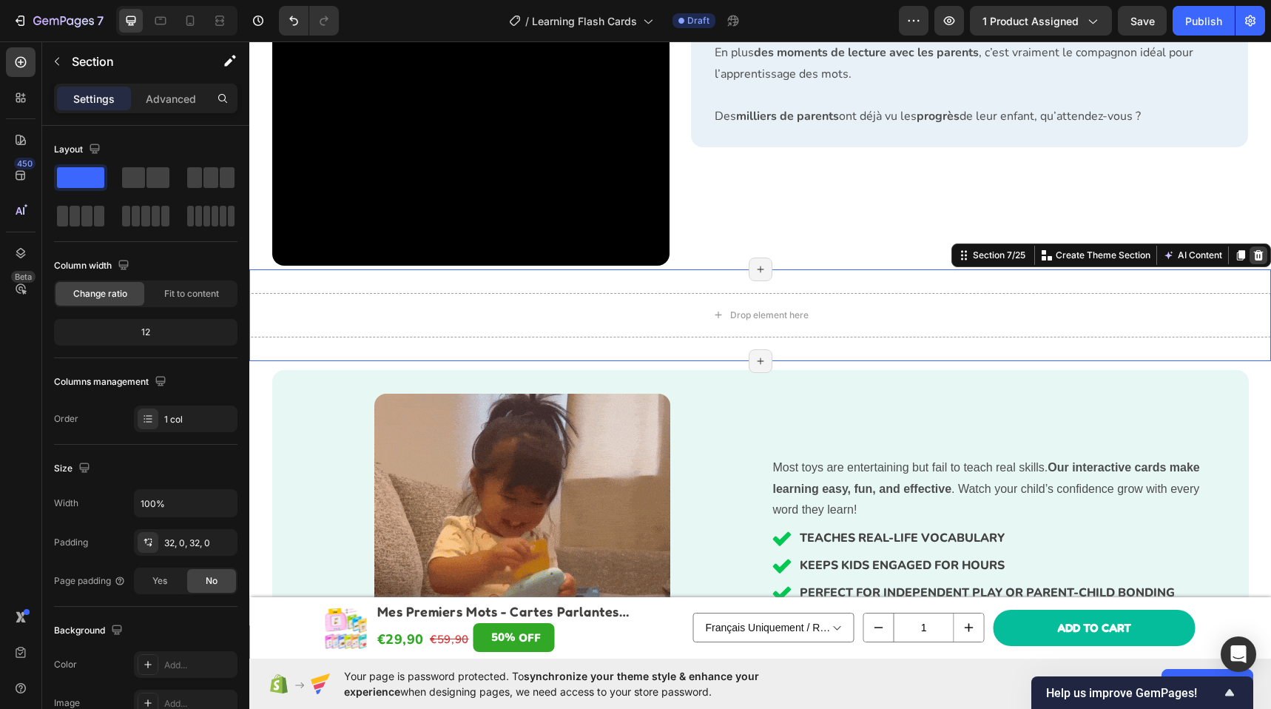
click at [1254, 254] on icon at bounding box center [1259, 254] width 10 height 10
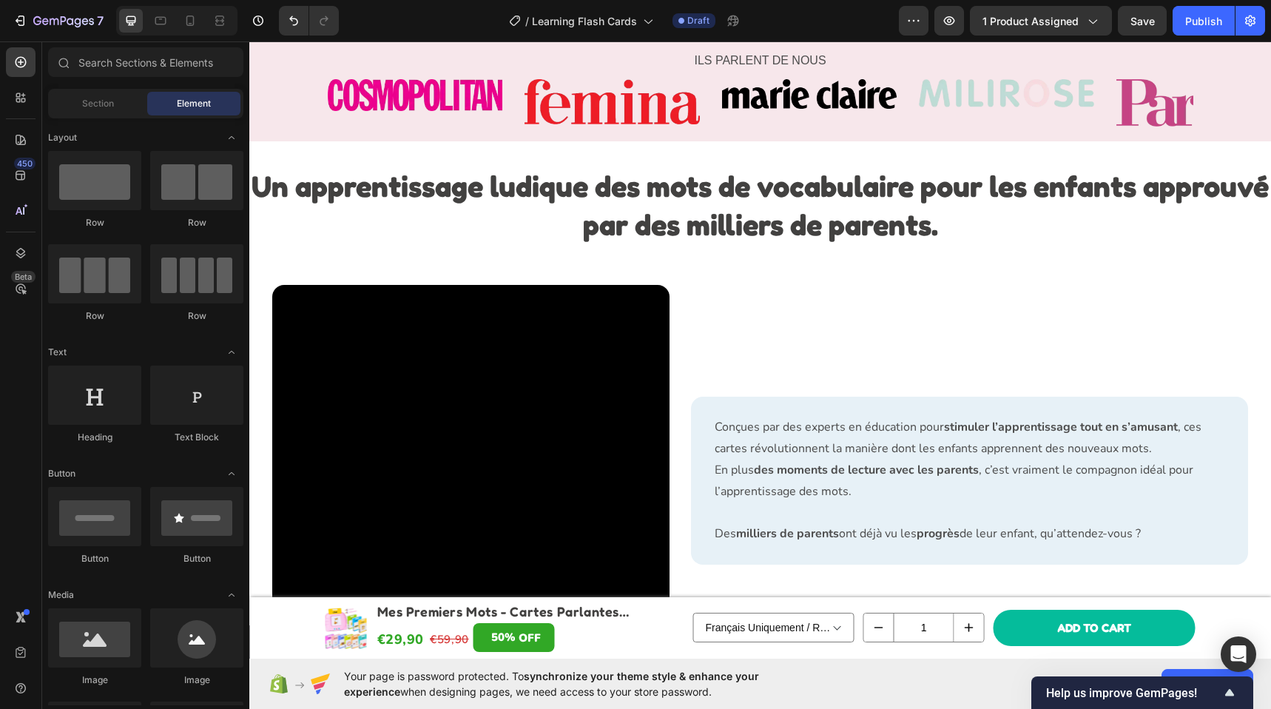
scroll to position [1458, 0]
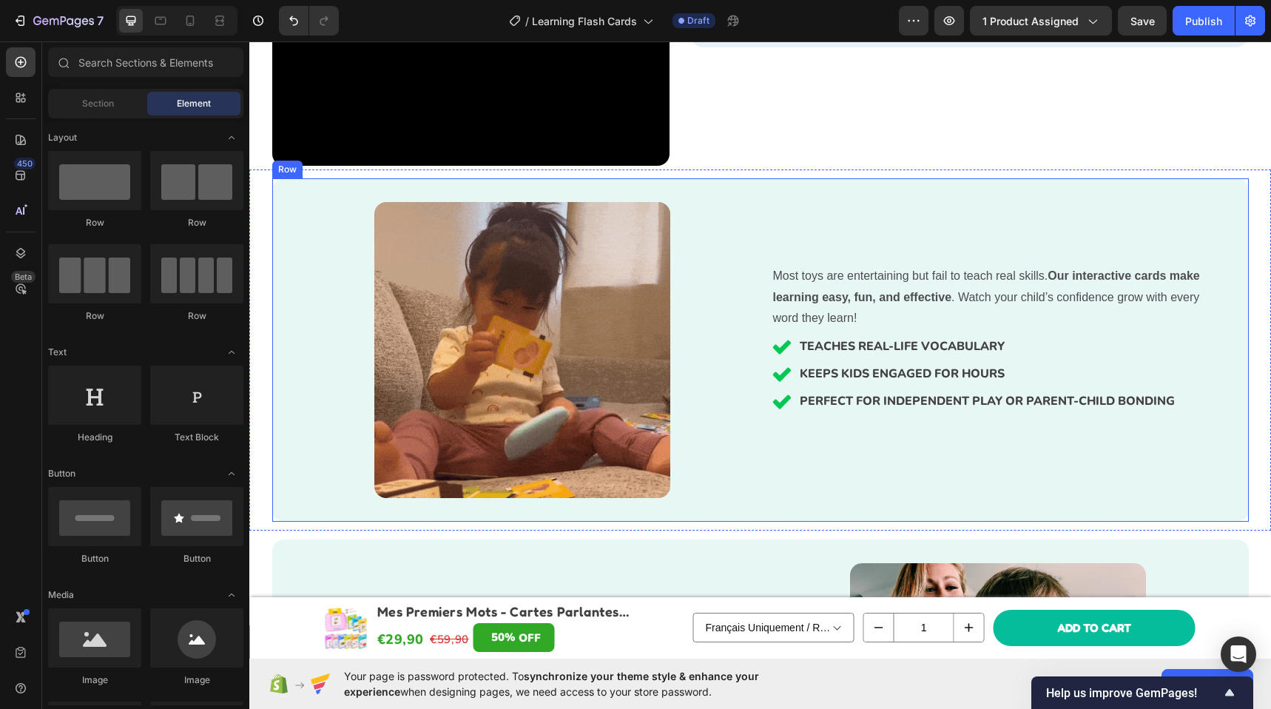
click at [762, 169] on div at bounding box center [760, 170] width 24 height 24
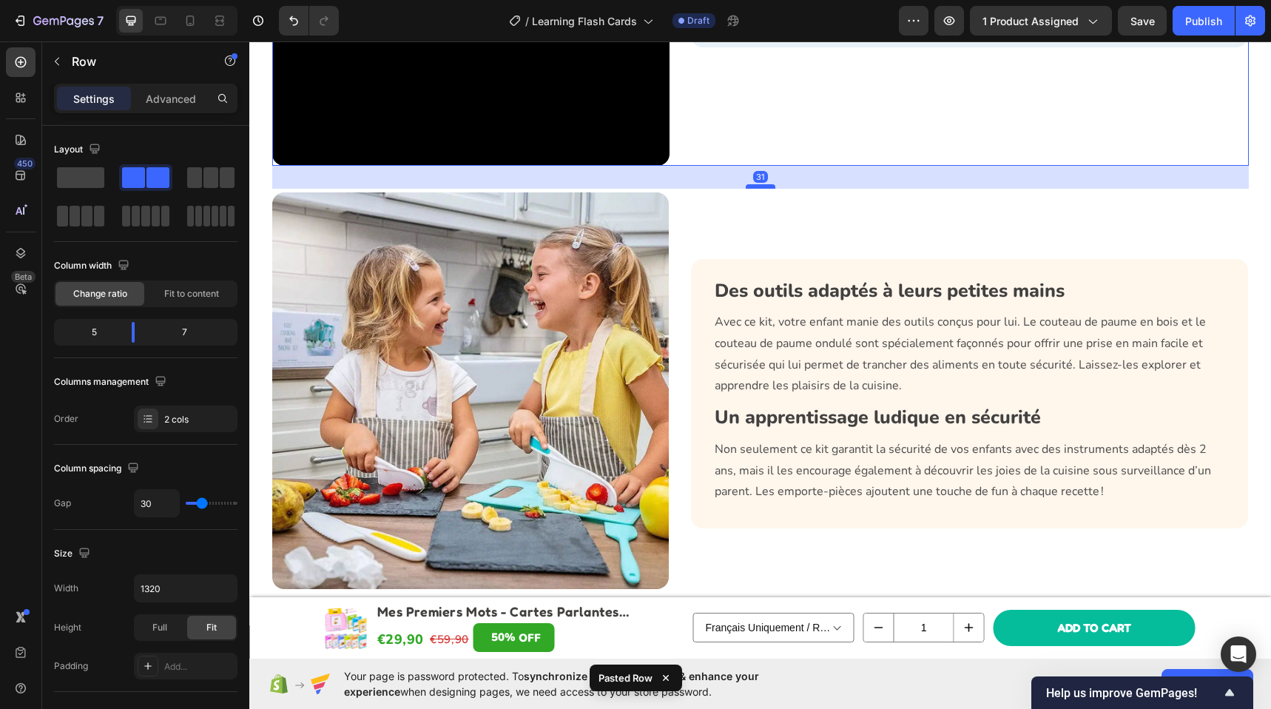
drag, startPoint x: 753, startPoint y: 162, endPoint x: 757, endPoint y: 185, distance: 23.2
click at [757, 185] on div at bounding box center [760, 186] width 30 height 4
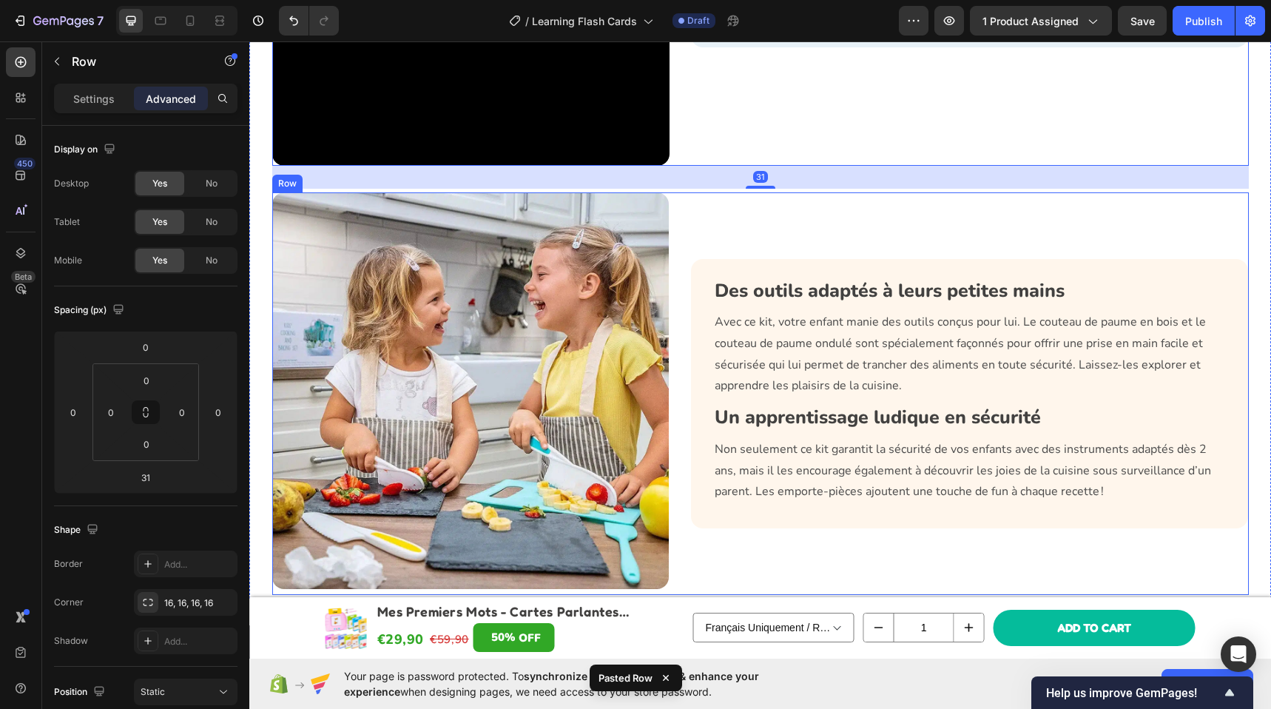
click at [765, 209] on div "Des outils adaptés à leurs petites mains Heading Avec ce kit, votre enfant mani…" at bounding box center [970, 393] width 557 height 403
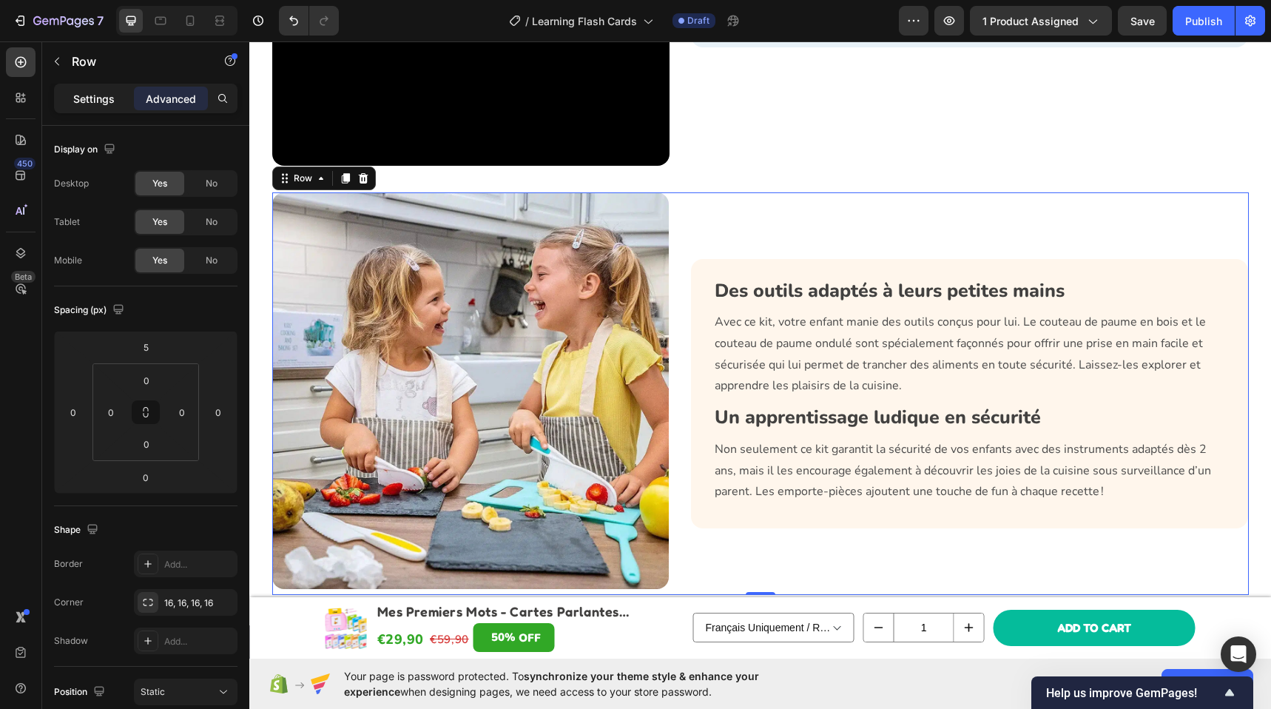
click at [72, 104] on div "Settings" at bounding box center [94, 99] width 74 height 24
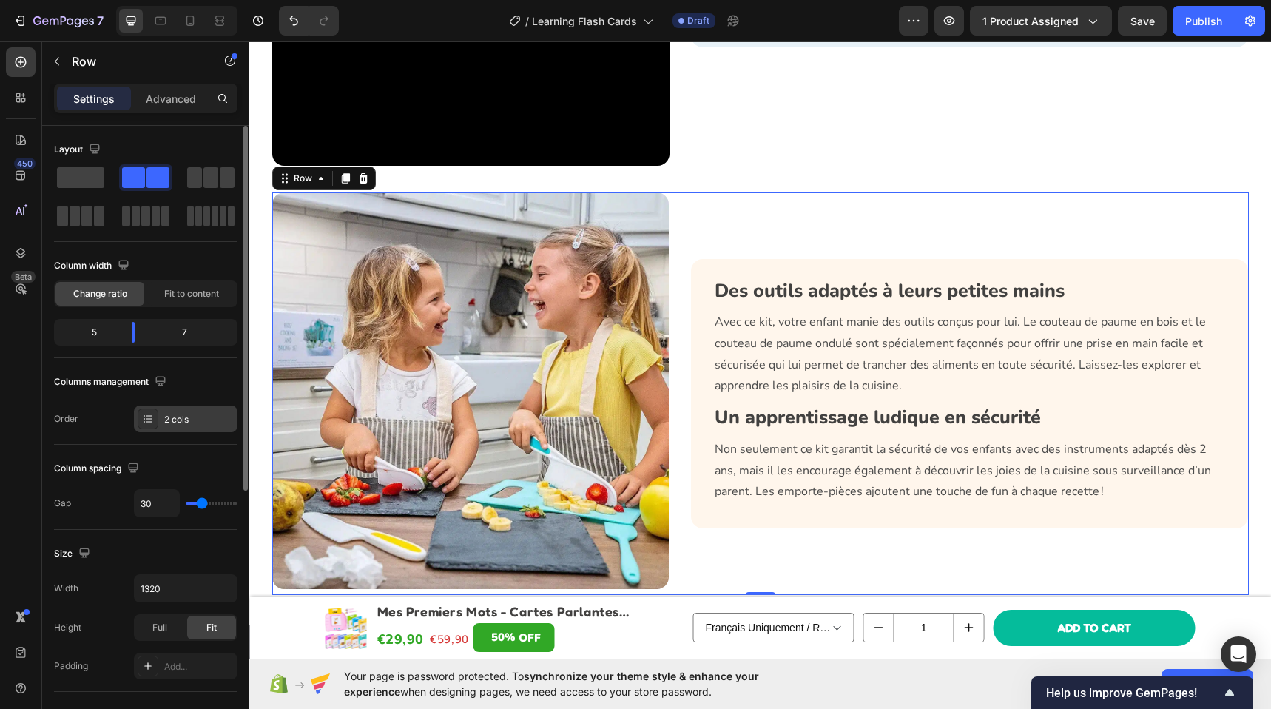
click at [183, 423] on div "2 cols" at bounding box center [199, 419] width 70 height 13
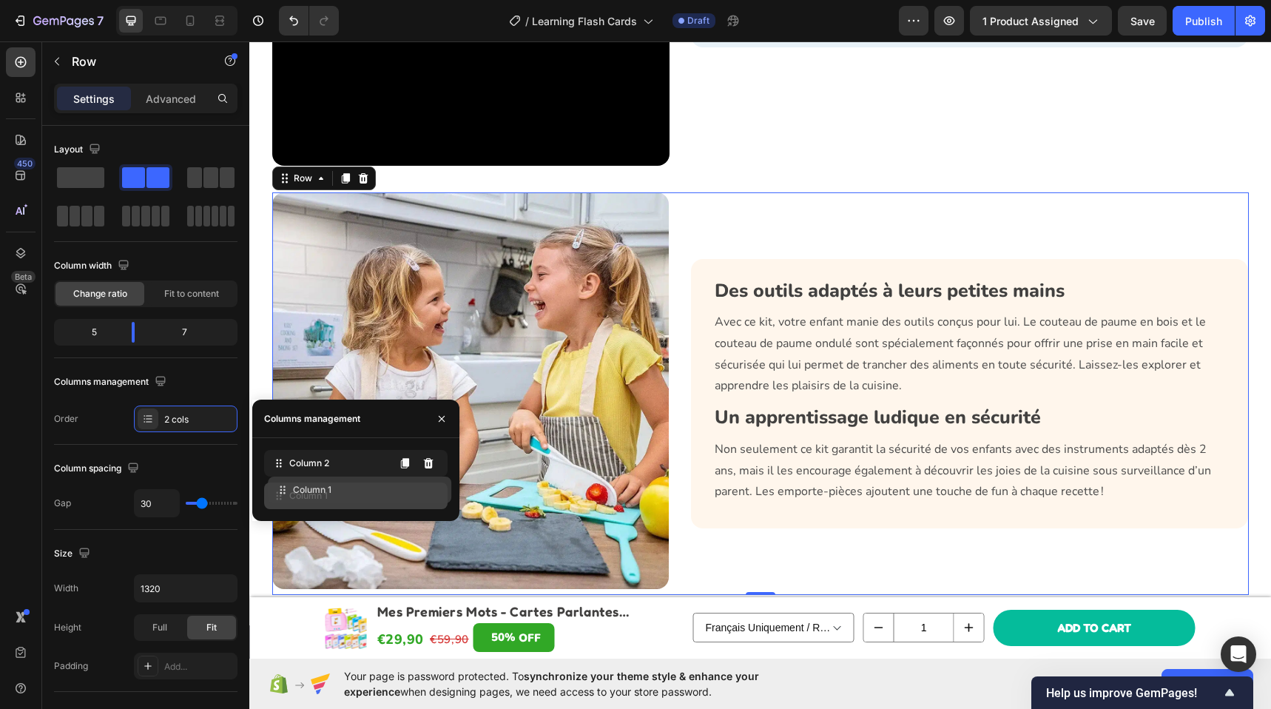
drag, startPoint x: 288, startPoint y: 464, endPoint x: 292, endPoint y: 490, distance: 26.9
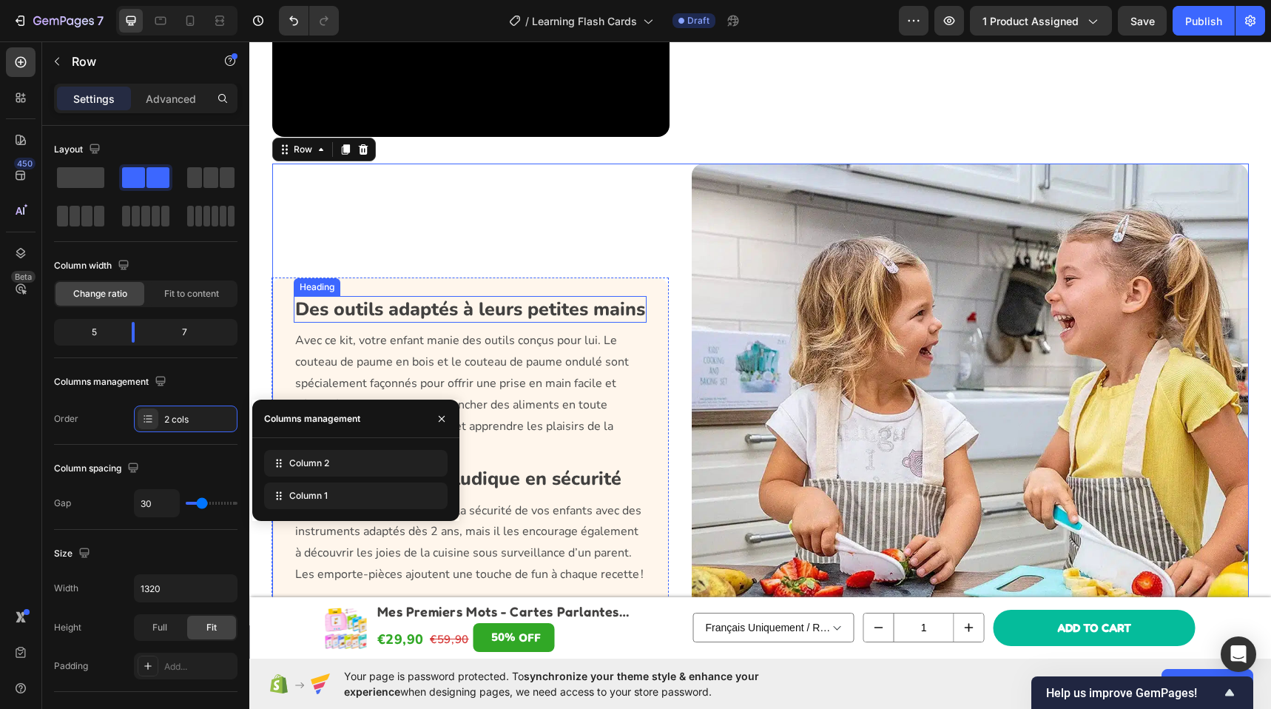
scroll to position [1563, 0]
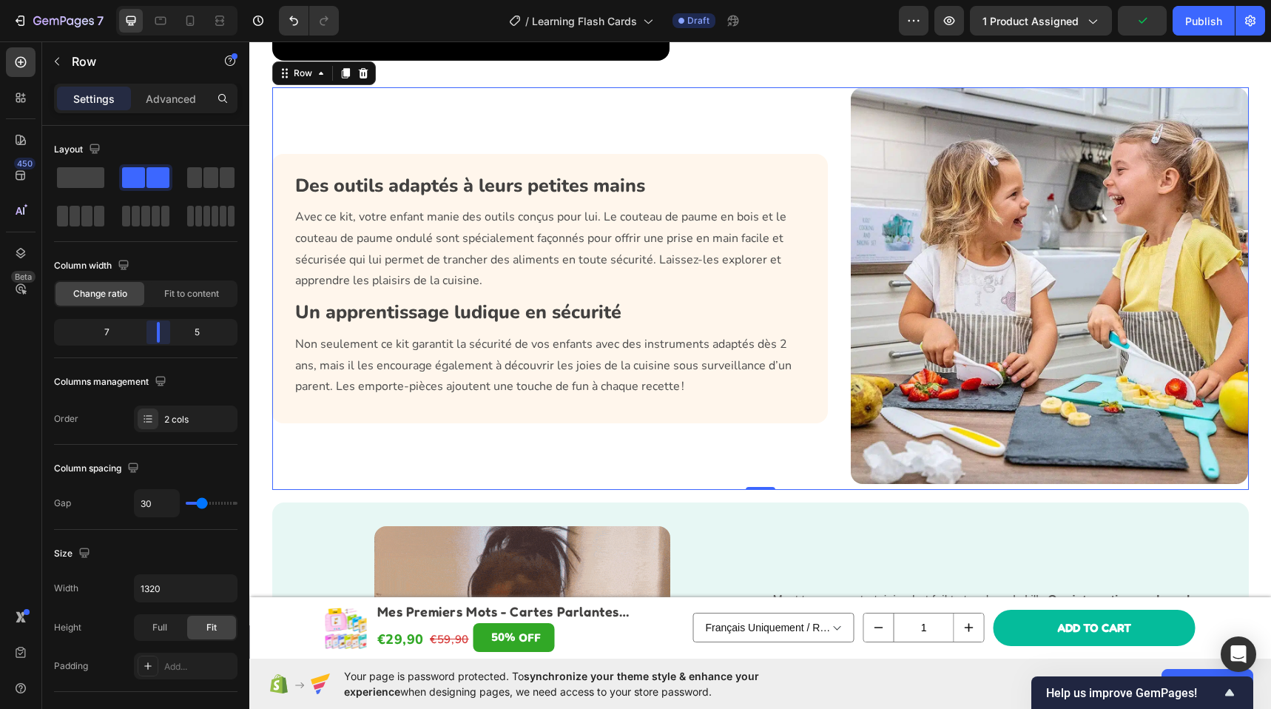
drag, startPoint x: 138, startPoint y: 327, endPoint x: 158, endPoint y: 327, distance: 19.2
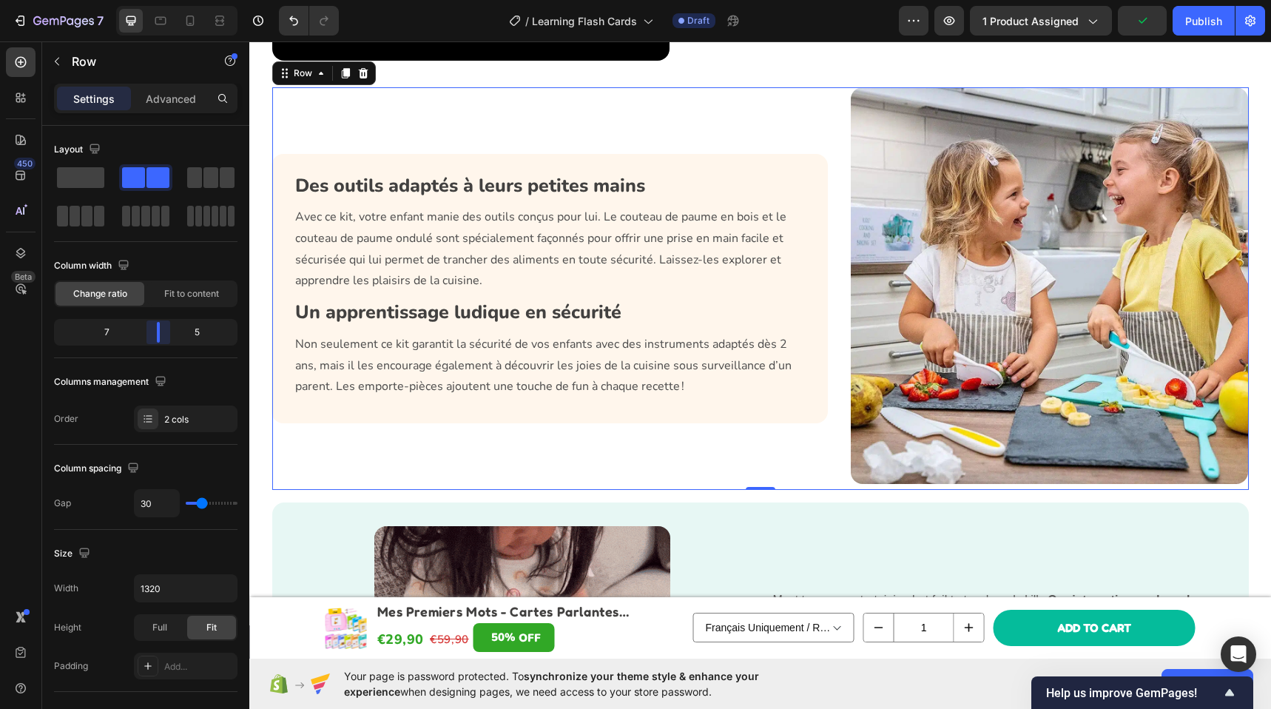
click at [158, 0] on body "7 Version history / Learning Flash Cards Draft Preview 1 product assigned Publi…" at bounding box center [635, 0] width 1271 height 0
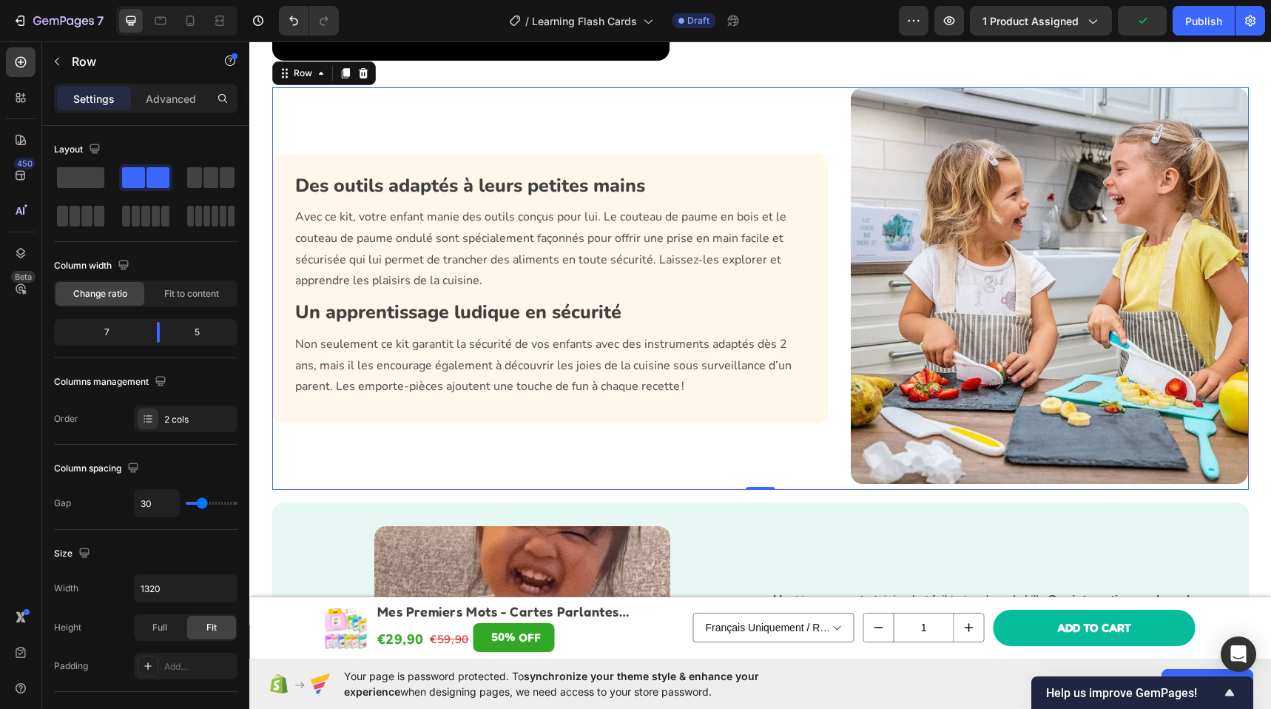
scroll to position [1823, 0]
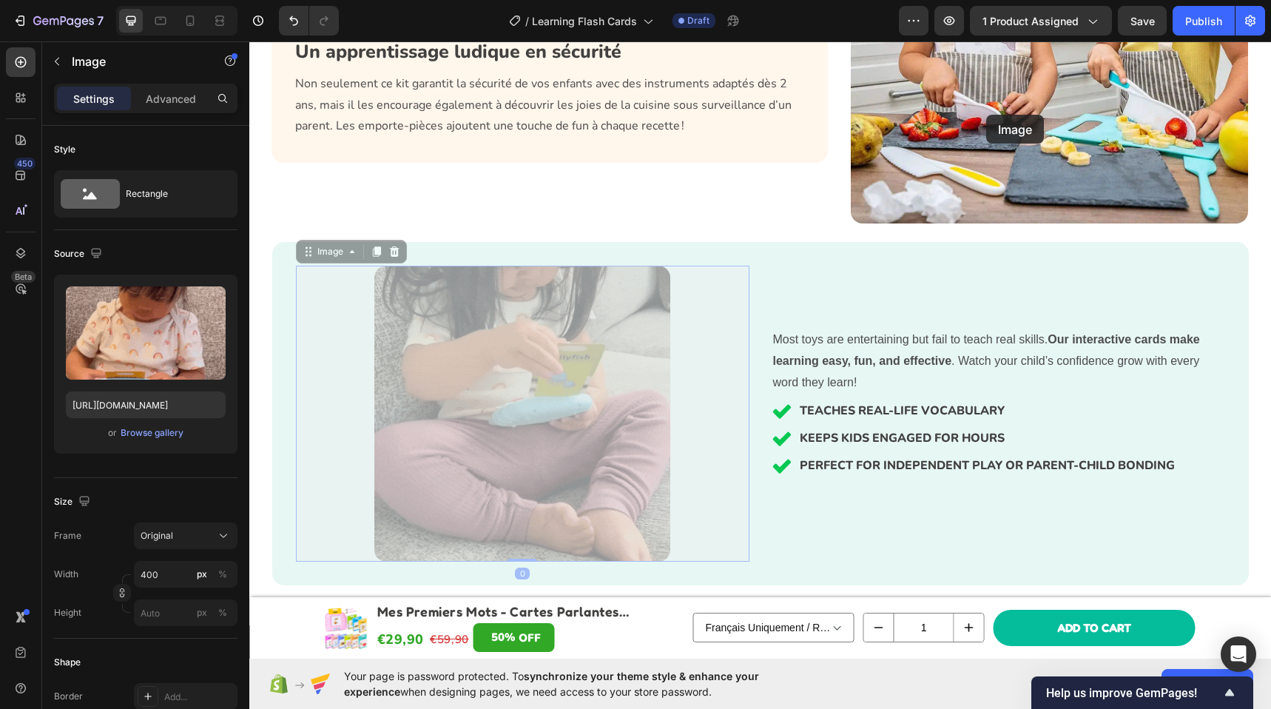
drag, startPoint x: 580, startPoint y: 385, endPoint x: 987, endPoint y: 114, distance: 489.2
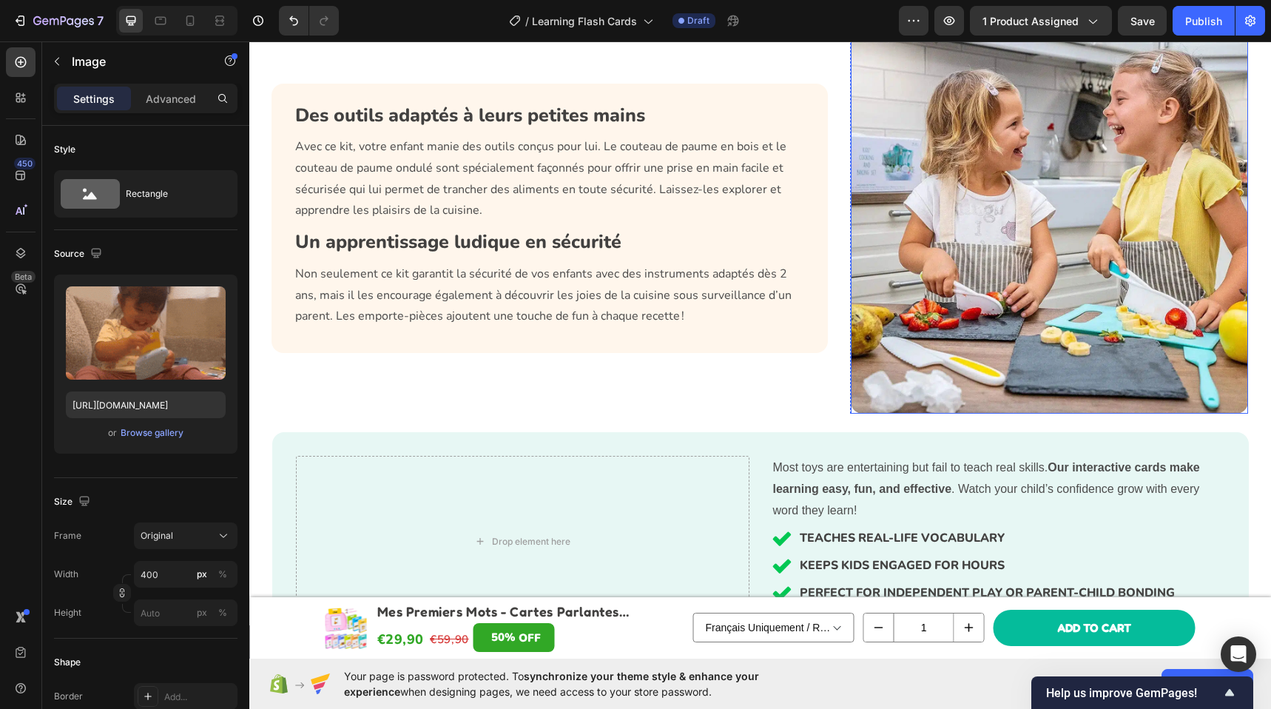
scroll to position [1691, 0]
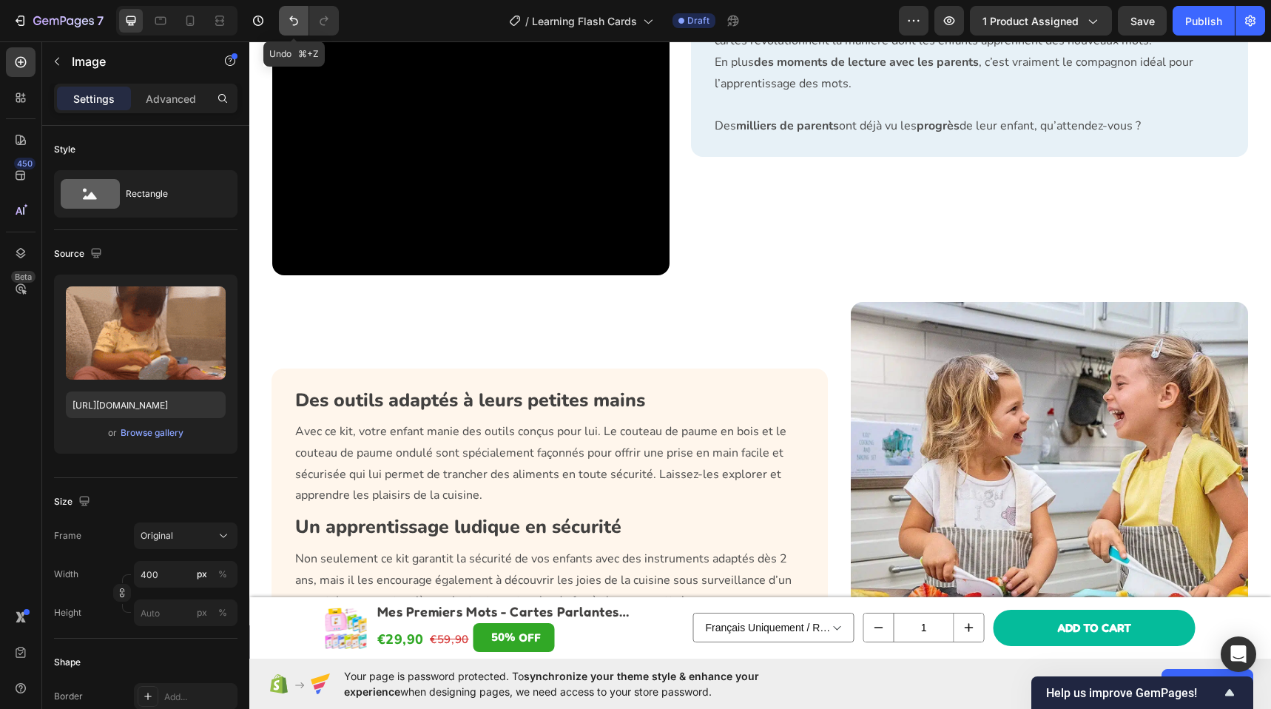
click at [291, 23] on icon "Undo/Redo" at bounding box center [293, 20] width 15 height 15
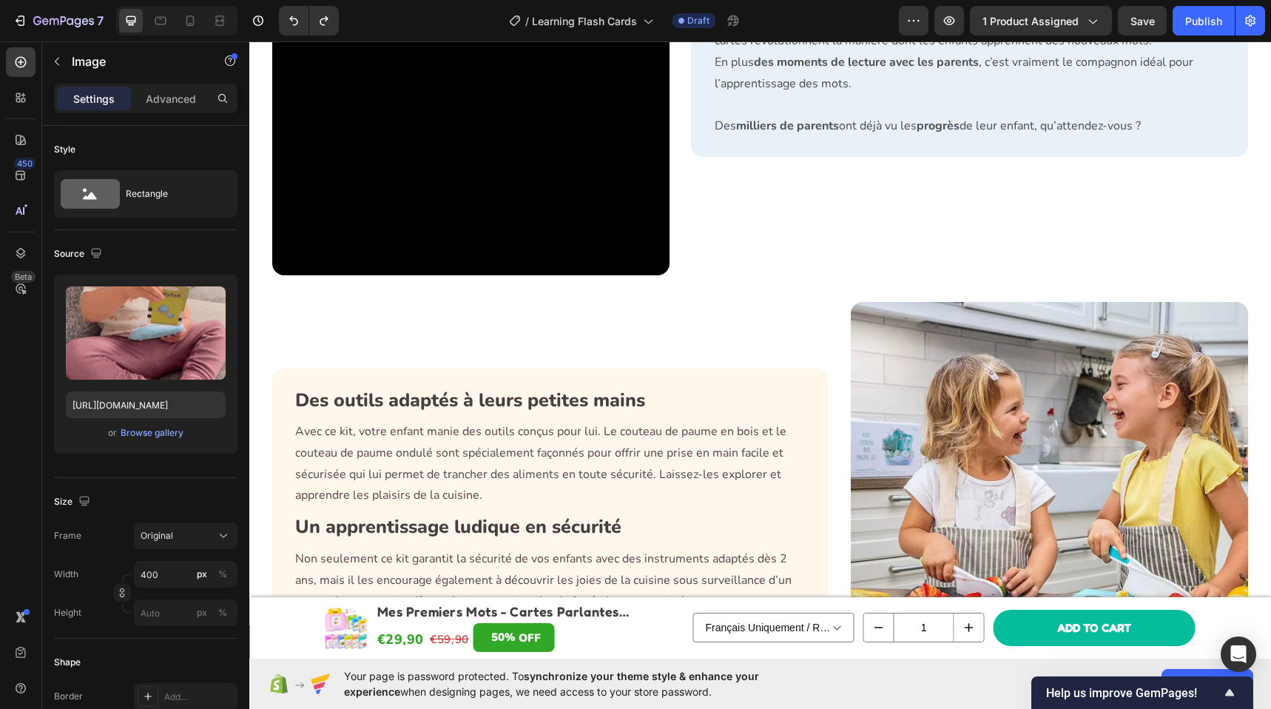
scroll to position [1747, 0]
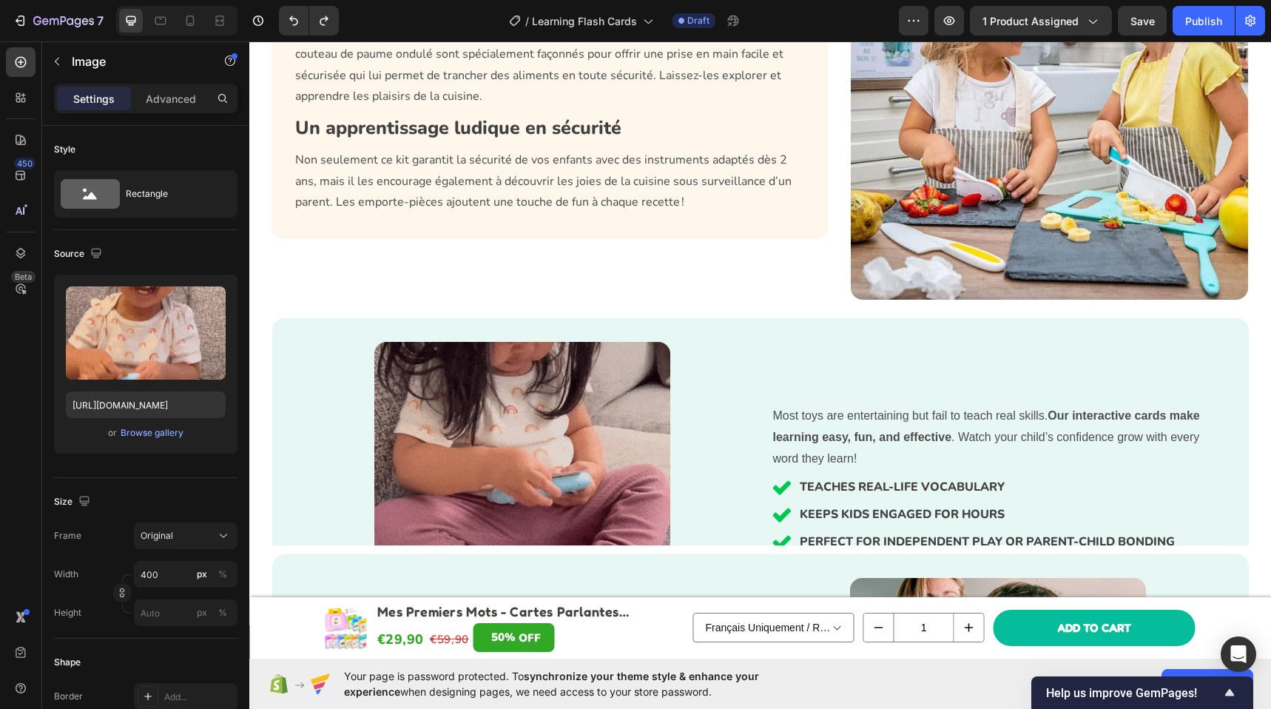
click at [513, 375] on img at bounding box center [522, 490] width 296 height 296
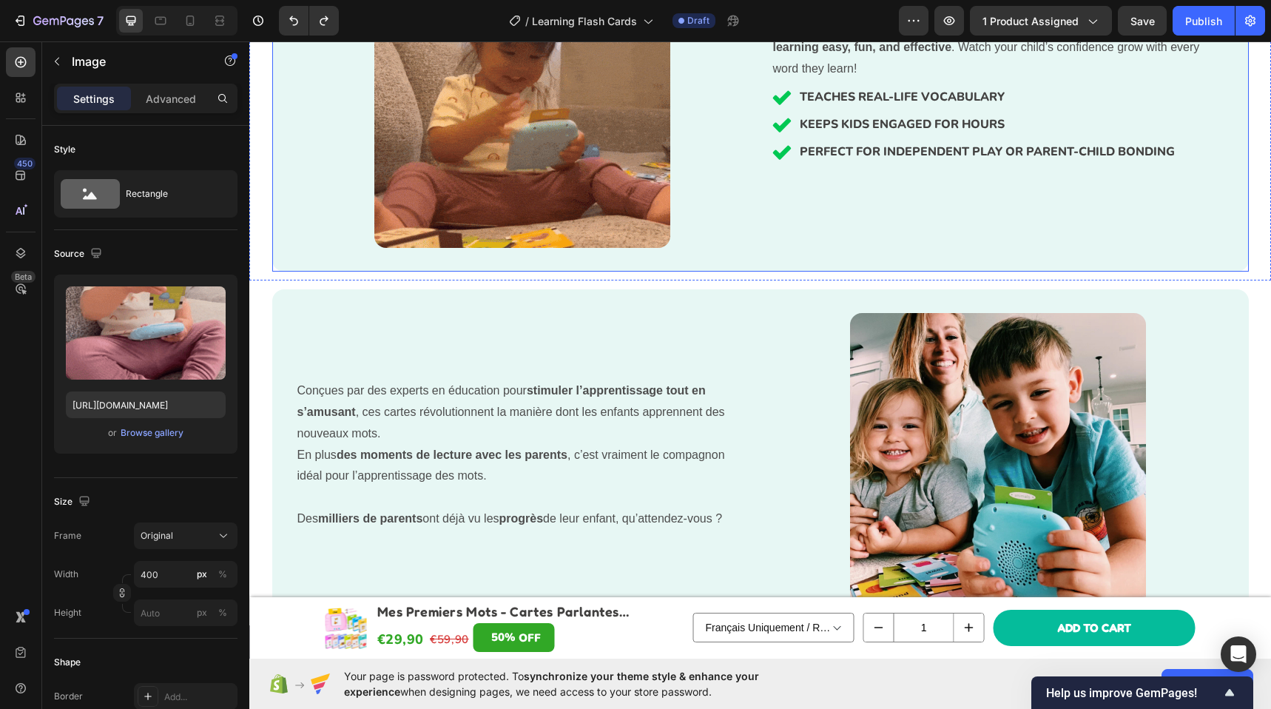
scroll to position [1977, 0]
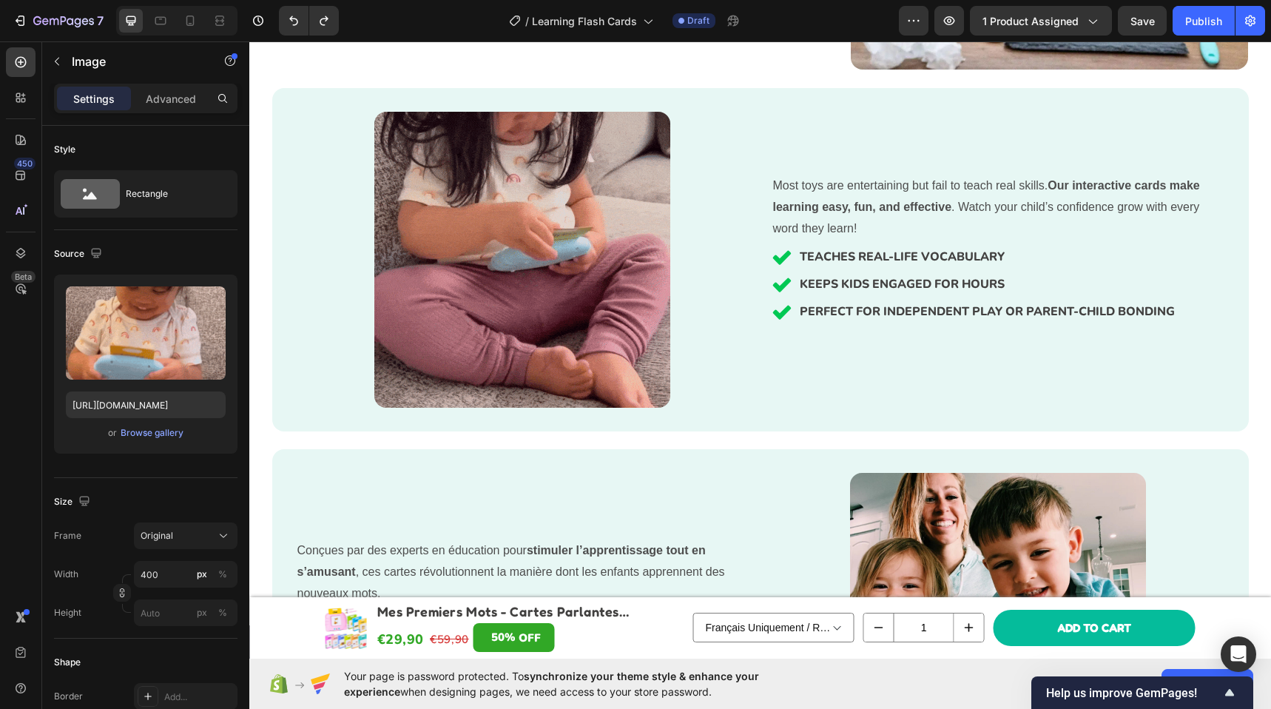
click at [535, 253] on img at bounding box center [522, 260] width 296 height 296
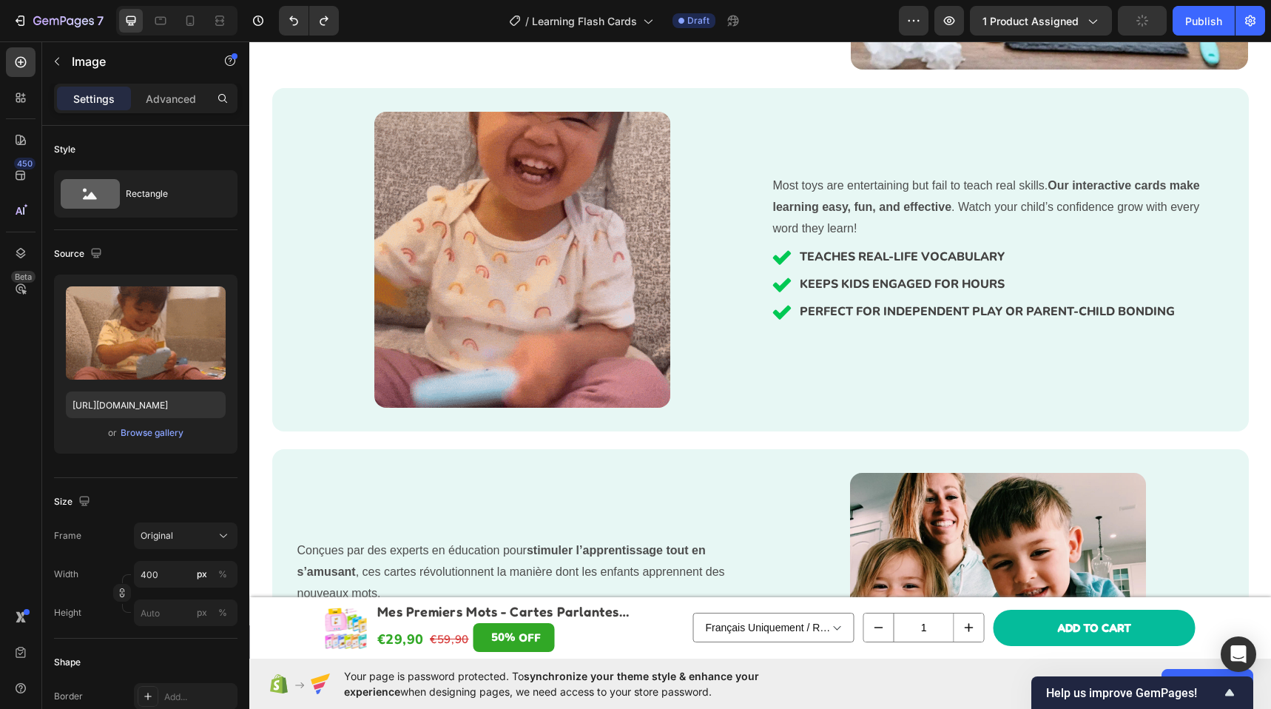
click at [589, 187] on img at bounding box center [522, 260] width 296 height 296
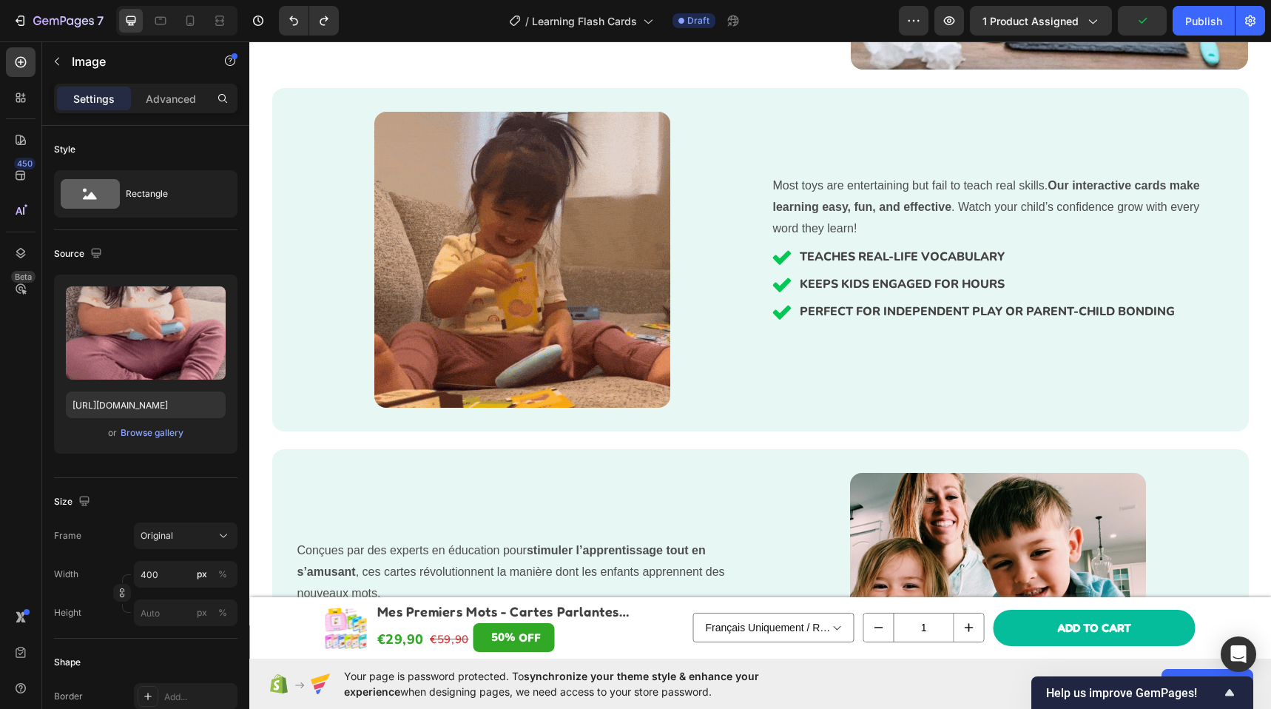
click at [552, 218] on img at bounding box center [522, 260] width 296 height 296
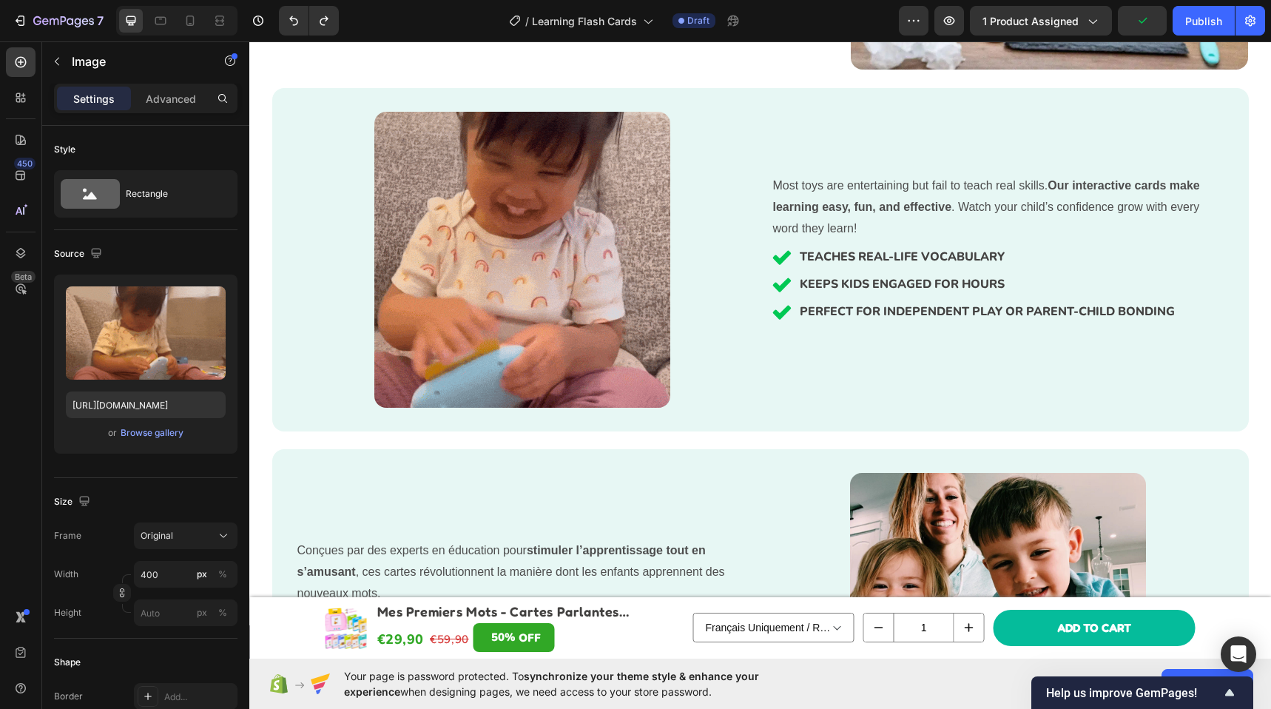
click at [578, 292] on img at bounding box center [522, 260] width 296 height 296
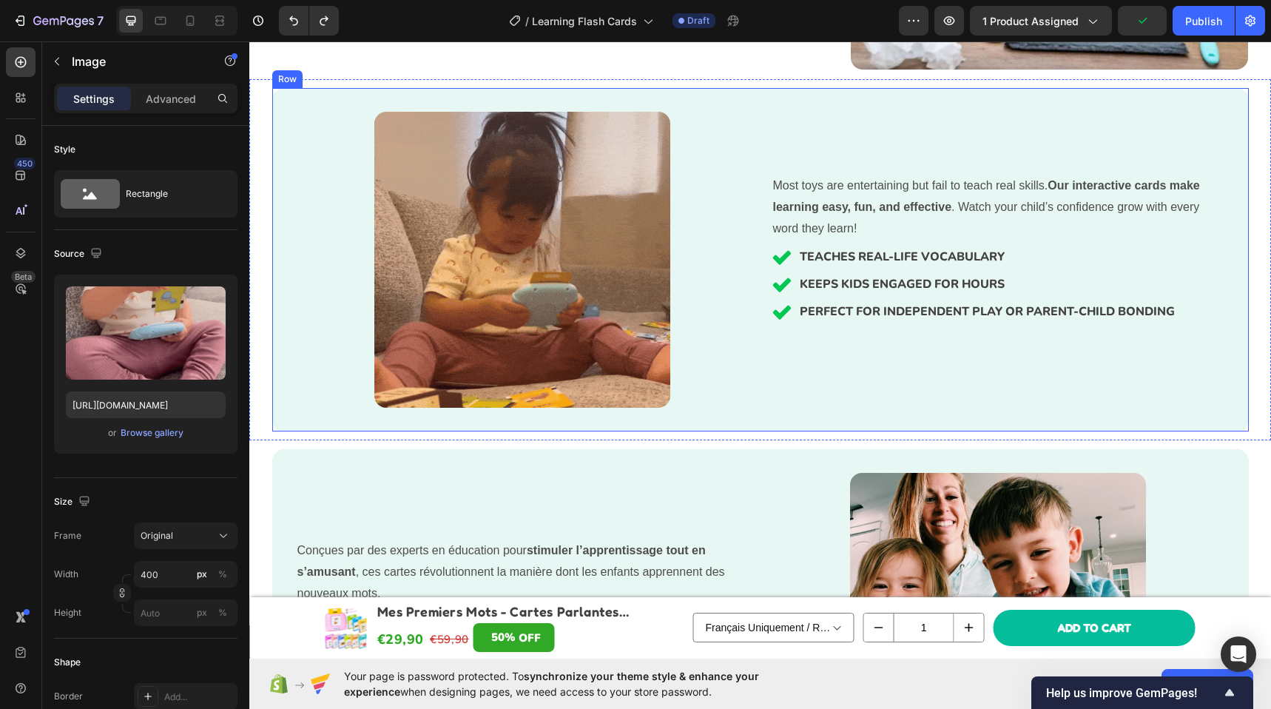
click at [805, 280] on p "KEEPS KIDS ENGAGED FOR HOURS" at bounding box center [986, 284] width 375 height 14
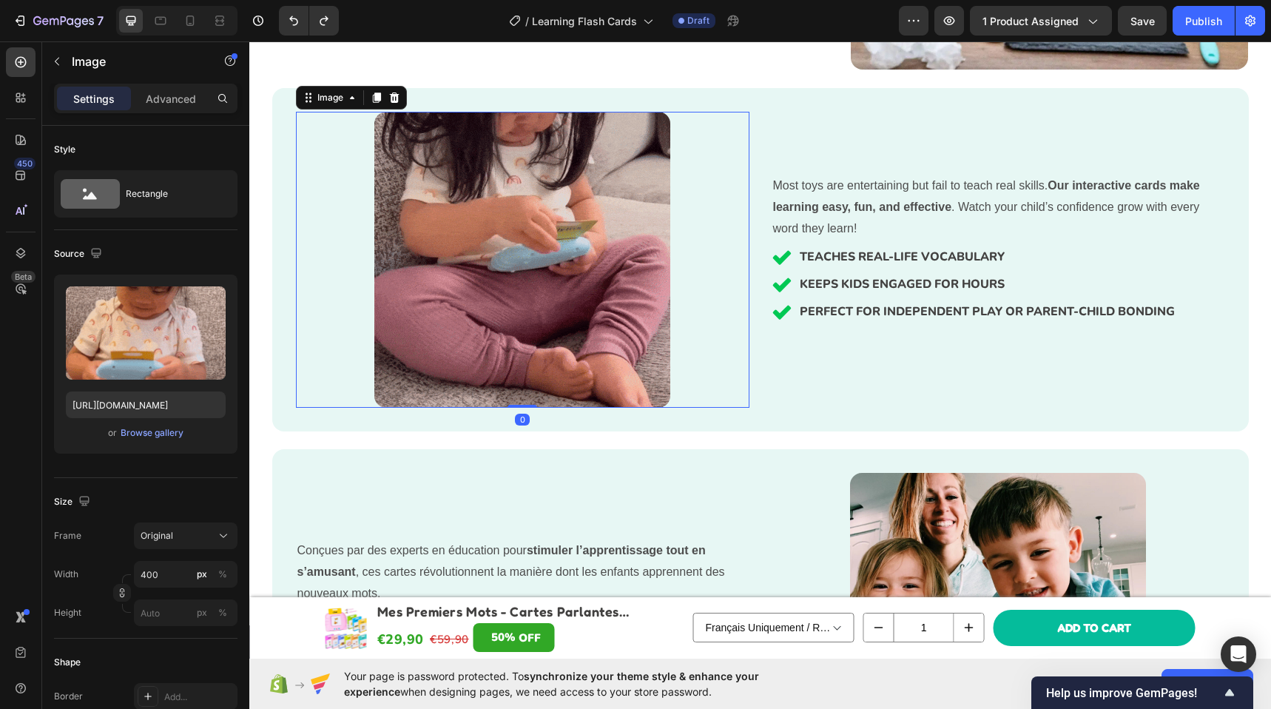
click at [567, 277] on img at bounding box center [522, 260] width 296 height 296
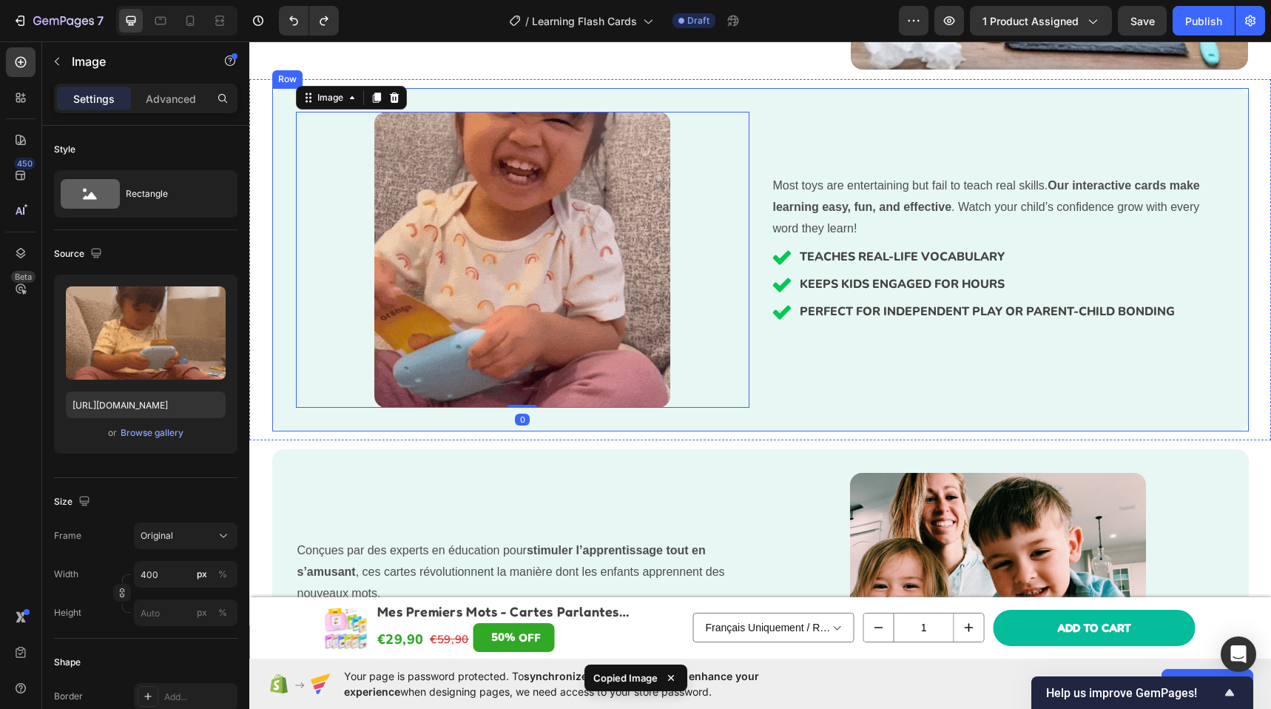
scroll to position [1708, 0]
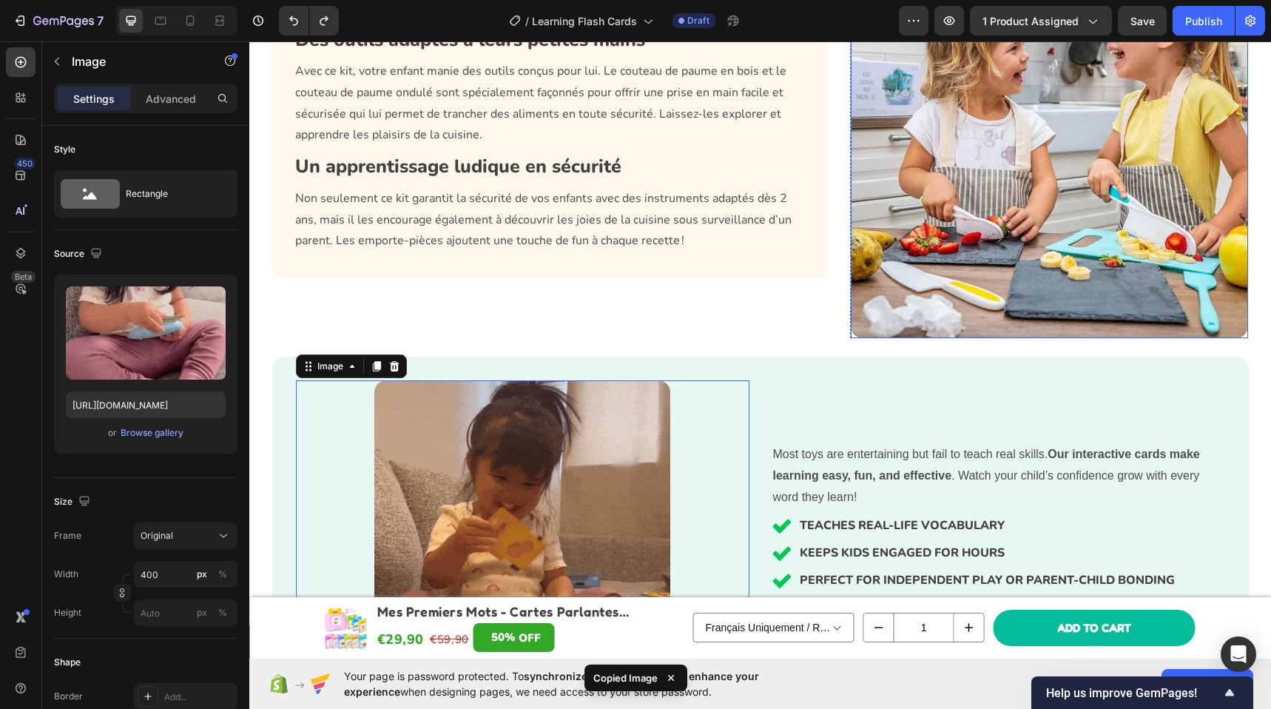
click at [945, 243] on img at bounding box center [1049, 140] width 397 height 397
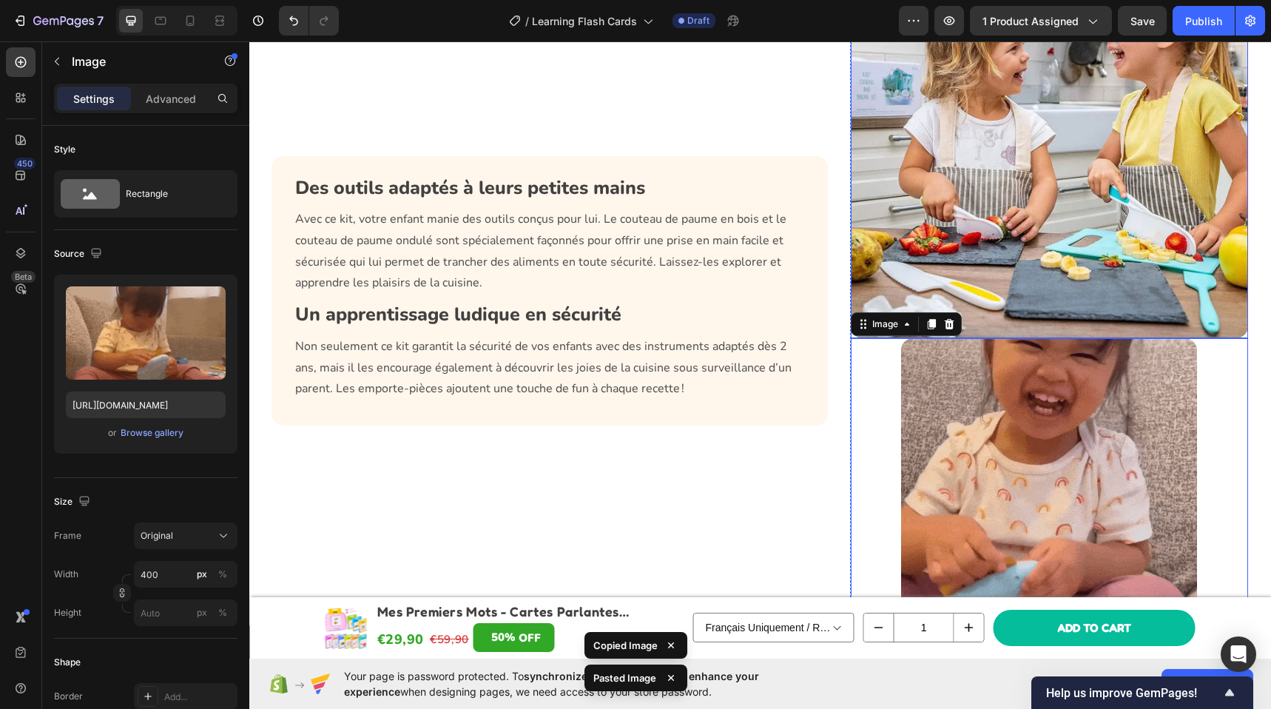
click at [987, 230] on img at bounding box center [1049, 140] width 397 height 397
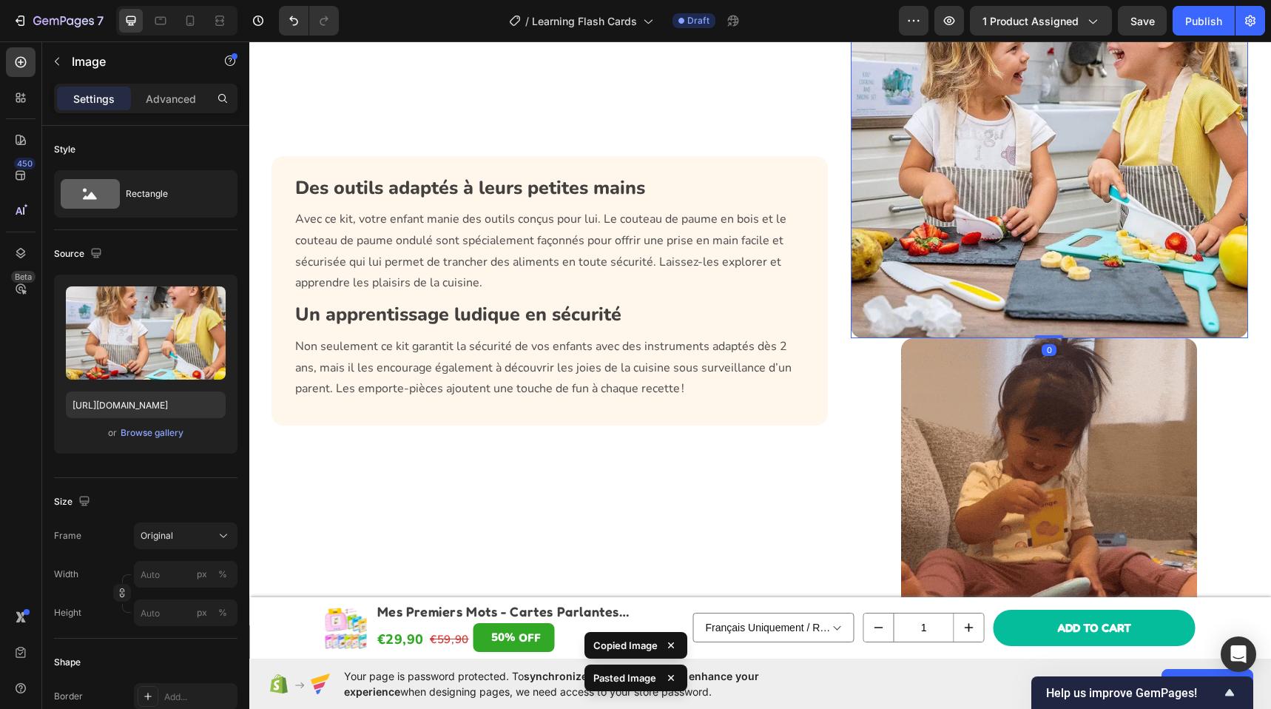
scroll to position [1669, 0]
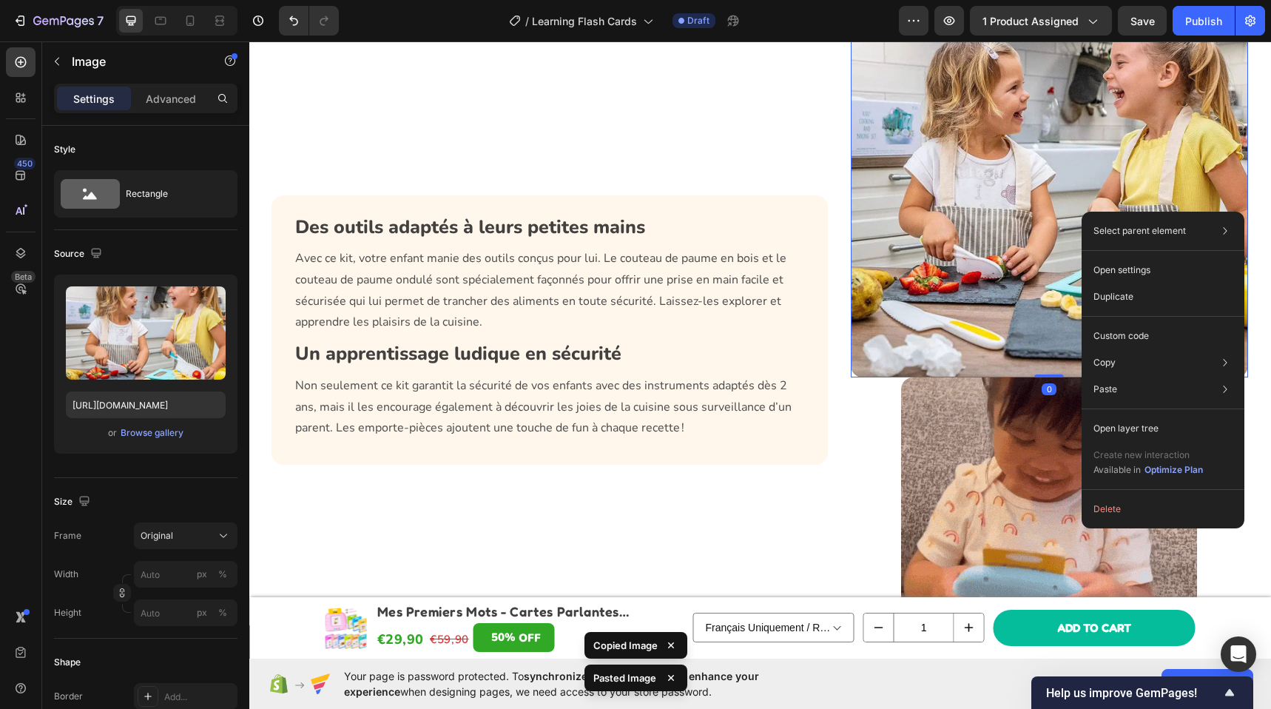
click at [1102, 493] on div "Select parent element Section Row 2 cols Row 1 col Image Open settings Duplicat…" at bounding box center [1162, 370] width 163 height 317
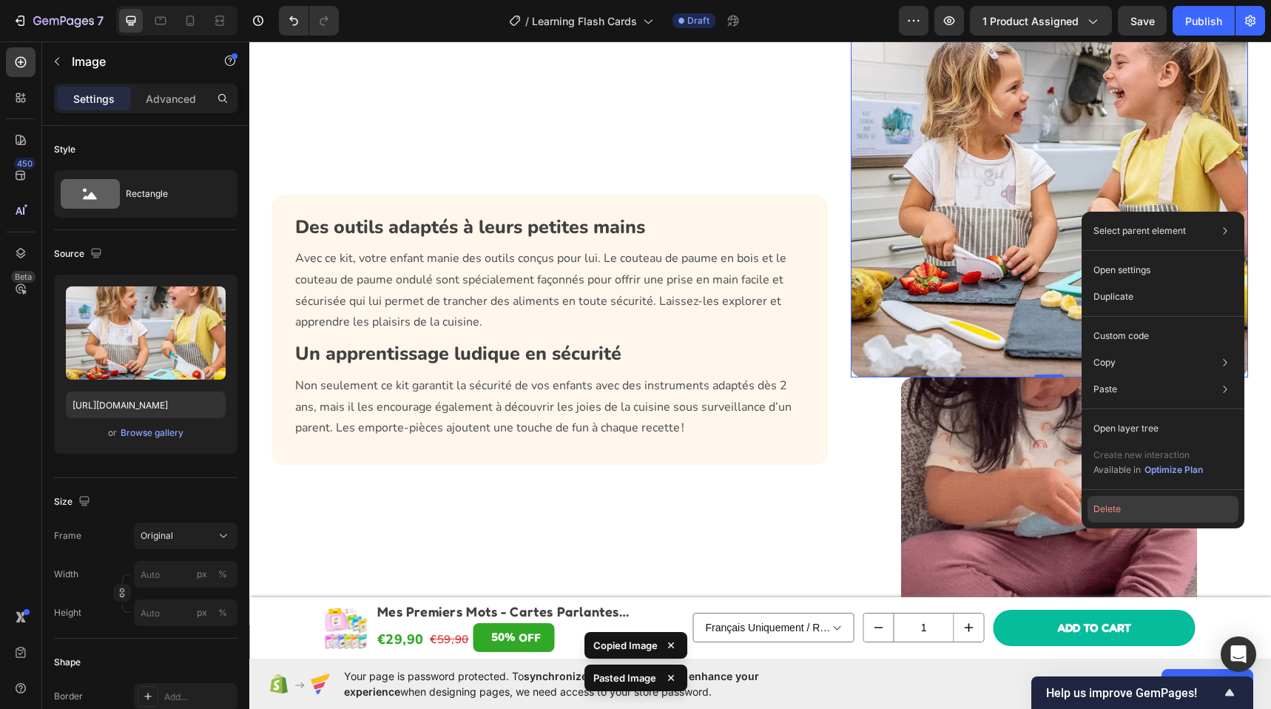
click at [1103, 499] on button "Delete" at bounding box center [1162, 509] width 151 height 27
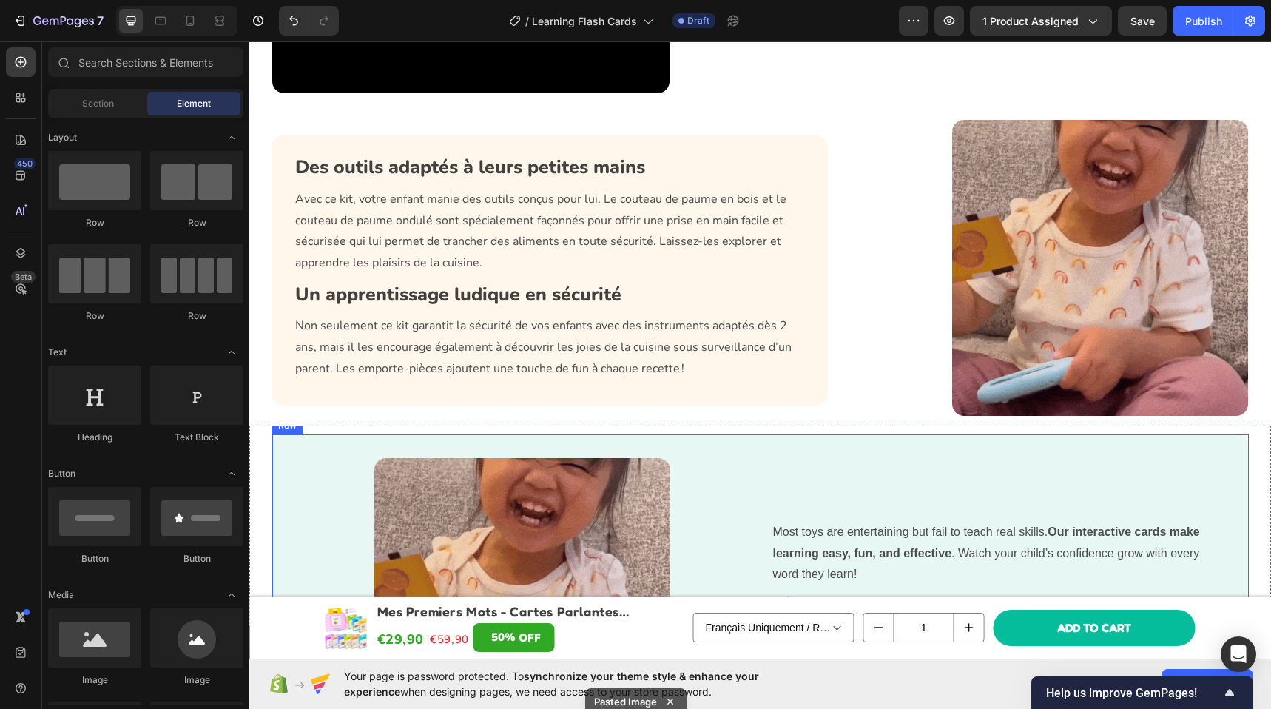
scroll to position [1822, 0]
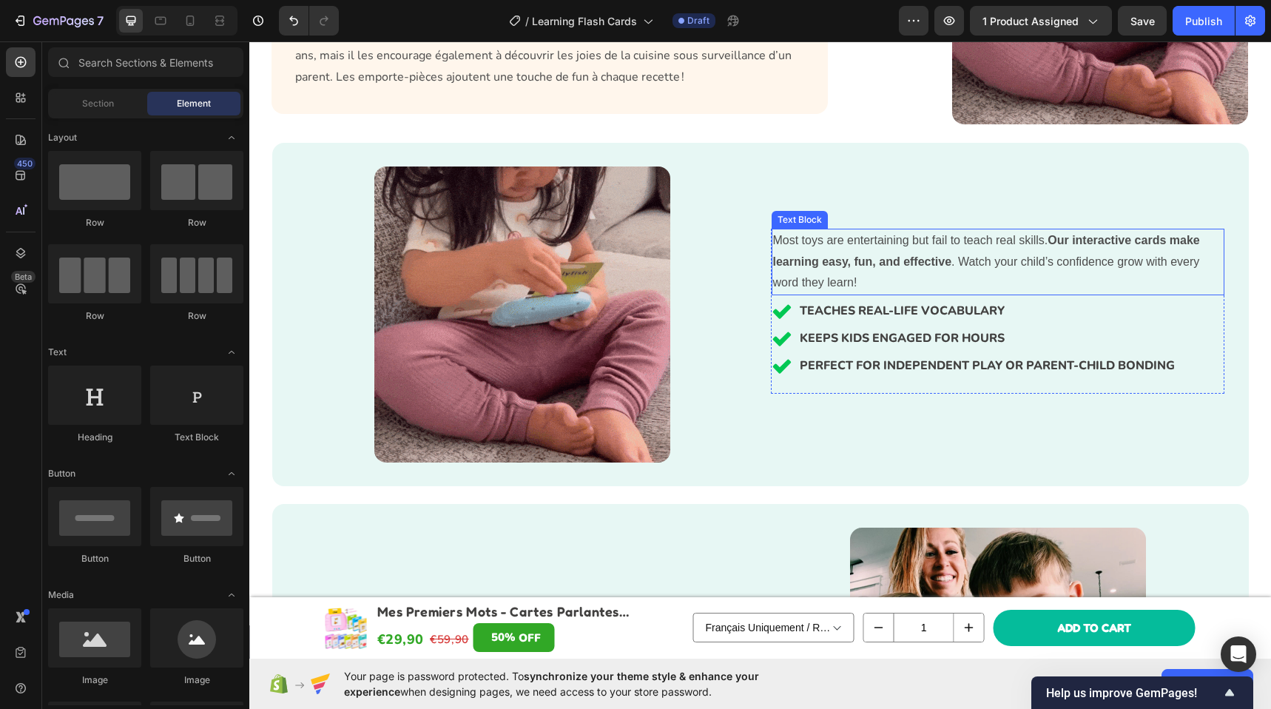
click at [916, 268] on strong "Our interactive cards make learning easy, fun, and effective" at bounding box center [986, 251] width 427 height 34
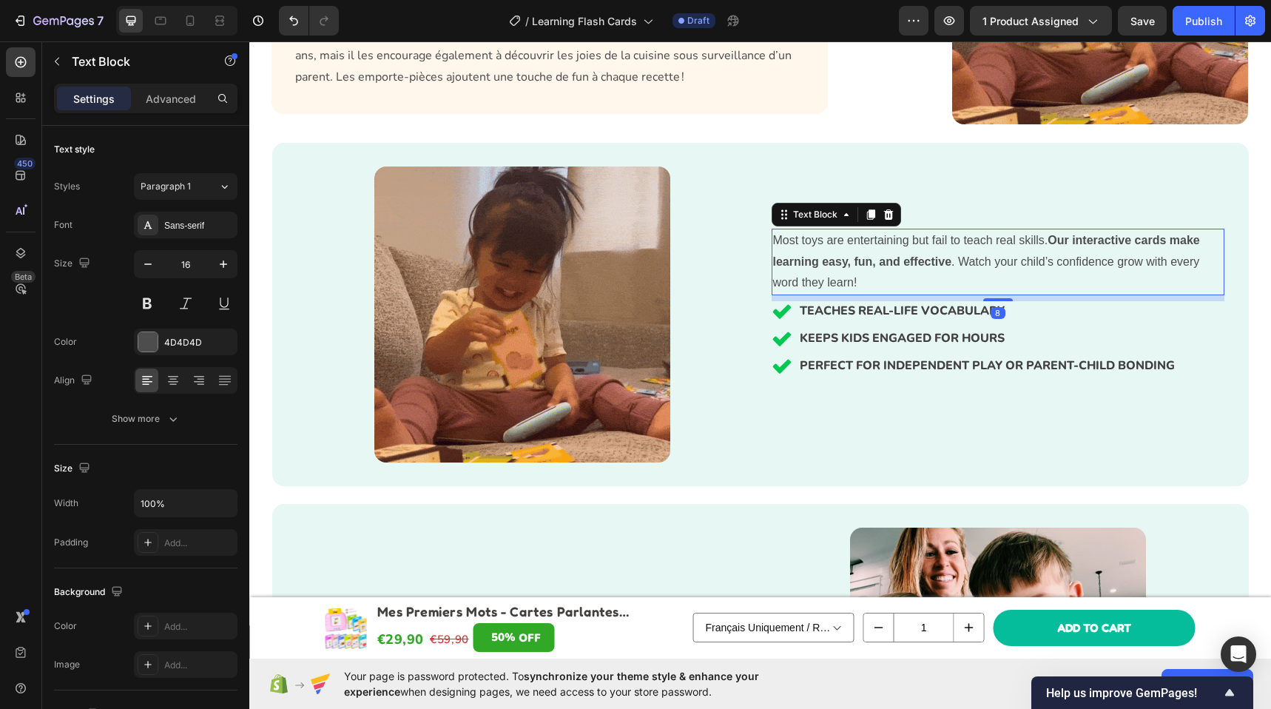
click at [916, 267] on strong "Our interactive cards make learning easy, fun, and effective" at bounding box center [986, 251] width 427 height 34
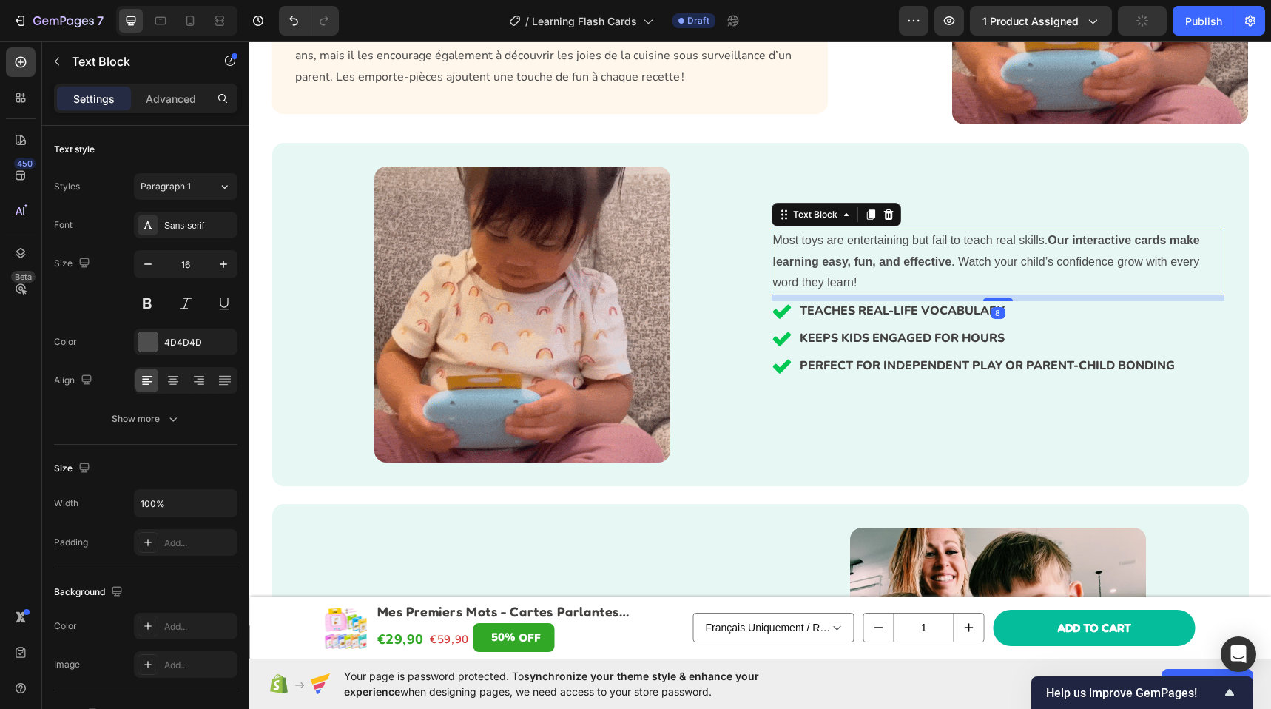
click at [916, 267] on strong "Our interactive cards make learning easy, fun, and effective" at bounding box center [986, 251] width 427 height 34
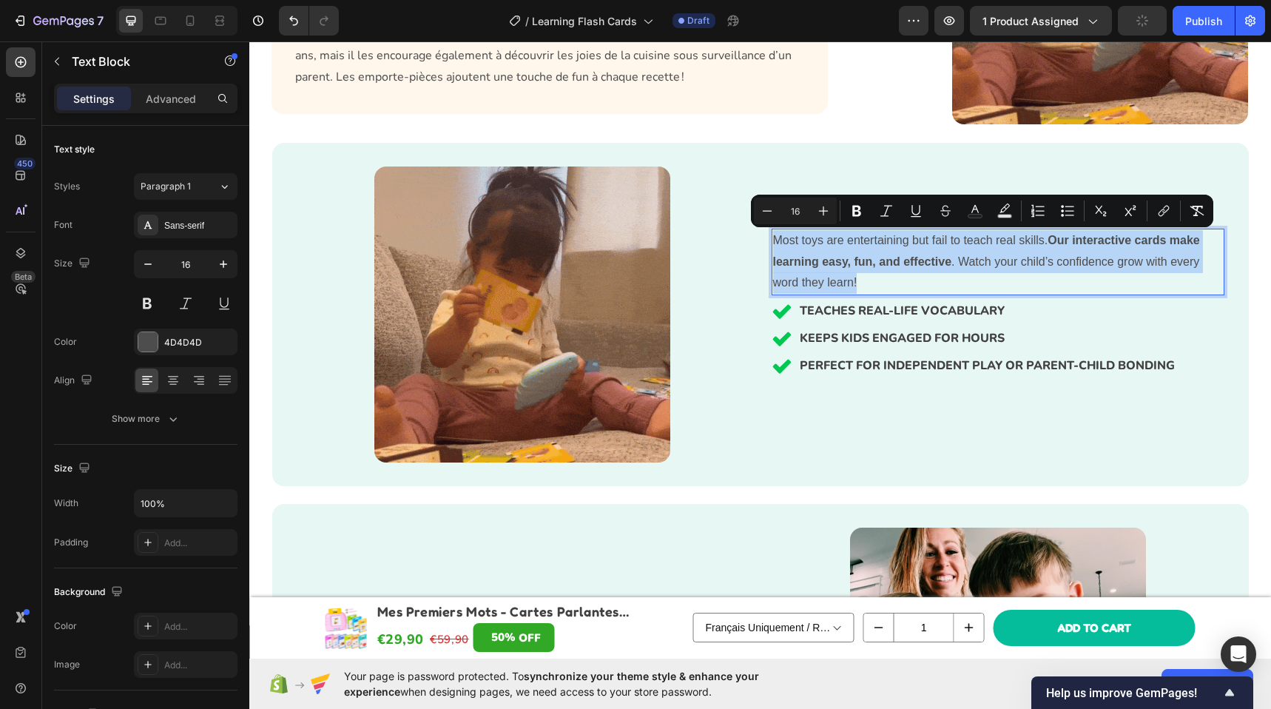
copy p "Most toys are entertaining but fail to teach real skills. Our interactive cards…"
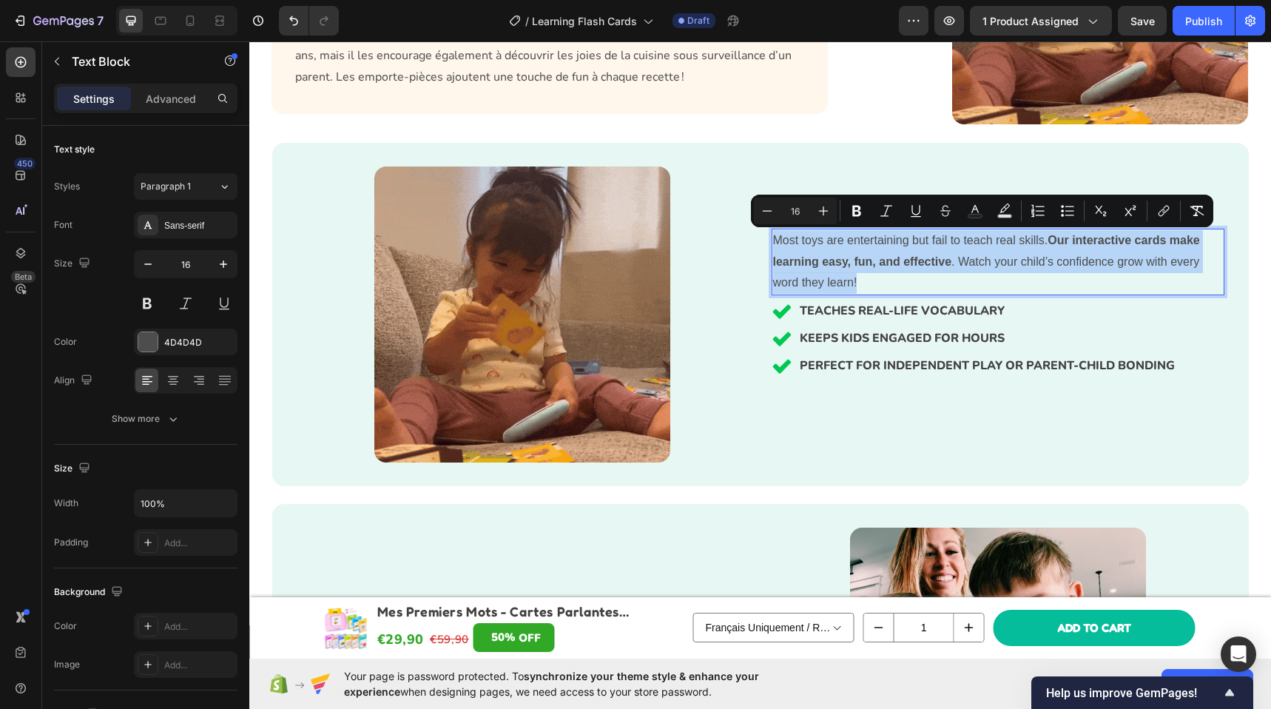
click at [850, 305] on p "TEACHES REAL-LIFE VOCABULARY" at bounding box center [986, 311] width 375 height 14
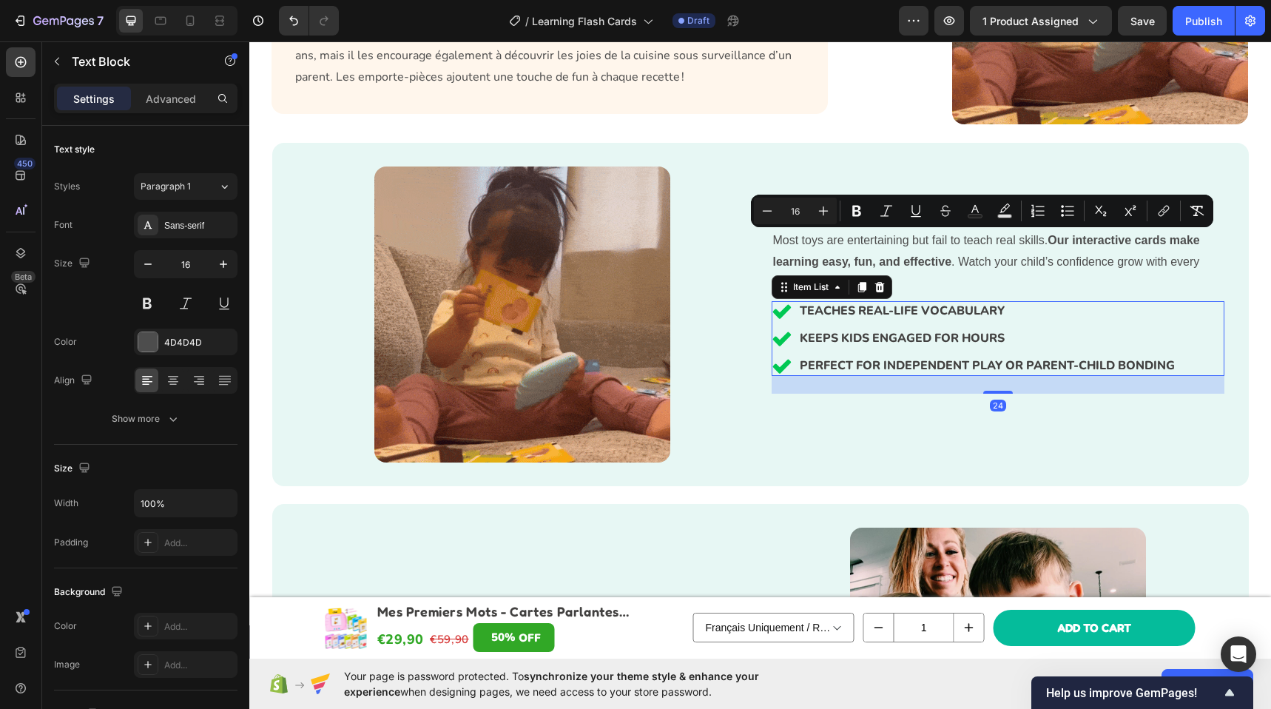
click at [850, 305] on p "TEACHES REAL-LIFE VOCABULARY" at bounding box center [986, 311] width 375 height 14
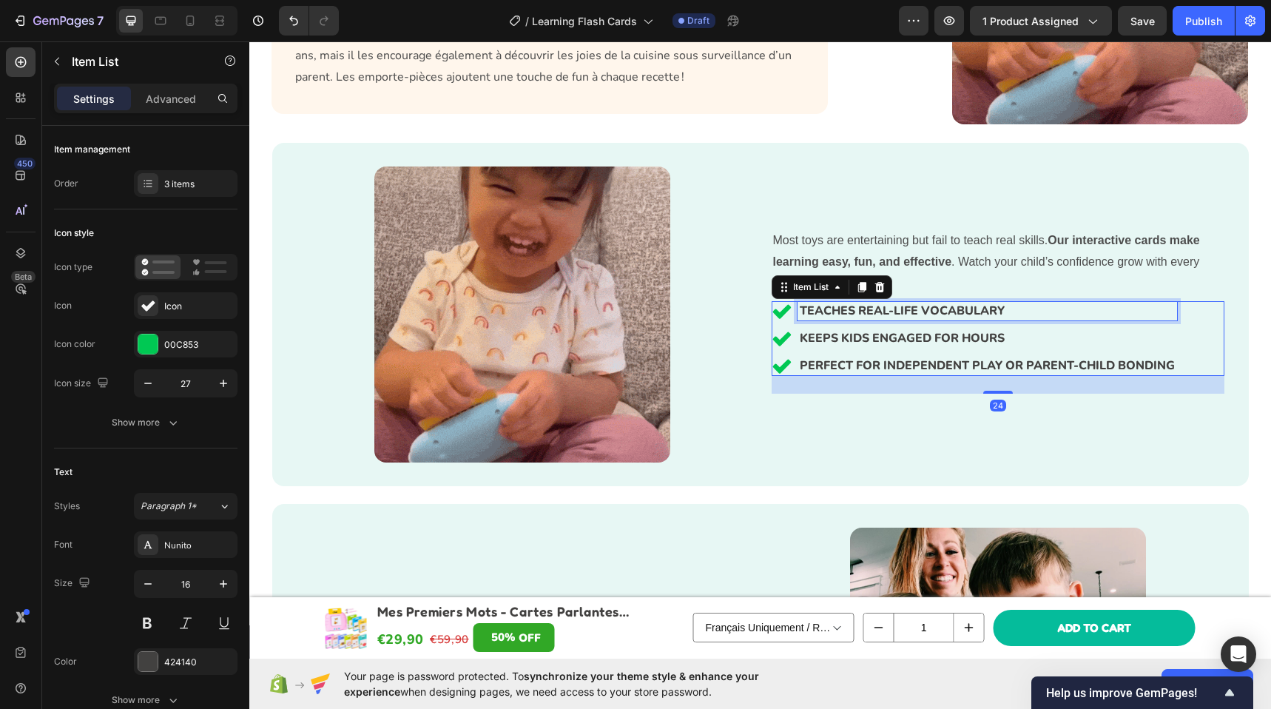
click at [850, 305] on p "TEACHES REAL-LIFE VOCABULARY" at bounding box center [986, 311] width 375 height 14
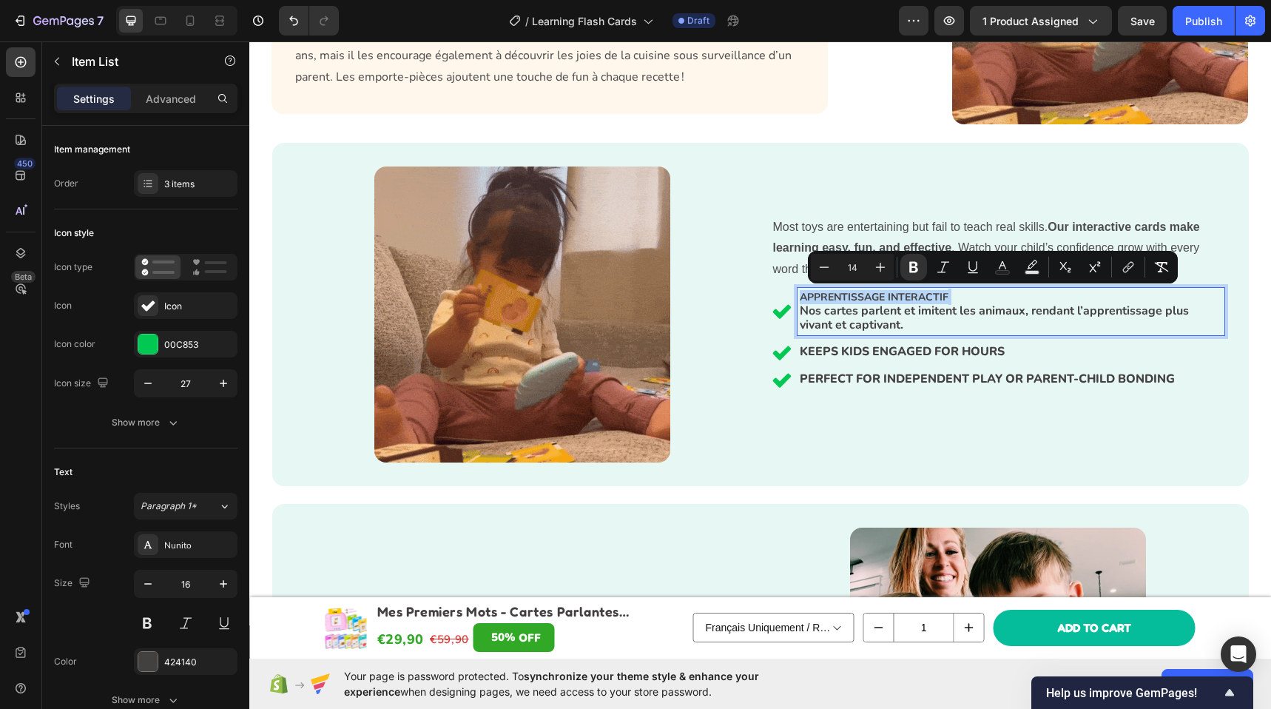
click at [944, 298] on p "APPRENTISSAGE INTERACTIF Nos cartes parlent et imitent les animaux, rendant l’a…" at bounding box center [1010, 311] width 422 height 43
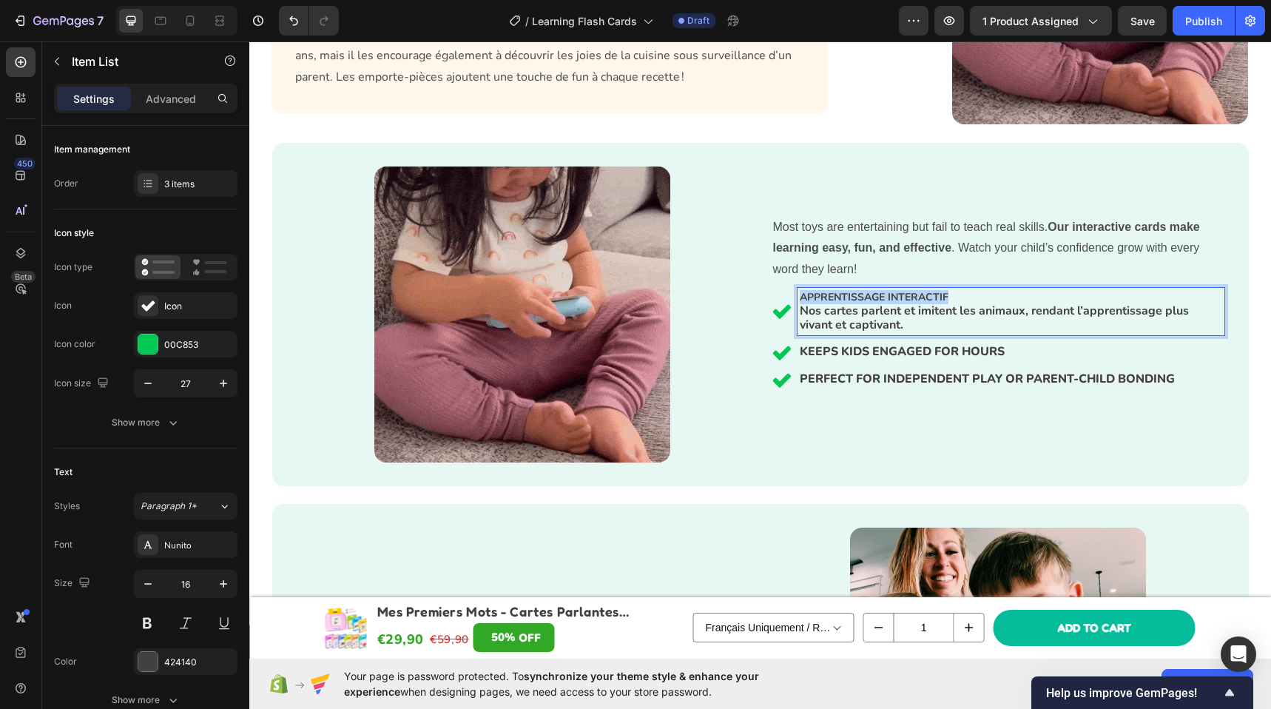
drag, startPoint x: 955, startPoint y: 295, endPoint x: 787, endPoint y: 292, distance: 167.9
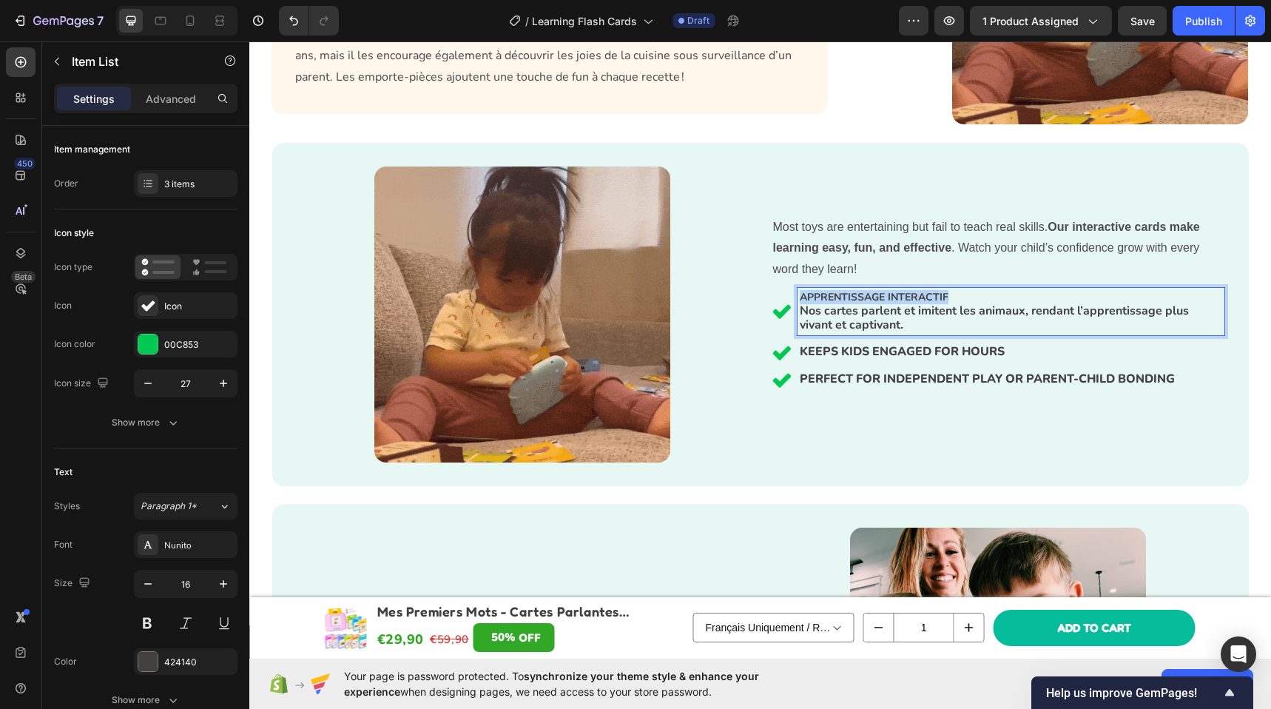
click at [787, 292] on div "APPRENTISSAGE INTERACTIF Nos cartes parlent et imitent les animaux, rendant l’a…" at bounding box center [997, 311] width 453 height 47
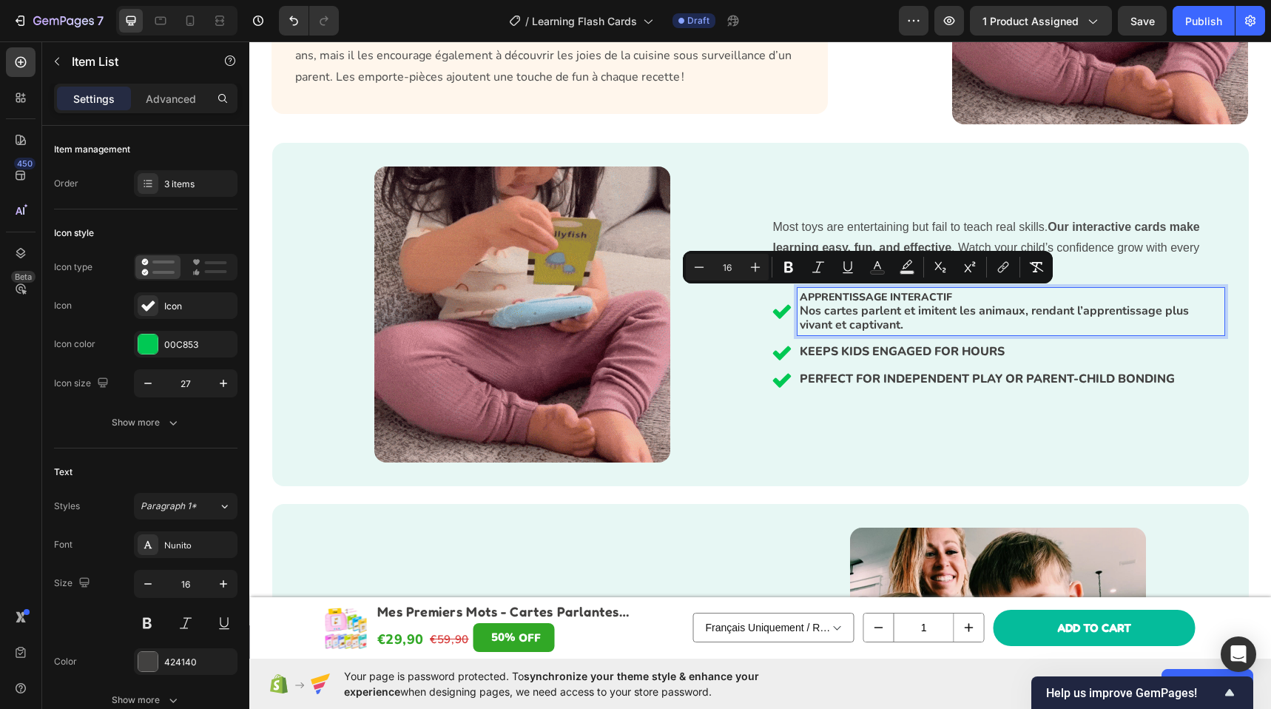
click at [933, 321] on p "APPRENTISSAGE INTERACTIF Nos cartes parlent et imitent les animaux, rendant l’a…" at bounding box center [1010, 311] width 422 height 43
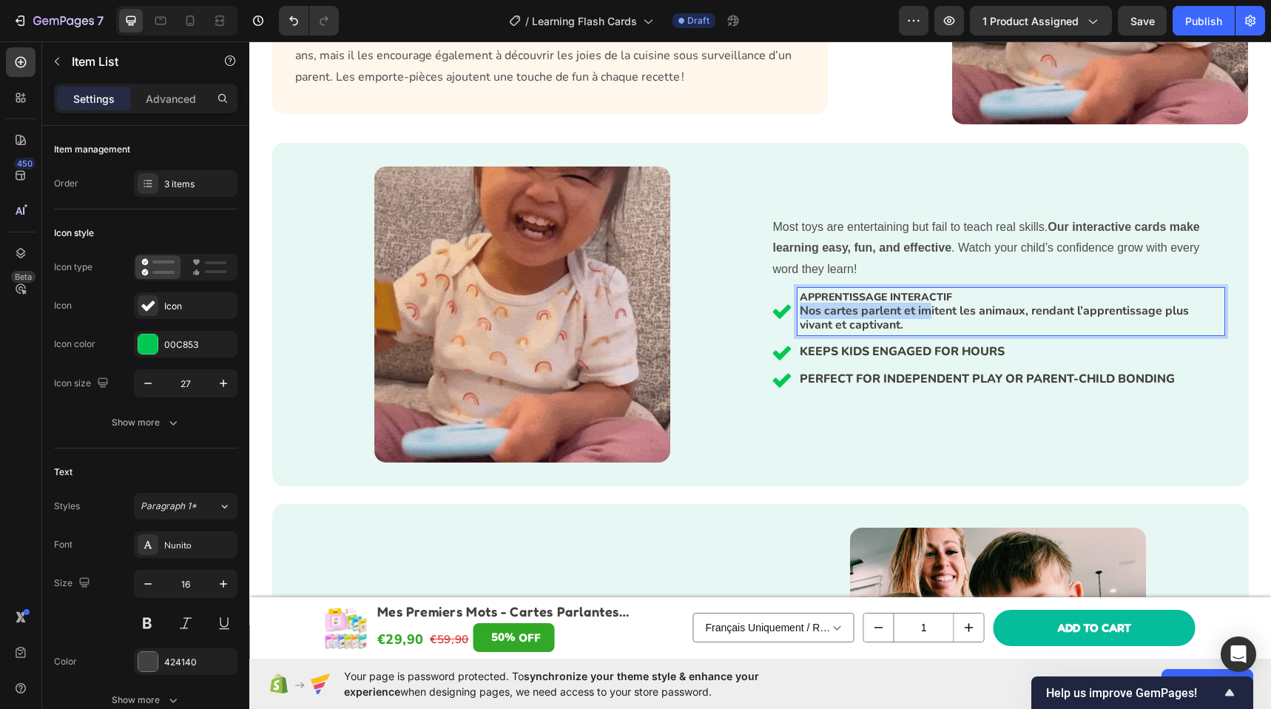
drag, startPoint x: 922, startPoint y: 316, endPoint x: 785, endPoint y: 317, distance: 136.8
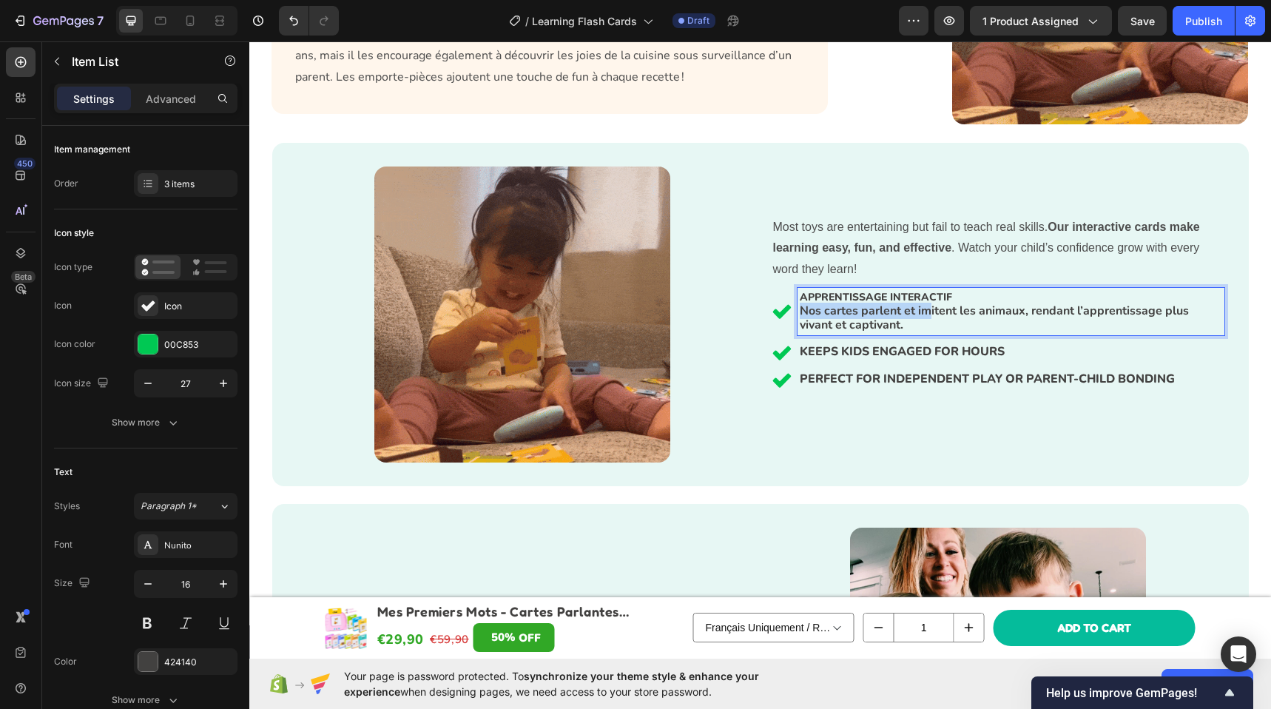
click at [785, 317] on div "APPRENTISSAGE INTERACTIF Nos cartes parlent et imitent les animaux, rendant l’a…" at bounding box center [997, 311] width 453 height 47
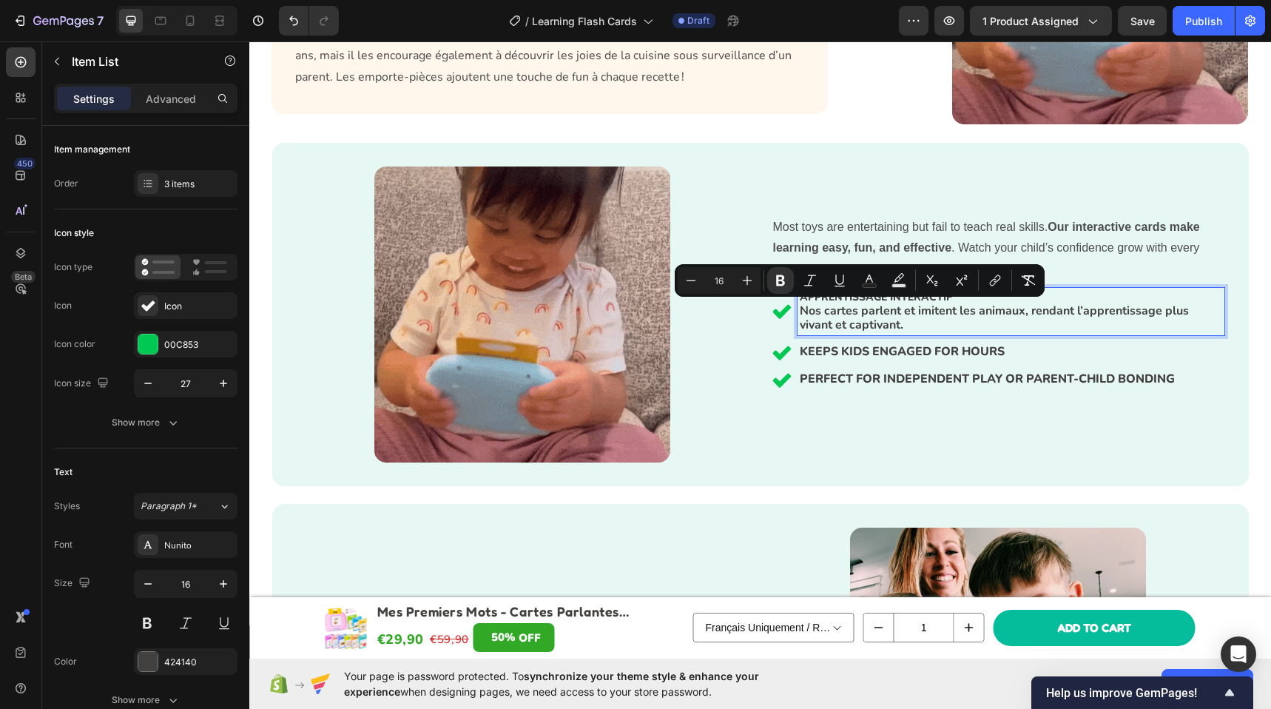
click at [955, 324] on p "APPRENTISSAGE INTERACTIF Nos cartes parlent et imitent les animaux, rendant l’a…" at bounding box center [1010, 311] width 422 height 43
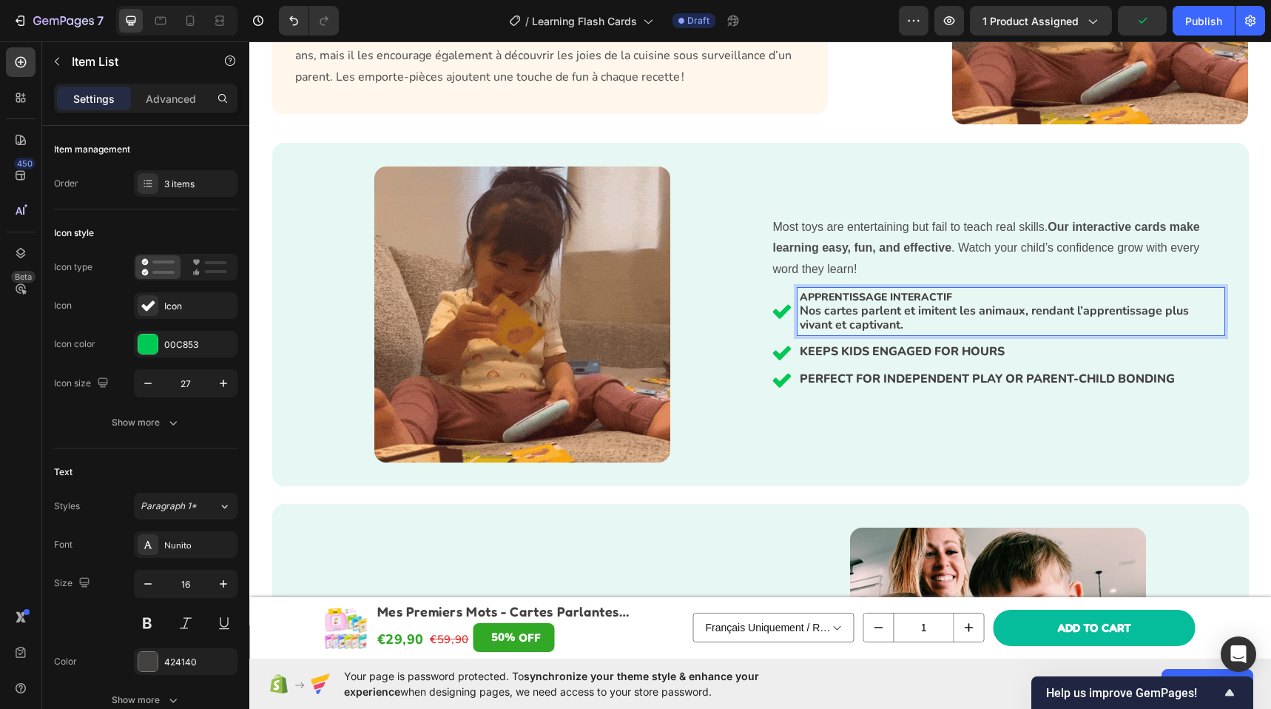
click at [931, 326] on p "APPRENTISSAGE INTERACTIF Nos cartes parlent et imitent les animaux, rendant l’a…" at bounding box center [1010, 311] width 422 height 43
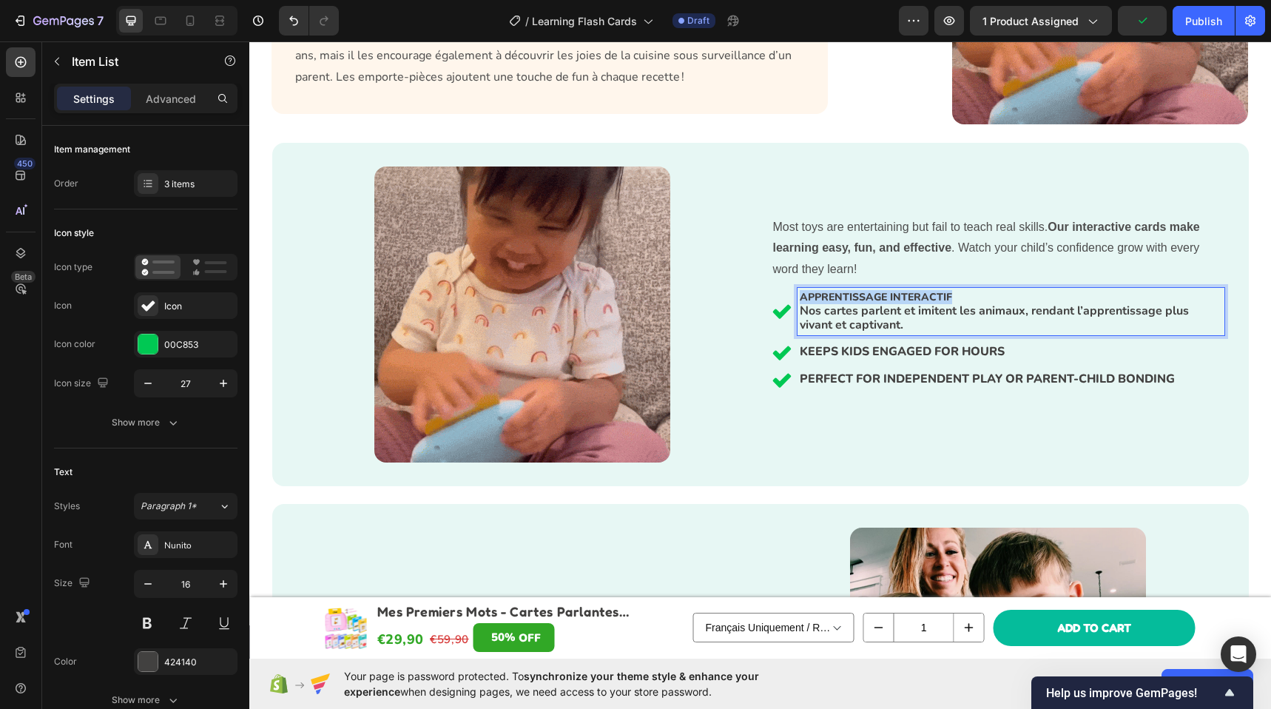
drag, startPoint x: 970, startPoint y: 291, endPoint x: 780, endPoint y: 294, distance: 189.4
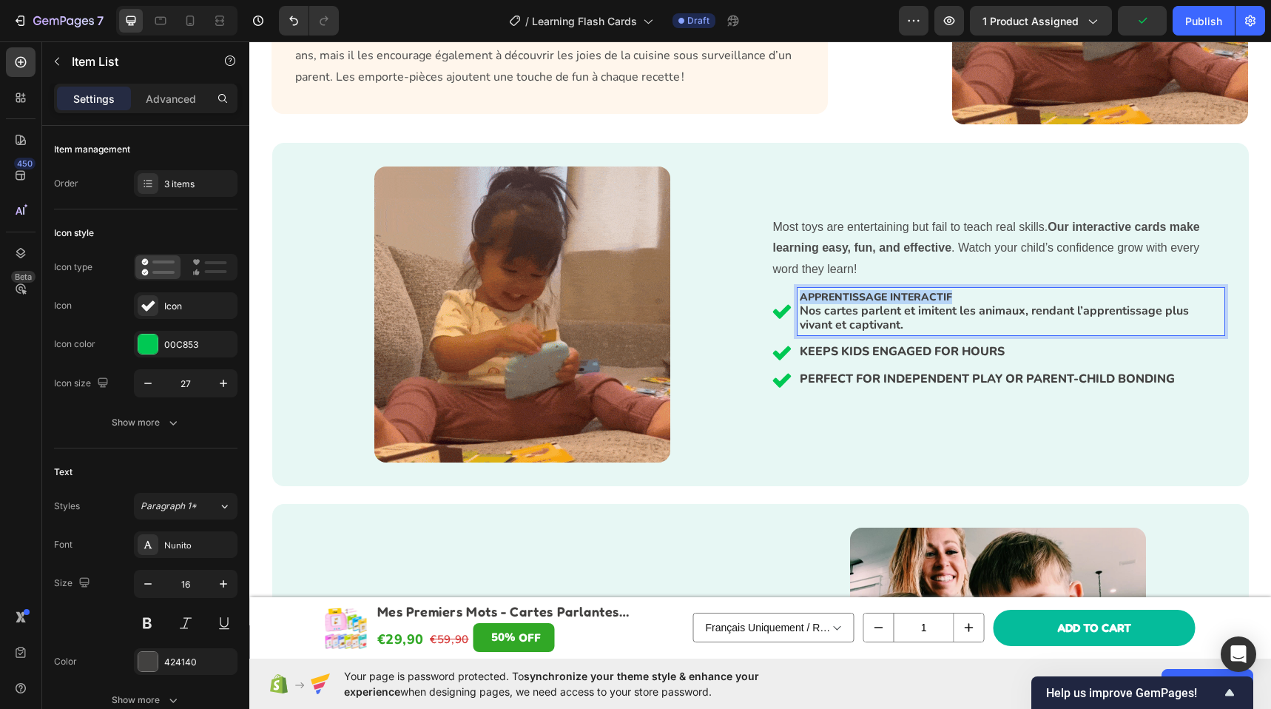
click at [780, 294] on div "APPRENTISSAGE INTERACTIF Nos cartes parlent et imitent les animaux, rendant l’a…" at bounding box center [997, 311] width 453 height 47
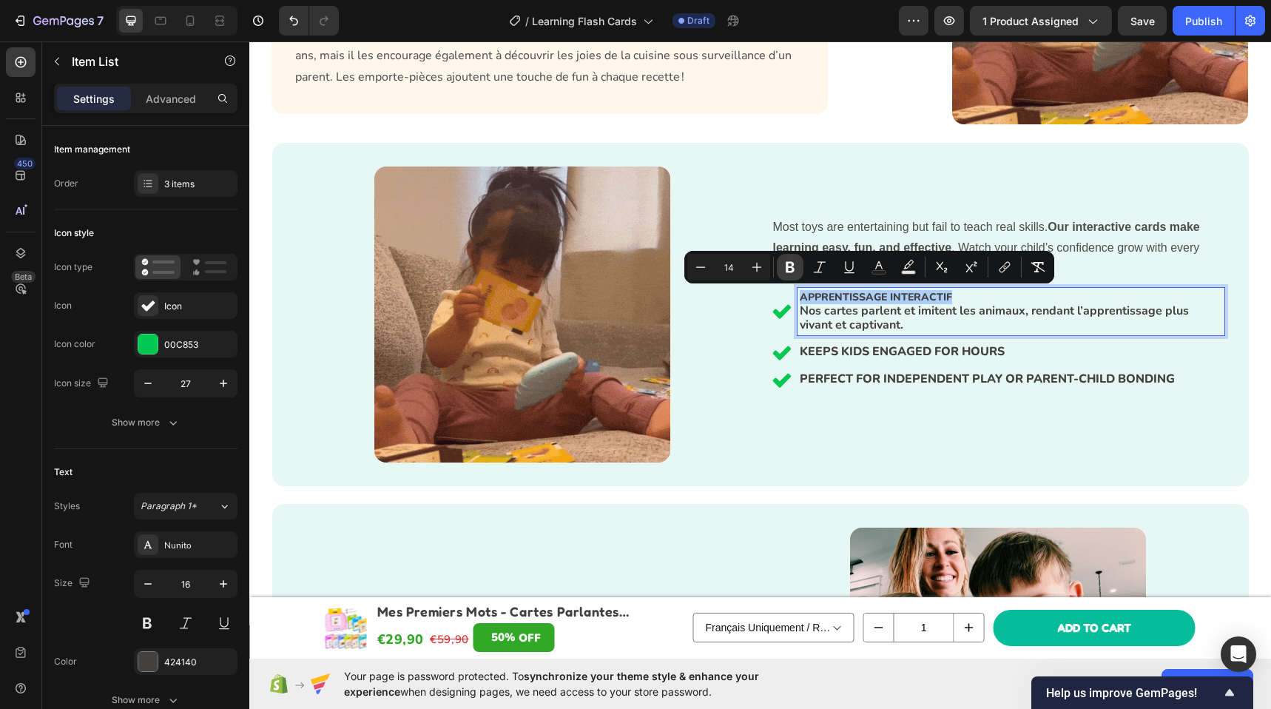
click at [790, 260] on icon "Editor contextual toolbar" at bounding box center [789, 267] width 15 height 15
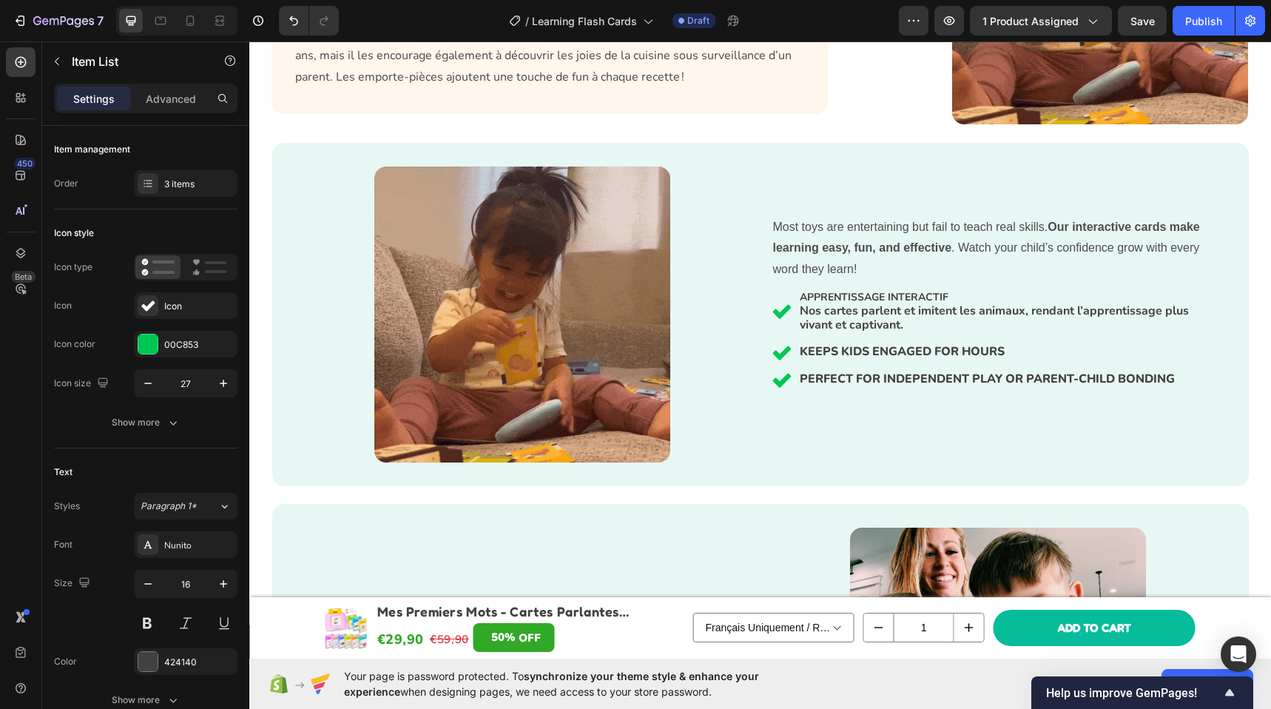
click at [901, 320] on p "APPRENTISSAGE INTERACTIF Nos cartes parlent et imitent les animaux, rendant l’a…" at bounding box center [1010, 311] width 422 height 43
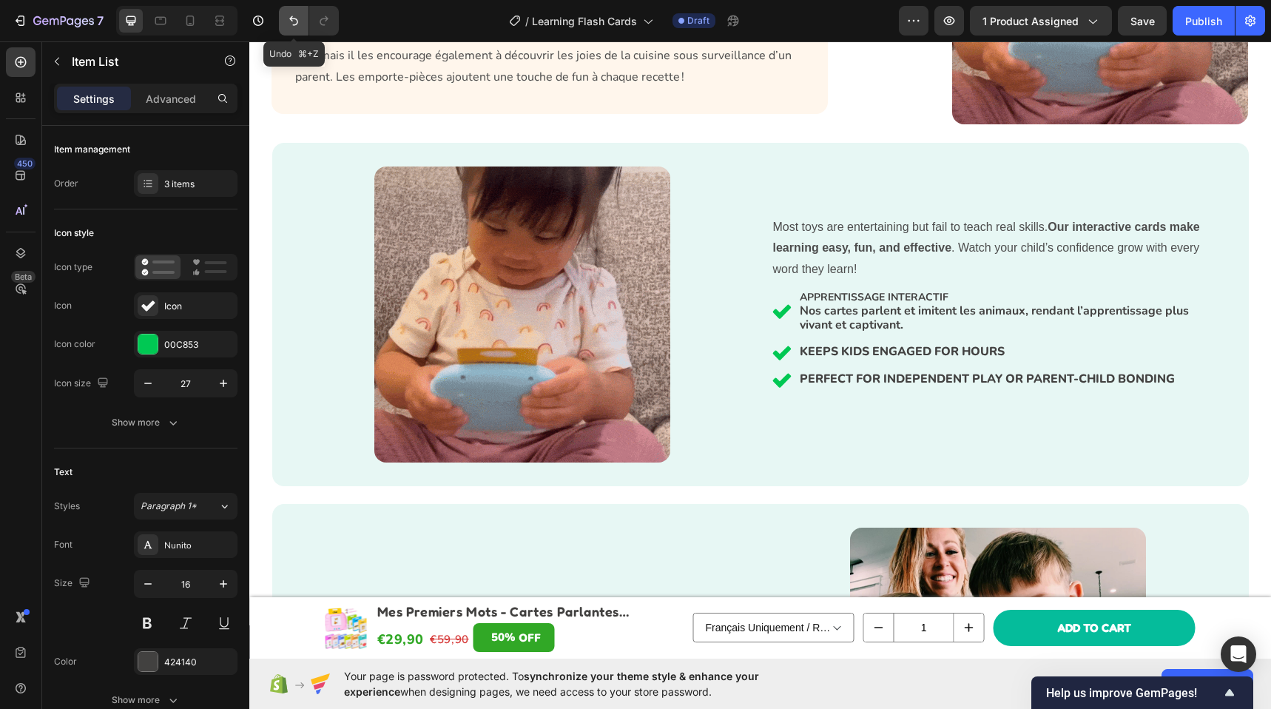
click at [292, 21] on icon "Undo/Redo" at bounding box center [293, 21] width 9 height 10
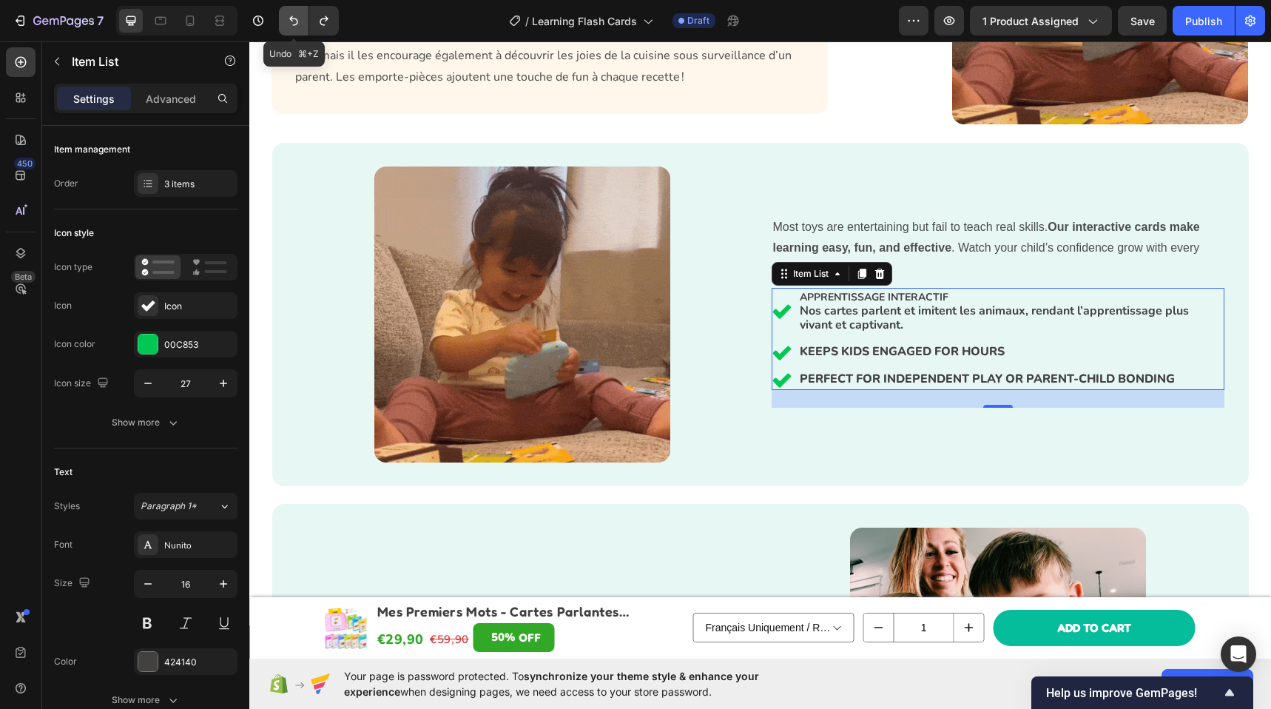
click at [292, 21] on icon "Undo/Redo" at bounding box center [293, 21] width 9 height 10
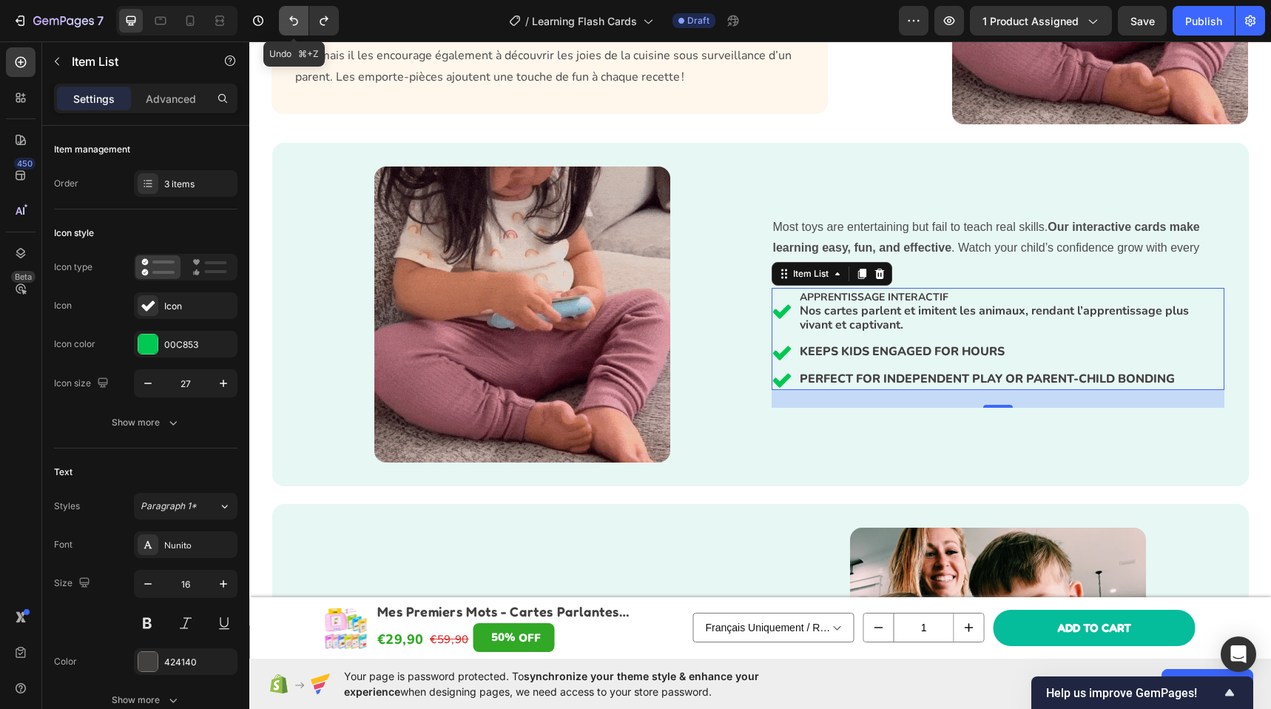
click at [292, 21] on icon "Undo/Redo" at bounding box center [293, 21] width 9 height 10
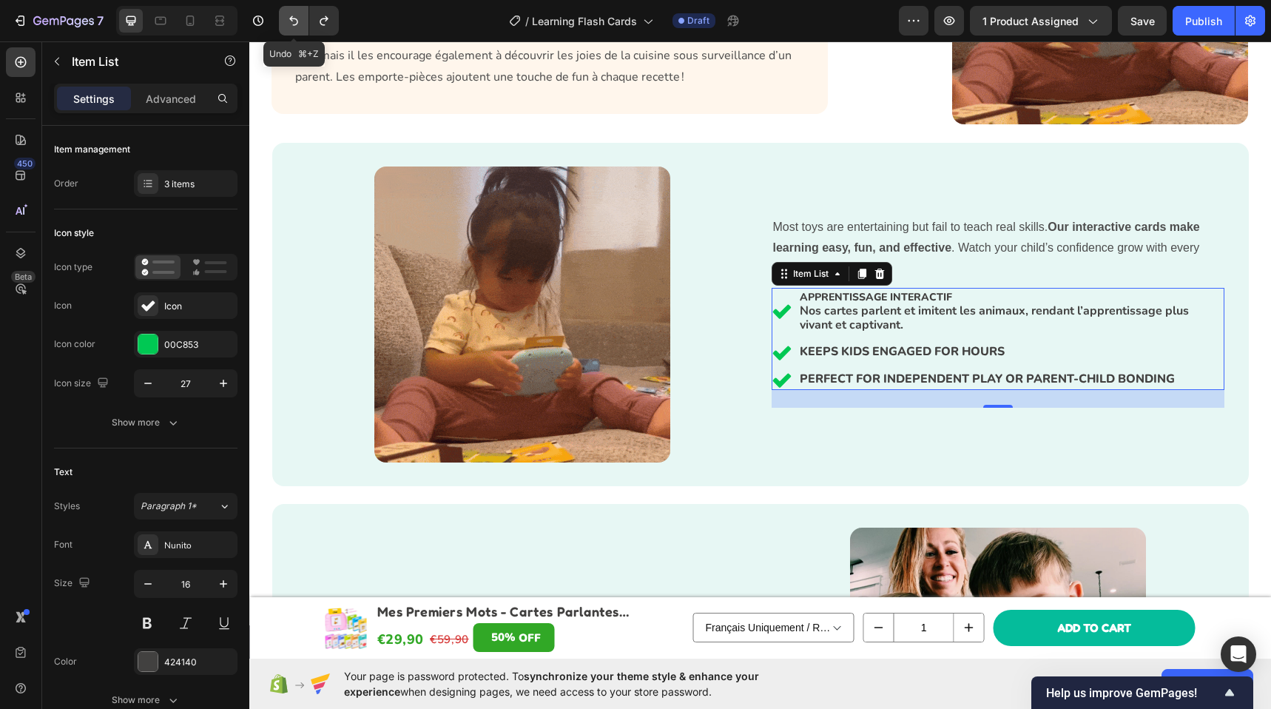
click at [292, 21] on icon "Undo/Redo" at bounding box center [293, 21] width 9 height 10
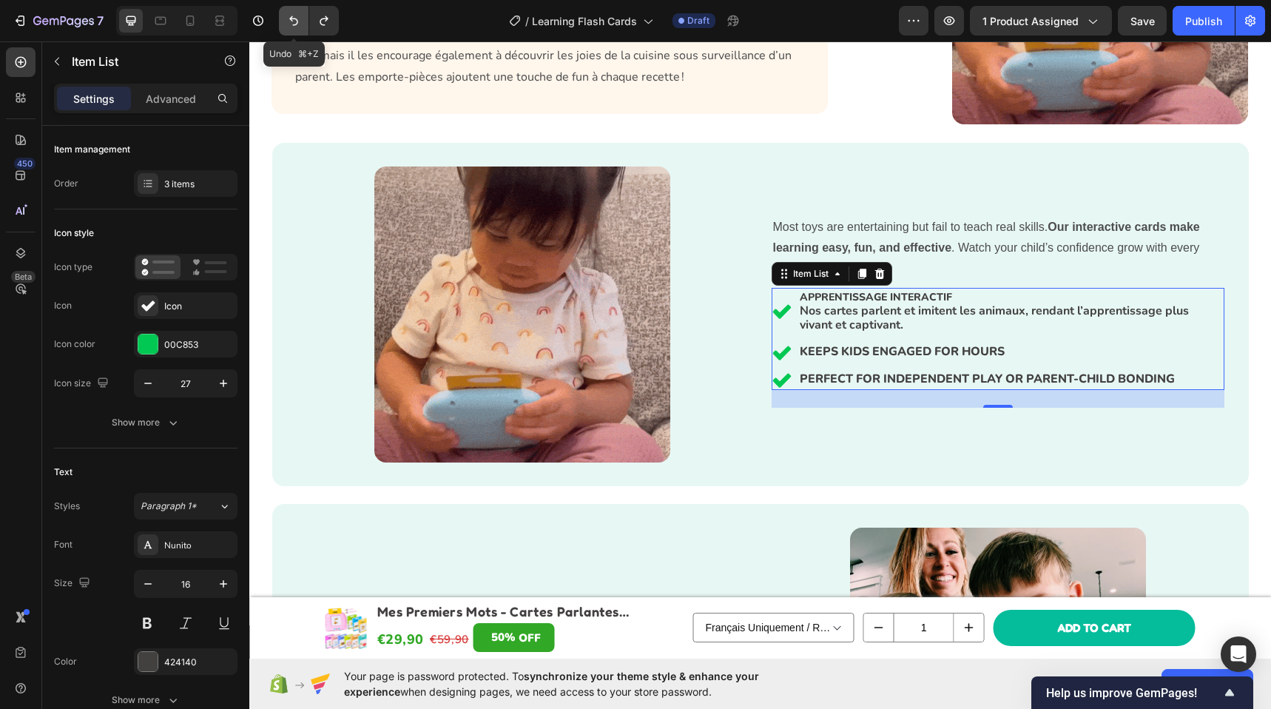
click at [292, 21] on icon "Undo/Redo" at bounding box center [293, 21] width 9 height 10
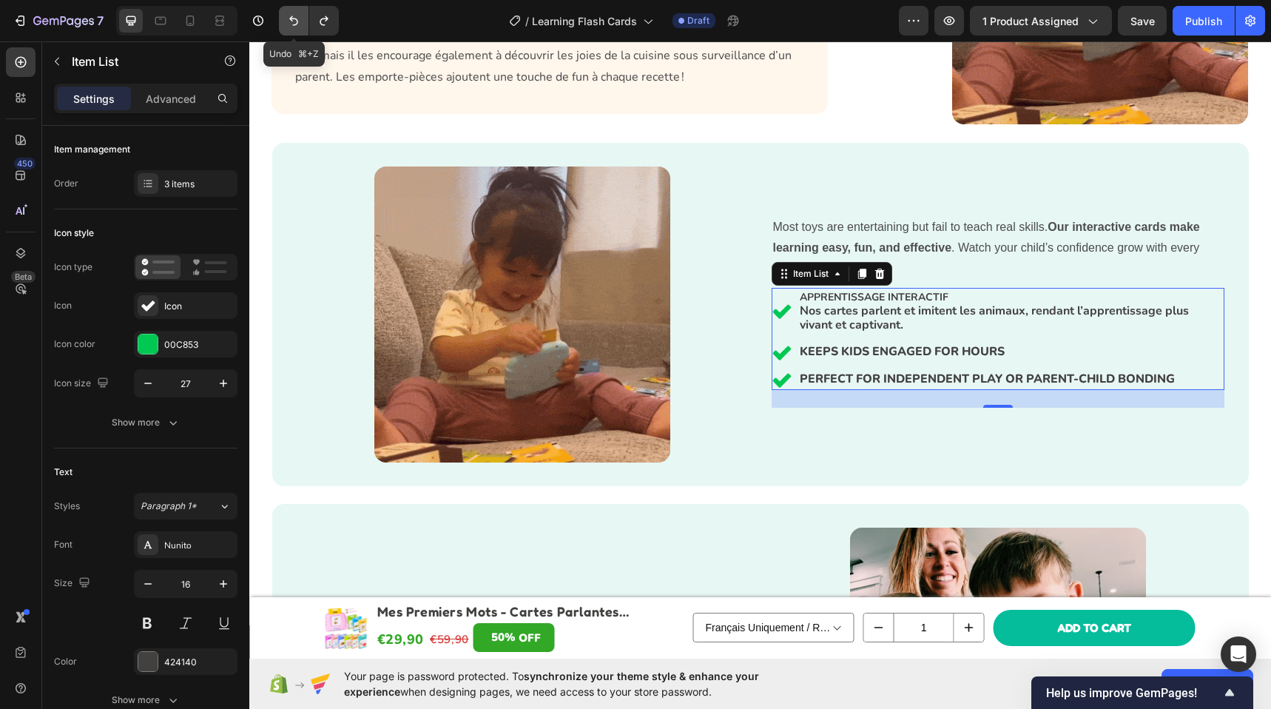
click at [292, 21] on icon "Undo/Redo" at bounding box center [293, 21] width 9 height 10
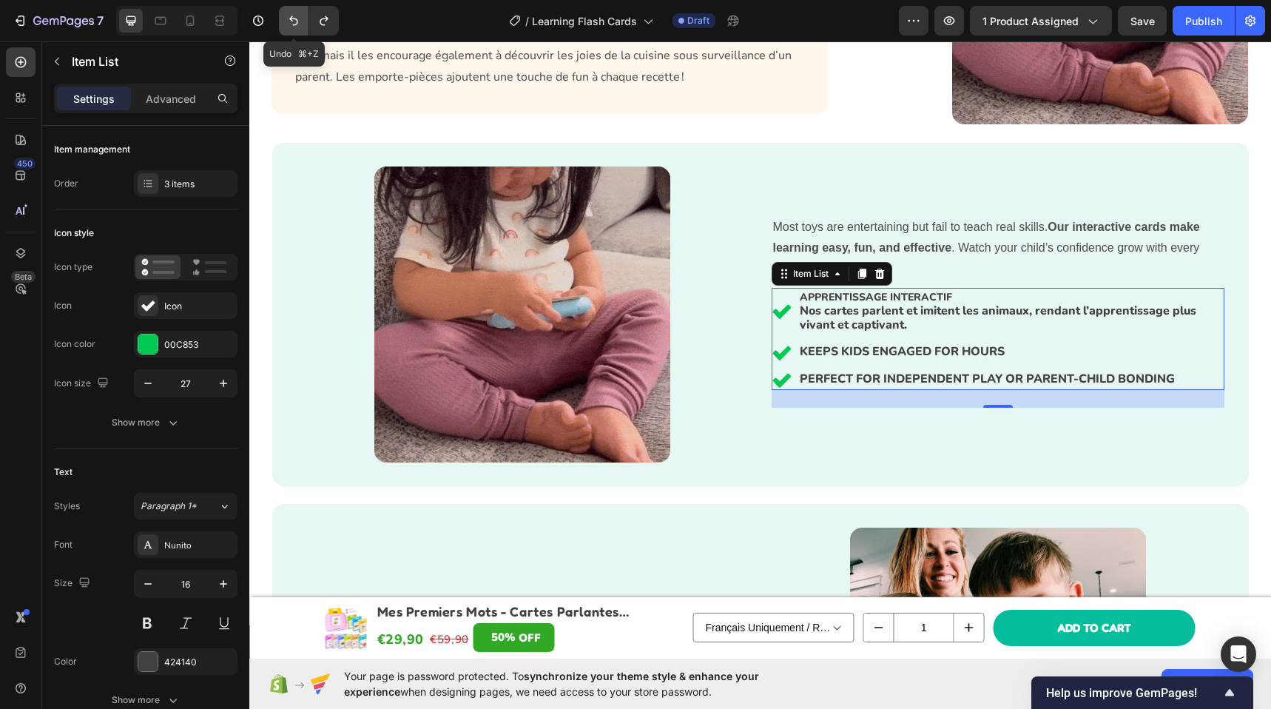
click at [292, 21] on icon "Undo/Redo" at bounding box center [293, 21] width 9 height 10
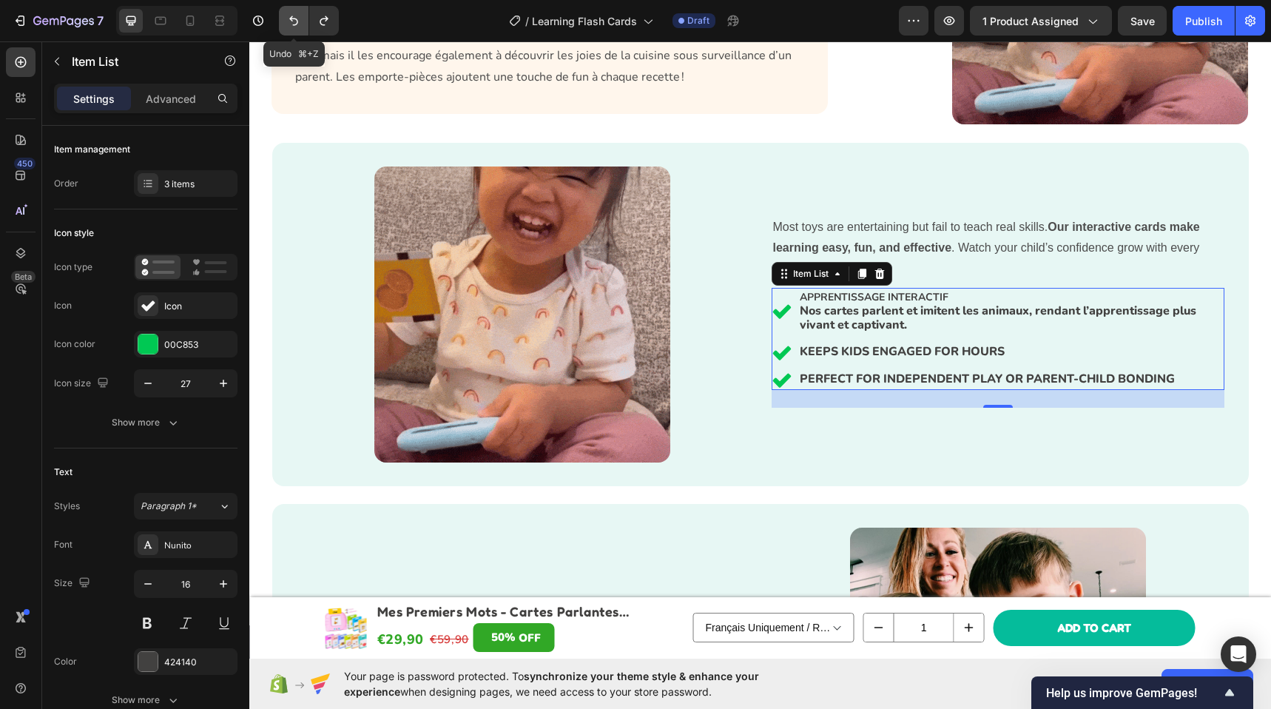
click at [292, 21] on icon "Undo/Redo" at bounding box center [293, 21] width 9 height 10
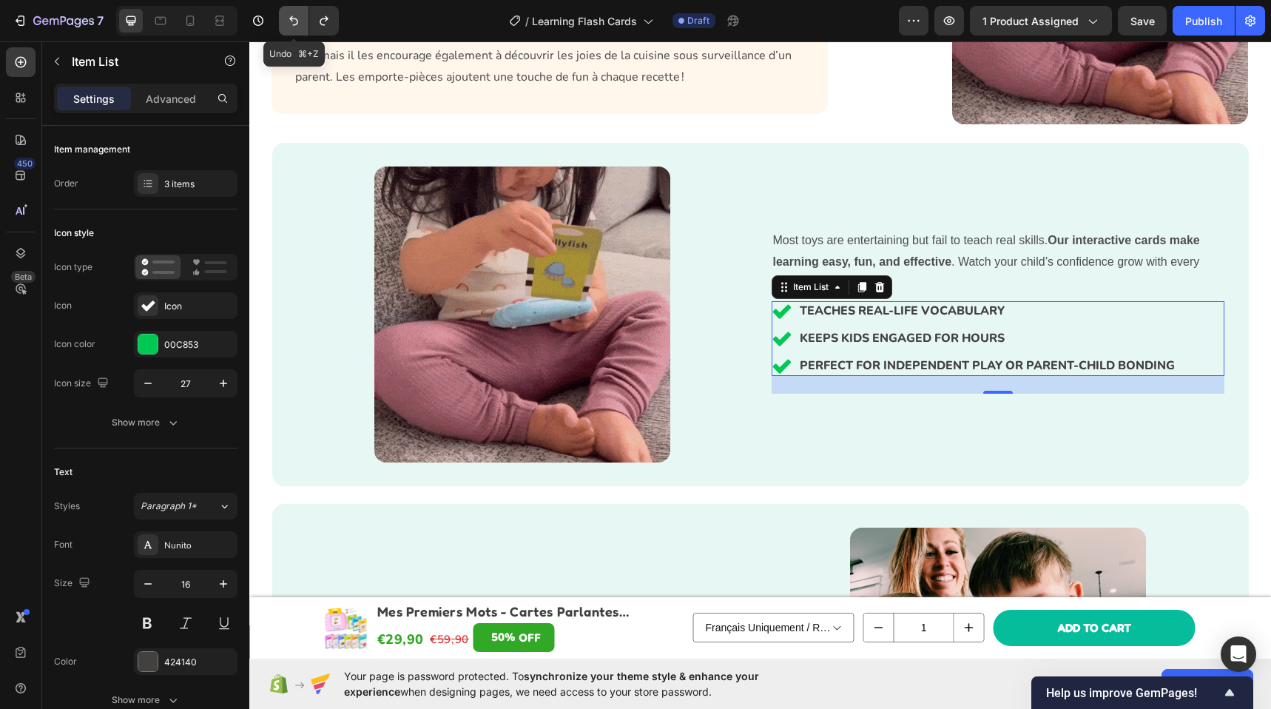
click at [292, 21] on icon "Undo/Redo" at bounding box center [293, 21] width 9 height 10
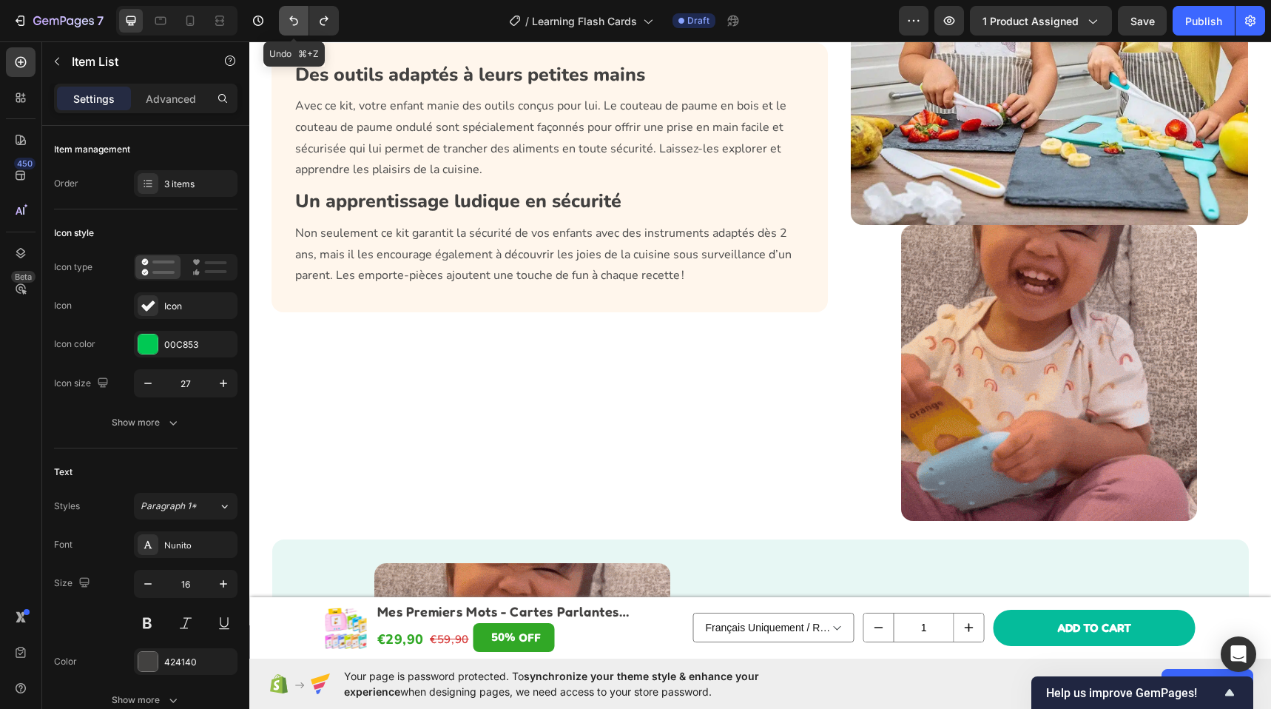
scroll to position [2218, 0]
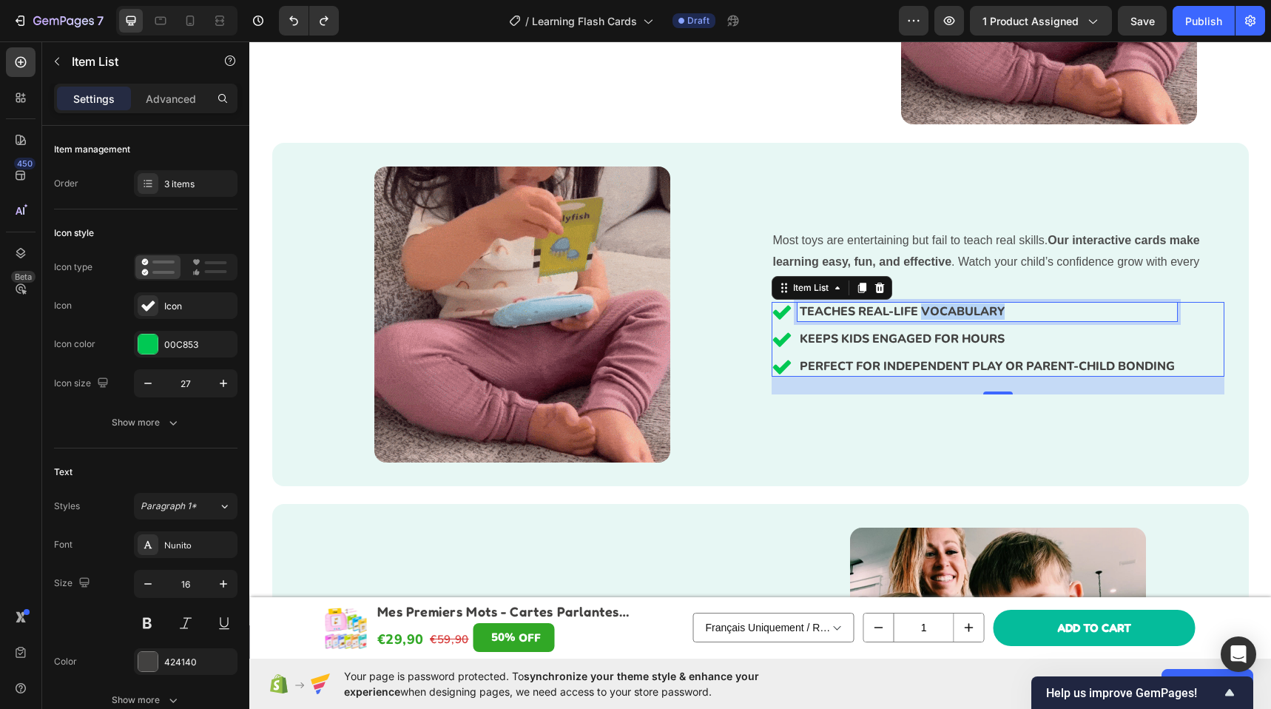
click at [954, 311] on p "TEACHES REAL-LIFE VOCABULARY" at bounding box center [986, 312] width 375 height 14
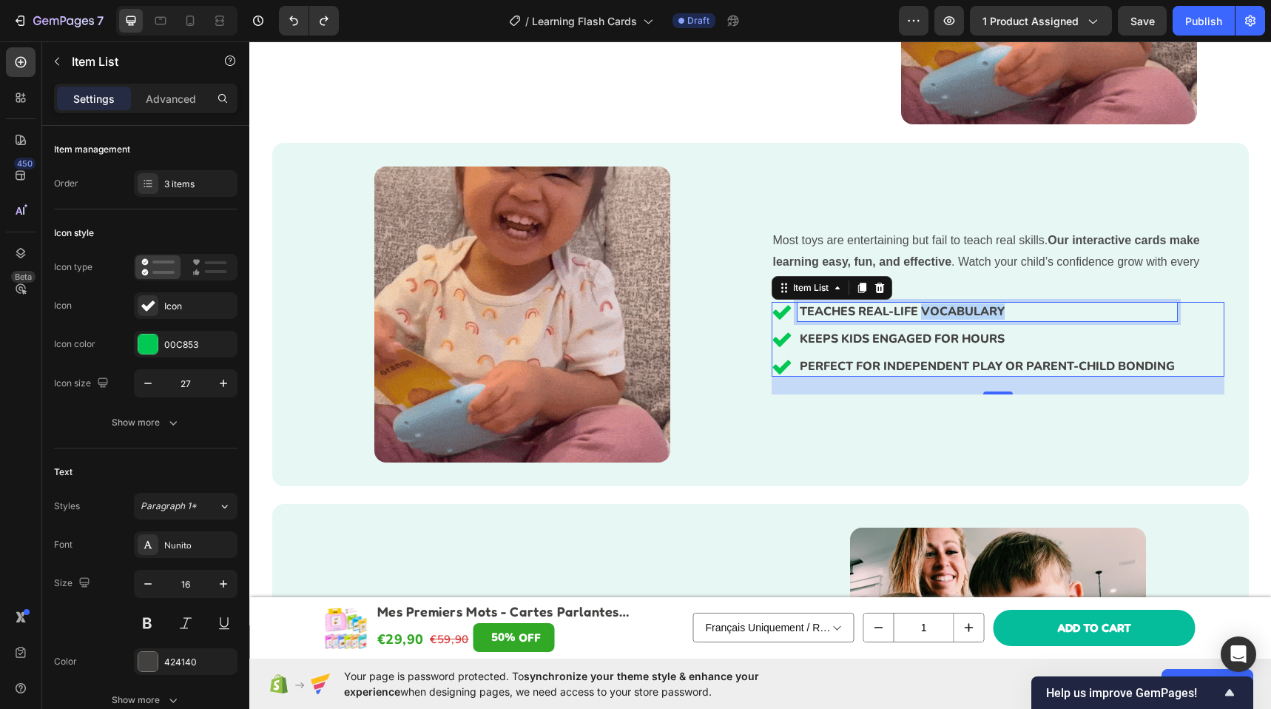
click at [954, 311] on p "TEACHES REAL-LIFE VOCABULARY" at bounding box center [986, 312] width 375 height 14
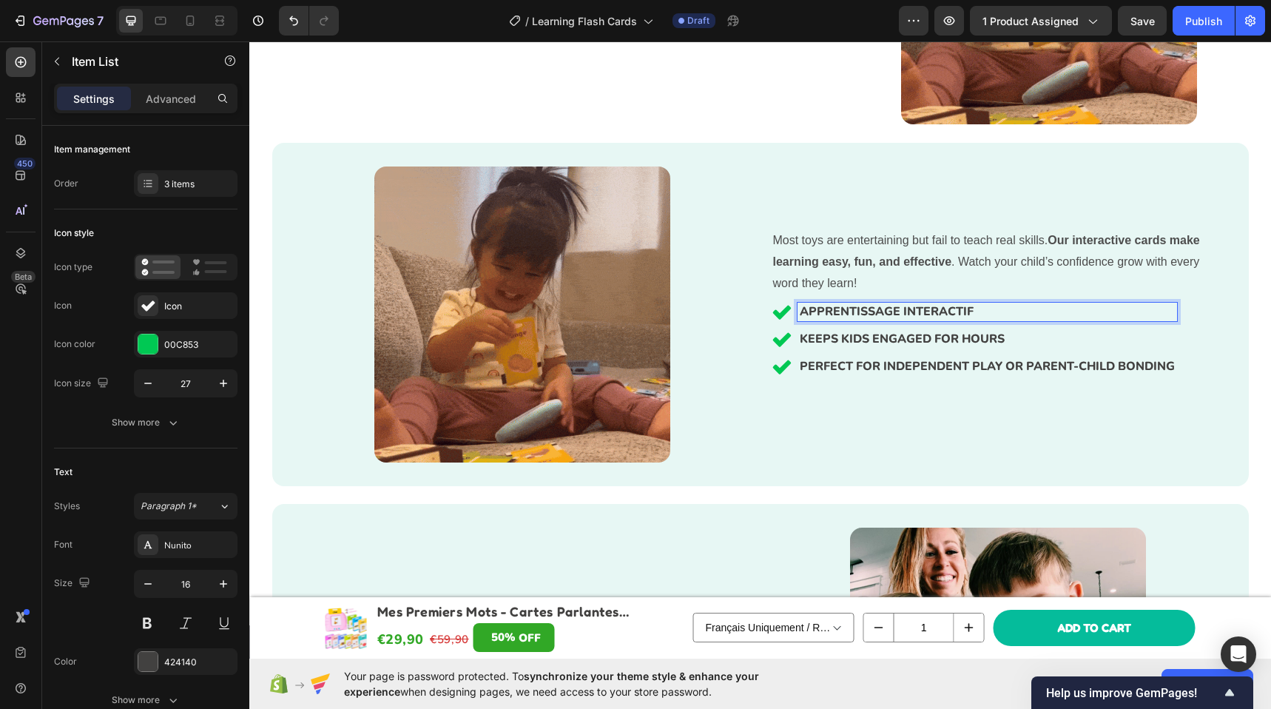
click at [916, 336] on p "KEEPS KIDS ENGAGED FOR HOURS" at bounding box center [986, 339] width 375 height 14
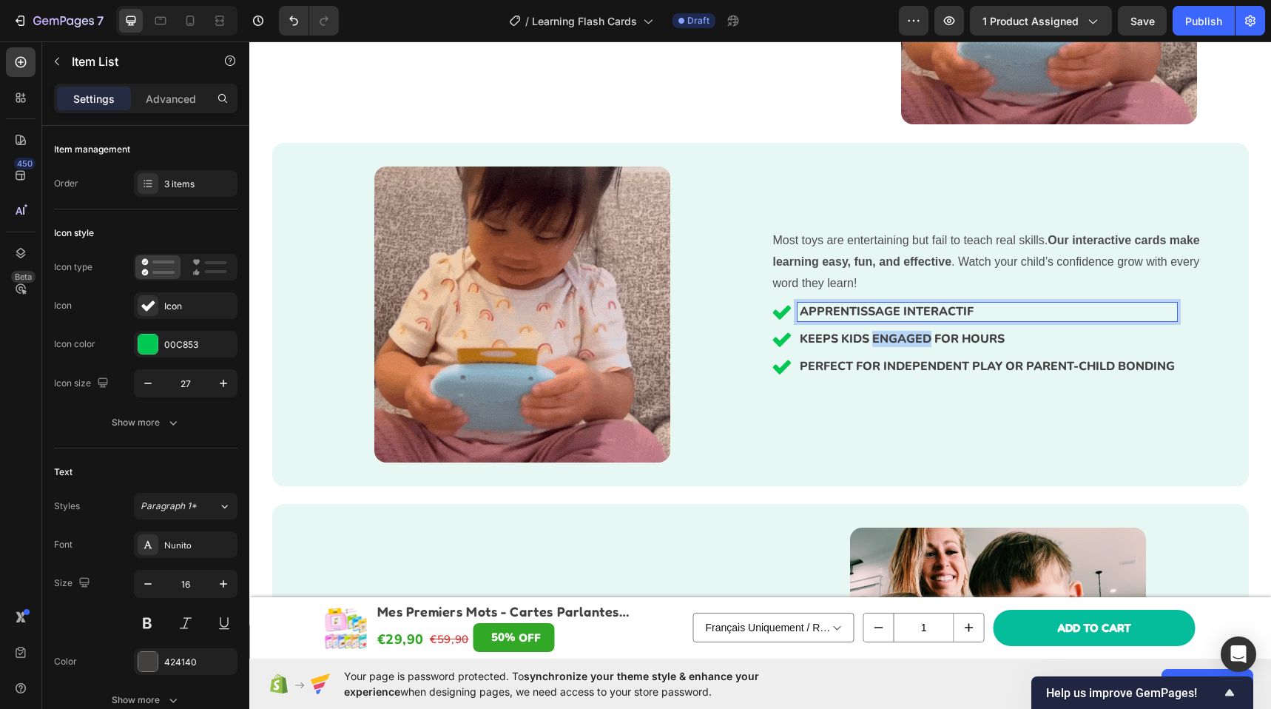
click at [916, 336] on p "KEEPS KIDS ENGAGED FOR HOURS" at bounding box center [986, 339] width 375 height 14
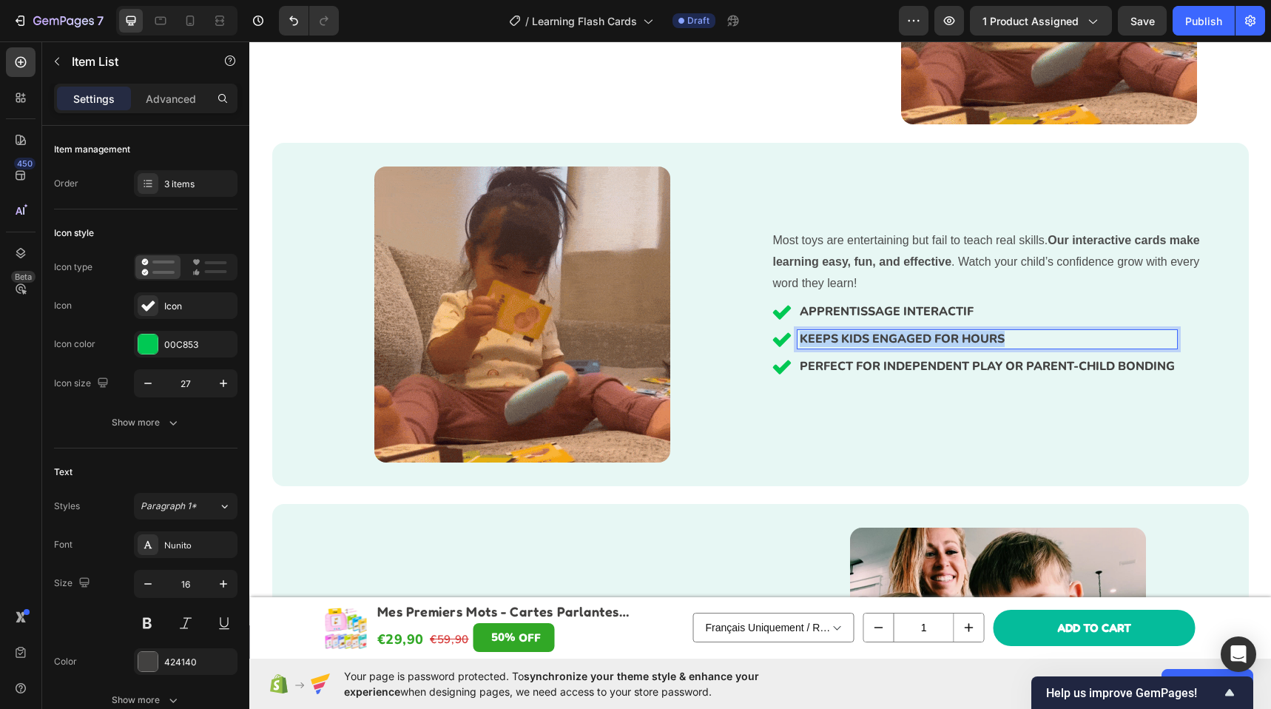
click at [916, 336] on p "KEEPS KIDS ENGAGED FOR HOURS" at bounding box center [986, 339] width 375 height 14
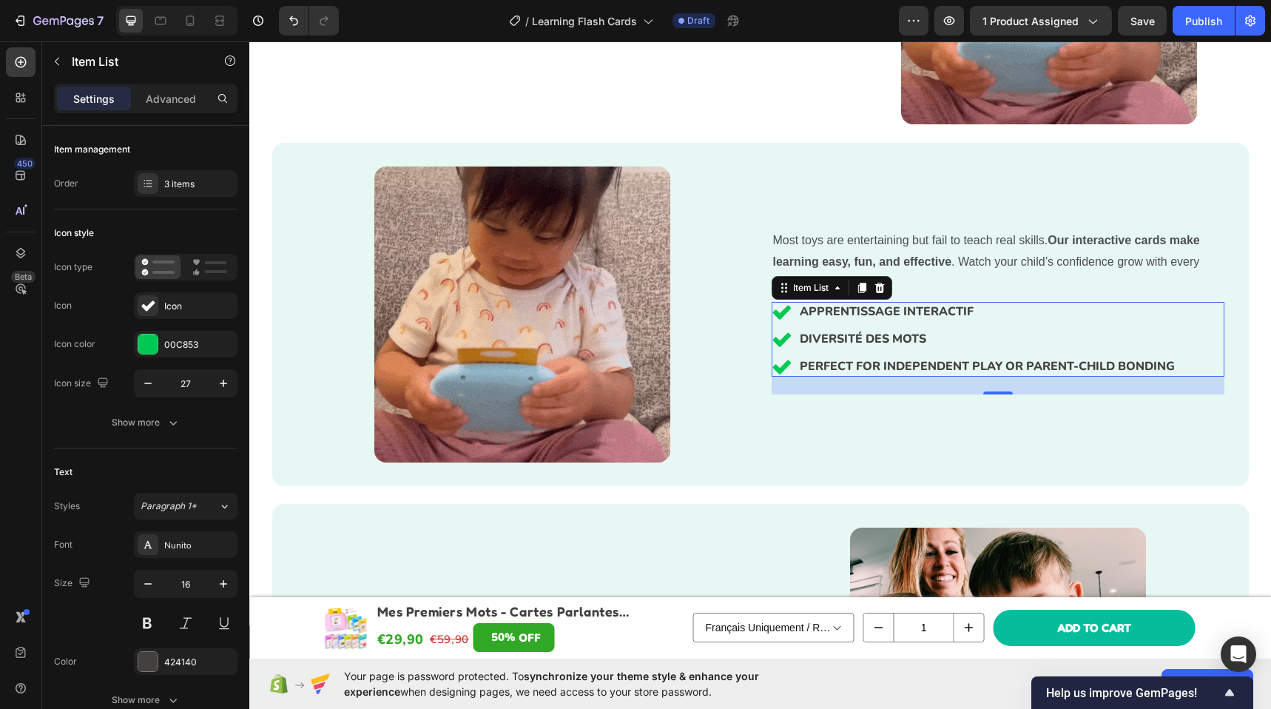
click at [880, 368] on p "PERFECT FOR INDEPENDENT PLAY OR PARENT-CHILD BONDING" at bounding box center [986, 366] width 375 height 14
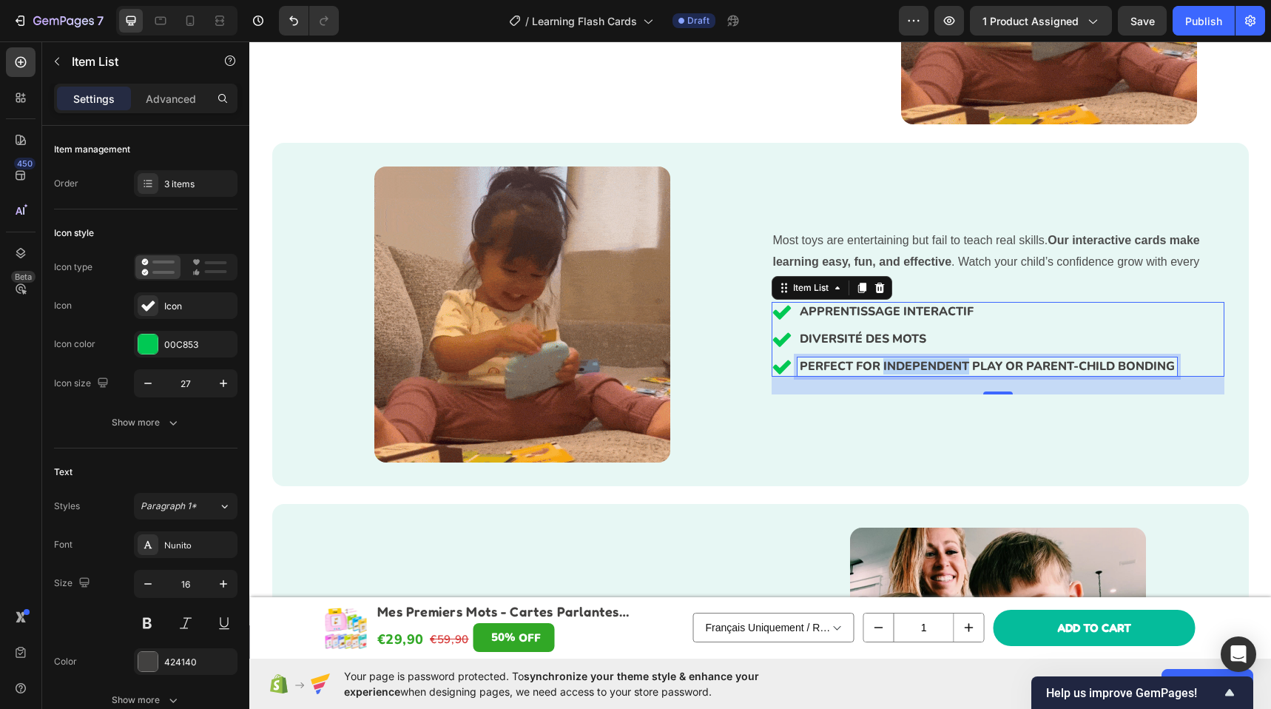
click at [880, 368] on p "PERFECT FOR INDEPENDENT PLAY OR PARENT-CHILD BONDING" at bounding box center [986, 366] width 375 height 14
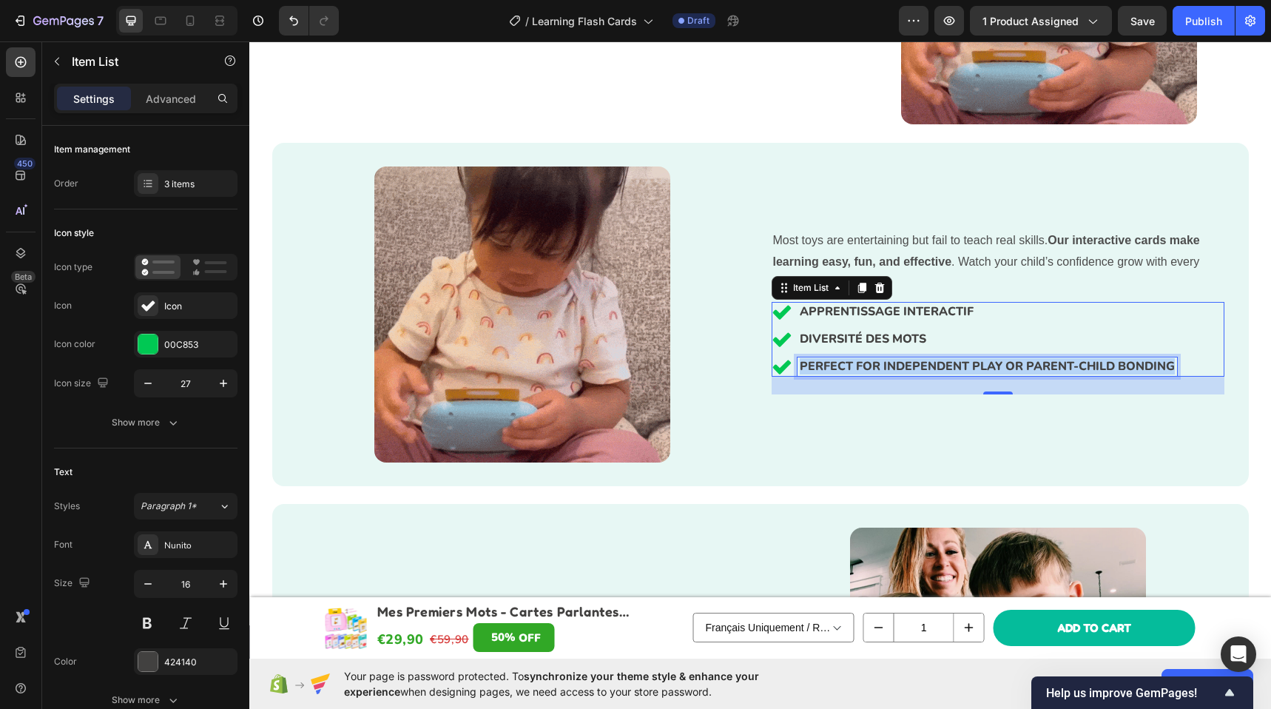
click at [880, 367] on p "PERFECT FOR INDEPENDENT PLAY OR PARENT-CHILD BONDING" at bounding box center [986, 366] width 375 height 14
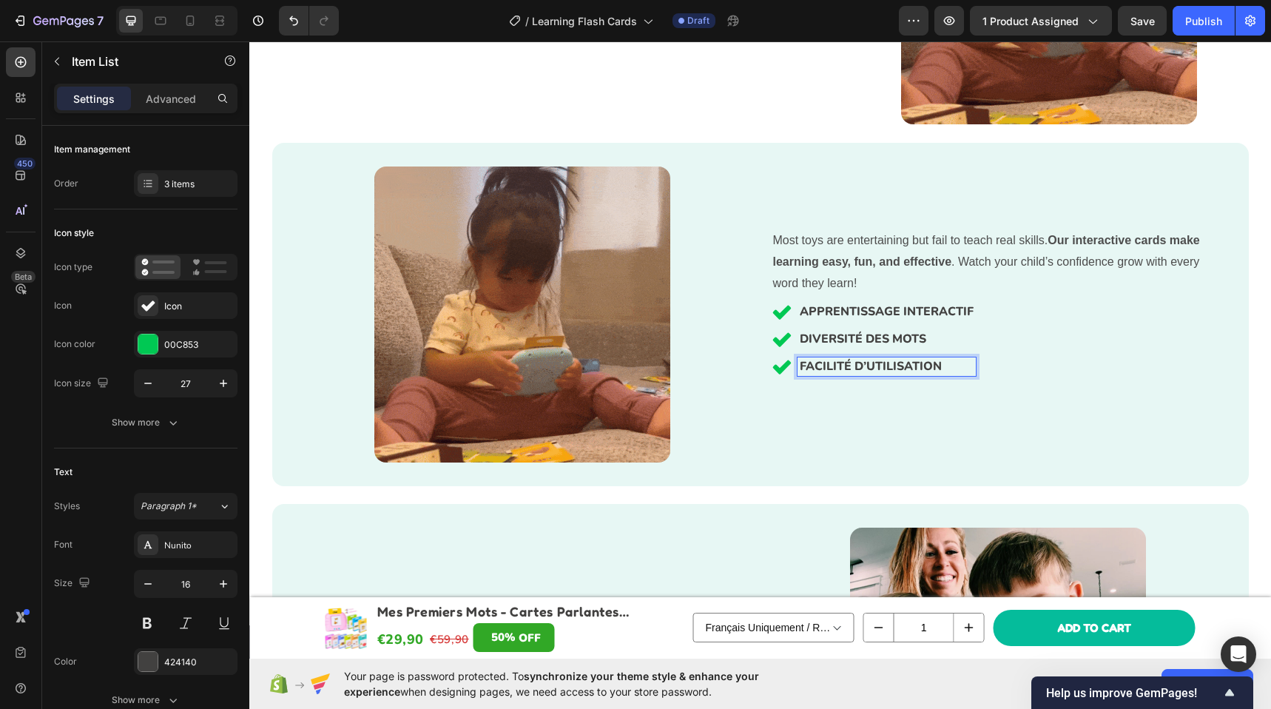
click at [1048, 342] on div "APPRENTISSAGE INTERACTIF DIVERSITÉ DES MOTS FACILITÉ D’UTILISATION" at bounding box center [997, 339] width 453 height 75
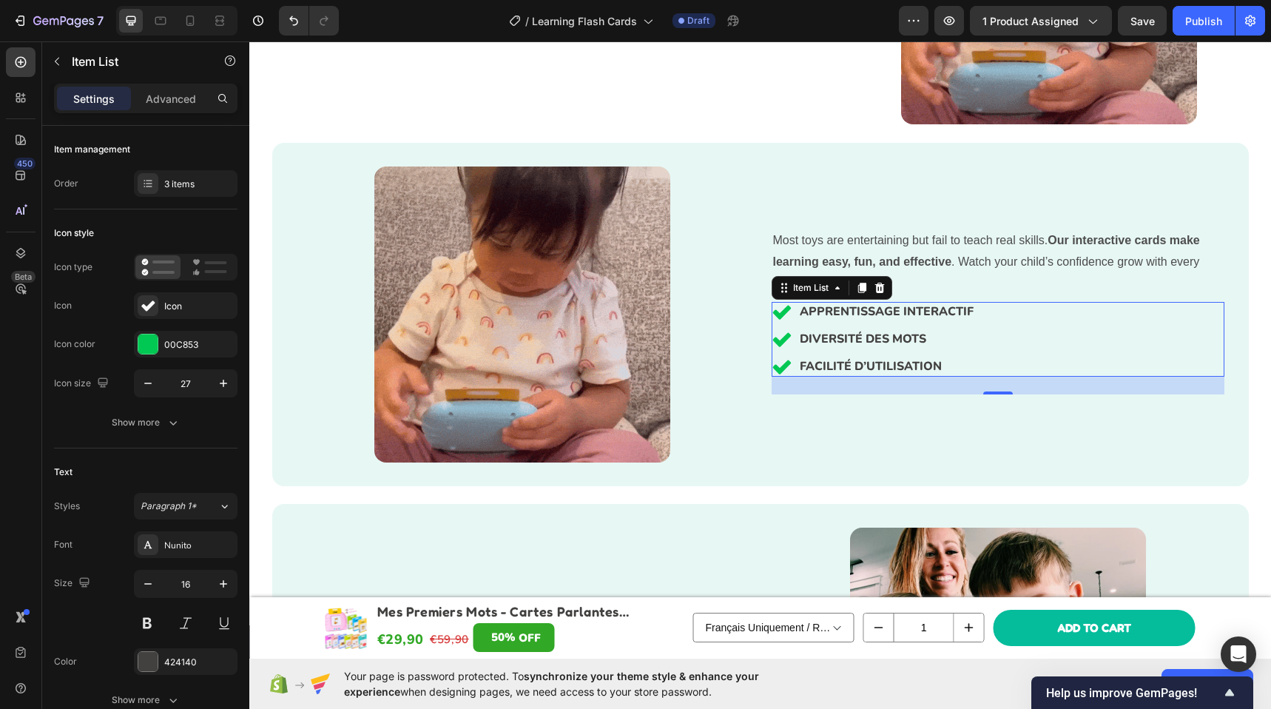
click at [882, 251] on p "Most toys are entertaining but fail to teach real skills. Our interactive cards…" at bounding box center [998, 262] width 450 height 64
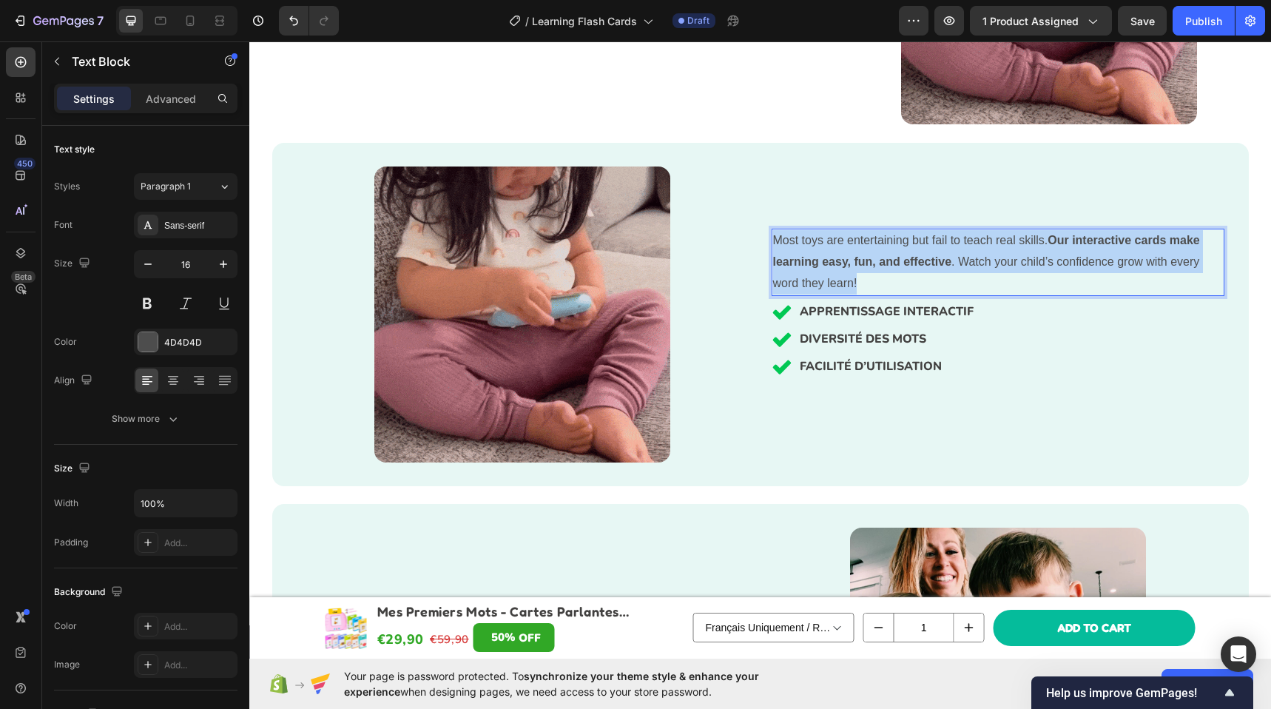
click at [882, 250] on p "Most toys are entertaining but fail to teach real skills. Our interactive cards…" at bounding box center [998, 262] width 450 height 64
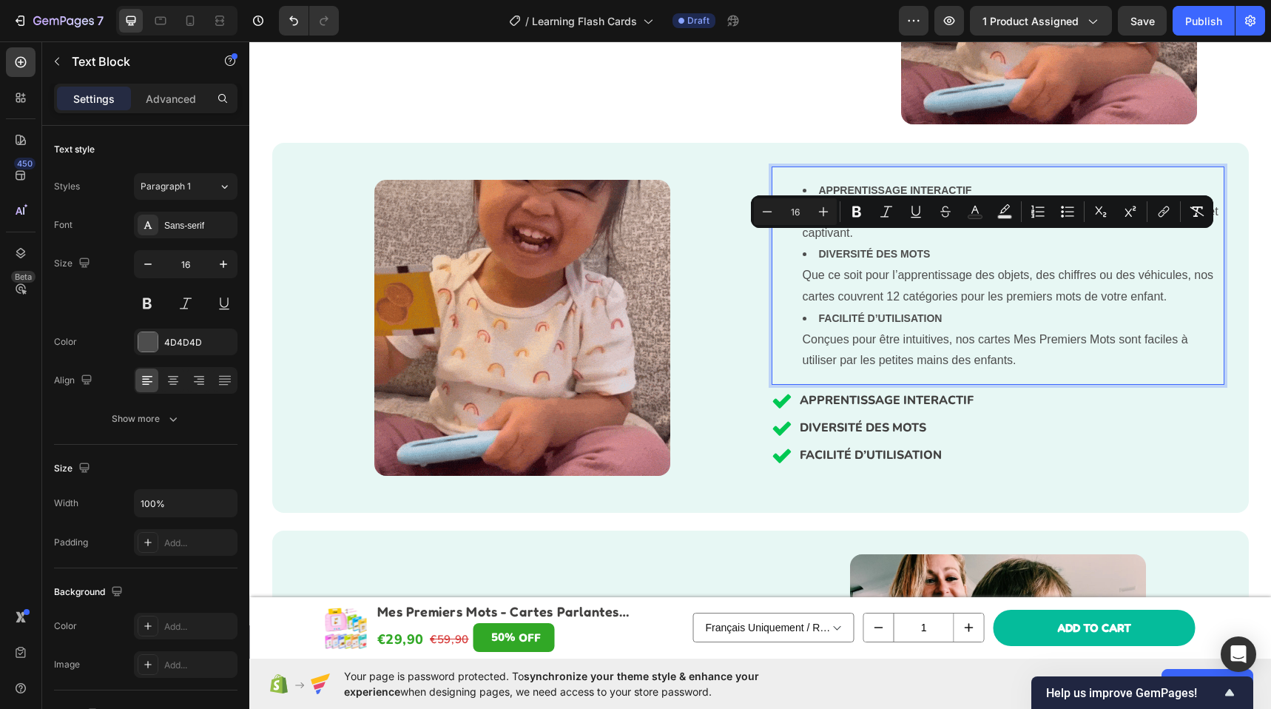
scroll to position [2156, 0]
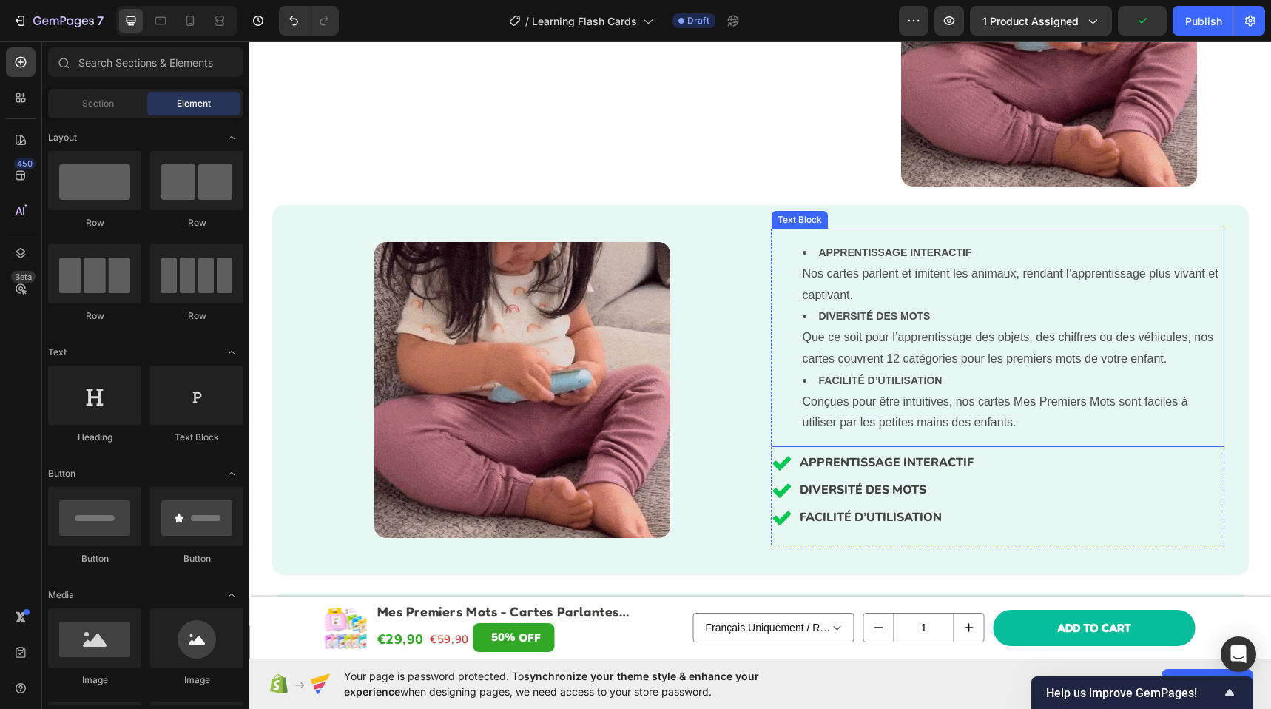
click at [906, 298] on li "APPRENTISSAGE INTERACTIF Nos cartes parlent et imitent les animaux, rendant l’a…" at bounding box center [1012, 274] width 420 height 64
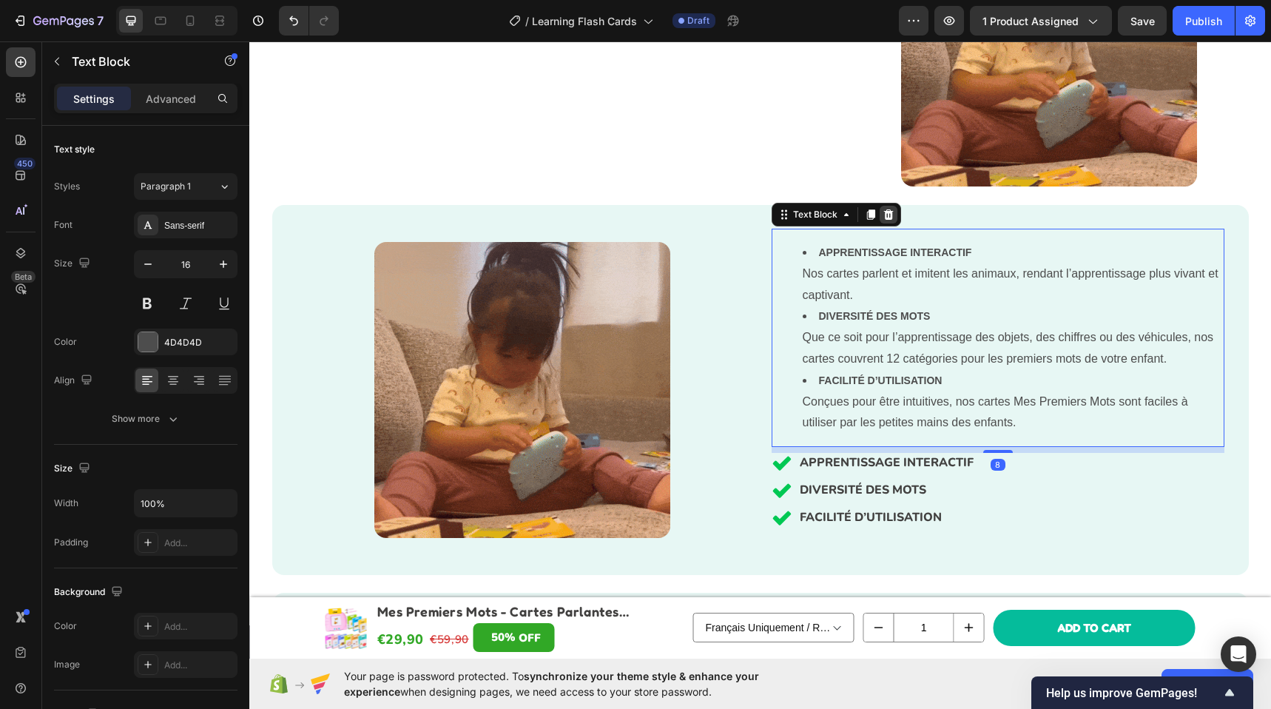
click at [886, 213] on icon at bounding box center [888, 215] width 12 height 12
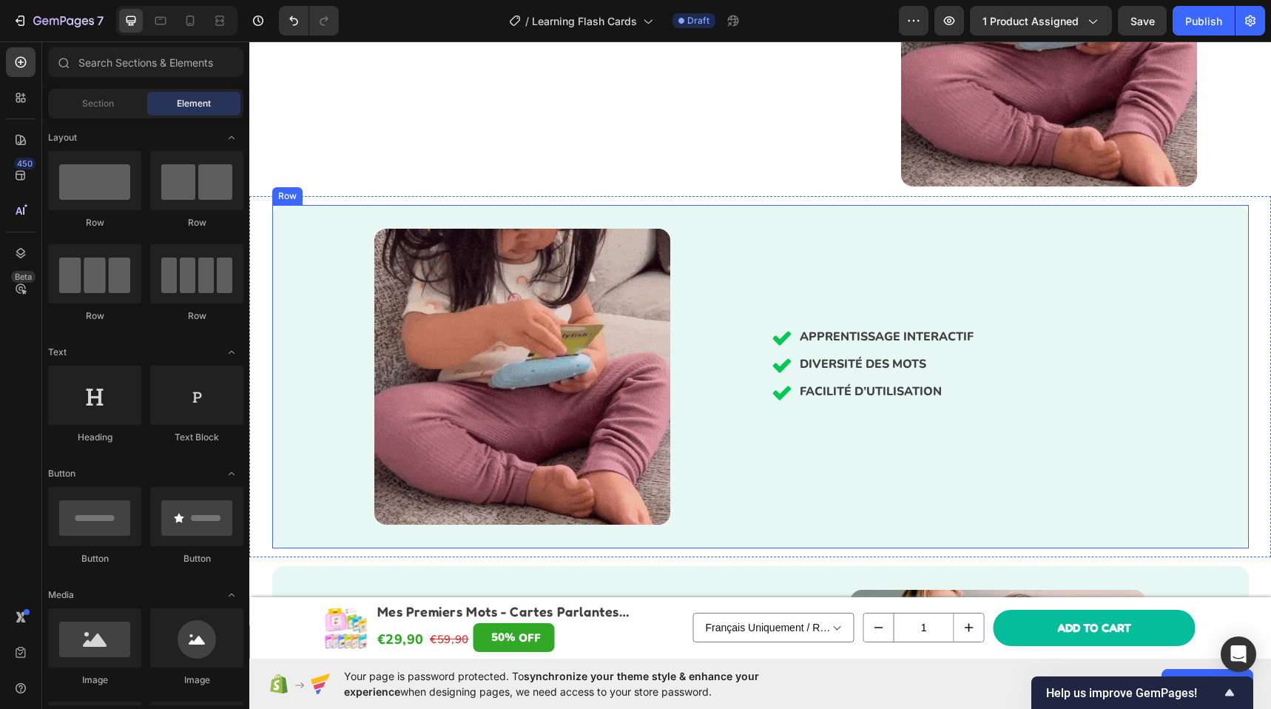
click at [833, 309] on div "APPRENTISSAGE INTERACTIF DIVERSITÉ DES MOTS FACILITÉ D’UTILISATION Item List Row" at bounding box center [997, 377] width 453 height 296
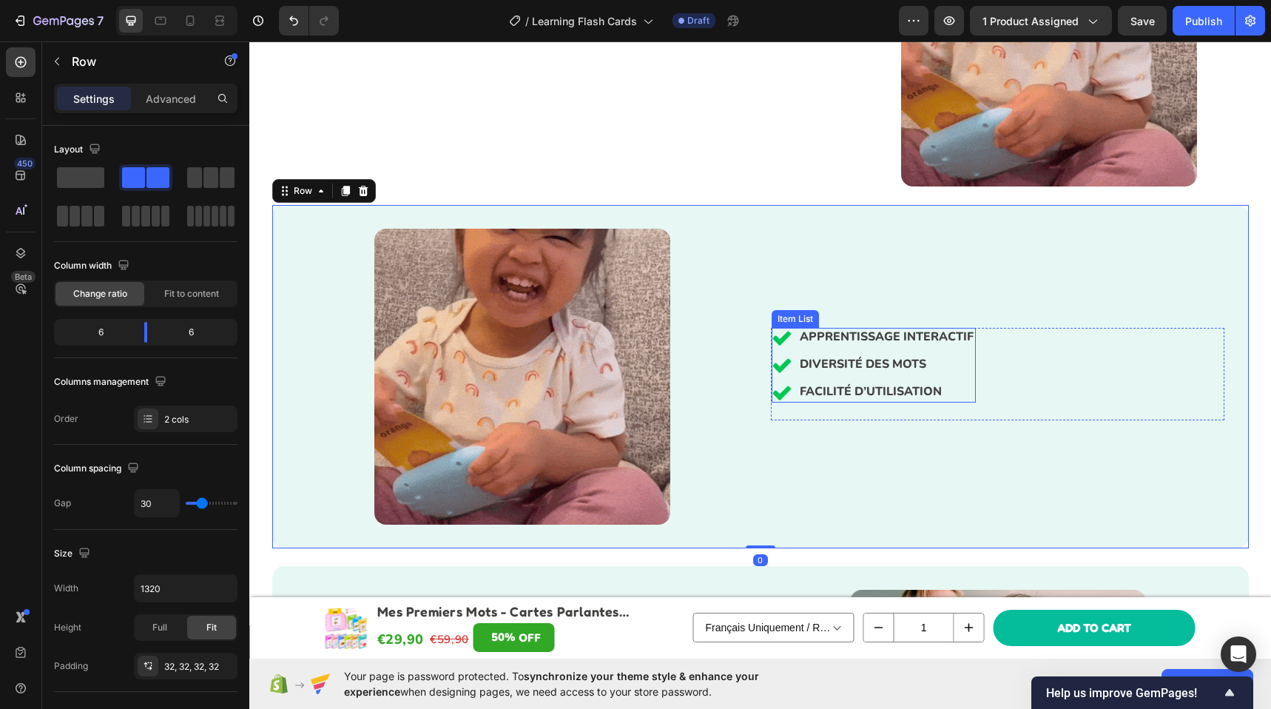
click at [836, 331] on p "APPRENTISSAGE INTERACTIF" at bounding box center [886, 337] width 174 height 14
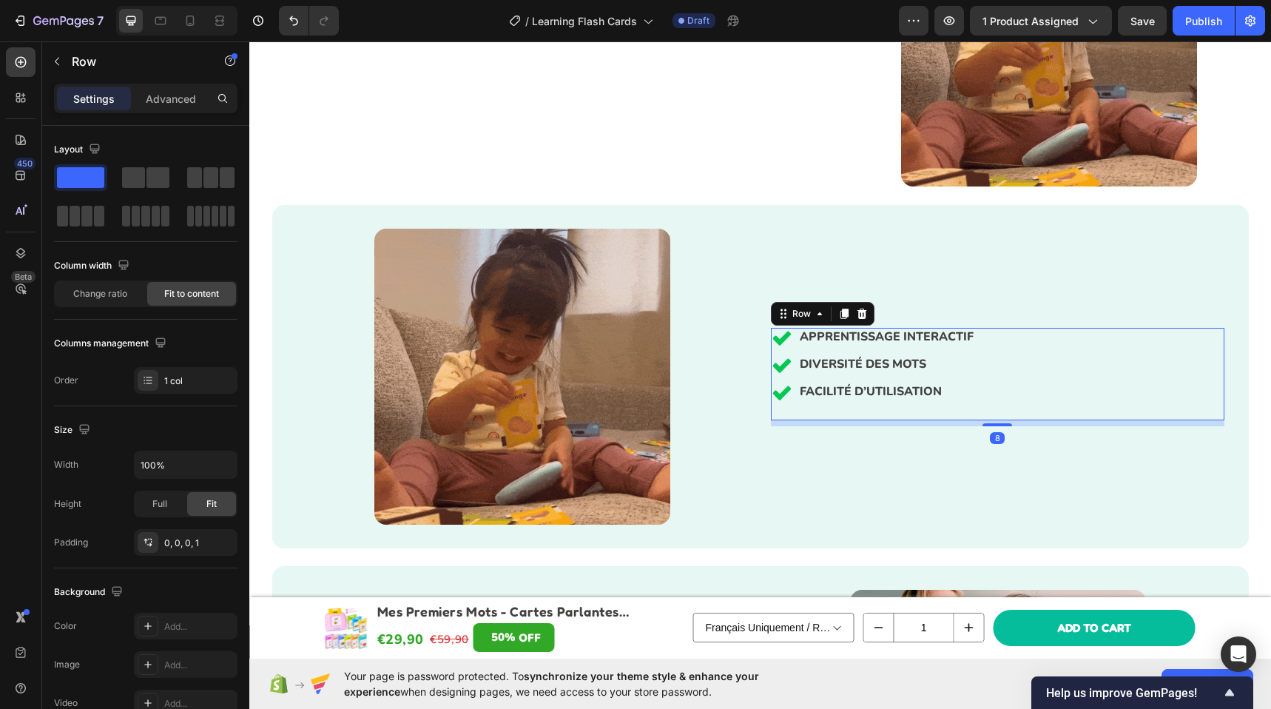
click at [1018, 408] on div "APPRENTISSAGE INTERACTIF DIVERSITÉ DES MOTS FACILITÉ D’UTILISATION Item List Ro…" at bounding box center [997, 374] width 453 height 92
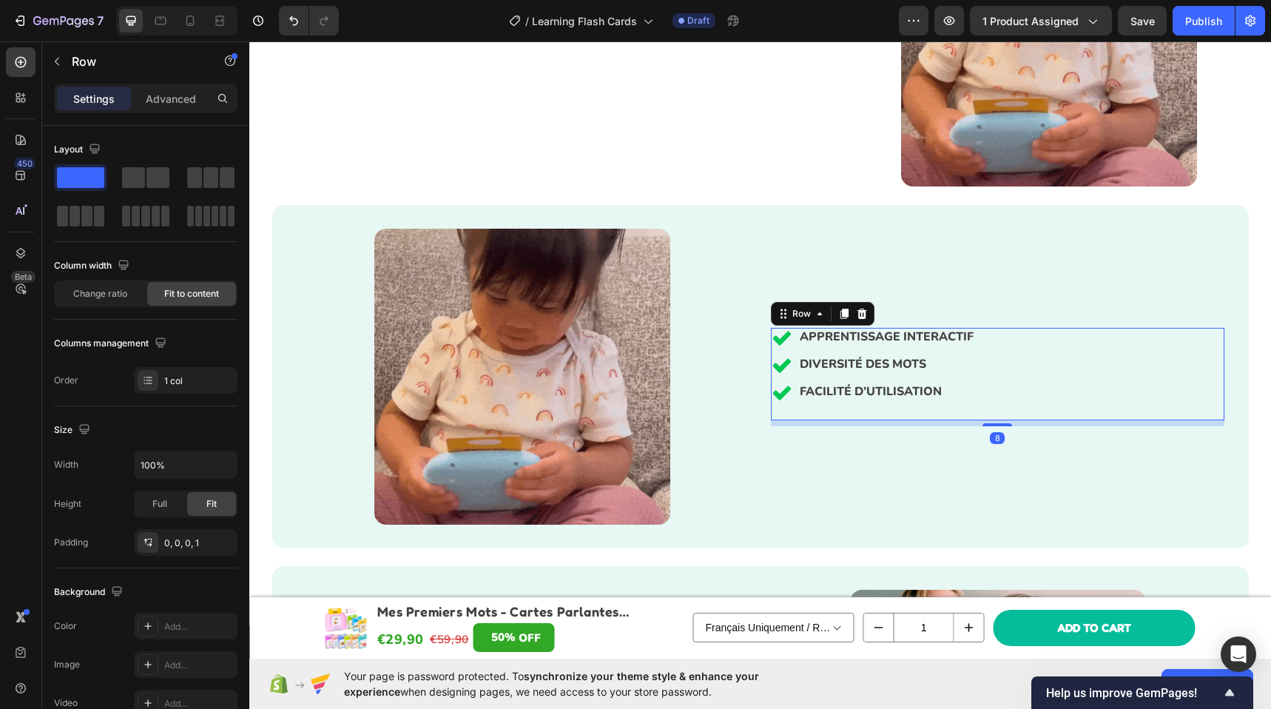
click at [1011, 359] on div "APPRENTISSAGE INTERACTIF DIVERSITÉ DES MOTS FACILITÉ D’UTILISATION Item List Ro…" at bounding box center [997, 374] width 453 height 92
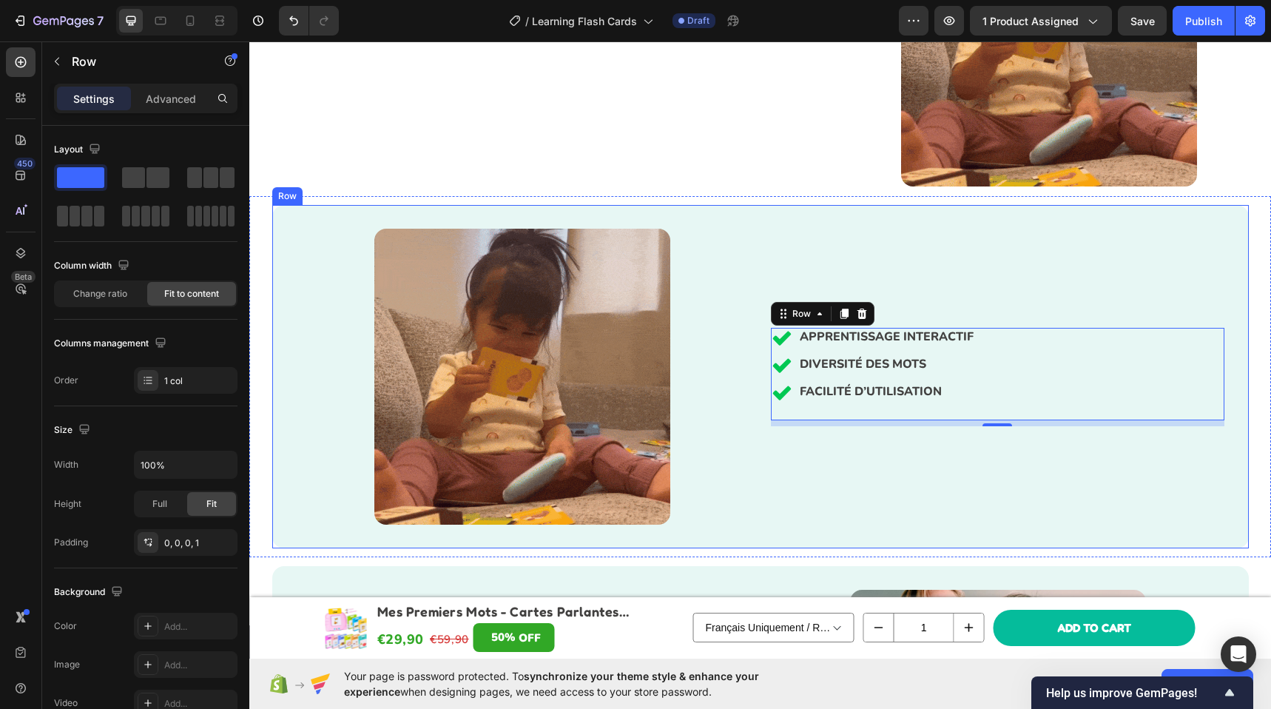
click at [941, 247] on div "APPRENTISSAGE INTERACTIF DIVERSITÉ DES MOTS FACILITÉ D’UTILISATION Item List Ro…" at bounding box center [997, 377] width 453 height 296
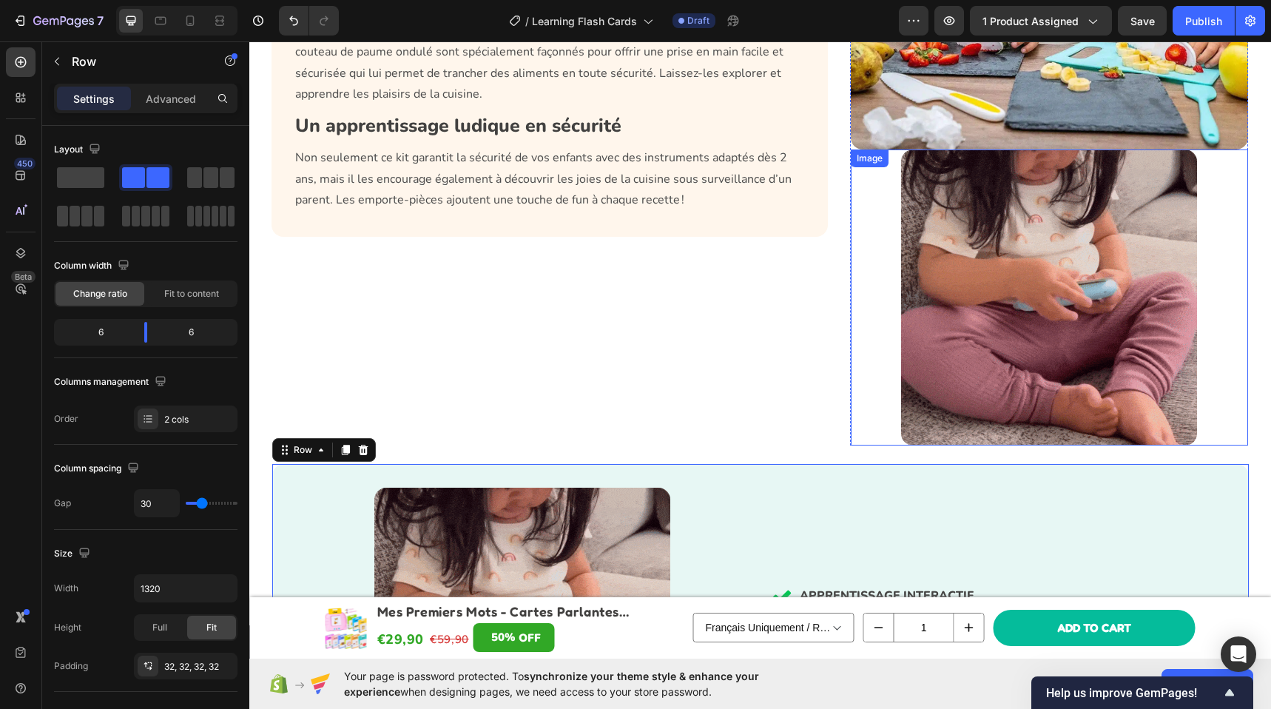
scroll to position [1821, 0]
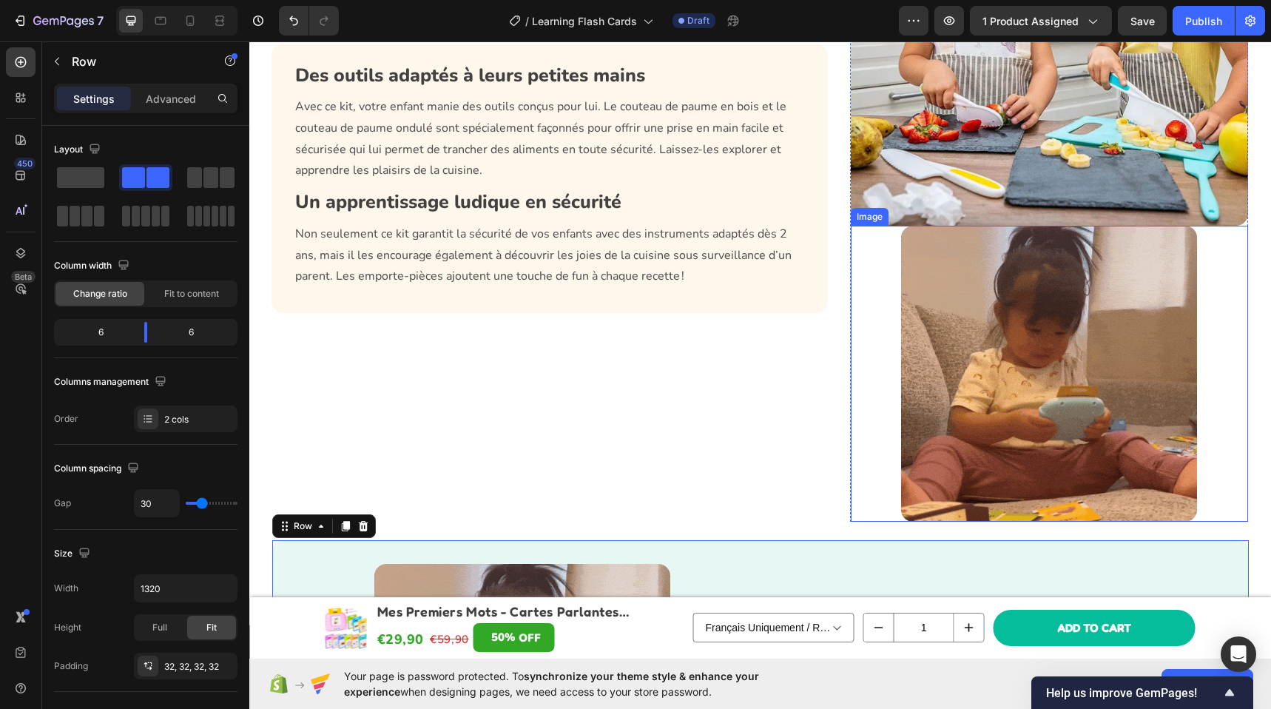
click at [933, 337] on img at bounding box center [1049, 374] width 296 height 296
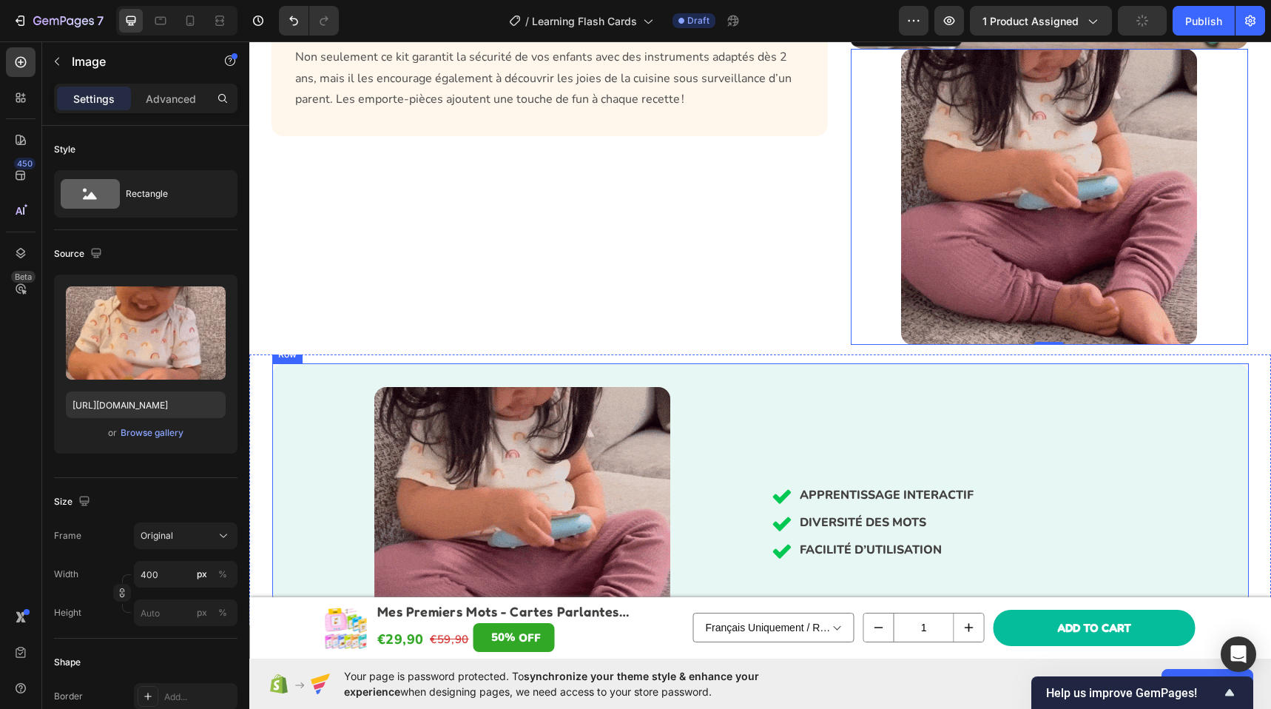
scroll to position [2236, 0]
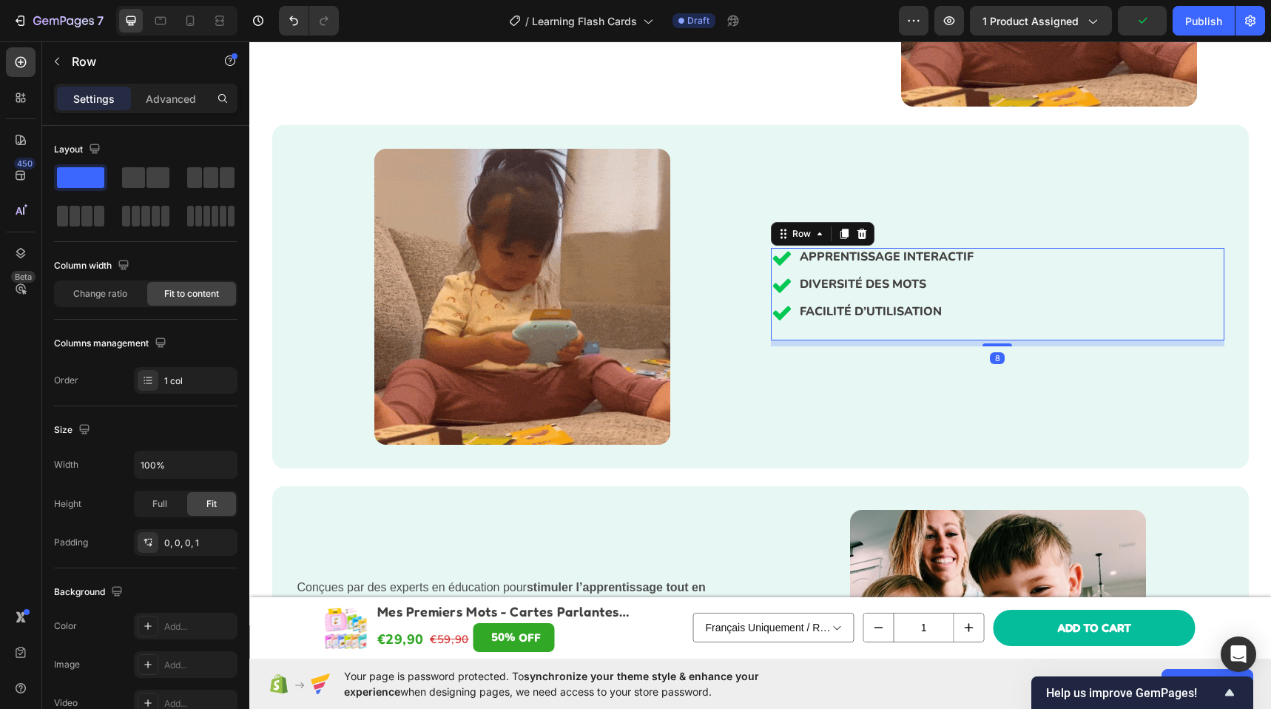
click at [998, 283] on div "APPRENTISSAGE INTERACTIF DIVERSITÉ DES MOTS FACILITÉ D’UTILISATION Item List Ro…" at bounding box center [997, 294] width 453 height 92
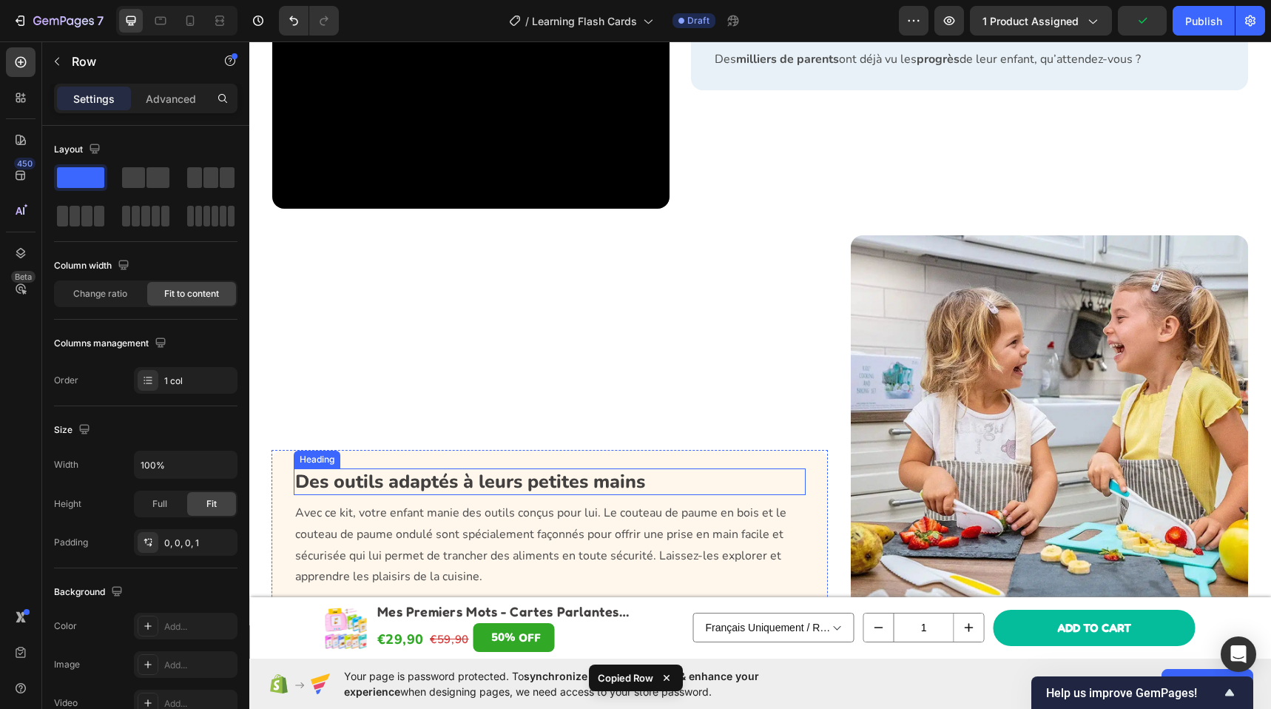
scroll to position [1582, 0]
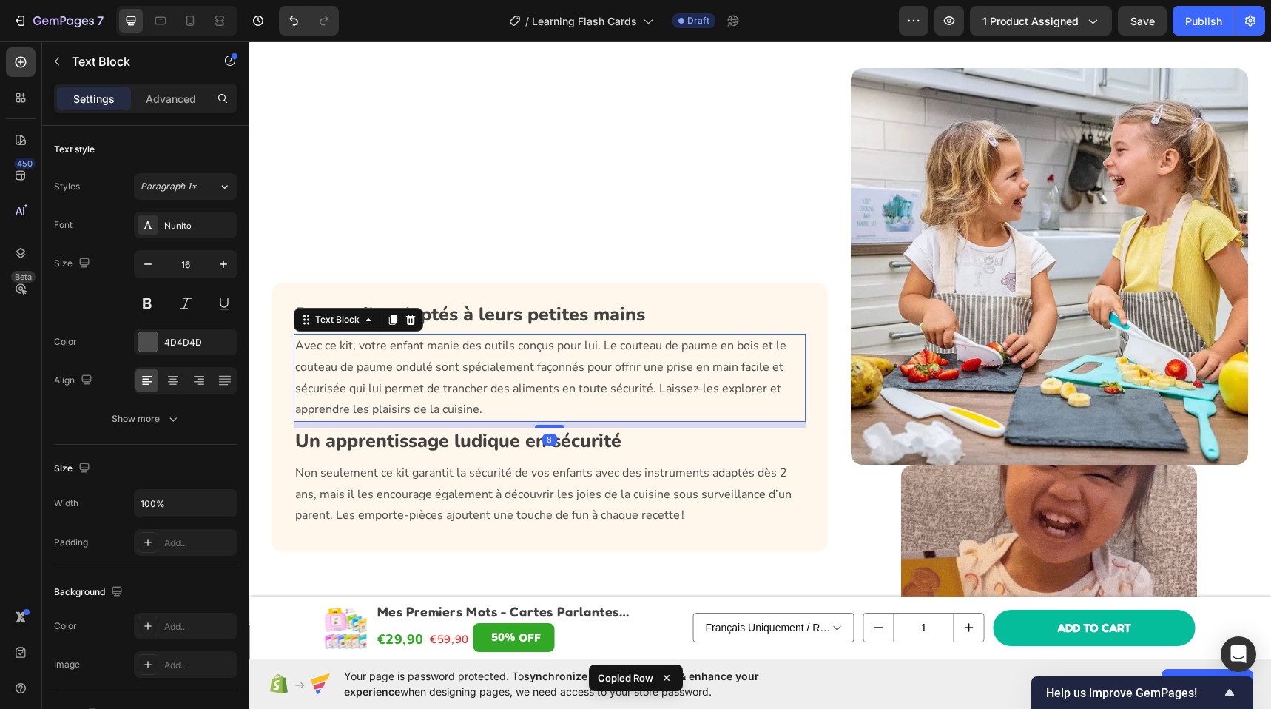
click at [555, 372] on p "Avec ce kit, votre enfant manie des outils conçus pour lui. Le couteau de paume…" at bounding box center [550, 377] width 510 height 85
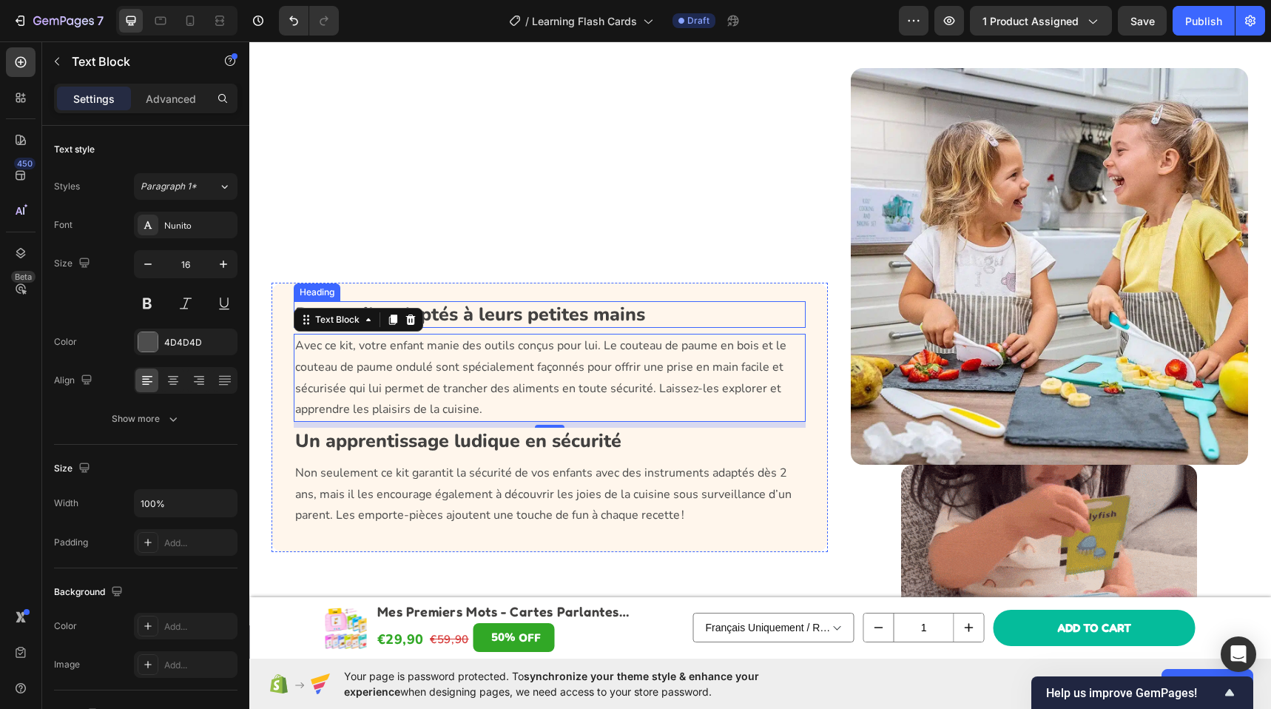
click at [513, 316] on h3 "Des outils adaptés à leurs petites mains" at bounding box center [550, 314] width 513 height 27
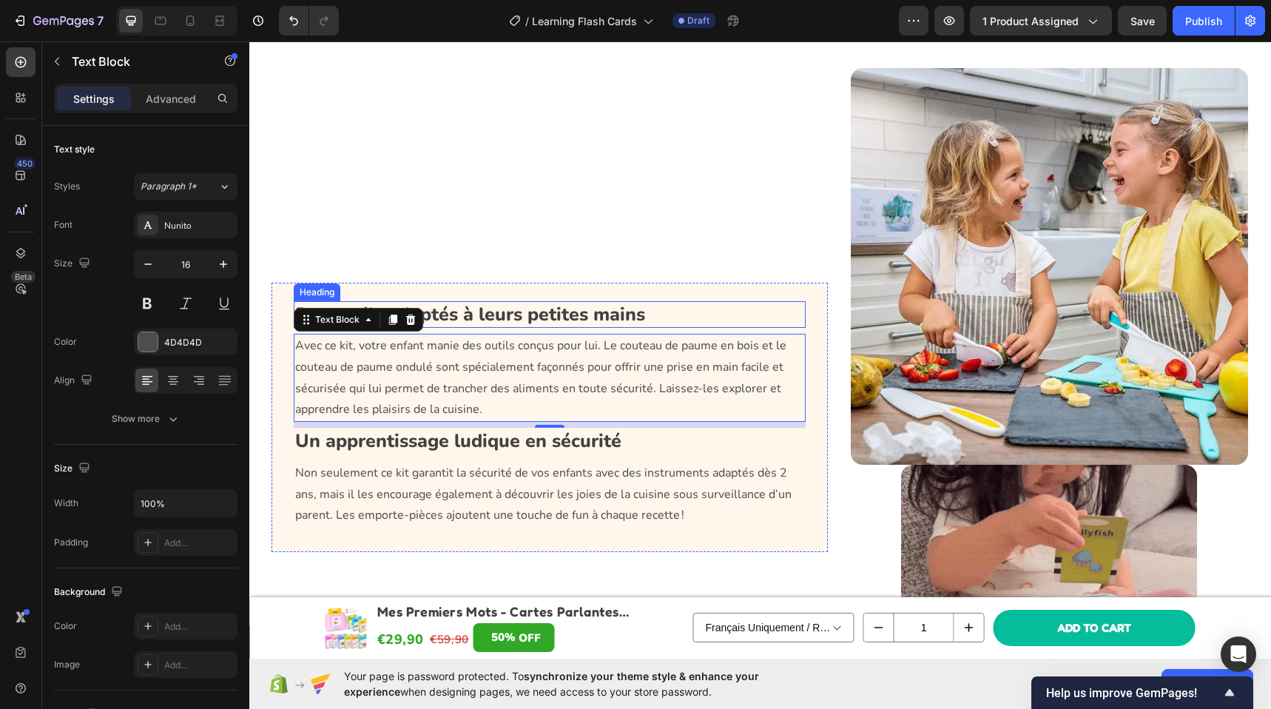
click at [513, 316] on h3 "Des outils adaptés à leurs petites mains" at bounding box center [550, 314] width 513 height 27
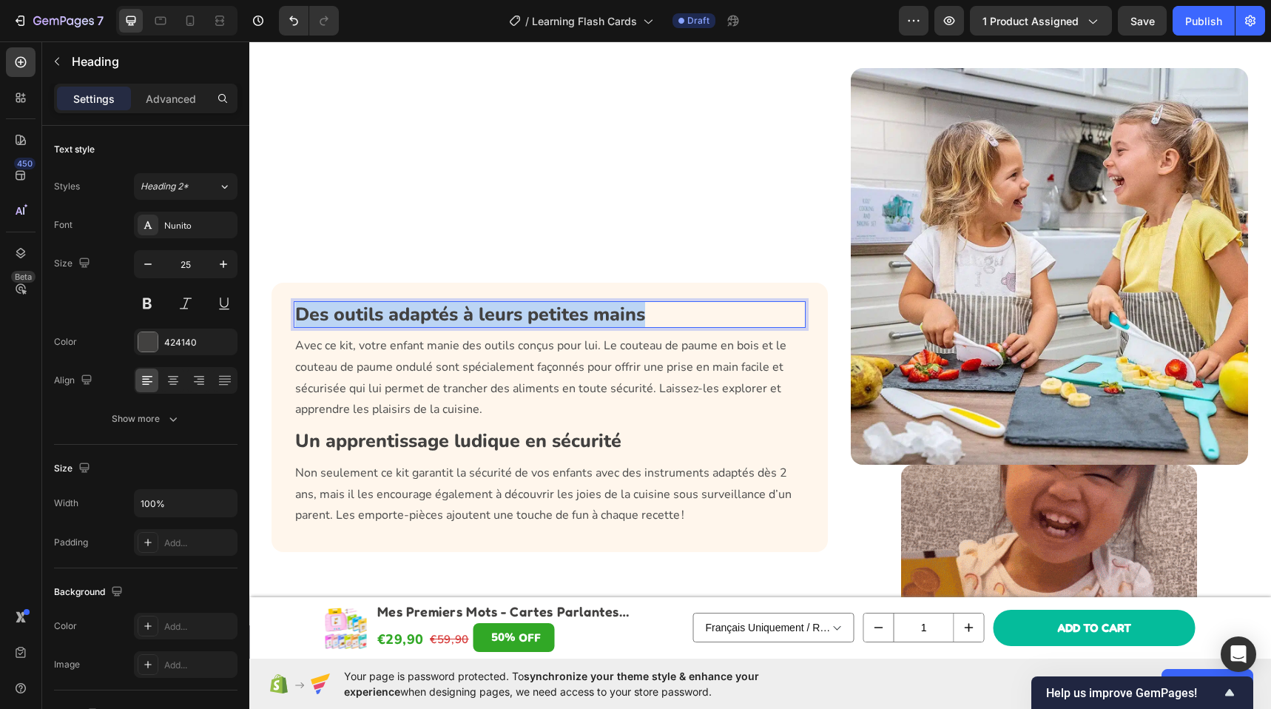
click at [513, 316] on p "Des outils adaptés à leurs petites mains" at bounding box center [550, 314] width 510 height 24
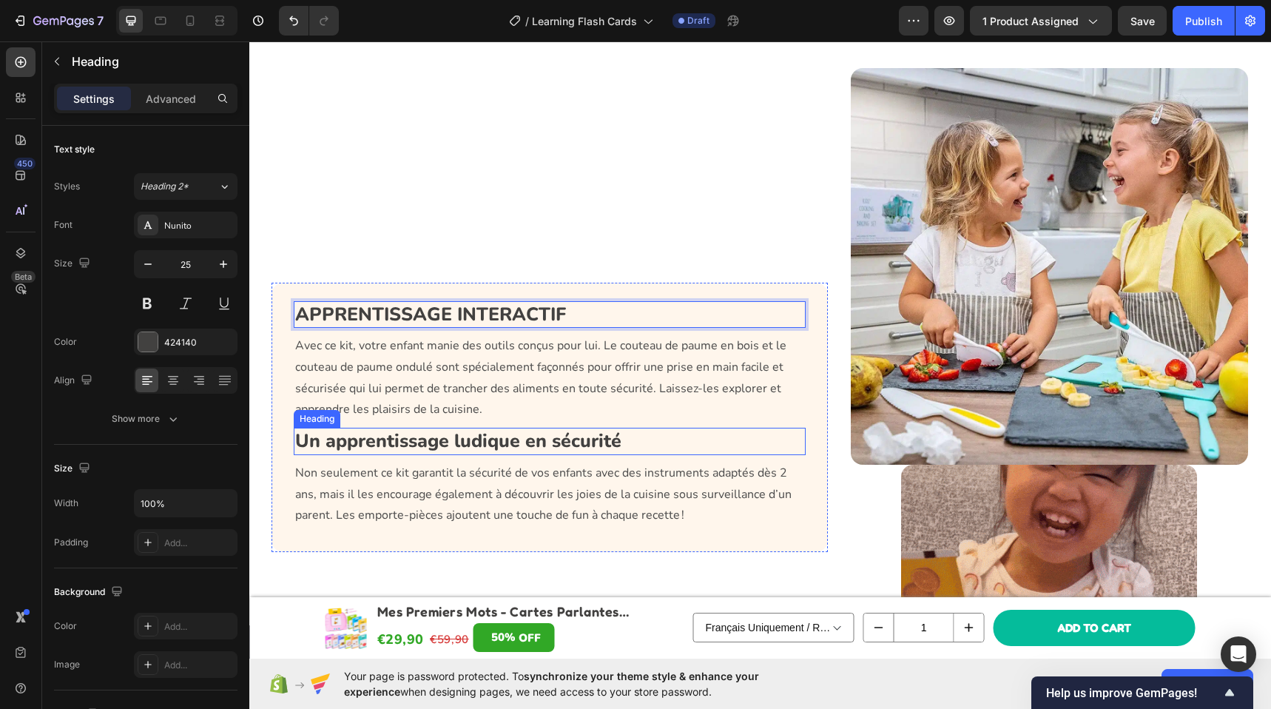
click at [469, 434] on h3 "Un apprentissage ludique en sécurité" at bounding box center [550, 440] width 513 height 27
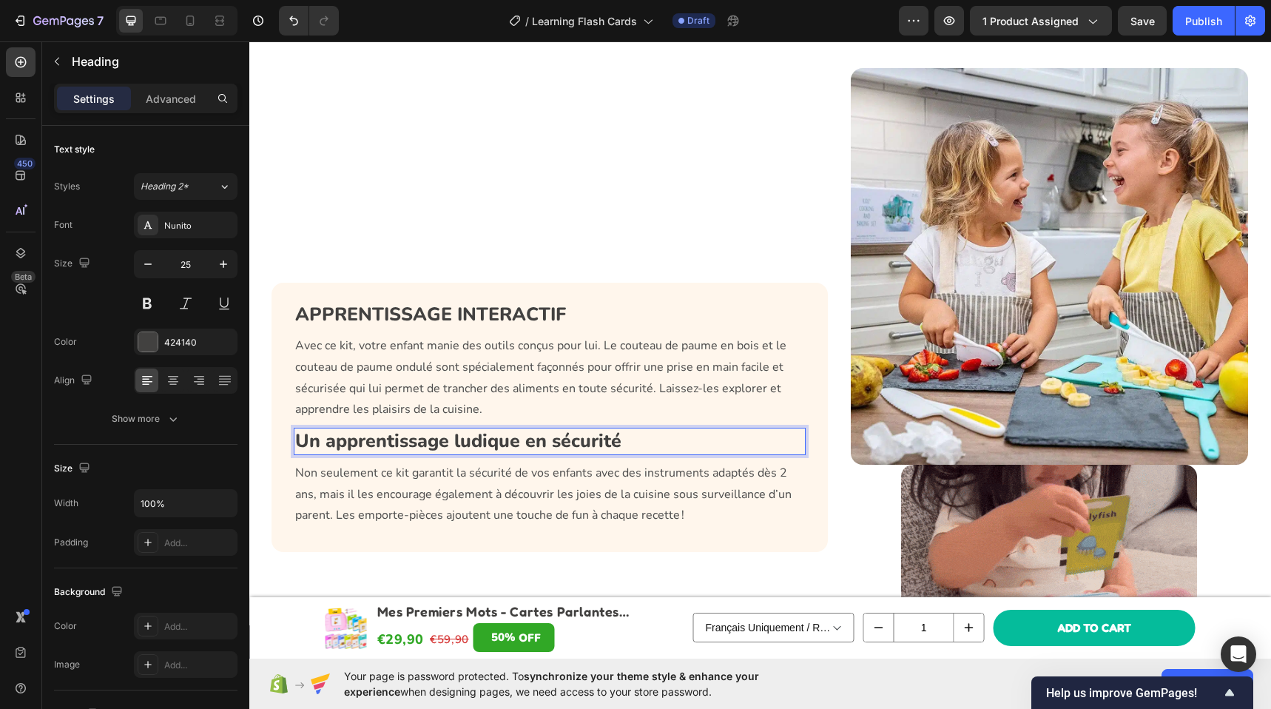
click at [469, 434] on p "Un apprentissage ludique en sécurité" at bounding box center [550, 441] width 510 height 24
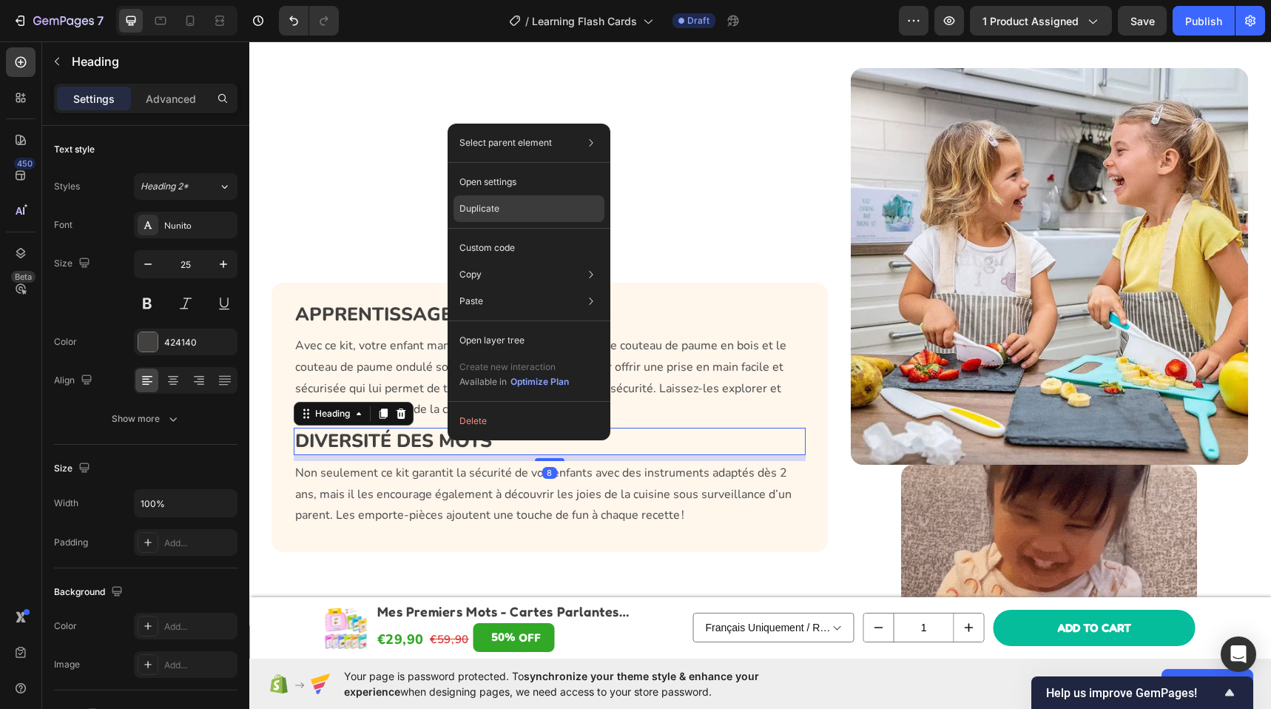
drag, startPoint x: 506, startPoint y: 209, endPoint x: 255, endPoint y: 170, distance: 253.8
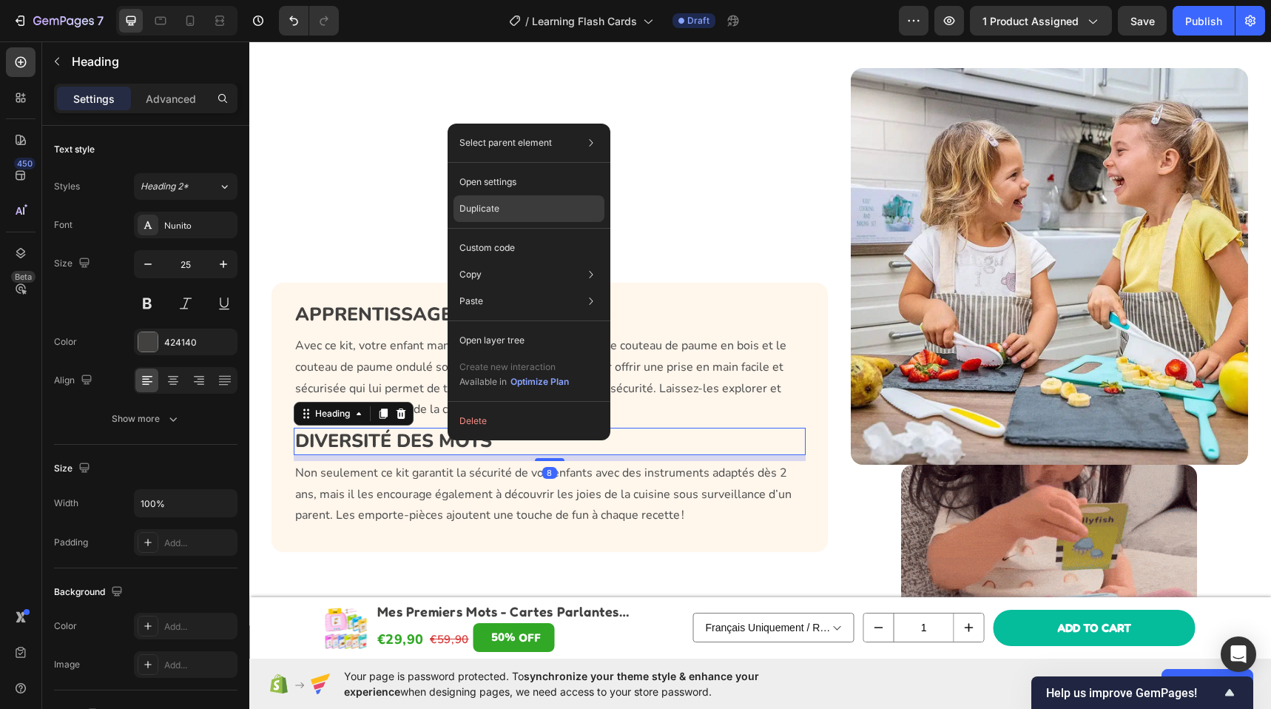
click at [506, 209] on div "Duplicate" at bounding box center [528, 208] width 151 height 27
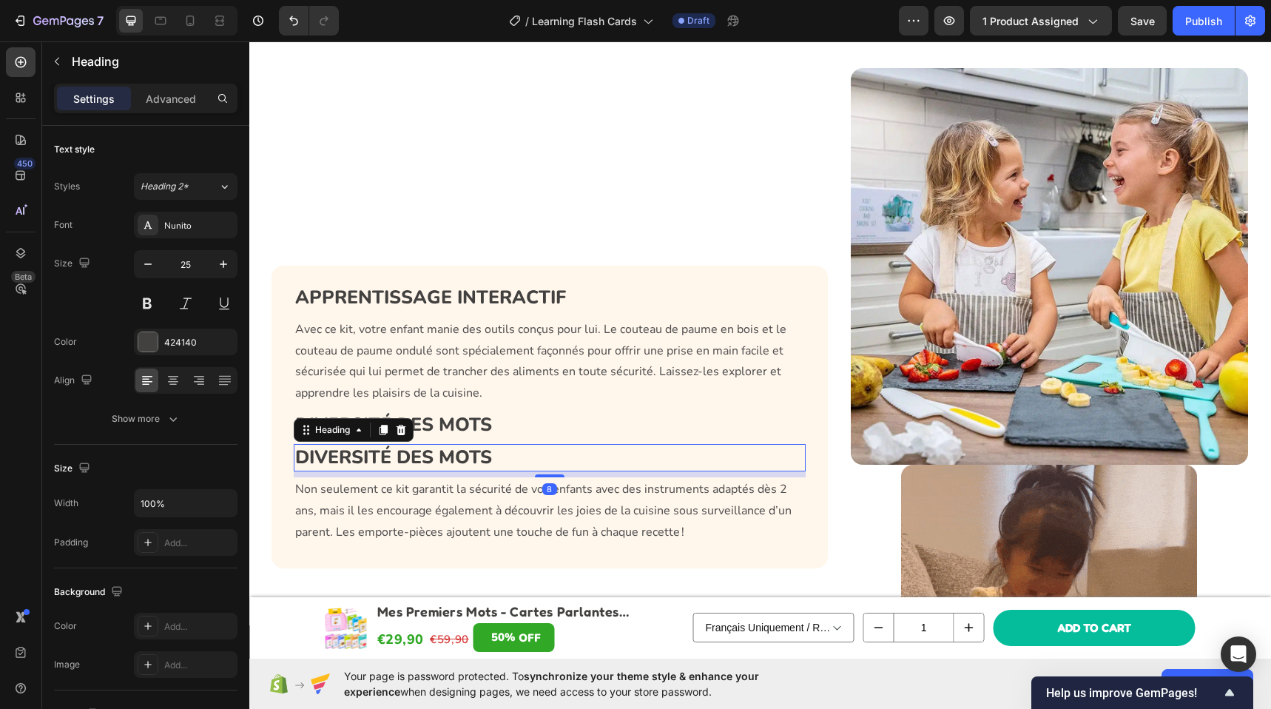
click at [438, 453] on h3 "DIVERSITÉ DES MOTS" at bounding box center [550, 457] width 513 height 27
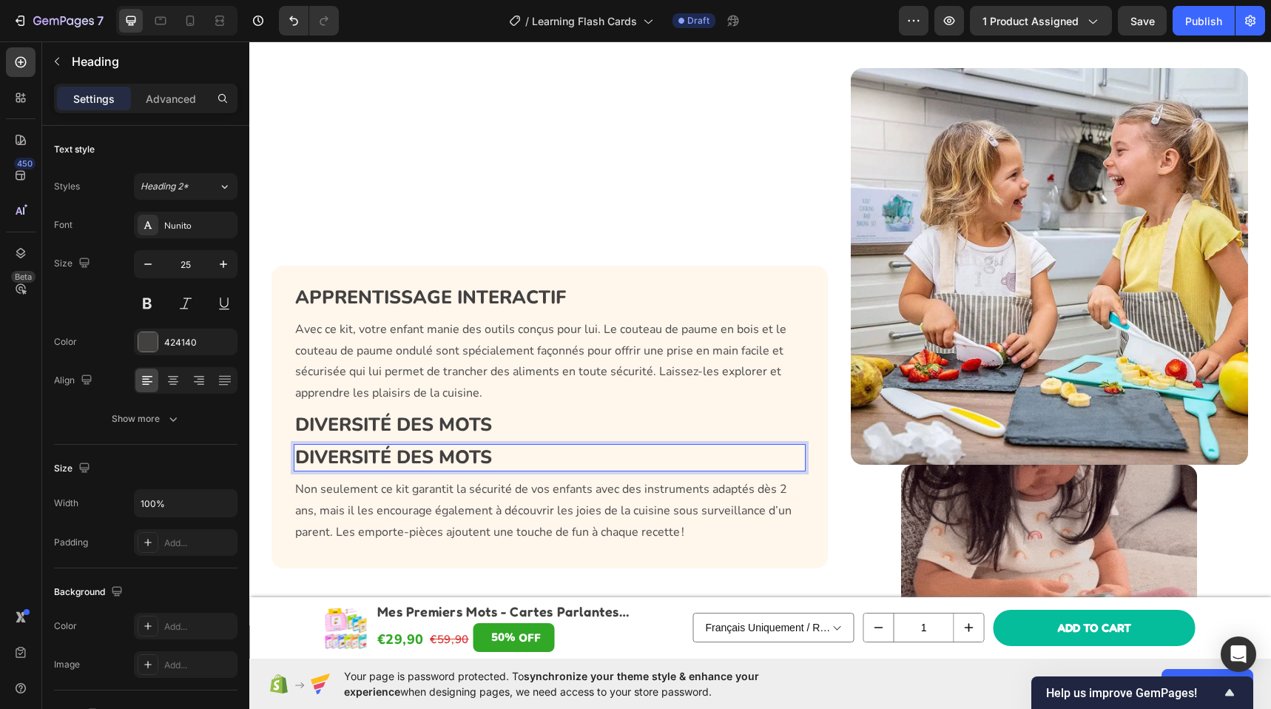
click at [438, 453] on p "DIVERSITÉ DES MOTS" at bounding box center [550, 457] width 510 height 24
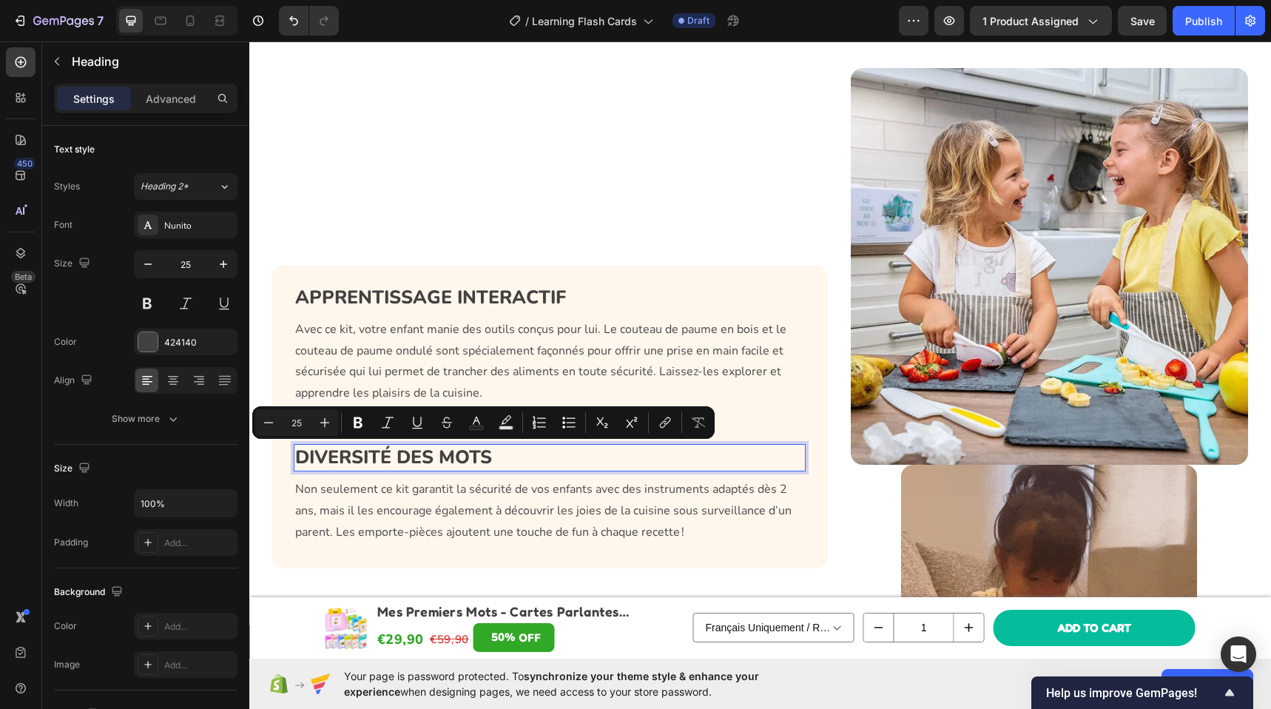
click at [439, 452] on p "DIVERSITÉ DES MOTS" at bounding box center [550, 457] width 510 height 24
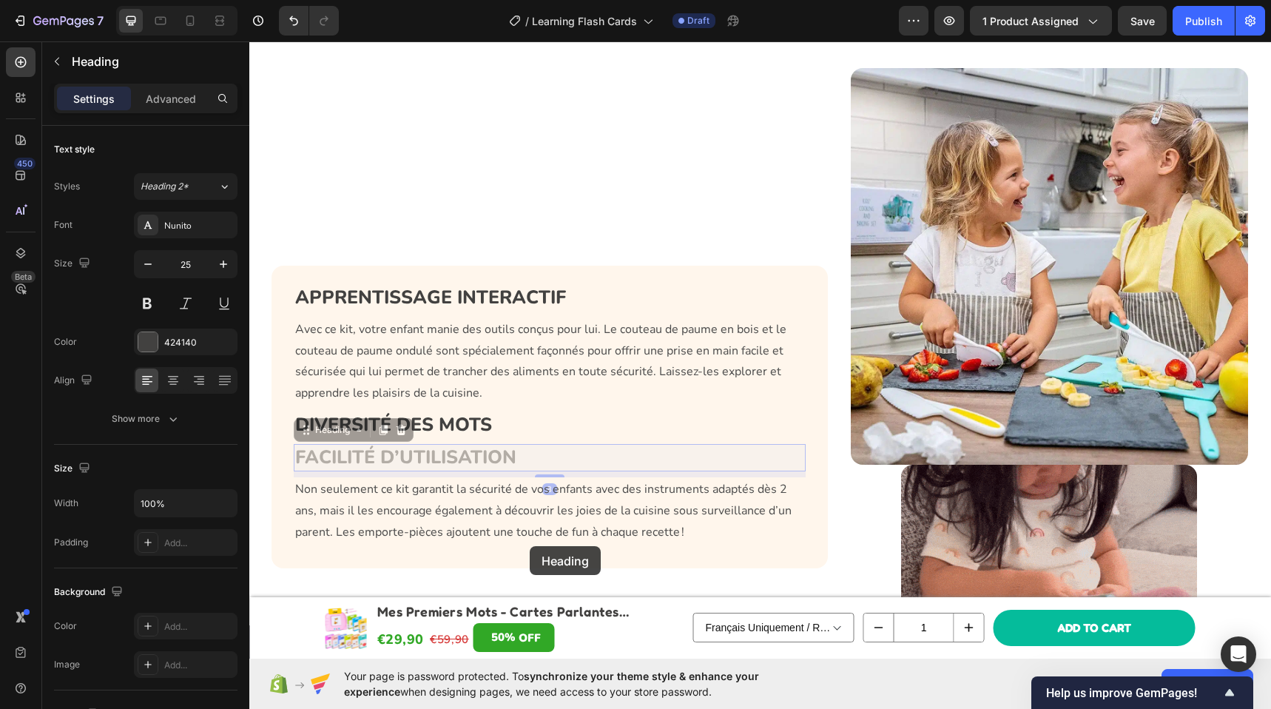
drag, startPoint x: 540, startPoint y: 449, endPoint x: 530, endPoint y: 546, distance: 97.4
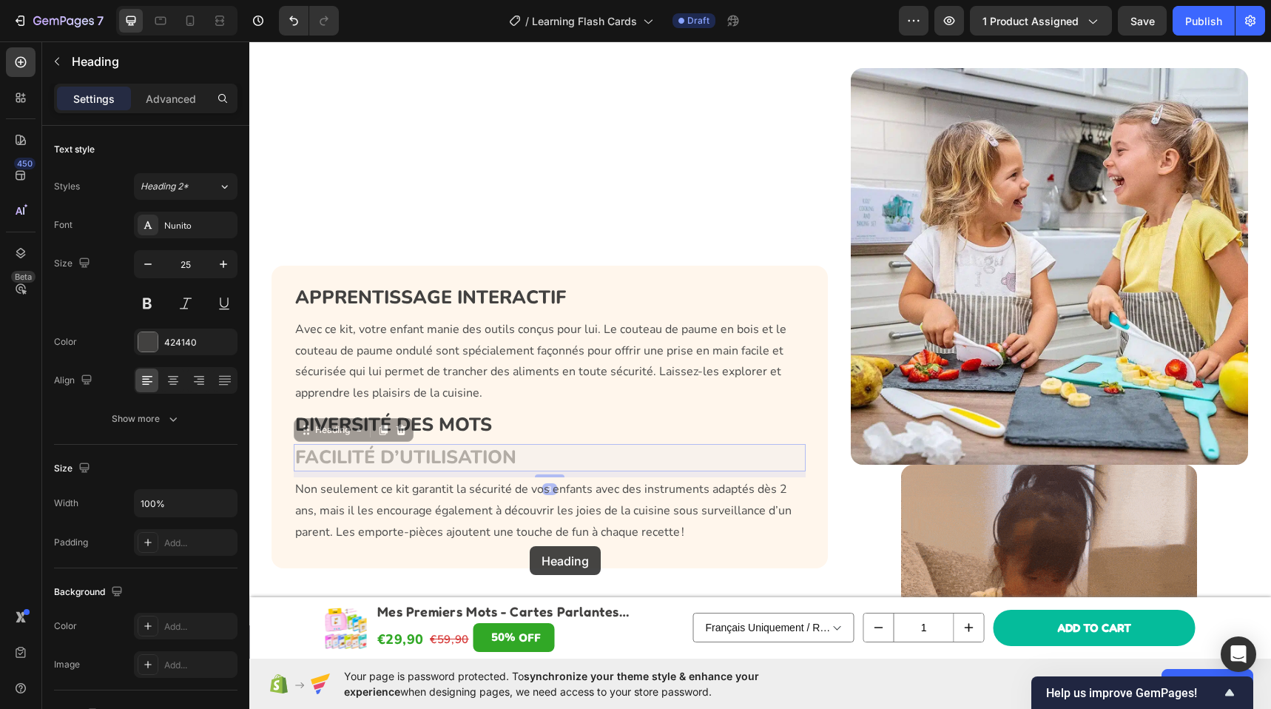
scroll to position [1662, 0]
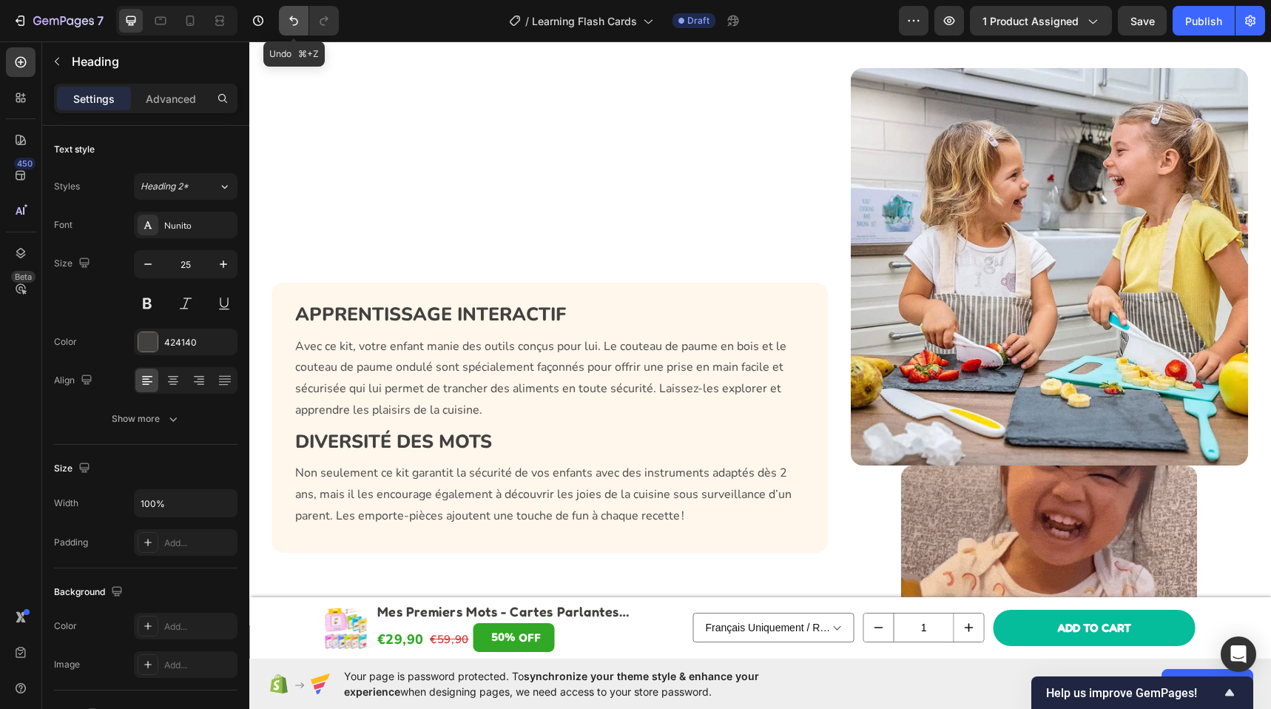
click at [286, 21] on icon "Undo/Redo" at bounding box center [293, 20] width 15 height 15
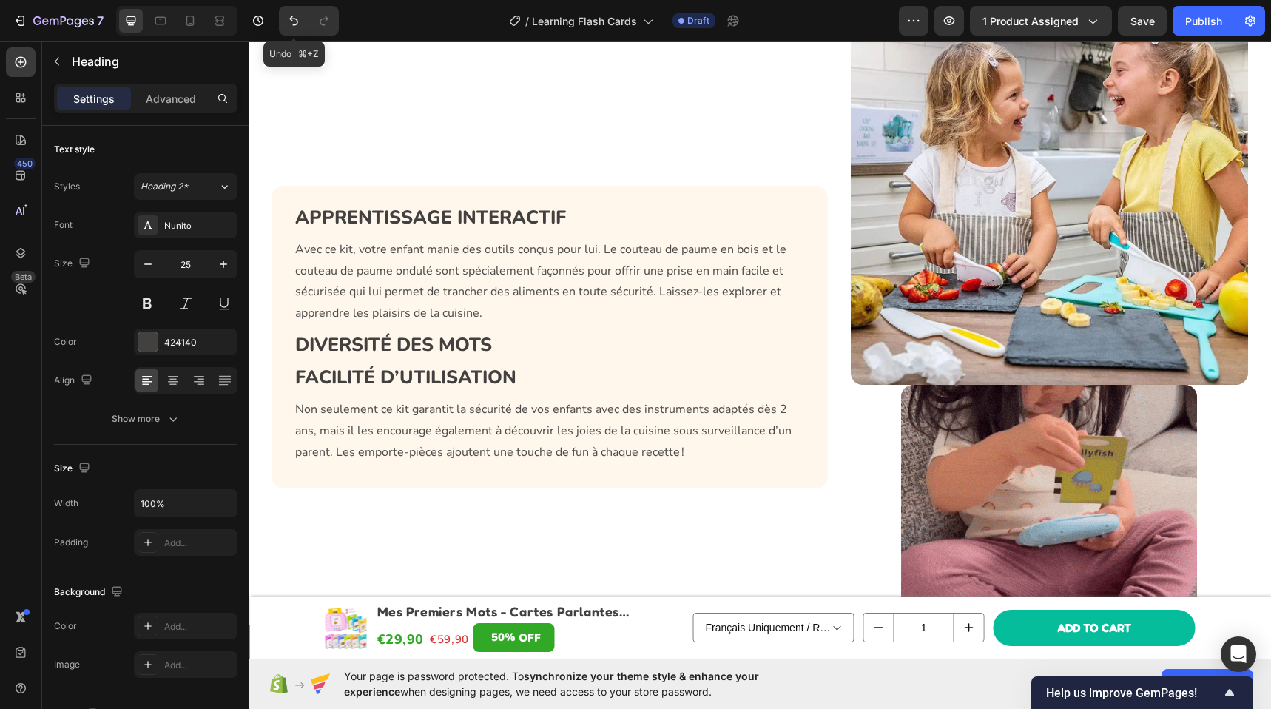
scroll to position [1582, 0]
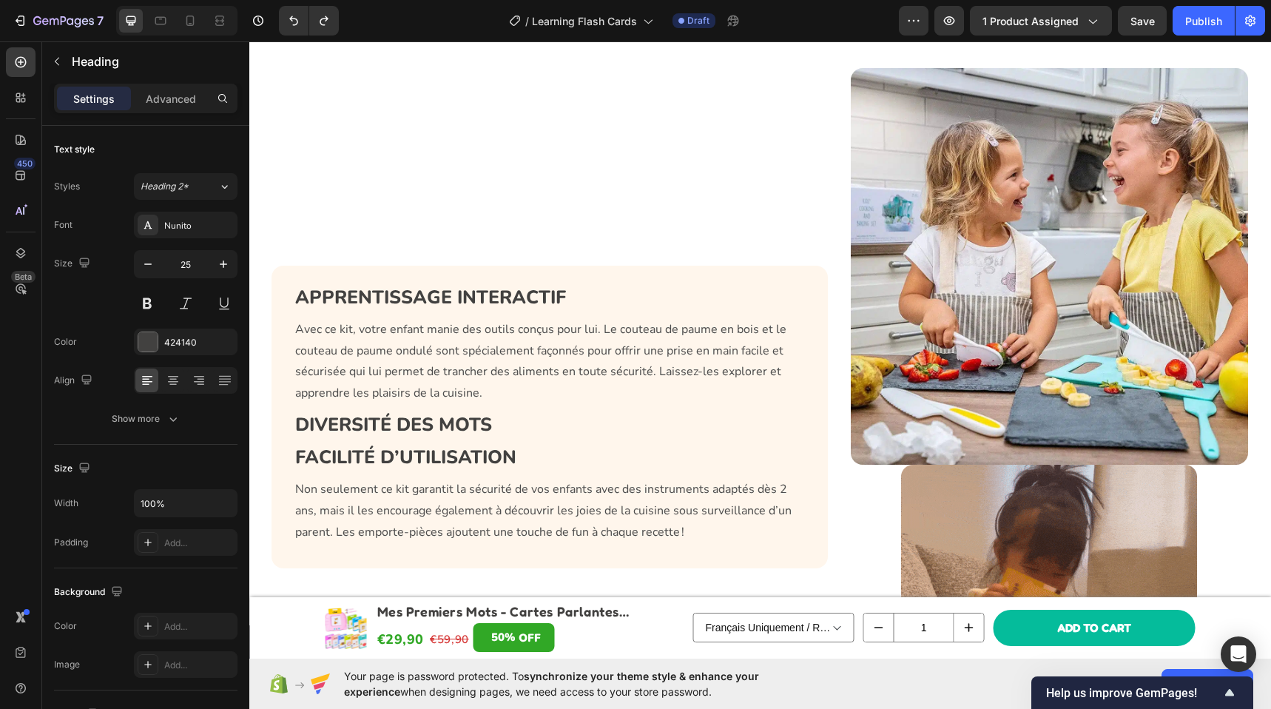
click at [544, 451] on h3 "FACILITÉ D’UTILISATION" at bounding box center [550, 457] width 513 height 27
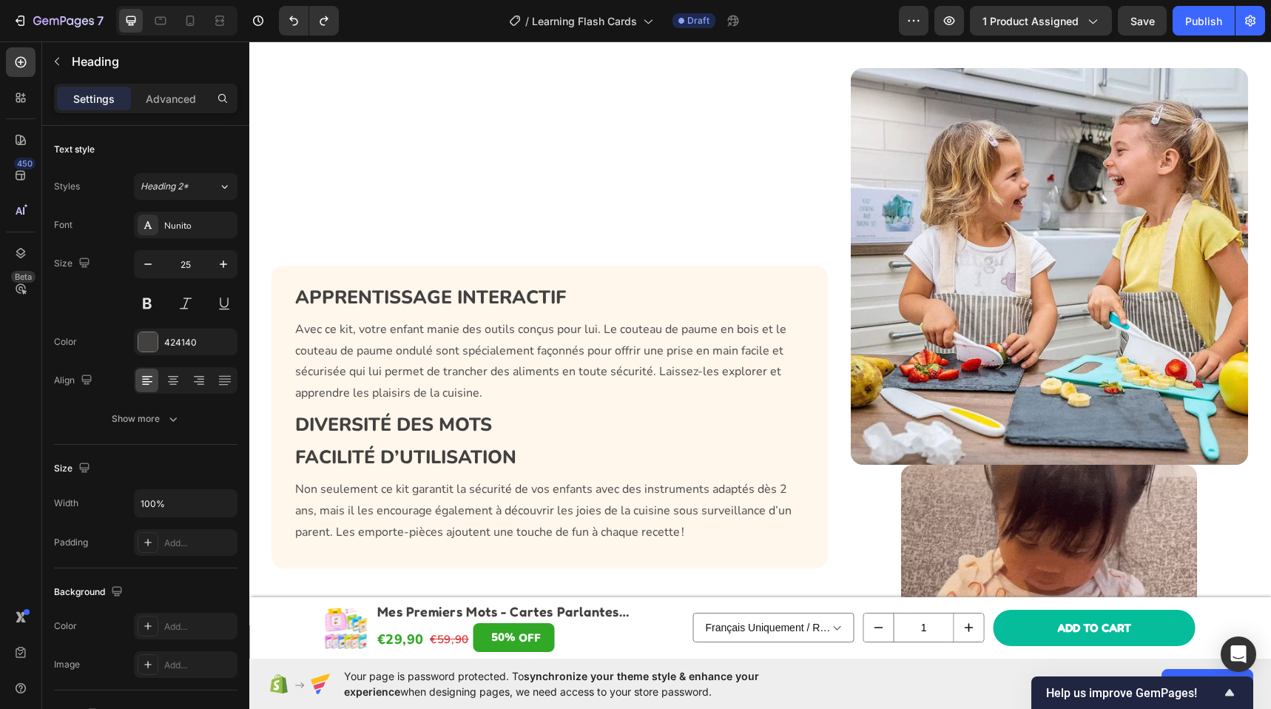
click at [480, 456] on p "FACILITÉ D’UTILISATION" at bounding box center [550, 457] width 510 height 24
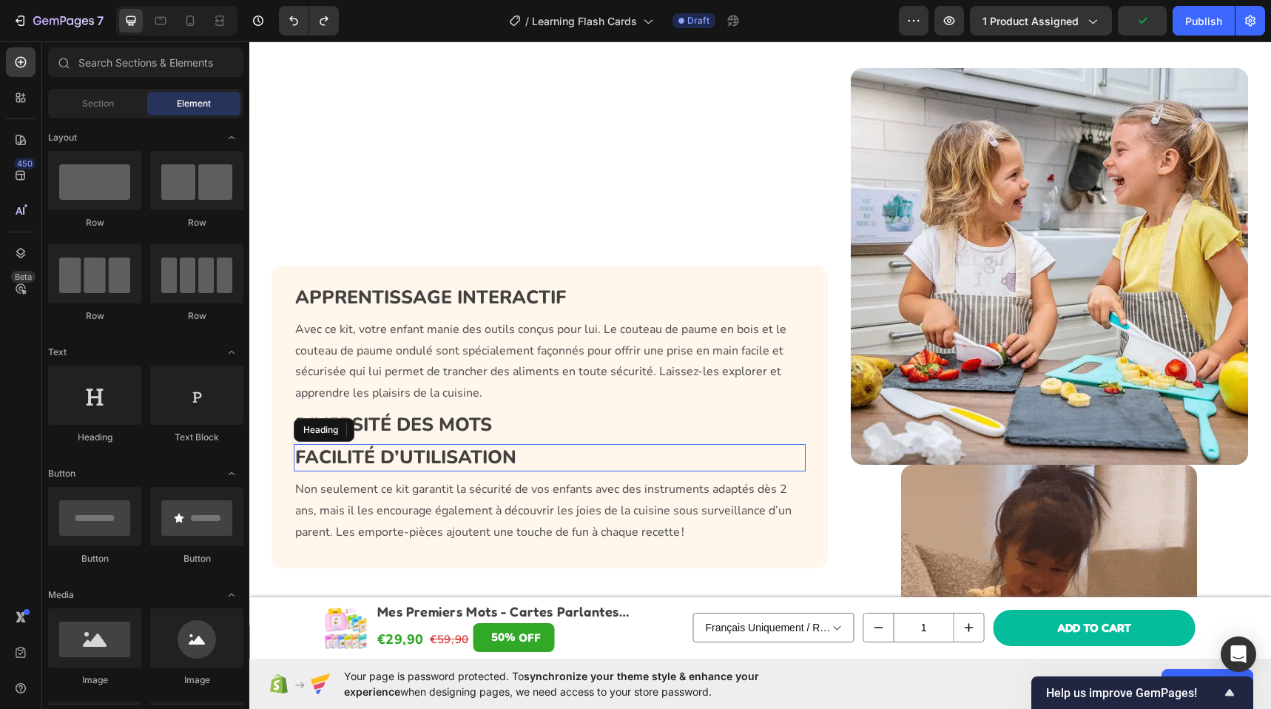
click at [542, 459] on p "FACILITÉ D’UTILISATION" at bounding box center [550, 457] width 510 height 24
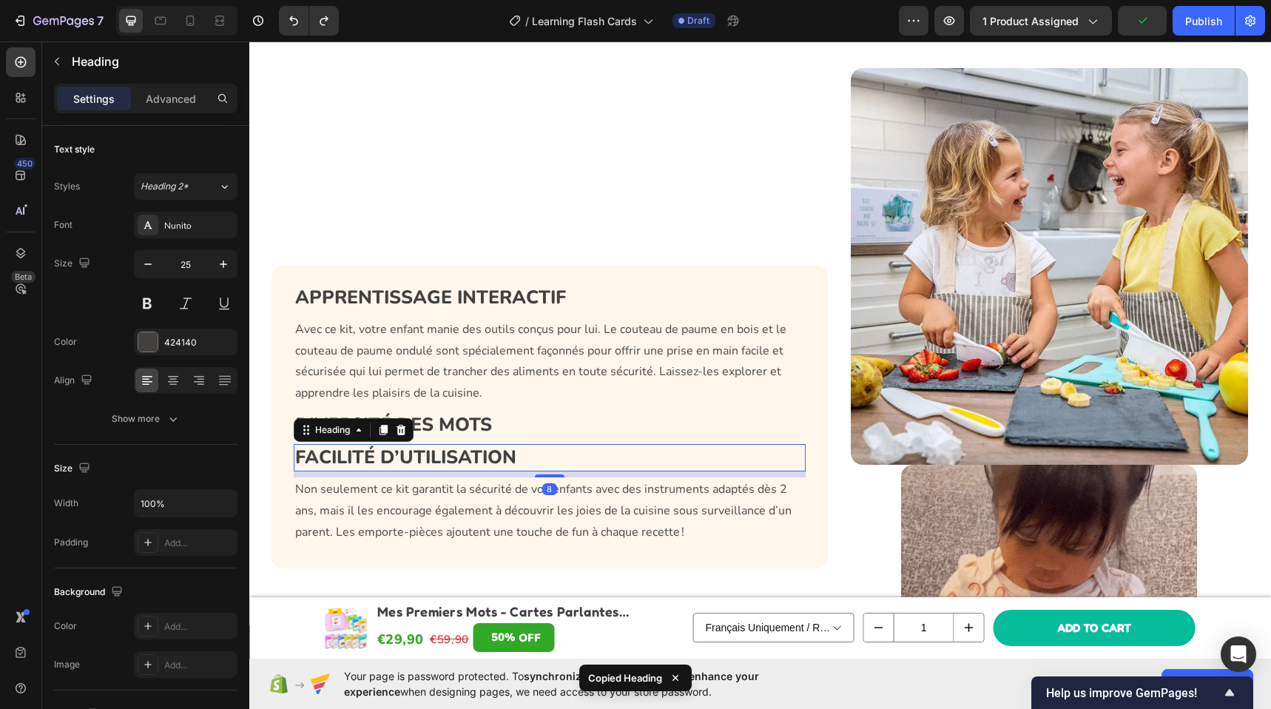
click at [544, 506] on p "Non seulement ce kit garantit la sécurité de vos enfants avec des instruments a…" at bounding box center [550, 511] width 510 height 64
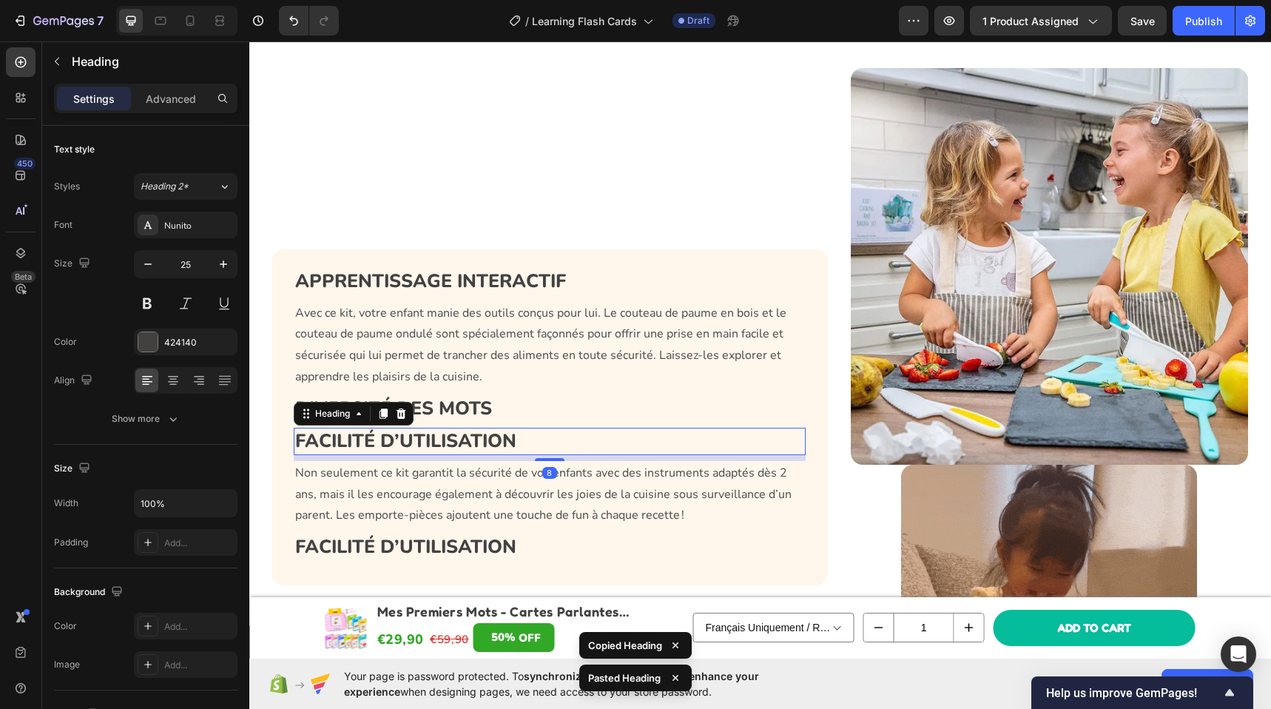
click at [535, 439] on p "FACILITÉ D’UTILISATION" at bounding box center [550, 441] width 510 height 24
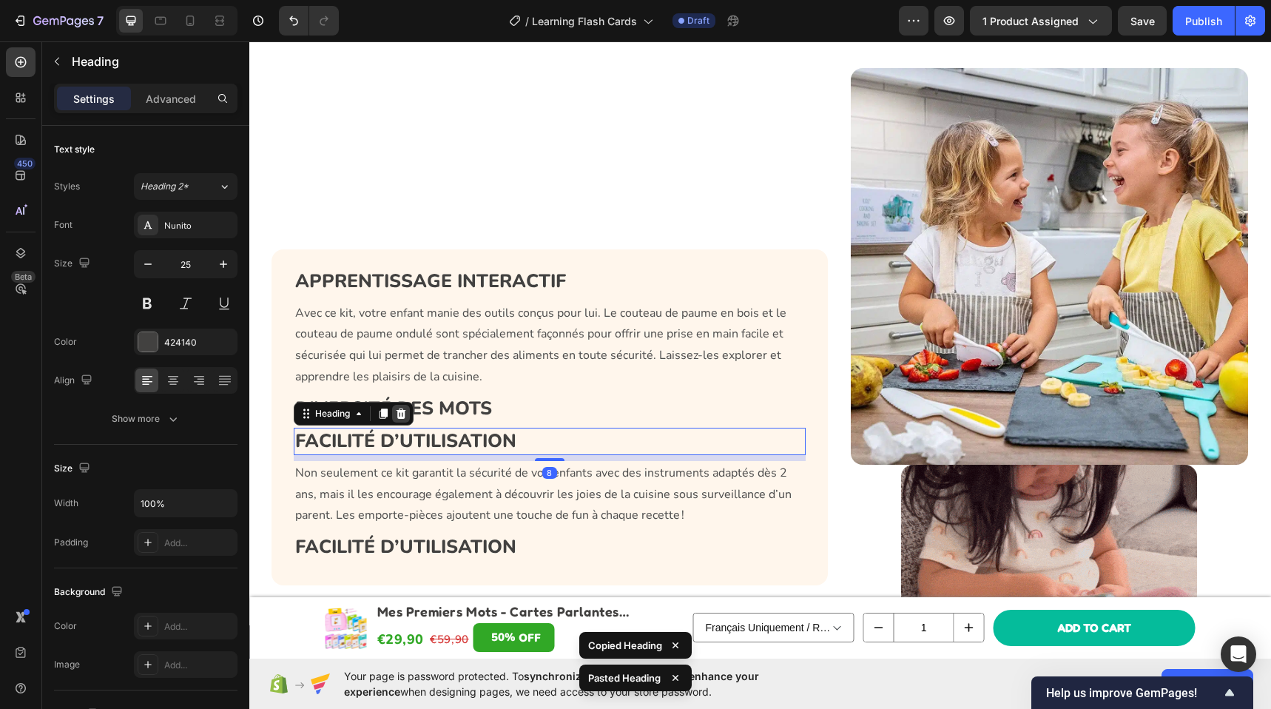
click at [399, 416] on icon at bounding box center [401, 413] width 10 height 10
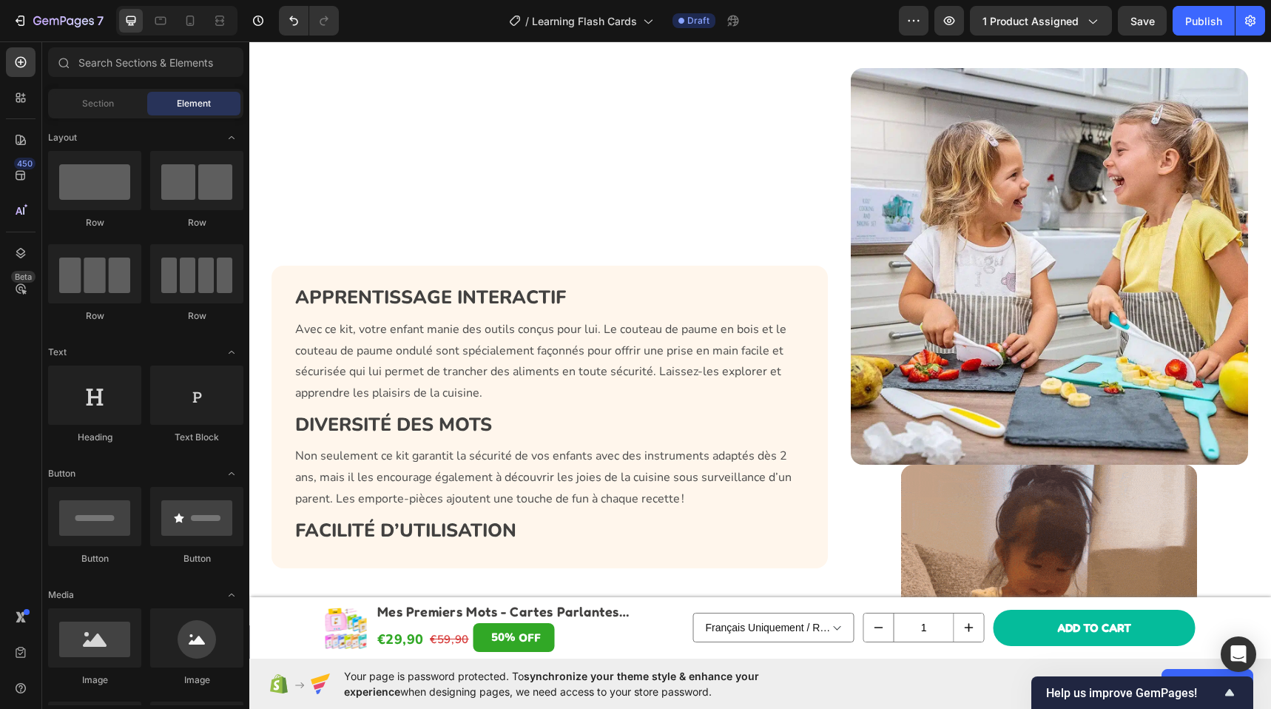
click at [418, 382] on p "Avec ce kit, votre enfant manie des outils conçus pour lui. Le couteau de paume…" at bounding box center [550, 361] width 510 height 85
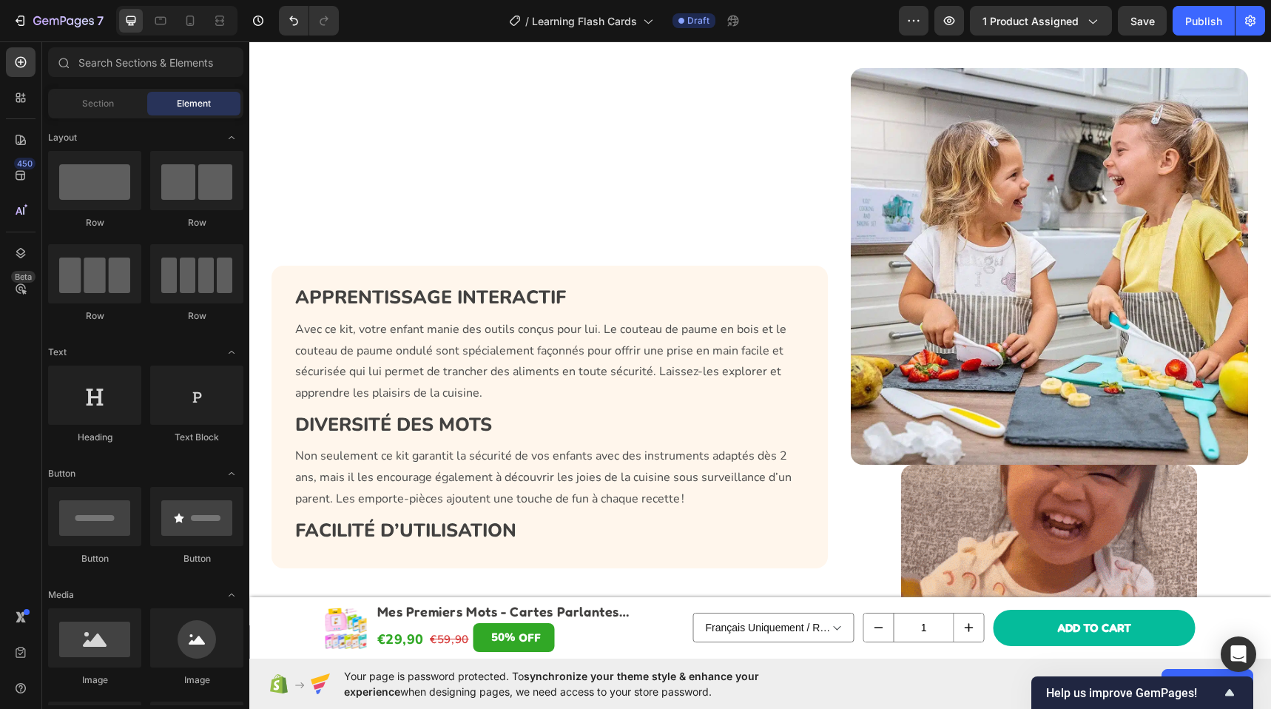
click at [418, 382] on p "Avec ce kit, votre enfant manie des outils conçus pour lui. Le couteau de paume…" at bounding box center [550, 361] width 510 height 85
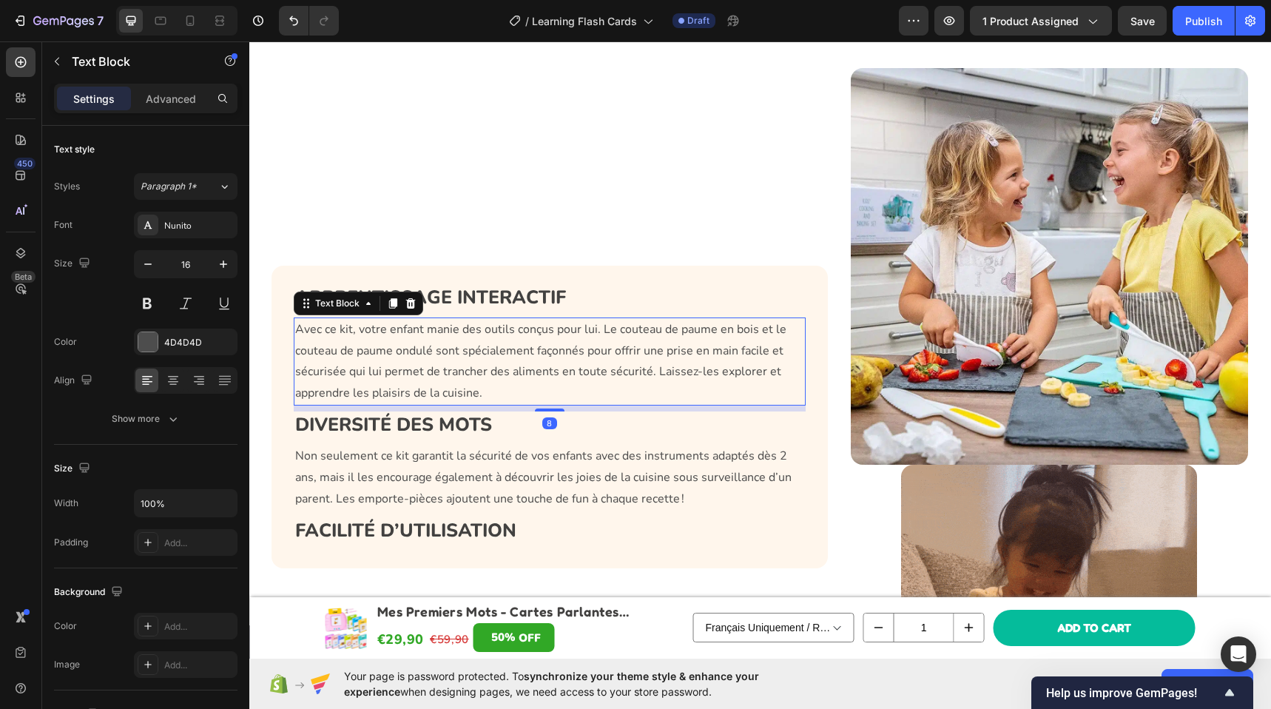
click at [418, 382] on p "Avec ce kit, votre enfant manie des outils conçus pour lui. Le couteau de paume…" at bounding box center [550, 361] width 510 height 85
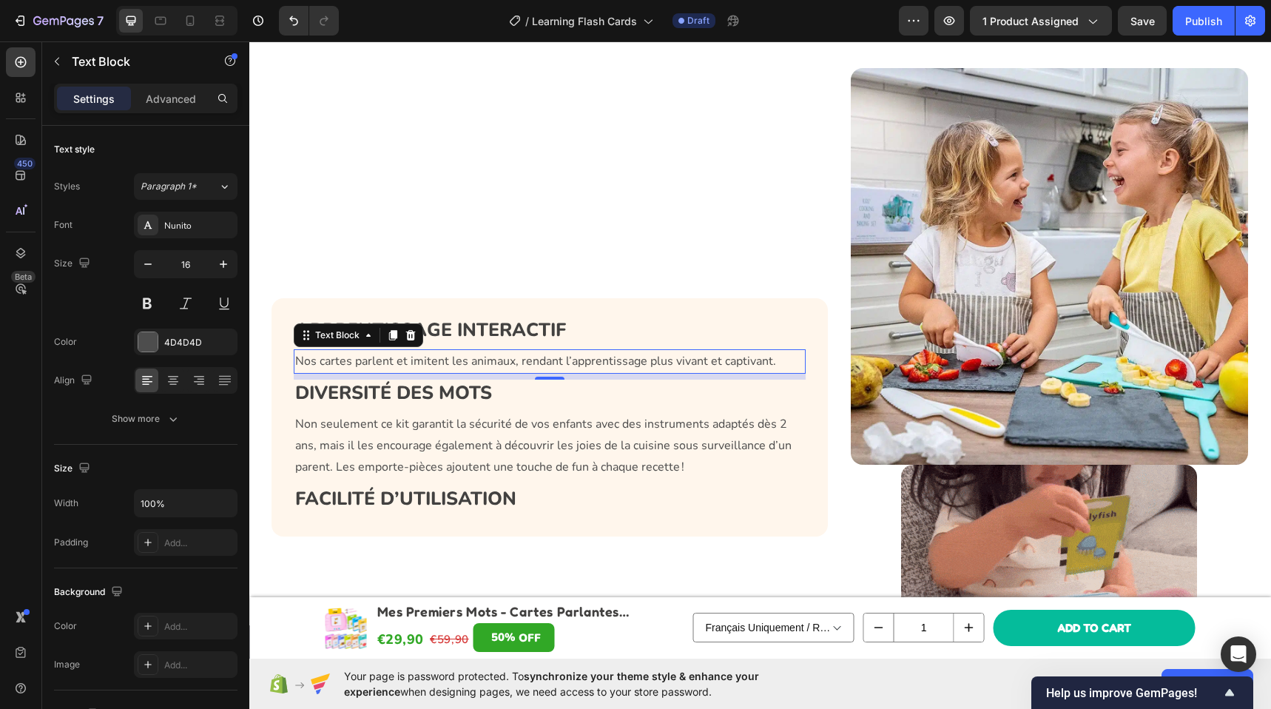
click at [415, 446] on p "Non seulement ce kit garantit la sécurité de vos enfants avec des instruments a…" at bounding box center [550, 445] width 510 height 64
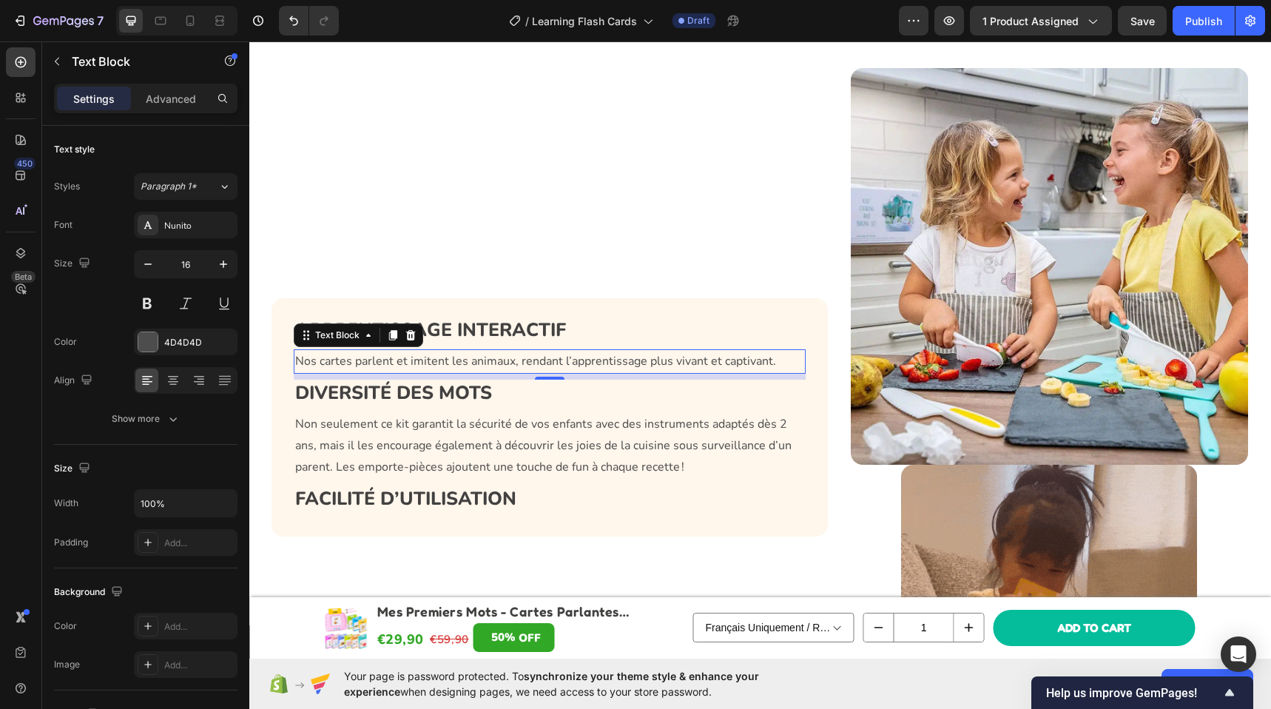
click at [415, 446] on p "Non seulement ce kit garantit la sécurité de vos enfants avec des instruments a…" at bounding box center [550, 445] width 510 height 64
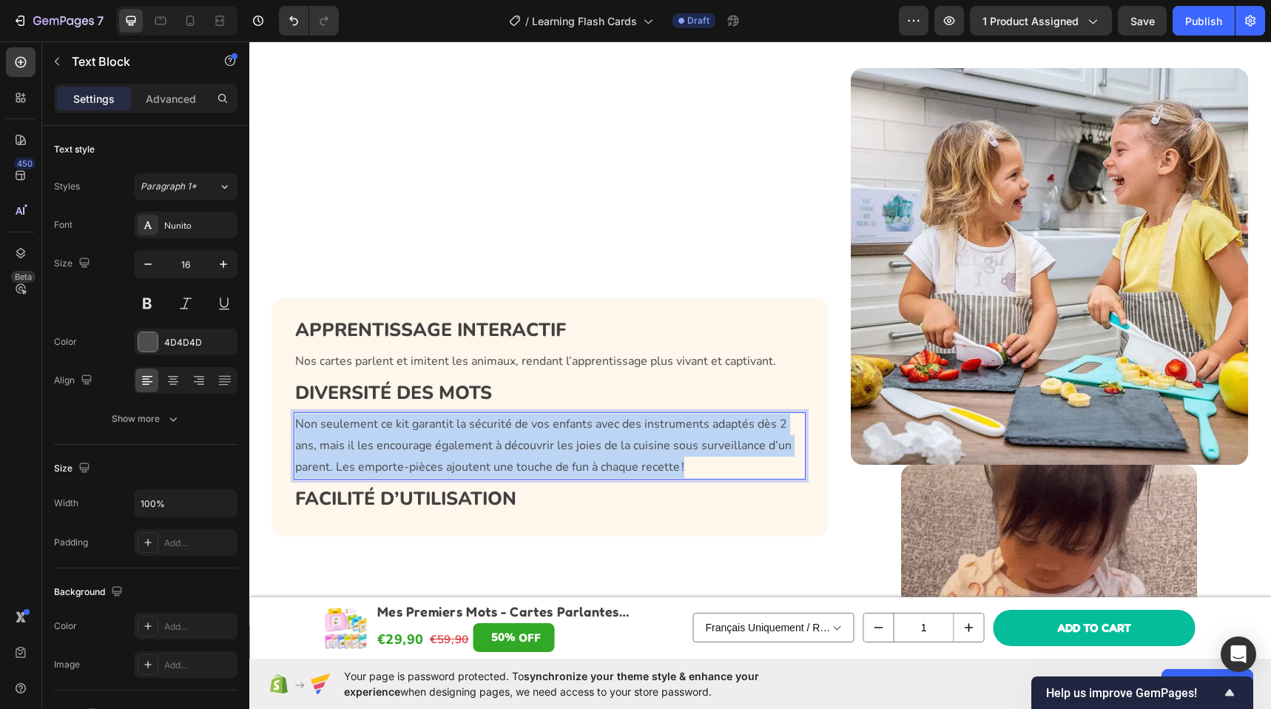
click at [415, 446] on p "Non seulement ce kit garantit la sécurité de vos enfants avec des instruments a…" at bounding box center [550, 445] width 510 height 64
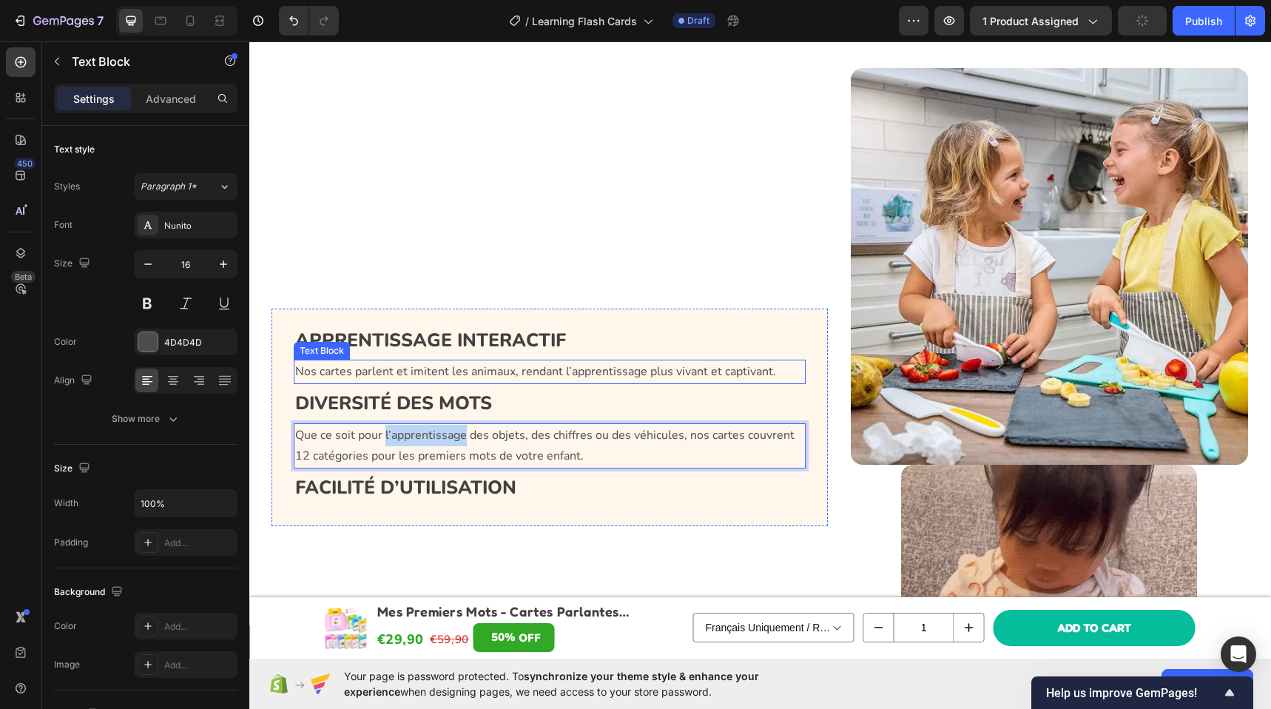
click at [367, 368] on p "Nos cartes parlent et imitent les animaux, rendant l’apprentissage plus vivant …" at bounding box center [550, 371] width 510 height 21
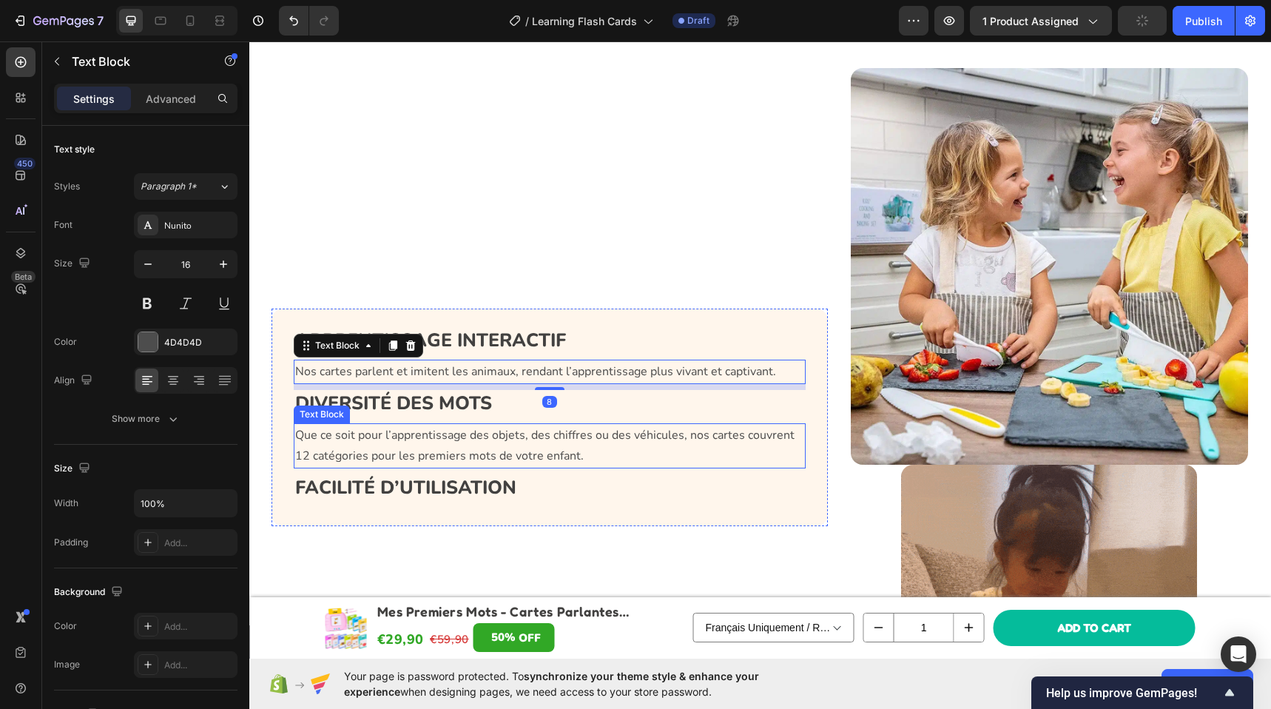
click at [379, 429] on p "Que ce soit pour l’apprentissage des objets, des chiffres ou des véhicules, nos…" at bounding box center [550, 446] width 510 height 43
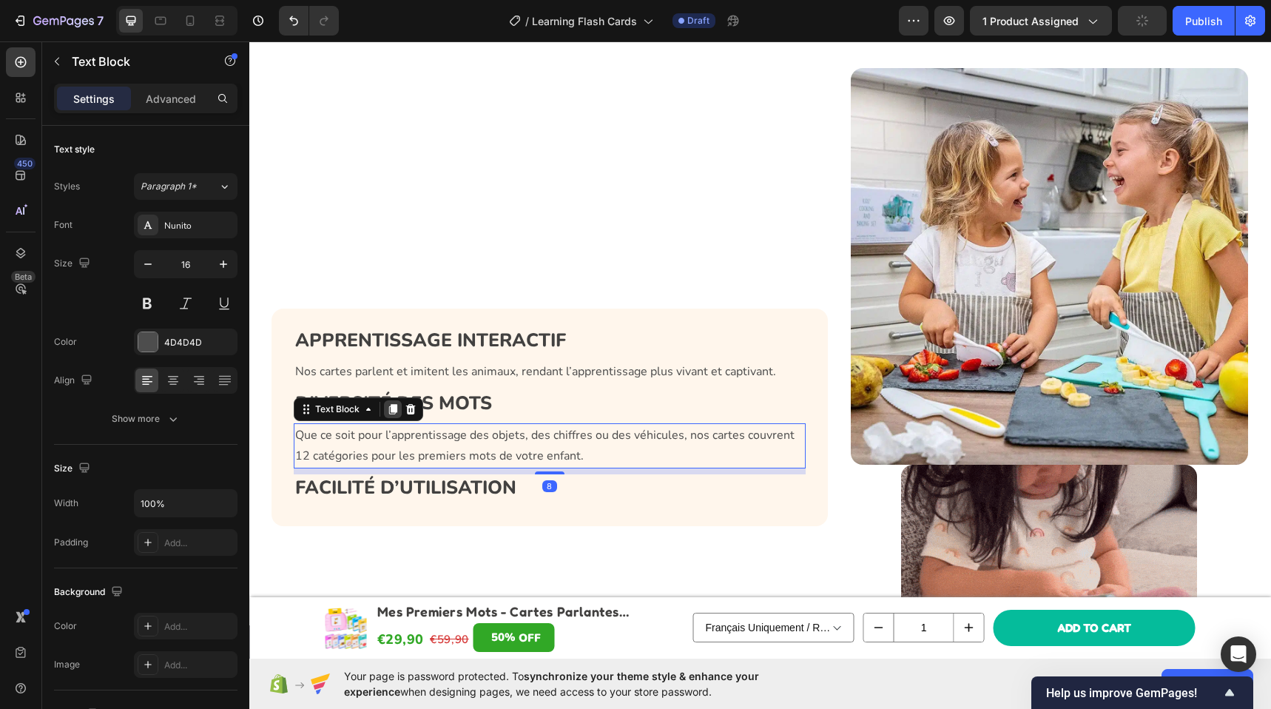
click at [387, 412] on icon at bounding box center [393, 409] width 12 height 12
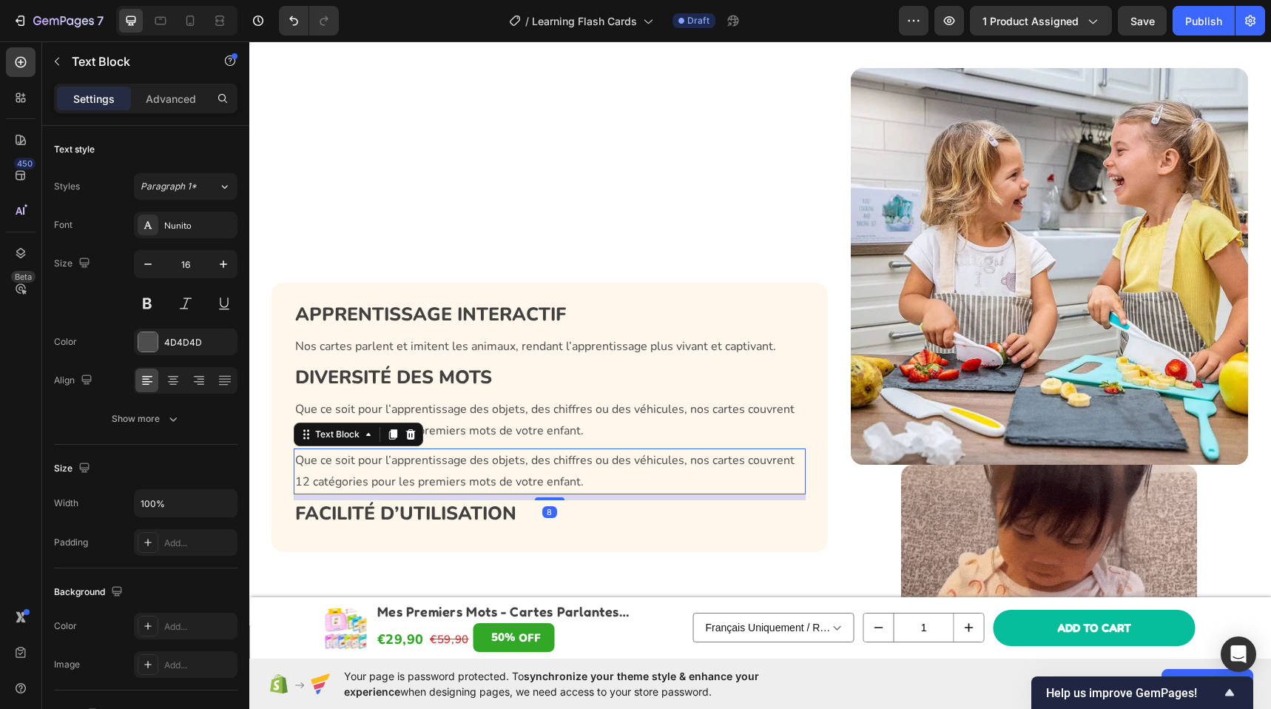
click at [380, 461] on p "Que ce soit pour l’apprentissage des objets, des chiffres ou des véhicules, nos…" at bounding box center [550, 471] width 510 height 43
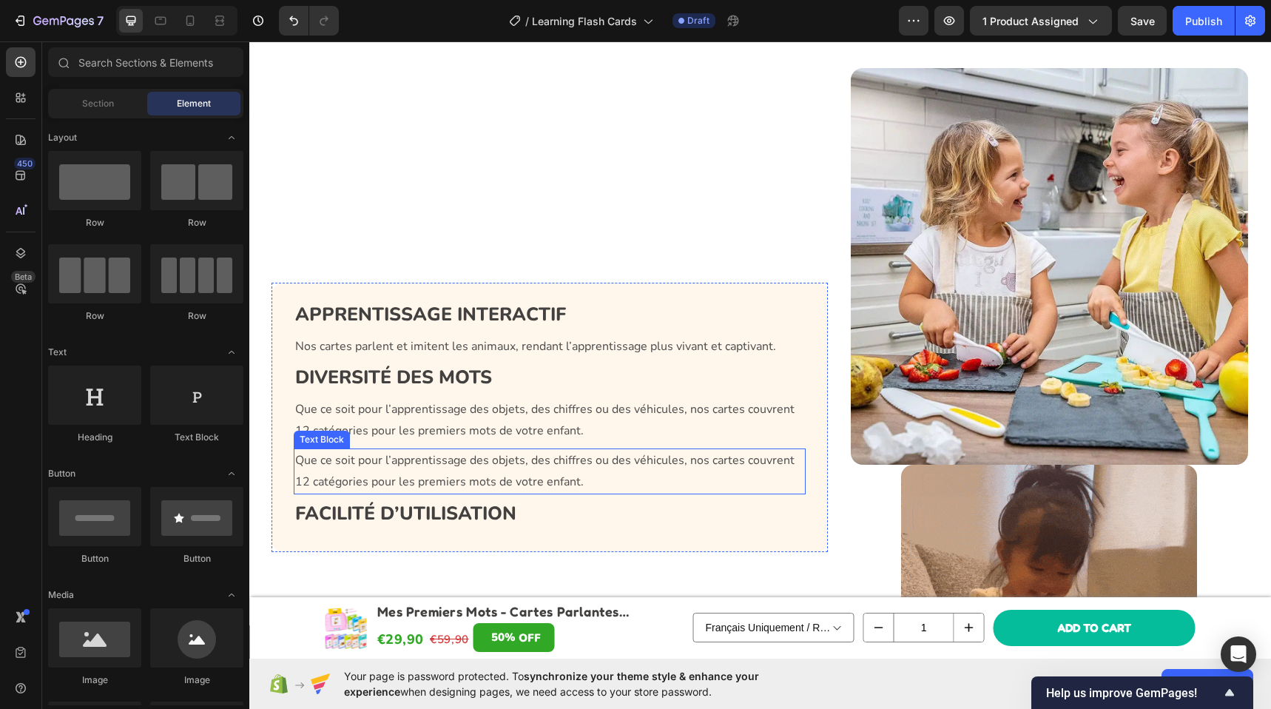
click at [401, 467] on p "Que ce soit pour l’apprentissage des objets, des chiffres ou des véhicules, nos…" at bounding box center [550, 471] width 510 height 43
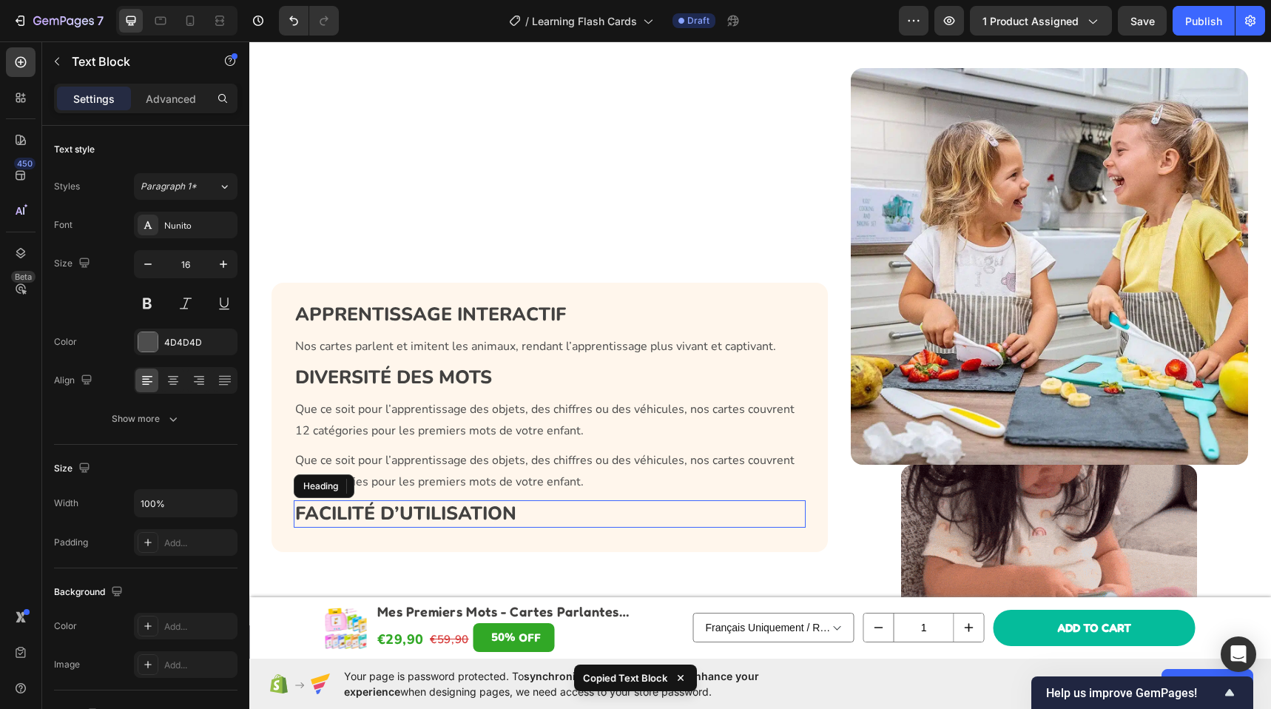
click at [458, 516] on h3 "FACILITÉ D’UTILISATION" at bounding box center [550, 513] width 513 height 27
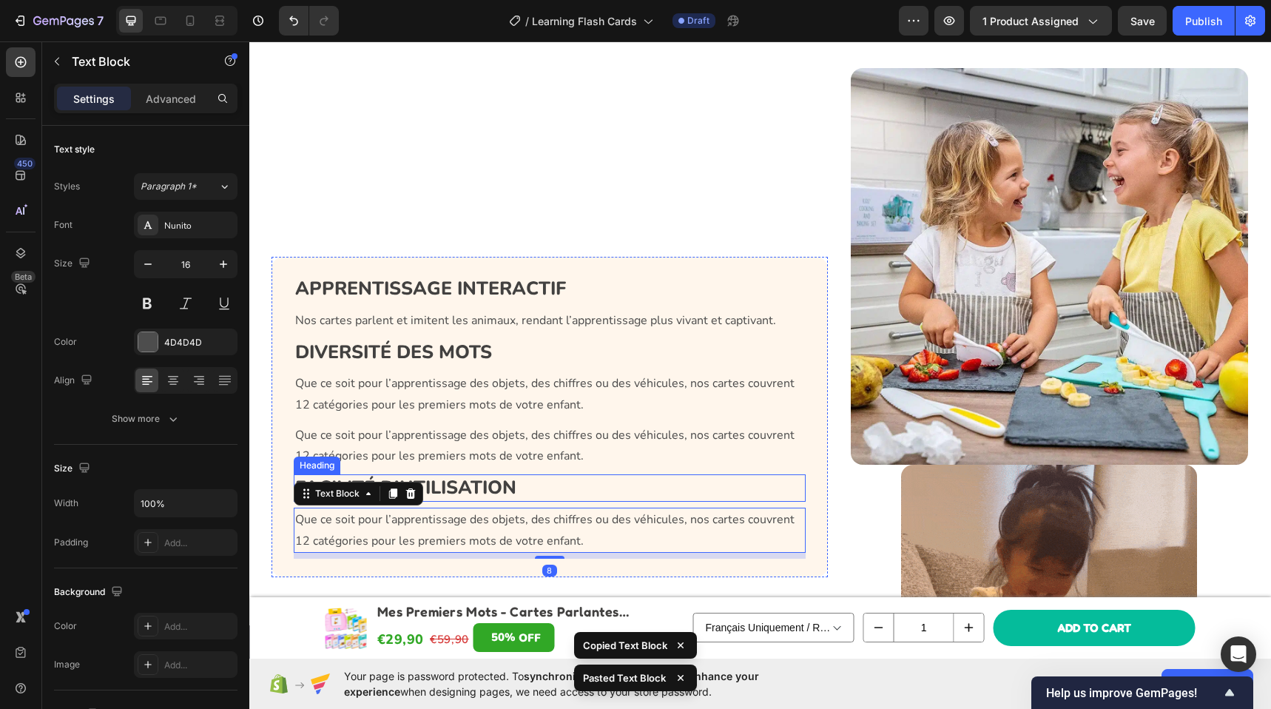
click at [456, 450] on p "Que ce soit pour l’apprentissage des objets, des chiffres ou des véhicules, nos…" at bounding box center [550, 446] width 510 height 43
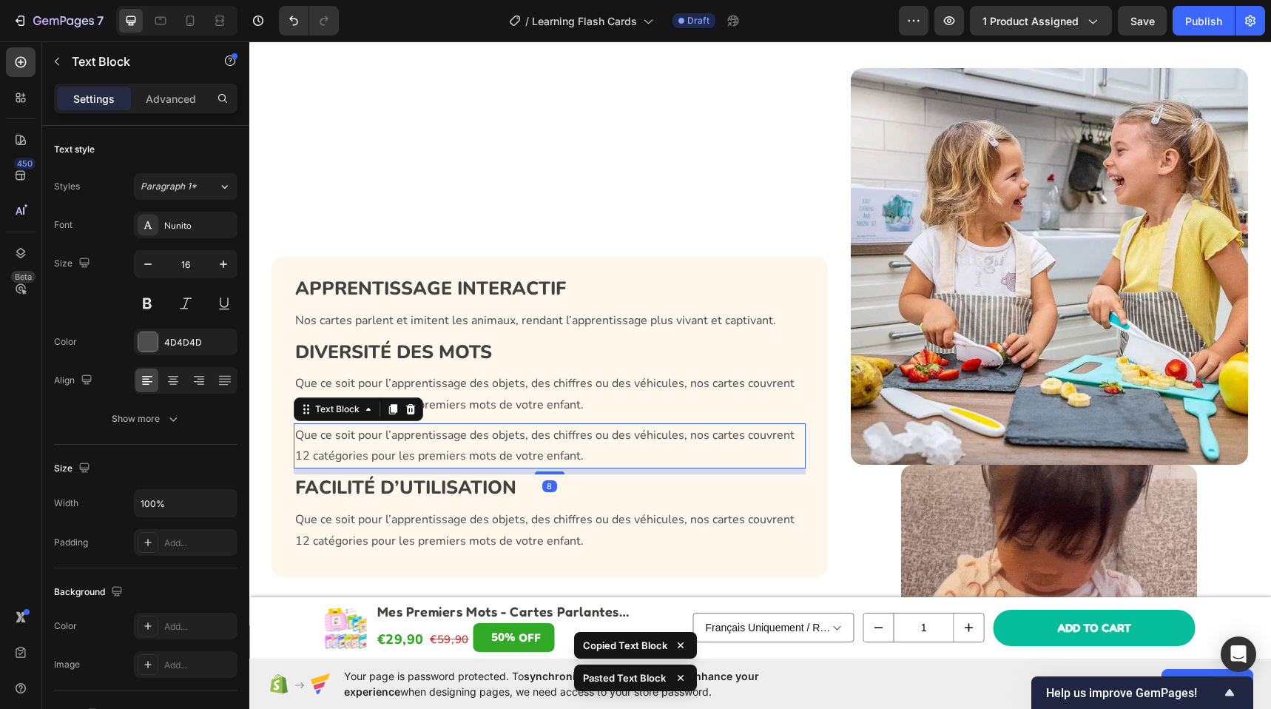
click at [405, 409] on icon at bounding box center [410, 409] width 10 height 10
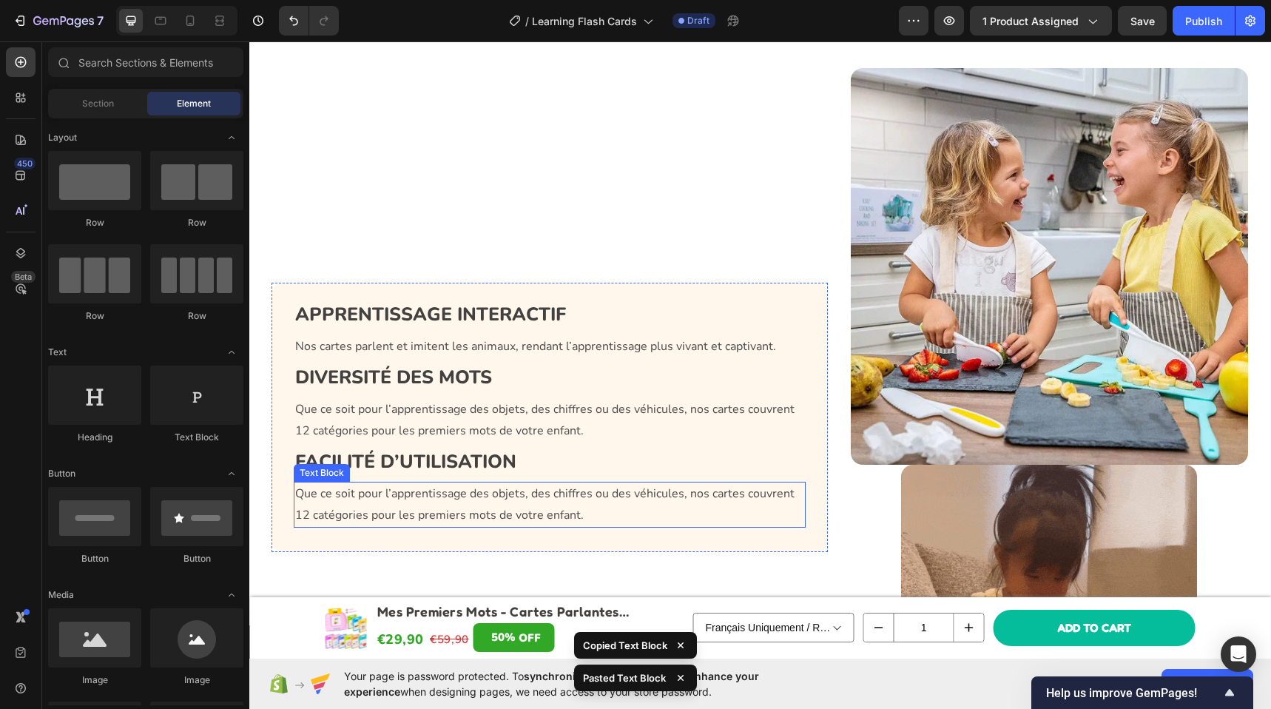
click at [410, 496] on p "Que ce soit pour l’apprentissage des objets, des chiffres ou des véhicules, nos…" at bounding box center [550, 504] width 510 height 43
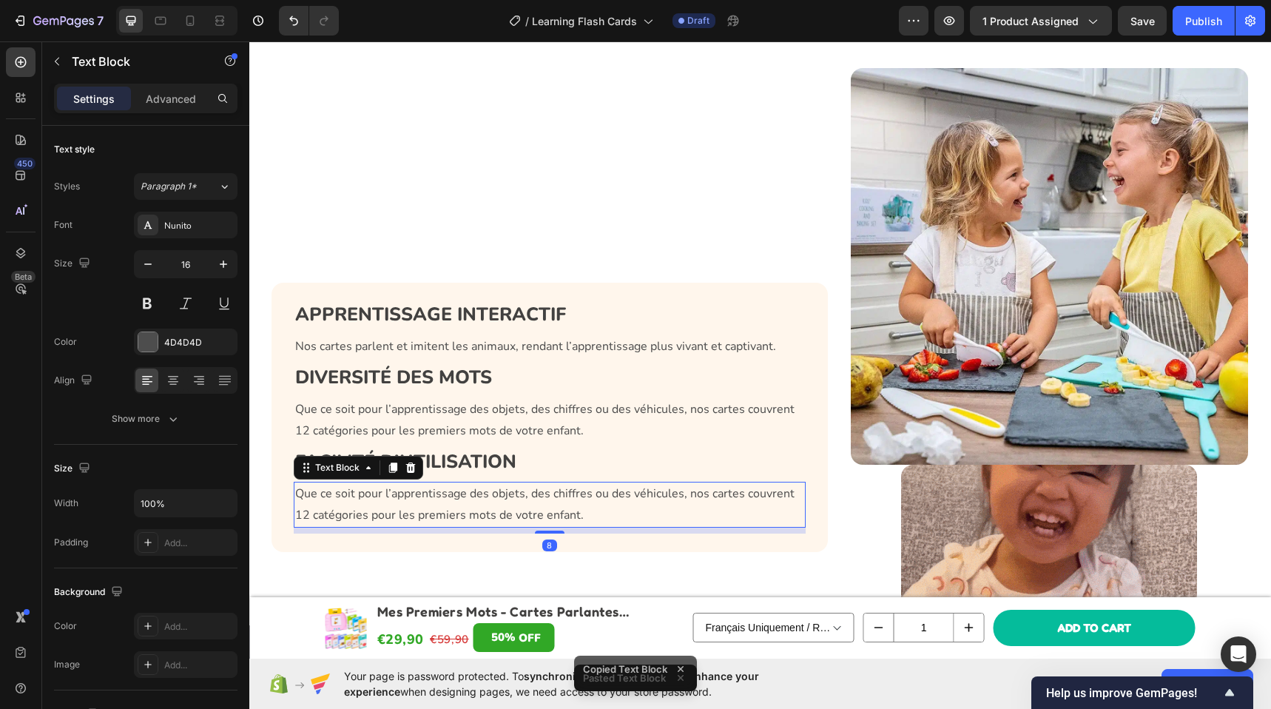
click at [410, 495] on p "Que ce soit pour l’apprentissage des objets, des chiffres ou des véhicules, nos…" at bounding box center [550, 504] width 510 height 43
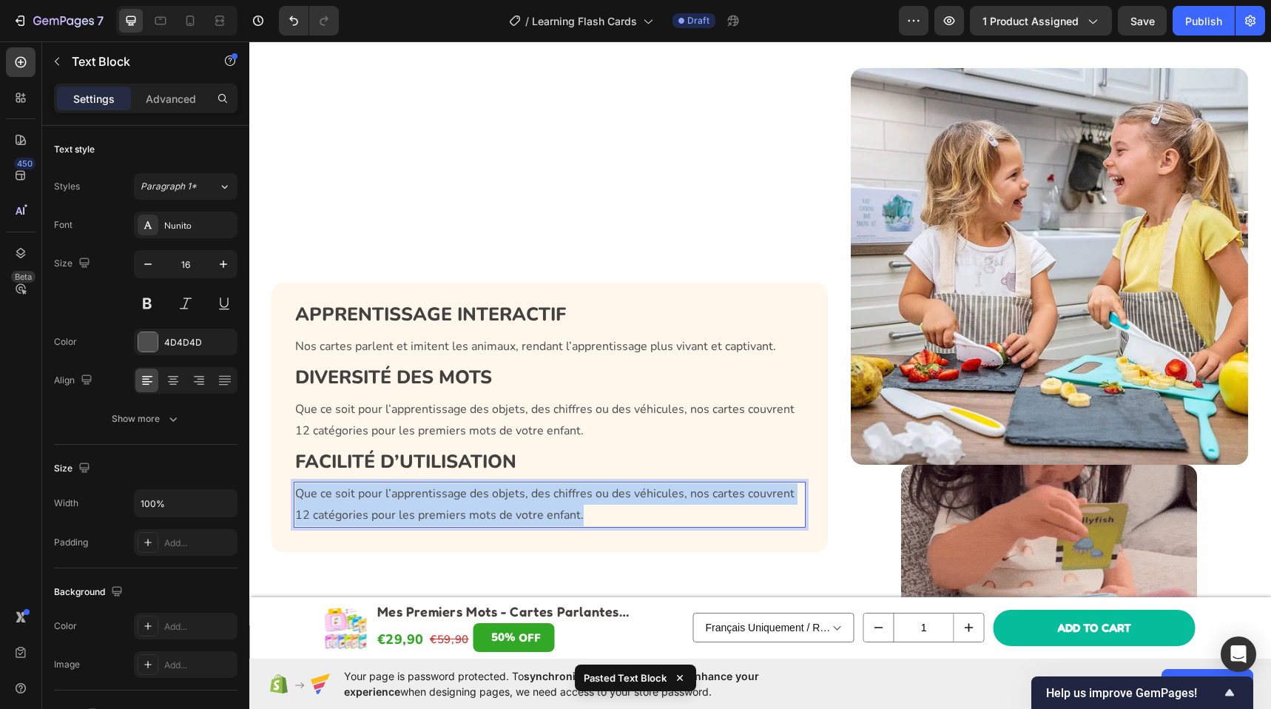
click at [410, 494] on p "Que ce soit pour l’apprentissage des objets, des chiffres ou des véhicules, nos…" at bounding box center [550, 504] width 510 height 43
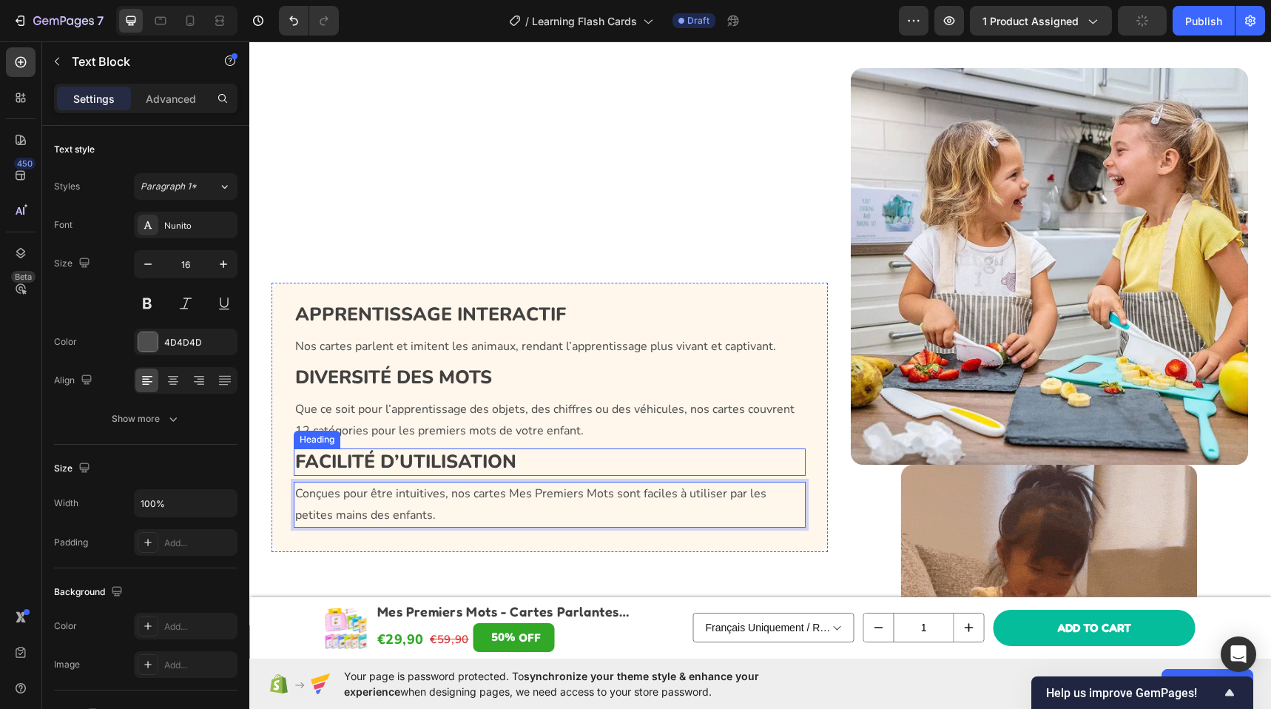
click at [450, 458] on h3 "FACILITÉ D’UTILISATION" at bounding box center [550, 461] width 513 height 27
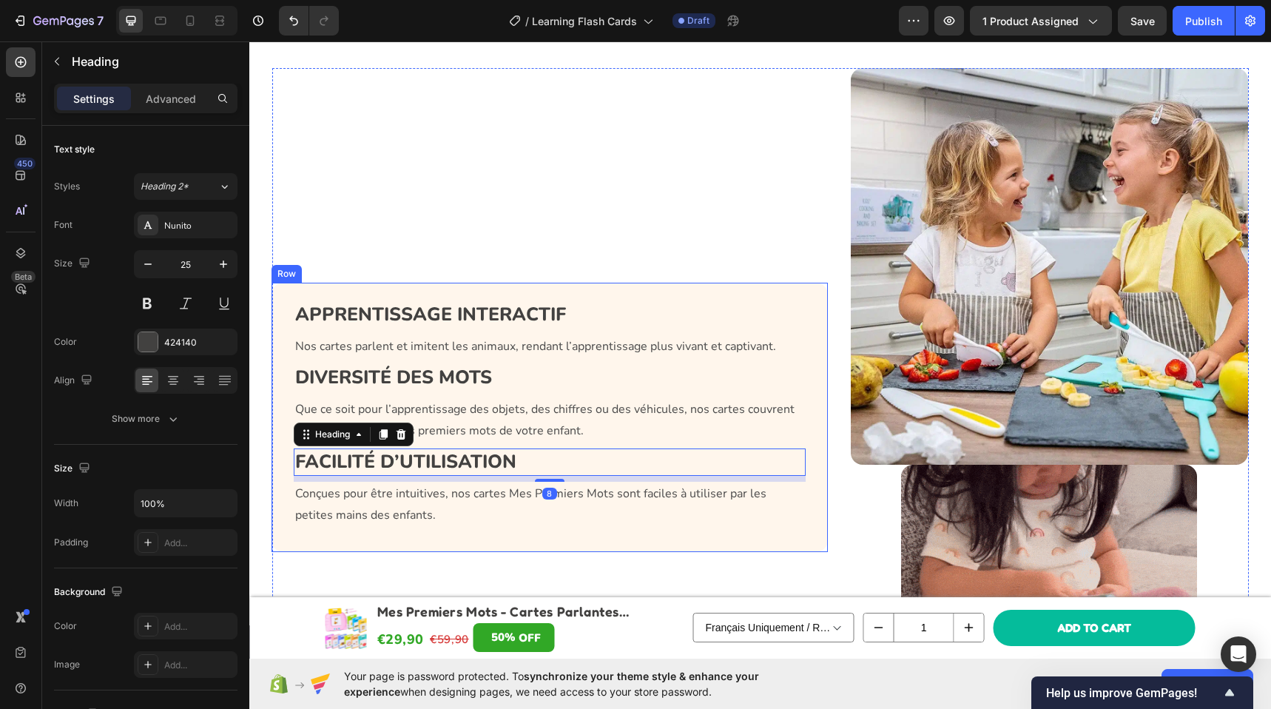
click at [514, 266] on div "APPRENTISSAGE INTERACTIF Heading Nos cartes parlent et imitent les animaux, ren…" at bounding box center [550, 417] width 557 height 699
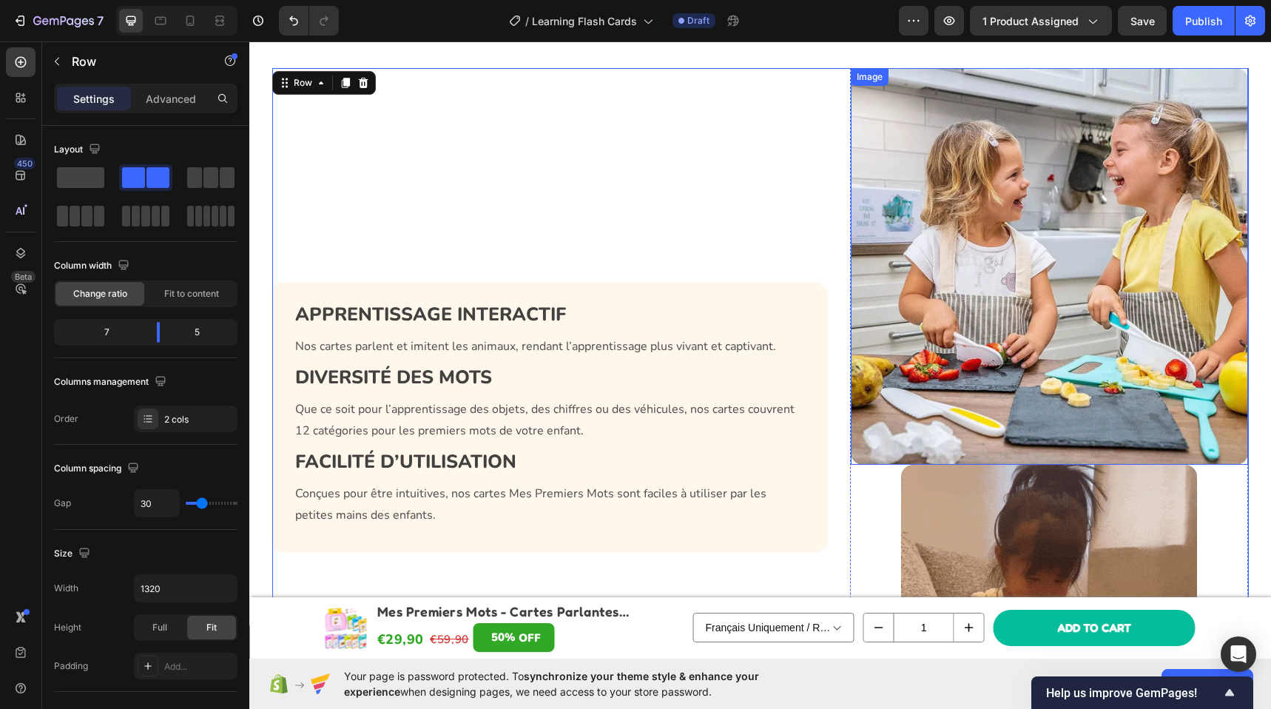
click at [984, 331] on img at bounding box center [1049, 266] width 397 height 397
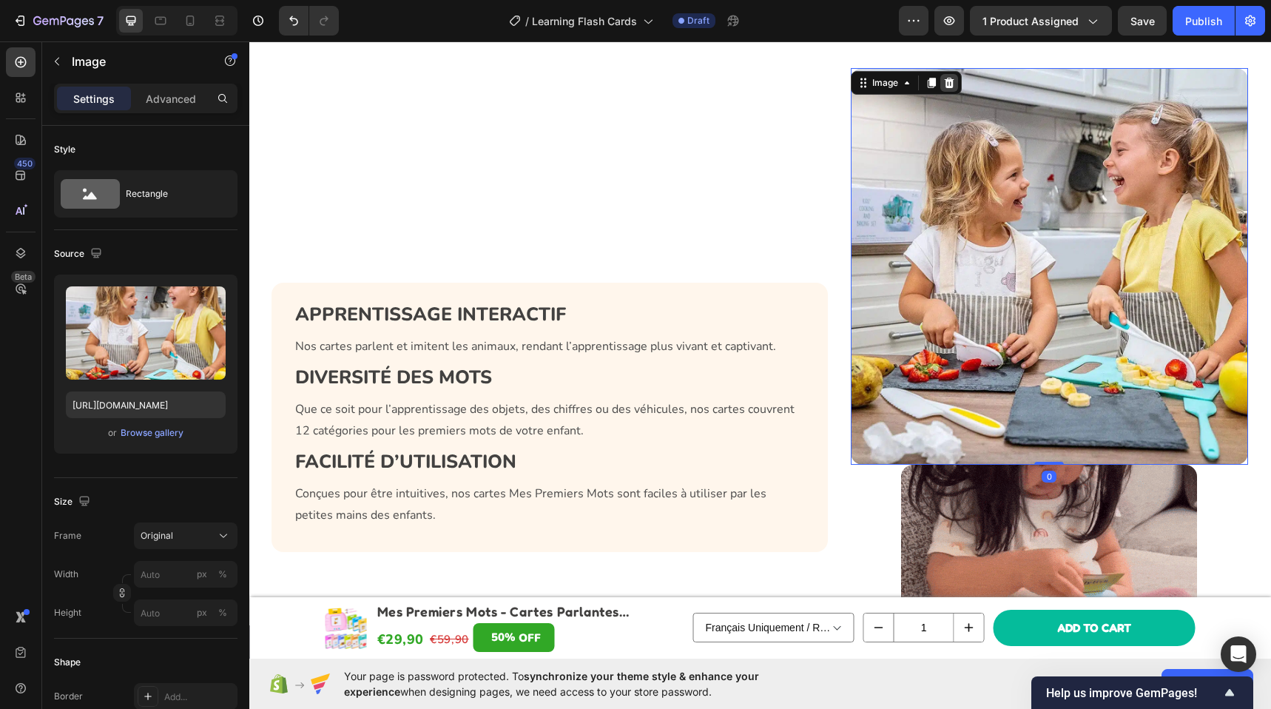
click at [949, 81] on icon at bounding box center [949, 83] width 12 height 12
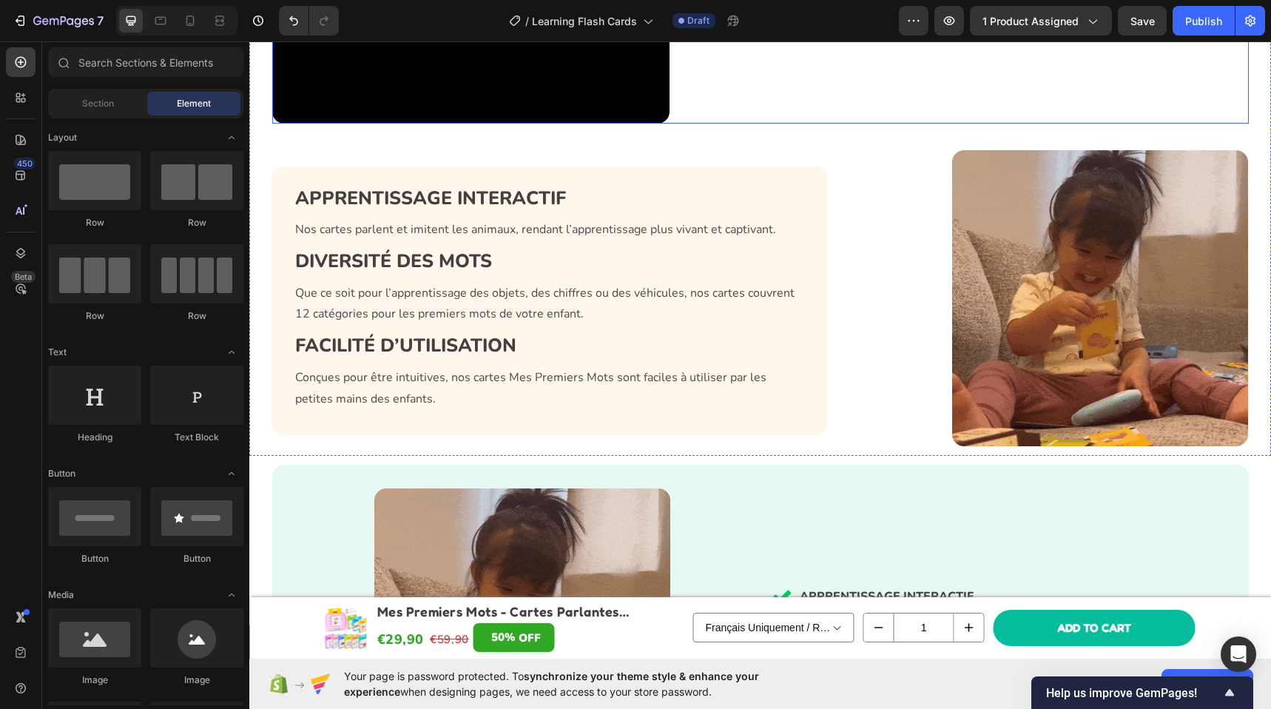
scroll to position [1739, 0]
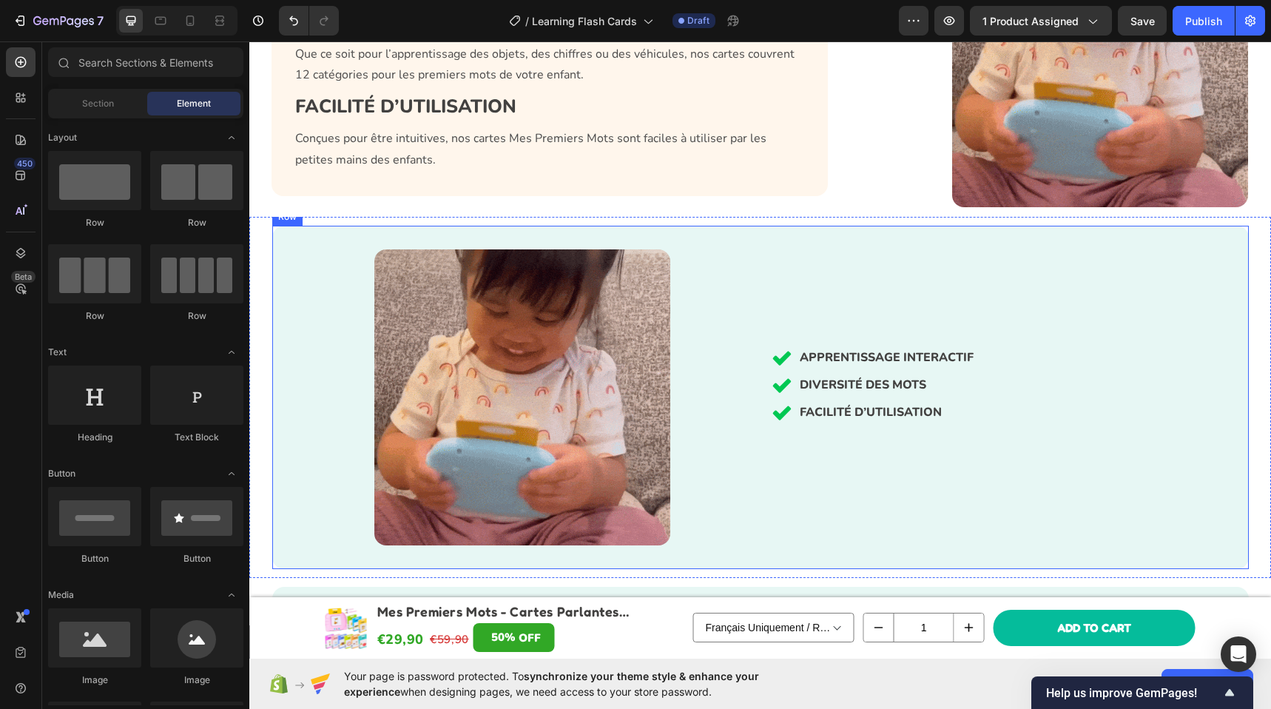
click at [757, 246] on div "APPRENTISSAGE INTERACTIF DIVERSITÉ DES MOTS FACILITÉ D’UTILISATION Item List Ro…" at bounding box center [760, 397] width 976 height 343
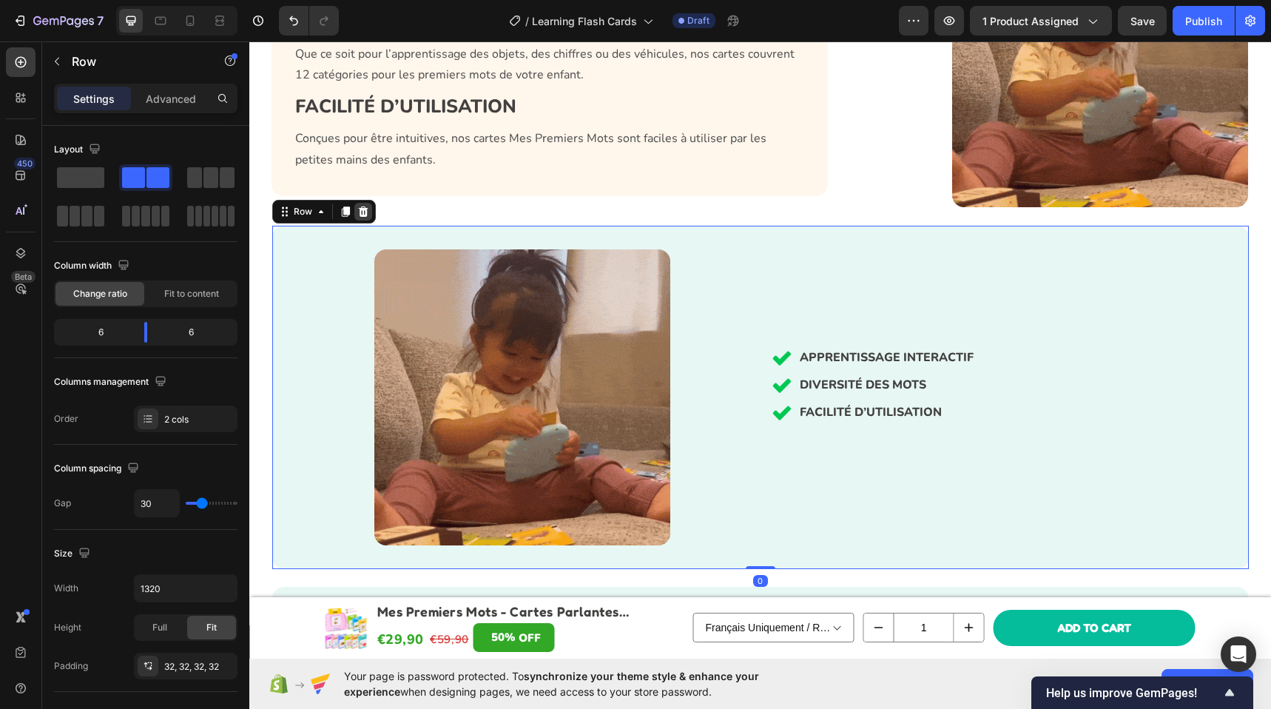
click at [360, 212] on icon at bounding box center [363, 211] width 10 height 10
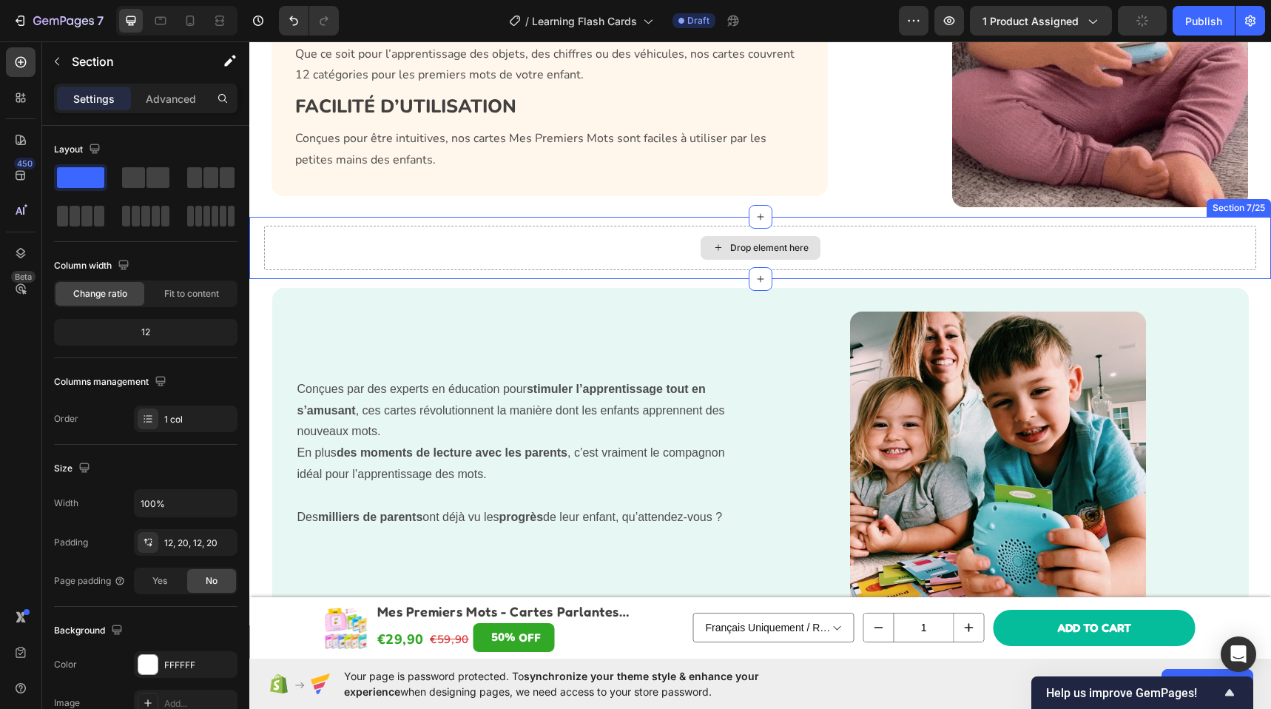
click at [534, 233] on div "Drop element here" at bounding box center [760, 248] width 992 height 44
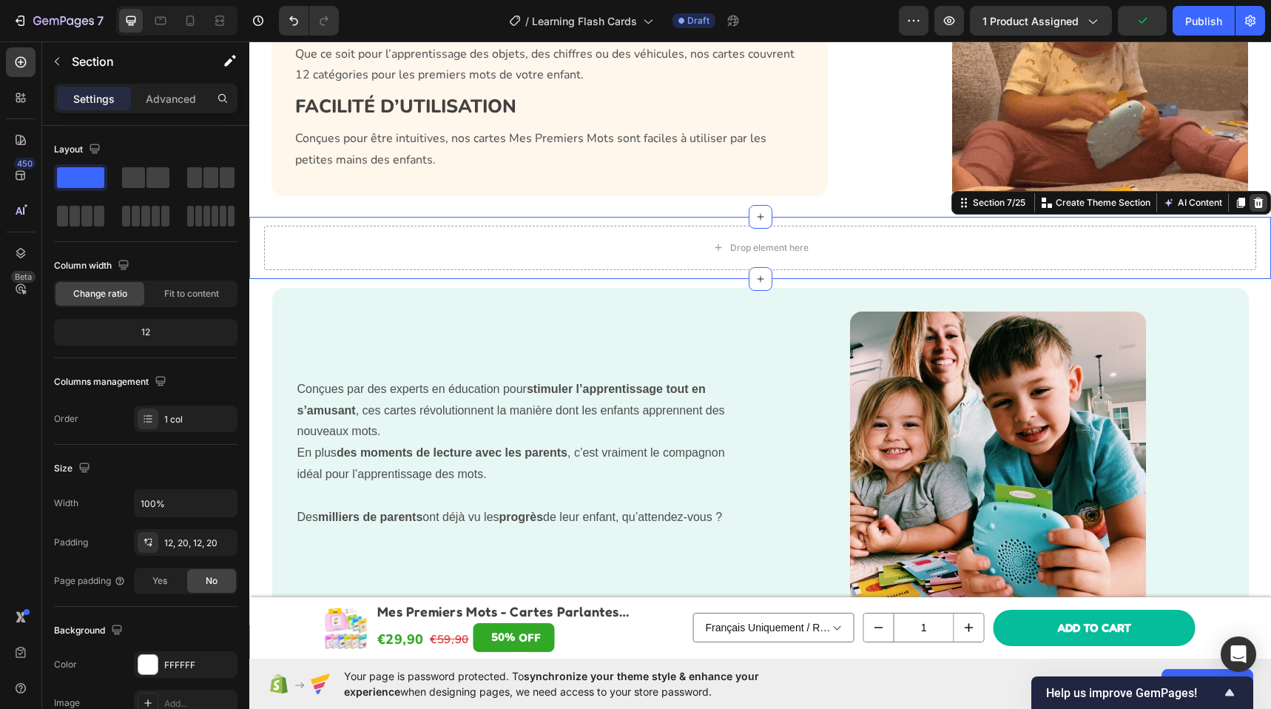
click at [1252, 200] on icon at bounding box center [1258, 203] width 12 height 12
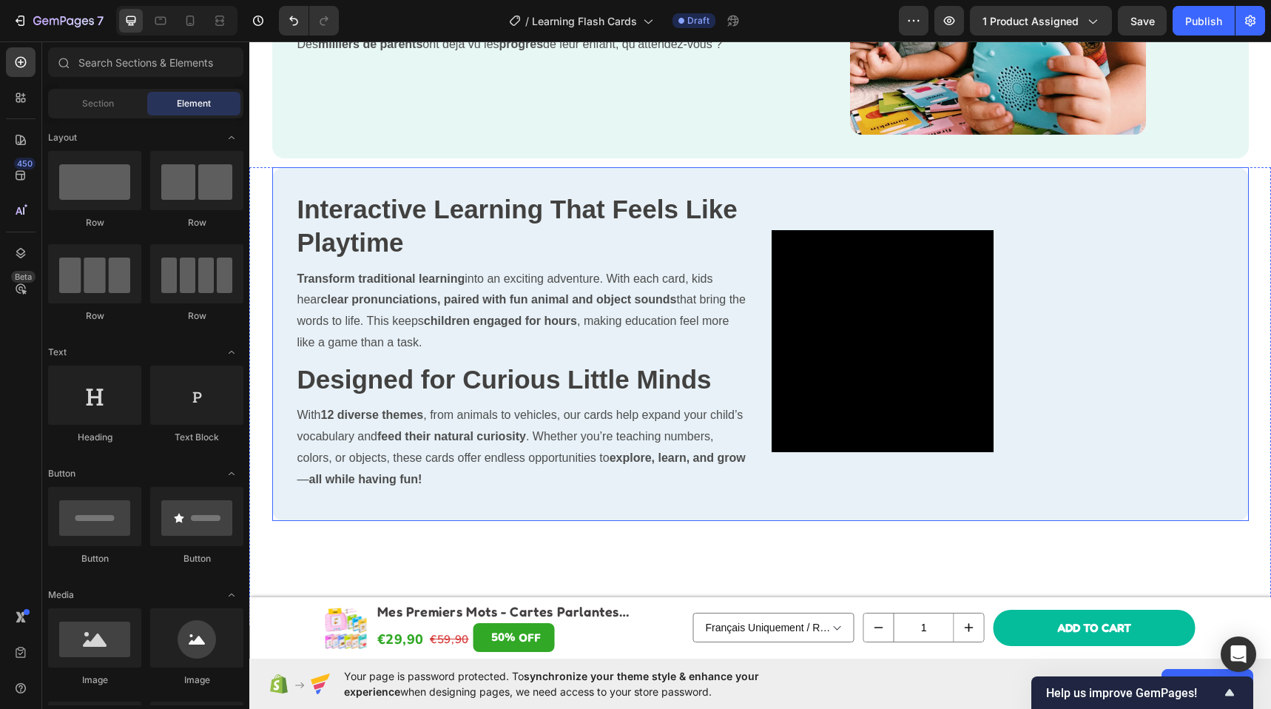
scroll to position [2206, 0]
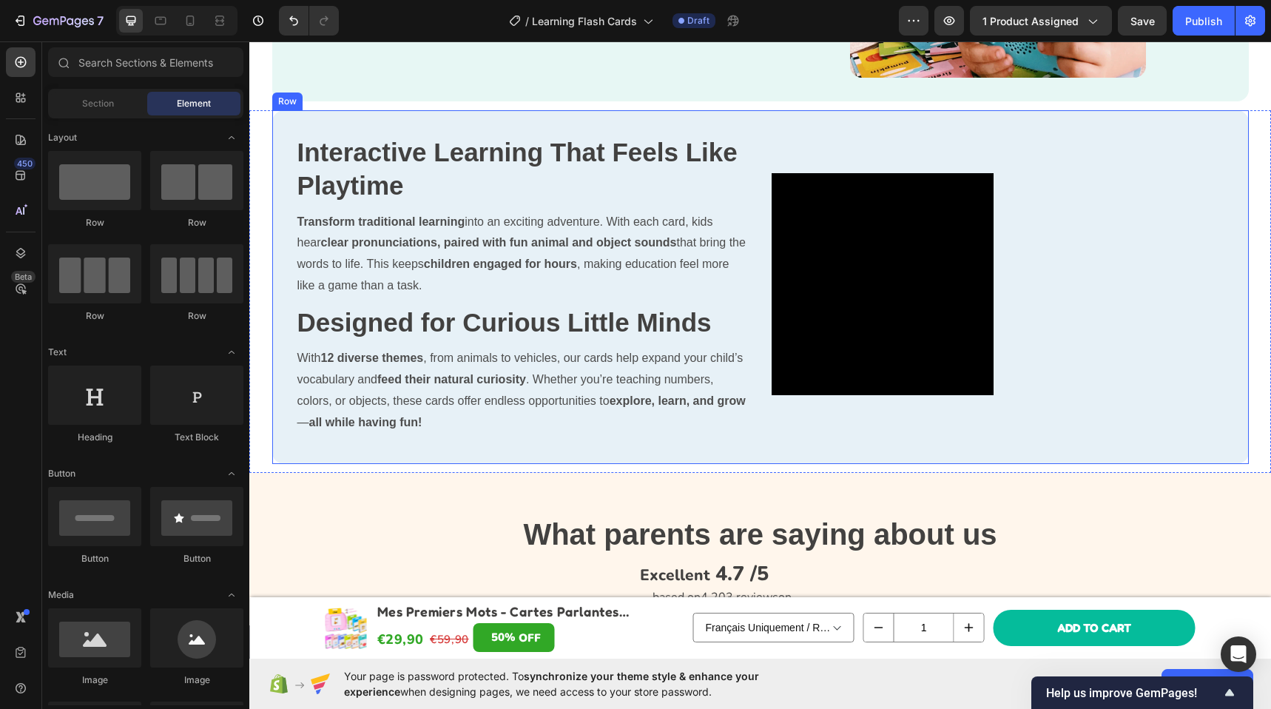
click at [663, 141] on div "Interactive Learning That Feels Like Playtime Heading Transform traditional lea…" at bounding box center [522, 287] width 453 height 307
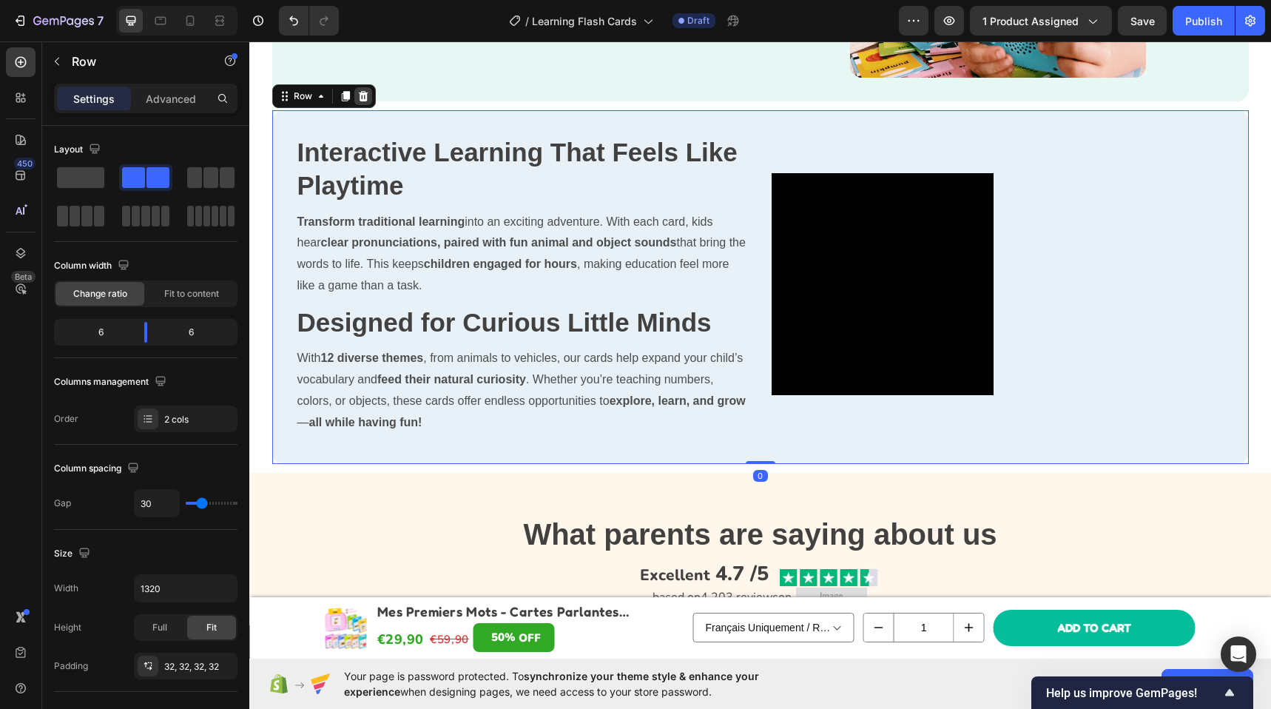
click at [357, 95] on icon at bounding box center [363, 96] width 12 height 12
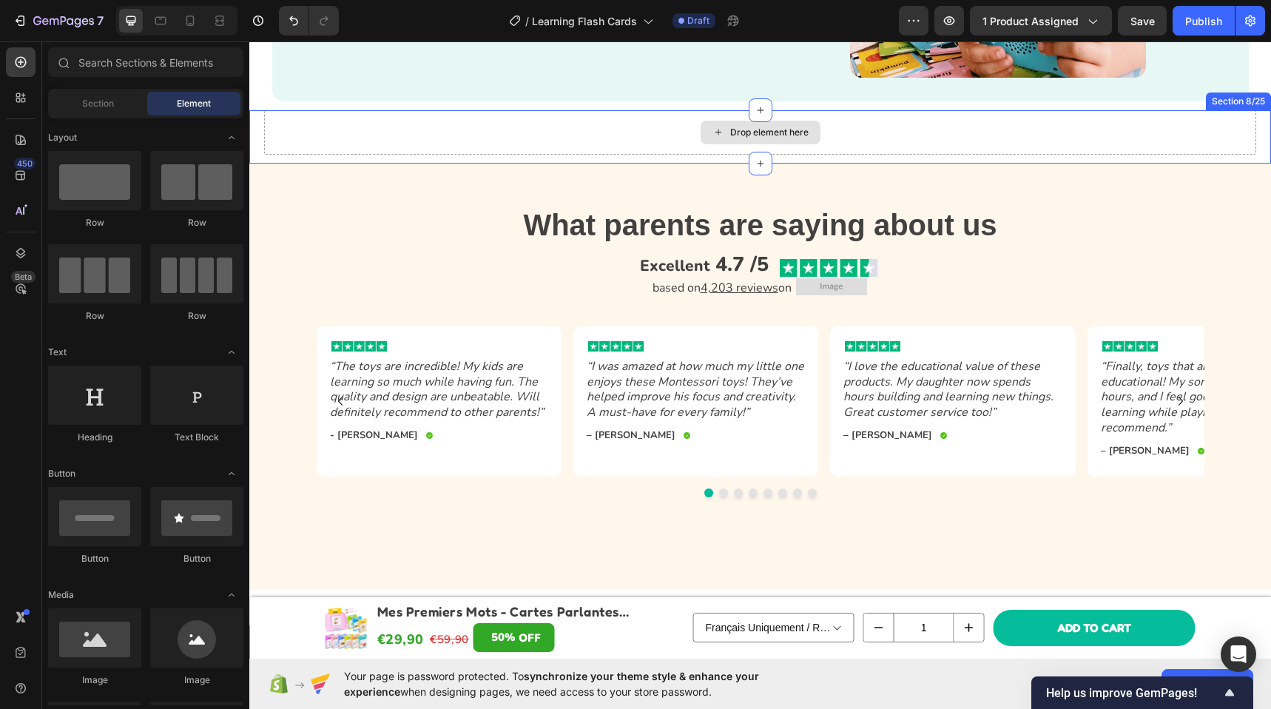
click at [305, 132] on div "Drop element here" at bounding box center [760, 132] width 992 height 44
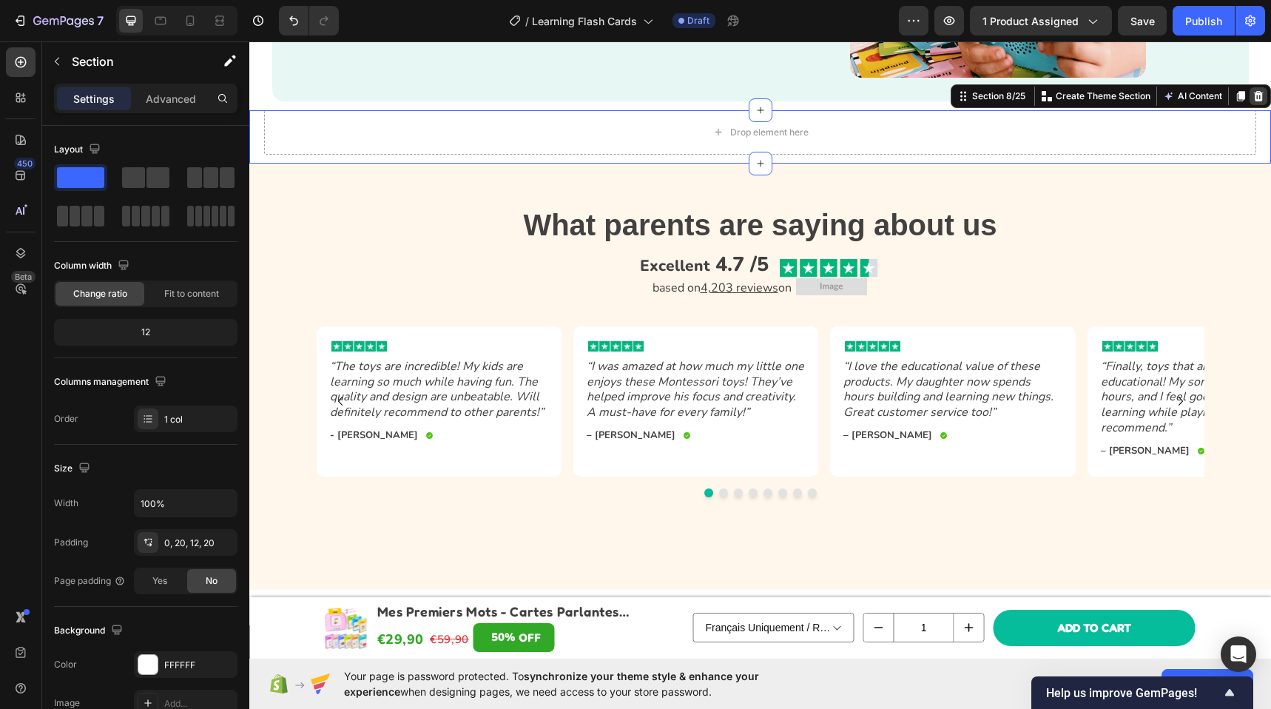
click at [1249, 102] on div at bounding box center [1258, 96] width 18 height 18
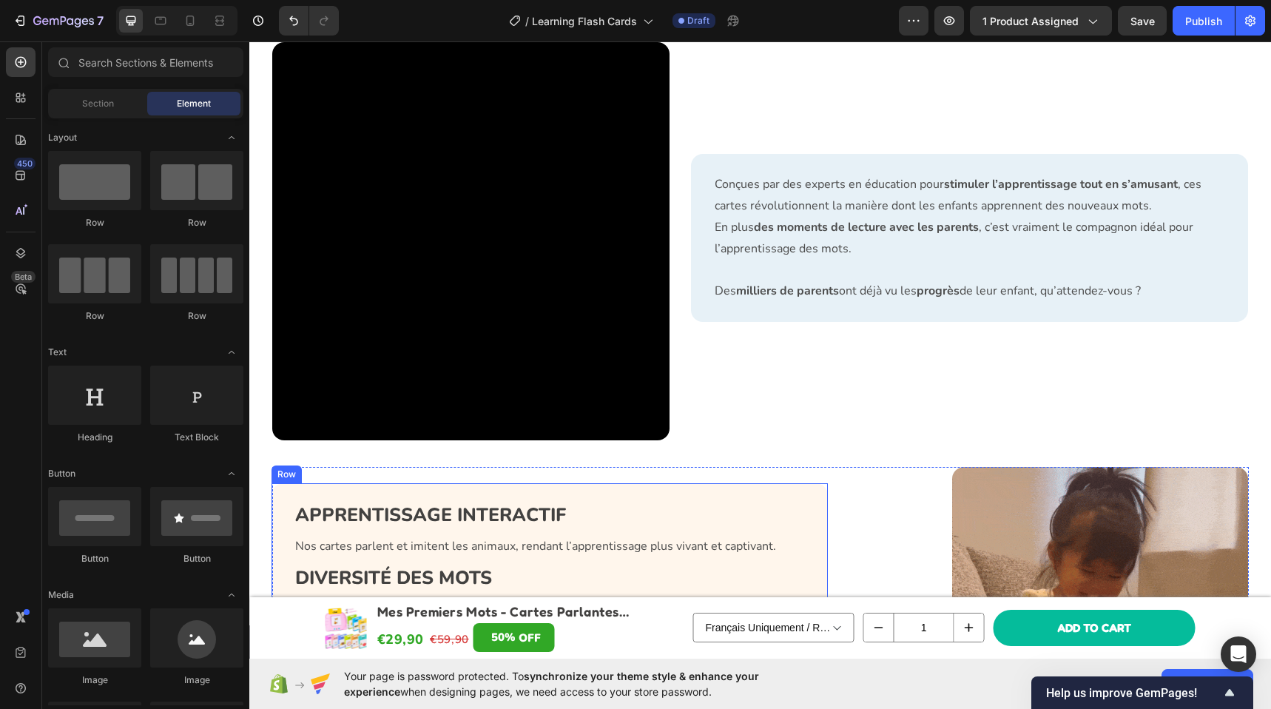
scroll to position [1518, 0]
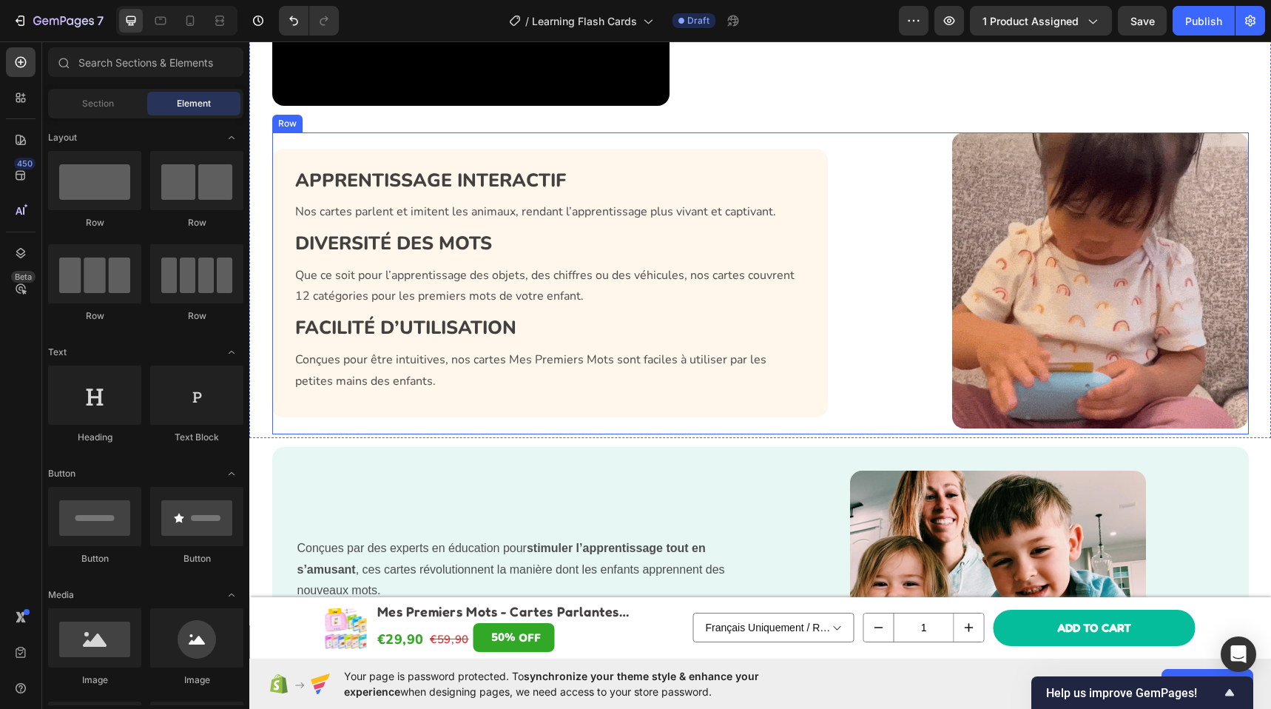
click at [834, 425] on div "Image Row APPRENTISSAGE INTERACTIF Heading Nos cartes parlent et imitent les an…" at bounding box center [760, 283] width 976 height 302
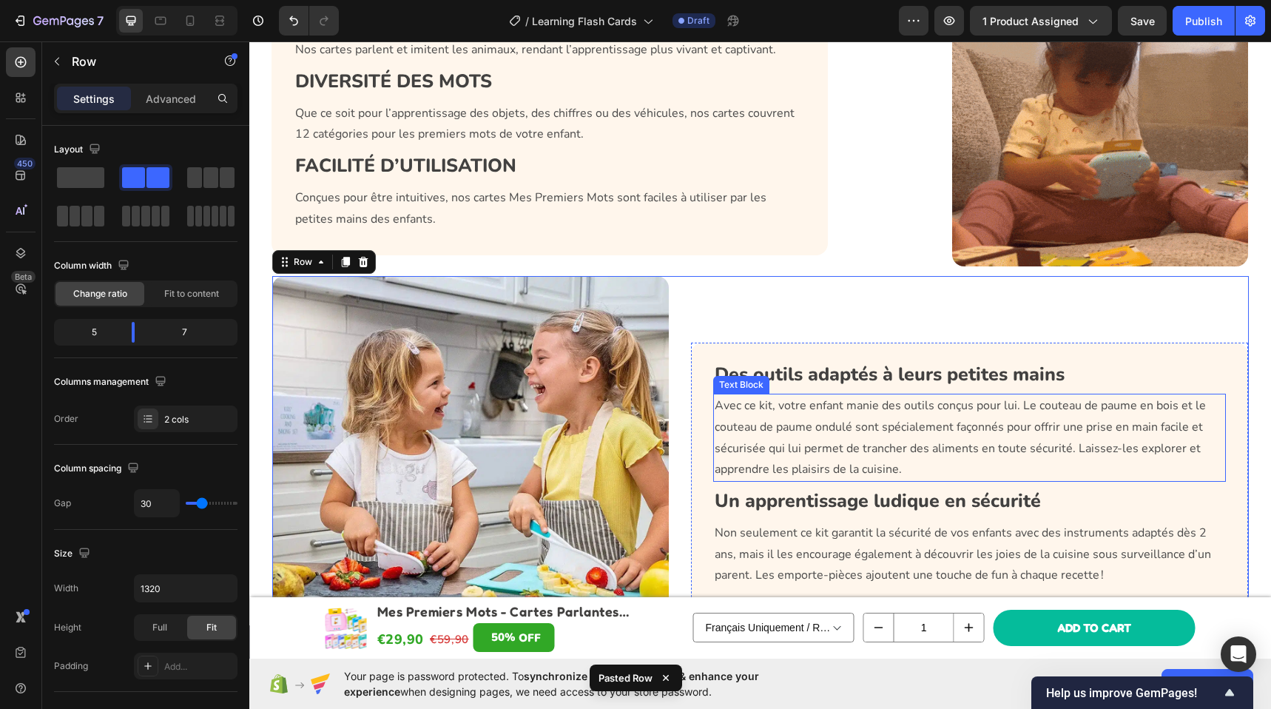
scroll to position [1603, 0]
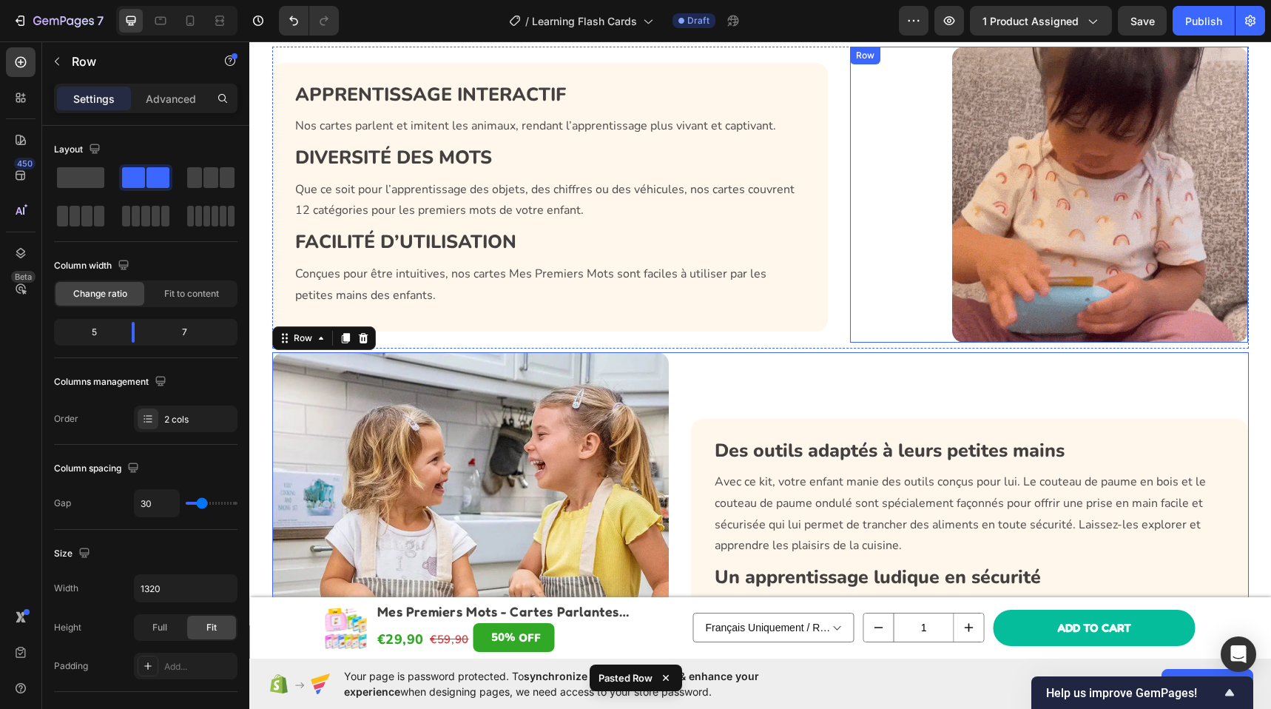
click at [879, 303] on div "Image Row" at bounding box center [1049, 195] width 398 height 296
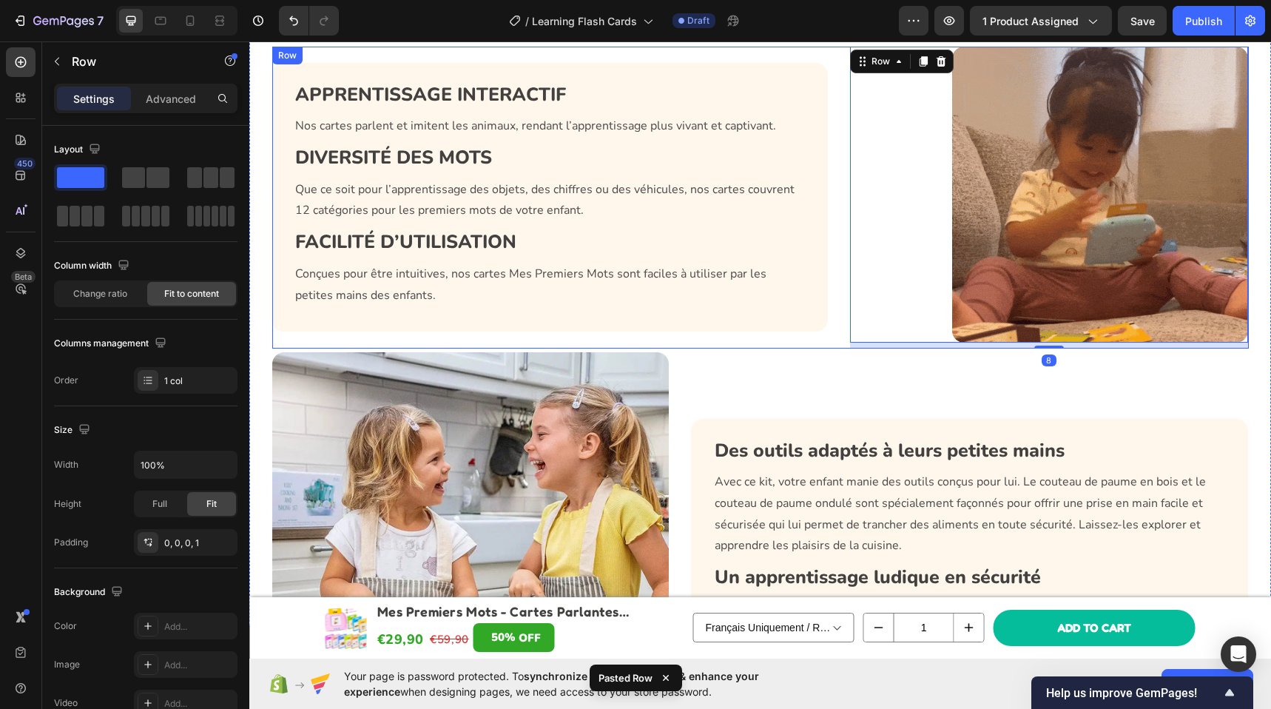
click at [808, 332] on div "APPRENTISSAGE INTERACTIF Heading Nos cartes parlent et imitent les animaux, ren…" at bounding box center [550, 198] width 557 height 302
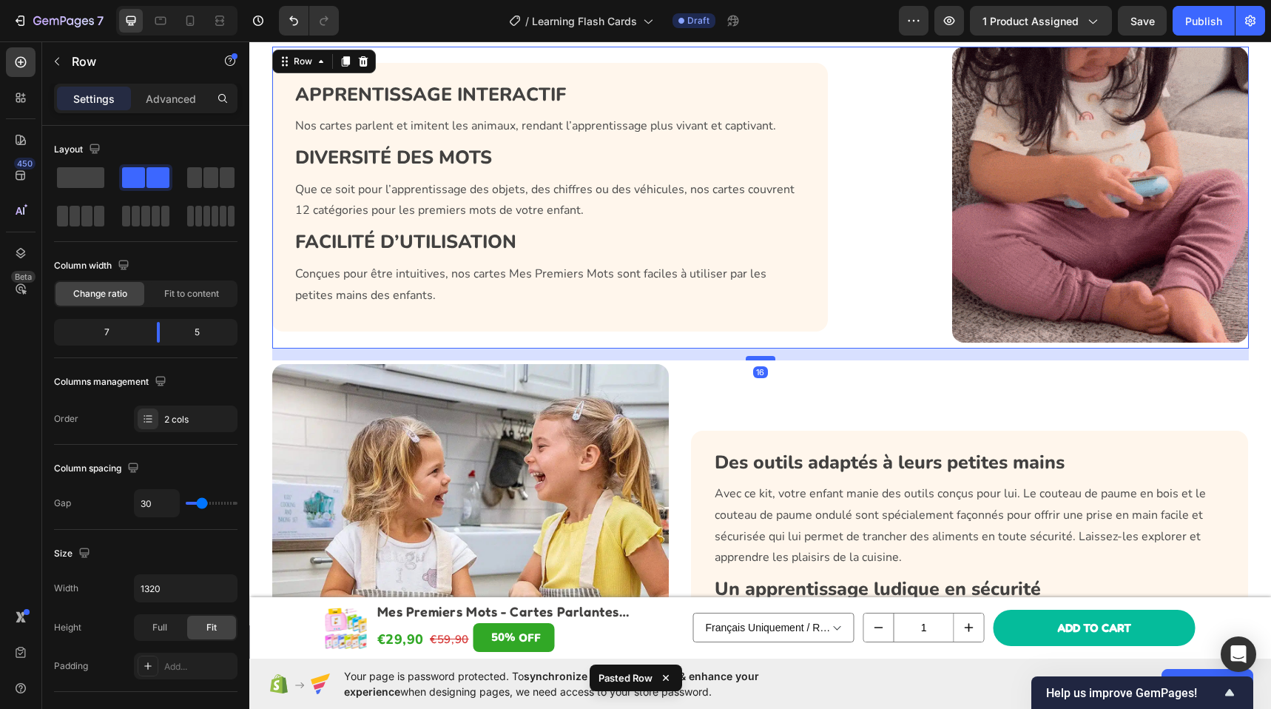
drag, startPoint x: 751, startPoint y: 345, endPoint x: 750, endPoint y: 357, distance: 11.9
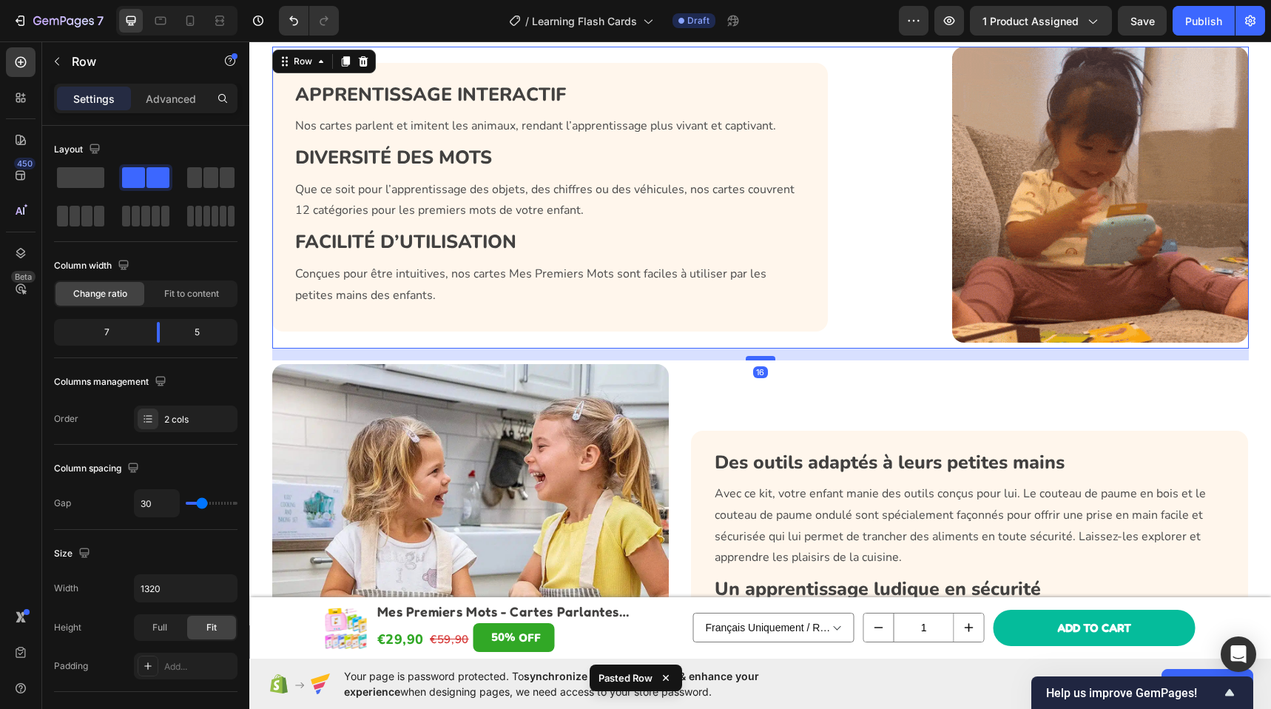
click at [750, 357] on div at bounding box center [760, 358] width 30 height 4
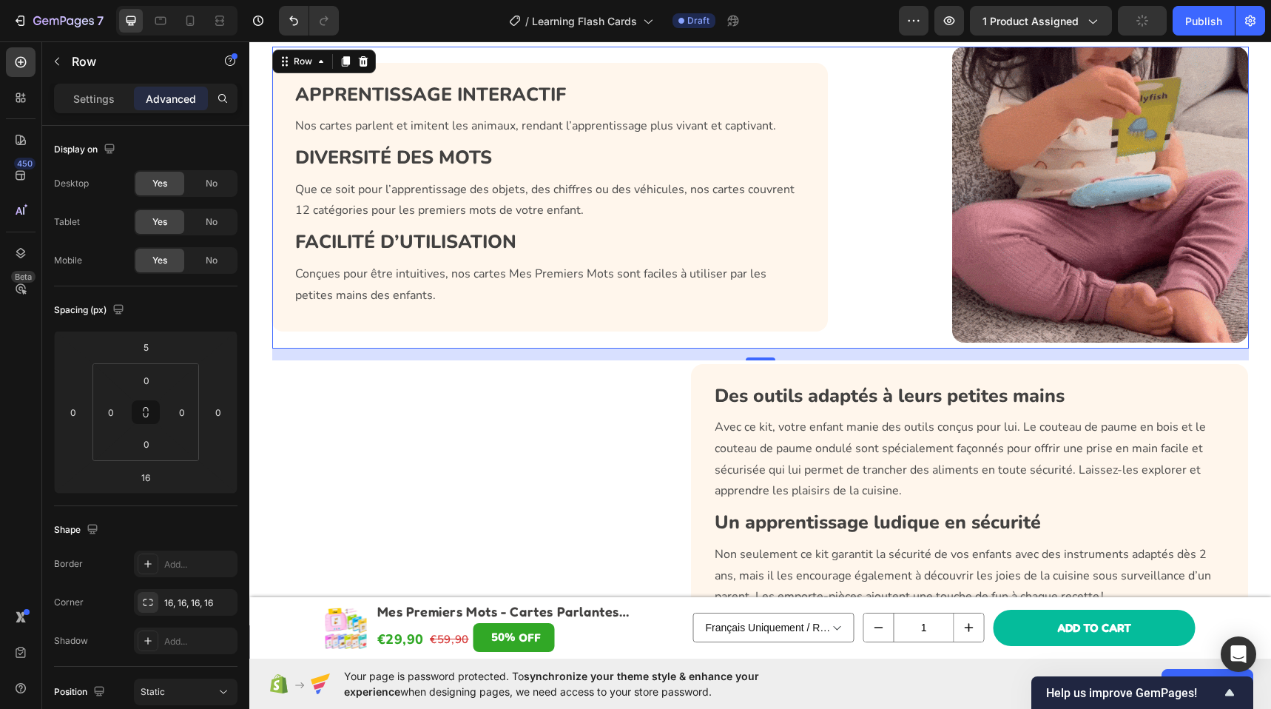
scroll to position [1346, 0]
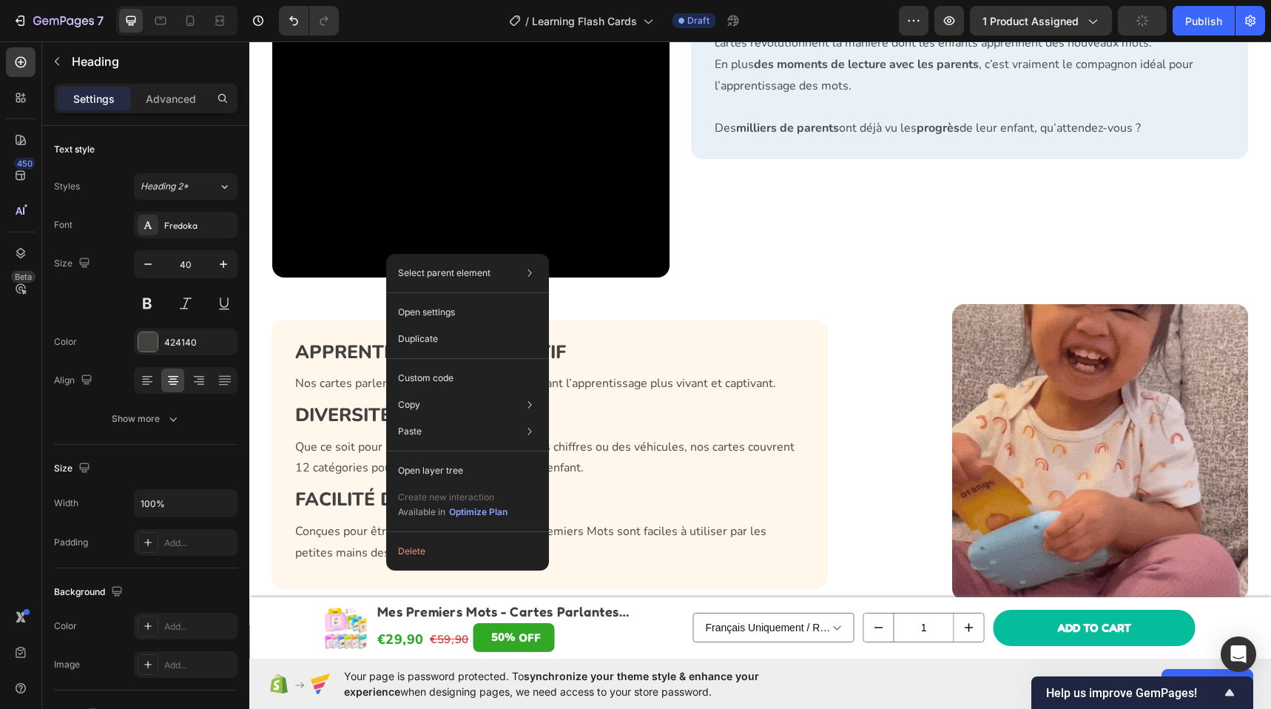
scroll to position [880, 0]
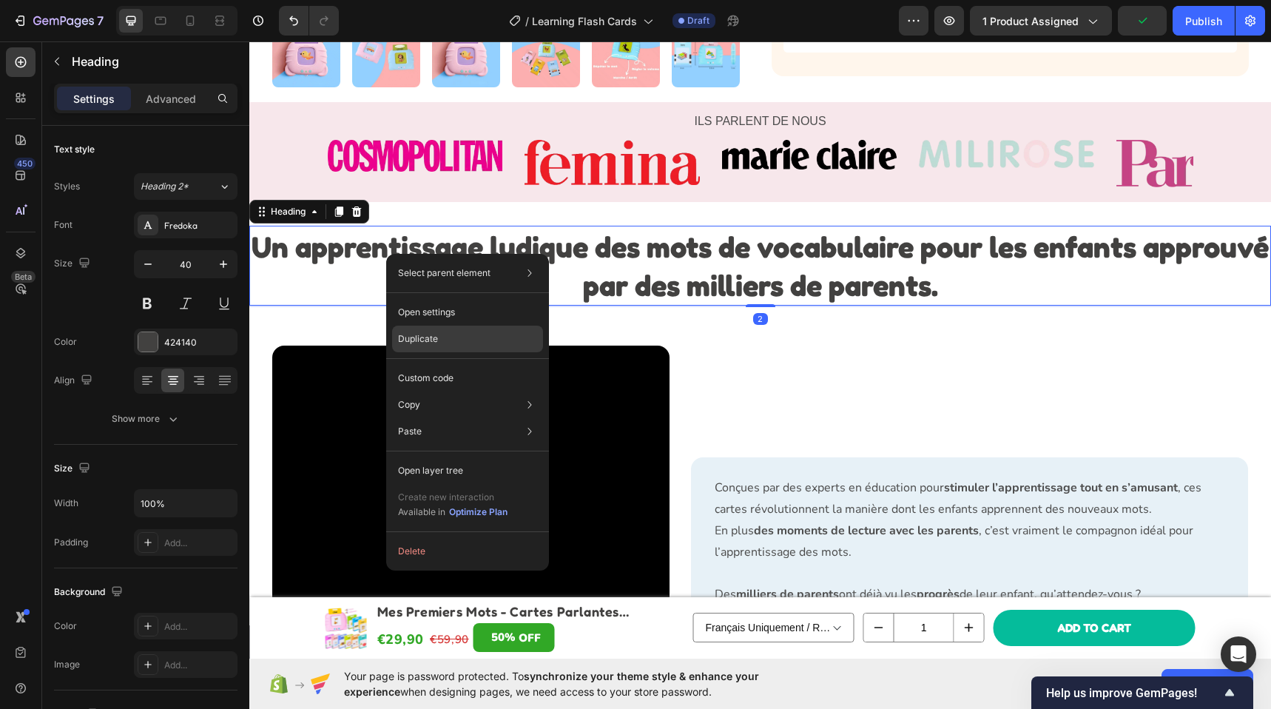
click at [422, 336] on p "Duplicate" at bounding box center [418, 338] width 40 height 13
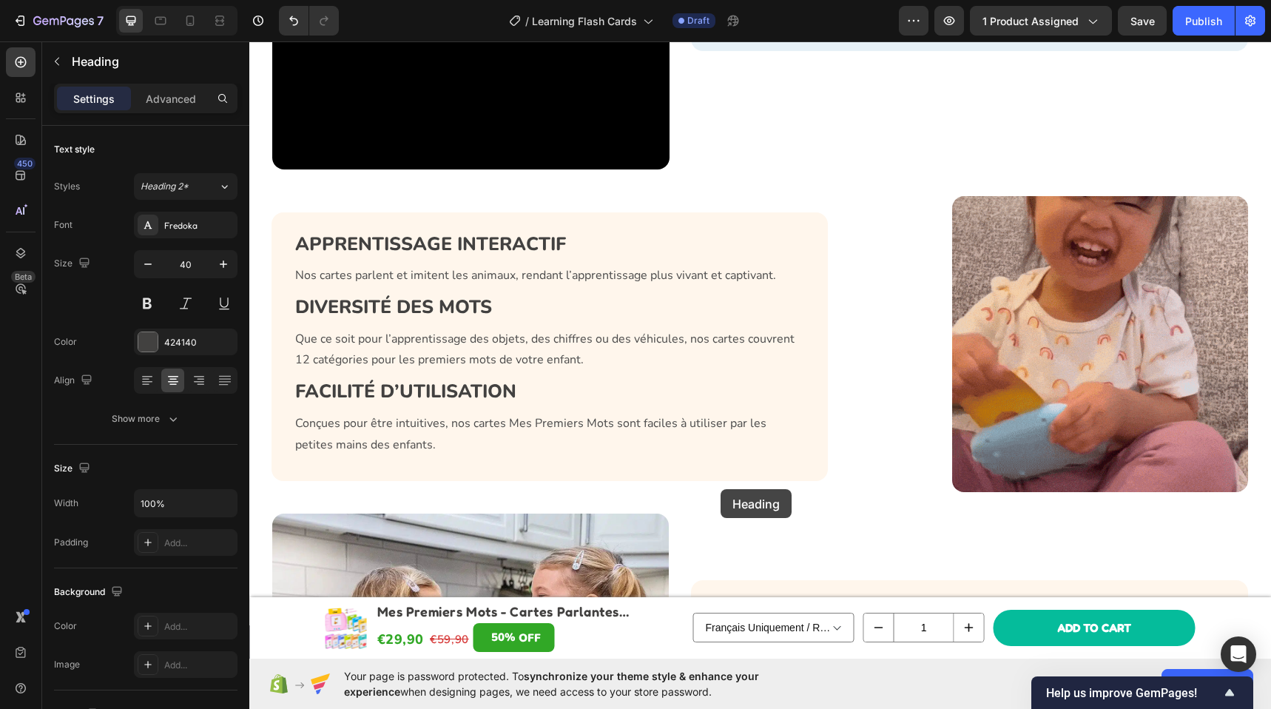
scroll to position [1687, 0]
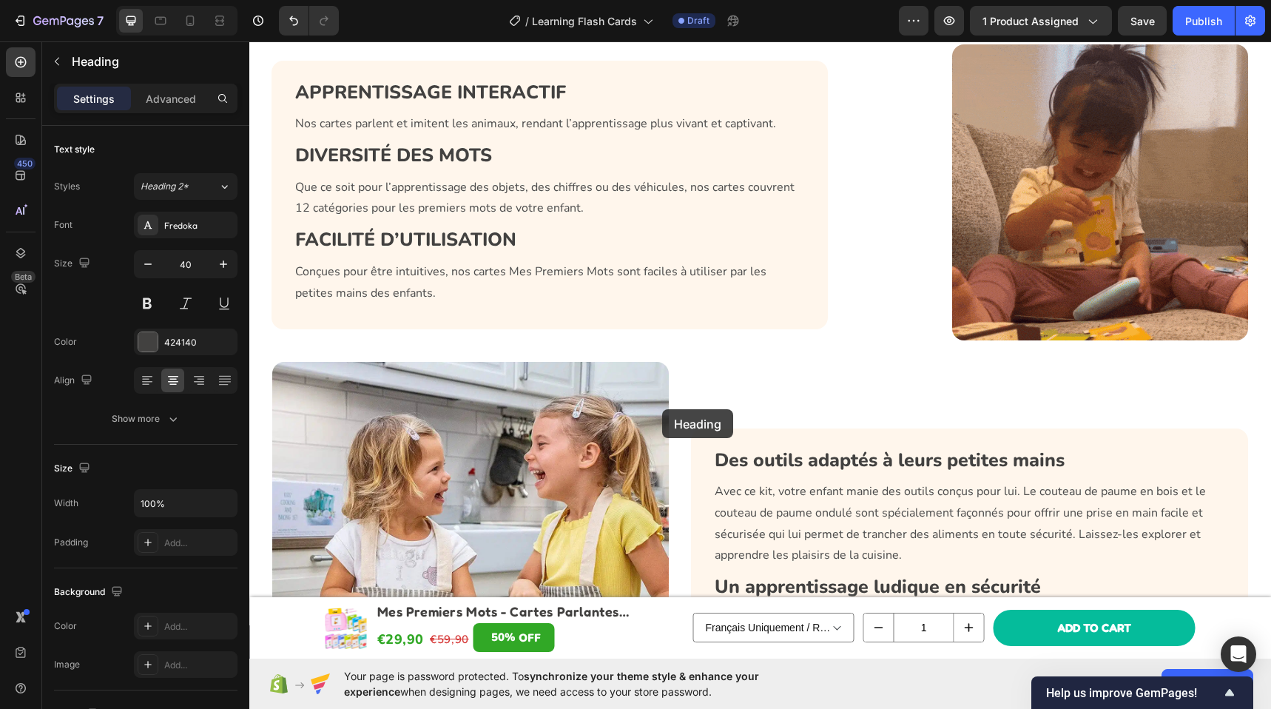
drag, startPoint x: 274, startPoint y: 294, endPoint x: 660, endPoint y: 390, distance: 397.9
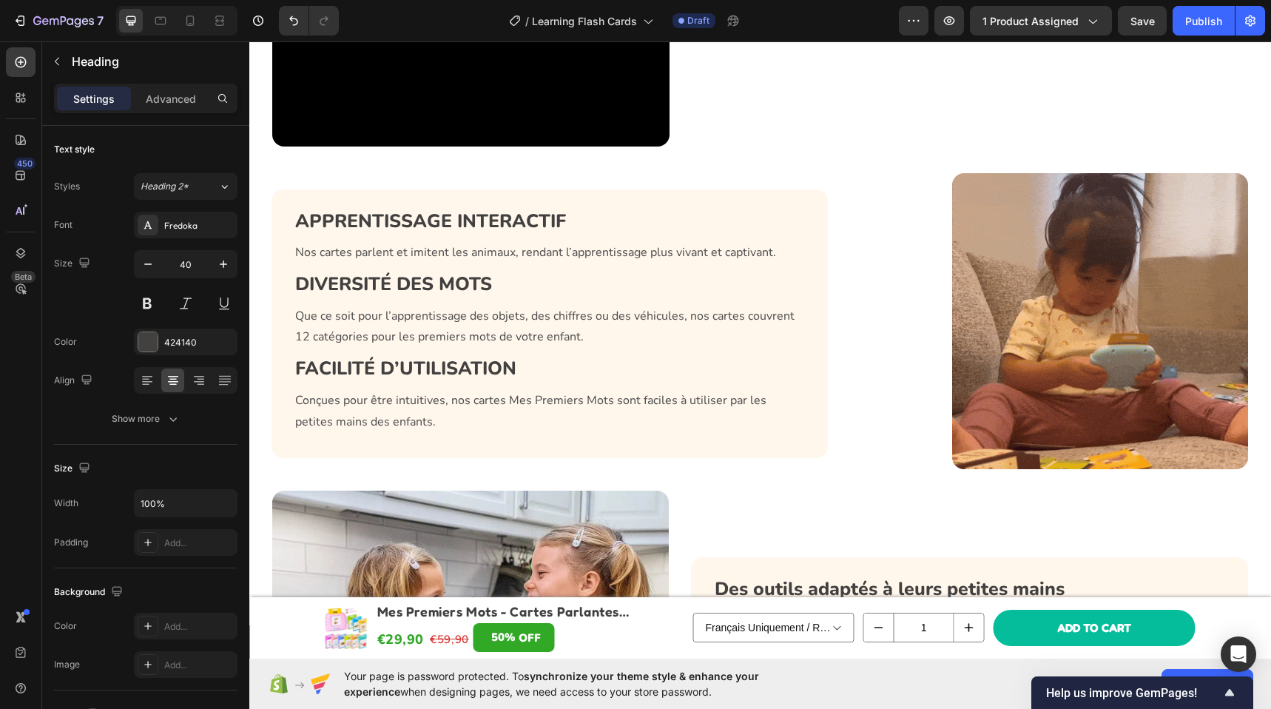
scroll to position [2302, 0]
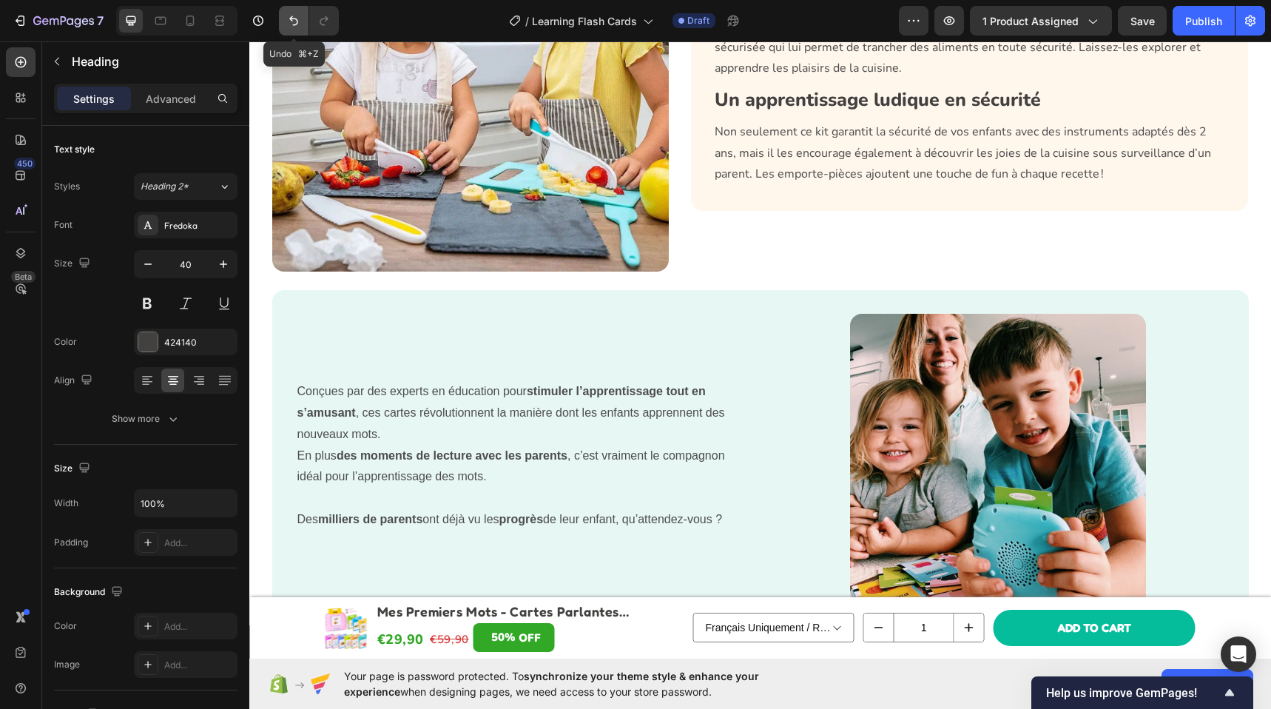
click at [290, 19] on icon "Undo/Redo" at bounding box center [293, 20] width 15 height 15
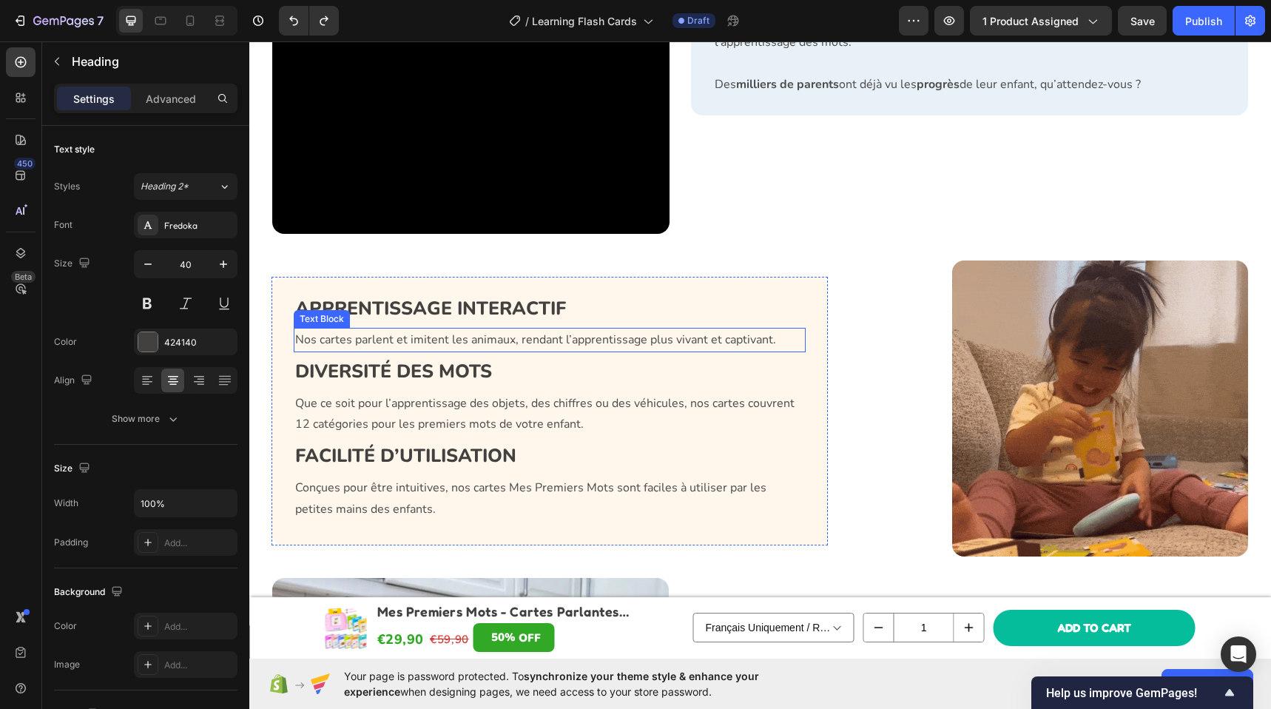
scroll to position [930, 0]
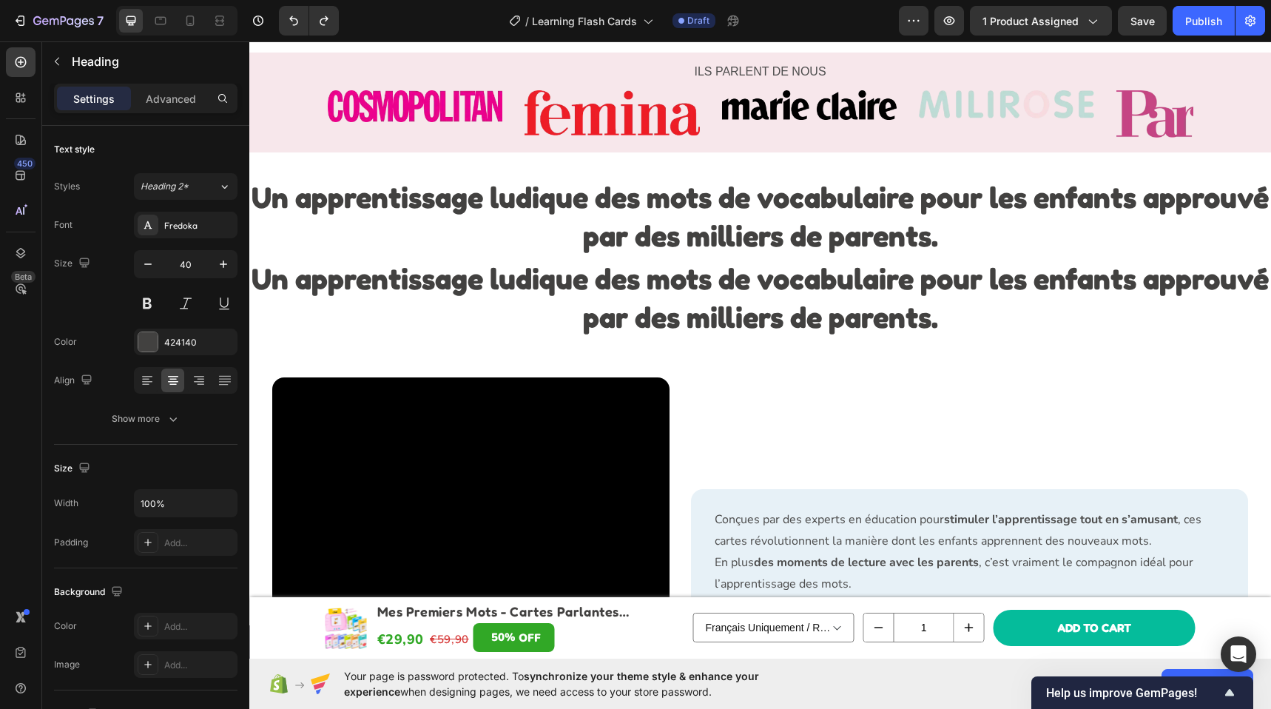
click at [310, 256] on h2 "Un apprentissage ludique des mots de vocabulaire pour les enfants approuvé par …" at bounding box center [759, 216] width 1021 height 80
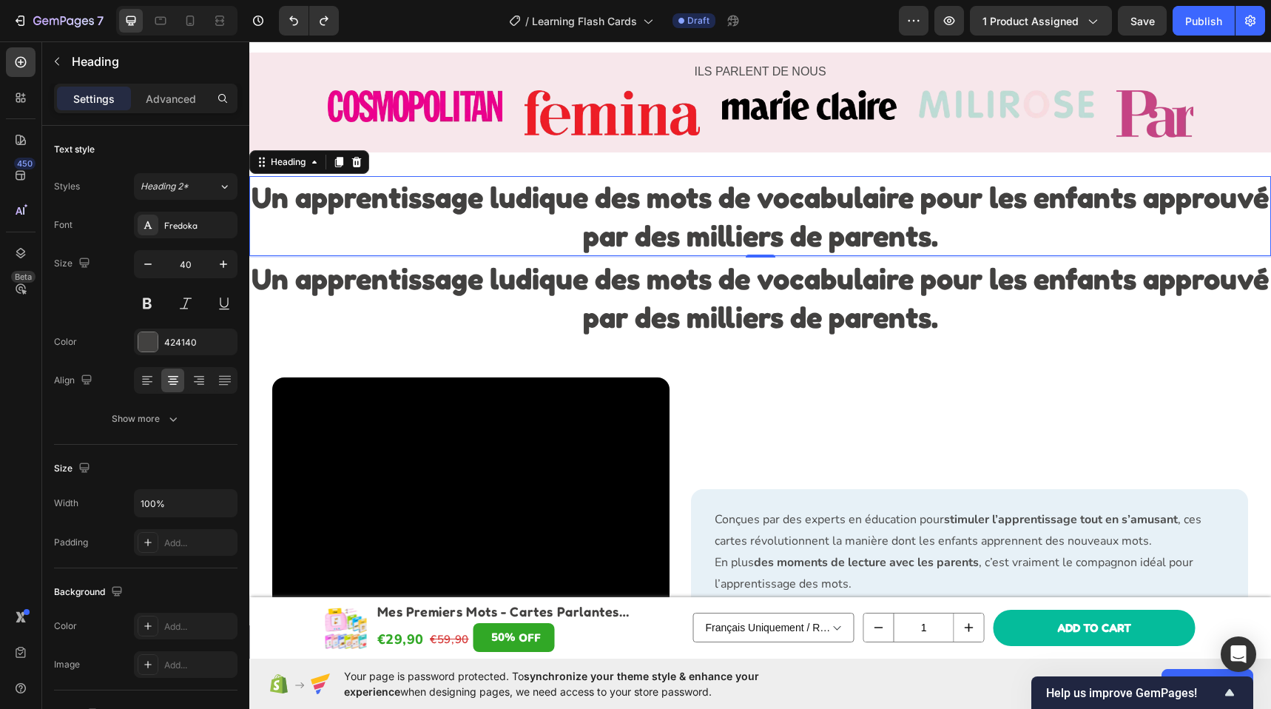
scroll to position [920, 0]
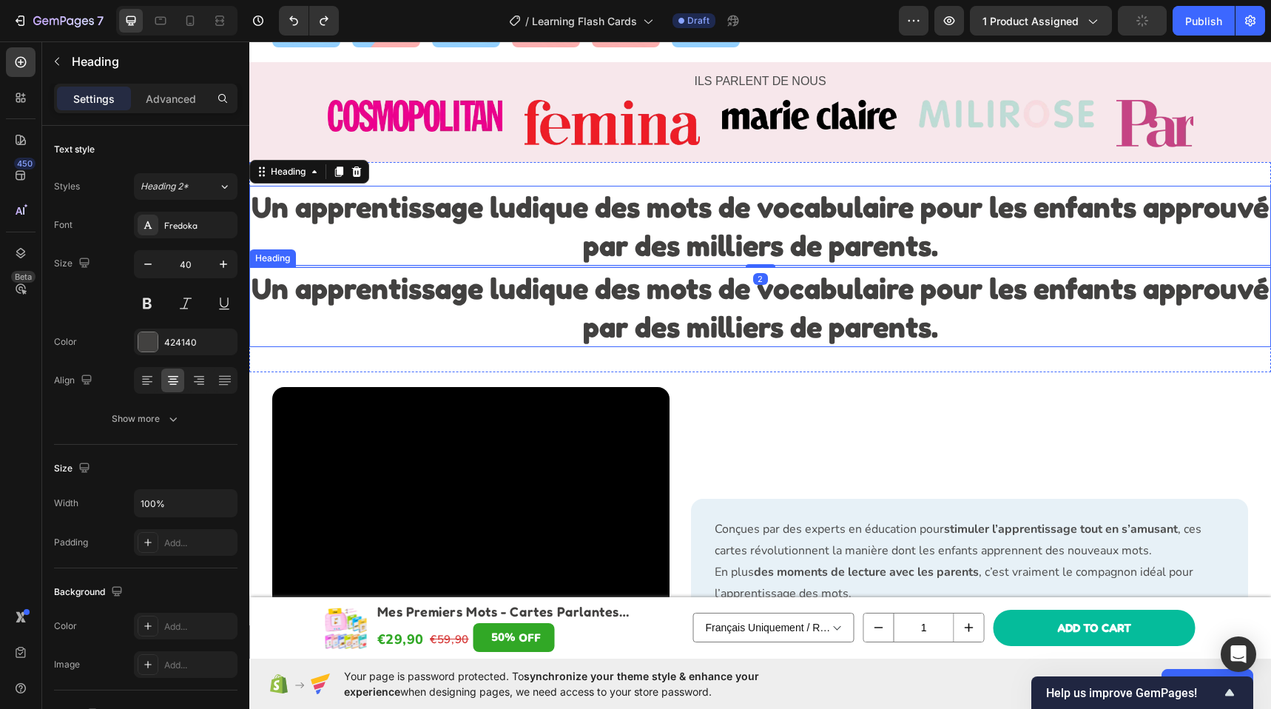
click at [305, 277] on p "⁠⁠⁠⁠⁠⁠⁠ Un apprentissage ludique des mots de vocabulaire pour les enfants appro…" at bounding box center [760, 306] width 1018 height 77
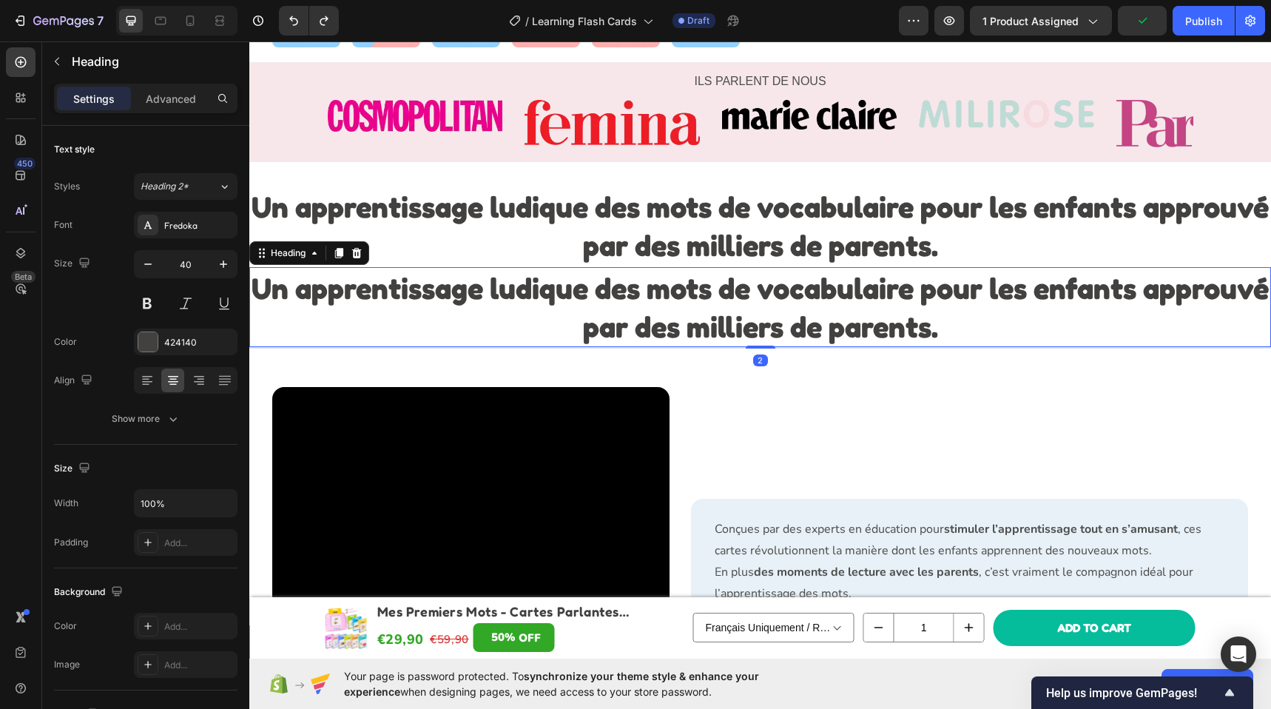
click at [361, 254] on icon at bounding box center [357, 253] width 12 height 12
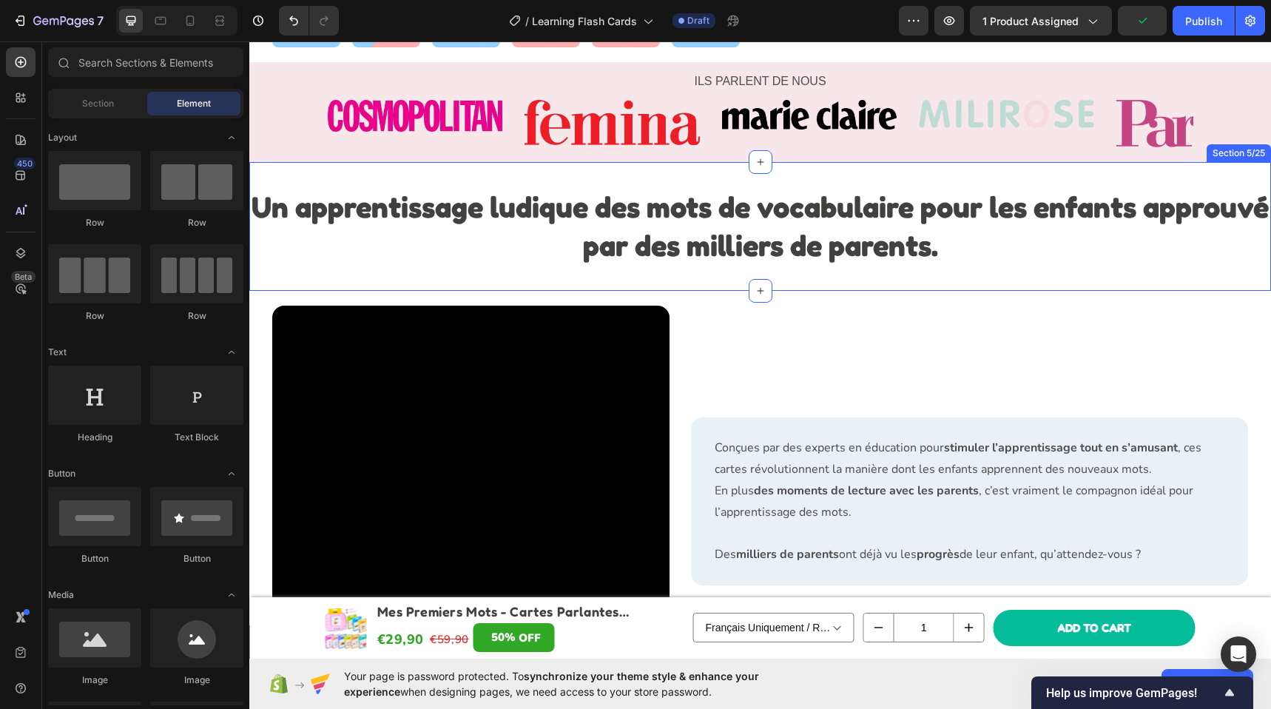
click at [326, 268] on div "Un apprentissage ludique des mots de vocabulaire pour les enfants approuvé par …" at bounding box center [759, 226] width 1021 height 129
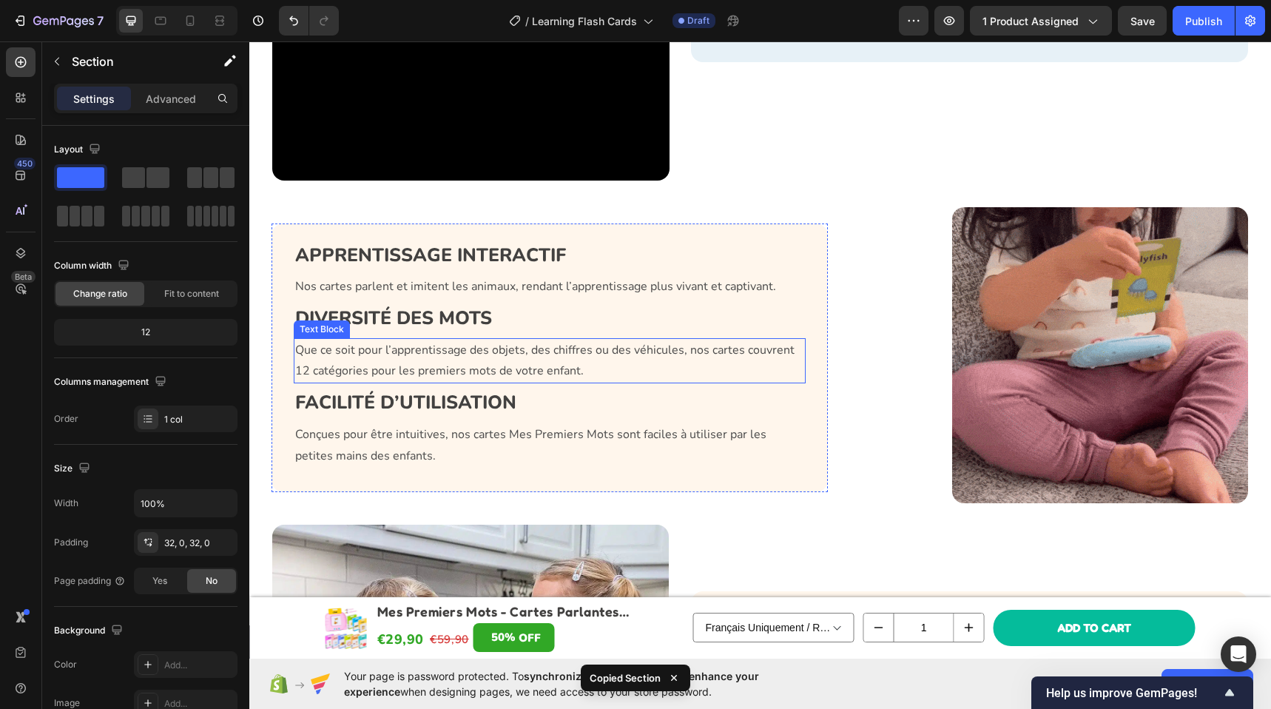
scroll to position [1452, 0]
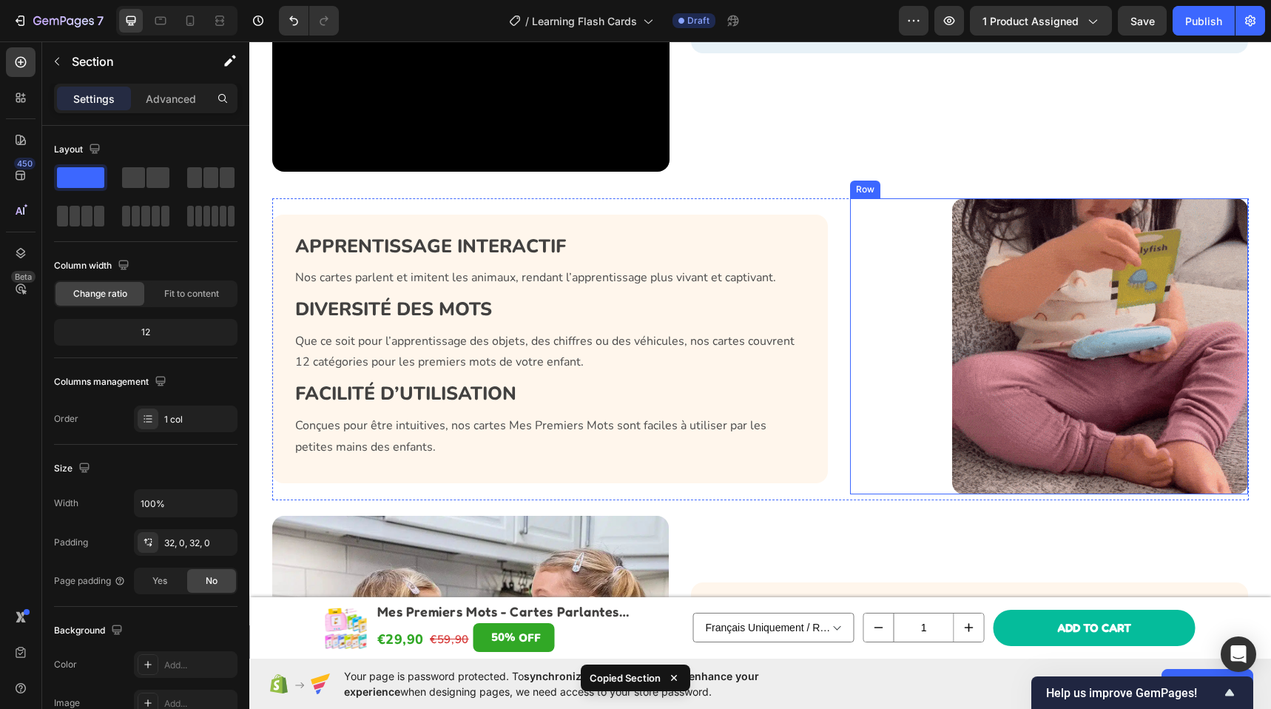
click at [888, 487] on div "Image Row" at bounding box center [1049, 346] width 398 height 296
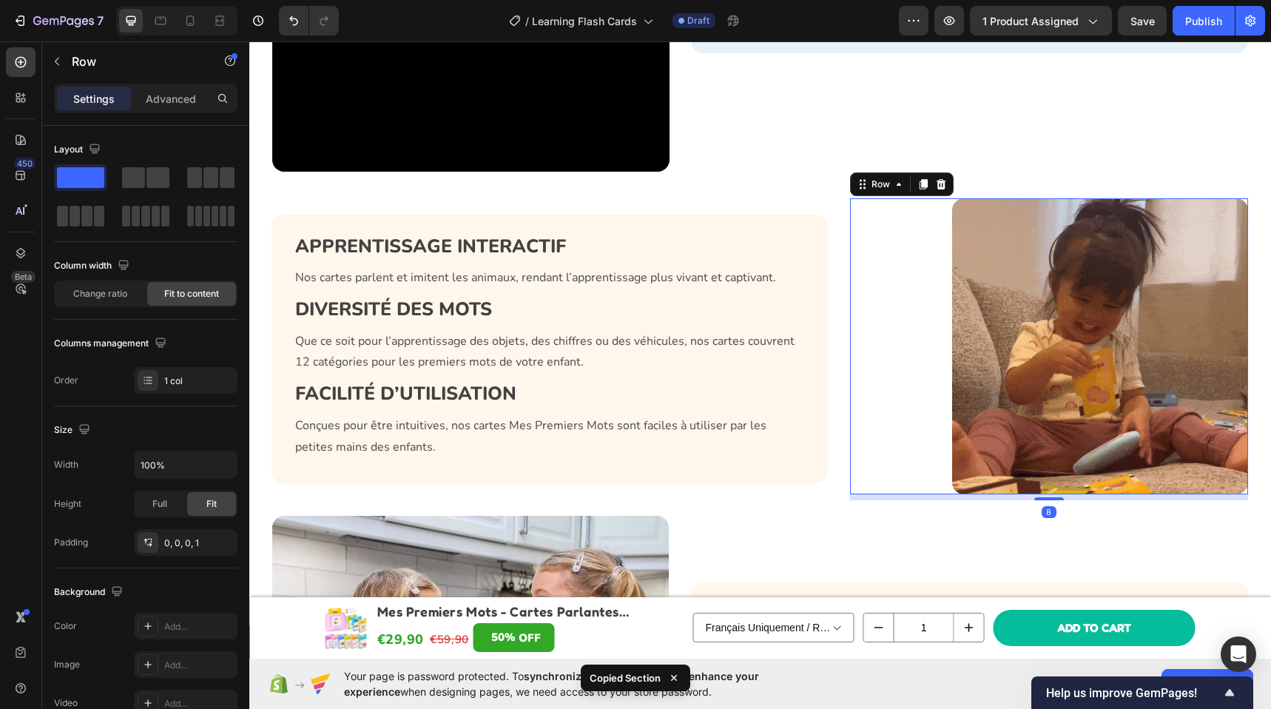
click at [850, 496] on div "8" at bounding box center [1049, 497] width 398 height 6
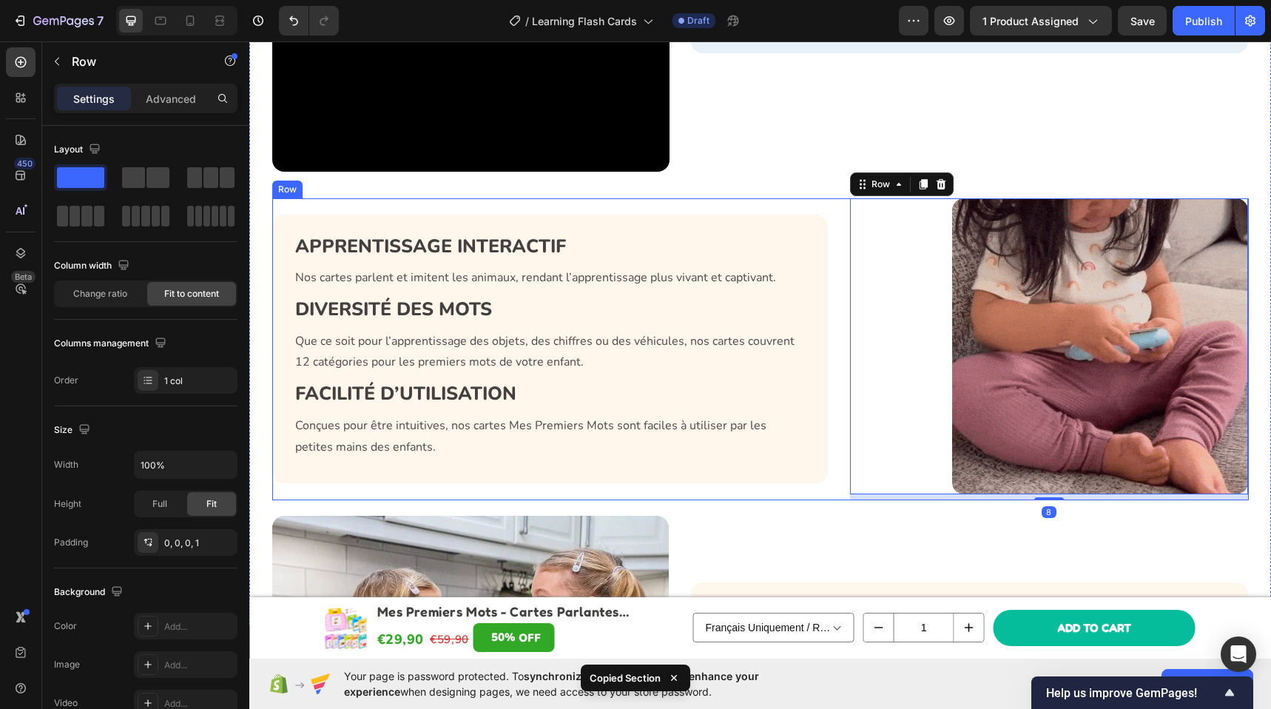
click at [819, 496] on div "APPRENTISSAGE INTERACTIF Heading Nos cartes parlent et imitent les animaux, ren…" at bounding box center [550, 349] width 557 height 302
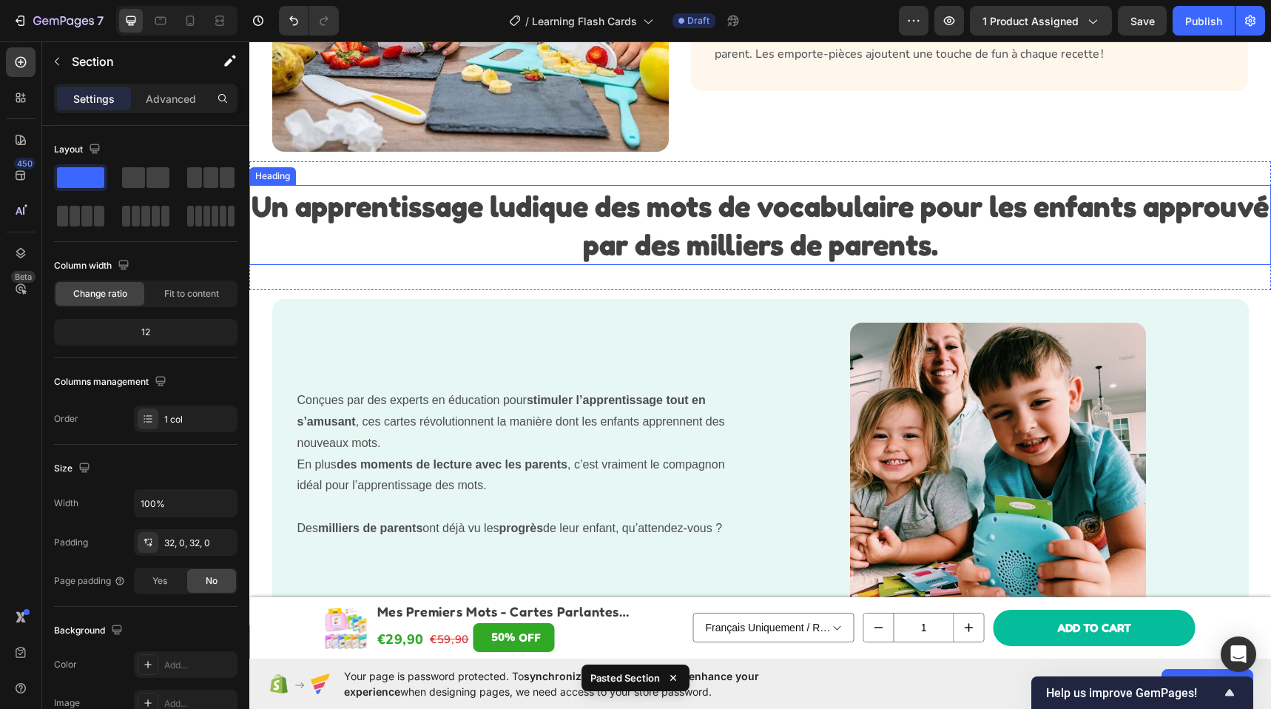
scroll to position [1848, 0]
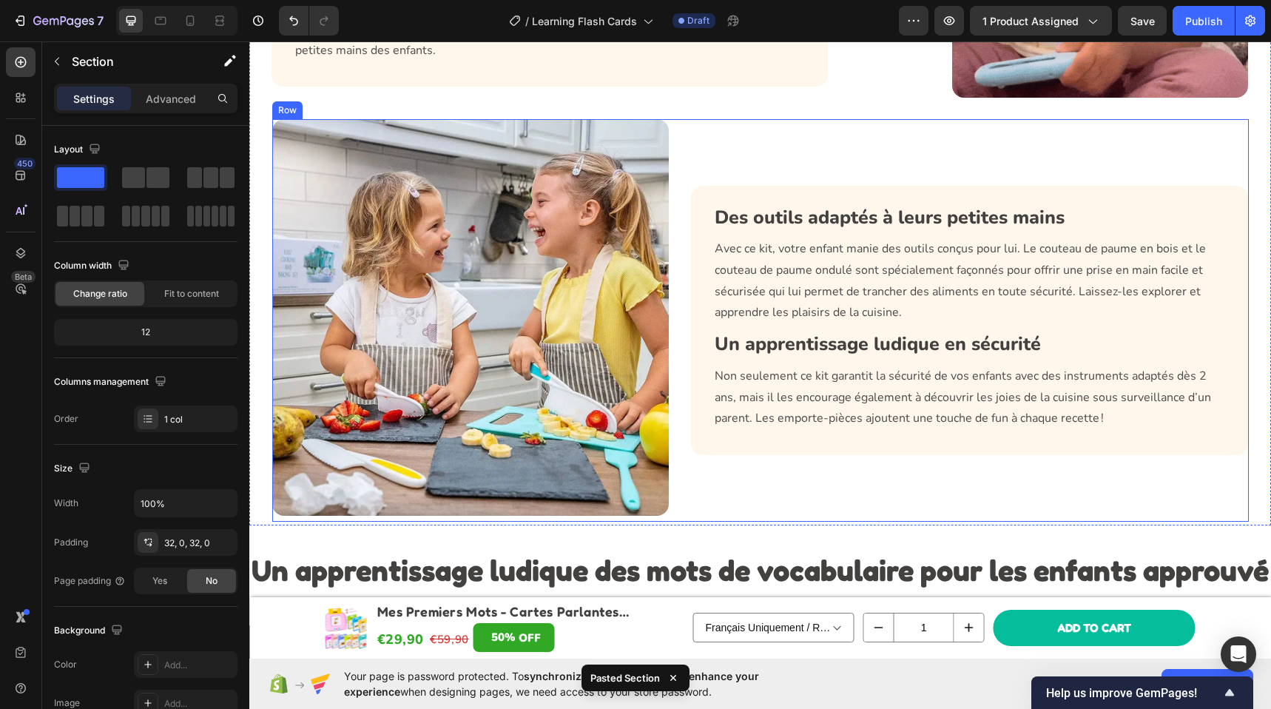
click at [683, 190] on div "Image Row Des outils adaptés à leurs petites mains Heading Avec ce kit, votre e…" at bounding box center [760, 320] width 976 height 403
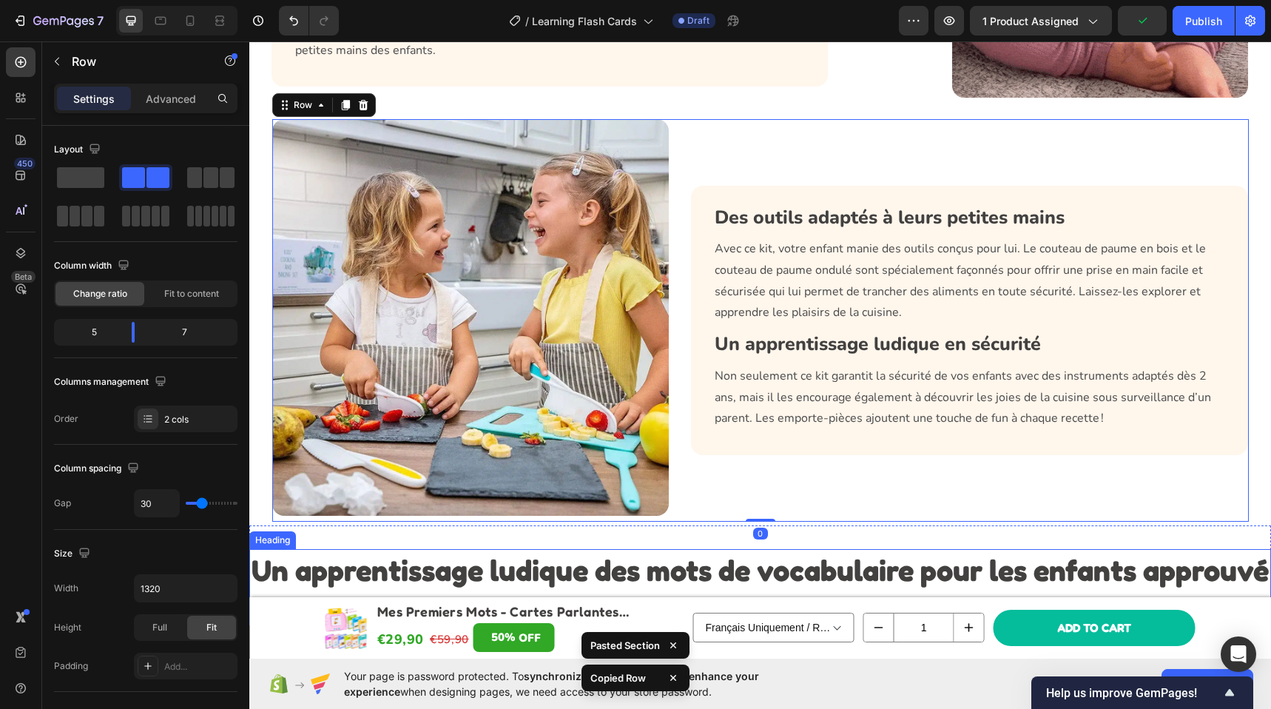
scroll to position [2023, 0]
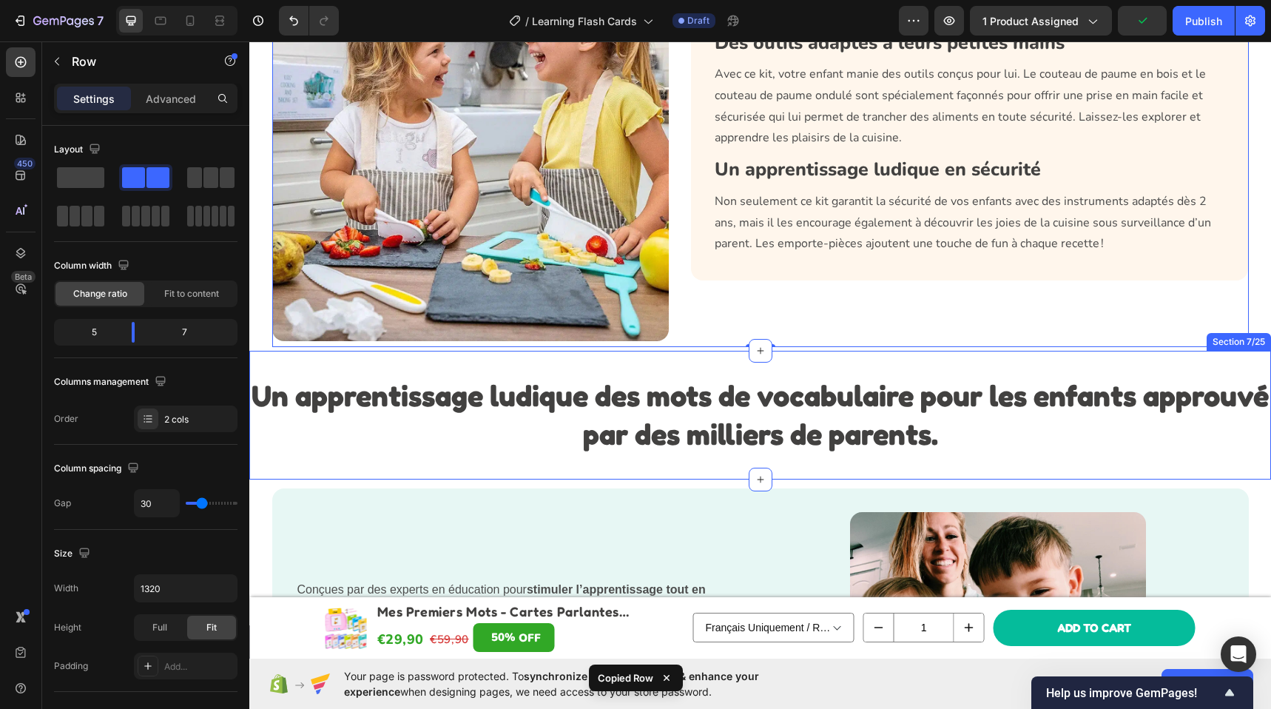
click at [635, 471] on div "Un apprentissage ludique des mots de vocabulaire pour les enfants approuvé par …" at bounding box center [759, 415] width 1021 height 129
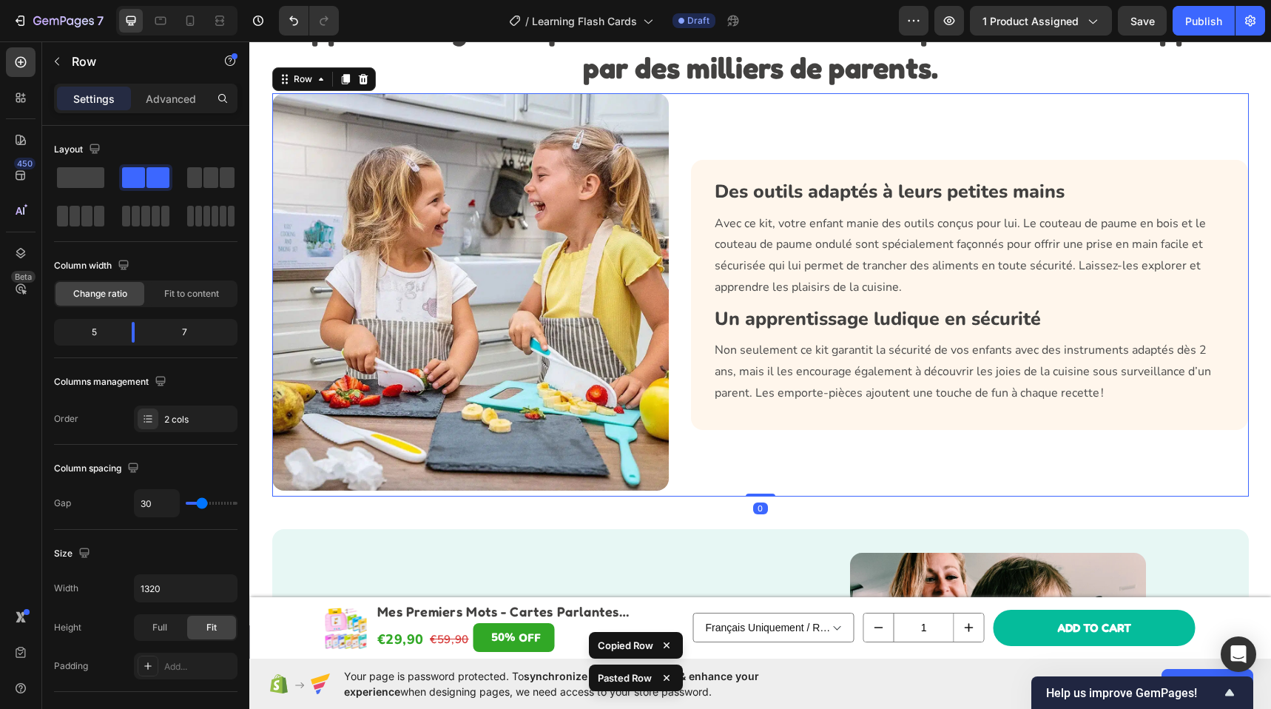
scroll to position [1723, 0]
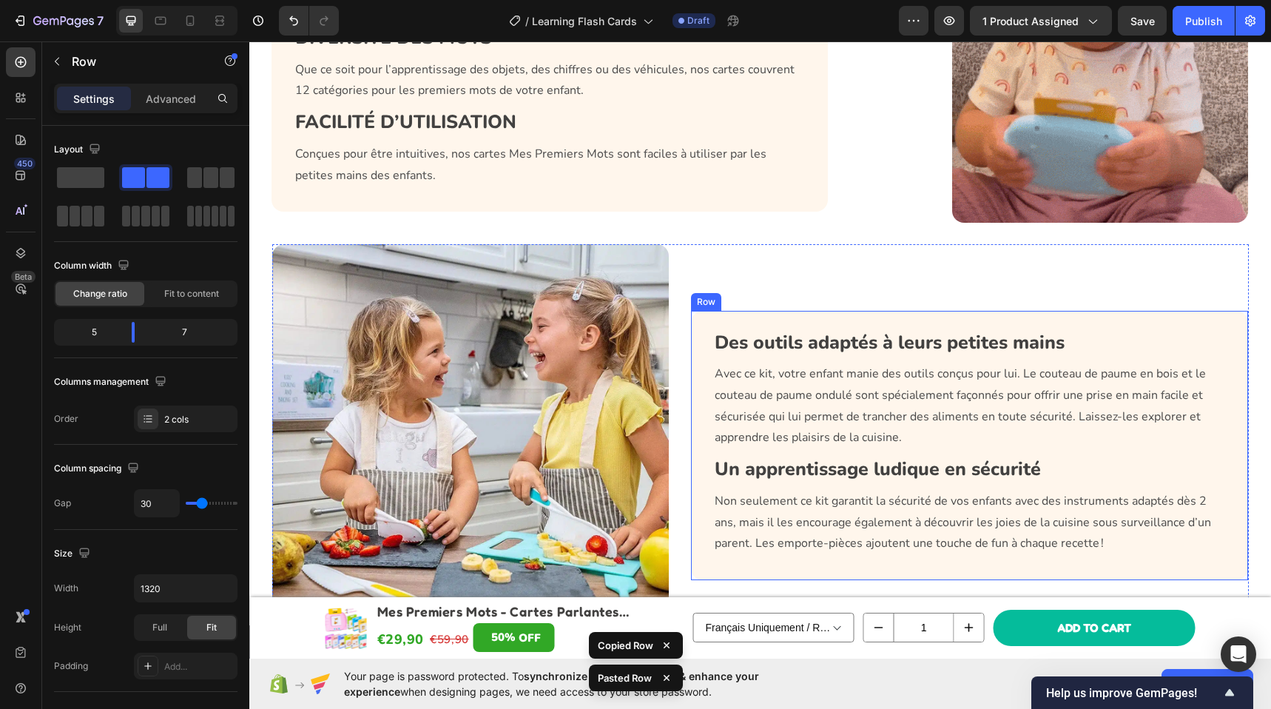
click at [677, 238] on div "Conçues par des experts en éducation pour stimuler l’apprentissage tout en s’am…" at bounding box center [760, 74] width 992 height 1144
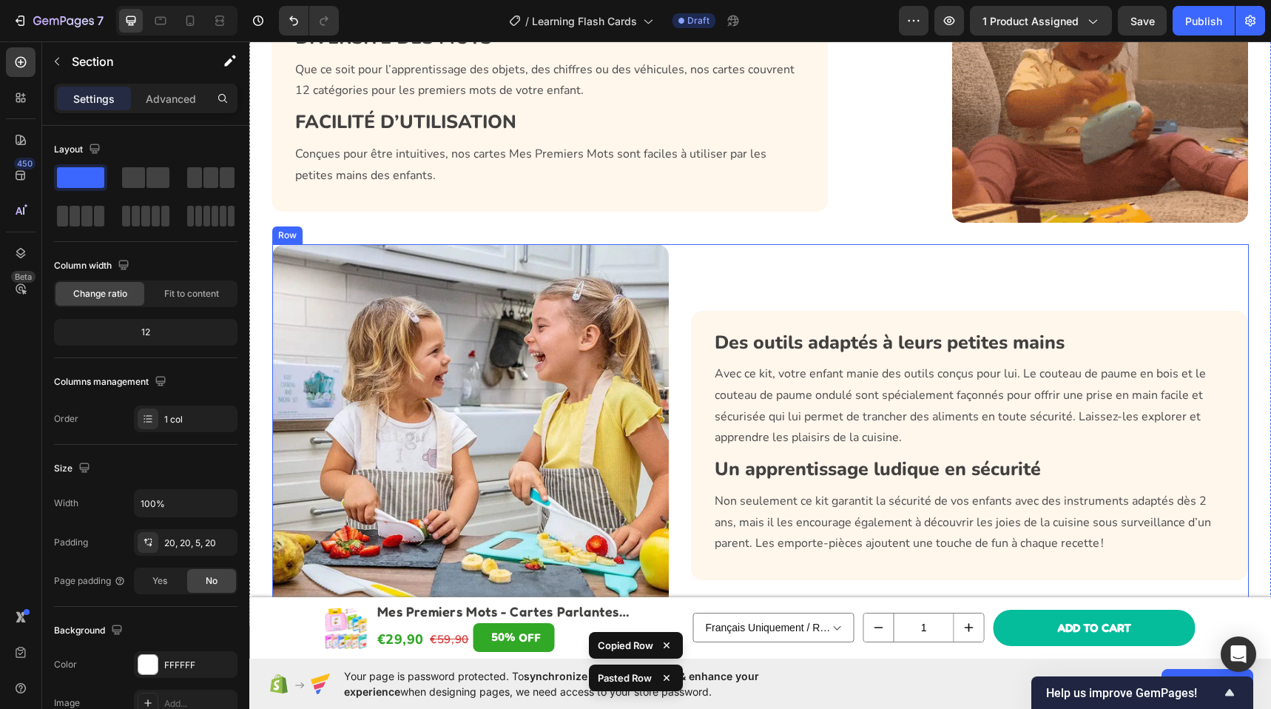
click at [692, 265] on div "Des outils adaptés à leurs petites mains Heading Avec ce kit, votre enfant mani…" at bounding box center [970, 445] width 557 height 403
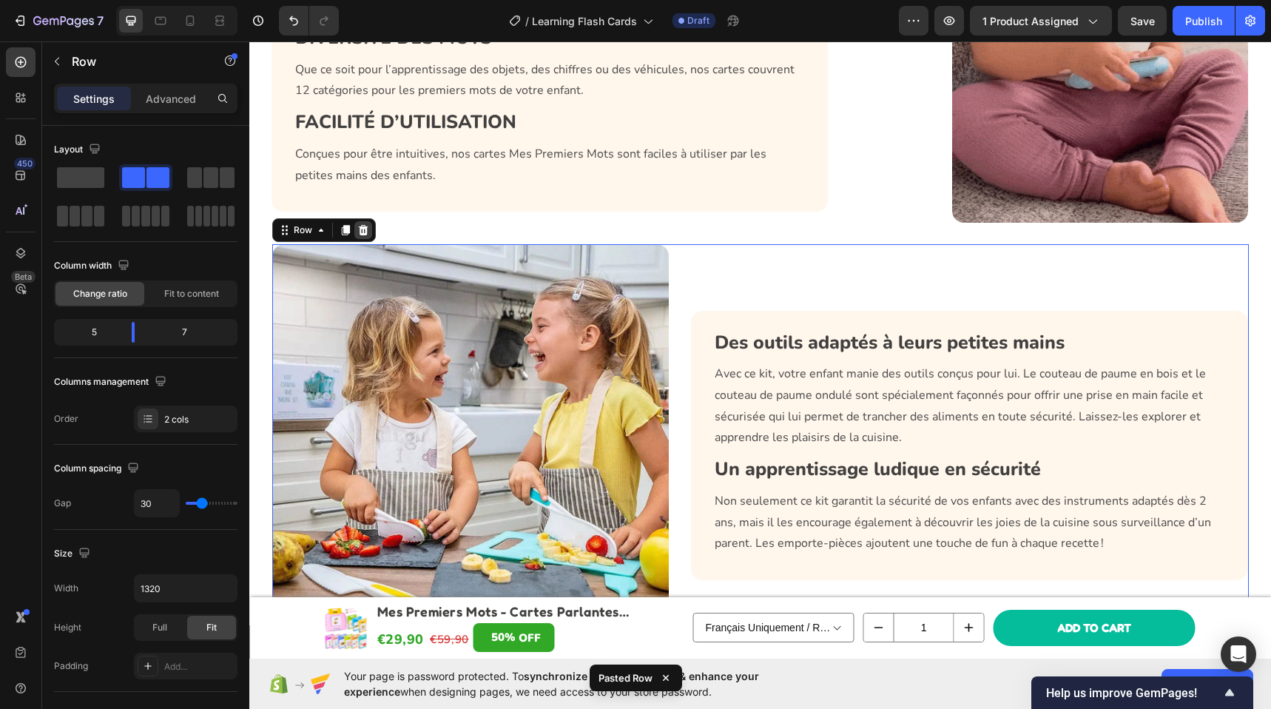
click at [364, 229] on div at bounding box center [363, 230] width 18 height 18
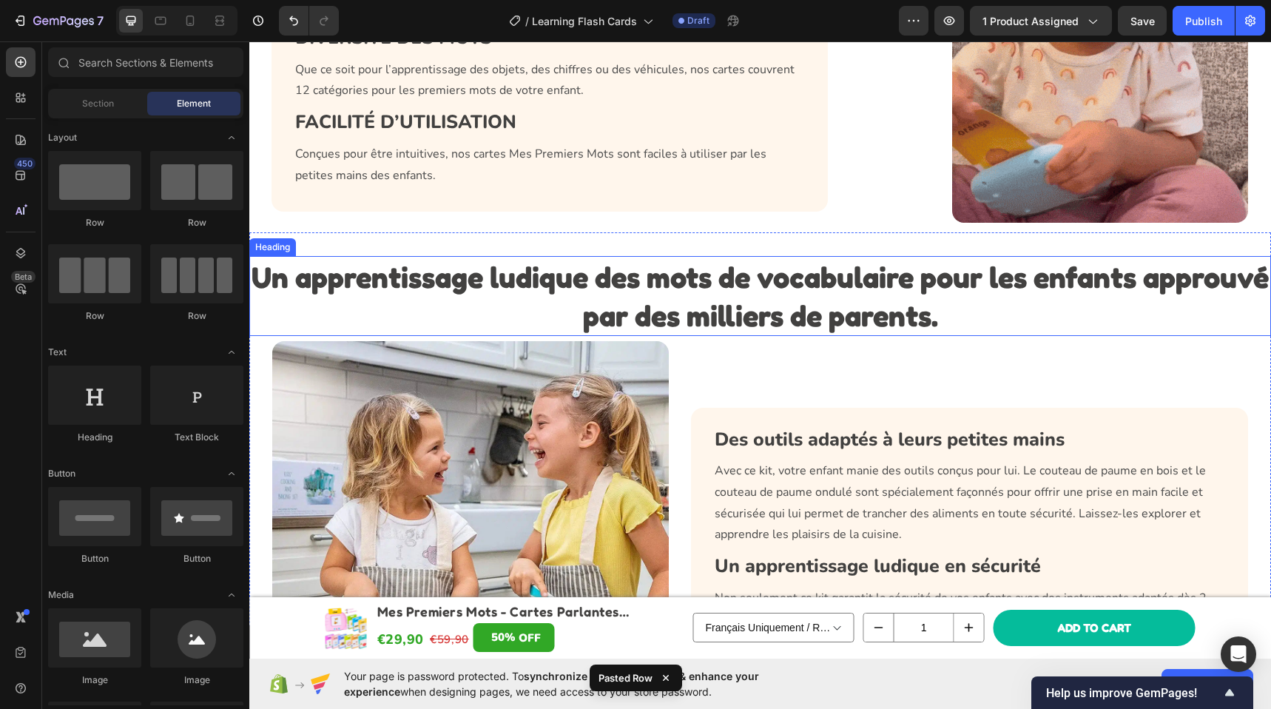
click at [825, 317] on strong "Un apprentissage ludique des mots de vocabulaire pour les enfants approuvé par …" at bounding box center [759, 296] width 1017 height 74
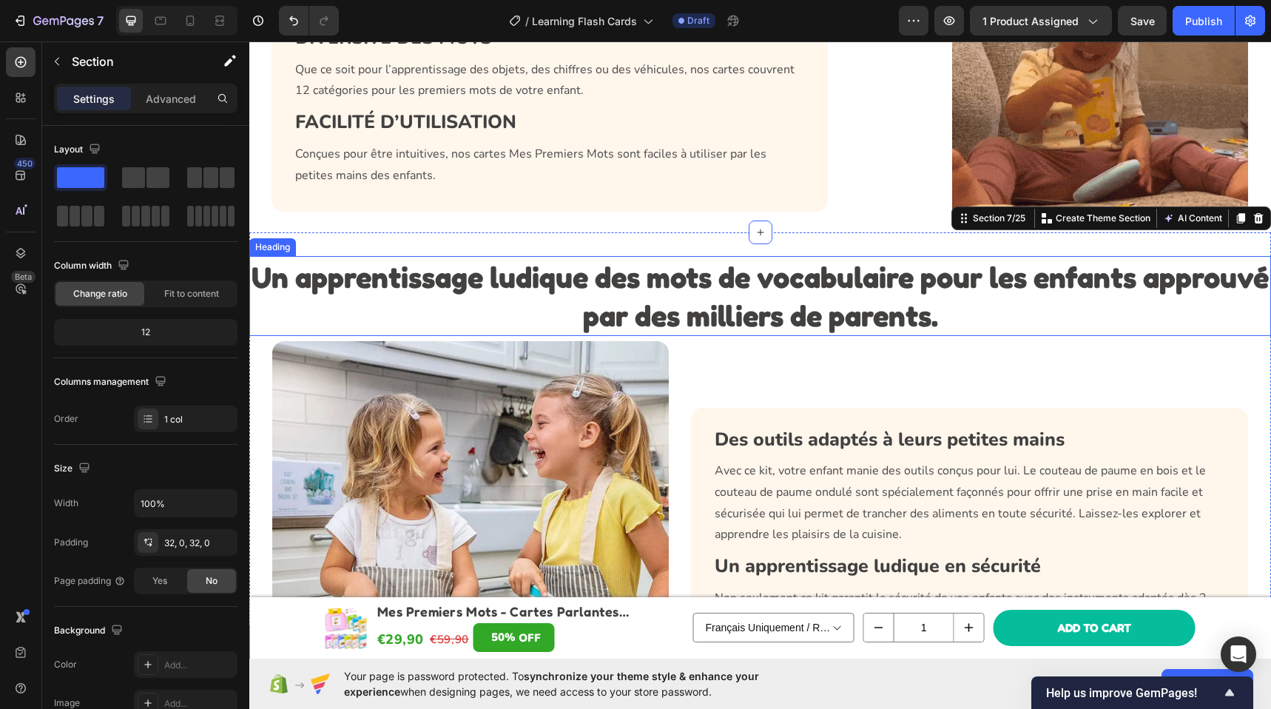
click at [761, 308] on strong "Un apprentissage ludique des mots de vocabulaire pour les enfants approuvé par …" at bounding box center [759, 296] width 1017 height 74
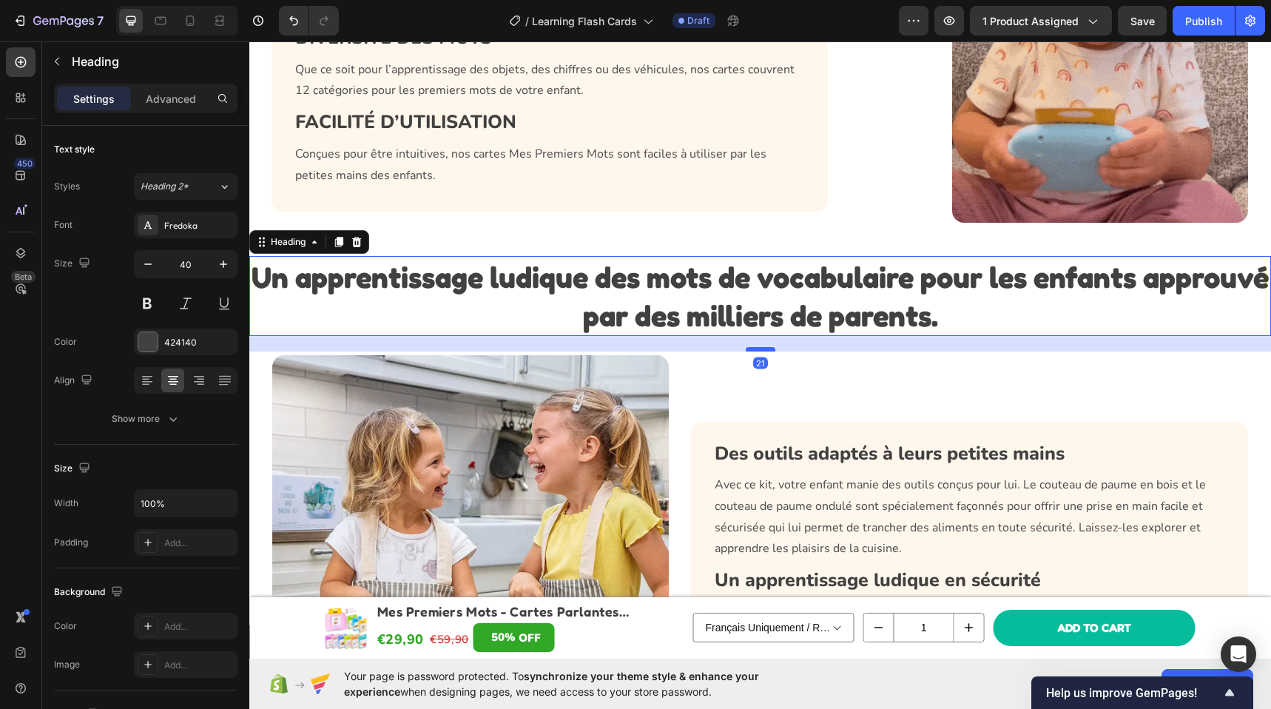
drag, startPoint x: 757, startPoint y: 335, endPoint x: 757, endPoint y: 349, distance: 14.1
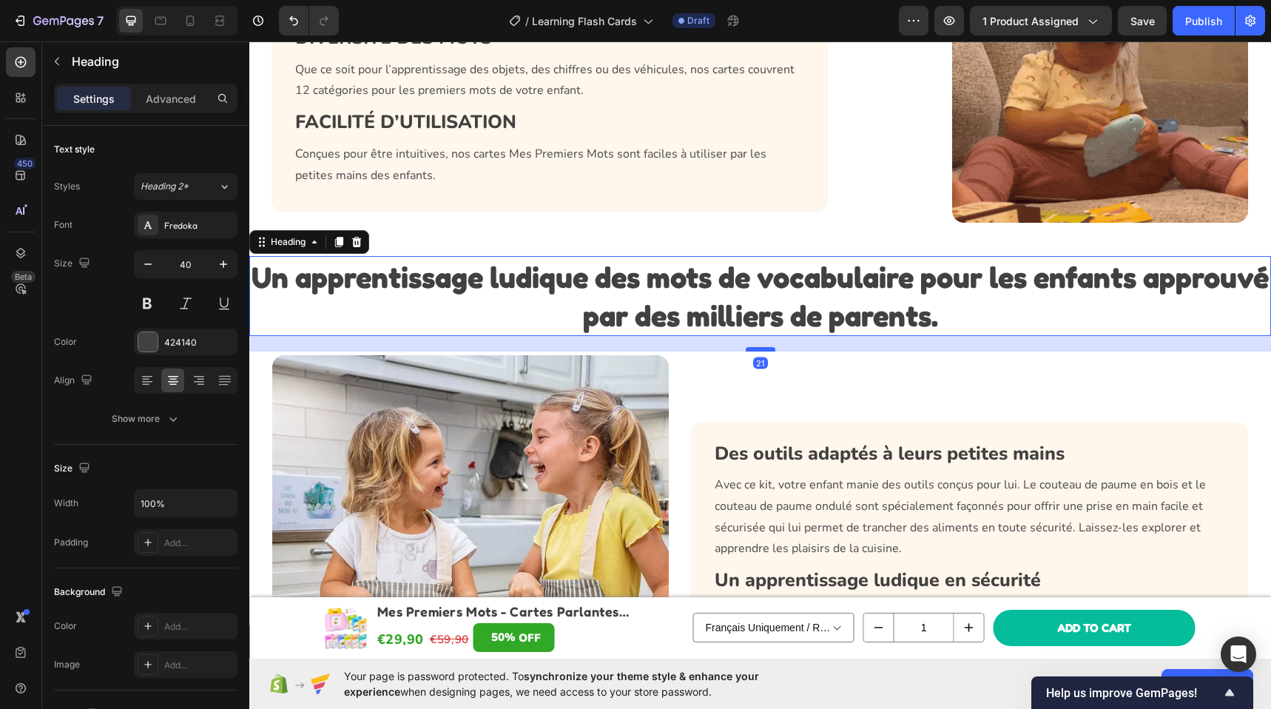
click at [757, 349] on div at bounding box center [760, 349] width 30 height 4
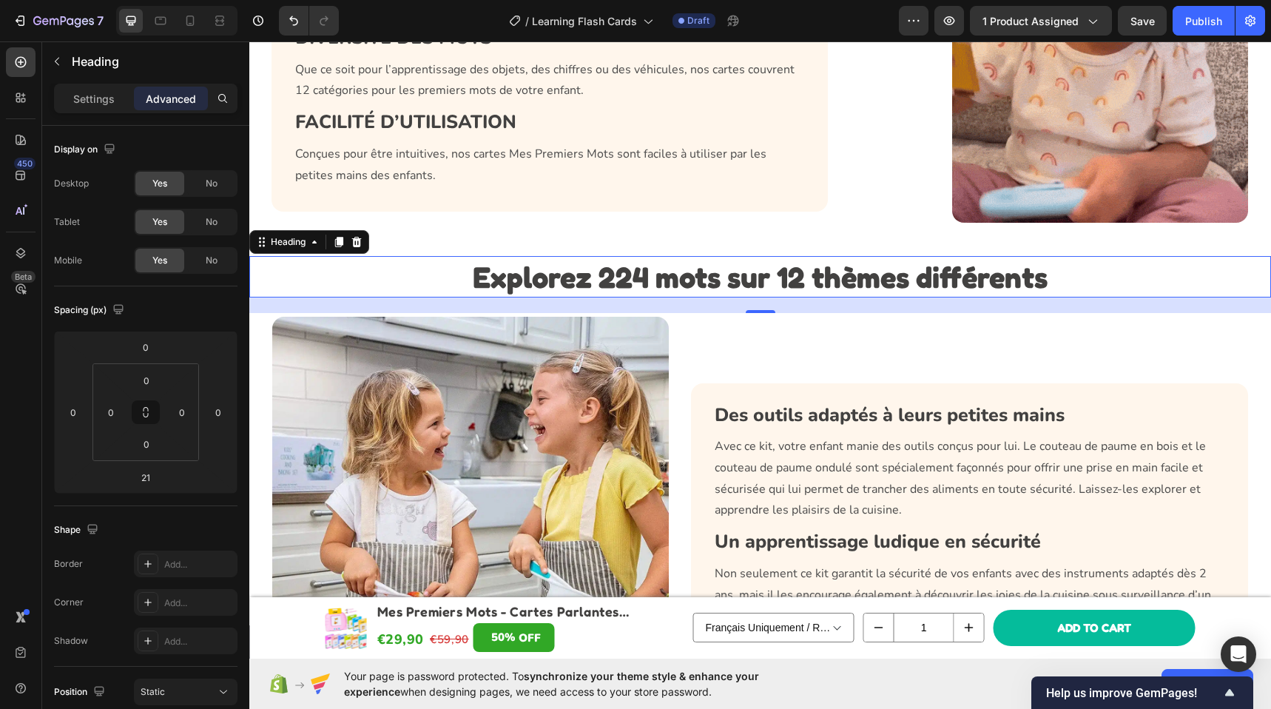
scroll to position [1905, 0]
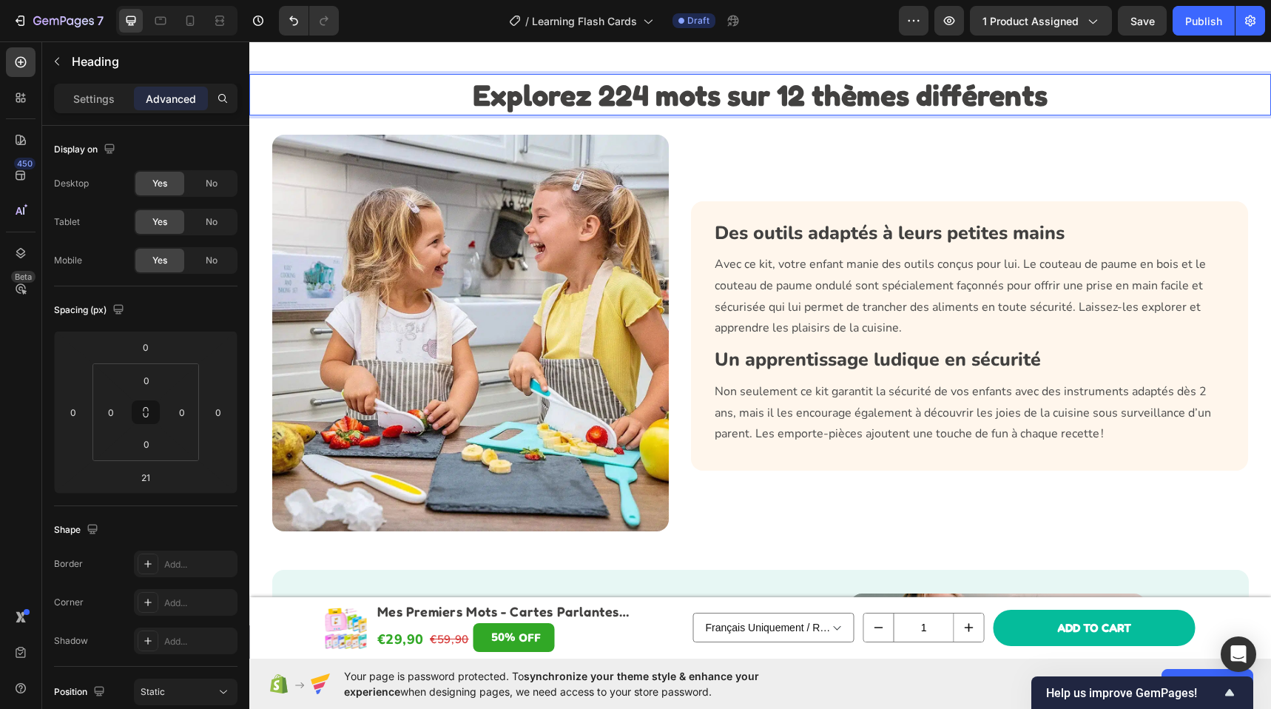
click at [427, 317] on img at bounding box center [470, 333] width 397 height 397
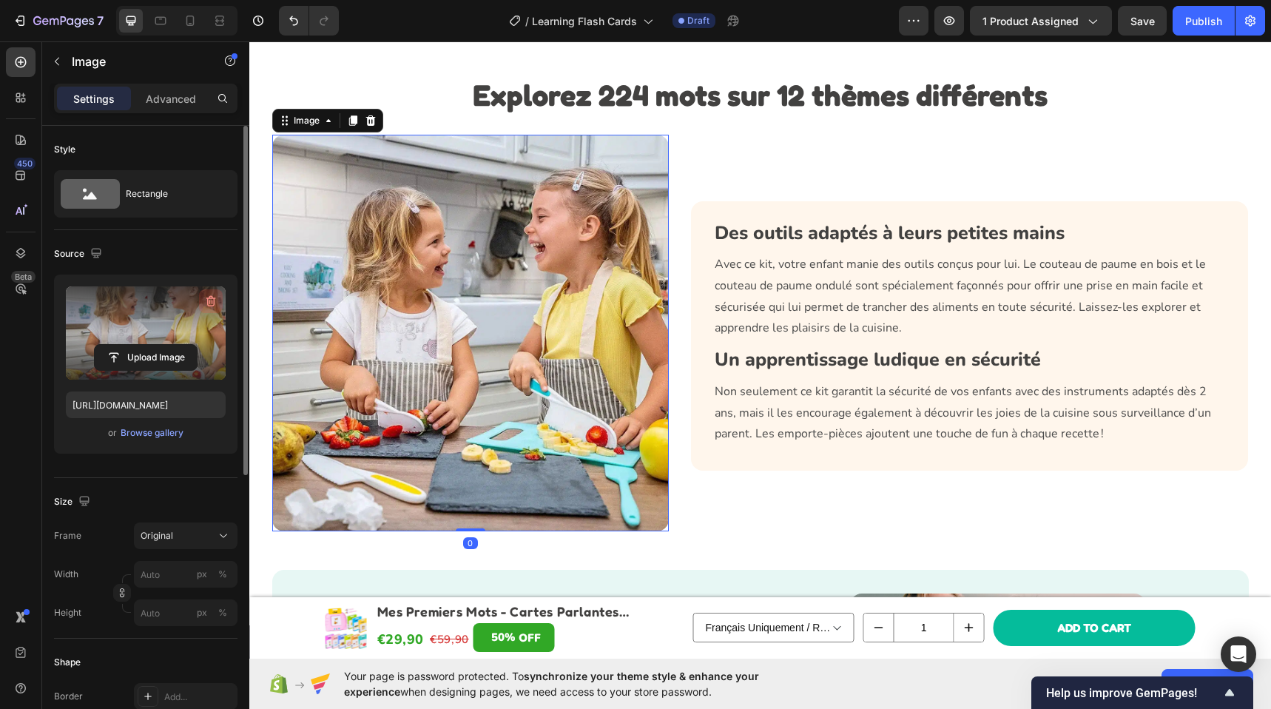
click at [209, 300] on icon "button" at bounding box center [209, 302] width 1 height 4
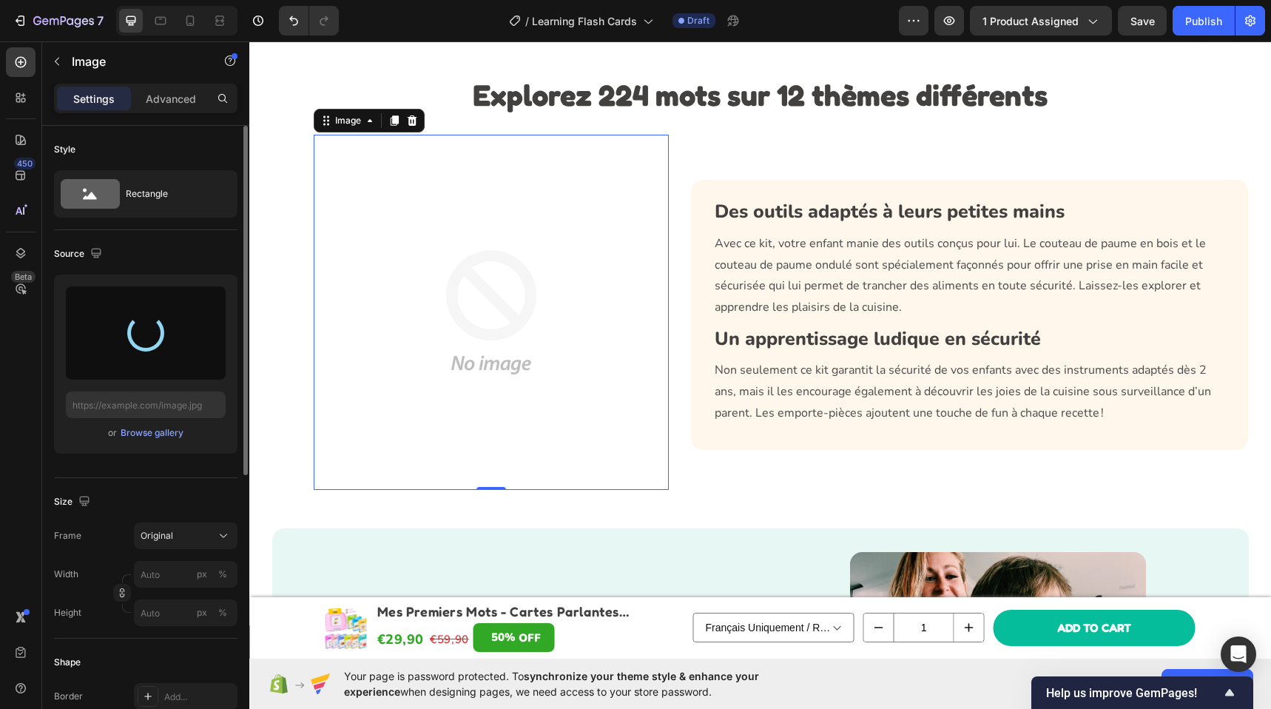
click at [808, 294] on p "Avec ce kit, votre enfant manie des outils conçus pour lui. Le couteau de paume…" at bounding box center [969, 275] width 510 height 85
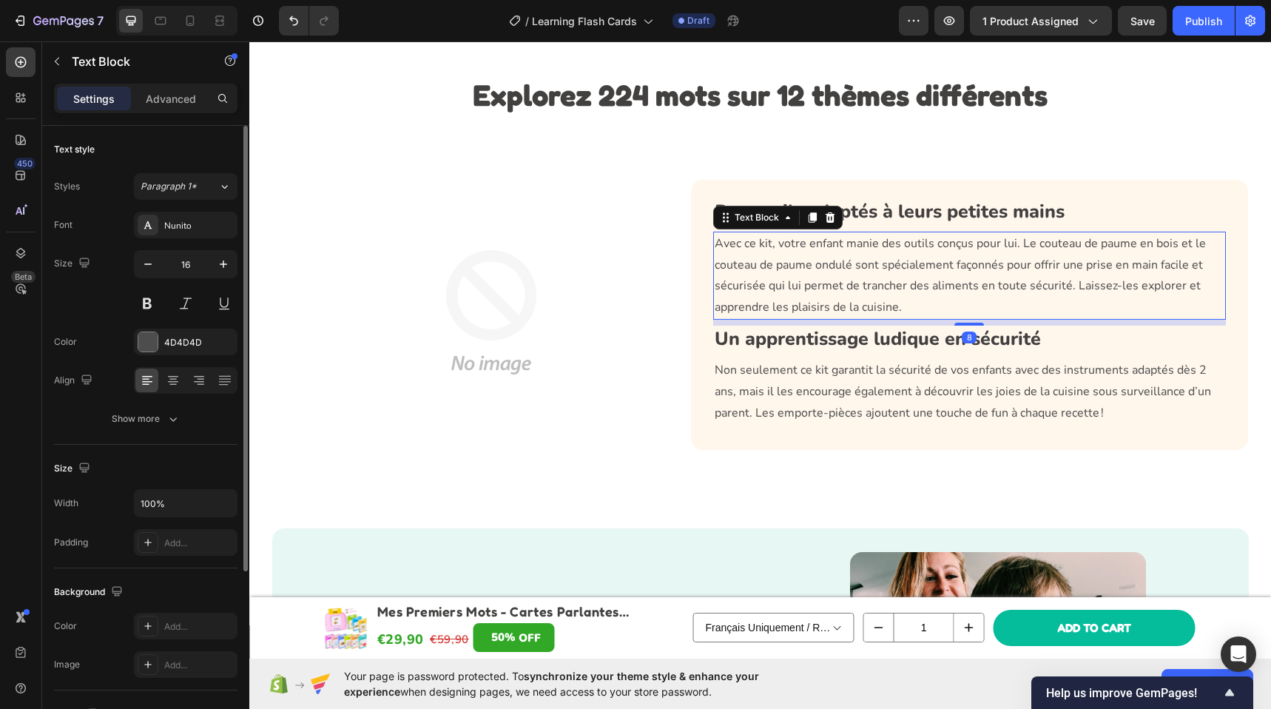
click at [808, 294] on p "Avec ce kit, votre enfant manie des outils conçus pour lui. Le couteau de paume…" at bounding box center [969, 275] width 510 height 85
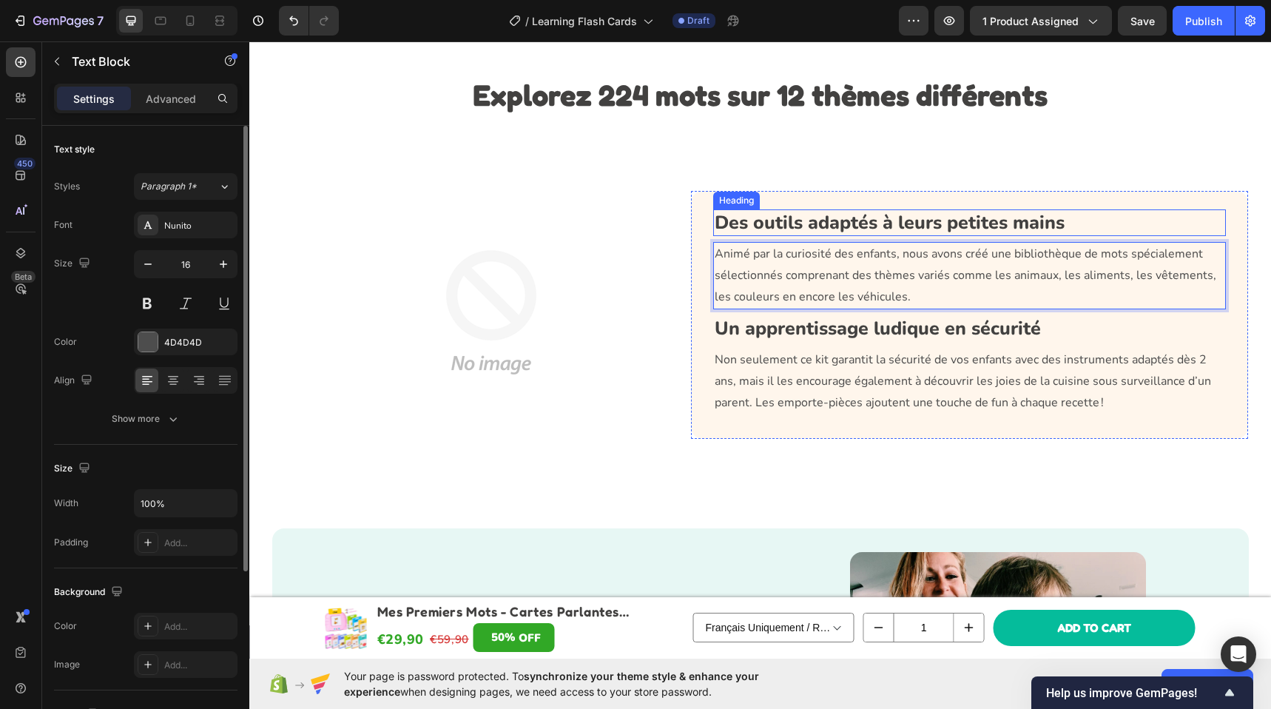
click at [914, 223] on h3 "Des outils adaptés à leurs petites mains" at bounding box center [969, 222] width 513 height 27
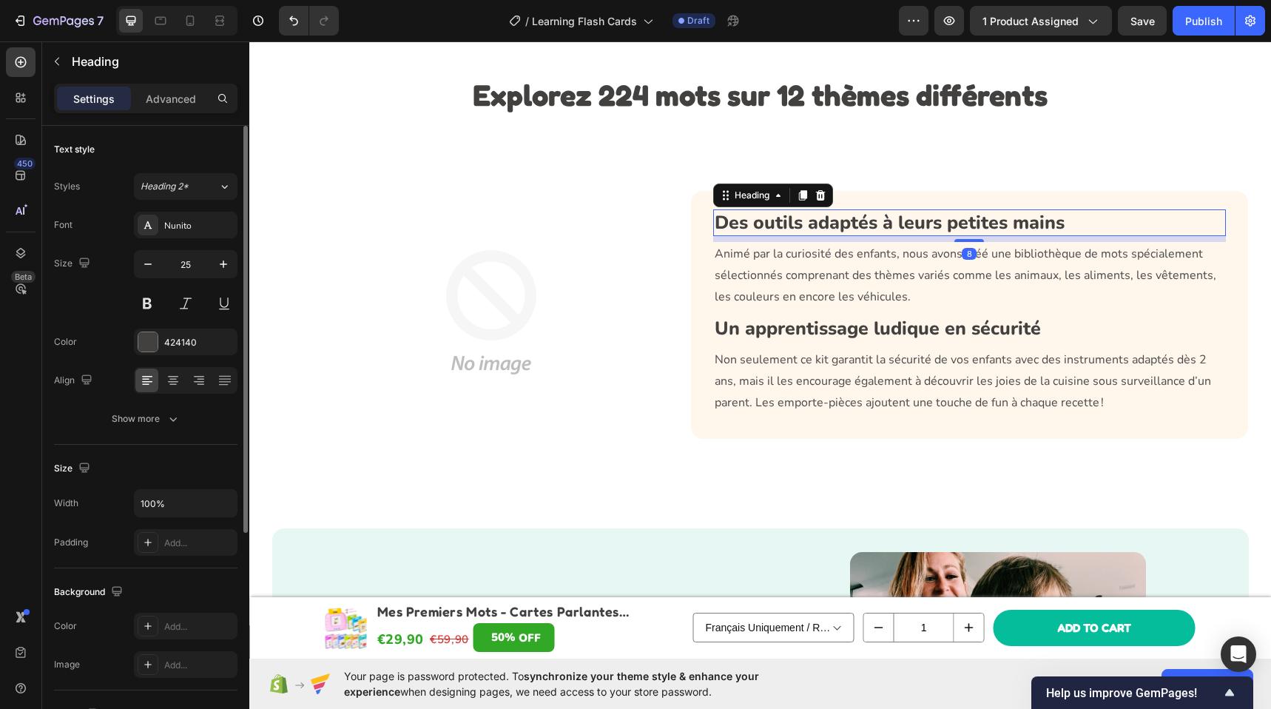
click at [822, 195] on div at bounding box center [820, 195] width 18 height 18
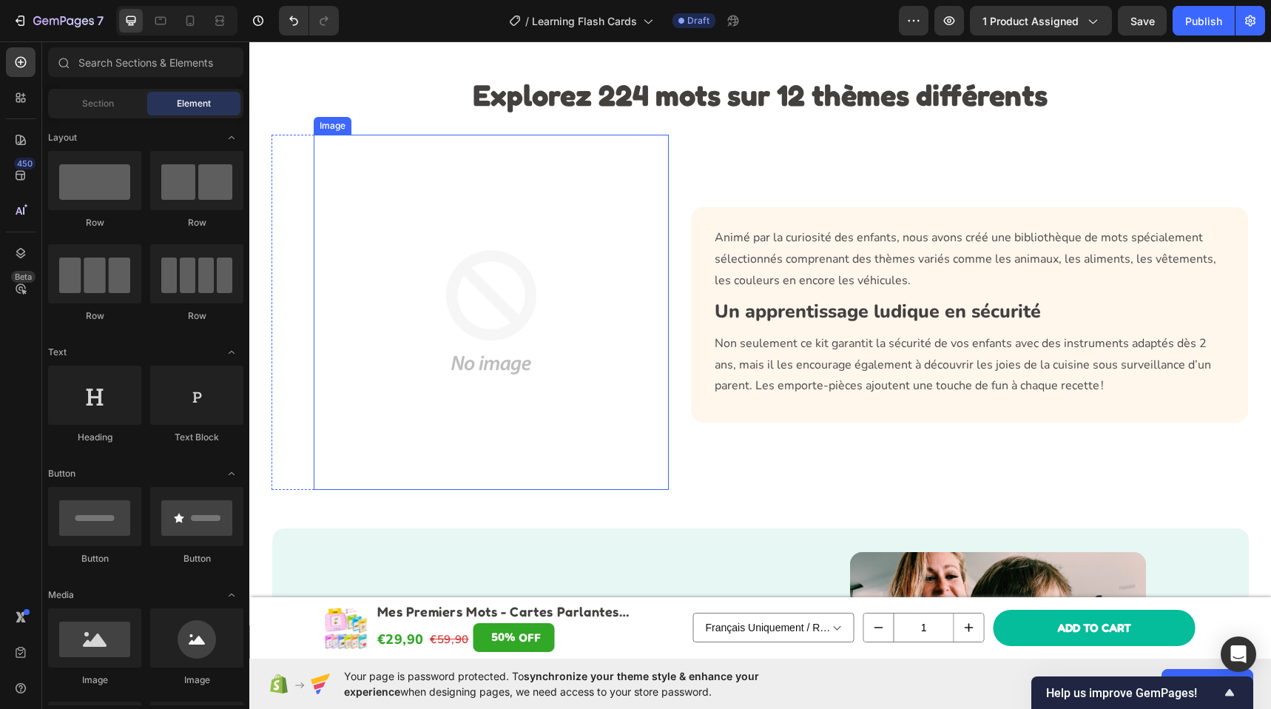
click at [430, 308] on img at bounding box center [491, 312] width 355 height 355
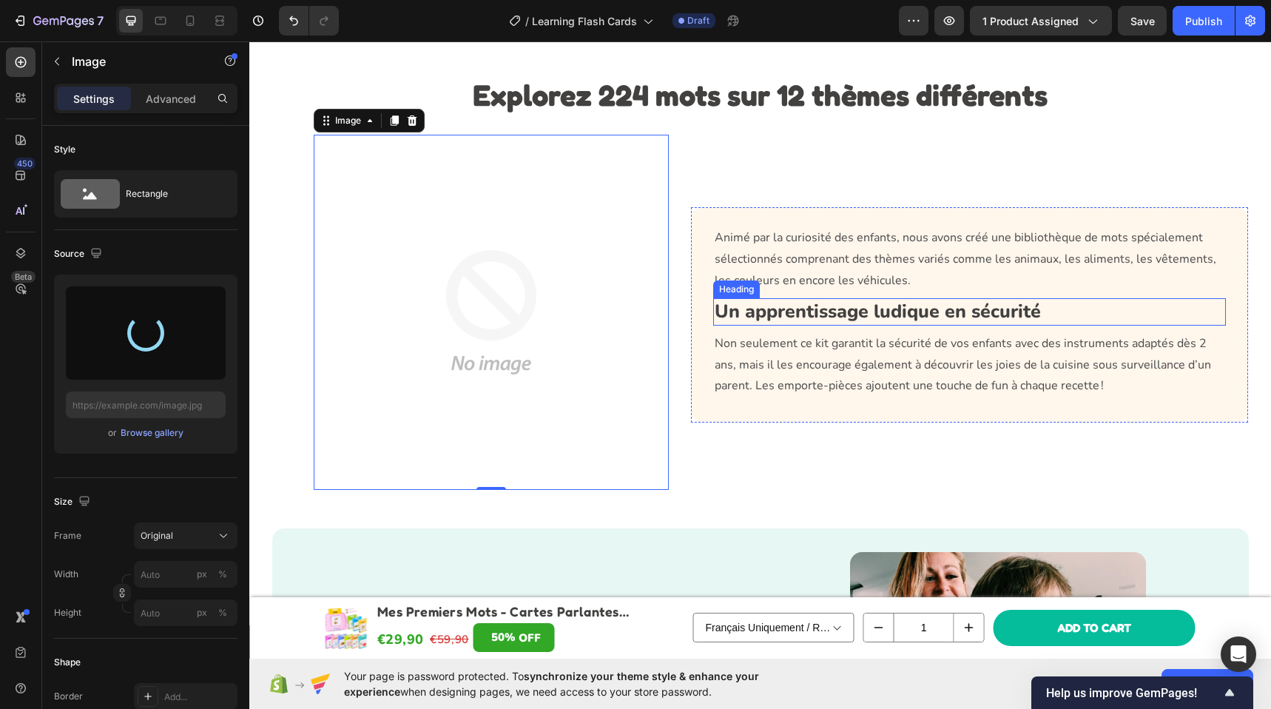
type input "[URL][DOMAIN_NAME]"
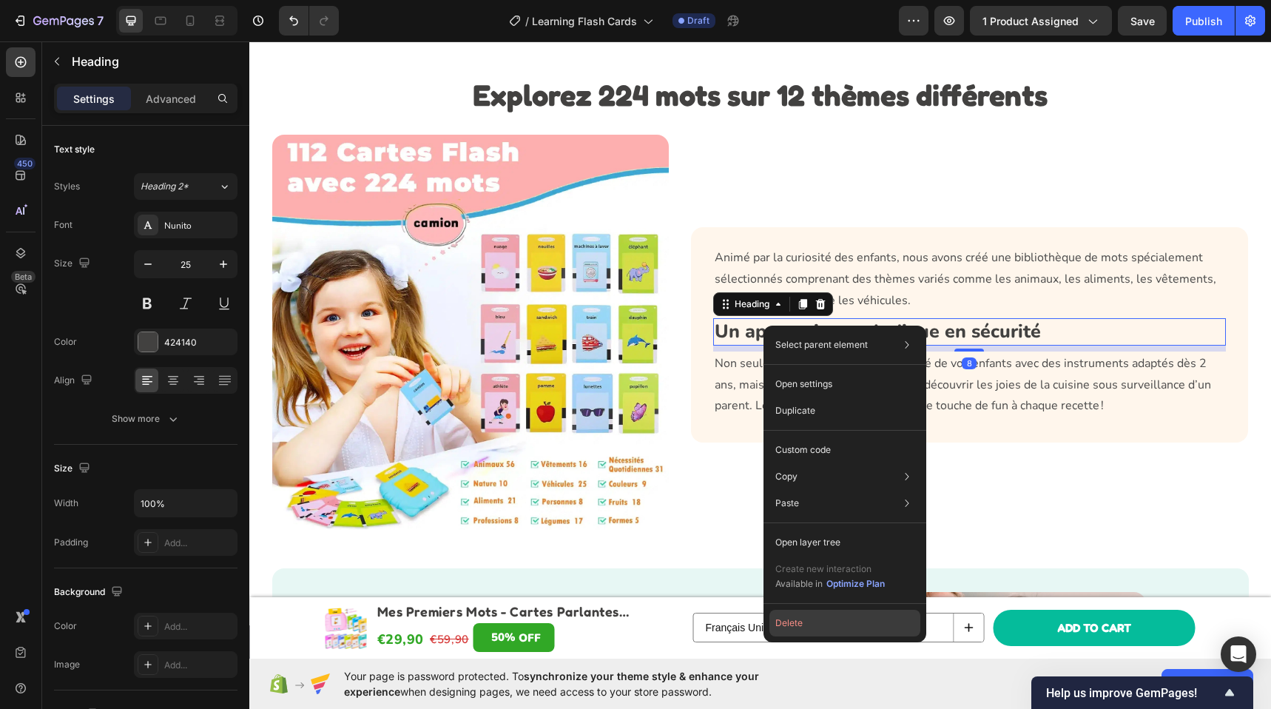
click at [787, 629] on button "Delete" at bounding box center [844, 622] width 151 height 27
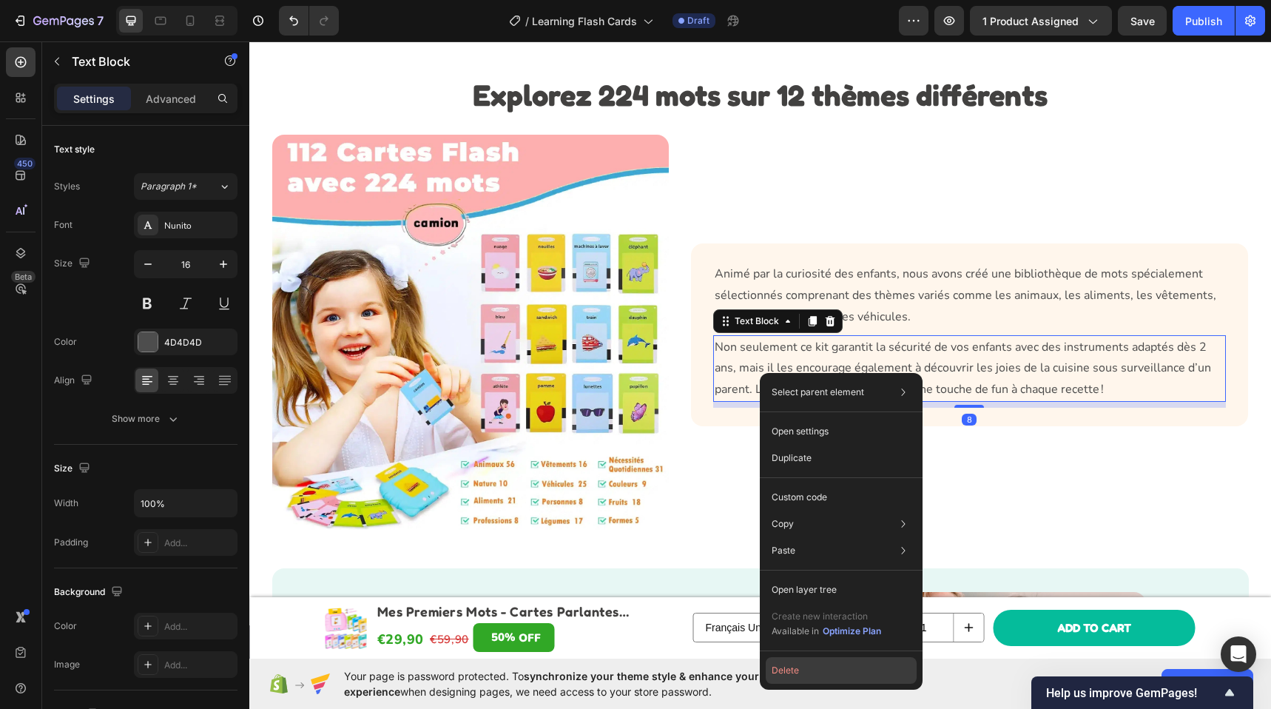
click at [787, 666] on button "Delete" at bounding box center [840, 670] width 151 height 27
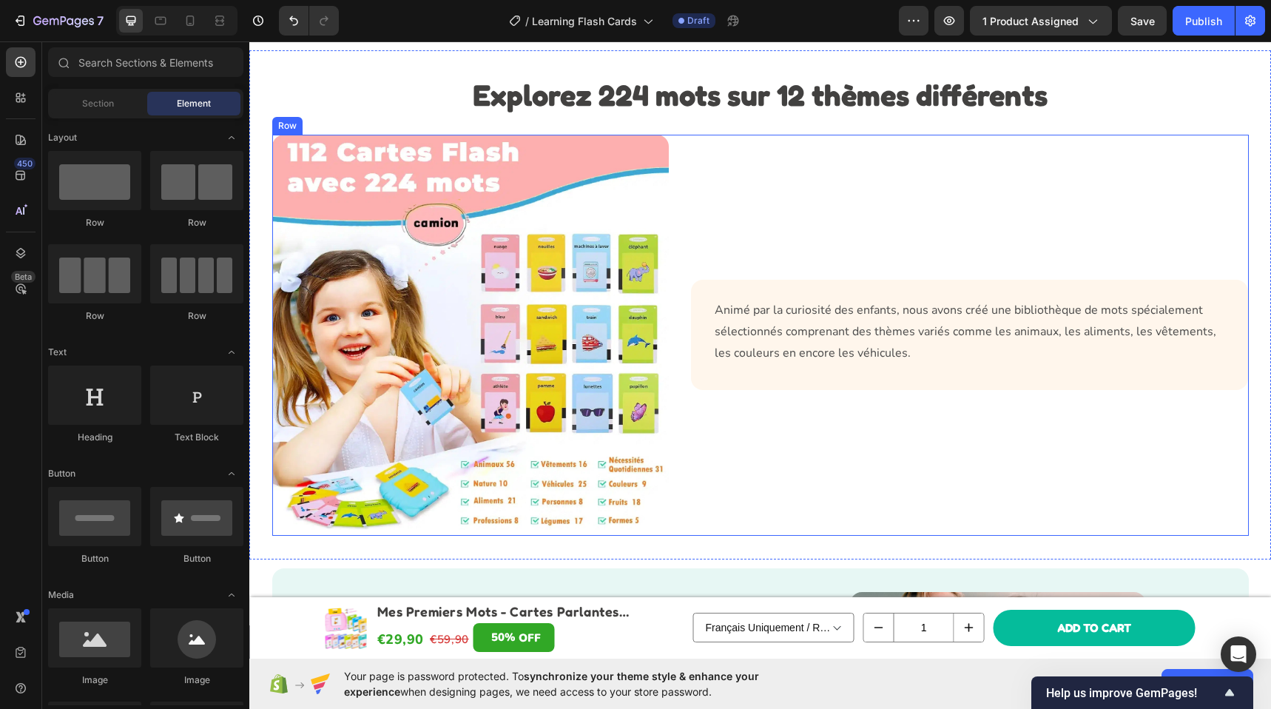
click at [734, 227] on div "Animé par la curiosité des enfants, nous avons créé une bibliothèque de mots sp…" at bounding box center [970, 335] width 557 height 401
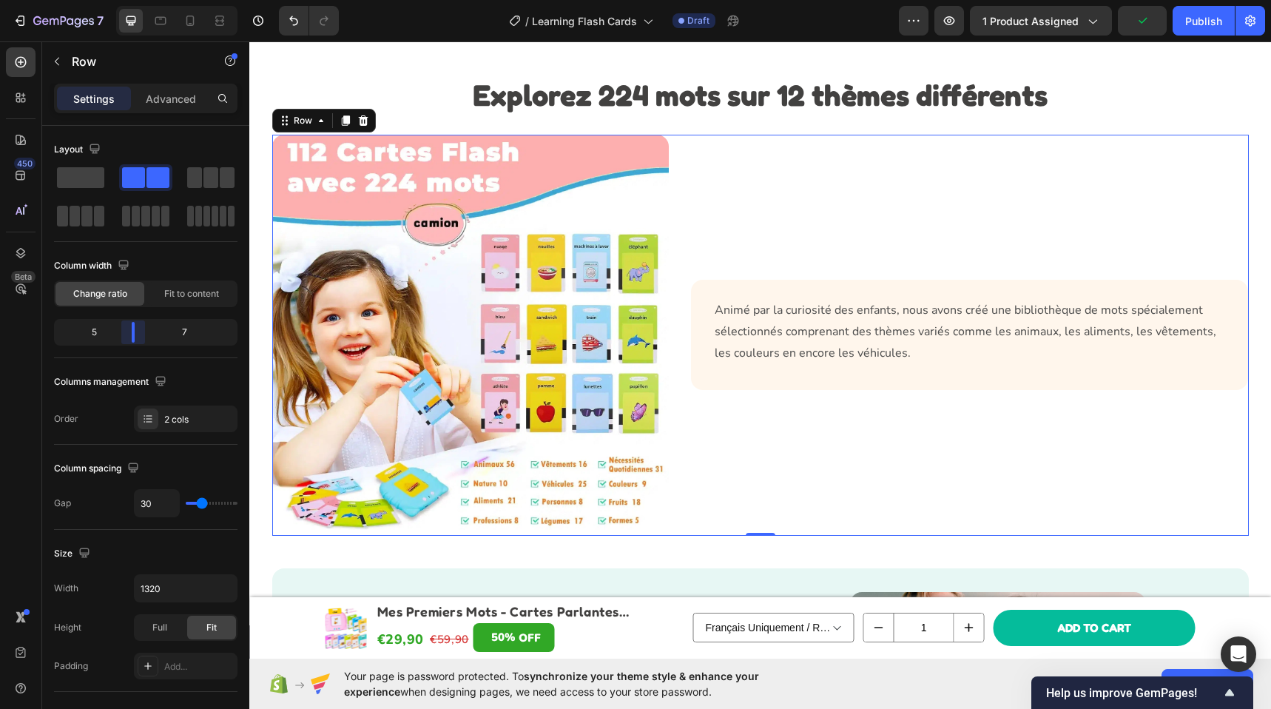
drag, startPoint x: 136, startPoint y: 337, endPoint x: 210, endPoint y: 270, distance: 100.0
click at [126, 0] on body "7 Version history / Learning Flash Cards Draft Preview 1 product assigned Publi…" at bounding box center [635, 0] width 1271 height 0
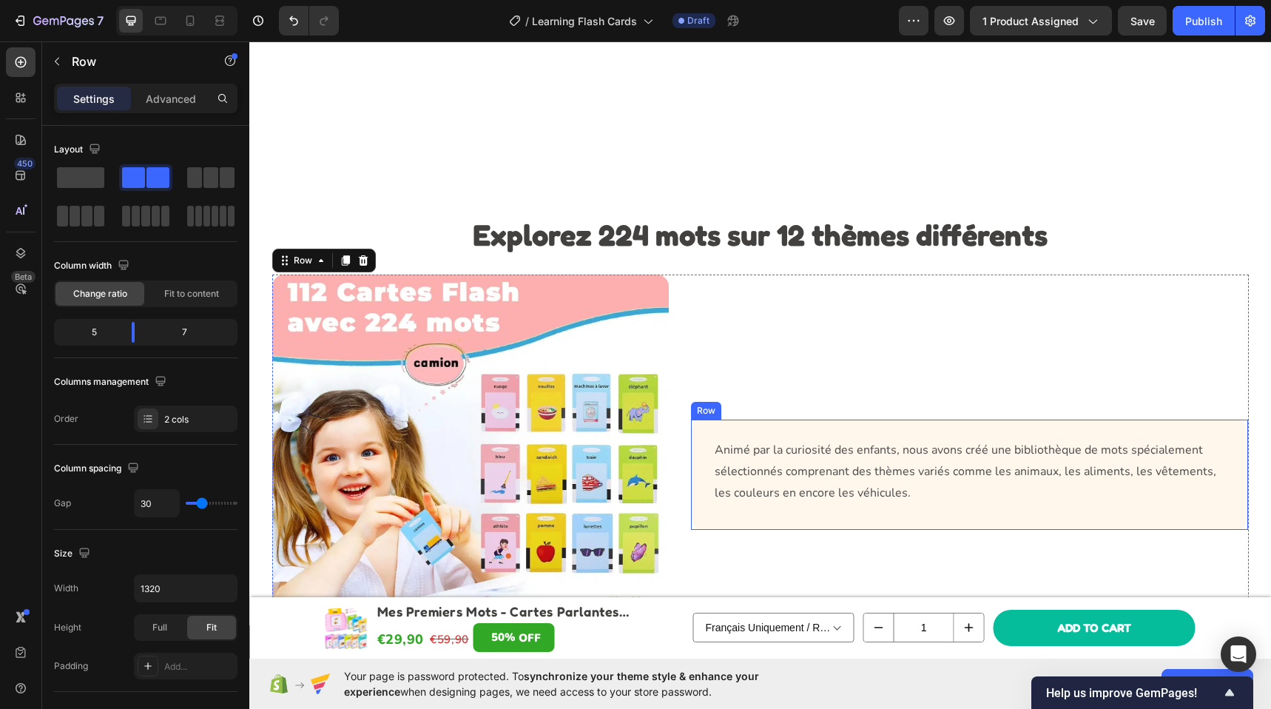
scroll to position [2103, 0]
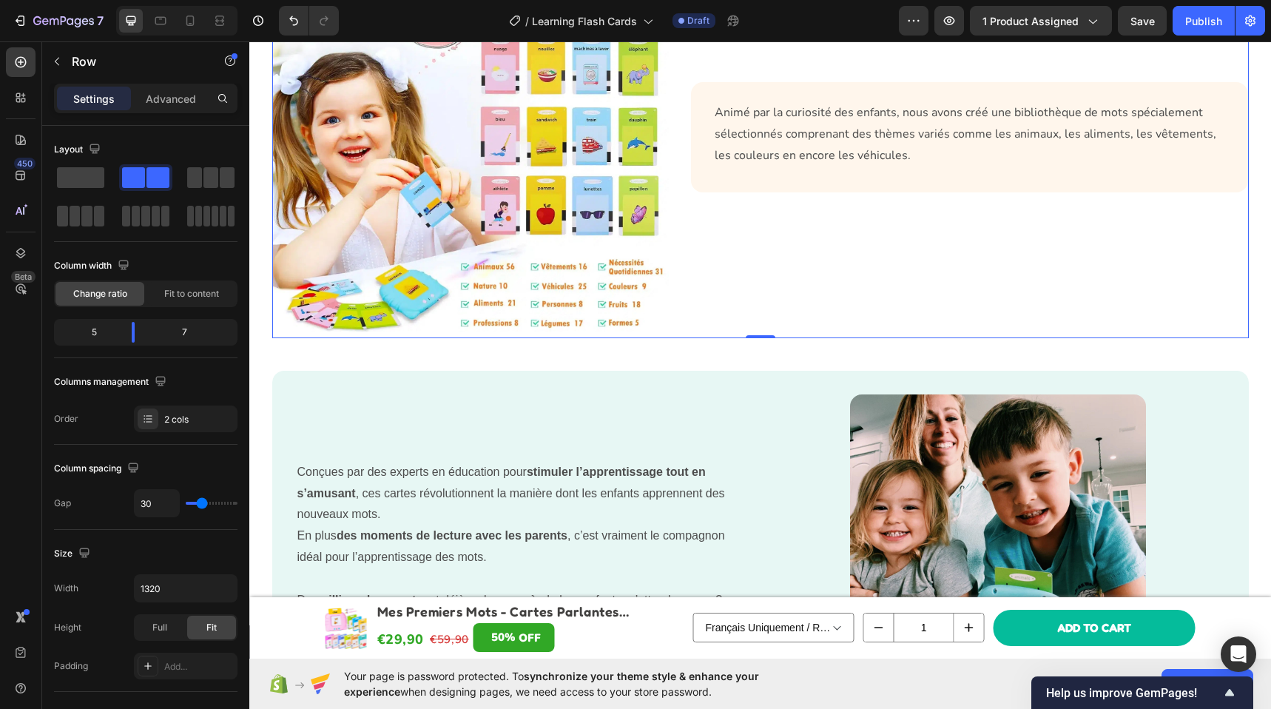
click at [799, 325] on div "Animé par la curiosité des enfants, nous avons créé une bibliothèque de mots sp…" at bounding box center [970, 137] width 557 height 401
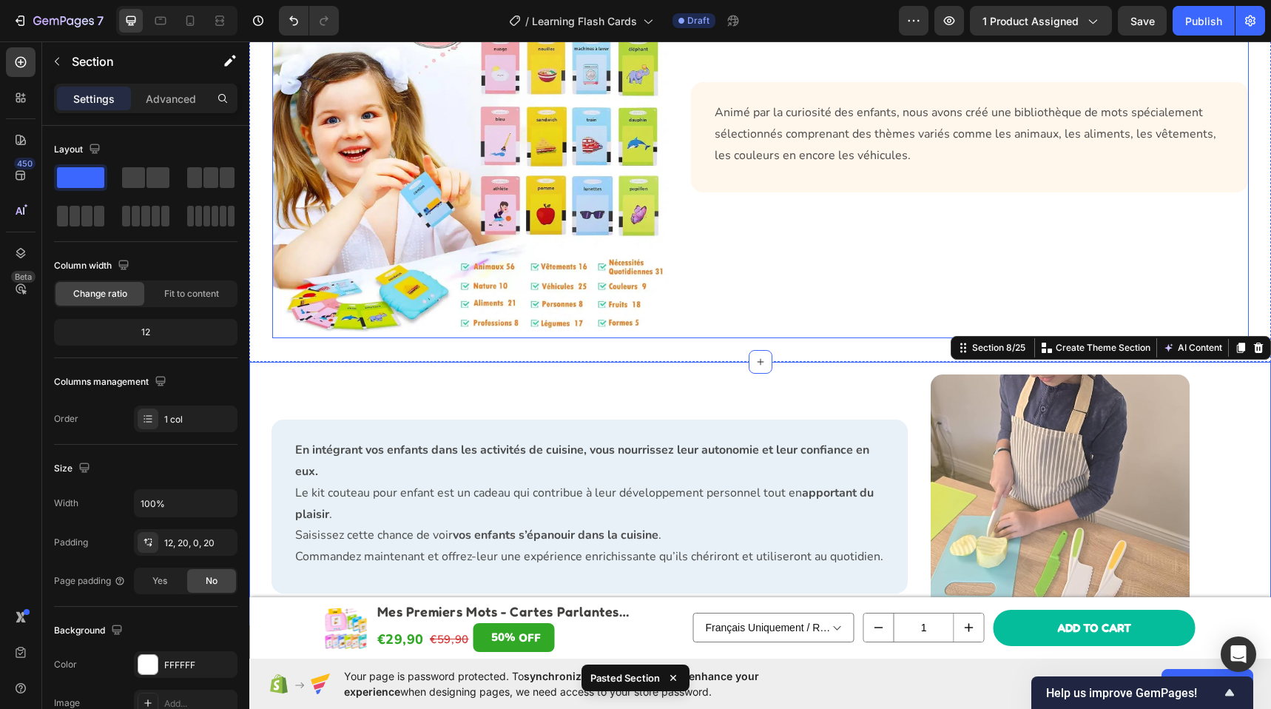
click at [805, 307] on div "Animé par la curiosité des enfants, nous avons créé une bibliothèque de mots sp…" at bounding box center [970, 137] width 557 height 401
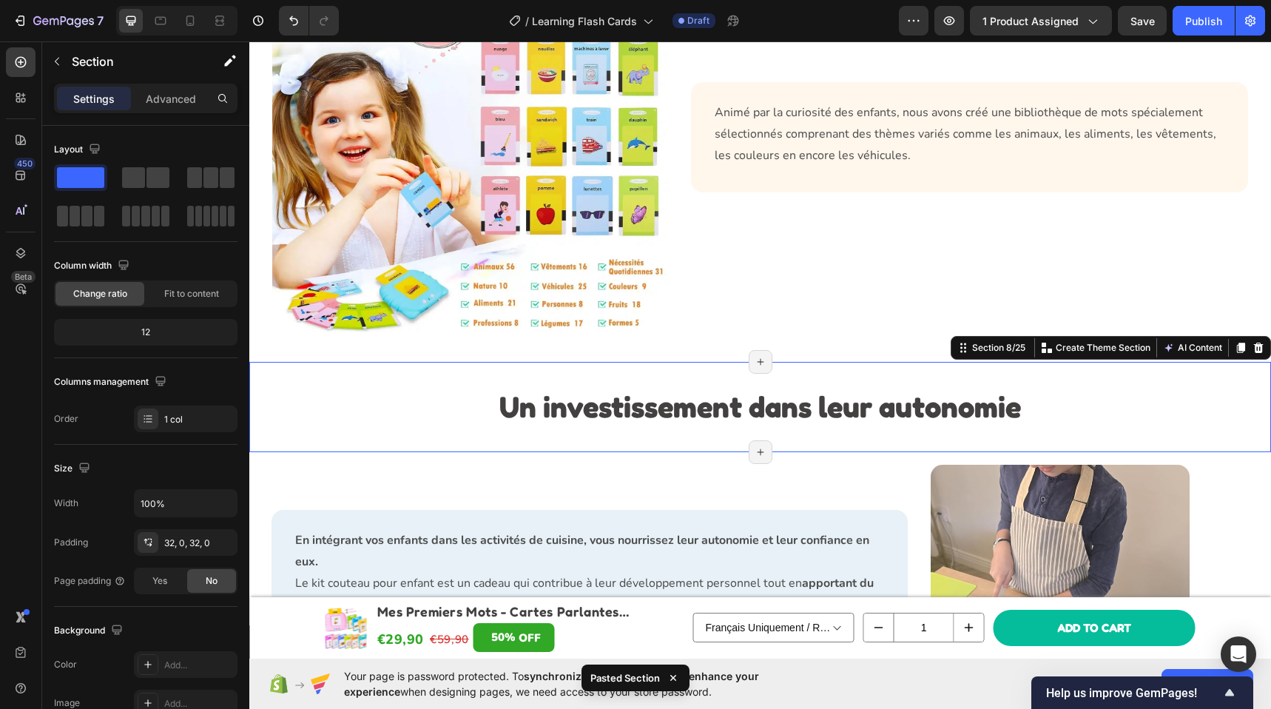
click at [590, 402] on strong "Un investissement dans leur autonomie" at bounding box center [759, 405] width 521 height 35
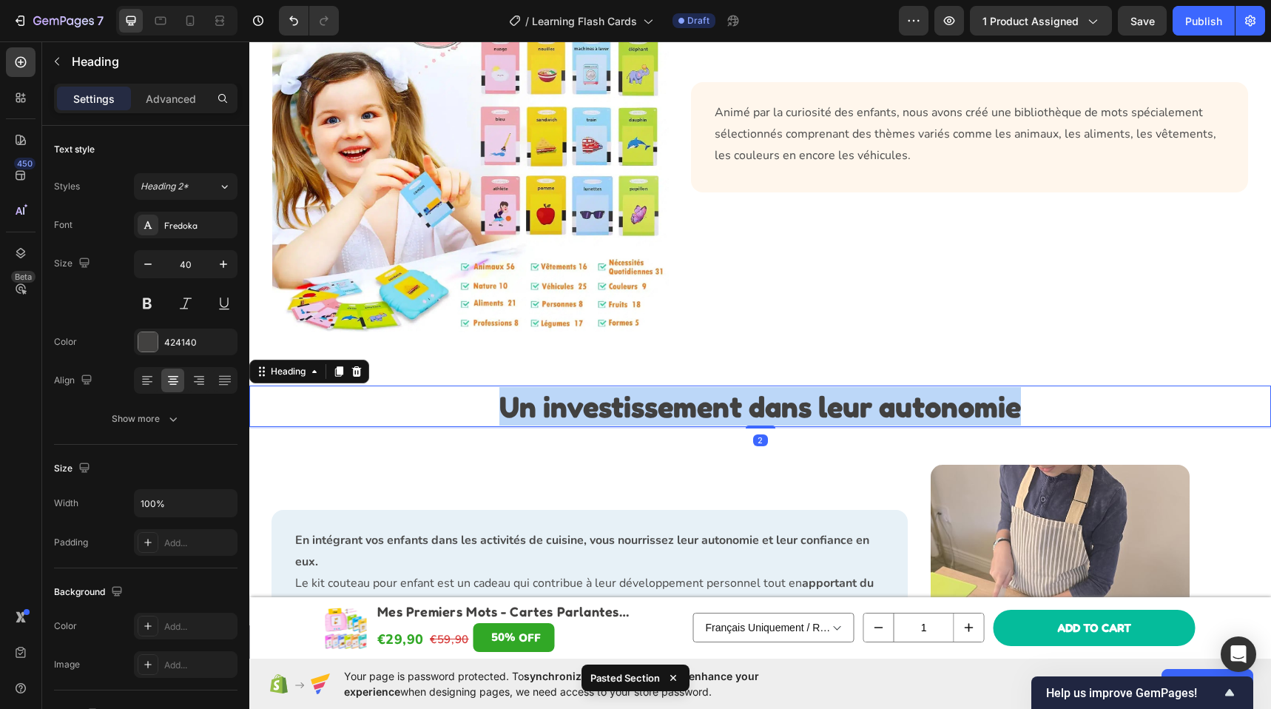
click at [590, 402] on strong "Un investissement dans leur autonomie" at bounding box center [759, 405] width 521 height 35
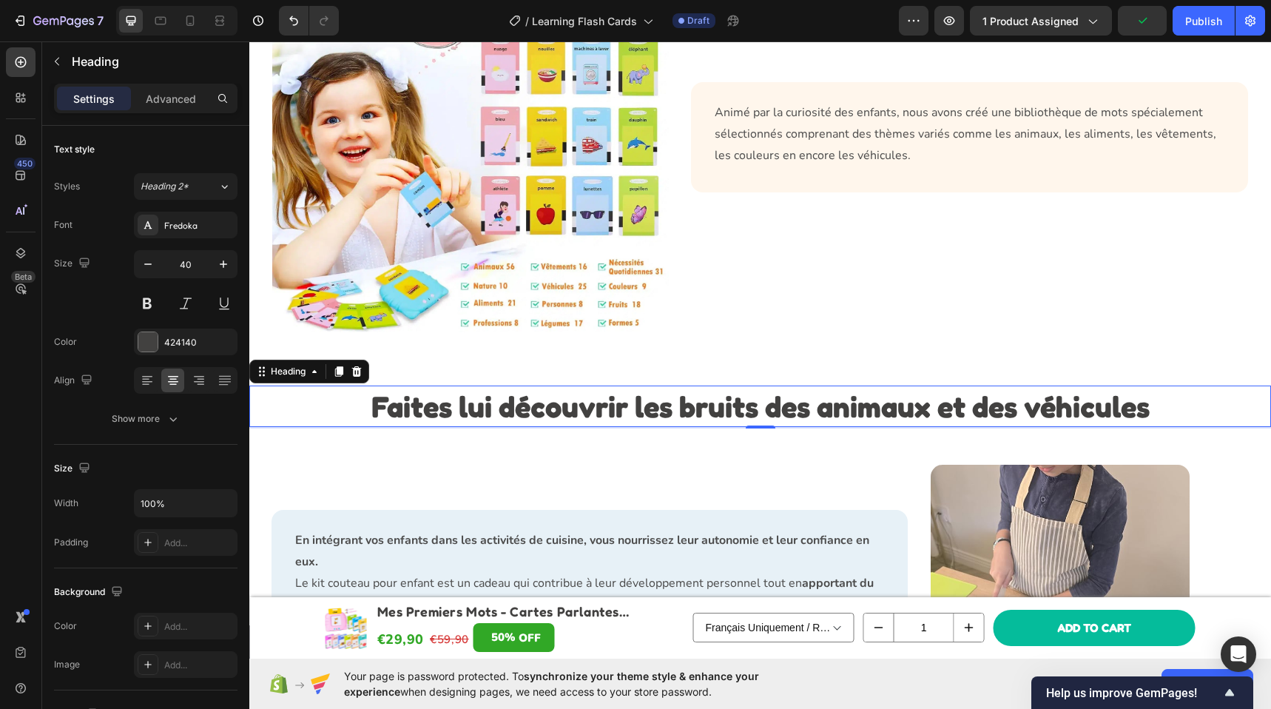
scroll to position [2205, 0]
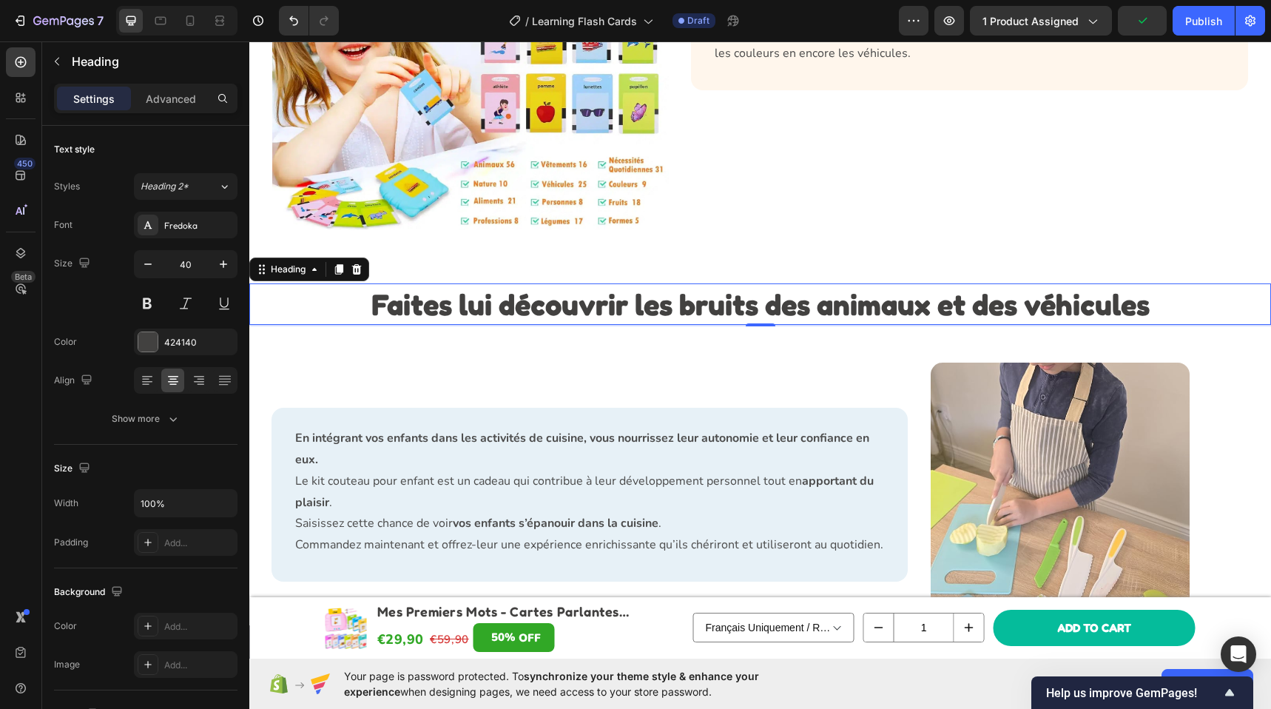
click at [566, 454] on p "En intégrant vos enfants dans les activités de cuisine, vous nourrissez leur au…" at bounding box center [589, 448] width 589 height 43
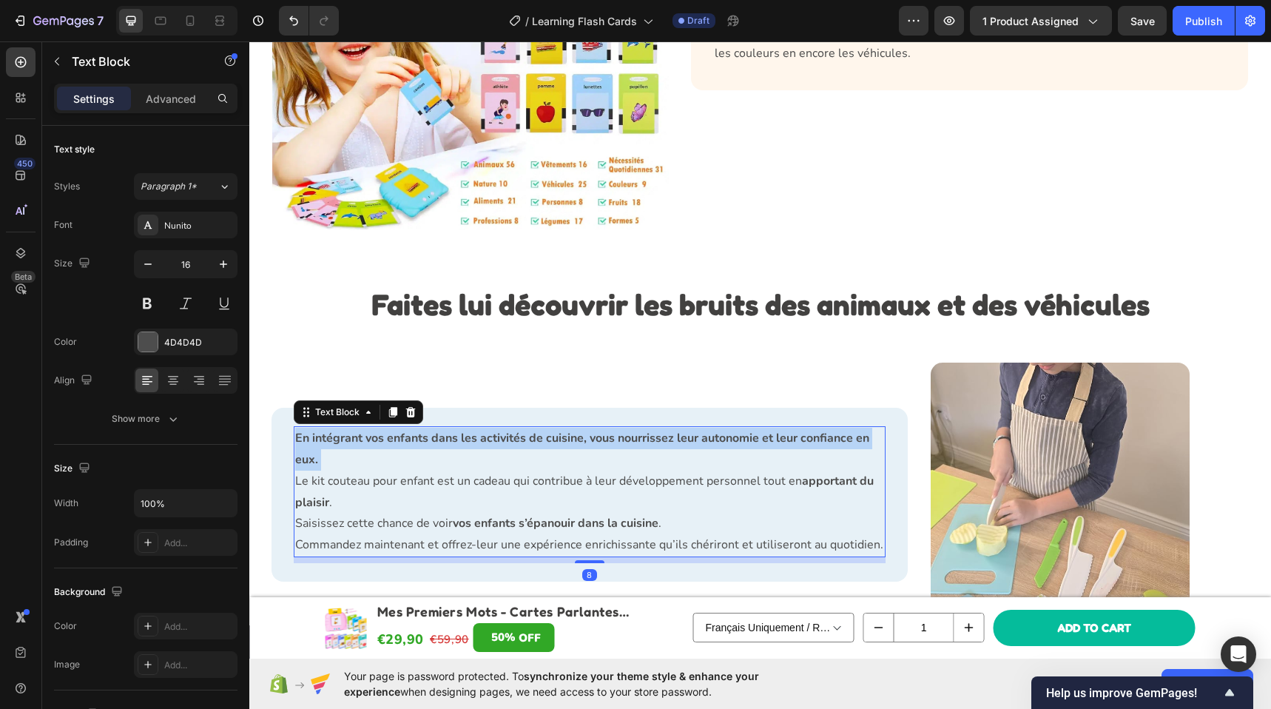
click at [566, 454] on p "En intégrant vos enfants dans les activités de cuisine, vous nourrissez leur au…" at bounding box center [589, 448] width 589 height 43
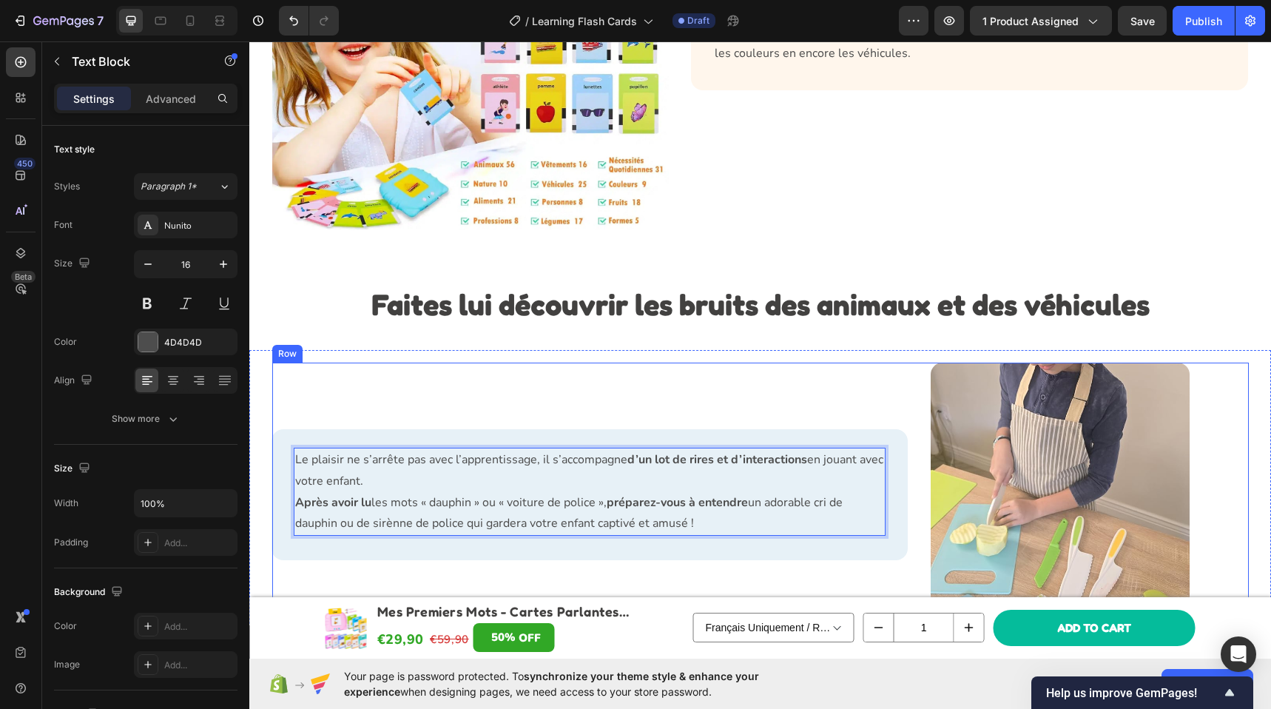
click at [408, 385] on div "Le plaisir ne s’arrête pas avec l’apprentissage, il s’accompagne d’un lot de ri…" at bounding box center [590, 494] width 636 height 265
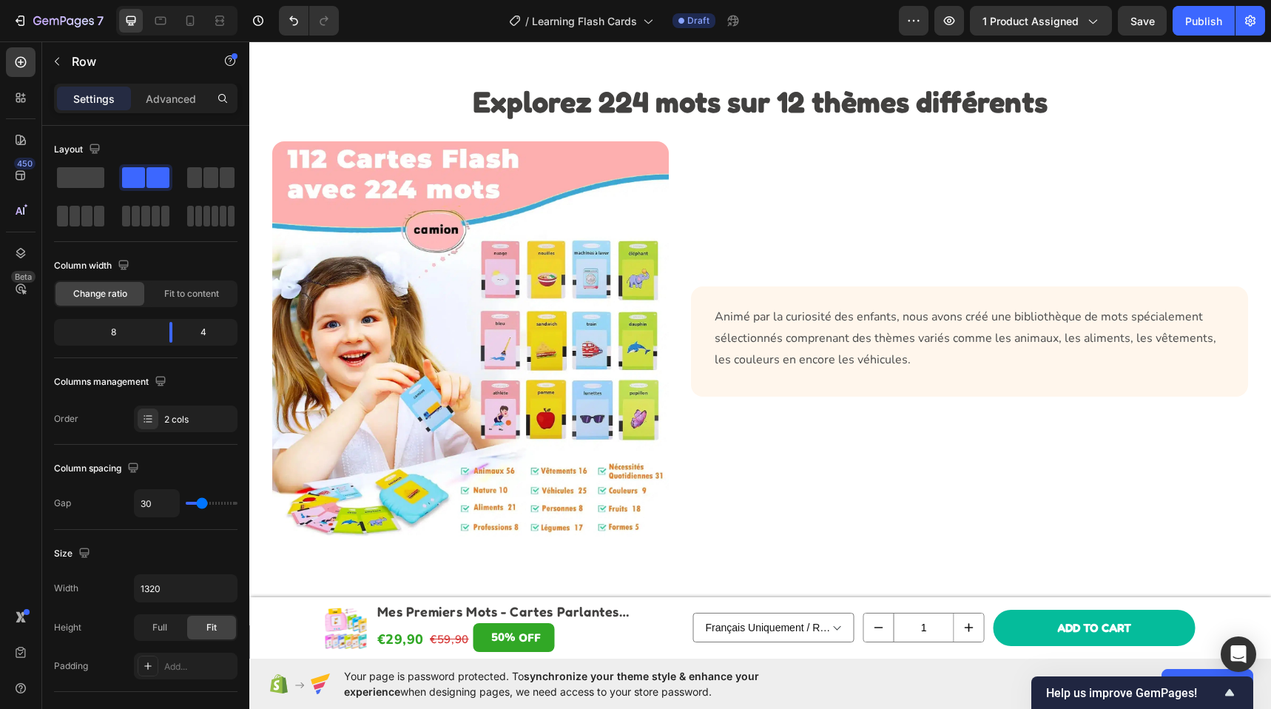
scroll to position [2364, 0]
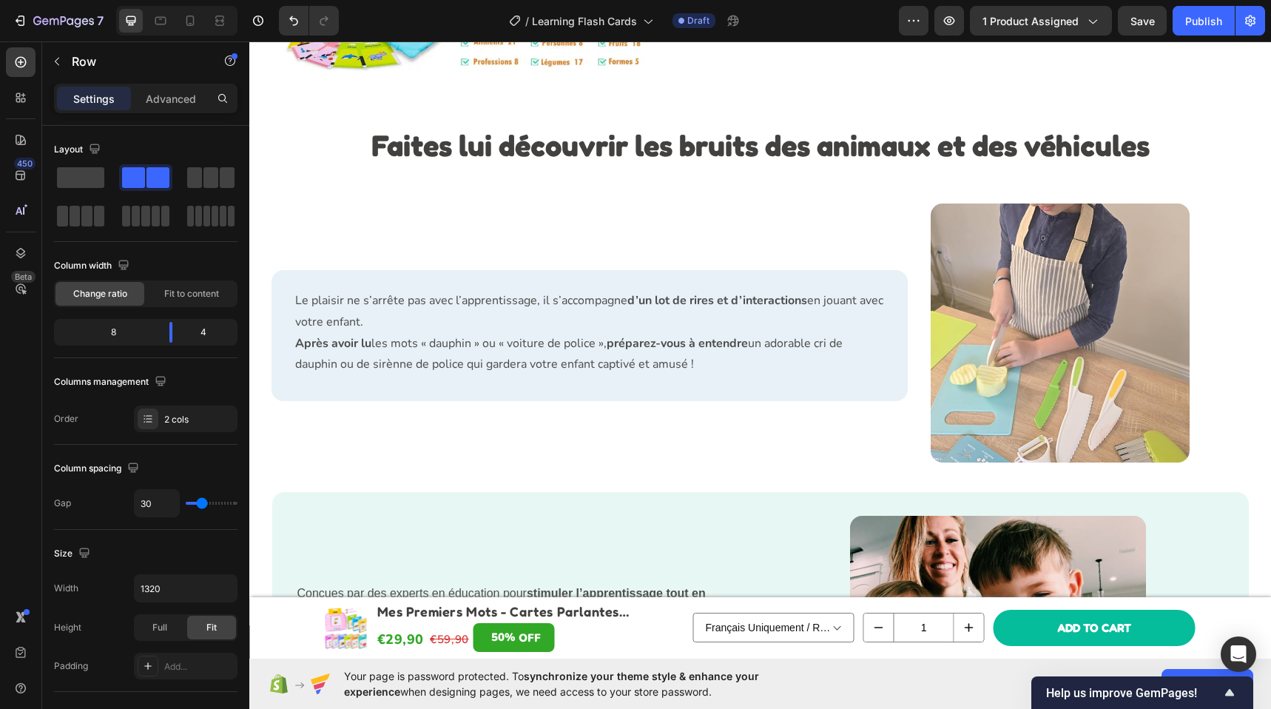
click at [547, 324] on p "Le plaisir ne s’arrête pas avec l’apprentissage, il s’accompagne d’un lot de ri…" at bounding box center [589, 311] width 589 height 43
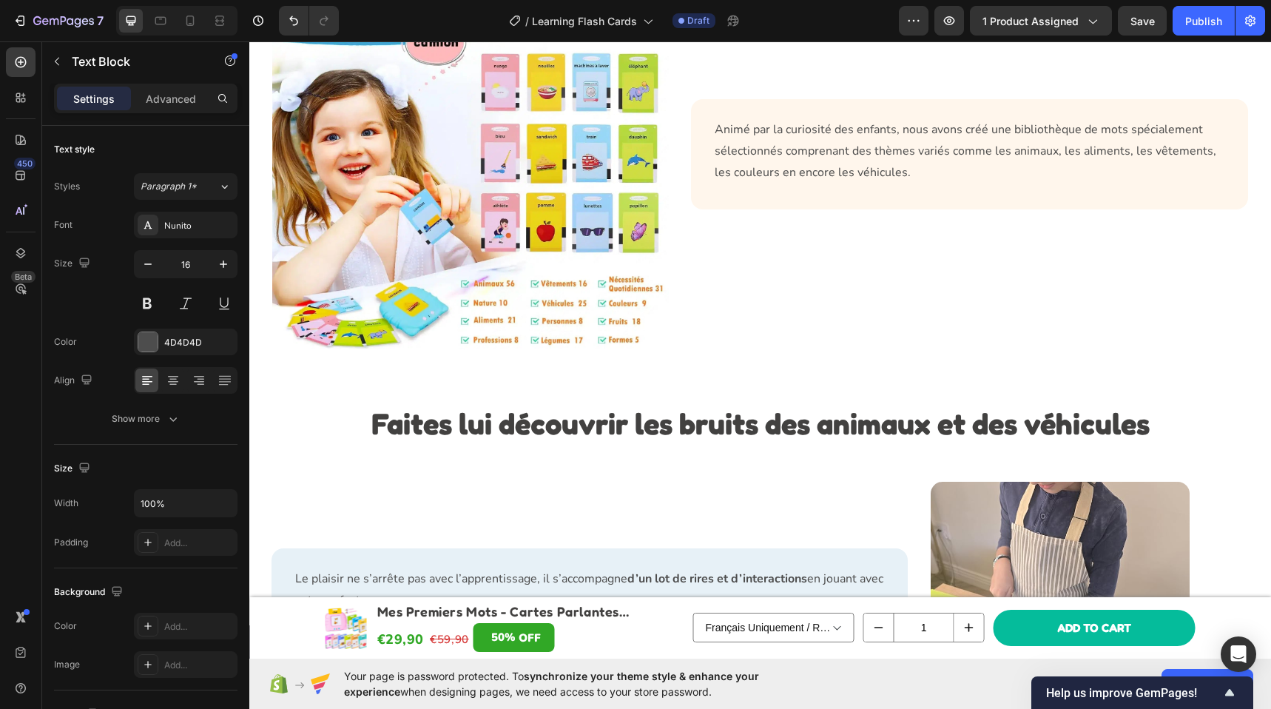
scroll to position [2256, 0]
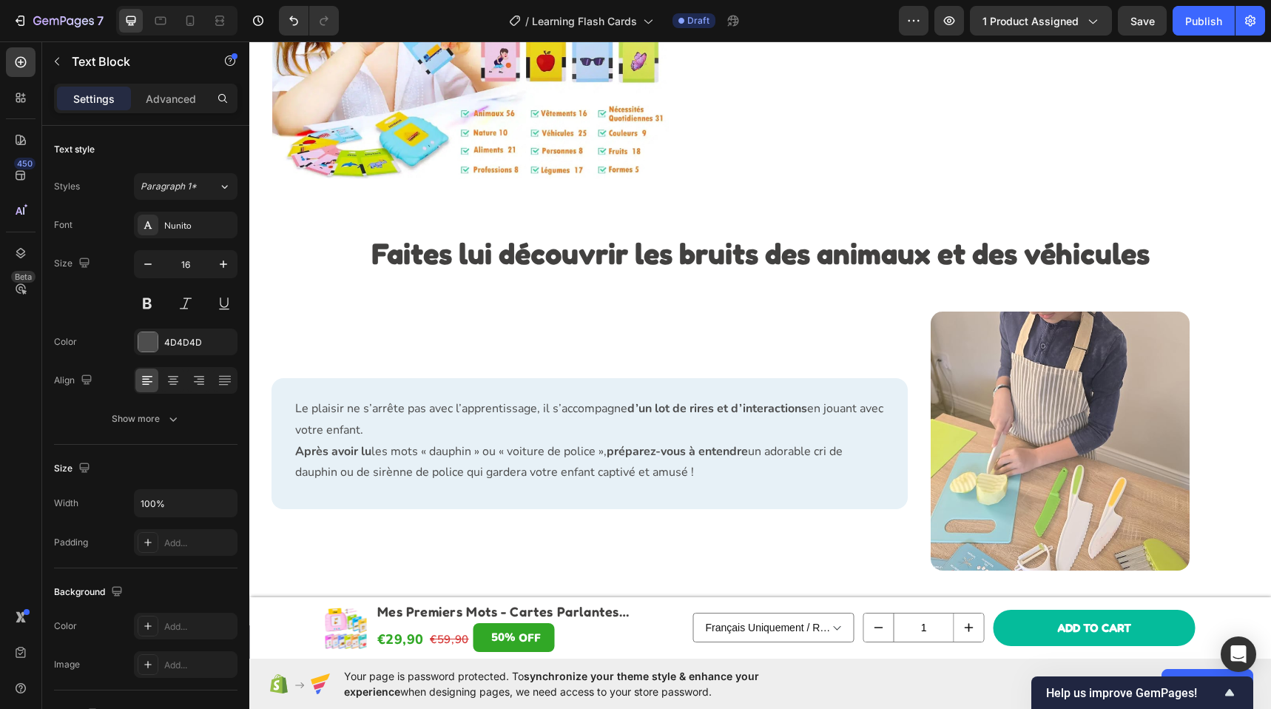
click at [546, 433] on p "Le plaisir ne s’arrête pas avec l’apprentissage, il s’accompagne d’un lot de ri…" at bounding box center [589, 419] width 589 height 43
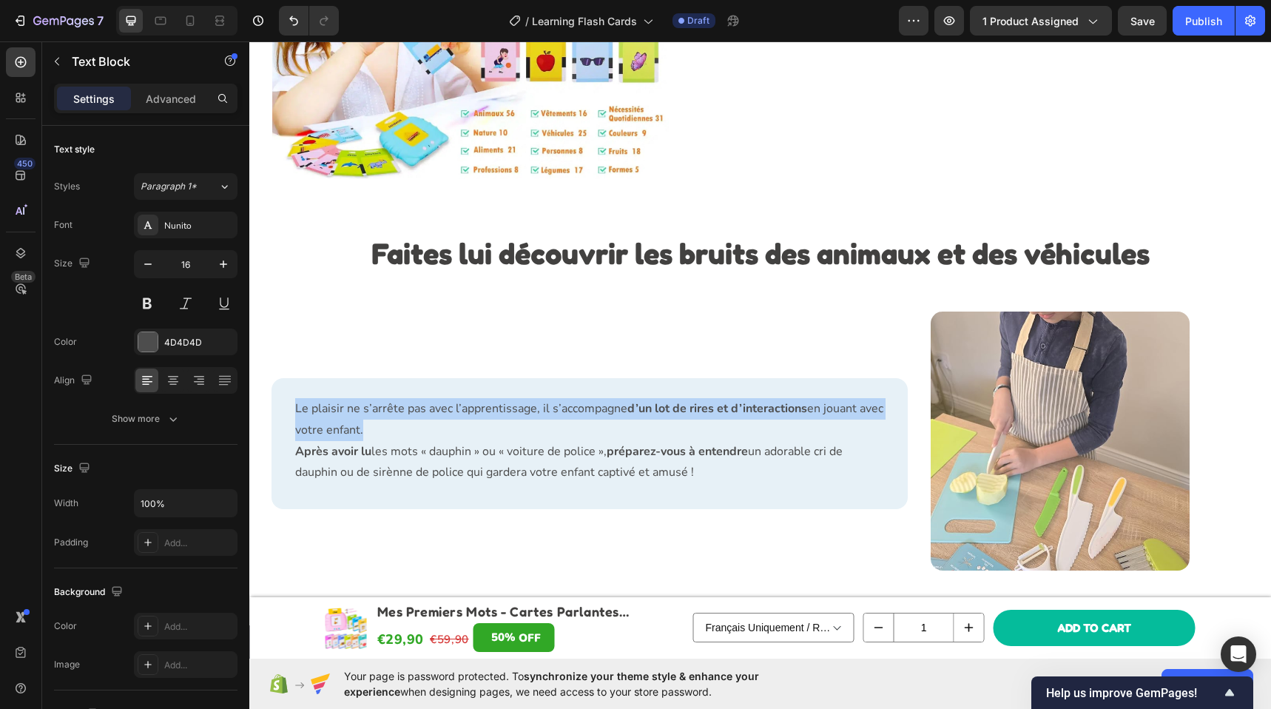
click at [546, 433] on p "Le plaisir ne s’arrête pas avec l’apprentissage, il s’accompagne d’un lot de ri…" at bounding box center [589, 419] width 589 height 43
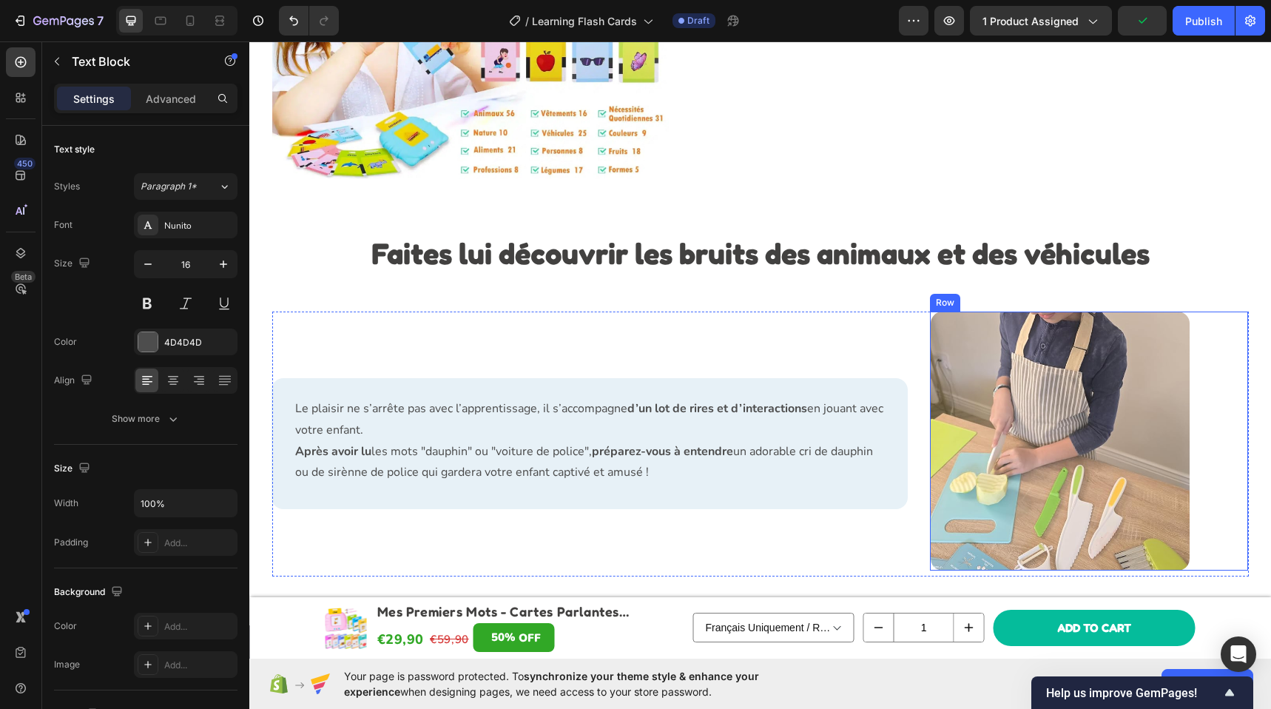
click at [1144, 422] on img at bounding box center [1059, 440] width 259 height 259
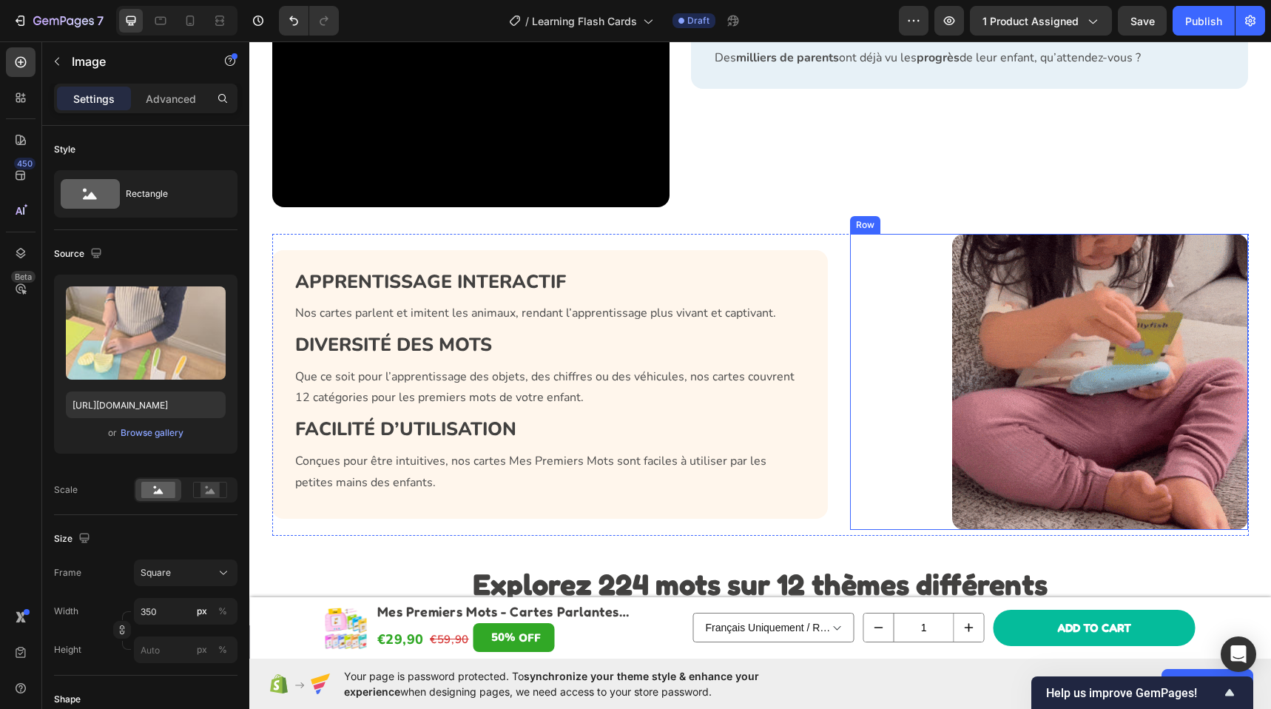
scroll to position [1202, 0]
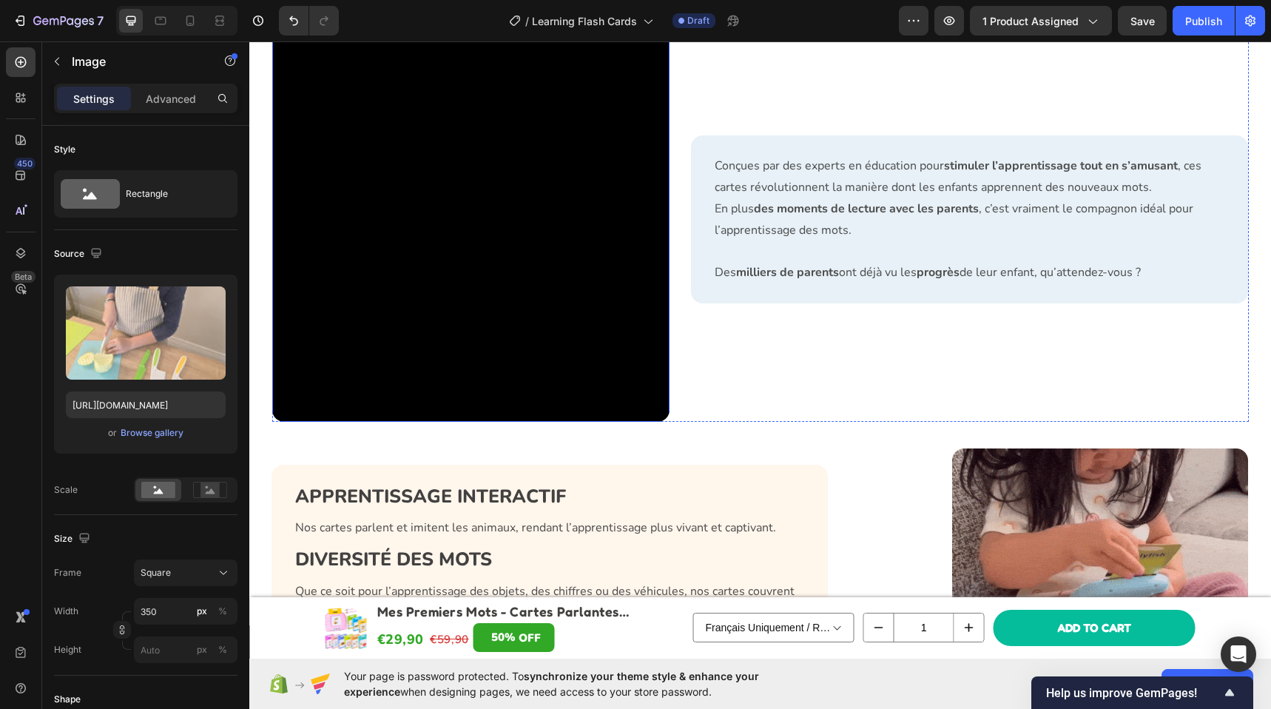
click at [544, 257] on video at bounding box center [471, 223] width 398 height 398
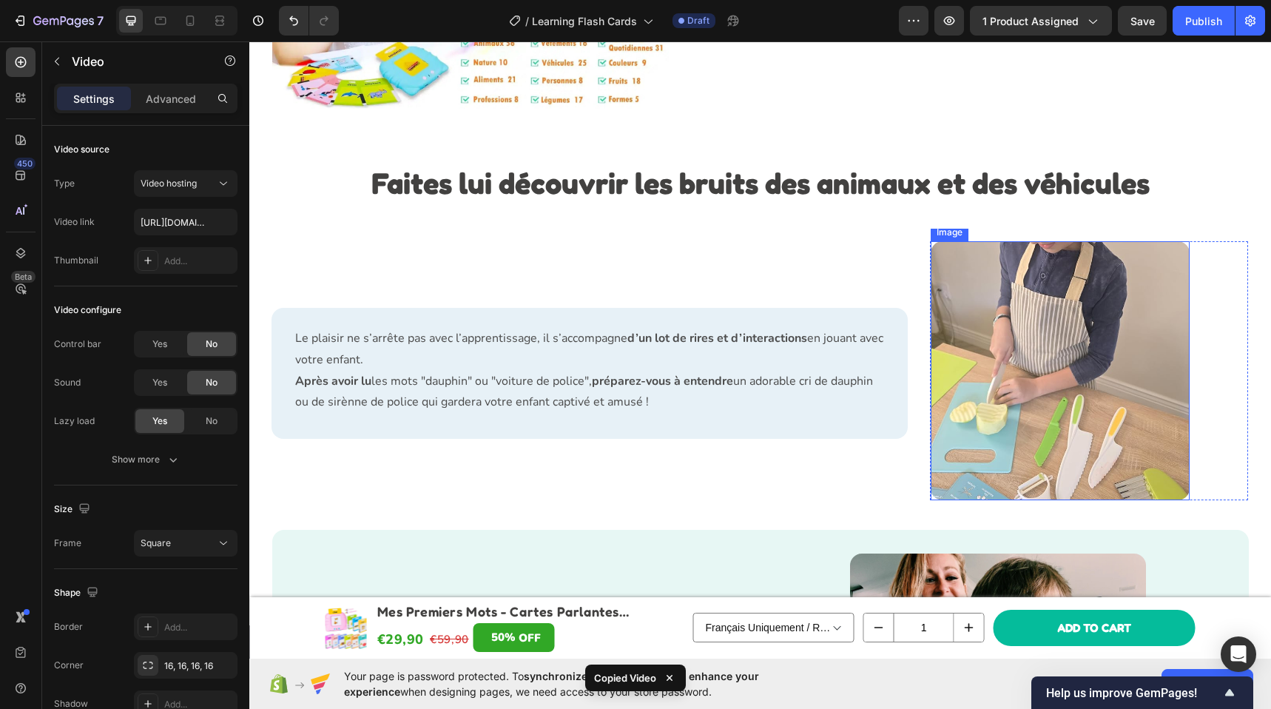
scroll to position [2498, 0]
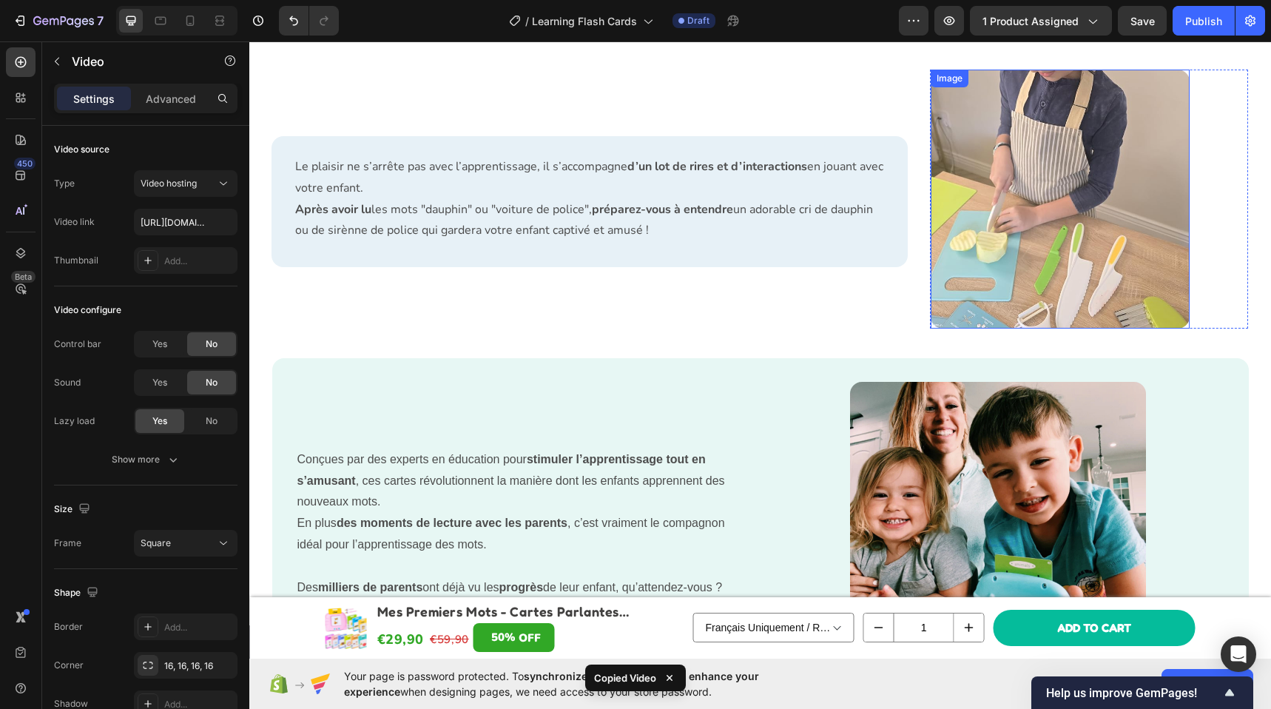
click at [1010, 278] on img at bounding box center [1059, 199] width 259 height 259
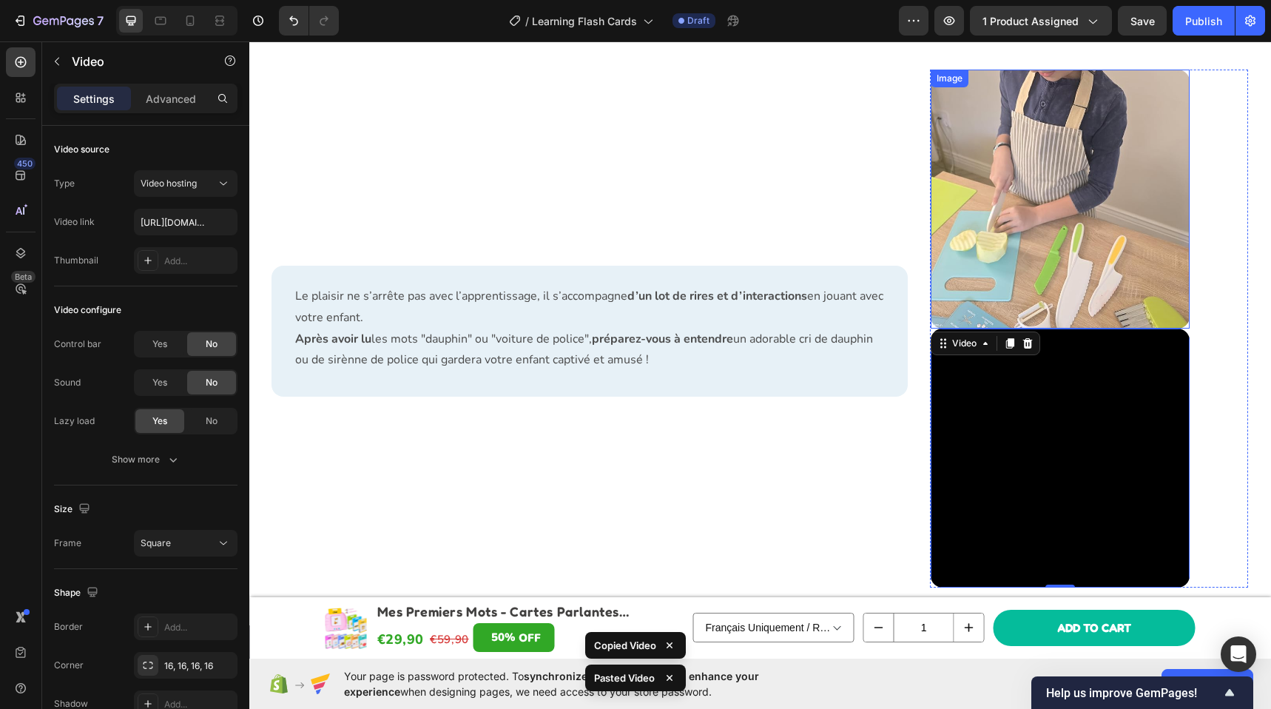
click at [1022, 255] on img at bounding box center [1059, 199] width 259 height 259
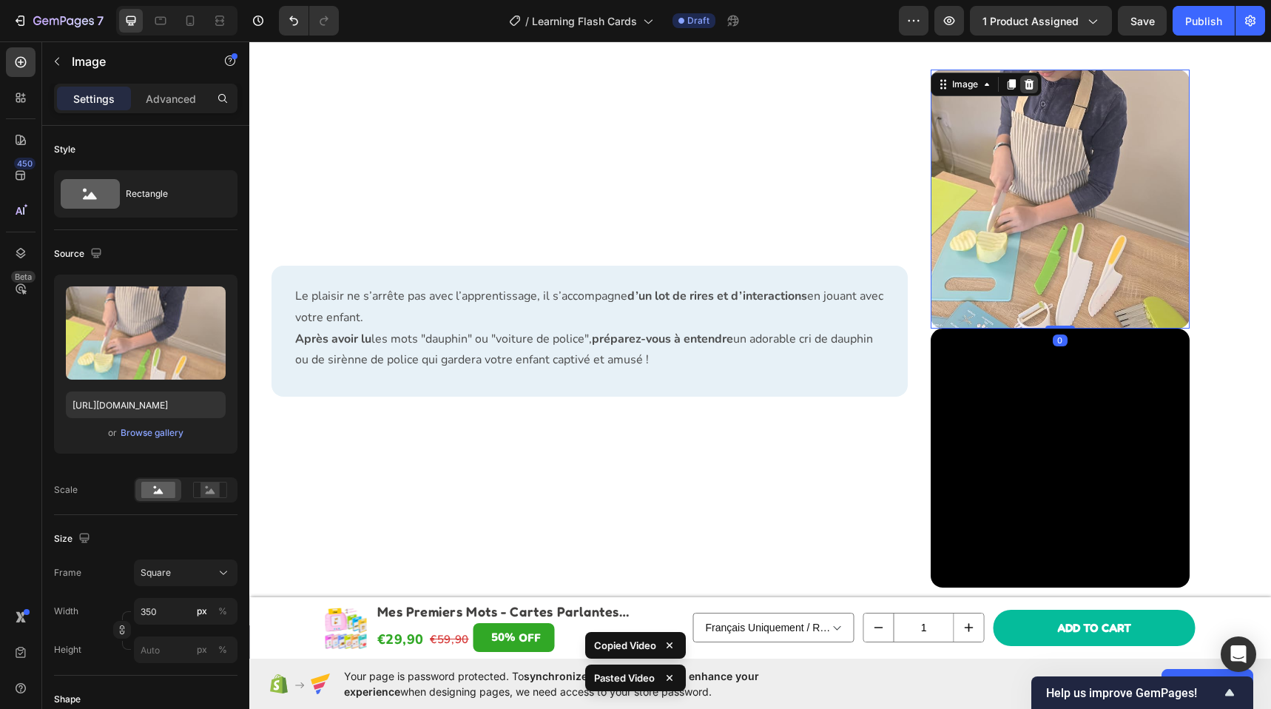
click at [1024, 83] on icon at bounding box center [1029, 83] width 10 height 10
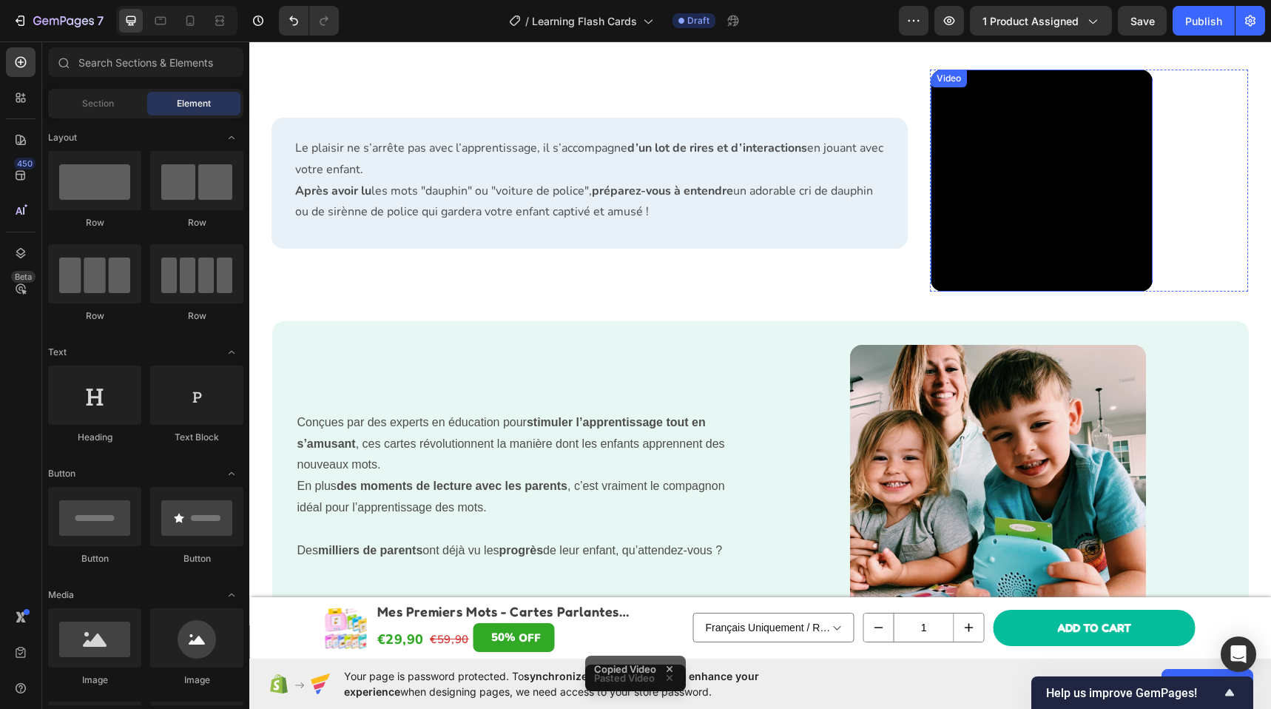
click at [1017, 145] on video at bounding box center [1041, 181] width 222 height 222
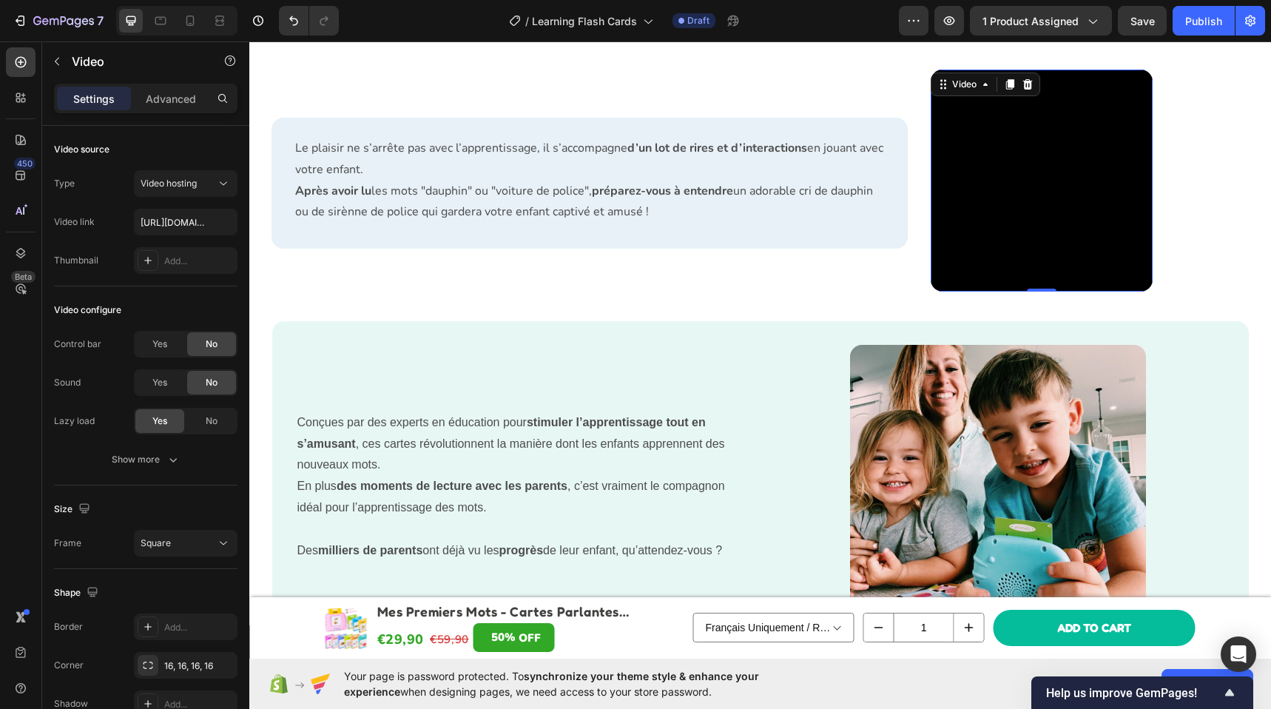
click at [1031, 207] on video at bounding box center [1041, 181] width 222 height 222
click at [155, 233] on input "[URL][DOMAIN_NAME]" at bounding box center [186, 222] width 104 height 27
paste input "969f5b48ac34b229530778ec52472e"
type input "[URL][DOMAIN_NAME]"
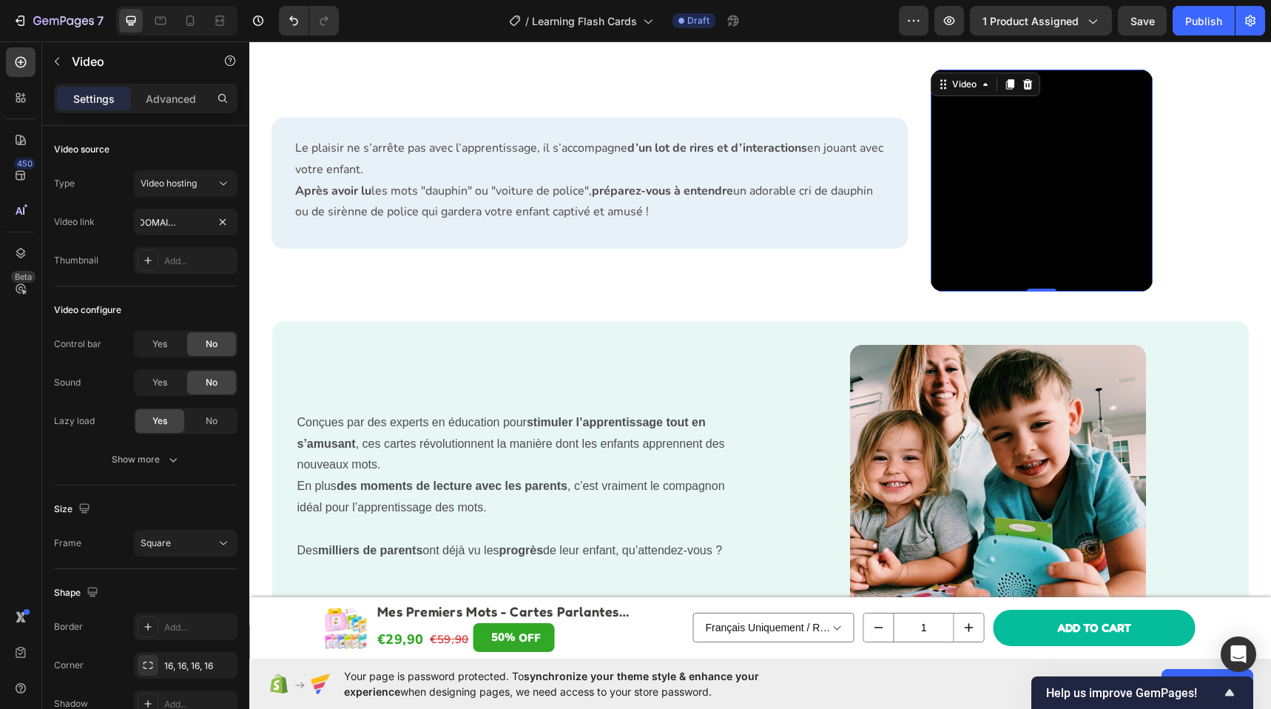
click at [973, 173] on video at bounding box center [1041, 181] width 222 height 222
click at [168, 386] on div "Yes" at bounding box center [159, 383] width 49 height 24
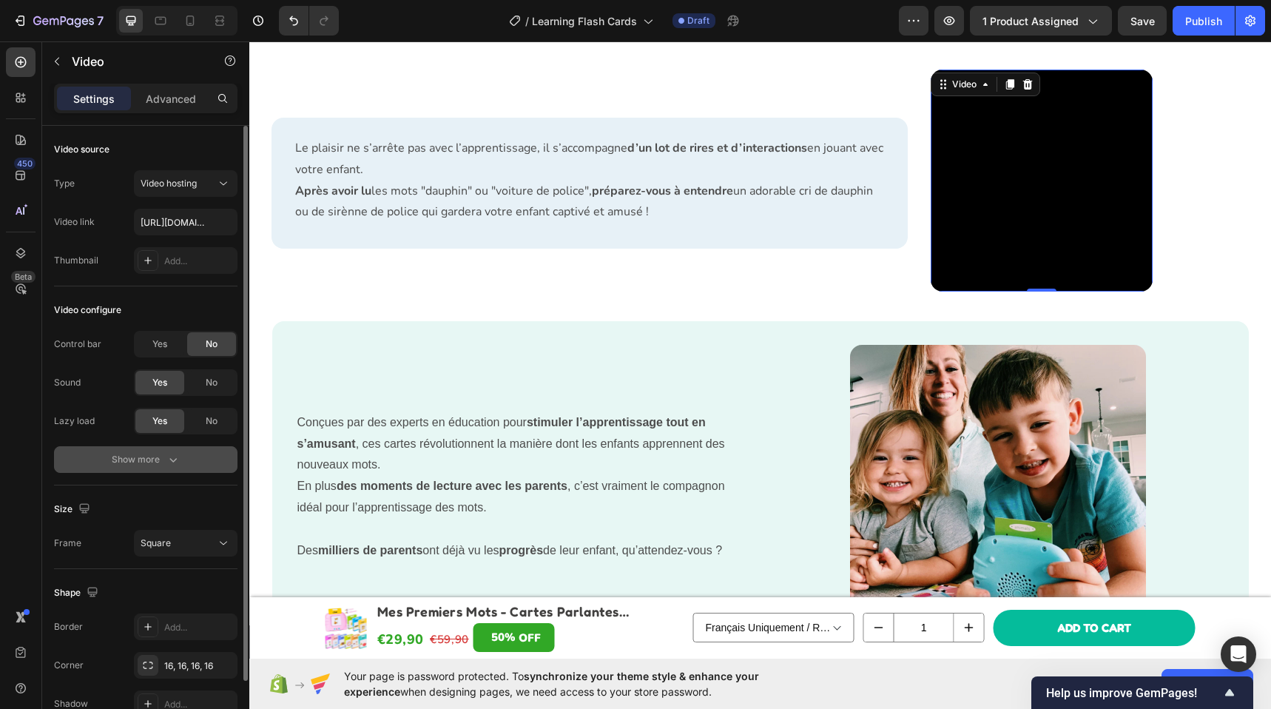
click at [162, 464] on div "Show more" at bounding box center [146, 459] width 69 height 15
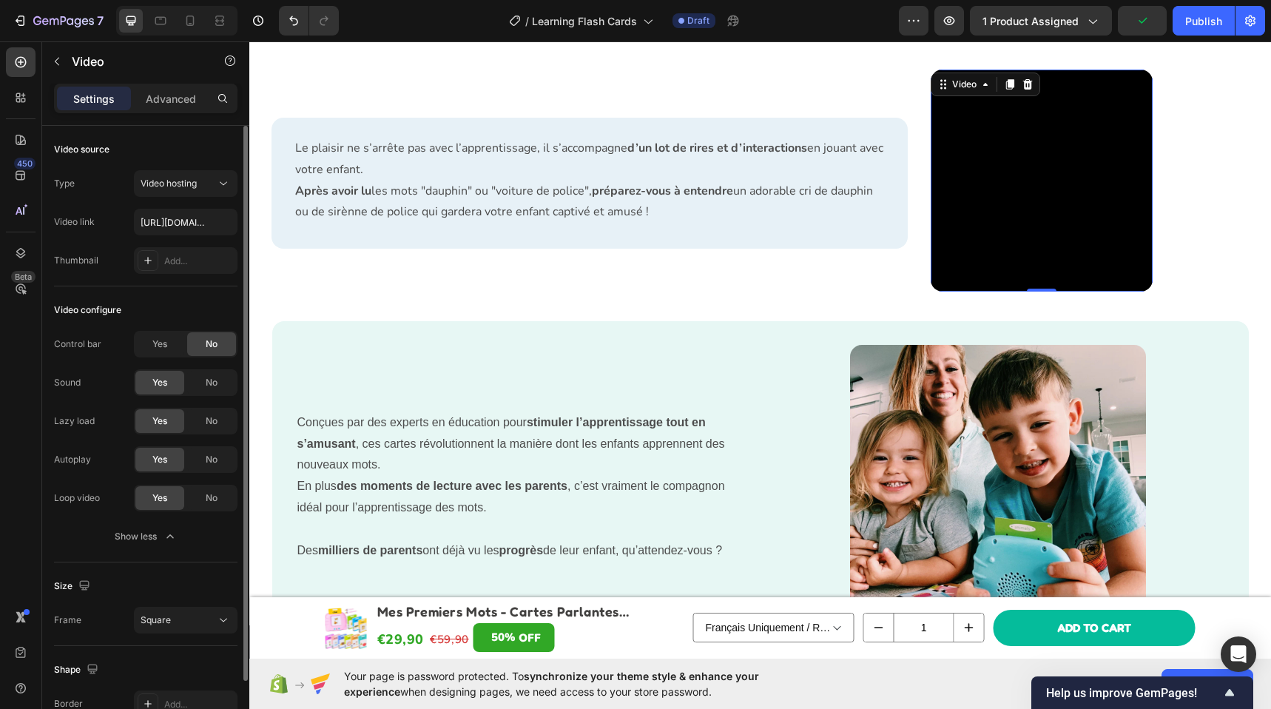
click at [158, 331] on div "Yes No" at bounding box center [186, 344] width 104 height 27
click at [158, 334] on div "Yes" at bounding box center [159, 344] width 49 height 24
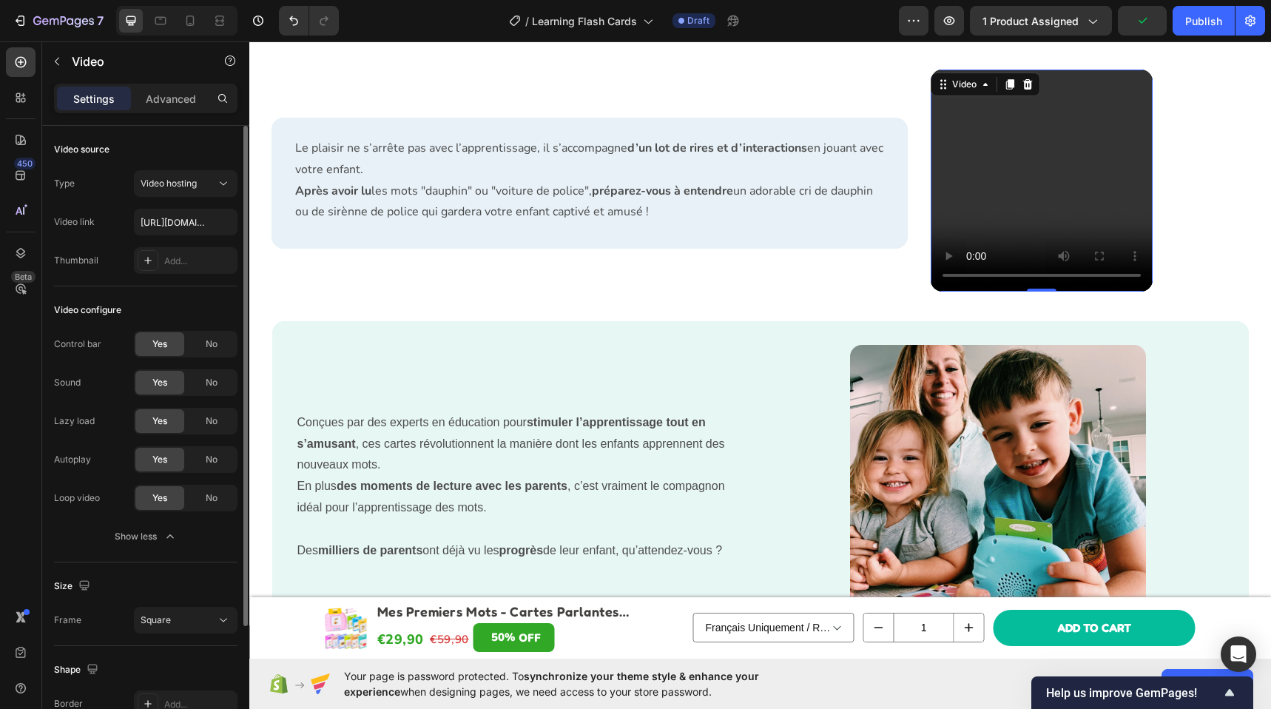
click at [158, 339] on span "Yes" at bounding box center [159, 343] width 15 height 13
click at [218, 387] on div "No" at bounding box center [211, 383] width 49 height 24
click at [206, 467] on div "No" at bounding box center [211, 459] width 49 height 24
click at [163, 383] on span "Yes" at bounding box center [159, 382] width 15 height 13
click at [226, 348] on div "No" at bounding box center [211, 344] width 49 height 24
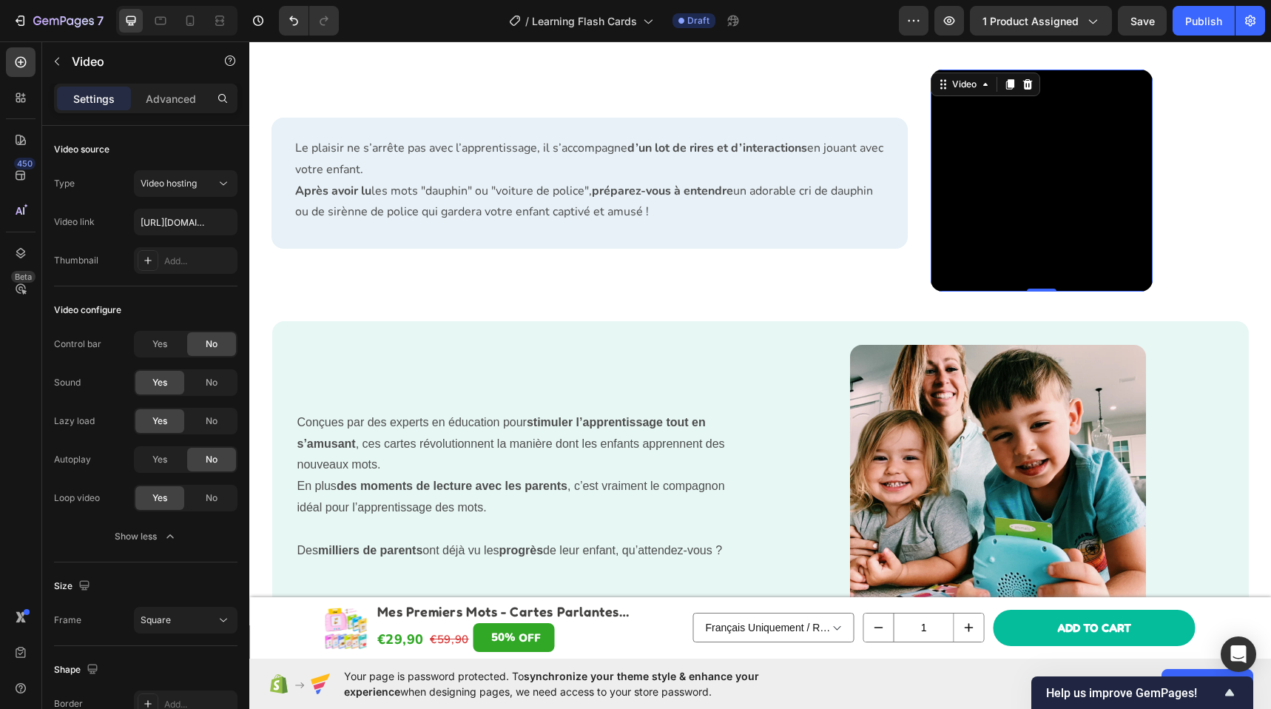
click at [1114, 229] on video at bounding box center [1041, 181] width 222 height 222
click at [1067, 234] on video at bounding box center [1041, 181] width 222 height 222
click at [165, 339] on span "Yes" at bounding box center [159, 343] width 15 height 13
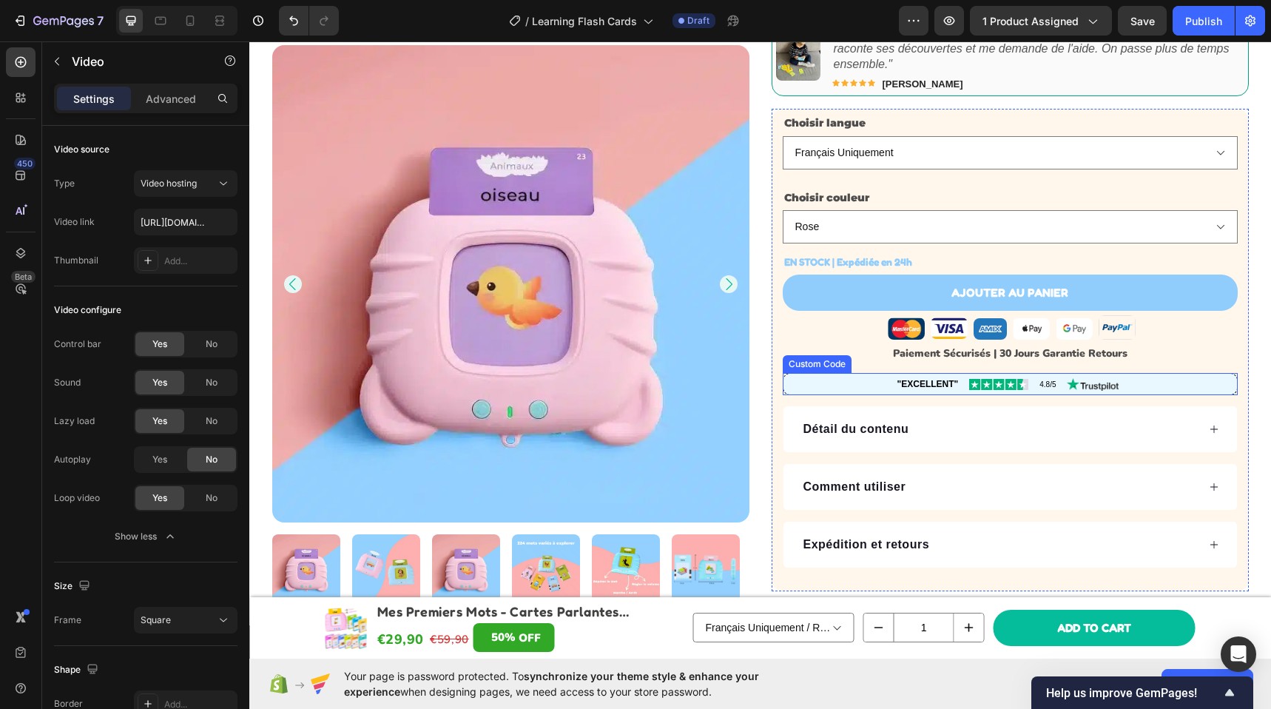
scroll to position [540, 0]
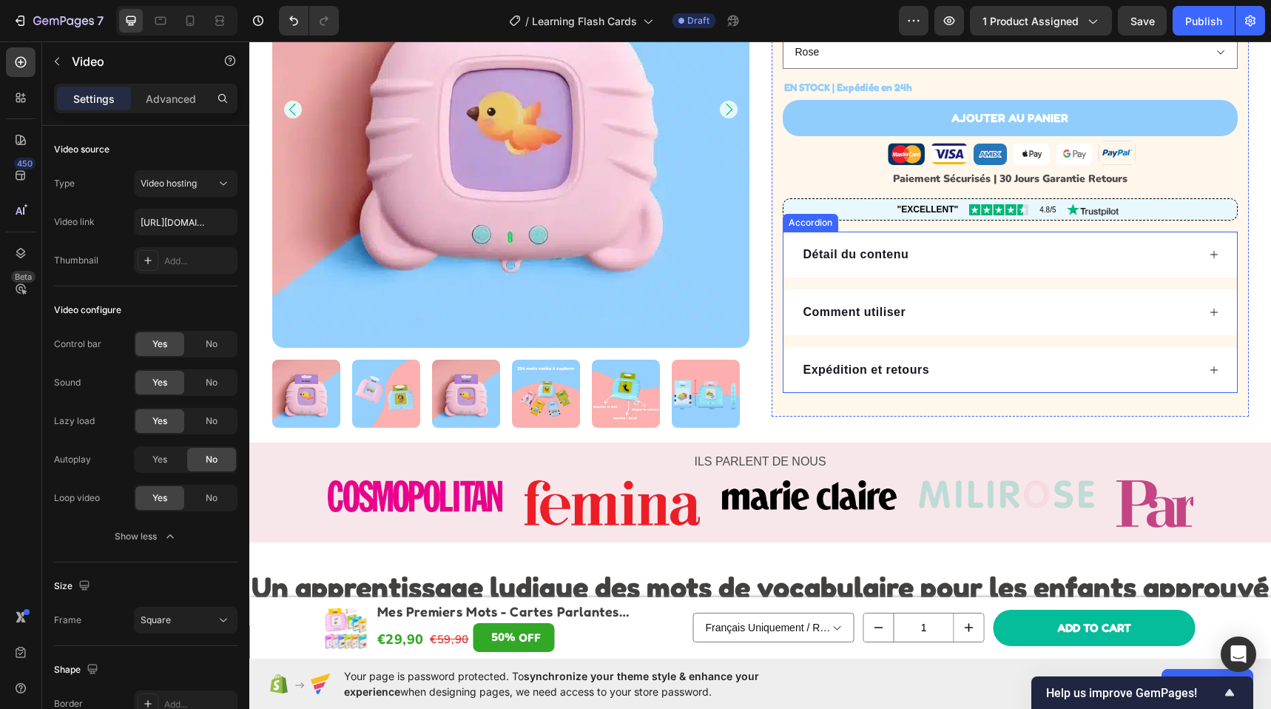
click at [962, 316] on div "Comment utiliser" at bounding box center [999, 312] width 396 height 22
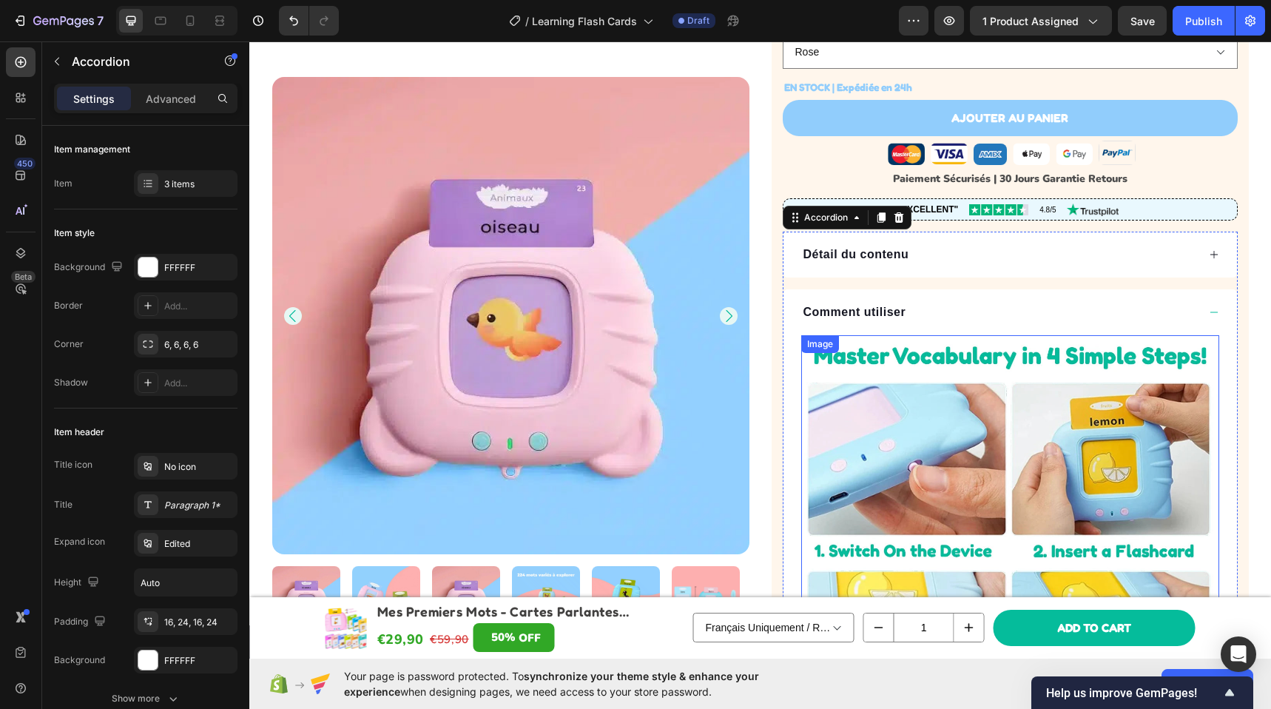
click at [944, 437] on img at bounding box center [1010, 544] width 418 height 418
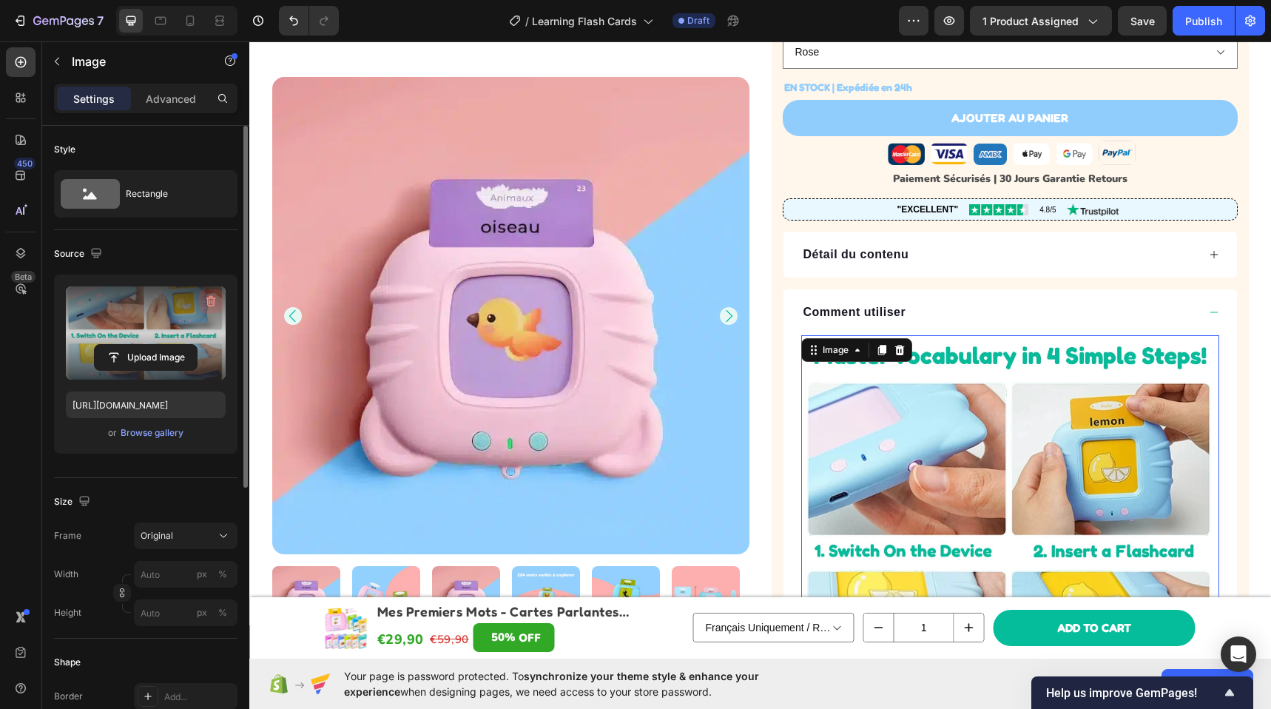
click at [212, 300] on icon "button" at bounding box center [210, 301] width 15 height 15
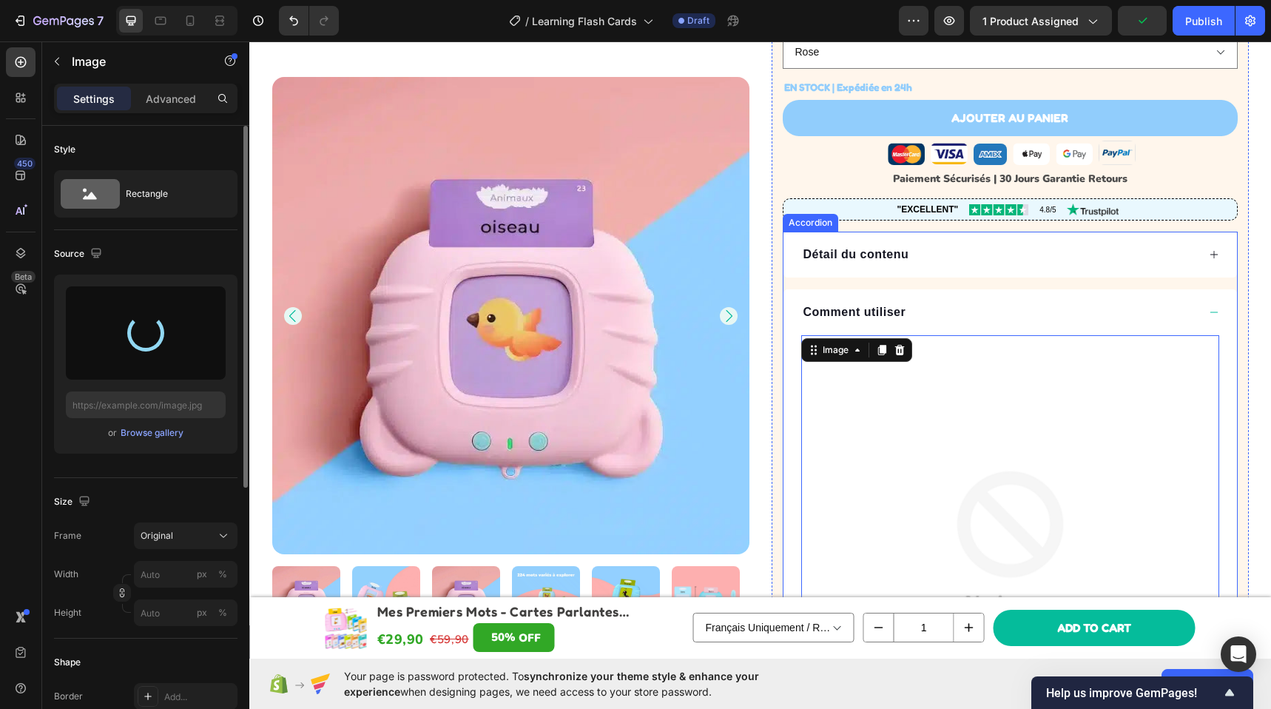
type input "[URL][DOMAIN_NAME]"
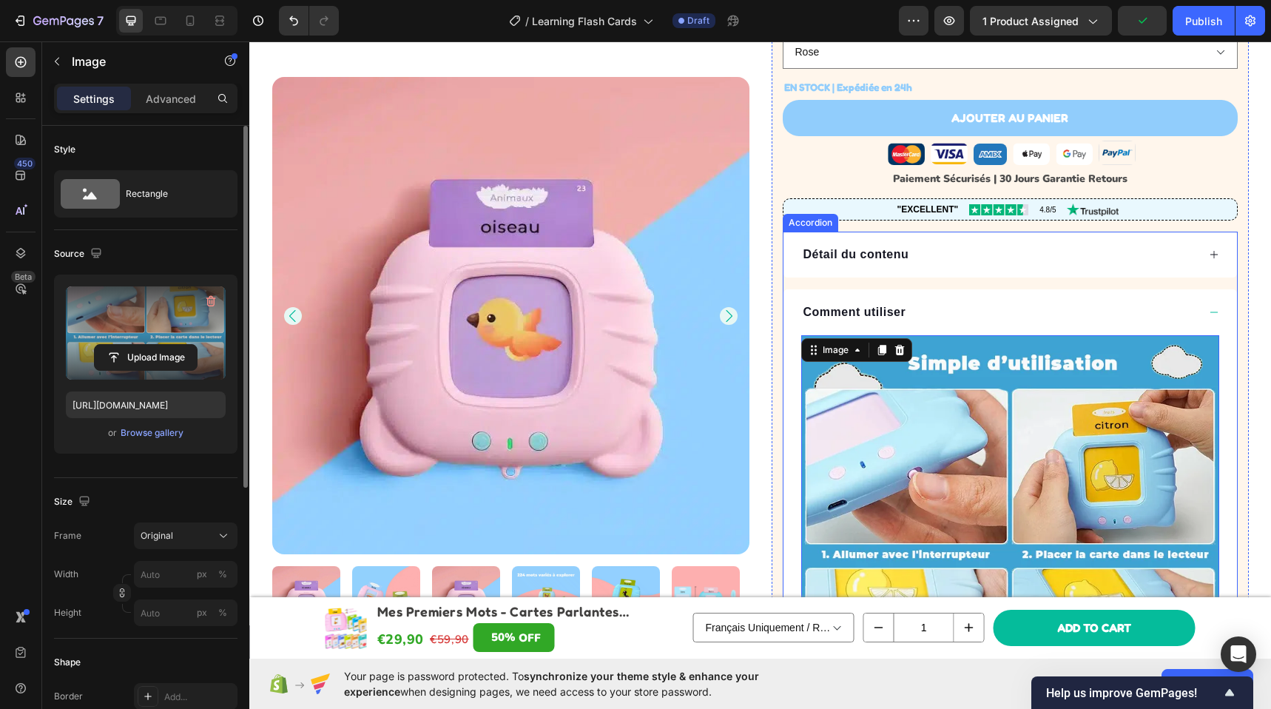
click at [870, 312] on p "Comment utiliser" at bounding box center [854, 312] width 103 height 18
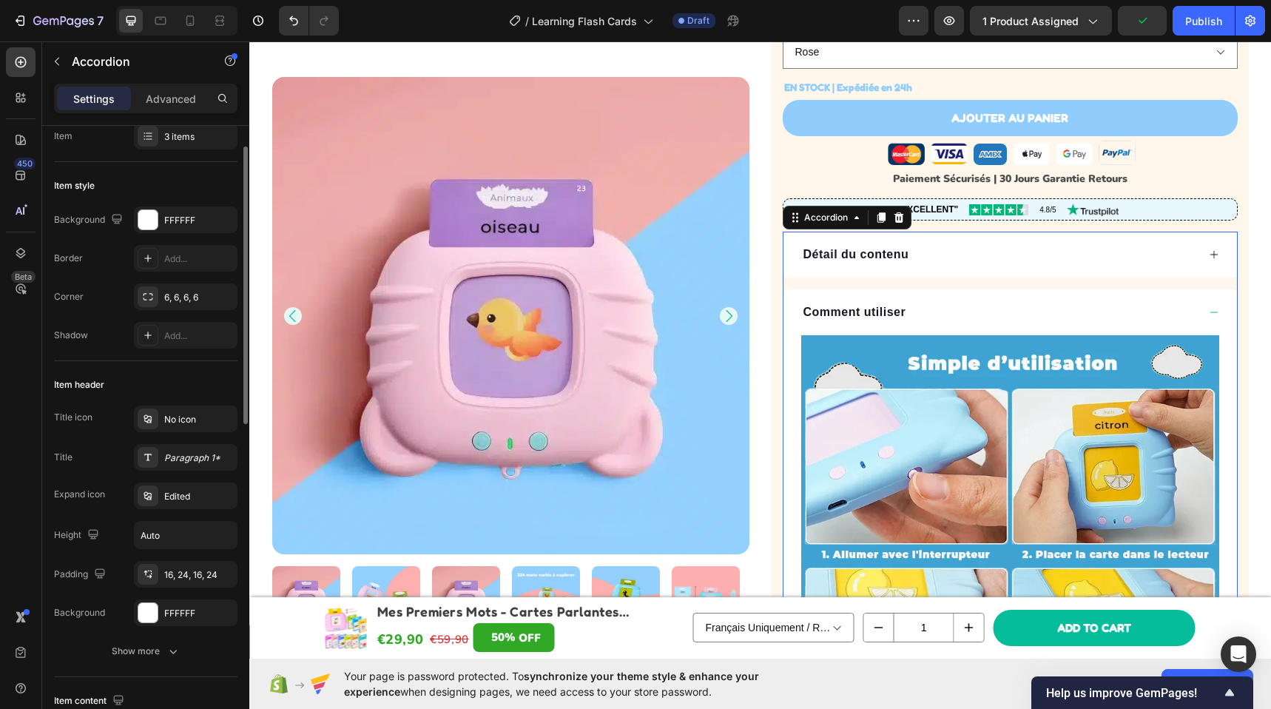
scroll to position [143, 0]
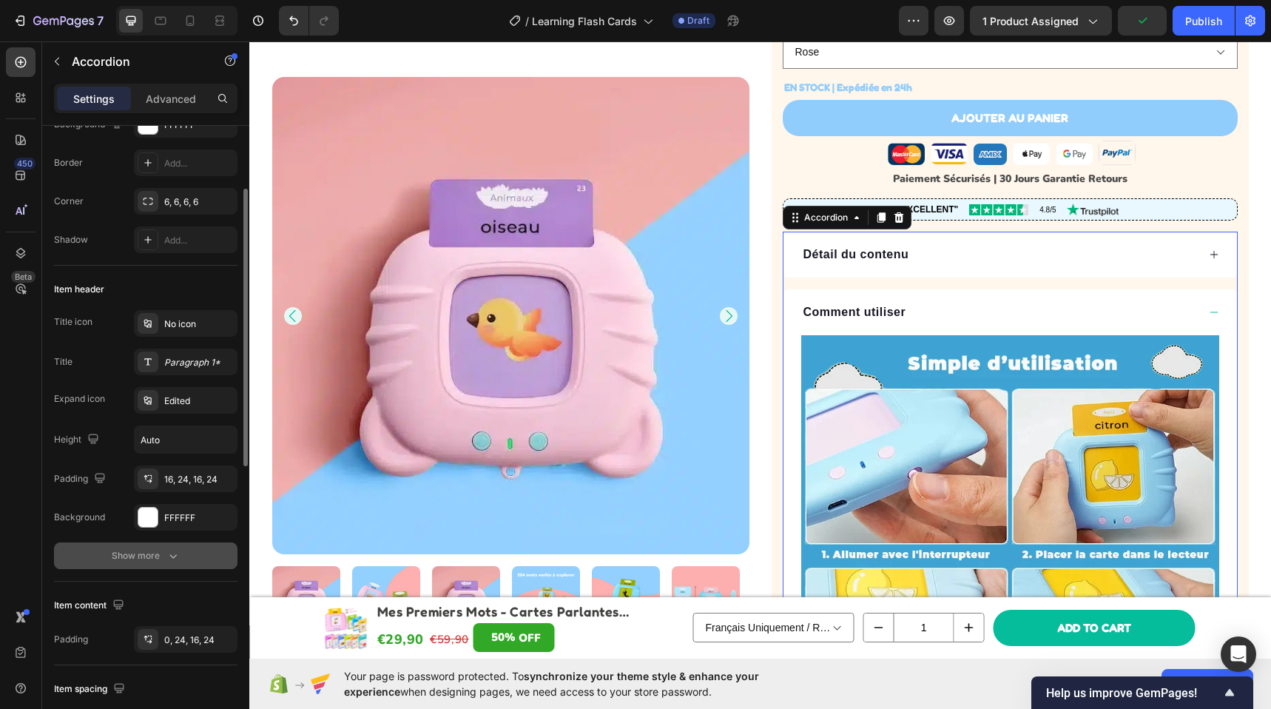
click at [163, 561] on div "Show more" at bounding box center [146, 555] width 69 height 15
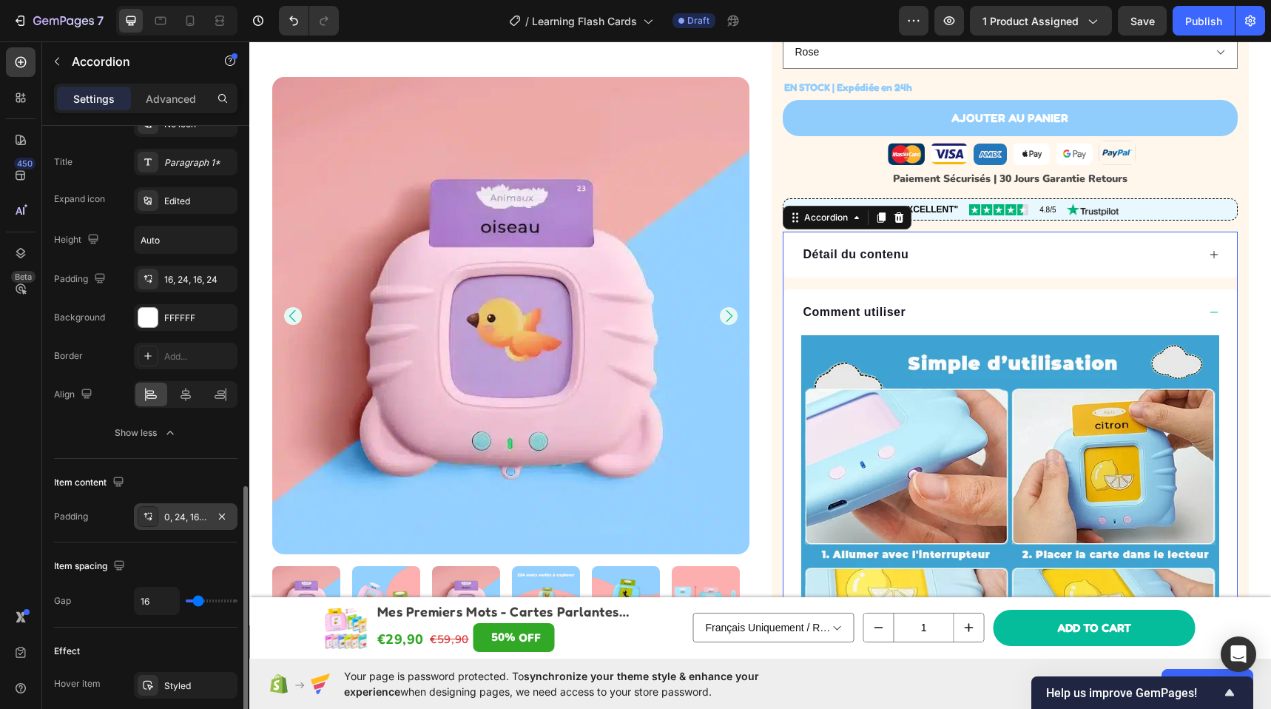
scroll to position [495, 0]
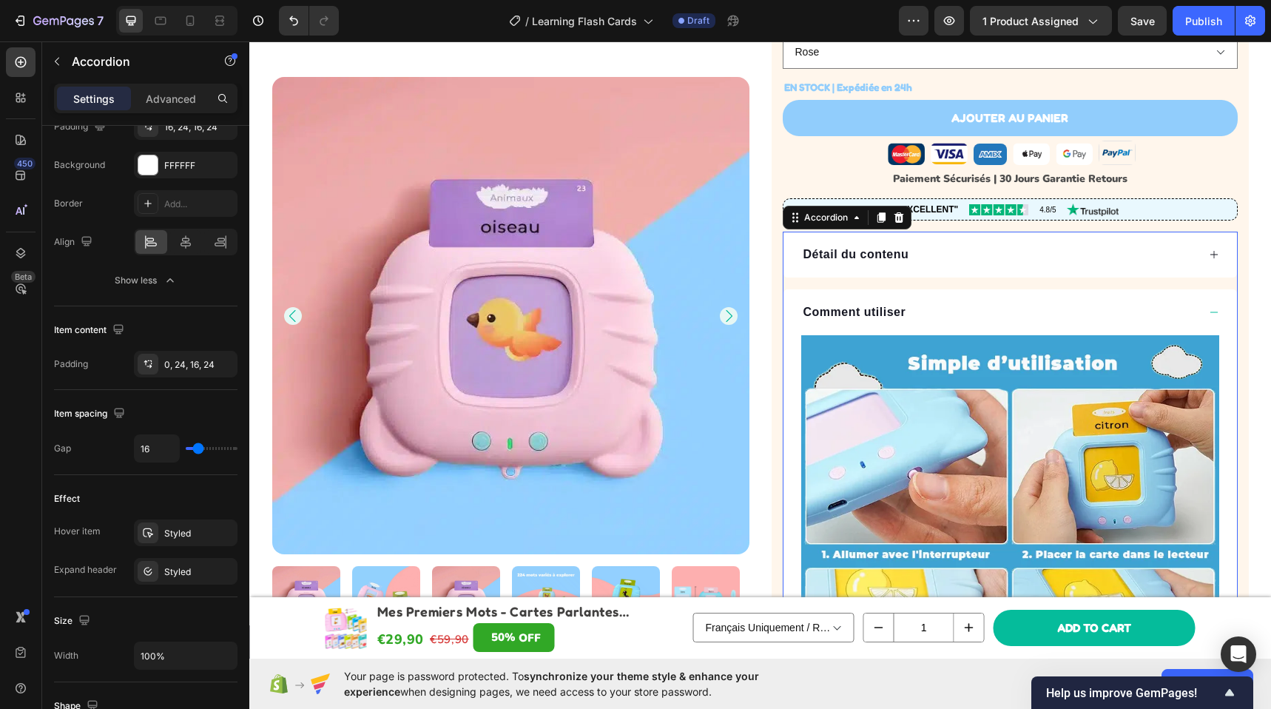
click at [864, 308] on p "Comment utiliser" at bounding box center [854, 312] width 103 height 18
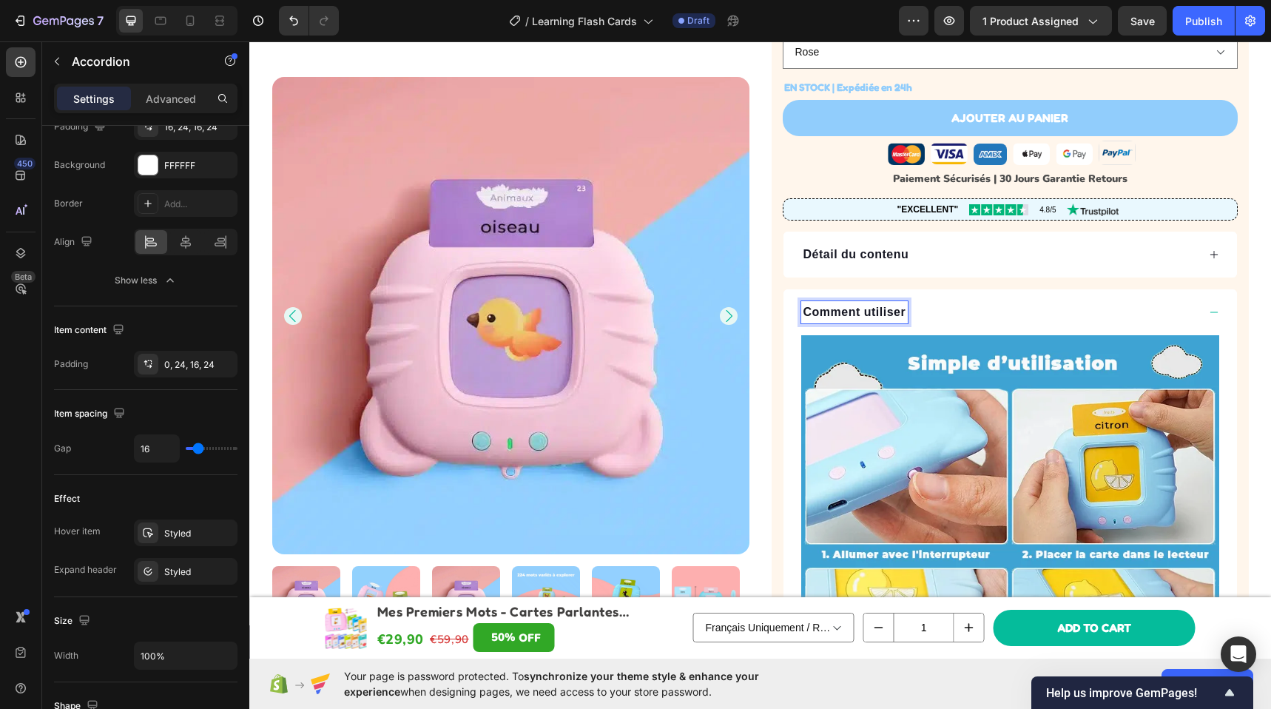
click at [912, 312] on div "Comment utiliser" at bounding box center [999, 312] width 396 height 22
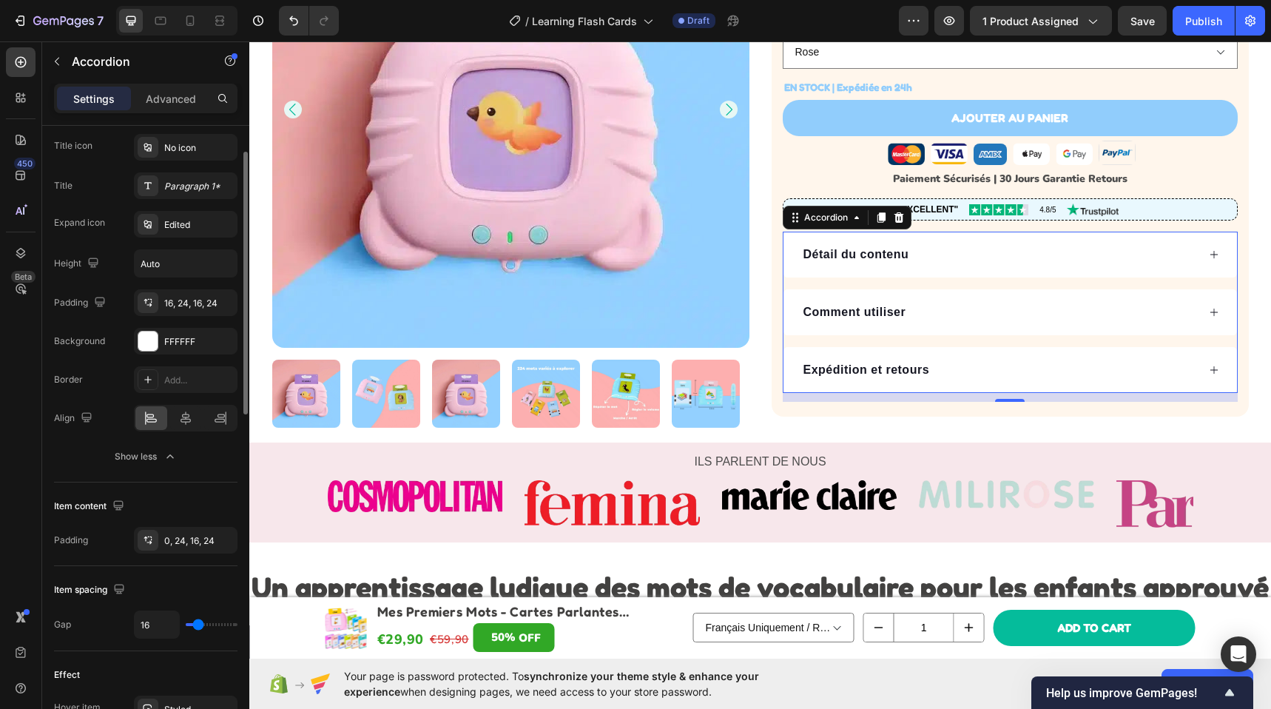
scroll to position [243, 0]
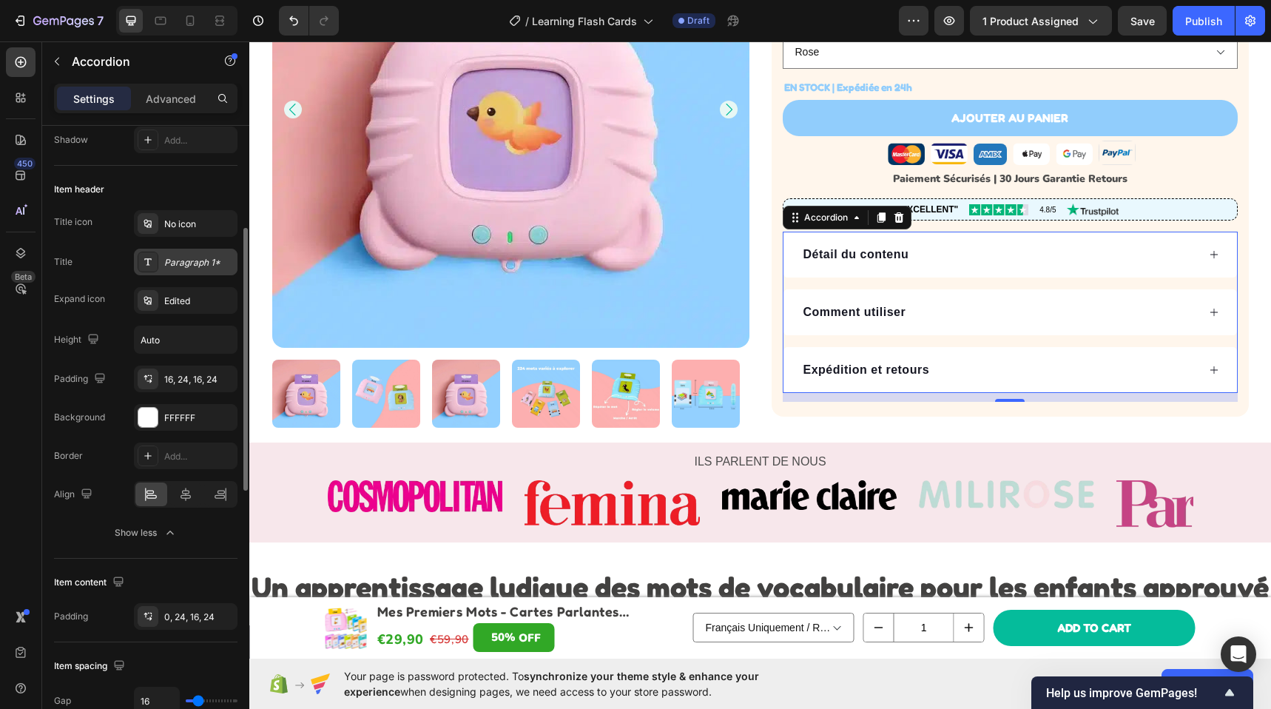
click at [180, 272] on div "Paragraph 1*" at bounding box center [186, 261] width 104 height 27
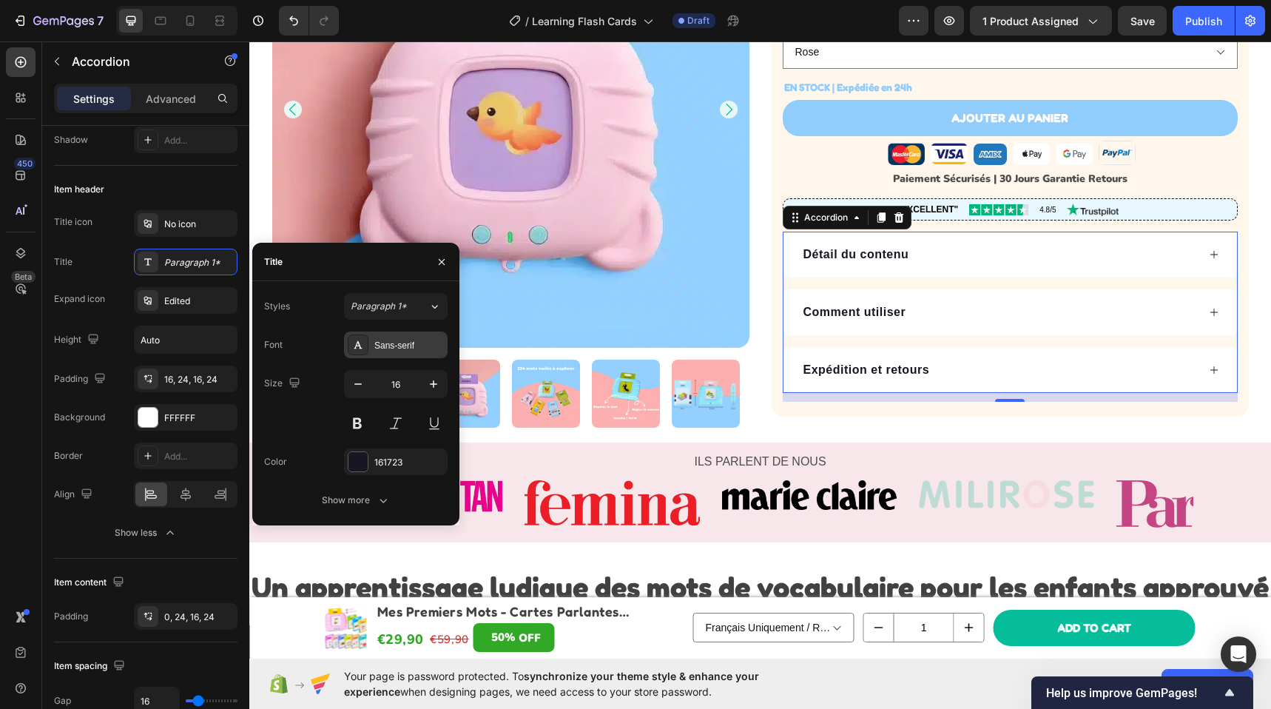
click at [419, 342] on div "Sans-serif" at bounding box center [409, 345] width 70 height 13
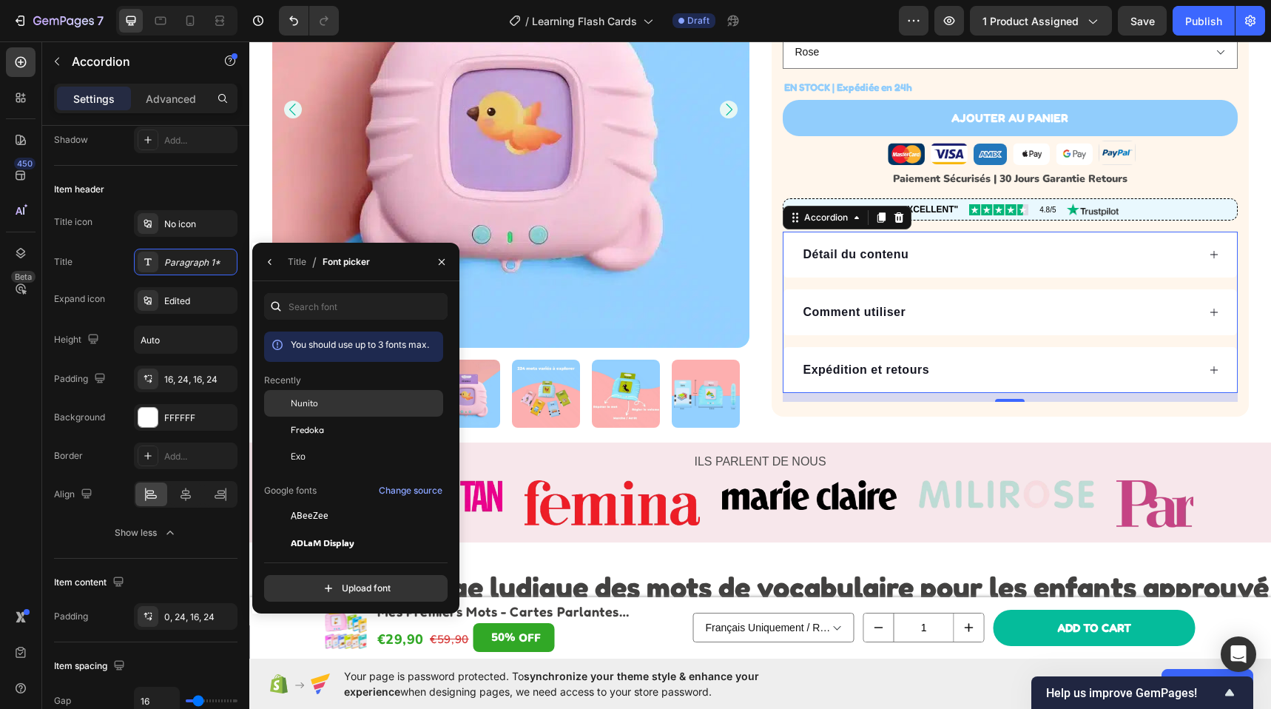
click at [334, 410] on div "Nunito" at bounding box center [353, 403] width 179 height 27
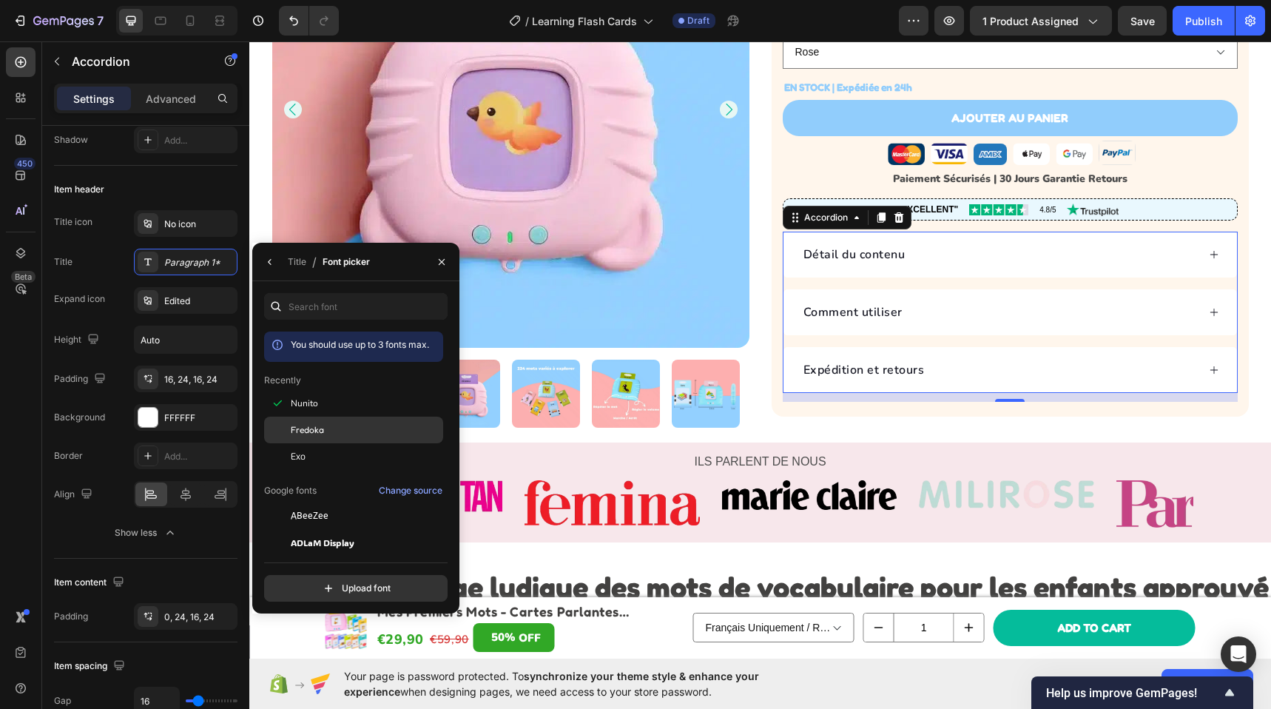
click at [329, 429] on div "Fredoka" at bounding box center [365, 429] width 149 height 13
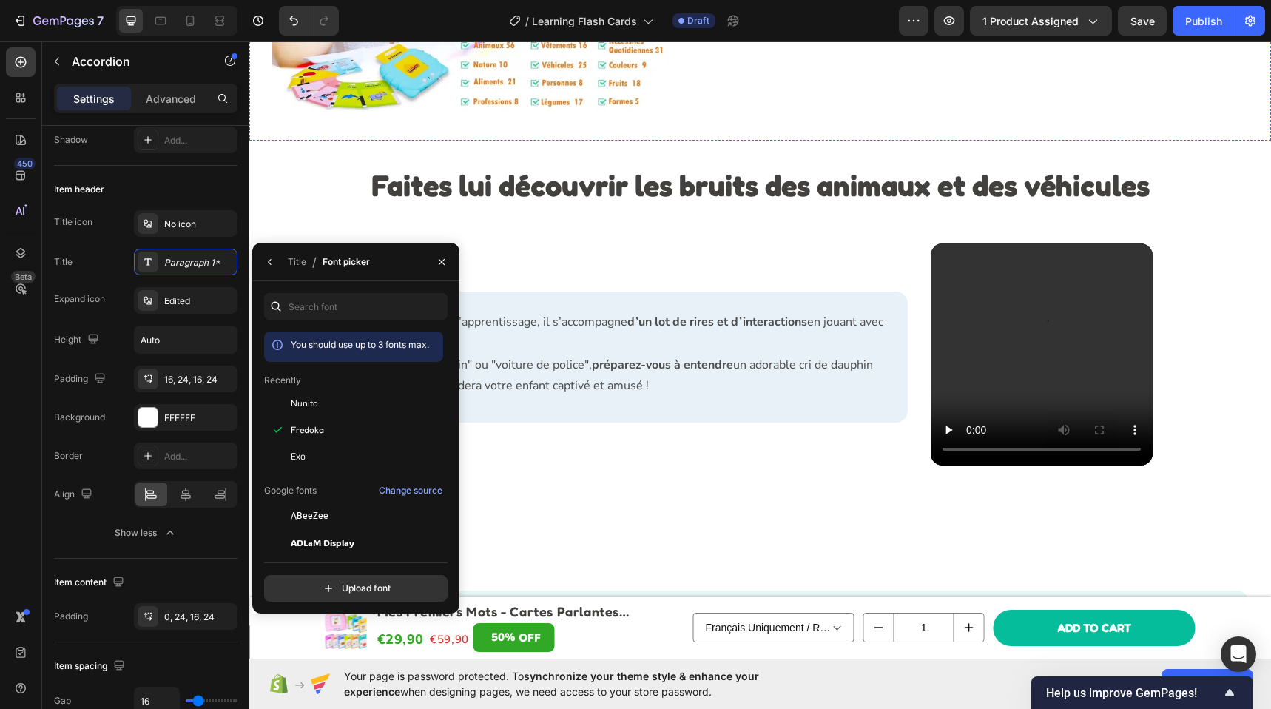
scroll to position [2503, 0]
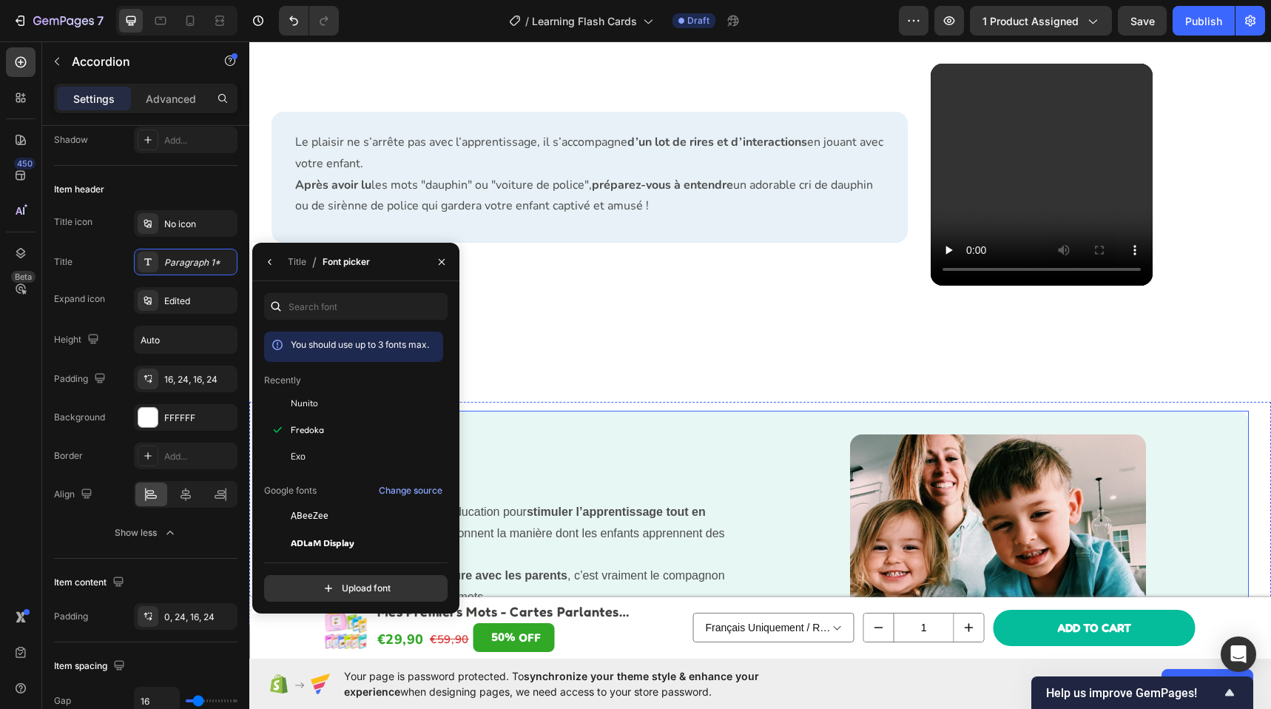
click at [731, 410] on div "Conçues par des experts en éducation pour stimuler l’apprentissage tout en s’am…" at bounding box center [760, 581] width 976 height 343
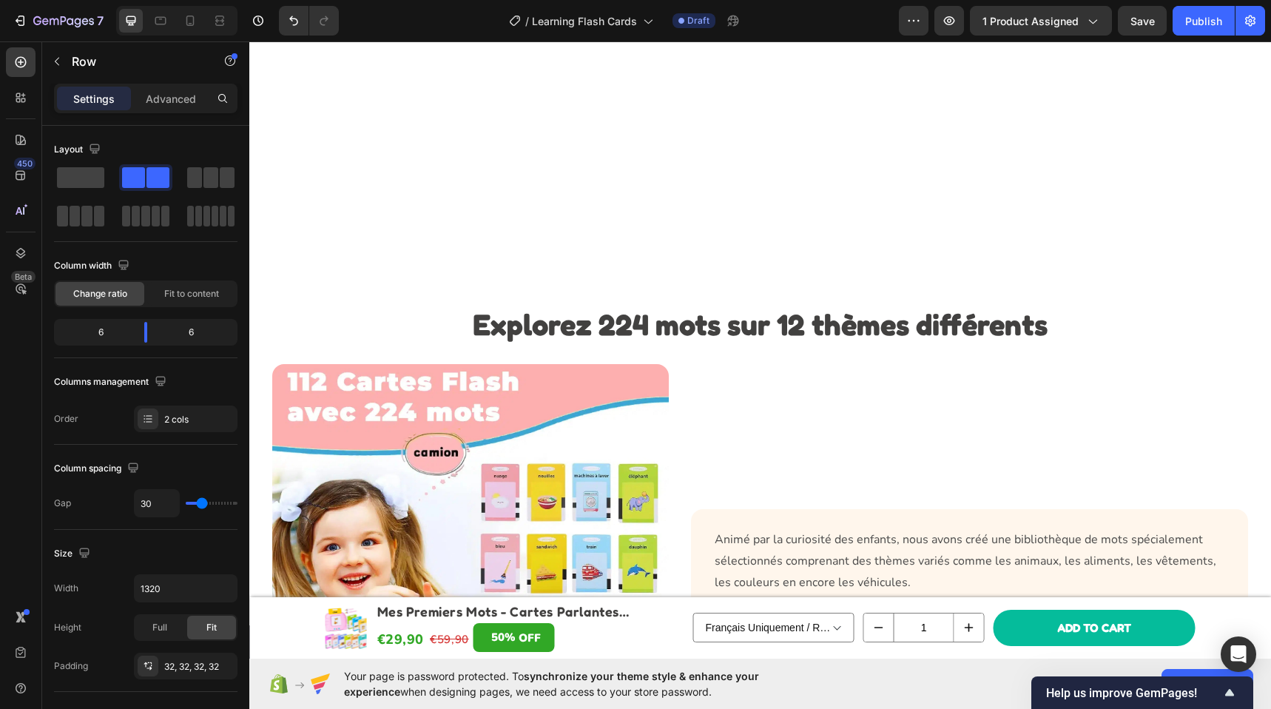
scroll to position [1929, 0]
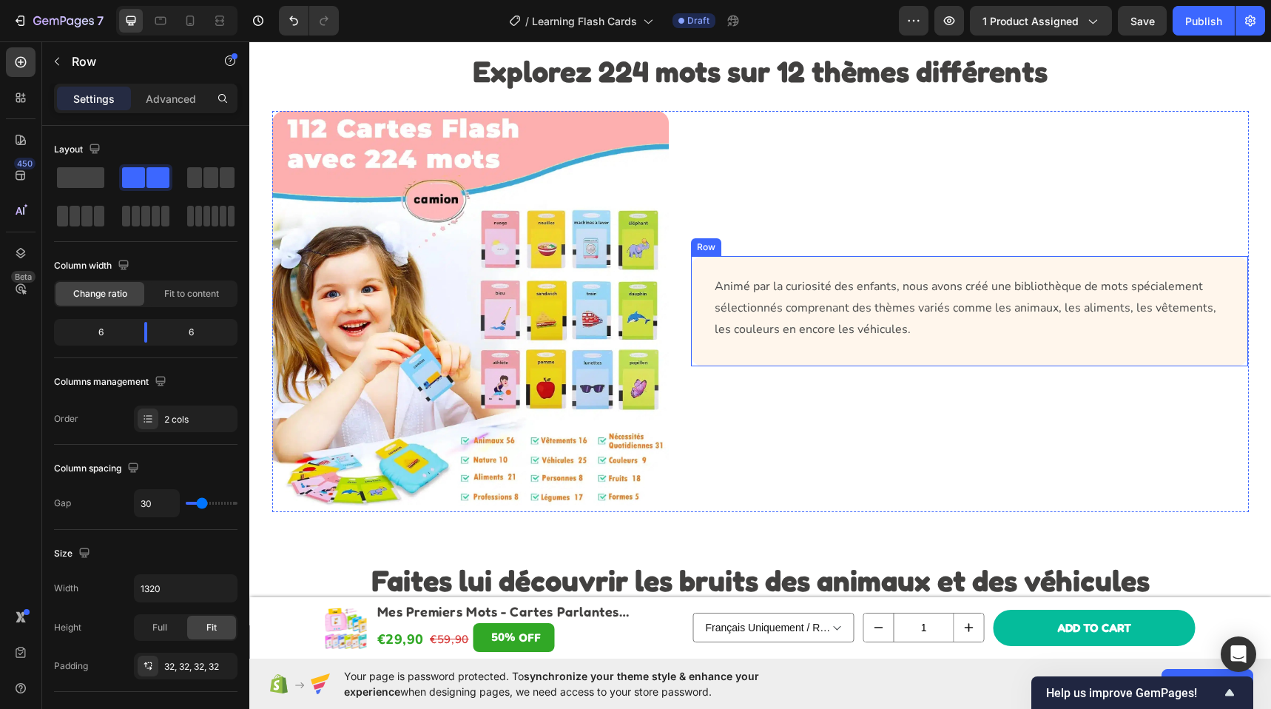
click at [784, 263] on div "Animé par la curiosité des enfants, nous avons créé une bibliothèque de mots sp…" at bounding box center [969, 310] width 557 height 109
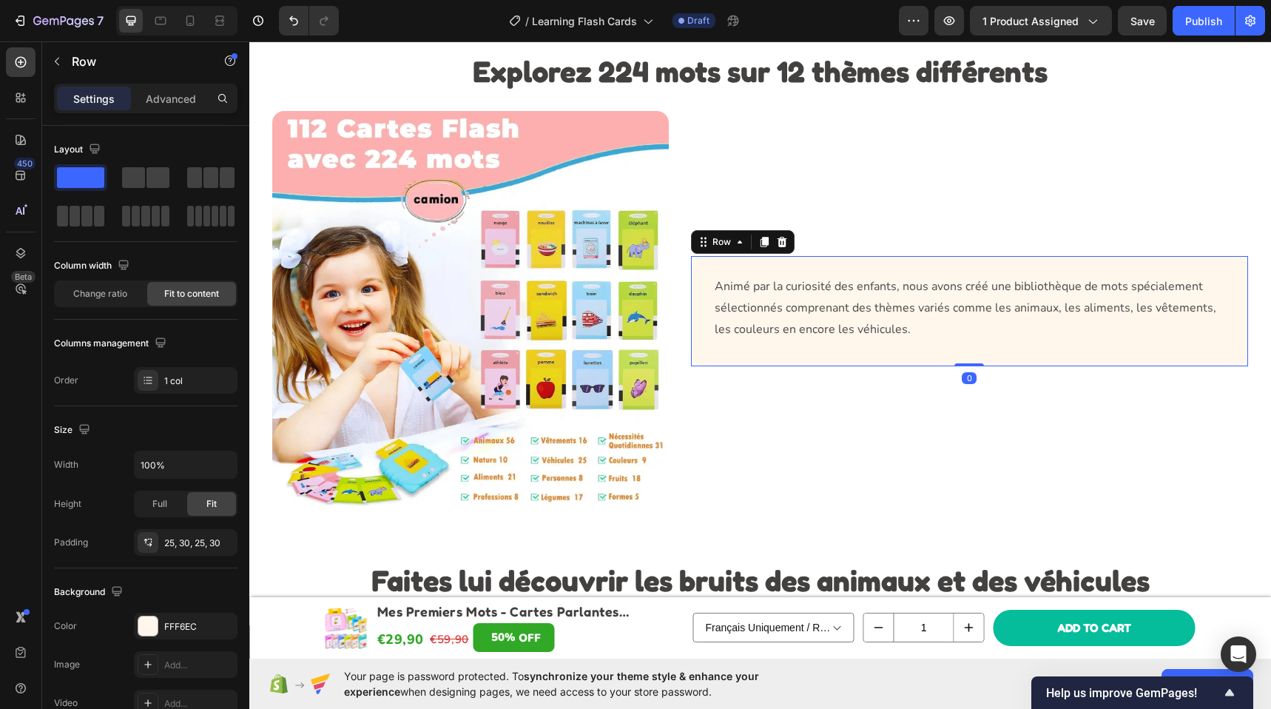
scroll to position [2328, 0]
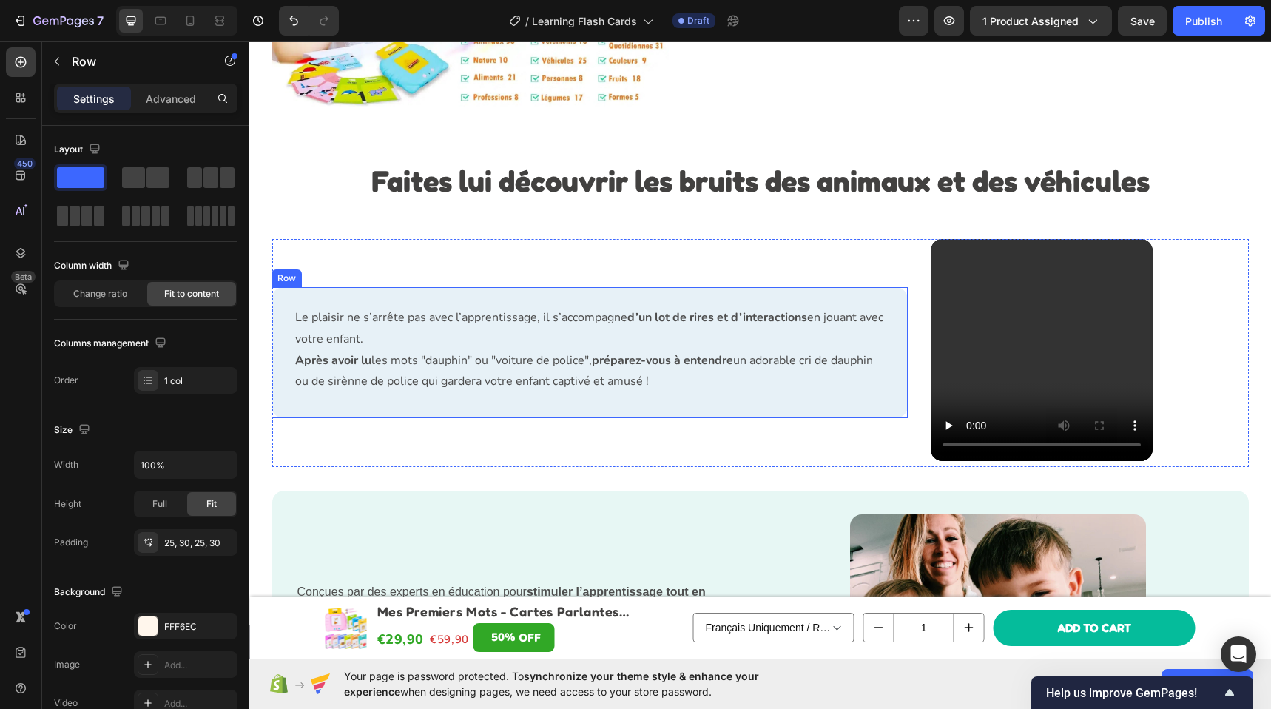
click at [547, 342] on div "Le plaisir ne s’arrête pas avec l’apprentissage, il s’accompagne d’un lot de ri…" at bounding box center [589, 352] width 636 height 131
click at [471, 490] on div "Conçues par des experts en éducation pour stimuler l’apprentissage tout en s’am…" at bounding box center [760, 661] width 976 height 343
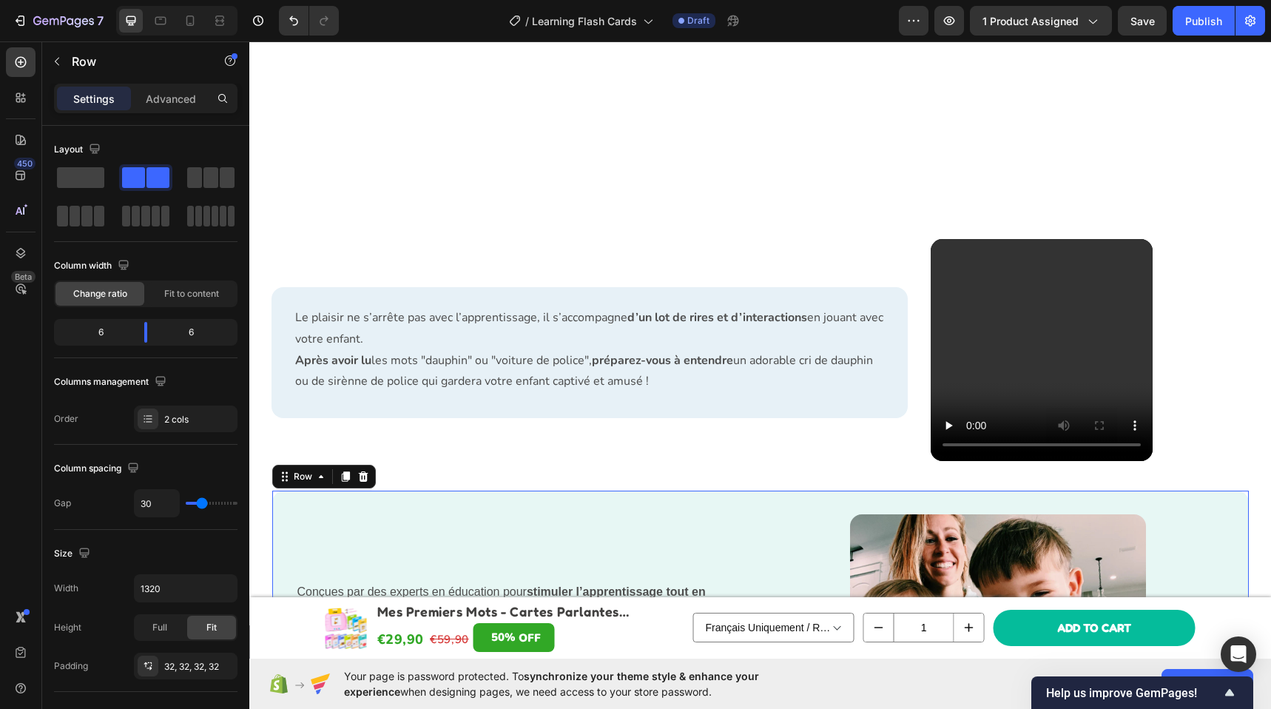
scroll to position [2630, 0]
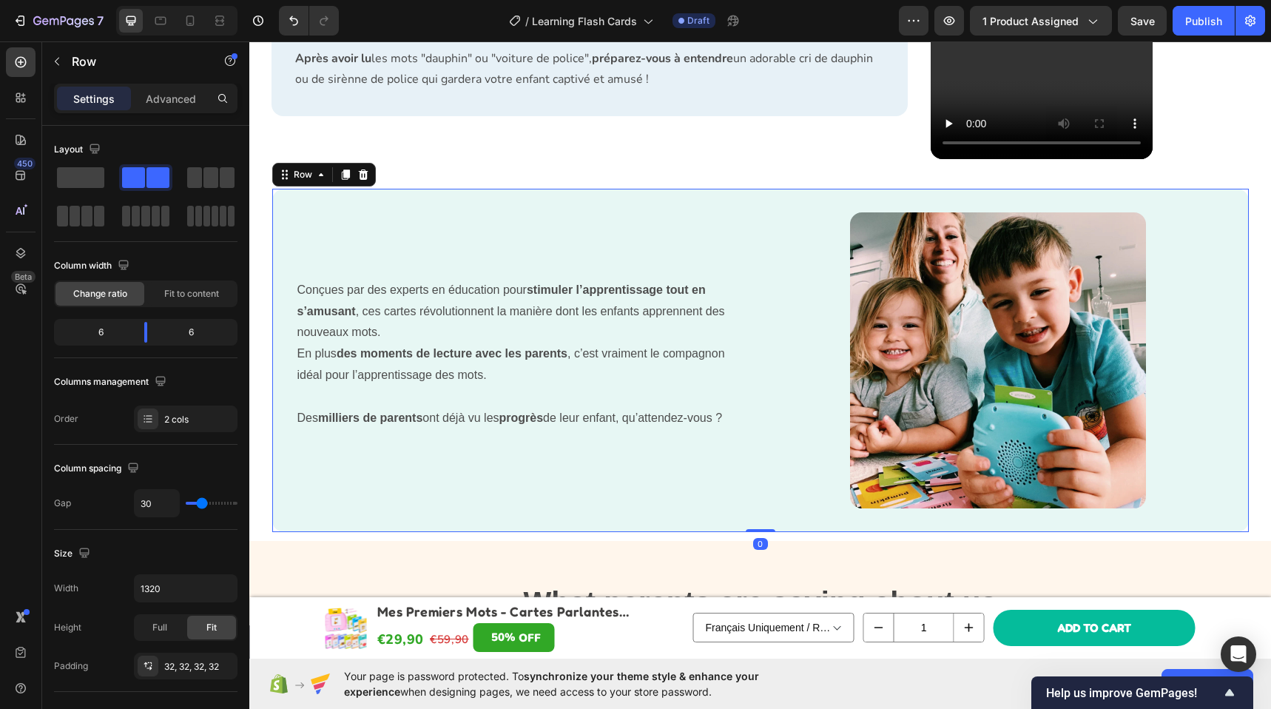
click at [376, 302] on div "Conçues par des experts en éducation pour stimuler l’apprentissage tout en s’am…" at bounding box center [760, 360] width 976 height 343
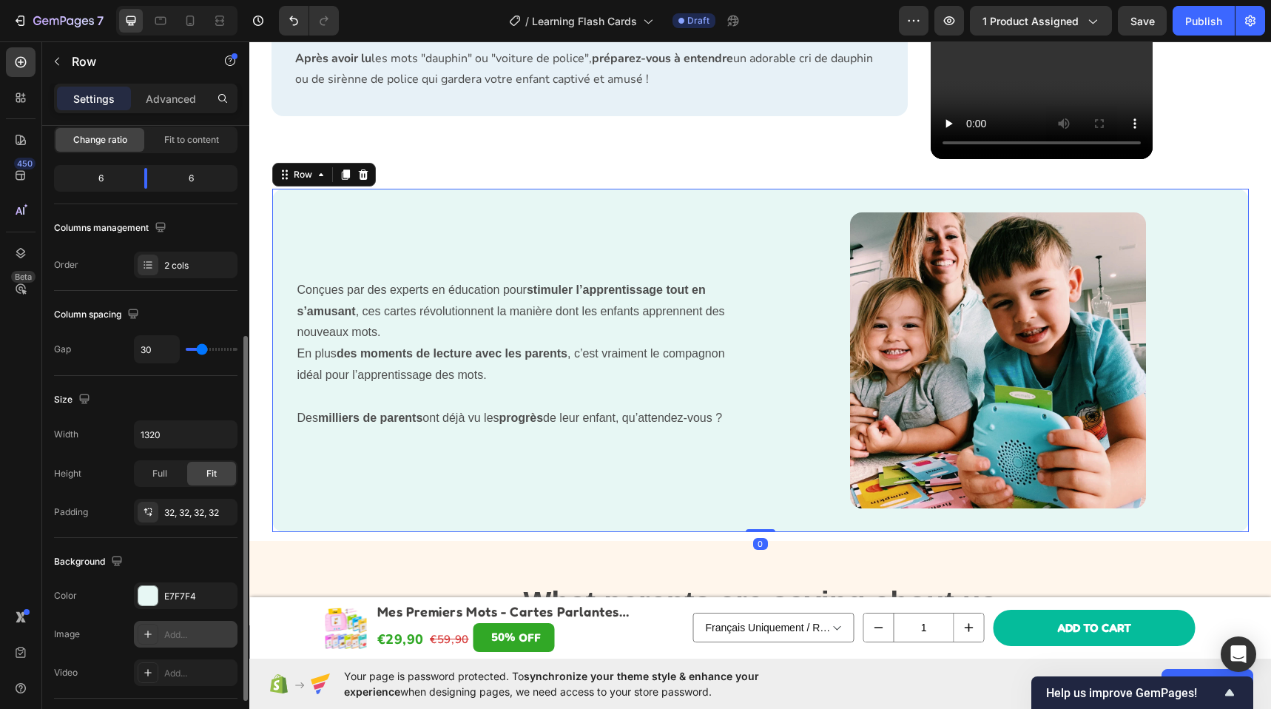
scroll to position [230, 0]
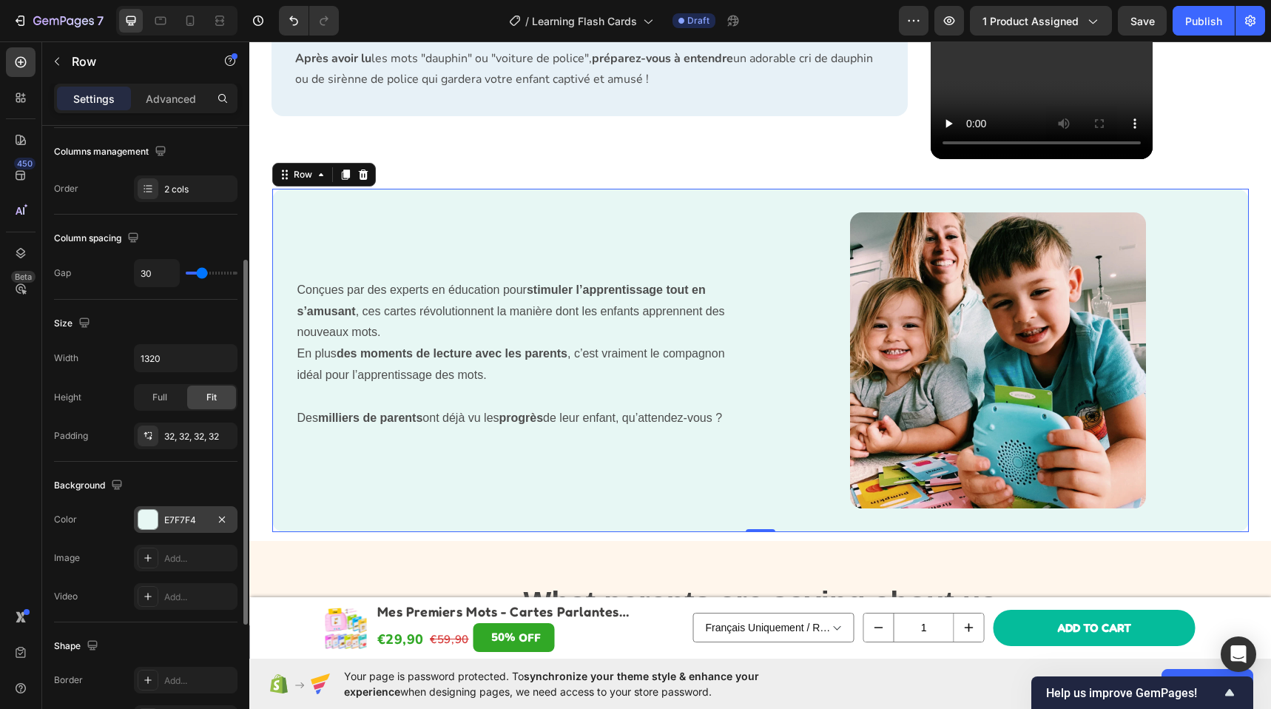
click at [194, 520] on div "E7F7F4" at bounding box center [185, 519] width 43 height 13
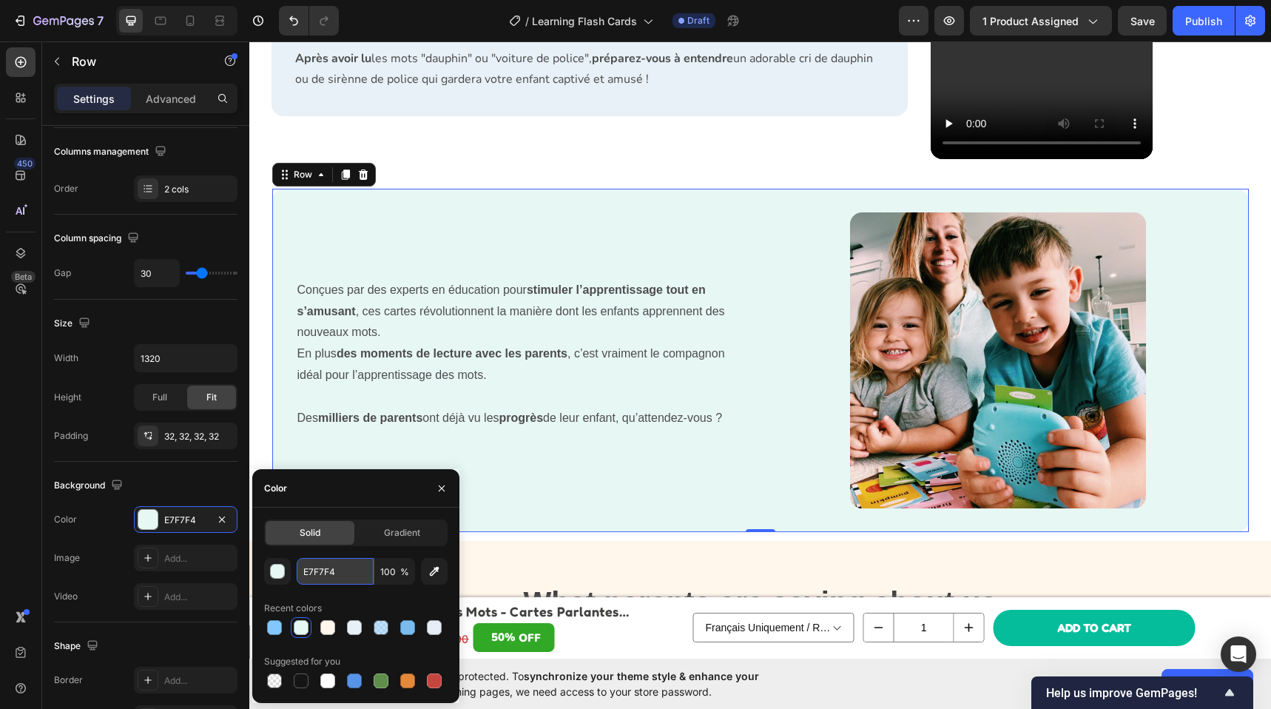
click at [333, 574] on input "E7F7F4" at bounding box center [335, 571] width 77 height 27
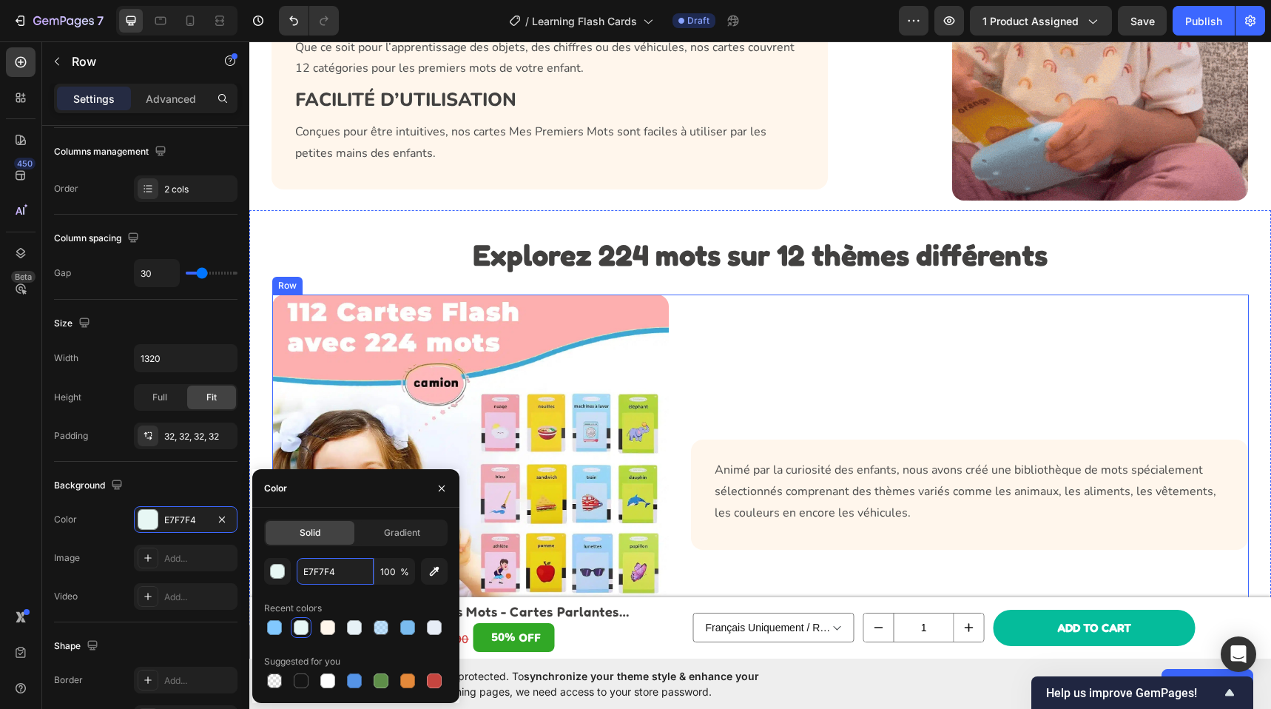
scroll to position [1765, 0]
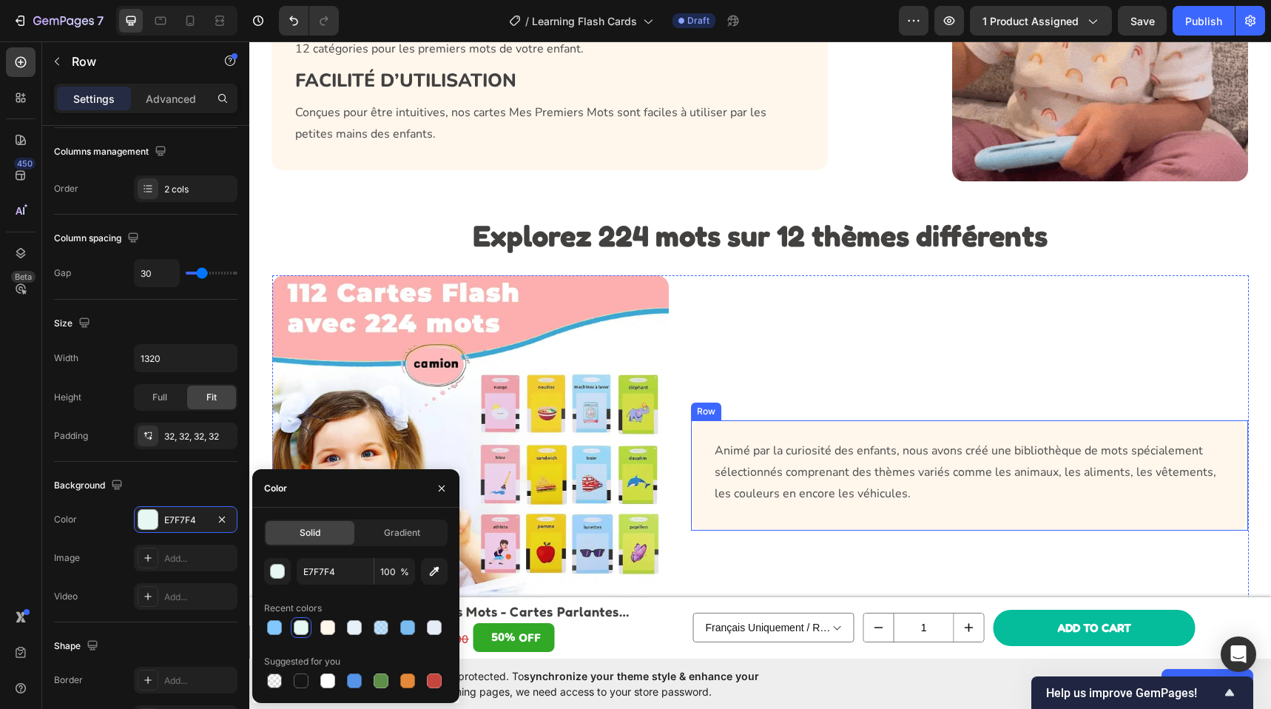
click at [758, 434] on div "Animé par la curiosité des enfants, nous avons créé une bibliothèque de mots sp…" at bounding box center [969, 474] width 557 height 109
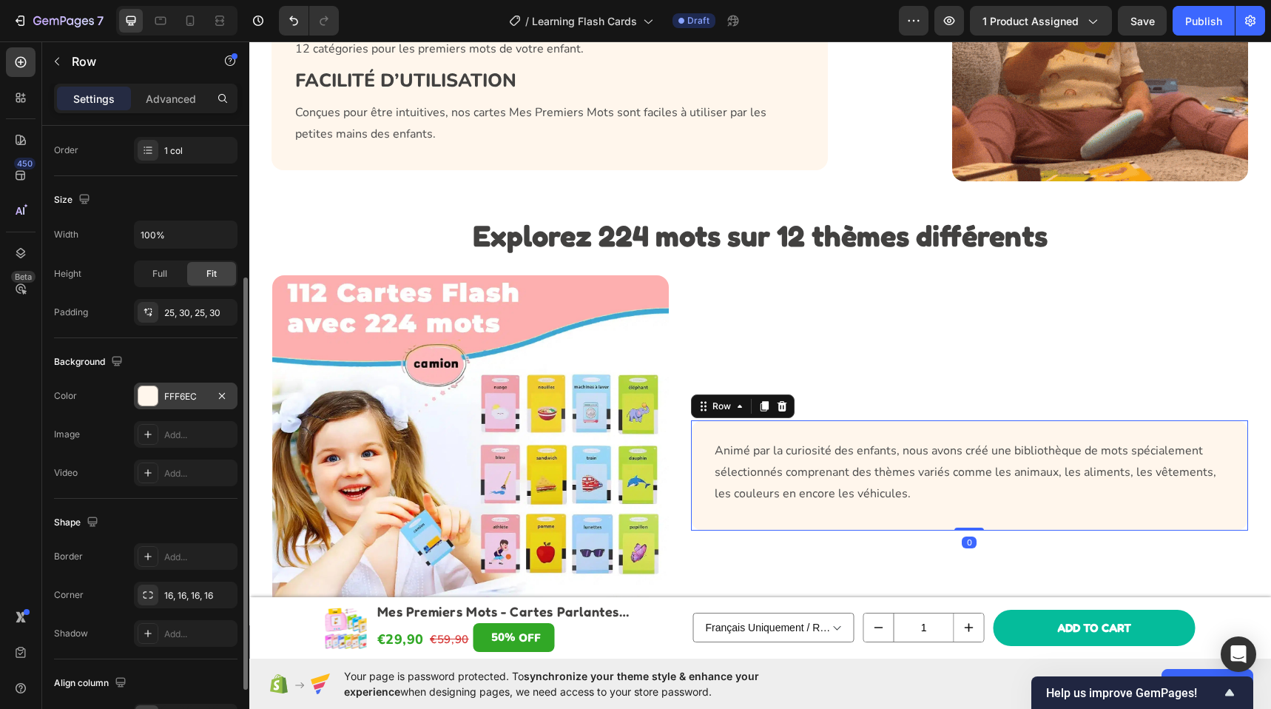
click at [197, 405] on div "FFF6EC" at bounding box center [186, 395] width 104 height 27
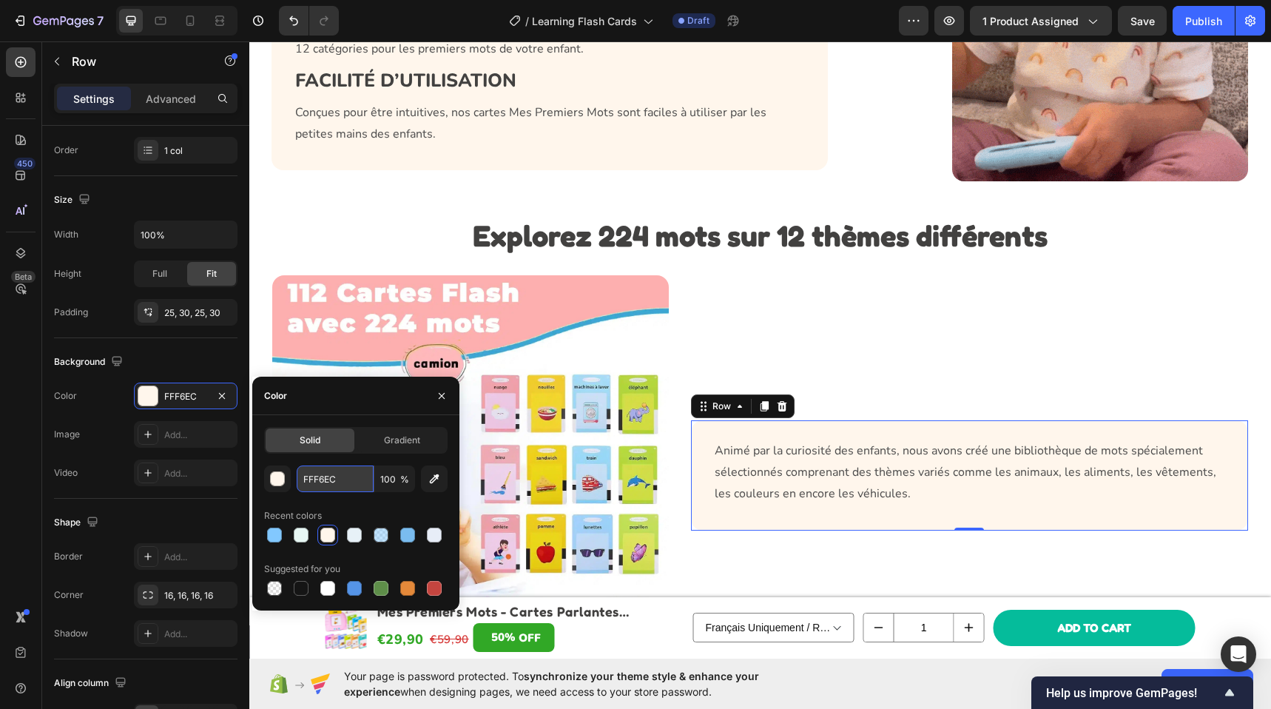
click at [315, 475] on input "FFF6EC" at bounding box center [335, 478] width 77 height 27
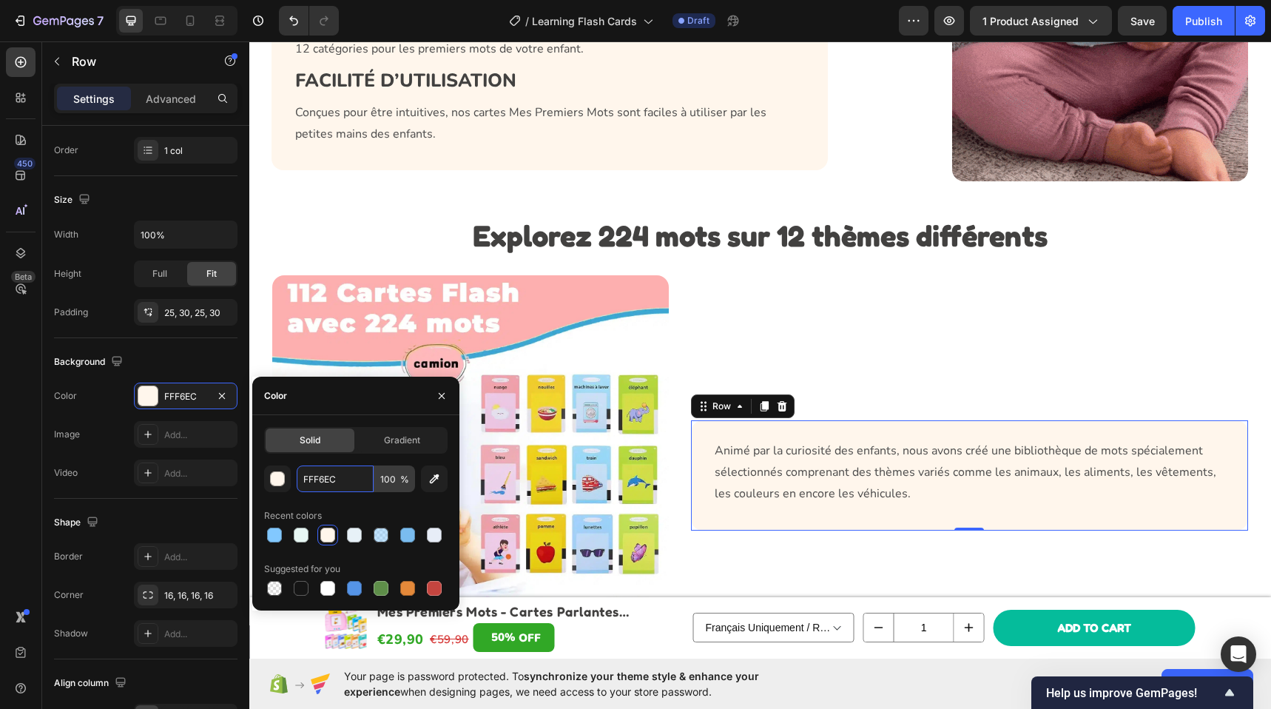
paste input "E7F7F4"
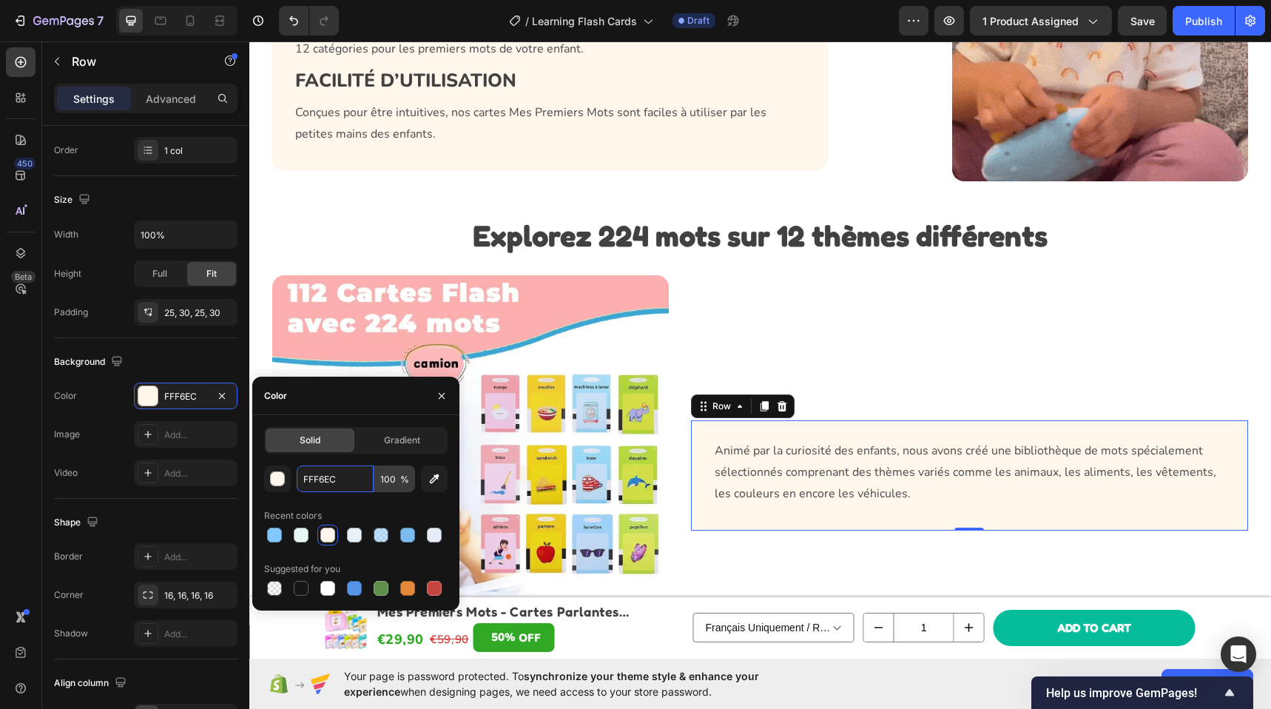
type input "E7F7F4"
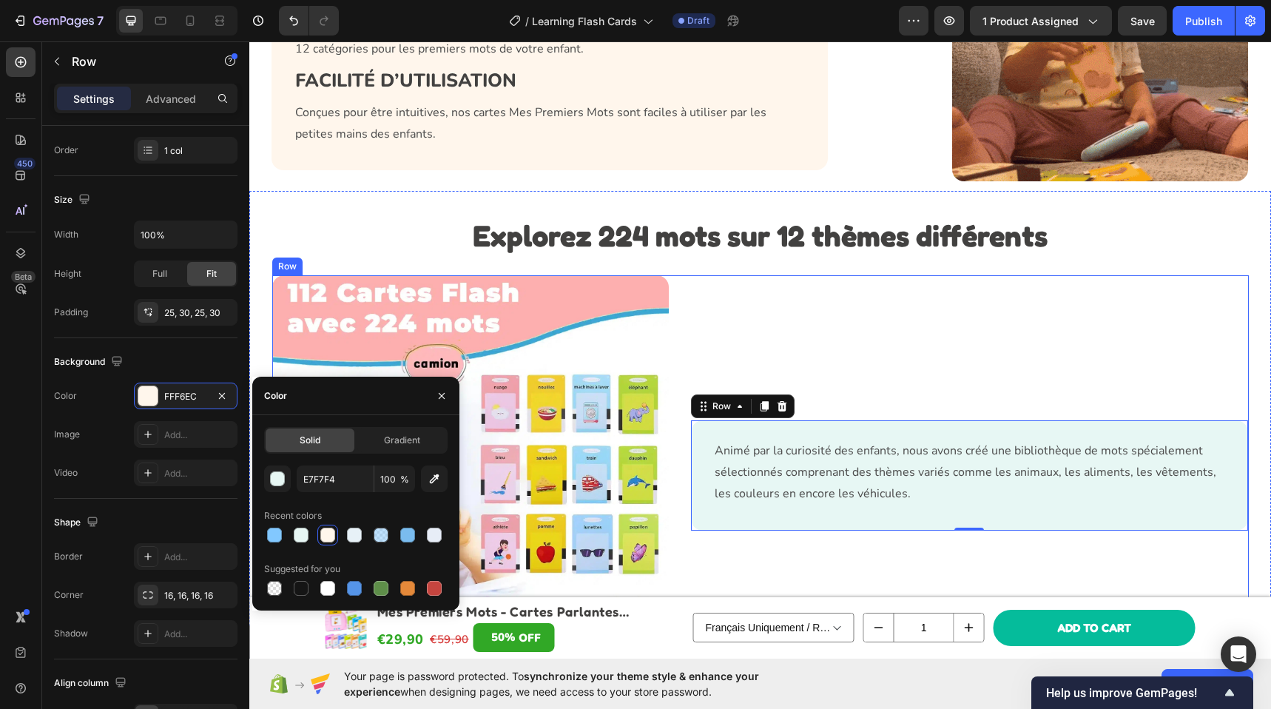
click at [905, 351] on div "Animé par la curiosité des enfants, nous avons créé une bibliothèque de mots sp…" at bounding box center [970, 475] width 557 height 401
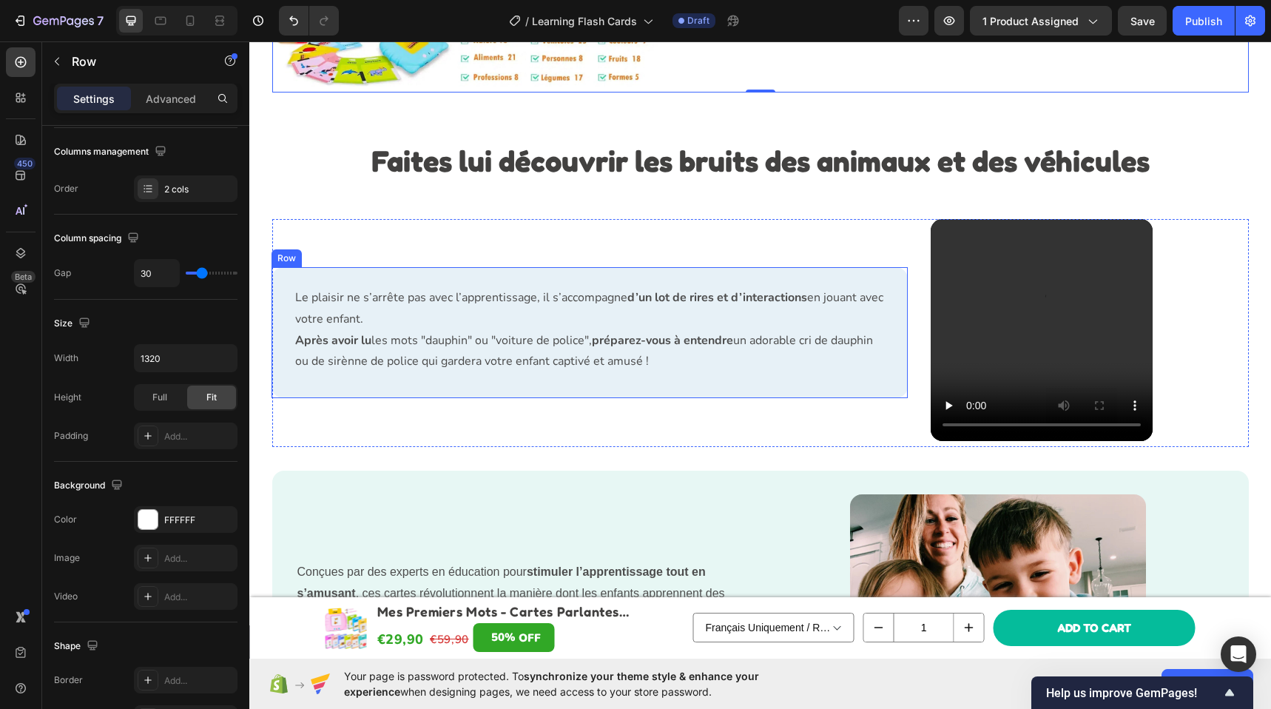
scroll to position [2540, 0]
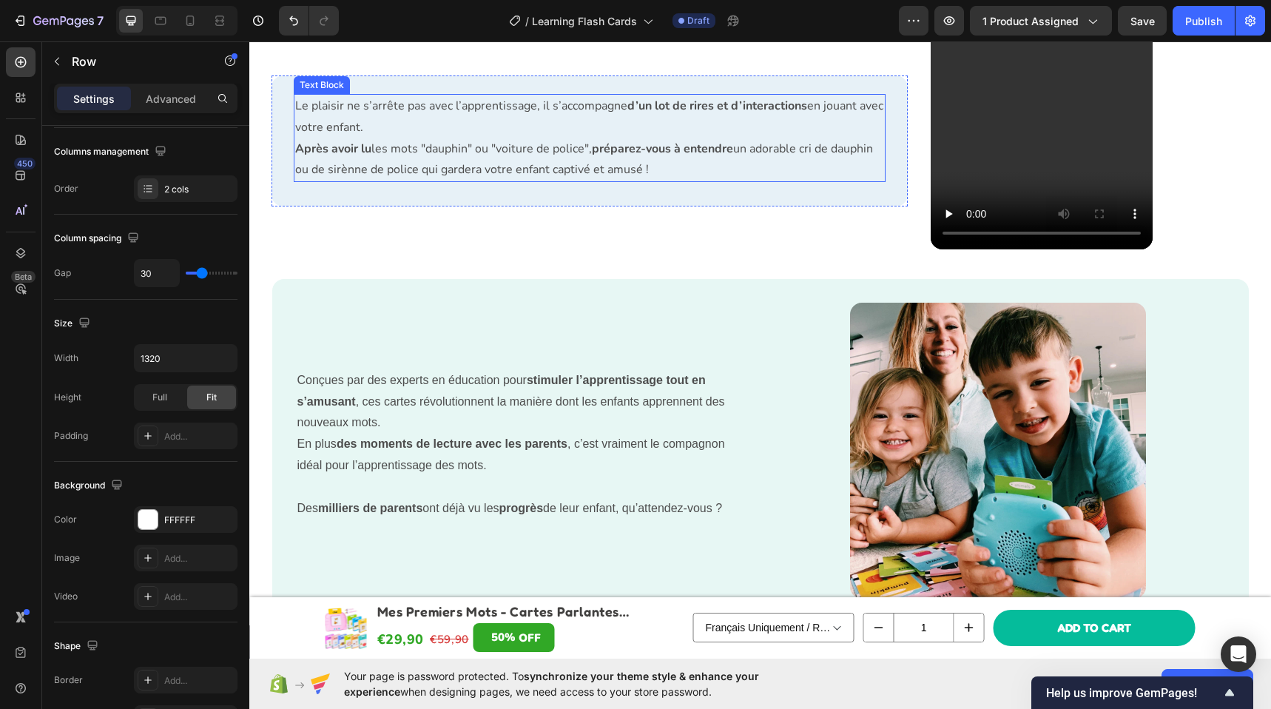
click at [728, 321] on div "Conçues par des experts en éducation pour stimuler l’apprentissage tout en s’am…" at bounding box center [522, 450] width 453 height 296
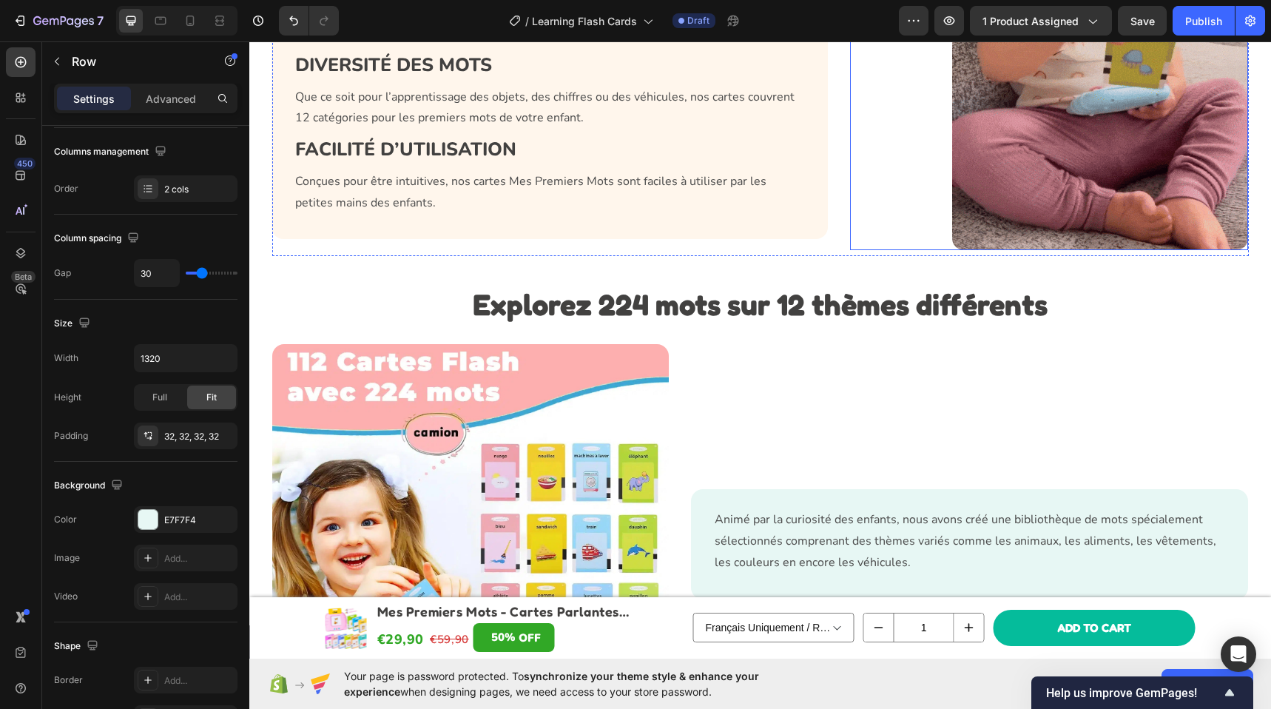
scroll to position [1514, 0]
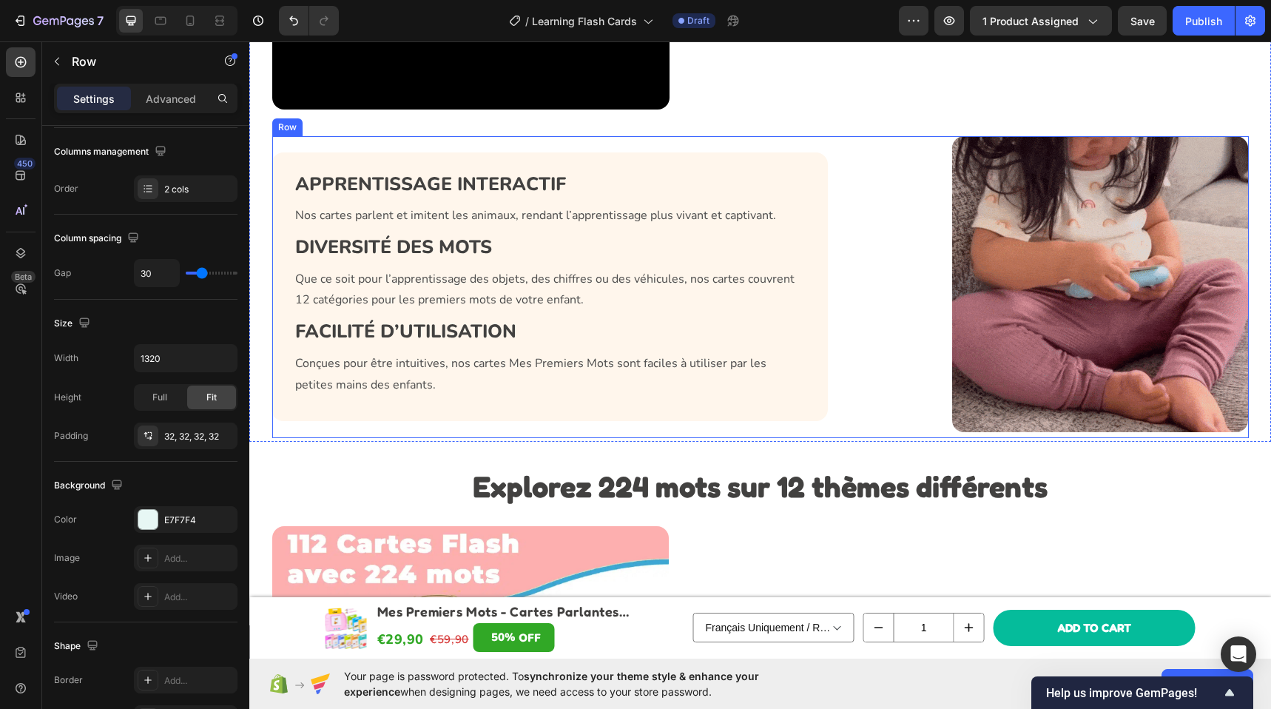
click at [806, 141] on div "APPRENTISSAGE INTERACTIF Heading Nos cartes parlent et imitent les animaux, ren…" at bounding box center [550, 287] width 557 height 302
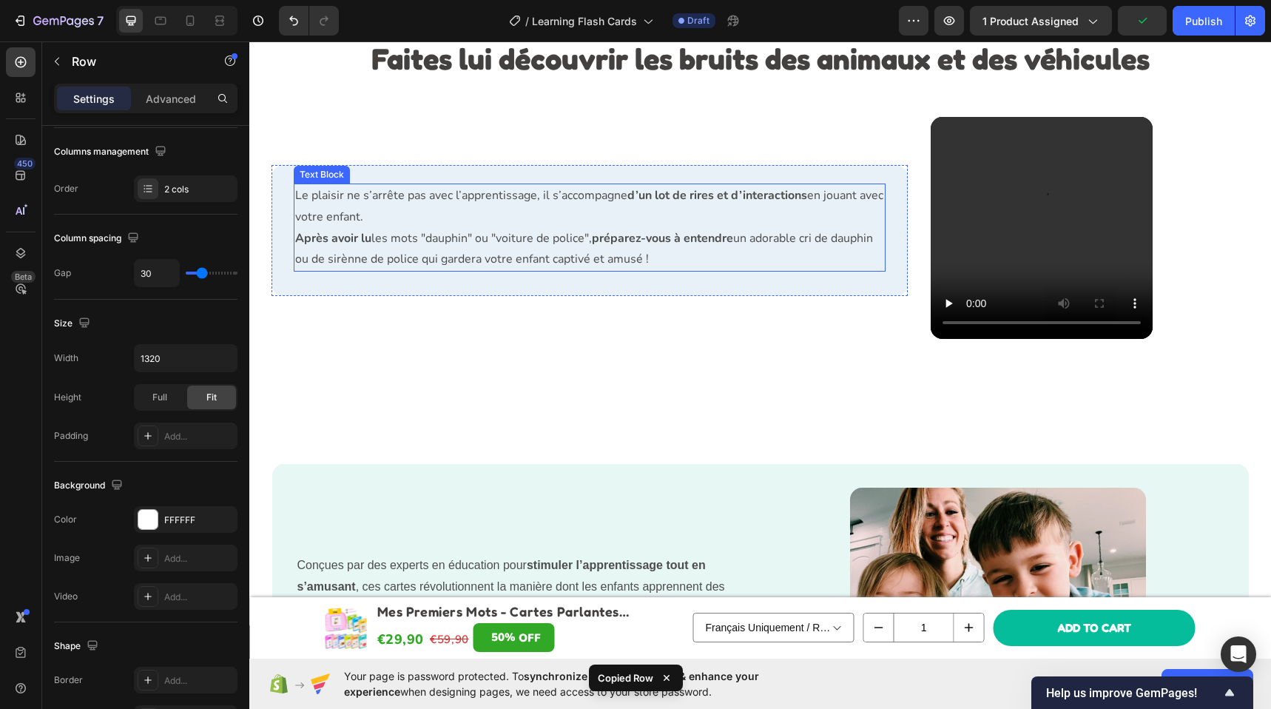
scroll to position [2584, 0]
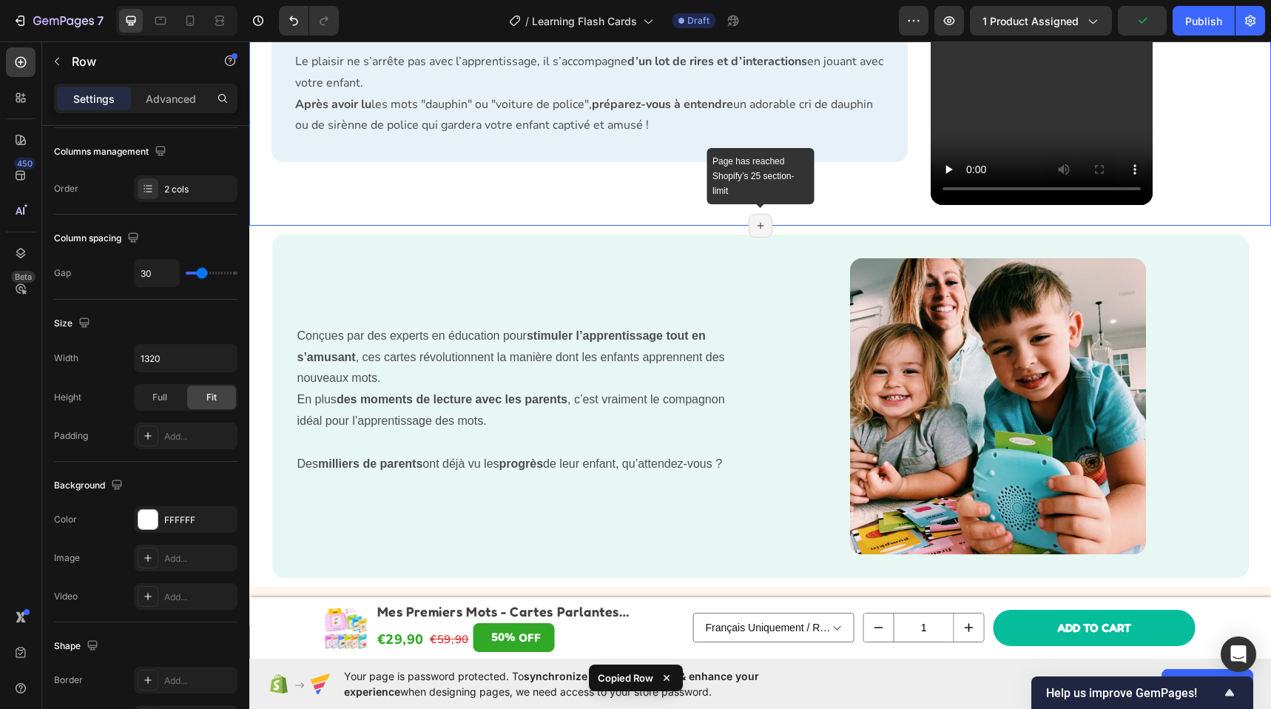
click at [757, 237] on div "Page has reached Shopify’s 25 section-limit" at bounding box center [760, 226] width 24 height 24
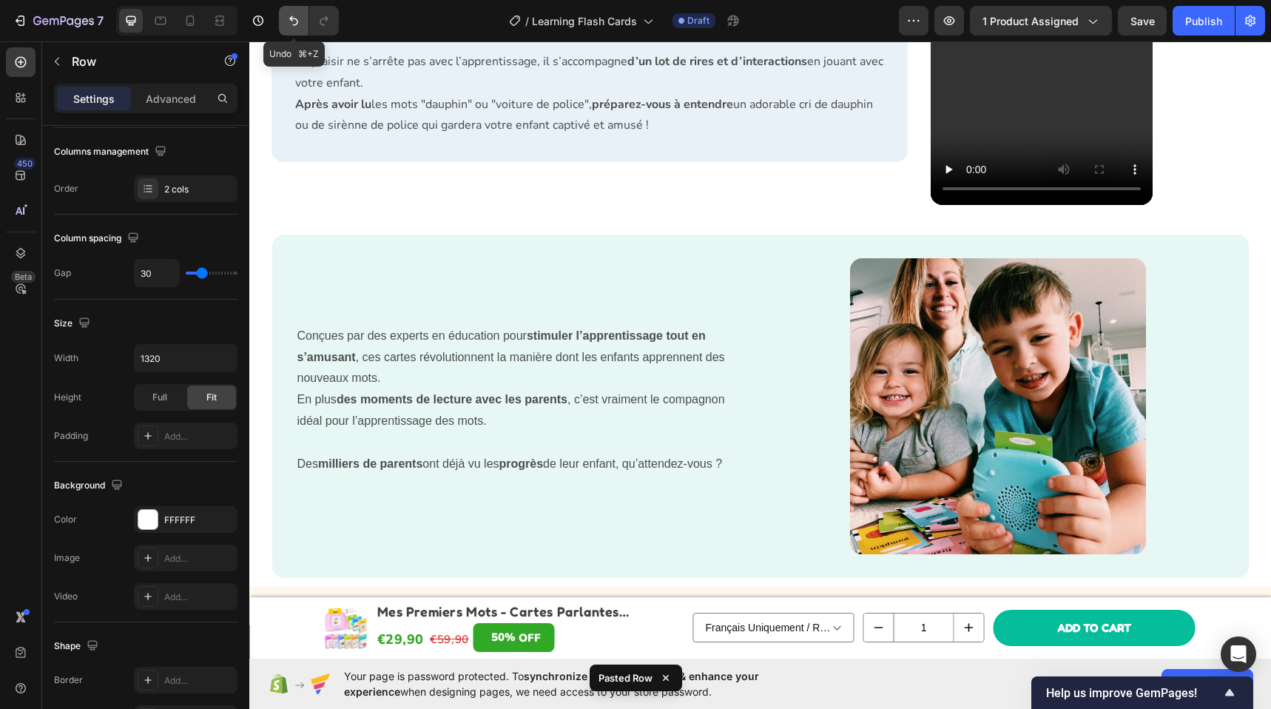
click at [296, 18] on icon "Undo/Redo" at bounding box center [293, 20] width 15 height 15
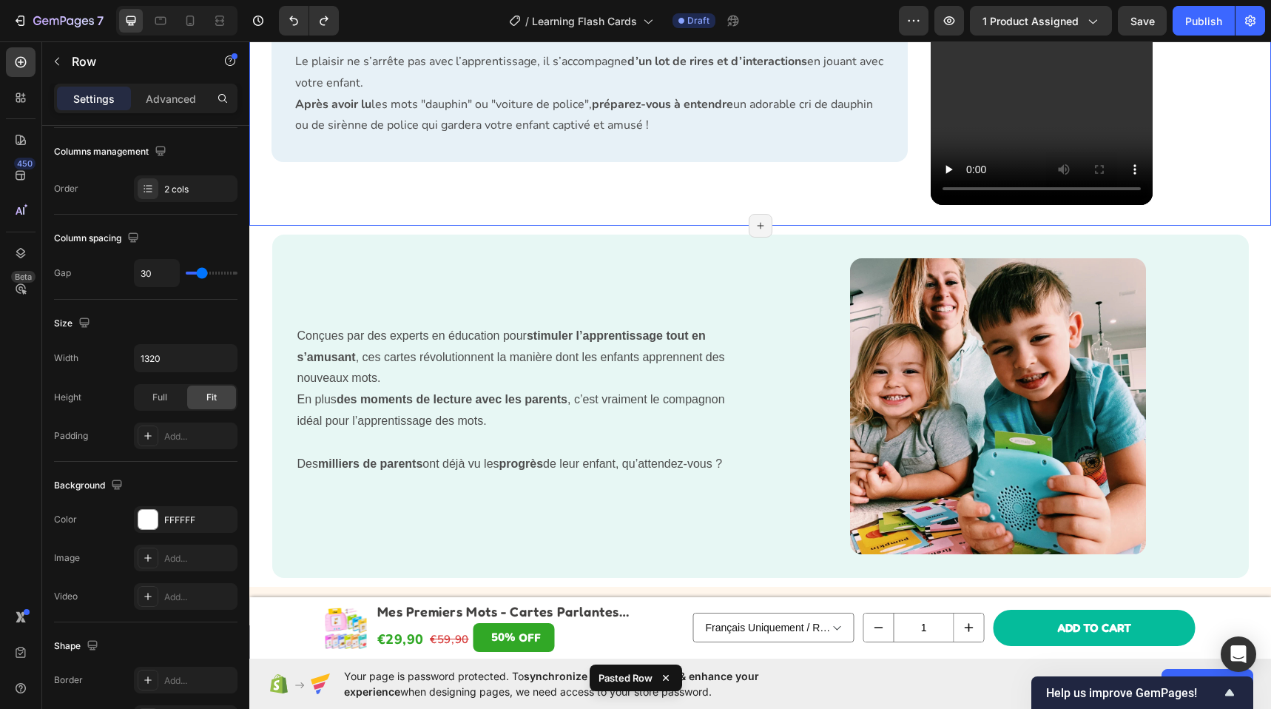
click at [780, 226] on div "Le plaisir ne s’arrête pas avec l’apprentissage, il s’accompagne d’un lot de ri…" at bounding box center [760, 102] width 992 height 246
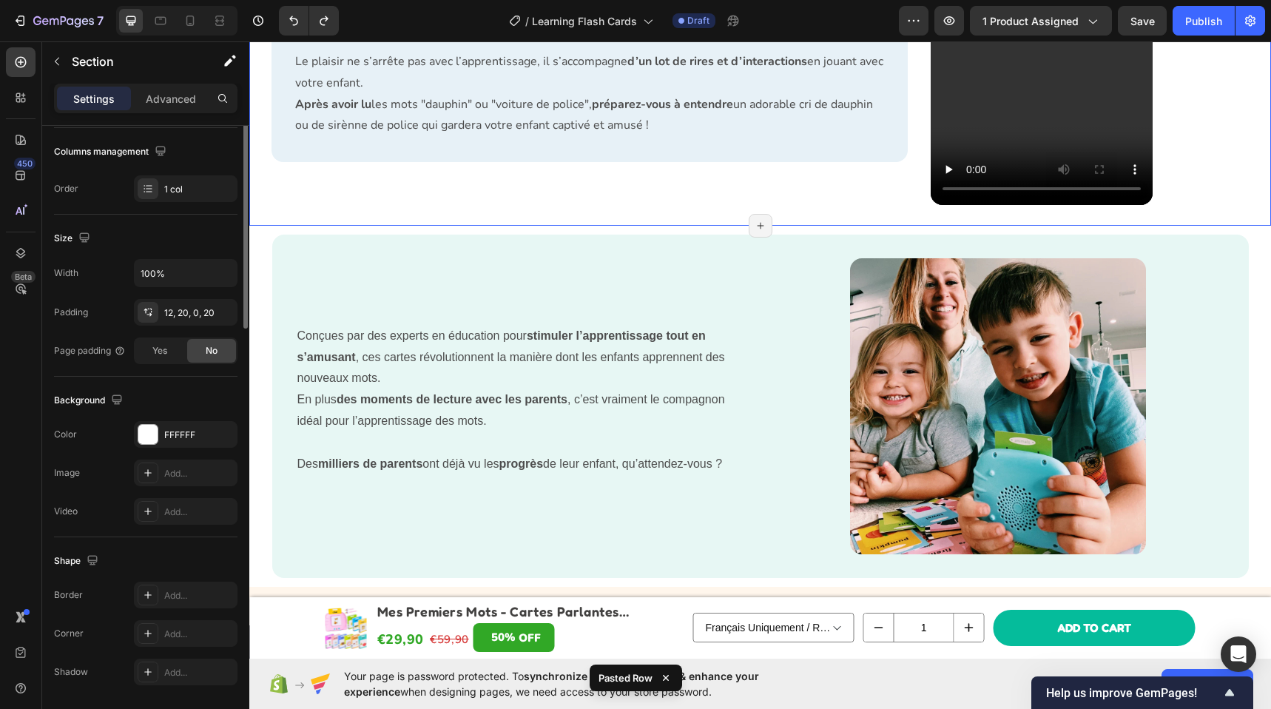
scroll to position [0, 0]
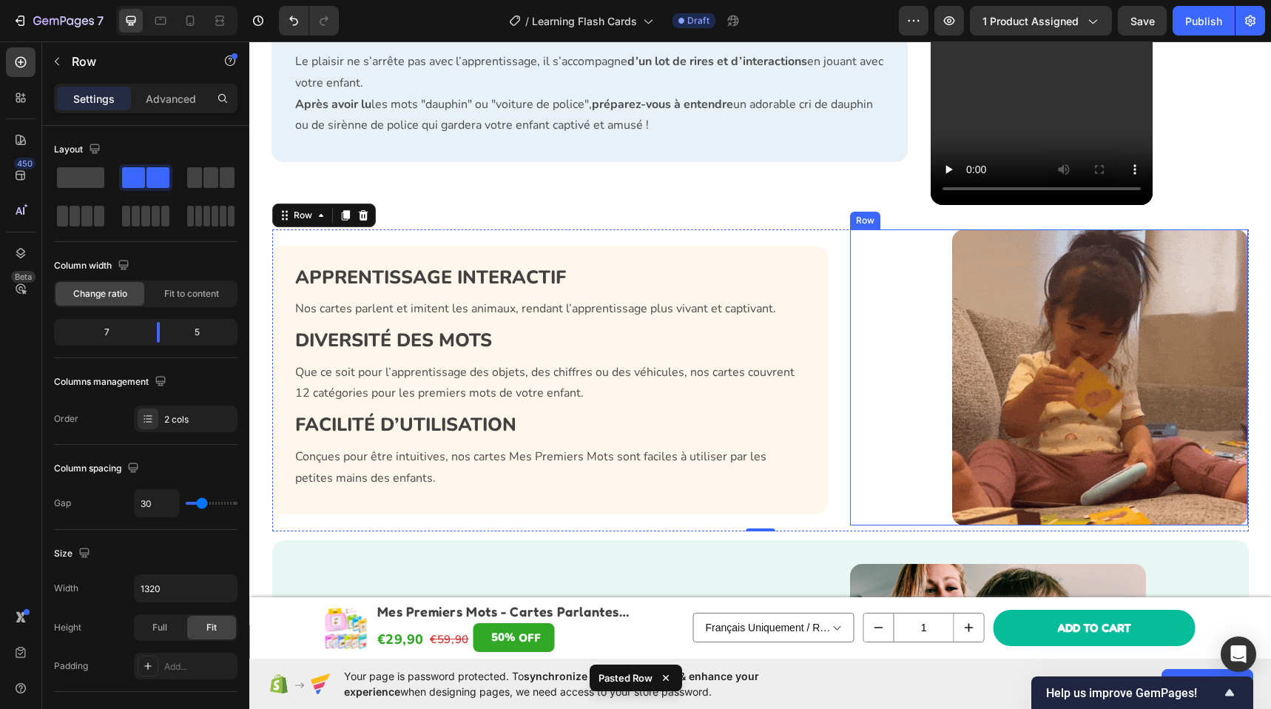
click at [887, 399] on div "Image Row" at bounding box center [1049, 377] width 398 height 296
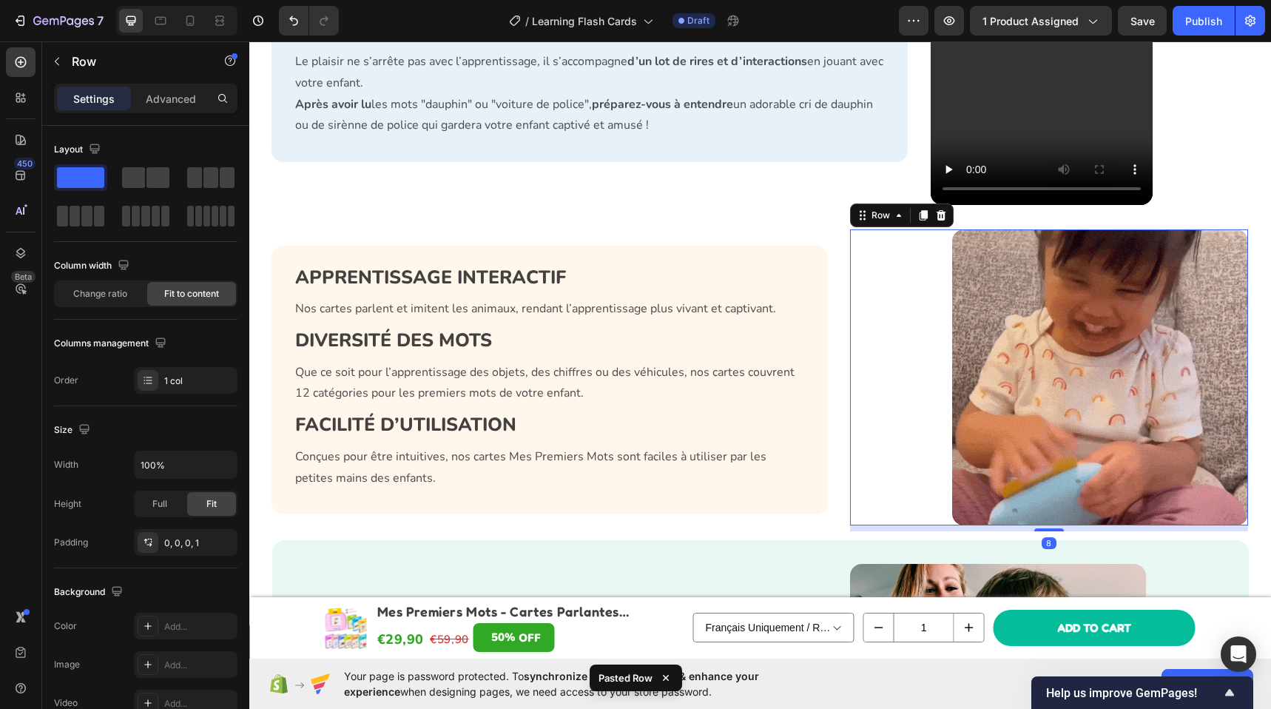
click at [836, 371] on div "Image Row 8 APPRENTISSAGE INTERACTIF Heading Nos cartes parlent et imitent les …" at bounding box center [760, 380] width 976 height 302
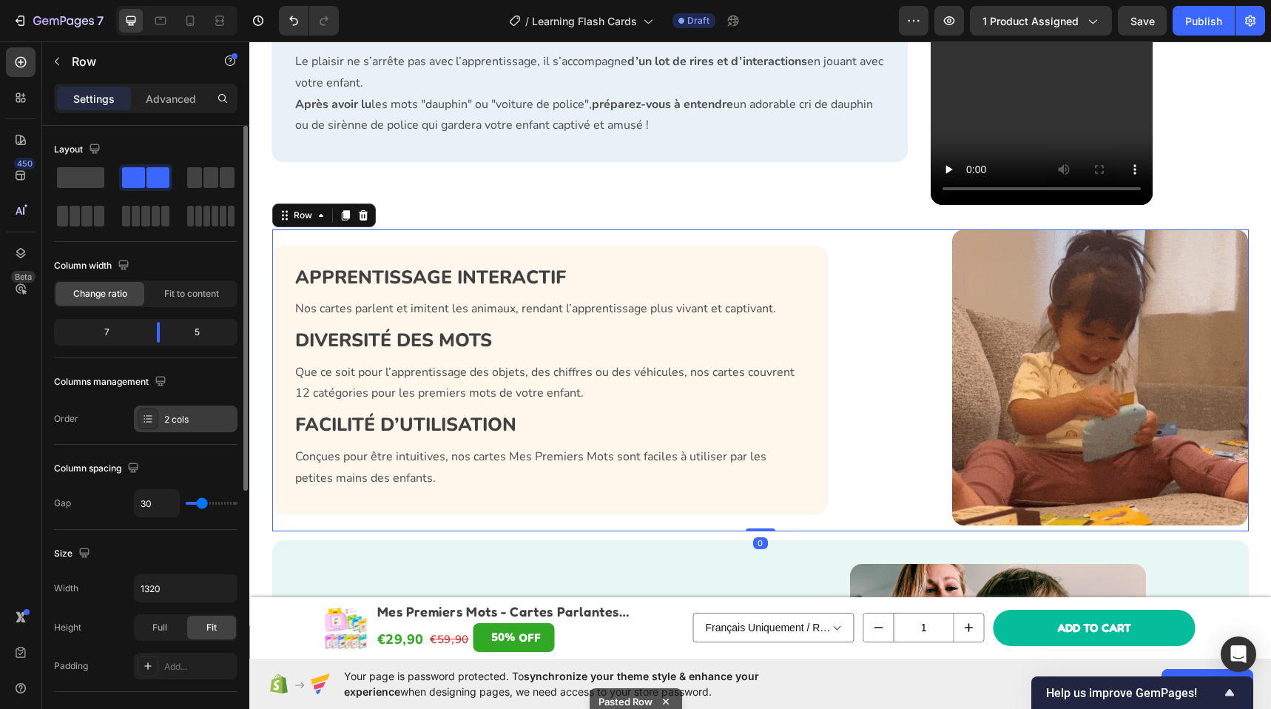
click at [183, 413] on div "2 cols" at bounding box center [199, 419] width 70 height 13
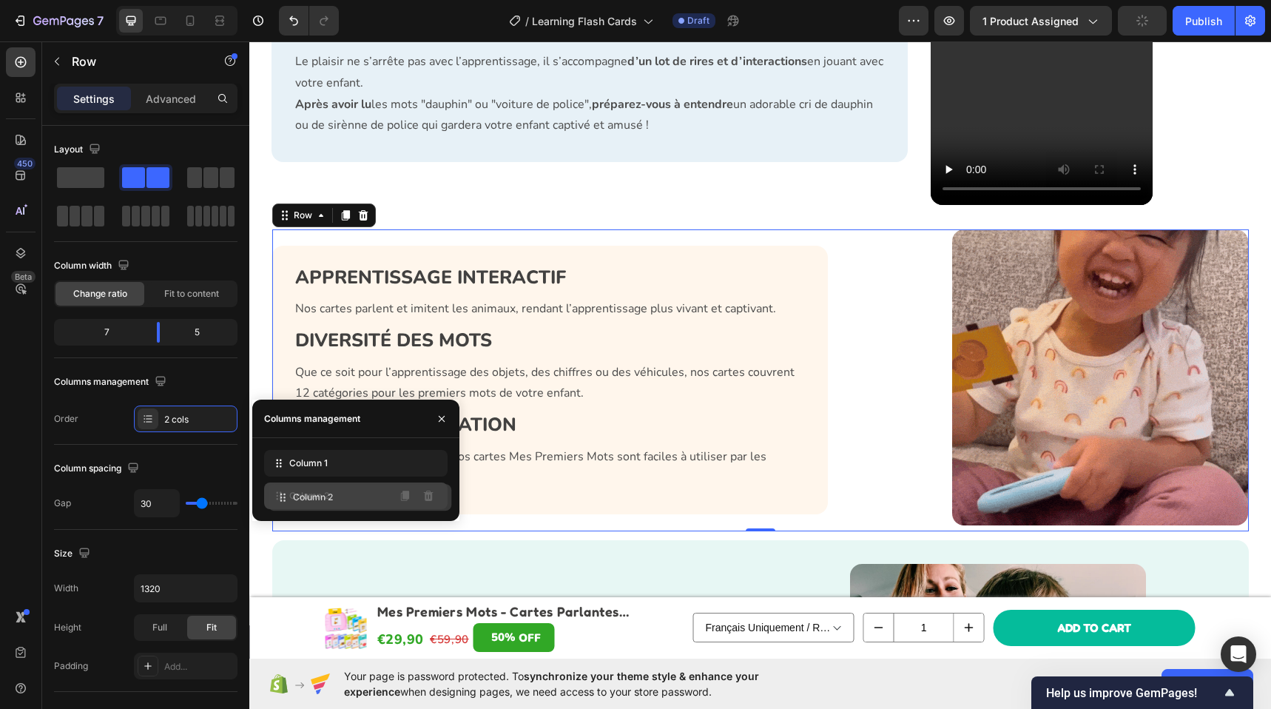
drag, startPoint x: 280, startPoint y: 460, endPoint x: 284, endPoint y: 494, distance: 34.2
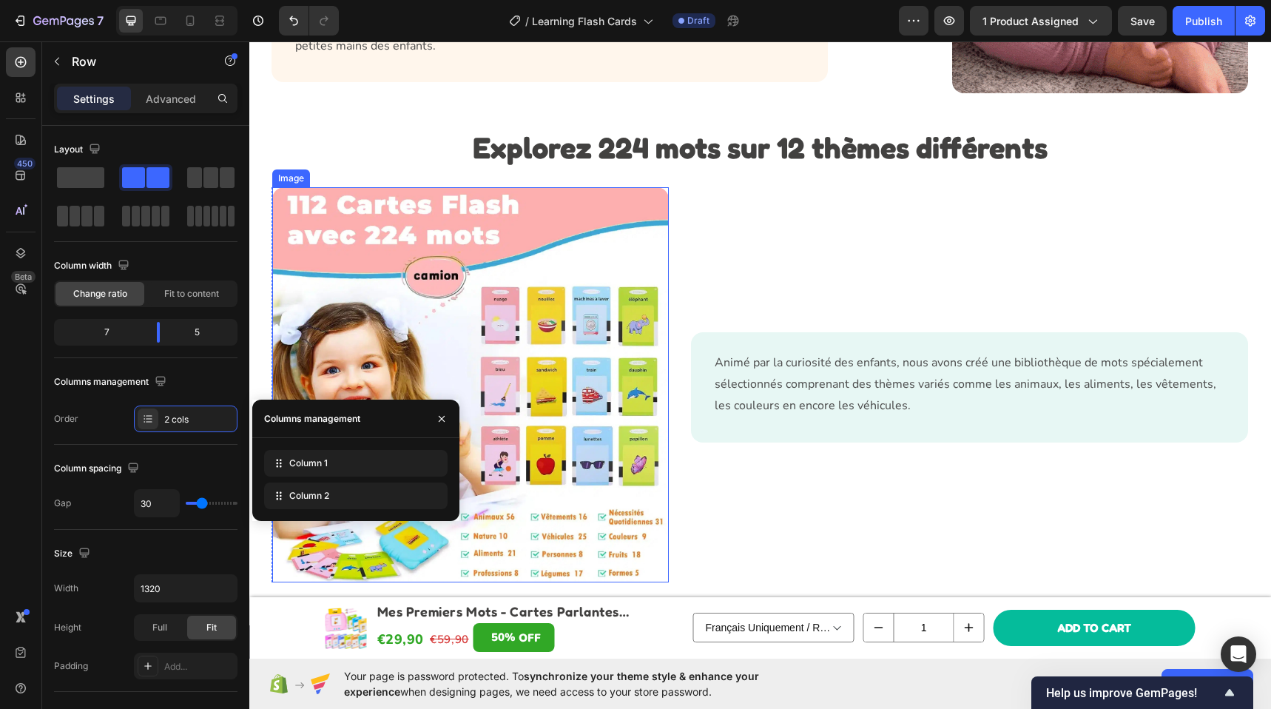
scroll to position [1820, 0]
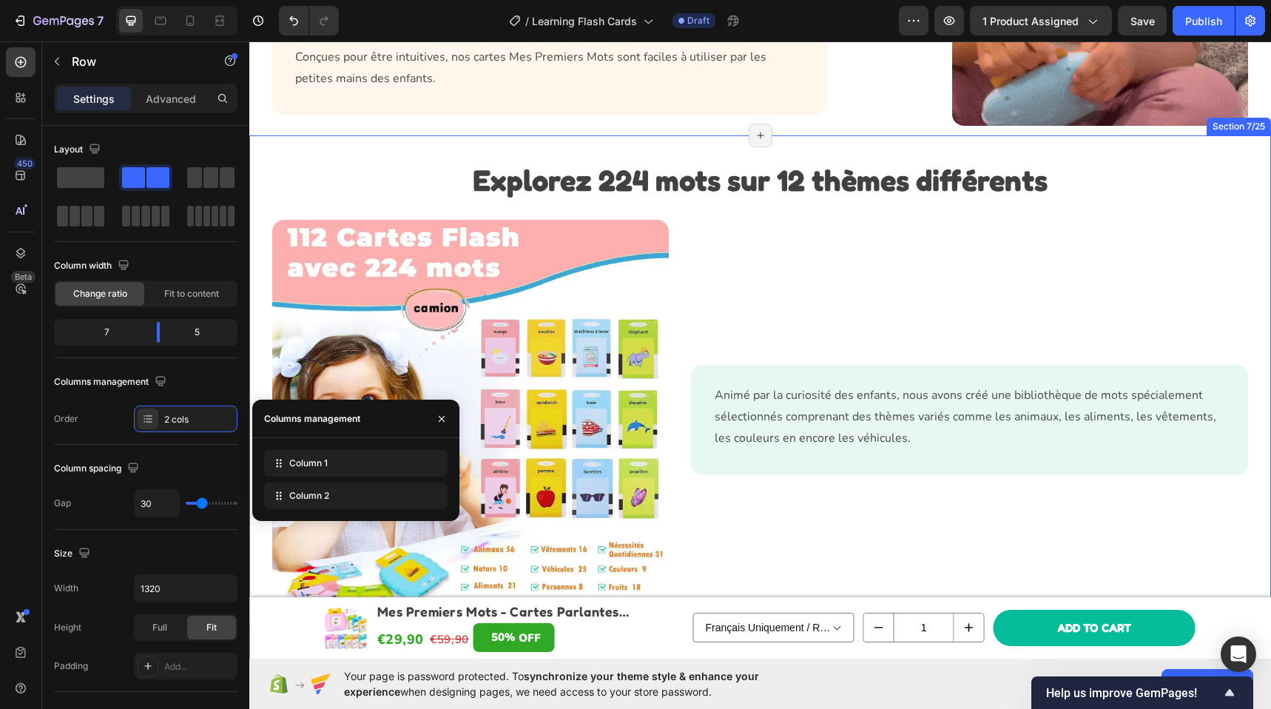
click at [452, 151] on div "Explorez 224 mots sur 12 thèmes différents Heading Image Row Animé par la curio…" at bounding box center [759, 389] width 1021 height 509
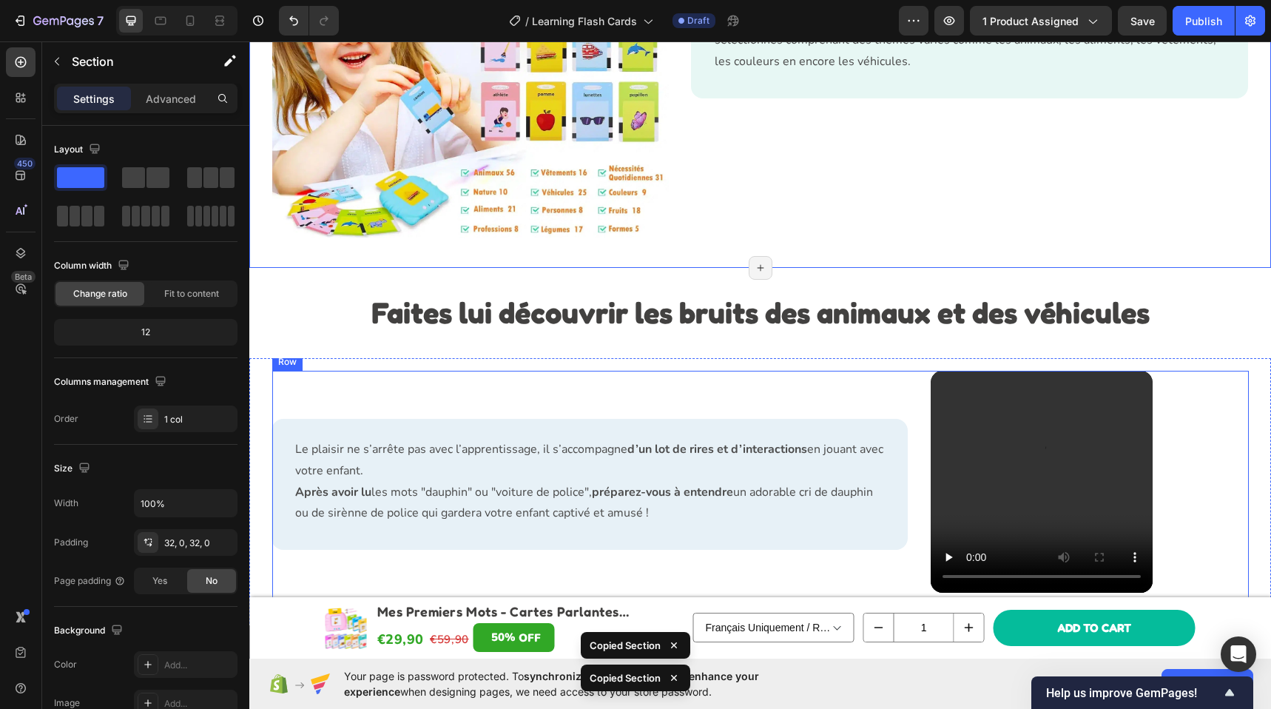
scroll to position [2520, 0]
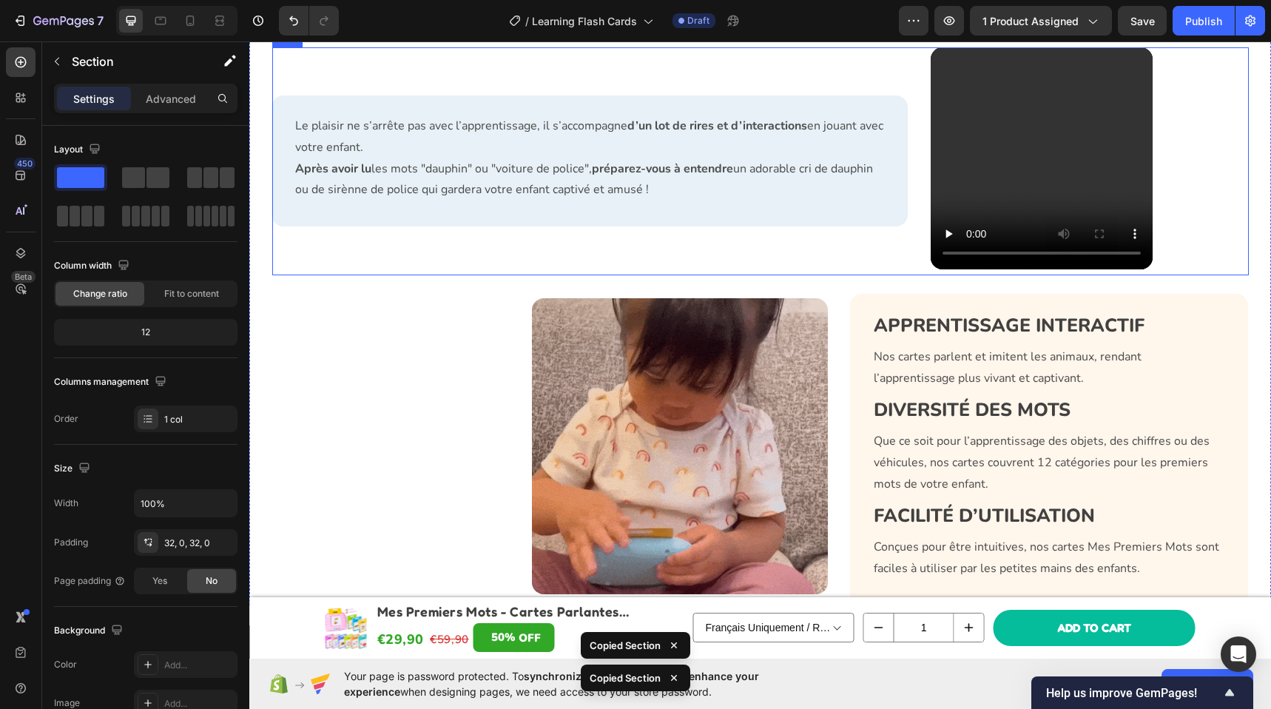
click at [761, 275] on div "Le plaisir ne s’arrête pas avec l’apprentissage, il s’accompagne d’un lot de ri…" at bounding box center [590, 161] width 636 height 228
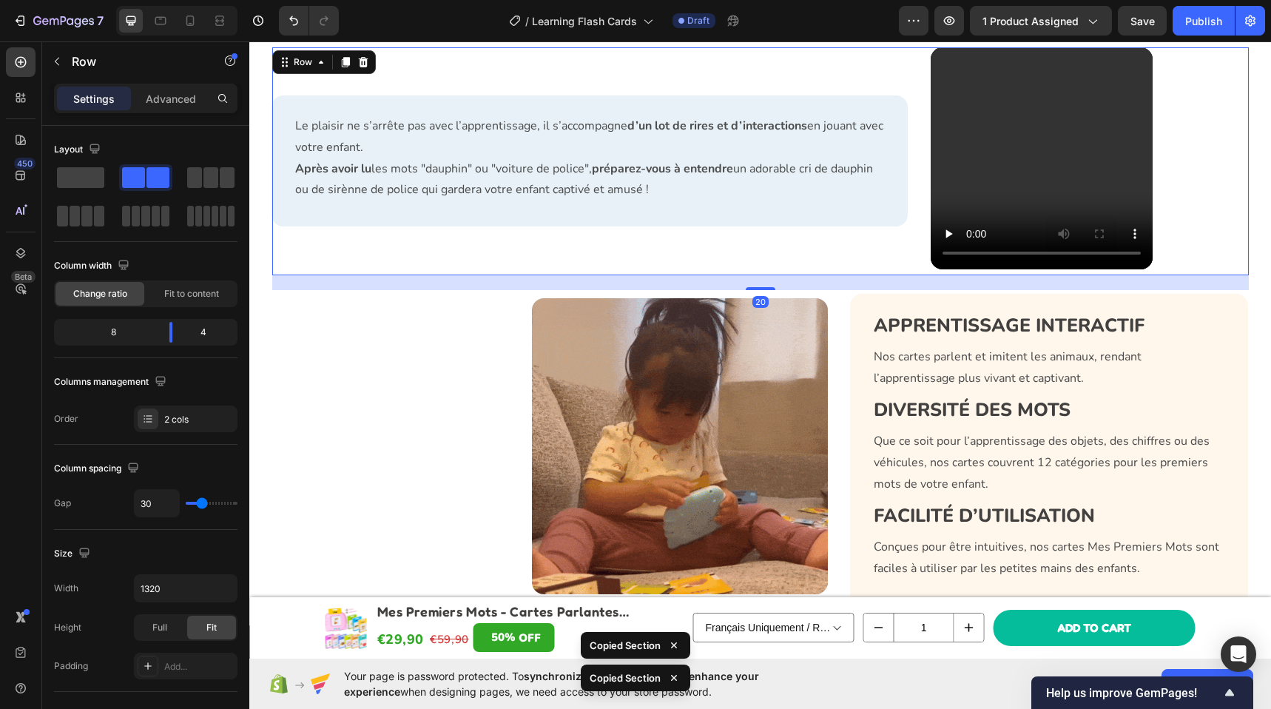
click at [722, 290] on div "20" at bounding box center [760, 282] width 976 height 15
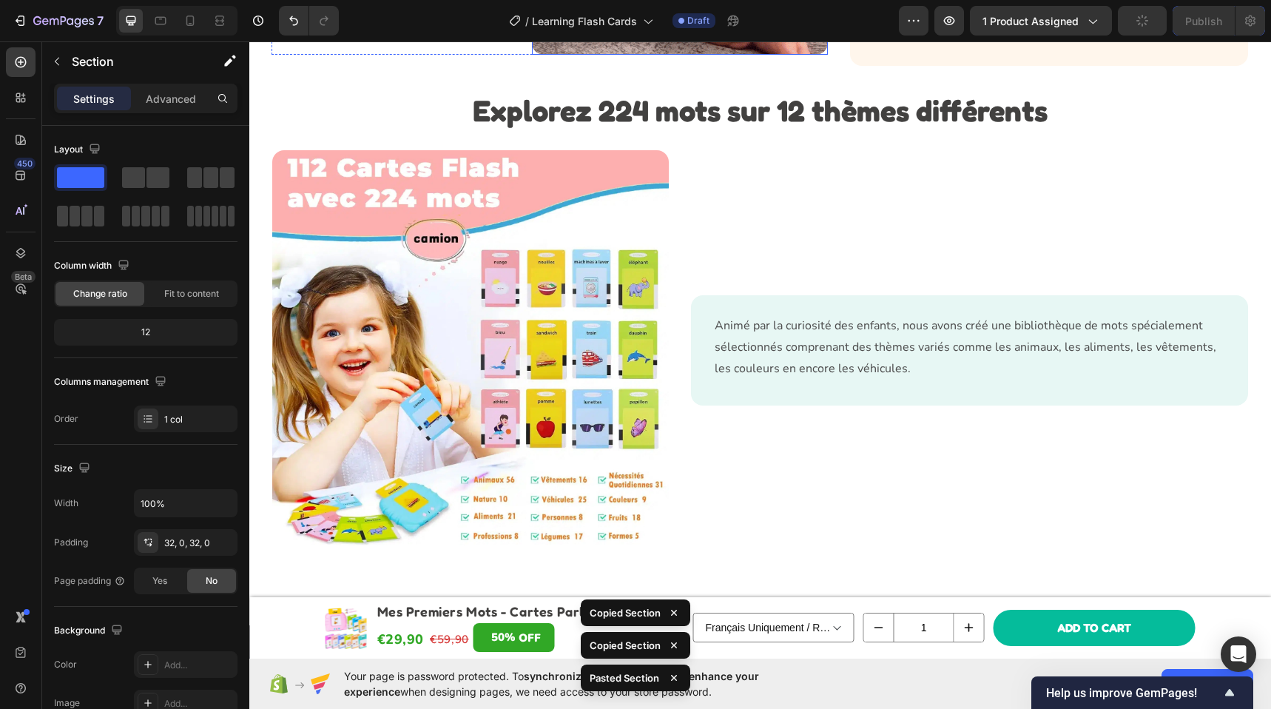
scroll to position [3126, 0]
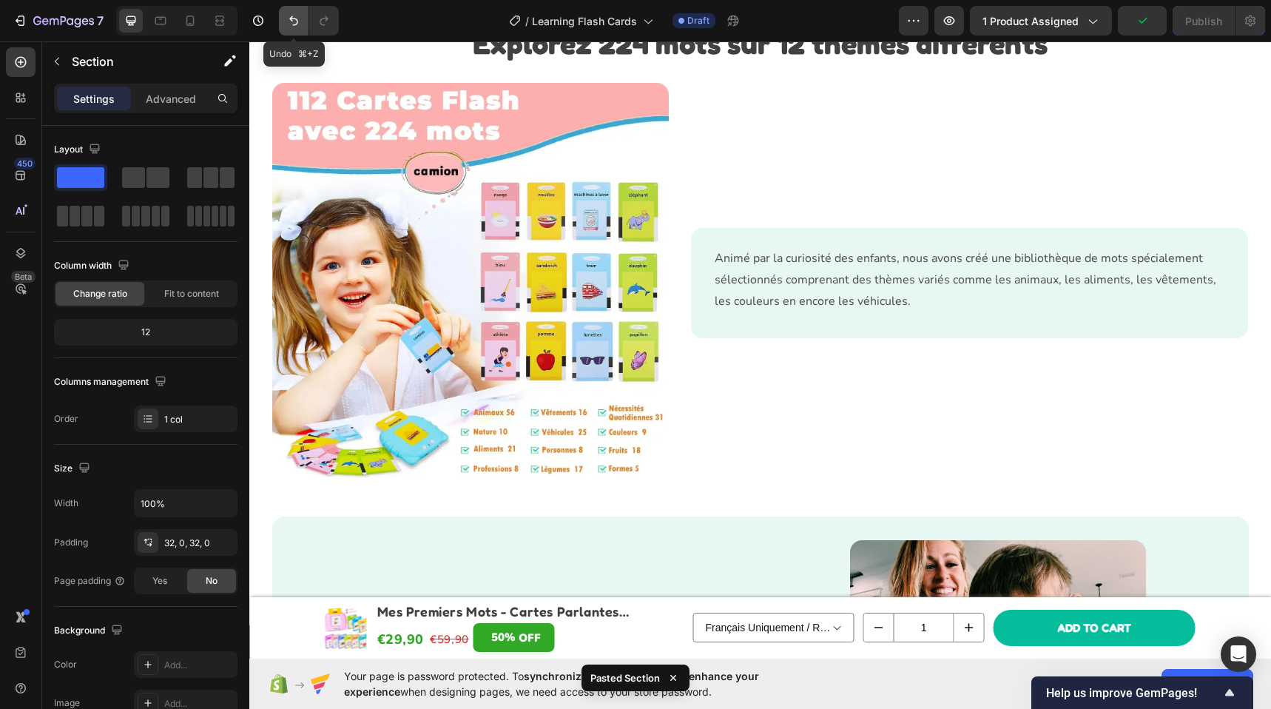
click at [294, 23] on icon "Undo/Redo" at bounding box center [293, 20] width 15 height 15
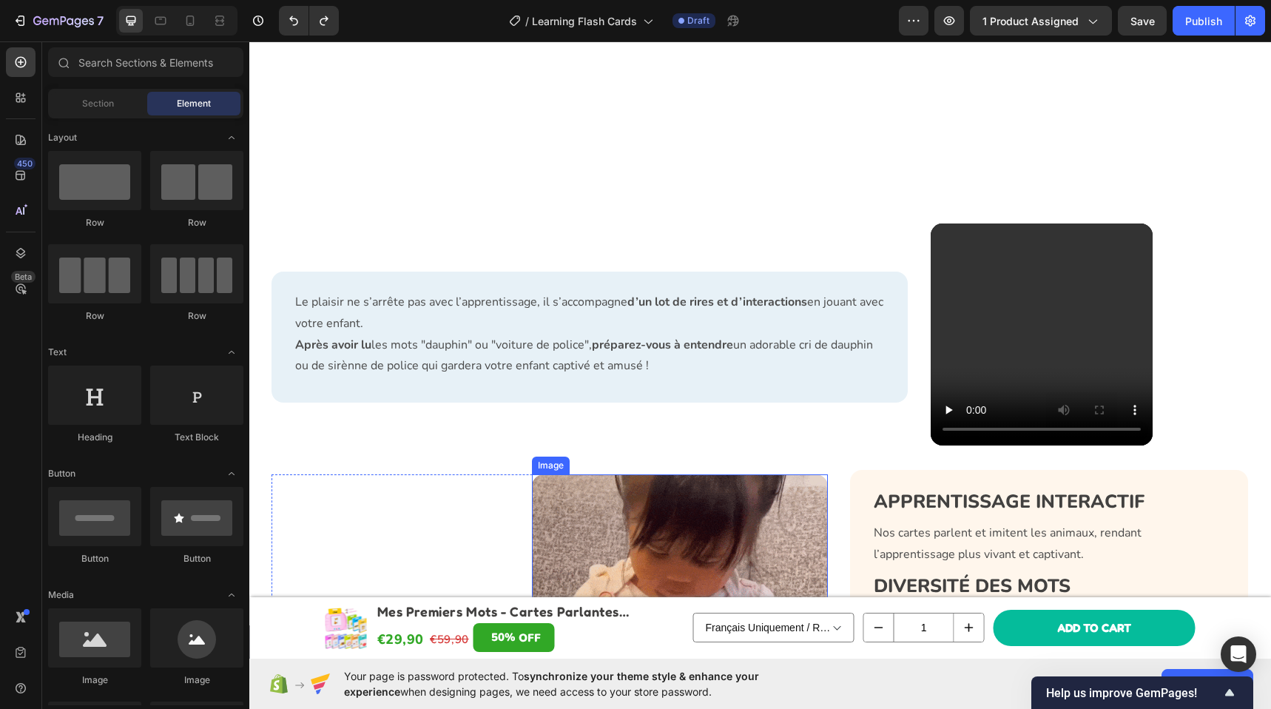
scroll to position [2525, 0]
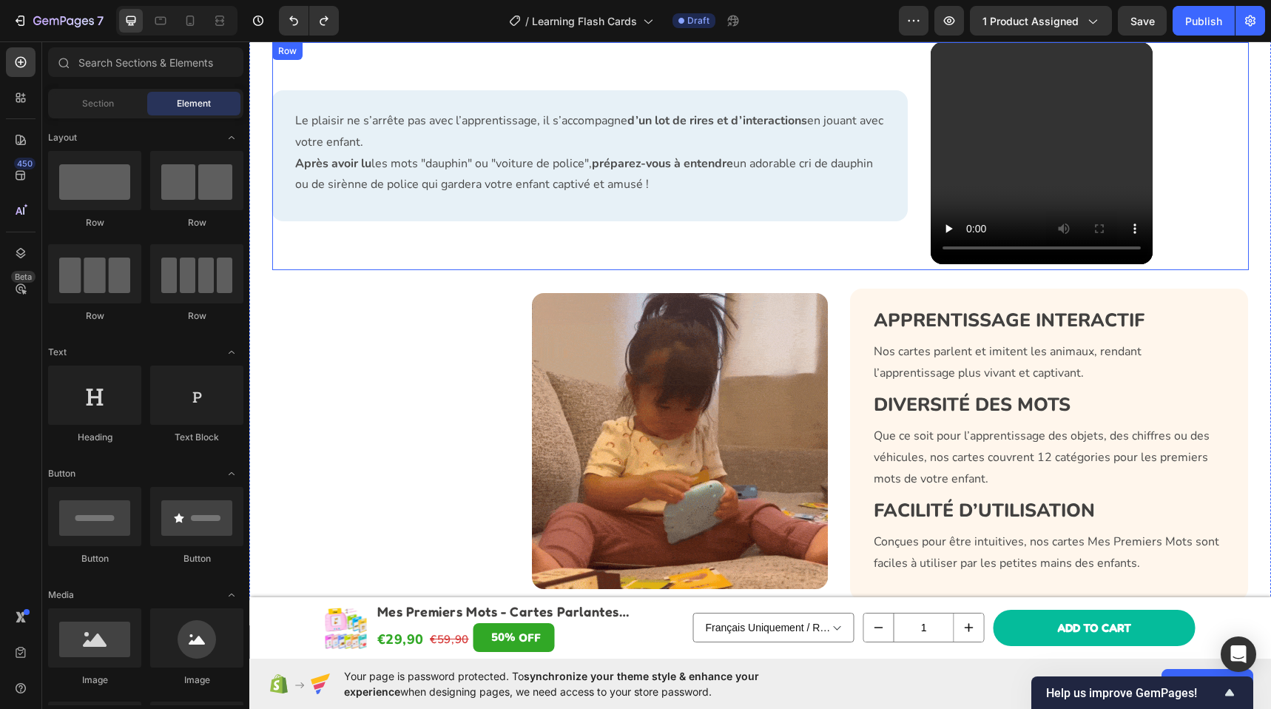
click at [681, 270] on div "Le plaisir ne s’arrête pas avec l’apprentissage, il s’accompagne d’un lot de ri…" at bounding box center [590, 156] width 636 height 228
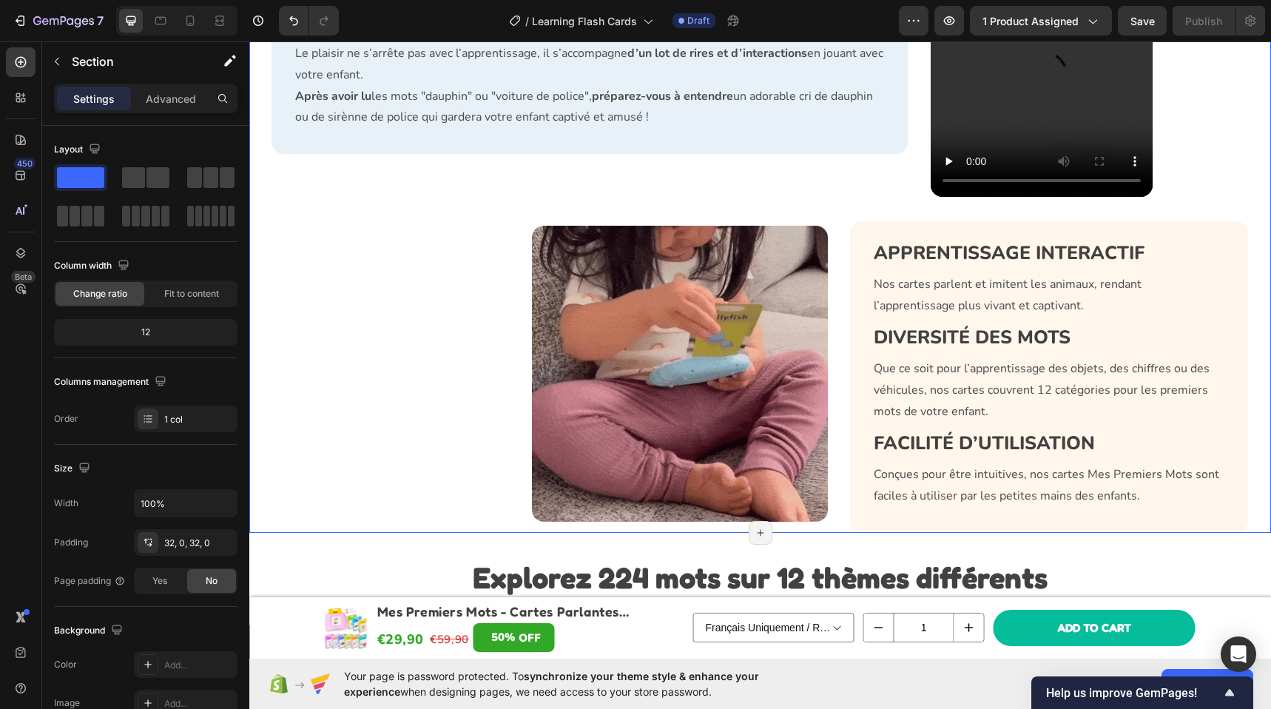
scroll to position [2813, 0]
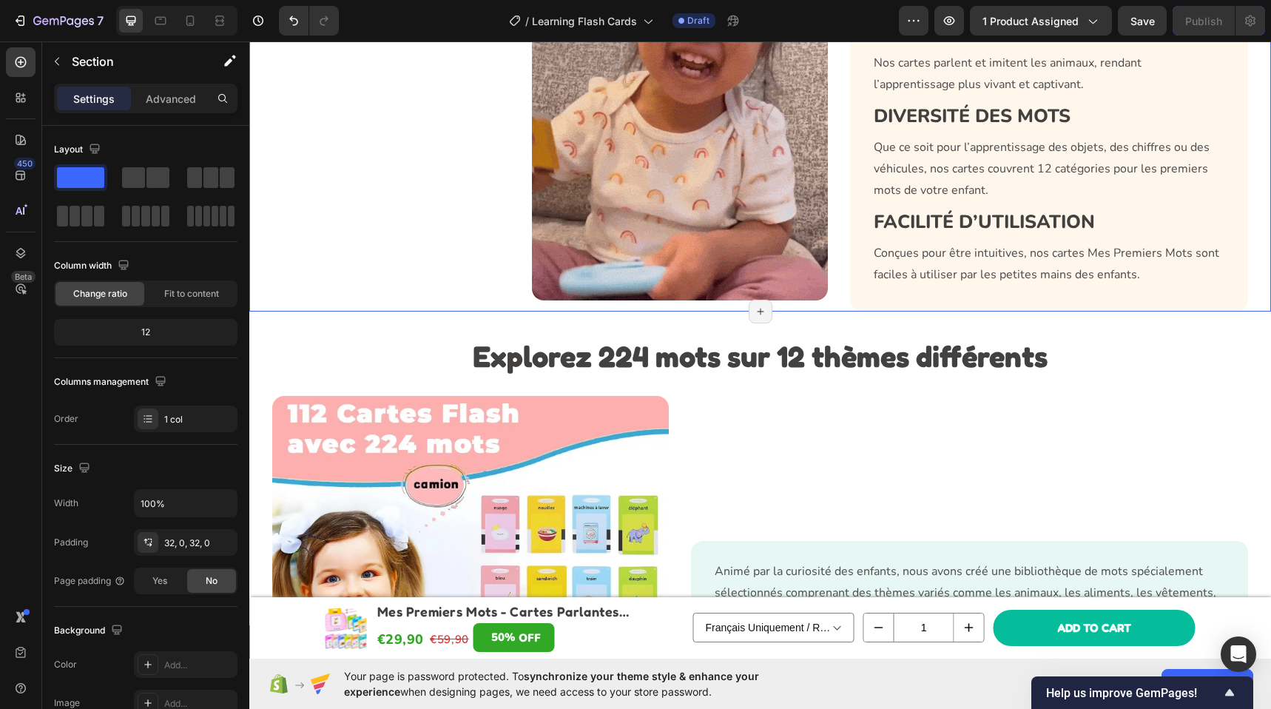
click at [260, 102] on div "Le plaisir ne s’arrête pas avec l’apprentissage, il s’accompagne d’un lot de ri…" at bounding box center [759, 26] width 1021 height 570
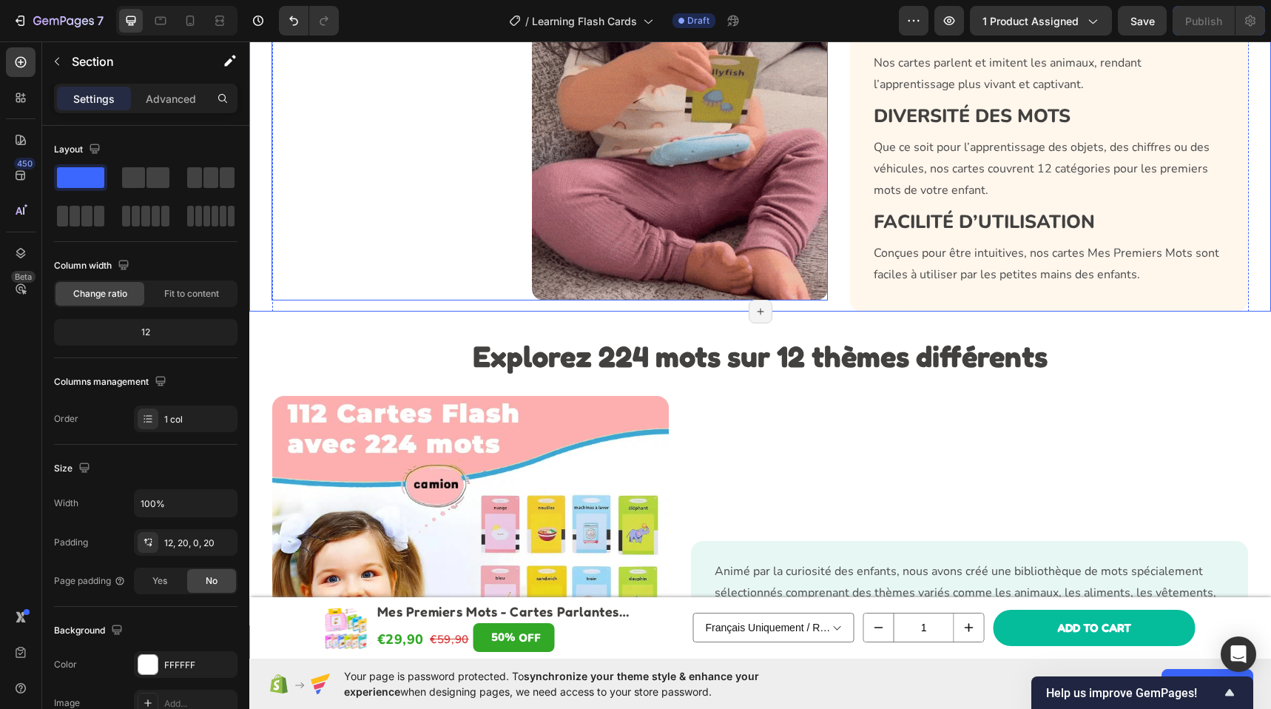
click at [274, 102] on div "Image Row" at bounding box center [549, 152] width 557 height 296
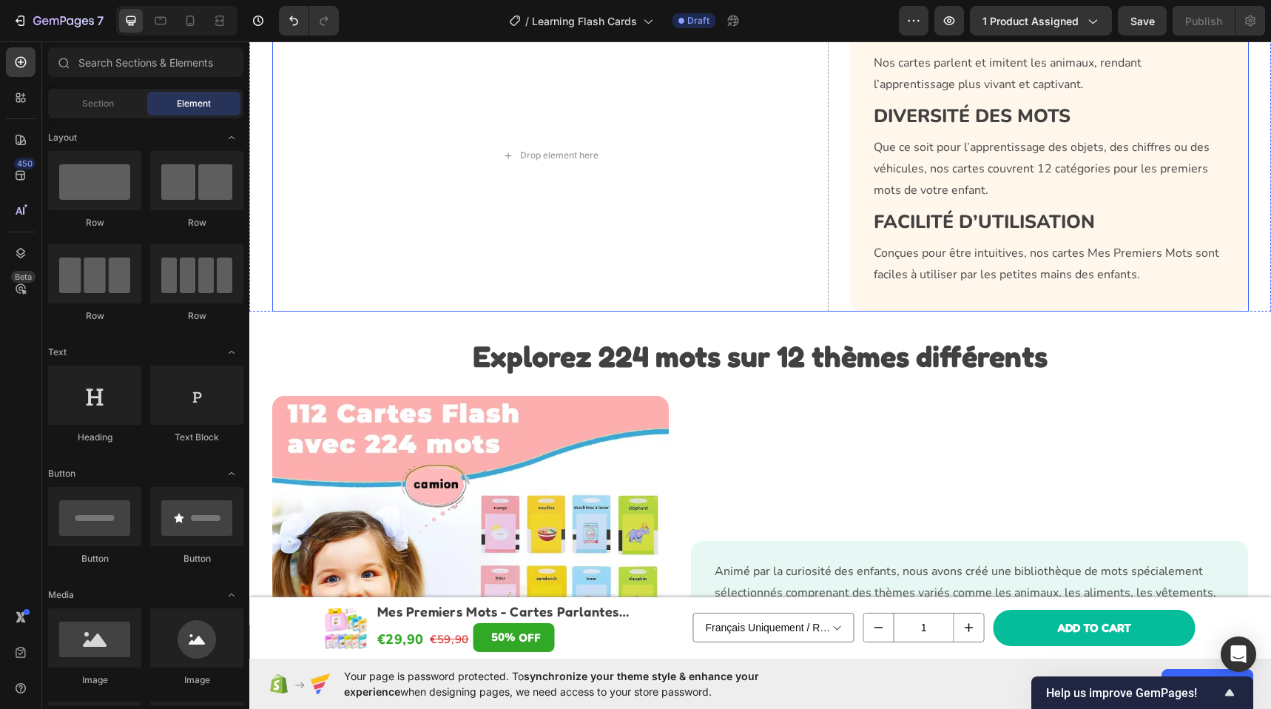
click at [836, 152] on div "Drop element here APPRENTISSAGE INTERACTIF Heading Nos cartes parlent et imiten…" at bounding box center [760, 155] width 976 height 311
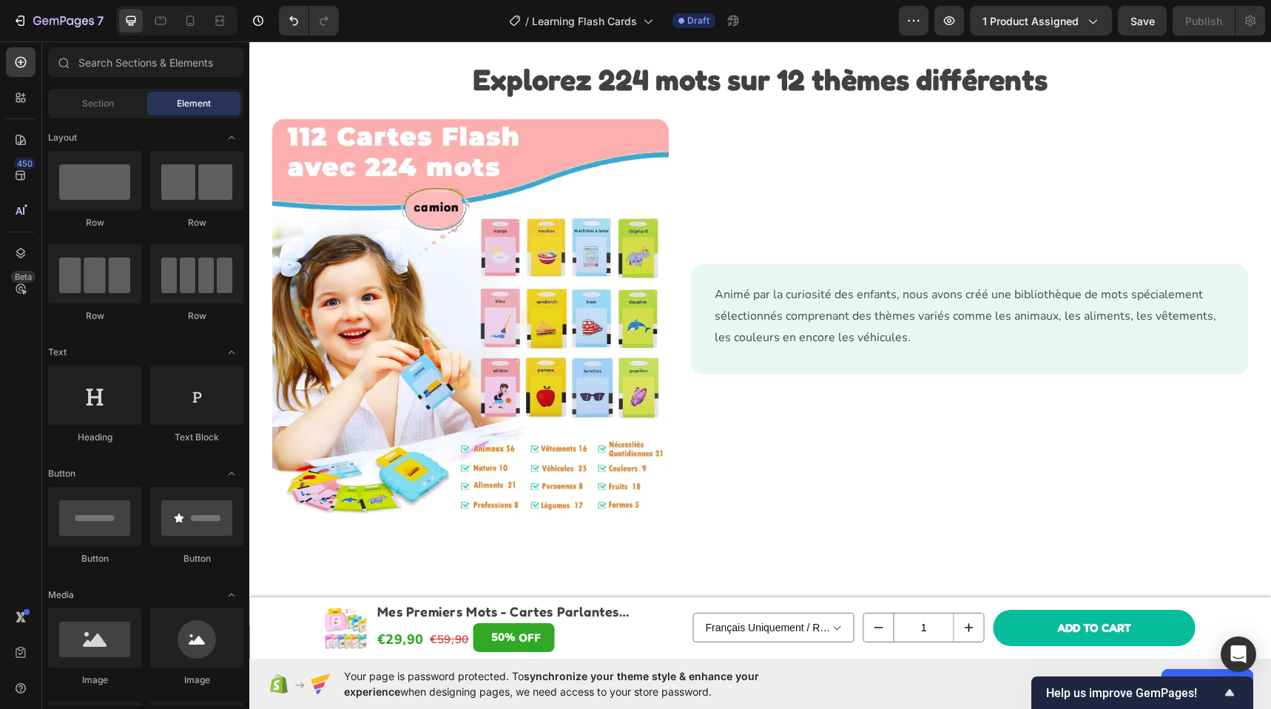
scroll to position [2408, 0]
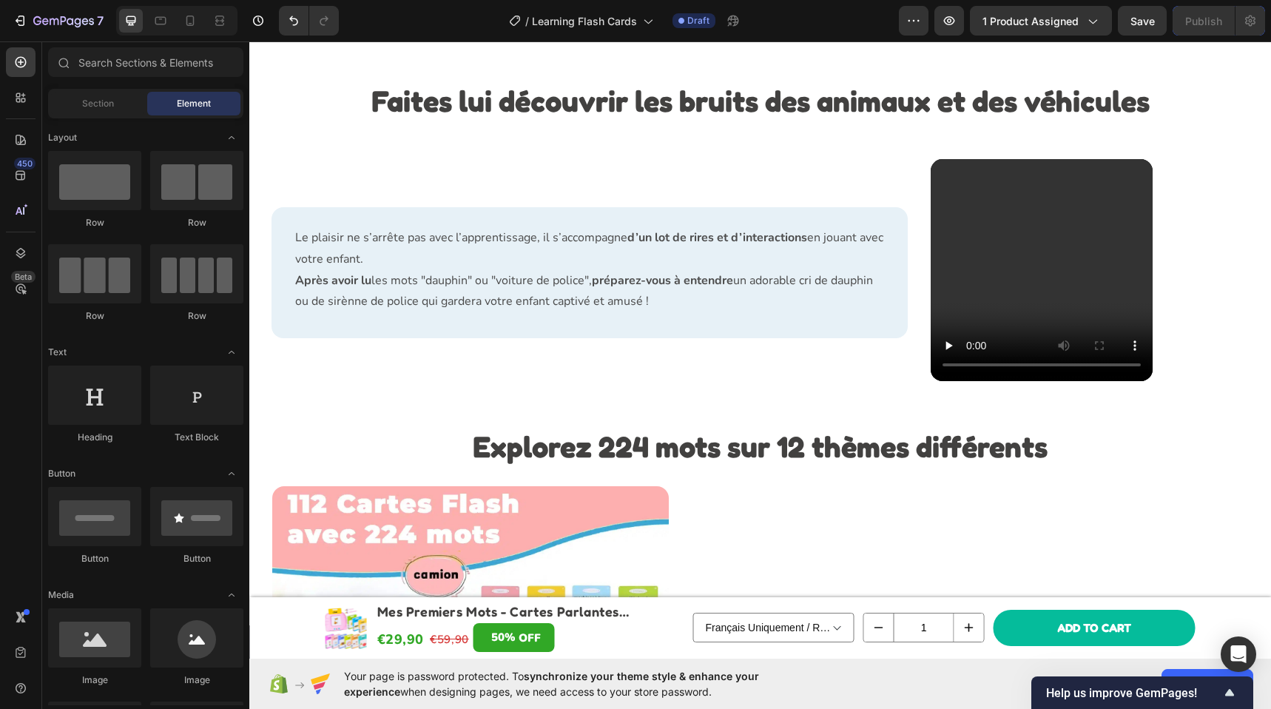
click at [685, 464] on strong "Explorez 224 mots sur 12 thèmes différents" at bounding box center [760, 445] width 575 height 35
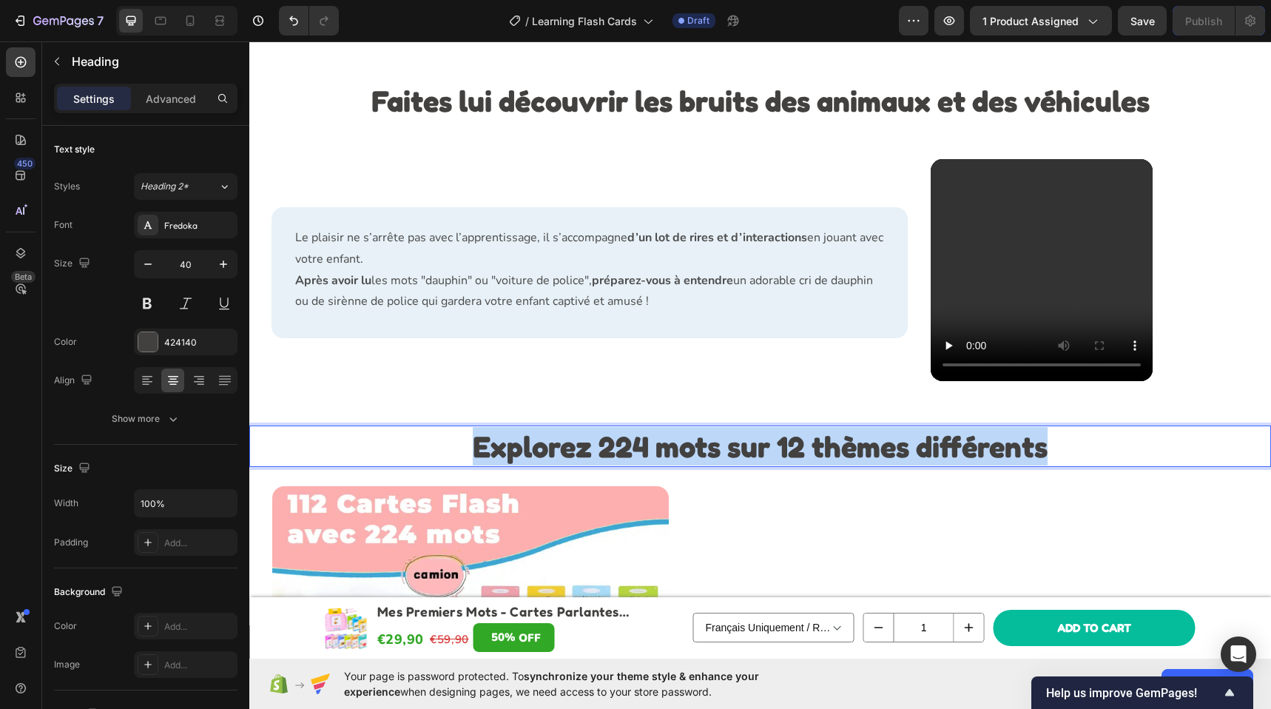
click at [685, 464] on strong "Explorez 224 mots sur 12 thèmes différents" at bounding box center [760, 445] width 575 height 35
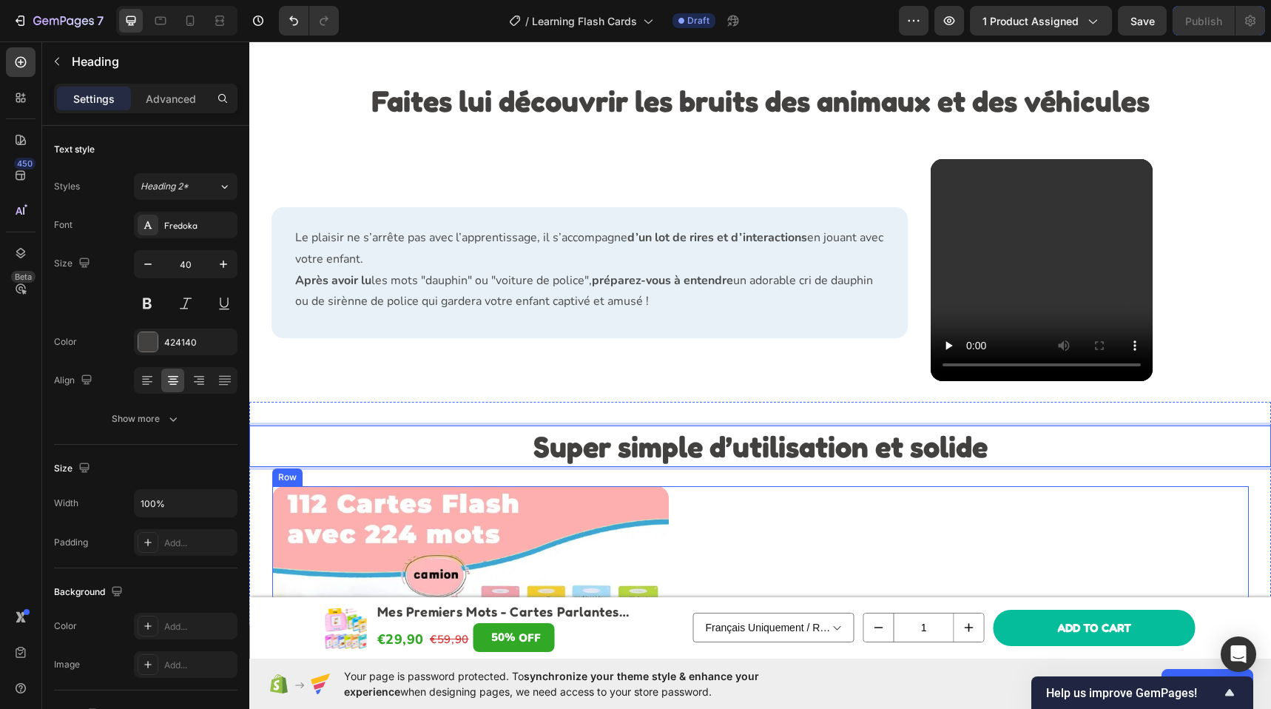
scroll to position [2809, 0]
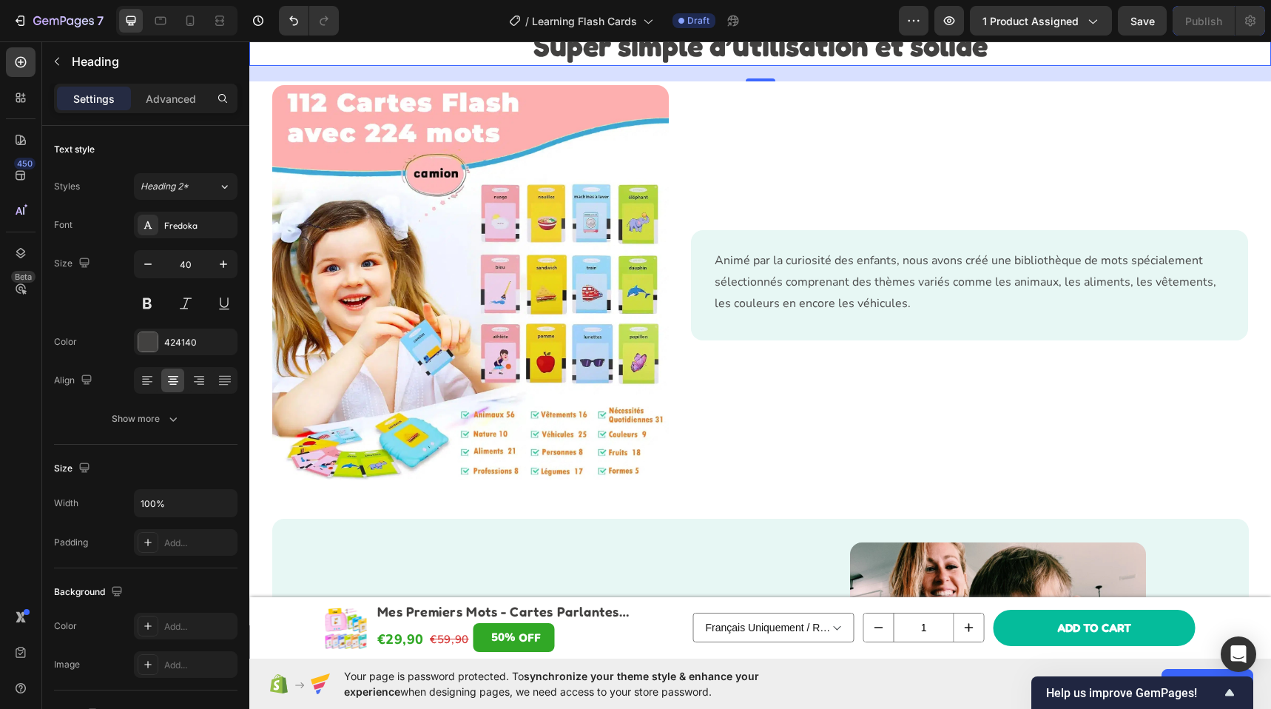
click at [744, 314] on p "Animé par la curiosité des enfants, nous avons créé une bibliothèque de mots sp…" at bounding box center [969, 282] width 510 height 64
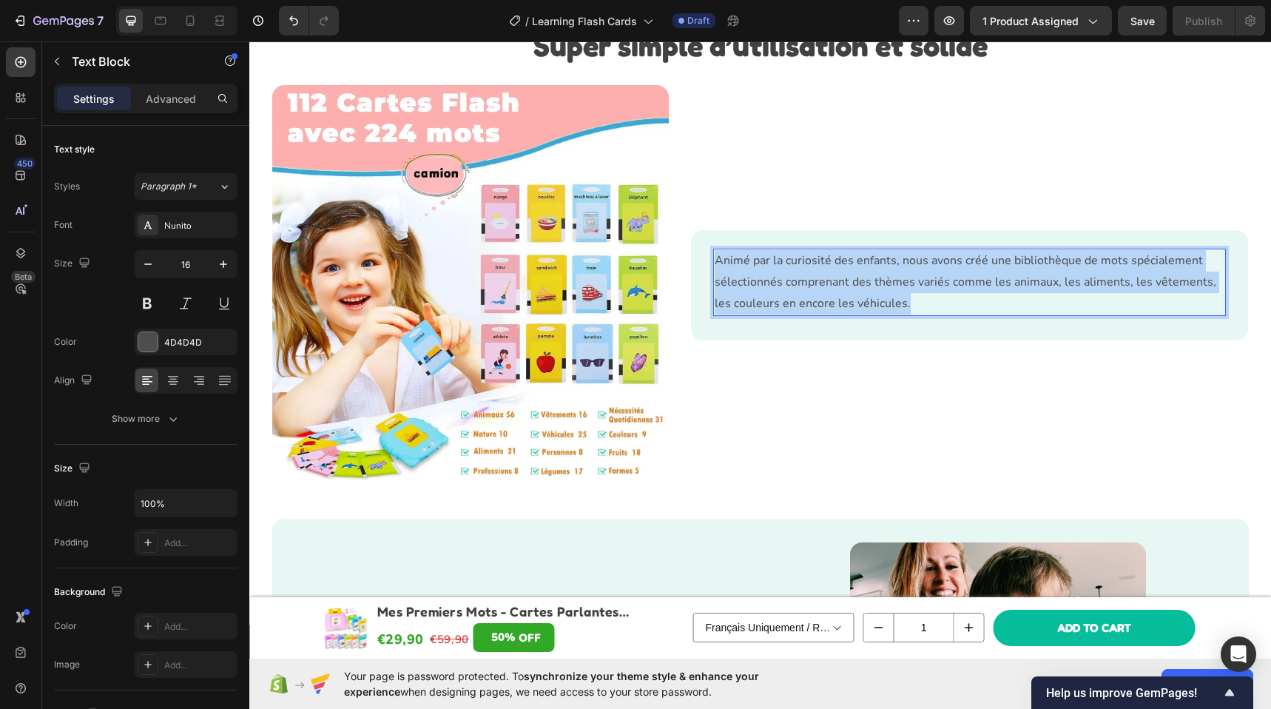
click at [744, 314] on p "Animé par la curiosité des enfants, nous avons créé une bibliothèque de mots sp…" at bounding box center [969, 282] width 510 height 64
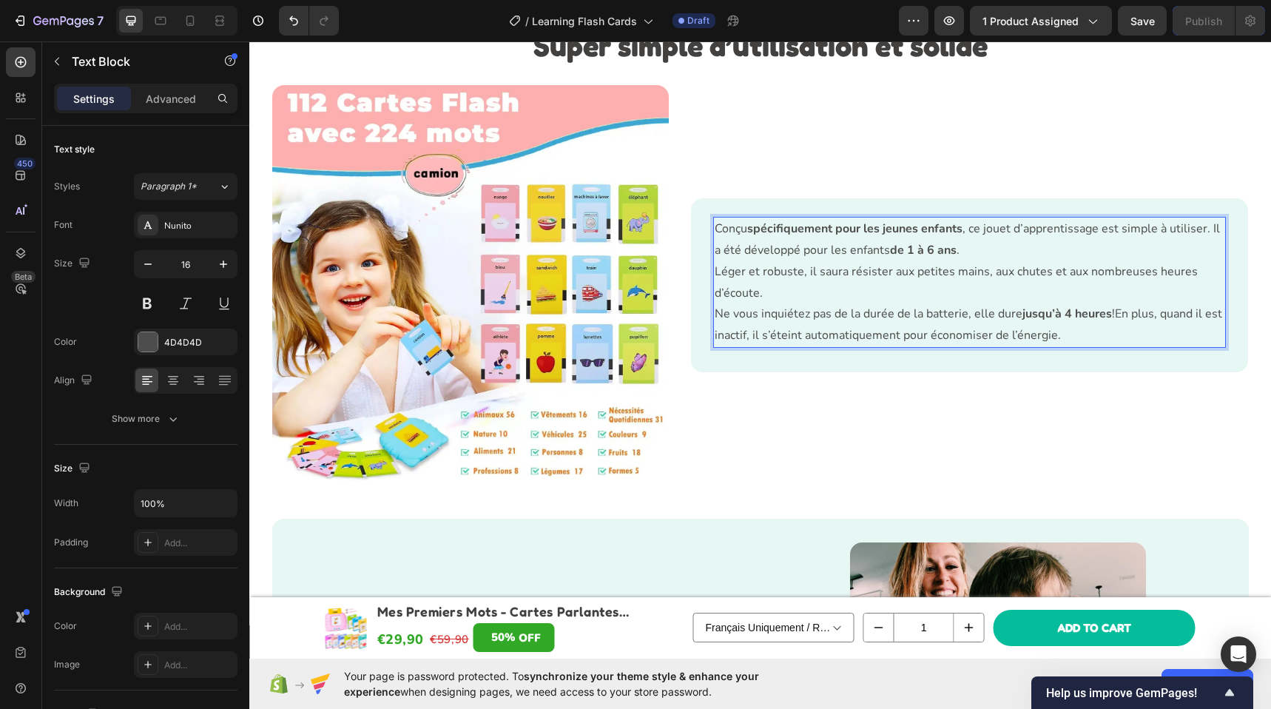
click at [777, 304] on p "Léger et robuste, il saura résister aux petites mains, aux chutes et aux nombre…" at bounding box center [969, 282] width 510 height 43
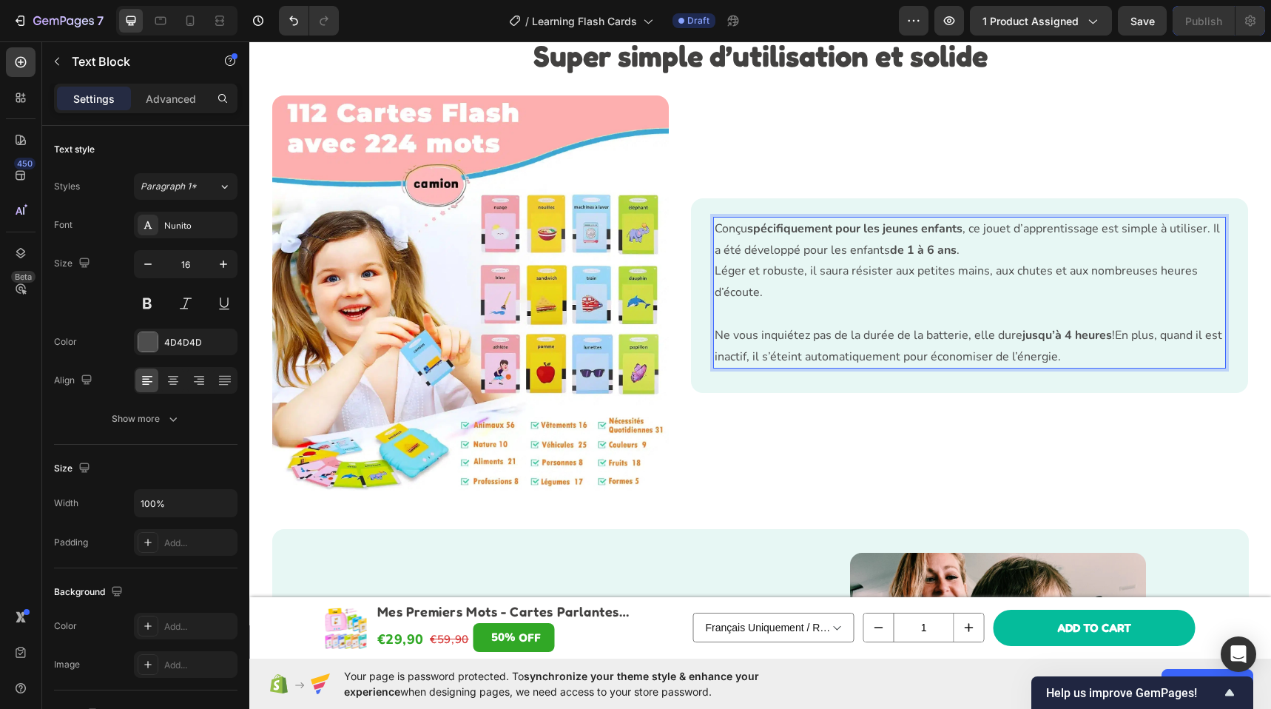
scroll to position [2787, 0]
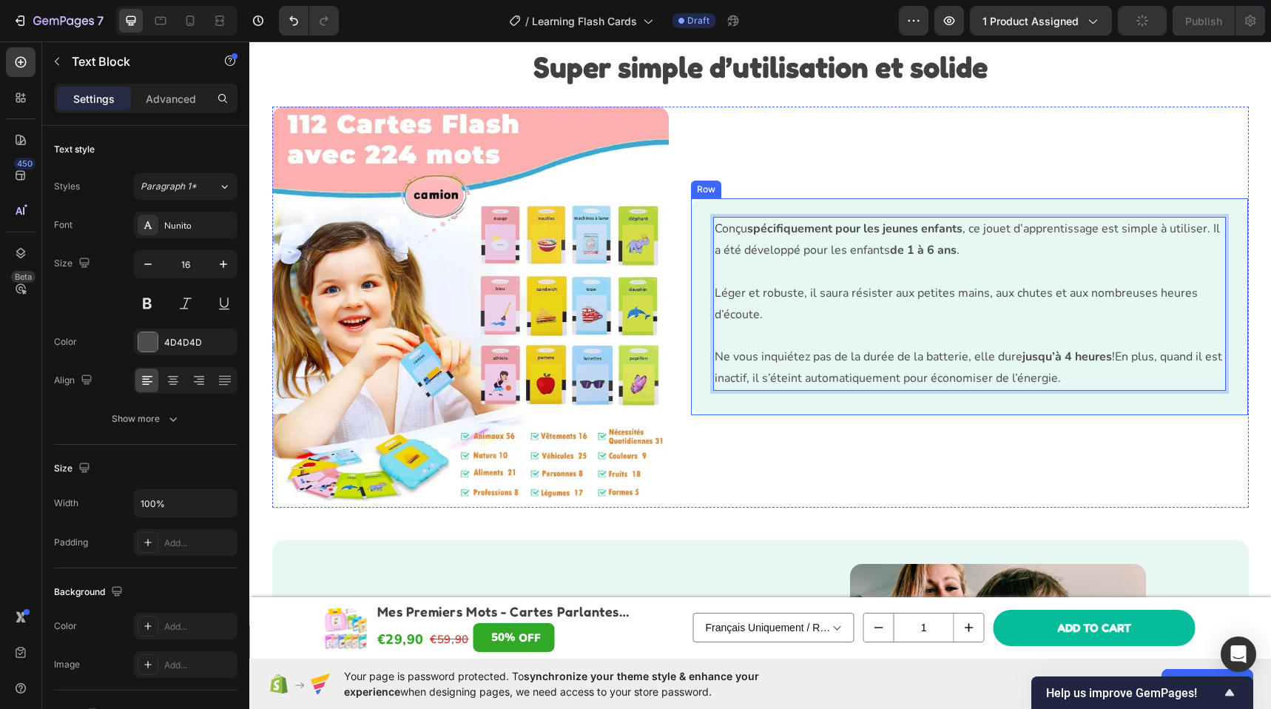
click at [575, 287] on img at bounding box center [470, 303] width 397 height 395
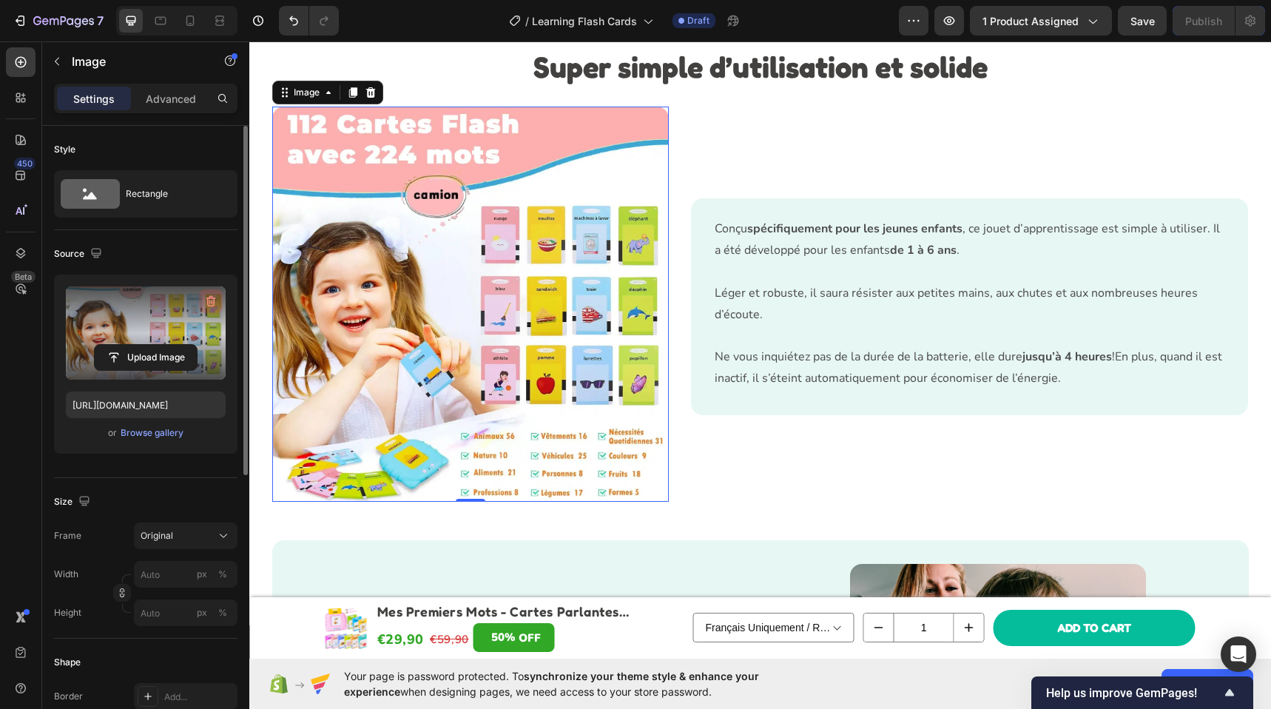
click at [213, 301] on icon "button" at bounding box center [211, 301] width 10 height 11
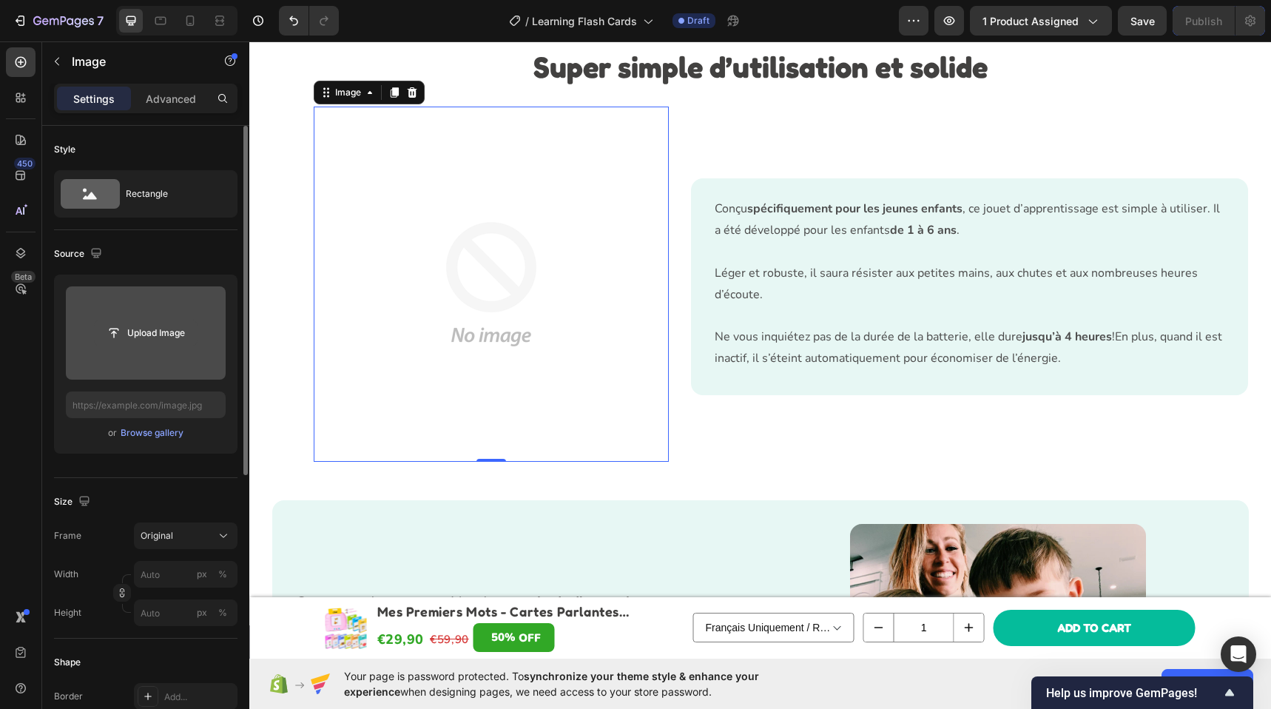
click at [188, 330] on input "file" at bounding box center [146, 332] width 102 height 25
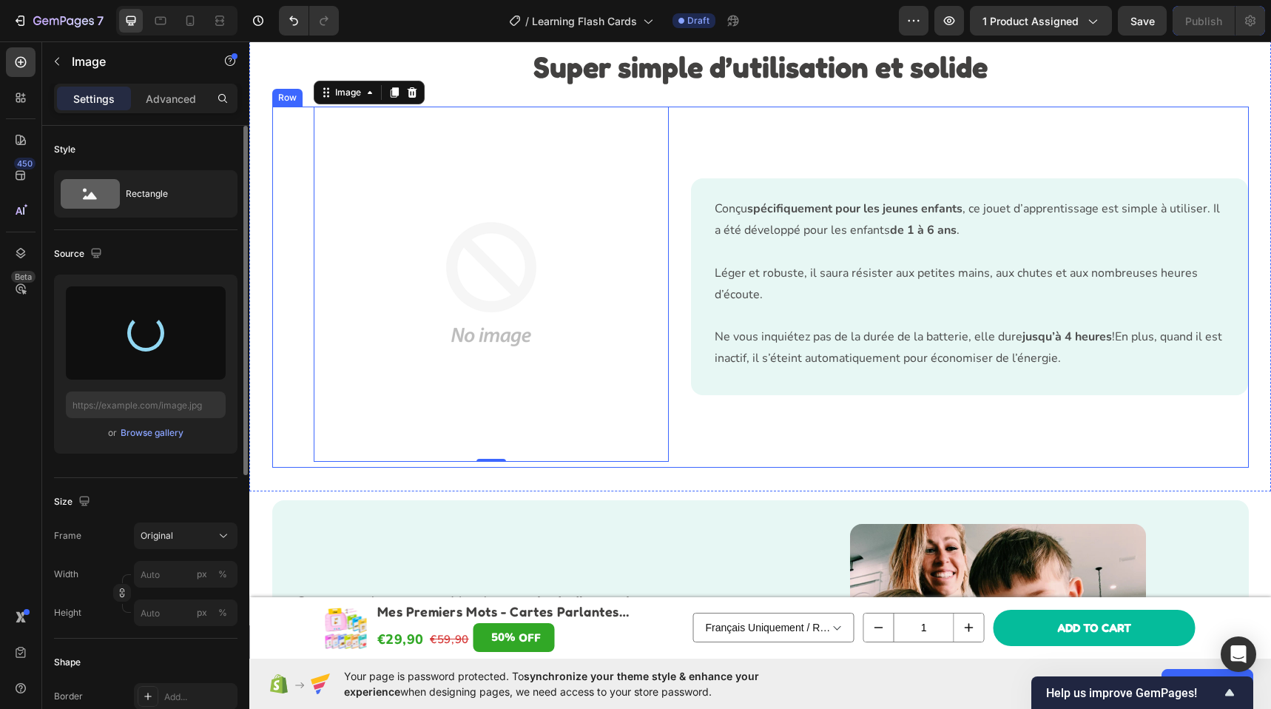
type input "https://cdn.shopify.com/s/files/1/0947/6207/4436/files/gempages_585840560439296…"
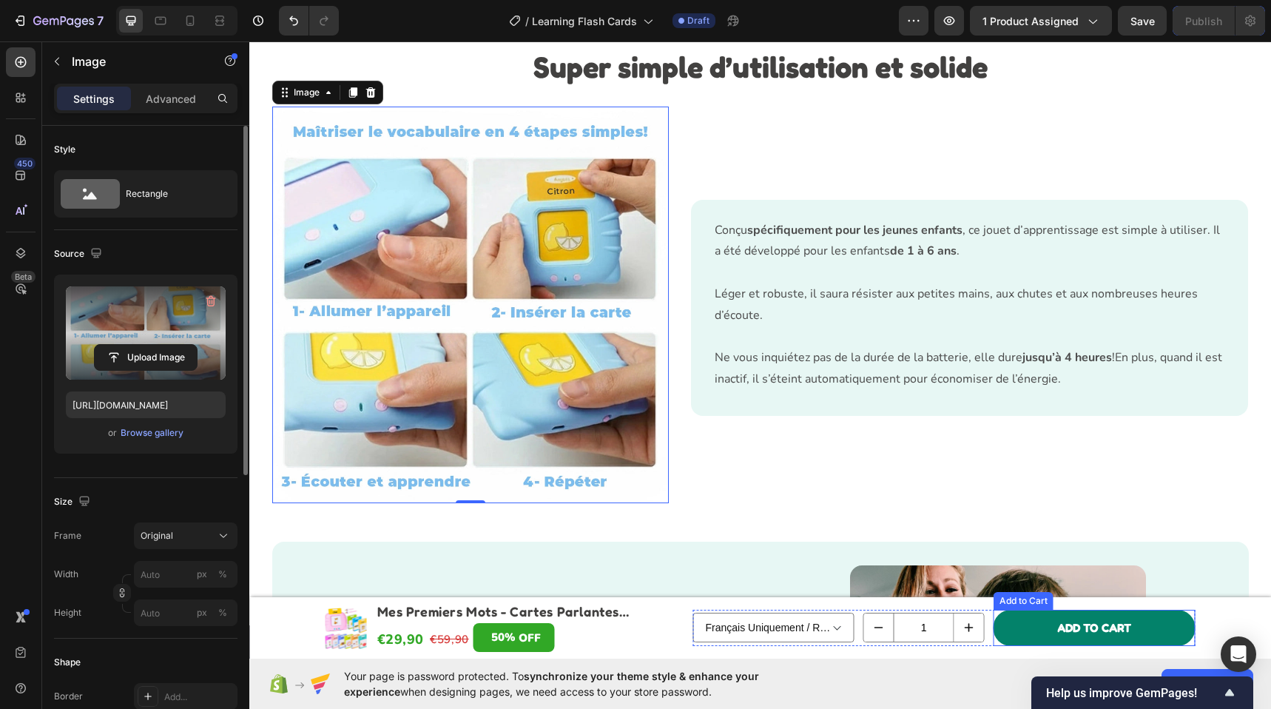
click at [1141, 615] on button "Add to cart" at bounding box center [1094, 627] width 202 height 36
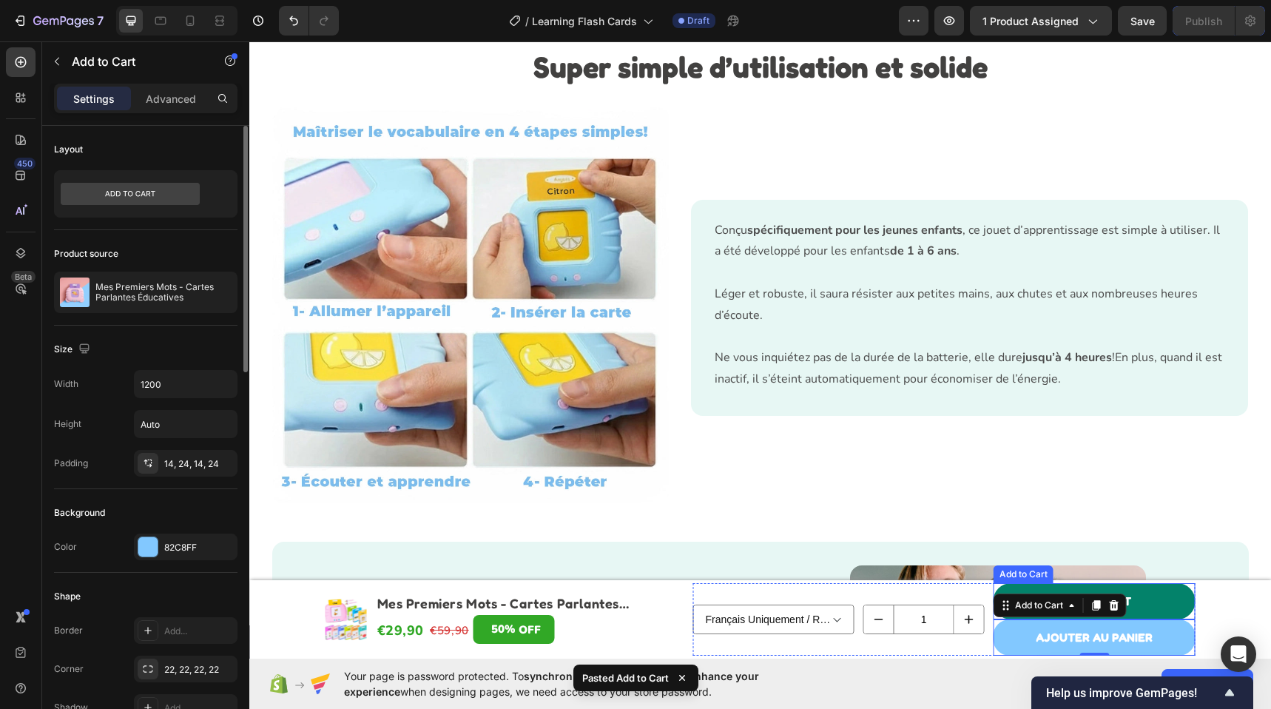
click at [1169, 604] on button "Add to cart" at bounding box center [1094, 601] width 202 height 36
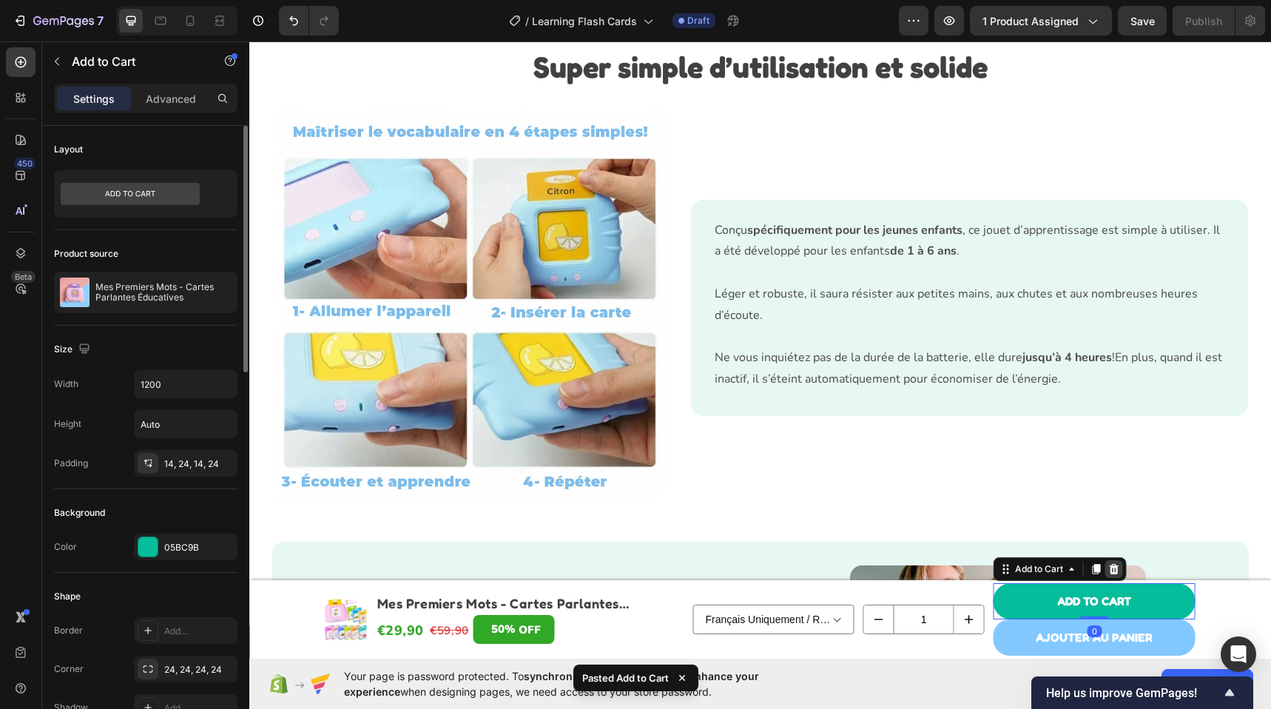
click at [1105, 561] on div at bounding box center [1114, 569] width 18 height 18
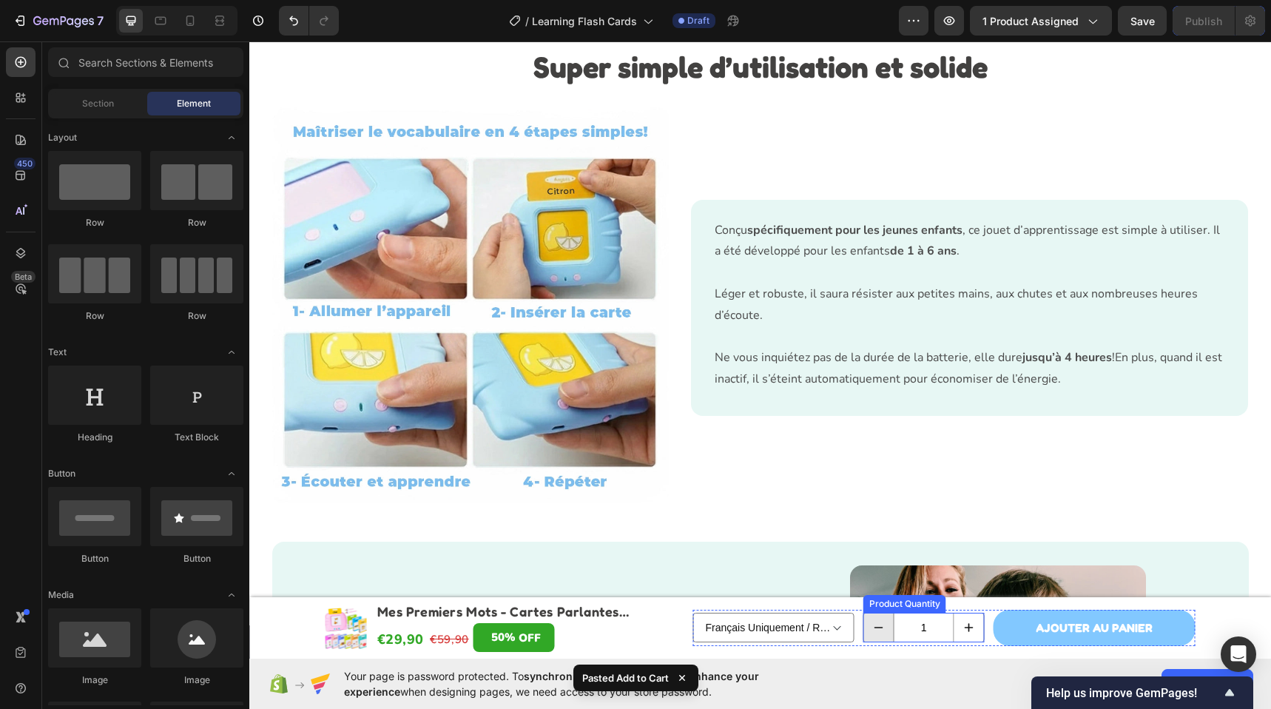
click at [879, 618] on button "decrement" at bounding box center [879, 627] width 30 height 28
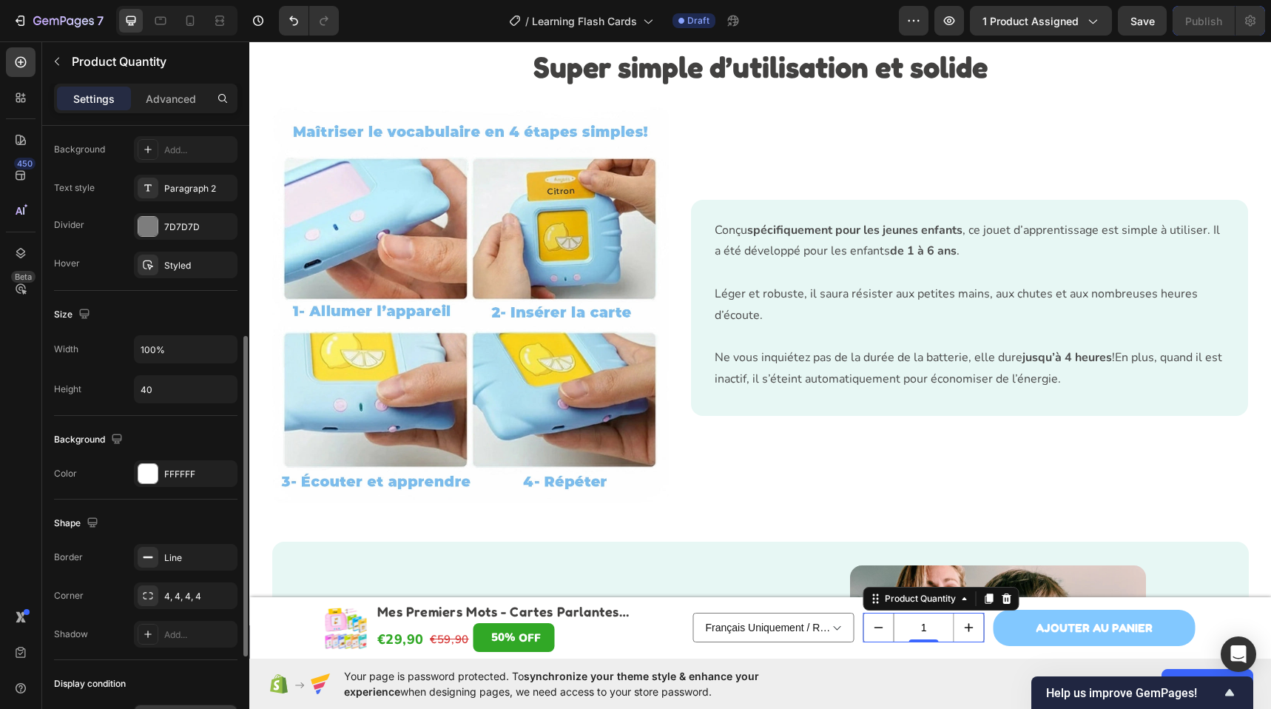
scroll to position [594, 0]
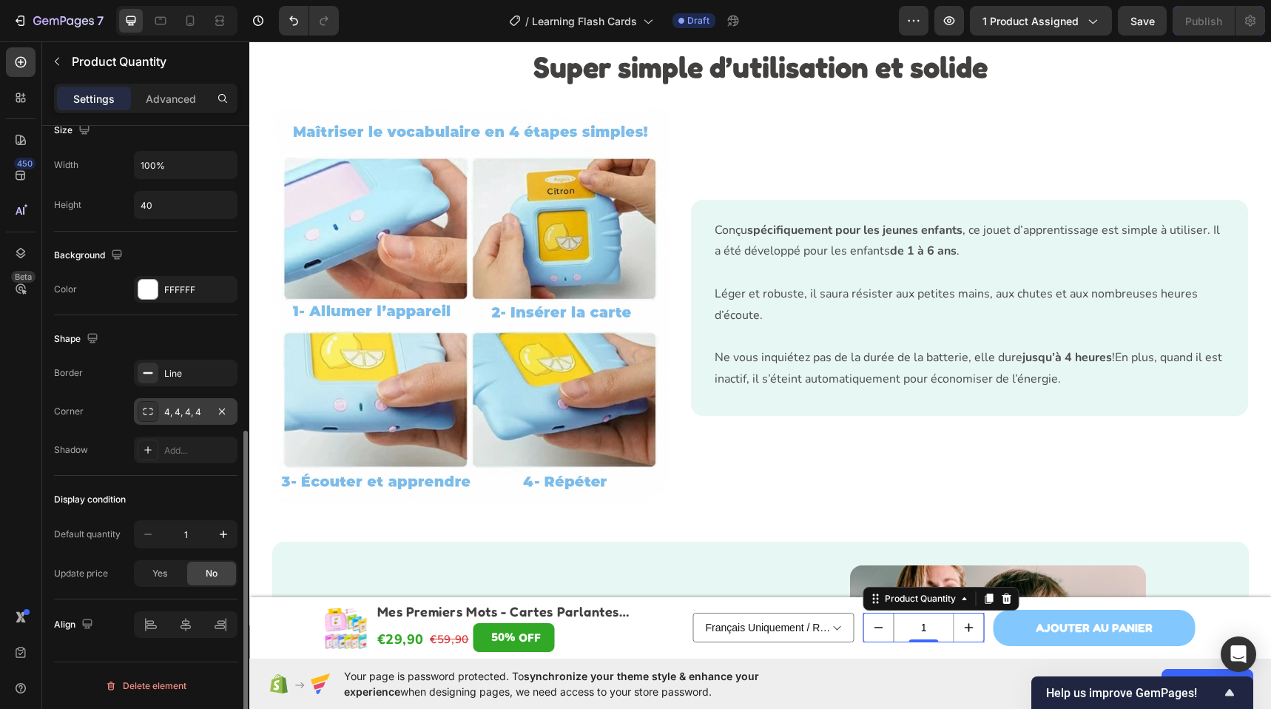
click at [168, 405] on div "4, 4, 4, 4" at bounding box center [185, 411] width 43 height 13
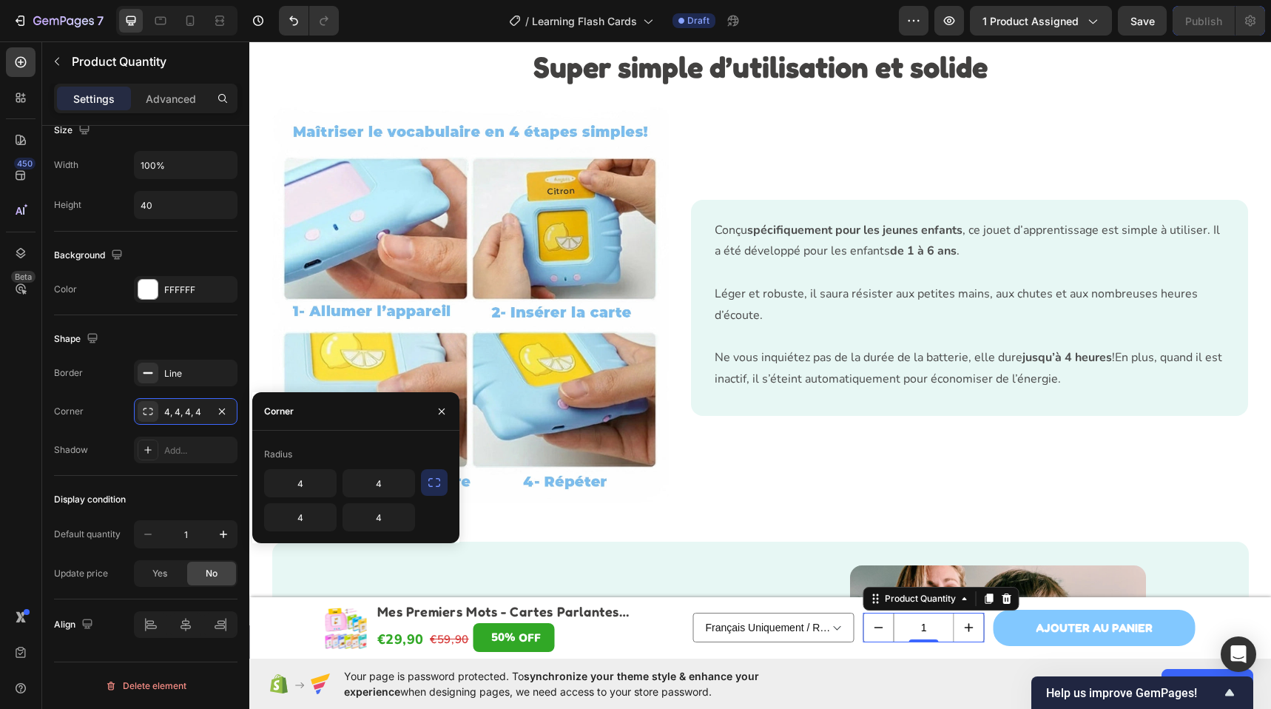
click at [446, 492] on button "button" at bounding box center [434, 482] width 27 height 27
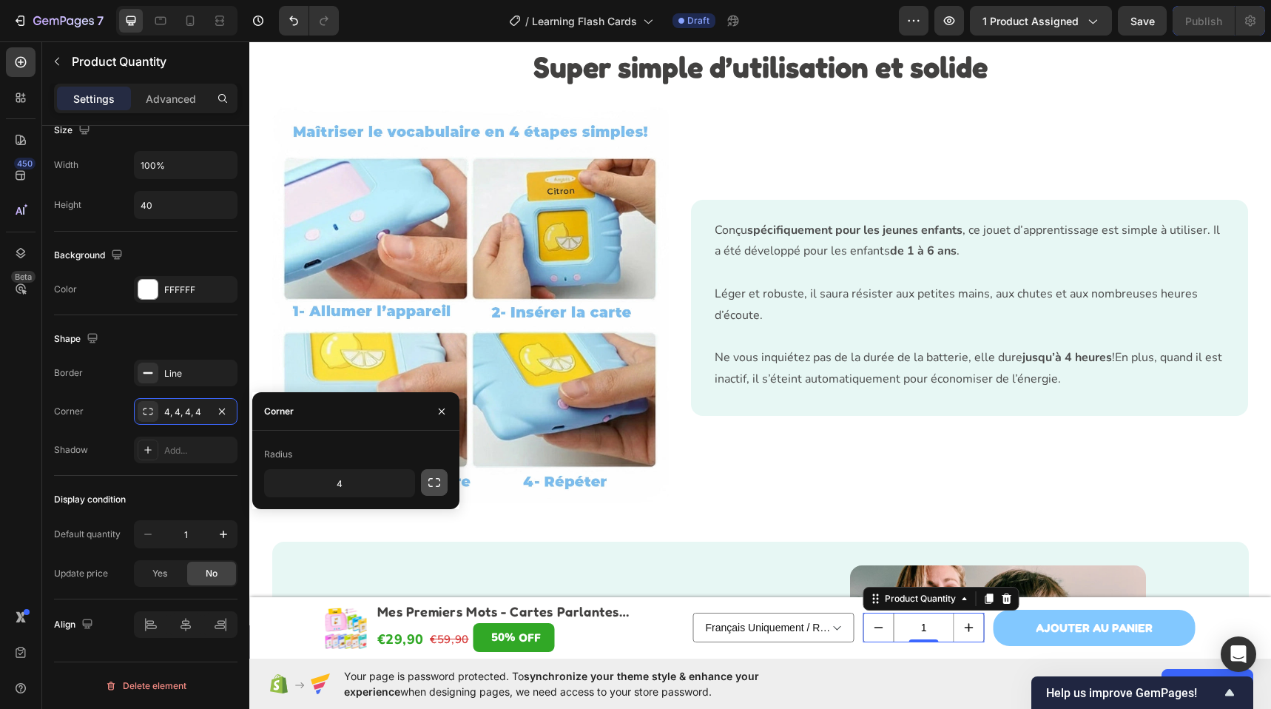
click at [441, 487] on icon "button" at bounding box center [434, 482] width 15 height 15
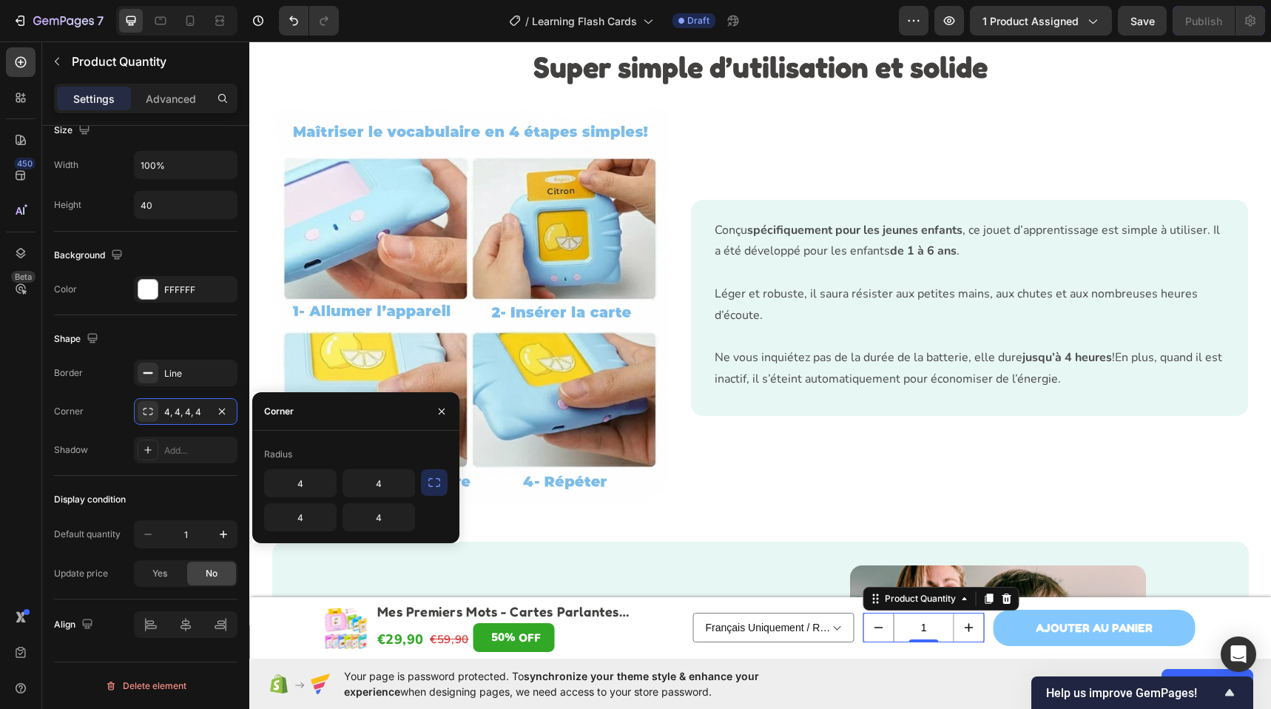
click at [436, 487] on icon "button" at bounding box center [434, 482] width 15 height 15
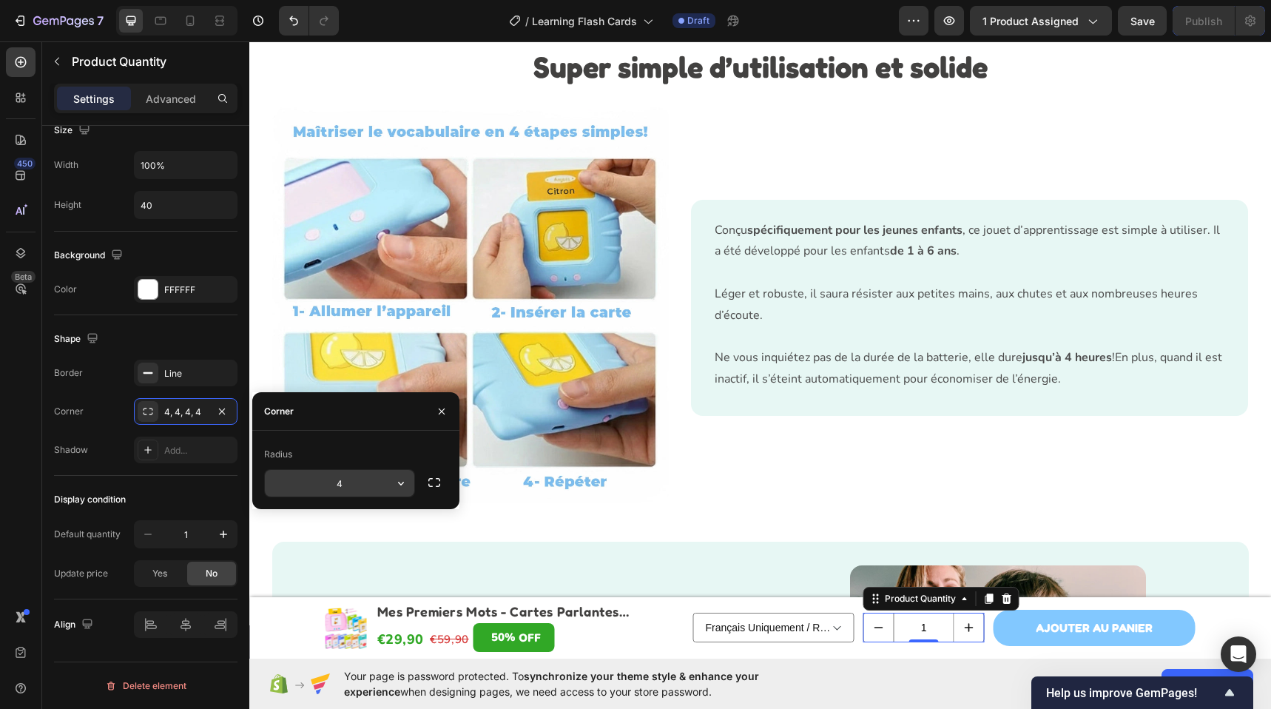
click at [319, 482] on input "4" at bounding box center [339, 483] width 149 height 27
type input "12"
click at [799, 612] on select "Français Uniquement / Rose - €29,90 Français Uniquement / Bleu - €29,90 Anglais…" at bounding box center [773, 627] width 161 height 30
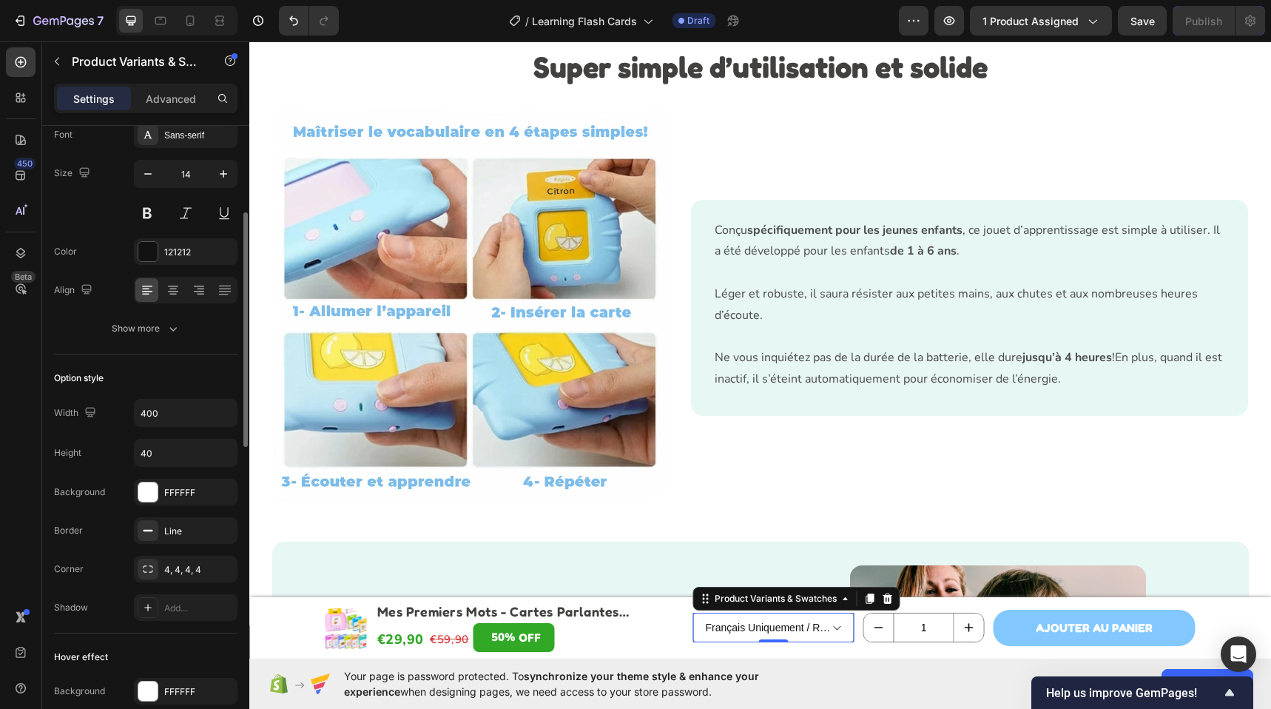
scroll to position [55, 0]
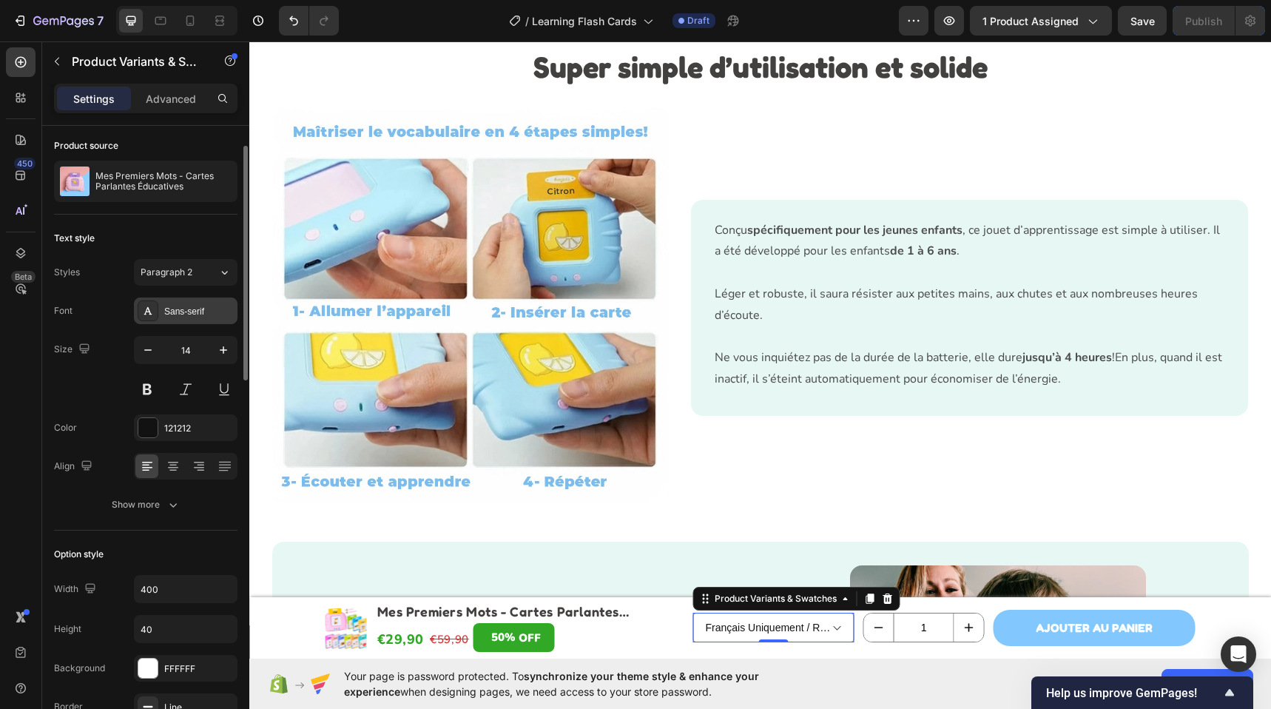
click at [177, 302] on div "Sans-serif" at bounding box center [186, 310] width 104 height 27
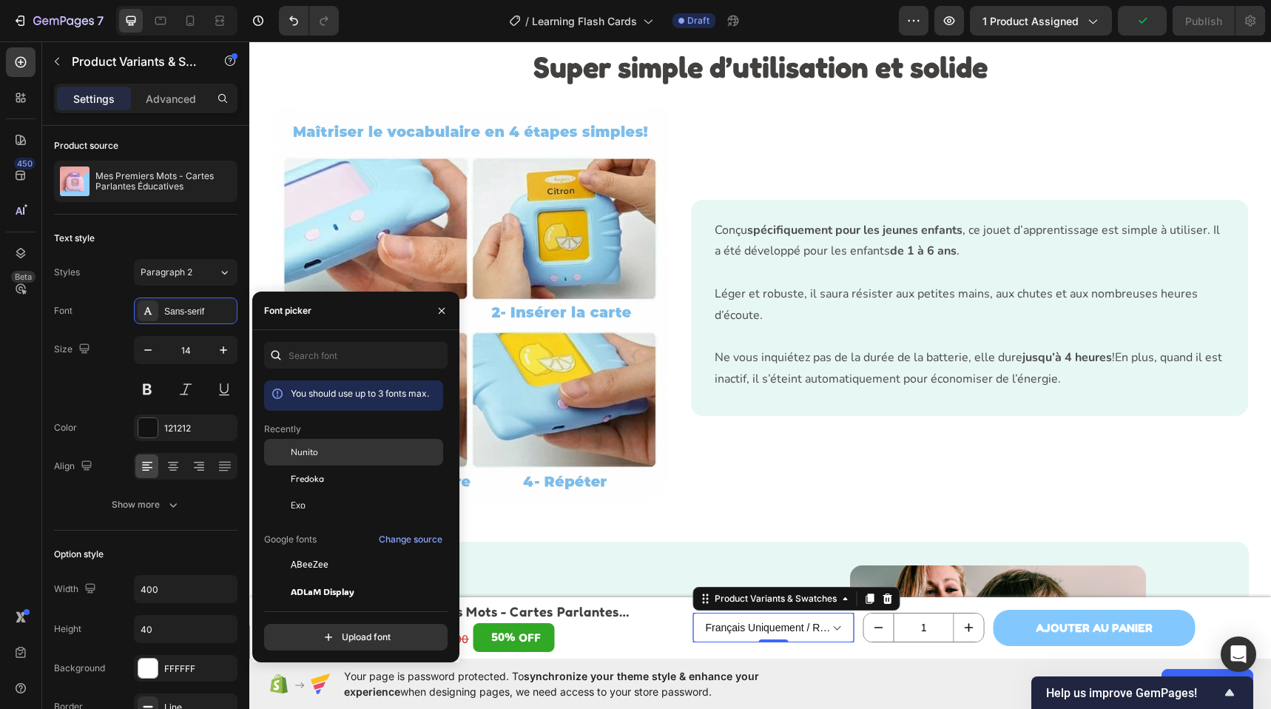
click at [338, 448] on div "Nunito" at bounding box center [365, 451] width 149 height 13
click at [954, 632] on button "increment" at bounding box center [969, 627] width 30 height 28
type input "2"
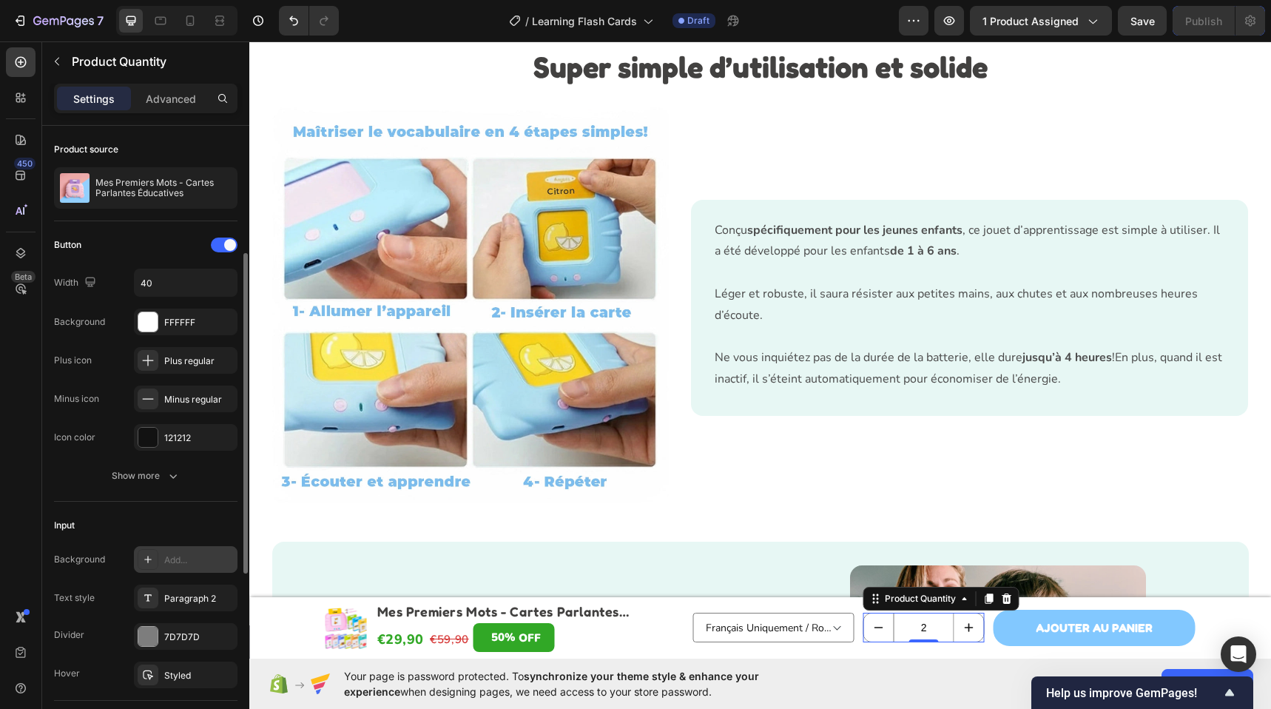
scroll to position [84, 0]
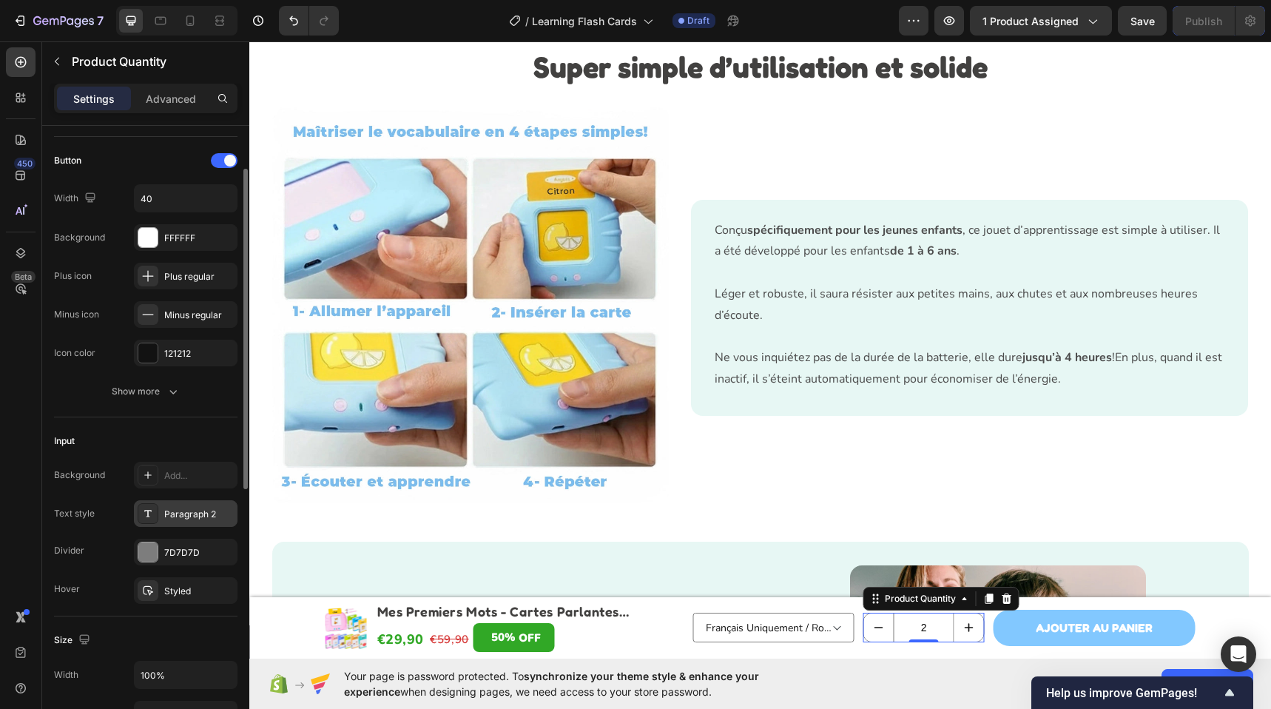
click at [184, 518] on div "Paragraph 2" at bounding box center [199, 513] width 70 height 13
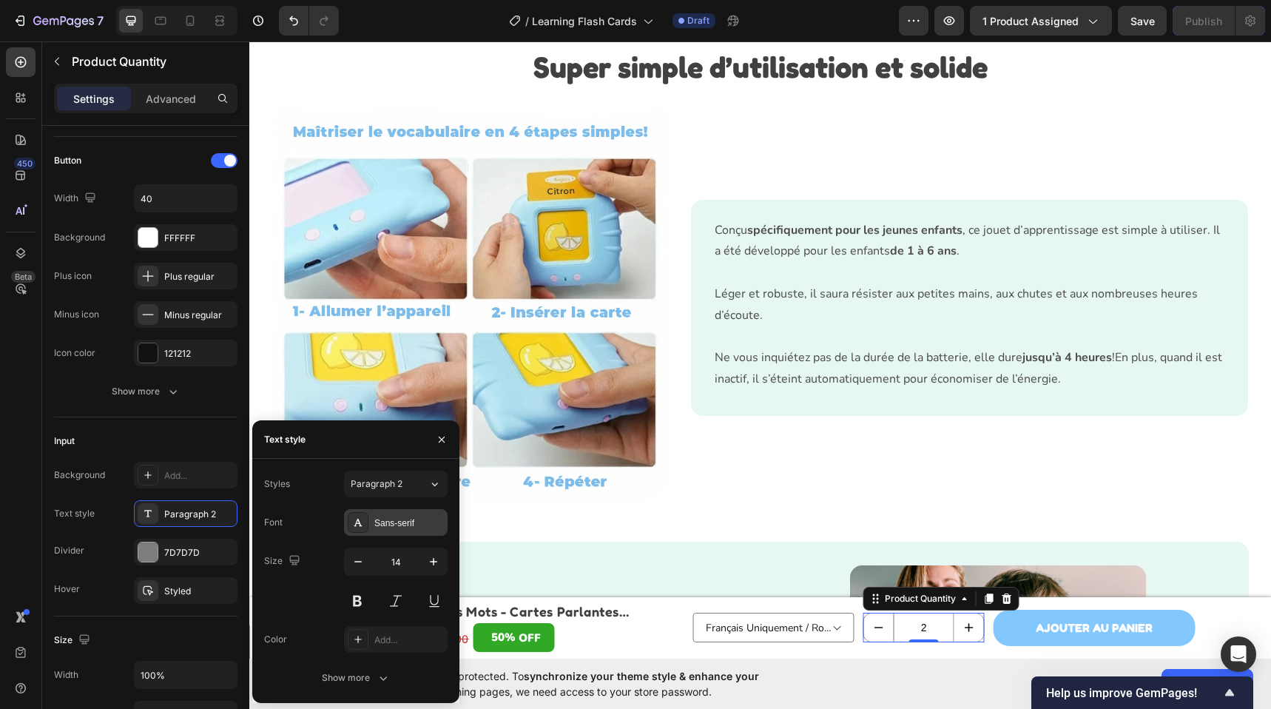
click at [392, 518] on div "Sans-serif" at bounding box center [409, 522] width 70 height 13
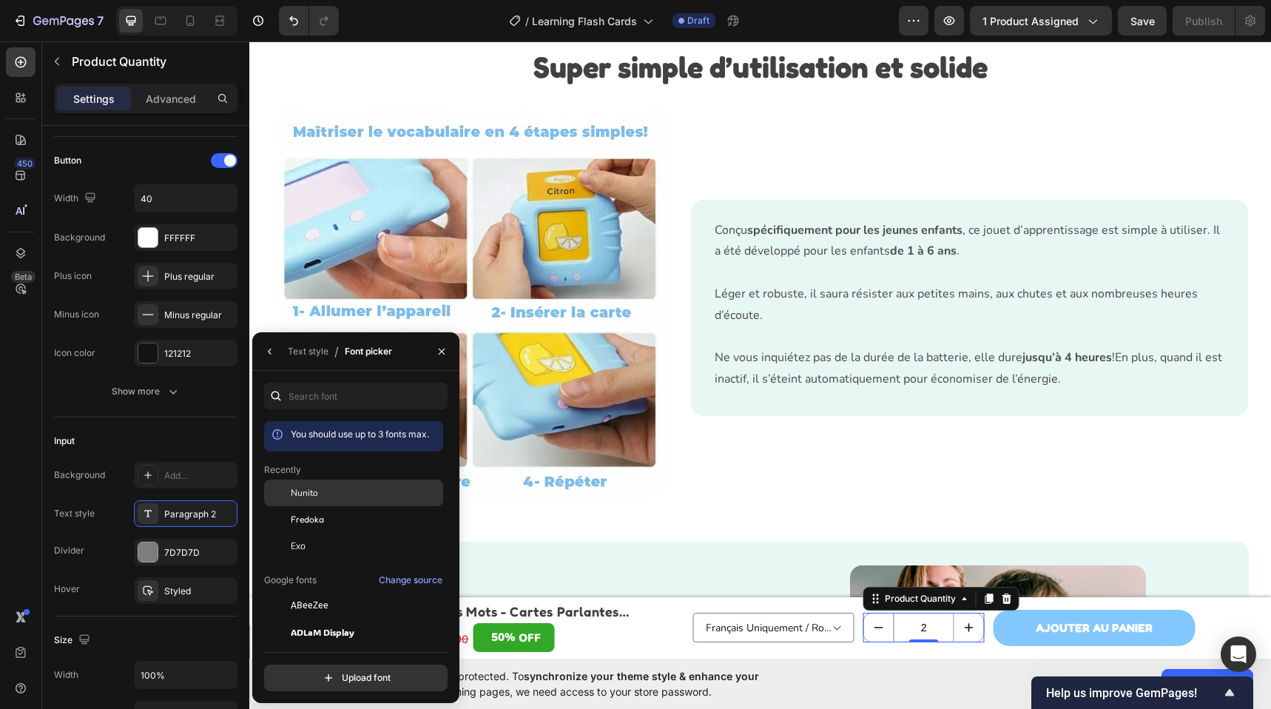
click at [319, 494] on div "Nunito" at bounding box center [365, 492] width 149 height 13
click at [760, 626] on select "Français Uniquement / Rose - €29,90 Français Uniquement / Bleu - €29,90 Anglais…" at bounding box center [773, 627] width 161 height 30
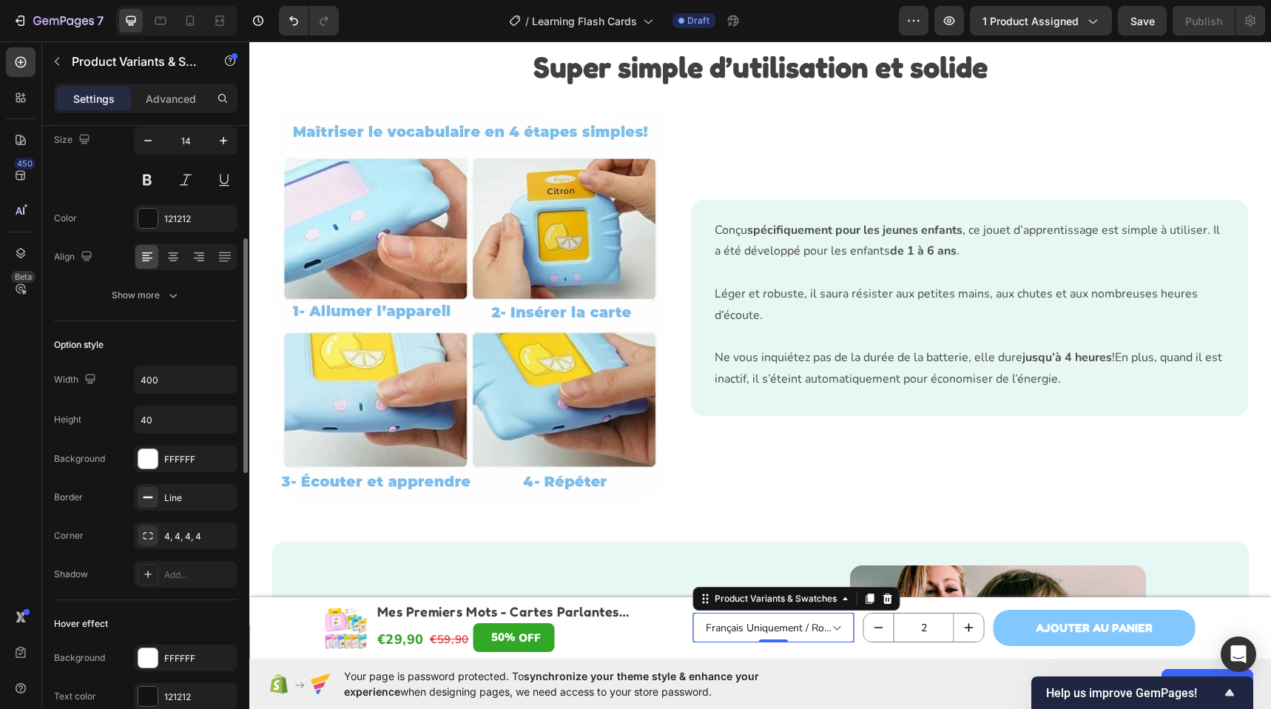
scroll to position [274, 0]
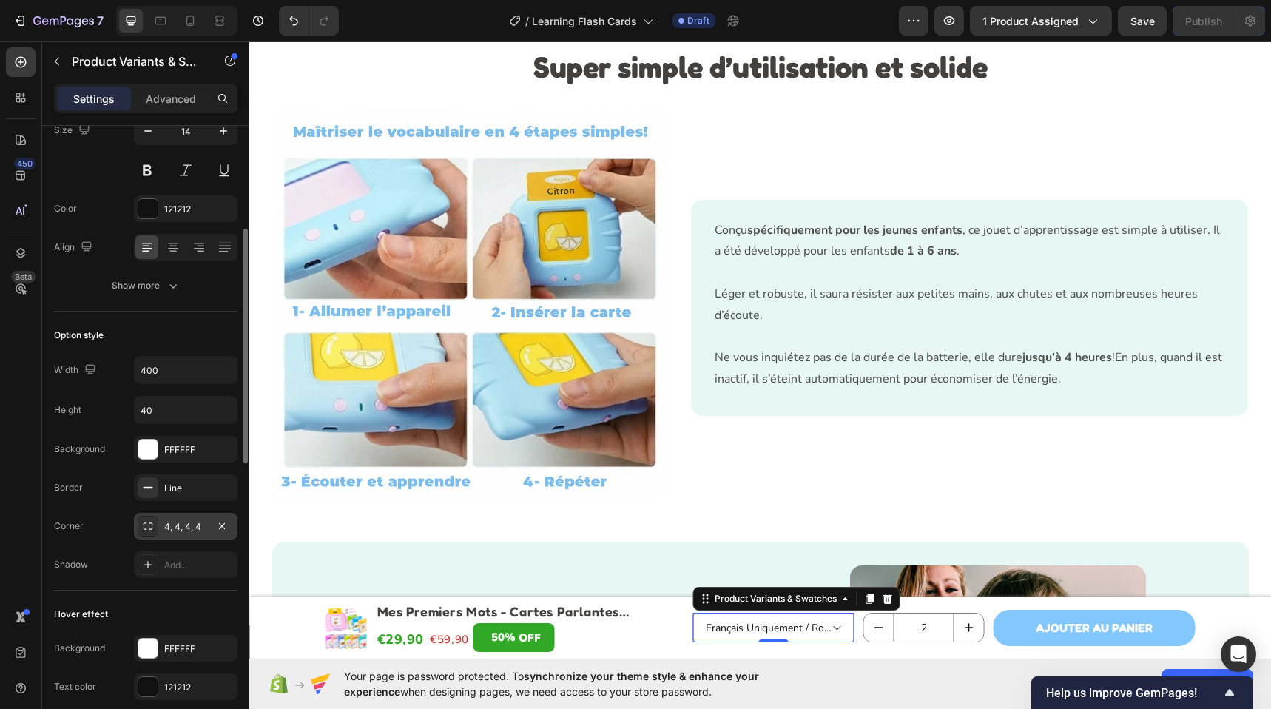
click at [175, 515] on div "4, 4, 4, 4" at bounding box center [186, 526] width 104 height 27
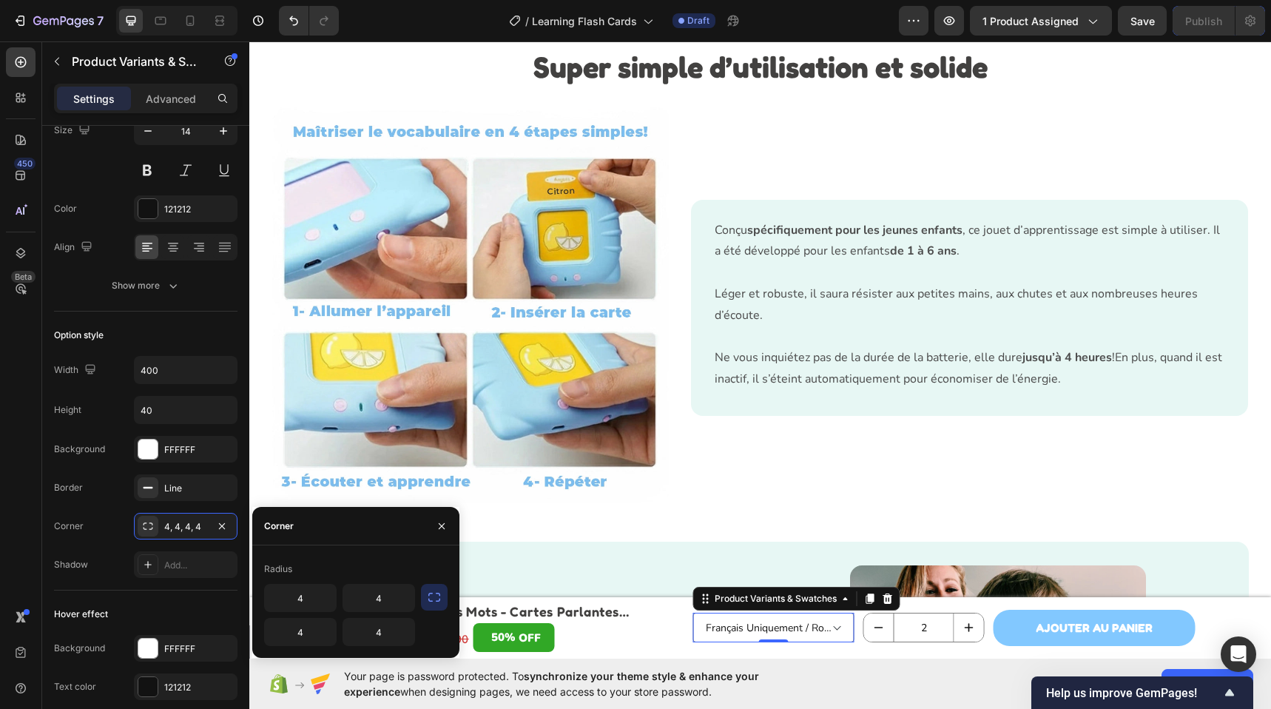
click at [436, 596] on icon "button" at bounding box center [434, 596] width 15 height 15
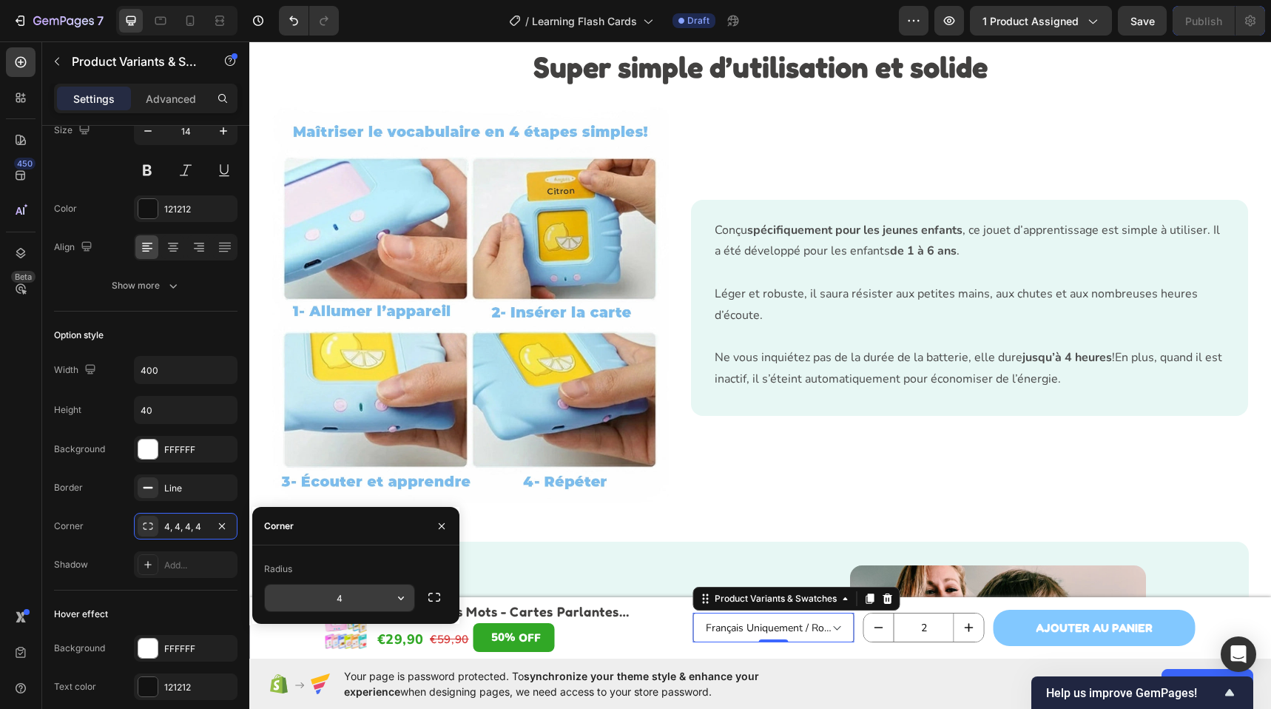
click at [327, 597] on input "4" at bounding box center [339, 597] width 149 height 27
type input "12"
click at [669, 637] on div "€29,90 Product Price Product Price €59,90 Product Price Product Price 50% OFF D…" at bounding box center [530, 639] width 308 height 33
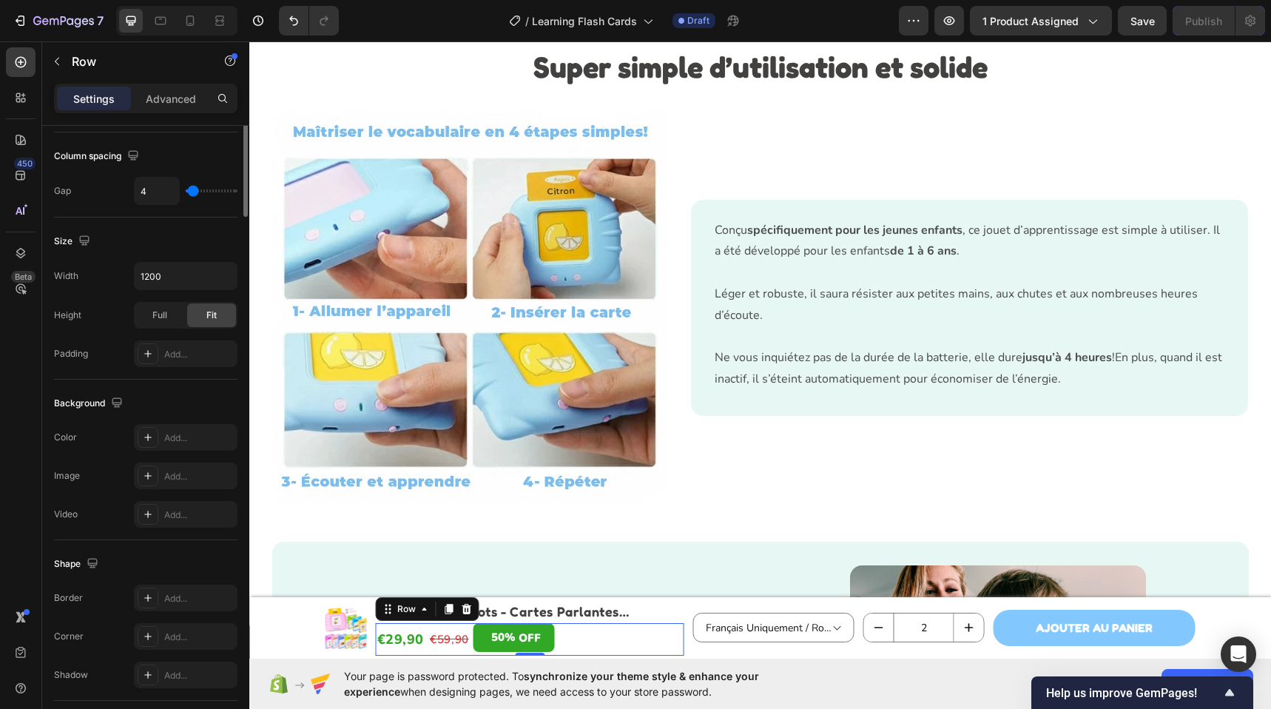
scroll to position [0, 0]
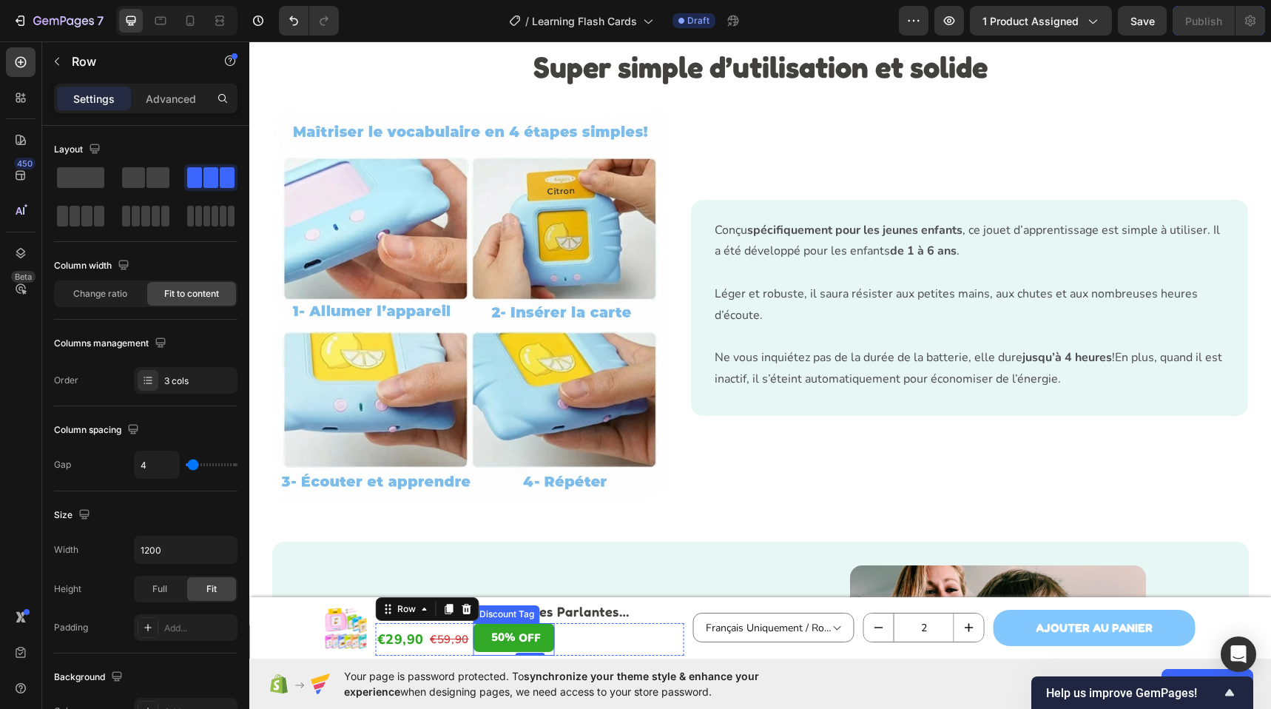
click at [485, 637] on div at bounding box center [487, 638] width 4 height 24
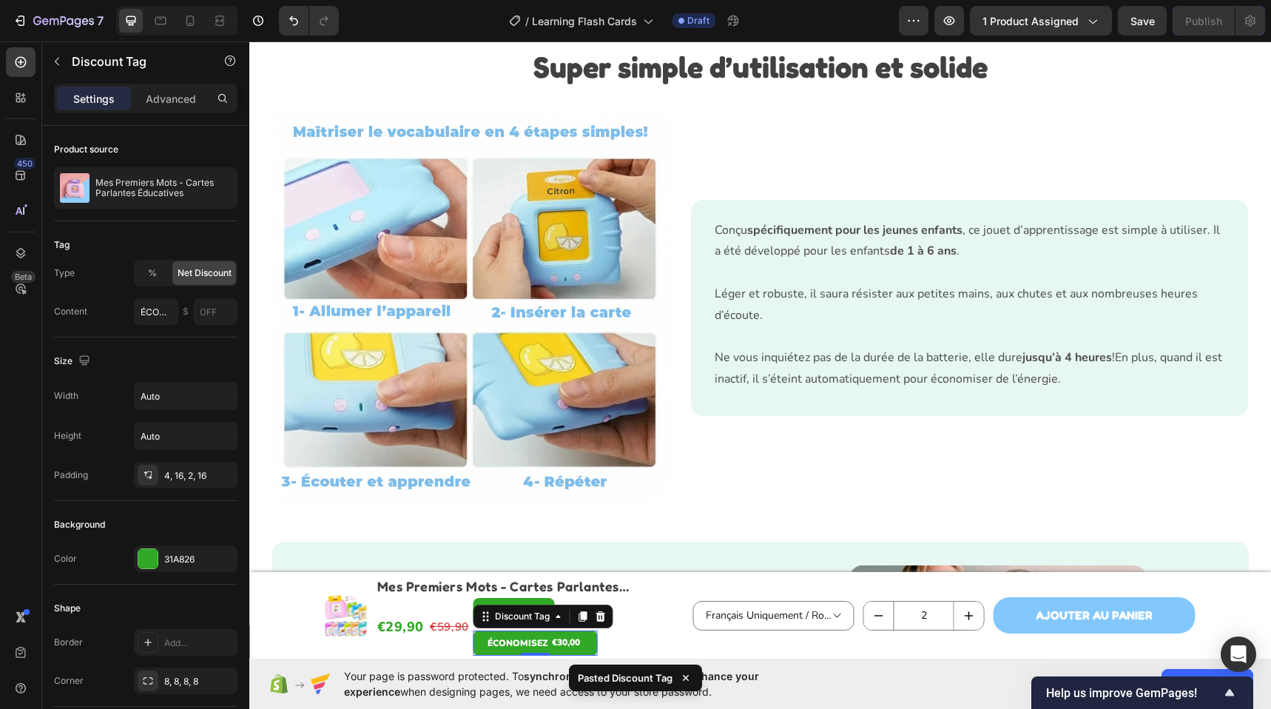
click at [528, 604] on div "Discount Tag" at bounding box center [543, 616] width 140 height 24
click at [527, 601] on div "OFF" at bounding box center [529, 613] width 27 height 24
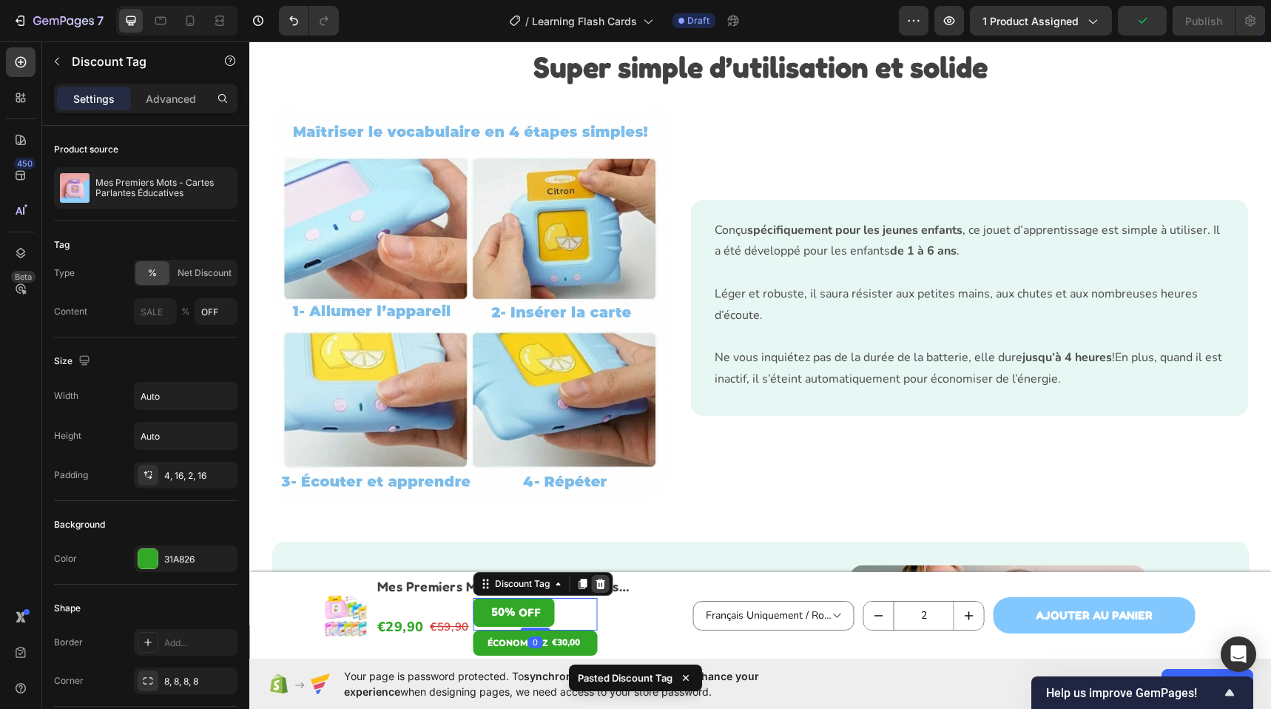
click at [595, 585] on icon at bounding box center [600, 583] width 10 height 10
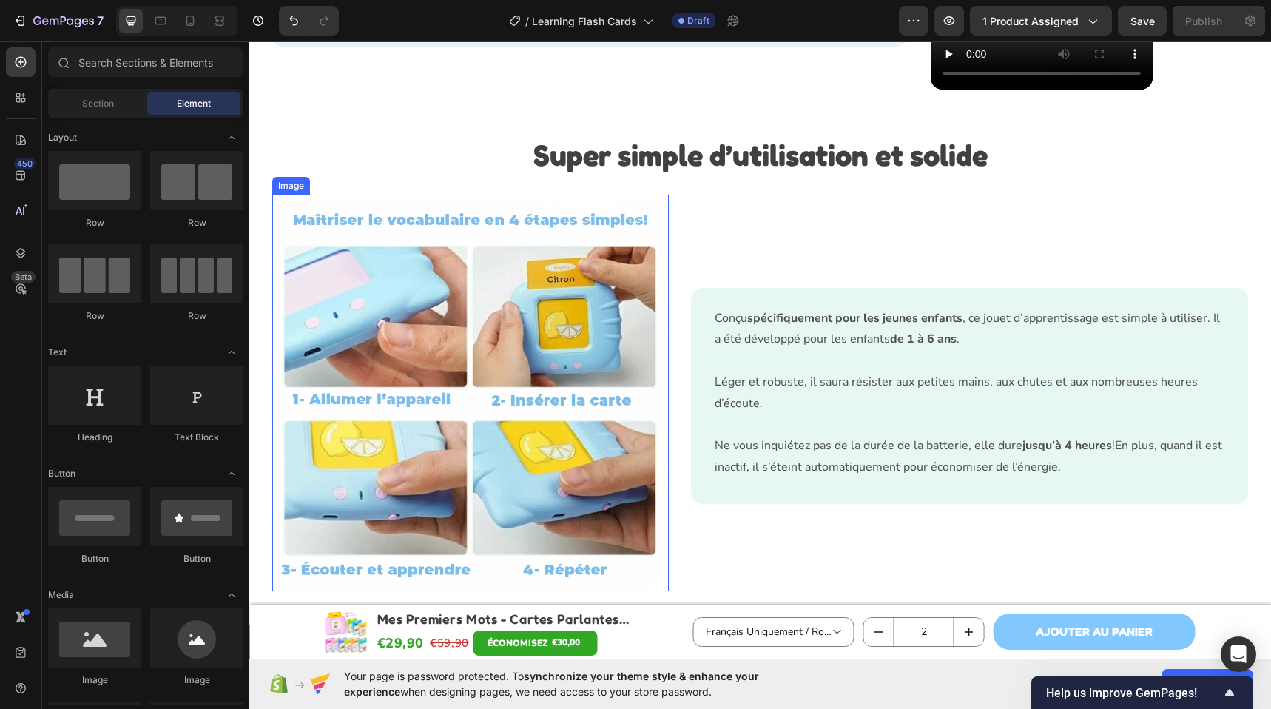
scroll to position [2875, 0]
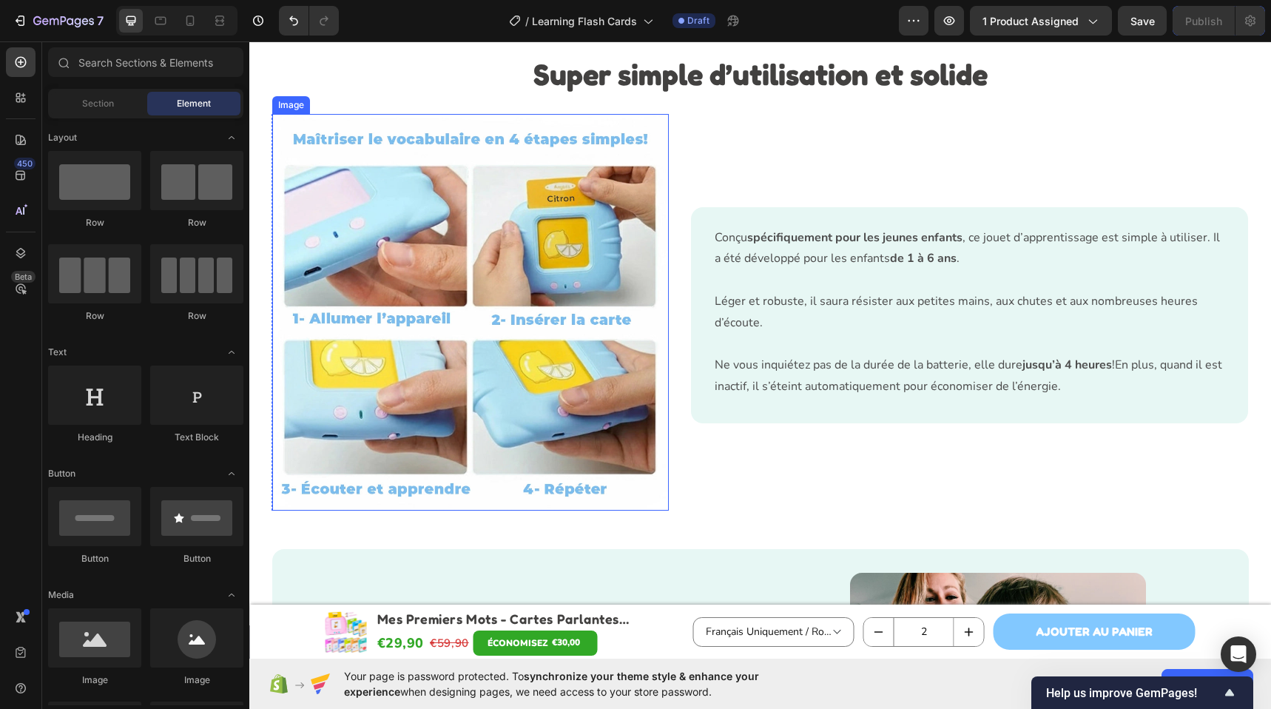
click at [514, 199] on img at bounding box center [470, 312] width 397 height 397
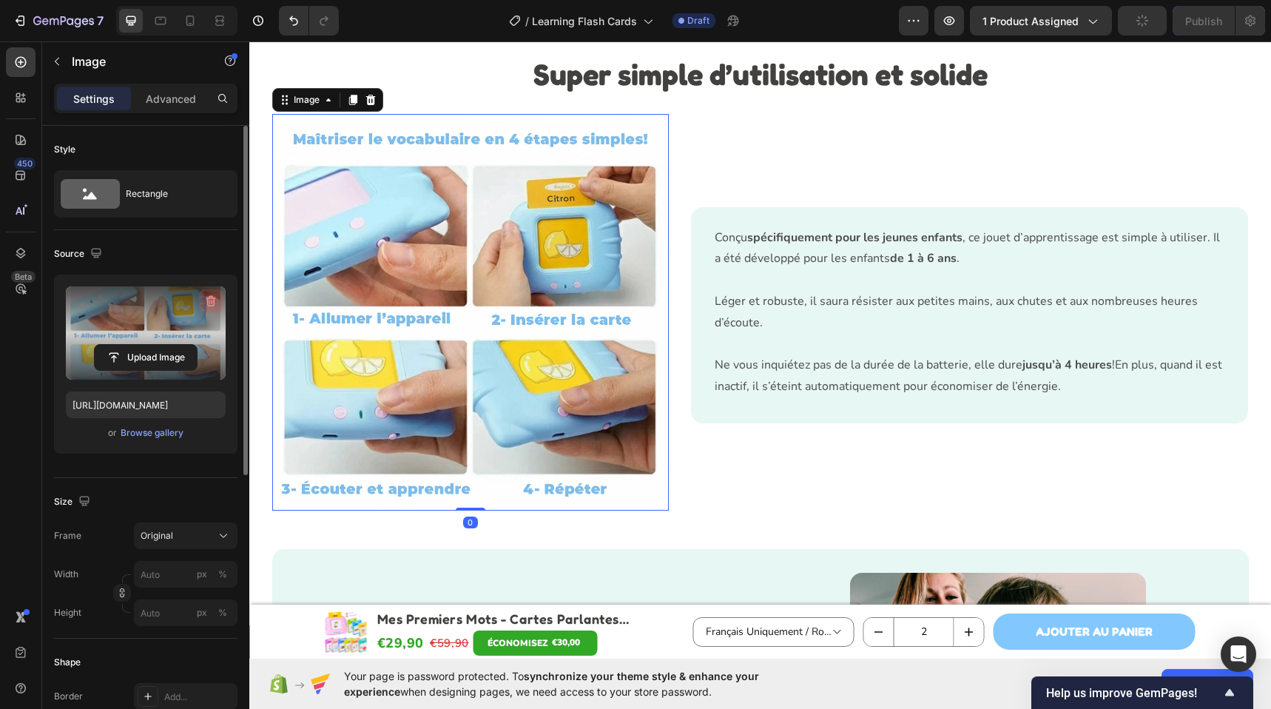
click at [206, 302] on icon "button" at bounding box center [210, 301] width 15 height 15
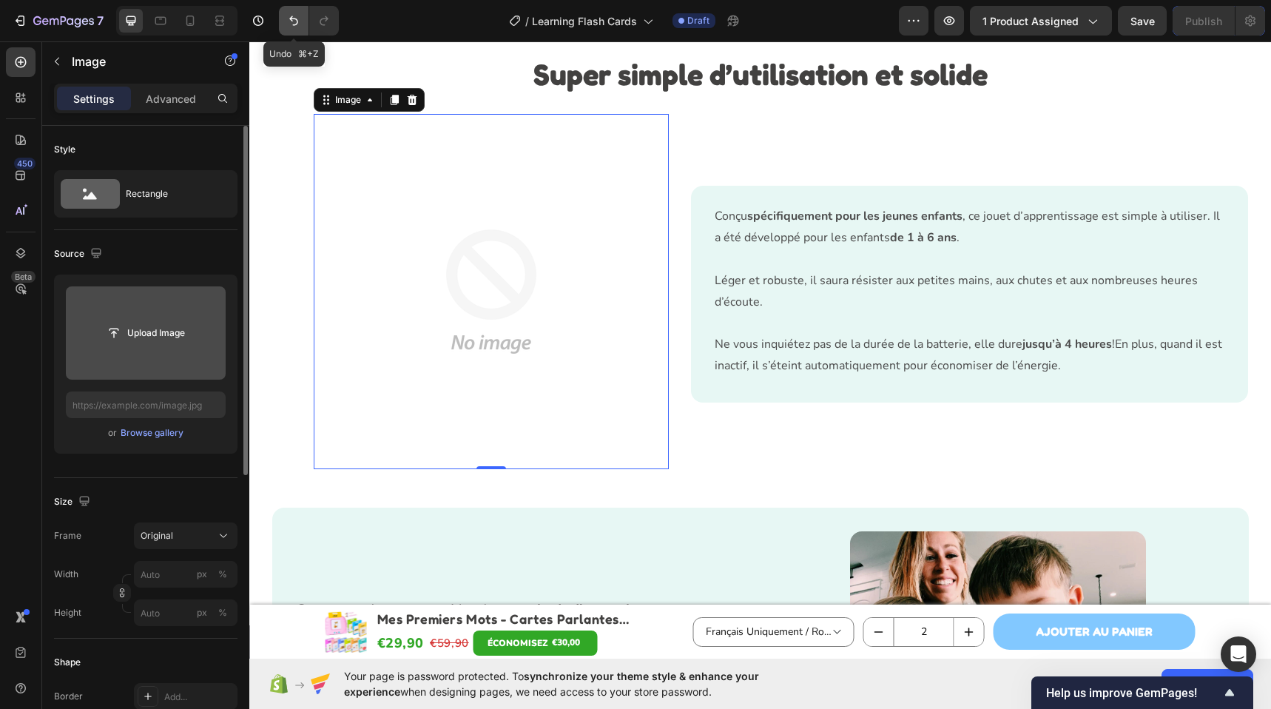
click at [285, 21] on button "Undo/Redo" at bounding box center [294, 21] width 30 height 30
type input "https://cdn.shopify.com/s/files/1/0947/6207/4436/files/gempages_585840560439296…"
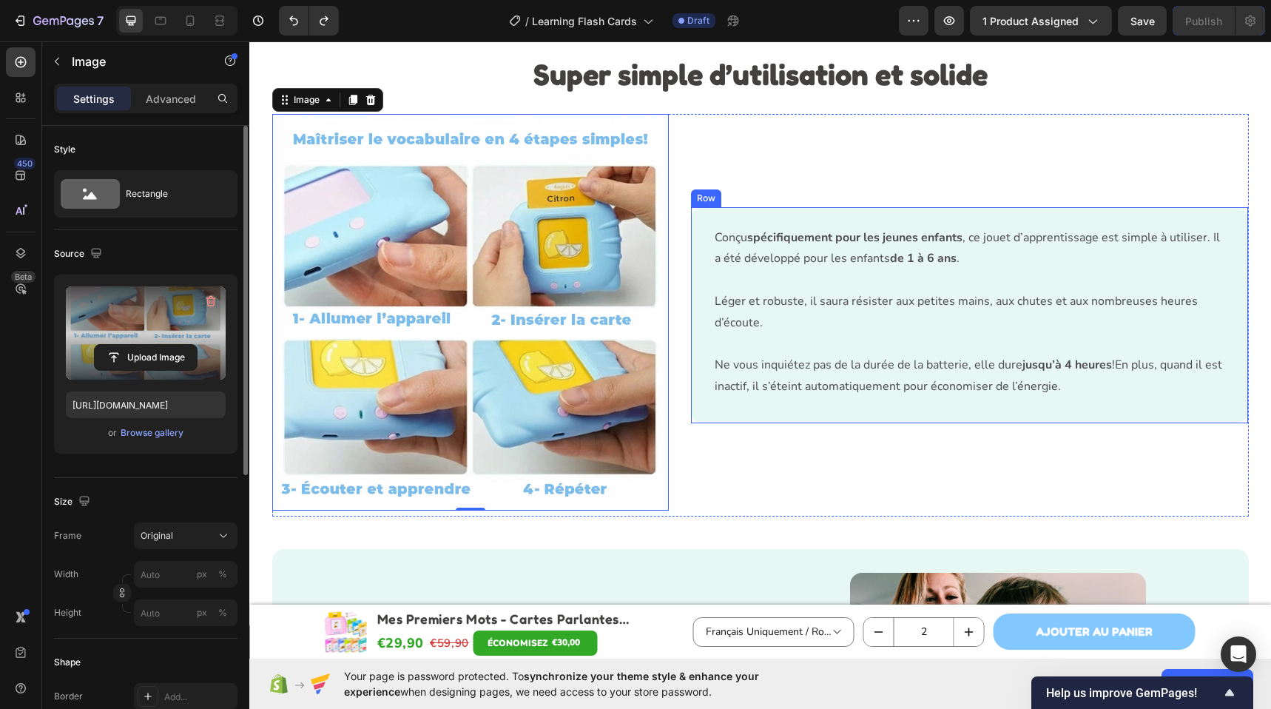
scroll to position [3123, 0]
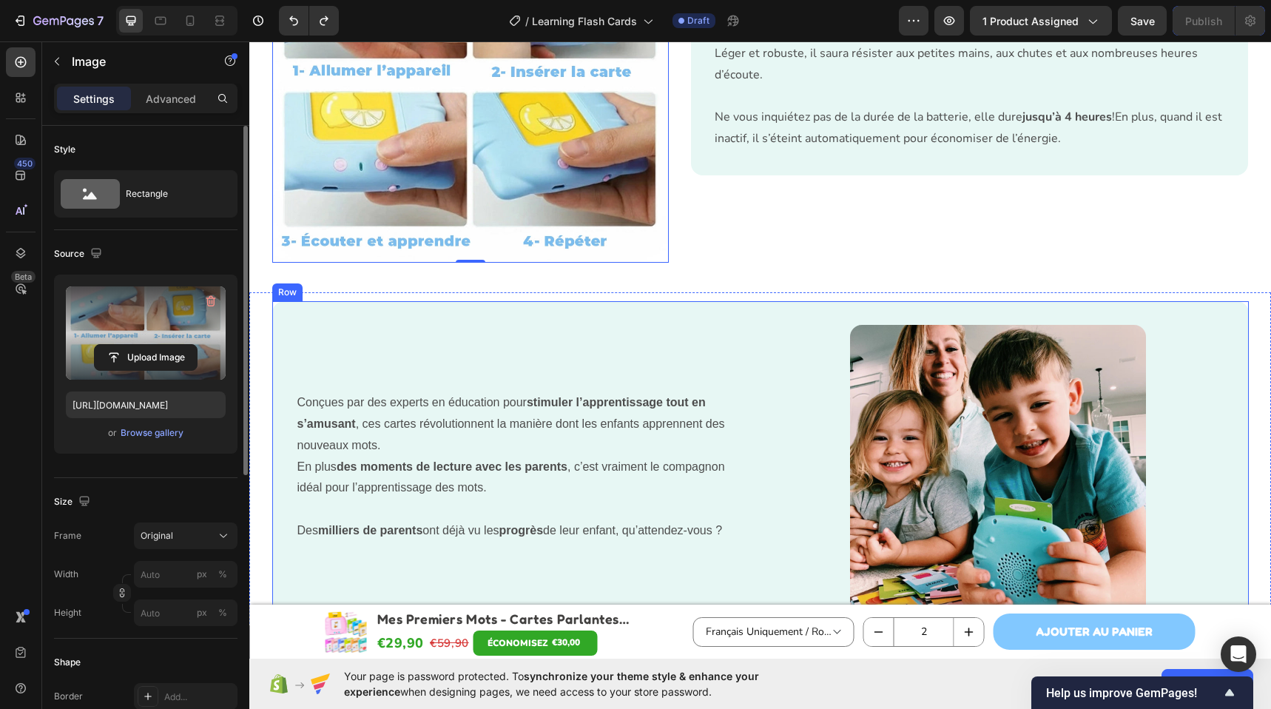
click at [752, 301] on div "Conçues par des experts en éducation pour stimuler l’apprentissage tout en s’am…" at bounding box center [760, 472] width 976 height 343
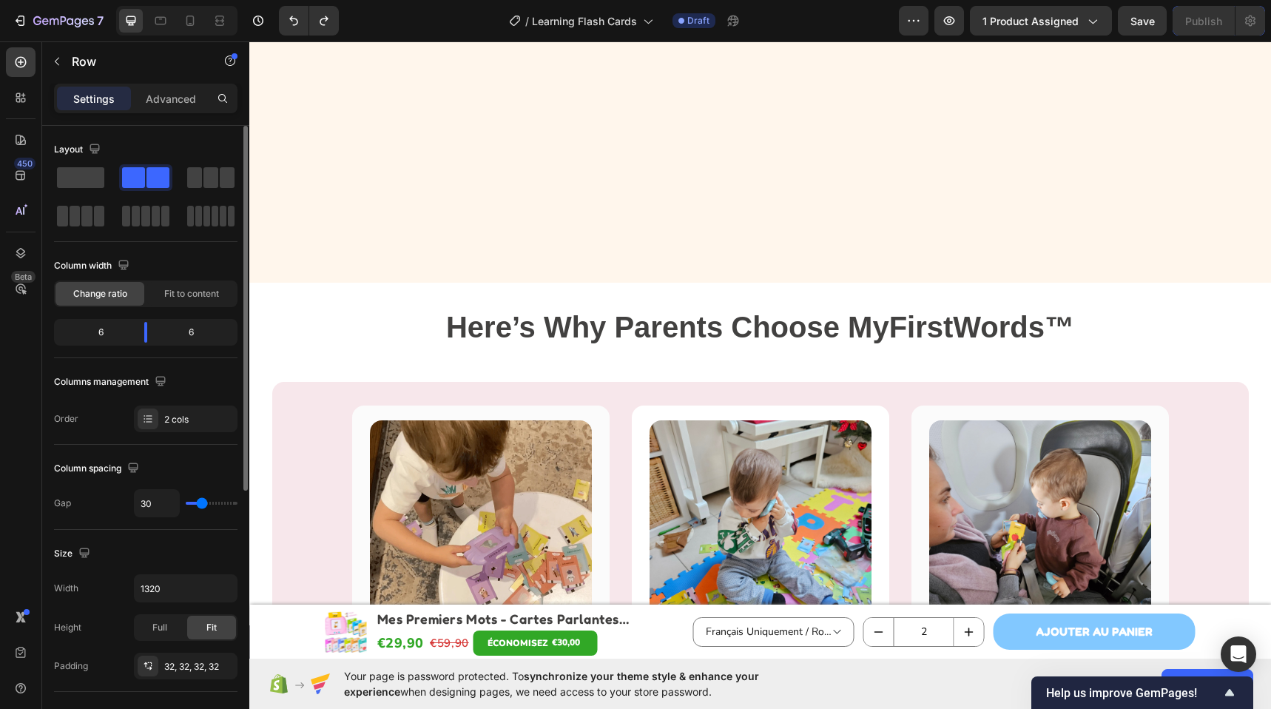
scroll to position [4178, 0]
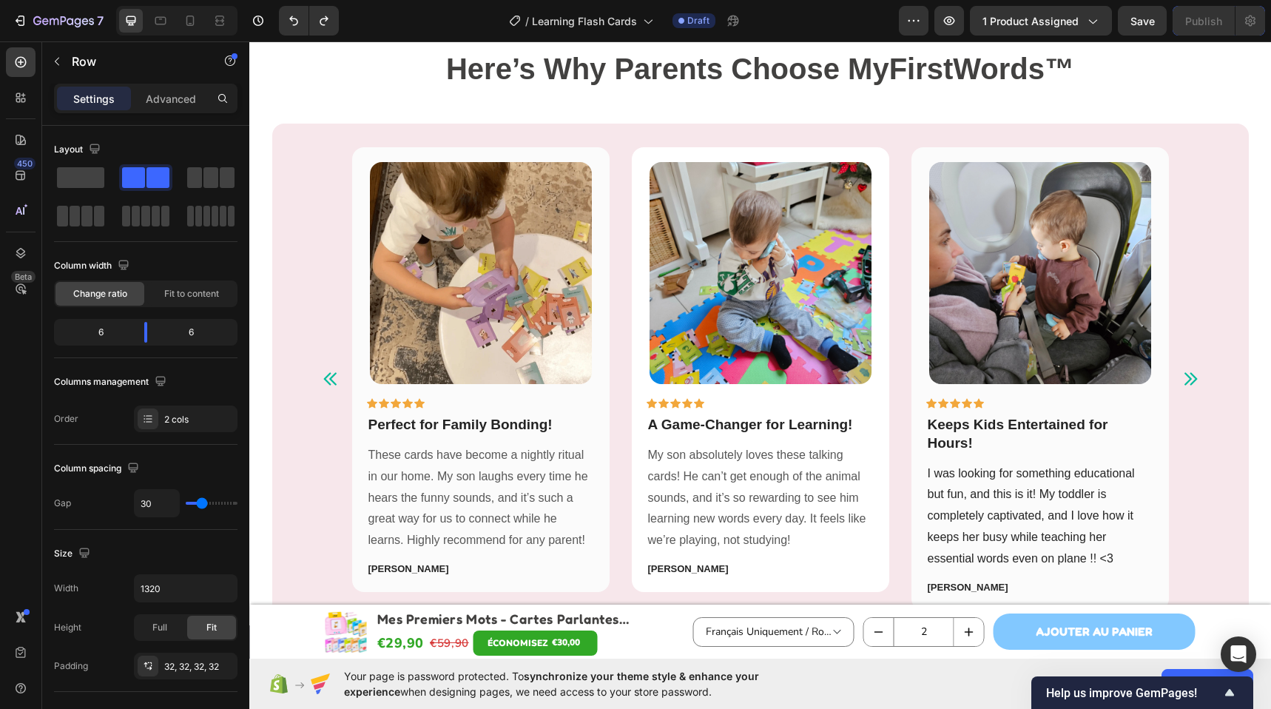
click at [315, 157] on div "Image Icon Icon Icon Icon Icon Row Perfect for Family Bonding! Text block These…" at bounding box center [760, 379] width 976 height 510
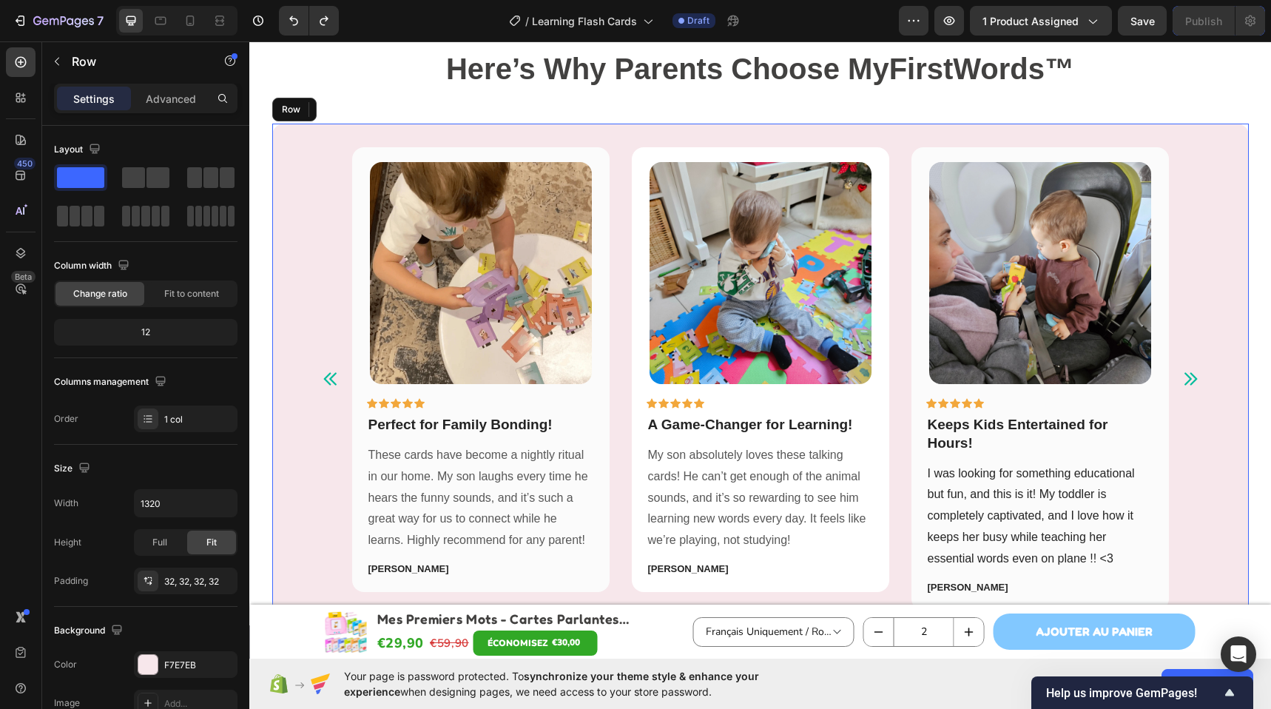
scroll to position [4159, 0]
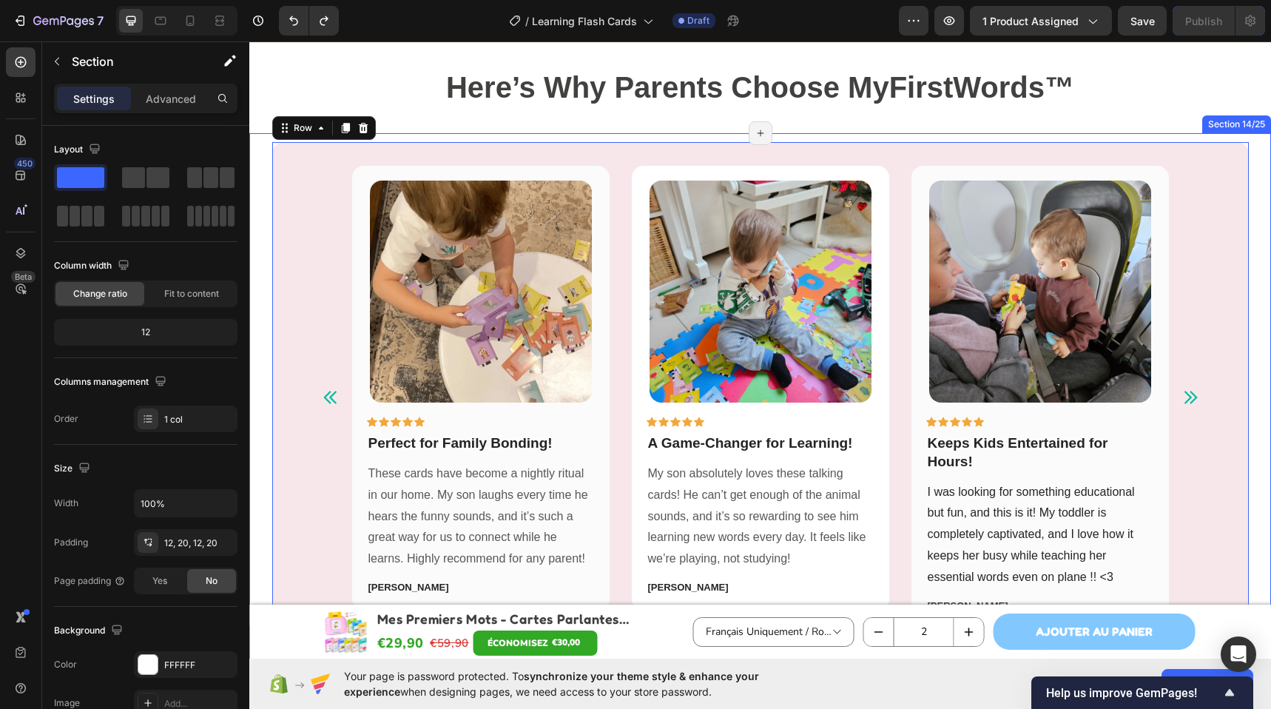
drag, startPoint x: 256, startPoint y: 140, endPoint x: 283, endPoint y: 434, distance: 295.6
click at [254, 434] on div "Image Icon Icon Icon Icon Icon Row Perfect for Family Bonding! Text block These…" at bounding box center [759, 397] width 1021 height 528
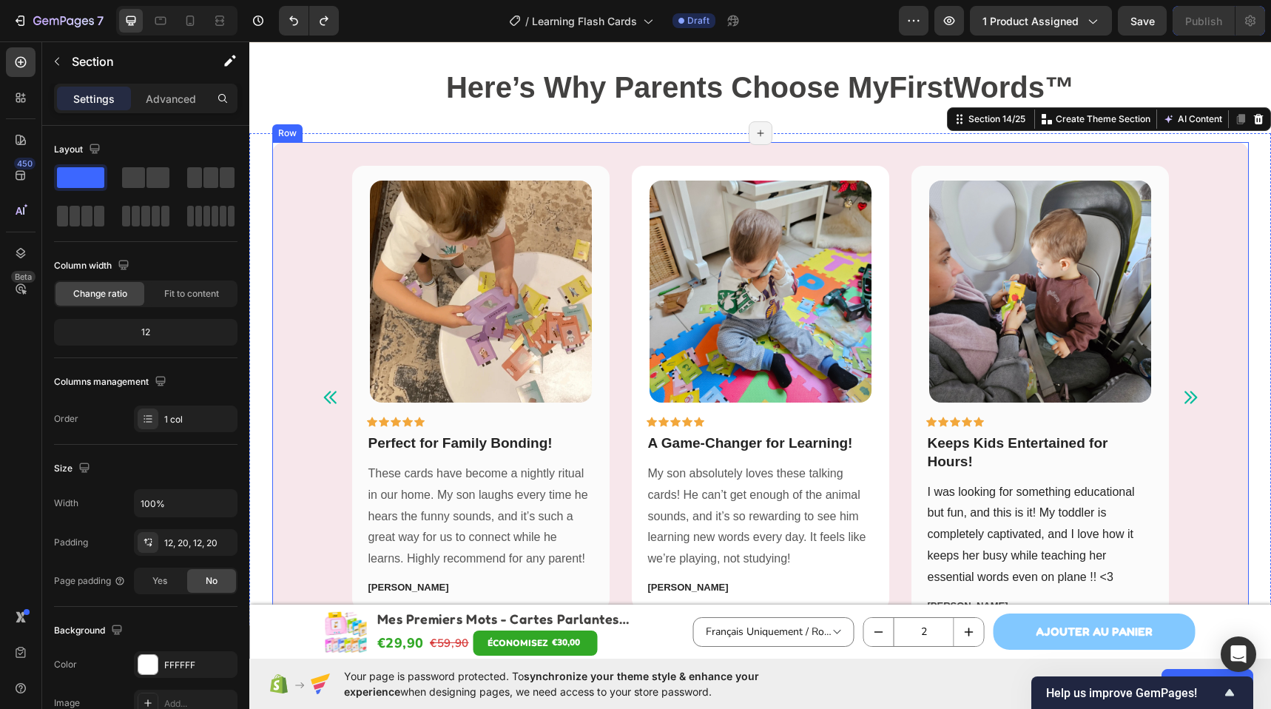
click at [297, 434] on div "Image Icon Icon Icon Icon Icon Row Perfect for Family Bonding! Text block These…" at bounding box center [760, 397] width 929 height 463
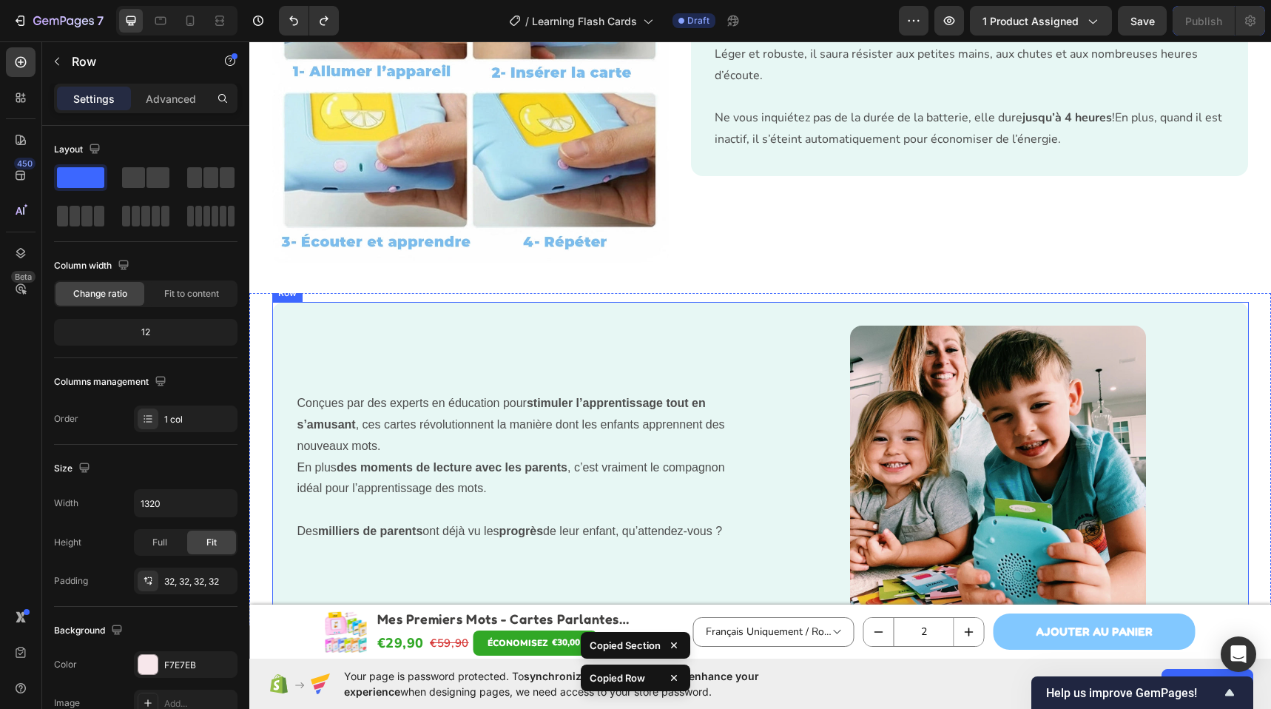
scroll to position [2986, 0]
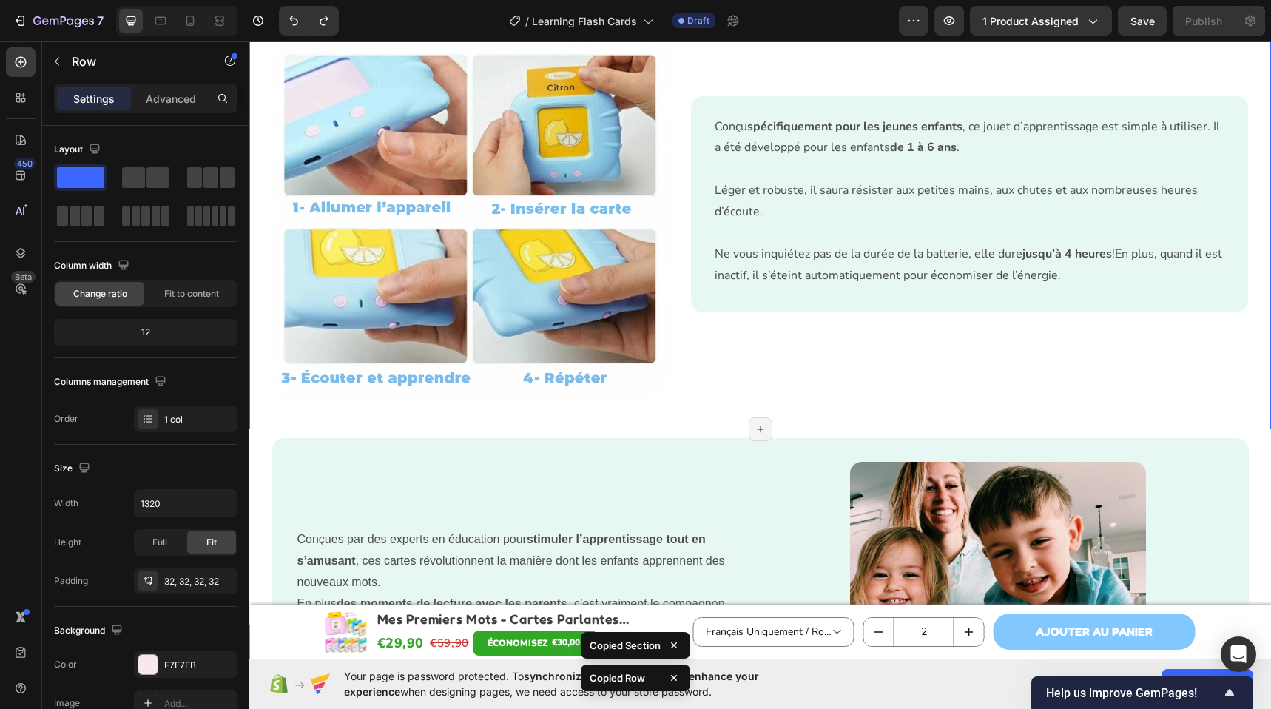
click at [714, 414] on div "Super simple d’utilisation et solide​ Heading Image Row Conçu spécifiquement po…" at bounding box center [759, 174] width 1021 height 511
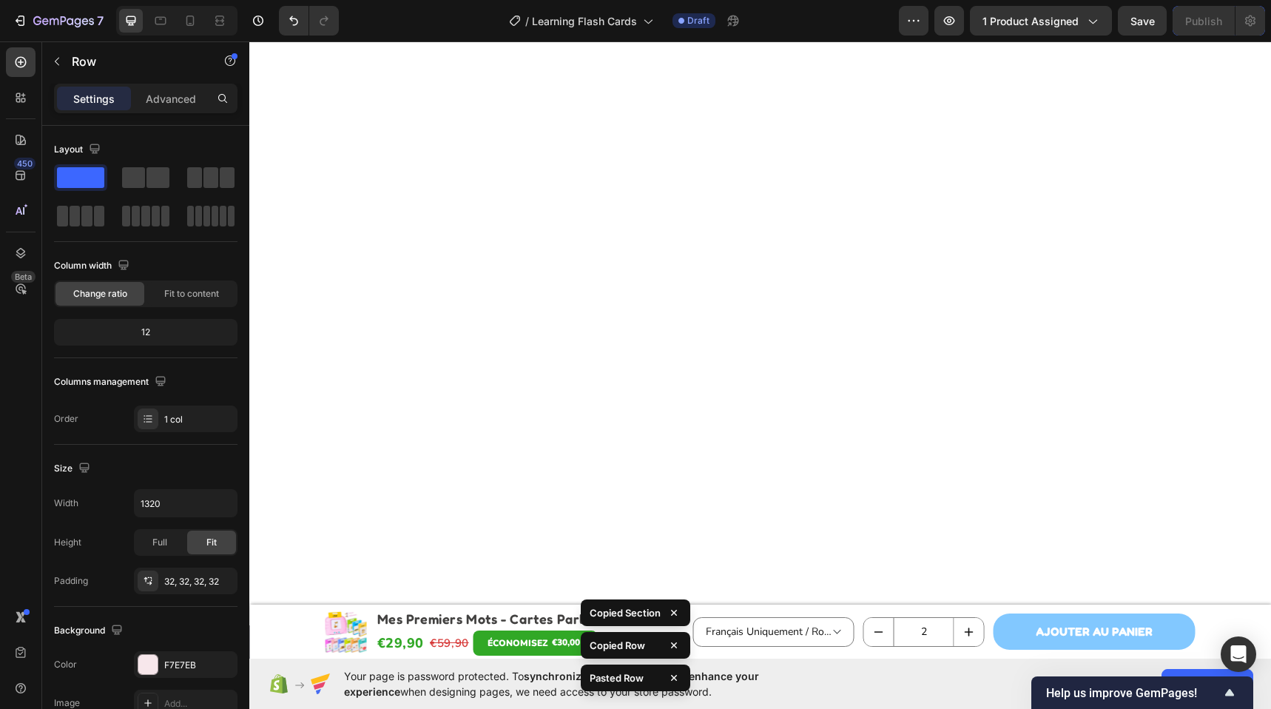
scroll to position [4303, 0]
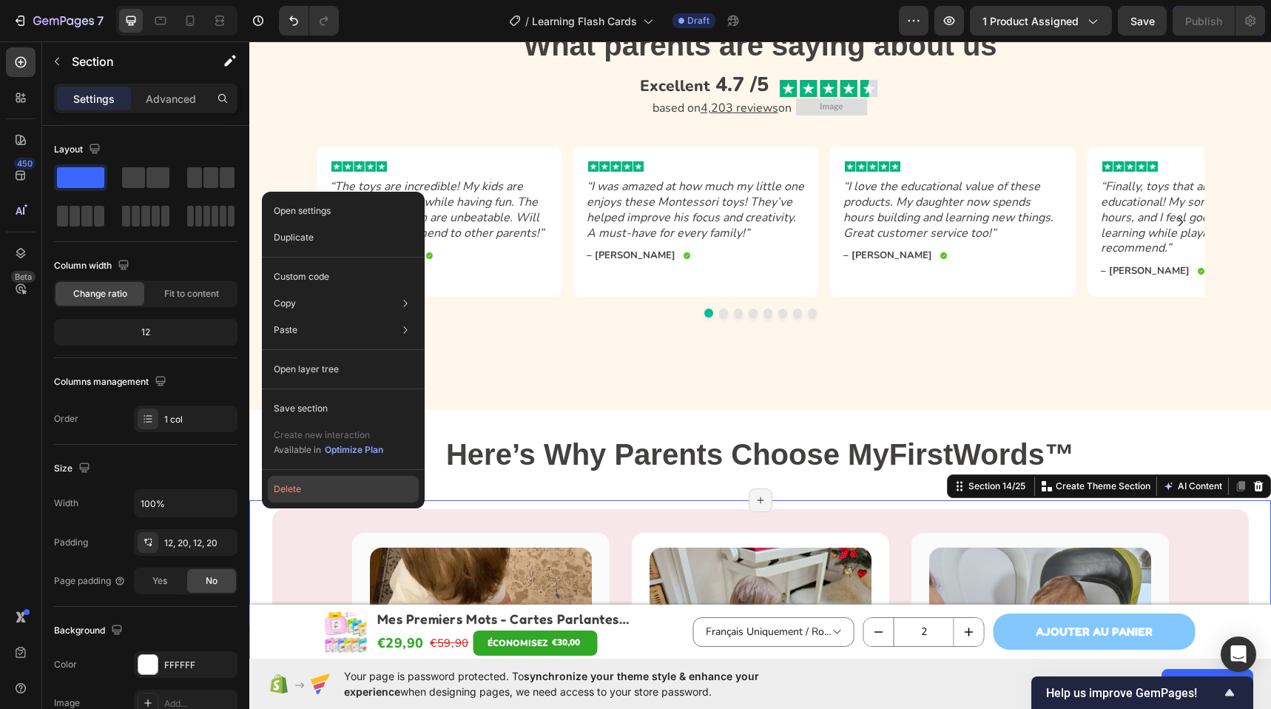
click at [307, 493] on button "Delete" at bounding box center [343, 489] width 151 height 27
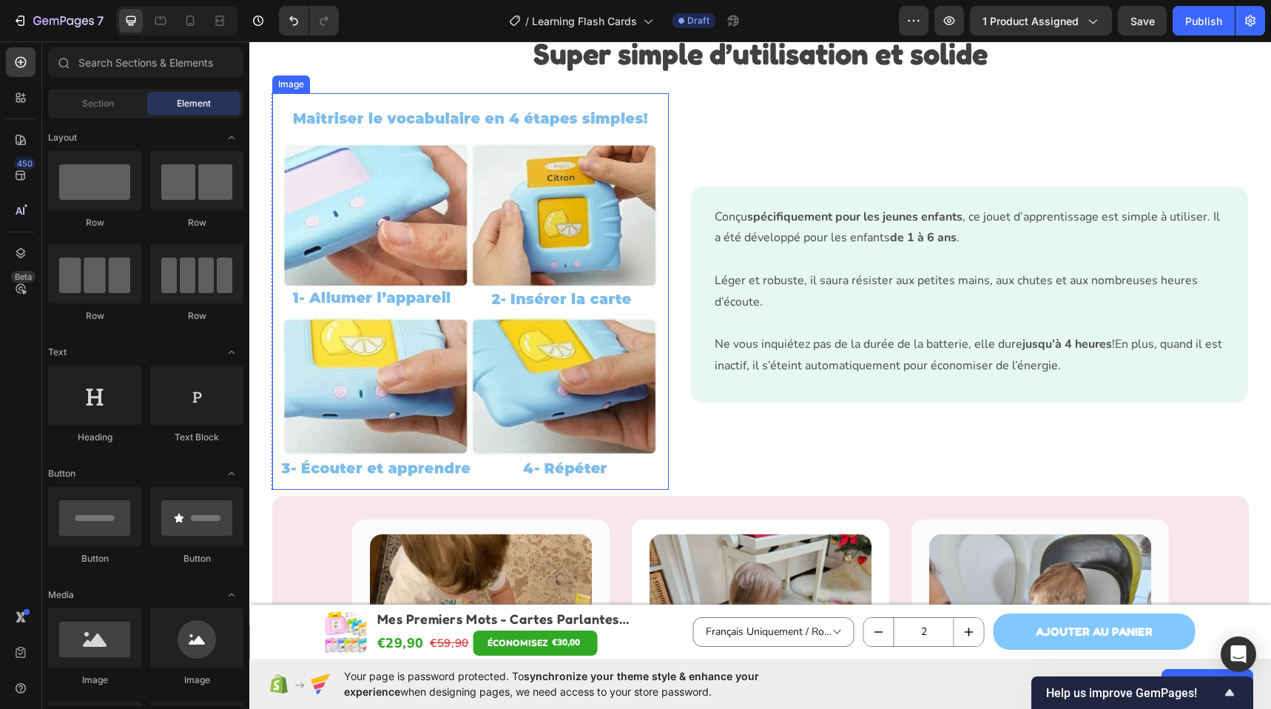
scroll to position [2483, 0]
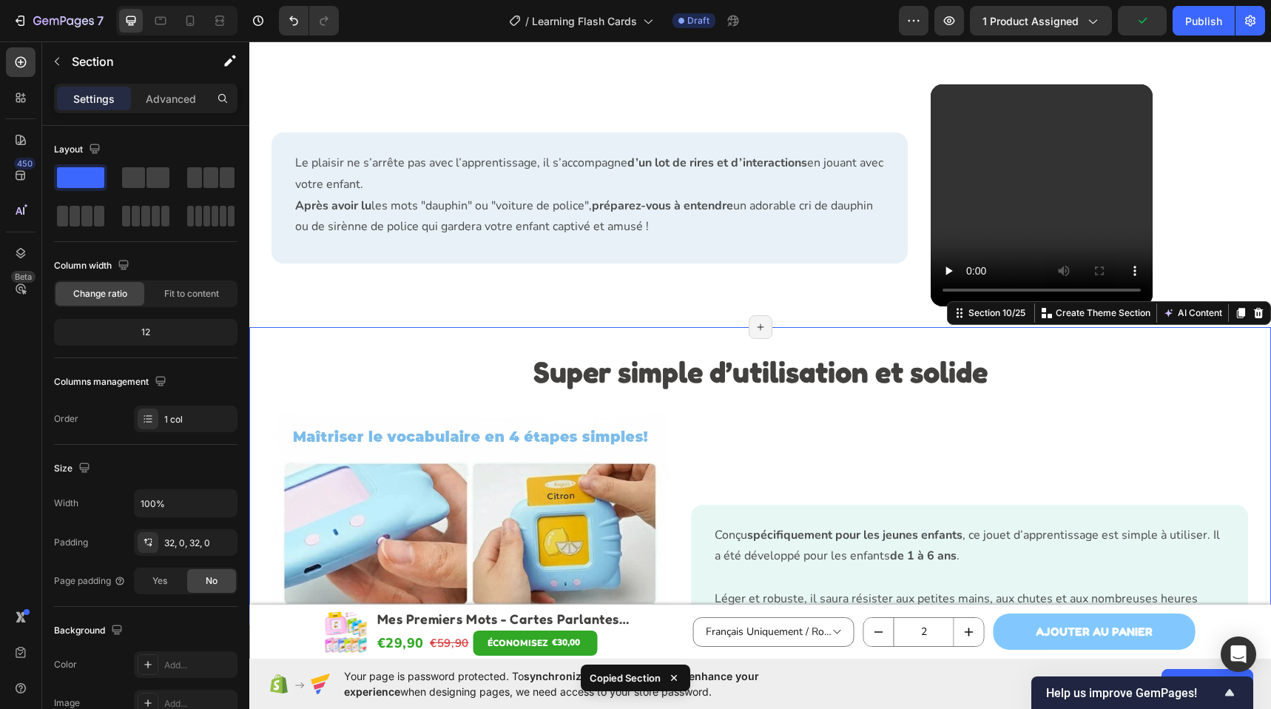
scroll to position [2892, 0]
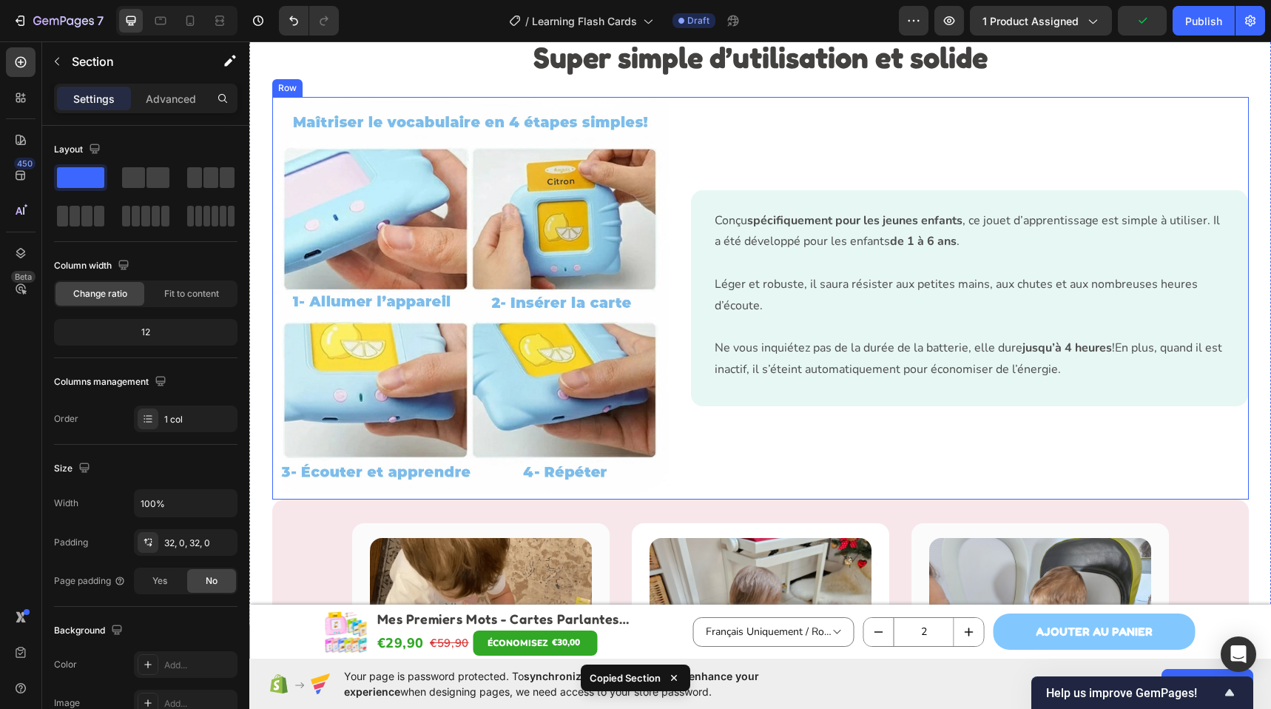
click at [720, 476] on div "Conçu spécifiquement pour les jeunes enfants , ce jouet d’apprentissage est sim…" at bounding box center [970, 298] width 557 height 403
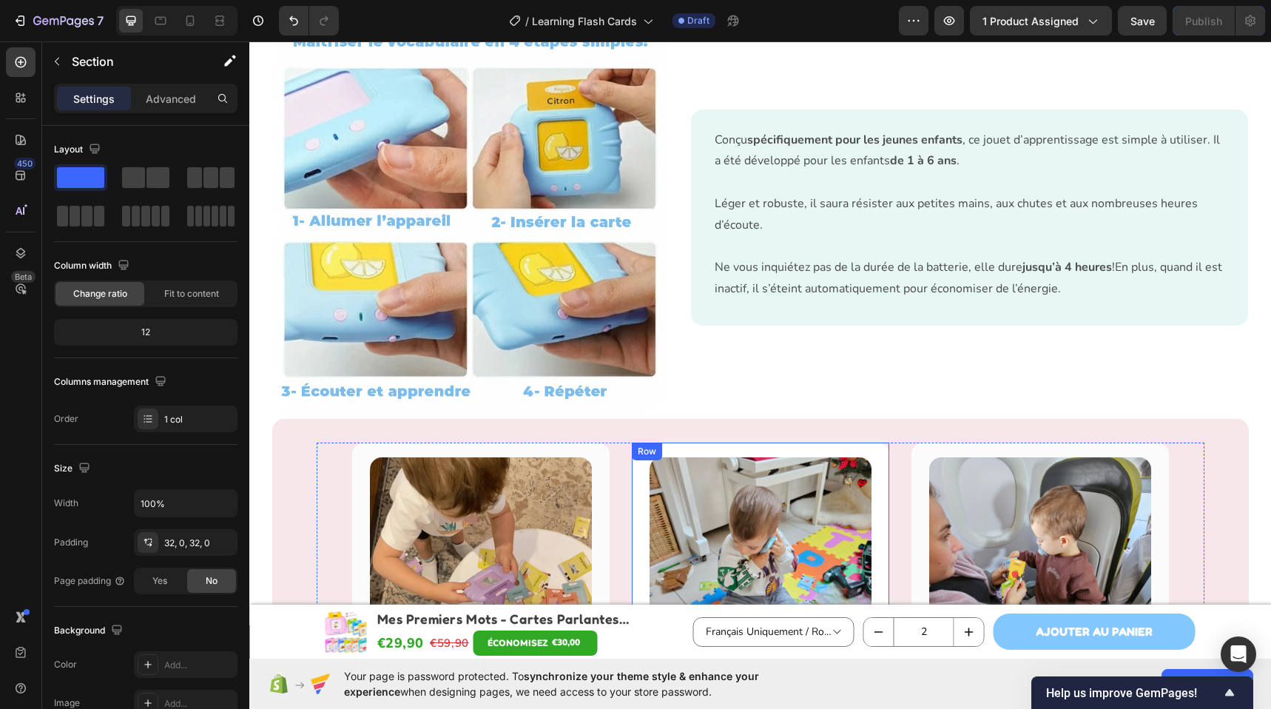
scroll to position [3611, 0]
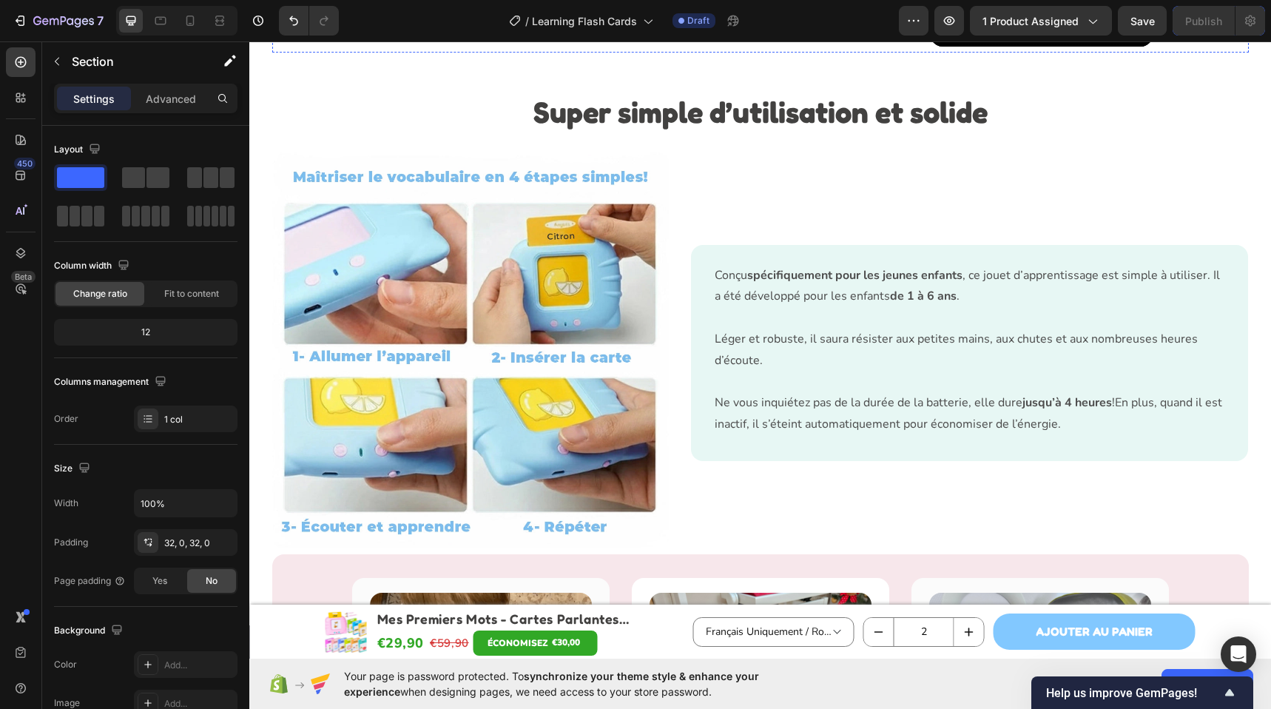
scroll to position [2304, 0]
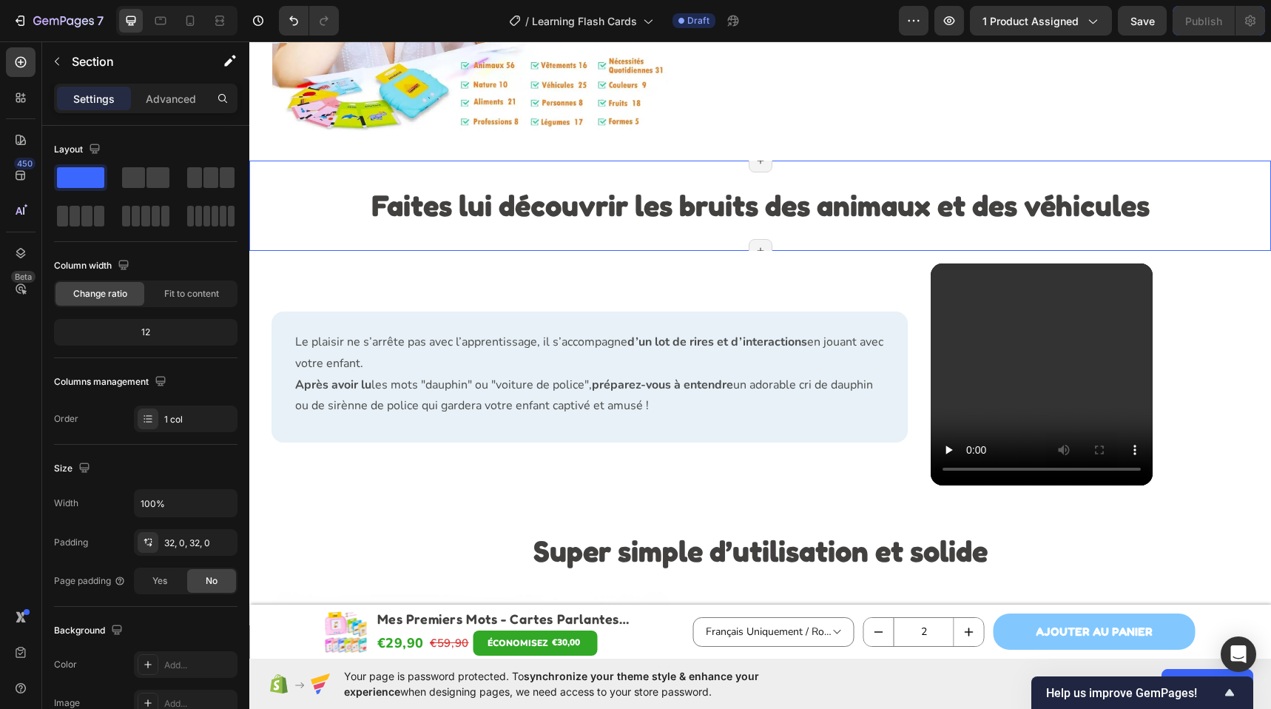
click at [435, 227] on div "Faites lui découvrir les bruits des animaux et des véhicules Heading Section 8/…" at bounding box center [759, 205] width 1021 height 90
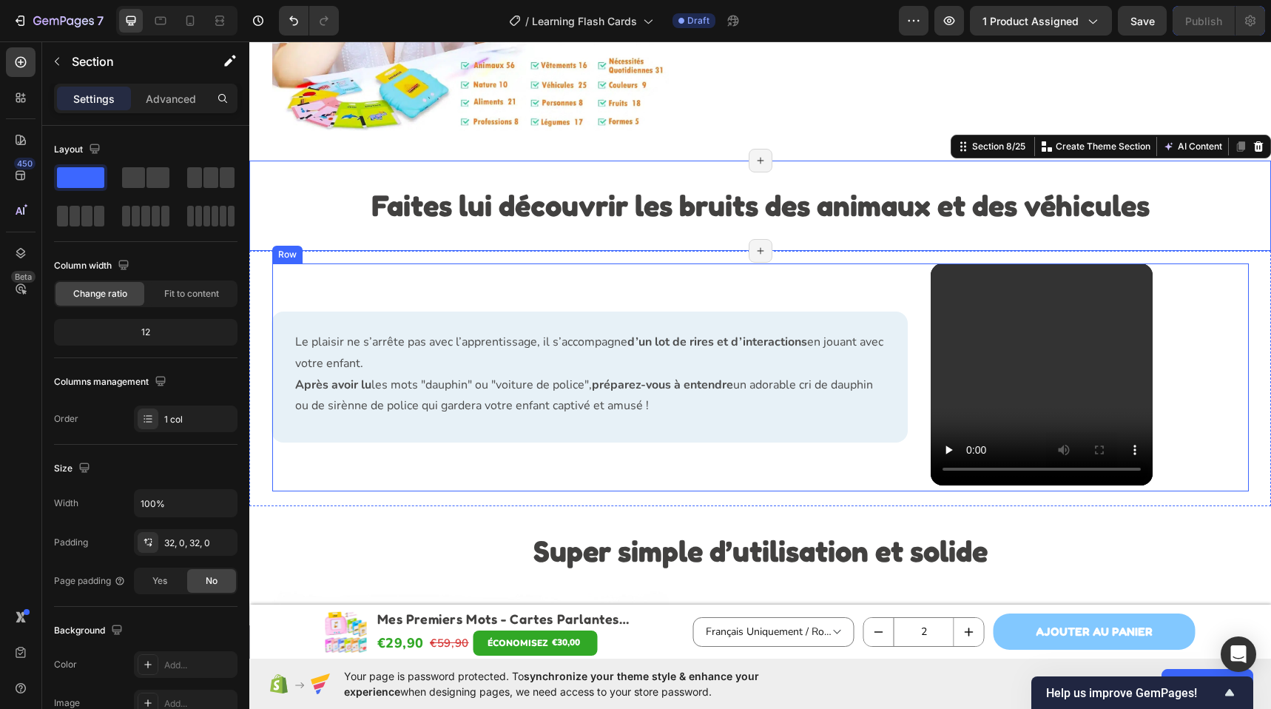
click at [416, 274] on div "Le plaisir ne s’arrête pas avec l’apprentissage, il s’accompagne d’un lot de ri…" at bounding box center [590, 377] width 636 height 228
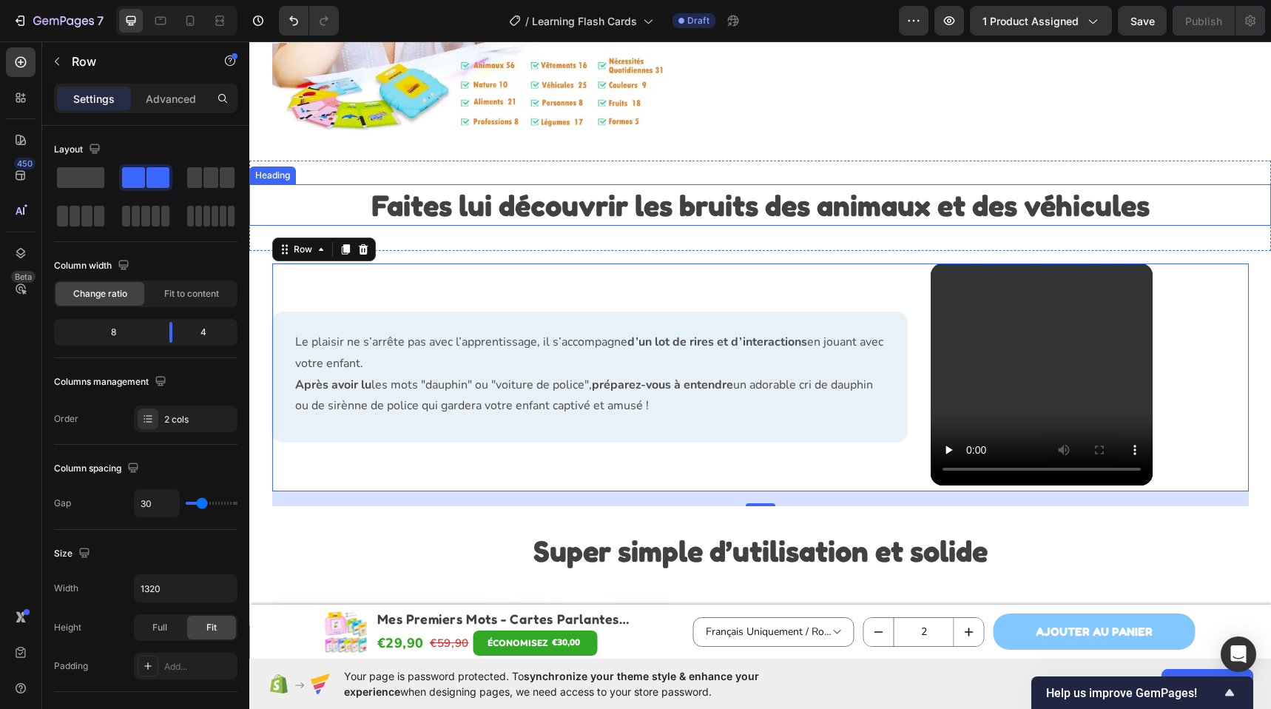
click at [379, 197] on strong "Faites lui découvrir les bruits des animaux et des véhicules" at bounding box center [760, 204] width 778 height 35
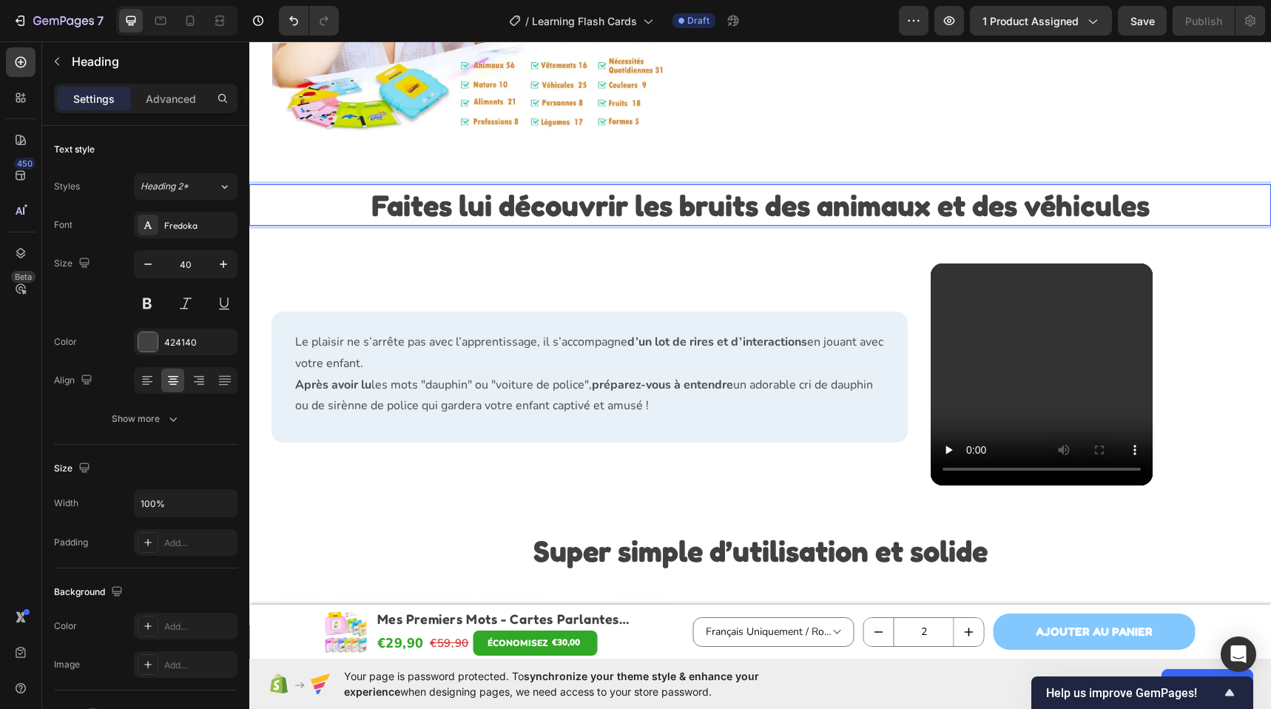
click at [501, 269] on div "Le plaisir ne s’arrête pas avec l’apprentissage, il s’accompagne d’un lot de ri…" at bounding box center [590, 377] width 636 height 228
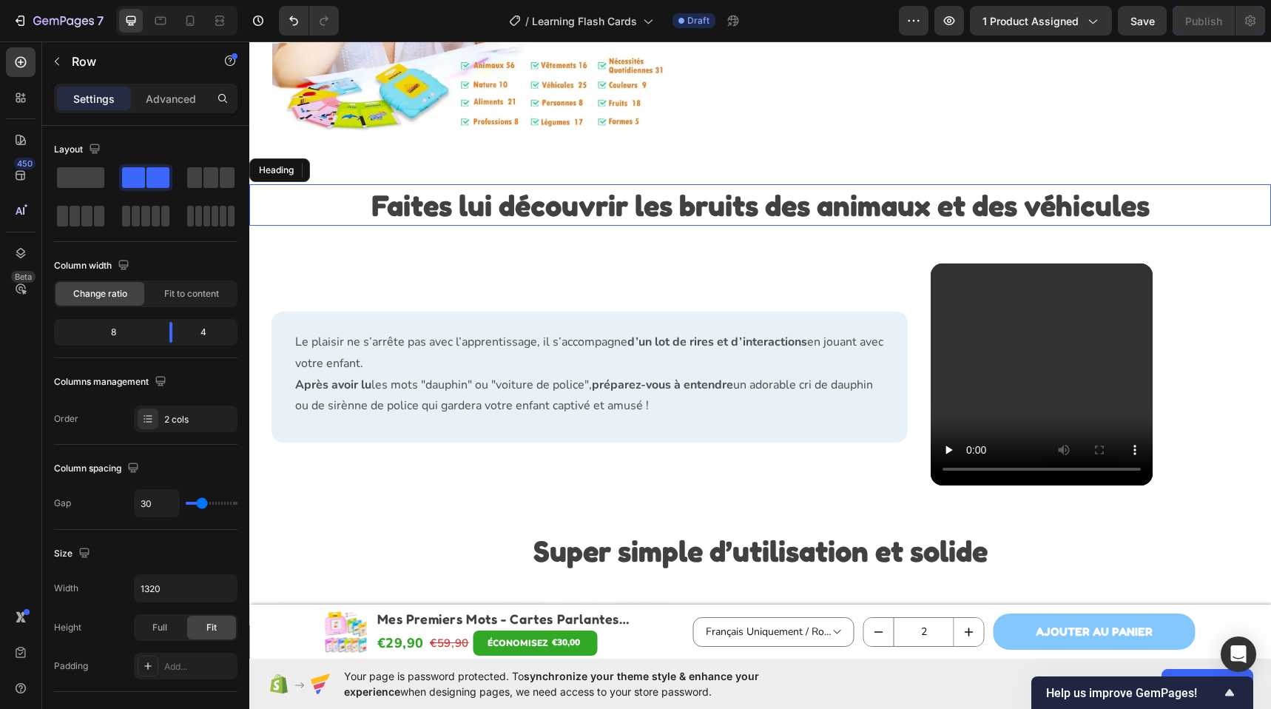
click at [496, 211] on strong "Faites lui découvrir les bruits des animaux et des véhicules" at bounding box center [760, 204] width 778 height 35
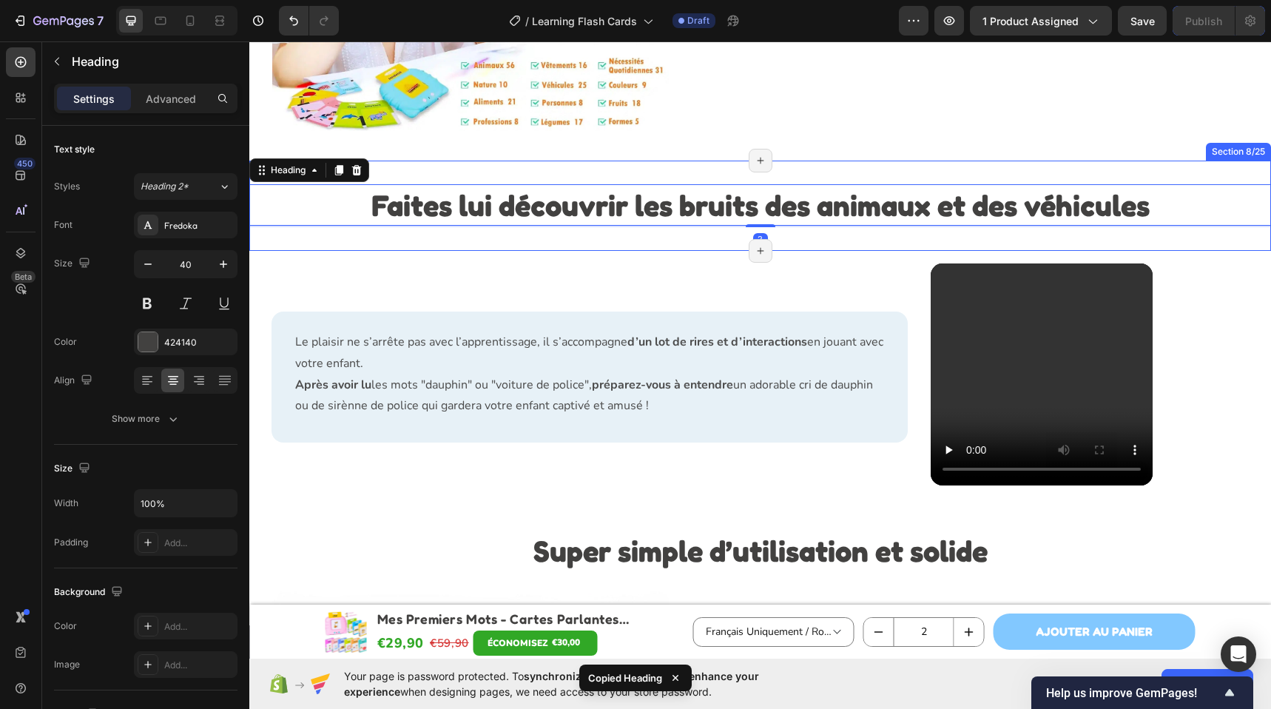
click at [675, 246] on div "⁠⁠⁠⁠⁠⁠⁠ Faites lui découvrir les bruits des animaux et des véhicules Heading 2 …" at bounding box center [759, 205] width 1021 height 90
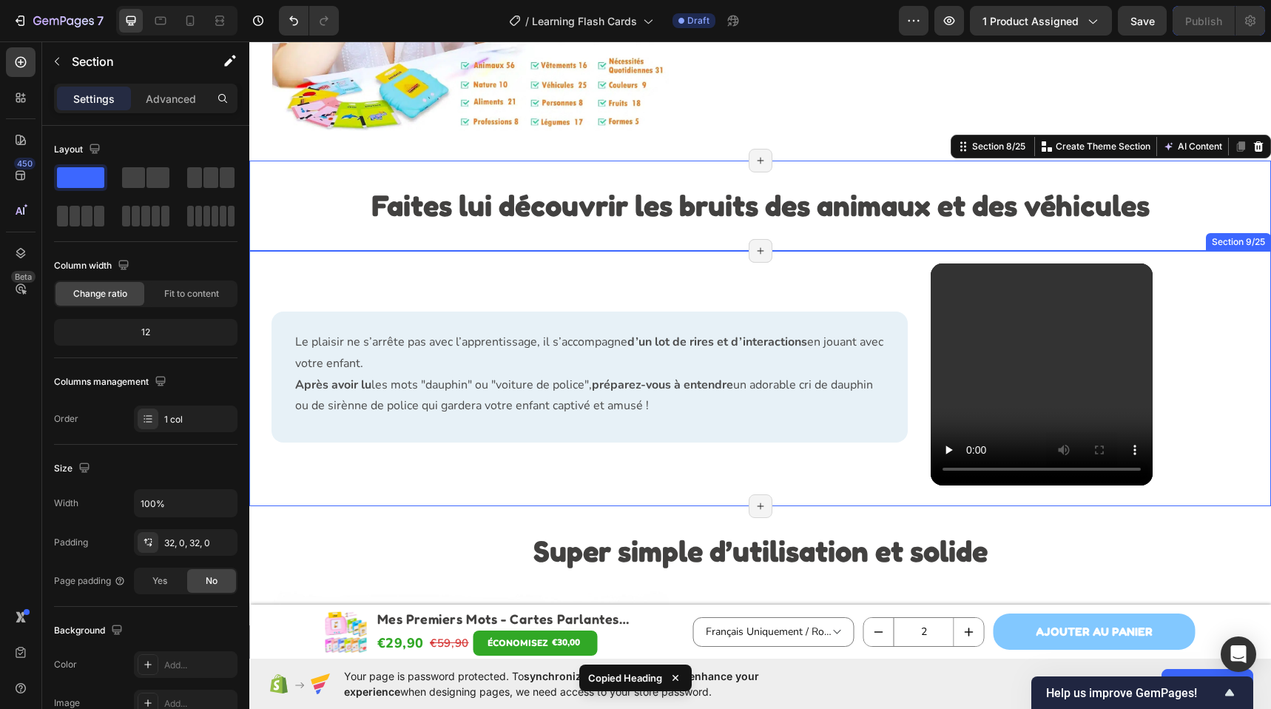
click at [679, 256] on div "Le plaisir ne s’arrête pas avec l’apprentissage, il s’accompagne d’un lot de ri…" at bounding box center [759, 378] width 1021 height 255
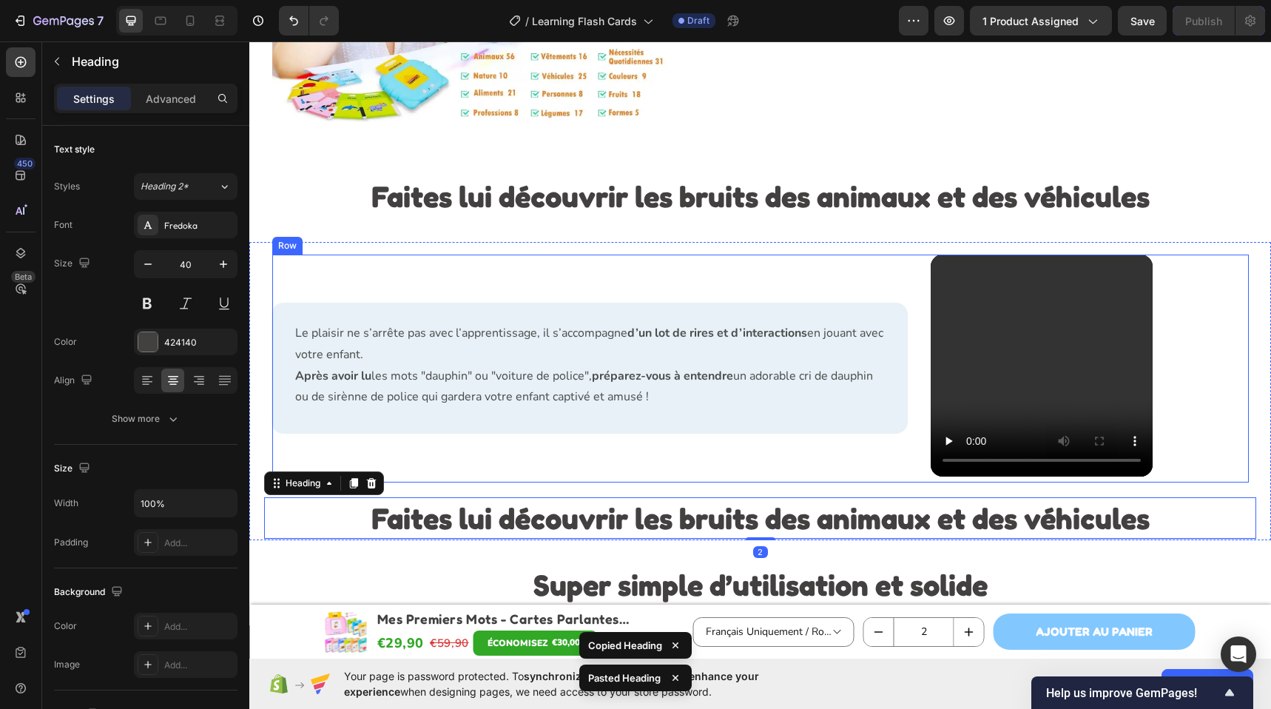
scroll to position [2537, 0]
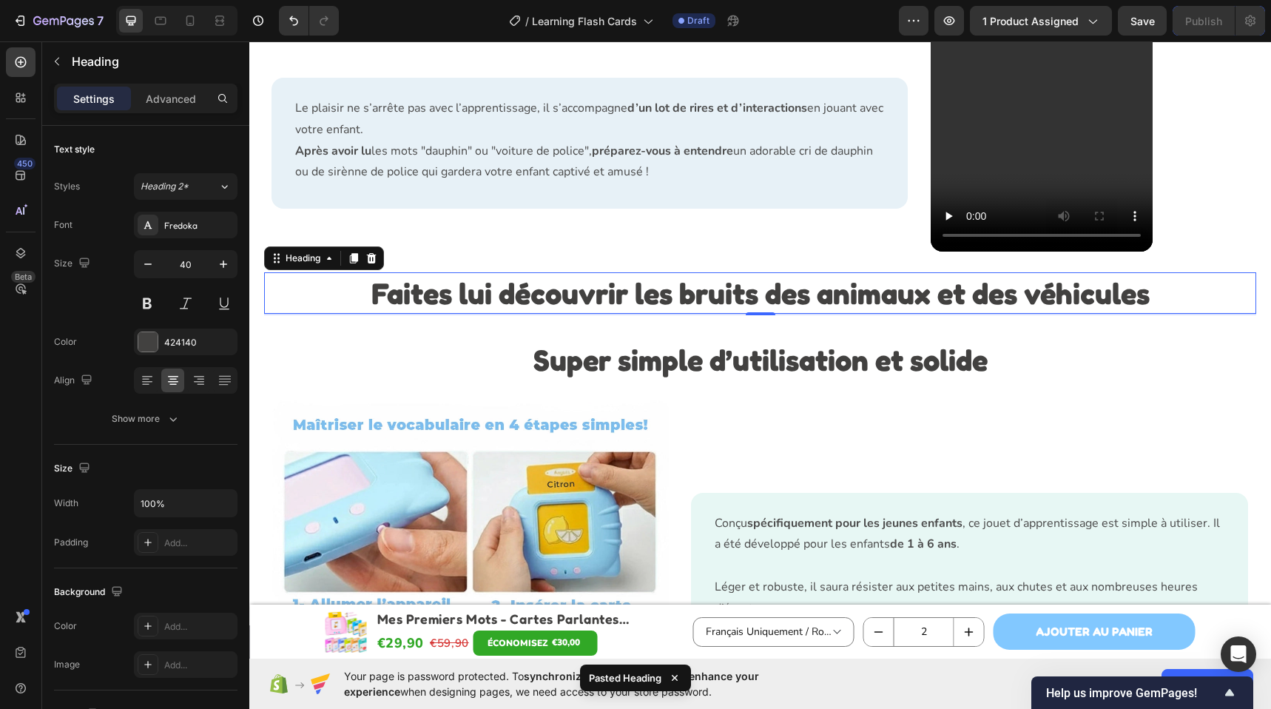
click at [274, 23] on div at bounding box center [306, 21] width 66 height 30
click at [282, 23] on button "Undo/Redo" at bounding box center [294, 21] width 30 height 30
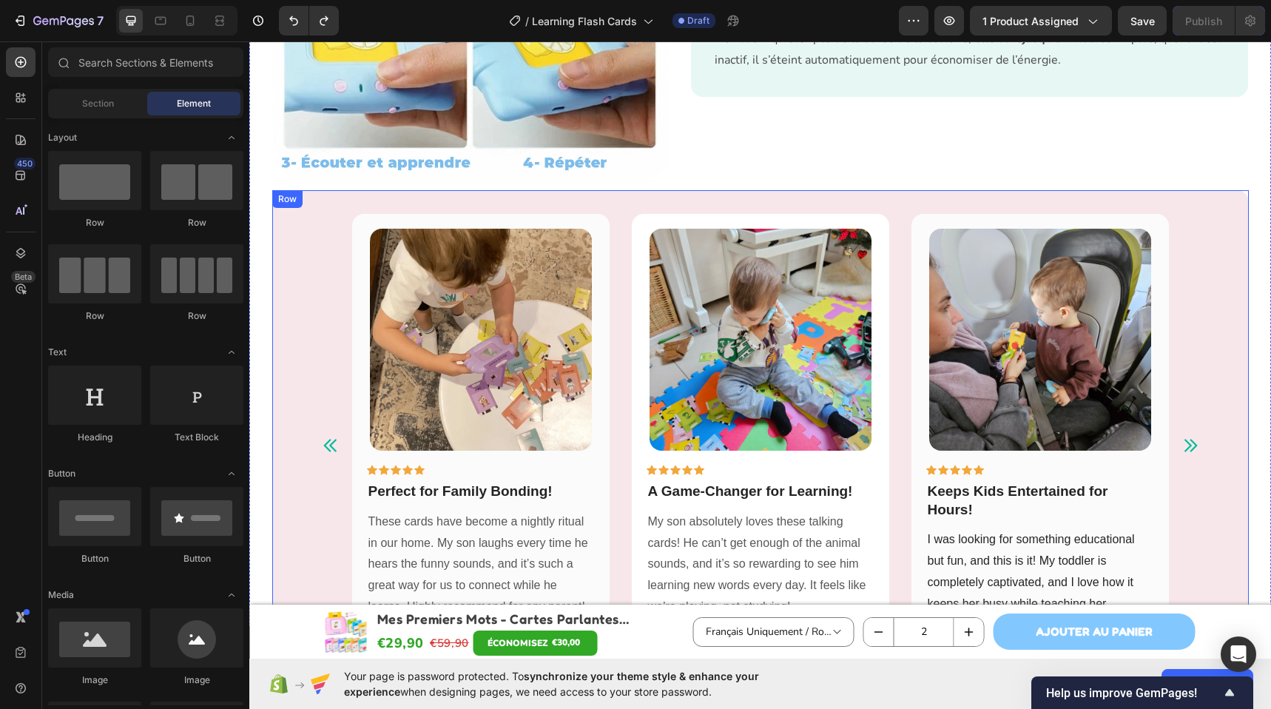
scroll to position [3125, 0]
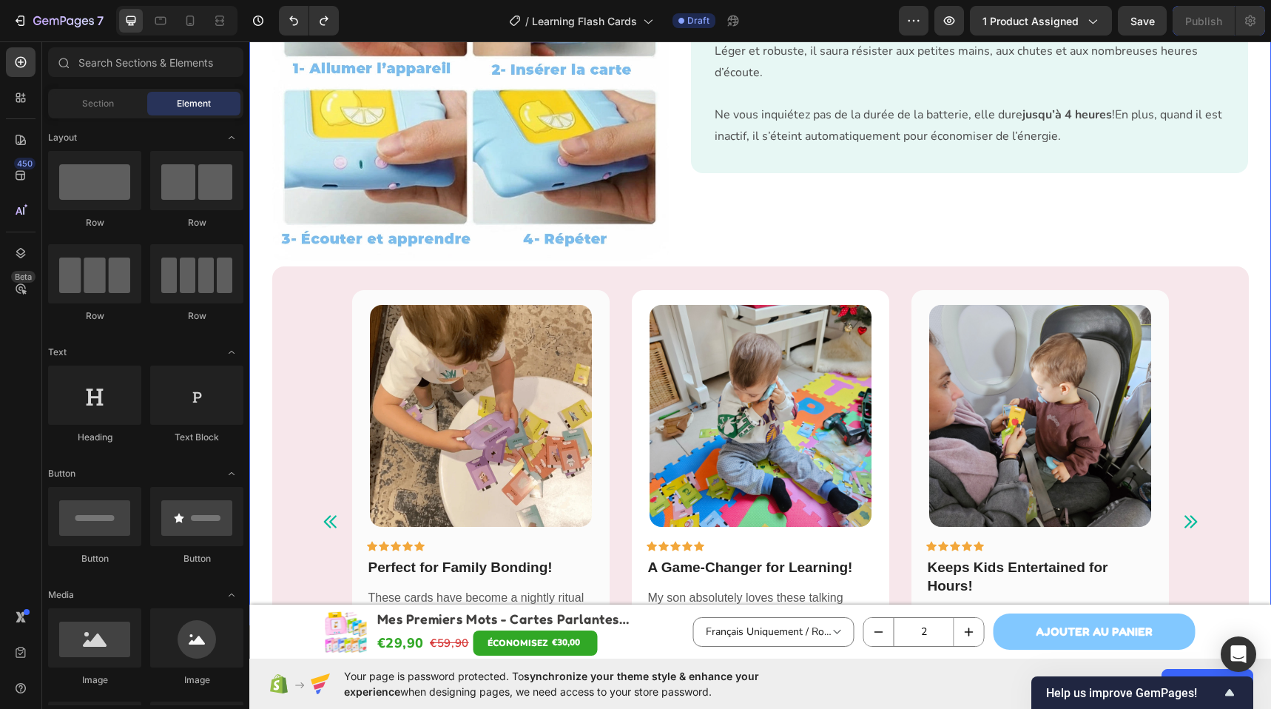
click at [263, 275] on div "Super simple d’utilisation et solide​ Heading Image Row Conçu spécifiquement po…" at bounding box center [759, 289] width 1021 height 973
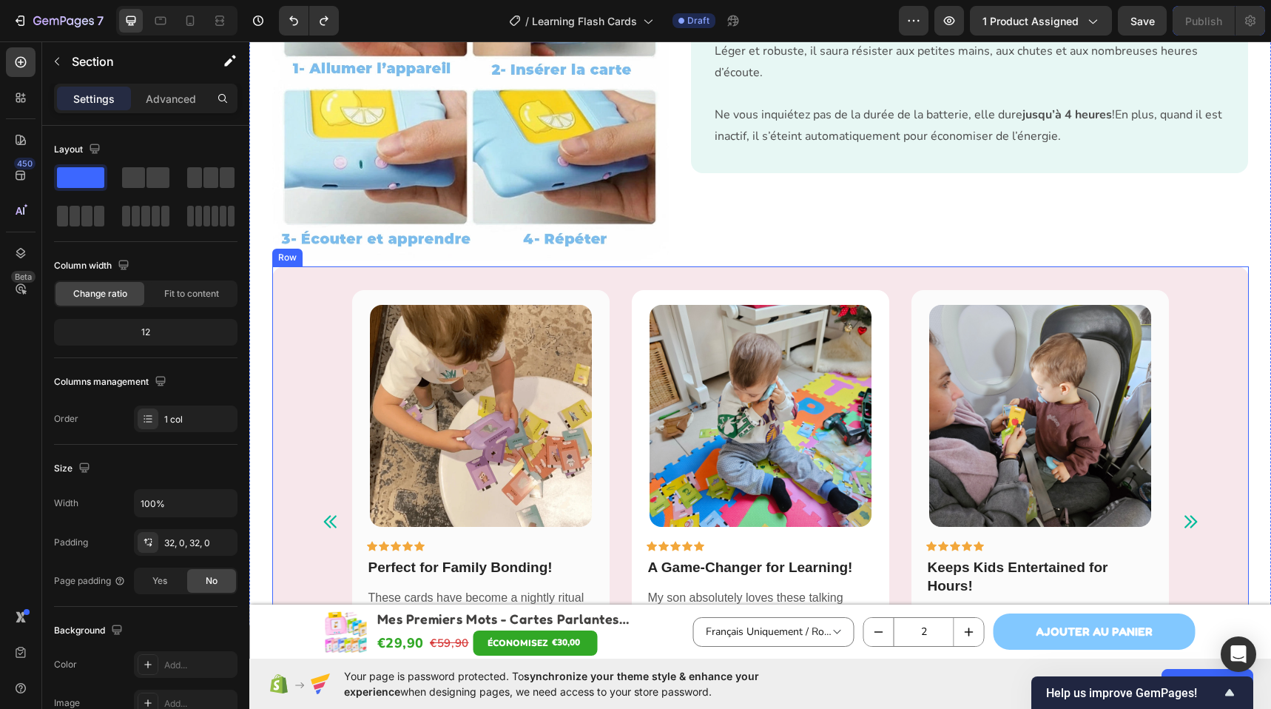
click at [273, 270] on div "Image Icon Icon Icon Icon Icon Row Perfect for Family Bonding! Text block These…" at bounding box center [760, 521] width 976 height 510
click at [277, 259] on div "Row" at bounding box center [303, 252] width 54 height 18
click at [288, 259] on div "Row" at bounding box center [303, 252] width 54 height 18
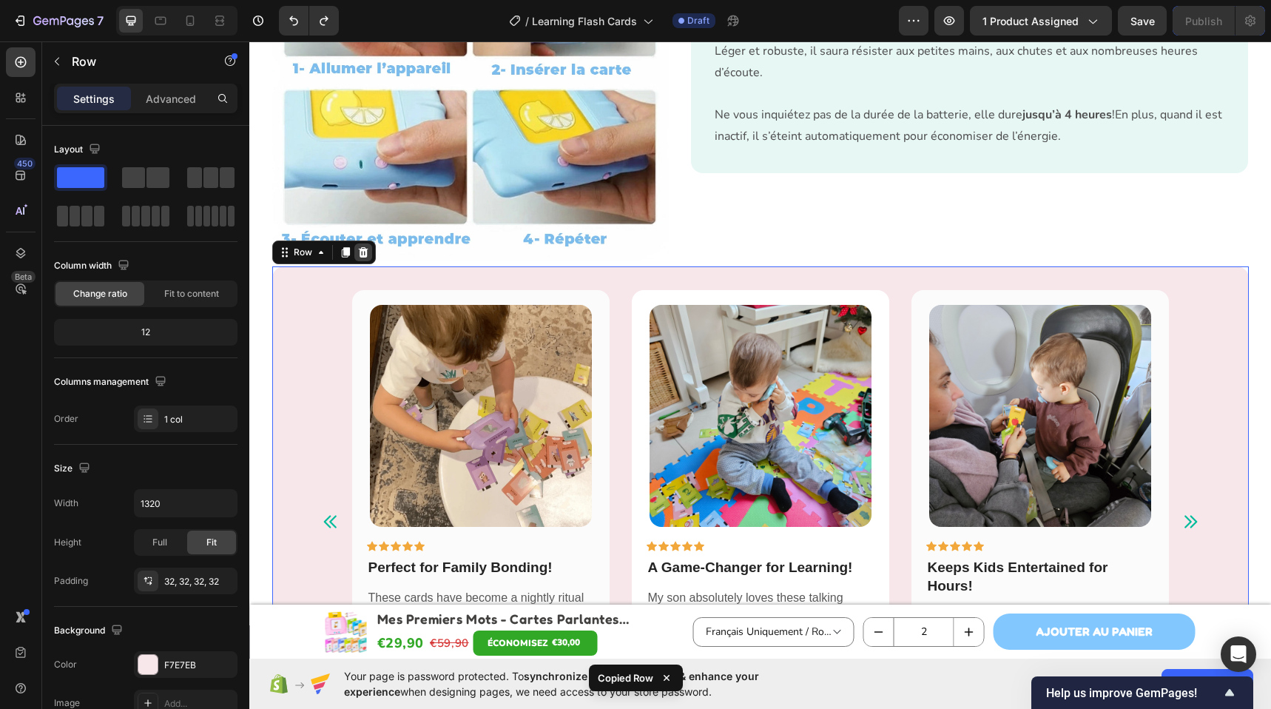
click at [357, 252] on icon at bounding box center [363, 252] width 12 height 12
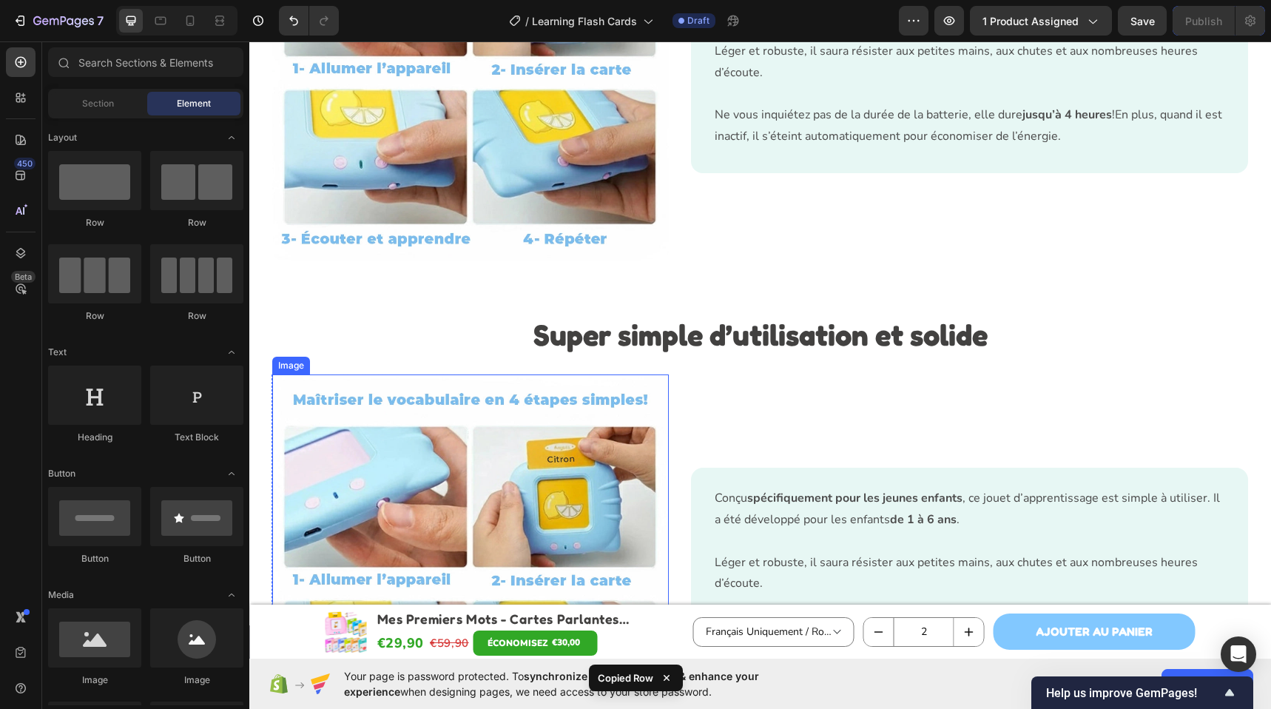
scroll to position [3051, 0]
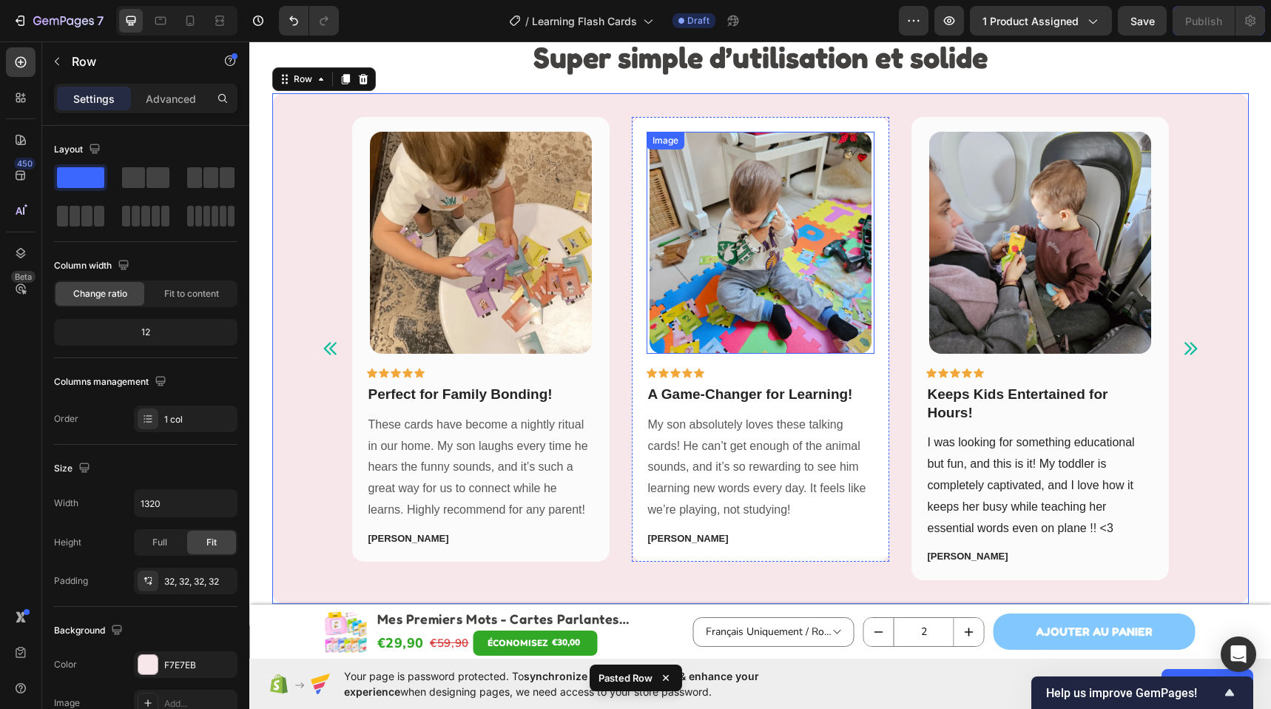
scroll to position [3319, 0]
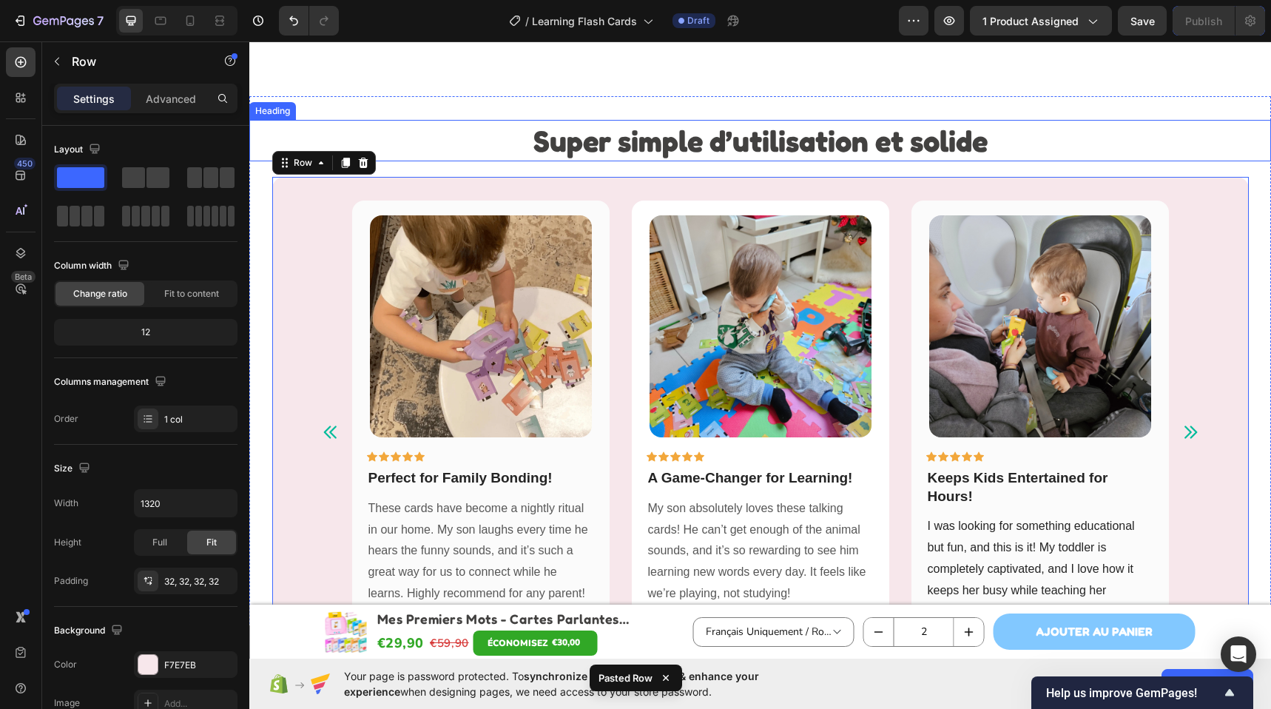
click at [396, 135] on h2 "Super simple d’utilisation et solide​" at bounding box center [759, 140] width 1021 height 41
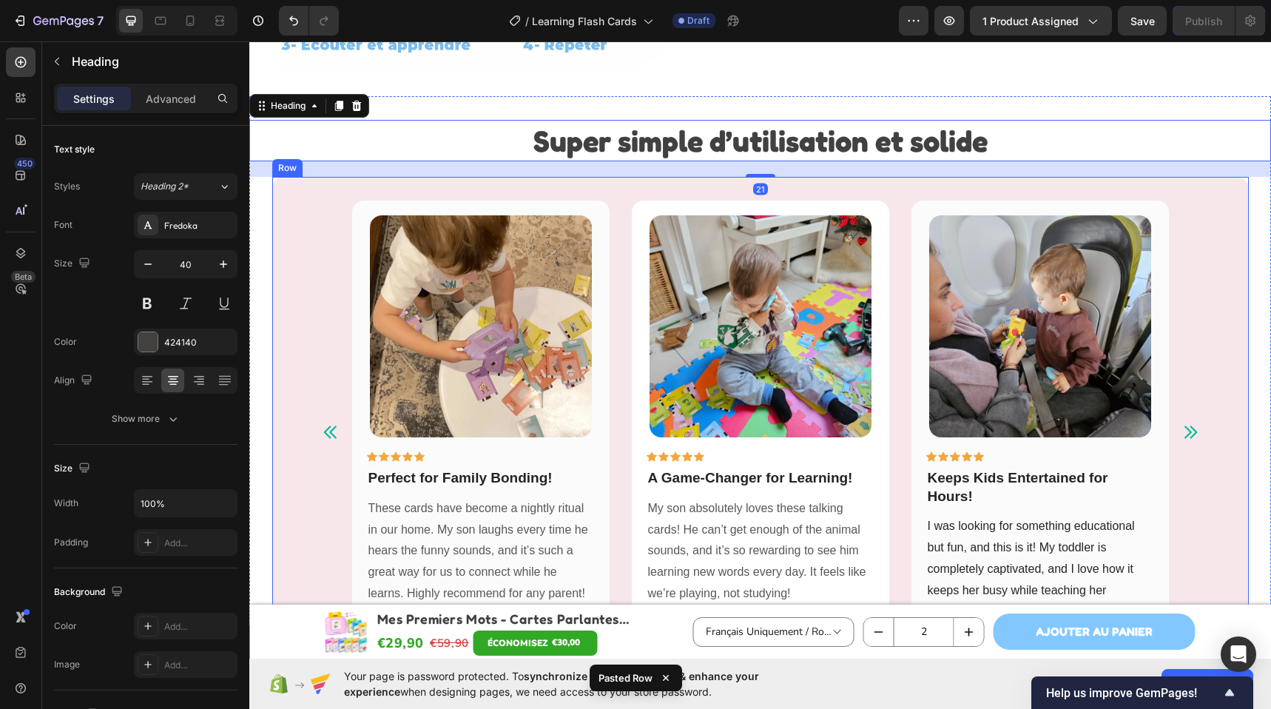
click at [480, 183] on div "Image Icon Icon Icon Icon Icon Row Perfect for Family Bonding! Text block These…" at bounding box center [760, 432] width 976 height 510
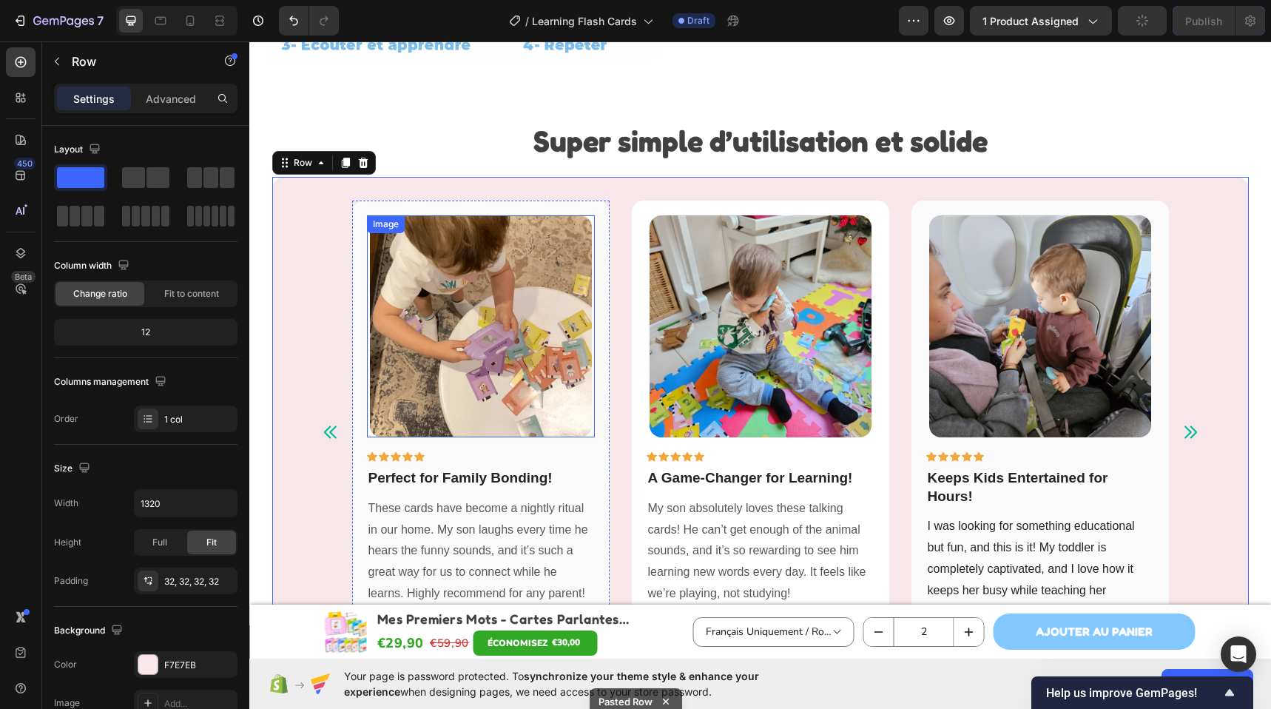
scroll to position [3729, 0]
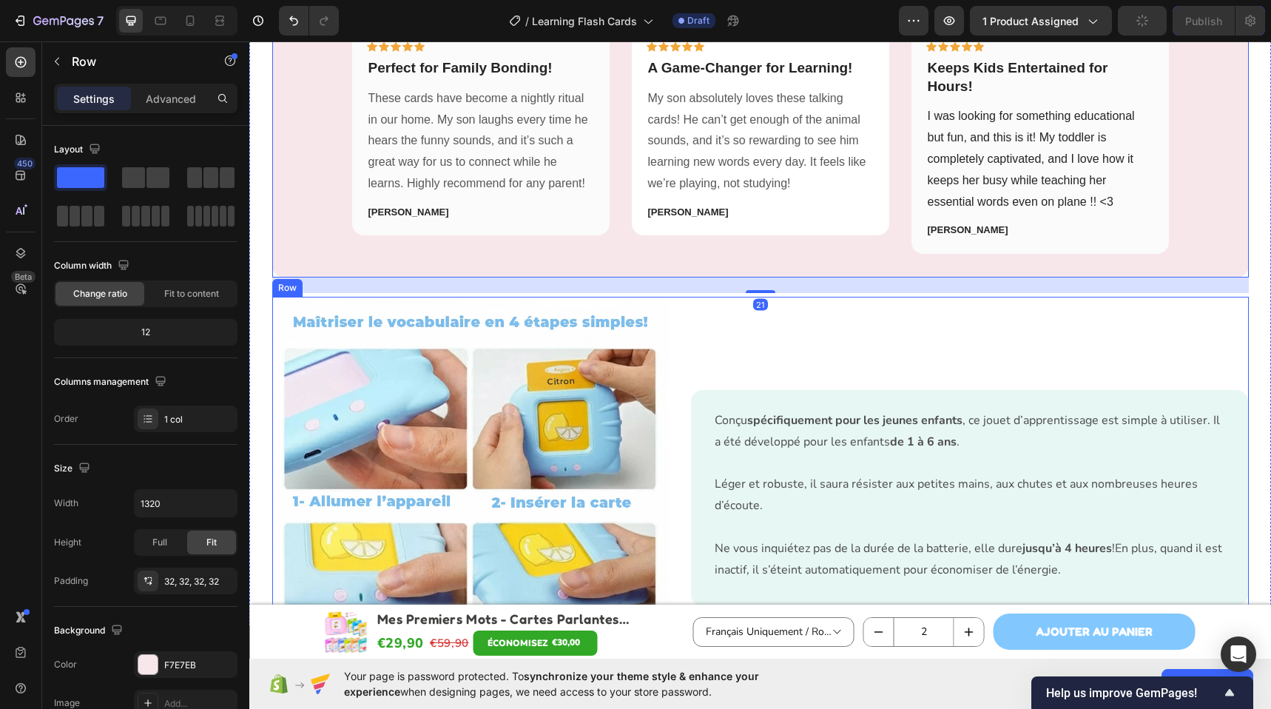
click at [743, 309] on div "Conçu spécifiquement pour les jeunes enfants , ce jouet d’apprentissage est sim…" at bounding box center [970, 498] width 557 height 403
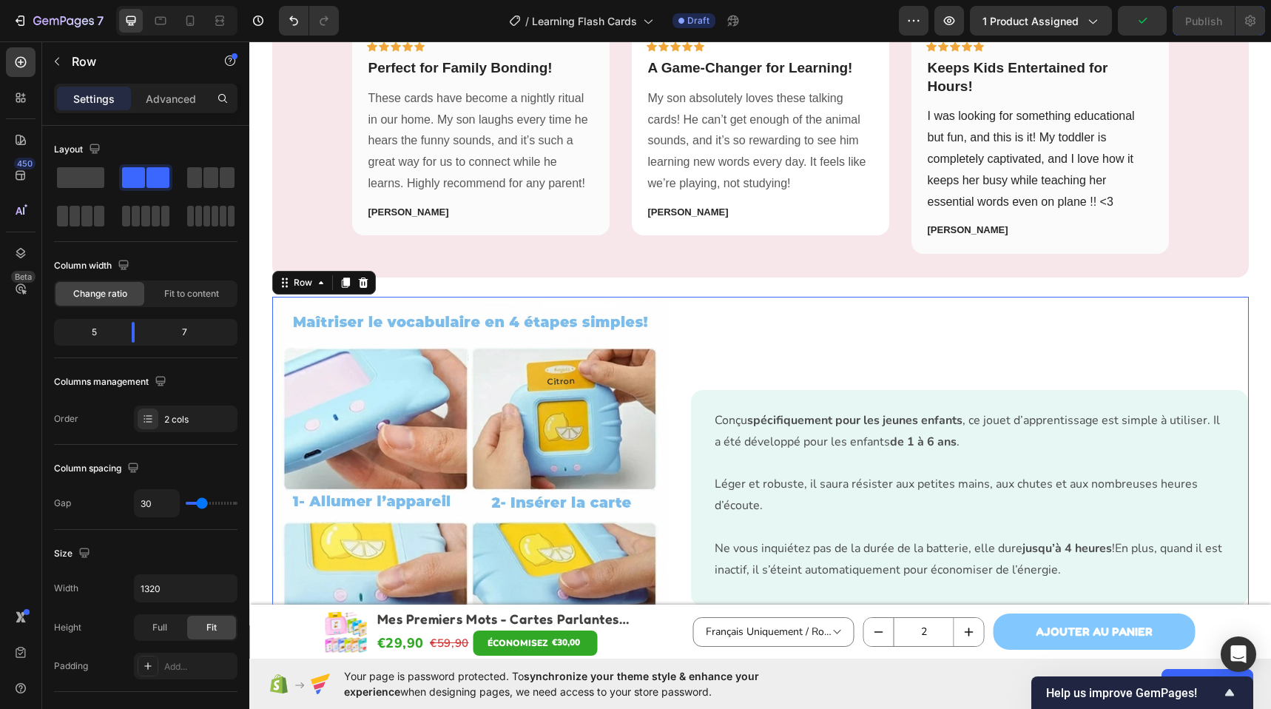
click at [362, 285] on icon at bounding box center [363, 283] width 12 height 12
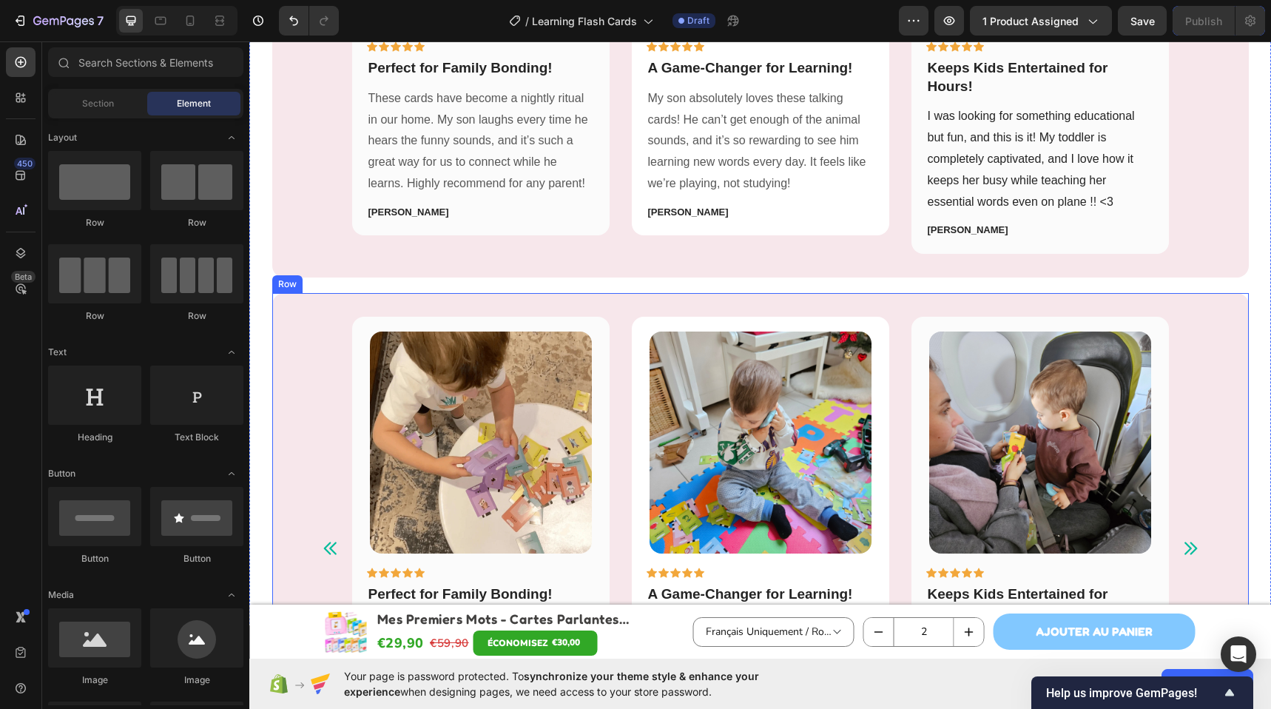
click at [401, 302] on div "Image Icon Icon Icon Icon Icon Row Perfect for Family Bonding! Text block These…" at bounding box center [760, 548] width 976 height 510
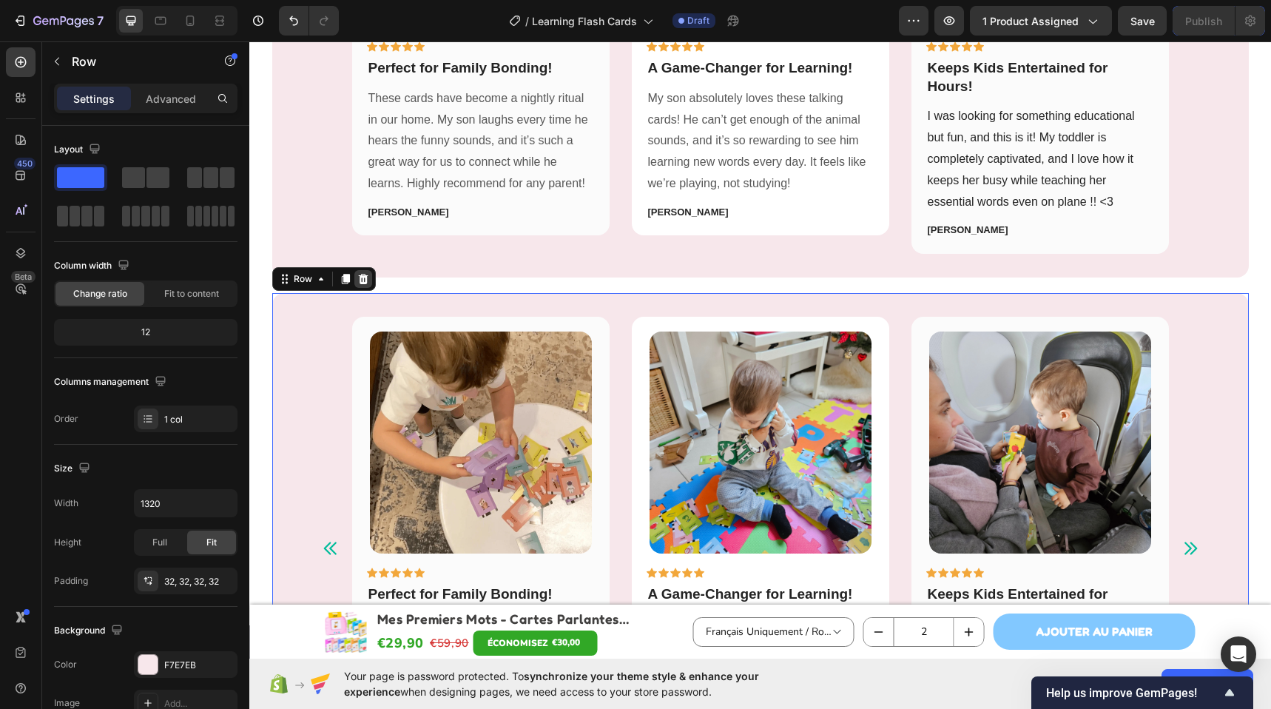
click at [362, 280] on div at bounding box center [363, 279] width 18 height 18
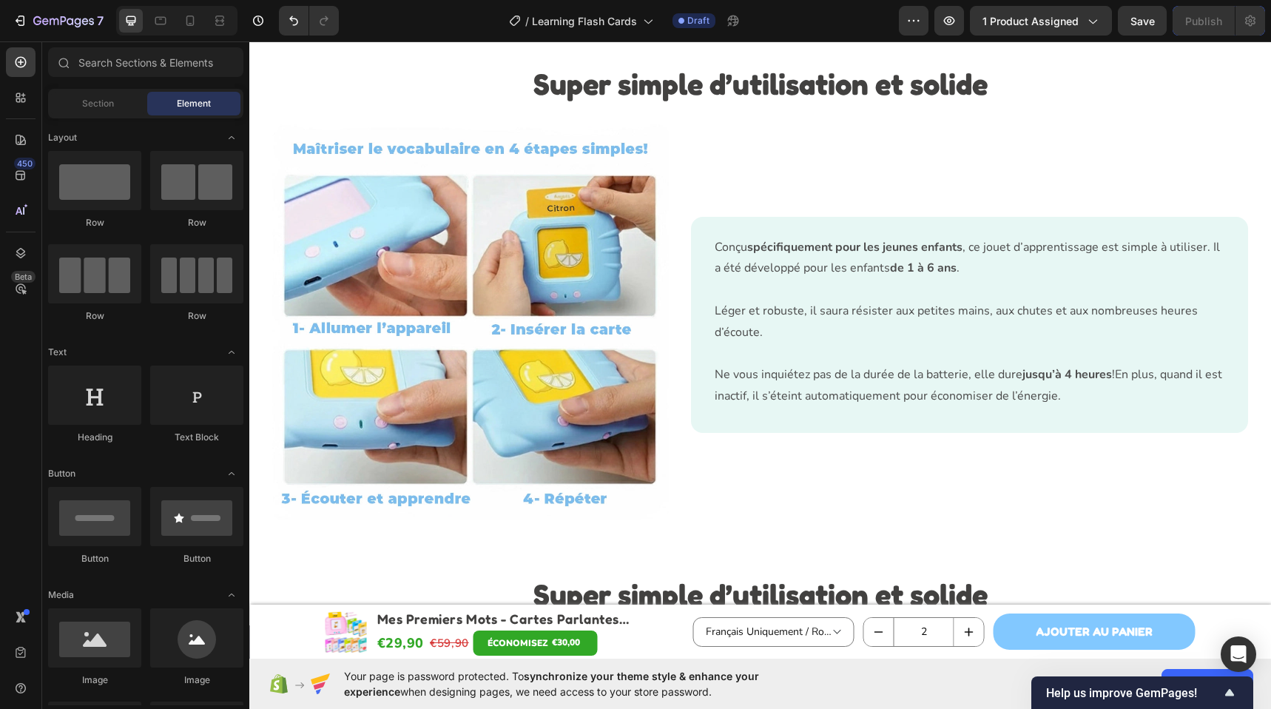
scroll to position [3027, 0]
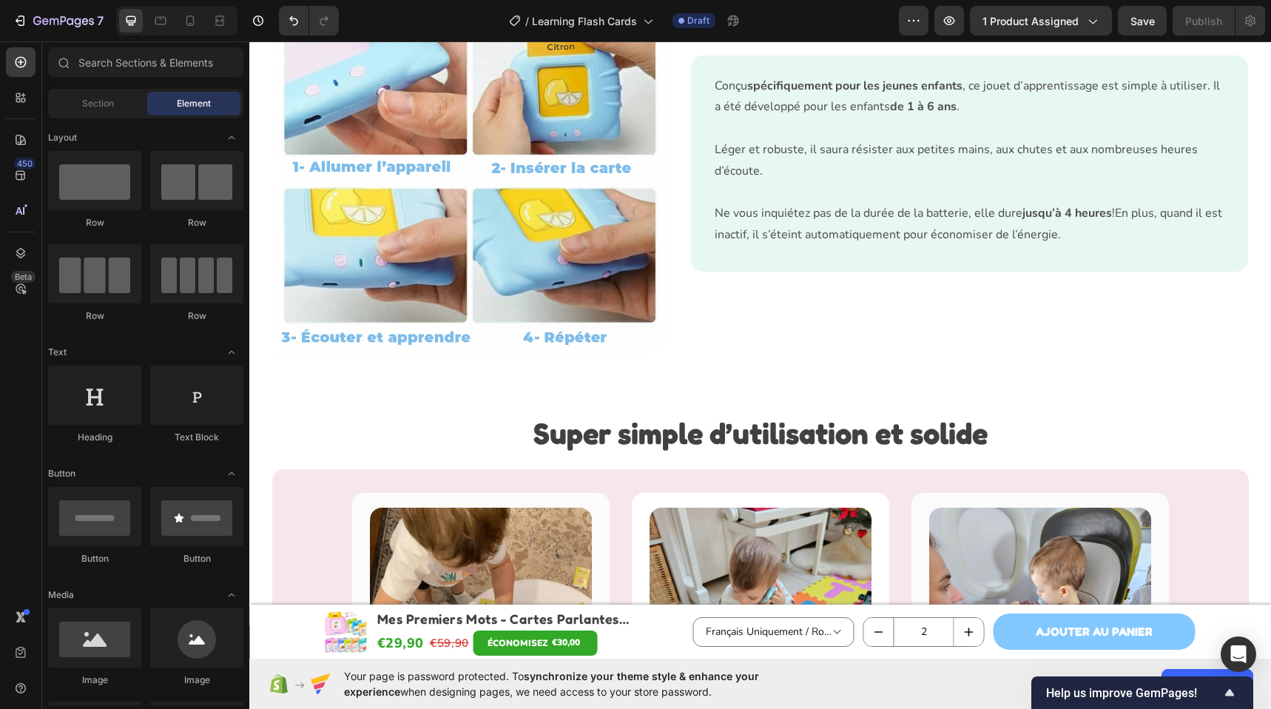
click at [724, 442] on strong "Super simple d’utilisation et solide​" at bounding box center [760, 432] width 454 height 35
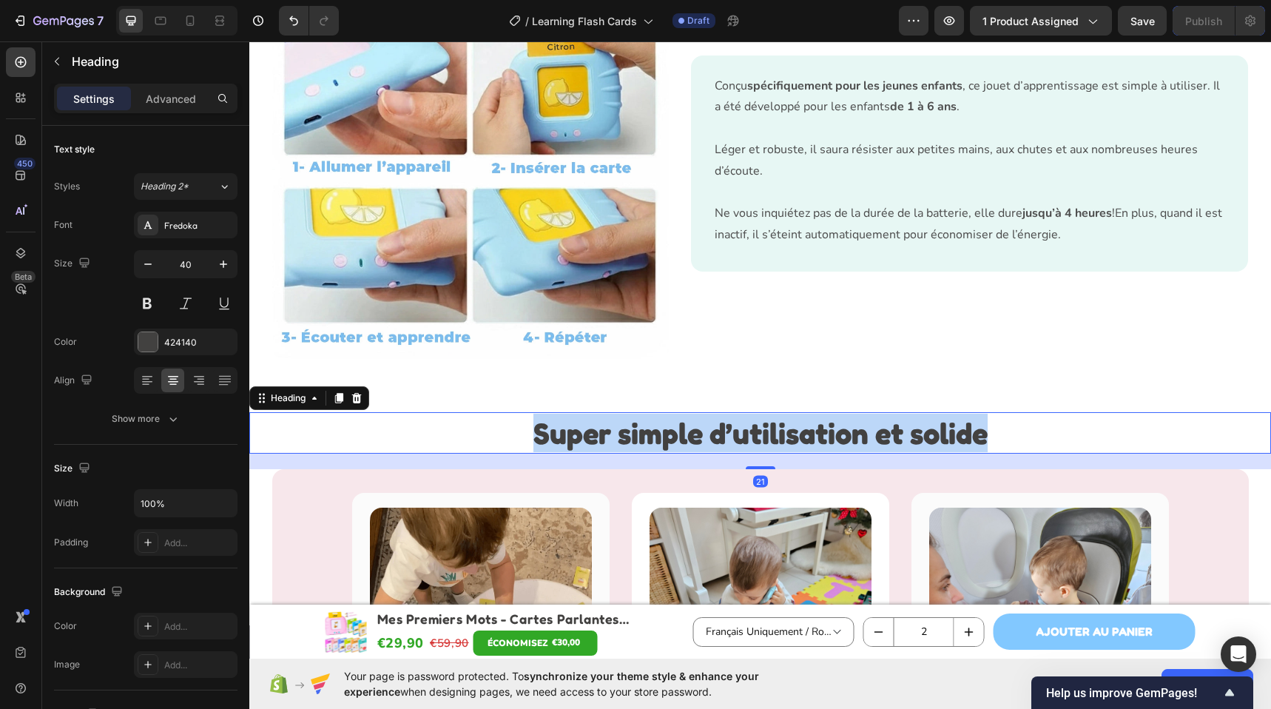
click at [724, 442] on strong "Super simple d’utilisation et solide​" at bounding box center [760, 432] width 454 height 35
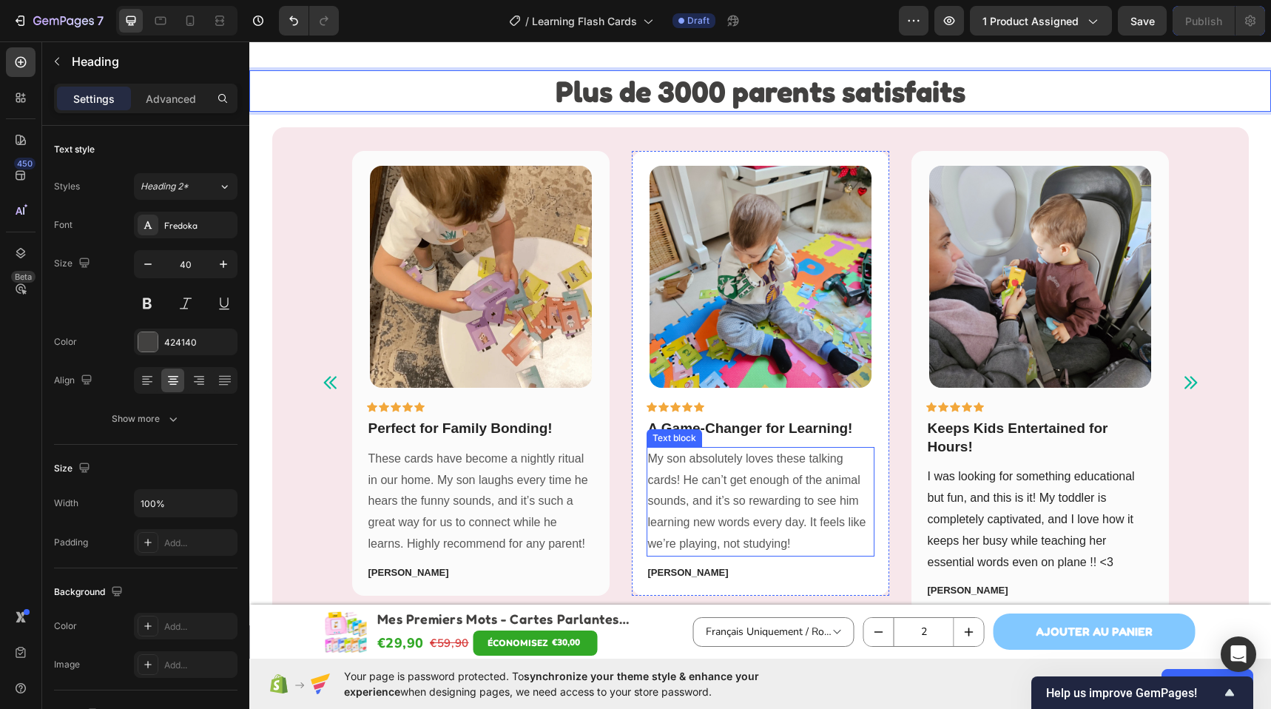
scroll to position [3445, 0]
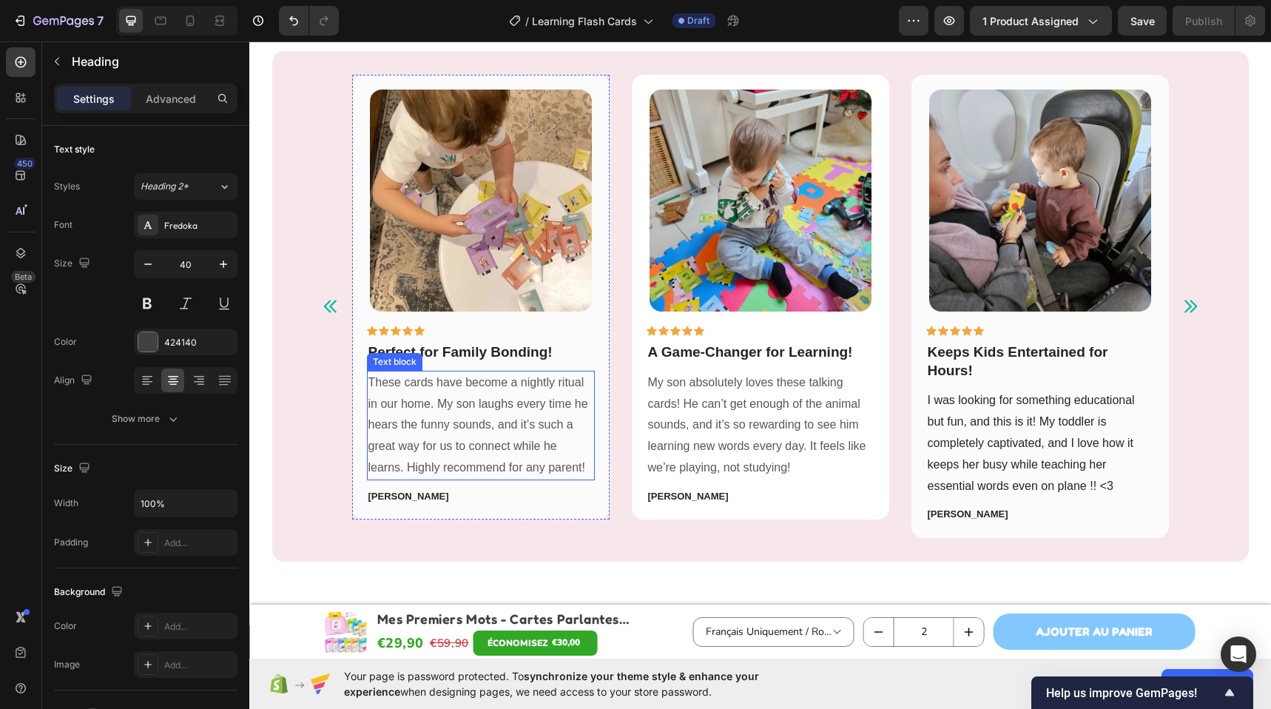
click at [400, 404] on p "These cards have become a nightly ritual in our home. My son laughs every time …" at bounding box center [480, 425] width 225 height 106
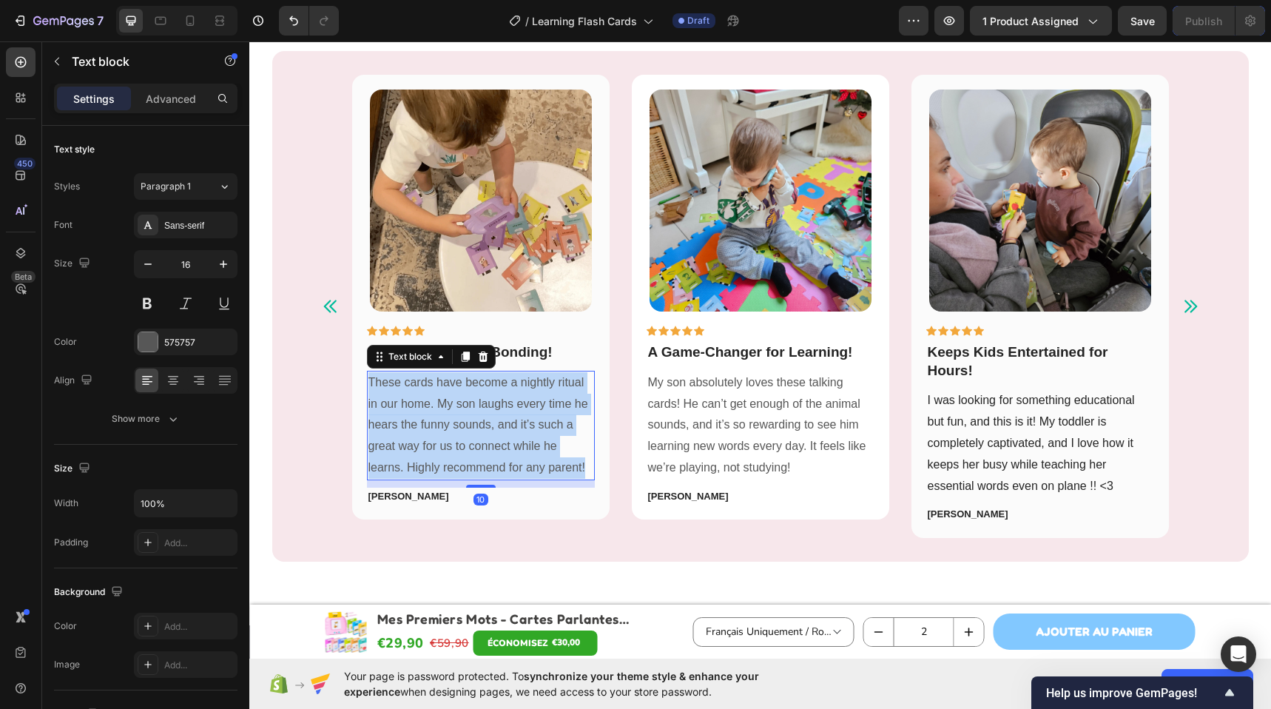
click at [400, 404] on p "These cards have become a nightly ritual in our home. My son laughs every time …" at bounding box center [480, 425] width 225 height 106
copy p "These cards have become a nightly ritual in our home. My son laughs every time …"
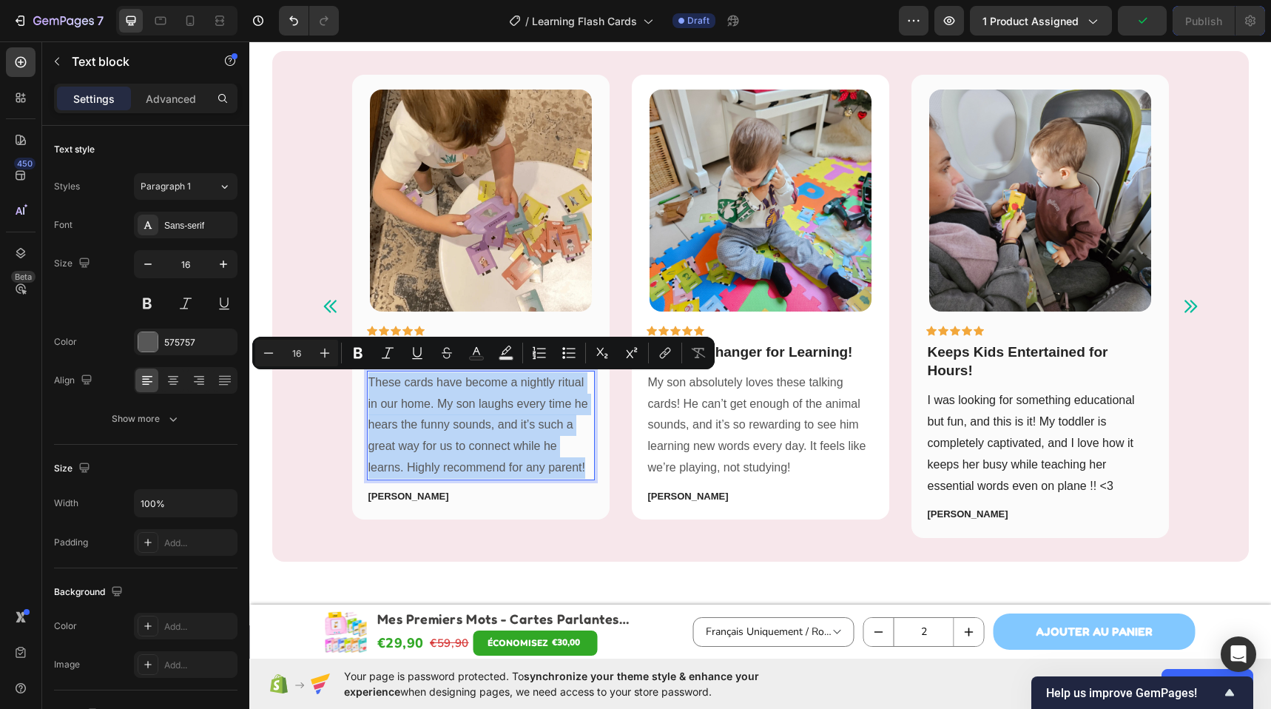
click at [413, 422] on p "These cards have become a nightly ritual in our home. My son laughs every time …" at bounding box center [480, 425] width 225 height 106
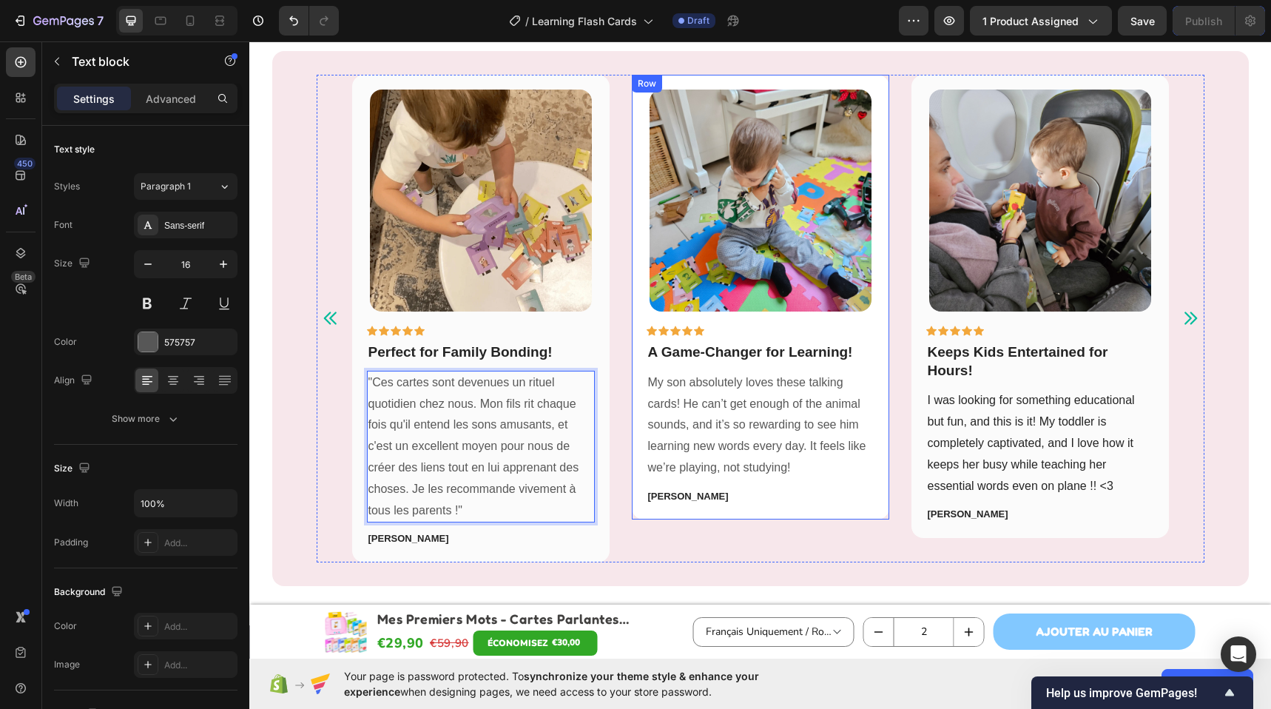
click at [606, 408] on div "Image Icon Icon Icon Icon Icon Row Perfect for Family Bonding! Text block "Ces …" at bounding box center [760, 318] width 816 height 487
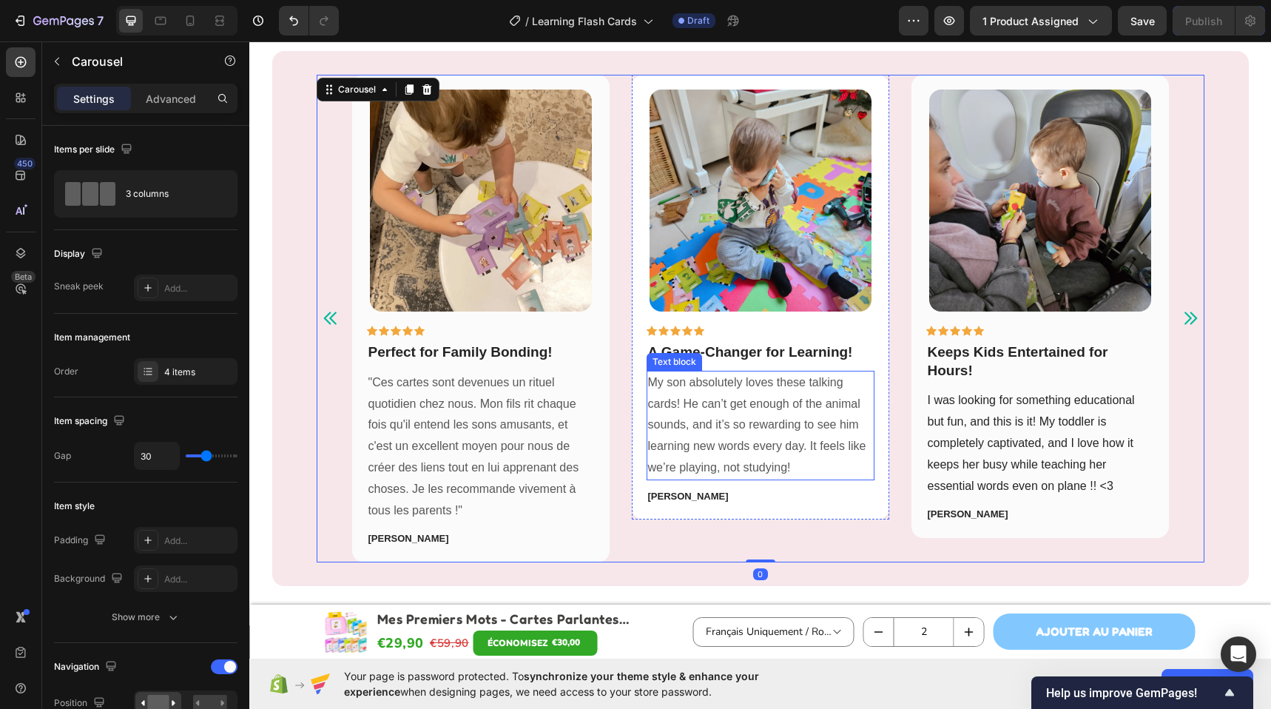
click at [690, 399] on p "My son absolutely loves these talking cards! He can’t get enough of the animal …" at bounding box center [760, 425] width 225 height 106
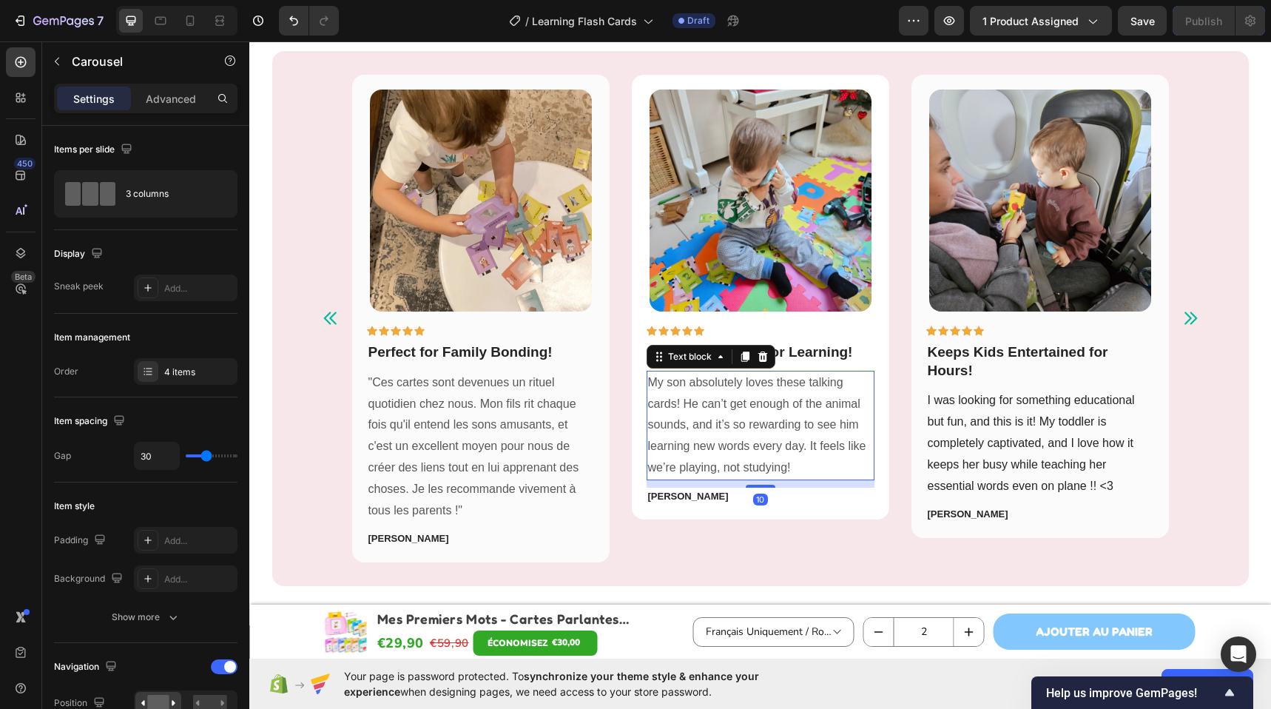
click at [690, 399] on p "My son absolutely loves these talking cards! He can’t get enough of the animal …" at bounding box center [760, 425] width 225 height 106
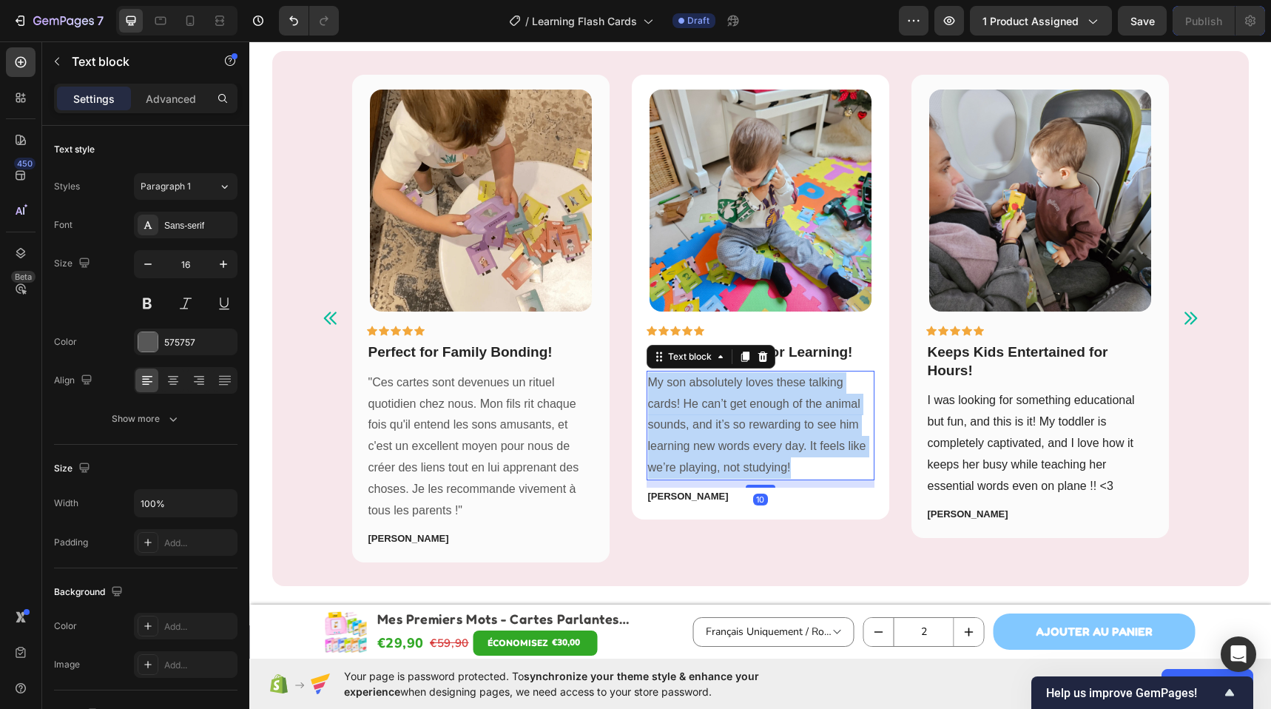
click at [690, 399] on p "My son absolutely loves these talking cards! He can’t get enough of the animal …" at bounding box center [760, 425] width 225 height 106
copy p "My son absolutely loves these talking cards! He can’t get enough of the animal …"
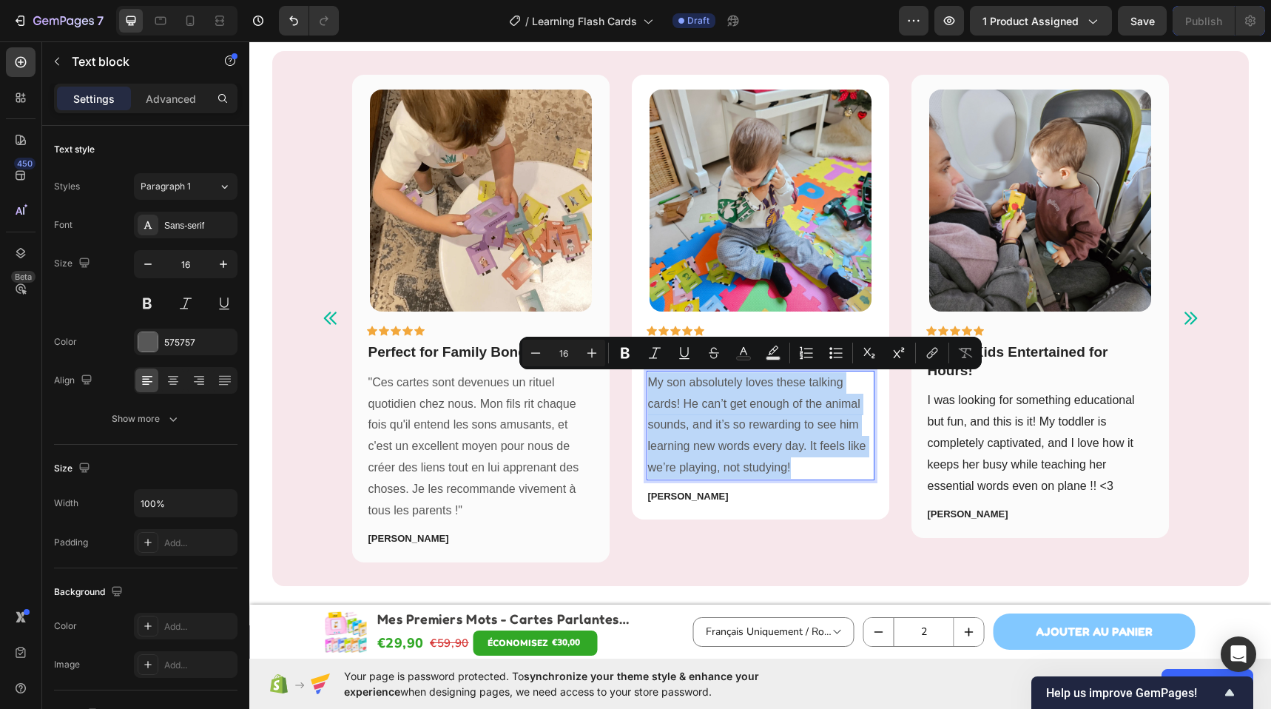
click at [764, 386] on p "My son absolutely loves these talking cards! He can’t get enough of the animal …" at bounding box center [760, 425] width 225 height 106
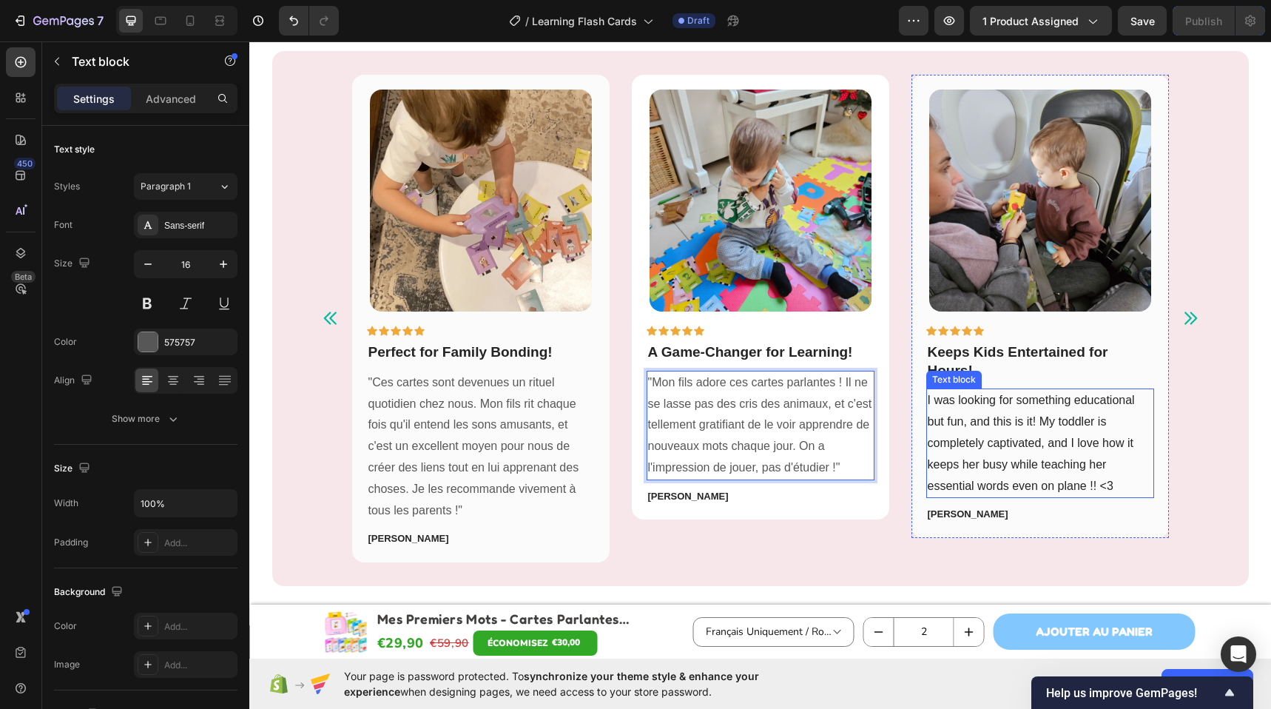
click at [964, 419] on p "I was looking for something educational but fun, and this is it! My toddler is …" at bounding box center [1039, 443] width 225 height 106
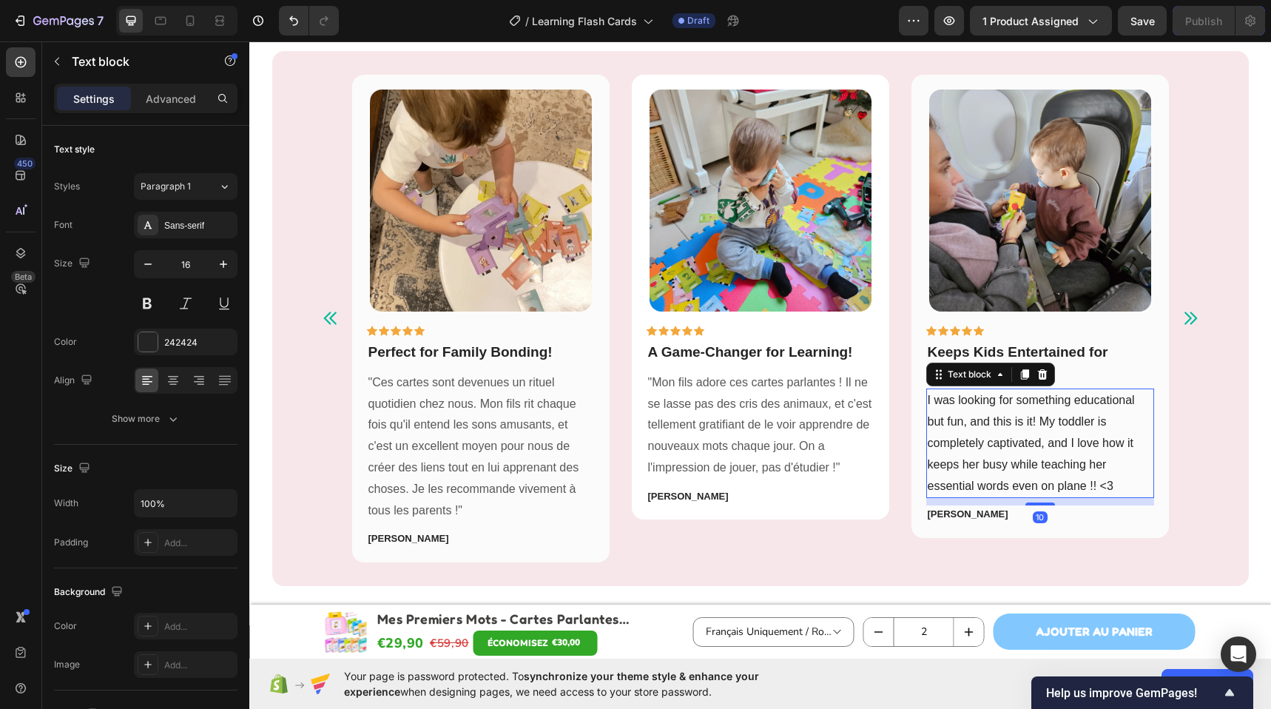
click at [964, 419] on p "I was looking for something educational but fun, and this is it! My toddler is …" at bounding box center [1039, 443] width 225 height 106
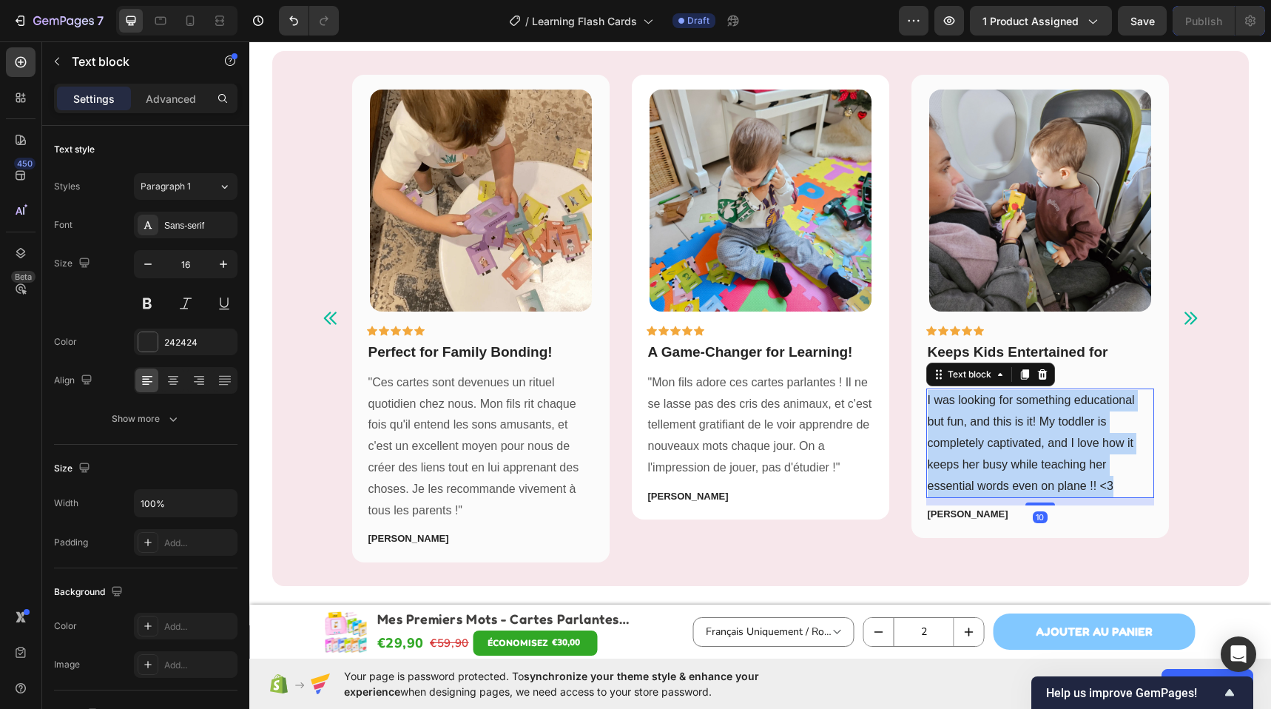
copy p "I was looking for something educational but fun, and this is it! My toddler is …"
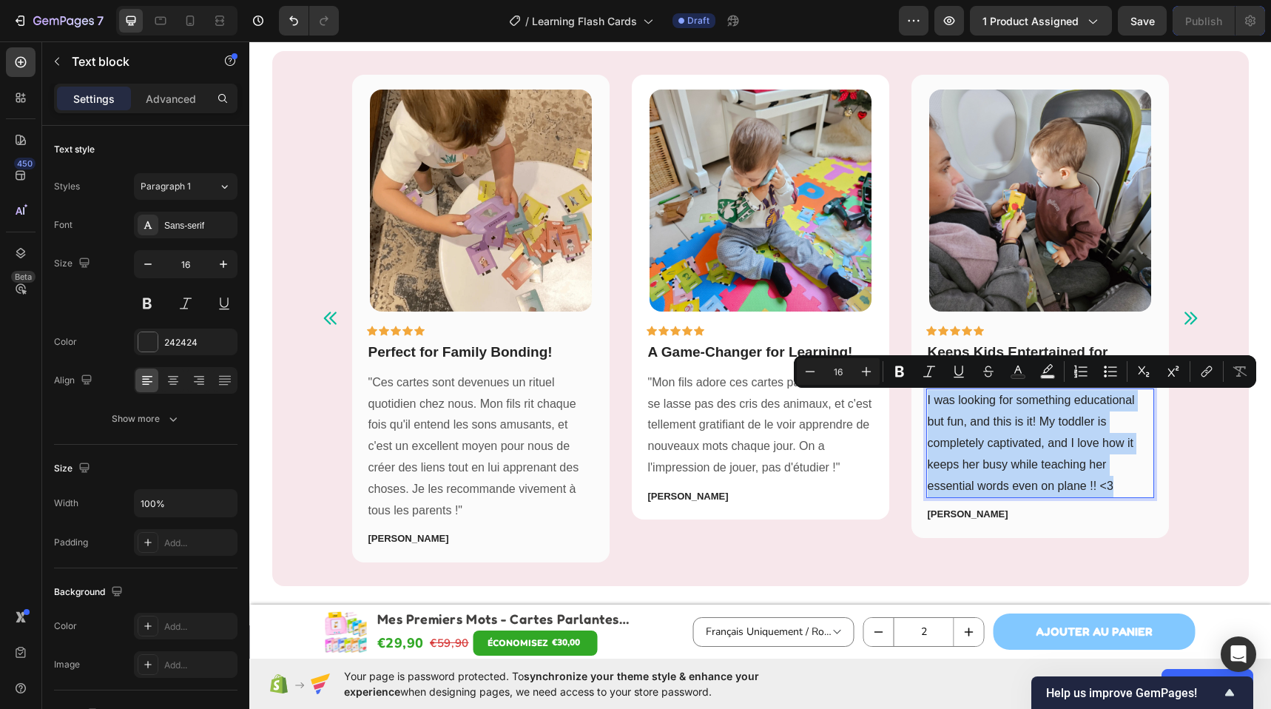
click at [1021, 427] on p "I was looking for something educational but fun, and this is it! My toddler is …" at bounding box center [1039, 443] width 225 height 106
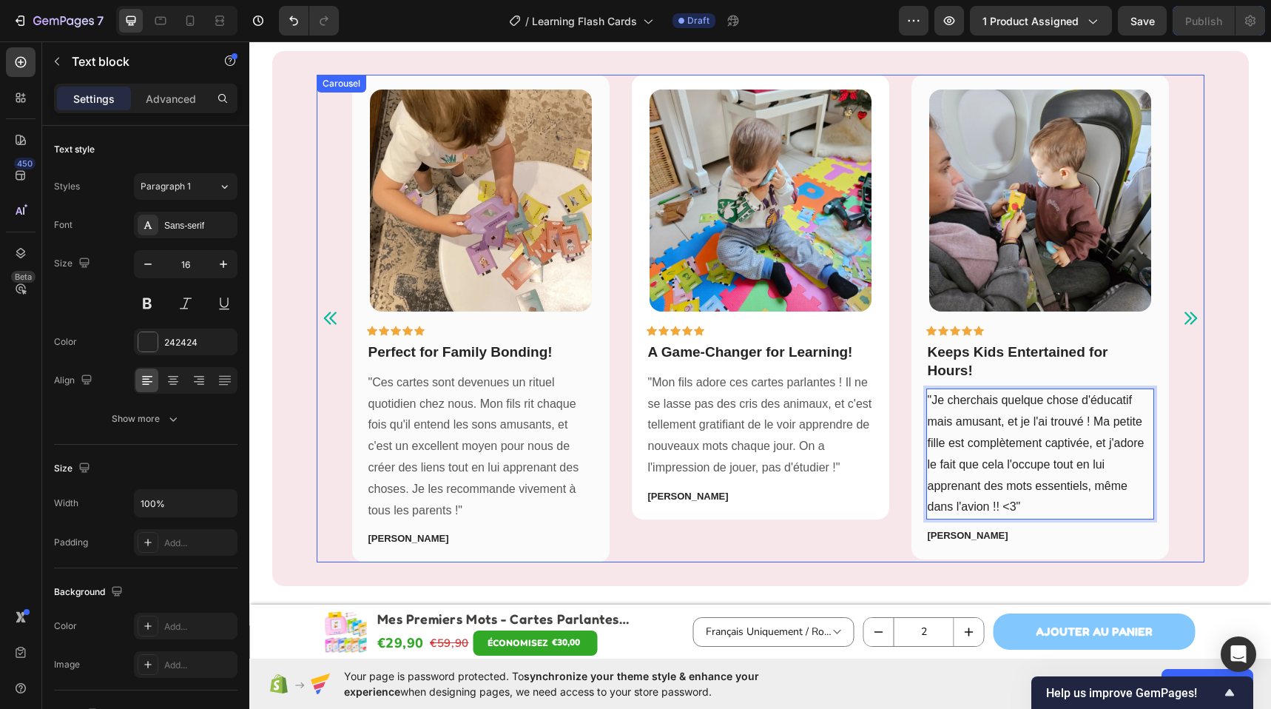
click at [1181, 313] on icon "Carousel Next Arrow" at bounding box center [1190, 318] width 18 height 18
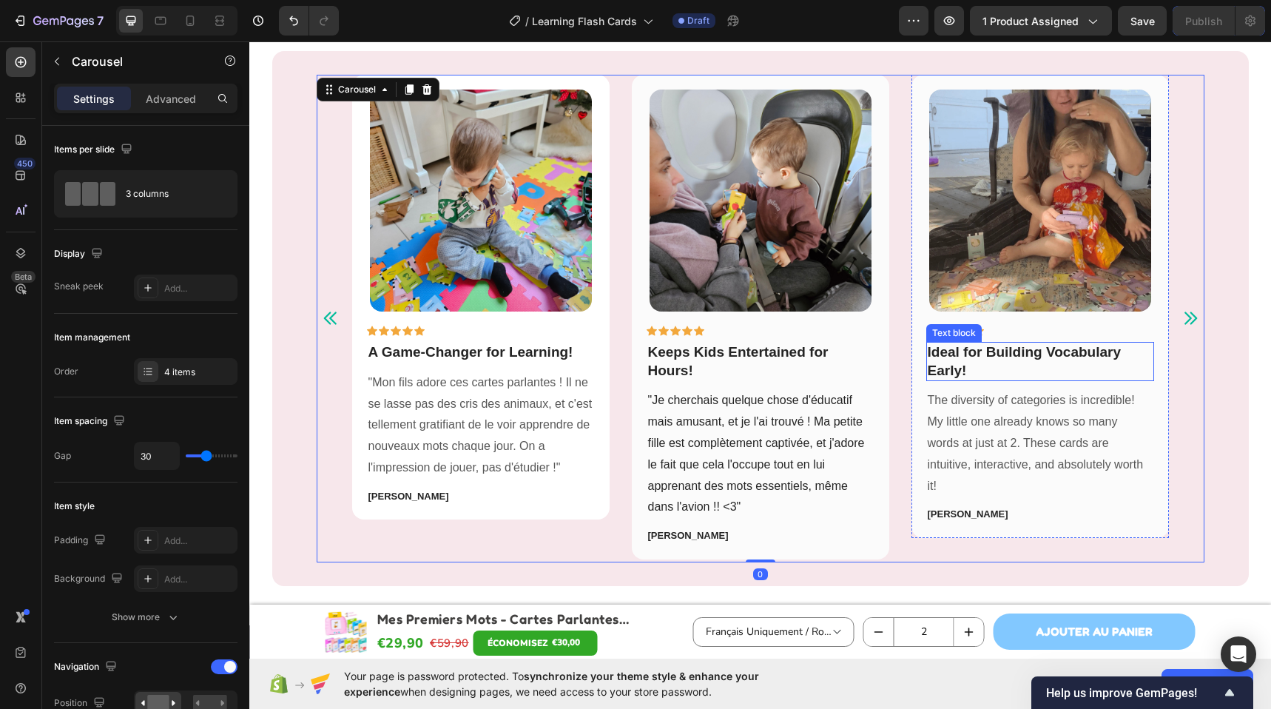
click at [953, 459] on p "The diversity of categories is incredible! My little one already knows so many …" at bounding box center [1039, 443] width 225 height 106
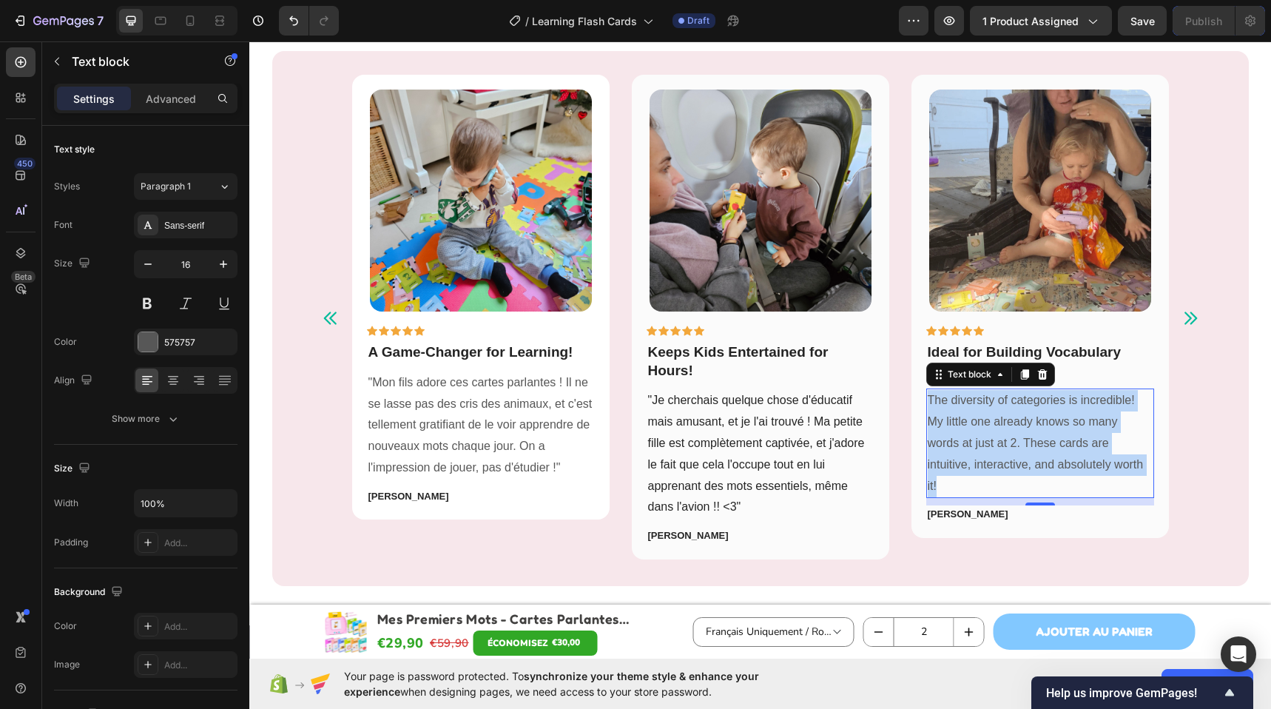
click at [953, 459] on p "The diversity of categories is incredible! My little one already knows so many …" at bounding box center [1039, 443] width 225 height 106
copy p "The diversity of categories is incredible! My little one already knows so many …"
click at [1055, 408] on p "The diversity of categories is incredible! My little one already knows so many …" at bounding box center [1039, 443] width 225 height 106
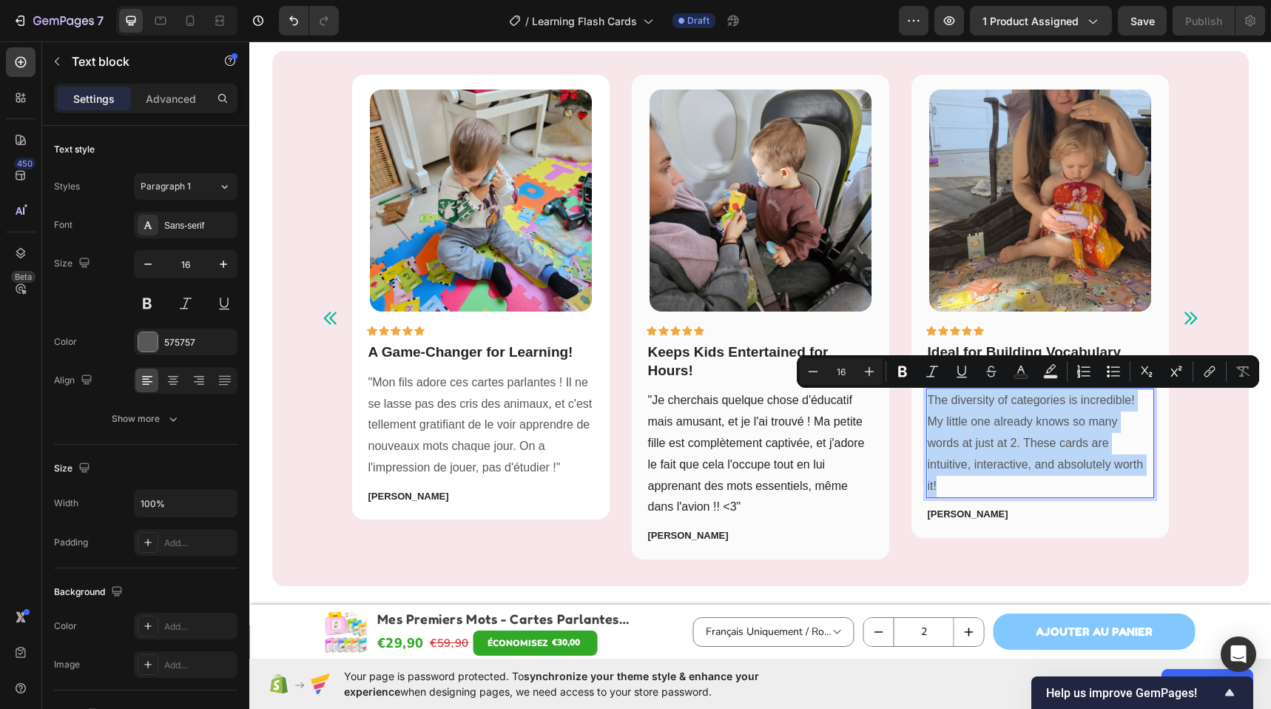
click at [1055, 408] on p "The diversity of categories is incredible! My little one already knows so many …" at bounding box center [1039, 443] width 225 height 106
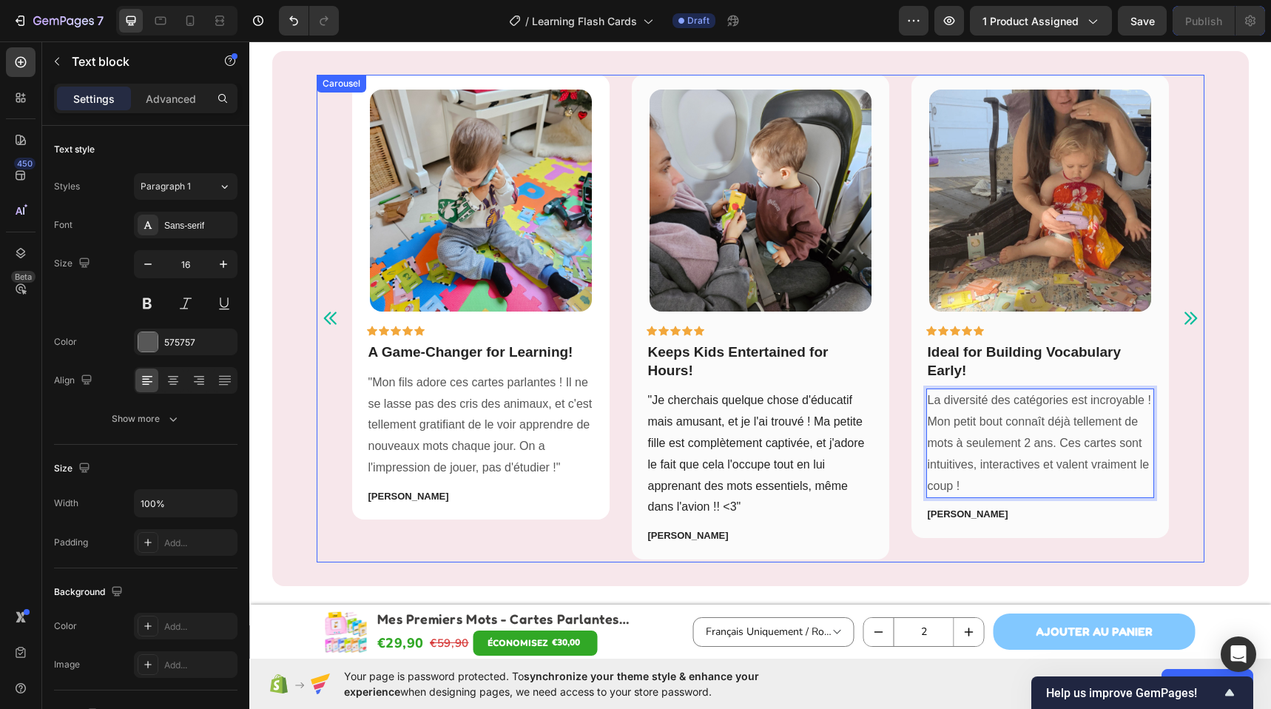
click at [1191, 311] on icon "Carousel Next Arrow" at bounding box center [1190, 318] width 18 height 18
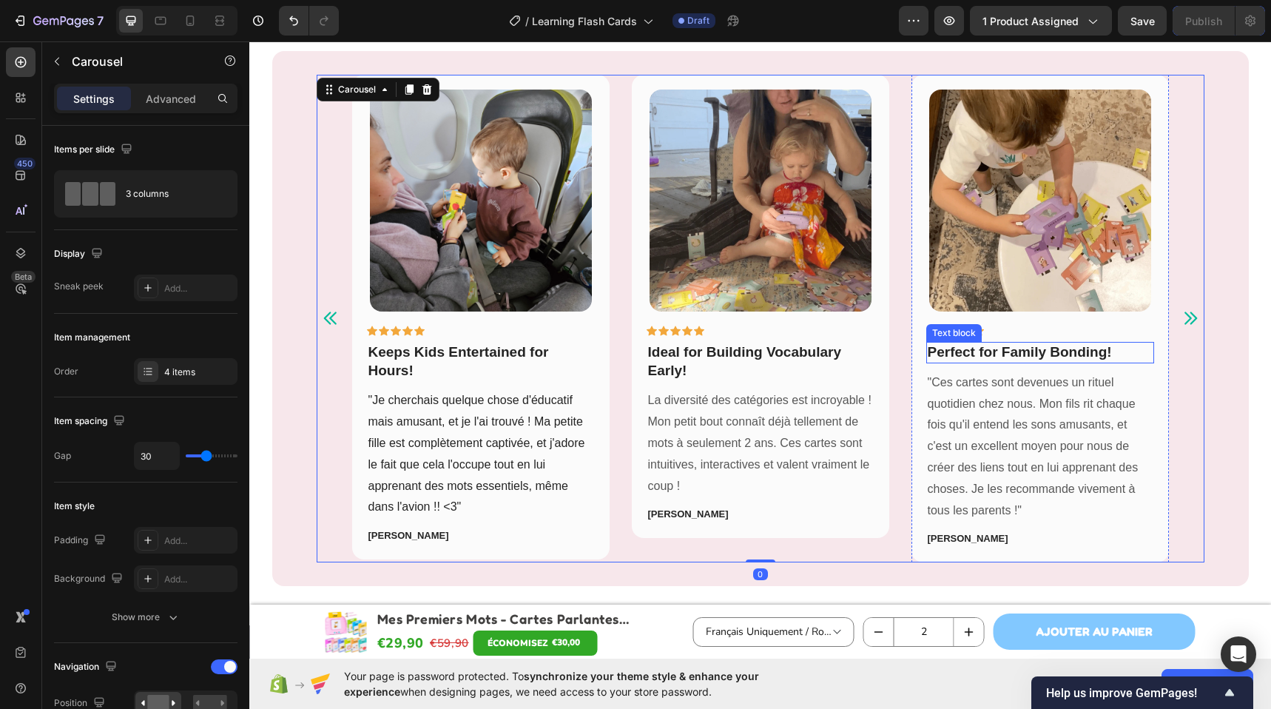
click at [1041, 349] on strong "Perfect for Family Bonding!" at bounding box center [1019, 352] width 184 height 16
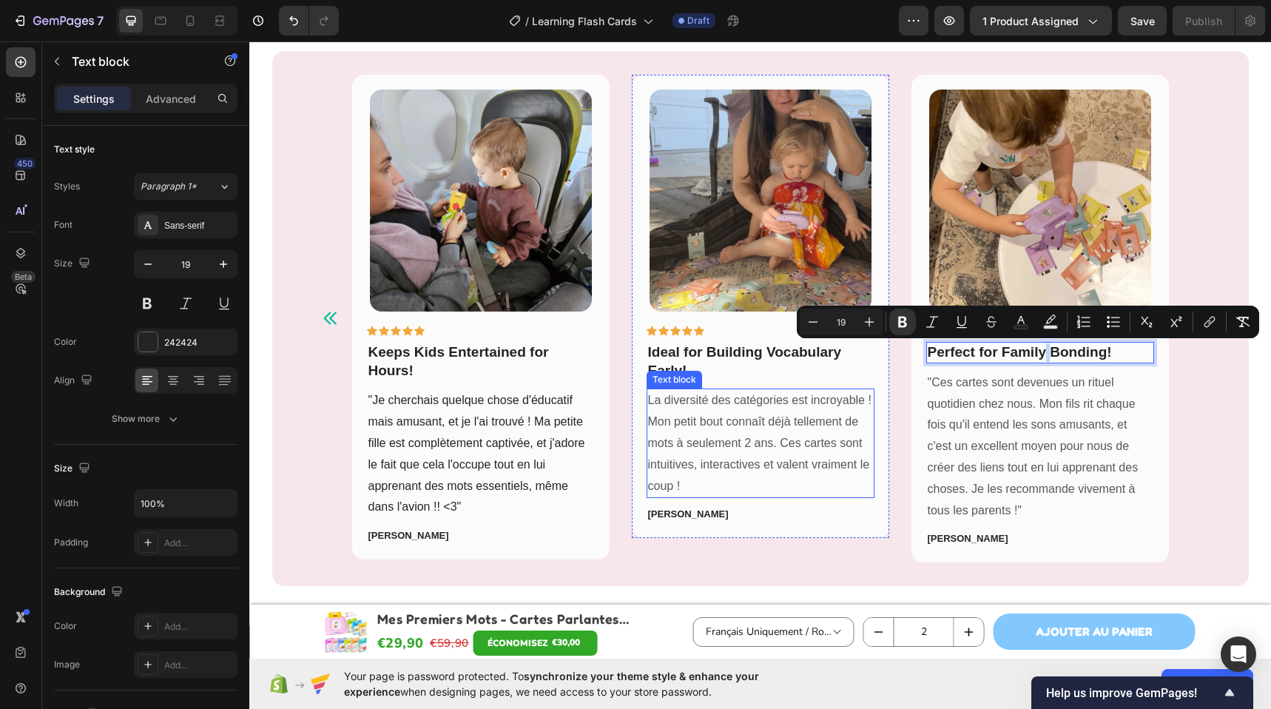
click at [672, 405] on p "La diversité des catégories est incroyable ! Mon petit bout connaît déjà tellem…" at bounding box center [760, 443] width 225 height 106
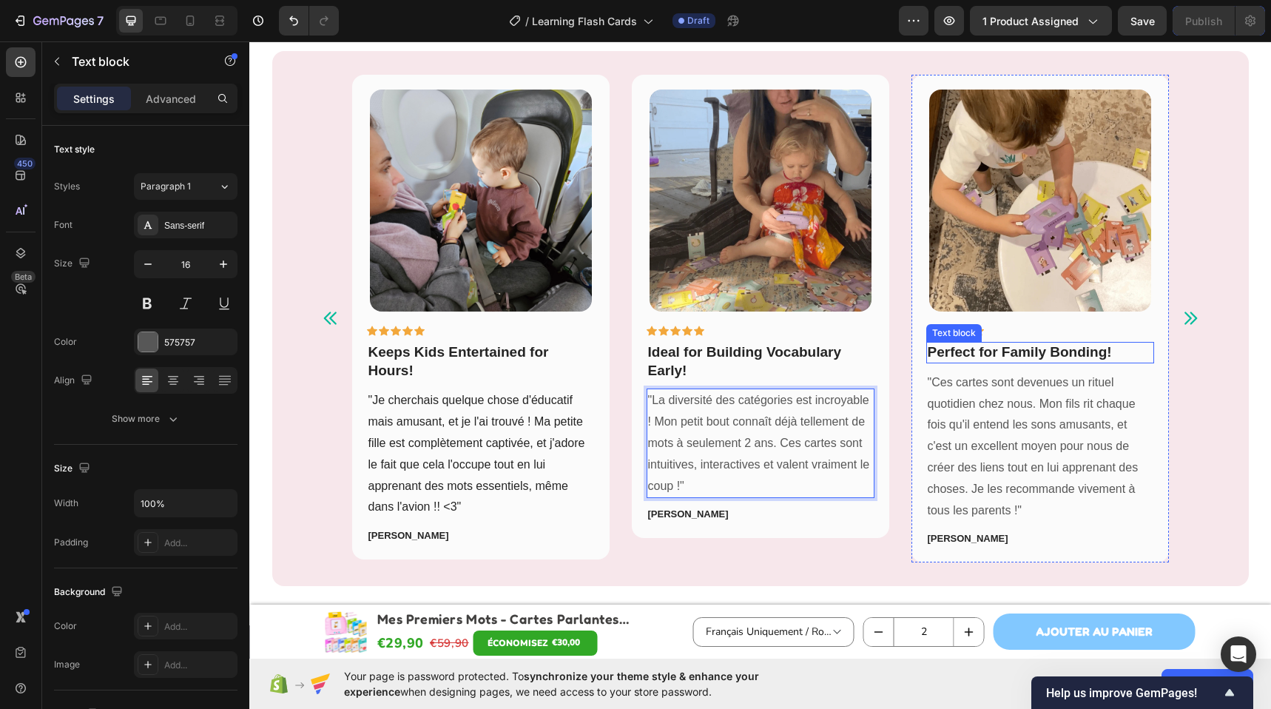
click at [970, 347] on strong "Perfect for Family Bonding!" at bounding box center [1019, 352] width 184 height 16
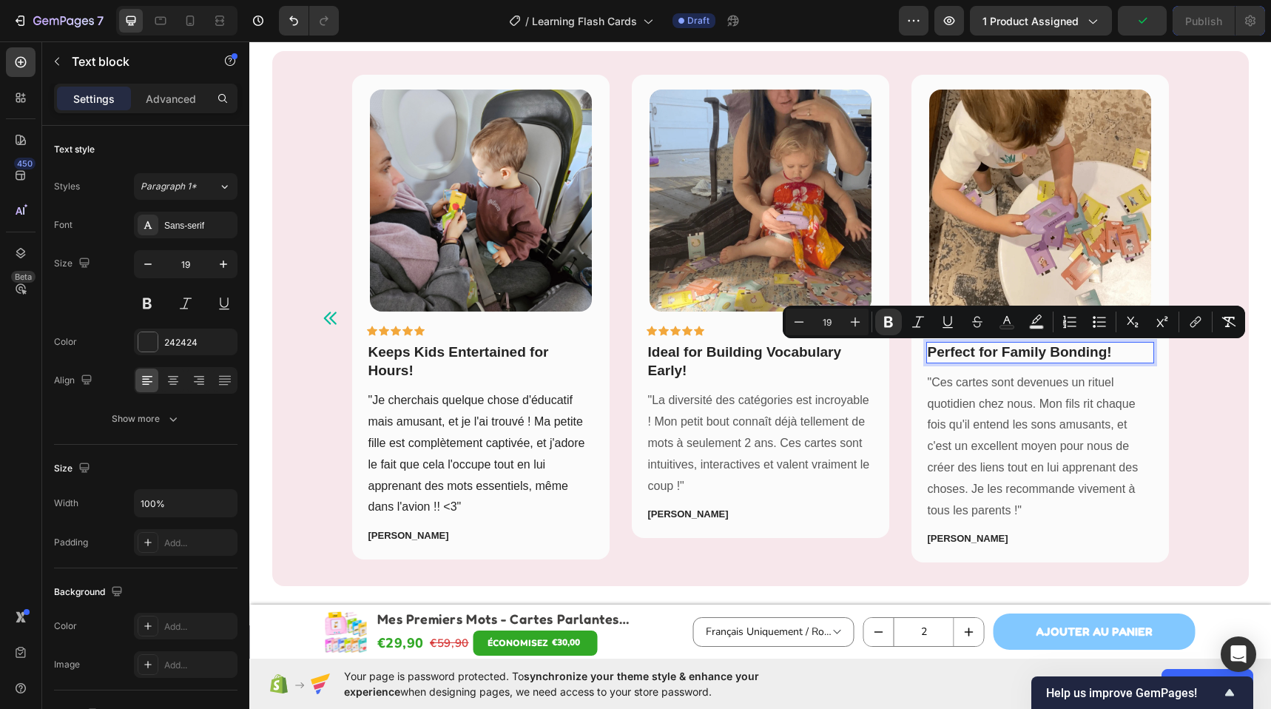
click at [998, 352] on strong "Perfect for Family Bonding!" at bounding box center [1019, 352] width 184 height 16
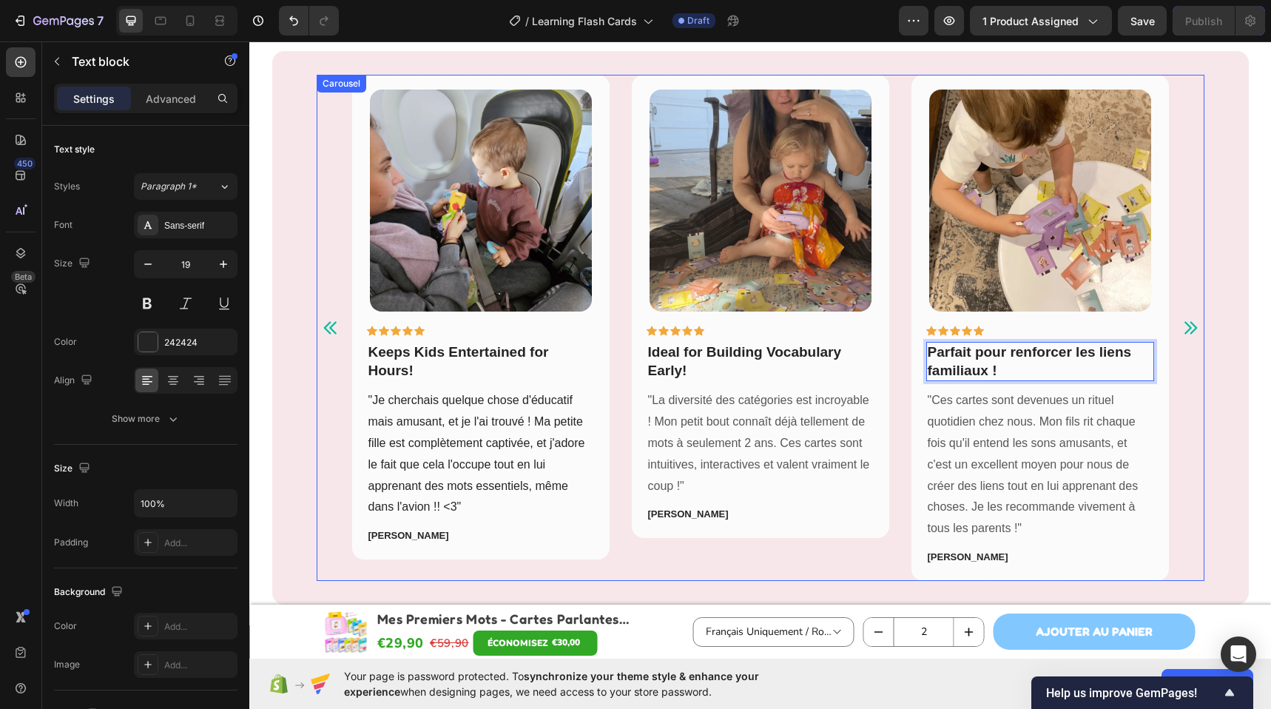
click at [1191, 327] on icon "Carousel Next Arrow" at bounding box center [1190, 328] width 18 height 18
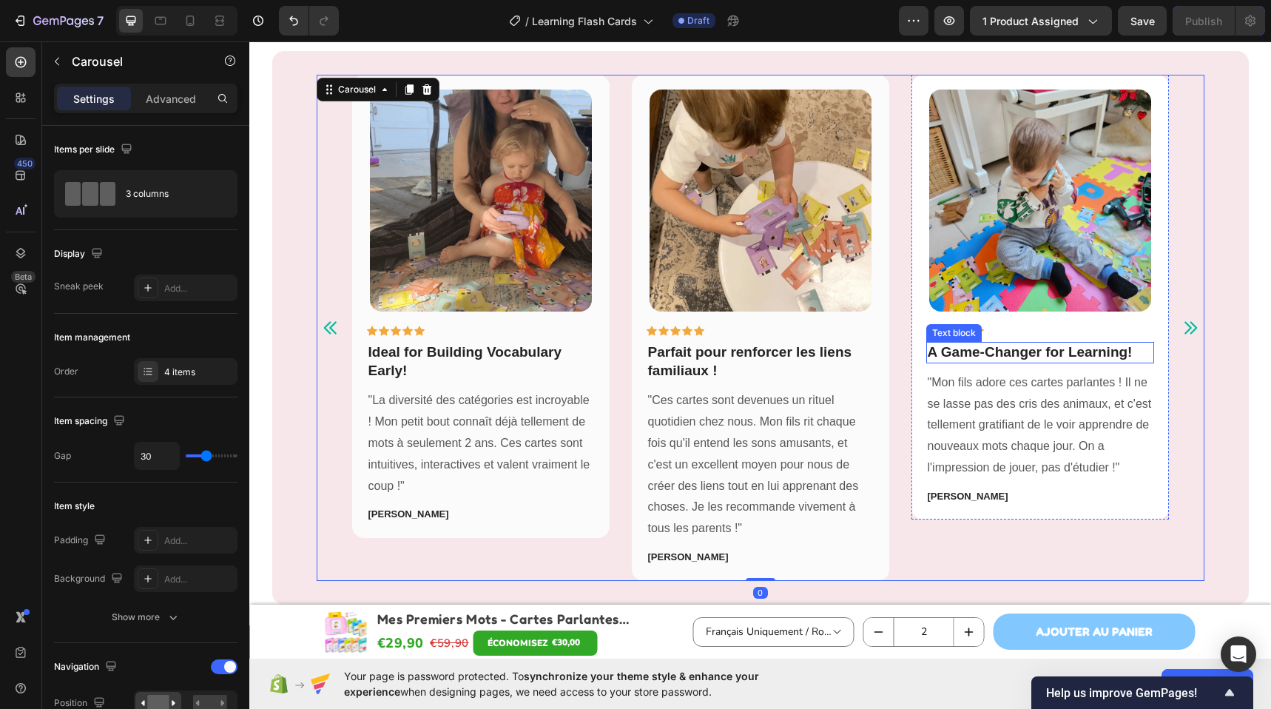
click at [1018, 359] on strong "A Game-Changer for Learning!" at bounding box center [1029, 352] width 205 height 16
click at [1018, 358] on strong "A Game-Changer for Learning!" at bounding box center [1029, 352] width 205 height 16
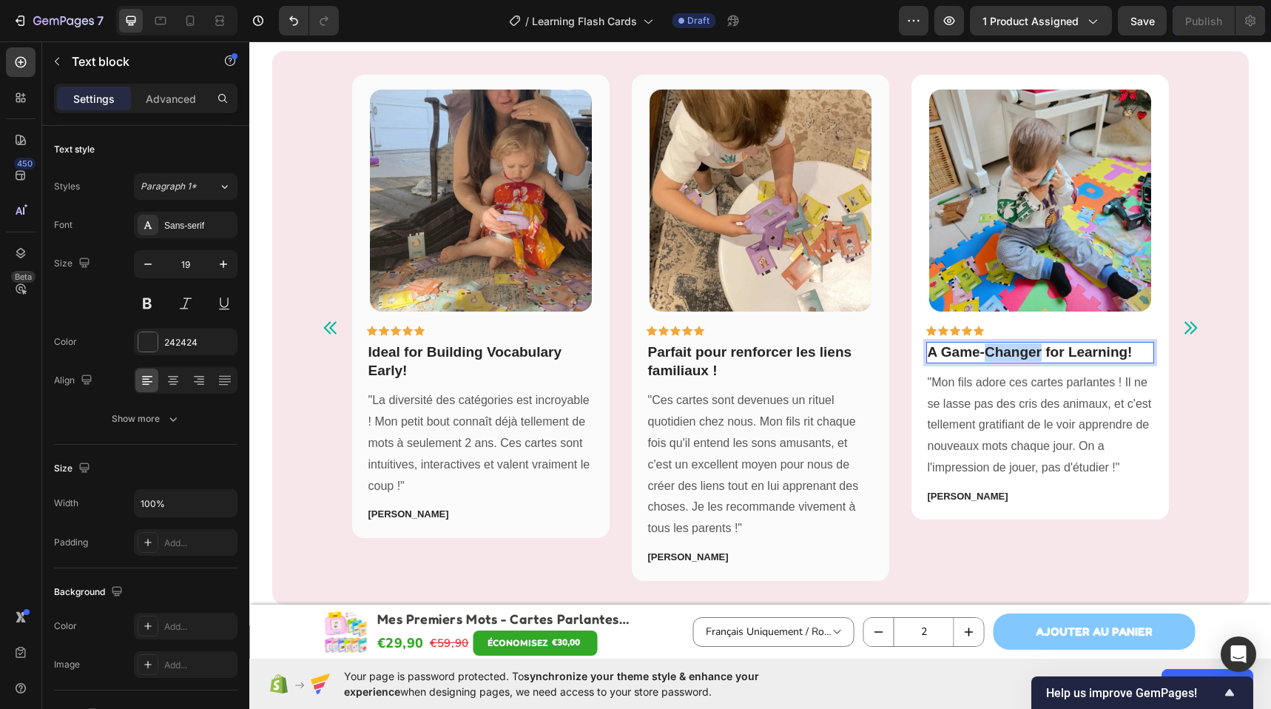
click at [1018, 358] on strong "A Game-Changer for Learning!" at bounding box center [1029, 352] width 205 height 16
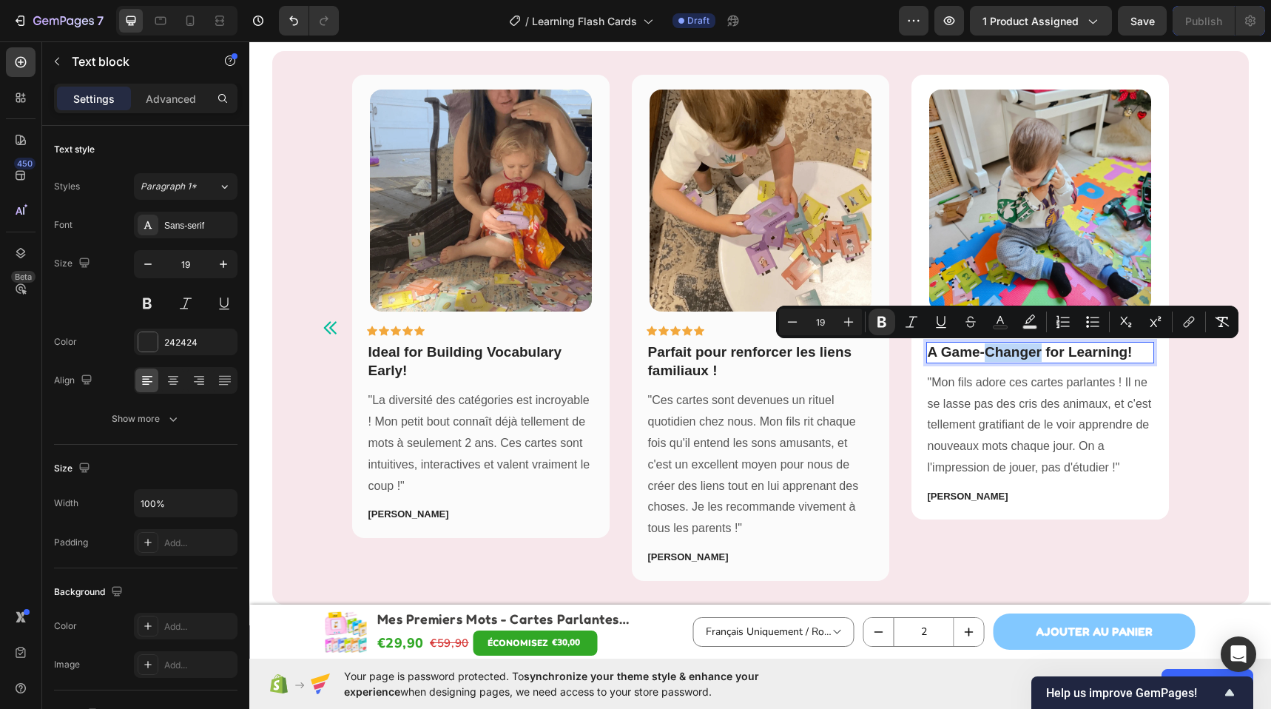
copy strong "Changer"
click at [1075, 360] on p "A Game-Changer for Learning!" at bounding box center [1039, 352] width 225 height 18
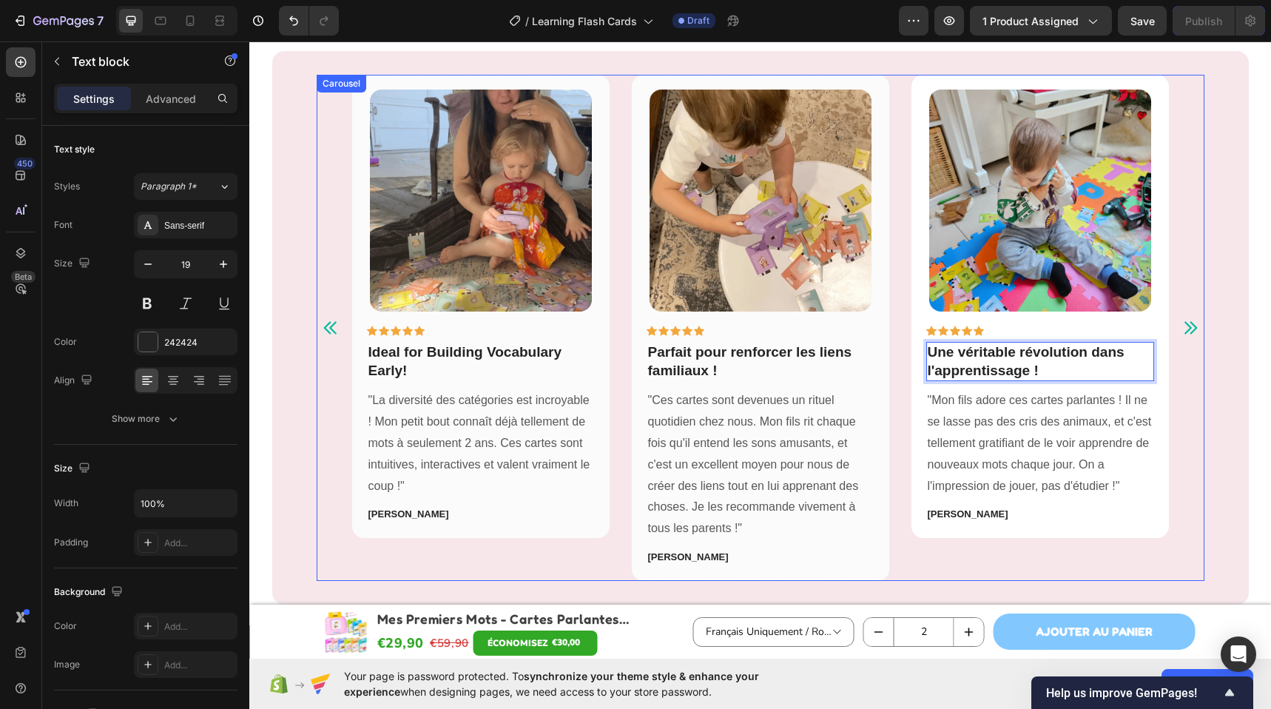
click at [1184, 324] on icon "Carousel Next Arrow" at bounding box center [1190, 327] width 13 height 13
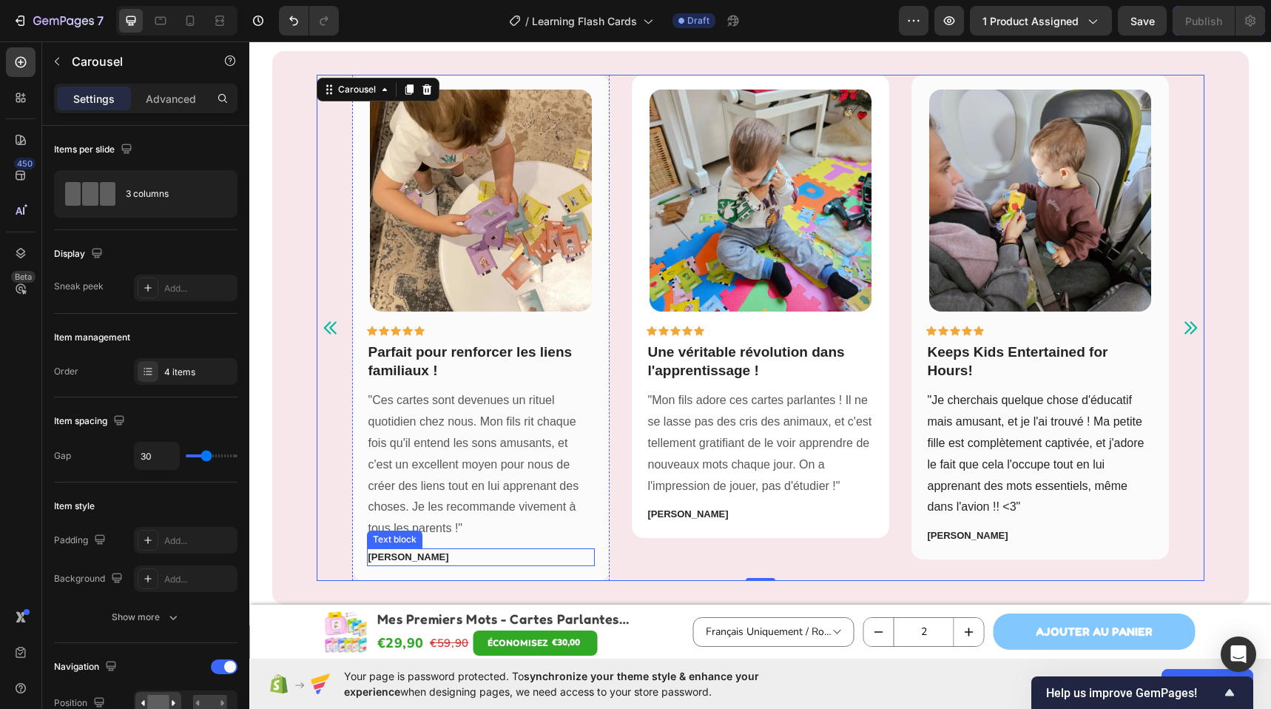
click at [405, 560] on p "[PERSON_NAME]" at bounding box center [480, 557] width 225 height 15
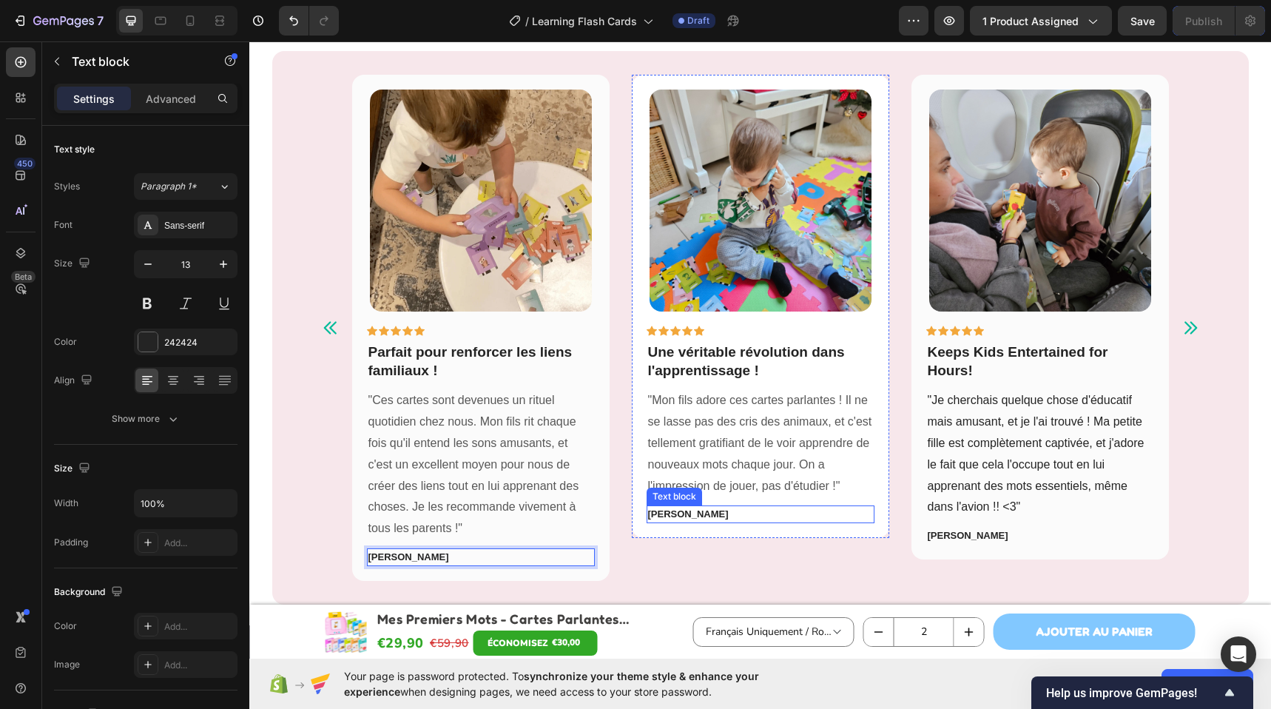
click at [673, 510] on strong "[PERSON_NAME]" at bounding box center [688, 513] width 81 height 11
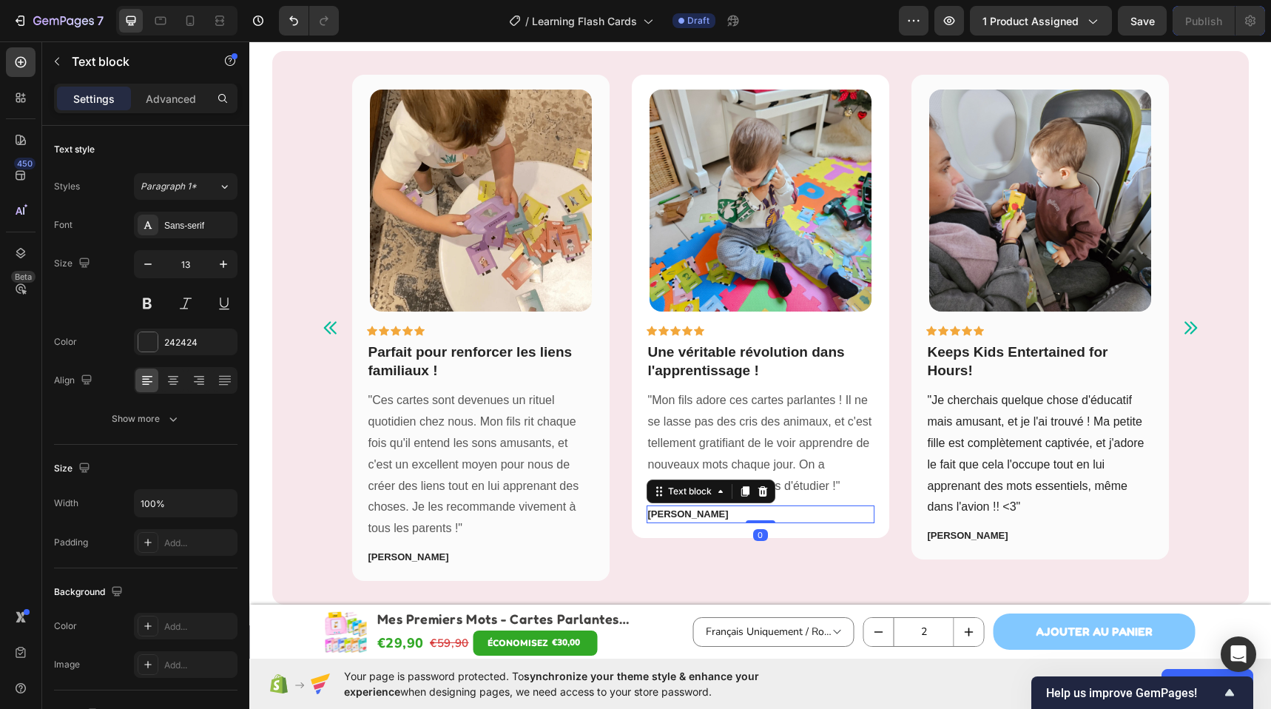
click at [673, 510] on strong "[PERSON_NAME]" at bounding box center [688, 513] width 81 height 11
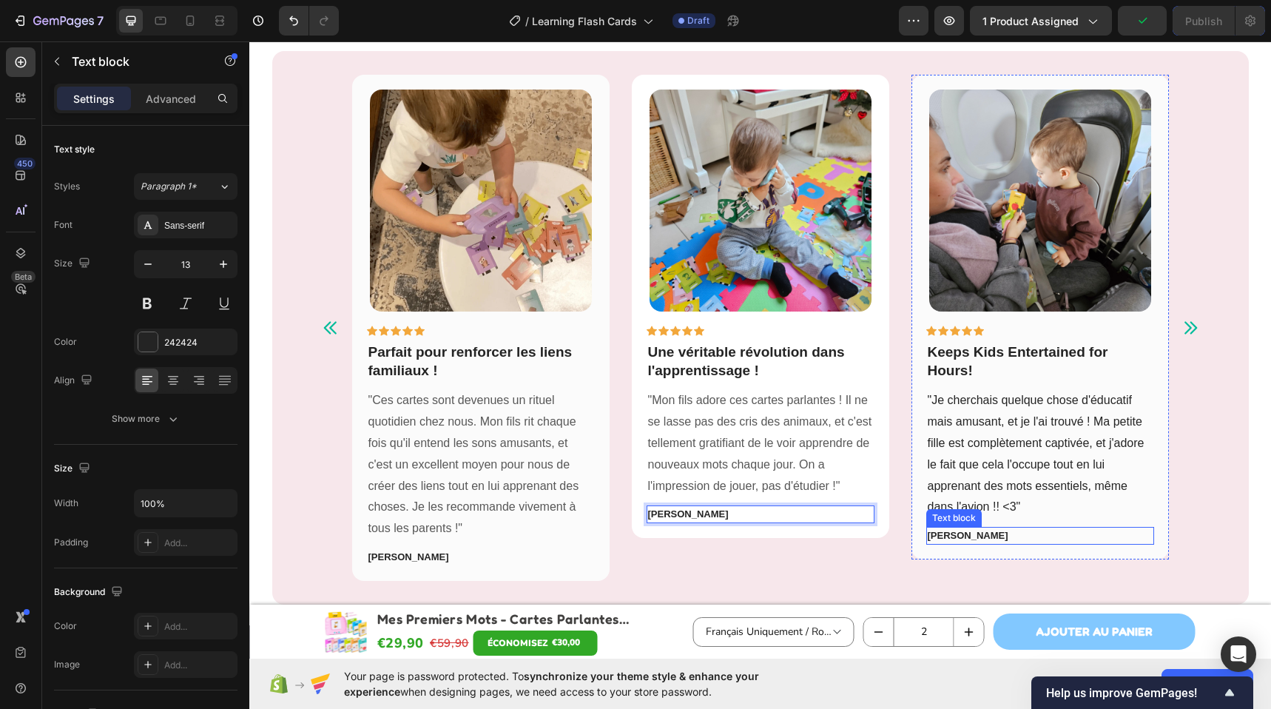
click at [945, 535] on p "[PERSON_NAME]" at bounding box center [1039, 535] width 225 height 15
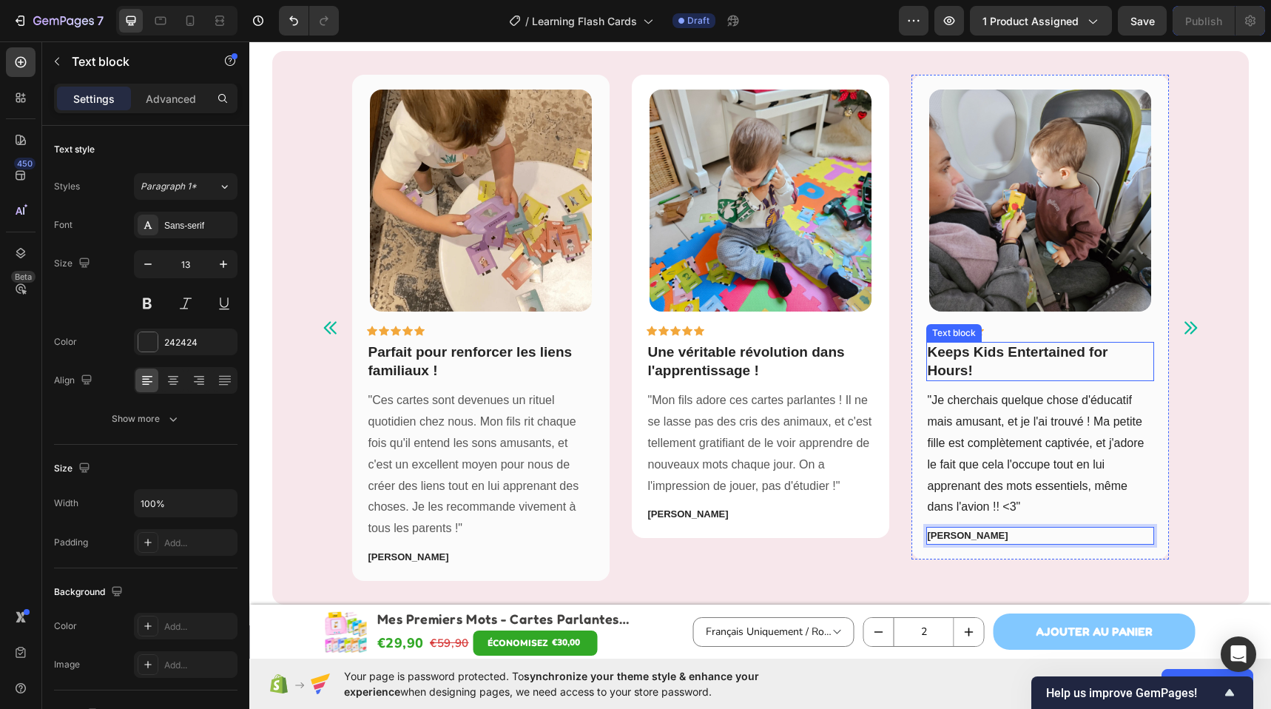
click at [927, 354] on strong "Keeps Kids Entertained for Hours!" at bounding box center [1017, 361] width 180 height 34
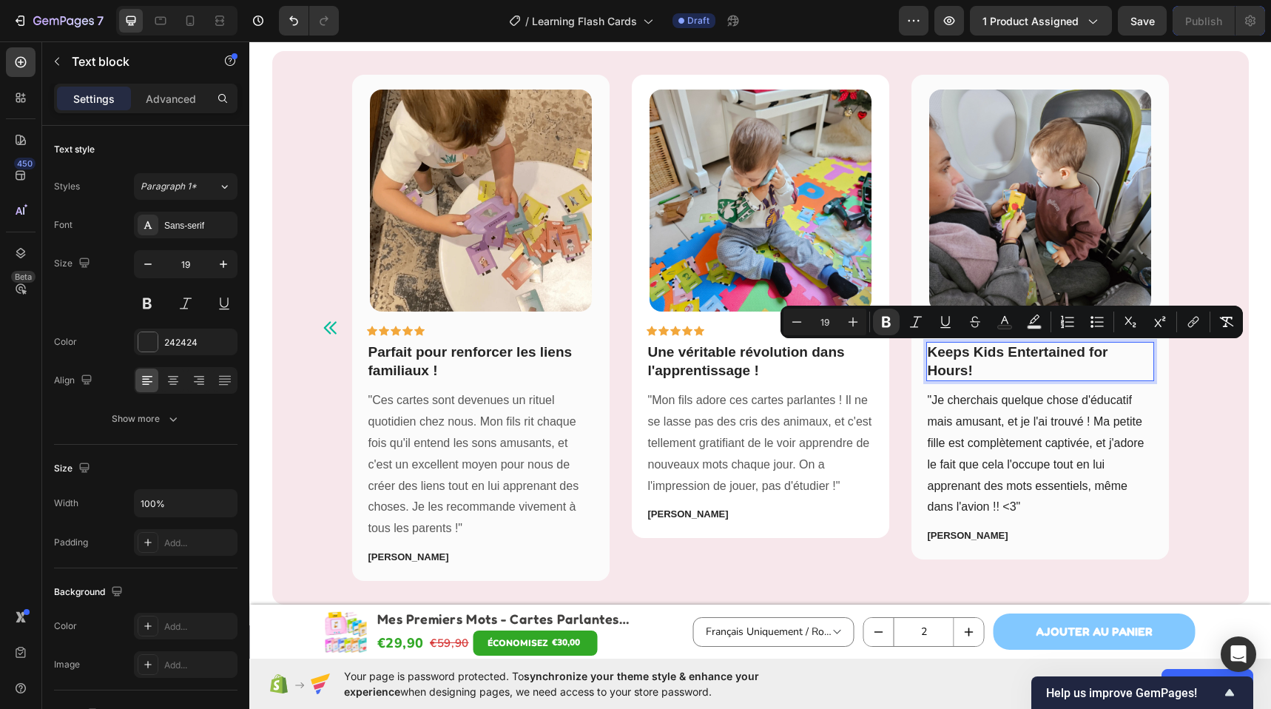
click at [1008, 362] on p "Keeps Kids Entertained for Hours!" at bounding box center [1039, 361] width 225 height 36
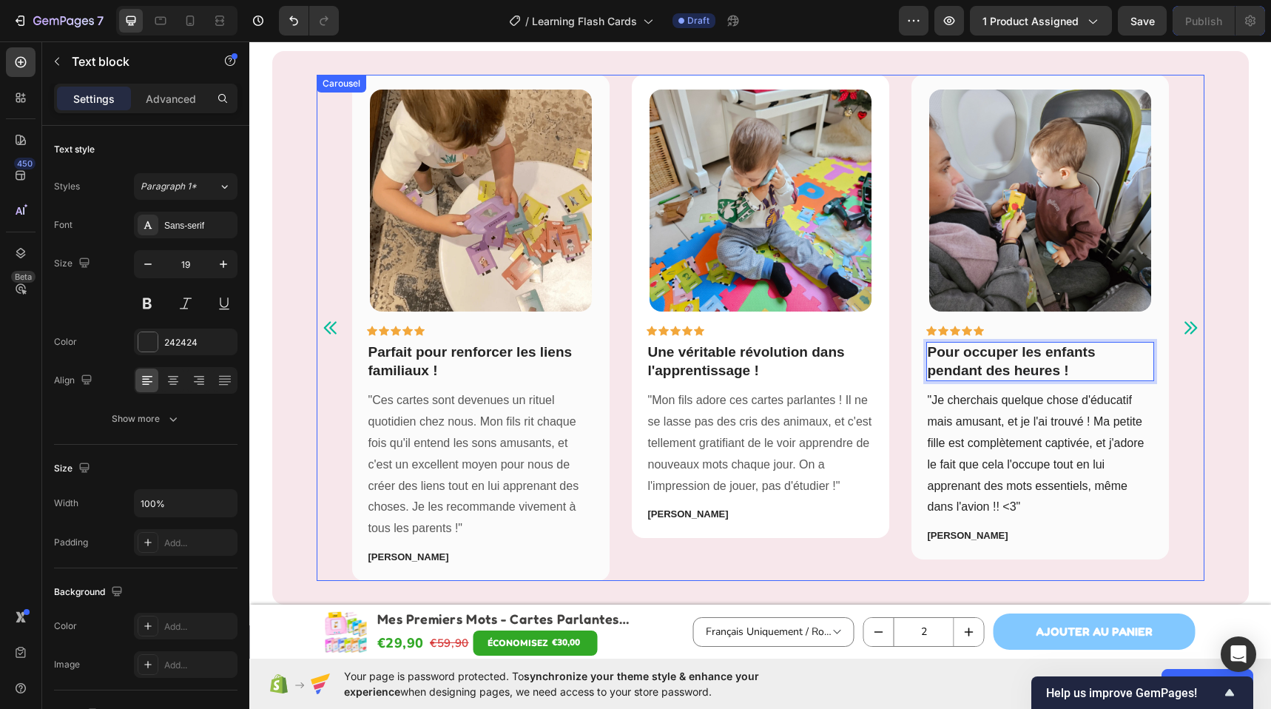
click at [1183, 322] on icon "Carousel Next Arrow" at bounding box center [1190, 328] width 18 height 18
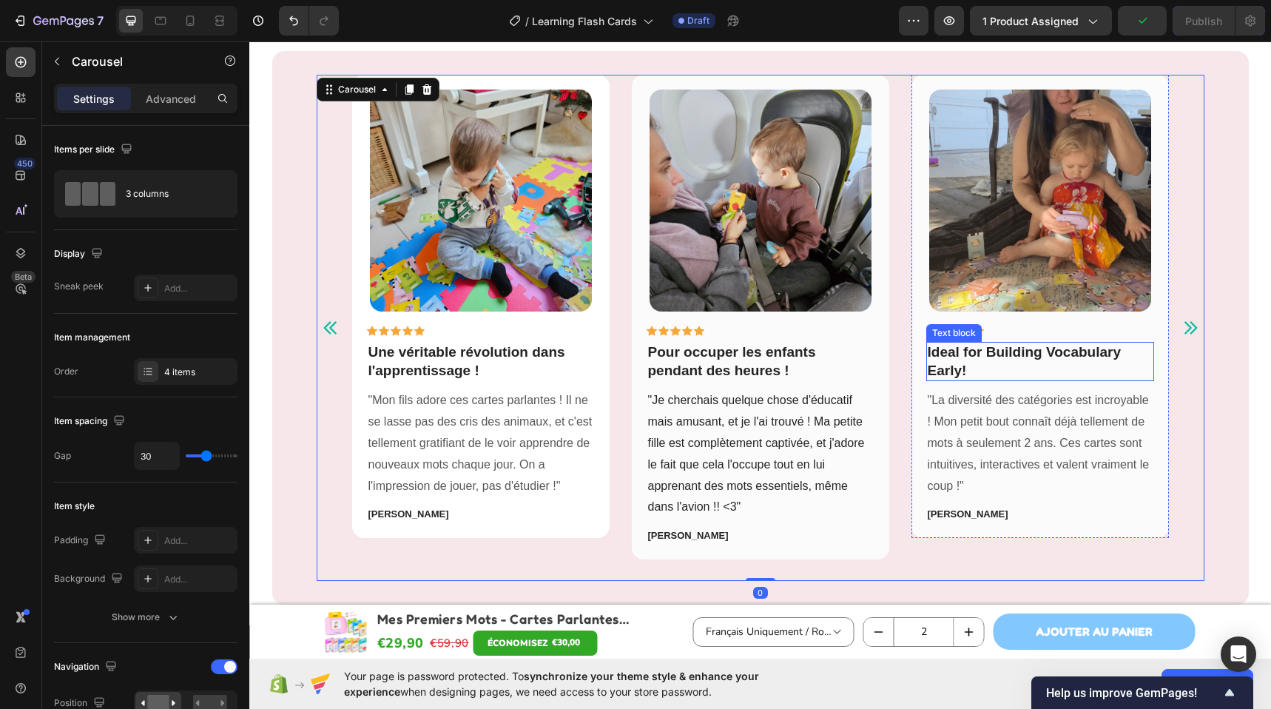
click at [968, 363] on p "Ideal for Building Vocabulary Early!" at bounding box center [1039, 361] width 225 height 36
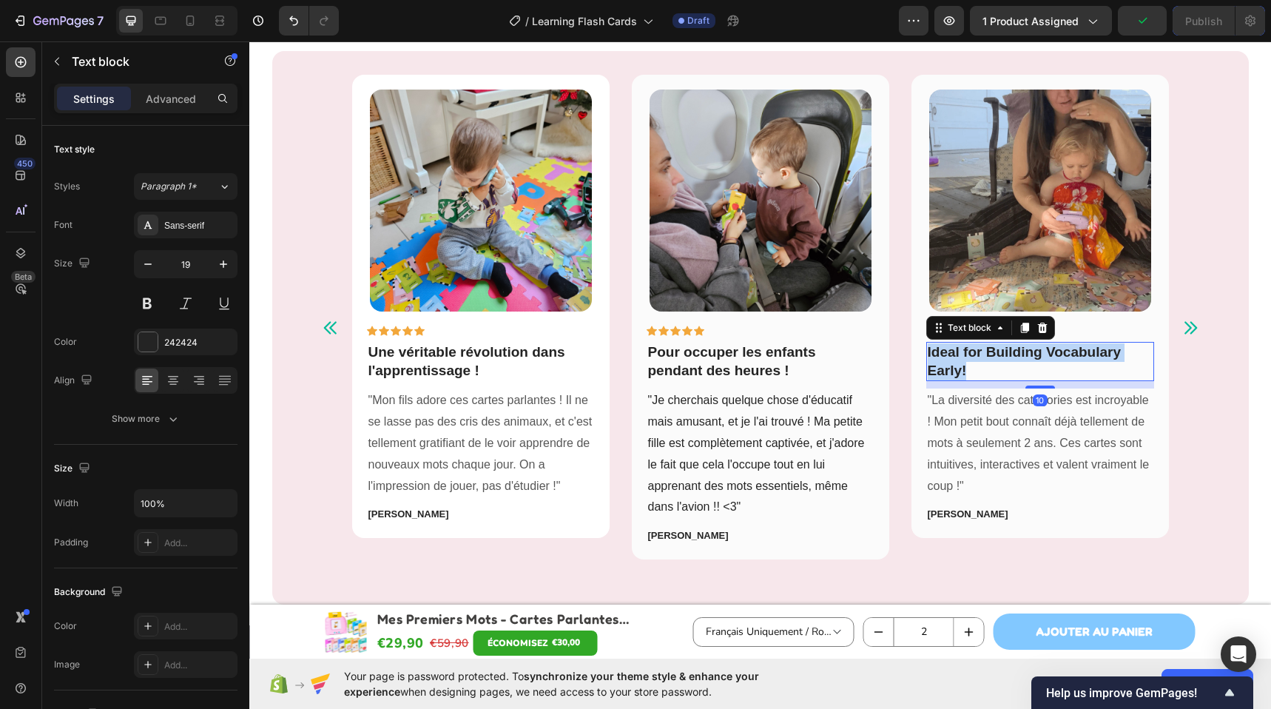
click at [968, 363] on p "Ideal for Building Vocabulary Early!" at bounding box center [1039, 361] width 225 height 36
copy strong "Ideal for Building Vocabulary Early!"
click at [949, 362] on strong "Ideal for Building Vocabulary Early!" at bounding box center [1023, 361] width 193 height 34
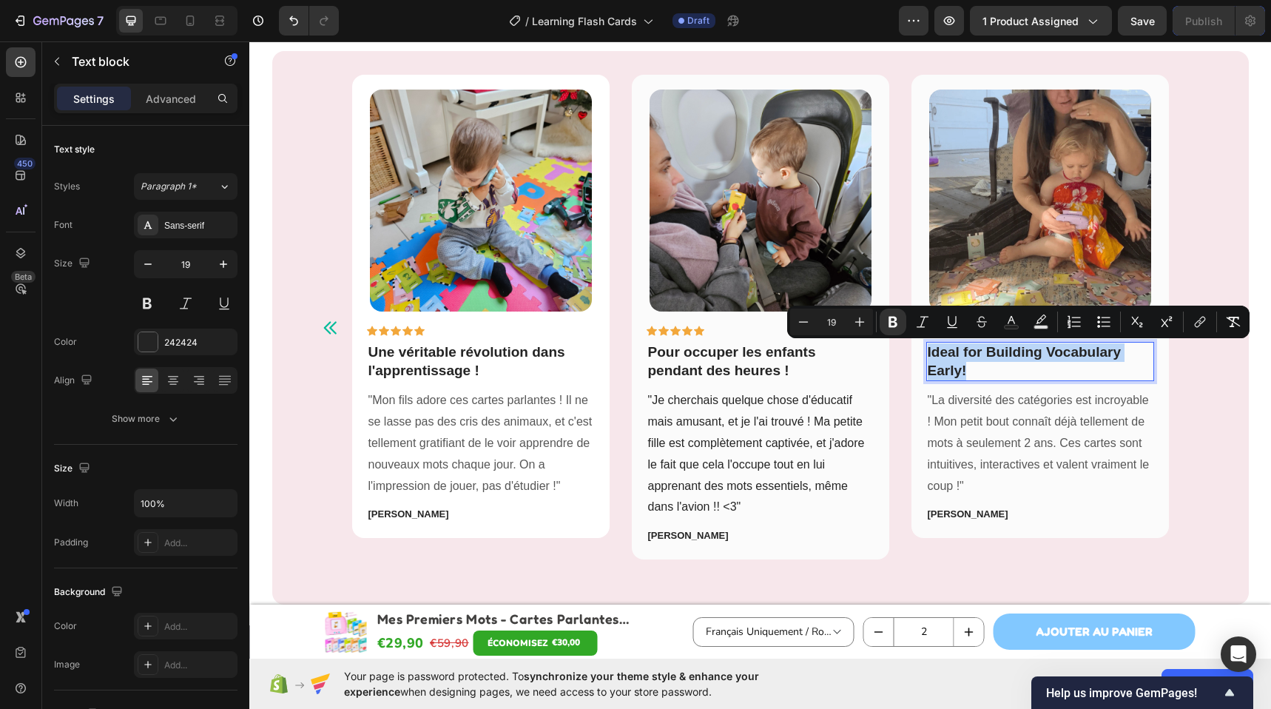
click at [949, 362] on strong "Ideal for Building Vocabulary Early!" at bounding box center [1023, 361] width 193 height 34
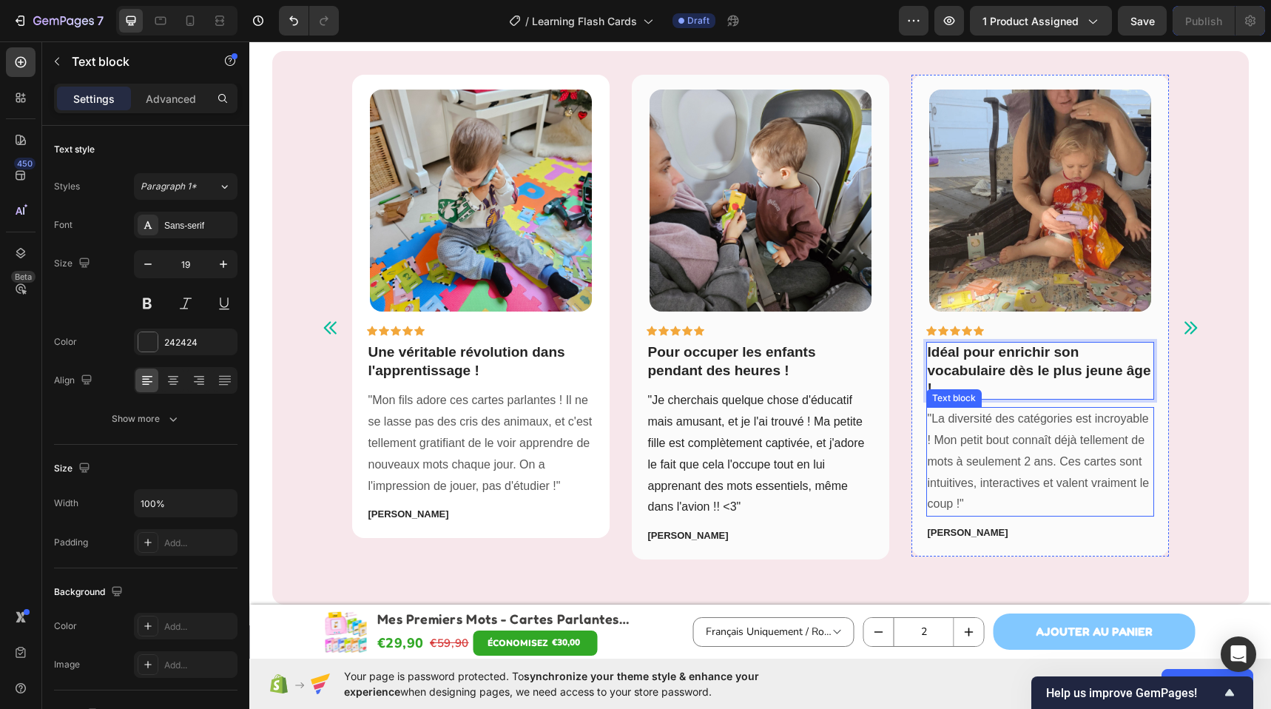
click at [953, 445] on p ""La diversité des catégories est incroyable ! Mon petit bout connaît déjà telle…" at bounding box center [1039, 461] width 225 height 106
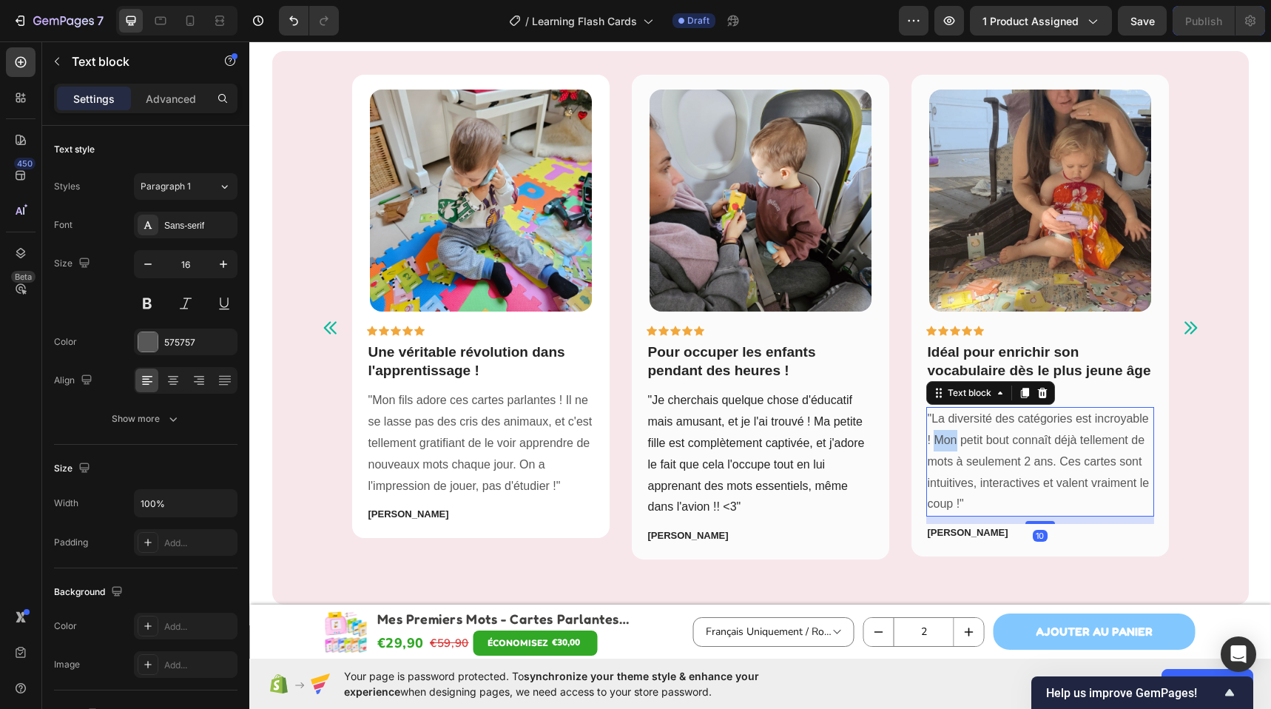
click at [942, 442] on p ""La diversité des catégories est incroyable ! Mon petit bout connaît déjà telle…" at bounding box center [1039, 461] width 225 height 106
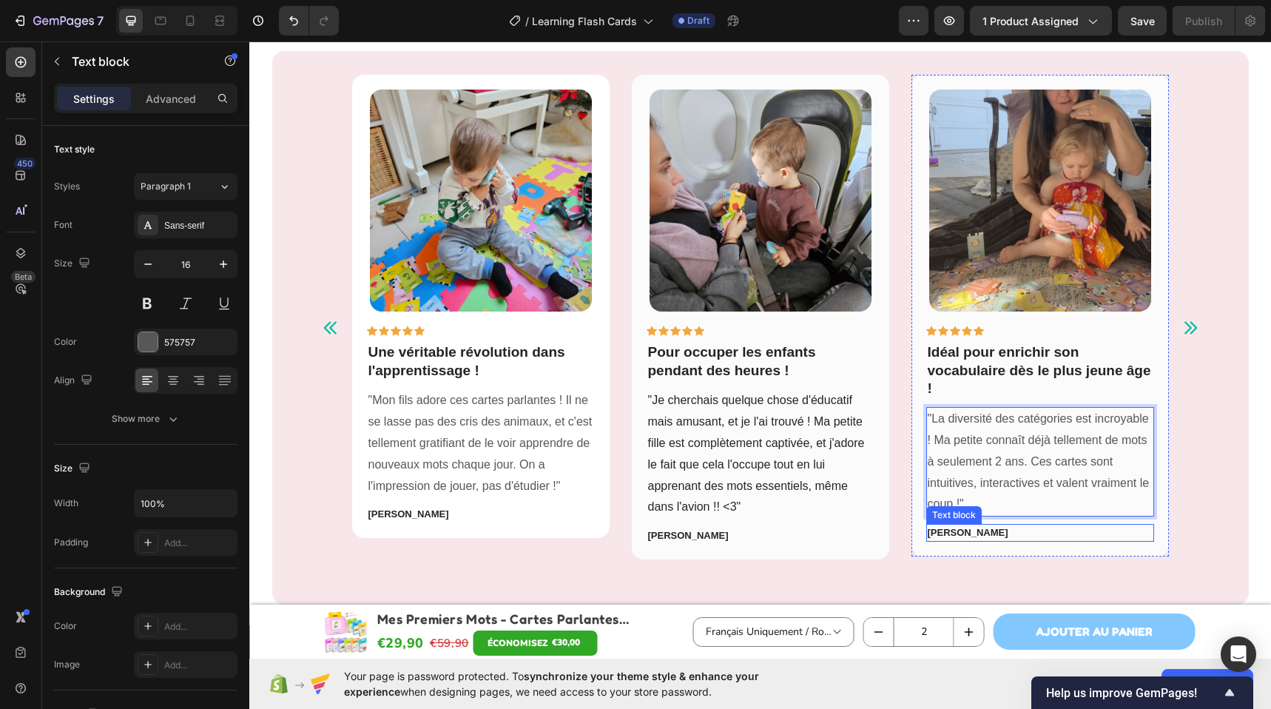
click at [963, 532] on p "[PERSON_NAME]" at bounding box center [1039, 532] width 225 height 15
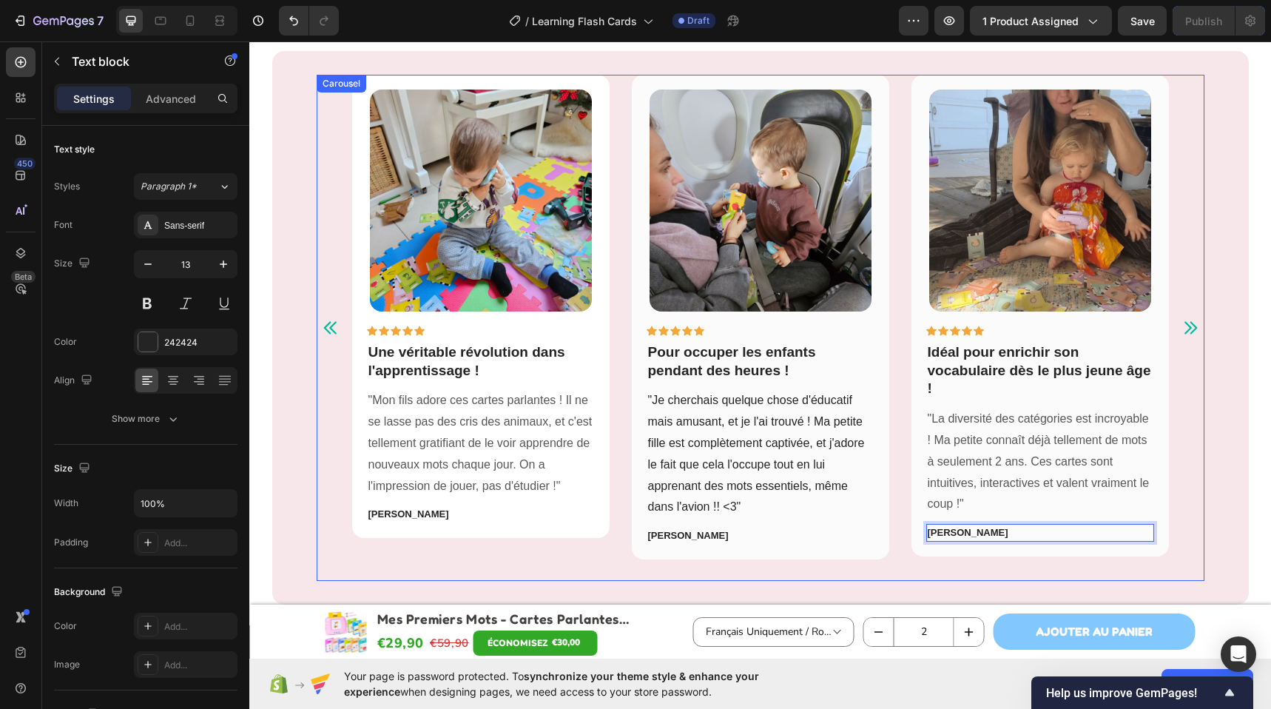
click at [1181, 331] on icon "Carousel Next Arrow" at bounding box center [1190, 328] width 18 height 18
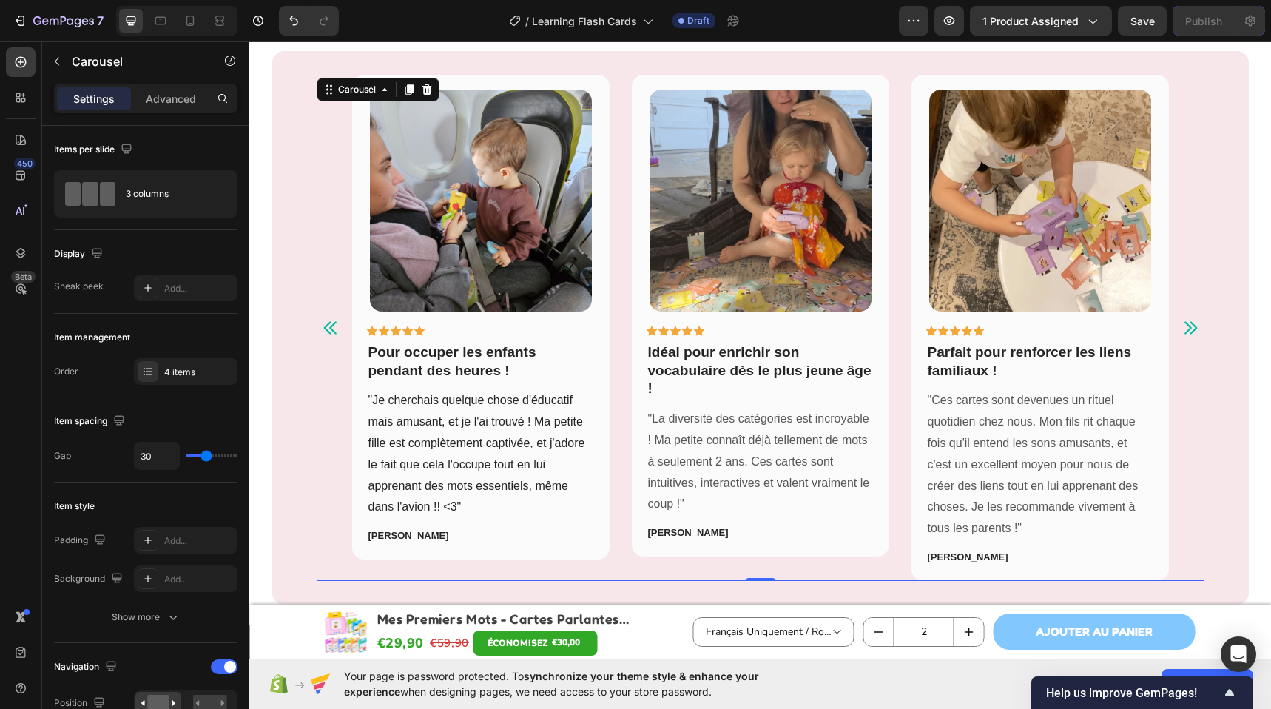
click at [1181, 331] on icon "Carousel Next Arrow" at bounding box center [1190, 328] width 18 height 18
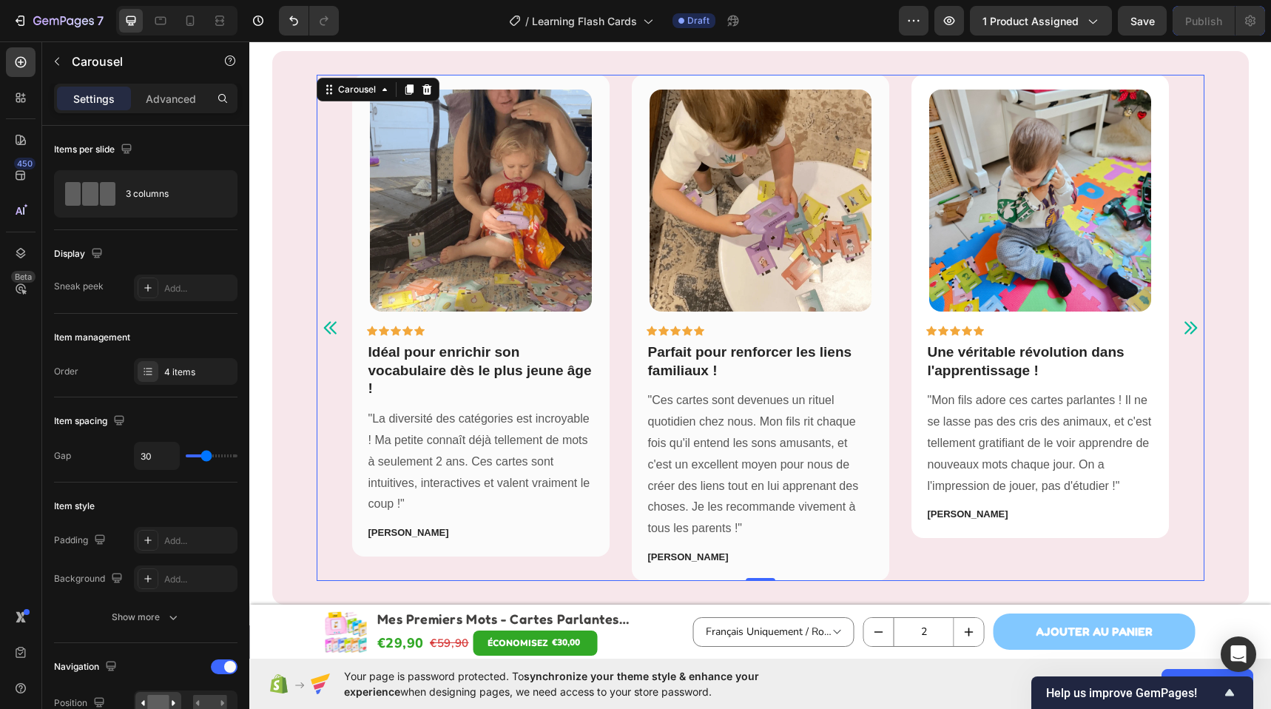
click at [1181, 331] on icon "Carousel Next Arrow" at bounding box center [1190, 328] width 18 height 18
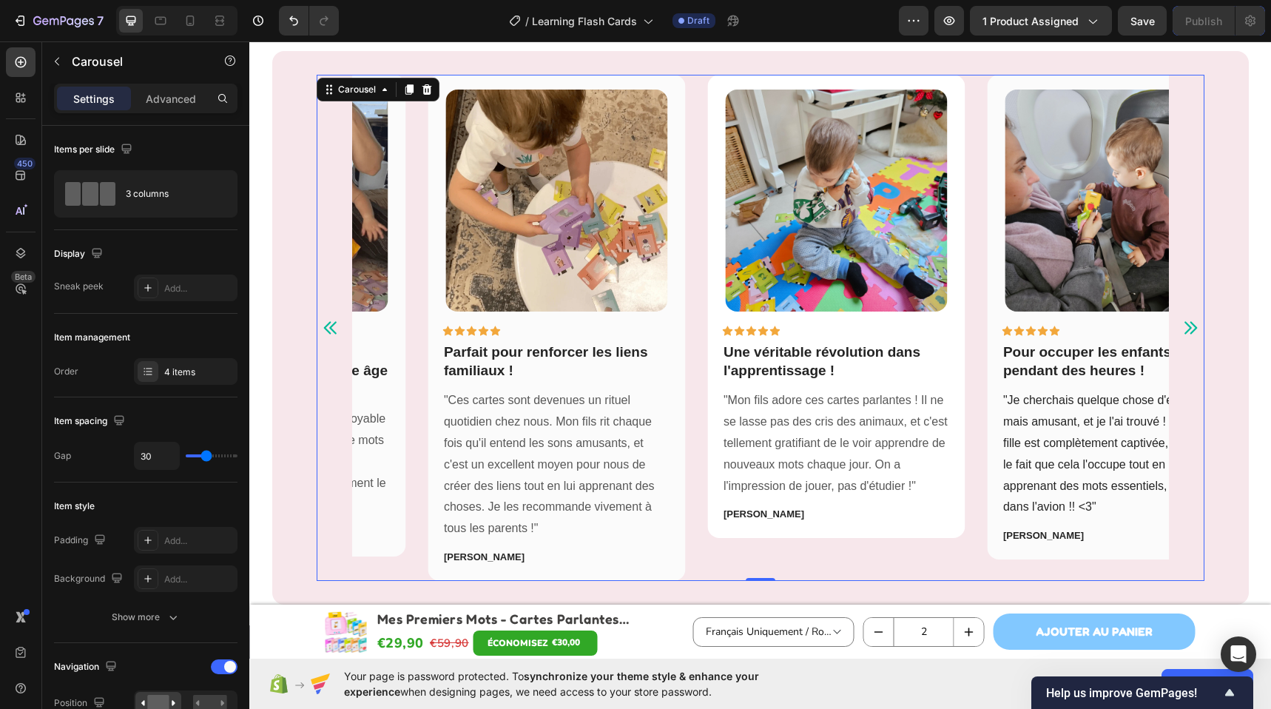
click at [1181, 331] on icon "Carousel Next Arrow" at bounding box center [1190, 328] width 18 height 18
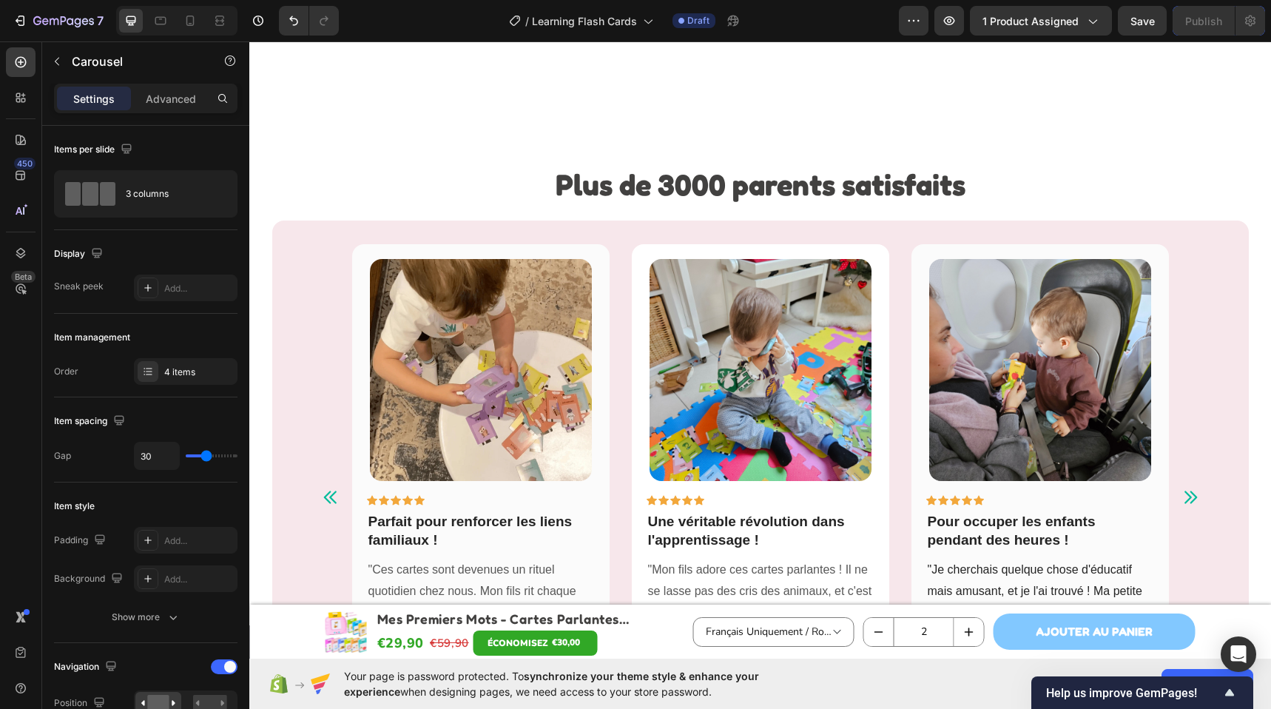
scroll to position [3816, 0]
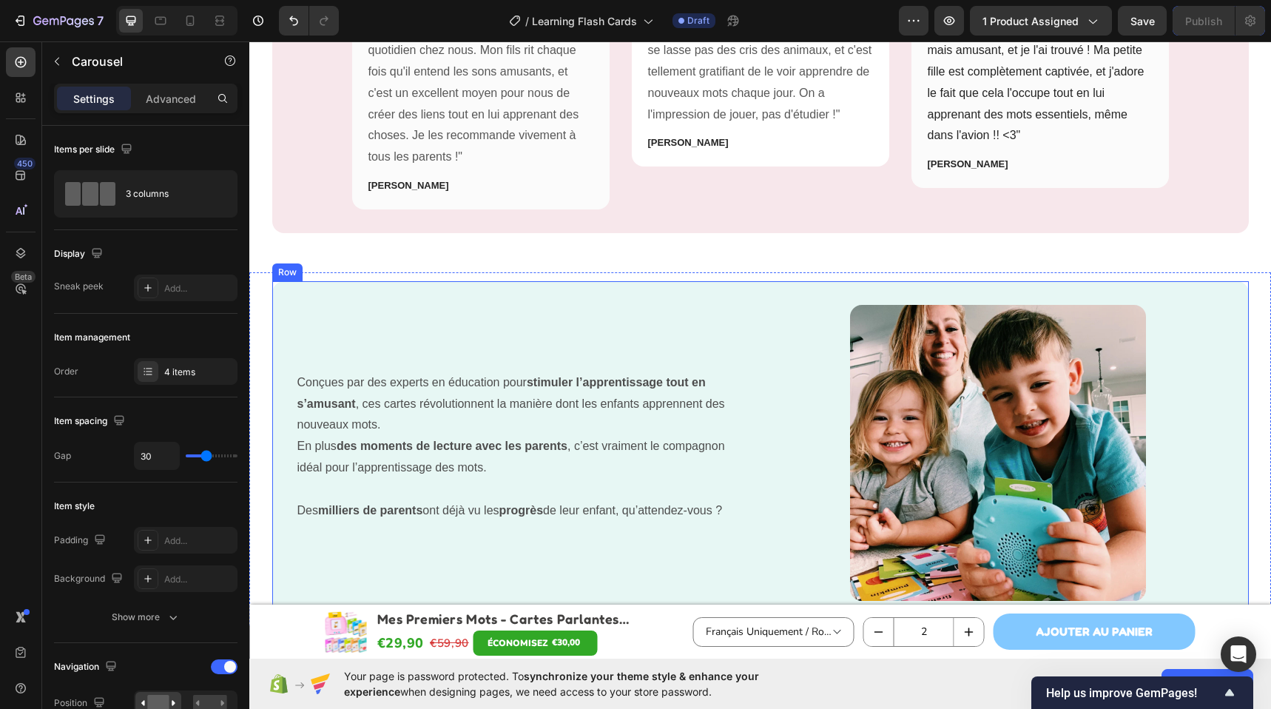
click at [658, 339] on div "Conçues par des experts en éducation pour stimuler l’apprentissage tout en s’am…" at bounding box center [522, 453] width 453 height 296
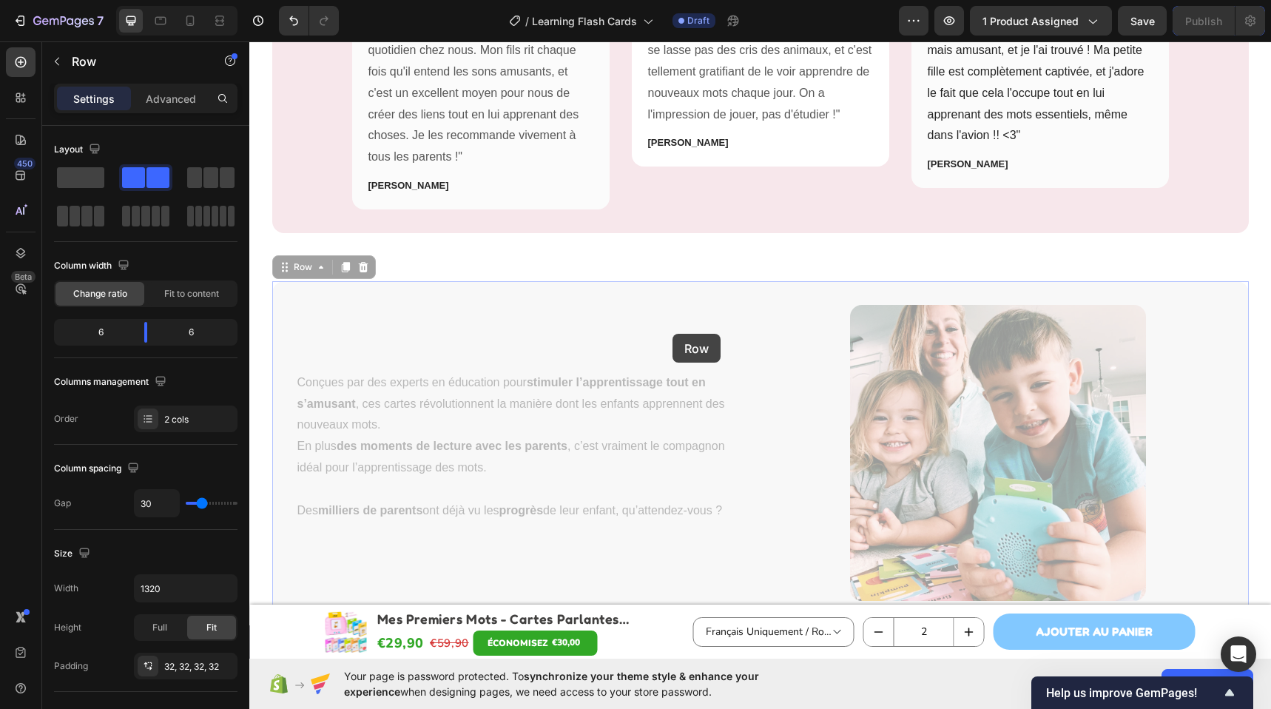
drag, startPoint x: 663, startPoint y: 334, endPoint x: 672, endPoint y: 334, distance: 9.6
click at [672, 334] on div "Header Product Images Mes Premiers Mots - Cartes Parlantes Éducatives Product T…" at bounding box center [759, 96] width 1021 height 7742
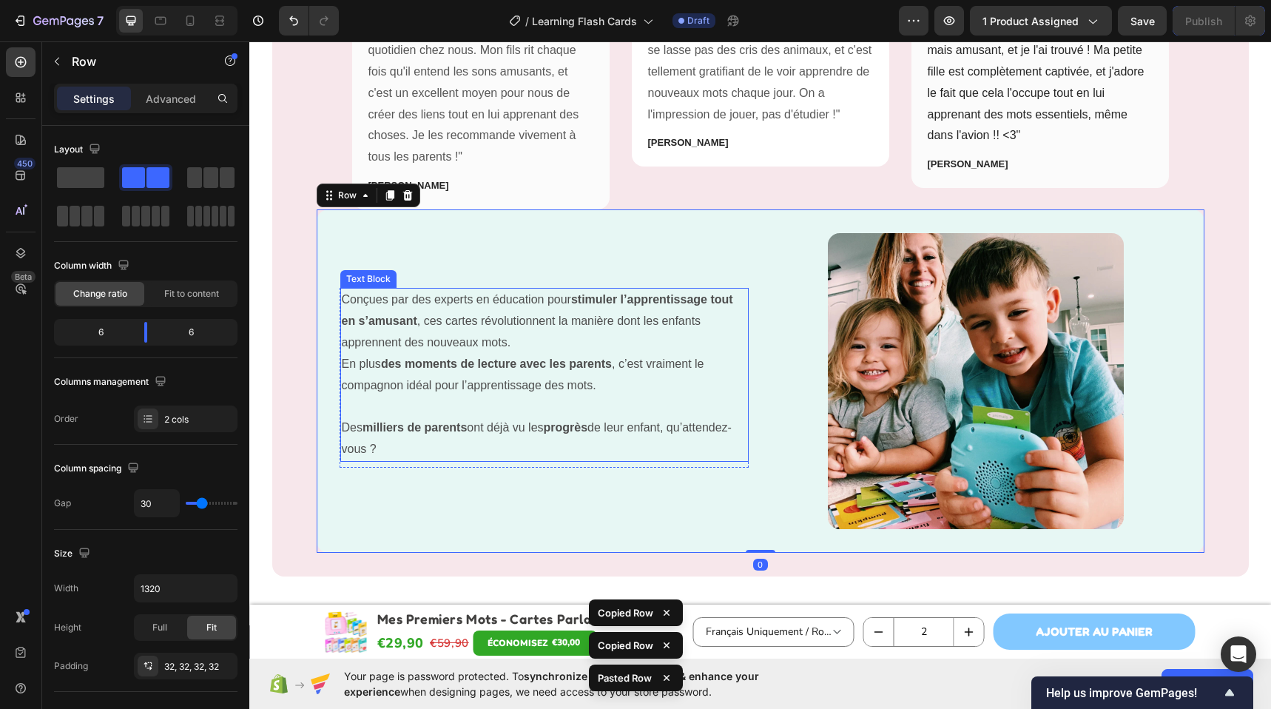
scroll to position [4040, 0]
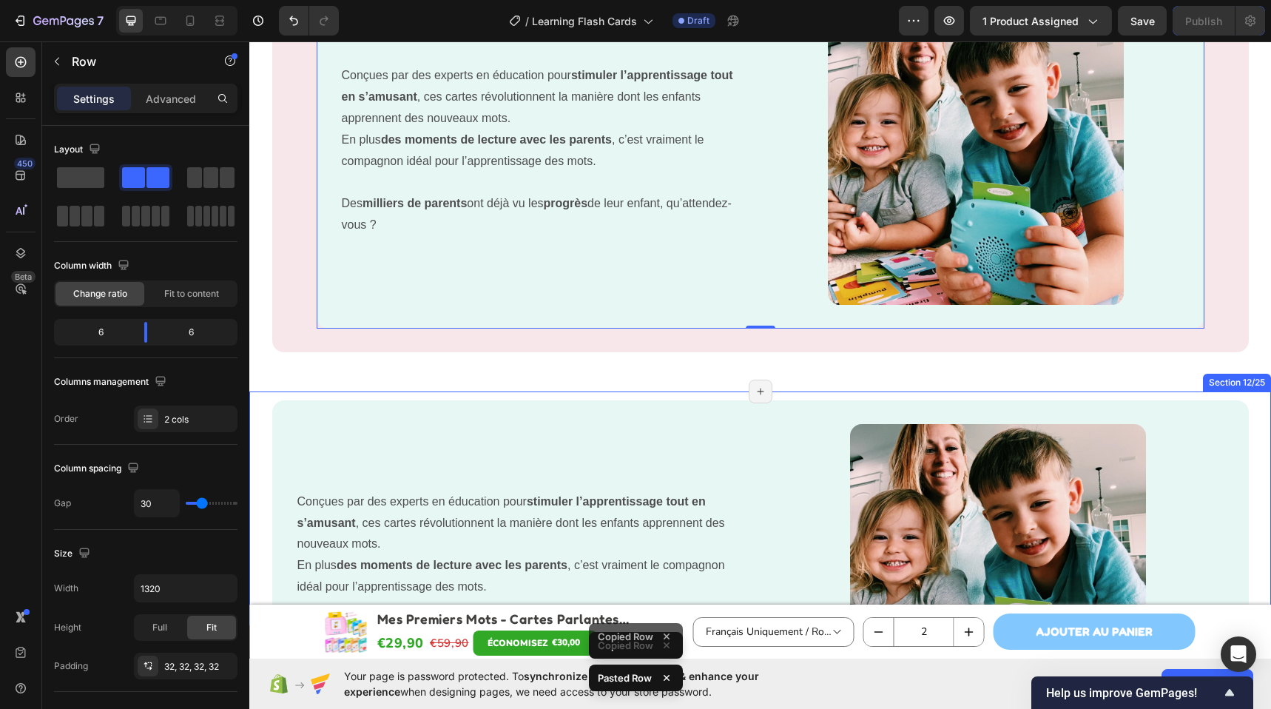
click at [346, 396] on div "Conçues par des experts en éducation pour stimuler l’apprentissage tout en s’am…" at bounding box center [759, 571] width 1021 height 361
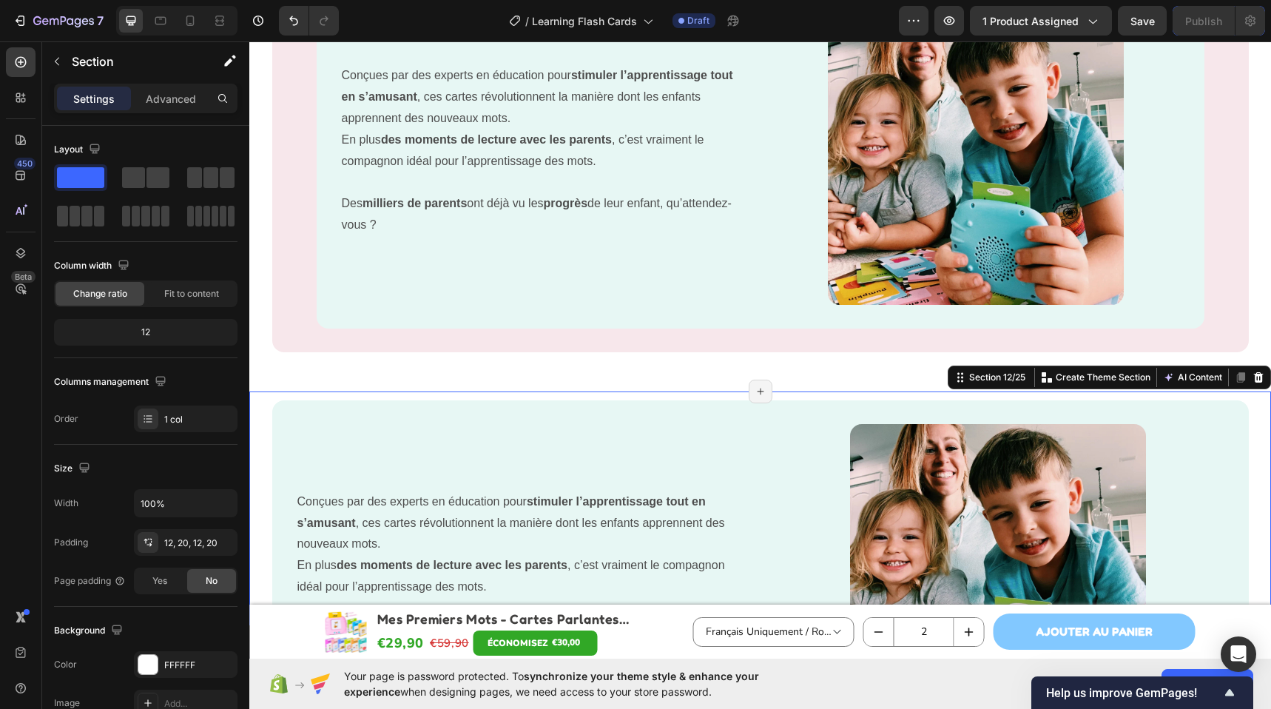
click at [1254, 379] on icon at bounding box center [1259, 376] width 10 height 10
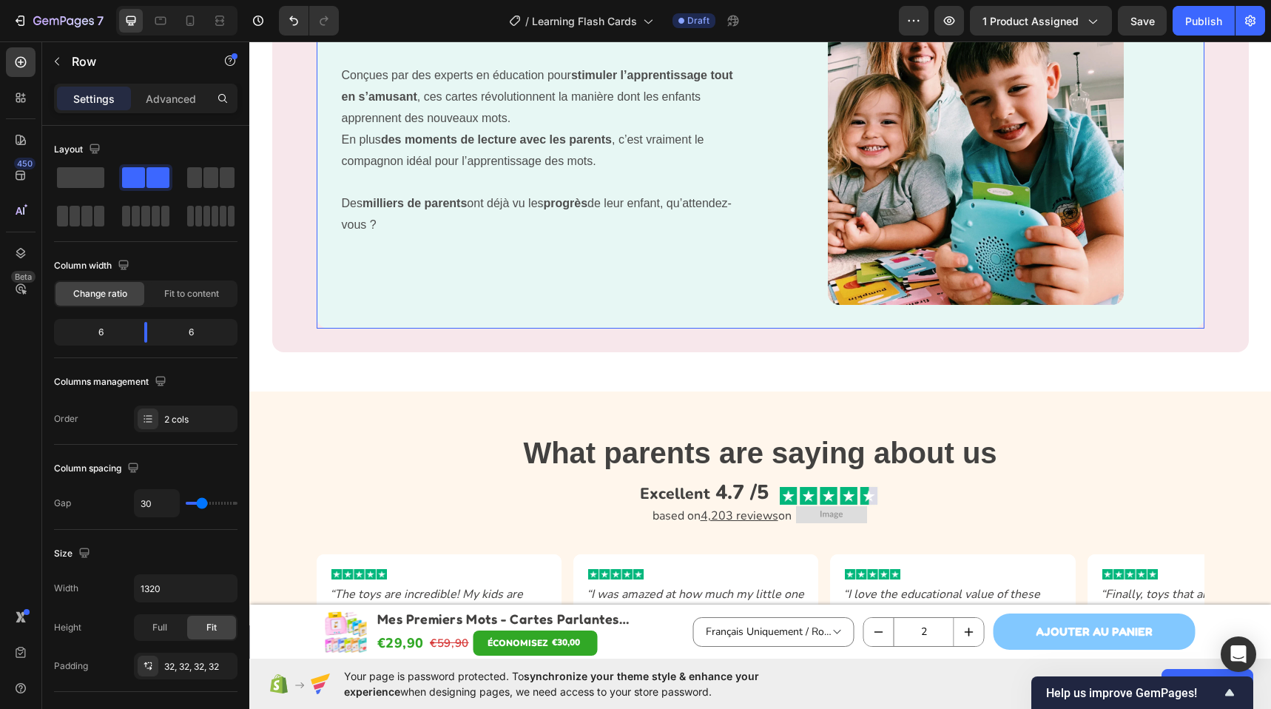
click at [724, 174] on div "Conçues par des experts en éducation pour stimuler l’apprentissage tout en s’am…" at bounding box center [544, 157] width 409 height 296
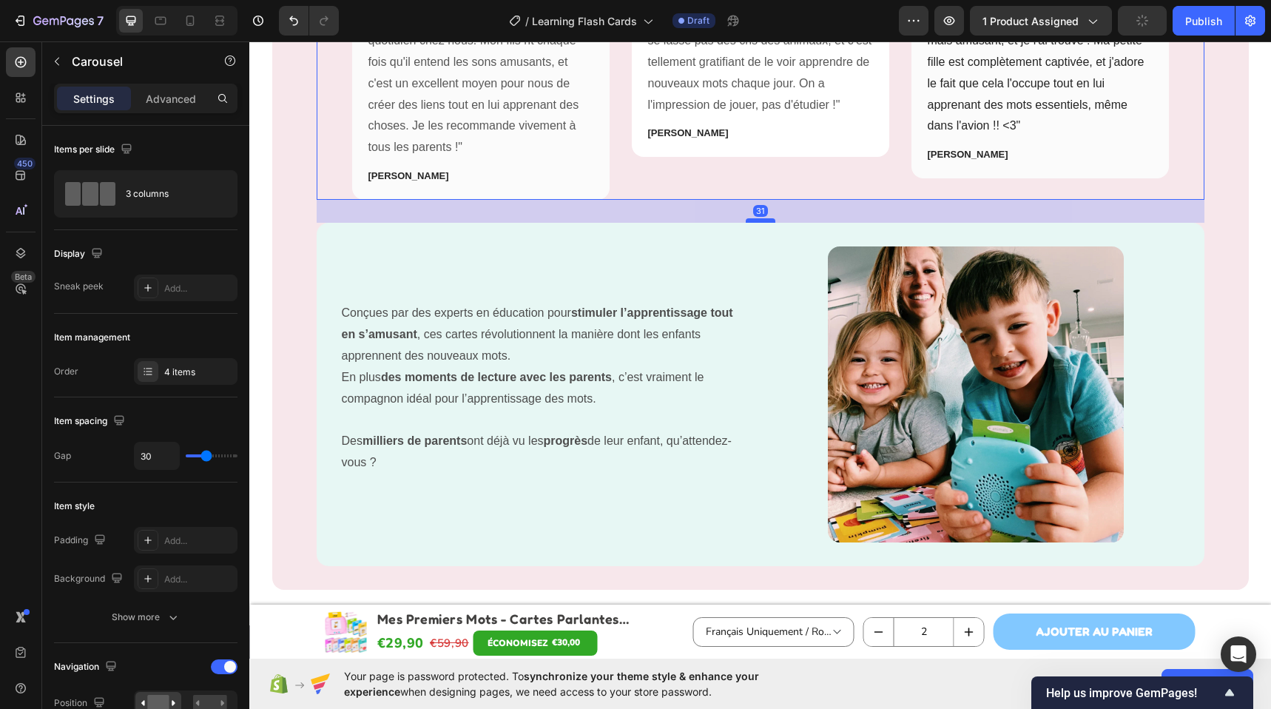
drag, startPoint x: 761, startPoint y: 197, endPoint x: 758, endPoint y: 220, distance: 23.1
click at [758, 220] on div at bounding box center [760, 220] width 30 height 4
click at [744, 260] on div "Conçues par des experts en éducation pour stimuler l’apprentissage tout en s’am…" at bounding box center [760, 394] width 887 height 343
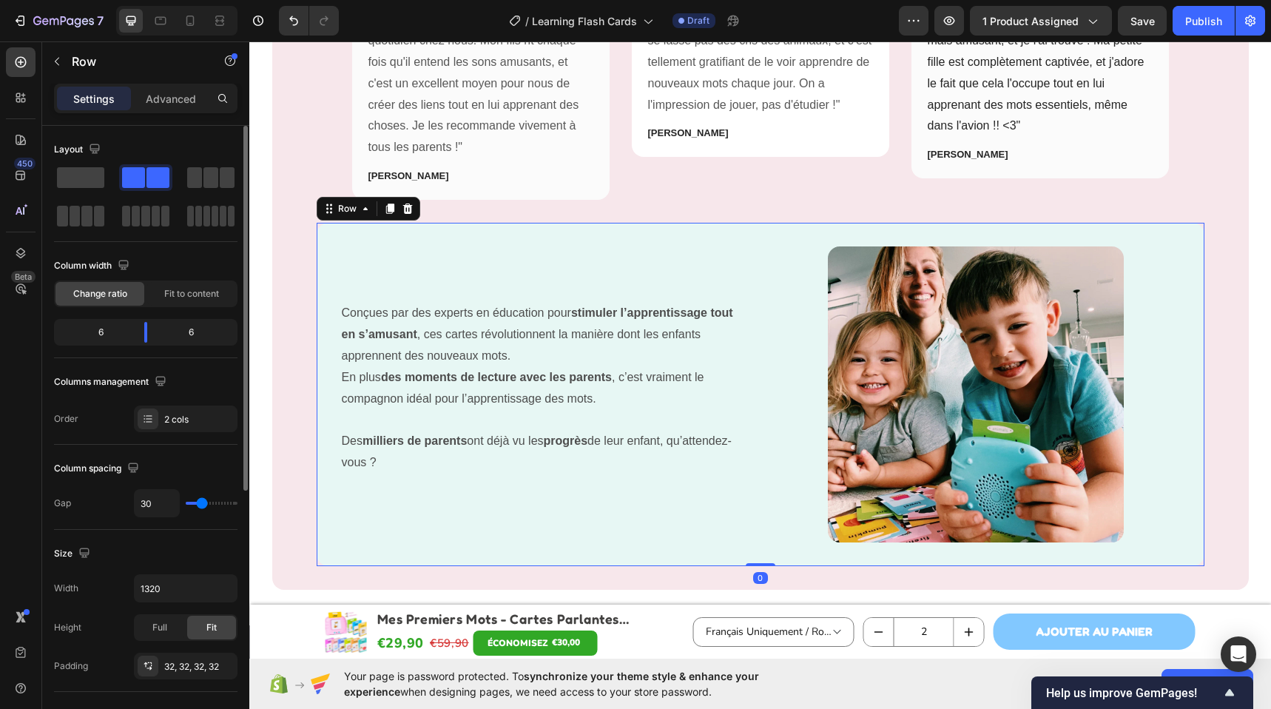
scroll to position [409, 0]
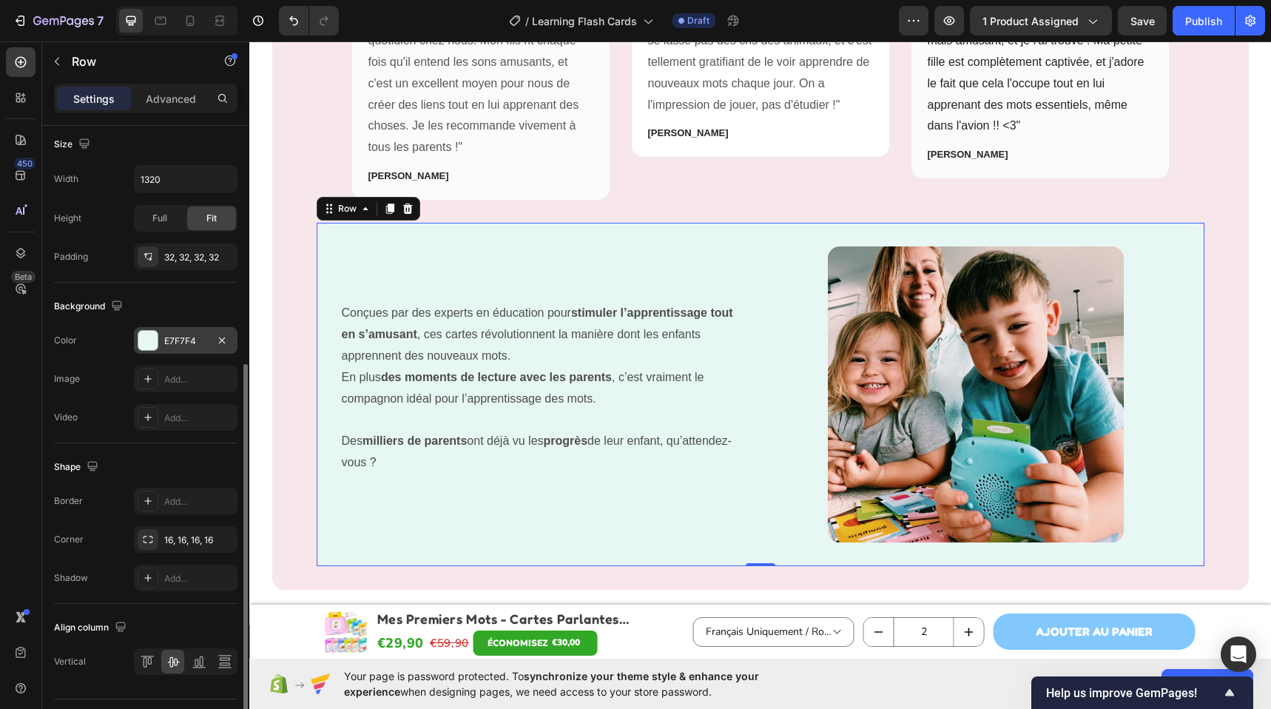
click at [186, 341] on div "E7F7F4" at bounding box center [185, 340] width 43 height 13
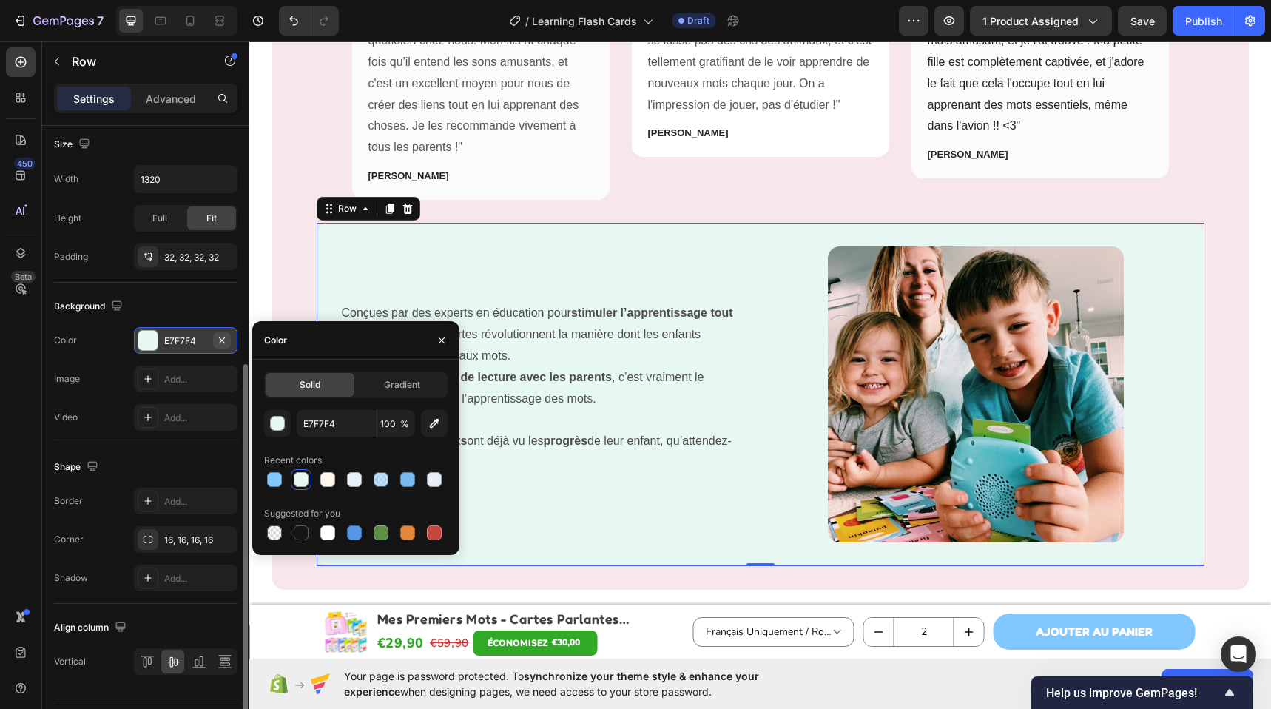
click at [226, 340] on icon "button" at bounding box center [222, 340] width 12 height 12
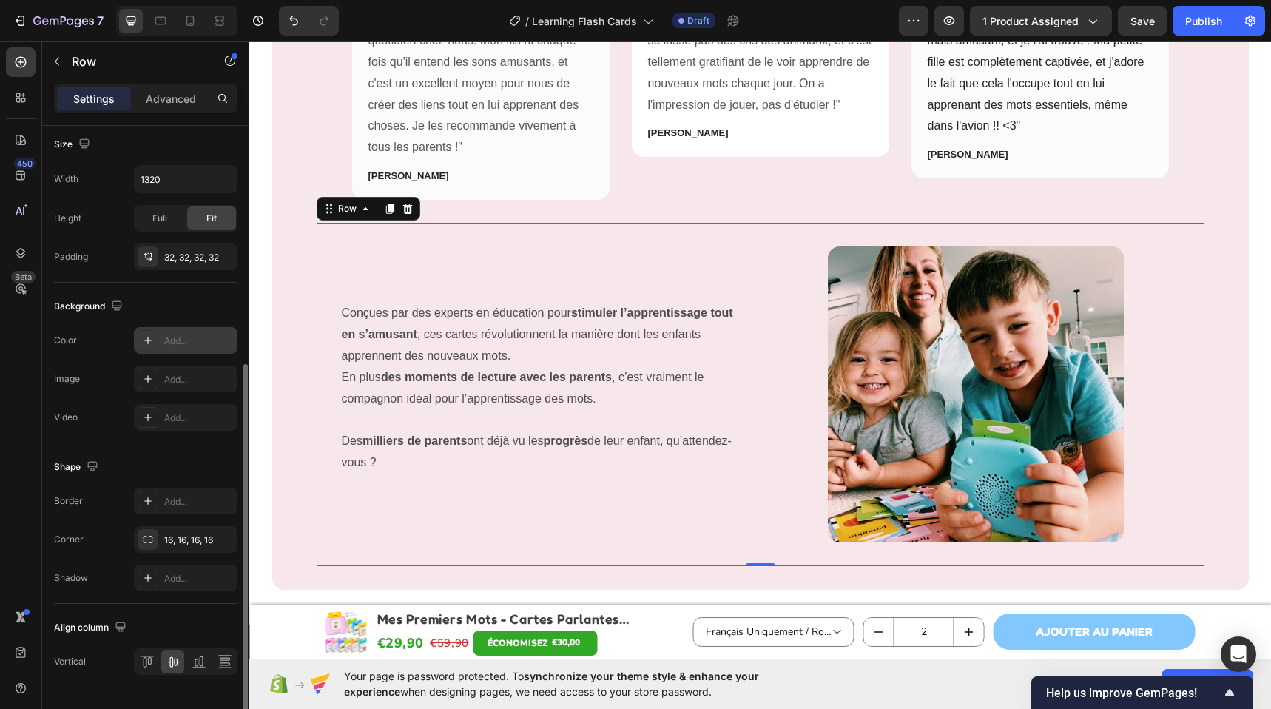
click at [305, 245] on div "Image Icon Icon Icon Icon Icon Row Parfait pour renforcer les liens familiaux !…" at bounding box center [760, 129] width 929 height 871
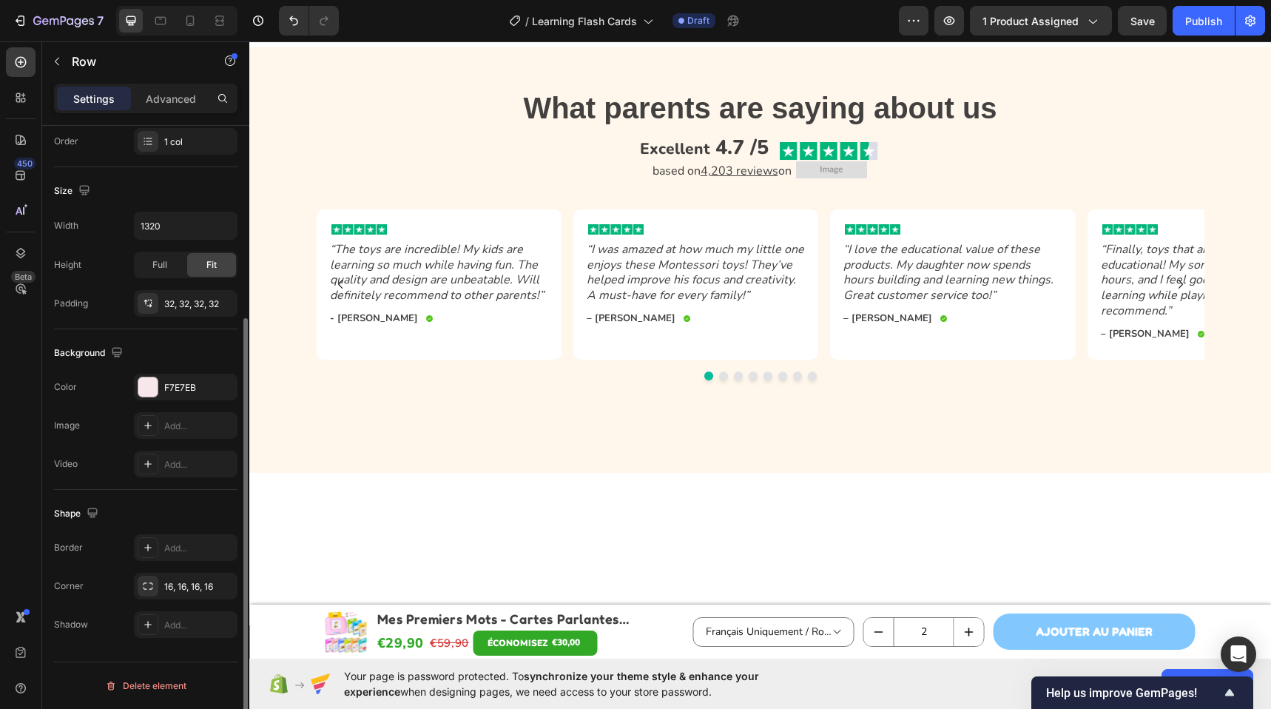
scroll to position [4042, 0]
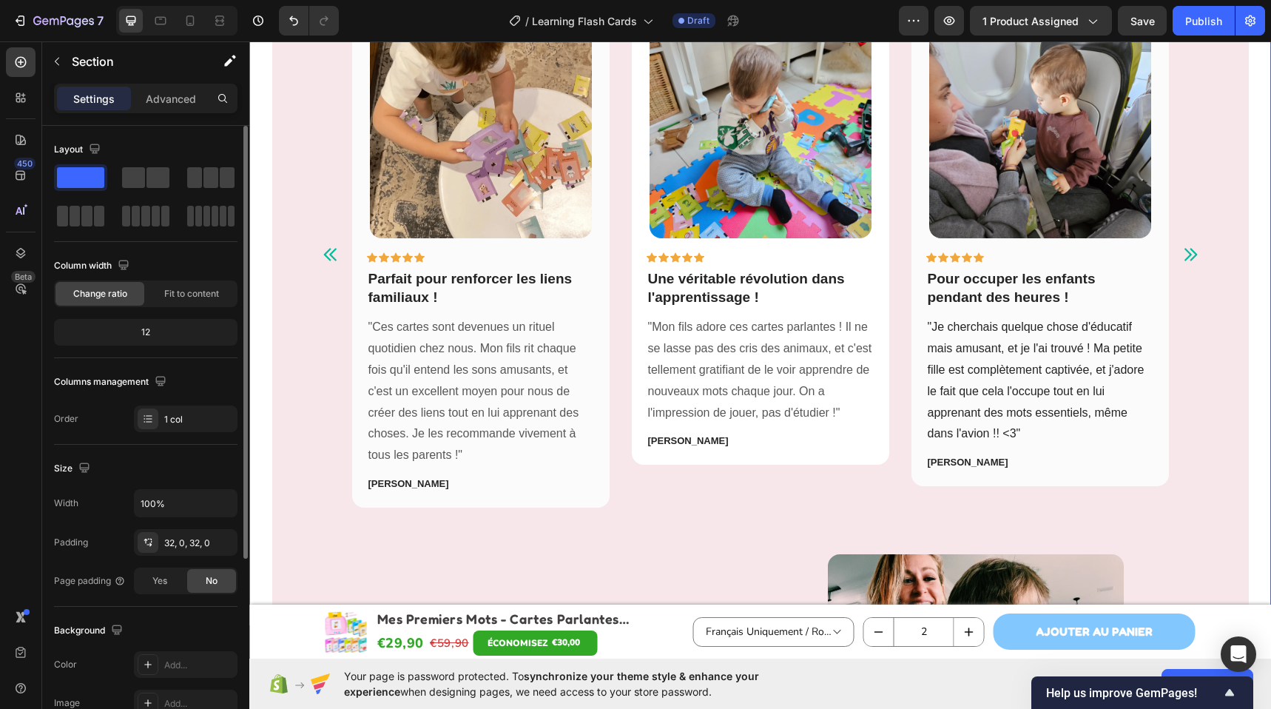
scroll to position [3204, 0]
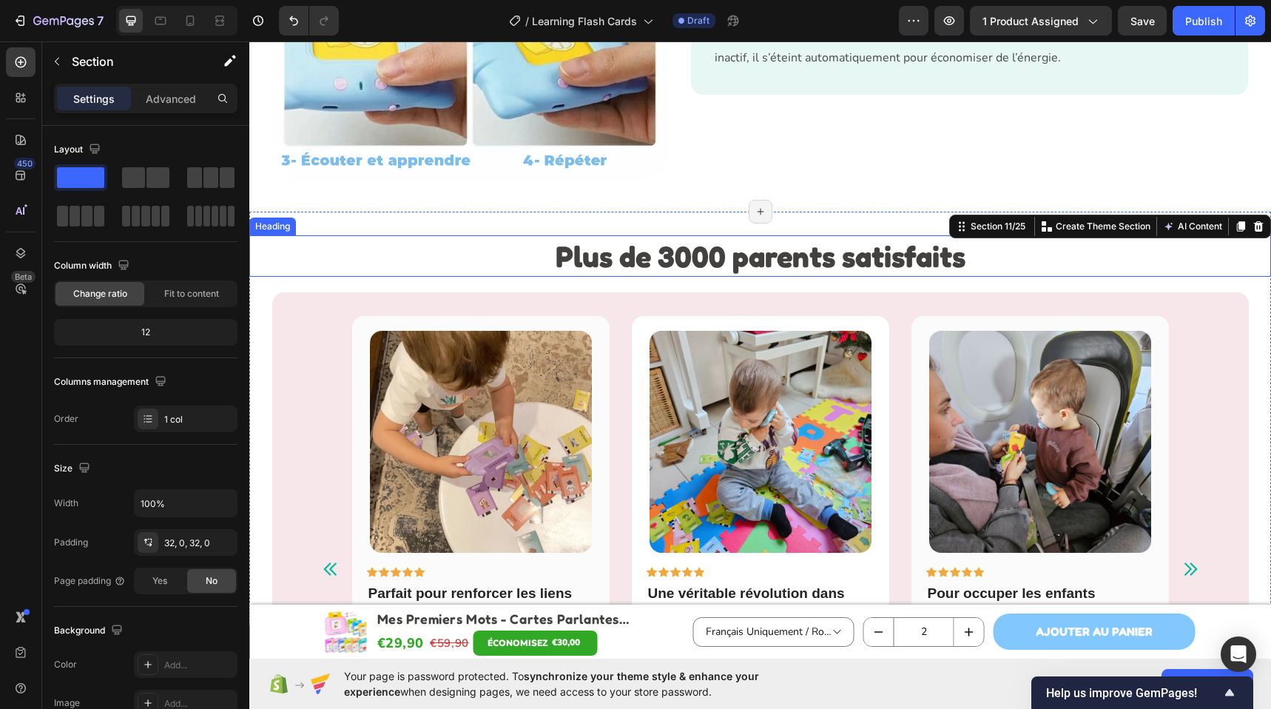
click at [527, 252] on h2 "Plus de 3000 parents satisfaits​" at bounding box center [759, 255] width 1021 height 41
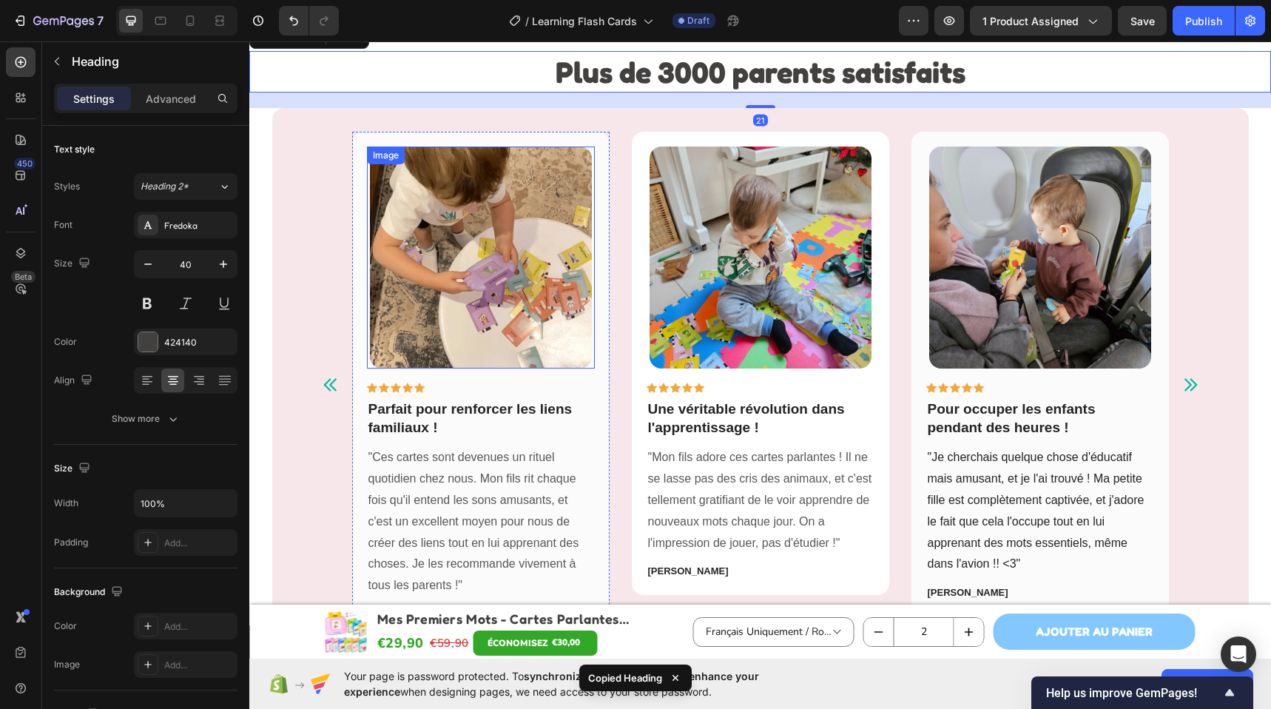
scroll to position [3768, 0]
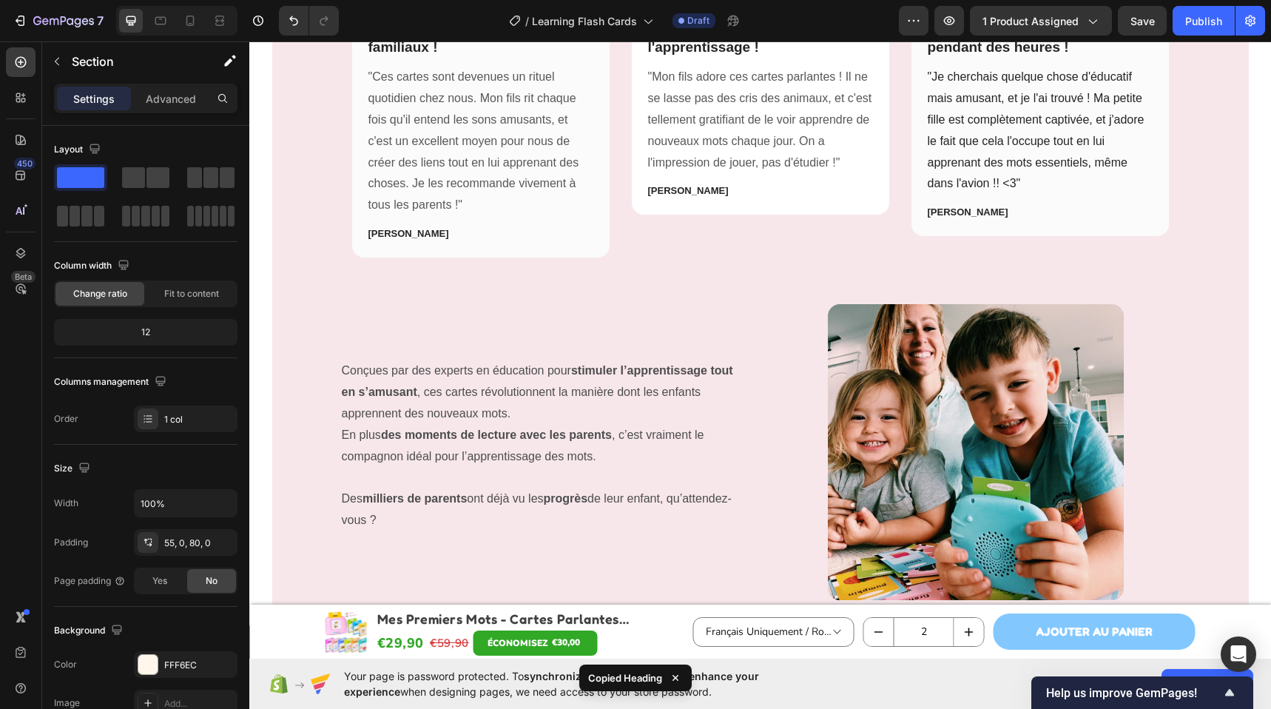
scroll to position [4330, 0]
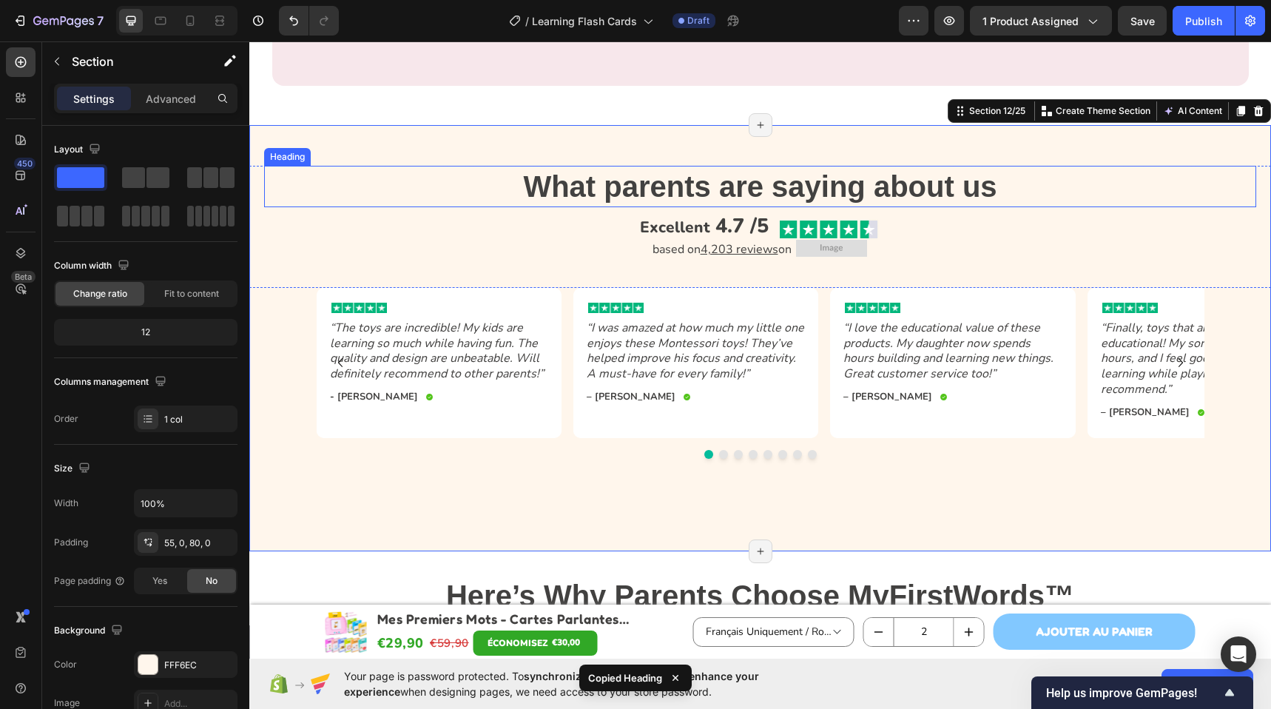
click at [634, 187] on strong "What parents are saying about us" at bounding box center [759, 186] width 473 height 33
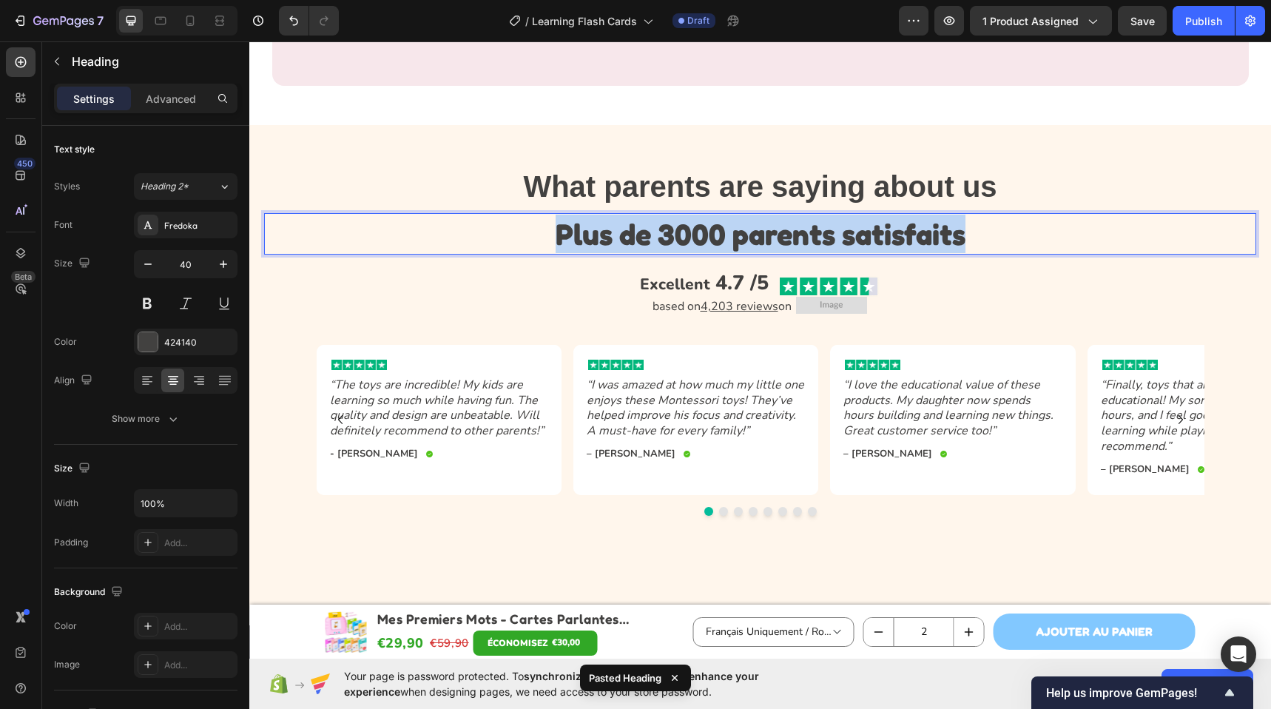
click at [616, 237] on strong "Plus de 3000 parents satisfaits​" at bounding box center [760, 233] width 410 height 35
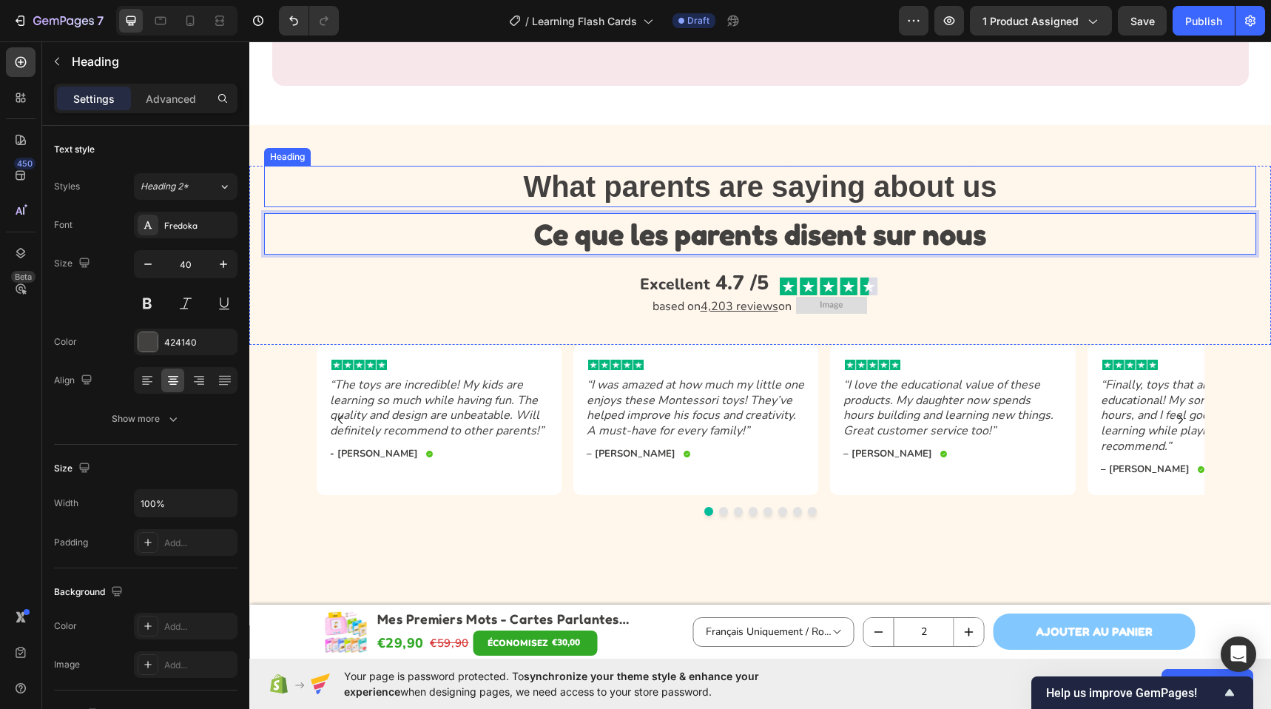
click at [686, 189] on strong "What parents are saying about us" at bounding box center [759, 186] width 473 height 33
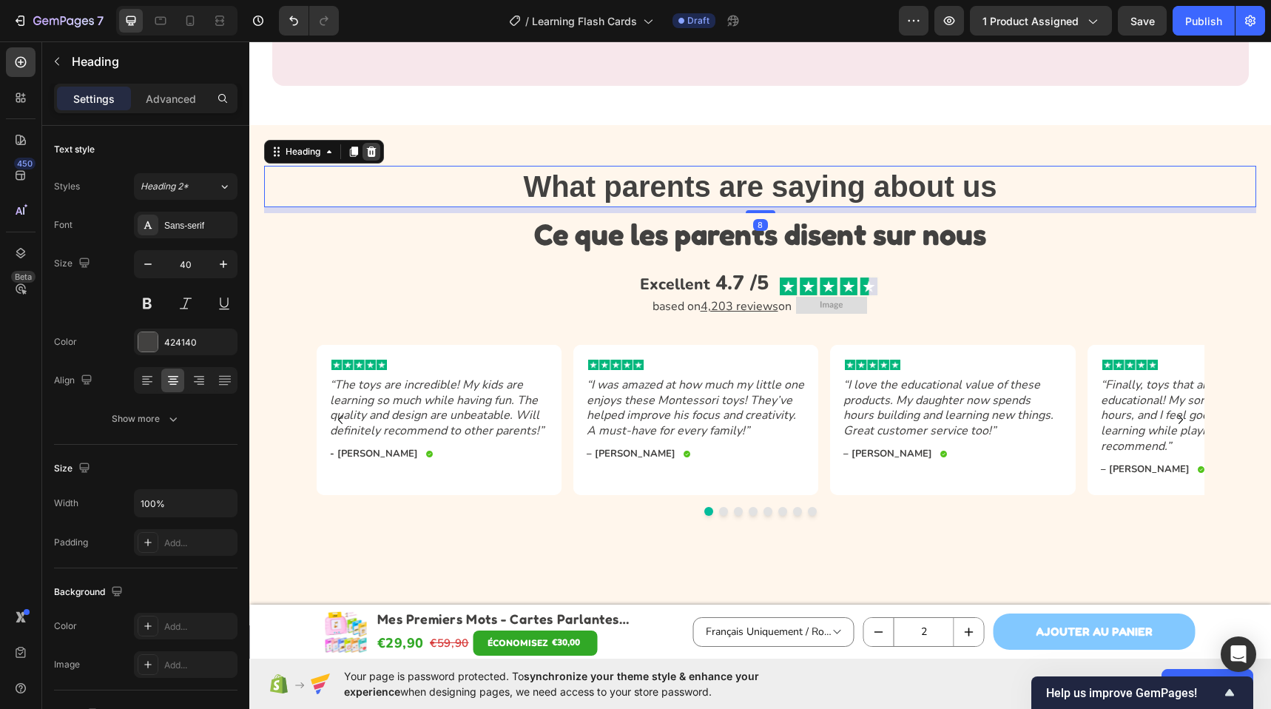
click at [367, 154] on icon at bounding box center [371, 152] width 12 height 12
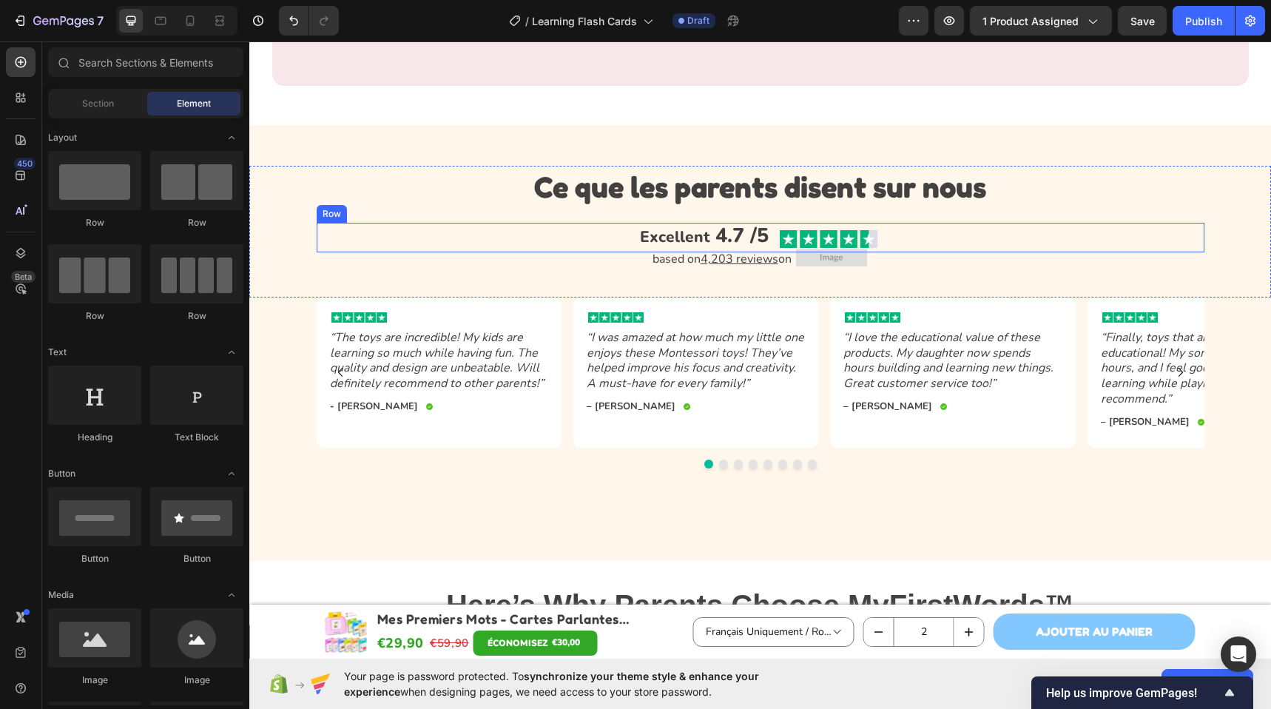
click at [907, 235] on div "Excellent 4.7 /5 Text Block Image Row" at bounding box center [760, 238] width 887 height 30
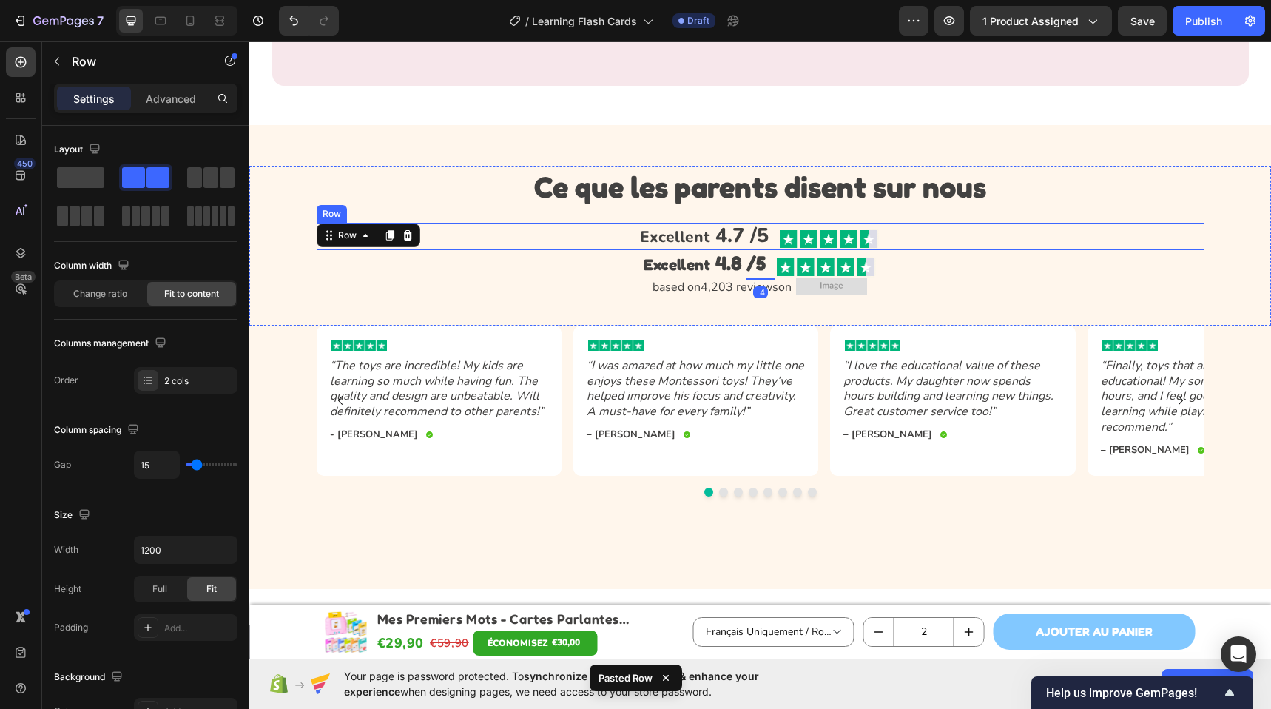
click at [910, 239] on div "Excellent 4.7 /5 Text Block Image Row" at bounding box center [760, 238] width 887 height 30
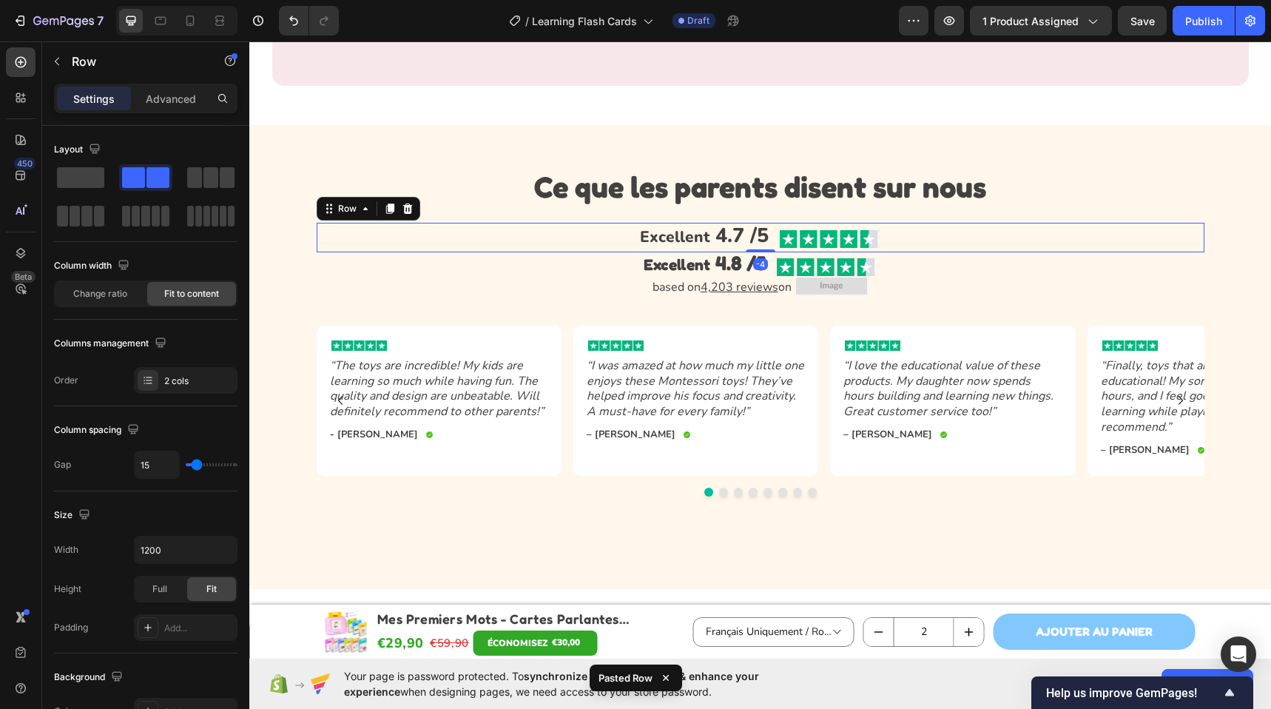
click at [402, 208] on icon at bounding box center [407, 208] width 10 height 10
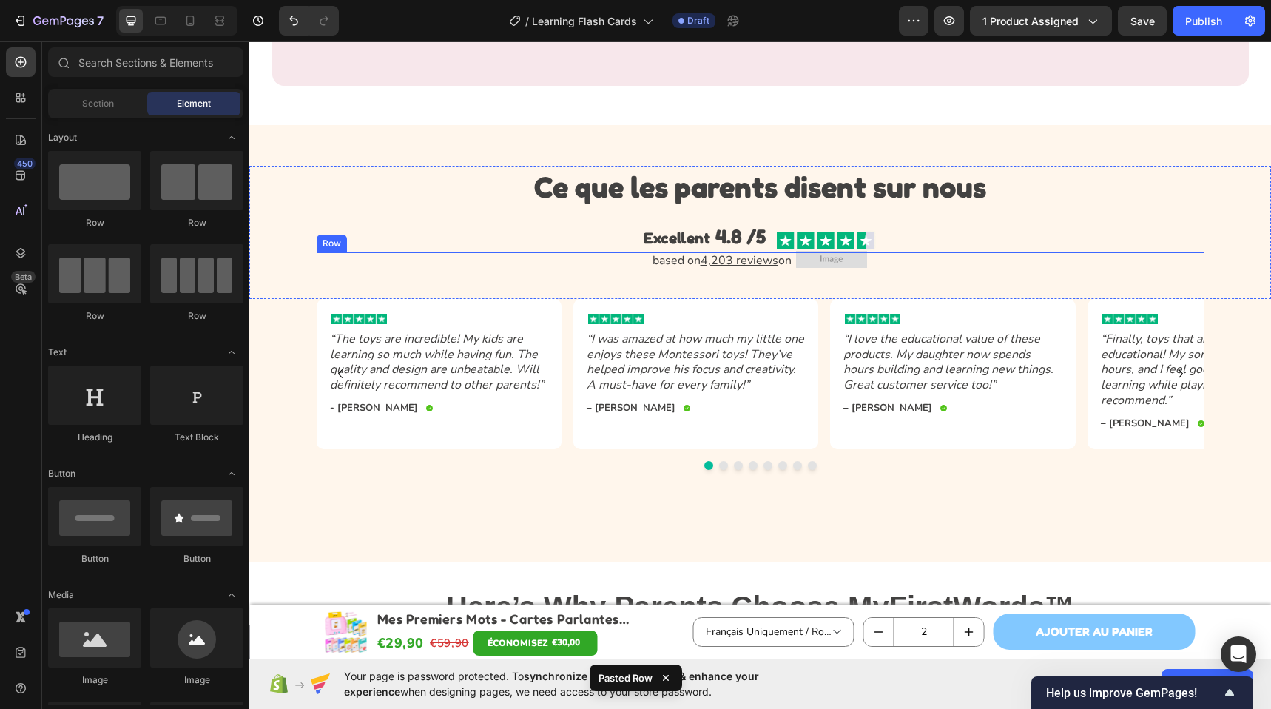
click at [891, 257] on div "based on 4,203 reviews on Text Block Image Row" at bounding box center [760, 262] width 887 height 20
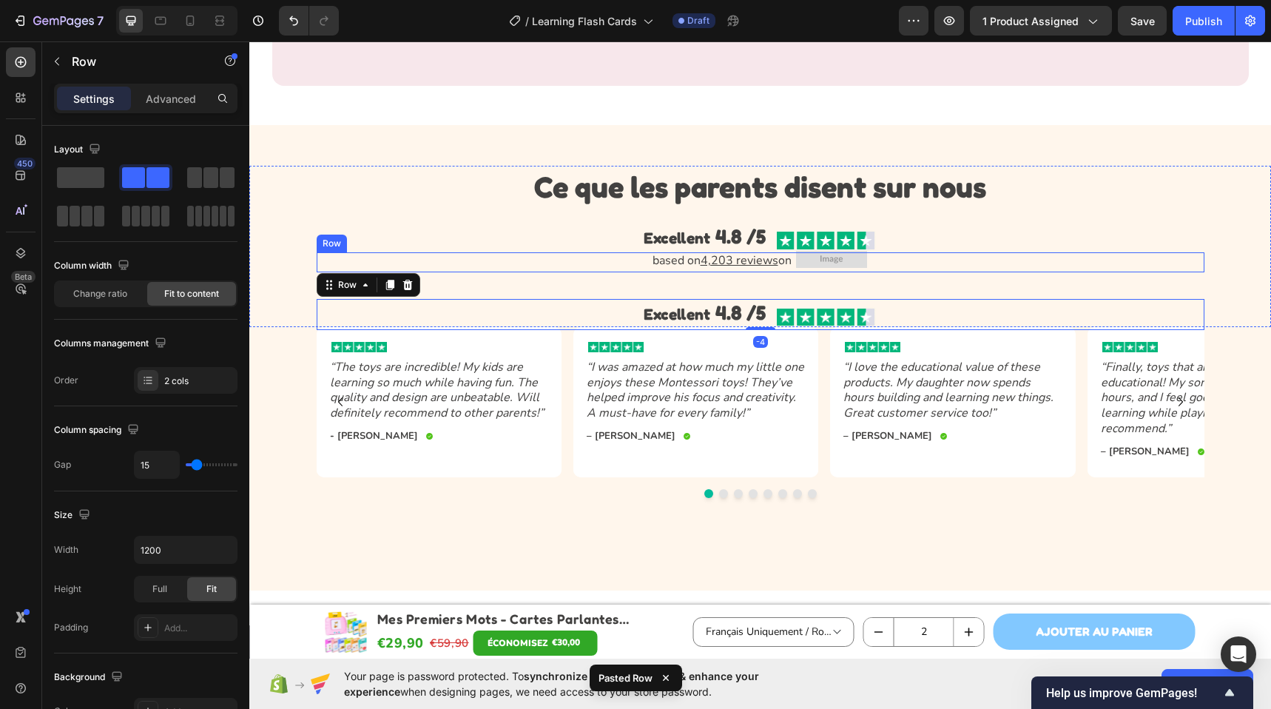
click at [888, 264] on div "based on 4,203 reviews on Text Block Image Row" at bounding box center [760, 262] width 887 height 20
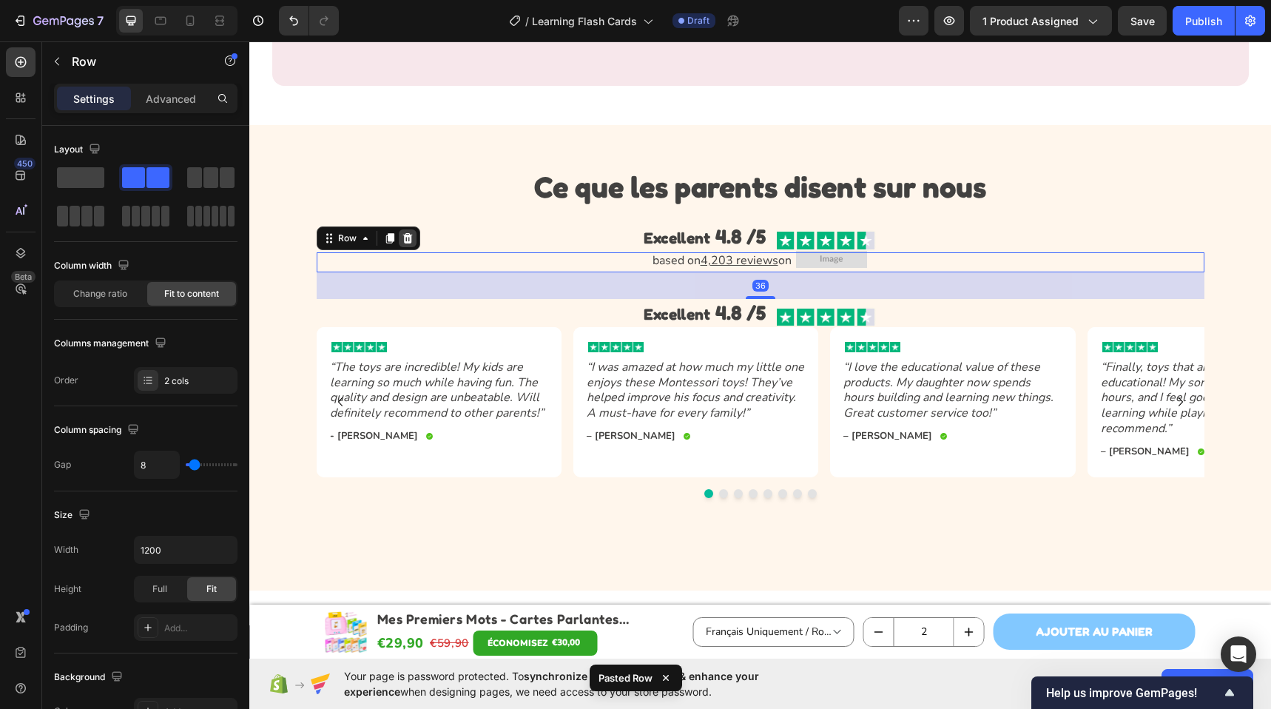
click at [408, 240] on div at bounding box center [408, 238] width 18 height 18
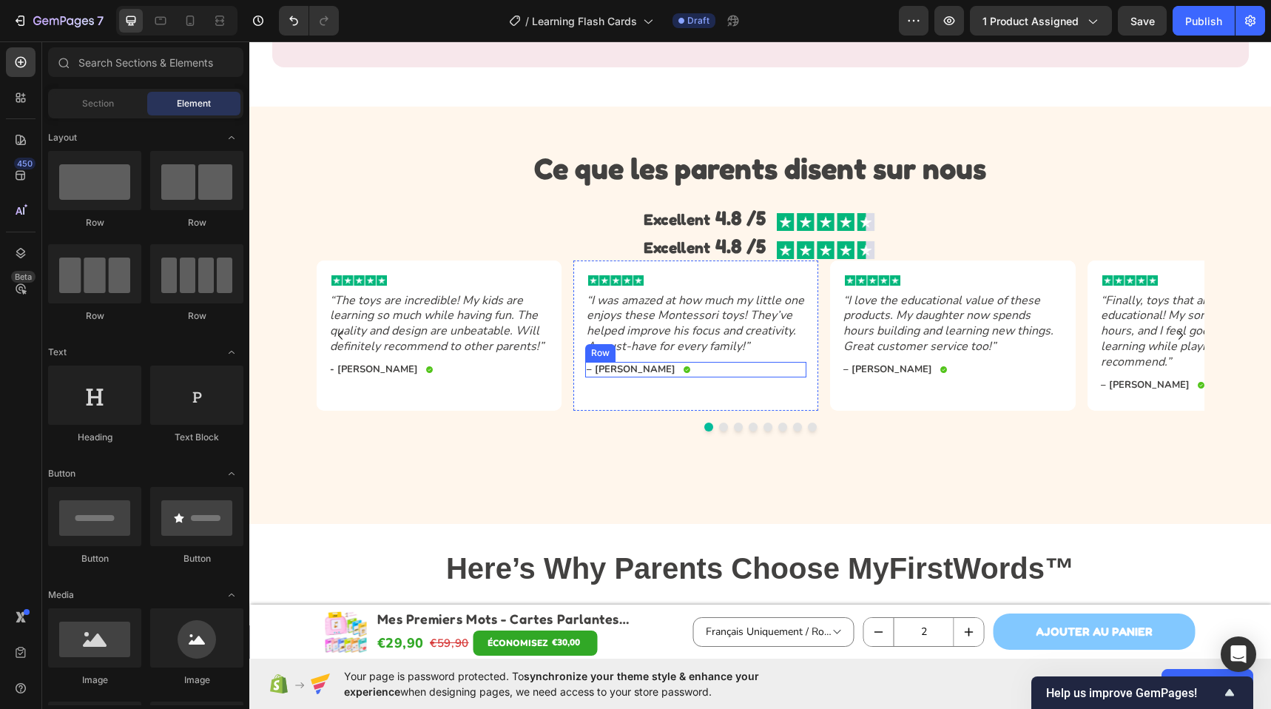
scroll to position [4358, 0]
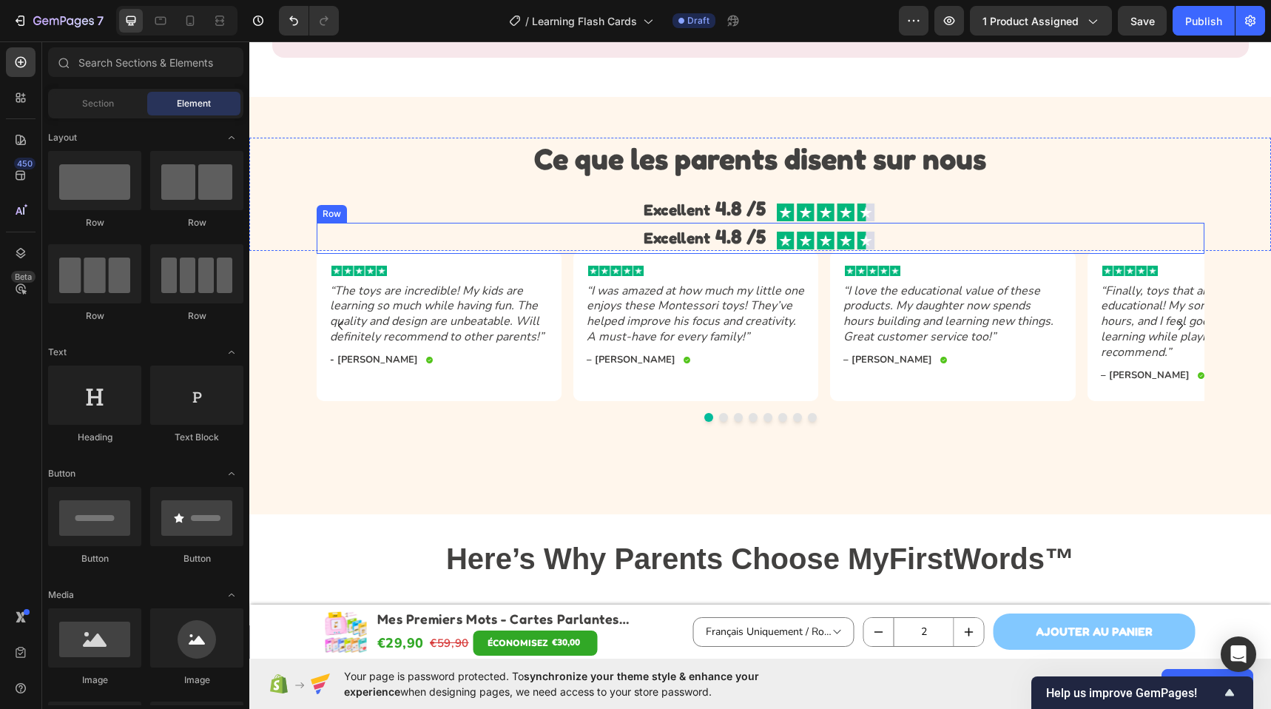
click at [896, 234] on div "Excellent 4.8 /5 Text Block Image Row" at bounding box center [760, 238] width 887 height 31
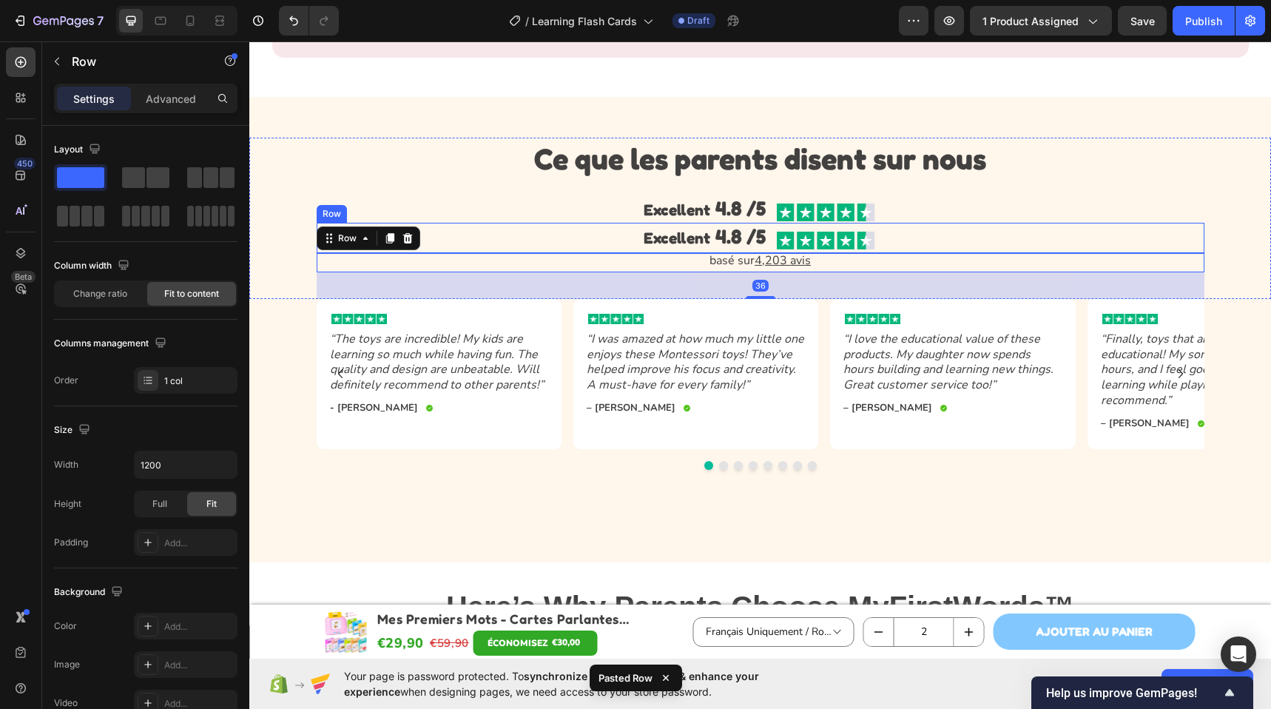
click at [894, 234] on div "Excellent 4.8 /5 Text Block Image Row" at bounding box center [760, 238] width 887 height 31
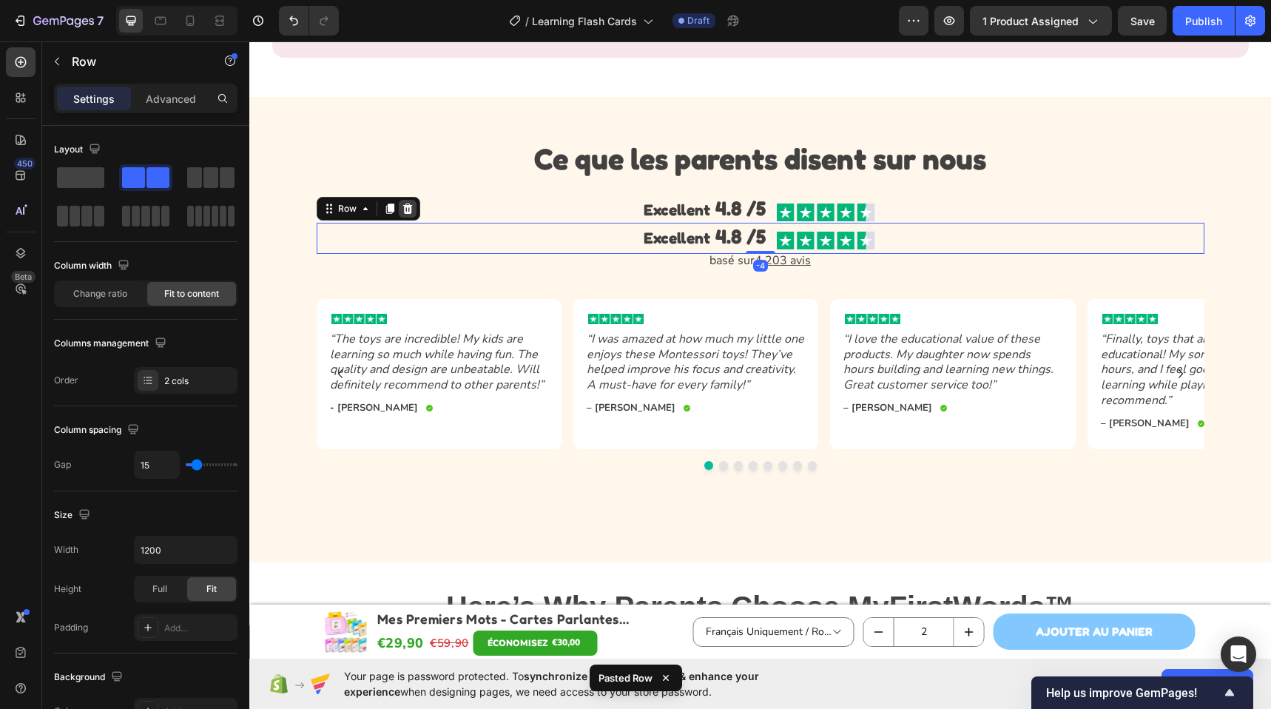
click at [402, 209] on icon at bounding box center [408, 209] width 12 height 12
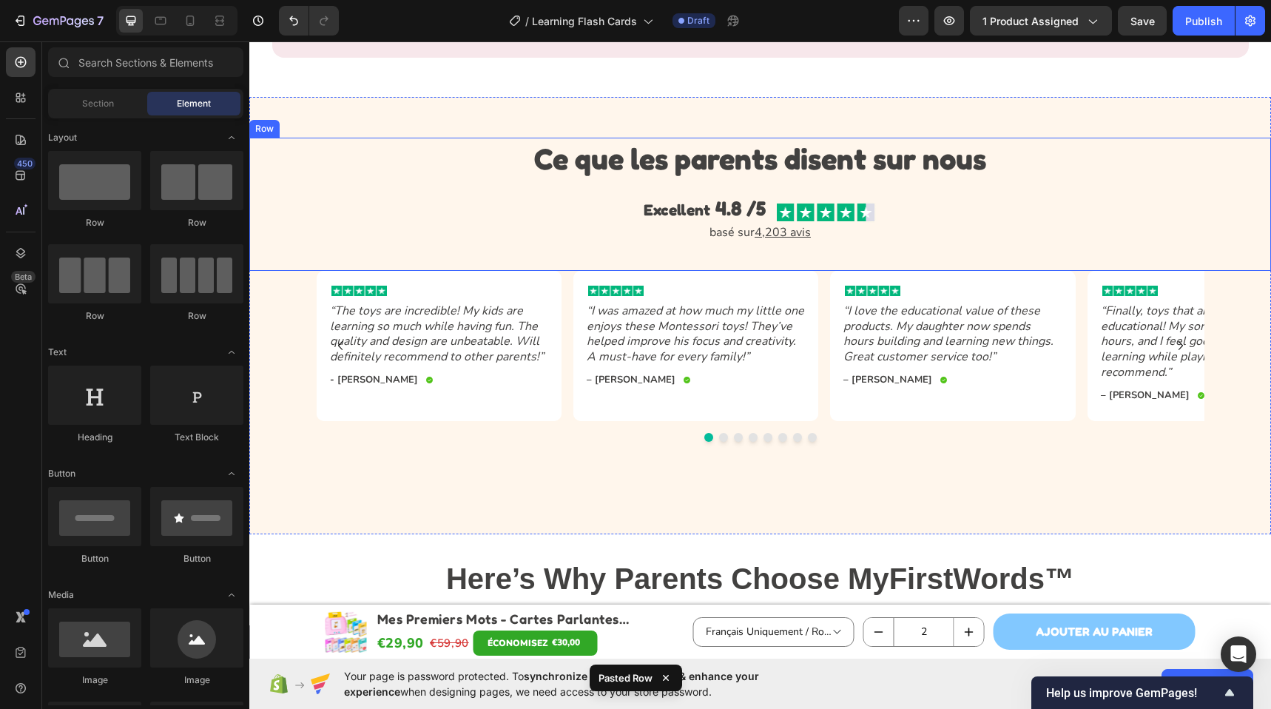
click at [703, 263] on div "⁠⁠⁠⁠⁠⁠⁠ Ce que les parents disent sur nous Heading Excellent 4.8 /5 Text Block …" at bounding box center [760, 204] width 992 height 133
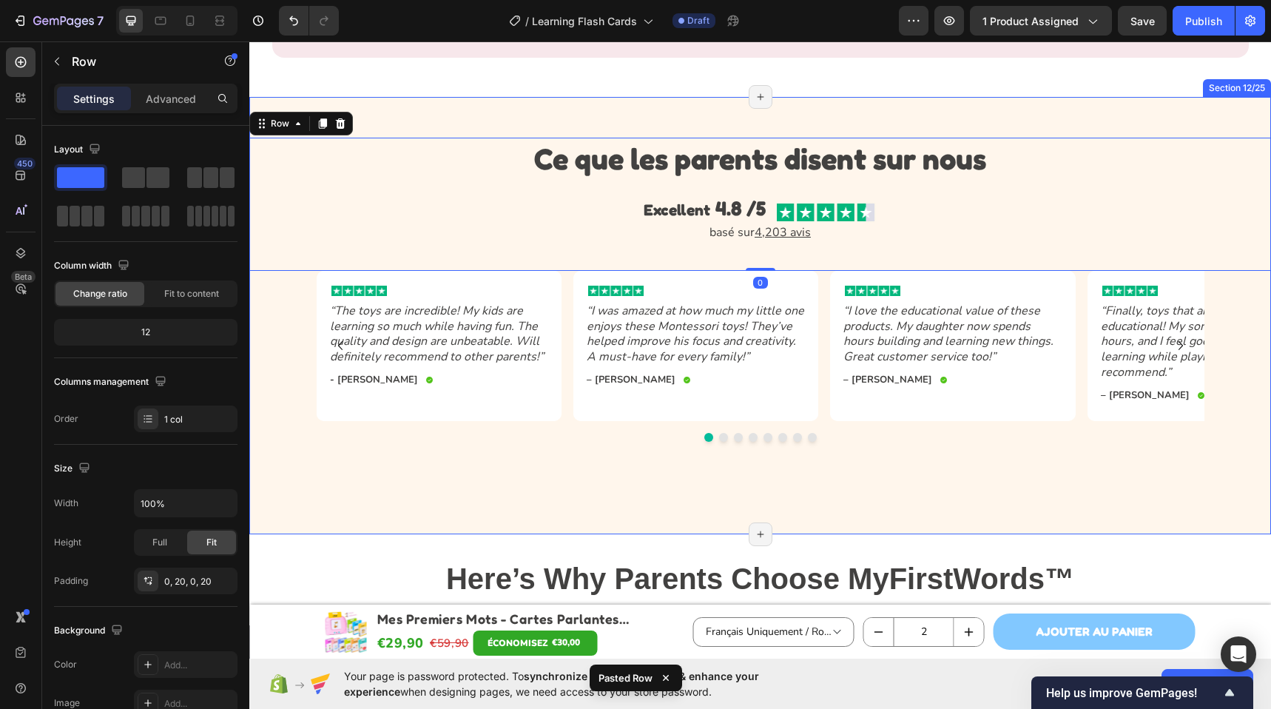
click at [956, 479] on div "⁠⁠⁠⁠⁠⁠⁠ Ce que les parents disent sur nous Heading Excellent 4.8 /5 Text Block …" at bounding box center [759, 315] width 1021 height 437
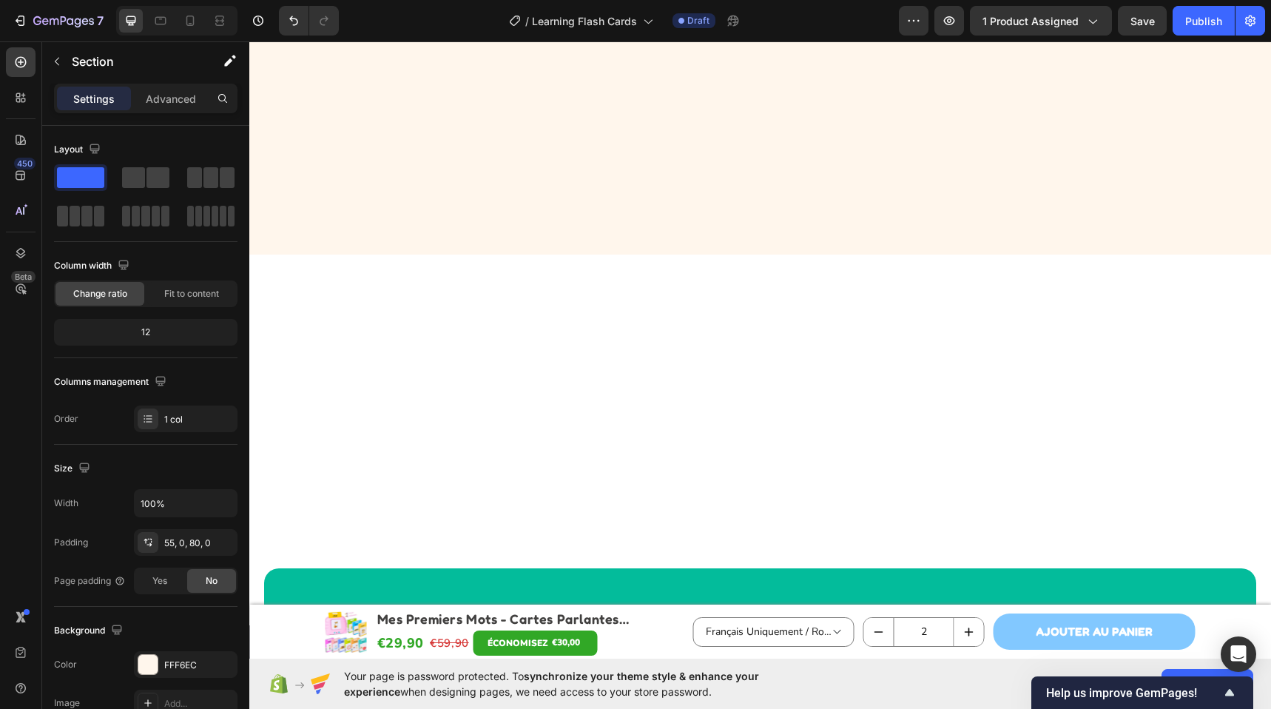
scroll to position [5346, 0]
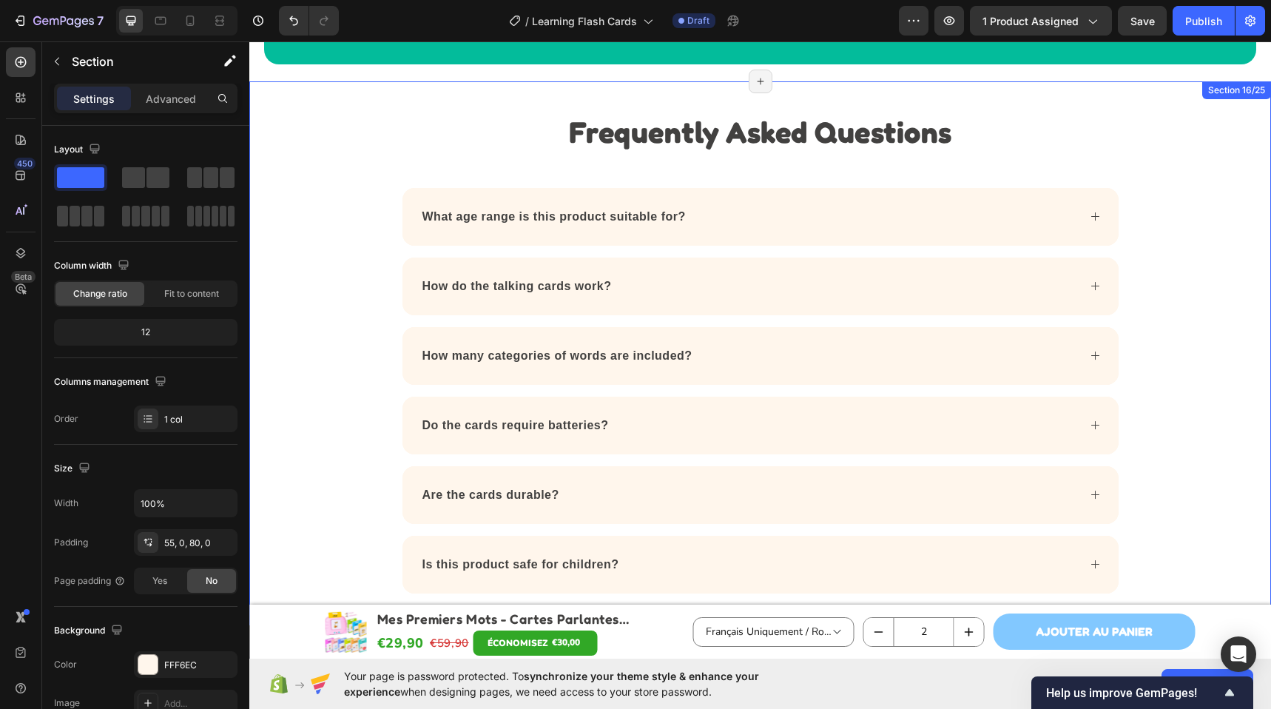
click at [305, 103] on div "Frequently Asked Questions Heading What age range is this product suitable for?…" at bounding box center [759, 505] width 1021 height 849
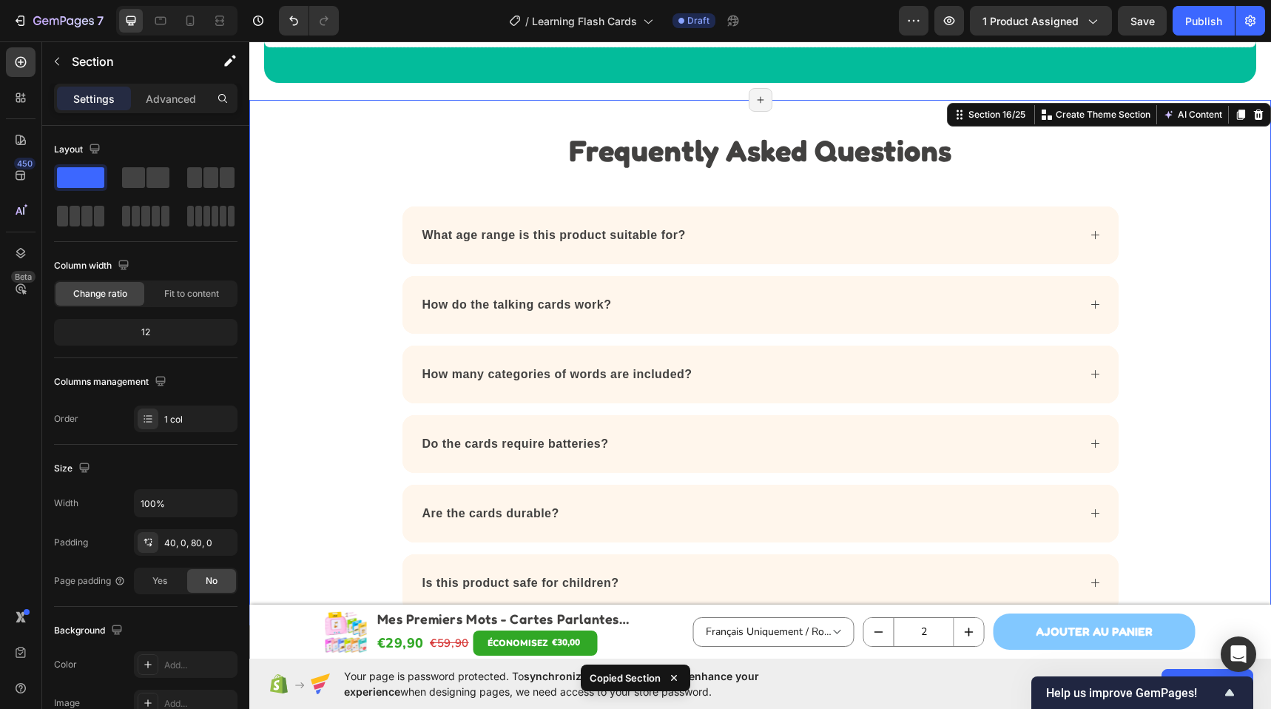
scroll to position [4464, 0]
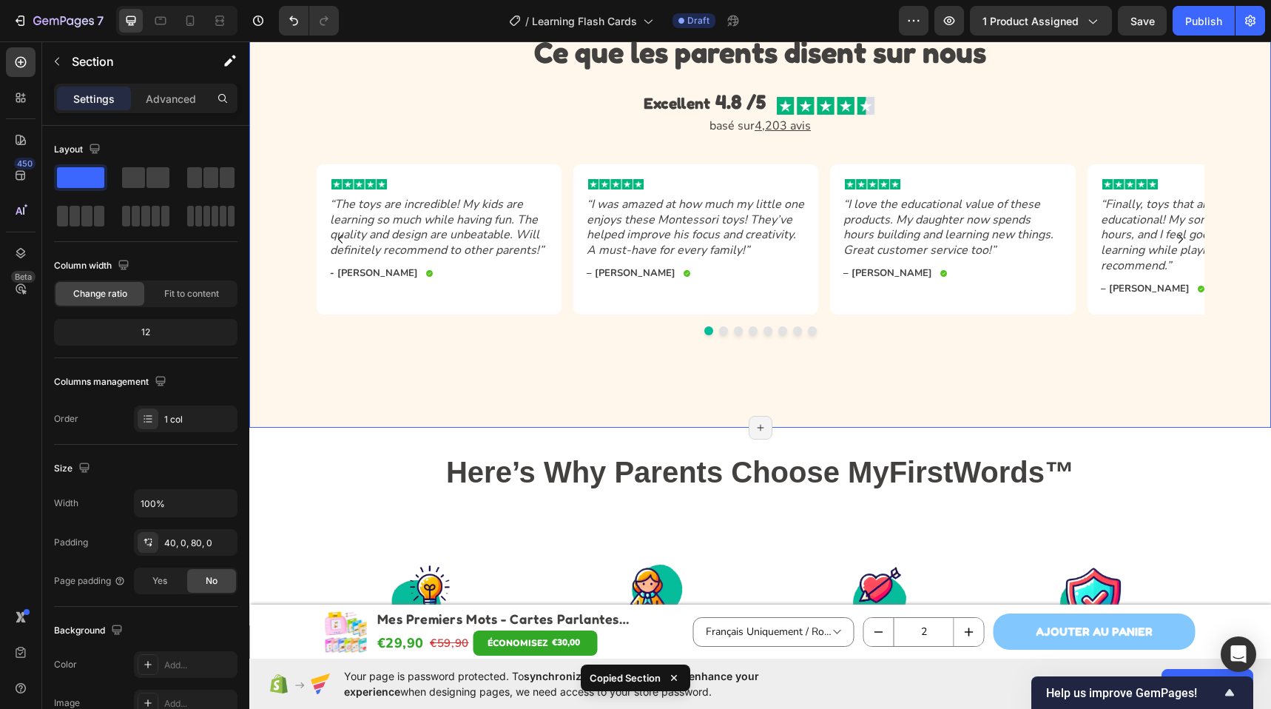
click at [610, 405] on div "Ce que les parents disent sur nous Heading Excellent 4.8 /5 Text Block Image Ro…" at bounding box center [759, 208] width 1021 height 437
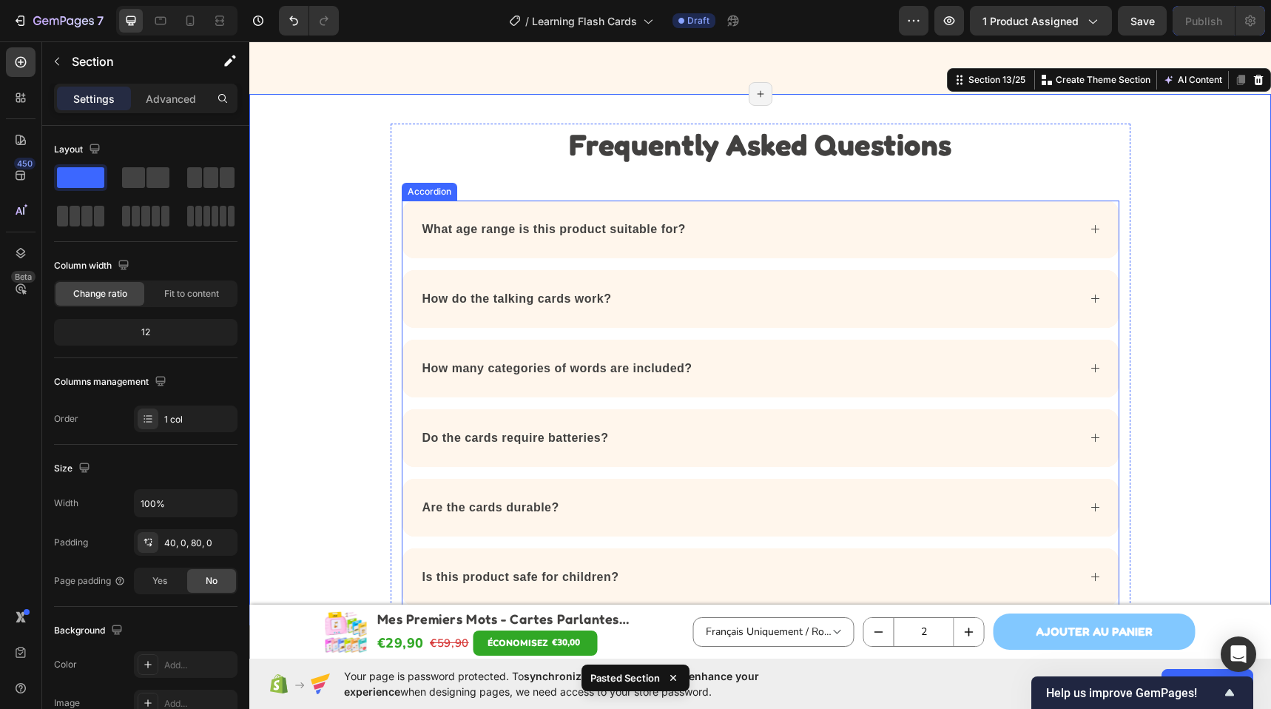
scroll to position [5120, 0]
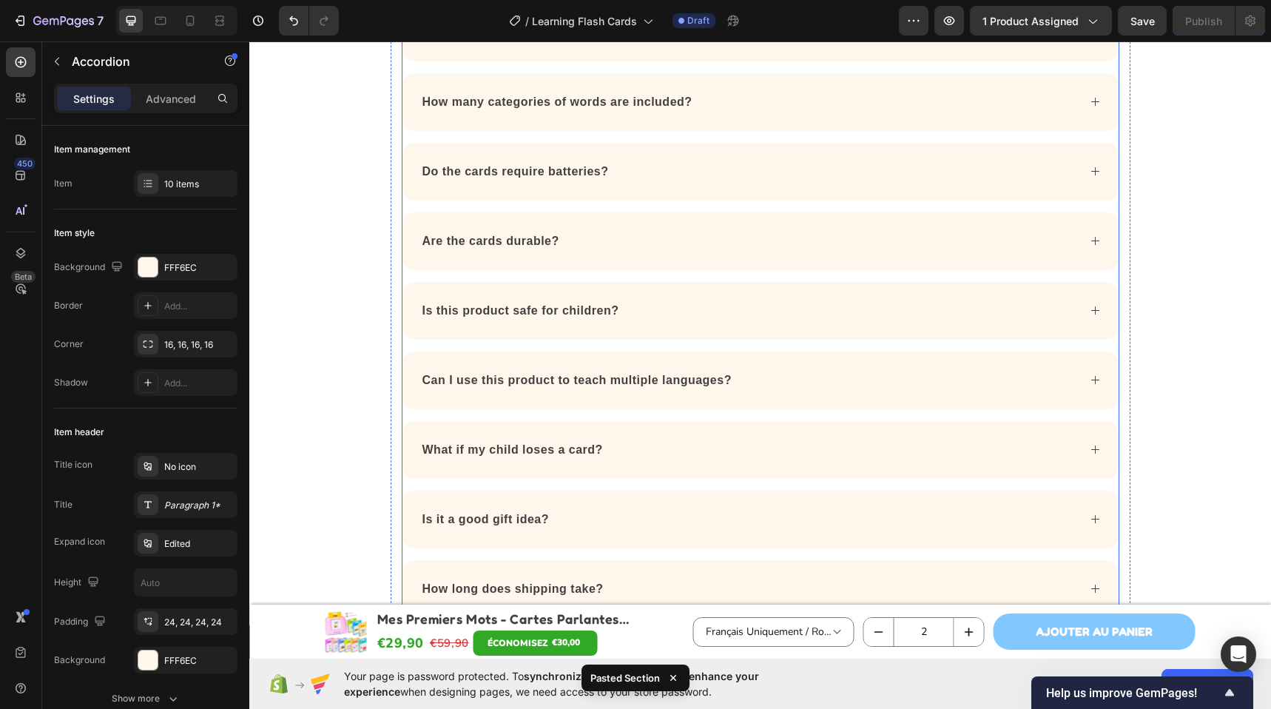
scroll to position [4655, 0]
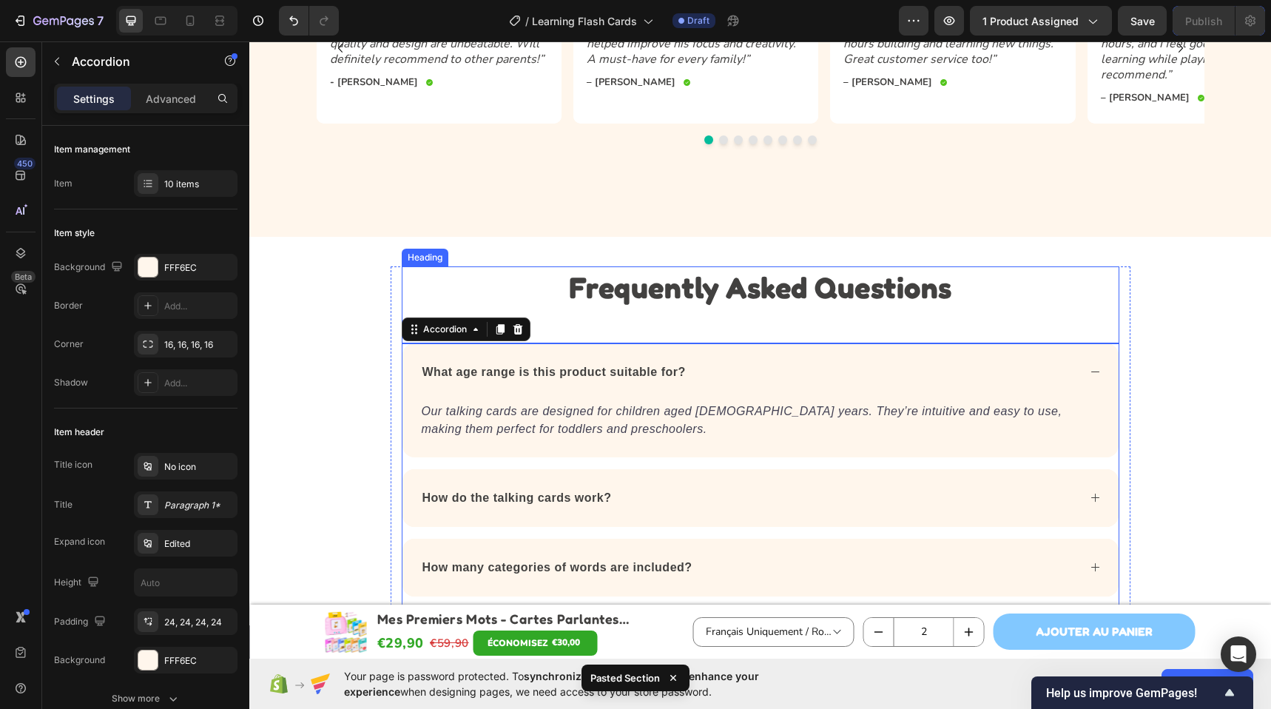
click at [674, 294] on p "Frequently Asked Questions" at bounding box center [760, 287] width 714 height 38
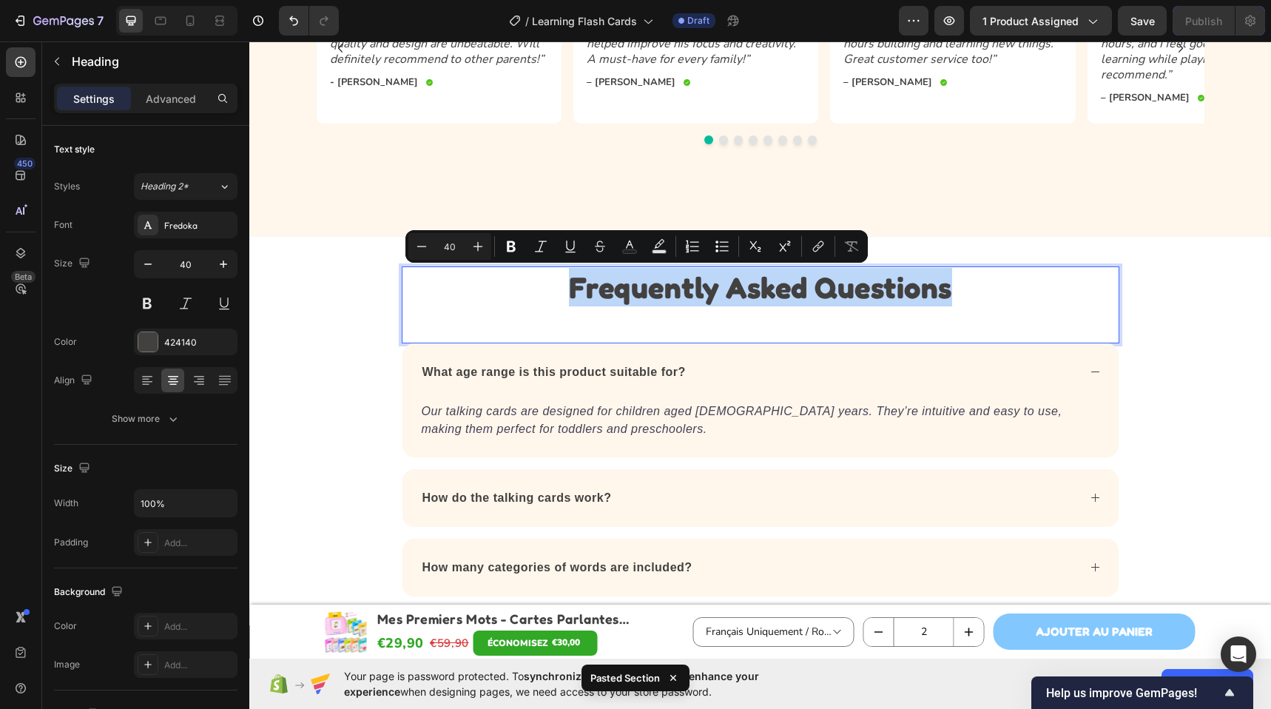
click at [674, 294] on p "Frequently Asked Questions" at bounding box center [760, 287] width 714 height 38
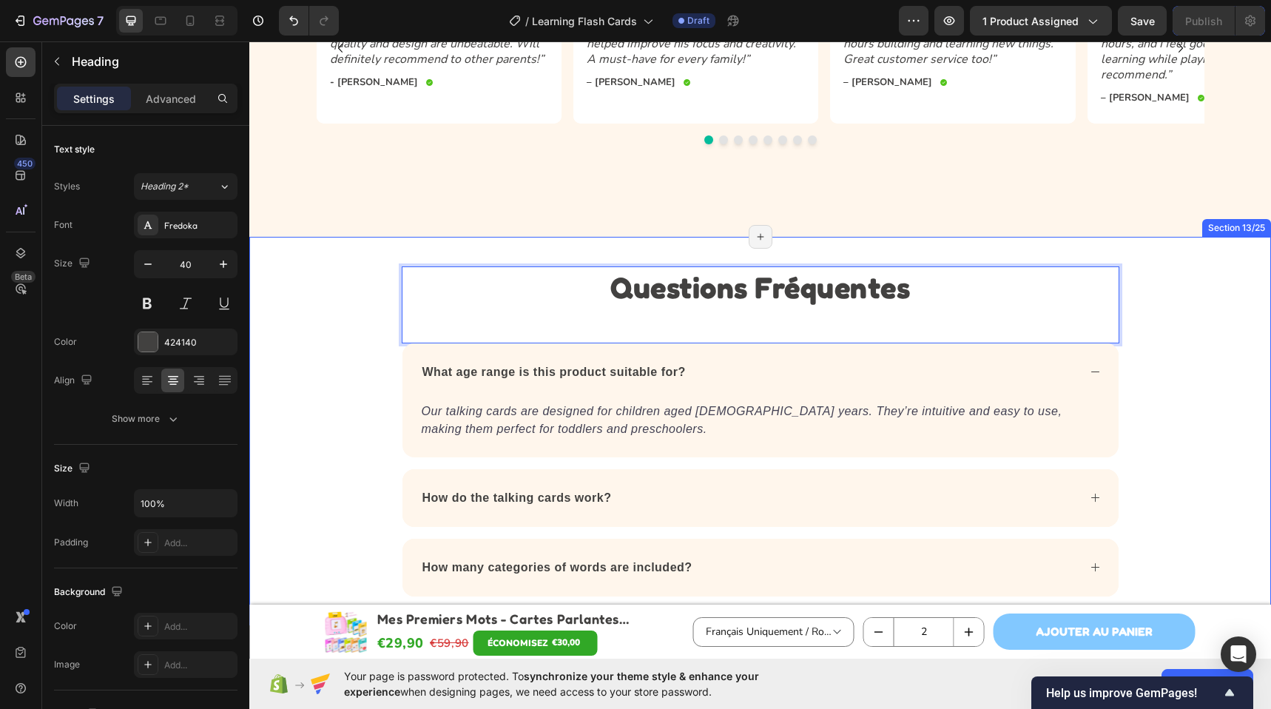
click at [262, 349] on div "Questions Fréquentes Heading 0 What age range is this product suitable for? Our…" at bounding box center [759, 674] width 1021 height 816
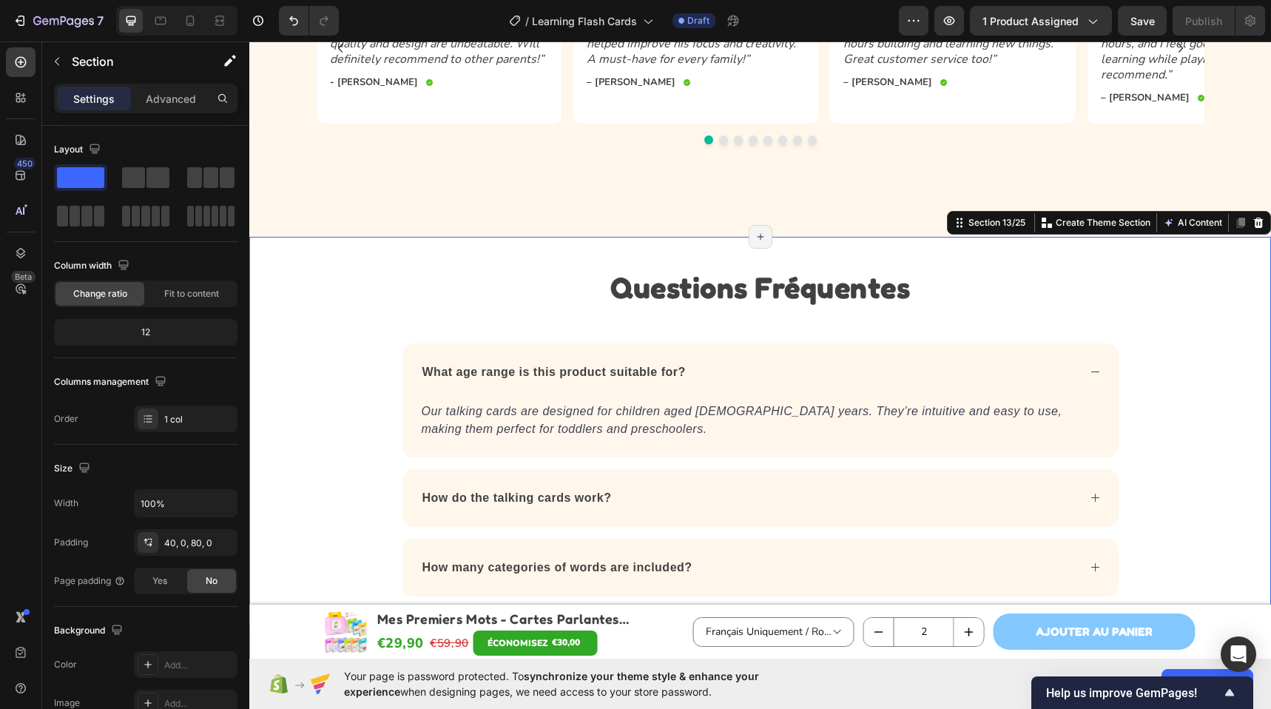
click at [565, 371] on strong "What age range is this product suitable for?" at bounding box center [553, 371] width 263 height 13
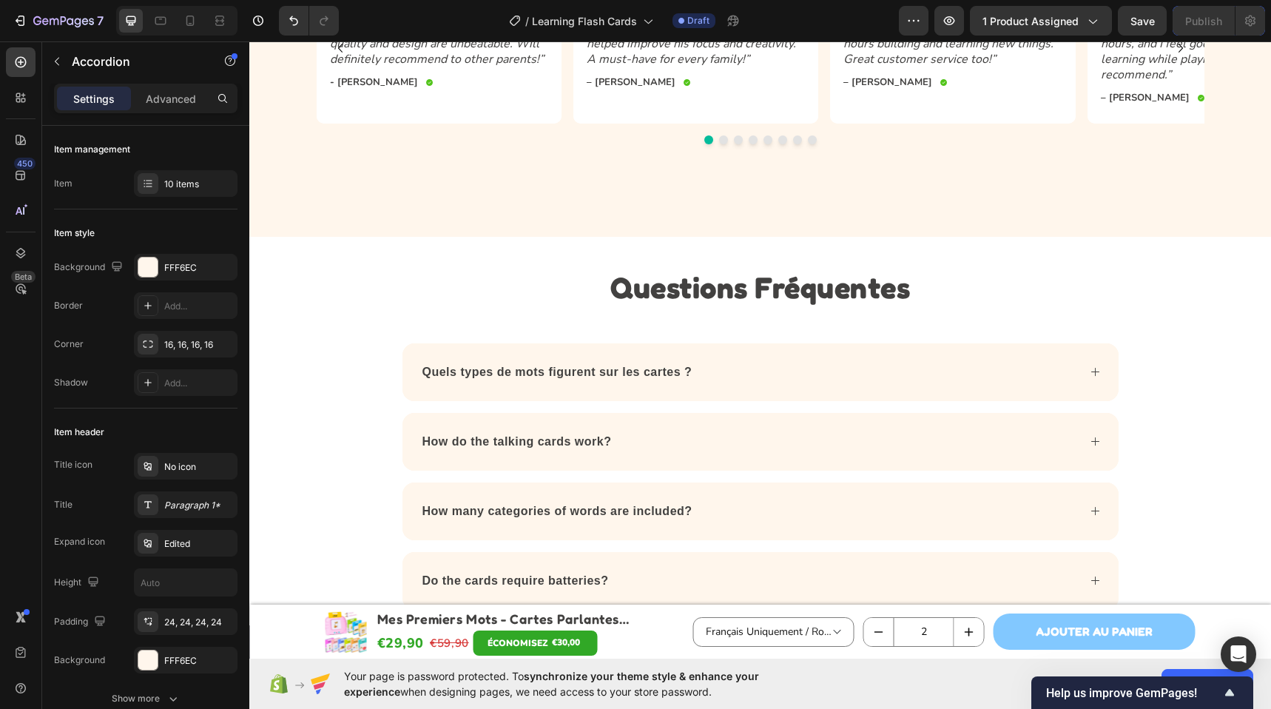
click at [746, 376] on div "Quels types de mots figurent sur les cartes ?" at bounding box center [748, 372] width 657 height 22
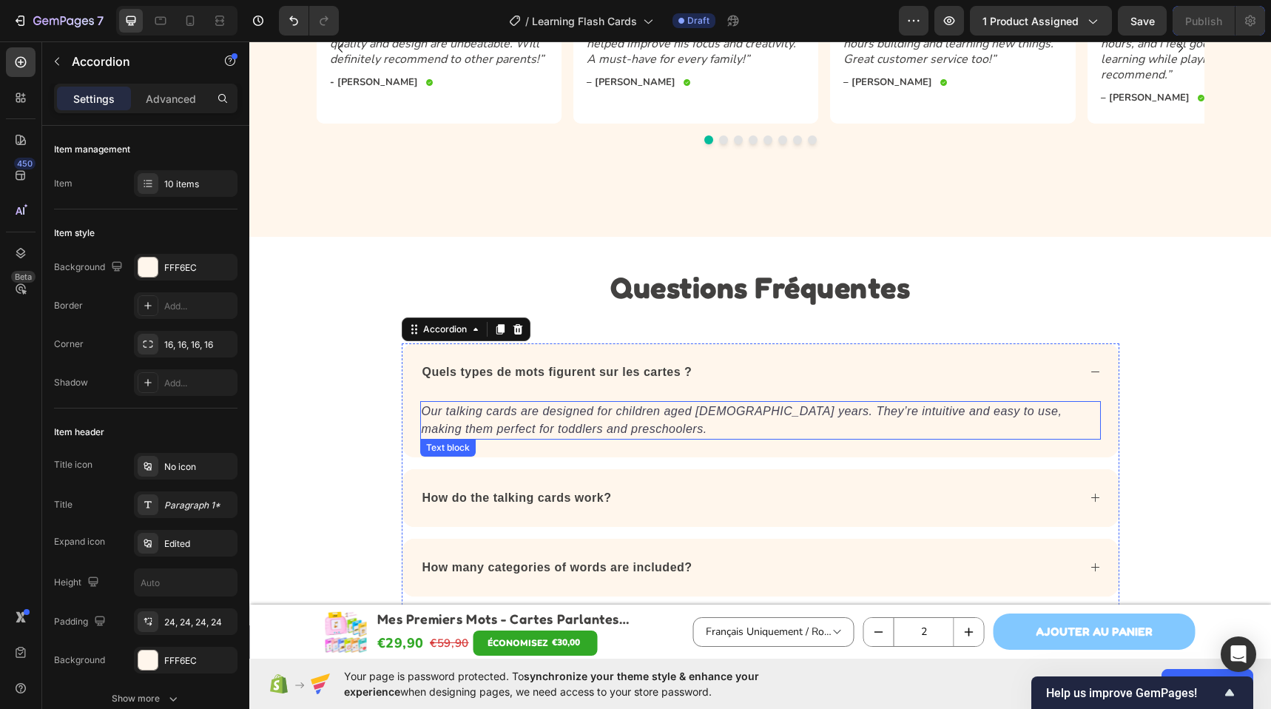
click at [646, 411] on icon "Our talking cards are designed for children aged [DEMOGRAPHIC_DATA] years. They…" at bounding box center [742, 420] width 640 height 30
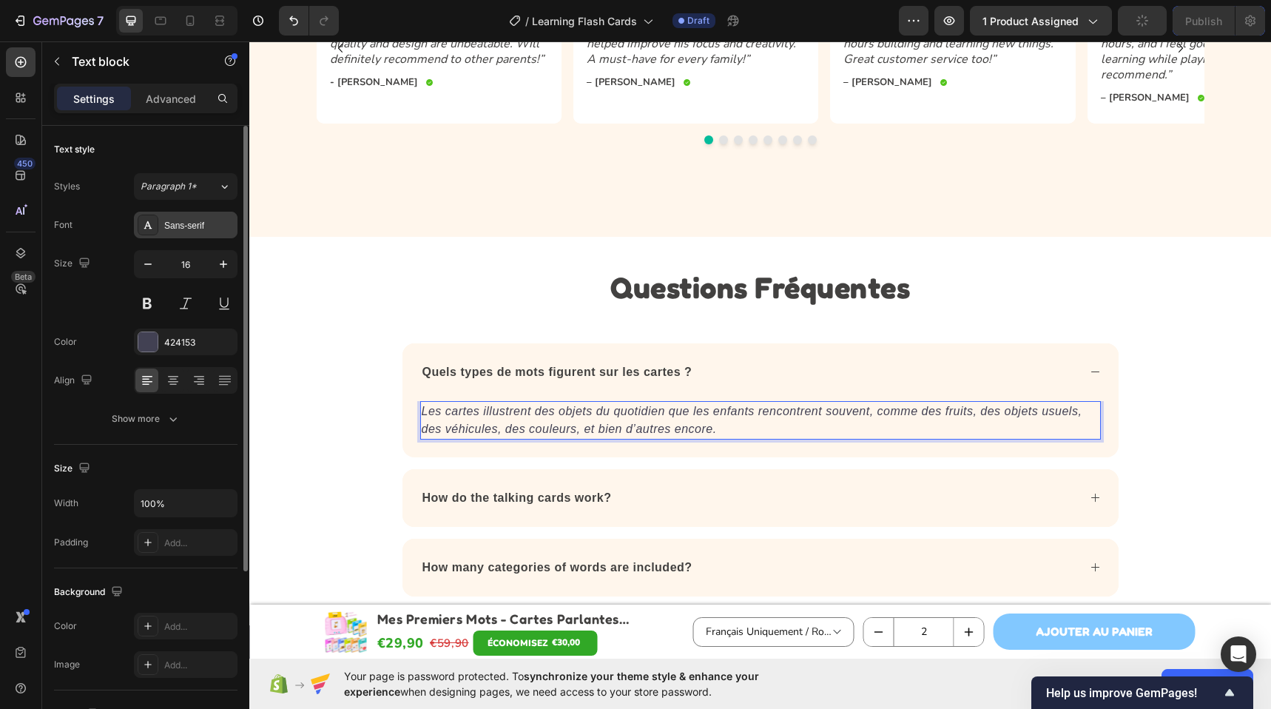
click at [173, 220] on div "Sans-serif" at bounding box center [199, 225] width 70 height 13
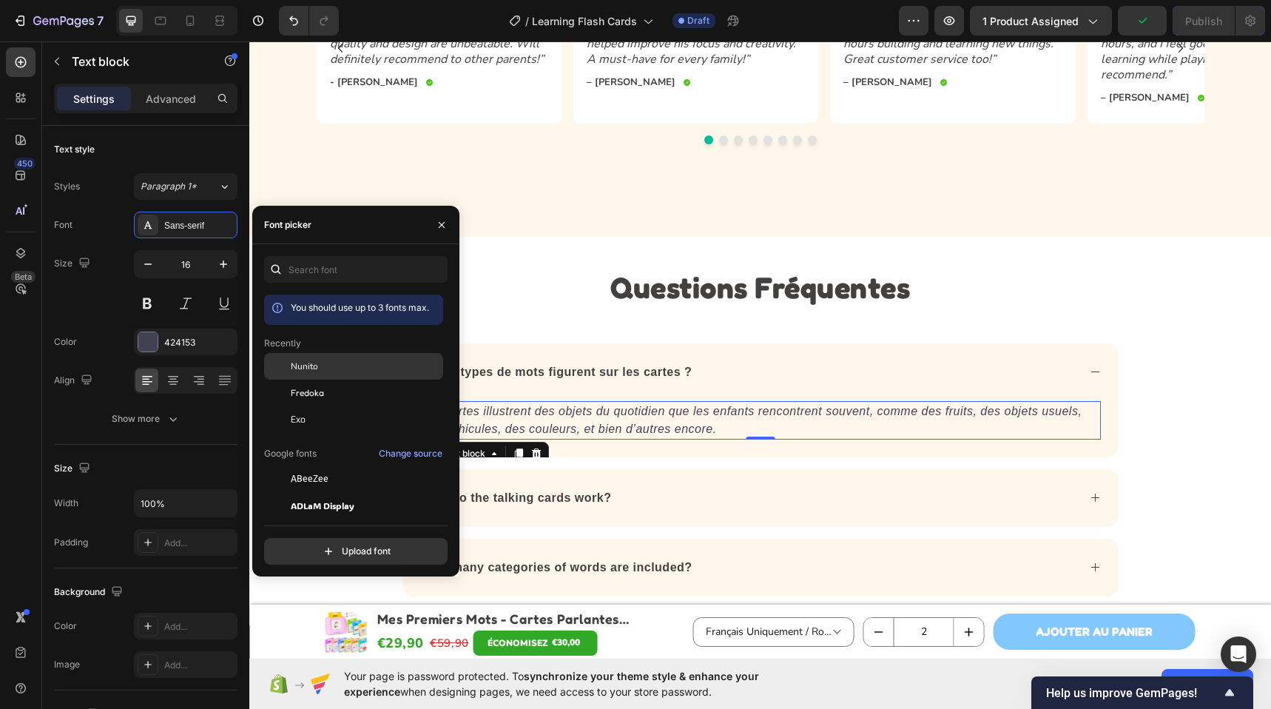
click at [349, 362] on div "Nunito" at bounding box center [365, 365] width 149 height 13
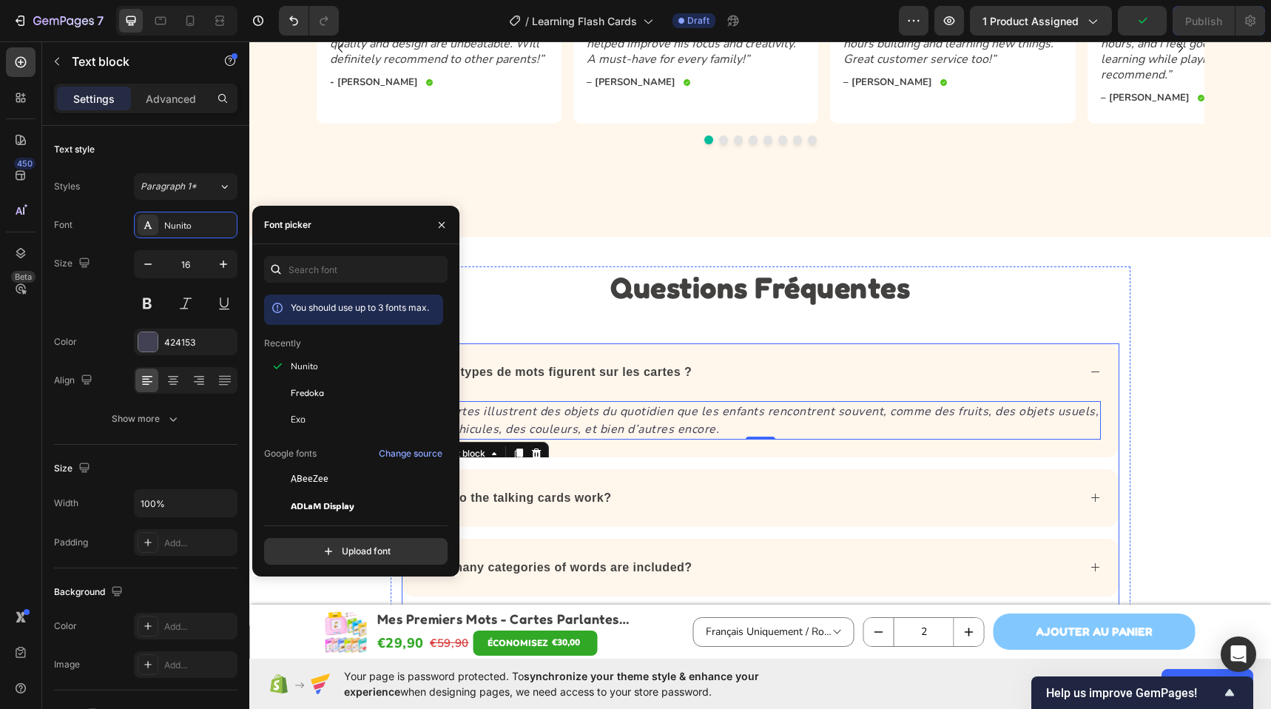
click at [687, 373] on div "Quels types de mots figurent sur les cartes ?" at bounding box center [557, 372] width 274 height 22
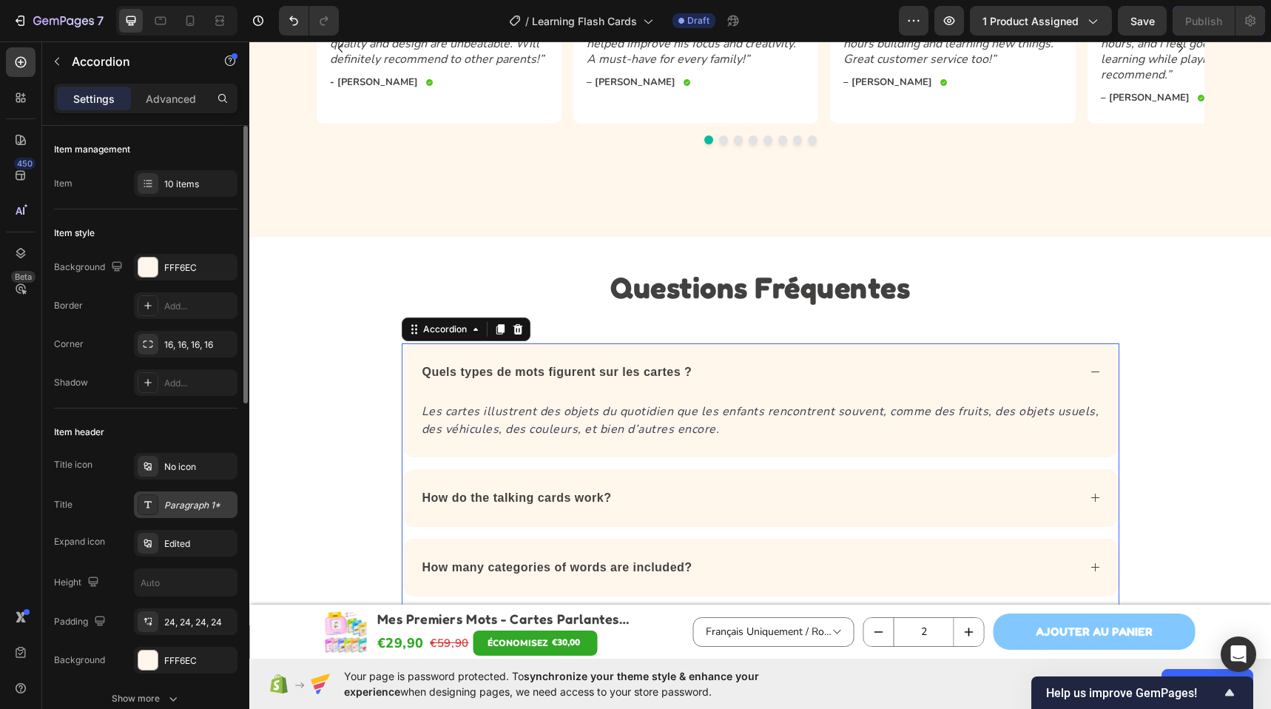
click at [190, 501] on div "Paragraph 1*" at bounding box center [199, 504] width 70 height 13
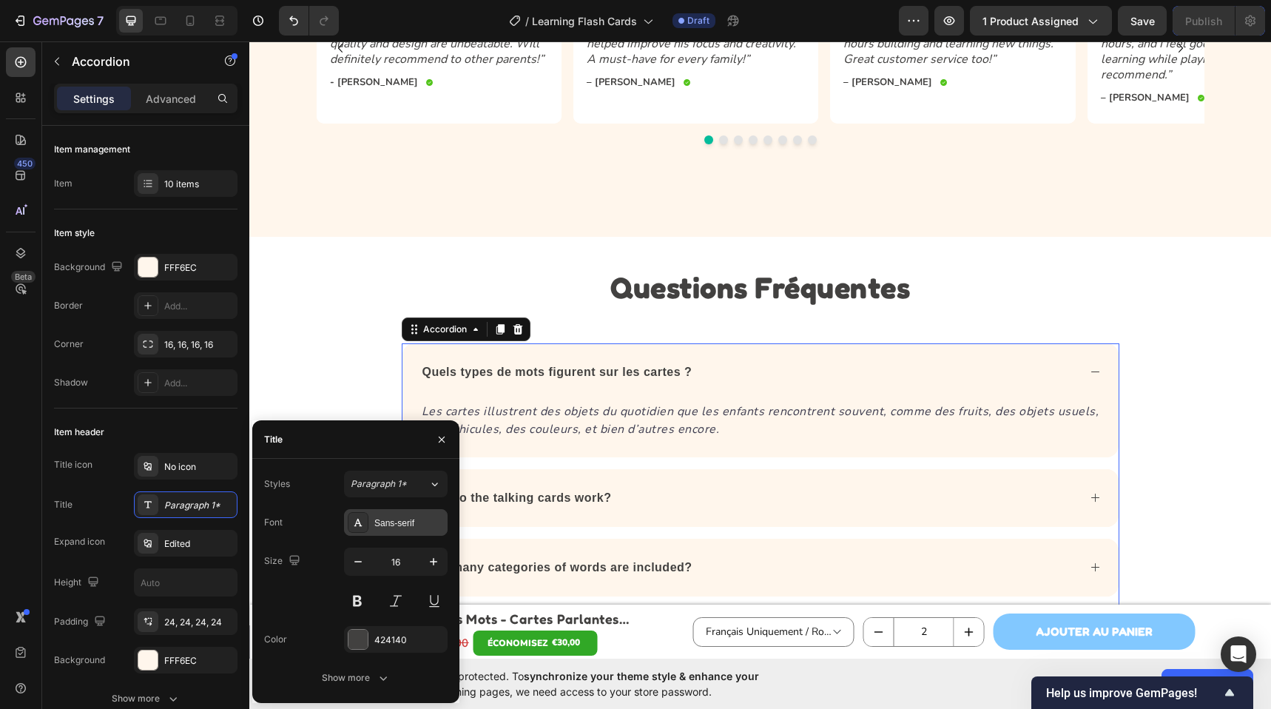
click at [398, 514] on div "Sans-serif" at bounding box center [396, 522] width 104 height 27
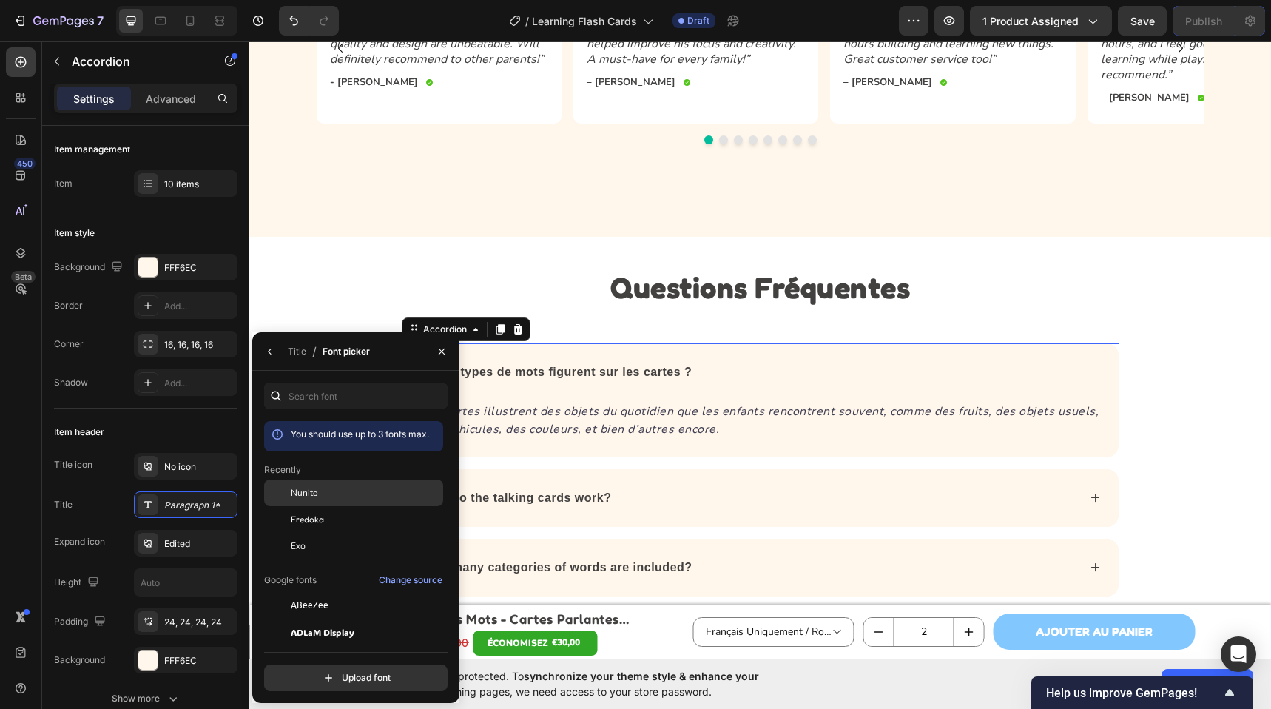
click at [334, 493] on div "Nunito" at bounding box center [365, 492] width 149 height 13
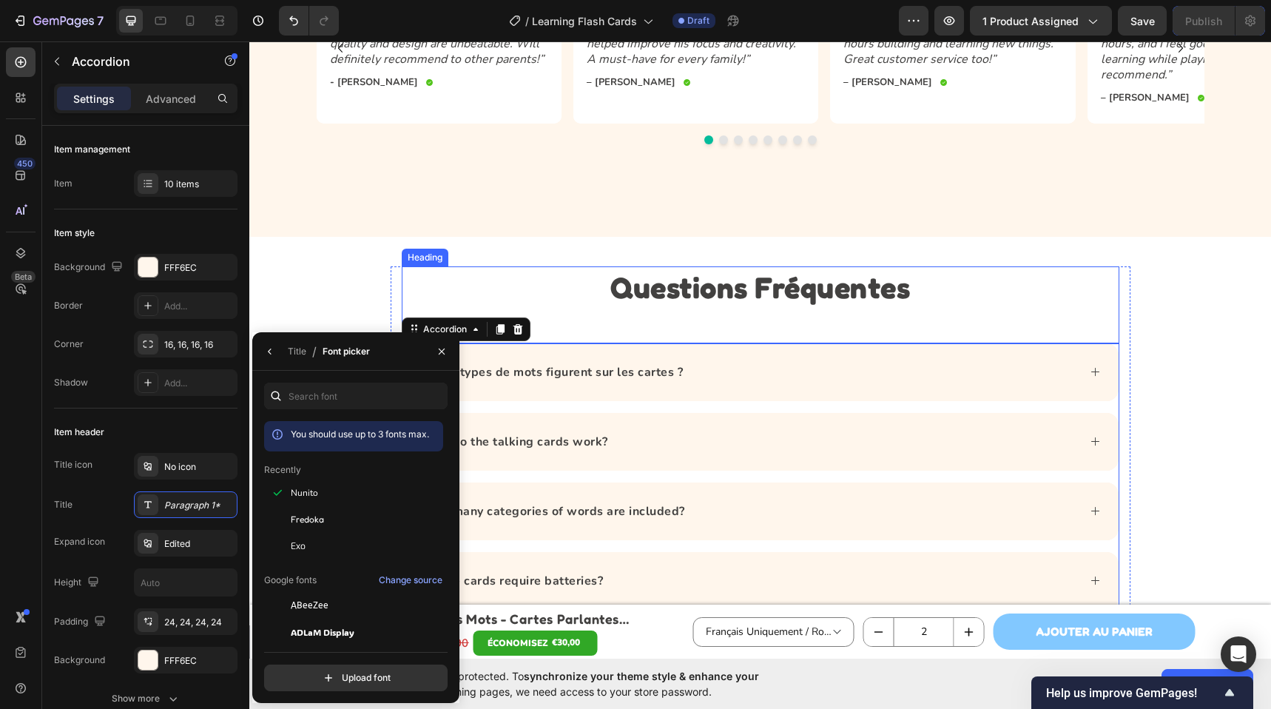
click at [459, 273] on p "Questions Fréquentes" at bounding box center [760, 287] width 714 height 38
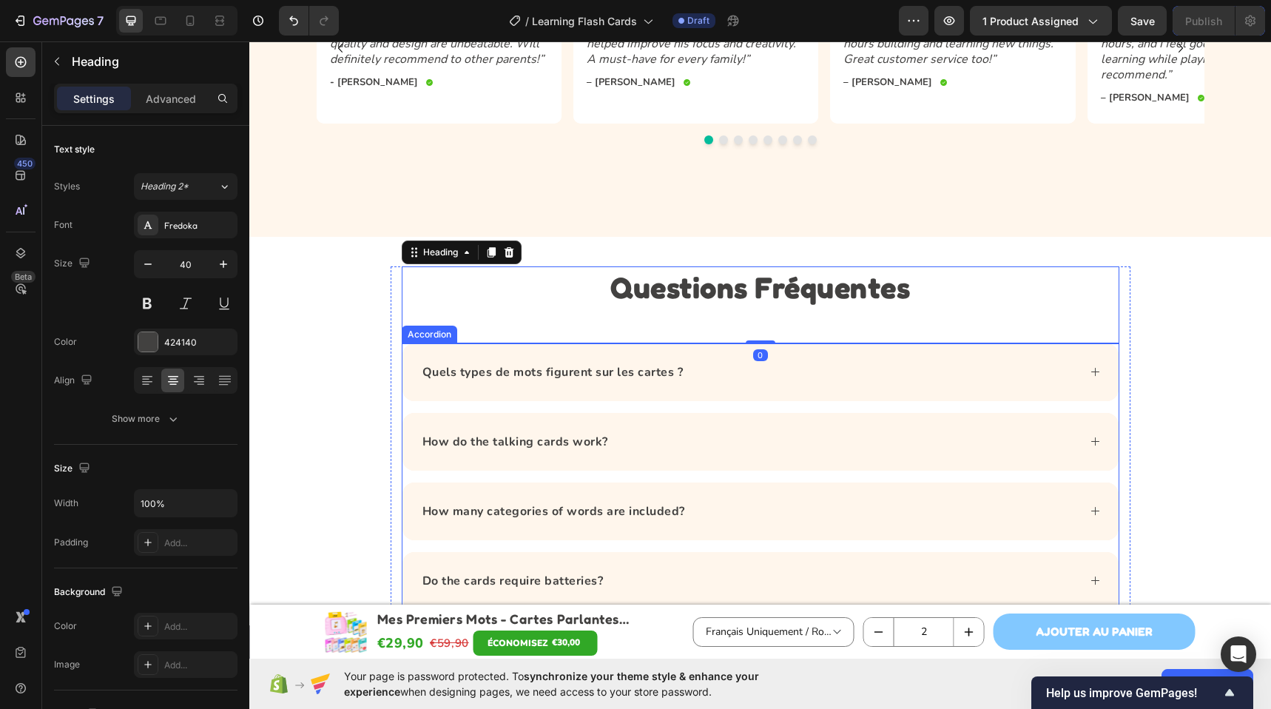
click at [671, 447] on div "How do the talking cards work?" at bounding box center [748, 441] width 657 height 22
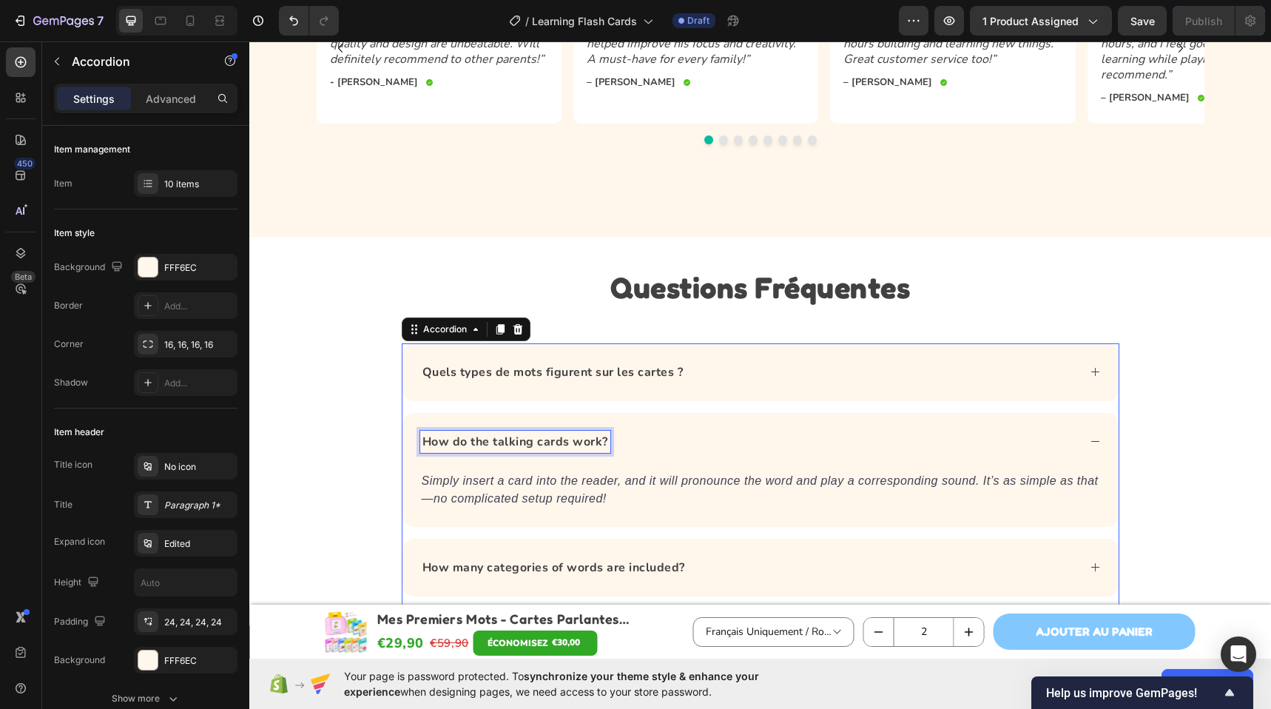
click at [509, 444] on strong "How do the talking cards work?" at bounding box center [515, 441] width 186 height 16
click at [509, 443] on strong "How do the talking cards work?" at bounding box center [515, 441] width 186 height 16
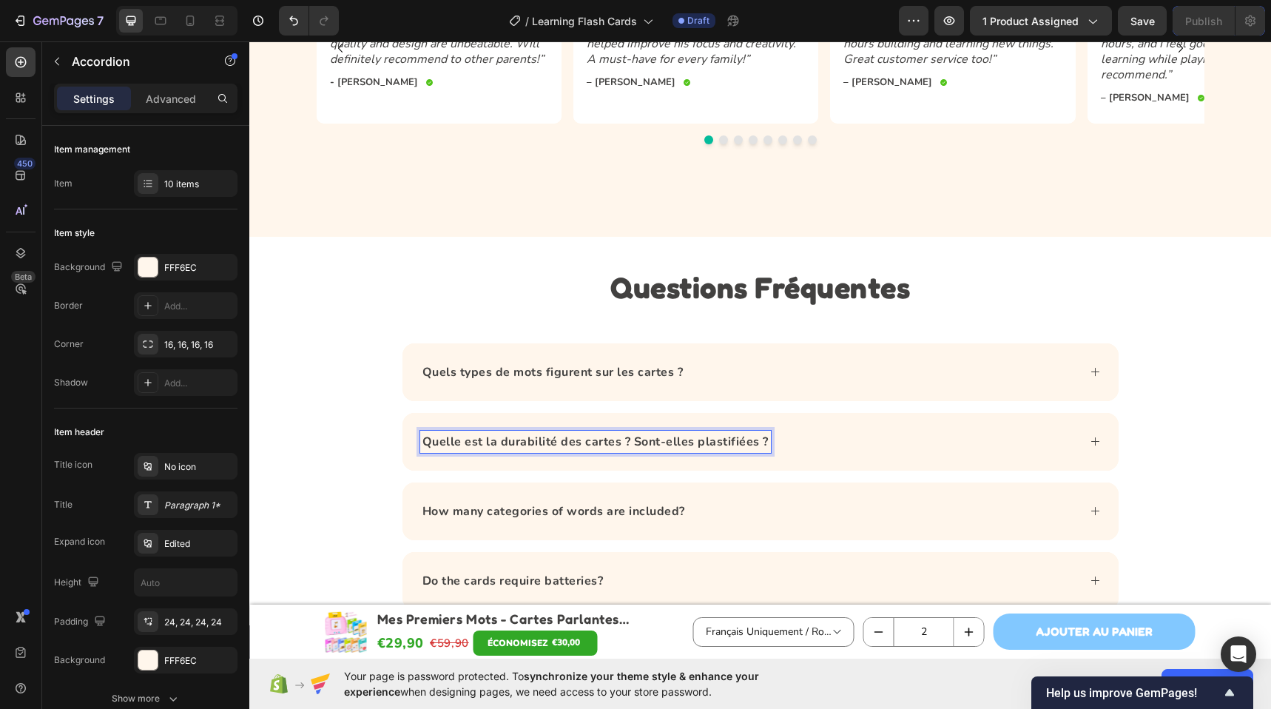
click at [612, 433] on p "Quelle est la durabilité des cartes ? Sont-elles plastifiées ?" at bounding box center [595, 442] width 346 height 18
click at [805, 453] on div "Quelle est la durabilité des cartes ? Sont-elles plastifiées ?" at bounding box center [760, 442] width 716 height 58
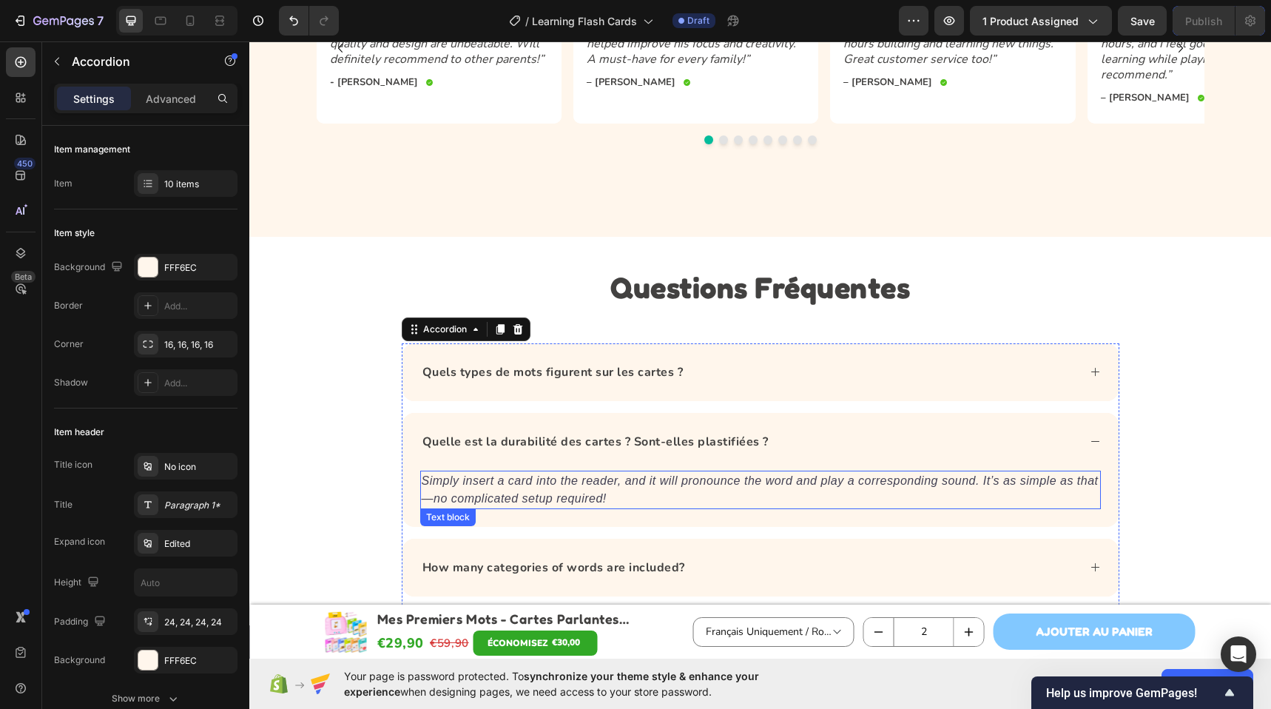
click at [589, 487] on p "Simply insert a card into the reader, and it will pronounce the word and play a…" at bounding box center [760, 489] width 677 height 35
click at [589, 487] on icon "Simply insert a card into the reader, and it will pronounce the word and play a…" at bounding box center [760, 489] width 677 height 30
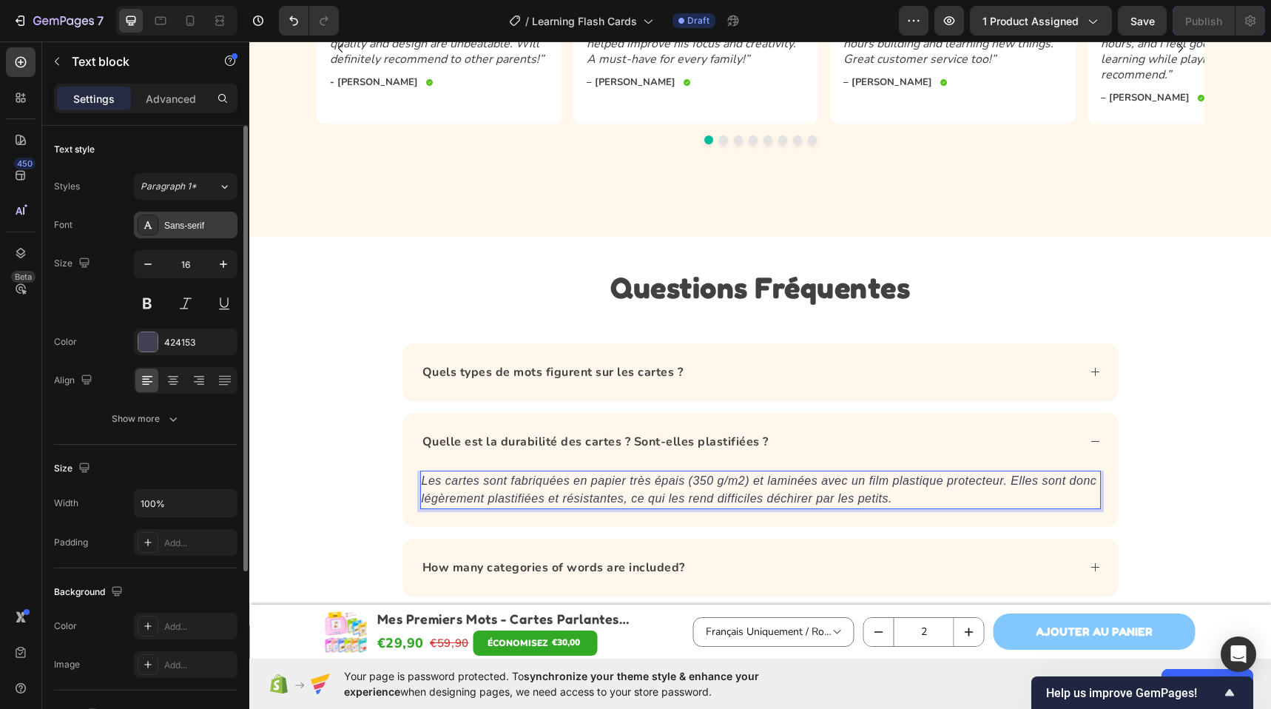
click at [180, 227] on div "Sans-serif" at bounding box center [199, 225] width 70 height 13
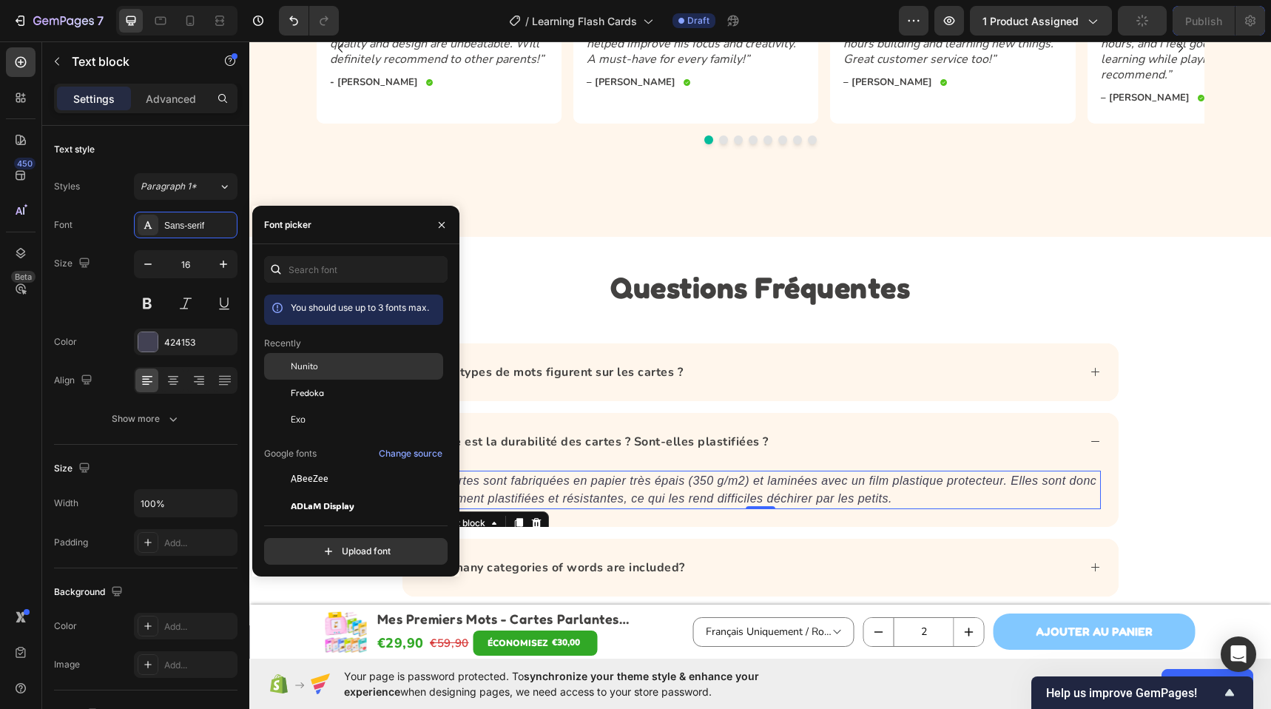
click at [319, 369] on div "Nunito" at bounding box center [365, 365] width 149 height 13
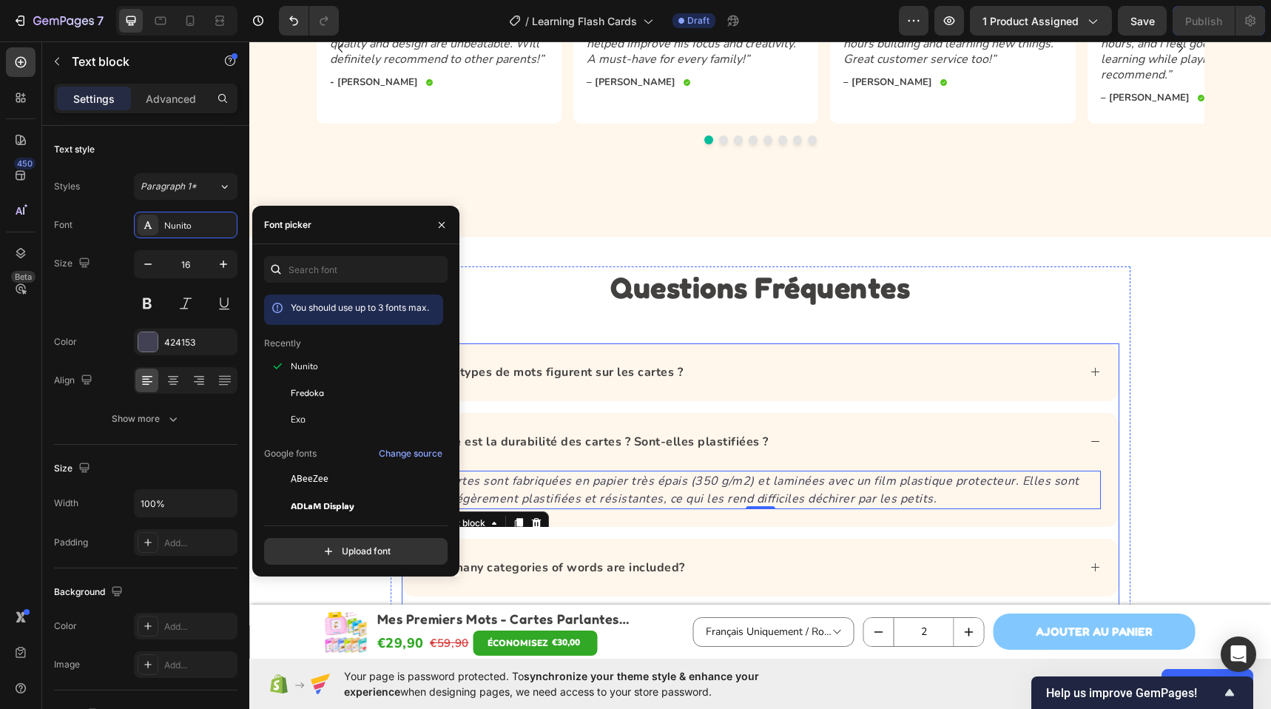
scroll to position [4816, 0]
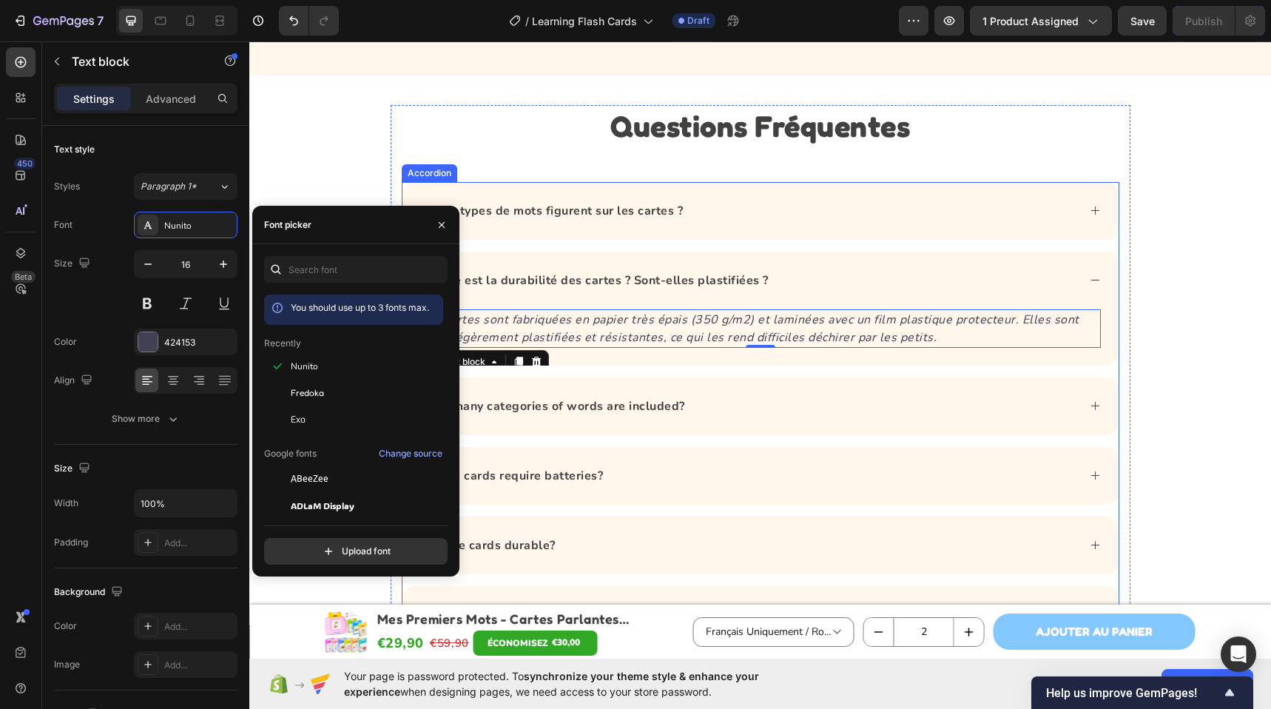
click at [723, 408] on div "How many categories of words are included?" at bounding box center [748, 406] width 657 height 22
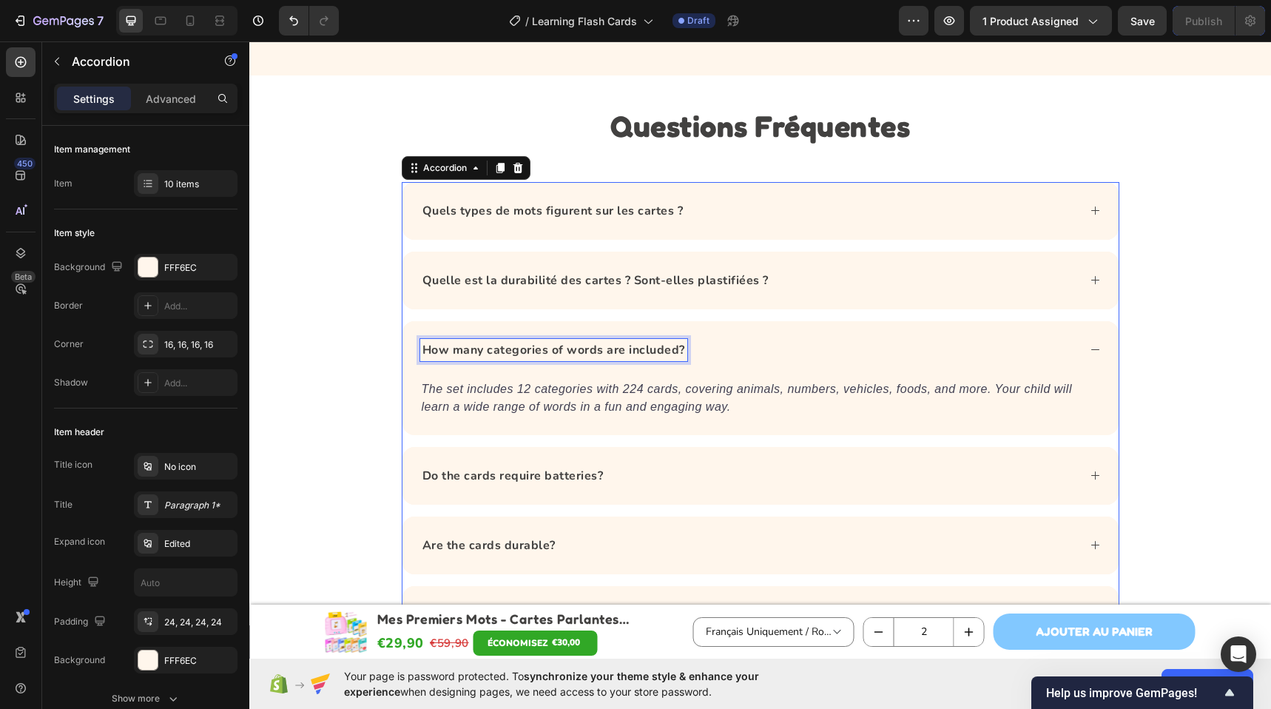
click at [552, 348] on strong "How many categories of words are included?" at bounding box center [553, 350] width 263 height 16
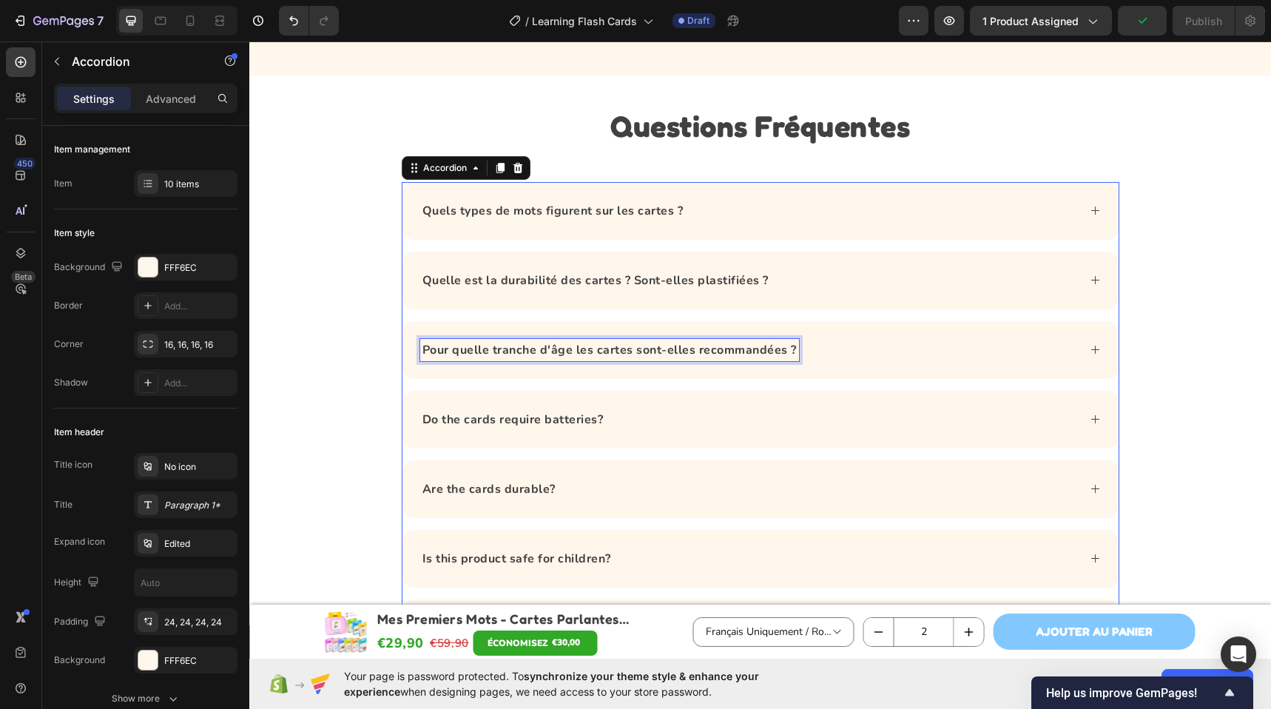
click at [825, 351] on div "Pour quelle tranche d'âge les cartes sont-elles recommandées ?" at bounding box center [748, 350] width 657 height 22
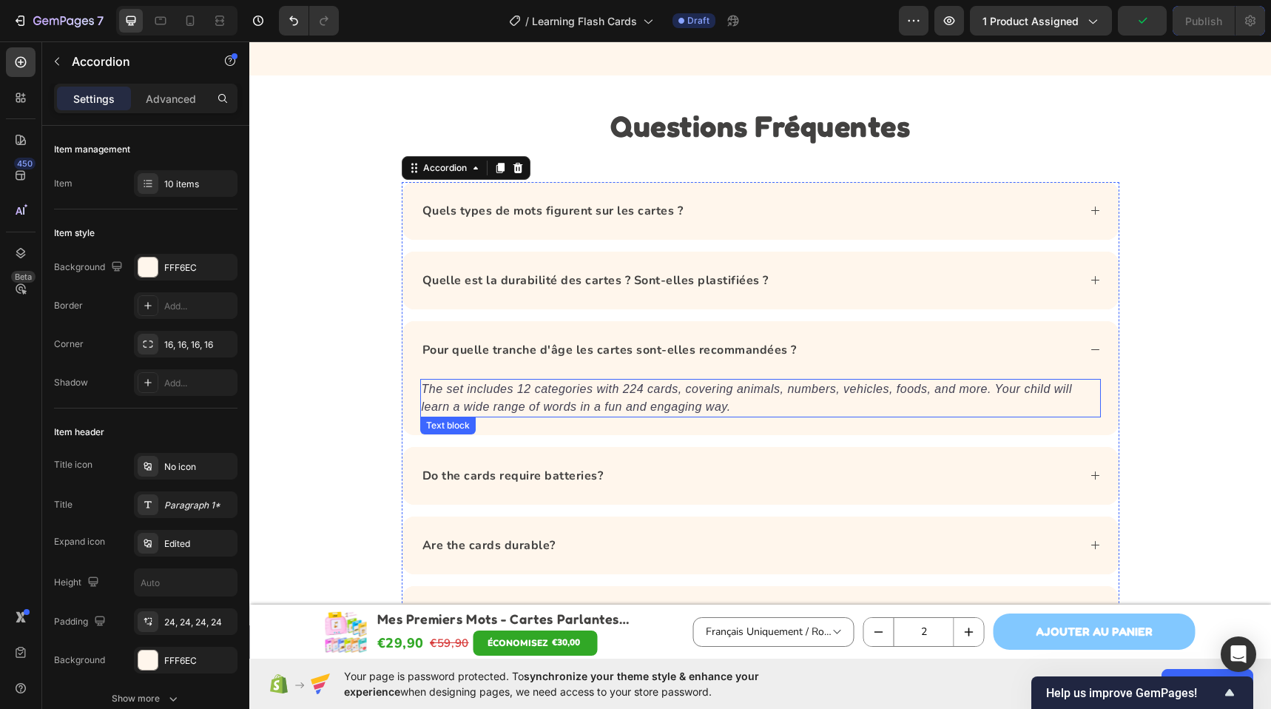
click at [590, 399] on p "The set includes 12 categories with 224 cards, covering animals, numbers, vehic…" at bounding box center [760, 397] width 677 height 35
click at [590, 398] on p "The set includes 12 categories with 224 cards, covering animals, numbers, vehic…" at bounding box center [760, 397] width 677 height 35
click at [590, 397] on p "The set includes 12 categories with 224 cards, covering animals, numbers, vehic…" at bounding box center [760, 397] width 677 height 35
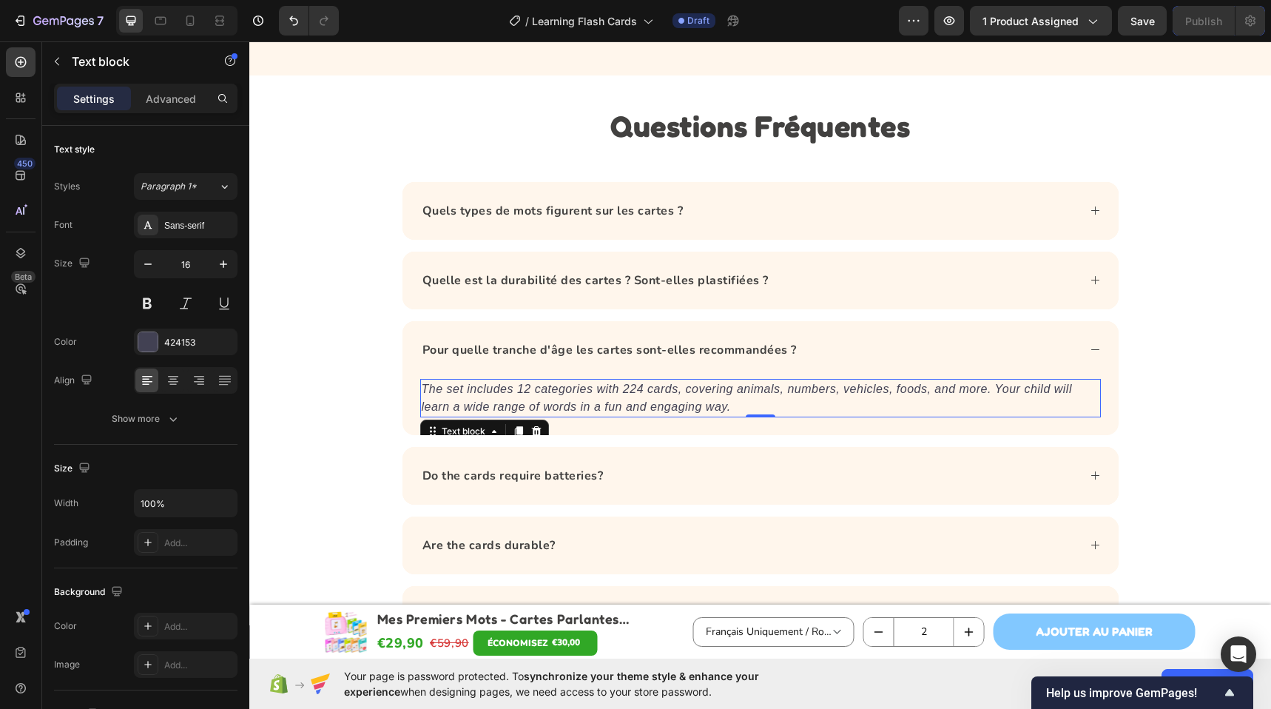
click at [590, 397] on p "The set includes 12 categories with 224 cards, covering animals, numbers, vehic…" at bounding box center [760, 397] width 677 height 35
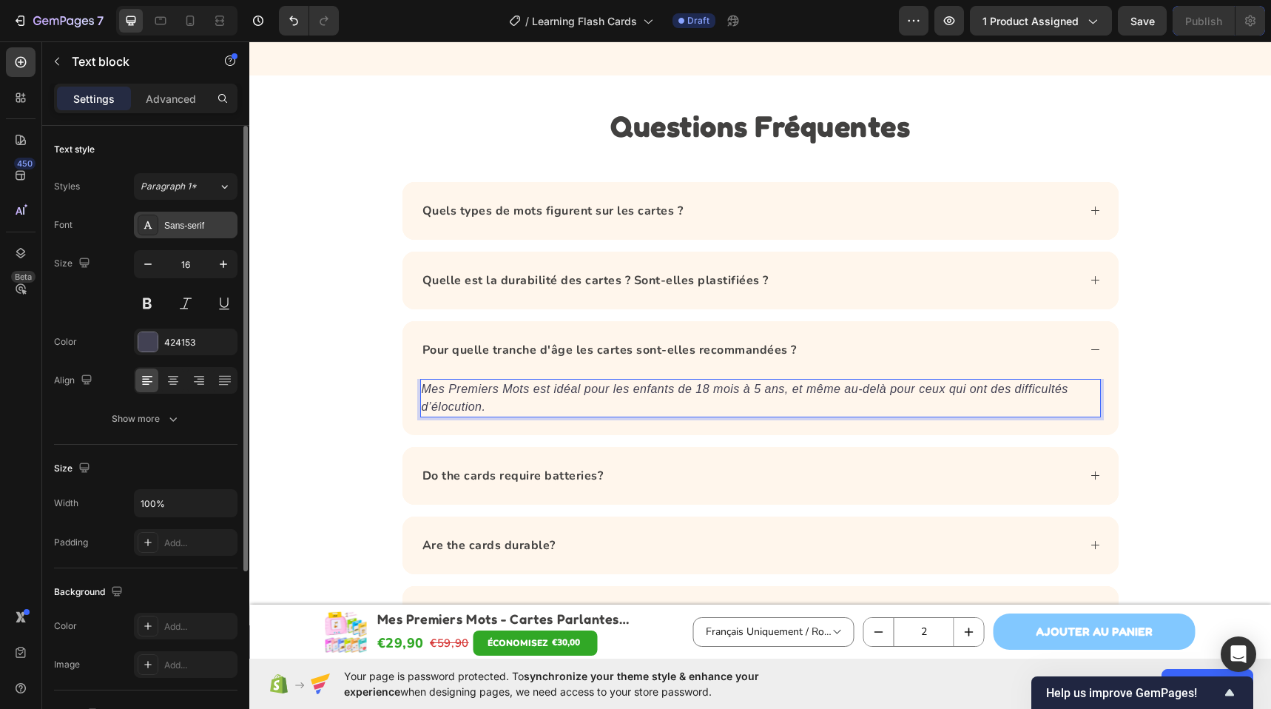
click at [198, 221] on div "Sans-serif" at bounding box center [199, 225] width 70 height 13
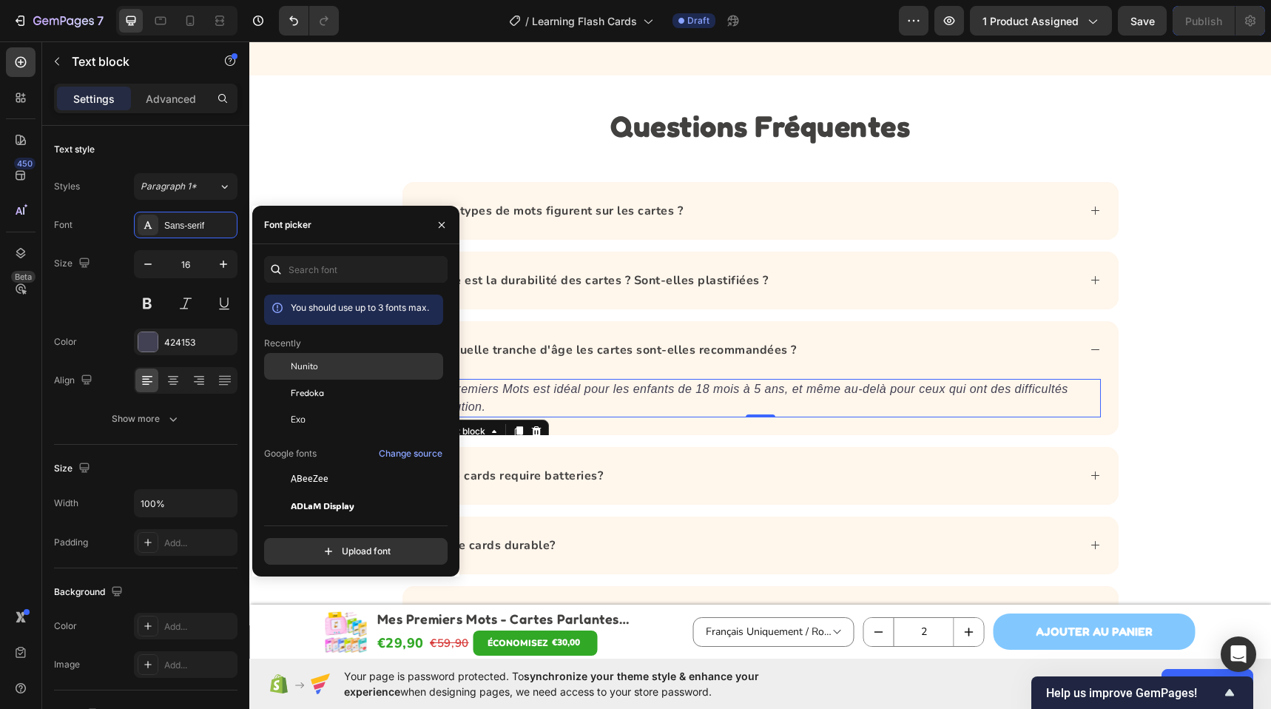
click at [302, 368] on span "Nunito" at bounding box center [304, 365] width 27 height 13
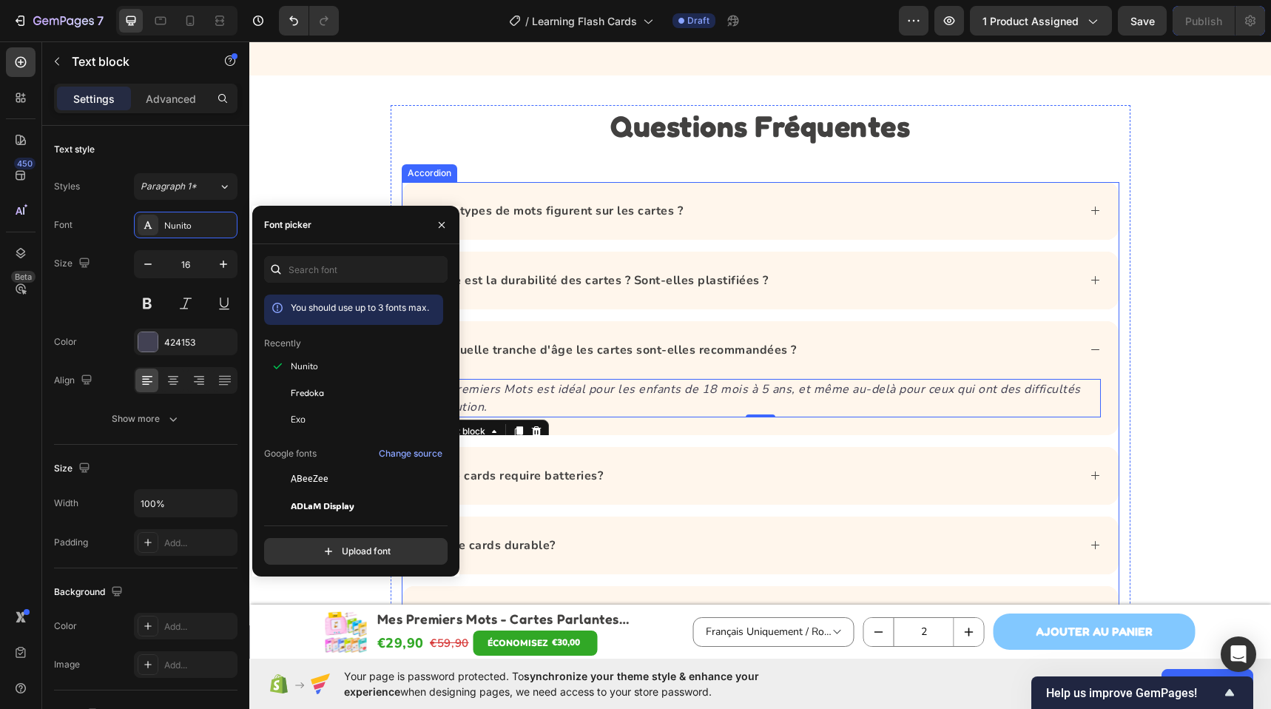
click at [610, 476] on div "Do the cards require batteries?" at bounding box center [748, 475] width 657 height 22
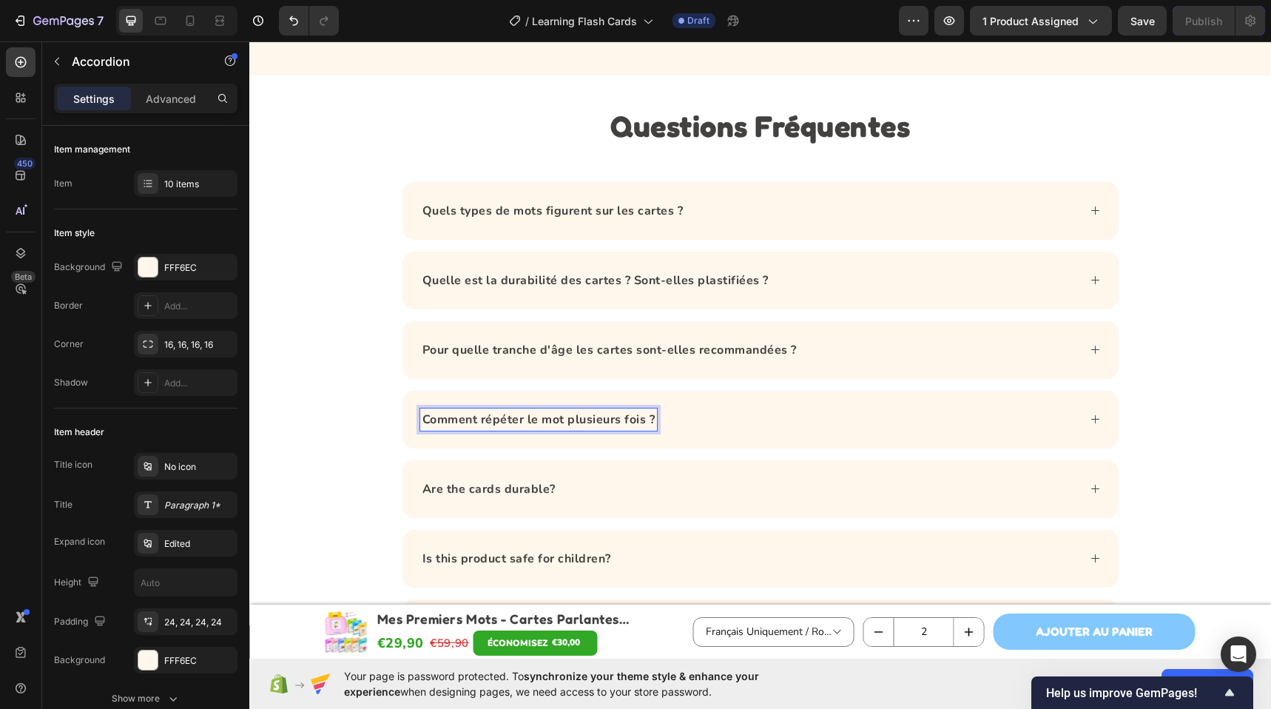
click at [753, 410] on div "Comment répéter le mot plusieurs fois ?" at bounding box center [748, 419] width 657 height 22
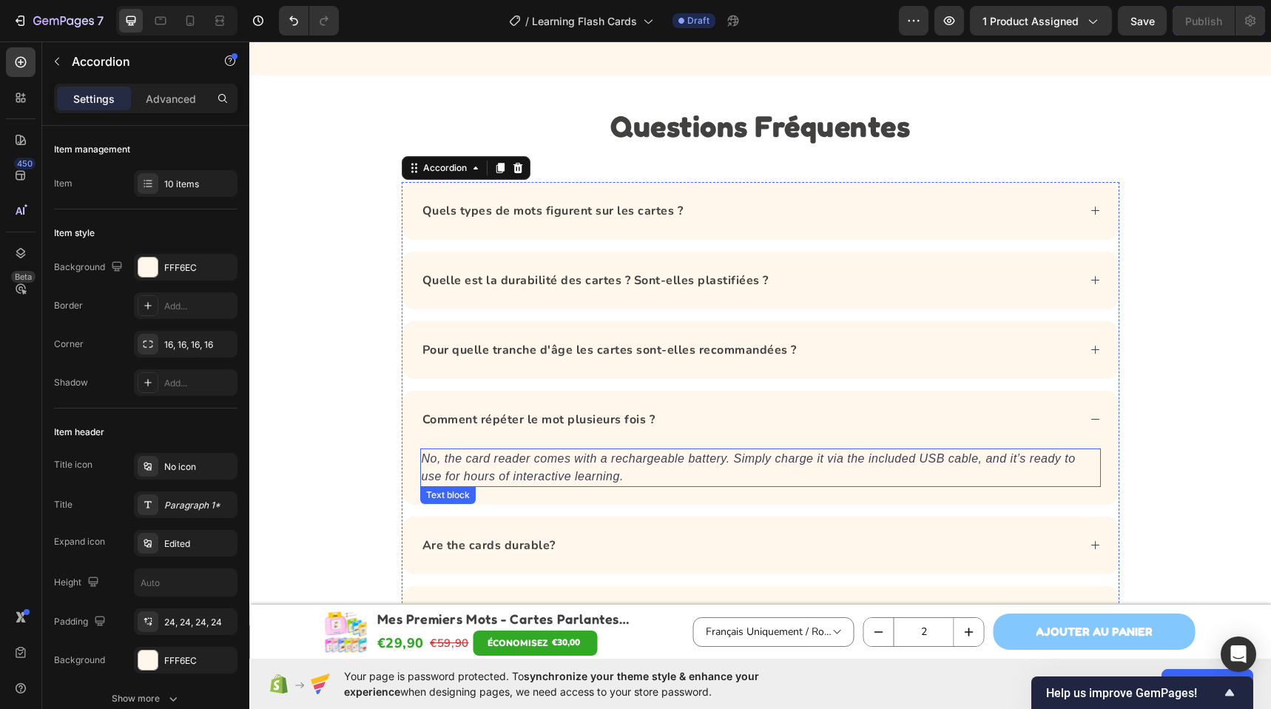
click at [540, 468] on p "No, the card reader comes with a rechargeable battery. Simply charge it via the…" at bounding box center [760, 467] width 677 height 35
click at [539, 468] on p "No, the card reader comes with a rechargeable battery. Simply charge it via the…" at bounding box center [760, 467] width 677 height 35
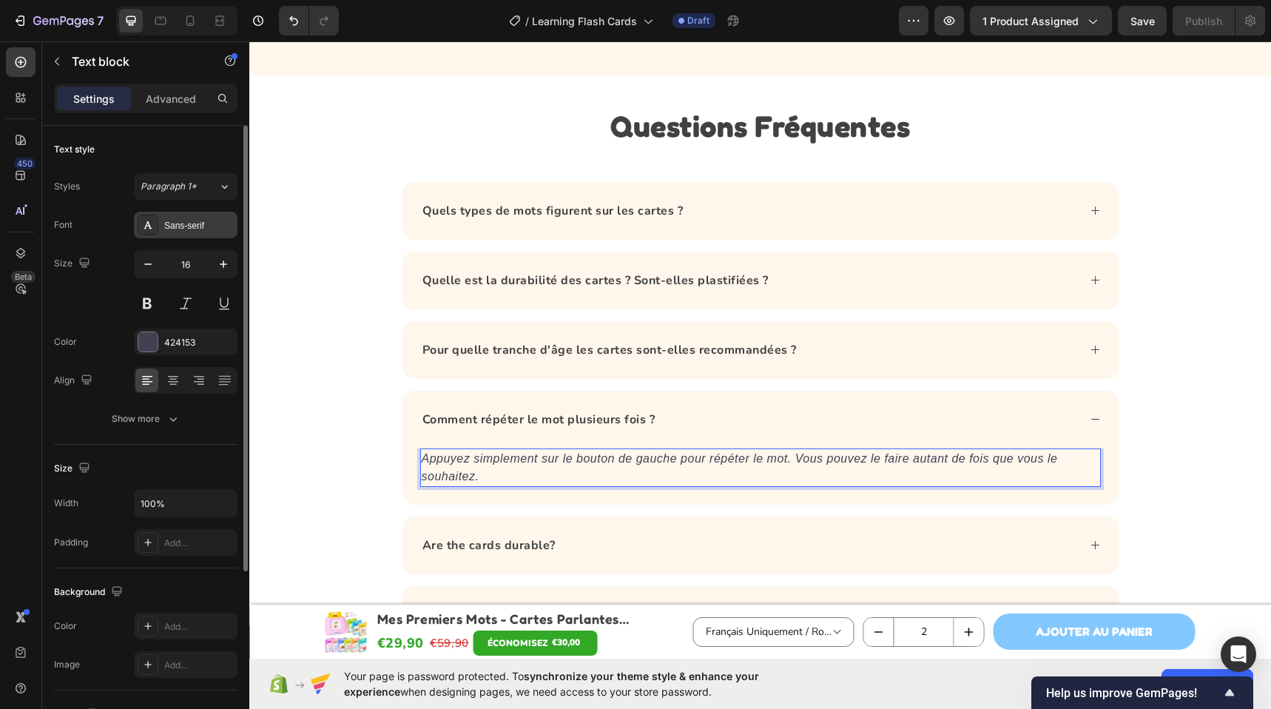
click at [184, 231] on div "Sans-serif" at bounding box center [199, 225] width 70 height 13
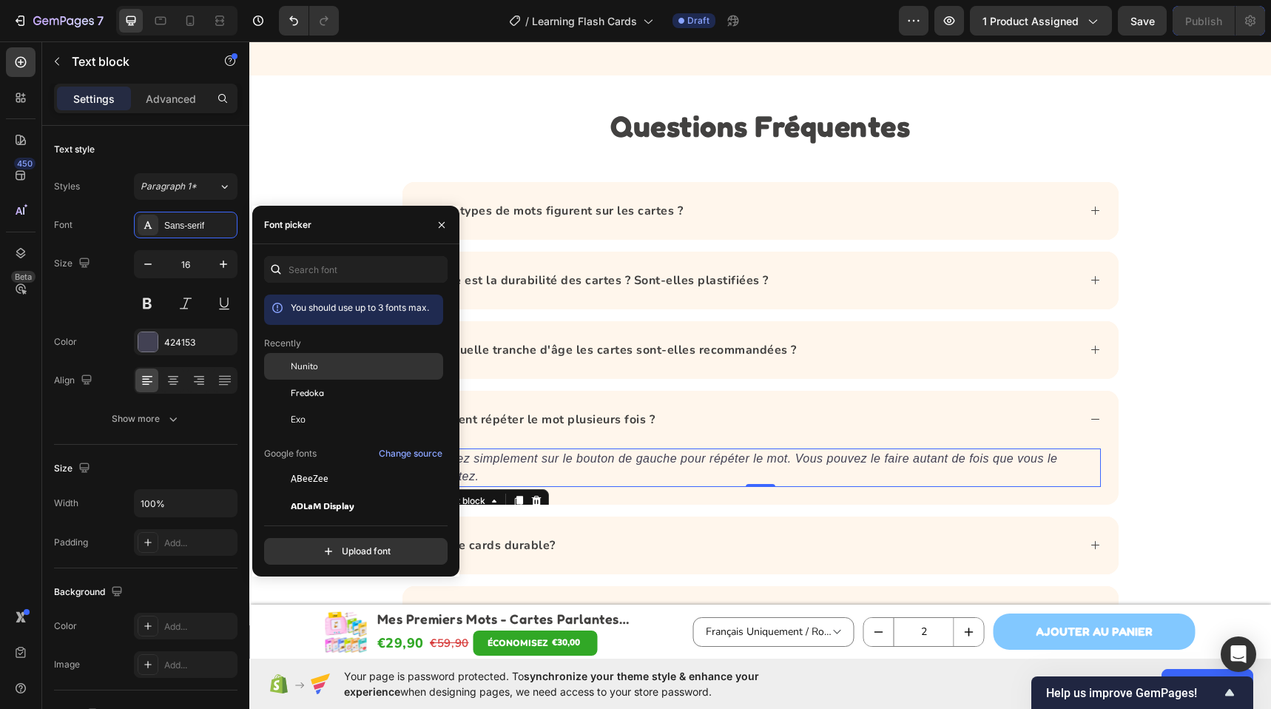
click at [331, 362] on div "Nunito" at bounding box center [365, 365] width 149 height 13
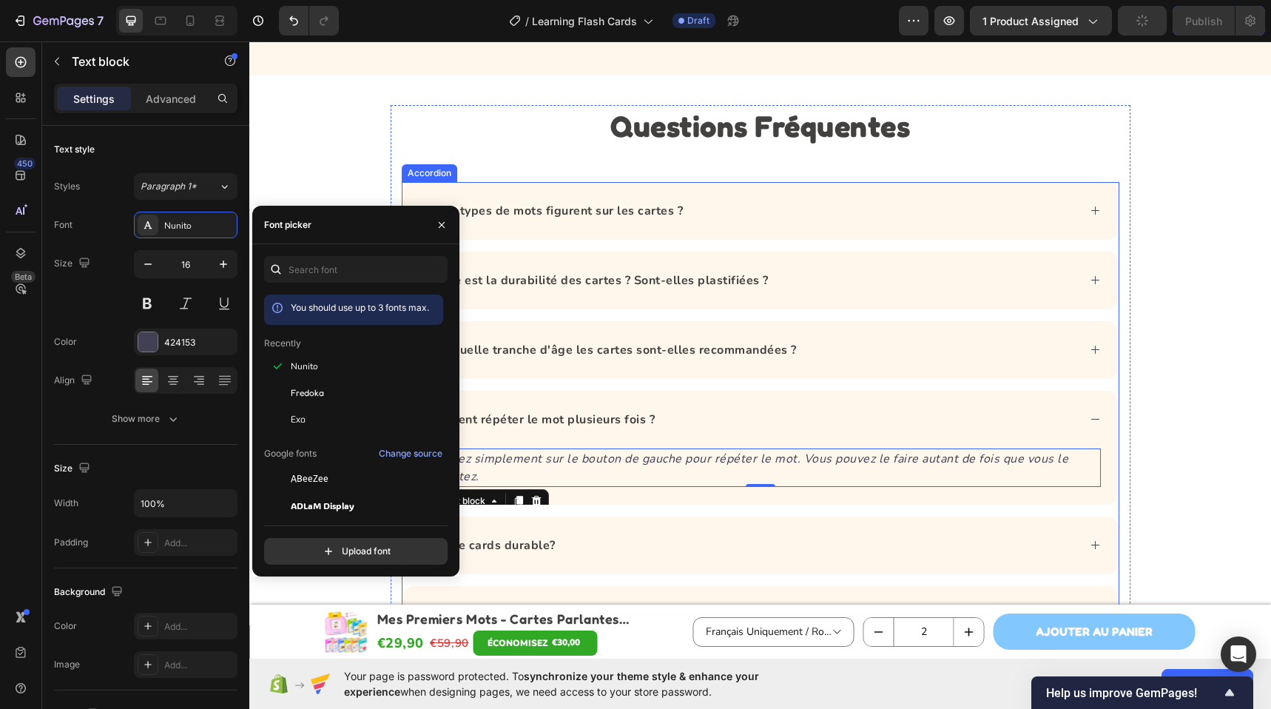
click at [653, 535] on div "Are the cards durable?" at bounding box center [748, 545] width 657 height 22
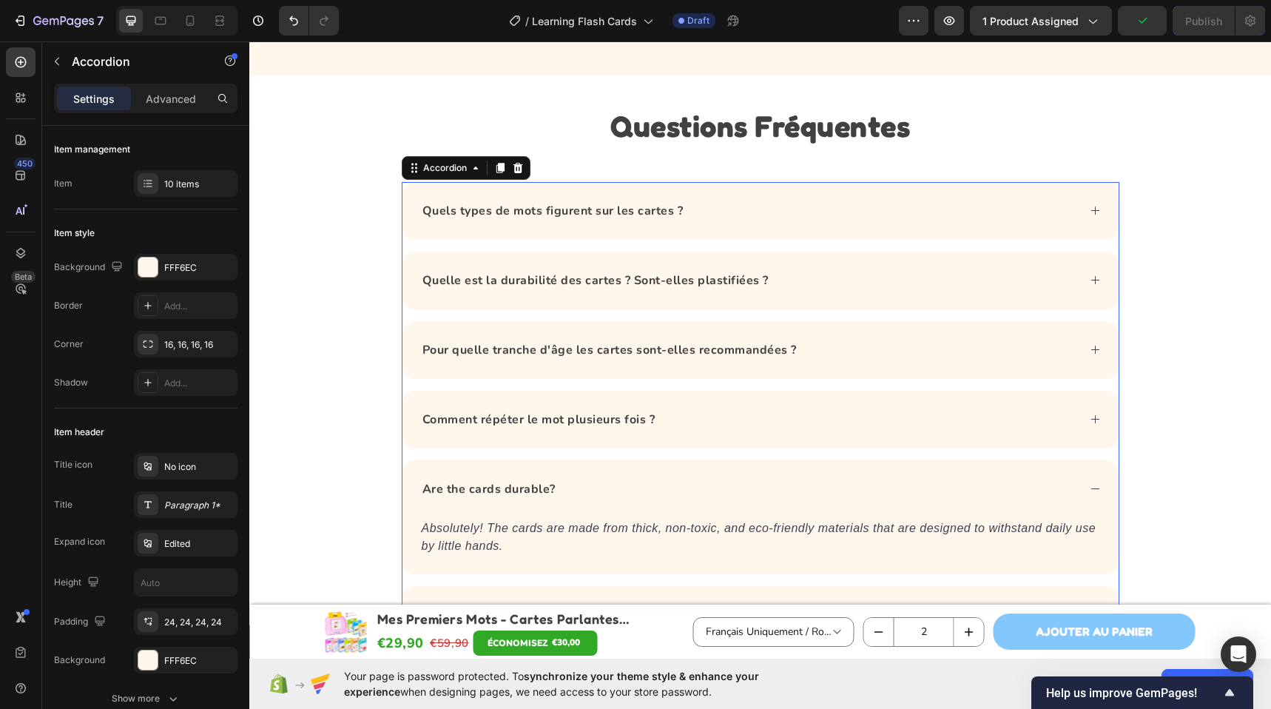
scroll to position [5120, 0]
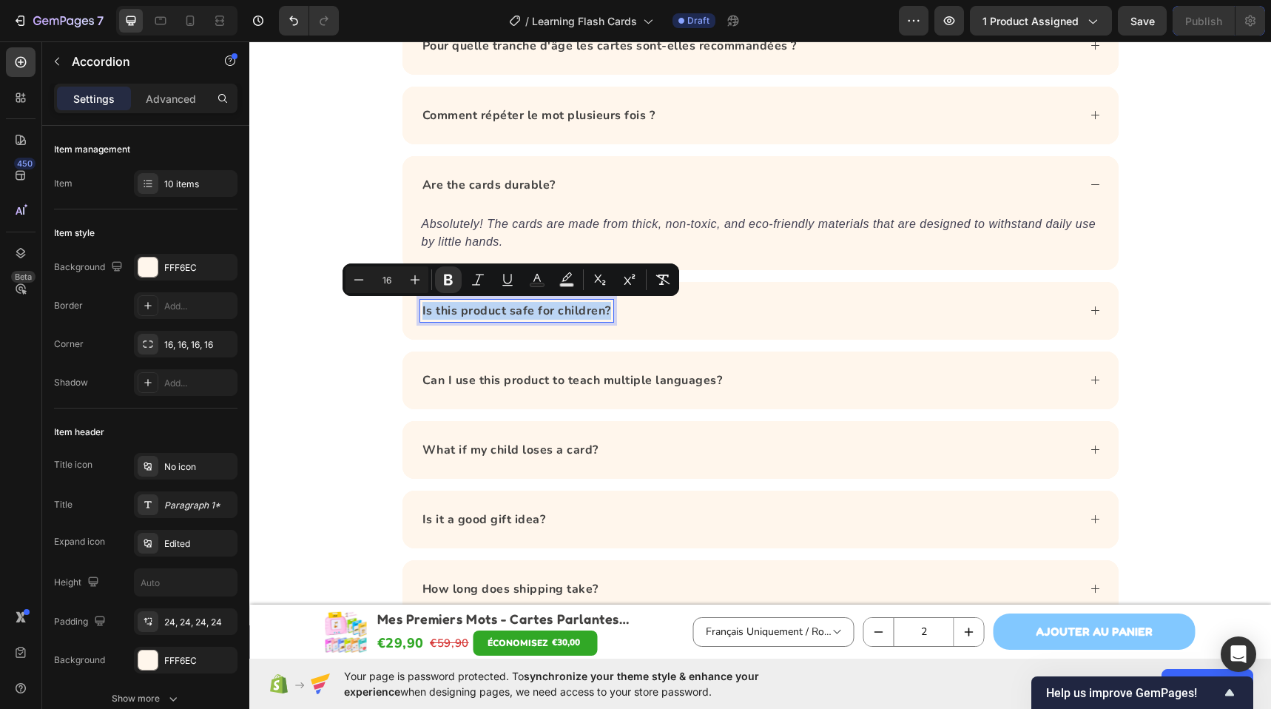
click at [520, 181] on strong "Are the cards durable?" at bounding box center [488, 185] width 133 height 16
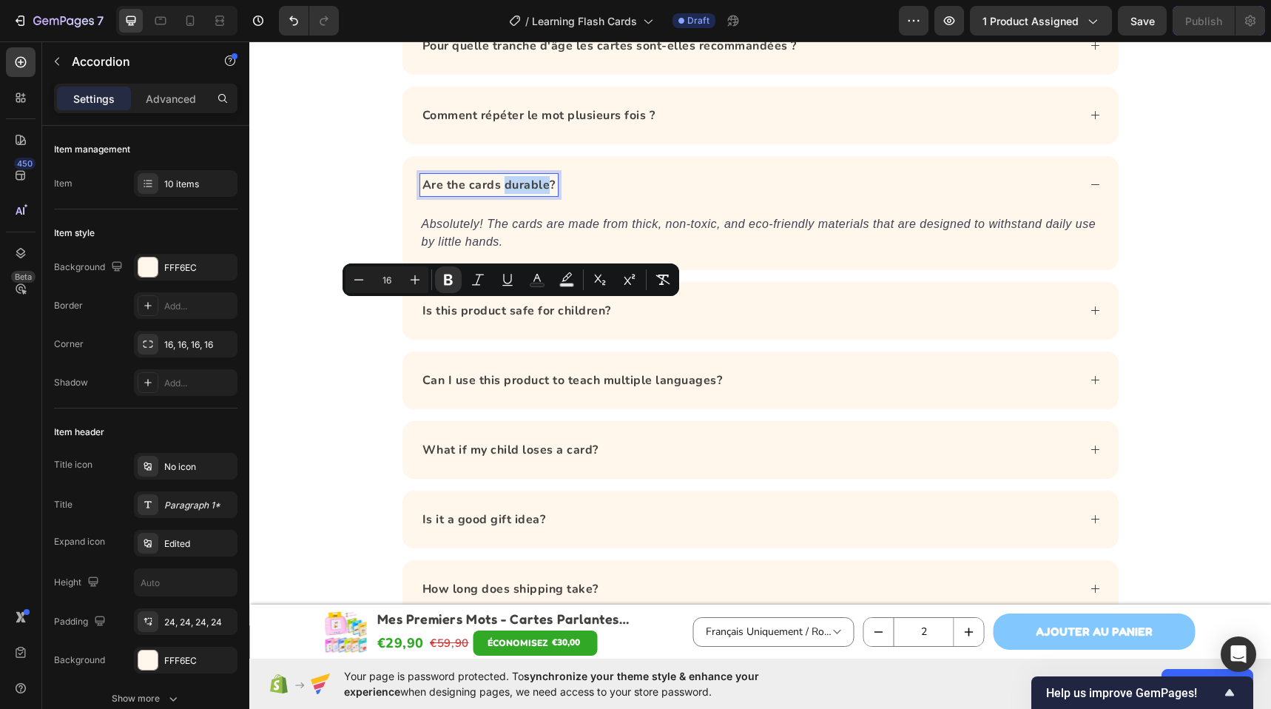
click at [520, 181] on strong "Are the cards durable?" at bounding box center [488, 185] width 133 height 16
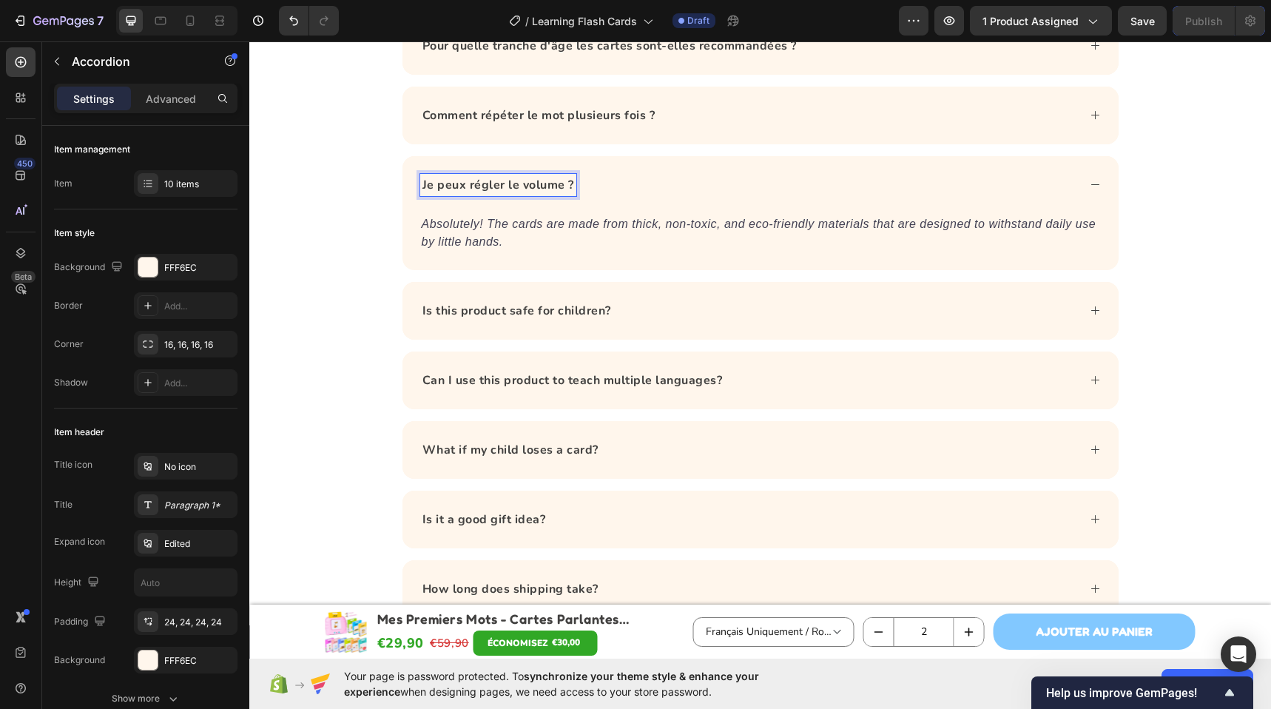
click at [639, 188] on div "Je peux régler le volume ?" at bounding box center [748, 185] width 657 height 22
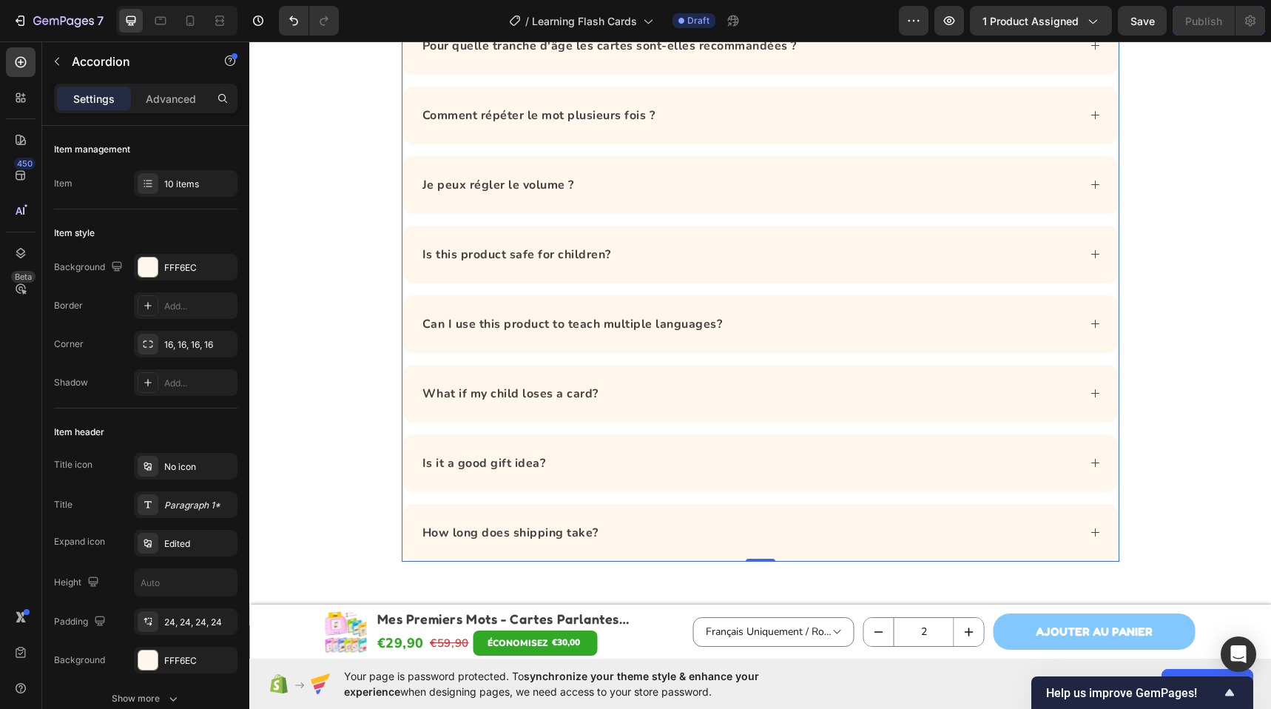
click at [639, 189] on div "Je peux régler le volume ?" at bounding box center [748, 185] width 657 height 22
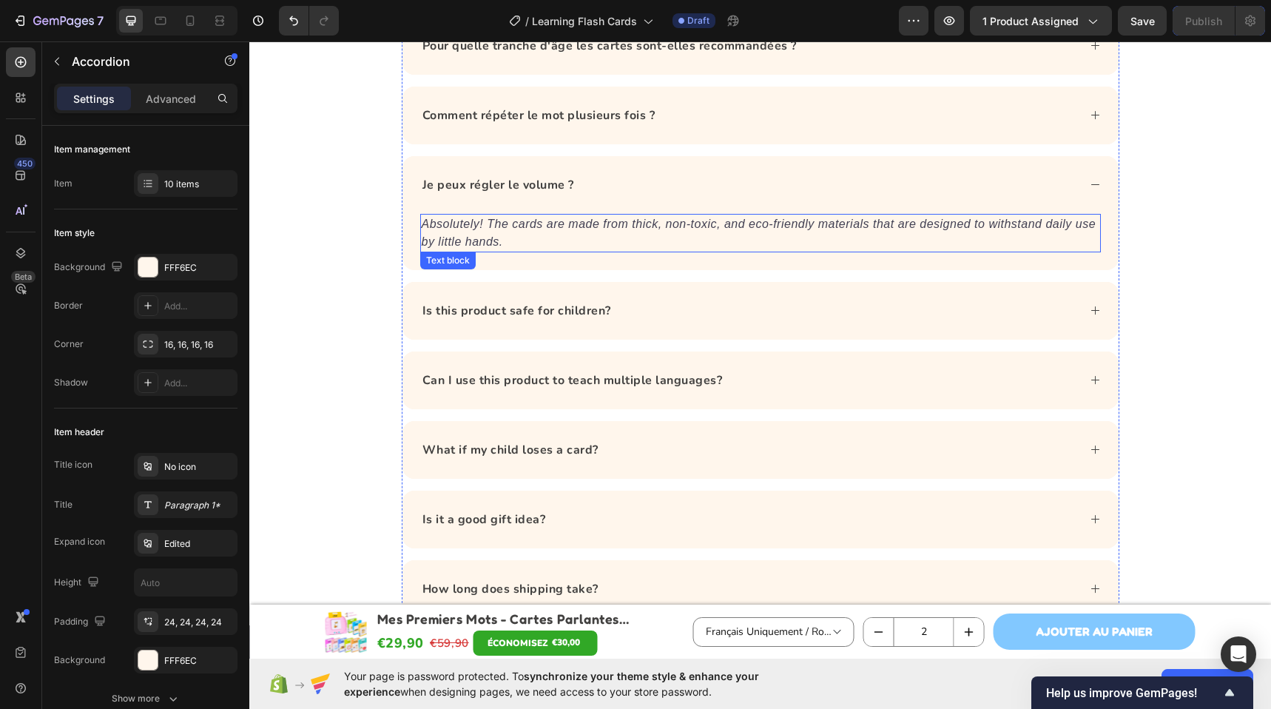
click at [467, 223] on icon "Absolutely! The cards are made from thick, non-toxic, and eco-friendly material…" at bounding box center [759, 232] width 674 height 30
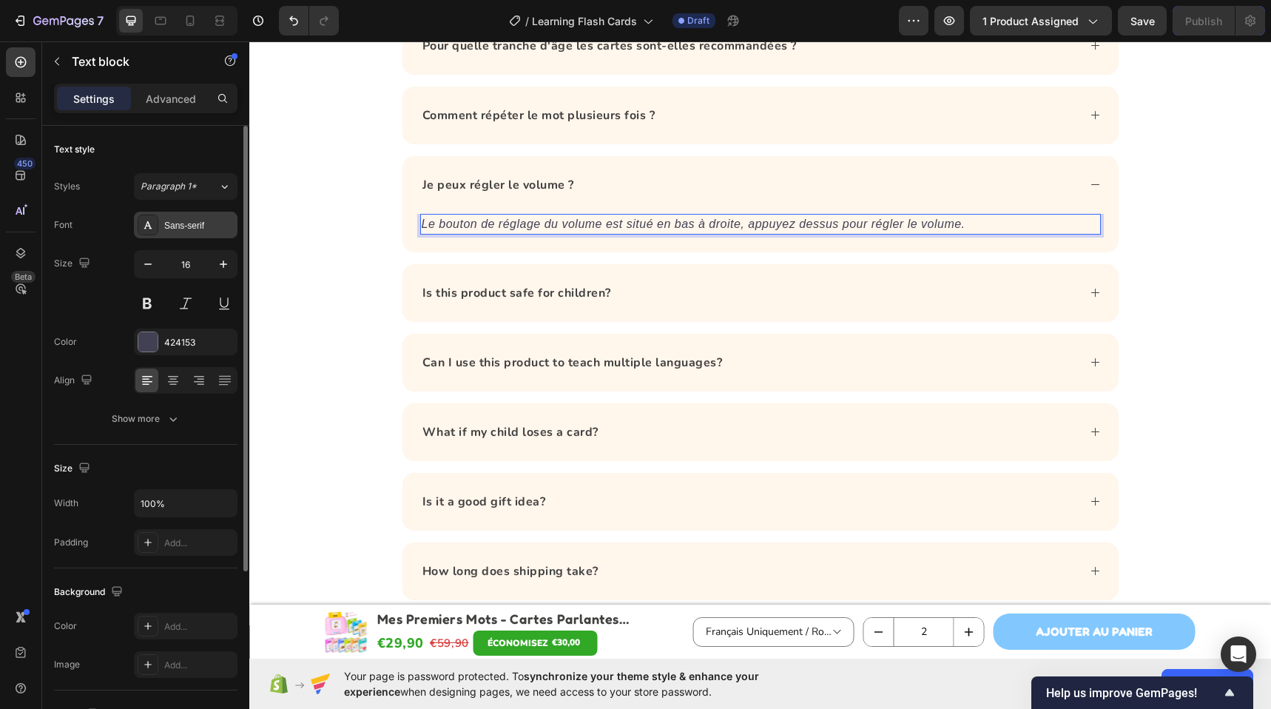
click at [184, 213] on div "Sans-serif" at bounding box center [186, 225] width 104 height 27
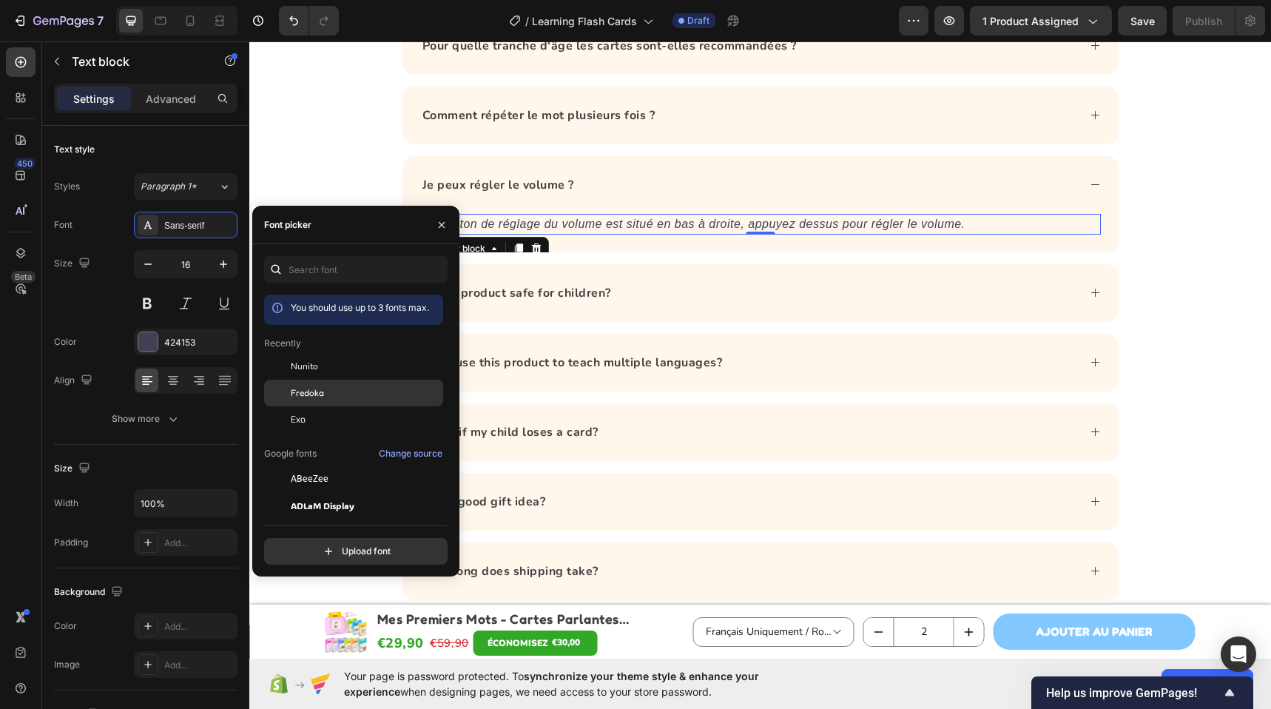
click at [362, 379] on div "Fredoka" at bounding box center [353, 392] width 179 height 27
click at [322, 361] on div "Nunito" at bounding box center [365, 365] width 149 height 13
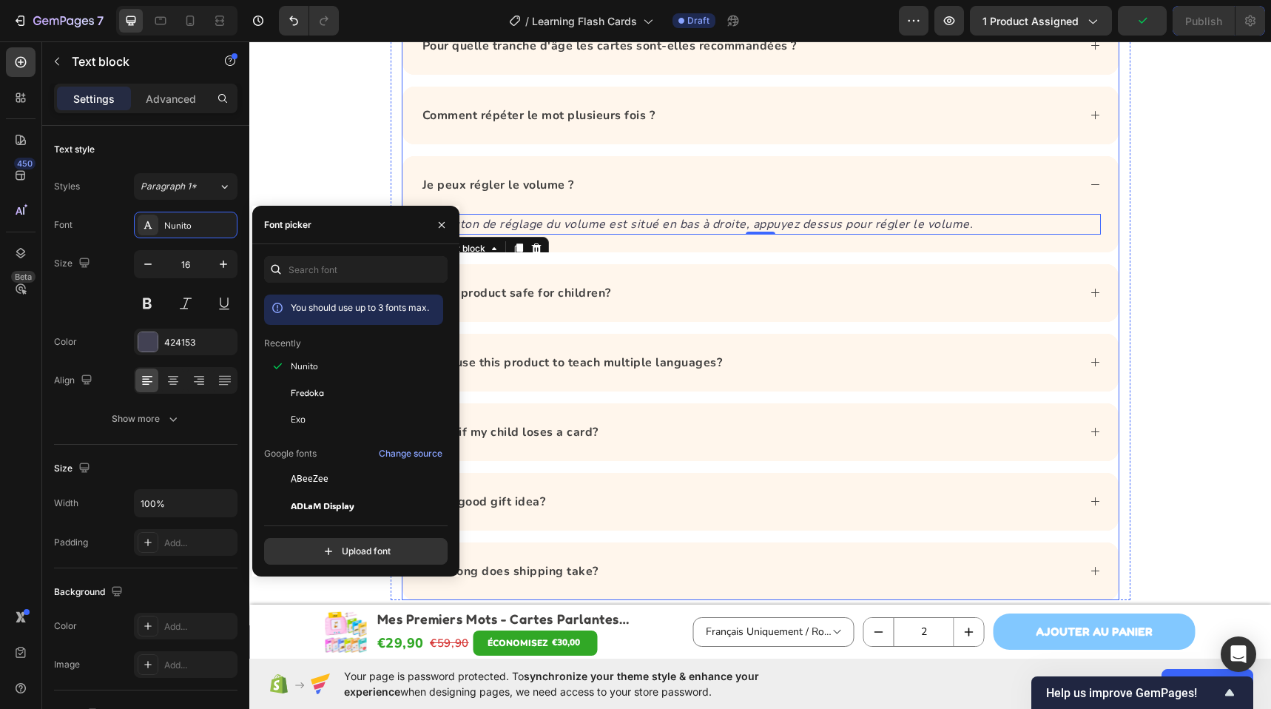
click at [655, 296] on div "Is this product safe for children?" at bounding box center [748, 293] width 657 height 22
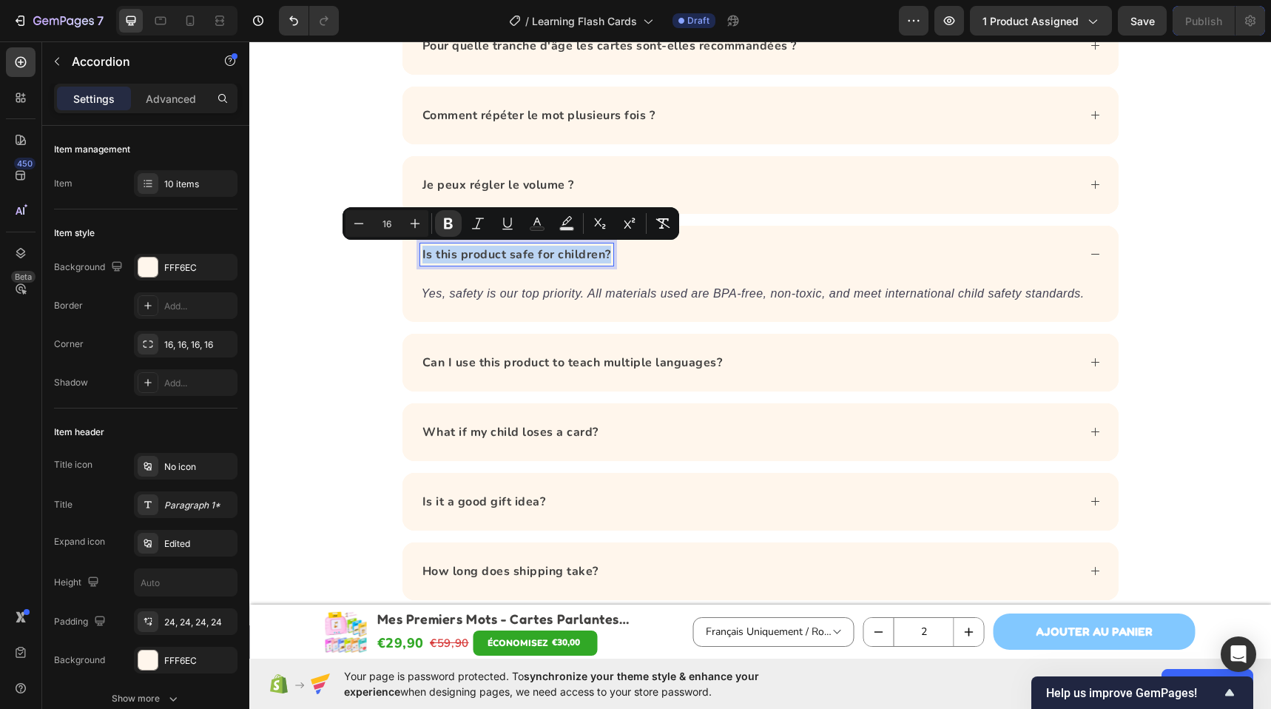
click at [479, 251] on strong "Is this product safe for children?" at bounding box center [516, 254] width 189 height 16
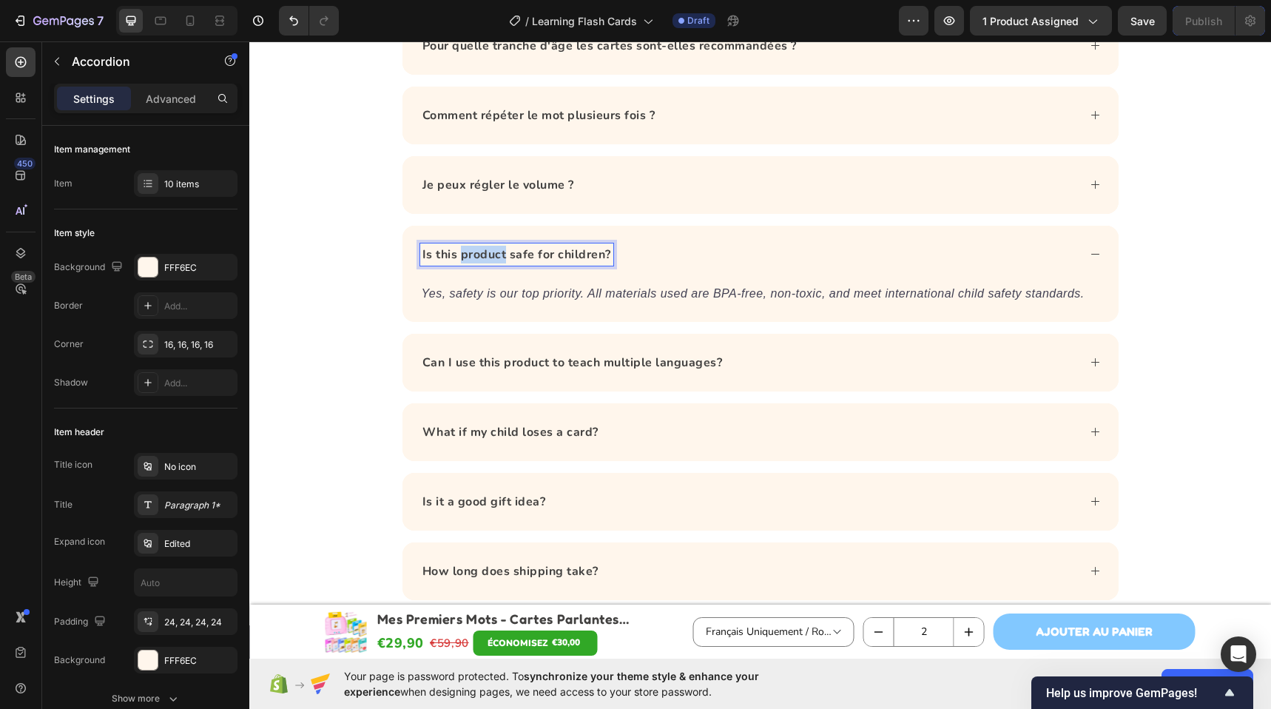
click at [479, 251] on strong "Is this product safe for children?" at bounding box center [516, 254] width 189 height 16
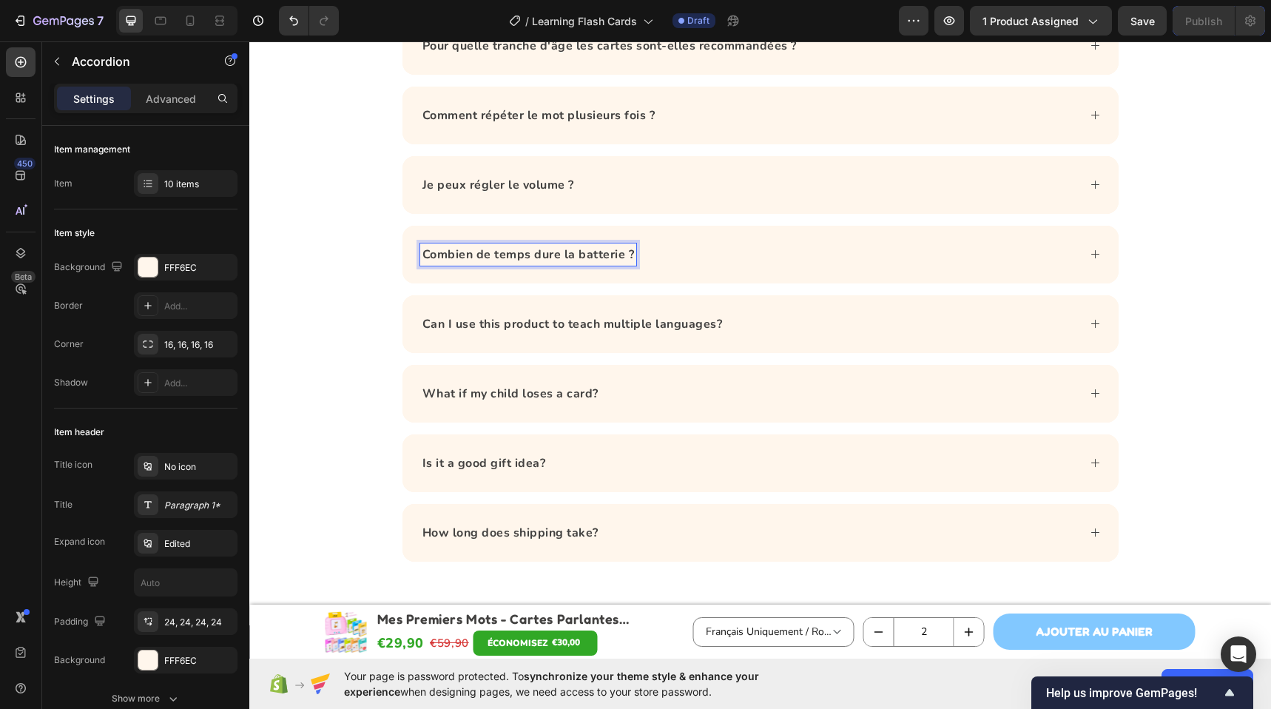
click at [725, 257] on div "Combien de temps dure la batterie ?" at bounding box center [748, 254] width 657 height 22
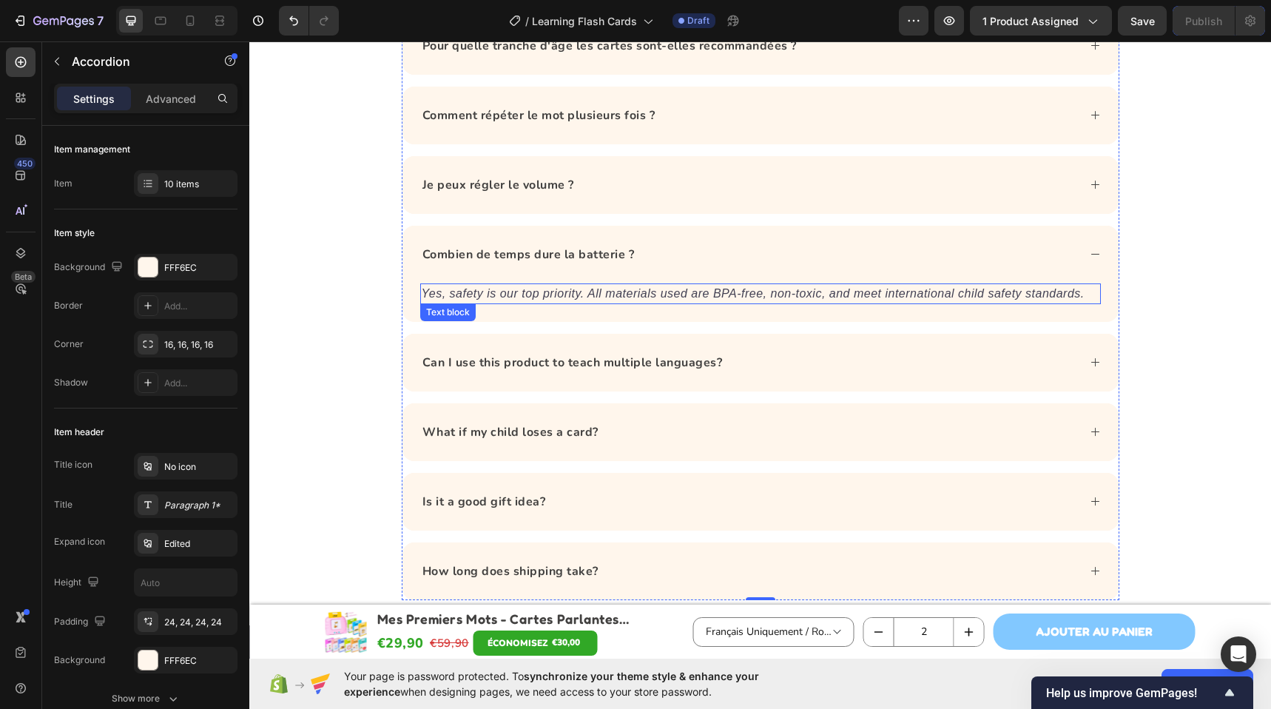
click at [598, 288] on icon "Yes, safety is our top priority. All materials used are BPA-free, non-toxic, an…" at bounding box center [753, 293] width 663 height 13
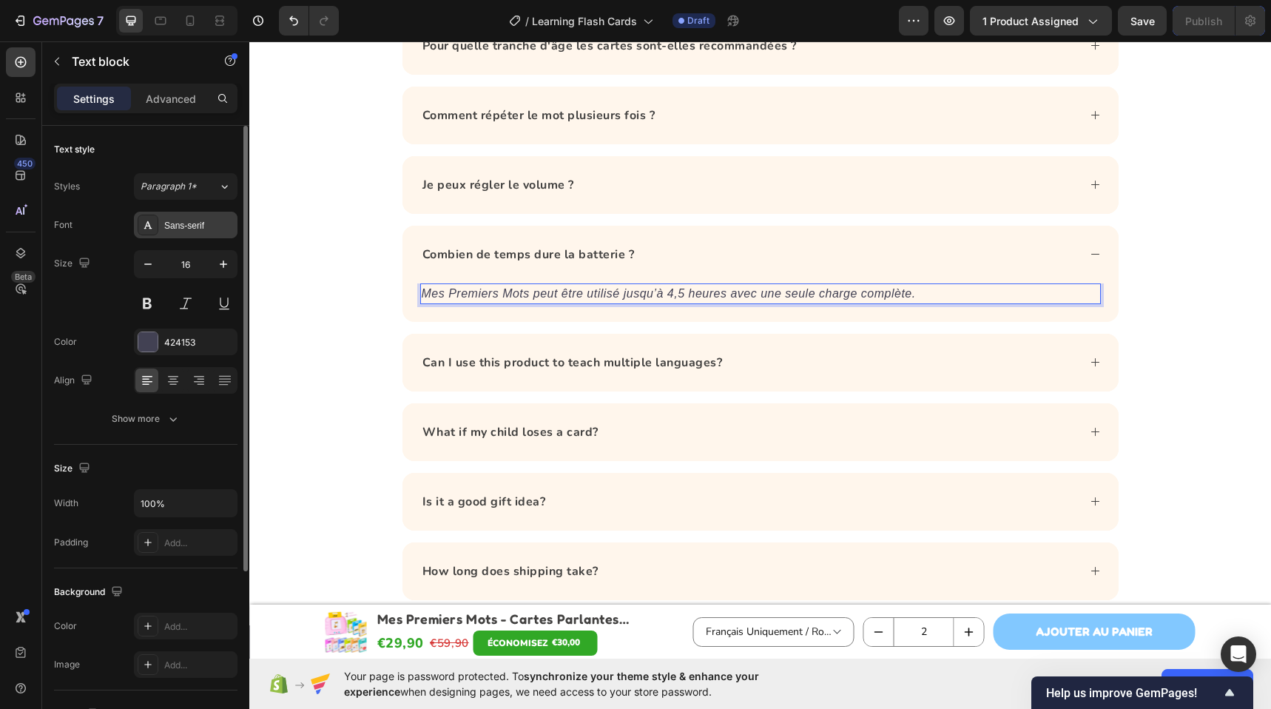
click at [169, 237] on div "Sans-serif" at bounding box center [186, 225] width 104 height 27
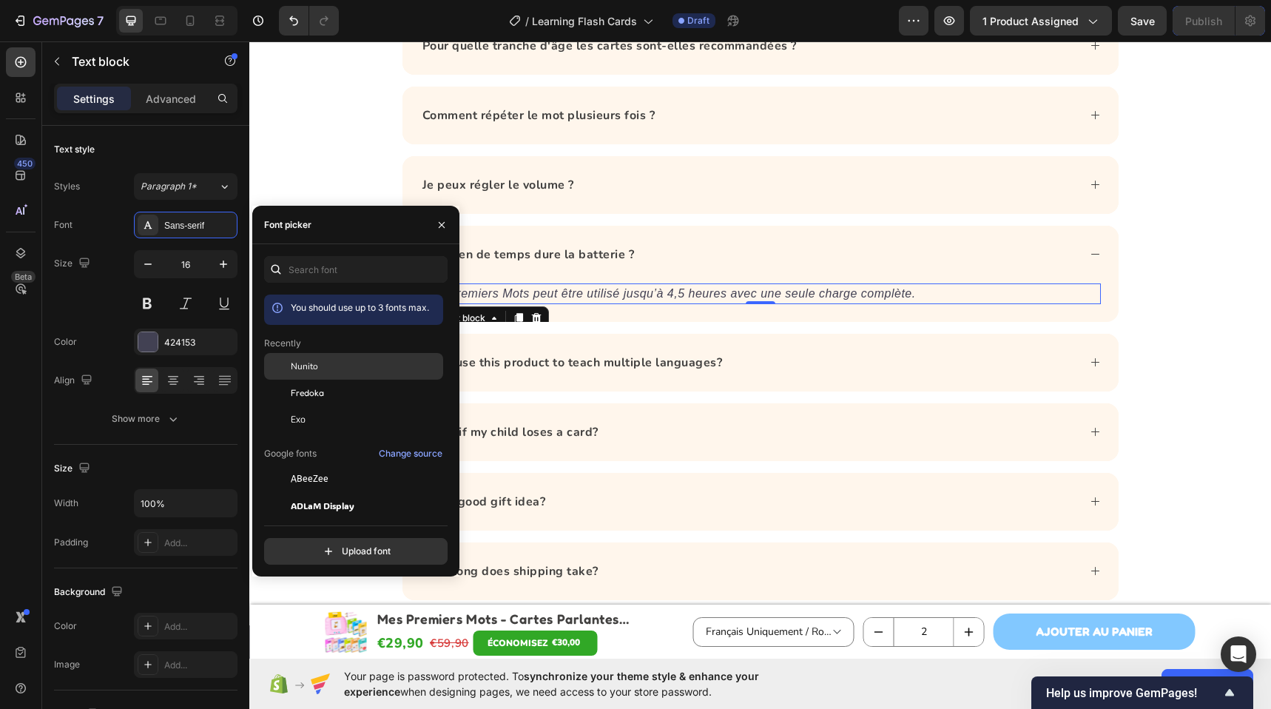
click at [300, 371] on span "Nunito" at bounding box center [304, 365] width 27 height 13
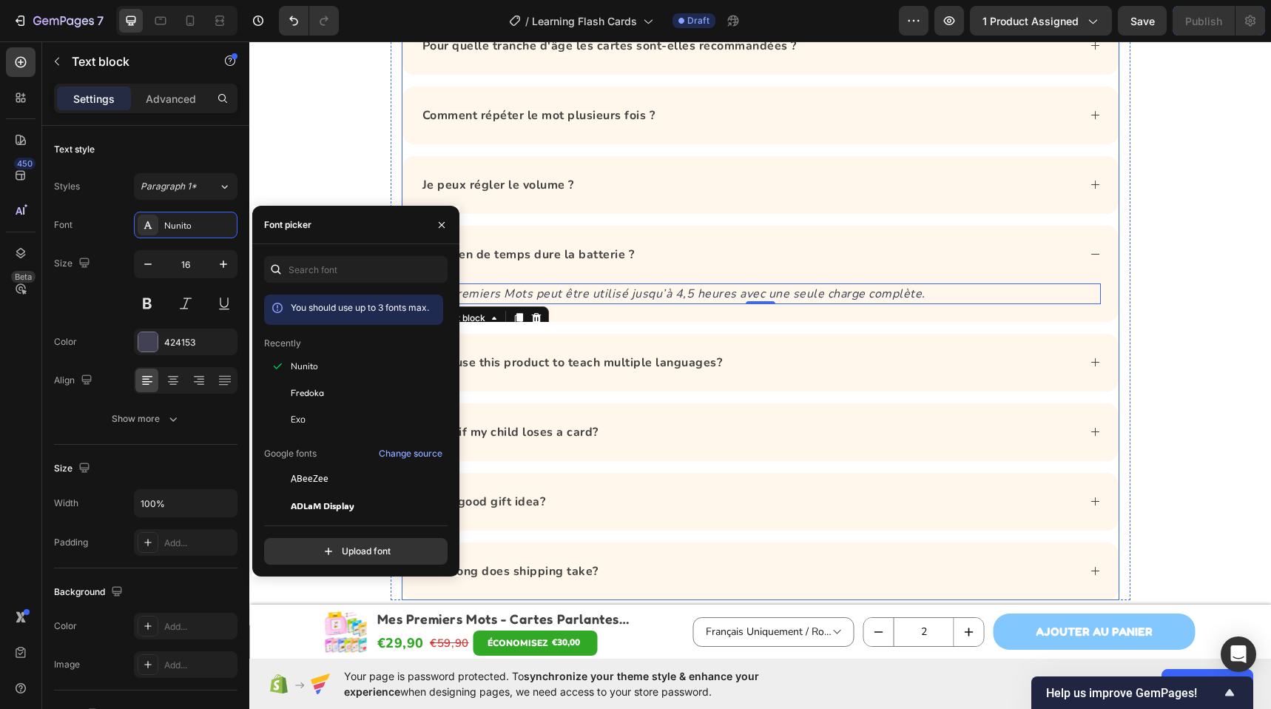
click at [731, 335] on div "Can I use this product to teach multiple languages?" at bounding box center [760, 363] width 716 height 58
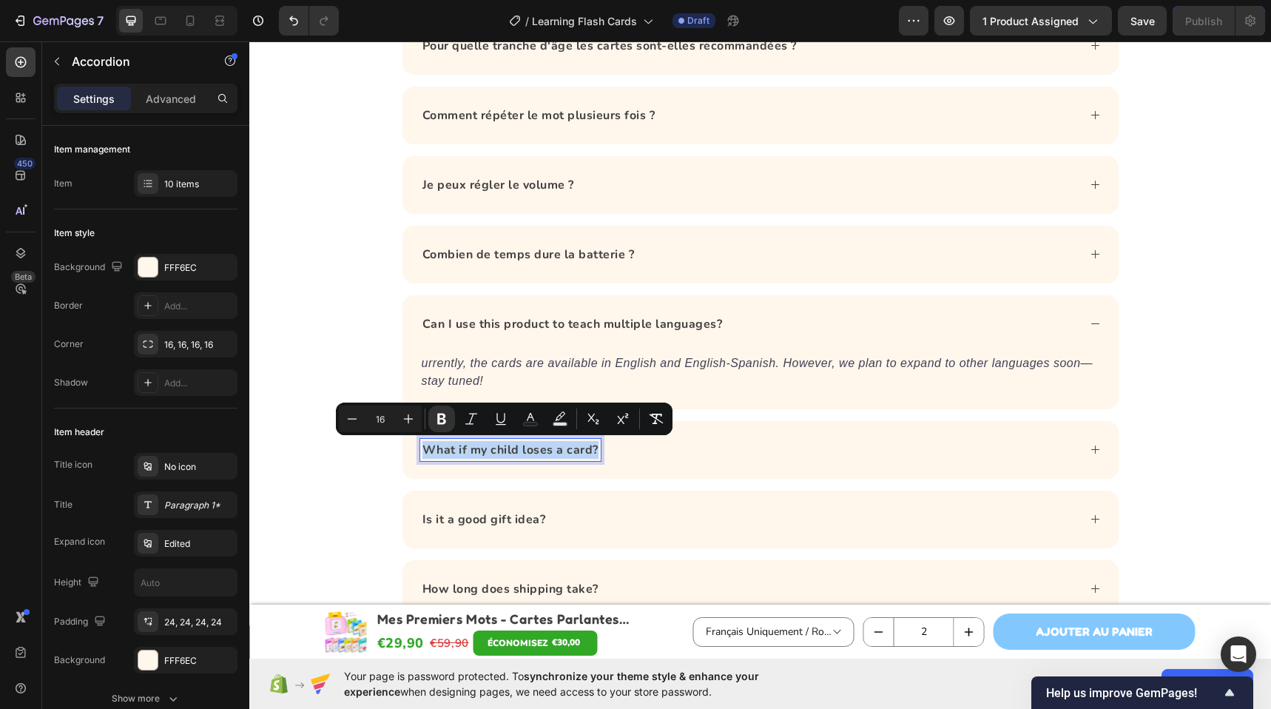
click at [547, 317] on strong "Can I use this product to teach multiple languages?" at bounding box center [572, 324] width 300 height 16
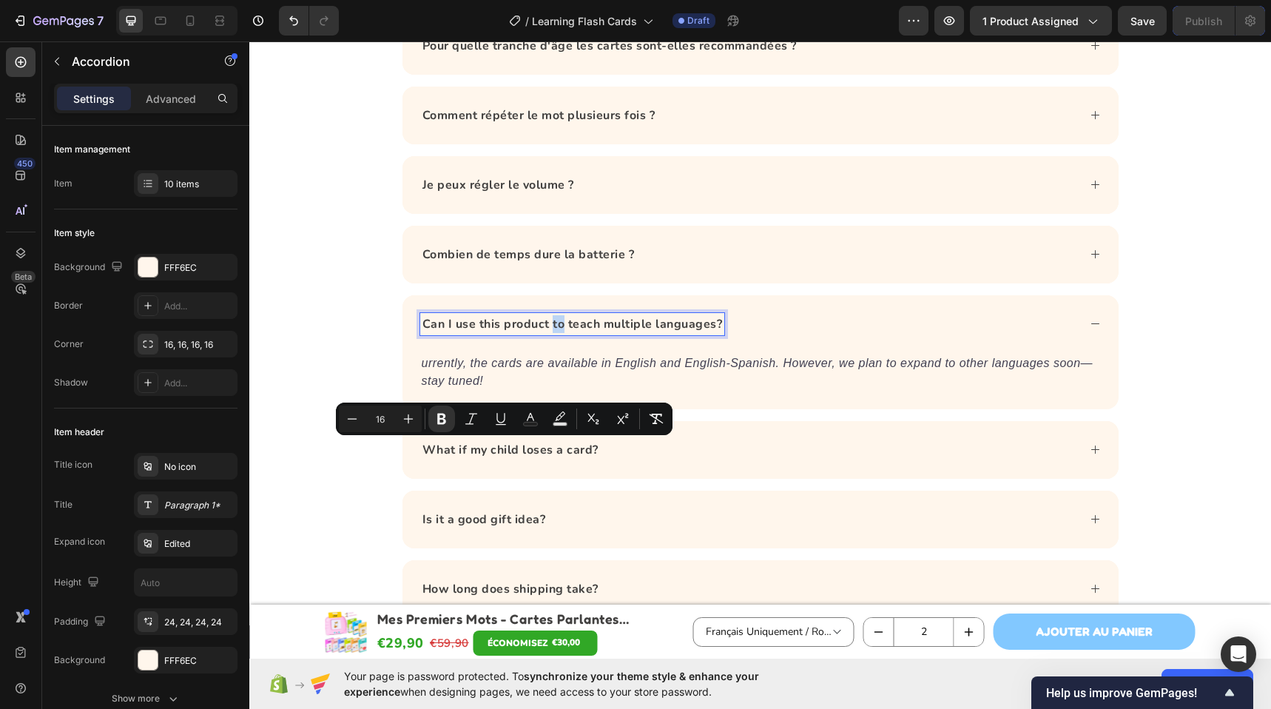
click at [547, 317] on strong "Can I use this product to teach multiple languages?" at bounding box center [572, 324] width 300 height 16
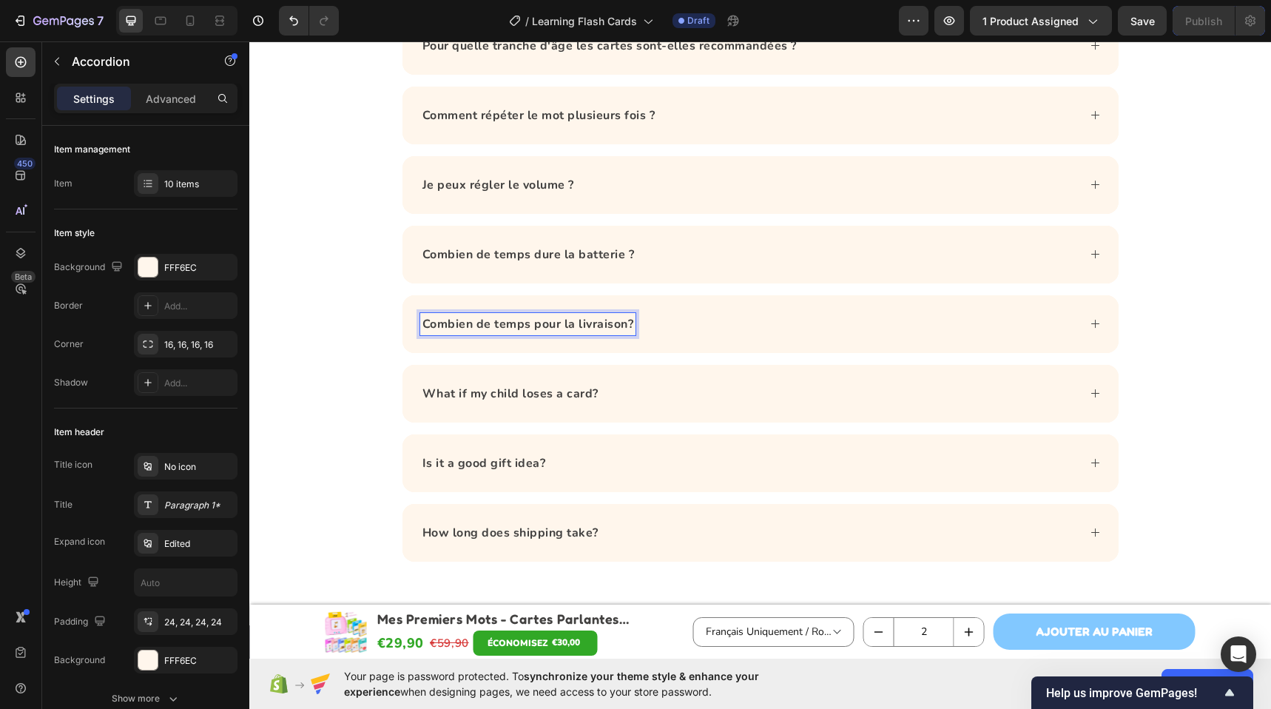
click at [703, 315] on div "Combien de temps pour la livraison?" at bounding box center [748, 324] width 657 height 22
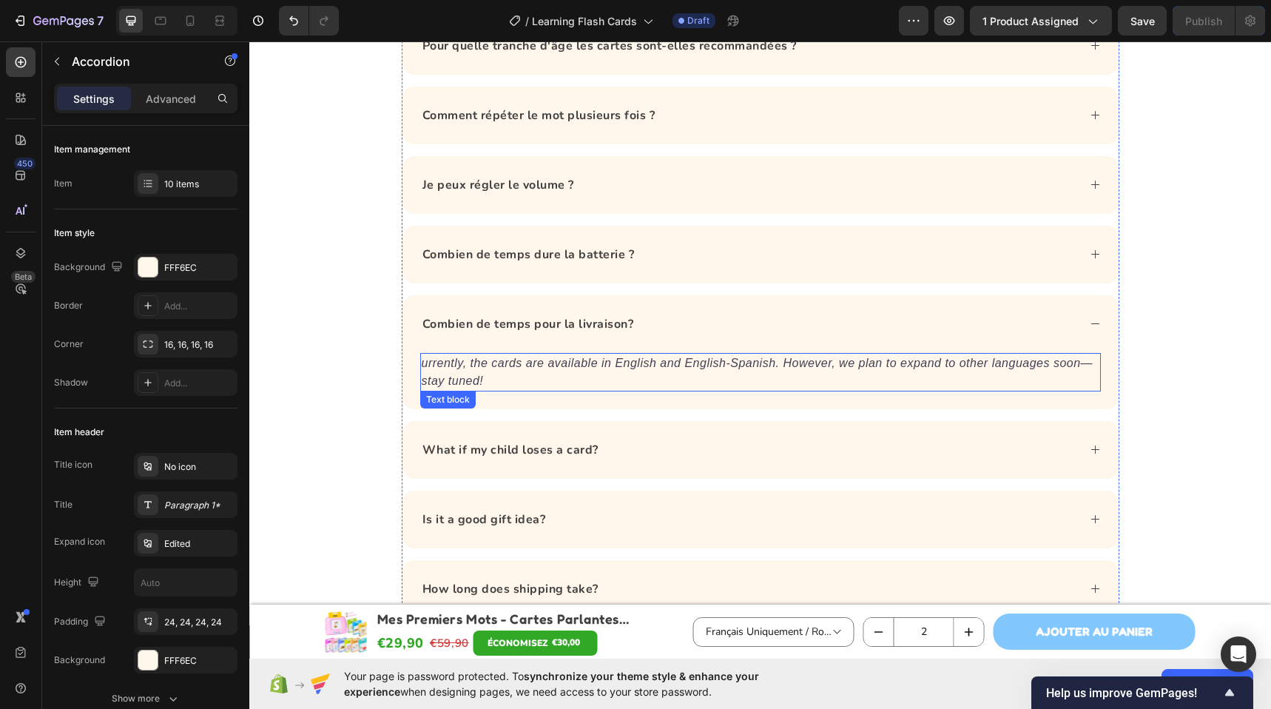
click at [501, 368] on icon "urrently, the cards are available in English and English-Spanish. However, we p…" at bounding box center [758, 371] width 672 height 30
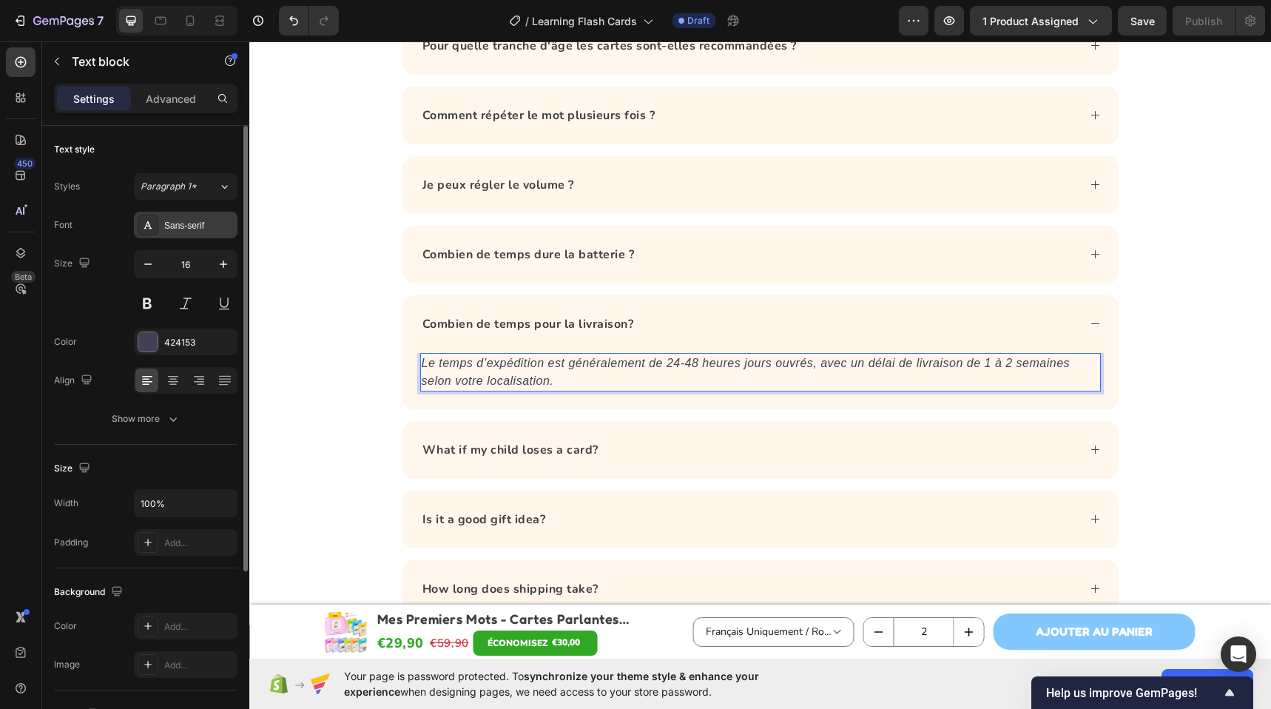
click at [194, 229] on div "Sans-serif" at bounding box center [199, 225] width 70 height 13
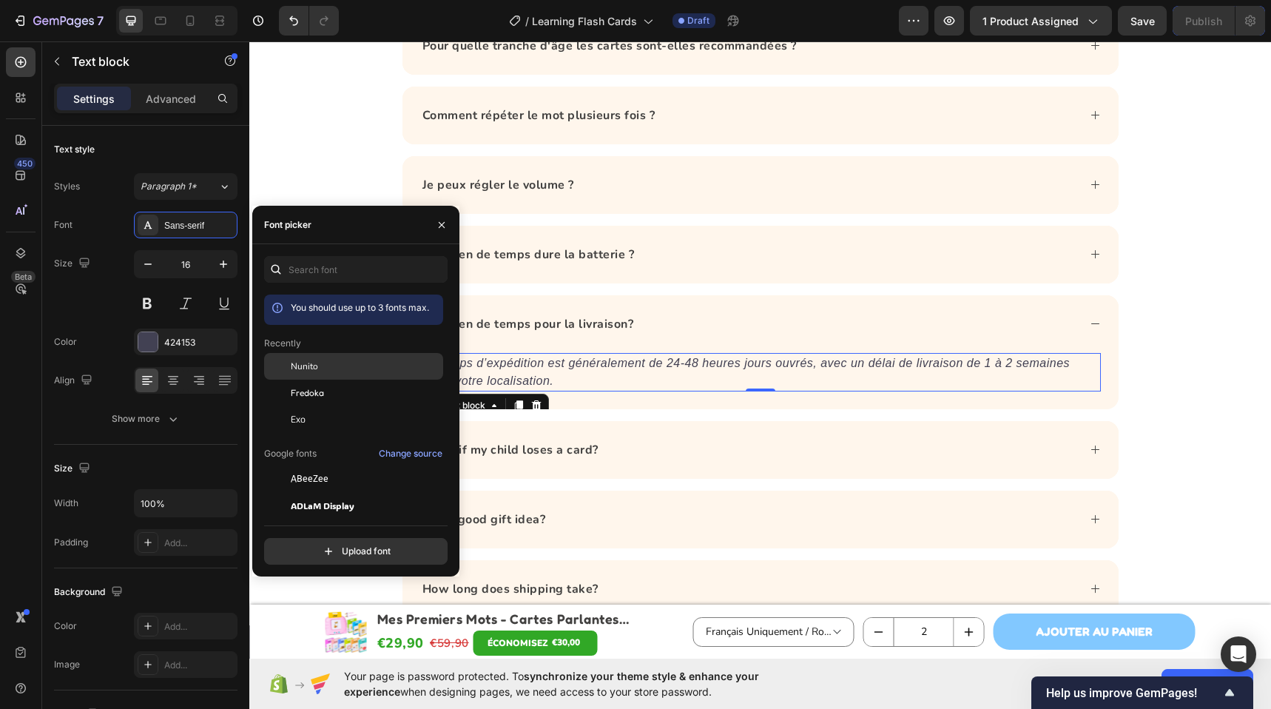
click at [299, 363] on span "Nunito" at bounding box center [304, 365] width 27 height 13
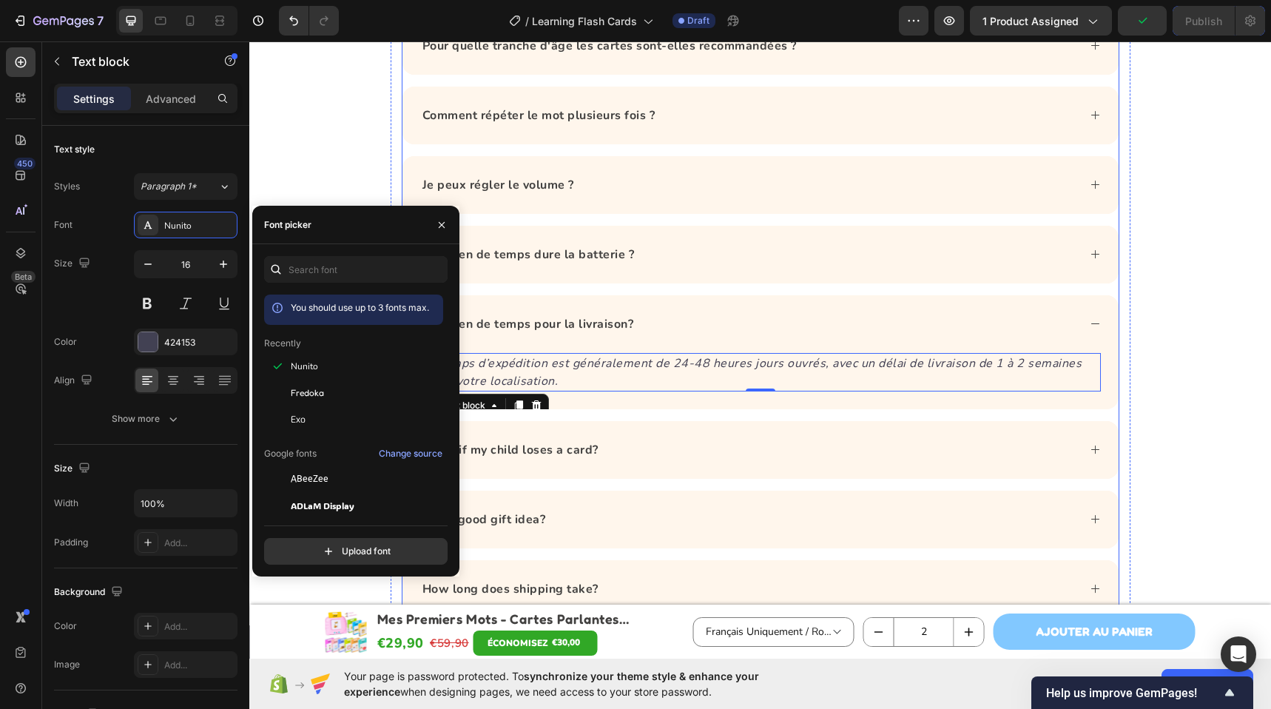
click at [557, 448] on strong "What if my child loses a card?" at bounding box center [510, 450] width 176 height 16
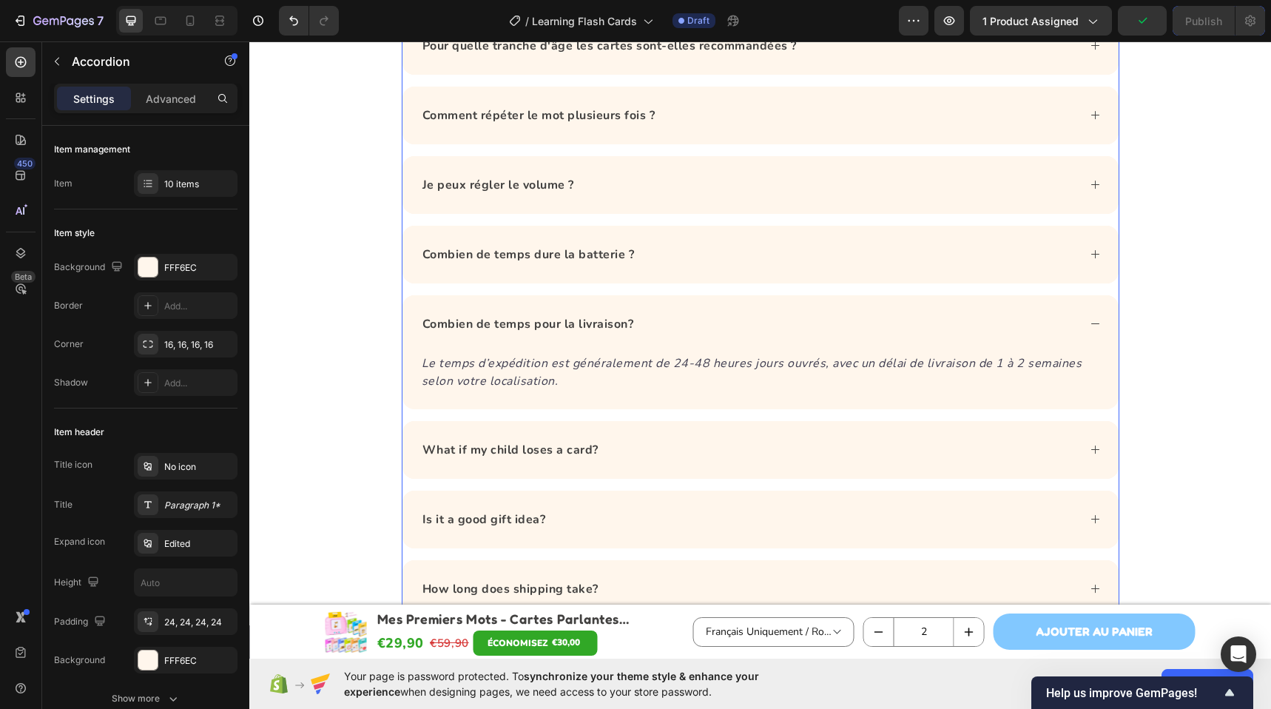
click at [557, 448] on strong "What if my child loses a card?" at bounding box center [510, 450] width 176 height 16
click at [541, 448] on strong "What if my child loses a card?" at bounding box center [510, 450] width 176 height 16
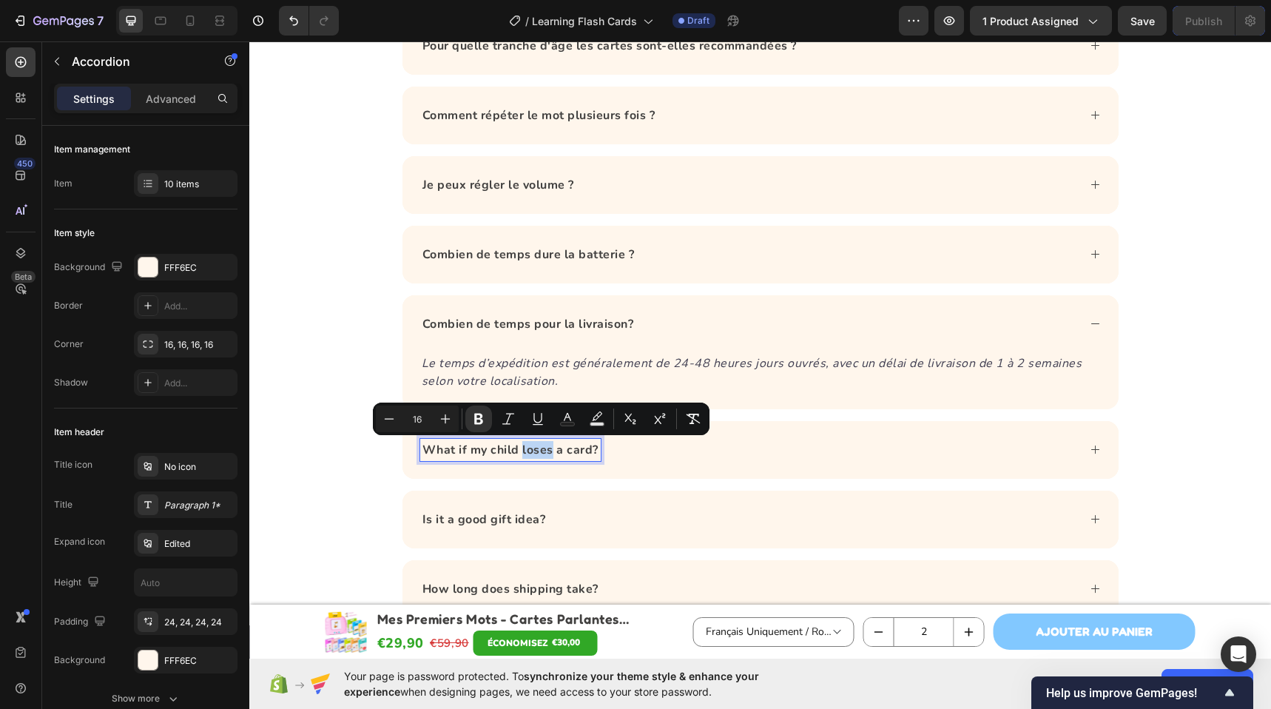
click at [541, 448] on strong "What if my child loses a card?" at bounding box center [510, 450] width 176 height 16
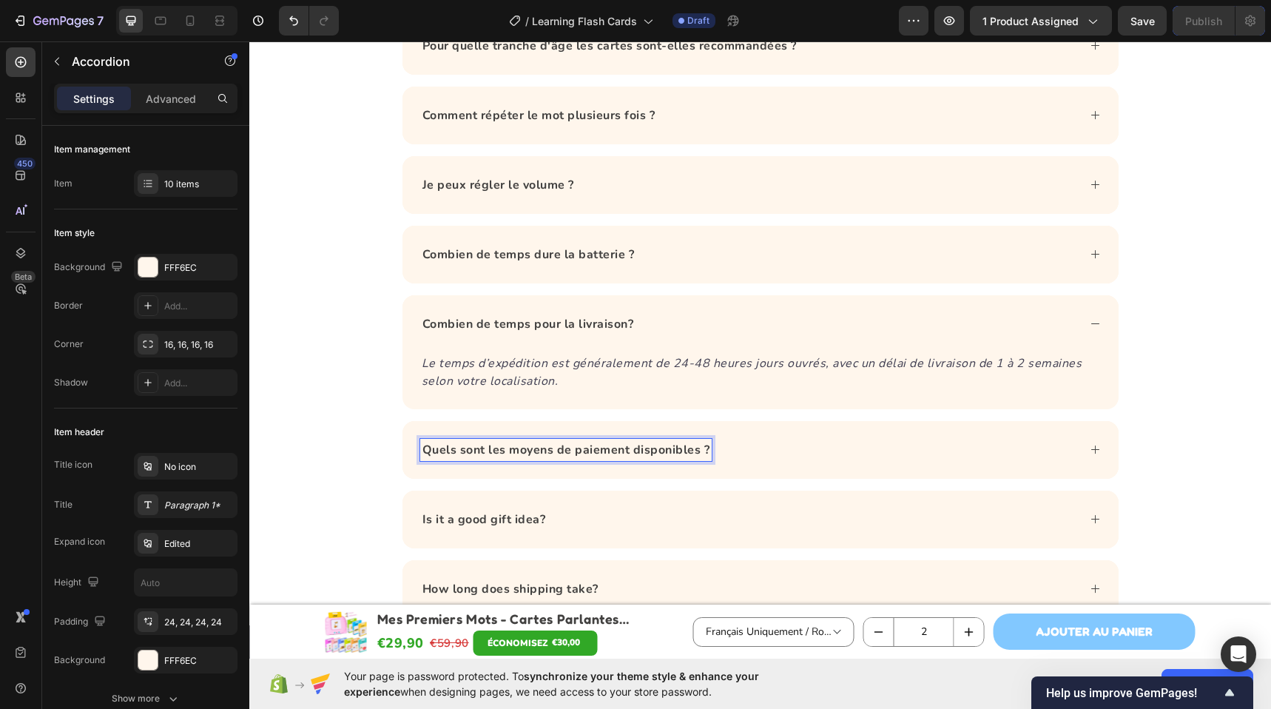
click at [760, 457] on div "Quels sont les moyens de paiement disponibles ?" at bounding box center [748, 450] width 657 height 22
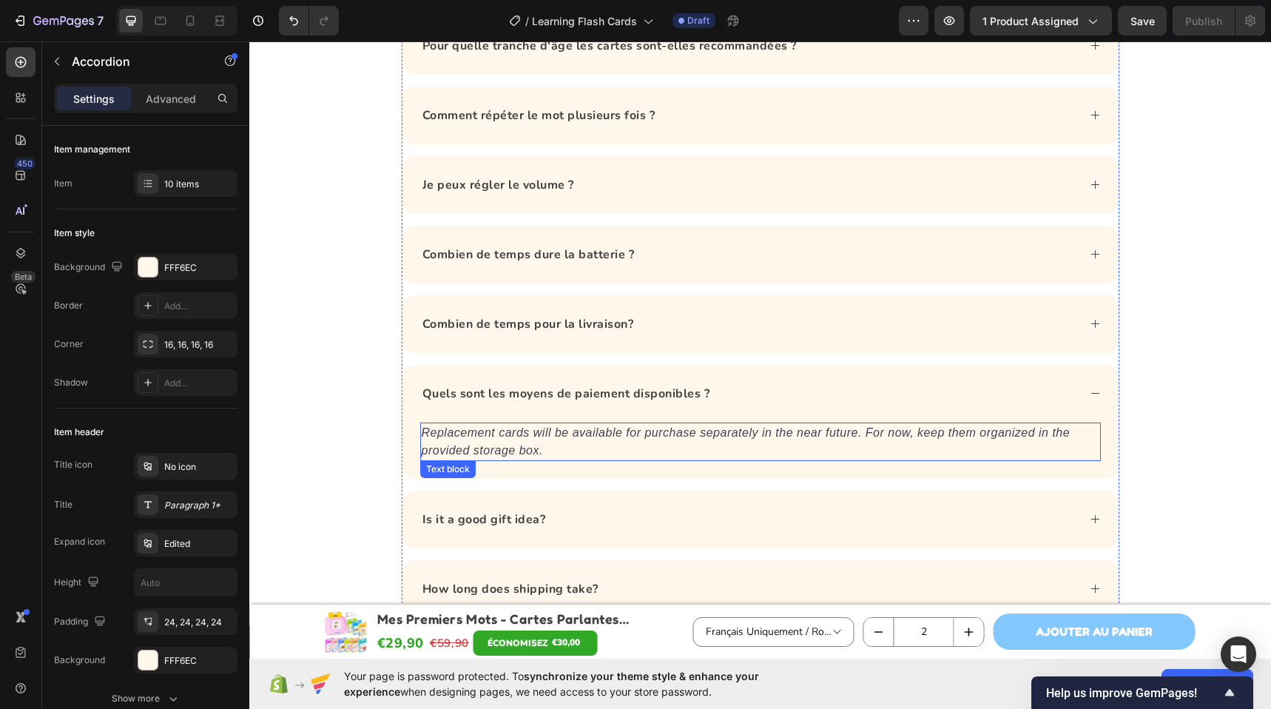
click at [519, 446] on icon "Replacement cards will be available for purchase separately in the near future.…" at bounding box center [746, 441] width 649 height 30
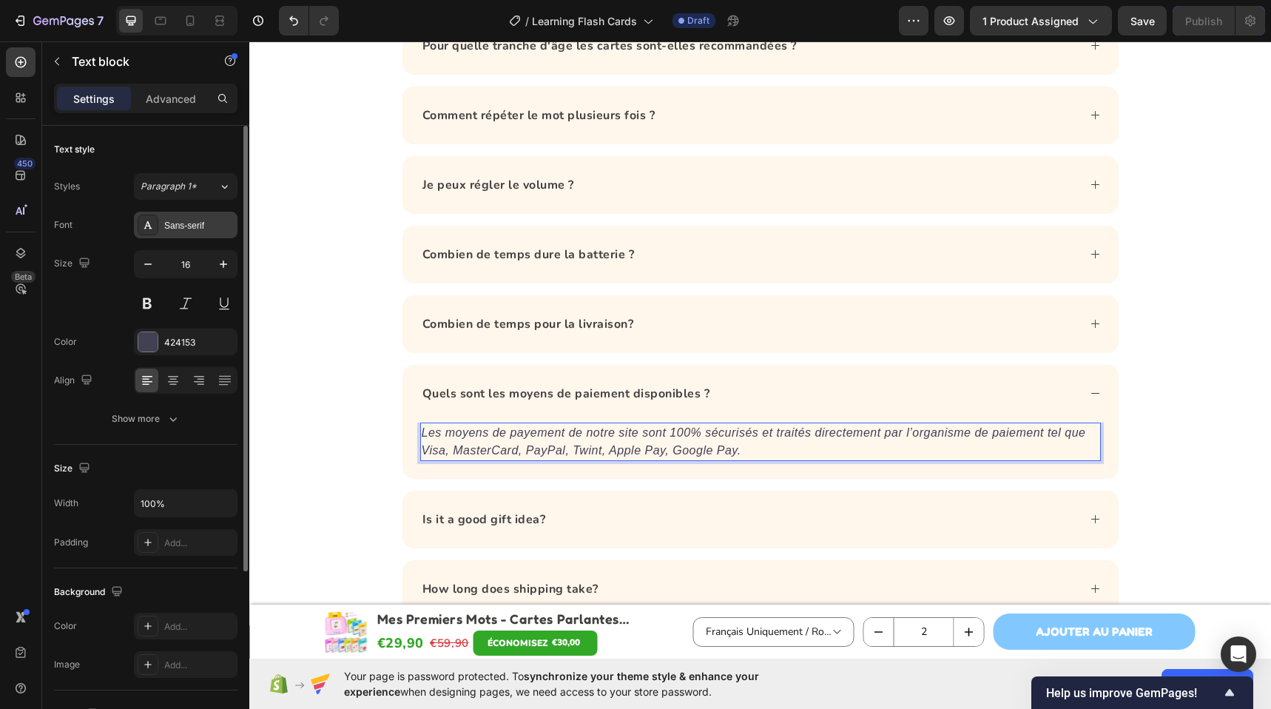
click at [179, 225] on div "Sans-serif" at bounding box center [199, 225] width 70 height 13
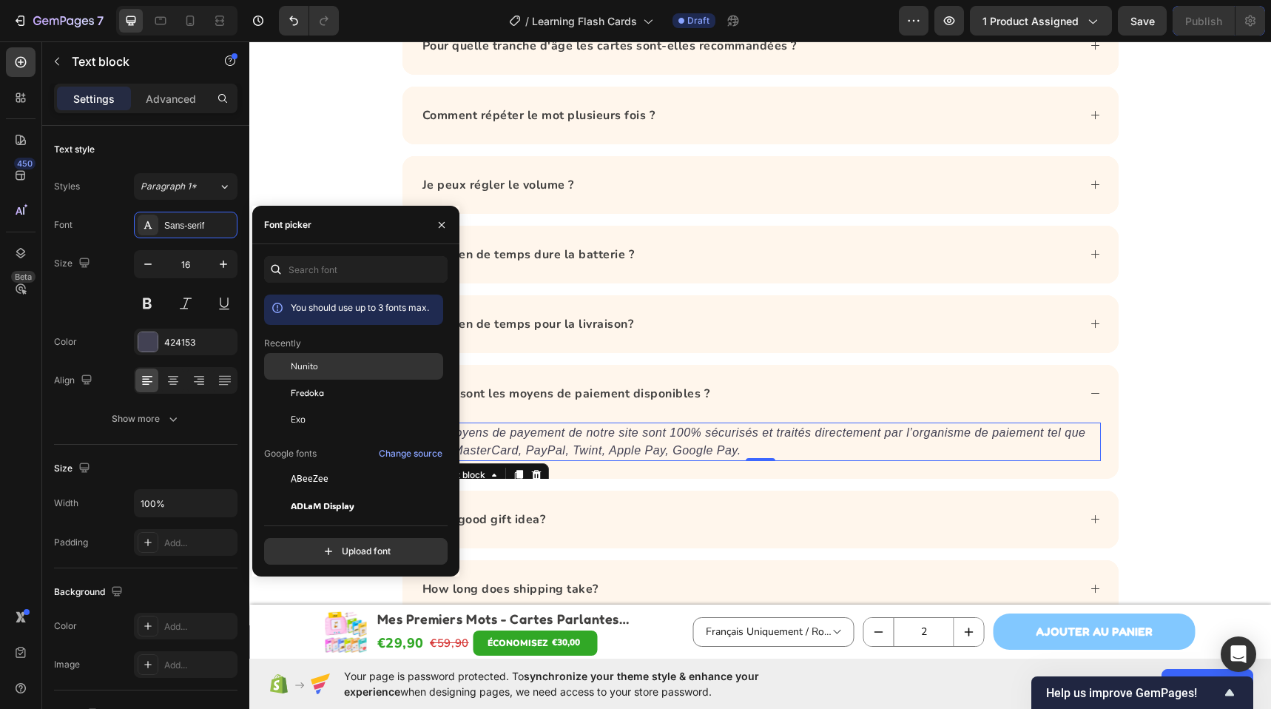
click at [317, 369] on div "Nunito" at bounding box center [365, 365] width 149 height 13
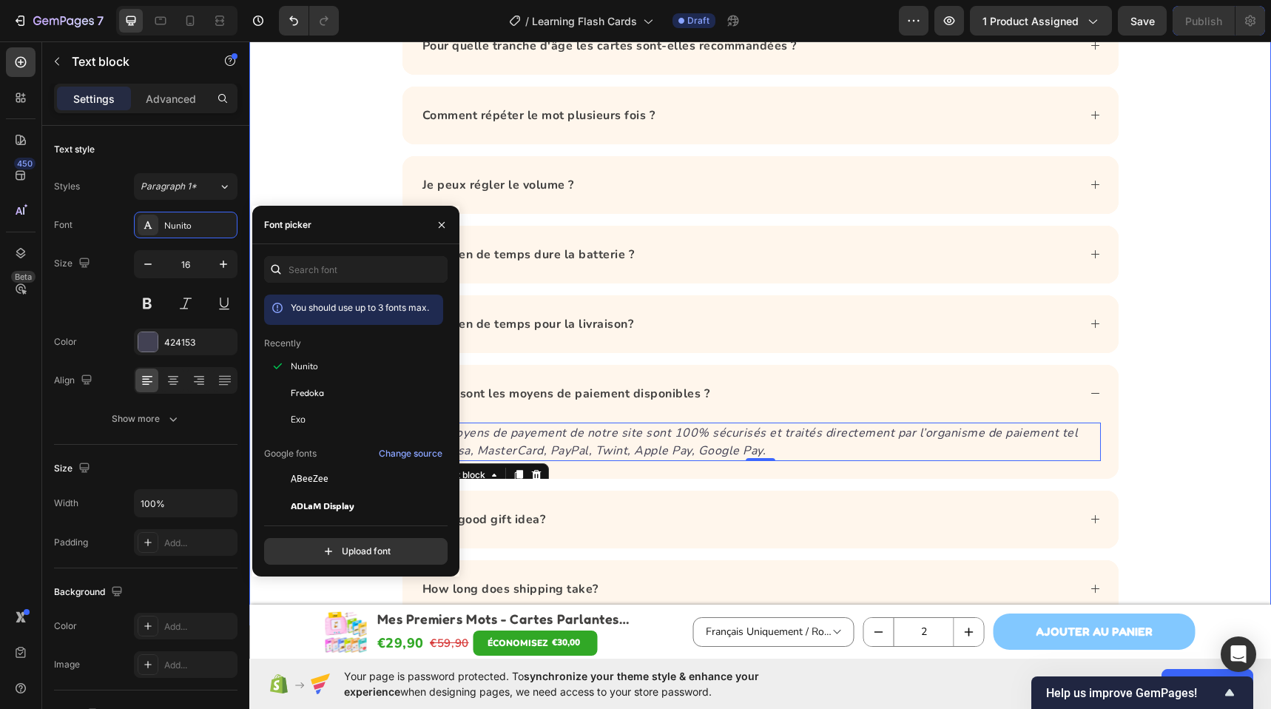
click at [1158, 442] on div "Questions Fréquentes Heading Quels types de mots figurent sur les cartes ? Quel…" at bounding box center [759, 209] width 1021 height 816
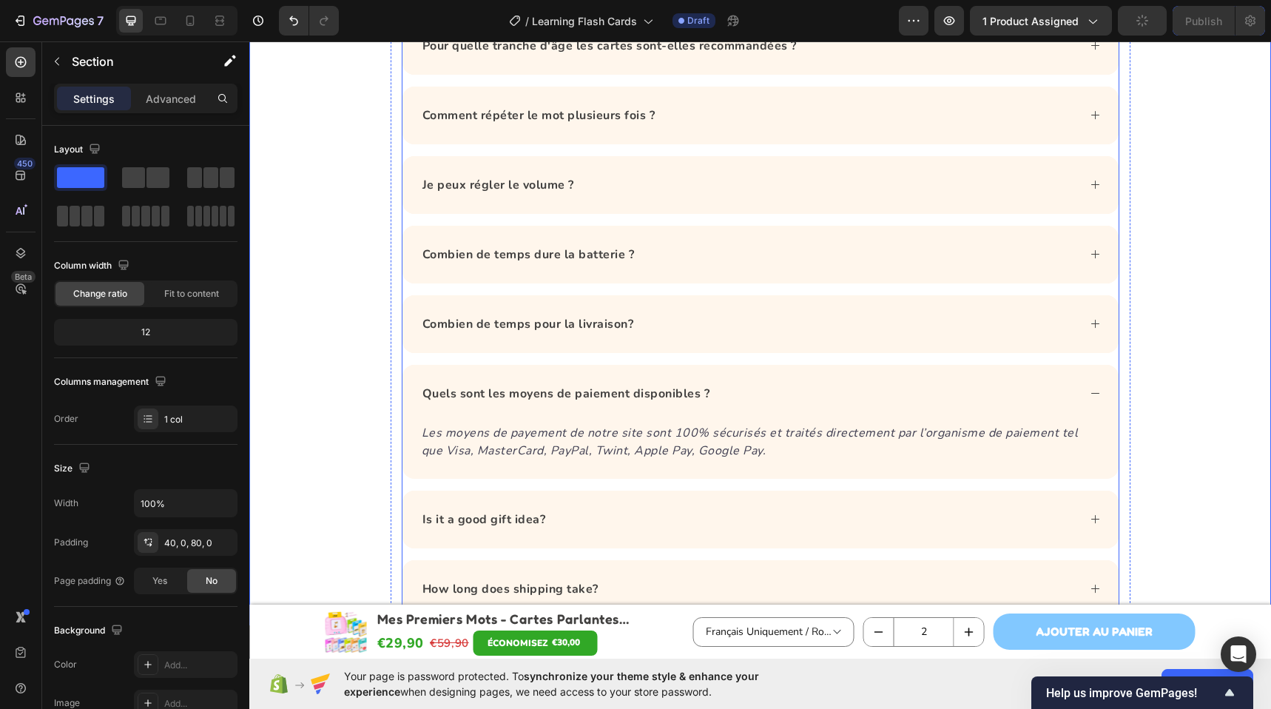
click at [784, 519] on div "Is it a good gift idea?" at bounding box center [748, 519] width 657 height 22
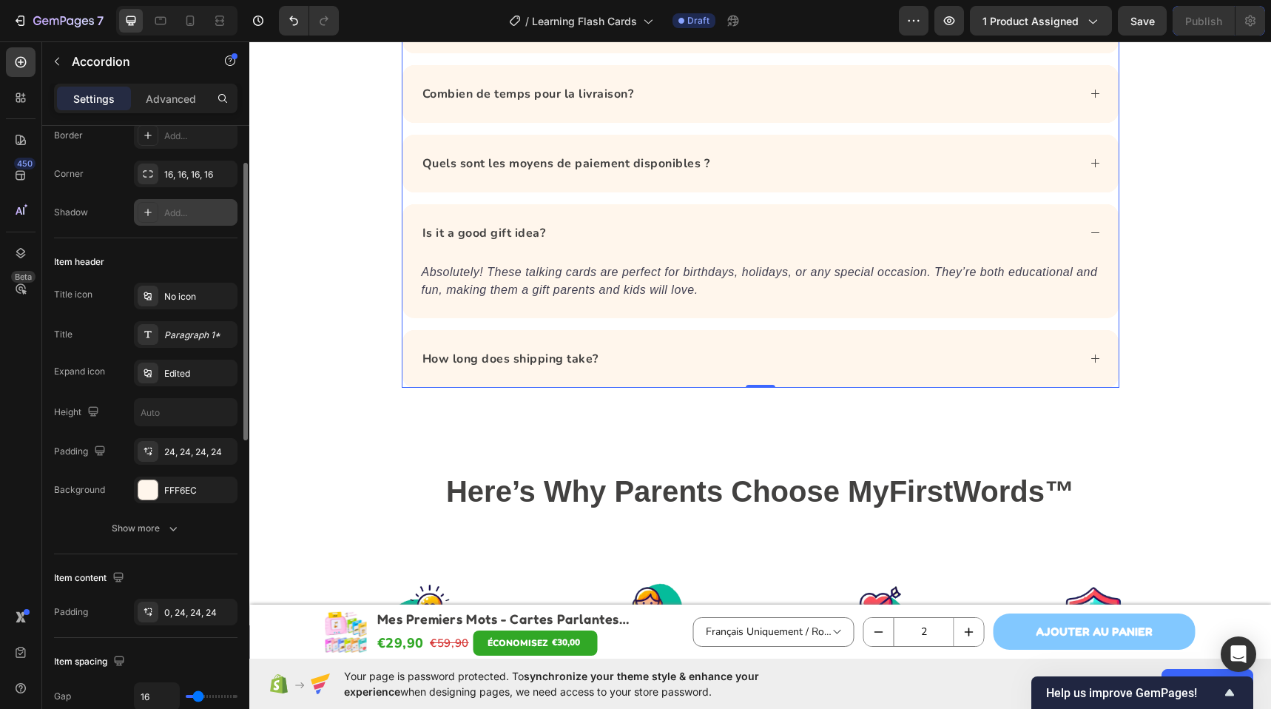
scroll to position [0, 0]
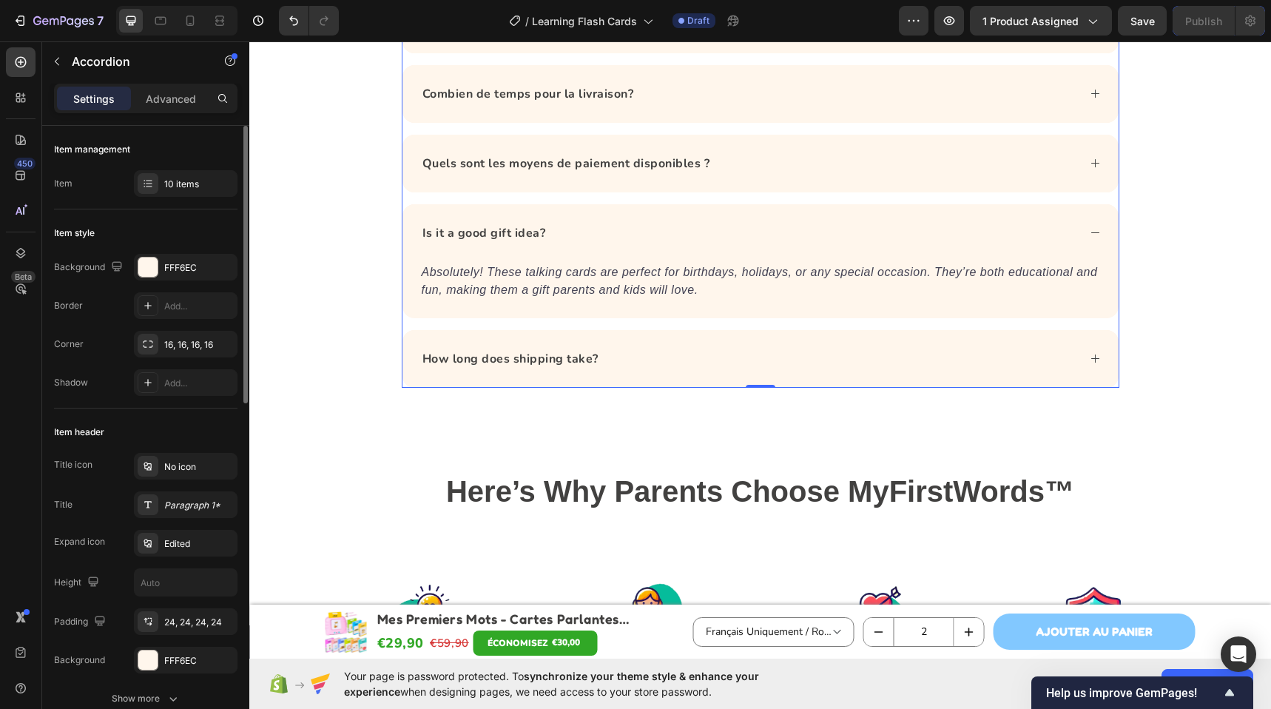
click at [186, 197] on div "Item management Item 10 items" at bounding box center [145, 168] width 183 height 84
click at [188, 192] on div "10 items" at bounding box center [186, 183] width 104 height 27
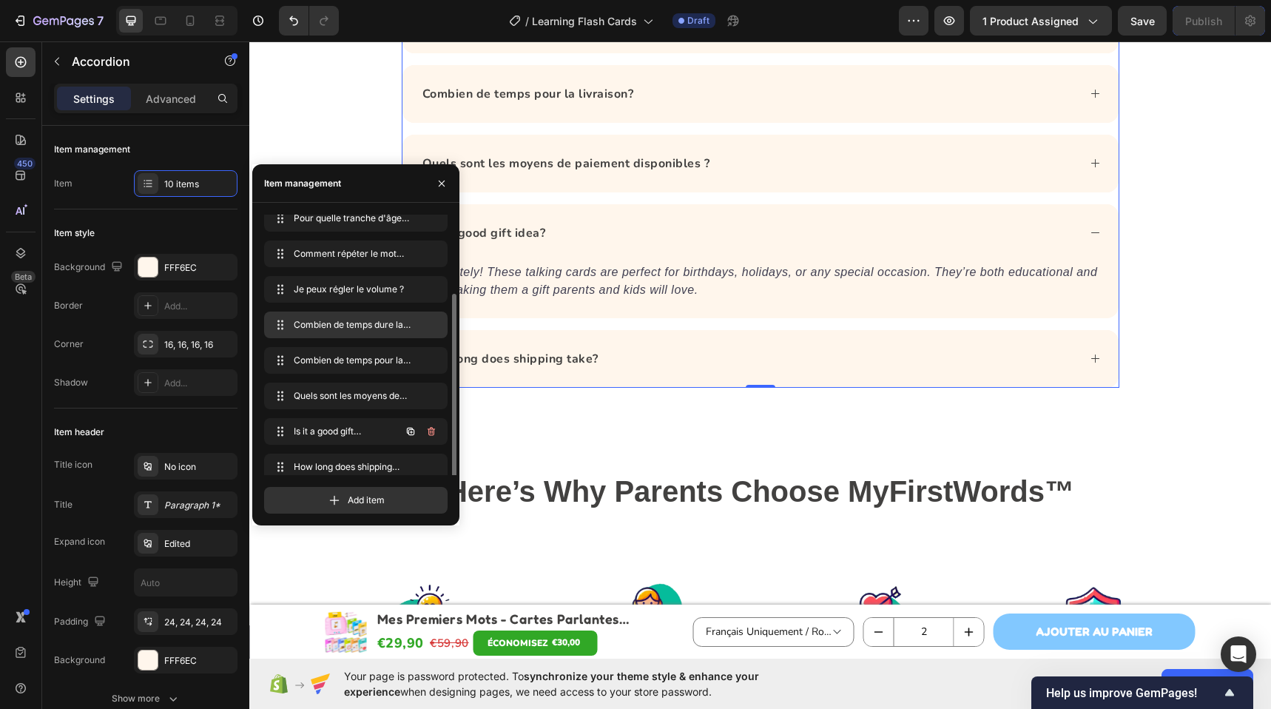
scroll to position [92, 0]
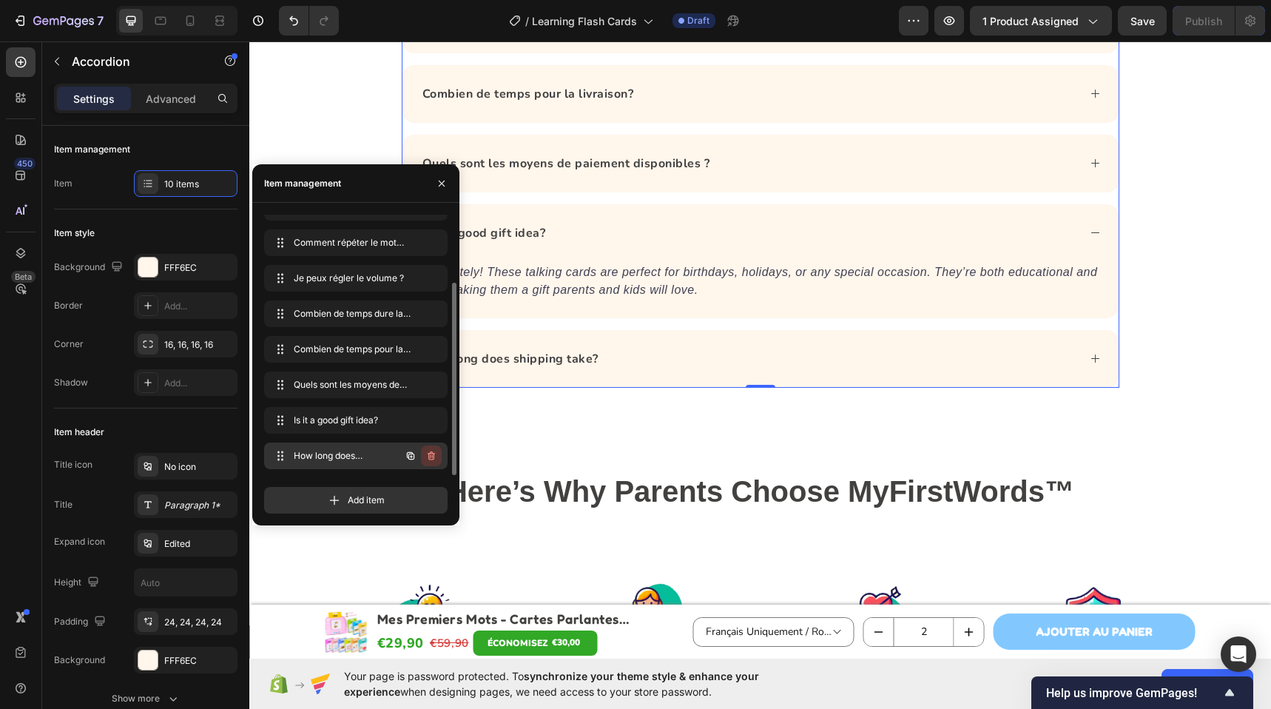
click at [432, 455] on icon "button" at bounding box center [432, 457] width 1 height 4
click at [431, 455] on div "Delete" at bounding box center [421, 455] width 27 height 13
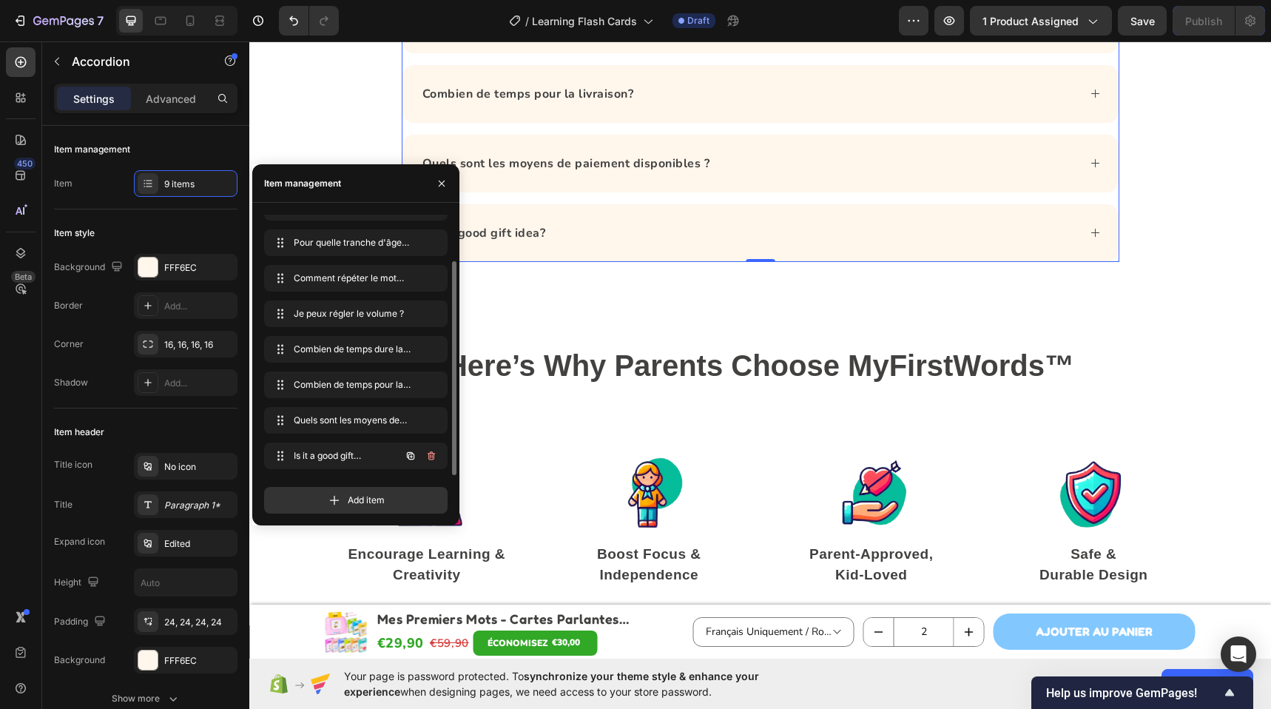
scroll to position [56, 0]
click at [429, 459] on icon "button" at bounding box center [430, 455] width 7 height 9
click at [430, 459] on div "Delete" at bounding box center [421, 455] width 27 height 13
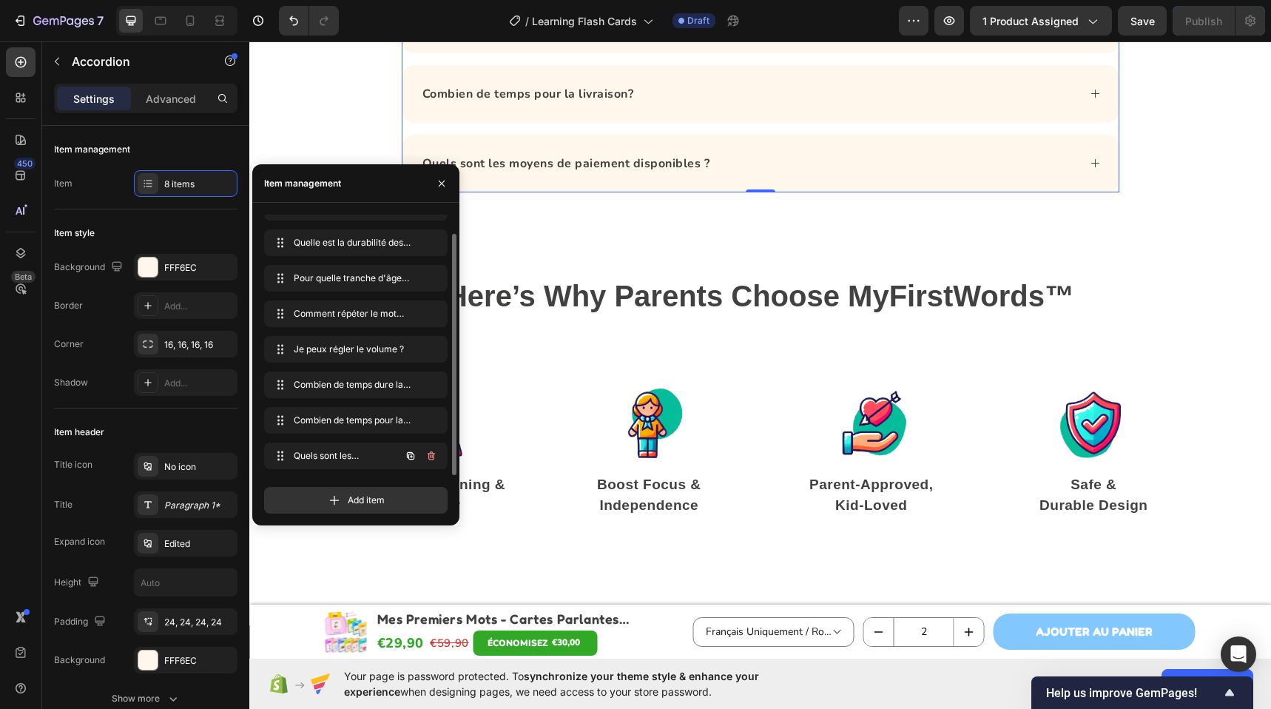
scroll to position [21, 0]
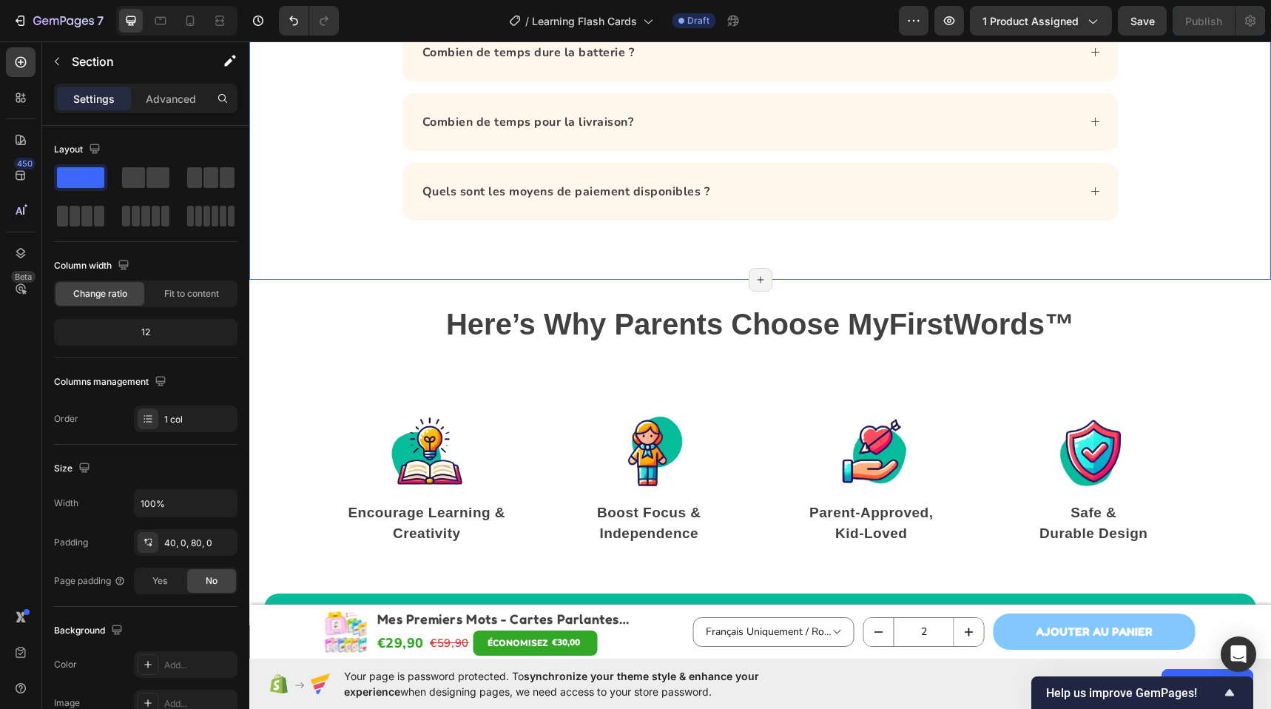
scroll to position [5312, 0]
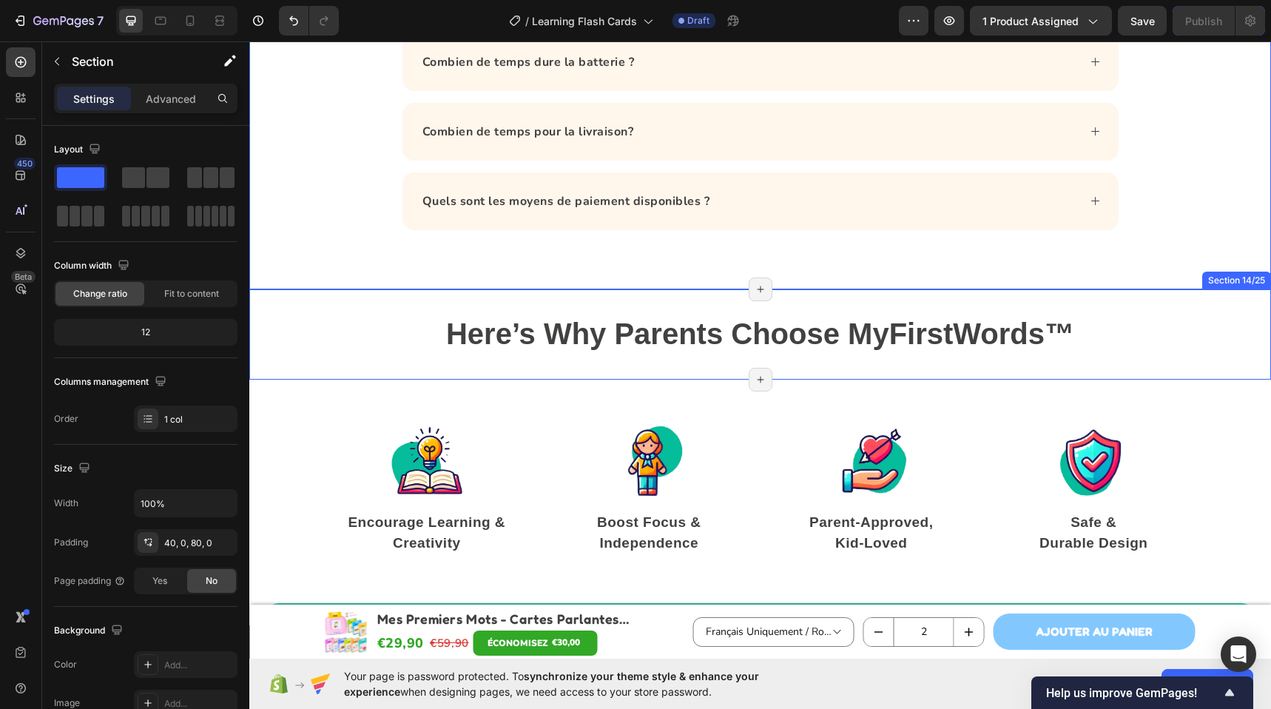
click at [365, 303] on div "Here’s Why Parents Choose MyFirstWords™ Heading Section 14/25 Page has reached …" at bounding box center [759, 334] width 1021 height 90
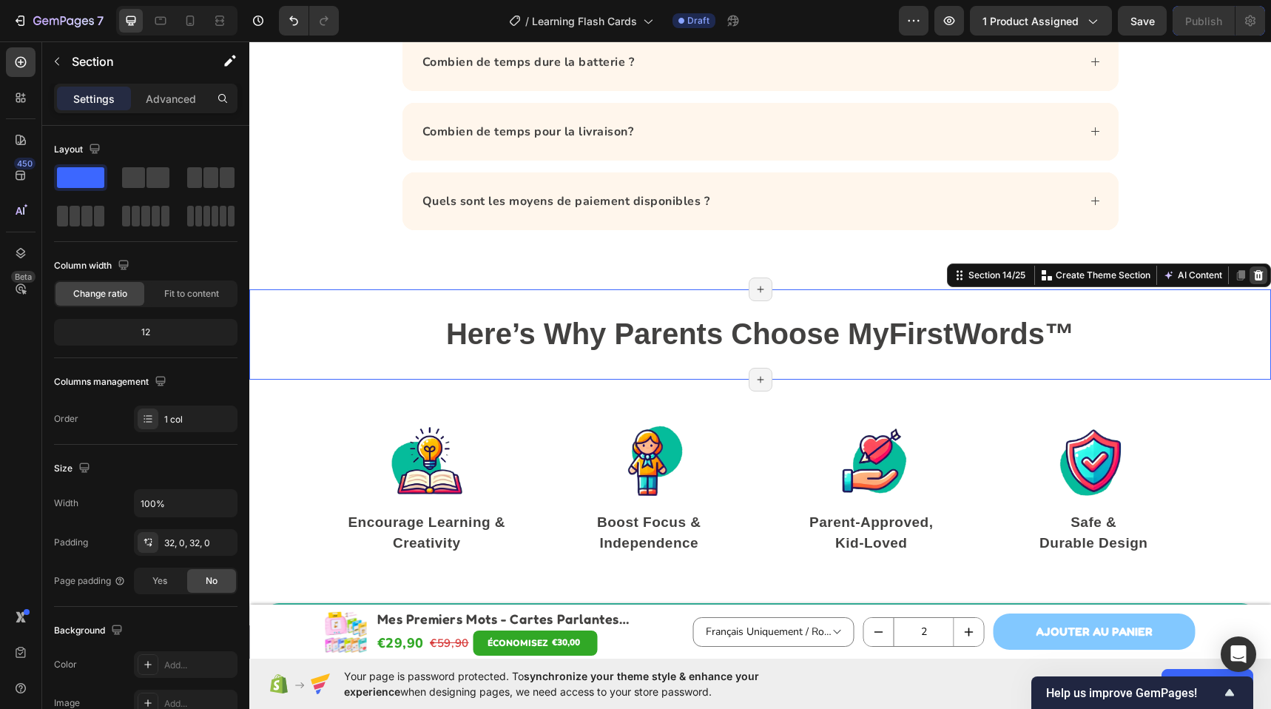
click at [1252, 280] on icon at bounding box center [1258, 275] width 12 height 12
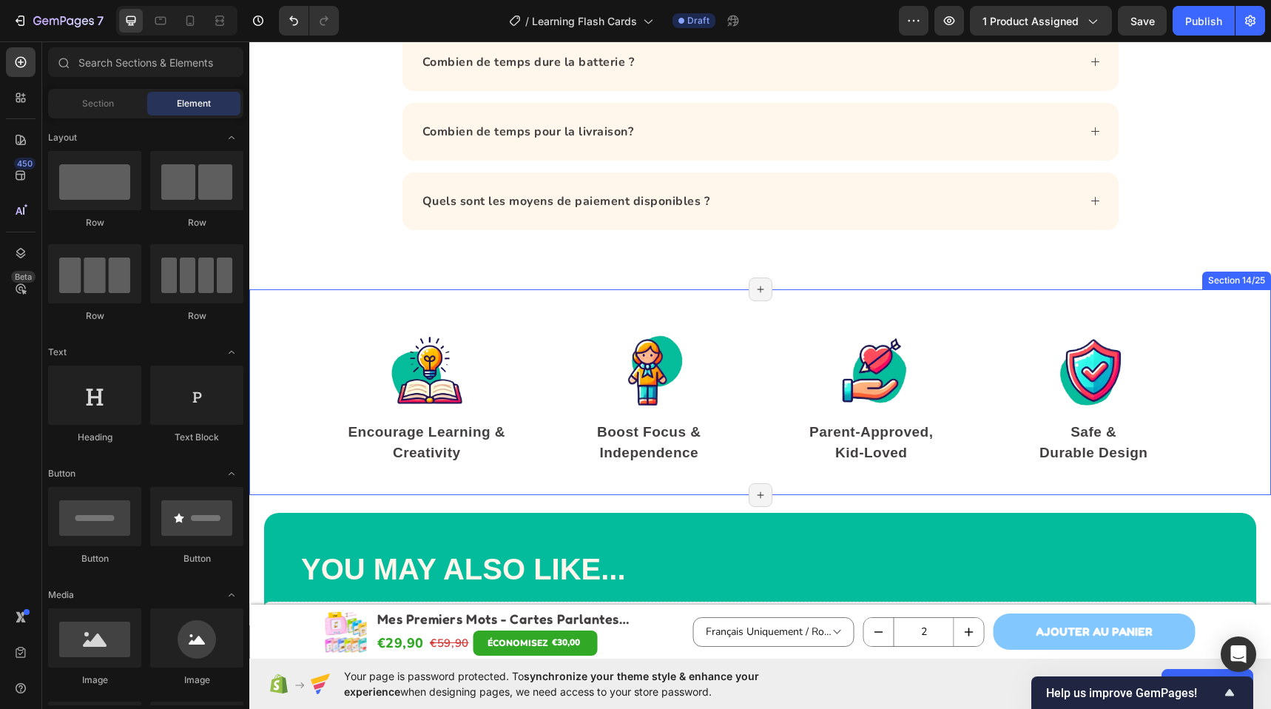
click at [567, 307] on div "Image Encourage Learning & Creativity Text block Image Boost Focus & Independen…" at bounding box center [759, 392] width 1021 height 206
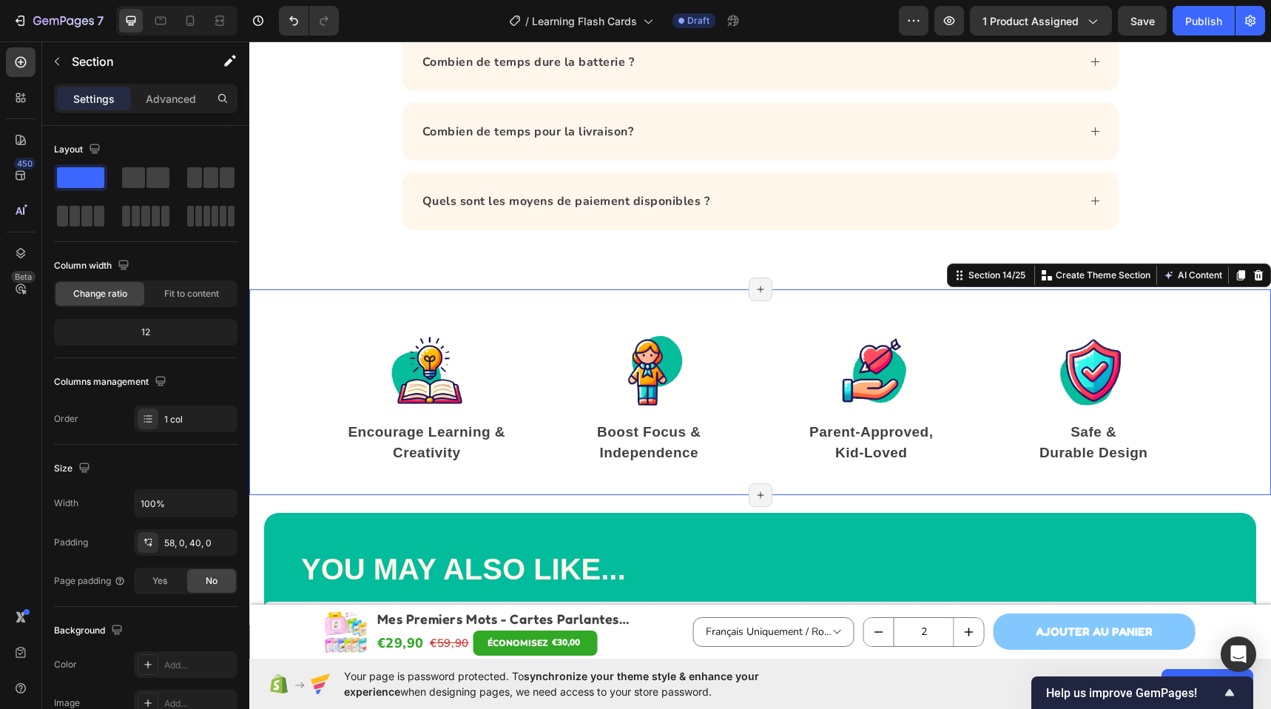
click at [1254, 277] on icon at bounding box center [1259, 275] width 10 height 10
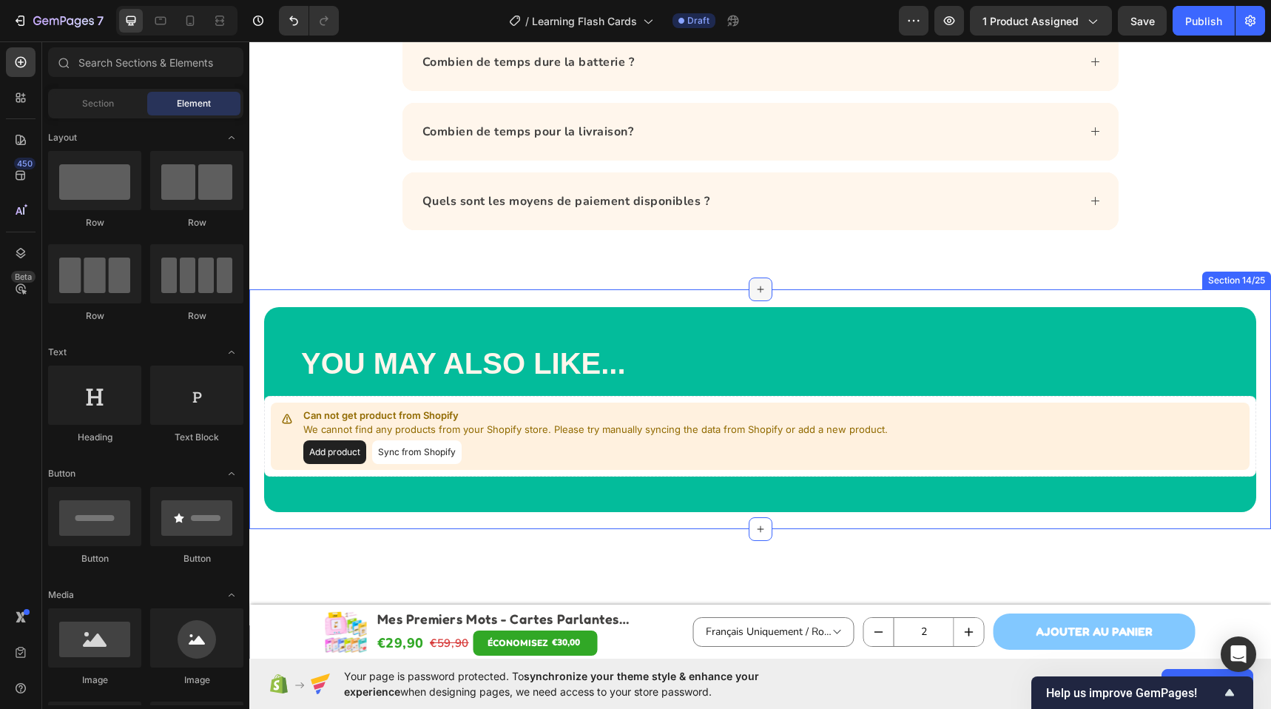
click at [760, 297] on div at bounding box center [760, 289] width 24 height 24
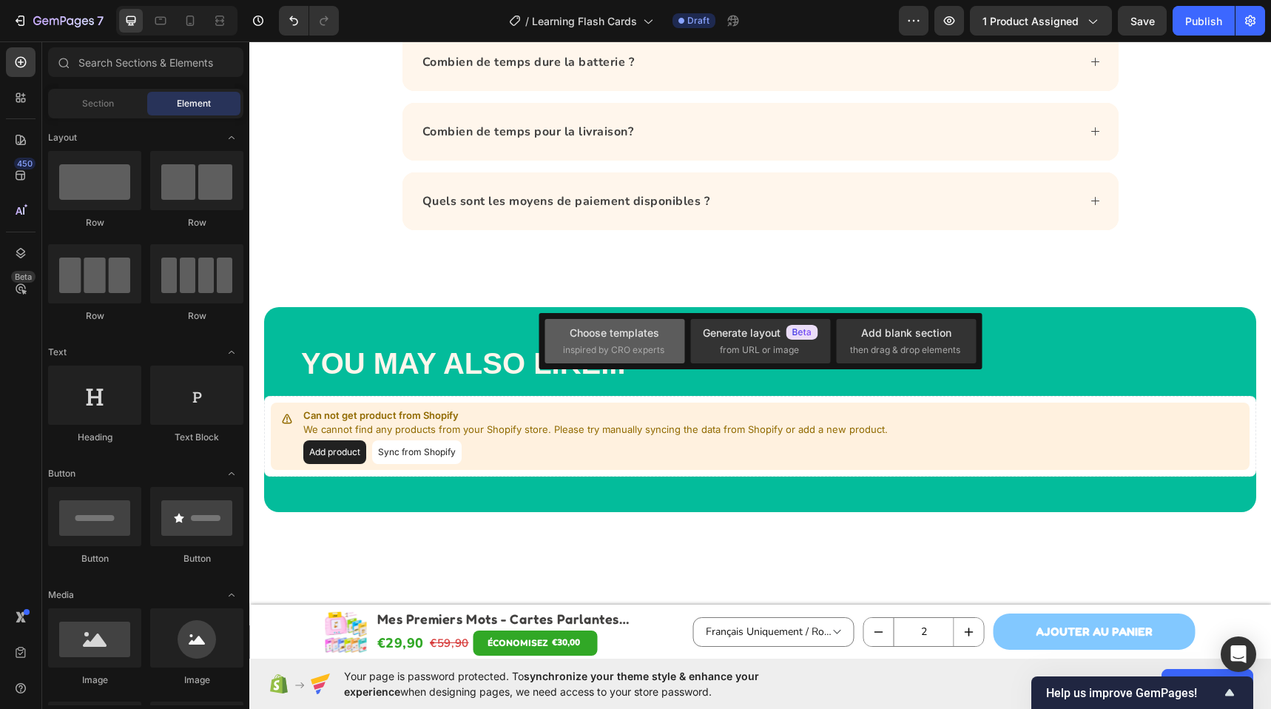
click at [642, 333] on div "Choose templates" at bounding box center [613, 333] width 89 height 16
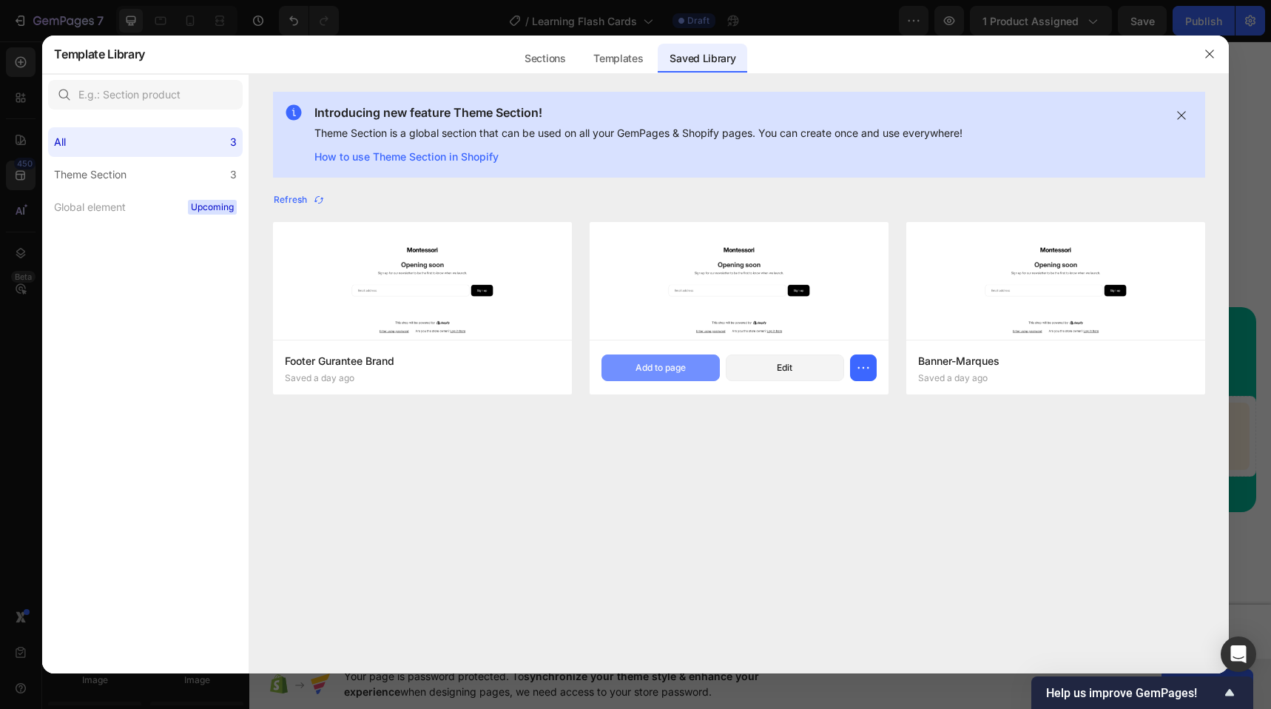
click at [649, 365] on div "Add to page" at bounding box center [660, 367] width 50 height 13
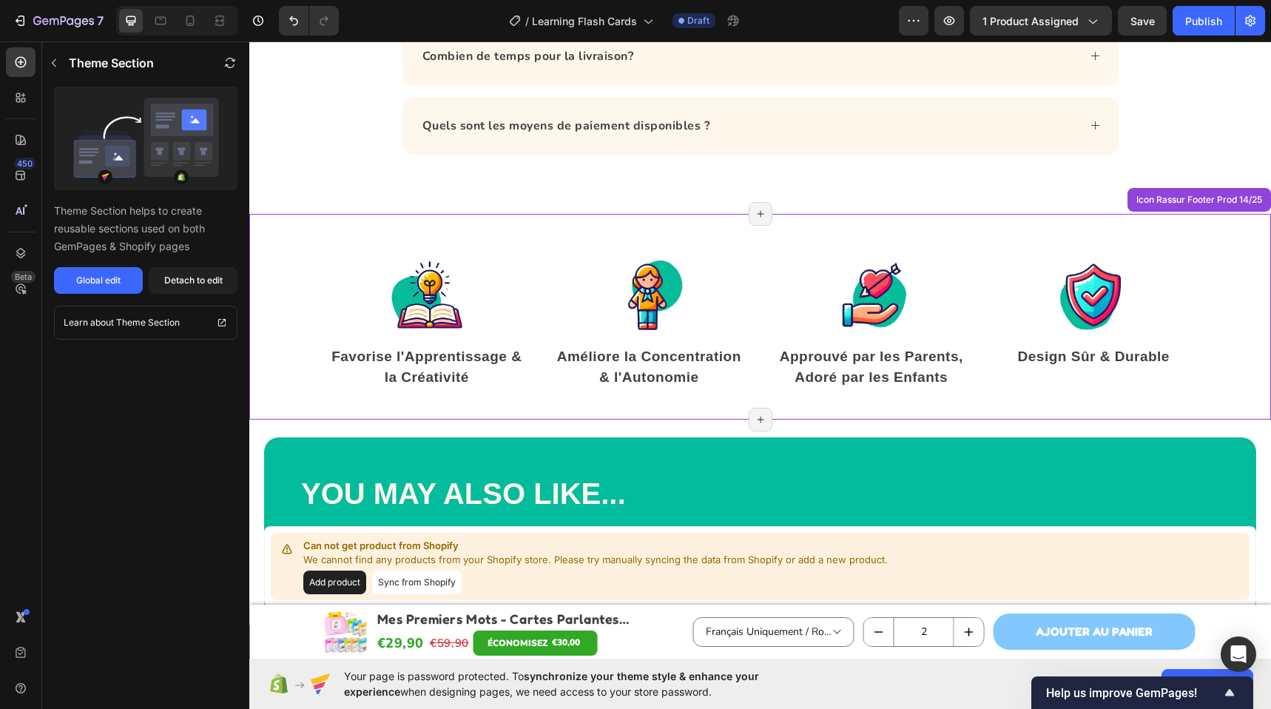
scroll to position [5560, 0]
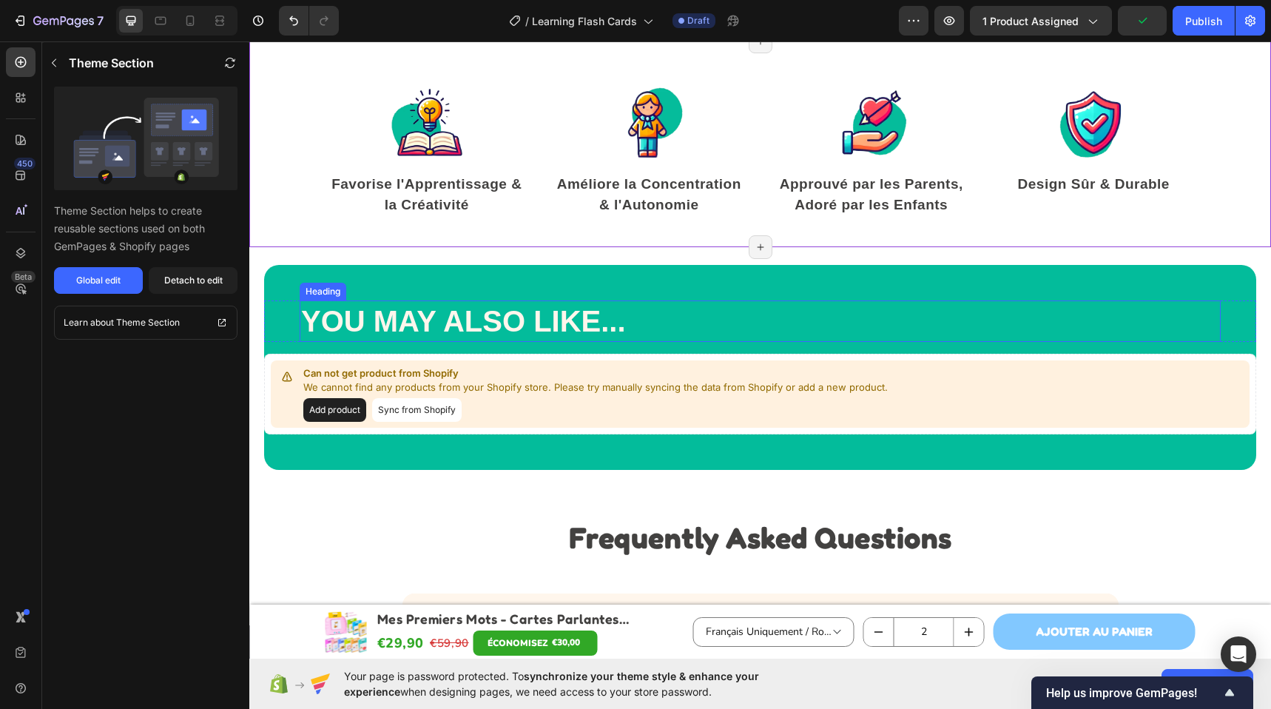
click at [449, 291] on div "YOU MAY ALSO LIKE... Heading Row Can not get product from Shopify We cannot fin…" at bounding box center [760, 367] width 992 height 205
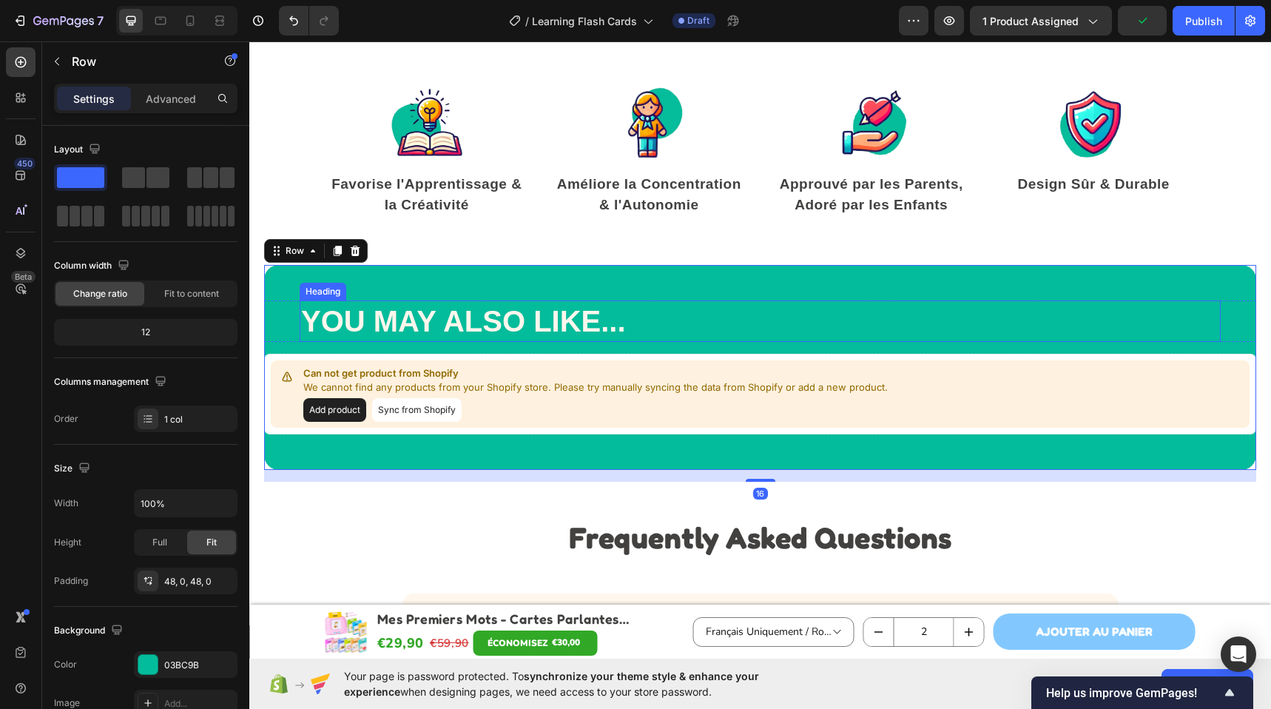
click at [437, 317] on h2 "YOU MAY ALSO LIKE..." at bounding box center [760, 320] width 921 height 41
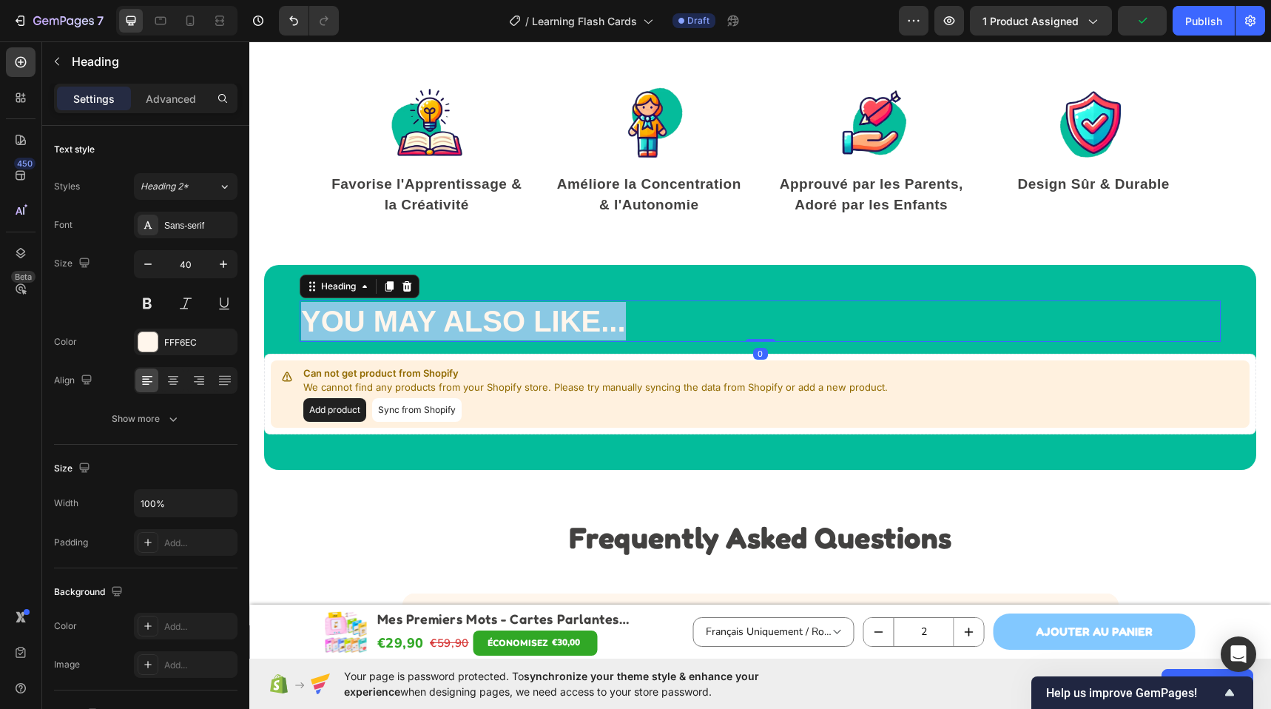
click at [437, 317] on p "YOU MAY ALSO LIKE..." at bounding box center [760, 321] width 918 height 38
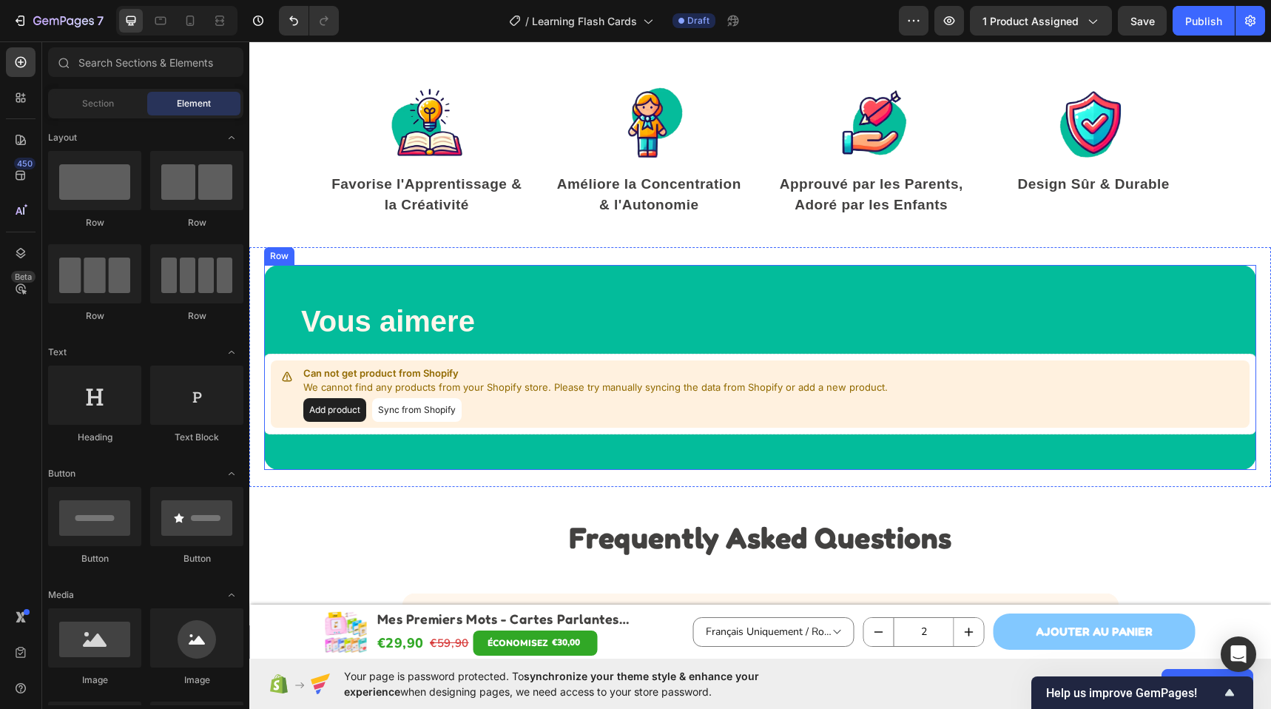
click at [495, 266] on div "Vous aimere Heading Row Can not get product from Shopify We cannot find any pro…" at bounding box center [760, 367] width 992 height 205
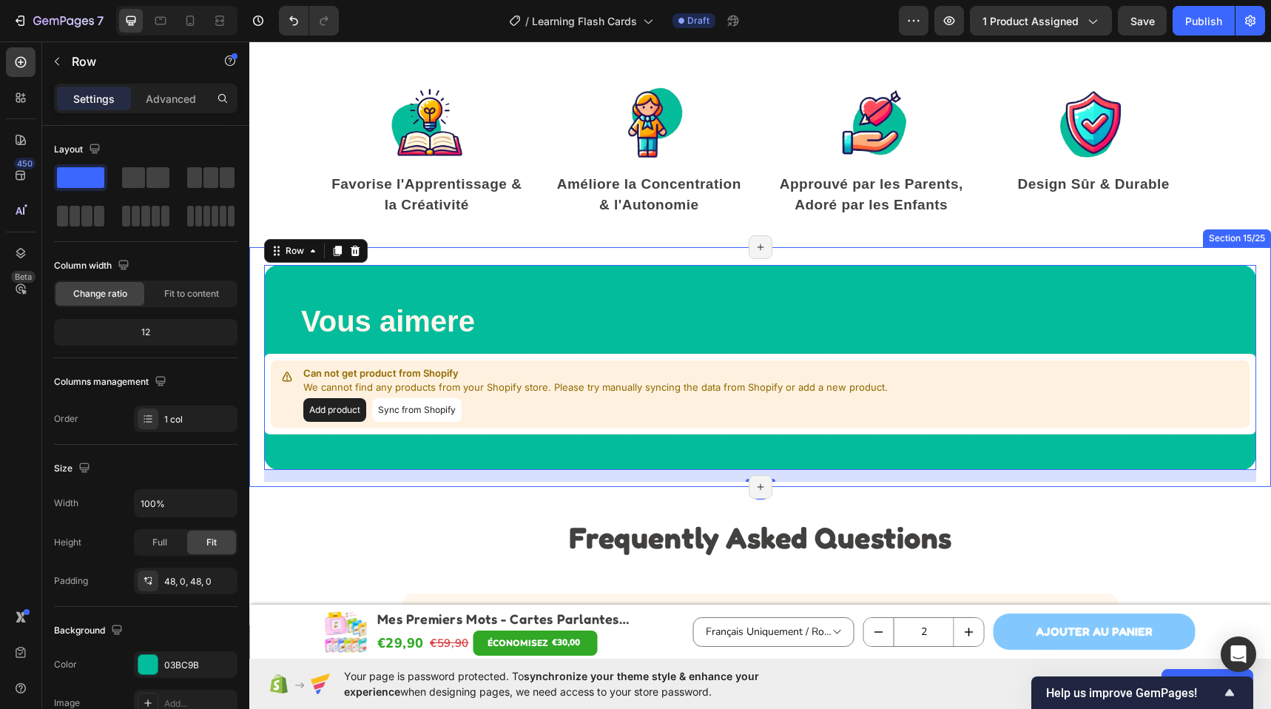
click at [470, 252] on div "Vous aimere Heading Row Can not get product from Shopify We cannot find any pro…" at bounding box center [759, 367] width 1021 height 240
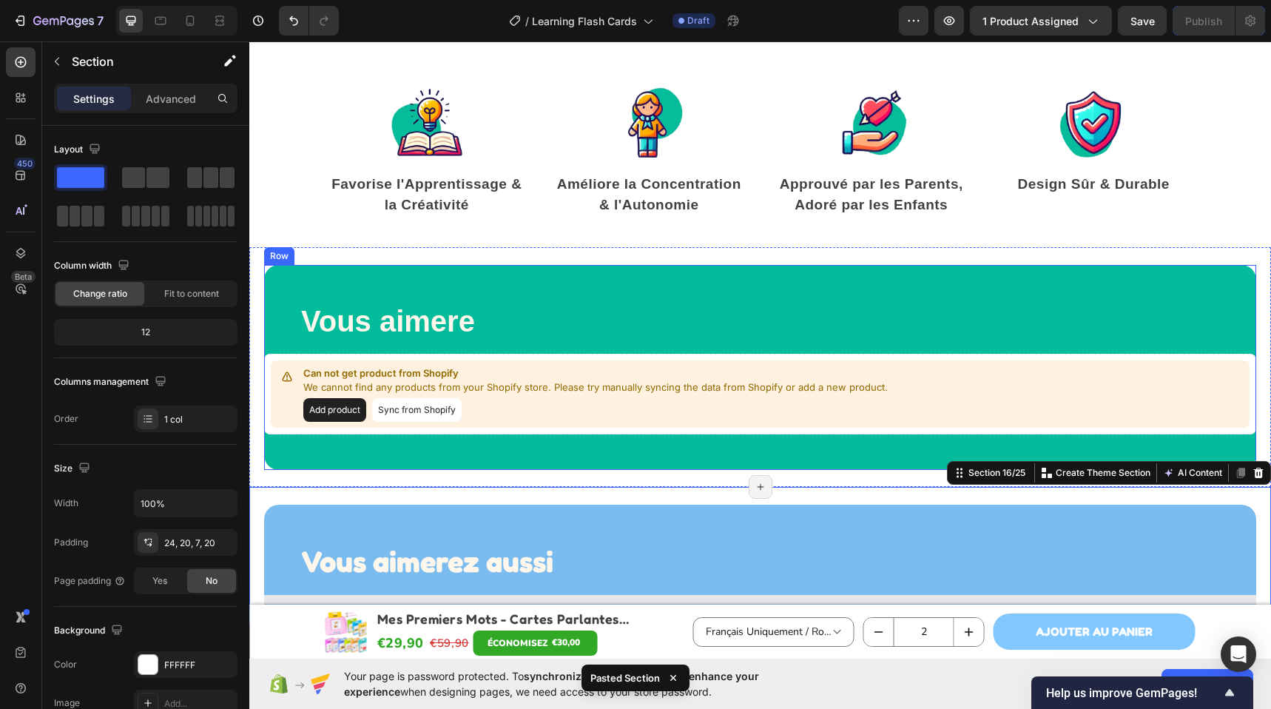
click at [467, 265] on div "Vous aimere Heading Row Can not get product from Shopify We cannot find any pro…" at bounding box center [760, 367] width 992 height 205
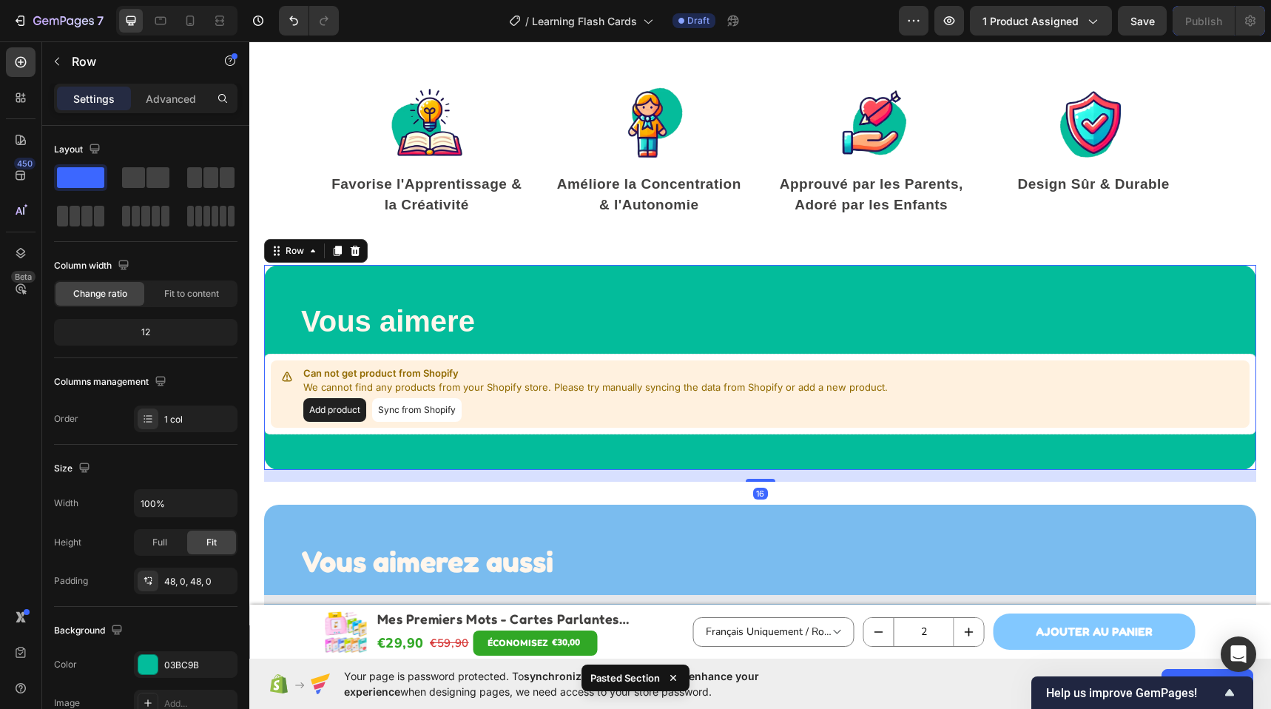
click at [356, 250] on icon at bounding box center [355, 251] width 12 height 12
click at [416, 250] on div "Vous aimere Heading Row Can not get product from Shopify We cannot find any pro…" at bounding box center [759, 367] width 1021 height 240
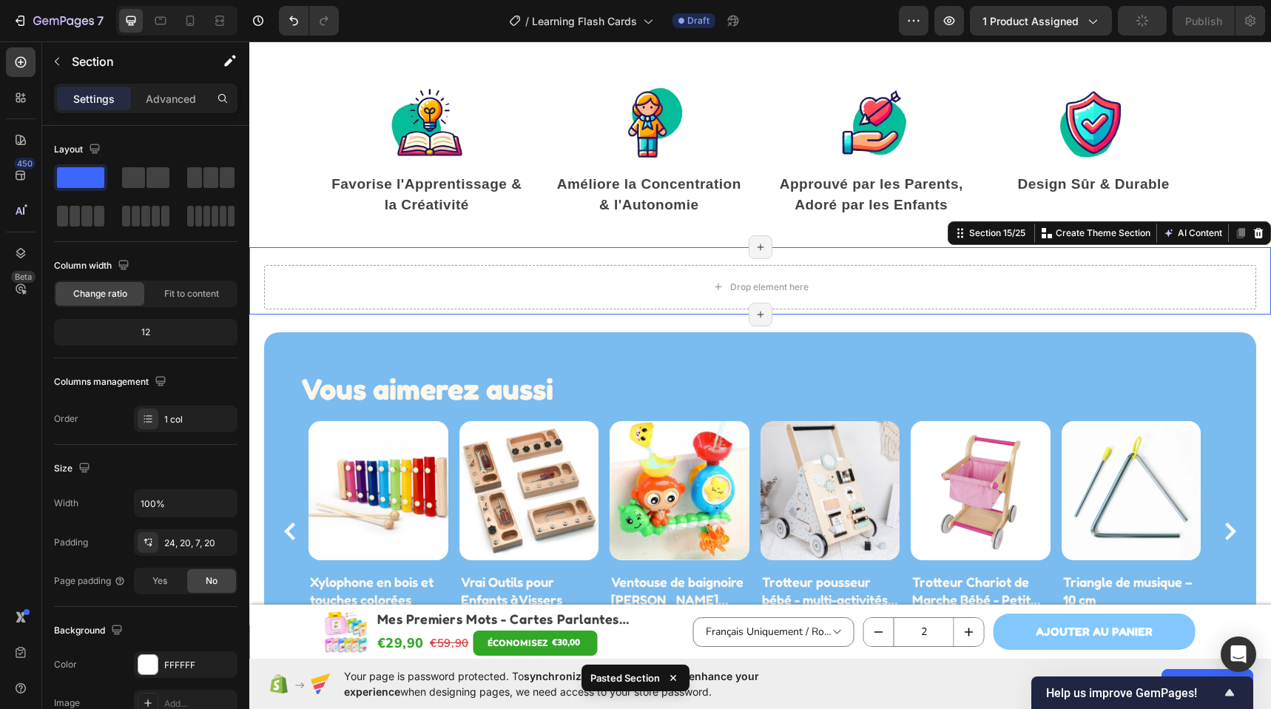
click at [350, 248] on div "Drop element here Section 15/25 Create Theme Section AI Content Write with GemA…" at bounding box center [759, 280] width 1021 height 67
click at [351, 253] on div "Drop element here Section 15/25 Create Theme Section AI Content Write with GemA…" at bounding box center [759, 280] width 1021 height 67
click at [1252, 229] on icon at bounding box center [1258, 233] width 12 height 12
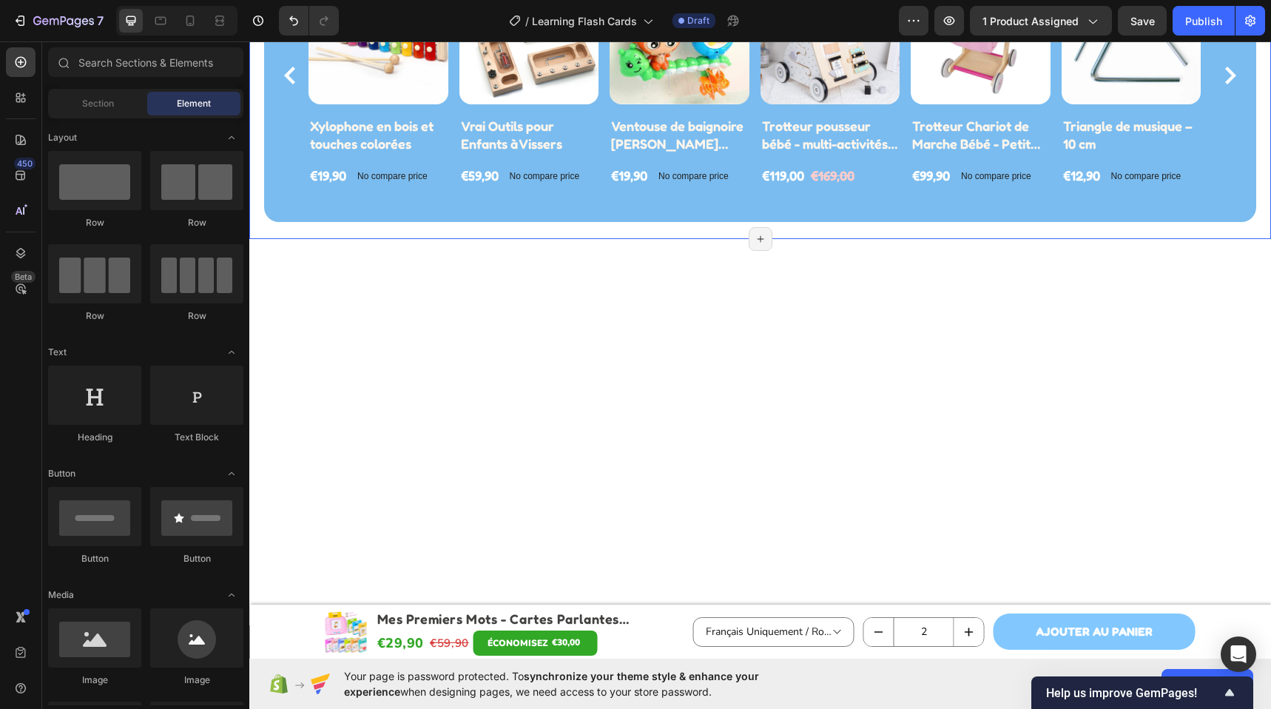
scroll to position [5219, 0]
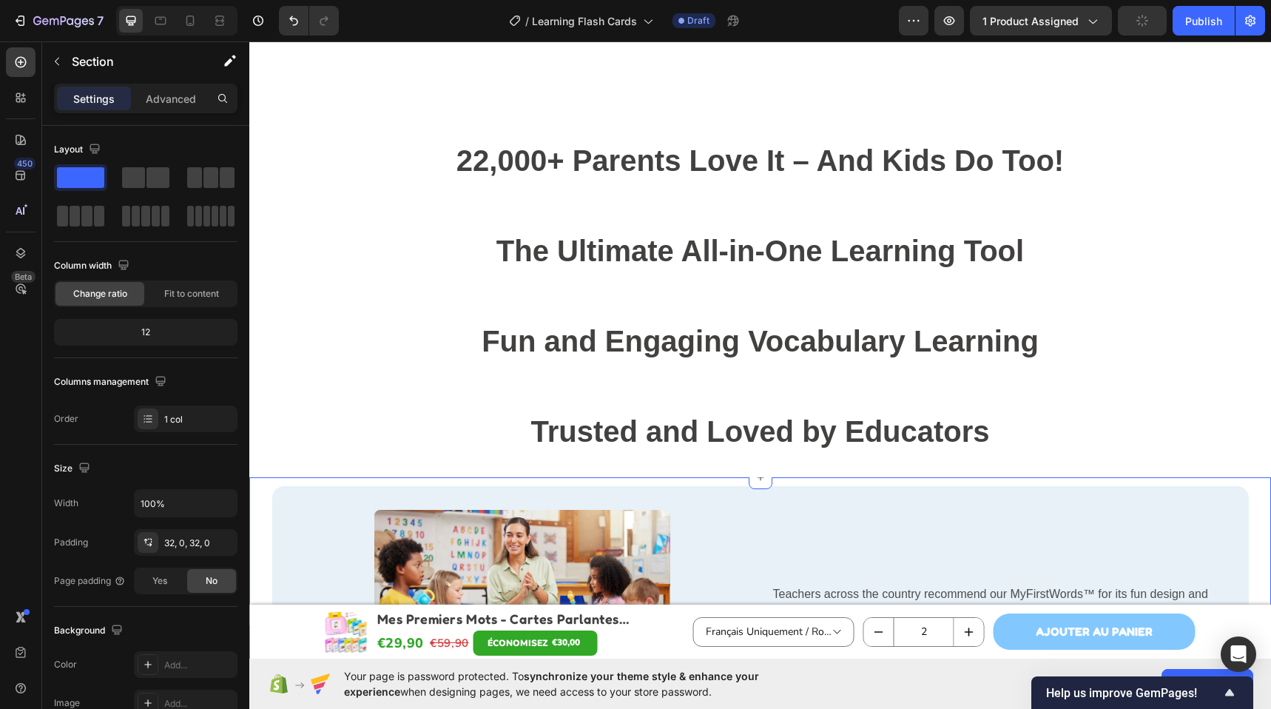
scroll to position [6154, 0]
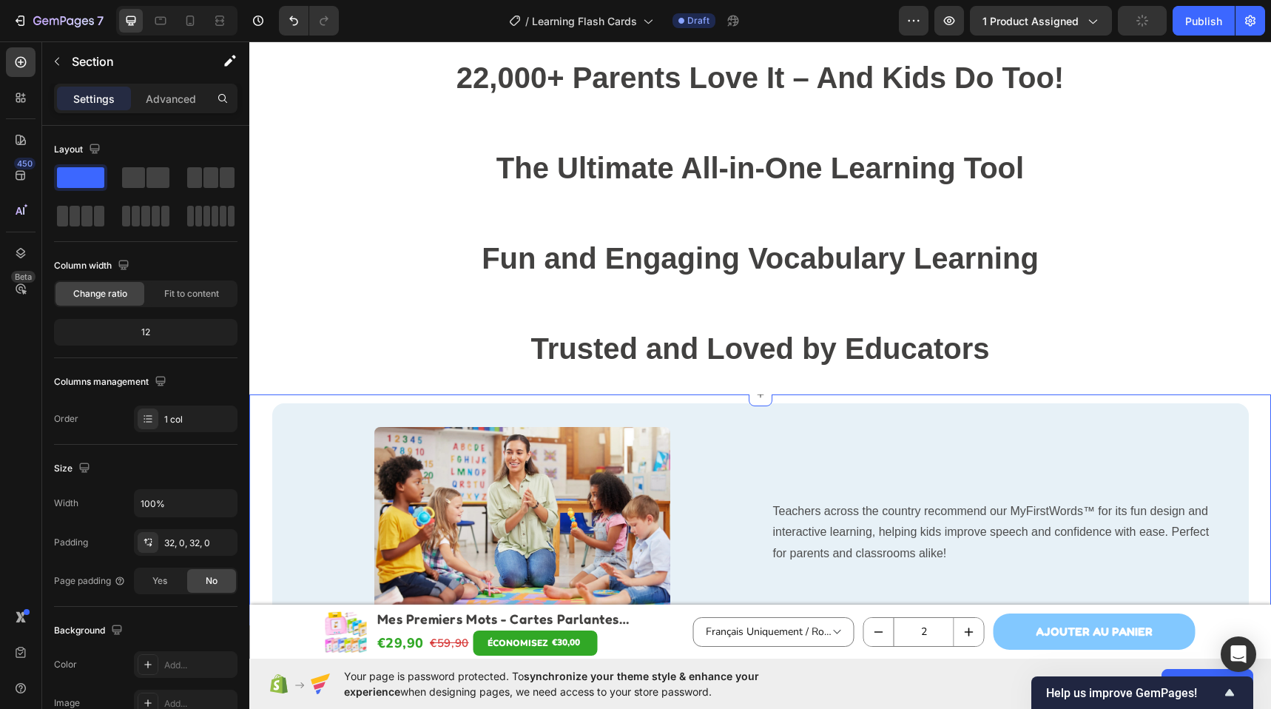
click at [1171, 304] on div "Fun and Engaging Vocabulary Learning Heading Section 18/25" at bounding box center [759, 259] width 1021 height 90
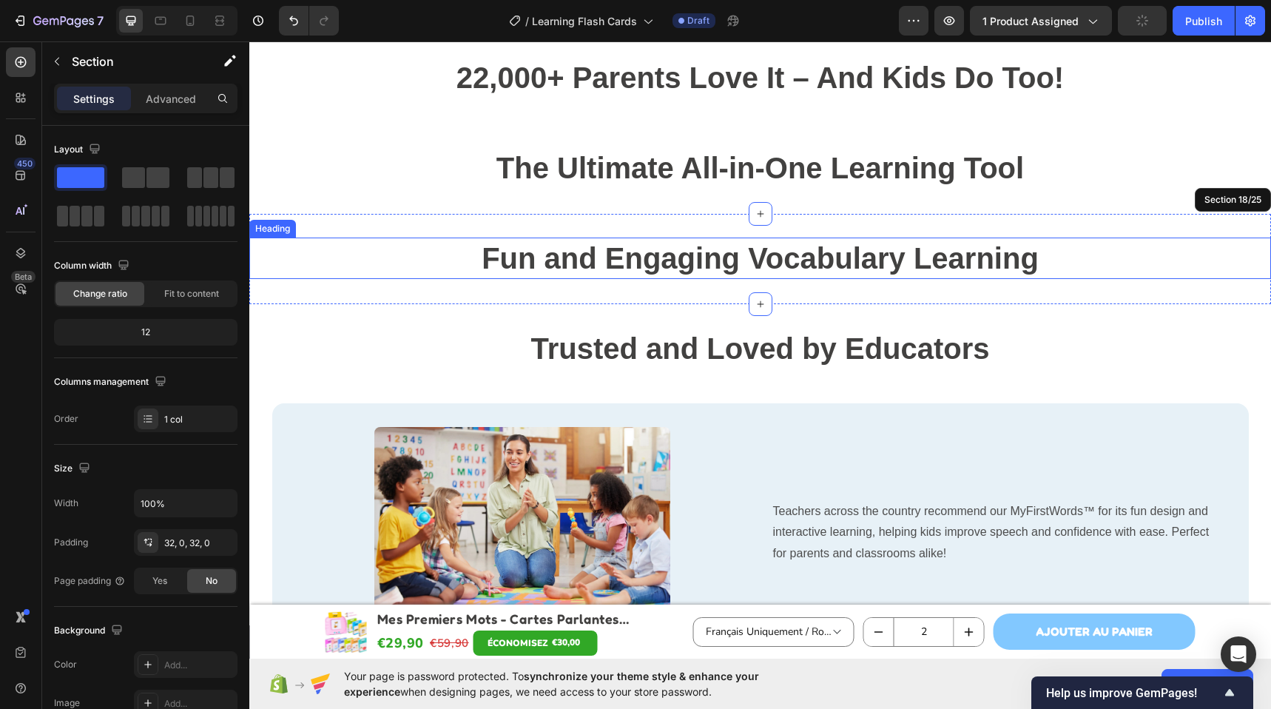
click at [1002, 352] on h2 "Trusted and Loved by Educators" at bounding box center [759, 348] width 1021 height 41
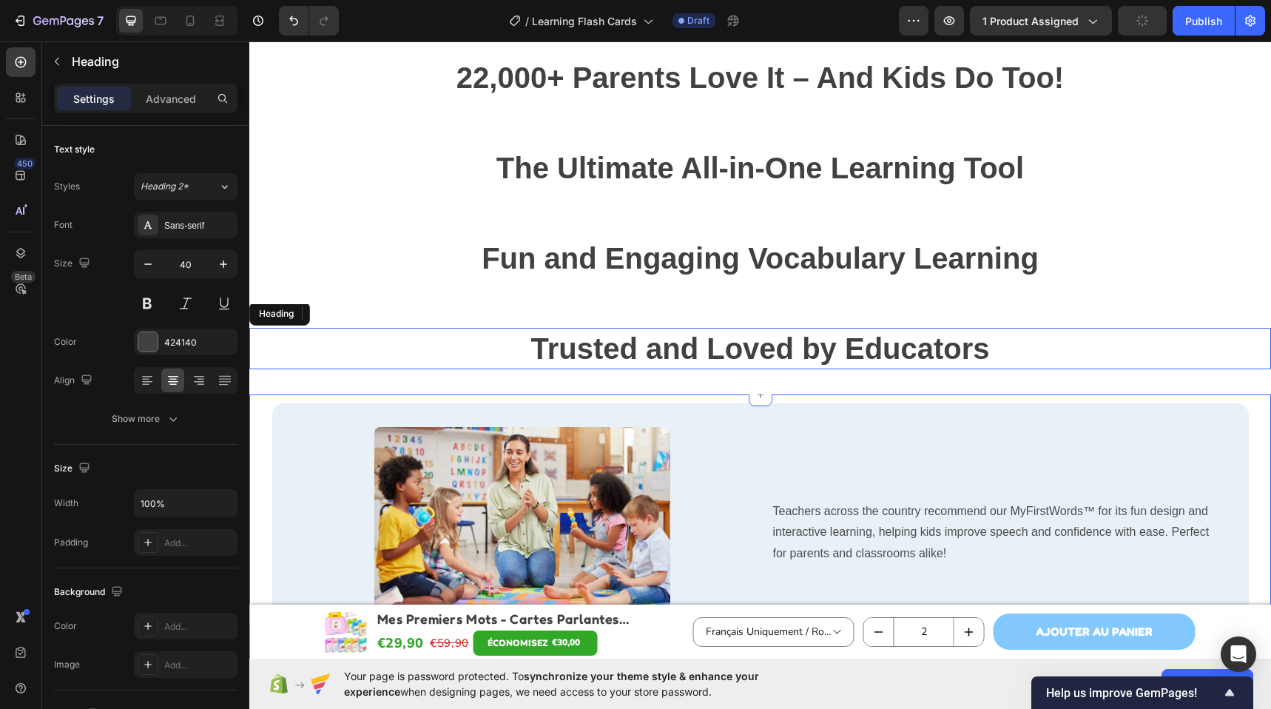
scroll to position [6156, 0]
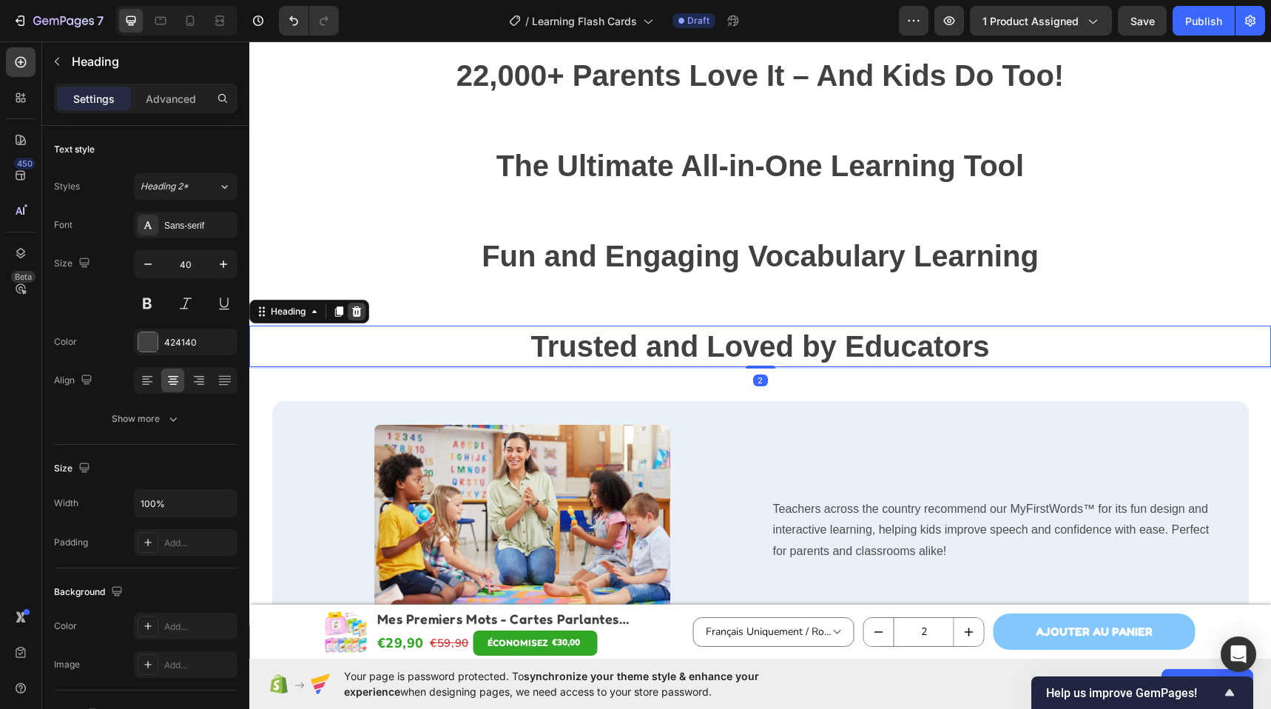
click at [362, 308] on icon at bounding box center [357, 311] width 12 height 12
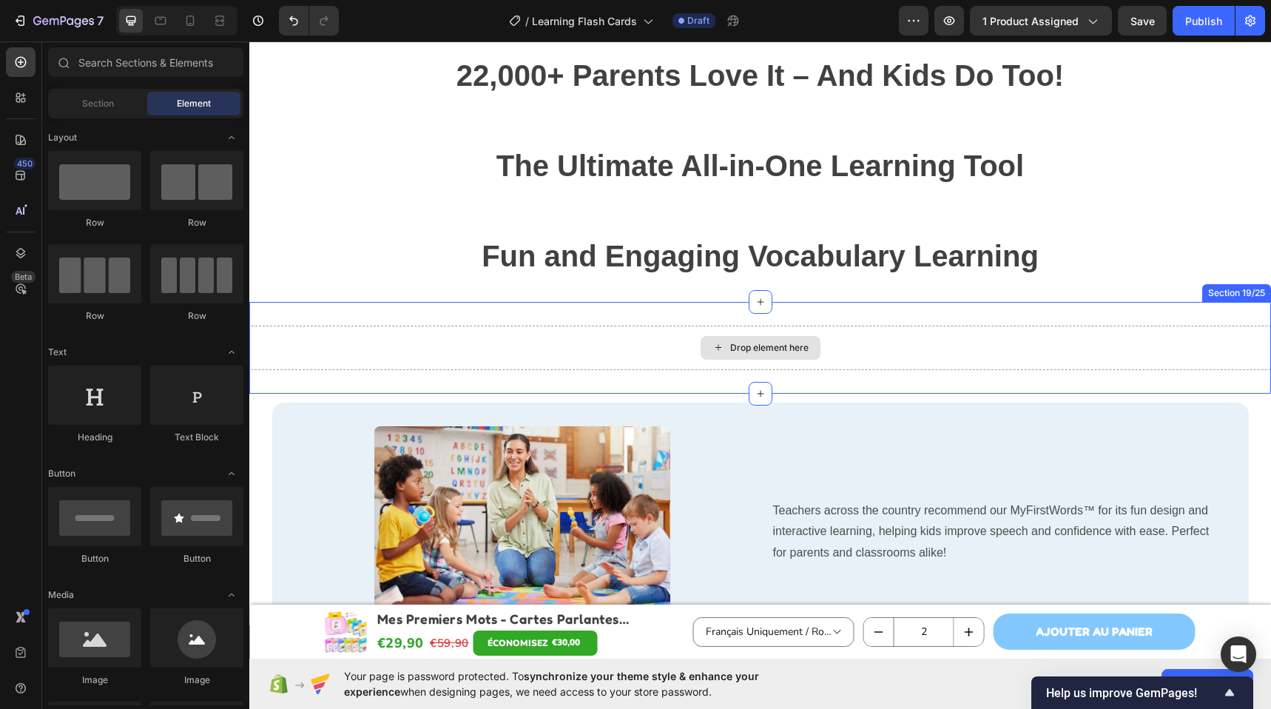
click at [355, 334] on div "Drop element here" at bounding box center [759, 347] width 1021 height 44
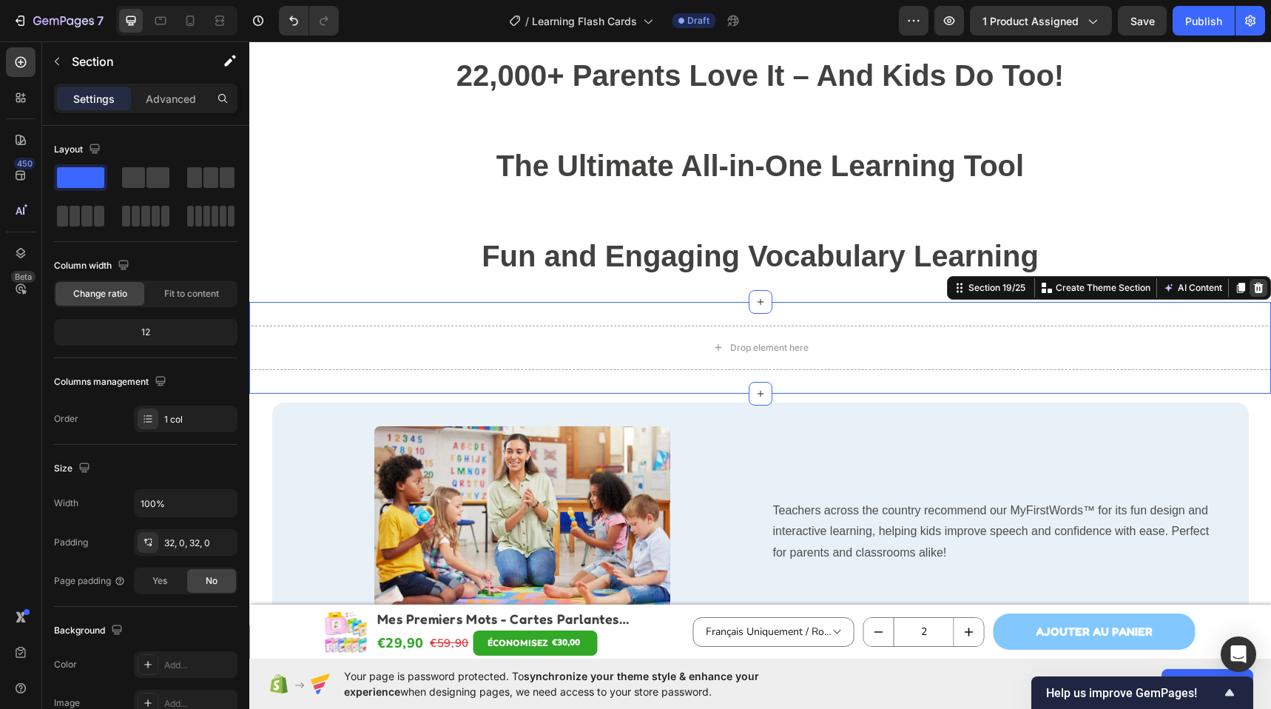
click at [1252, 286] on icon at bounding box center [1258, 288] width 12 height 12
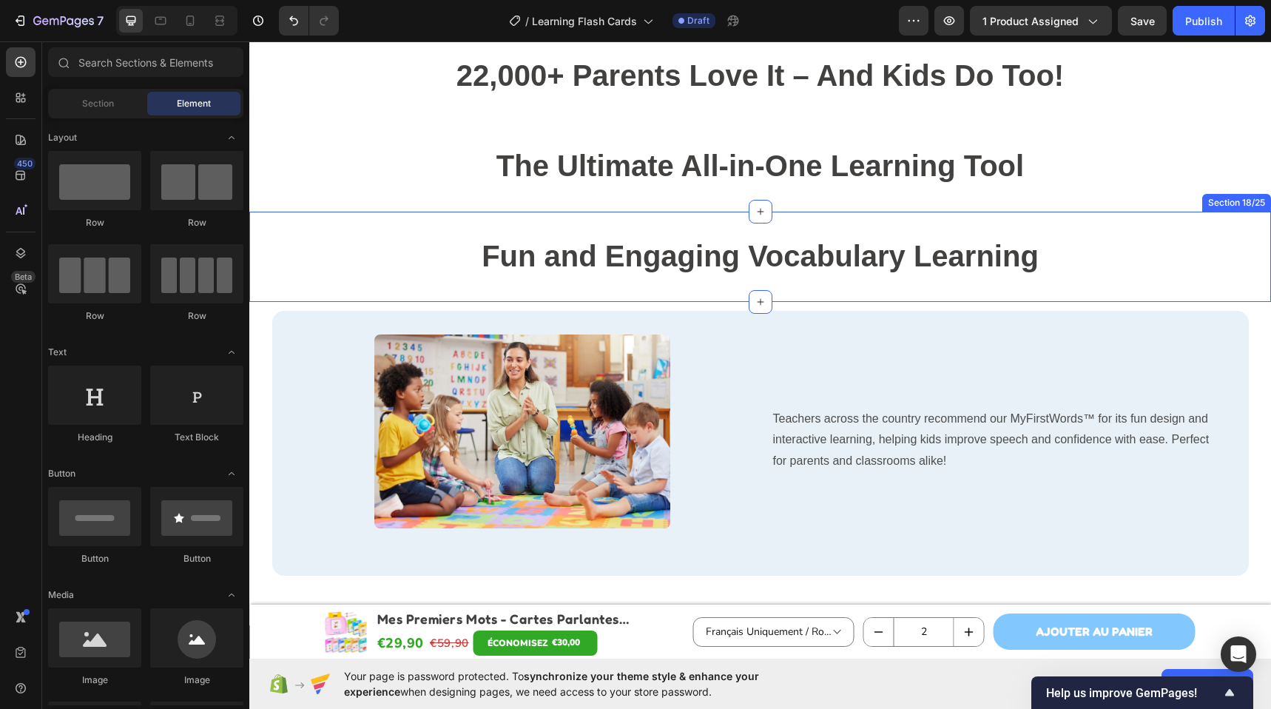
click at [1204, 279] on div "Fun and Engaging Vocabulary Learning Heading Section 18/25" at bounding box center [759, 257] width 1021 height 90
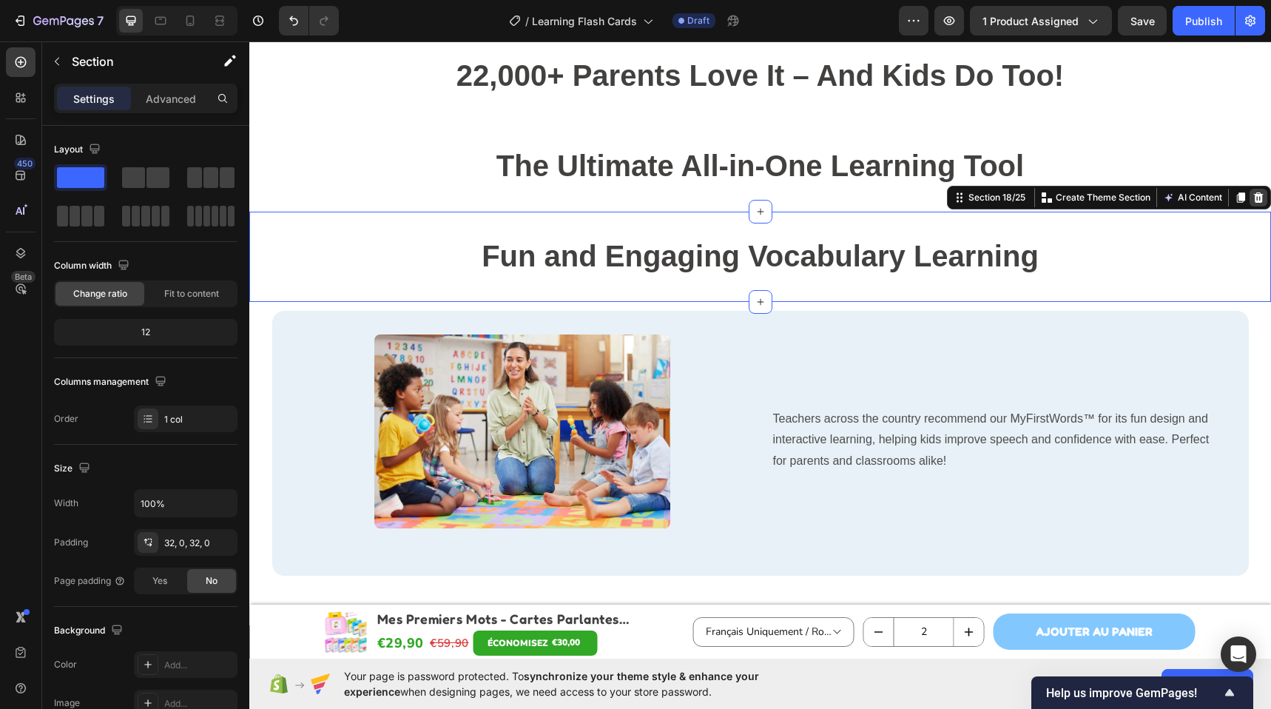
click at [1252, 203] on icon at bounding box center [1258, 198] width 12 height 12
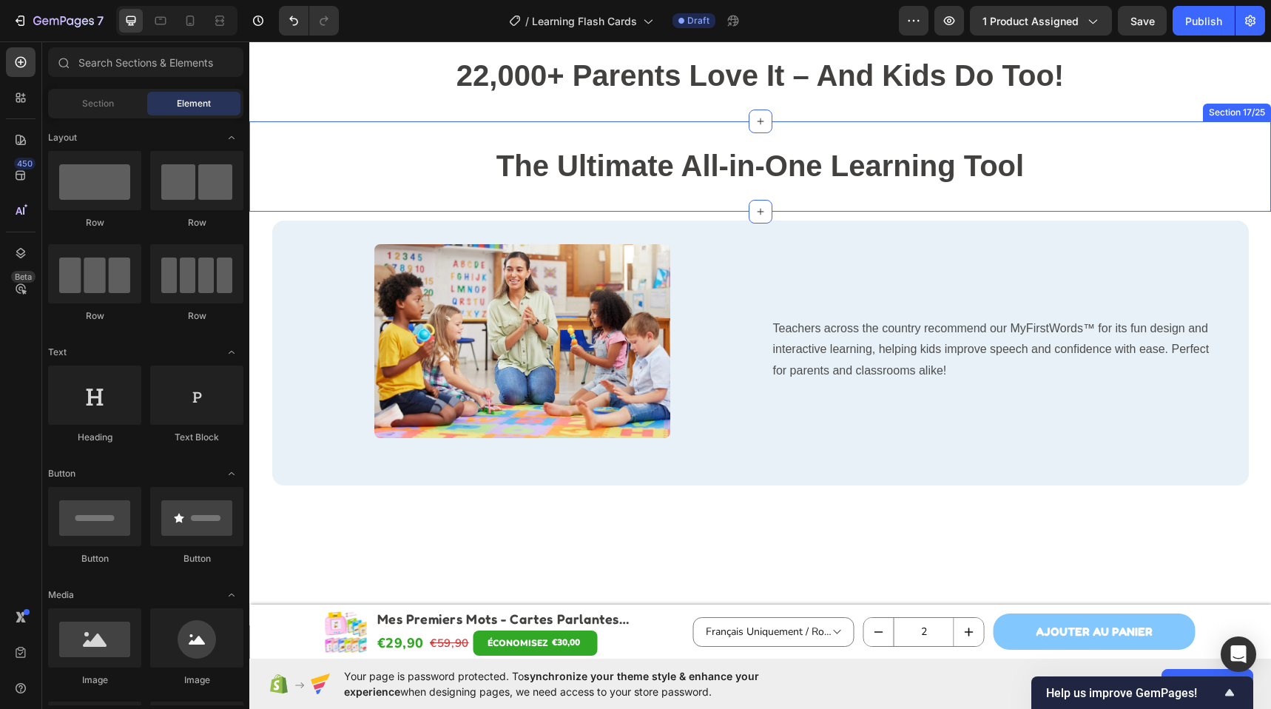
click at [1218, 197] on div "The Ultimate All-in-One Learning Tool Heading Section 17/25" at bounding box center [759, 166] width 1021 height 90
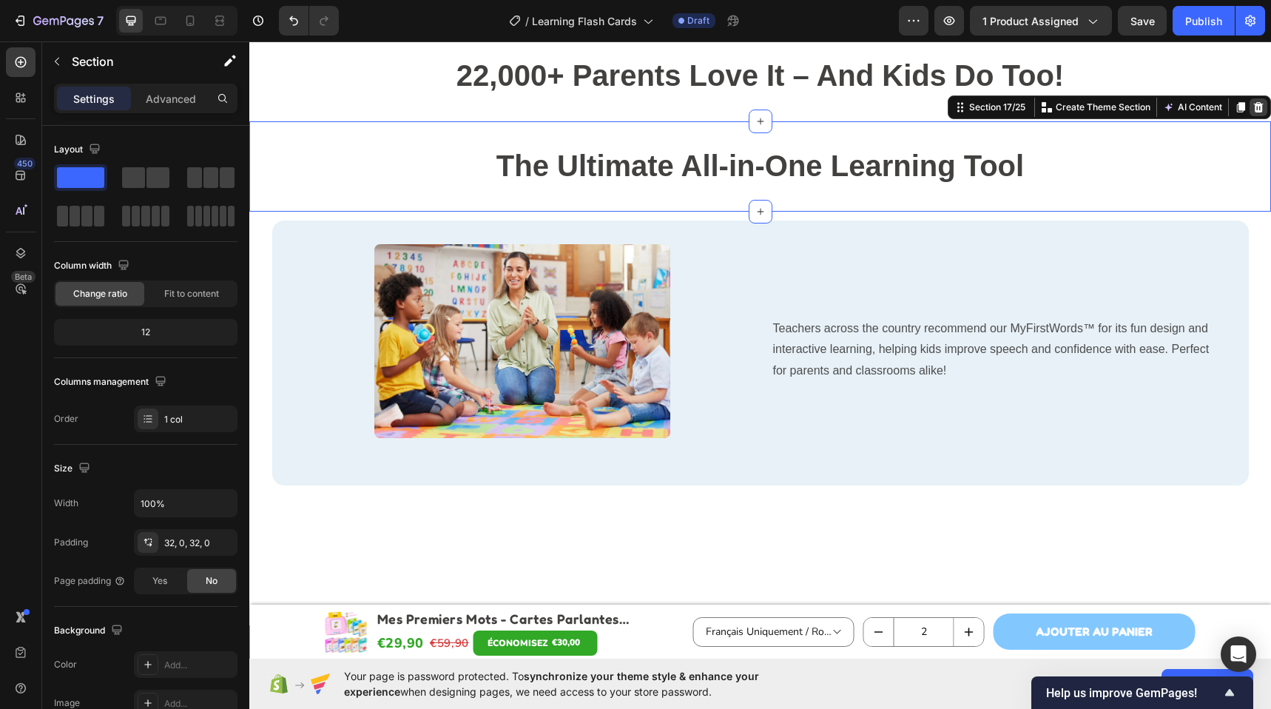
click at [1252, 106] on icon at bounding box center [1258, 107] width 12 height 12
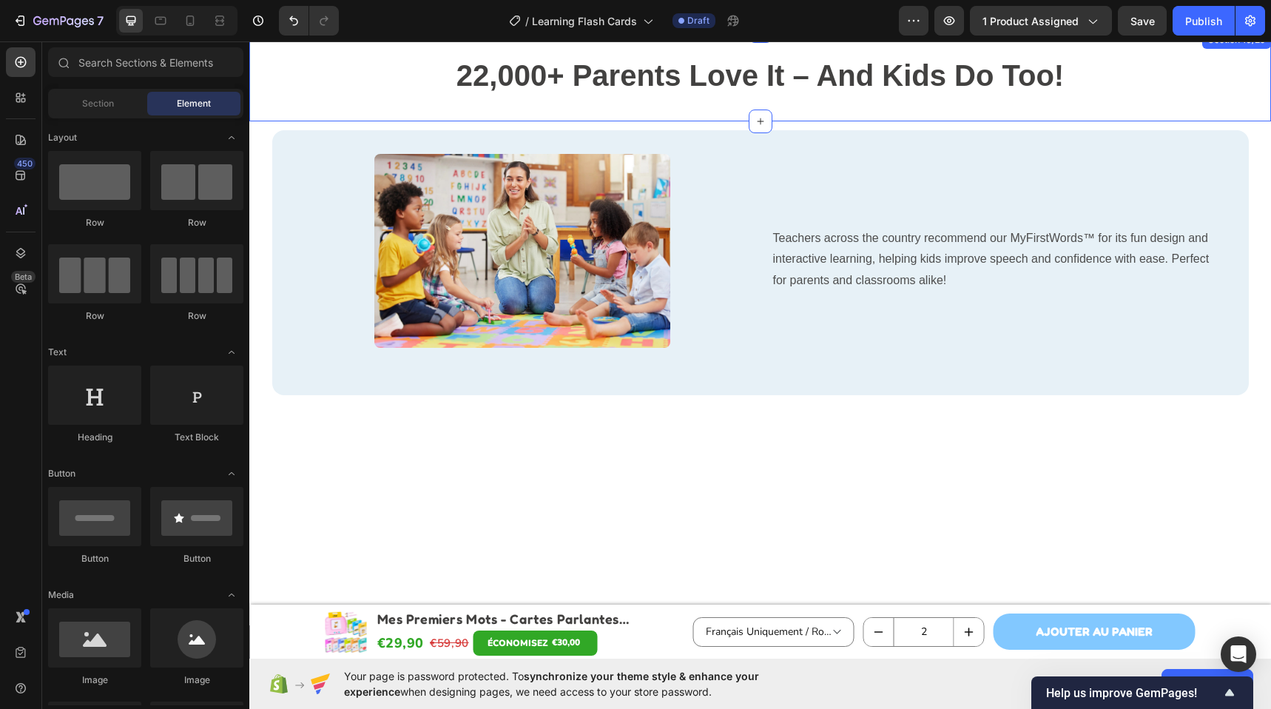
click at [1214, 111] on div "22,000+ Parents Love It – And Kids Do Too! Heading Section 16/25" at bounding box center [759, 76] width 1021 height 90
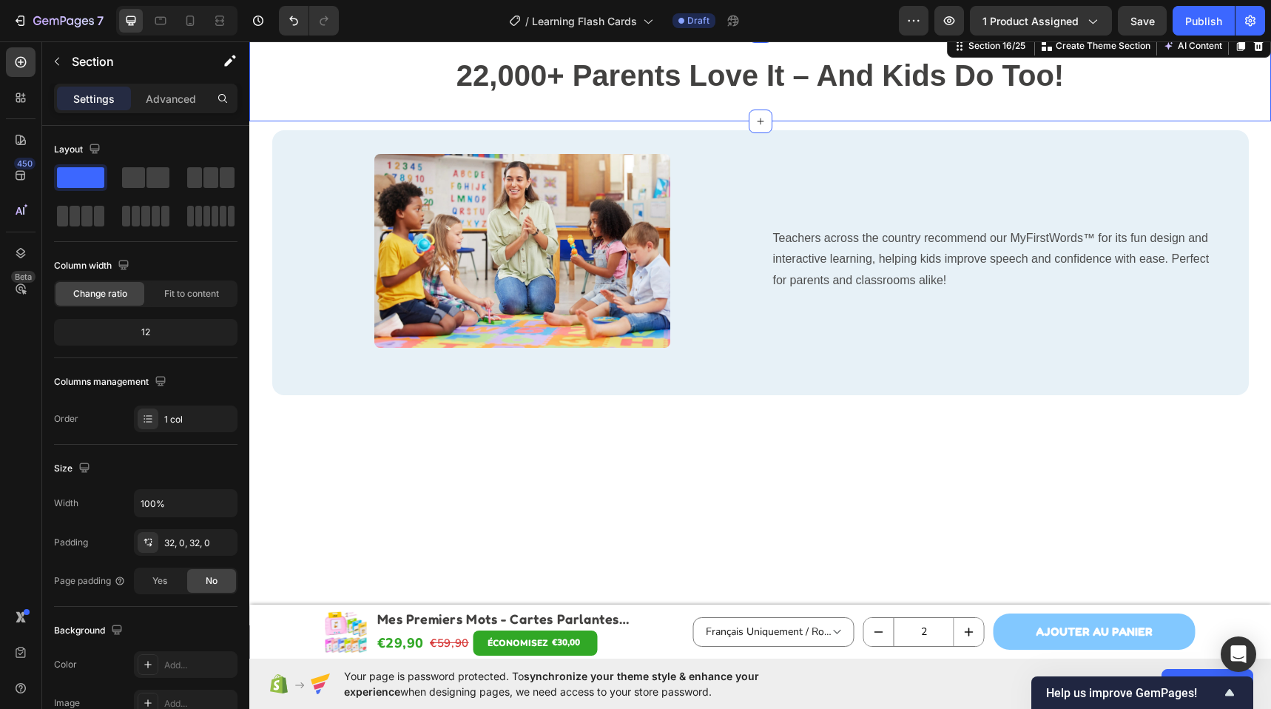
click at [1249, 52] on div at bounding box center [1258, 46] width 18 height 18
click at [1159, 152] on div "Image Row Teachers across the country recommend our MyFirstWords™ for its fun d…" at bounding box center [760, 262] width 976 height 265
click at [899, 362] on div "Teachers across the country recommend our MyFirstWords™ for its fun design and …" at bounding box center [997, 262] width 453 height 217
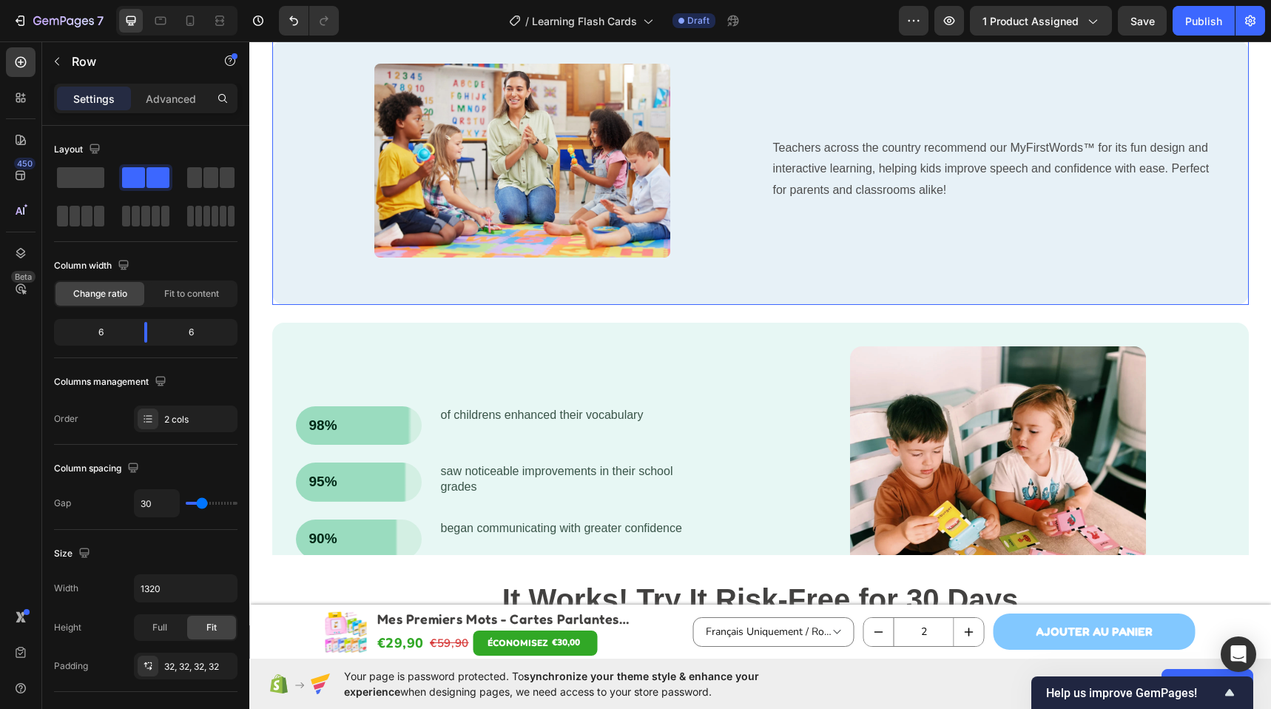
click at [939, 305] on div "Image Row Teachers across the country recommend our MyFirstWords™ for its fun d…" at bounding box center [760, 172] width 976 height 265
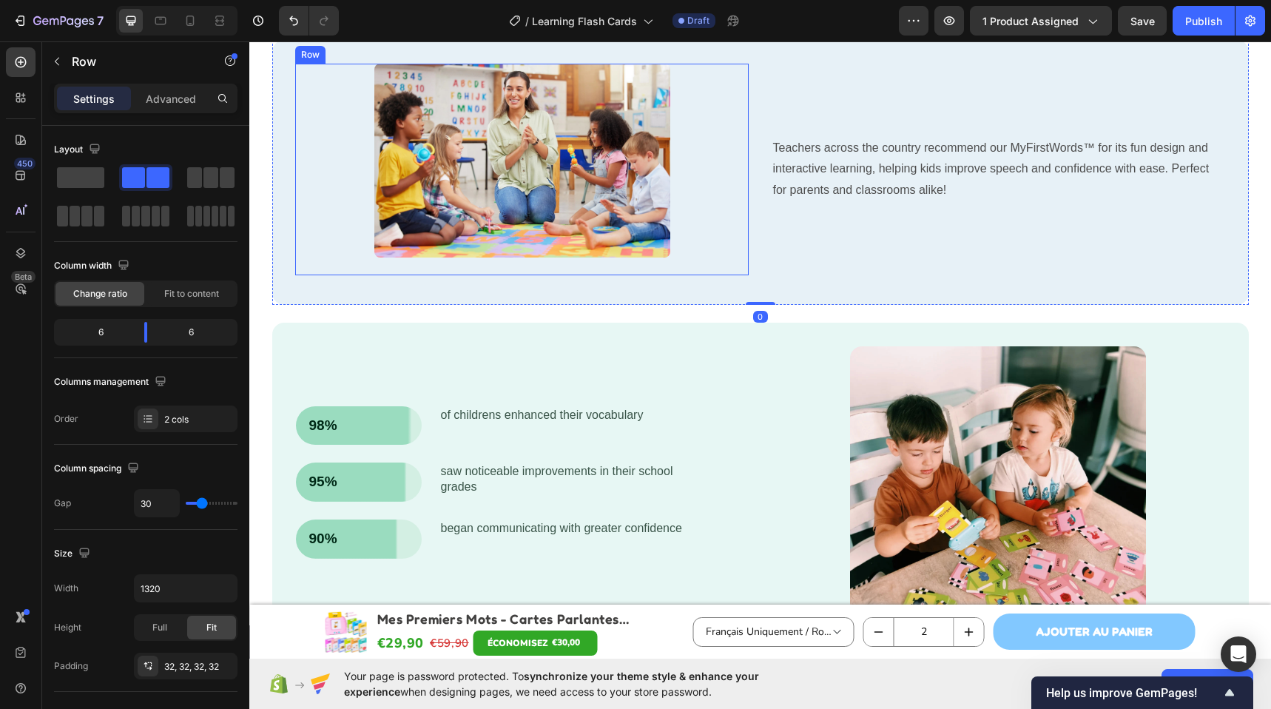
scroll to position [5916, 0]
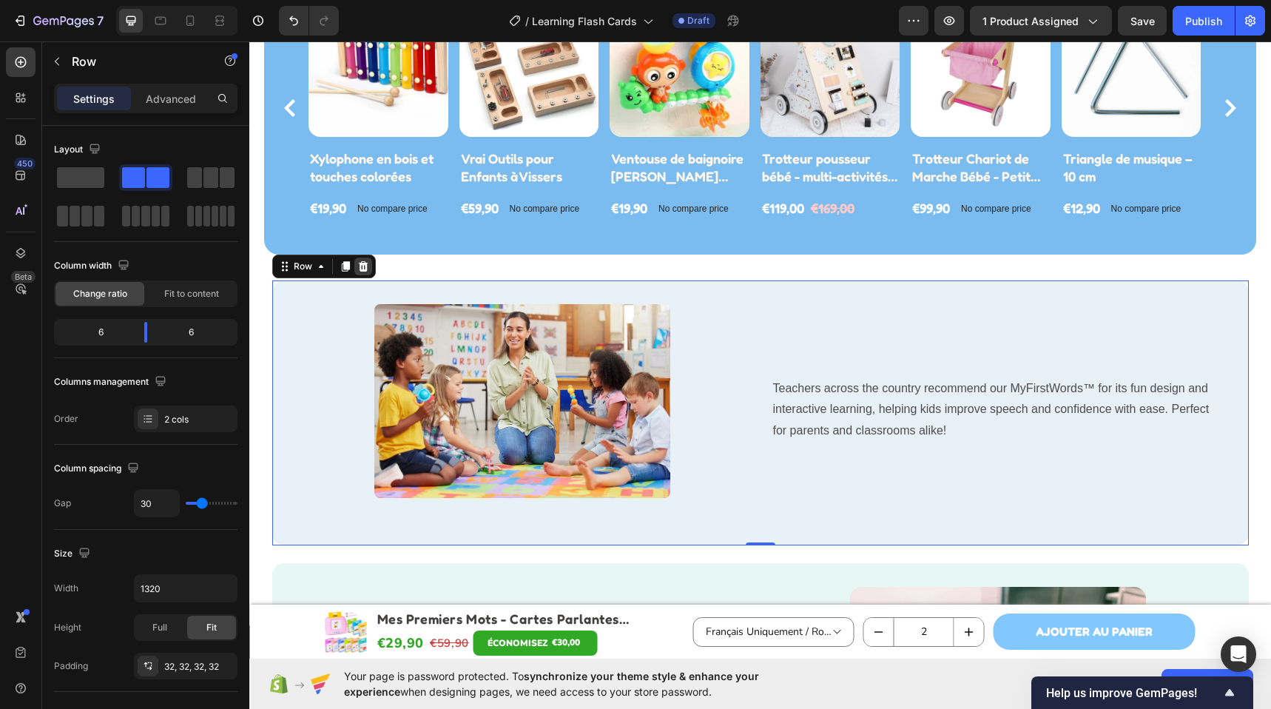
click at [360, 260] on icon at bounding box center [363, 266] width 12 height 12
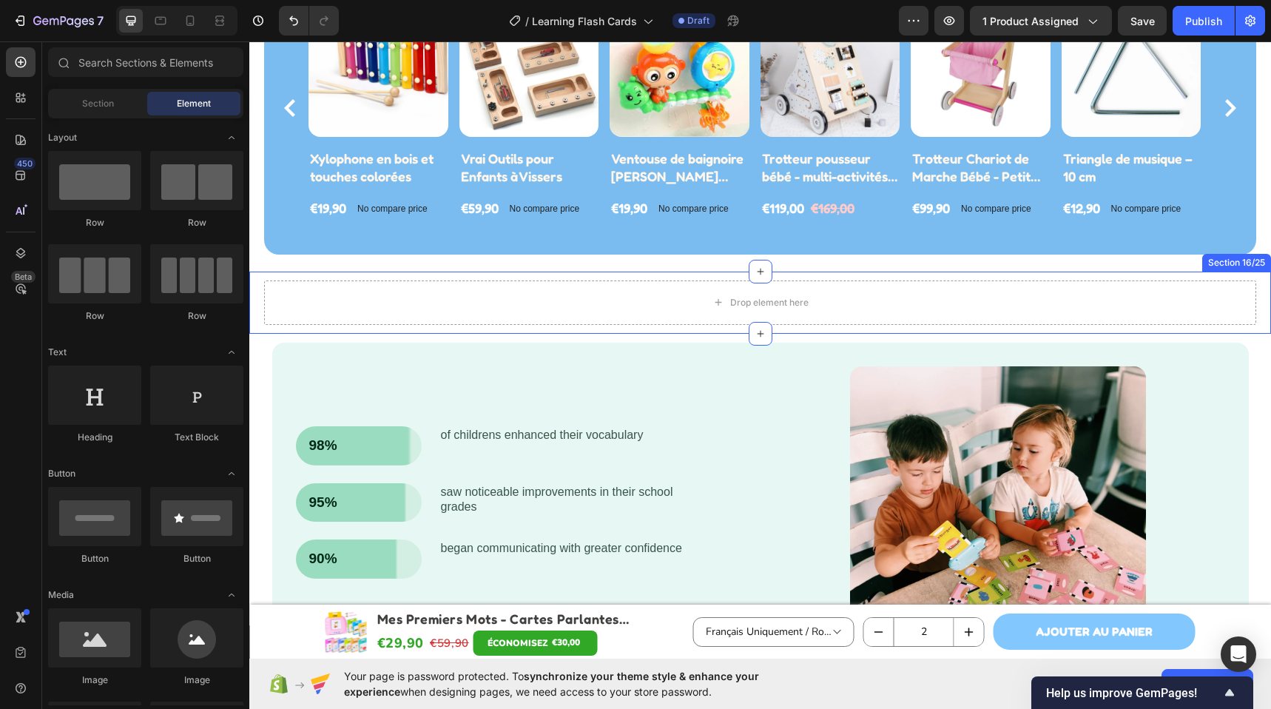
click at [359, 274] on div "Drop element here Section 16/25" at bounding box center [759, 302] width 1021 height 62
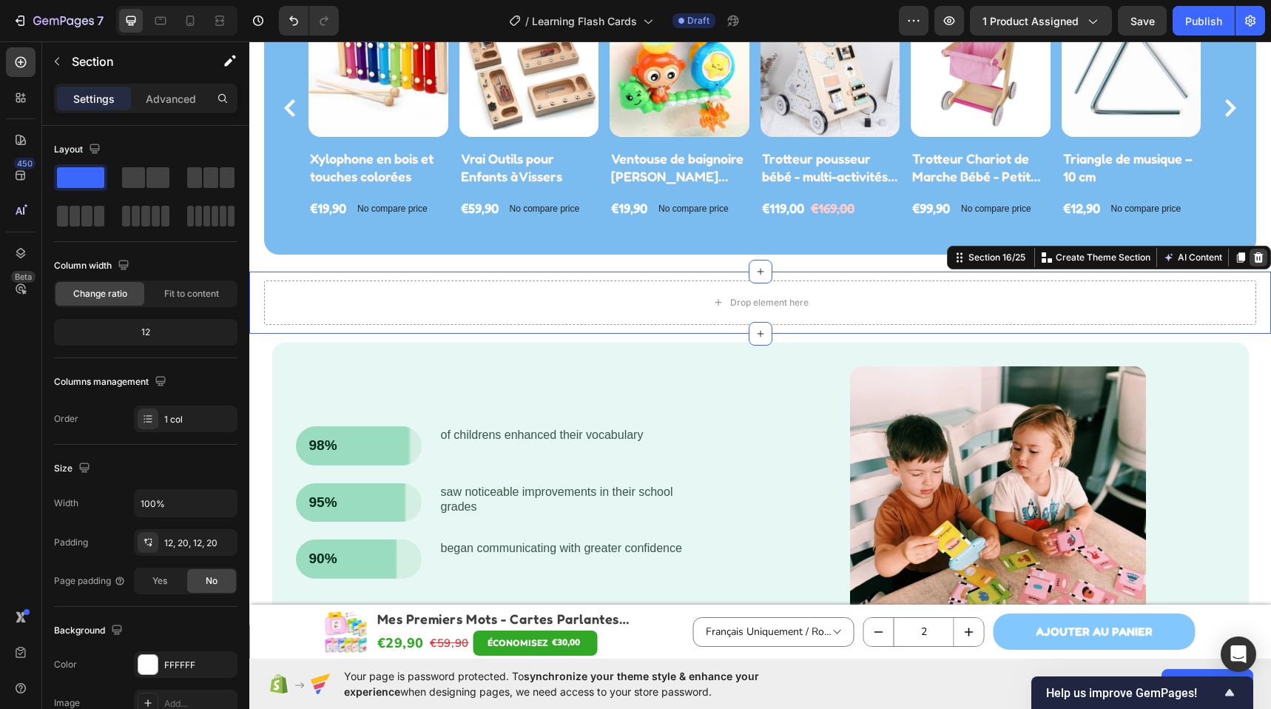
click at [1252, 256] on icon at bounding box center [1258, 257] width 12 height 12
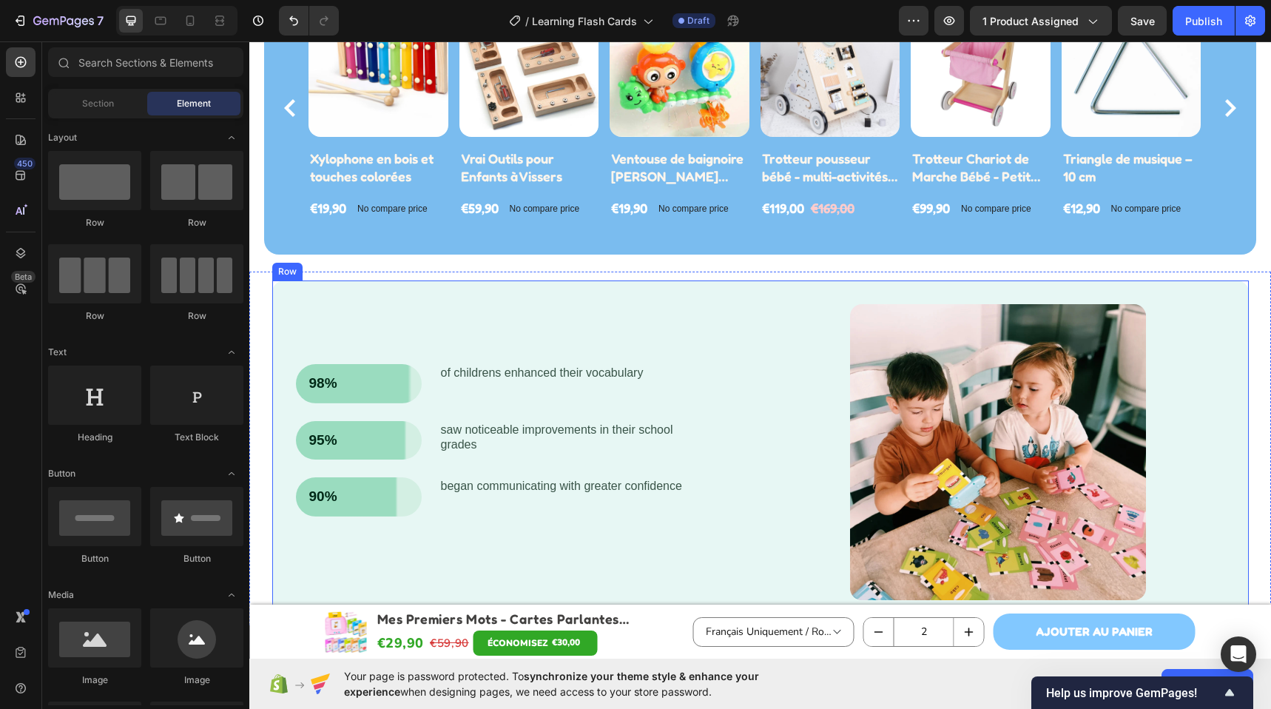
click at [1056, 281] on div "98% Text Block Row of childrens enhanced their vocabulary Text Block Row 95% Te…" at bounding box center [760, 451] width 976 height 343
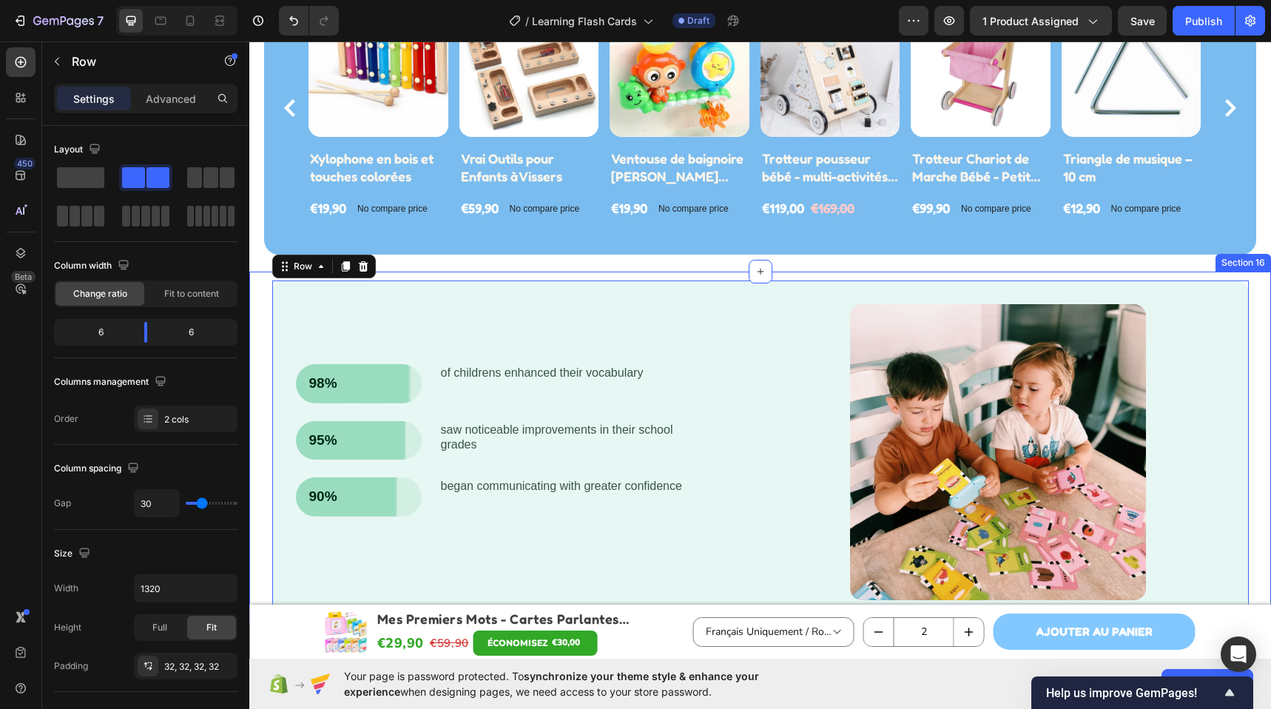
click at [1056, 276] on div "98% Text Block Row of childrens enhanced their vocabulary Text Block Row 95% Te…" at bounding box center [759, 451] width 1021 height 361
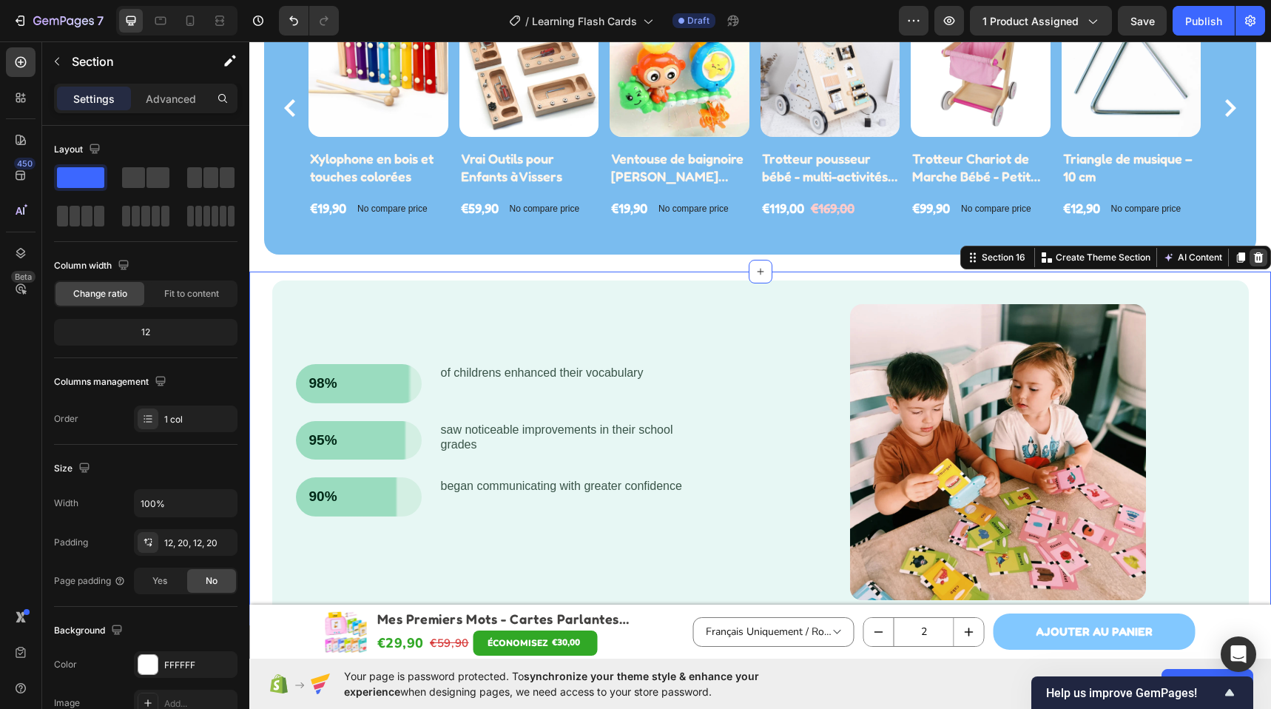
click at [1253, 256] on div at bounding box center [1258, 257] width 18 height 18
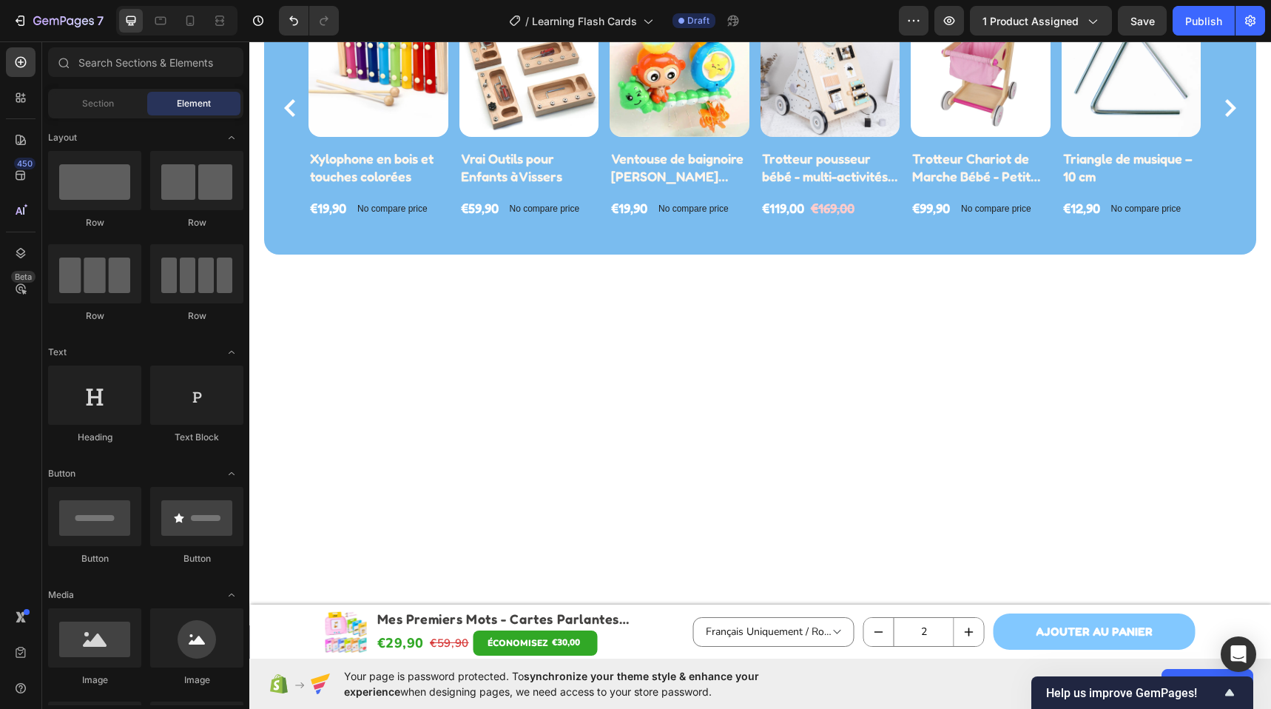
click at [655, 400] on div at bounding box center [759, 460] width 1021 height 197
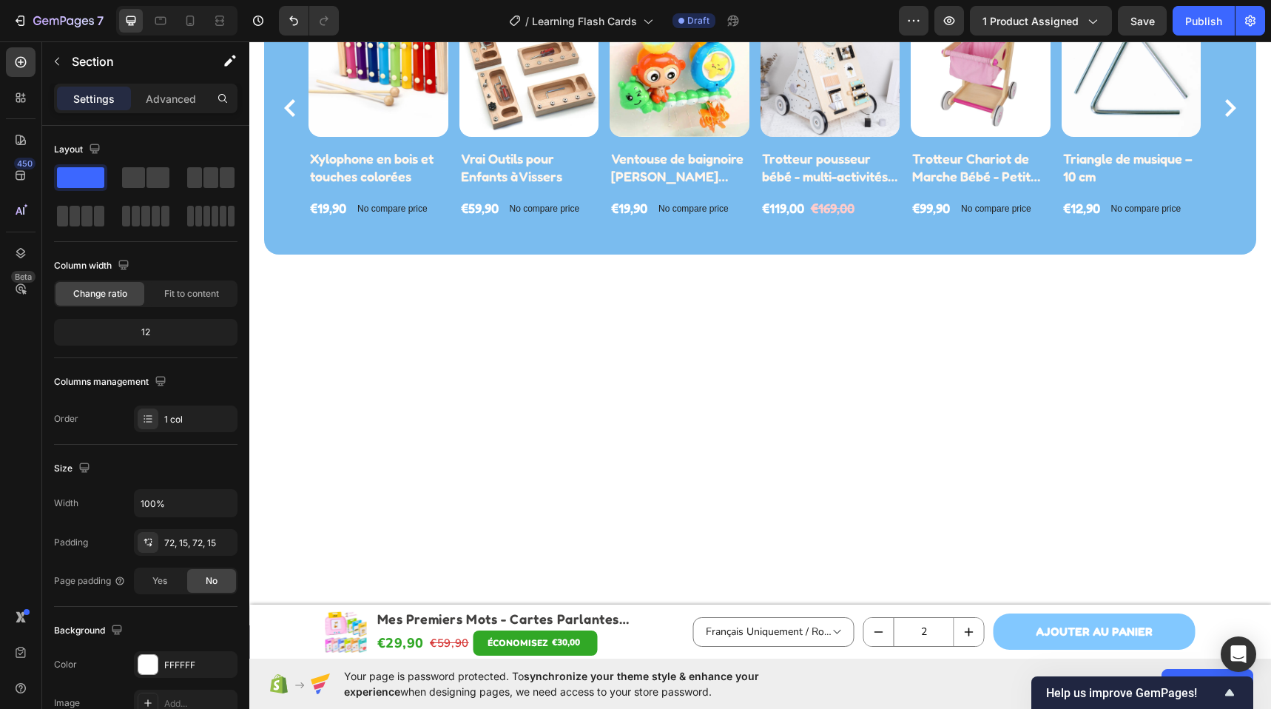
click at [682, 400] on div at bounding box center [759, 460] width 1021 height 197
click at [732, 229] on div "Vous aimerez aussi Heading Row Product Images Xylophone en bois et touches colo…" at bounding box center [760, 81] width 992 height 345
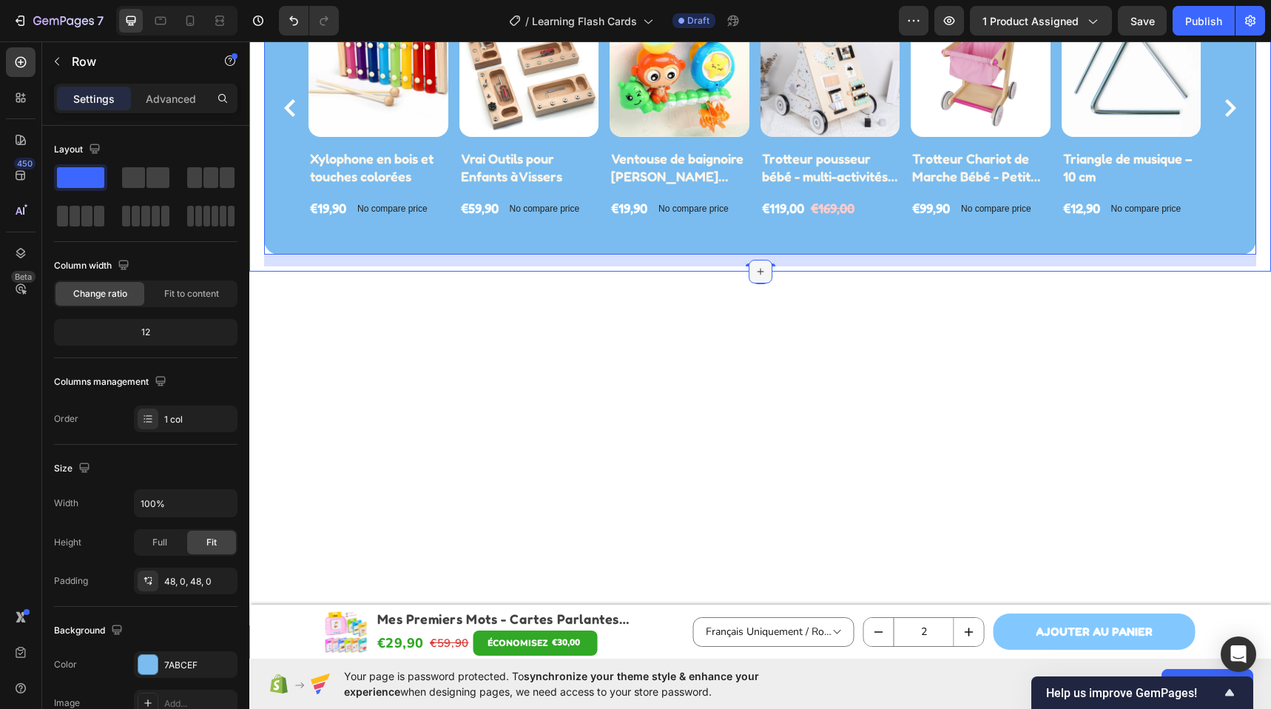
click at [759, 266] on icon at bounding box center [760, 272] width 12 height 12
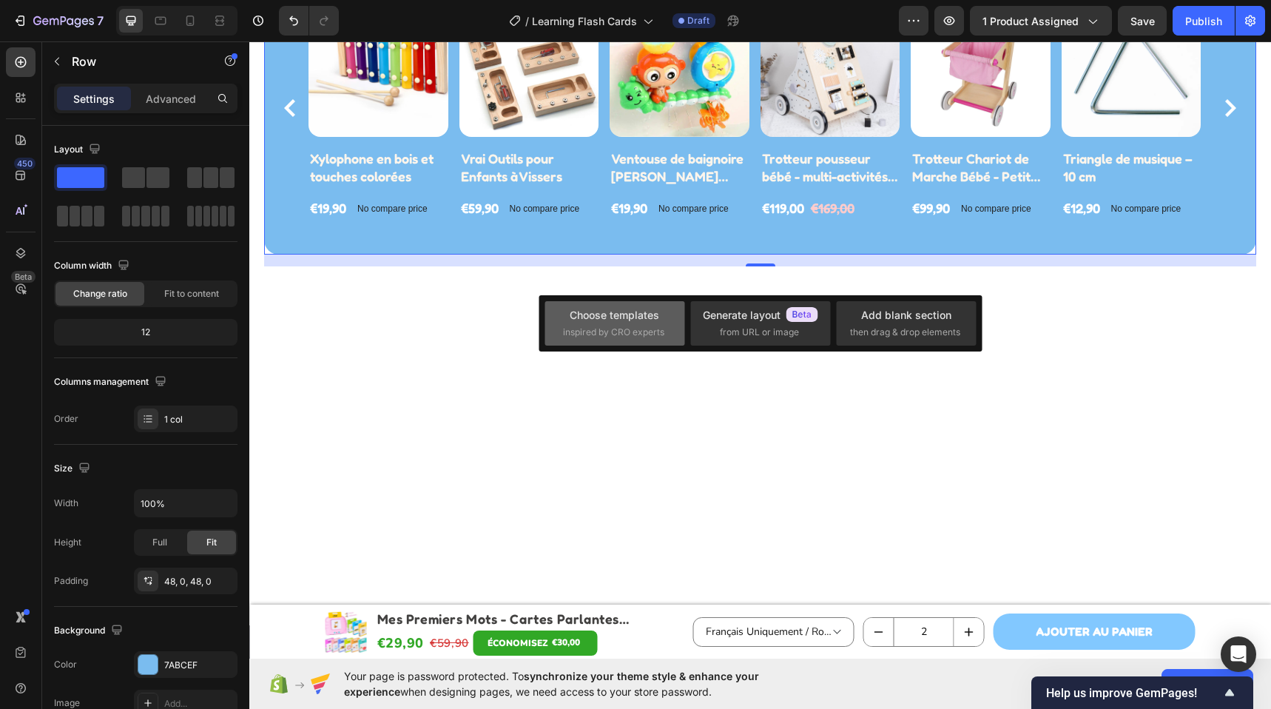
click at [647, 328] on span "inspired by CRO experts" at bounding box center [613, 331] width 101 height 13
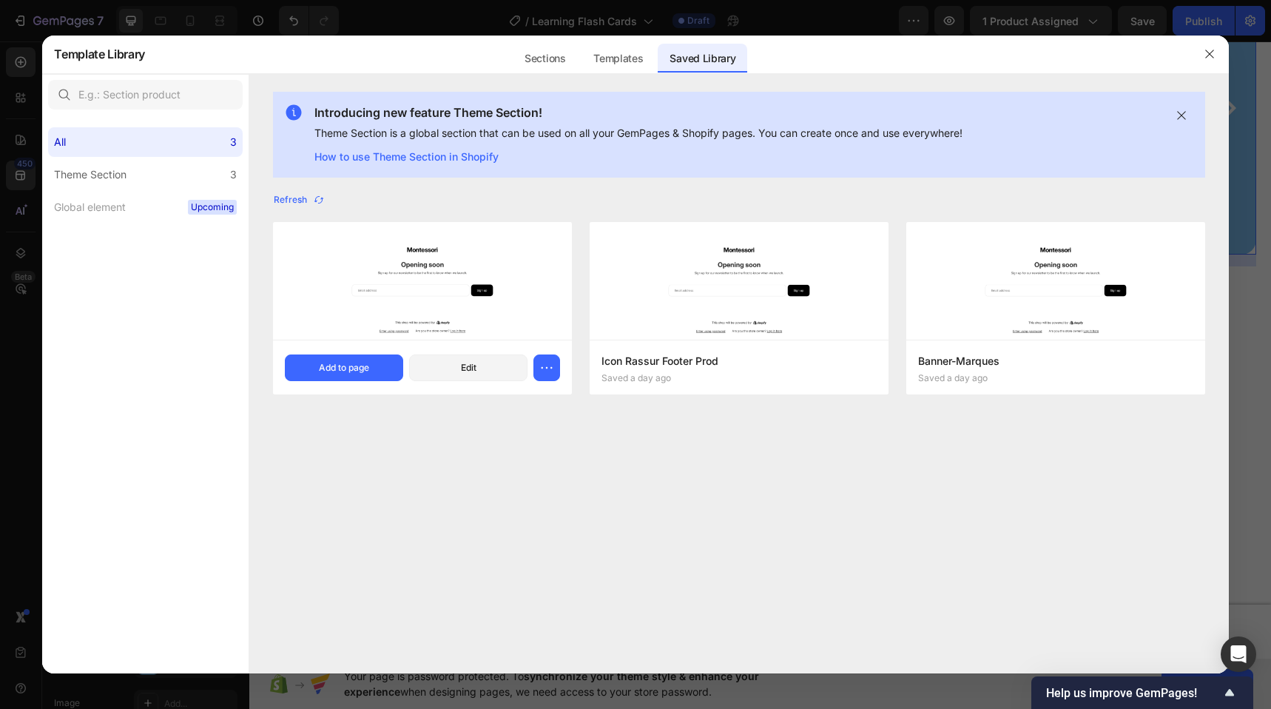
click at [441, 260] on img at bounding box center [422, 281] width 299 height 118
click at [320, 373] on div "Add to page" at bounding box center [344, 367] width 50 height 13
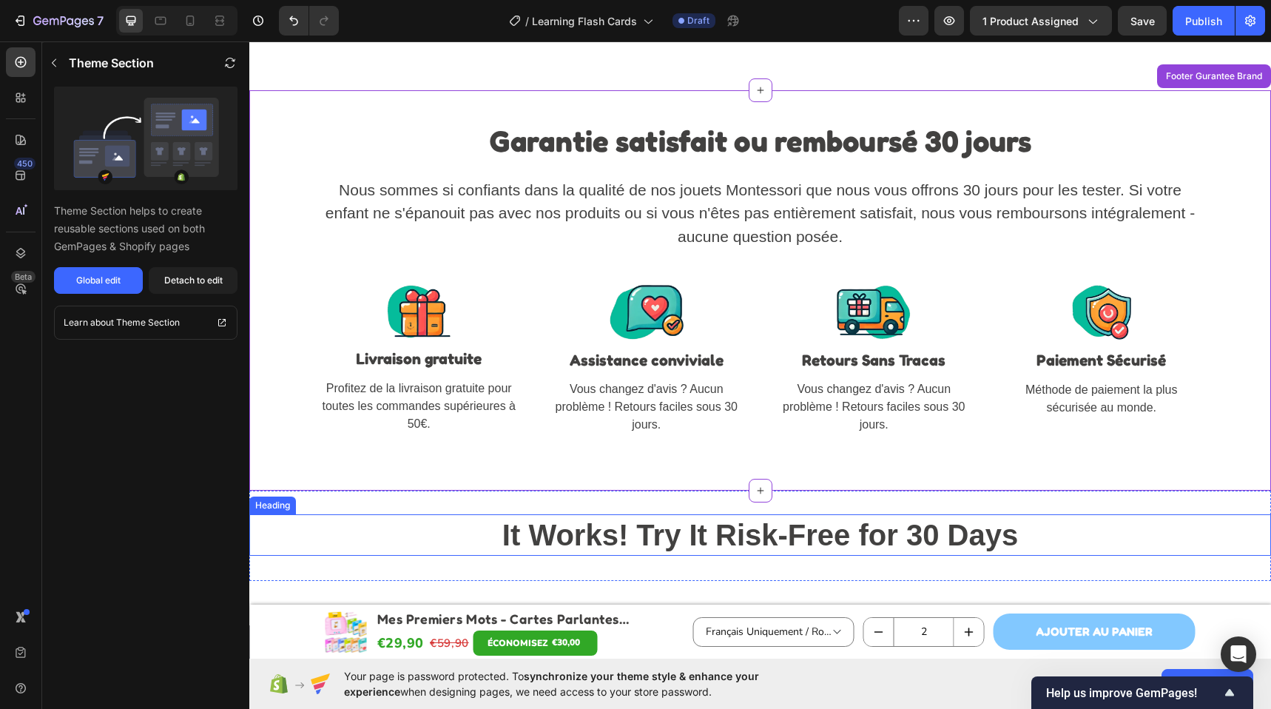
scroll to position [6249, 0]
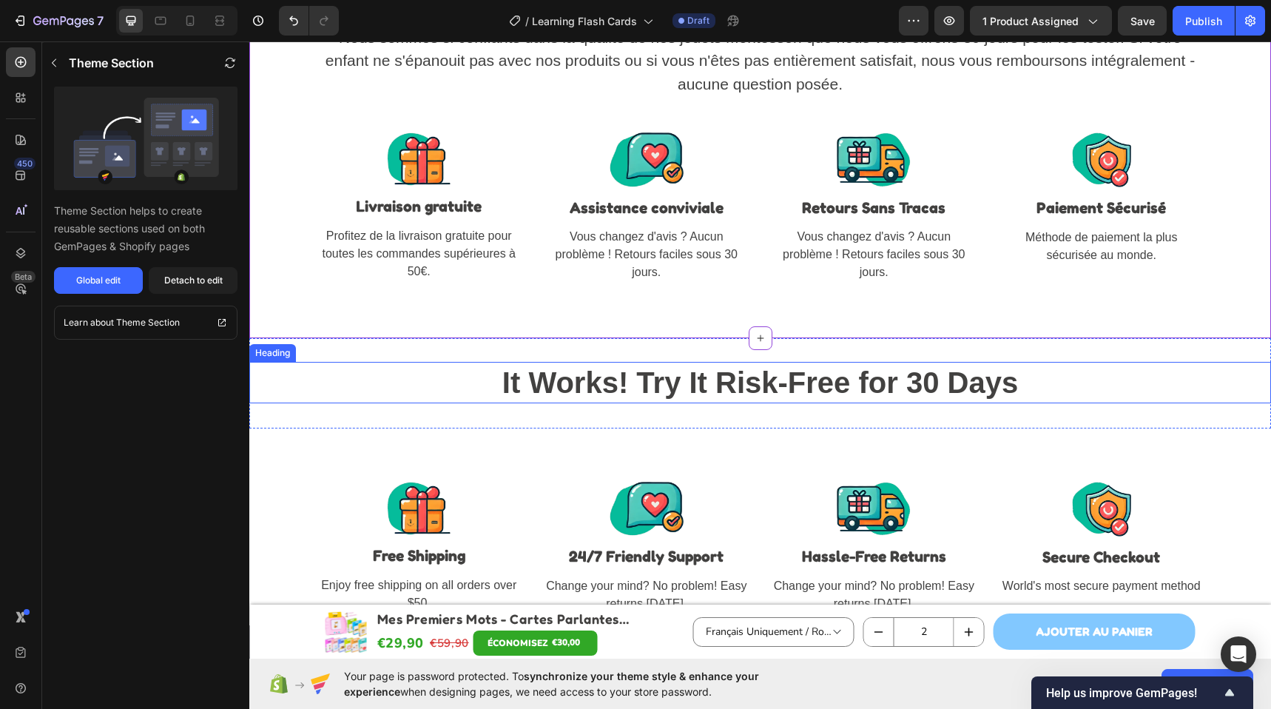
click at [367, 373] on h2 "It Works! Try It Risk-Free for 30 Days" at bounding box center [759, 382] width 1021 height 41
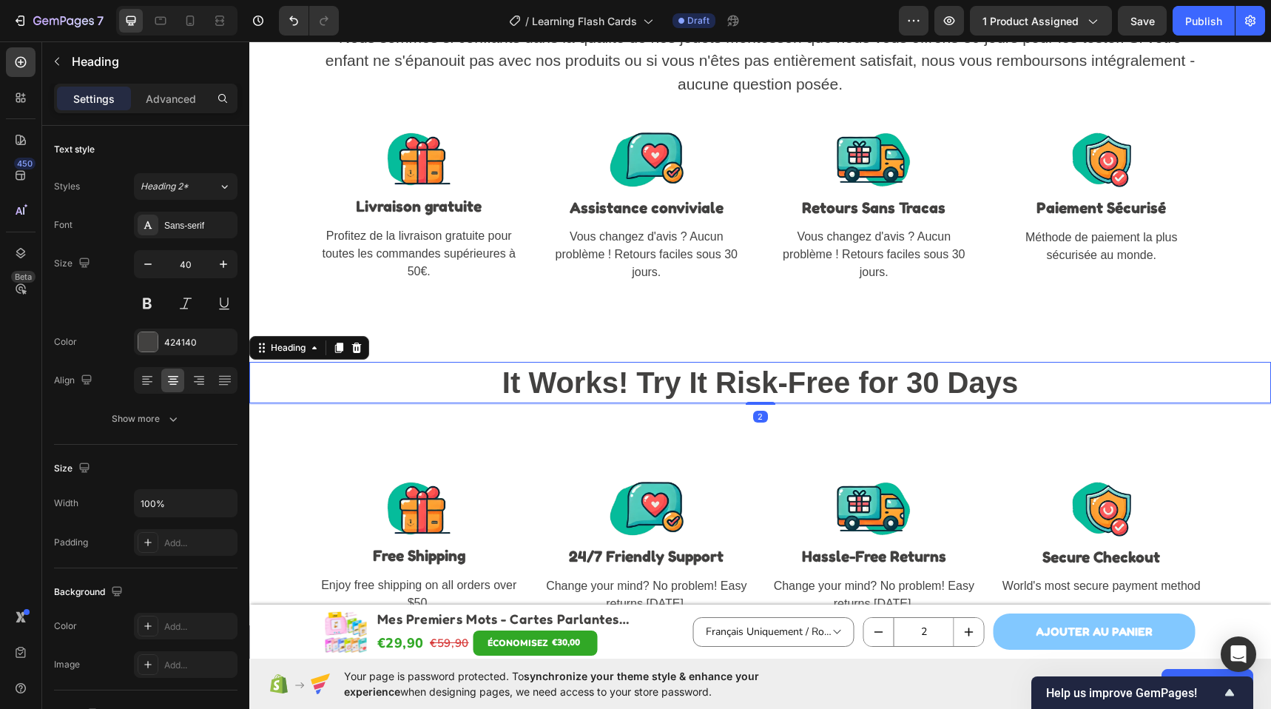
click at [422, 347] on div "It Works! Try It Risk-Free for 30 Days Heading 2 Section 17" at bounding box center [759, 383] width 1021 height 90
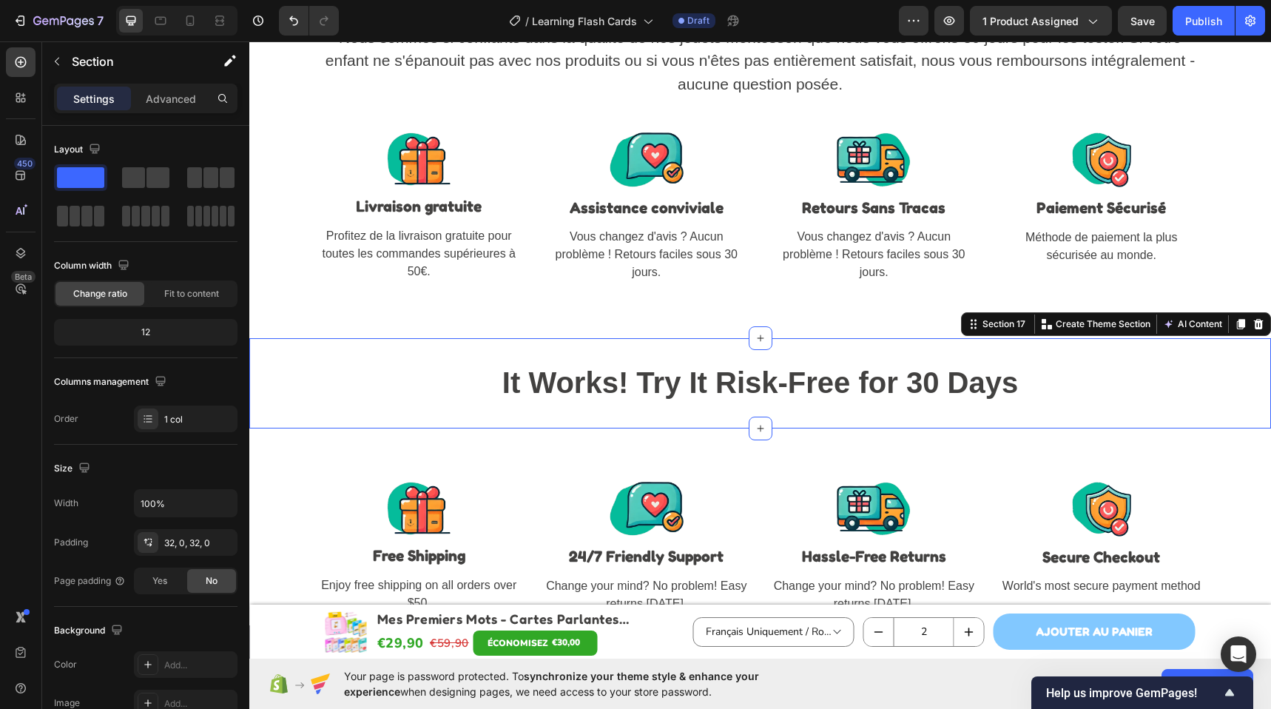
click at [424, 345] on div "It Works! Try It Risk-Free for 30 Days Heading Section 17 Create Theme Section …" at bounding box center [759, 383] width 1021 height 90
click at [1254, 326] on icon at bounding box center [1259, 324] width 10 height 10
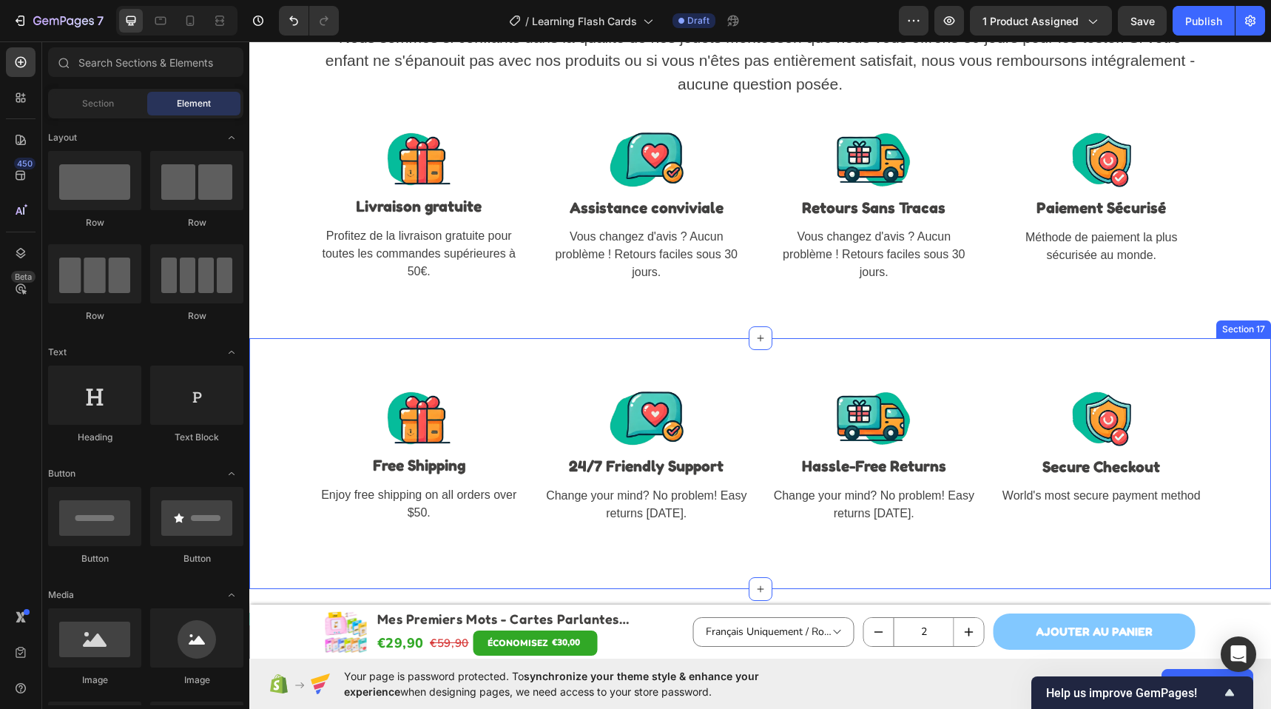
click at [1169, 360] on div "Image Free Shipping Text block Enjoy free shipping on all orders over $50. Text…" at bounding box center [759, 463] width 1021 height 251
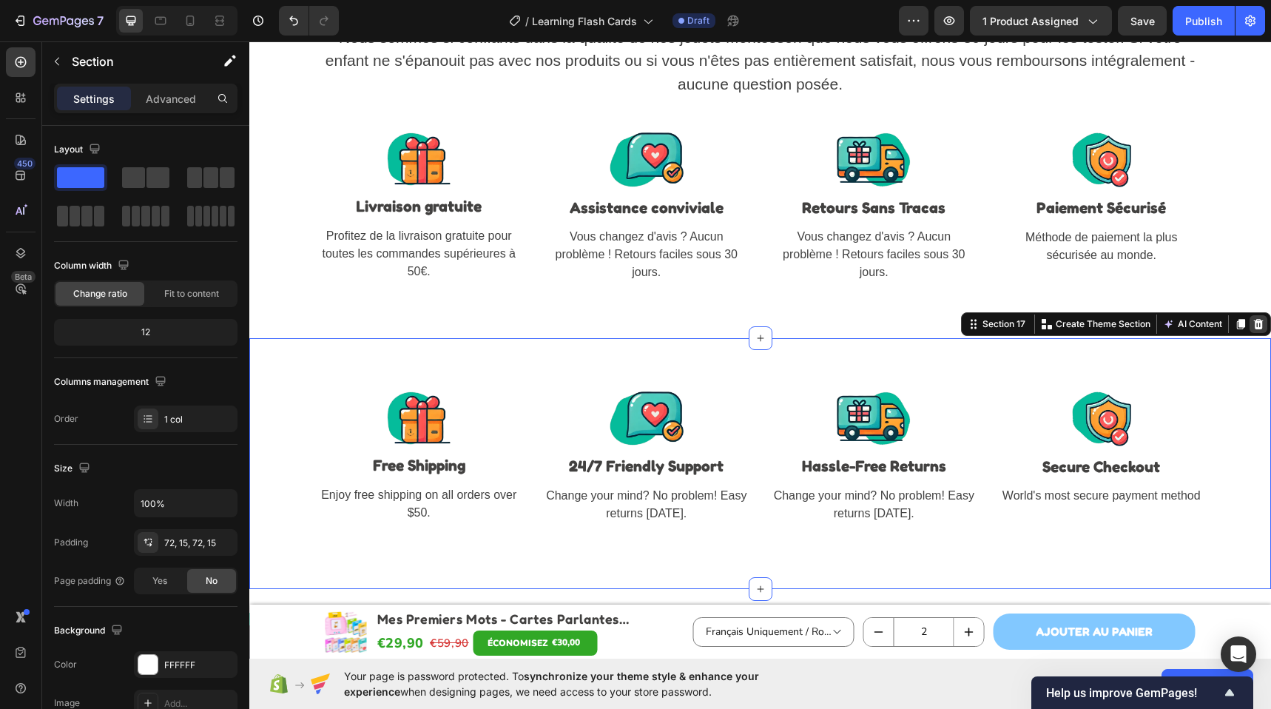
click at [1253, 325] on div at bounding box center [1258, 324] width 18 height 18
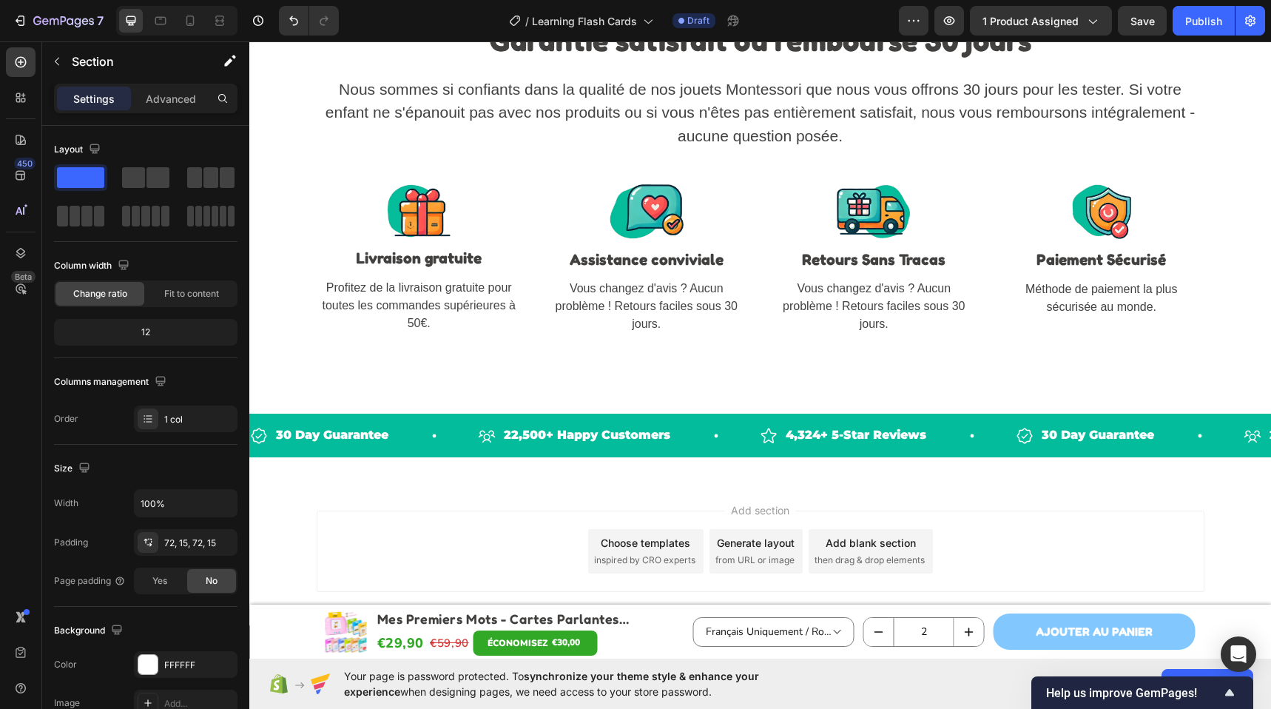
scroll to position [6198, 0]
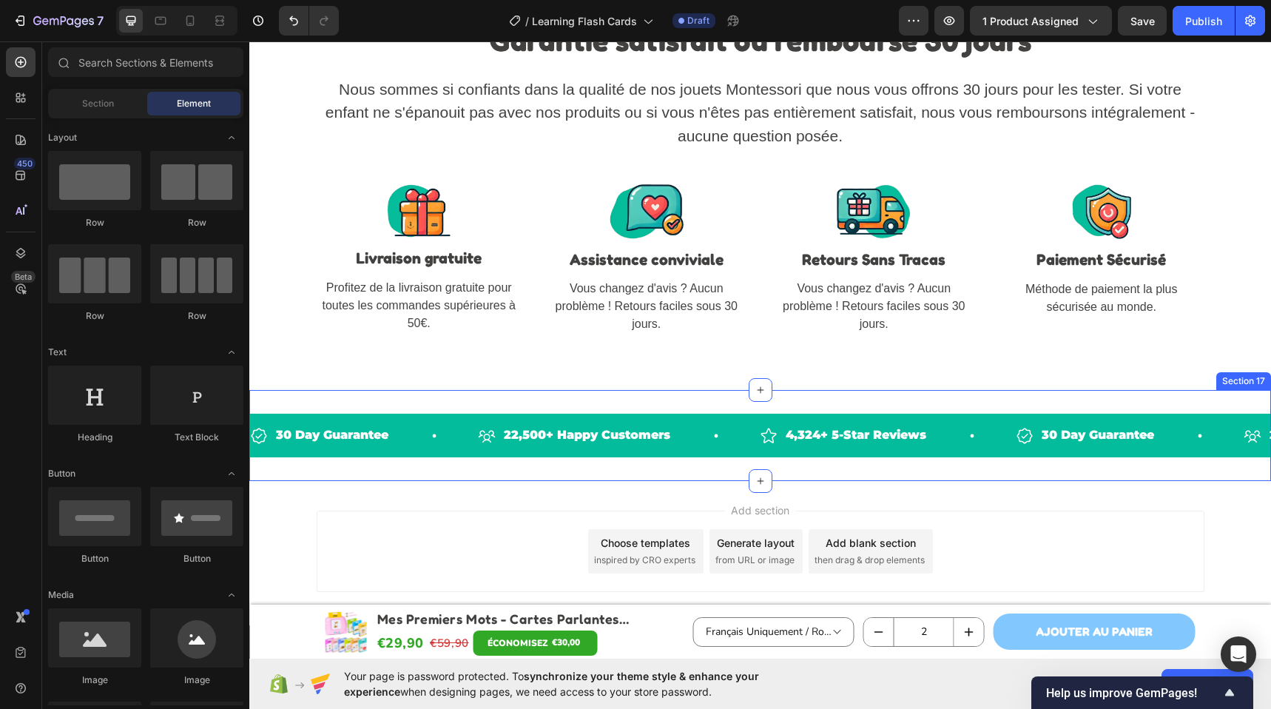
click at [1228, 405] on div "30 Day Guarantee Item List 22,500+ Happy Customers Item List 4,324+ 5-Star Revi…" at bounding box center [759, 435] width 1021 height 91
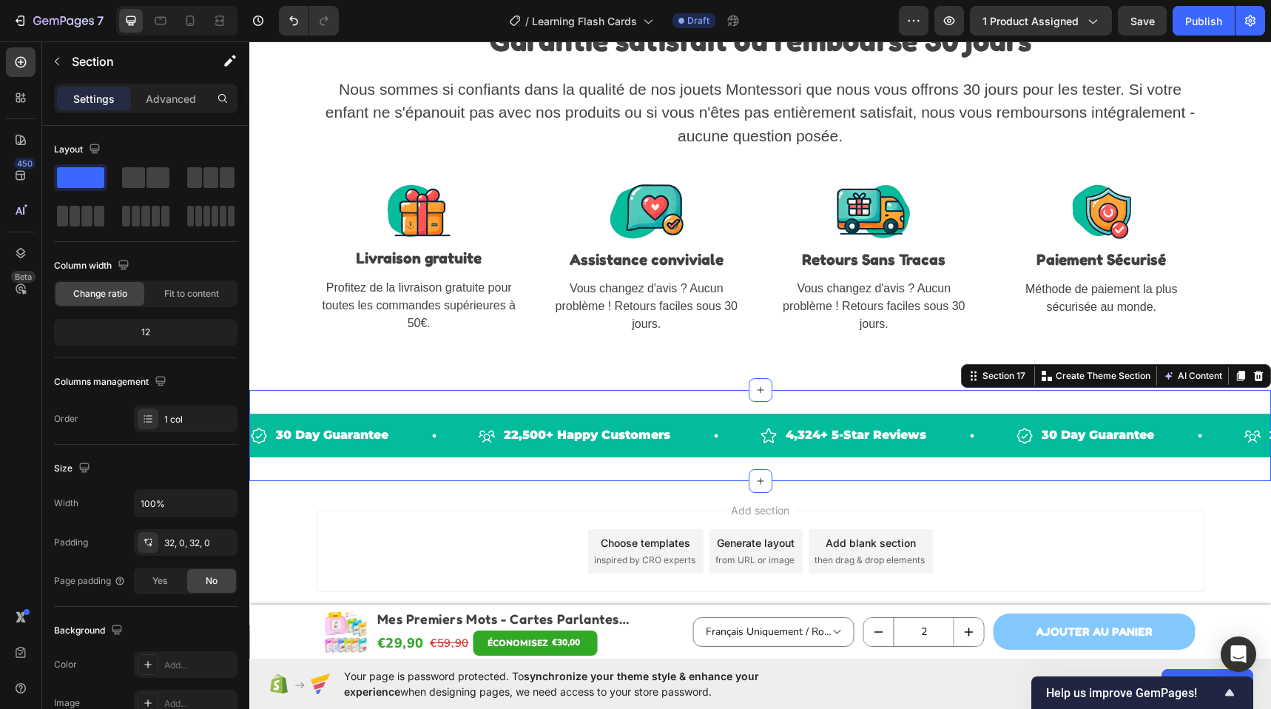
click at [492, 394] on div "30 Day Guarantee Item List 22,500+ Happy Customers Item List 4,324+ 5-Star Revi…" at bounding box center [759, 435] width 1021 height 91
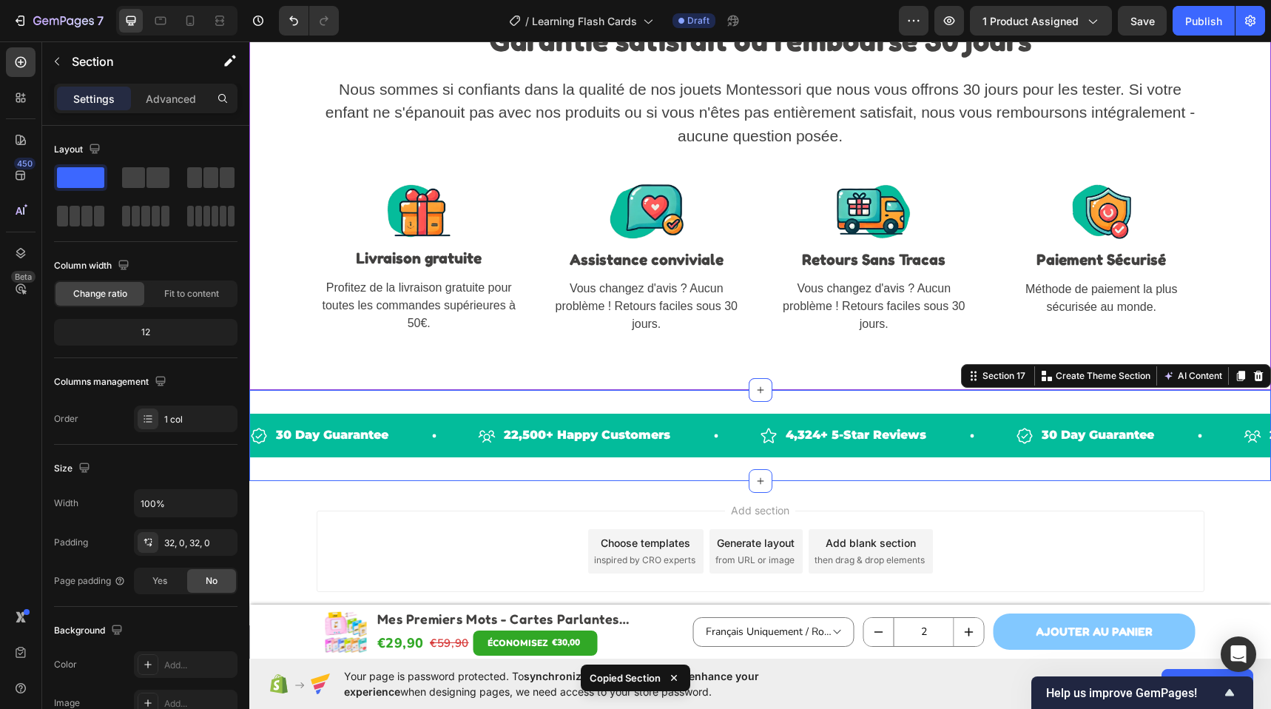
scroll to position [5988, 0]
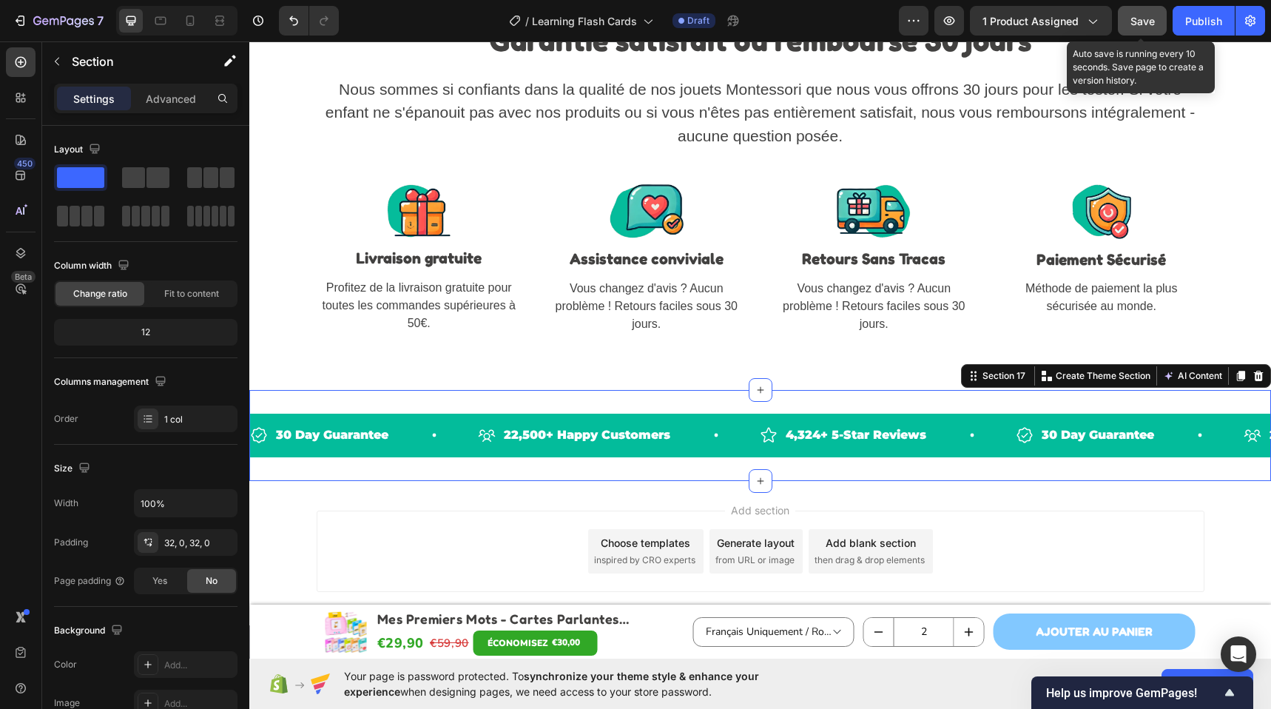
click at [1148, 27] on div "Save" at bounding box center [1142, 21] width 24 height 16
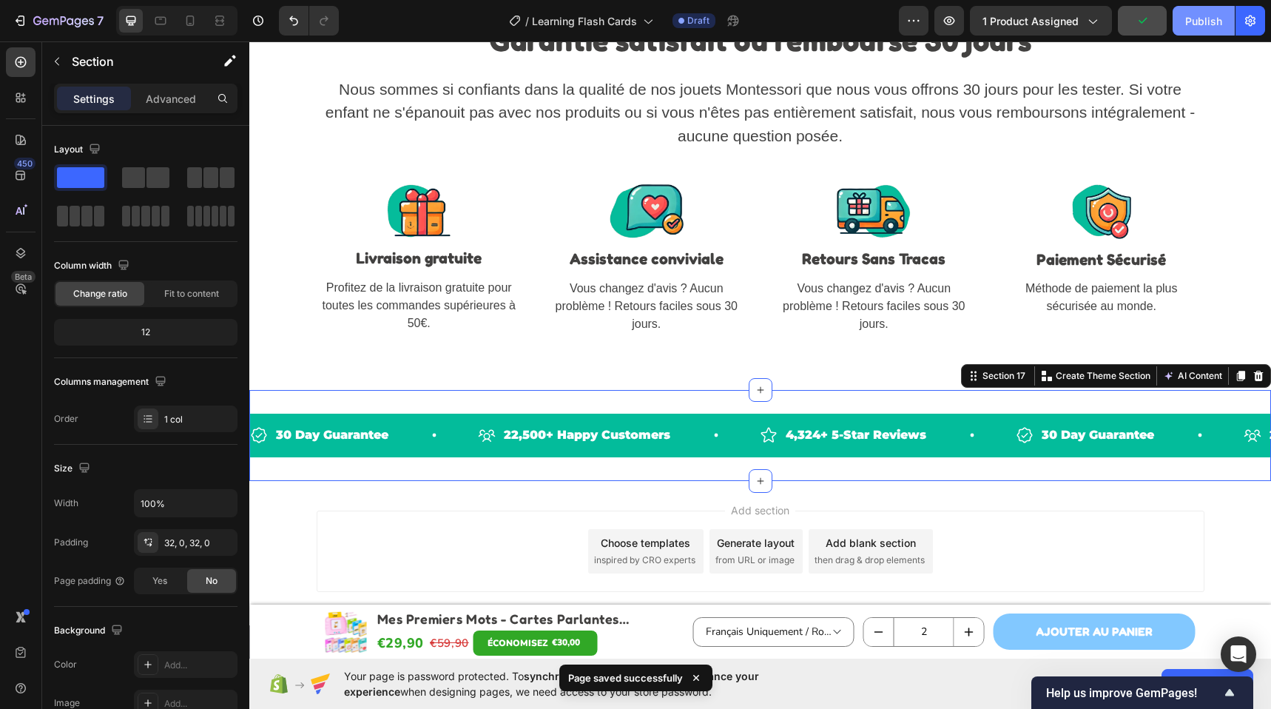
click at [1188, 26] on div "Publish" at bounding box center [1203, 21] width 37 height 16
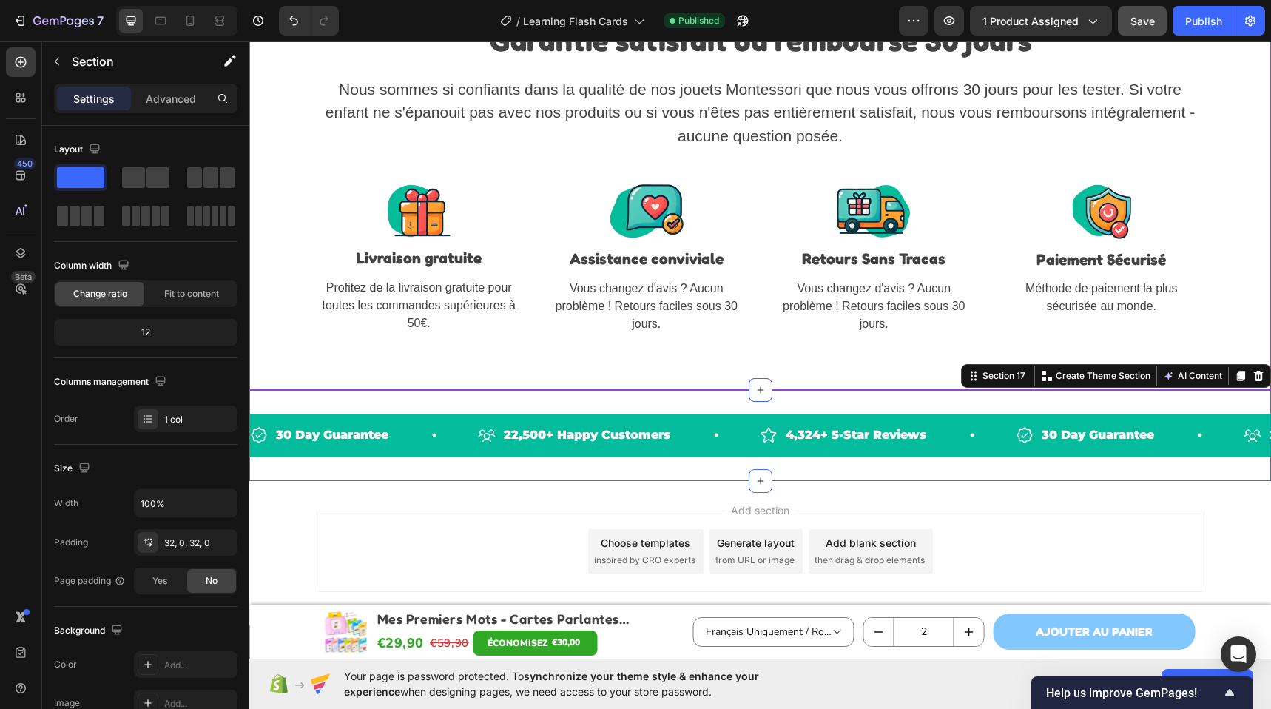
click at [701, 148] on p "Nous sommes si confiants dans la qualité de nos jouets Montessori que nous vous…" at bounding box center [760, 113] width 885 height 70
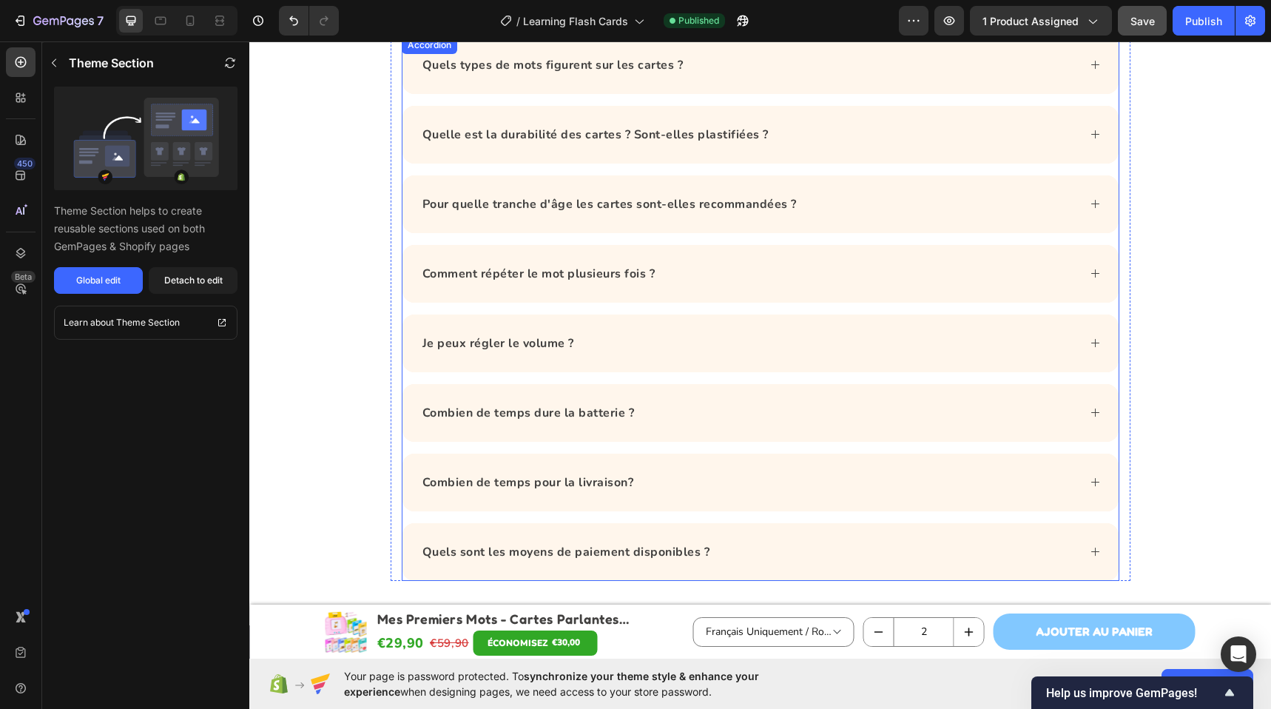
scroll to position [4952, 0]
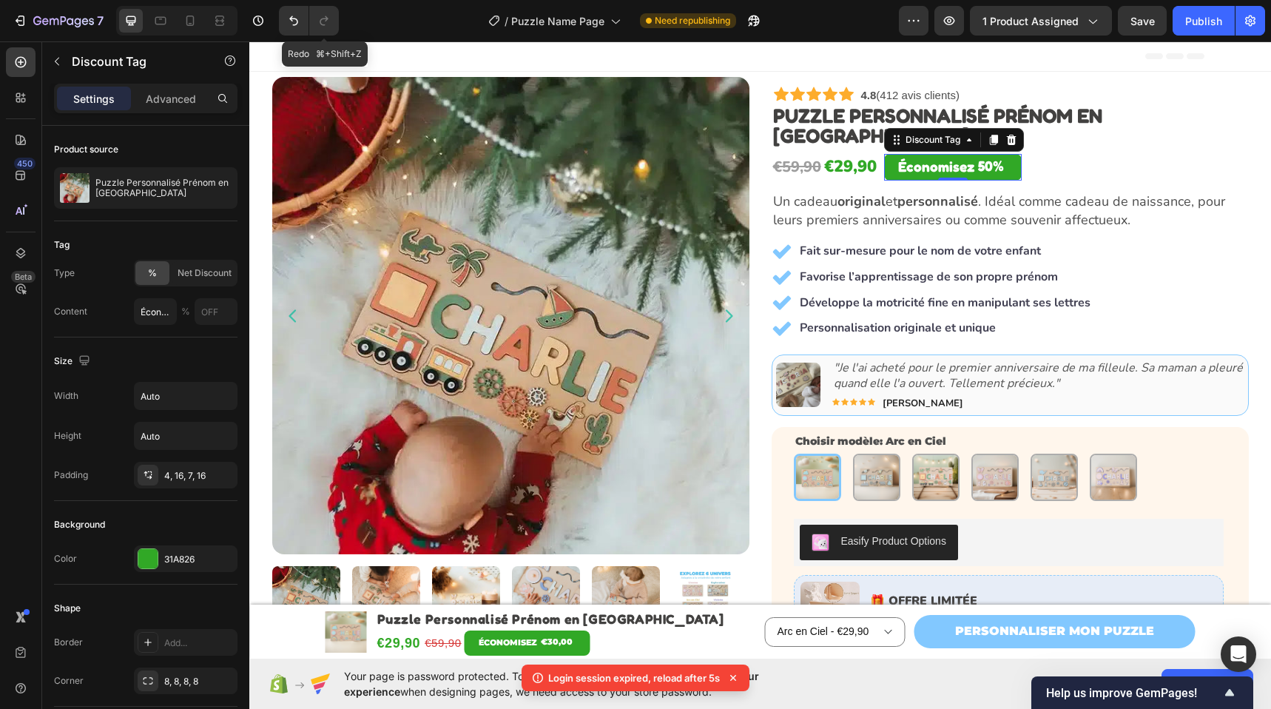
scroll to position [175, 0]
